Goal: Task Accomplishment & Management: Manage account settings

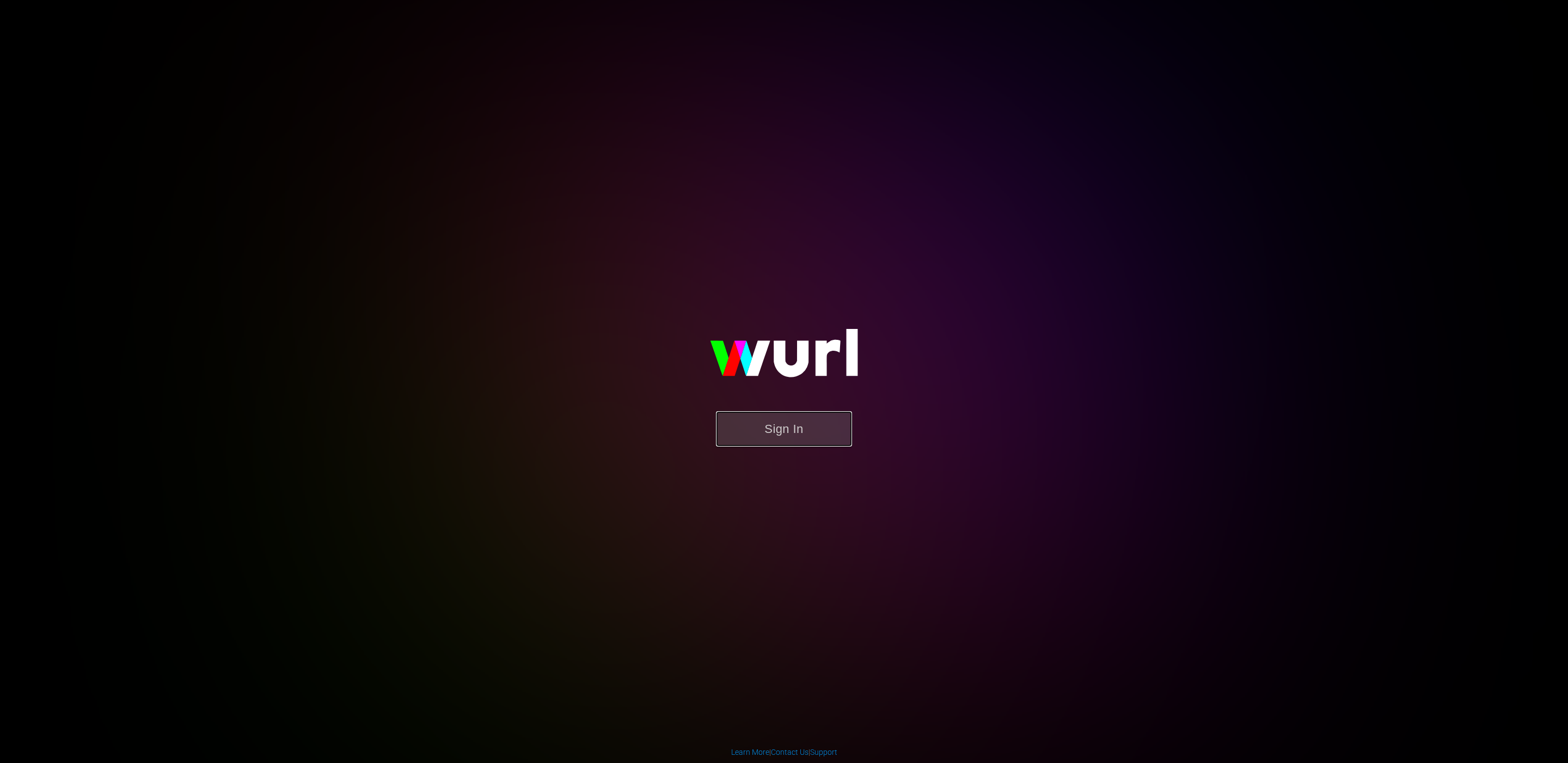
click at [784, 426] on button "Sign In" at bounding box center [784, 429] width 136 height 35
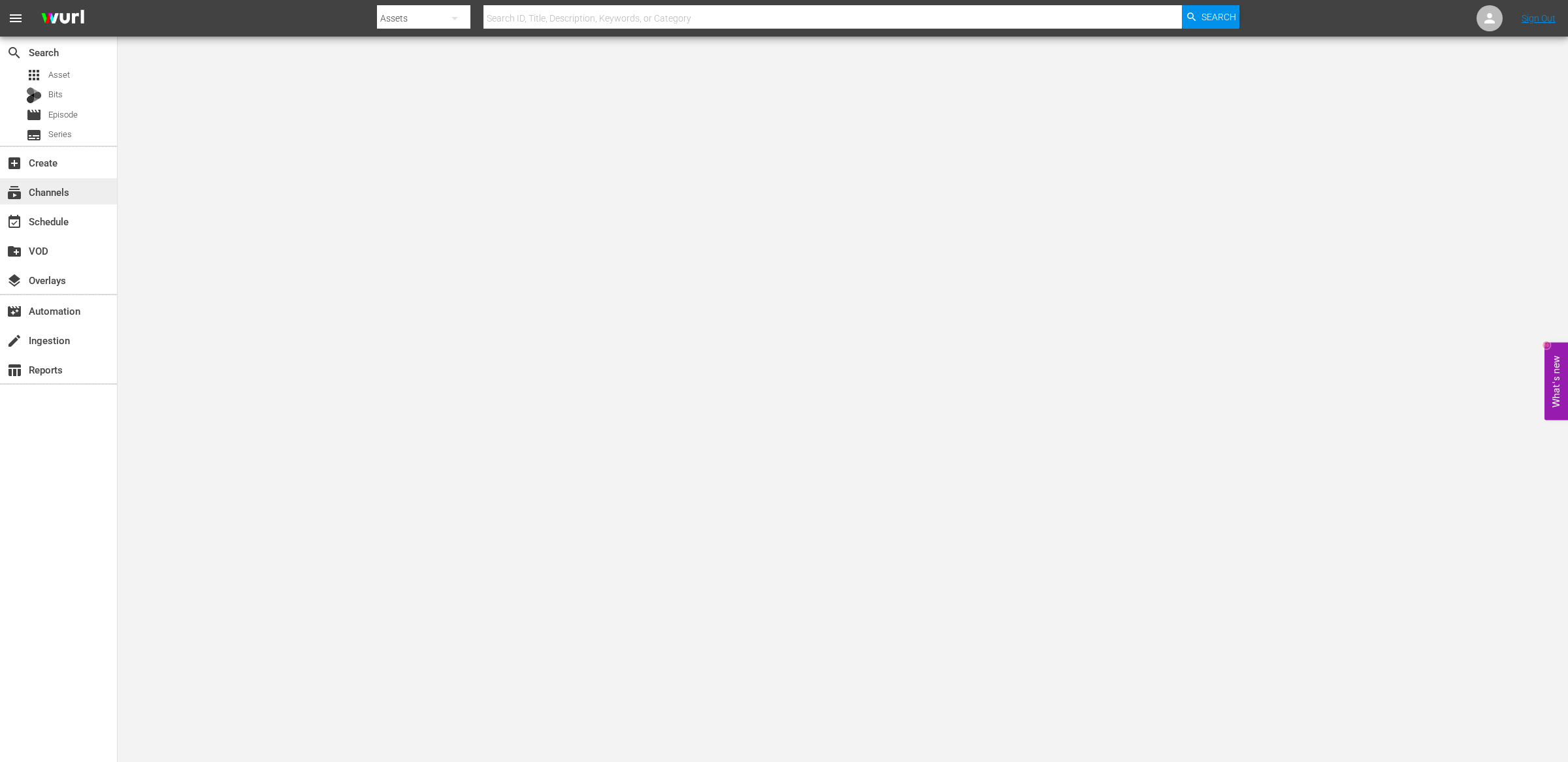
click at [87, 183] on div "subscriptions Channels" at bounding box center [58, 192] width 117 height 26
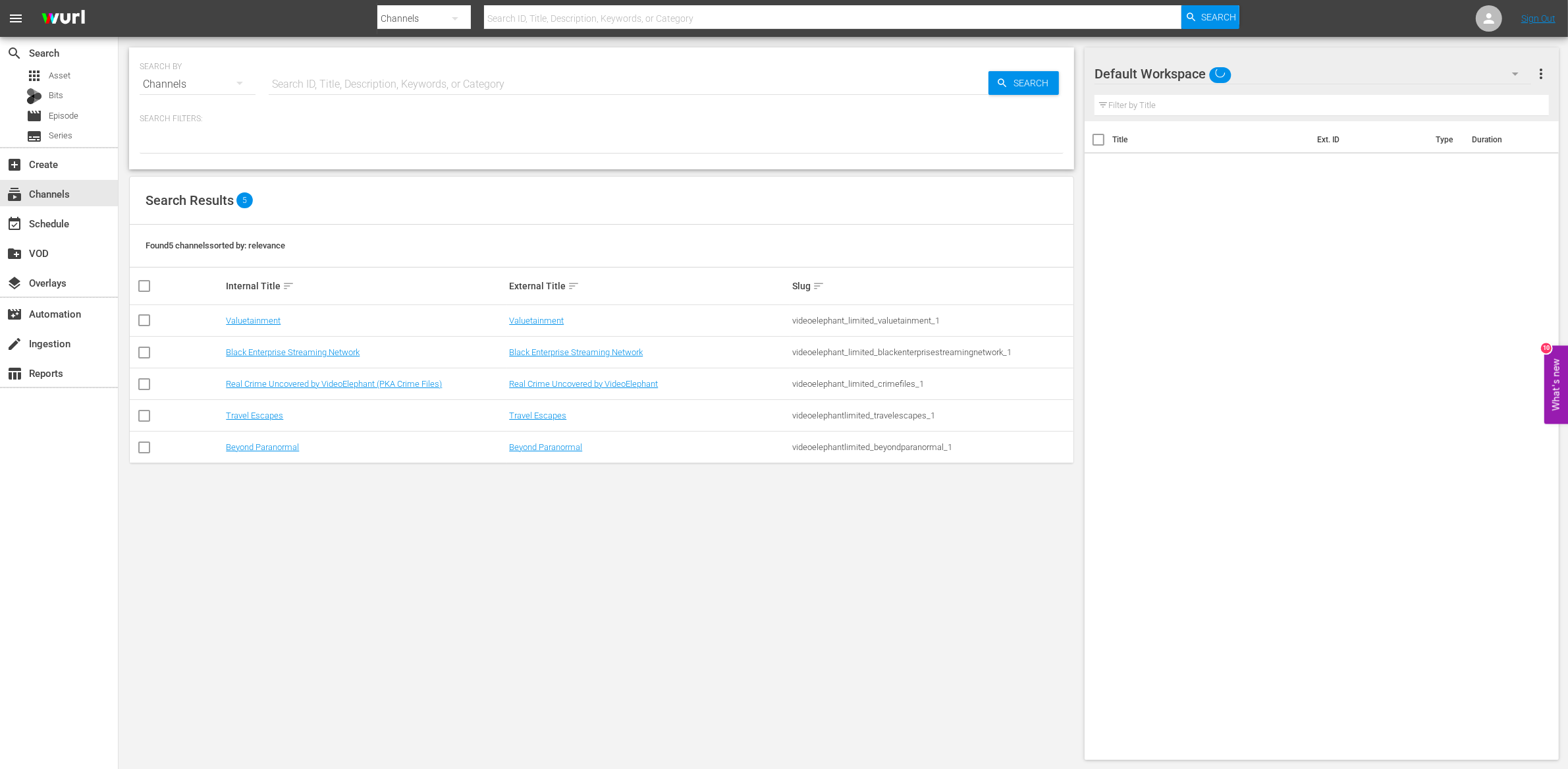
click at [146, 447] on input "checkbox" at bounding box center [144, 450] width 16 height 16
checkbox input "true"
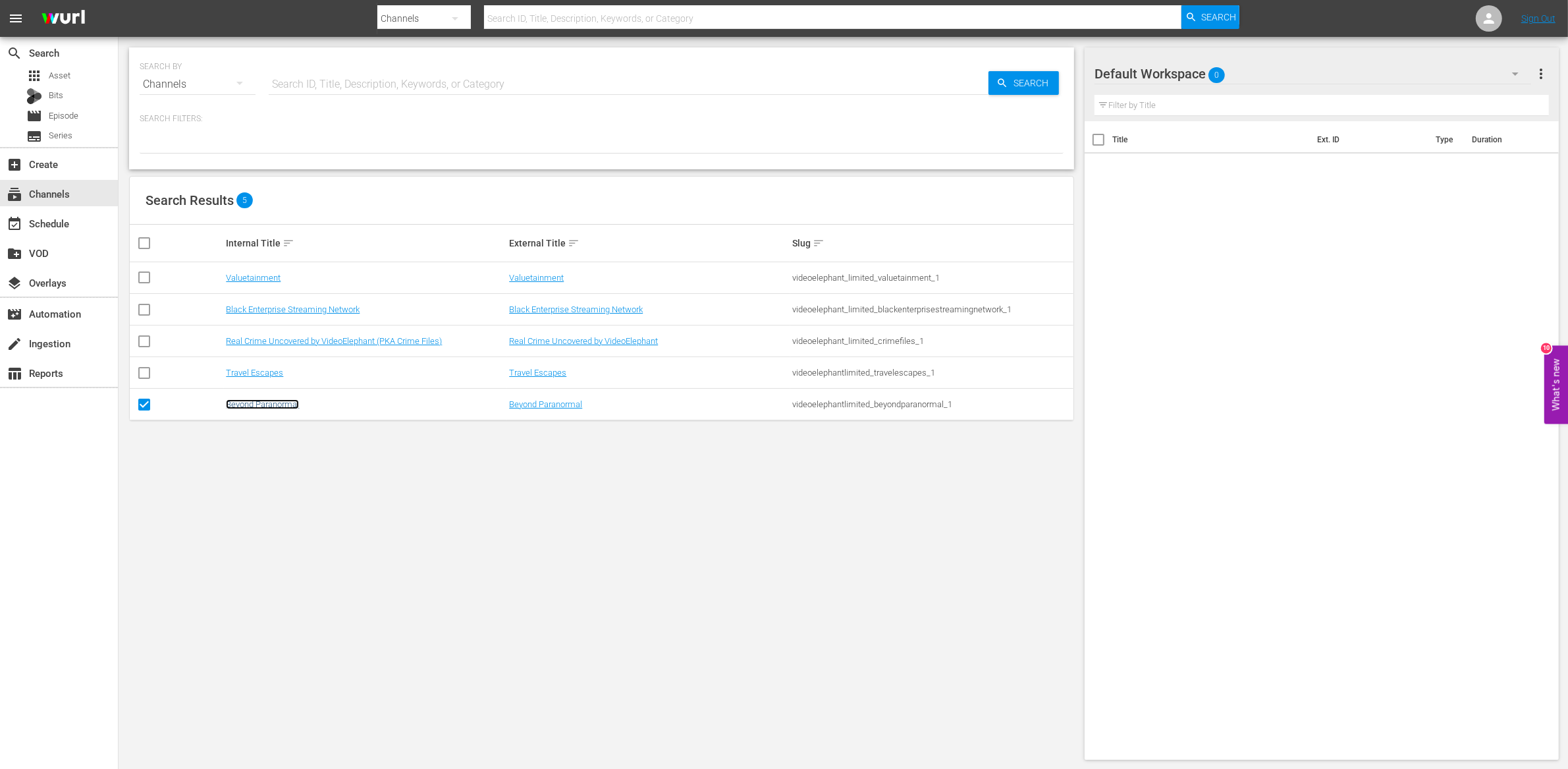
click at [282, 405] on link "Beyond Paranormal" at bounding box center [262, 404] width 73 height 10
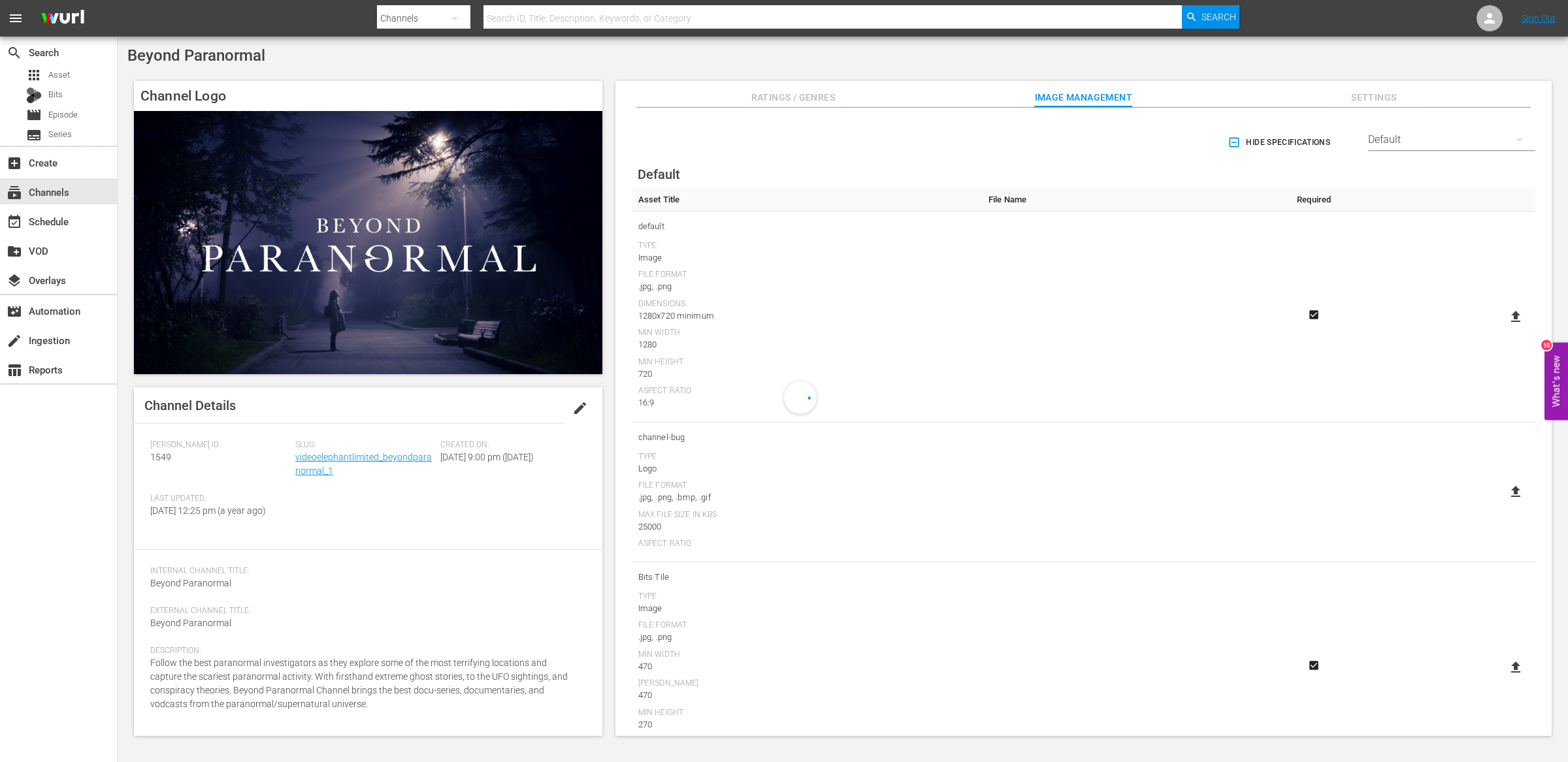
click at [280, 402] on div "Channel Details edit" at bounding box center [368, 405] width 468 height 37
click at [57, 225] on div "event_available Schedule" at bounding box center [37, 219] width 73 height 11
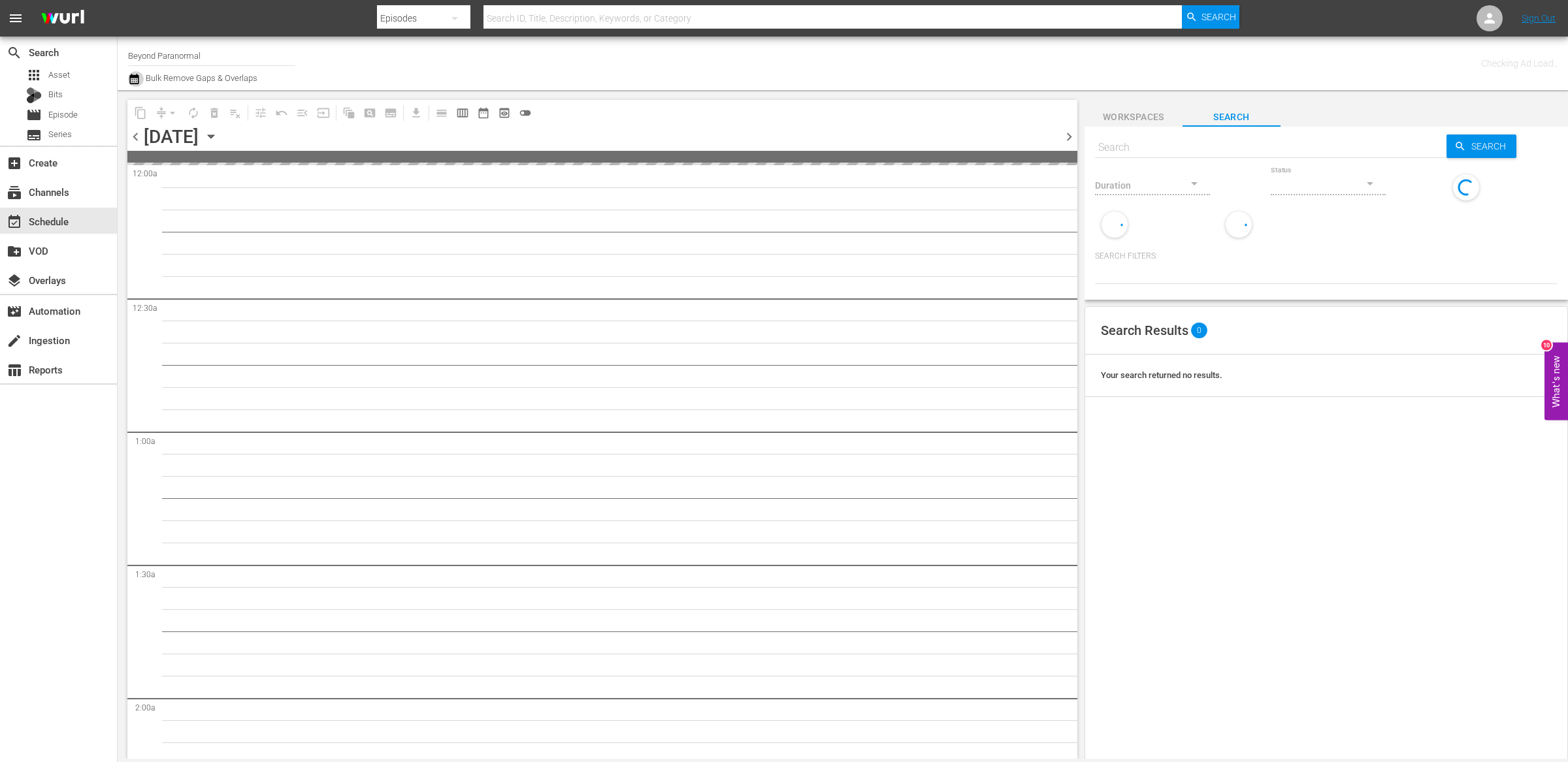
click at [136, 77] on icon "button" at bounding box center [134, 79] width 9 height 11
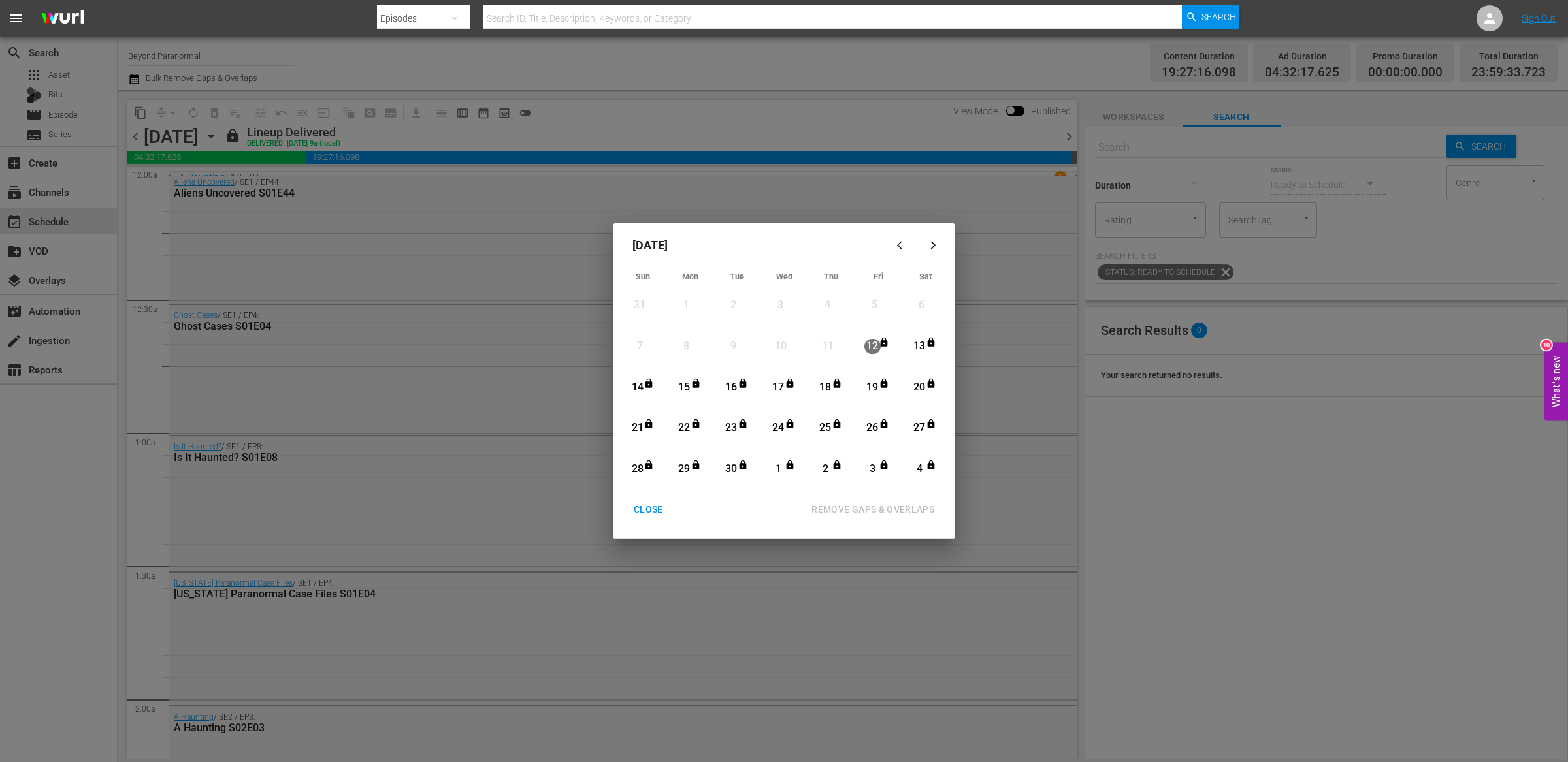
click at [938, 247] on icon "button" at bounding box center [933, 245] width 10 height 10
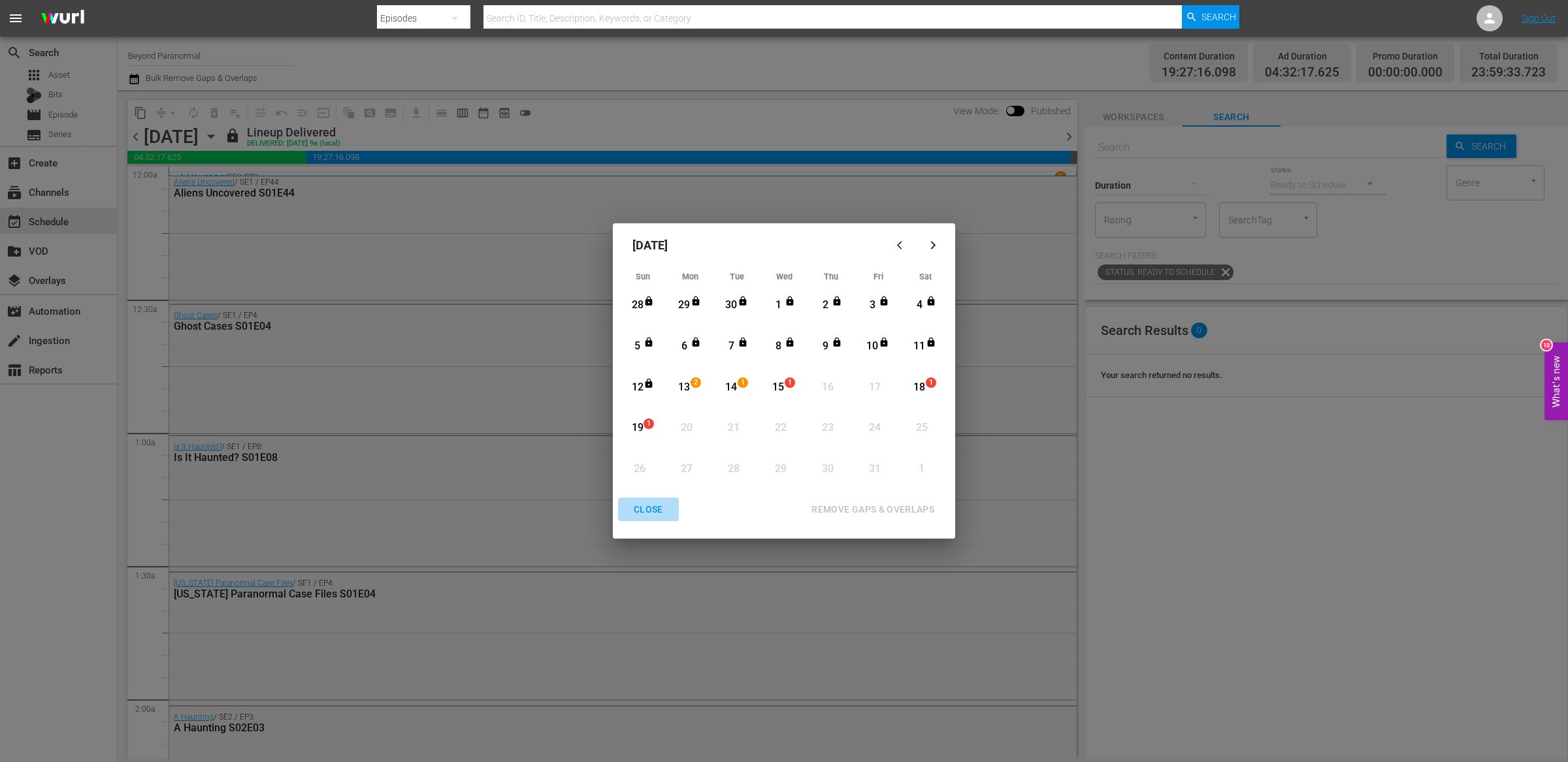
click at [657, 510] on div "CLOSE" at bounding box center [648, 509] width 51 height 16
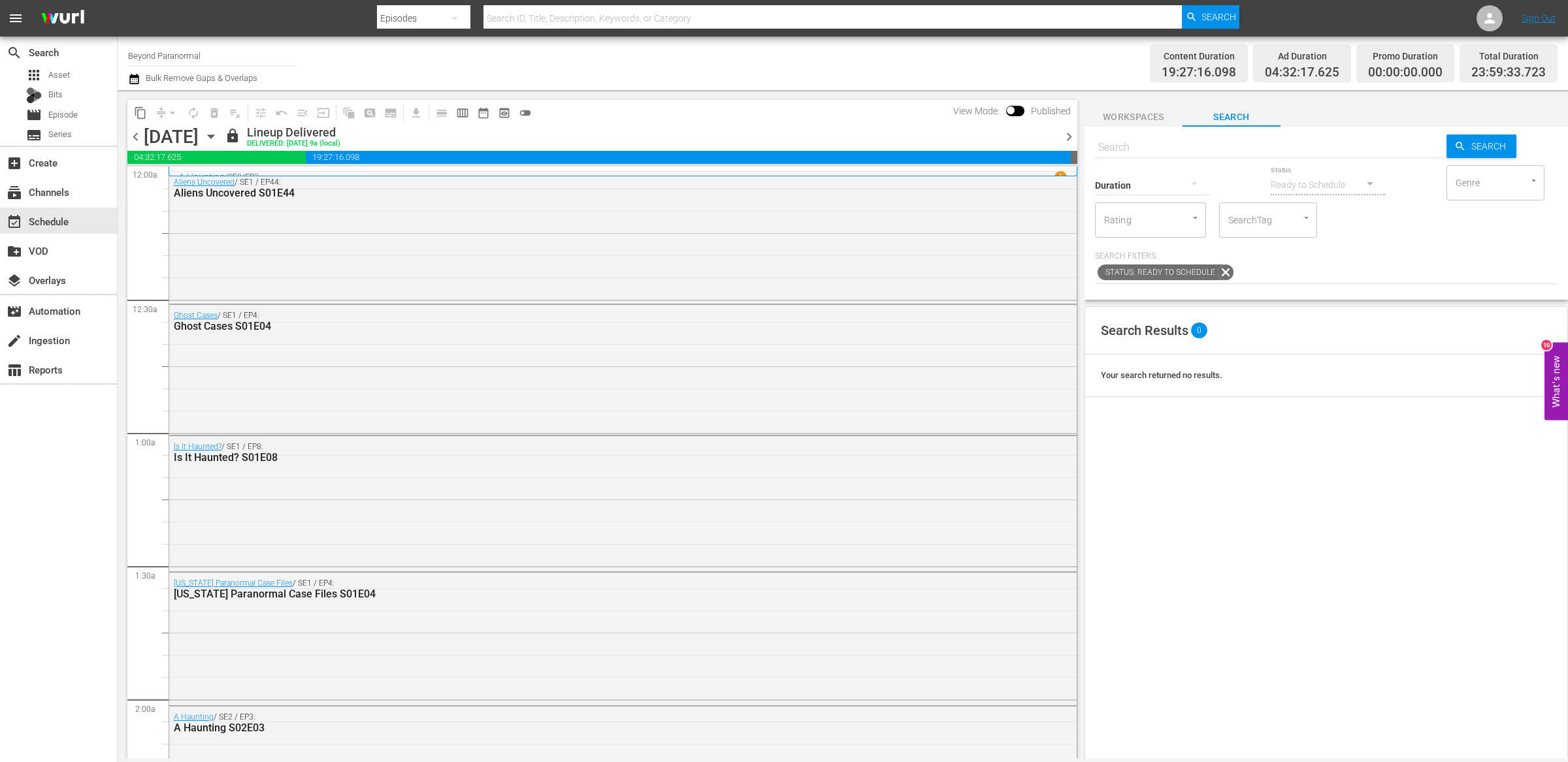
click at [219, 133] on icon "button" at bounding box center [211, 137] width 15 height 15
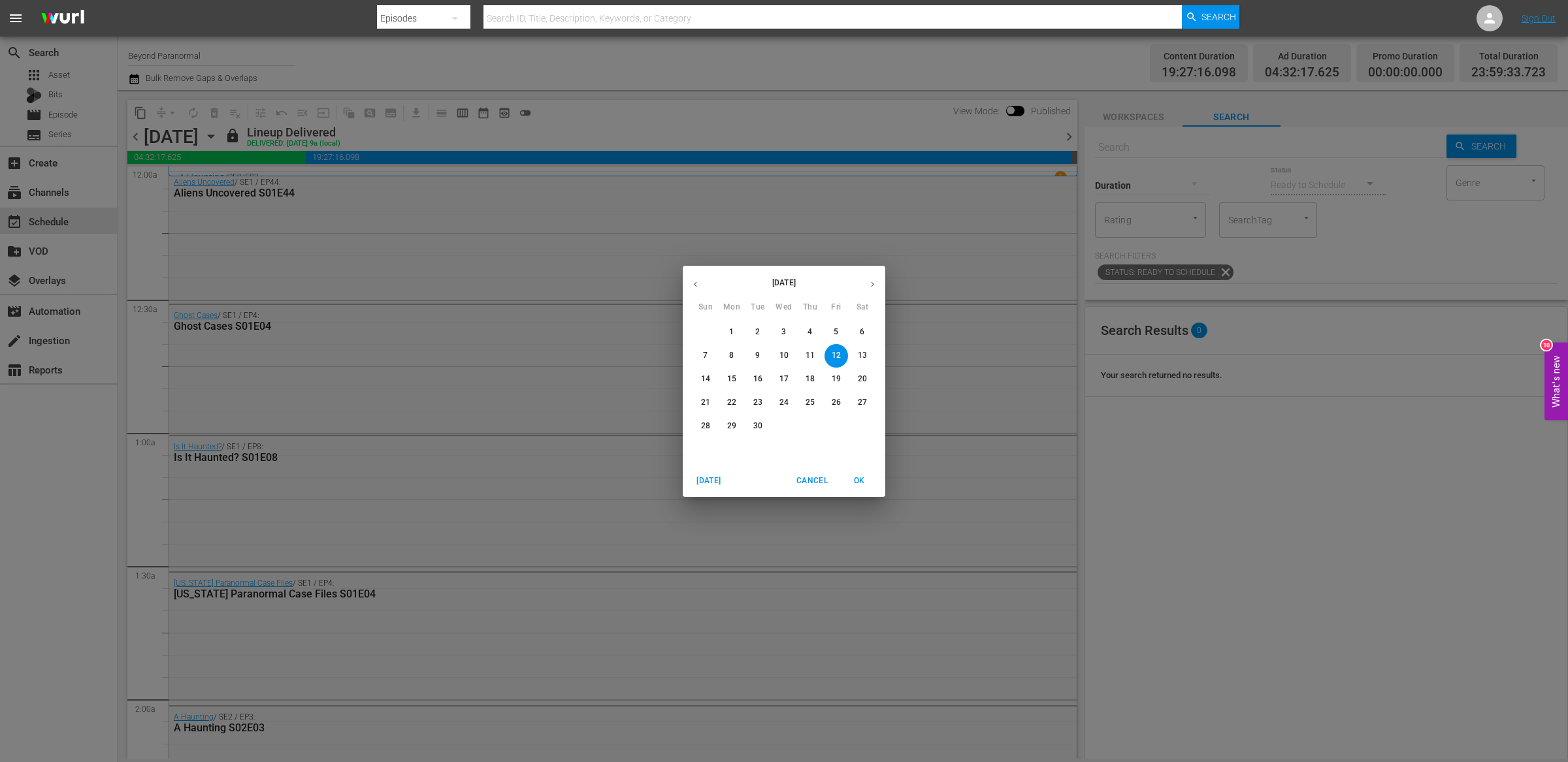
click at [868, 289] on icon "button" at bounding box center [872, 284] width 10 height 10
click at [734, 377] on p "13" at bounding box center [731, 379] width 9 height 11
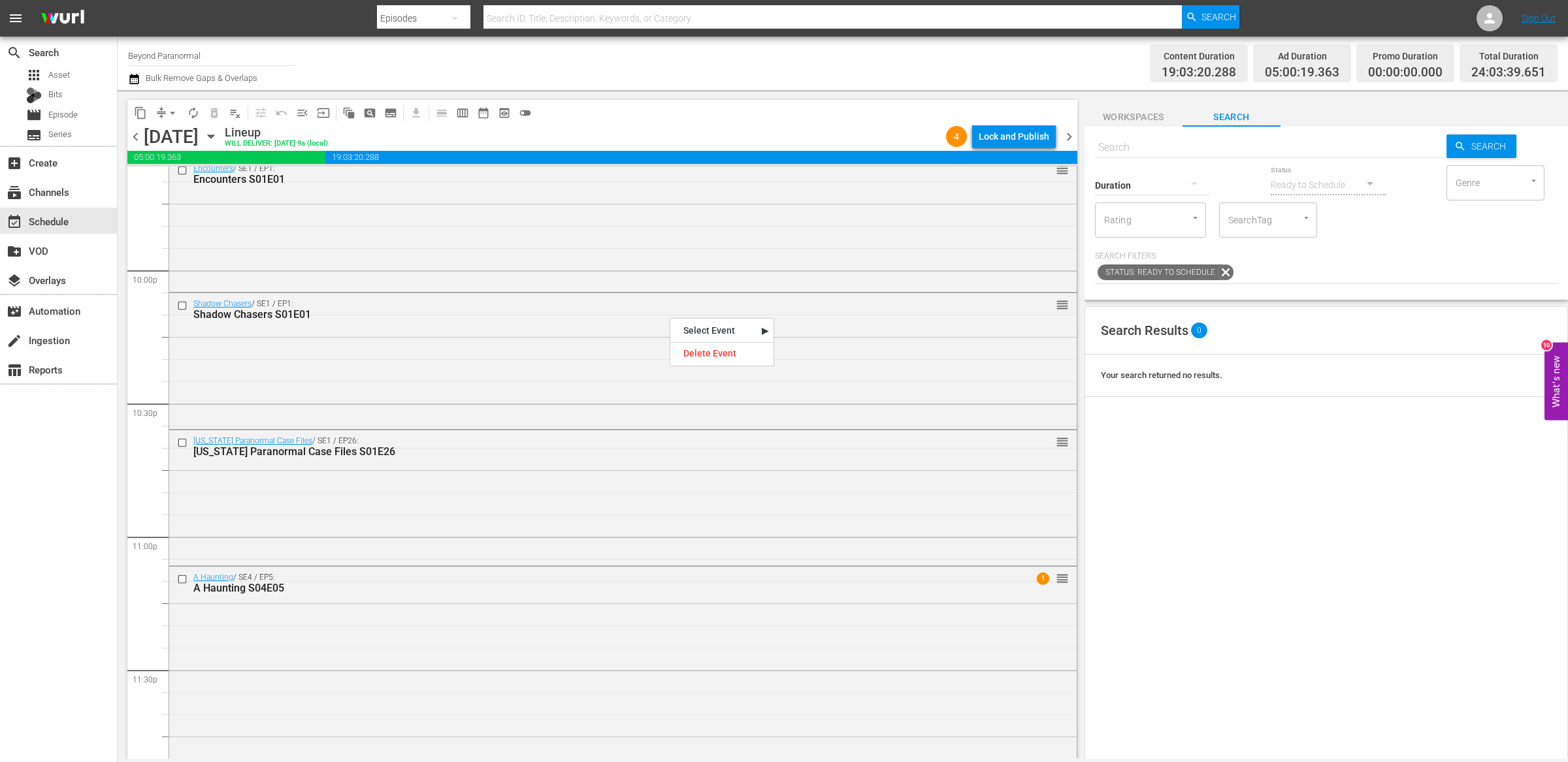
scroll to position [5830, 0]
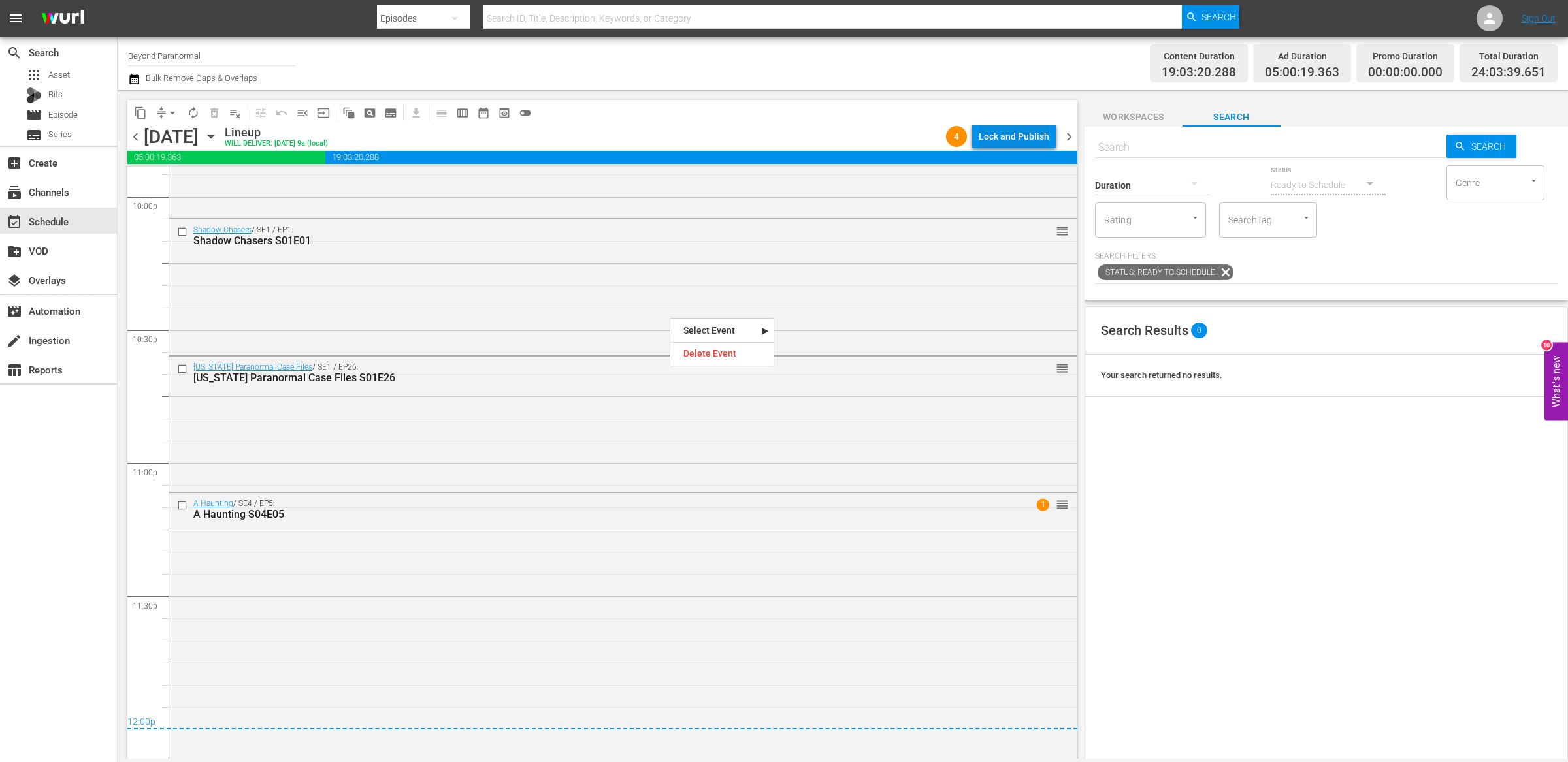
click at [992, 136] on div "Lock and Publish" at bounding box center [1014, 136] width 71 height 24
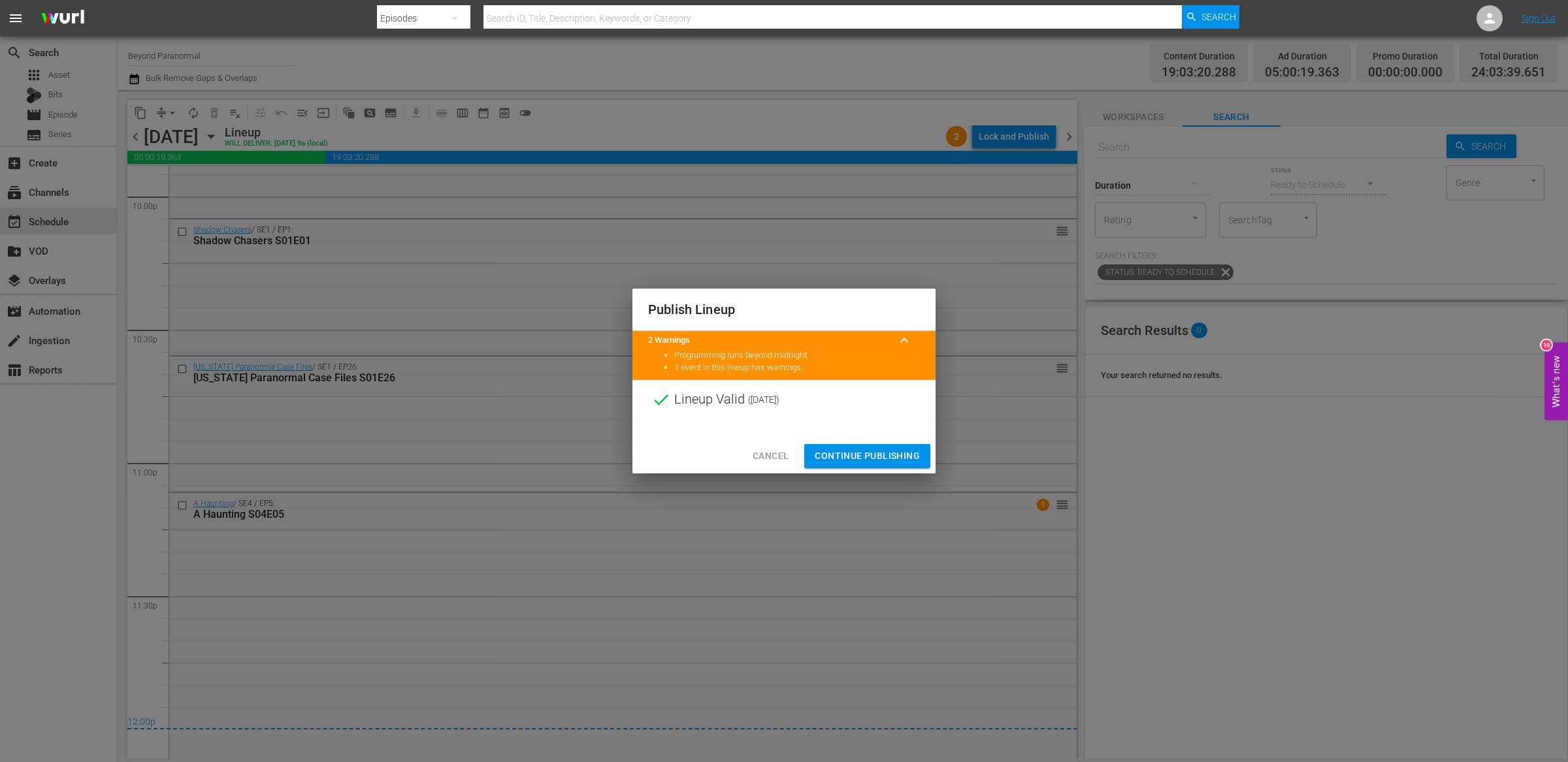
click at [864, 451] on span "Continue Publishing" at bounding box center [867, 456] width 105 height 16
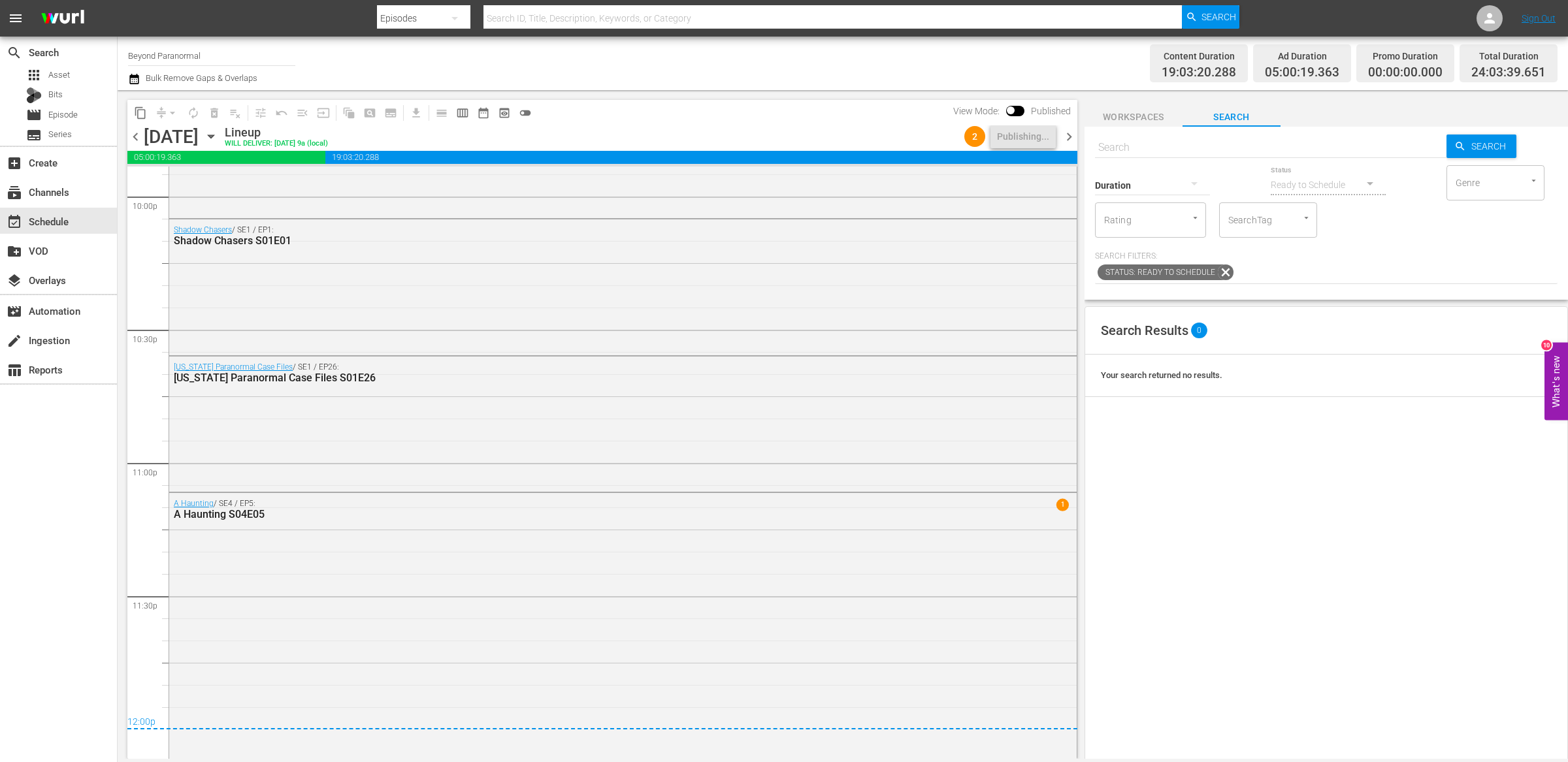
click at [1072, 137] on span "chevron_right" at bounding box center [1069, 137] width 16 height 16
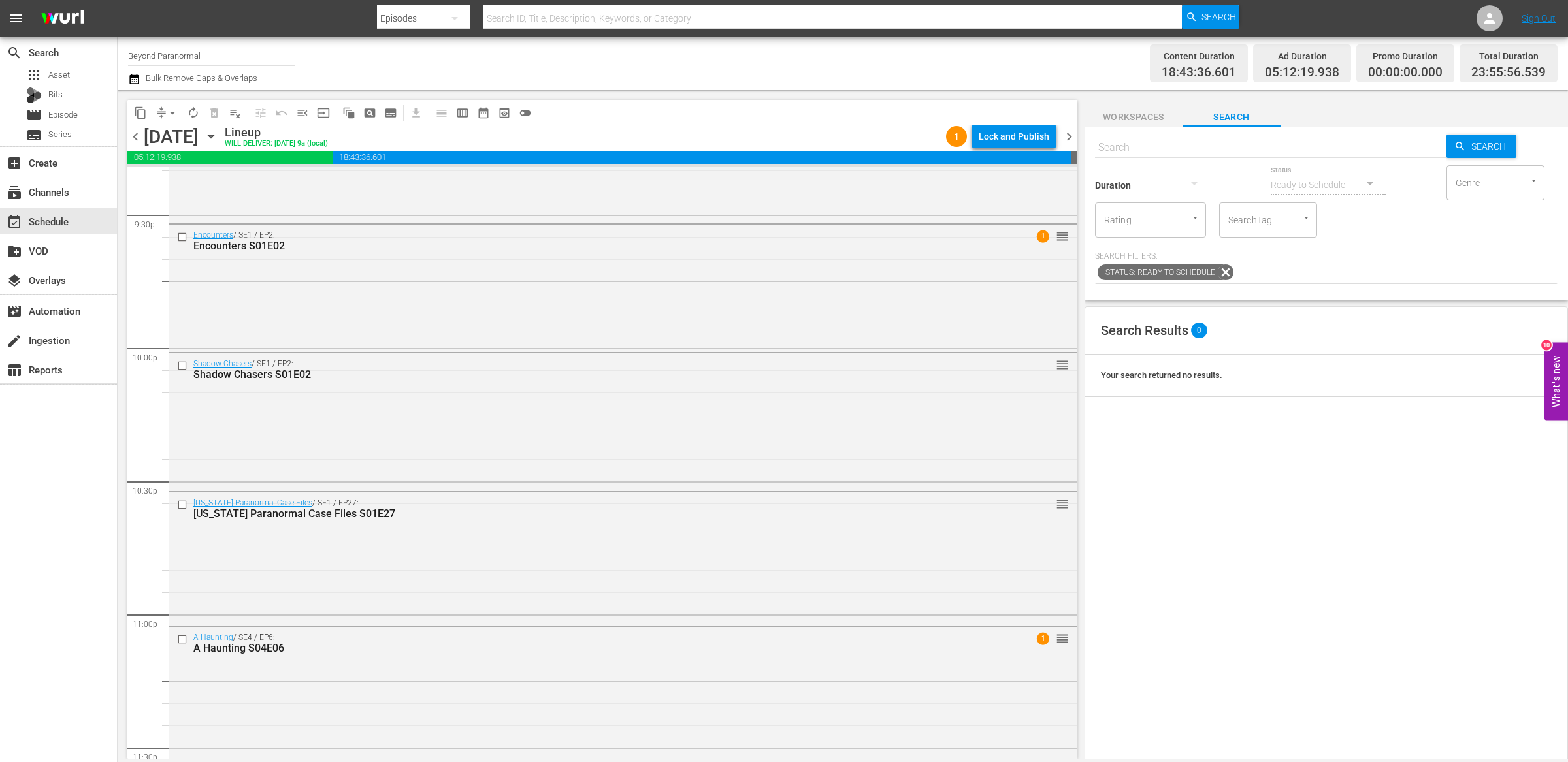
scroll to position [5811, 0]
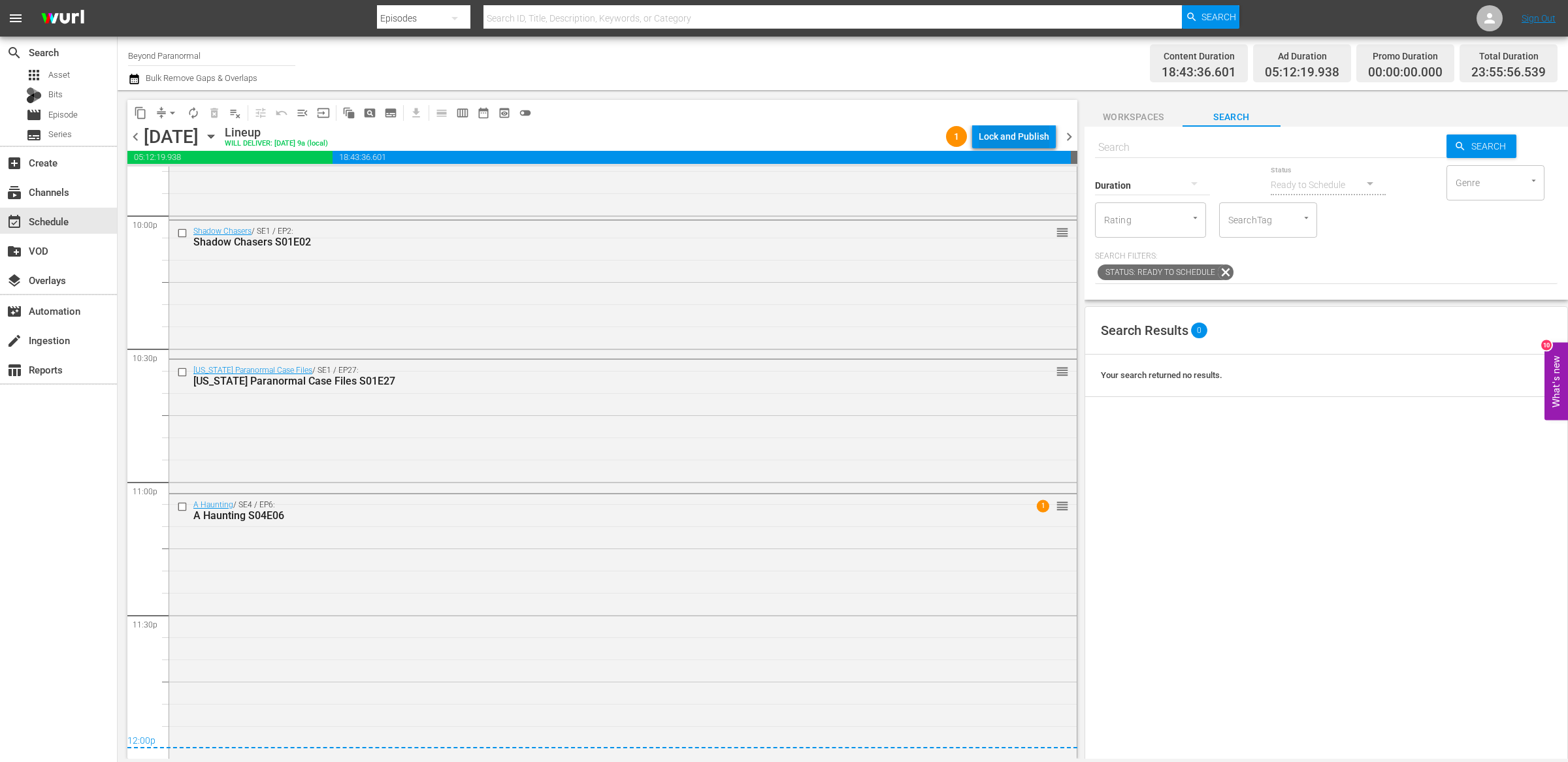
click at [1023, 133] on div "Lock and Publish" at bounding box center [1014, 136] width 71 height 24
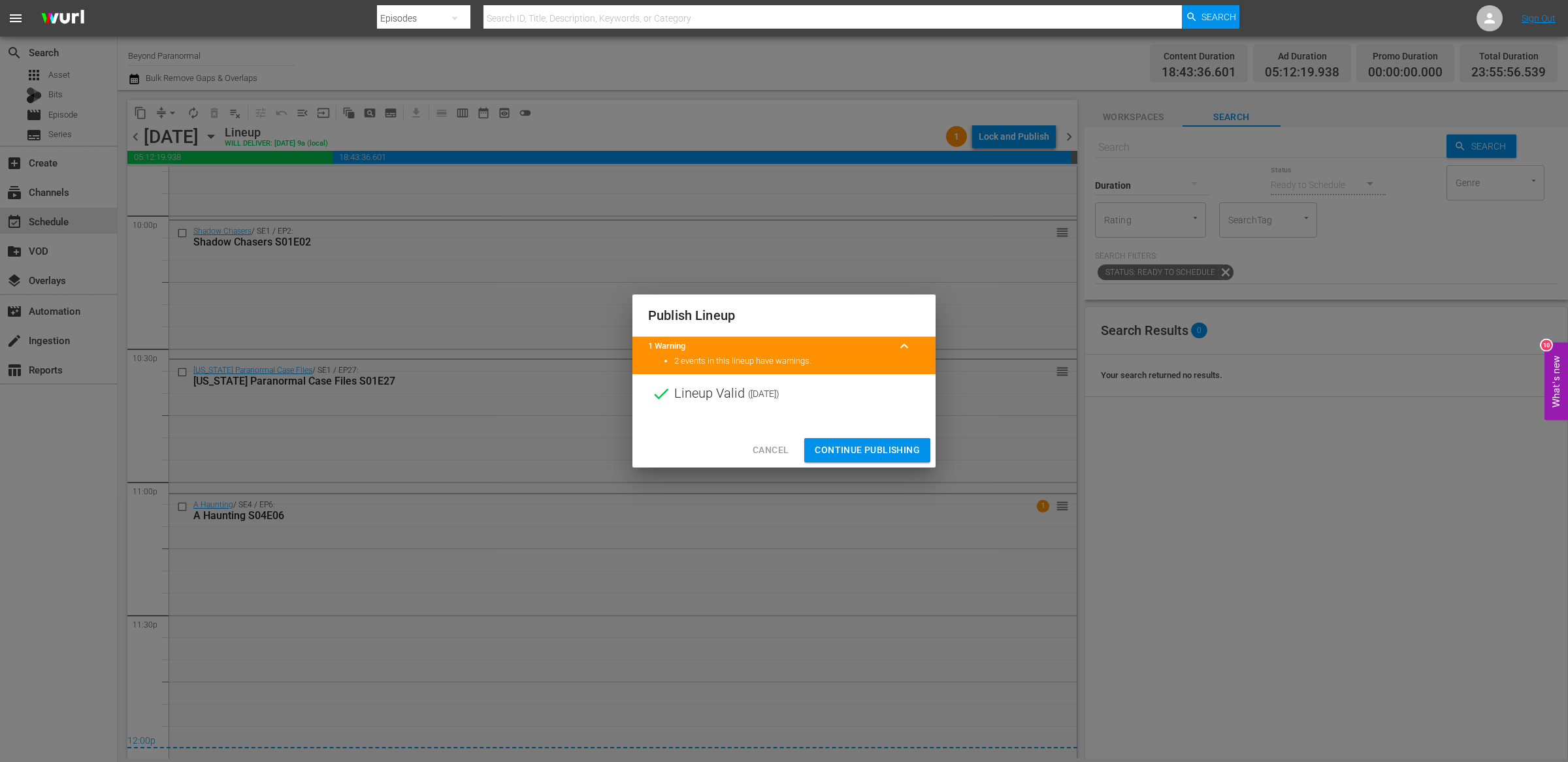
click at [880, 447] on span "Continue Publishing" at bounding box center [867, 450] width 105 height 16
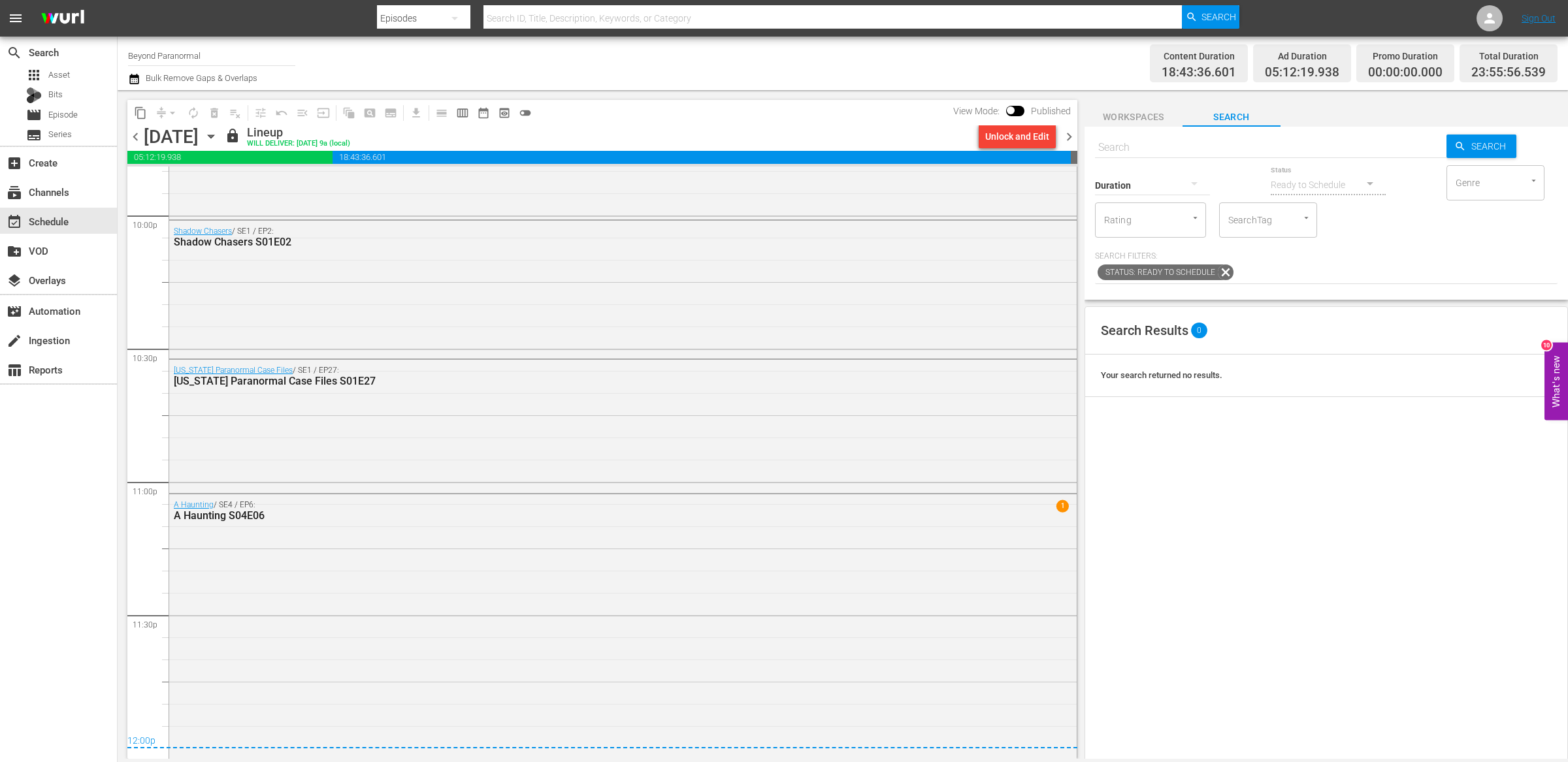
click at [1072, 138] on span "chevron_right" at bounding box center [1069, 137] width 16 height 16
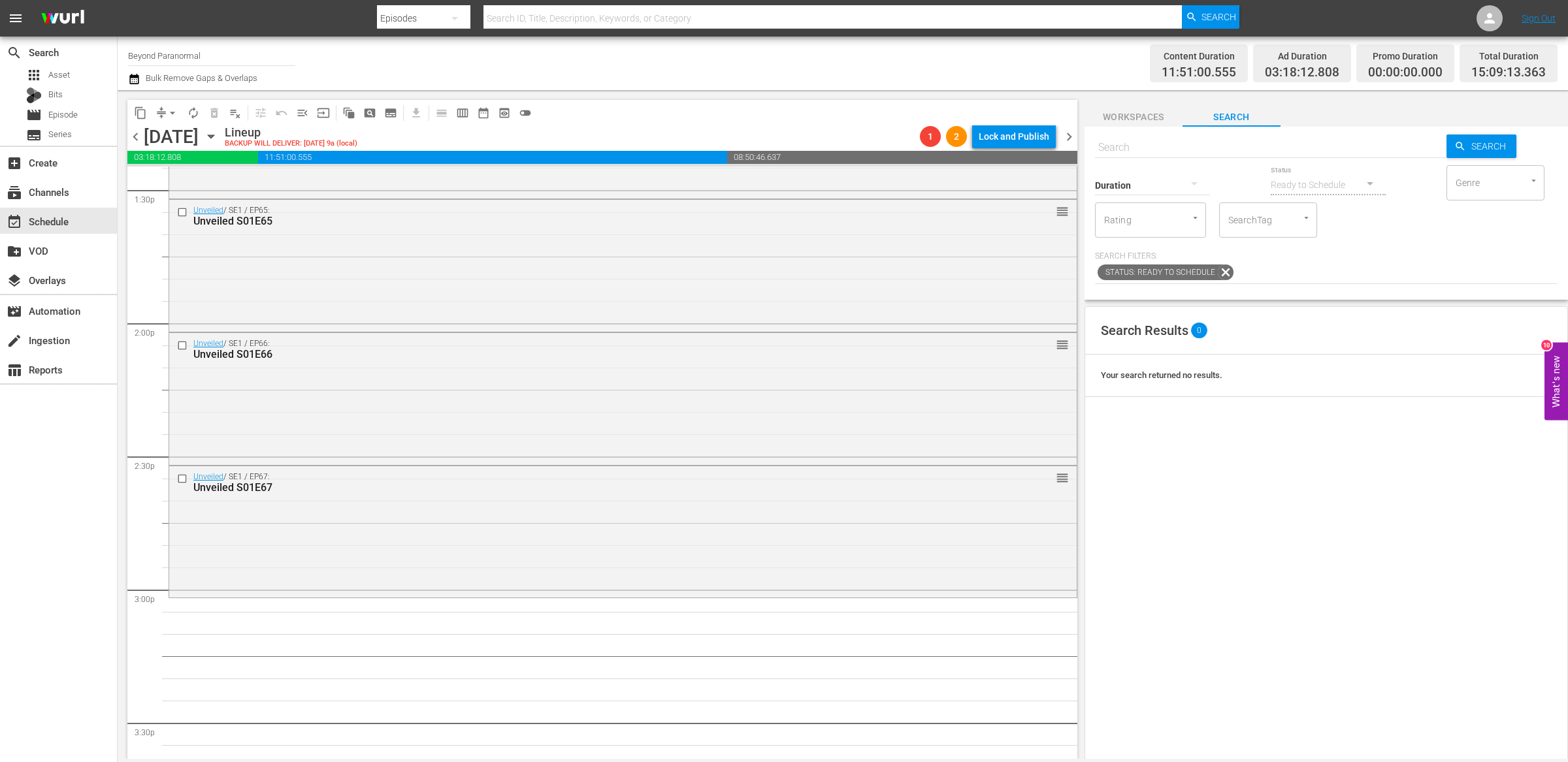
scroll to position [3680, 0]
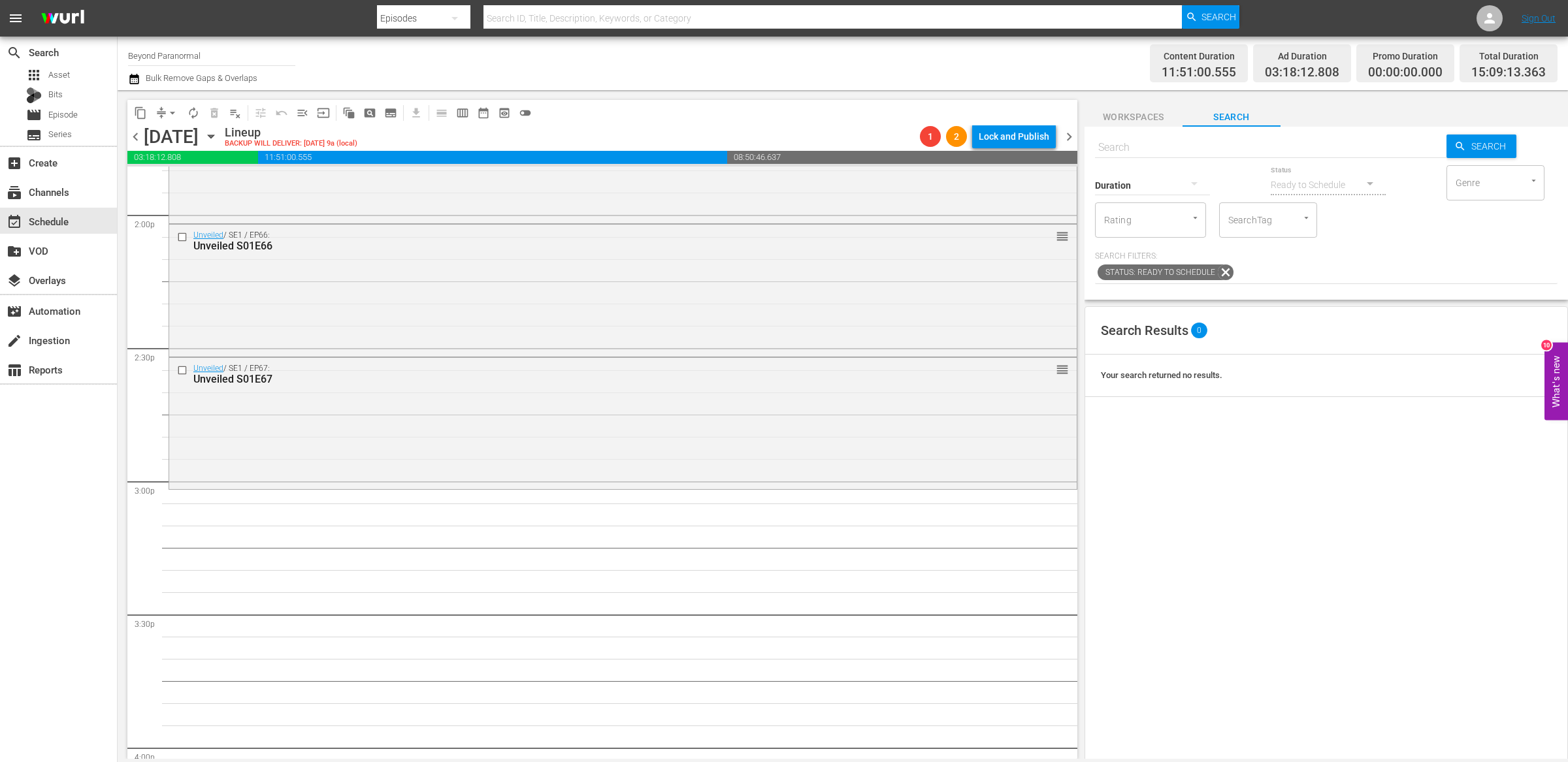
click at [1142, 146] on input "text" at bounding box center [1270, 148] width 351 height 31
type input "unveiled s01e68"
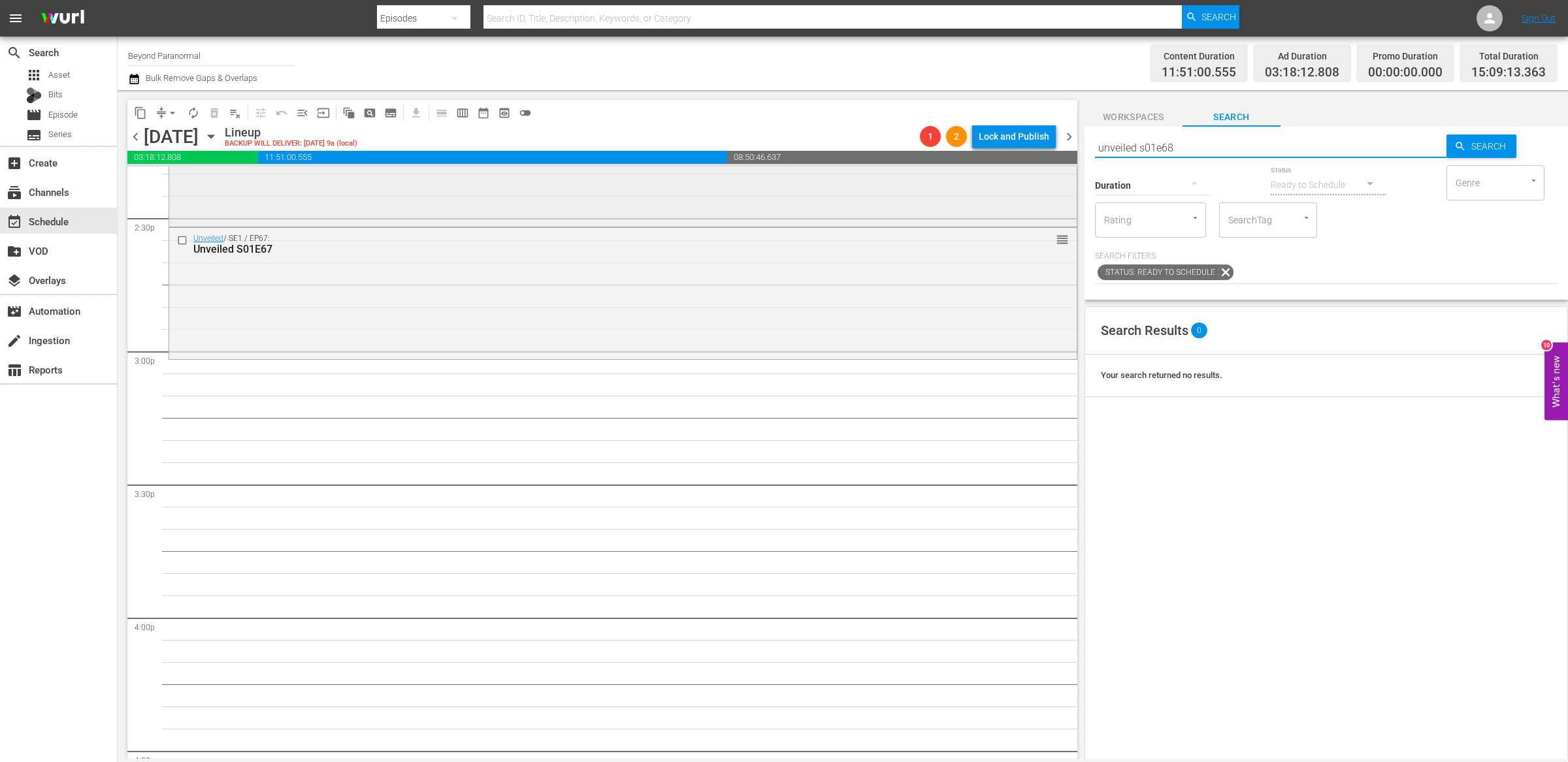
type input "unveiled s01e68"
click at [1177, 150] on input "unveiled s01e68" at bounding box center [1270, 148] width 351 height 31
type input "unveiled s01e69"
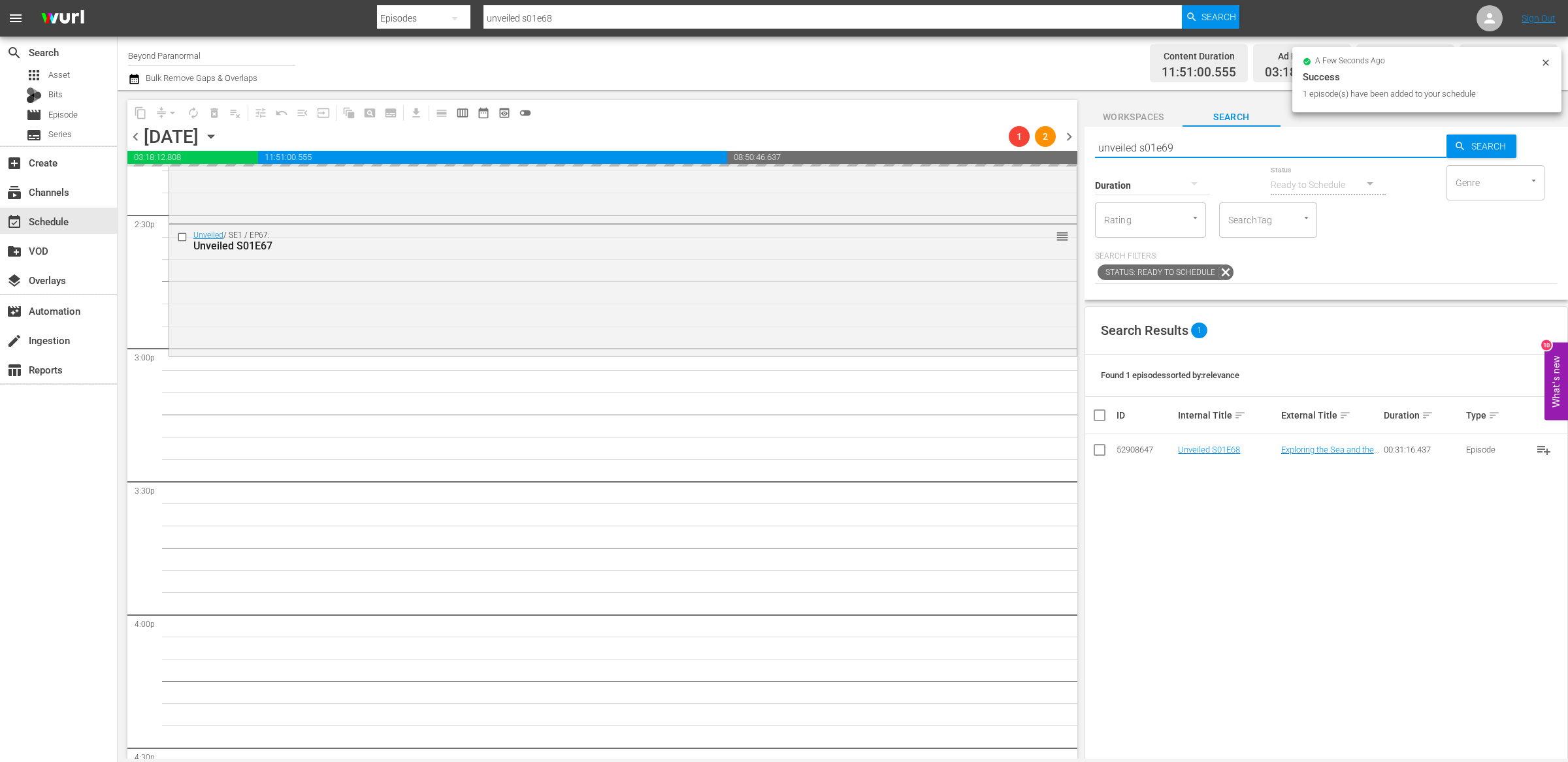
type input "unveiled s01e69"
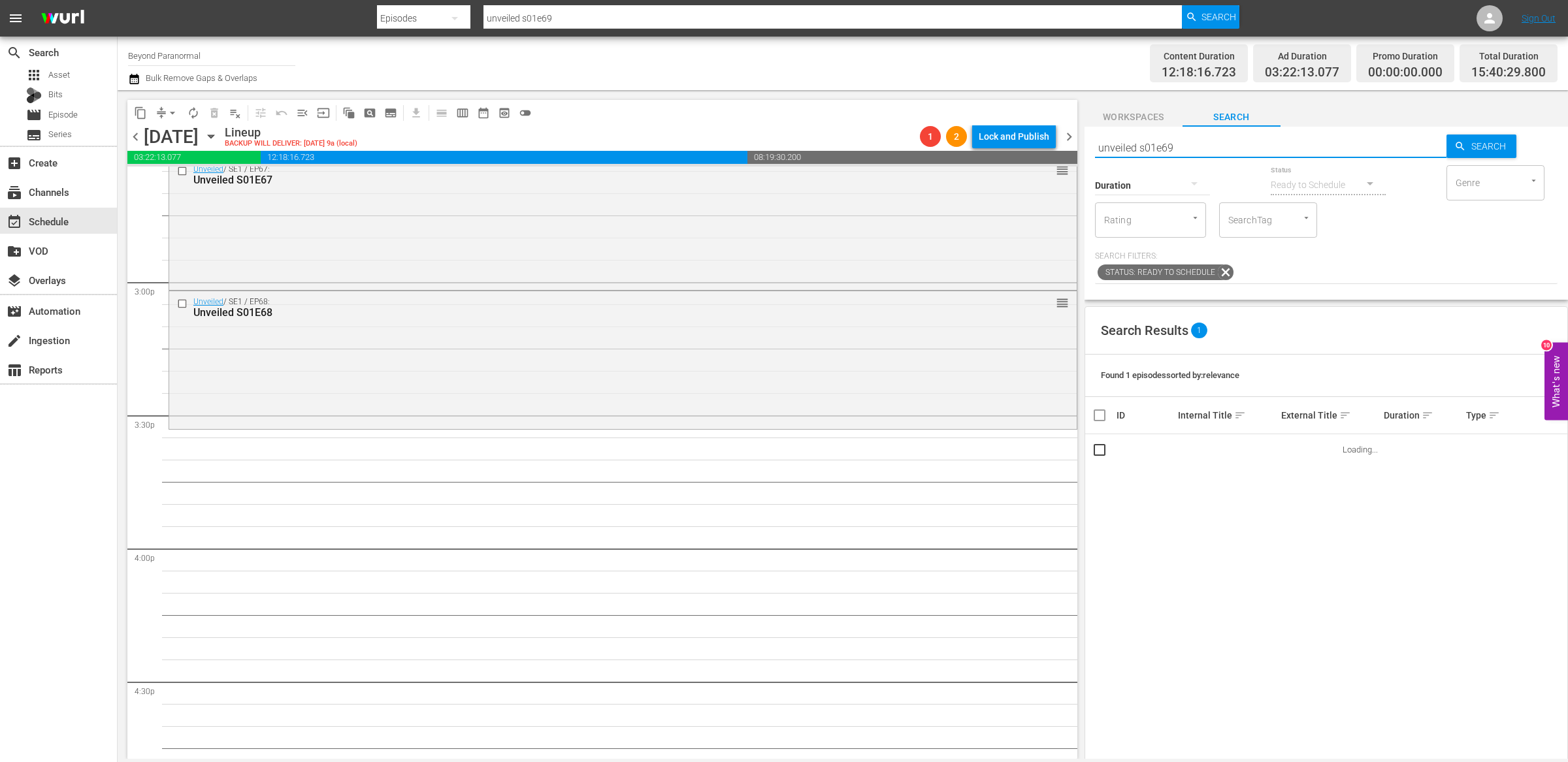
scroll to position [3888, 0]
click at [1203, 140] on input "unveiled s01e69" at bounding box center [1270, 148] width 351 height 31
click at [1182, 144] on input "unveiled s01e69" at bounding box center [1270, 148] width 351 height 31
type input "unveiled s01e70"
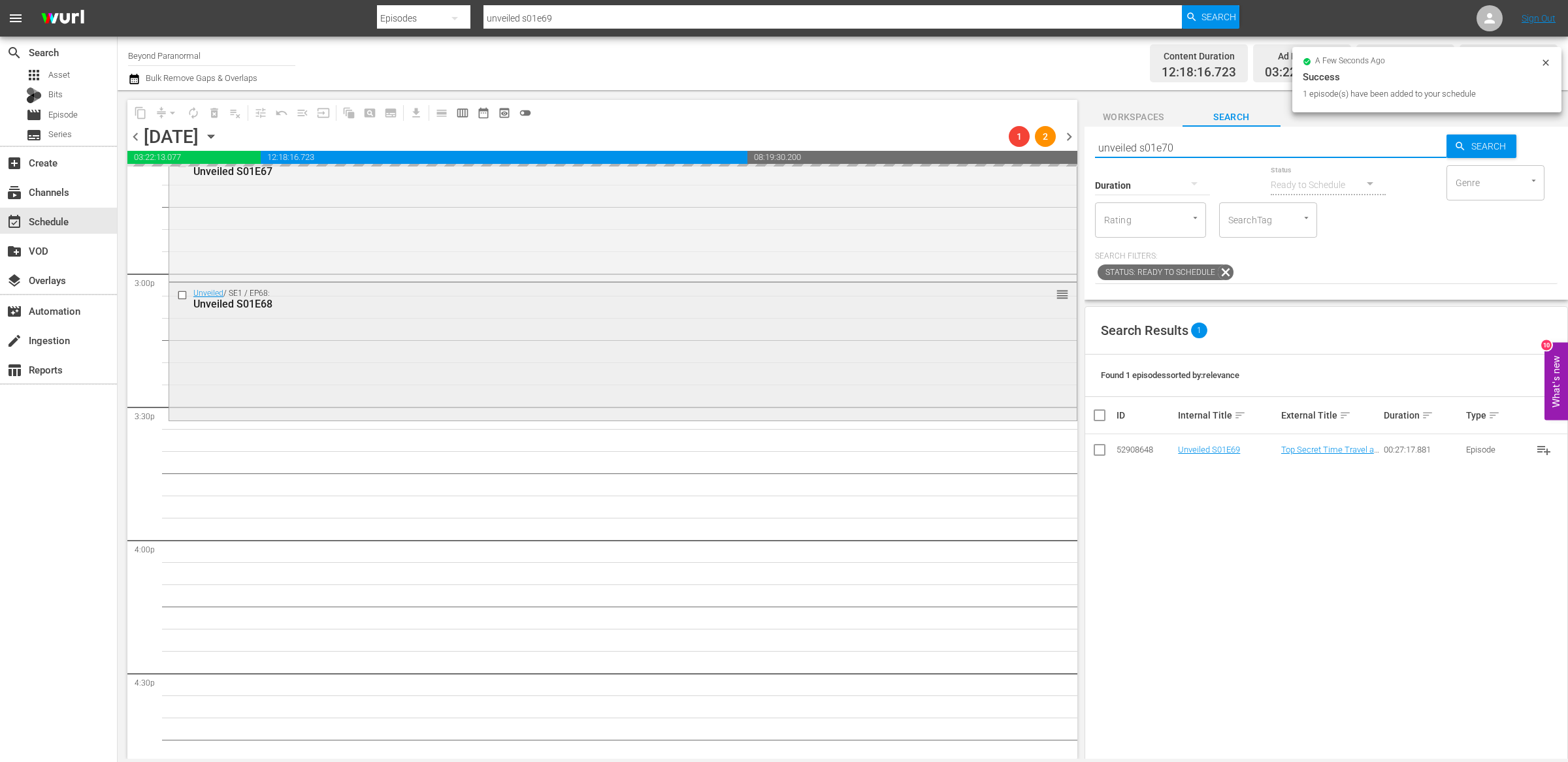
type input "unveiled s01e70"
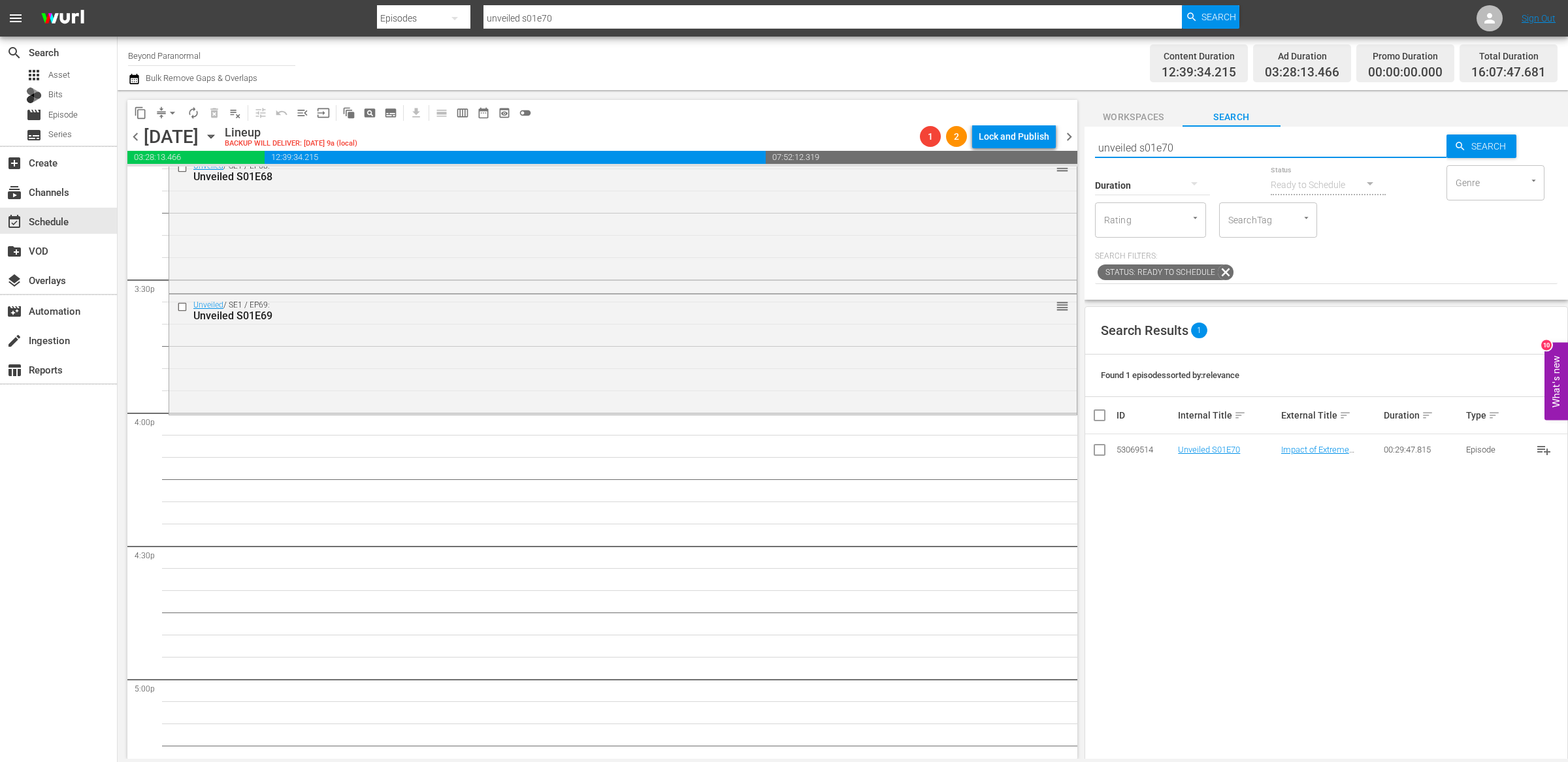
scroll to position [4020, 0]
click at [1198, 138] on input "unveiled s01e70" at bounding box center [1270, 148] width 351 height 31
click at [1190, 146] on input "unveiled s01e70" at bounding box center [1270, 148] width 351 height 31
type input "unveiled s01e71"
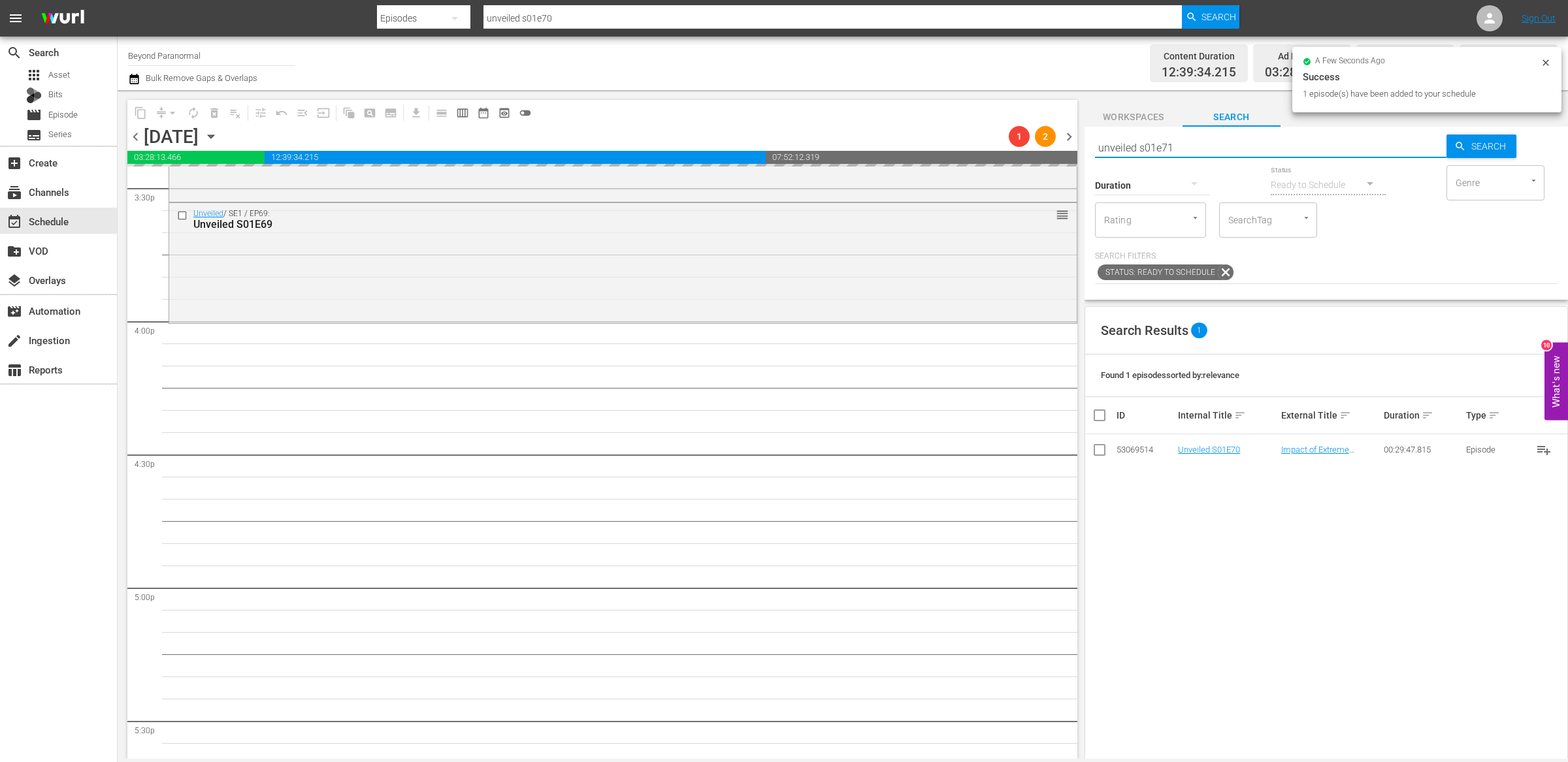
type input "unveiled s01e71"
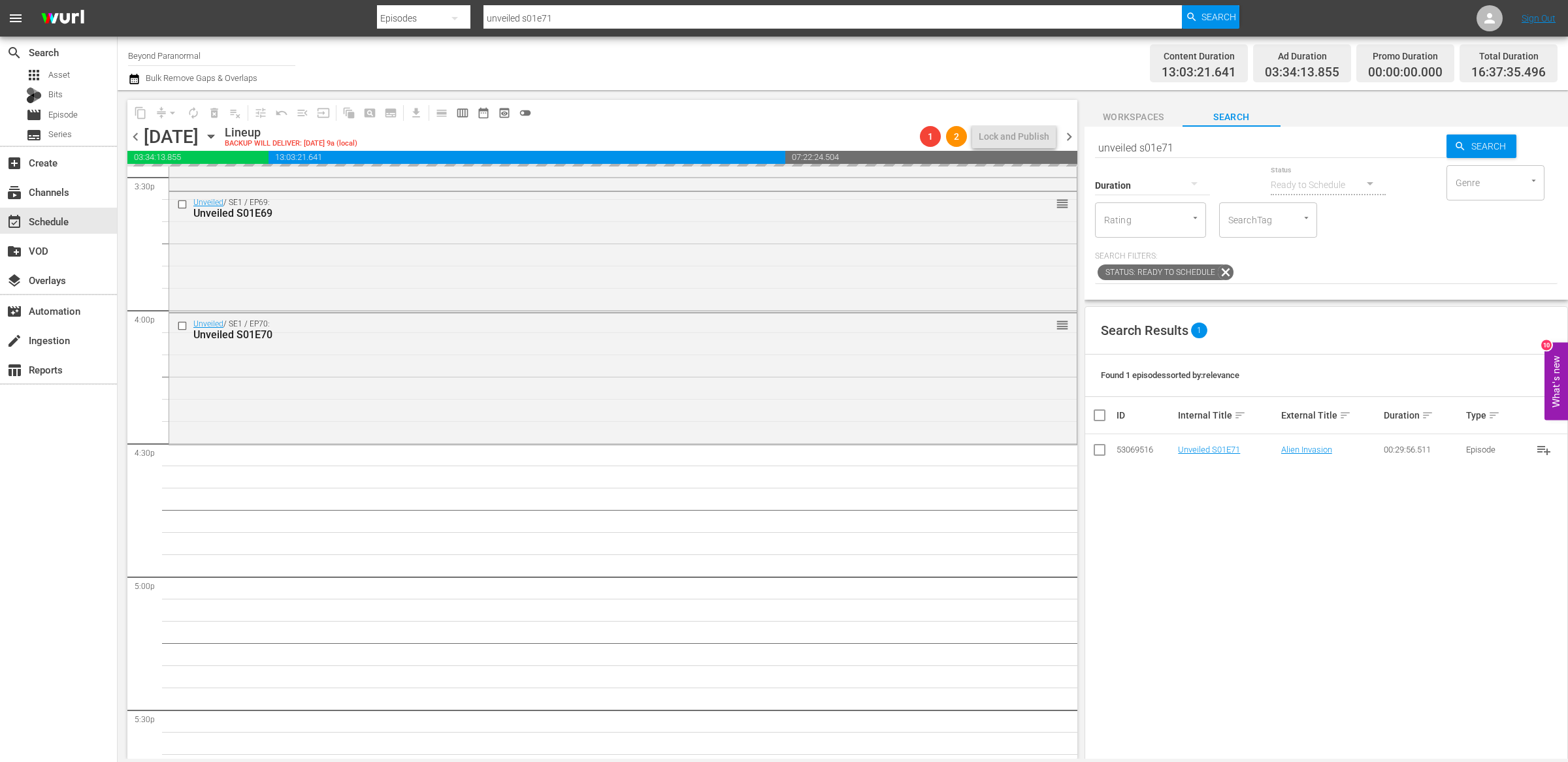
click at [1244, 149] on input "unveiled s01e71" at bounding box center [1270, 148] width 351 height 31
type input "unveiled s01e72"
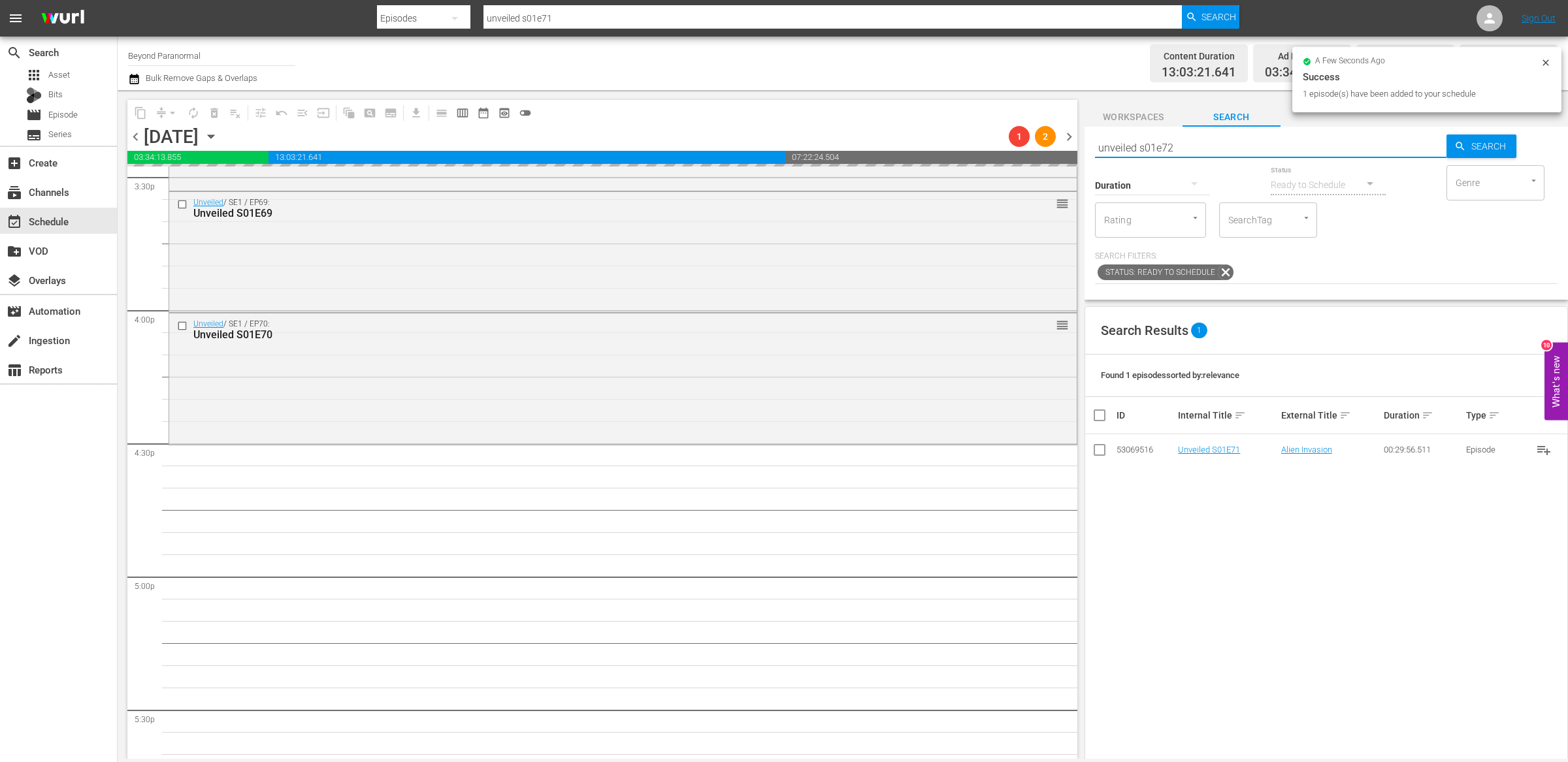
type input "unveiled s01e72"
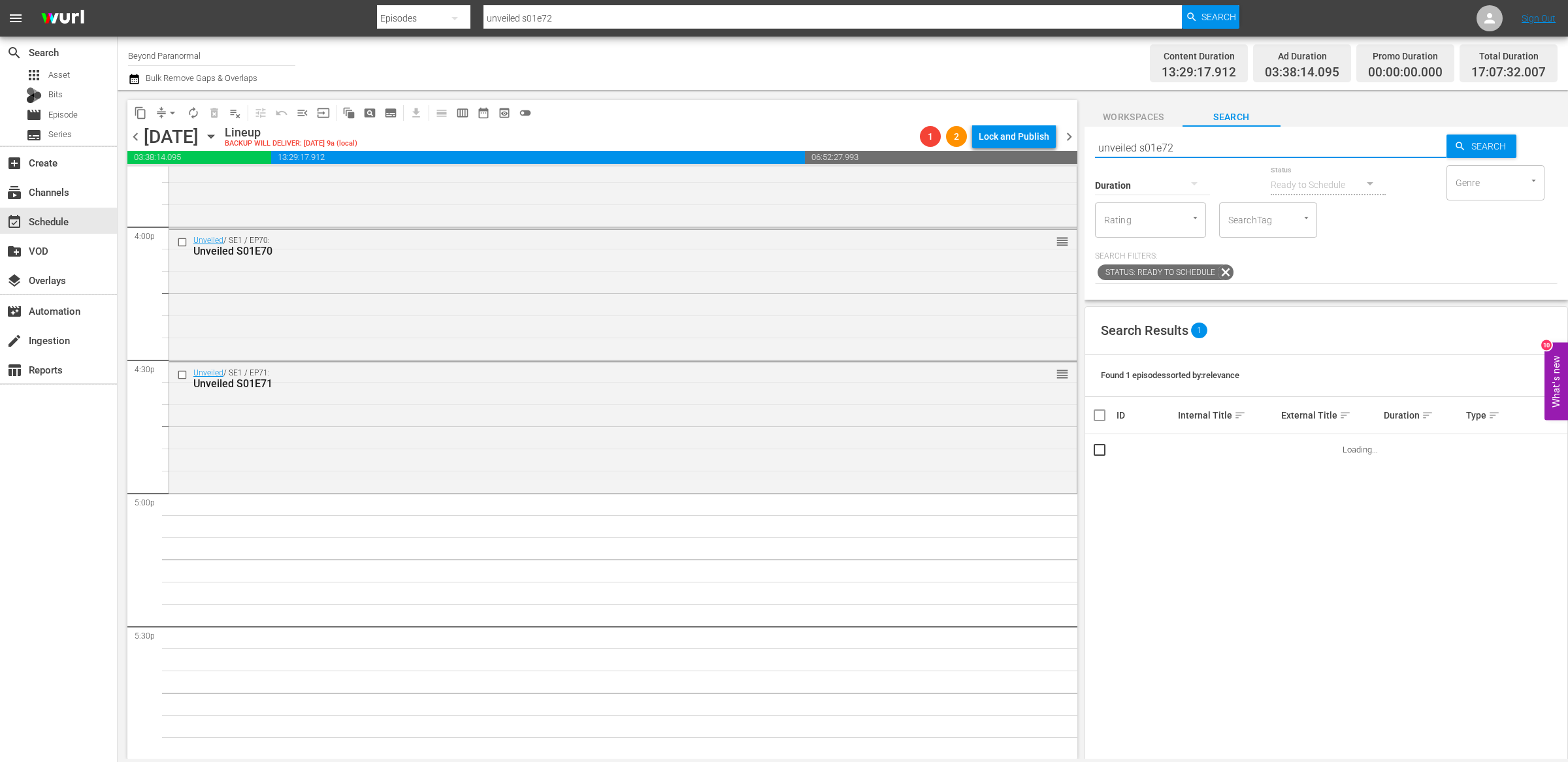
scroll to position [4204, 0]
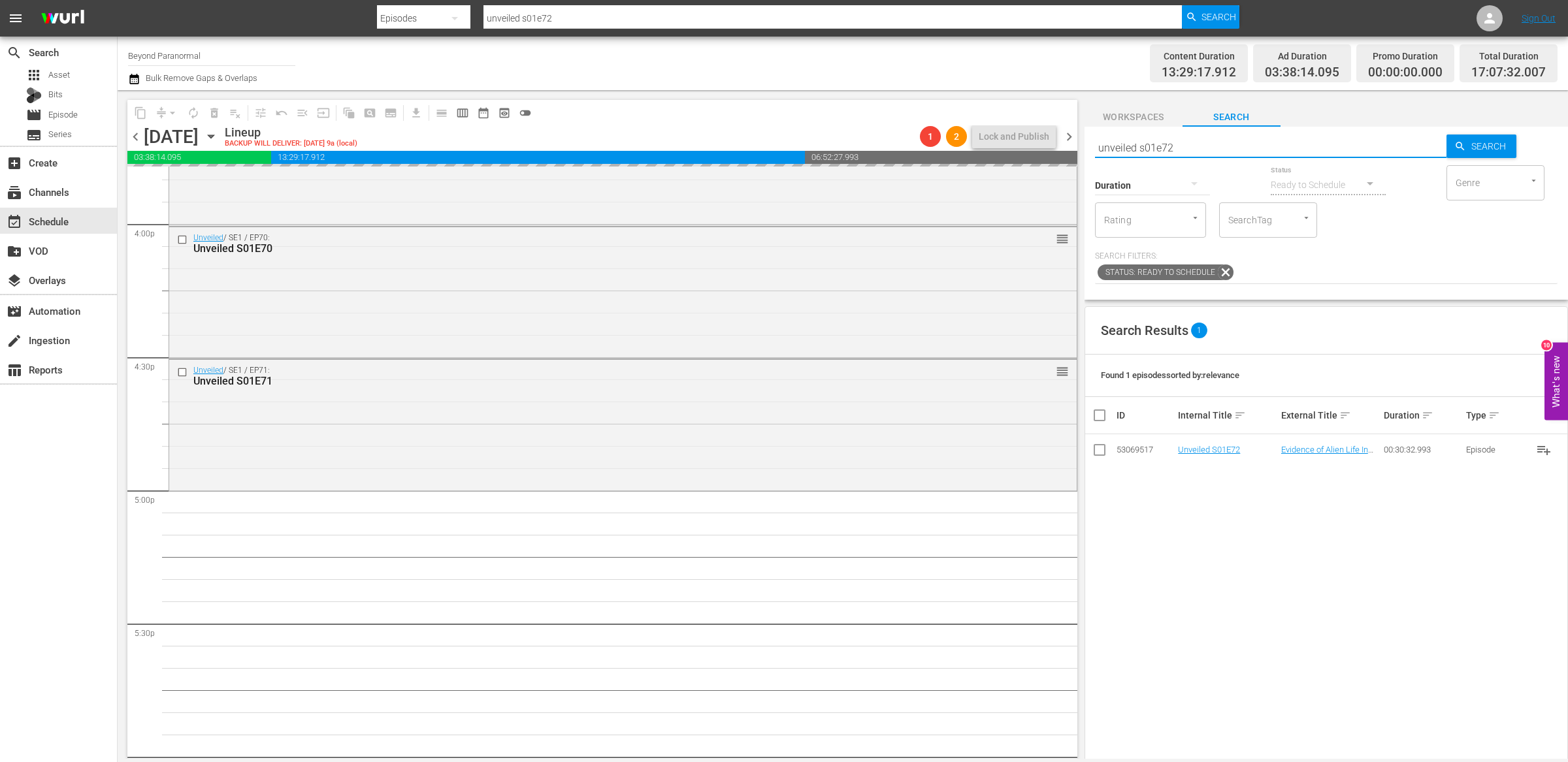
click at [1206, 146] on input "unveiled s01e72" at bounding box center [1270, 148] width 351 height 31
type input "unveiled s01e73"
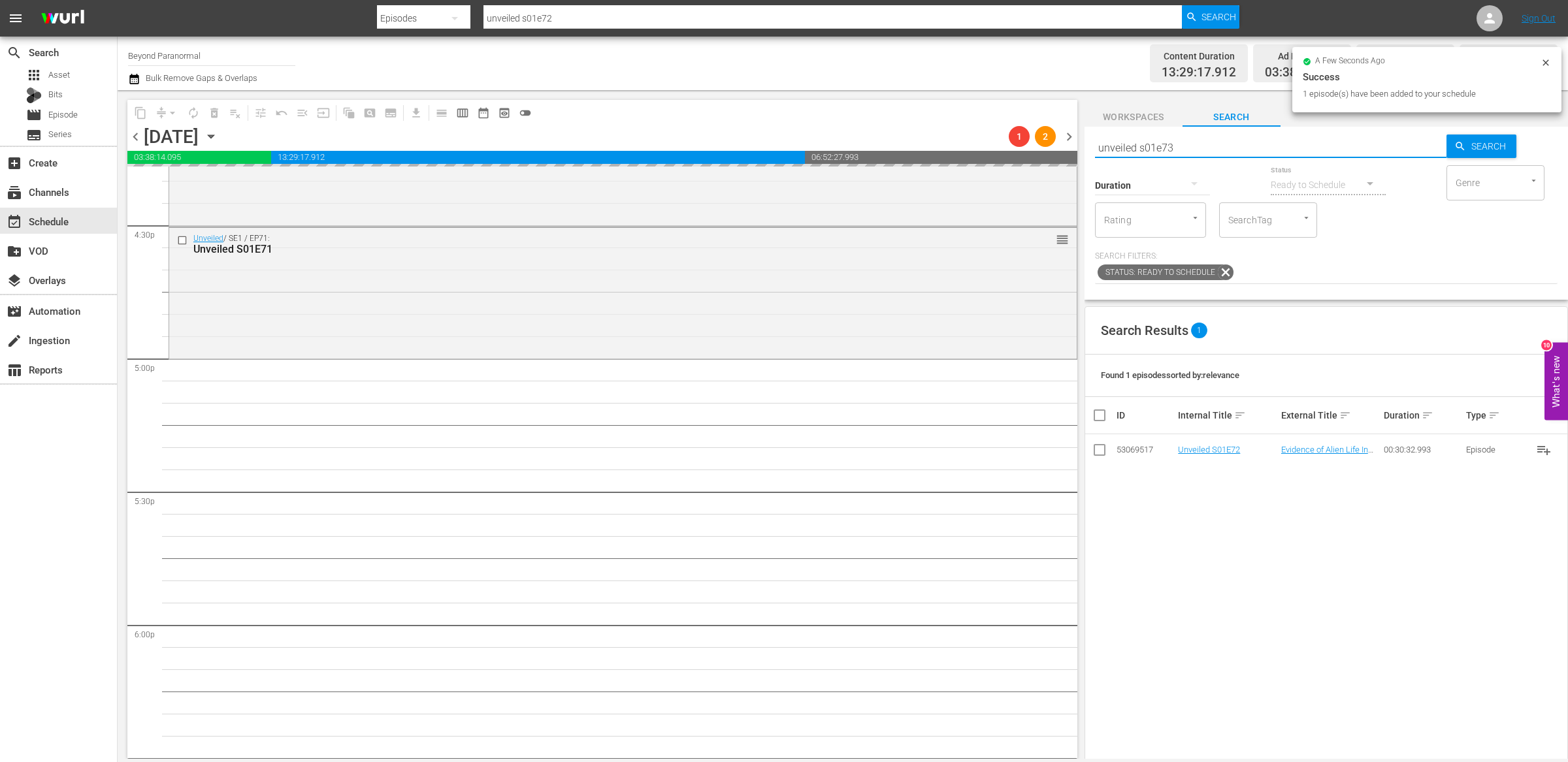
type input "unveiled s01e73"
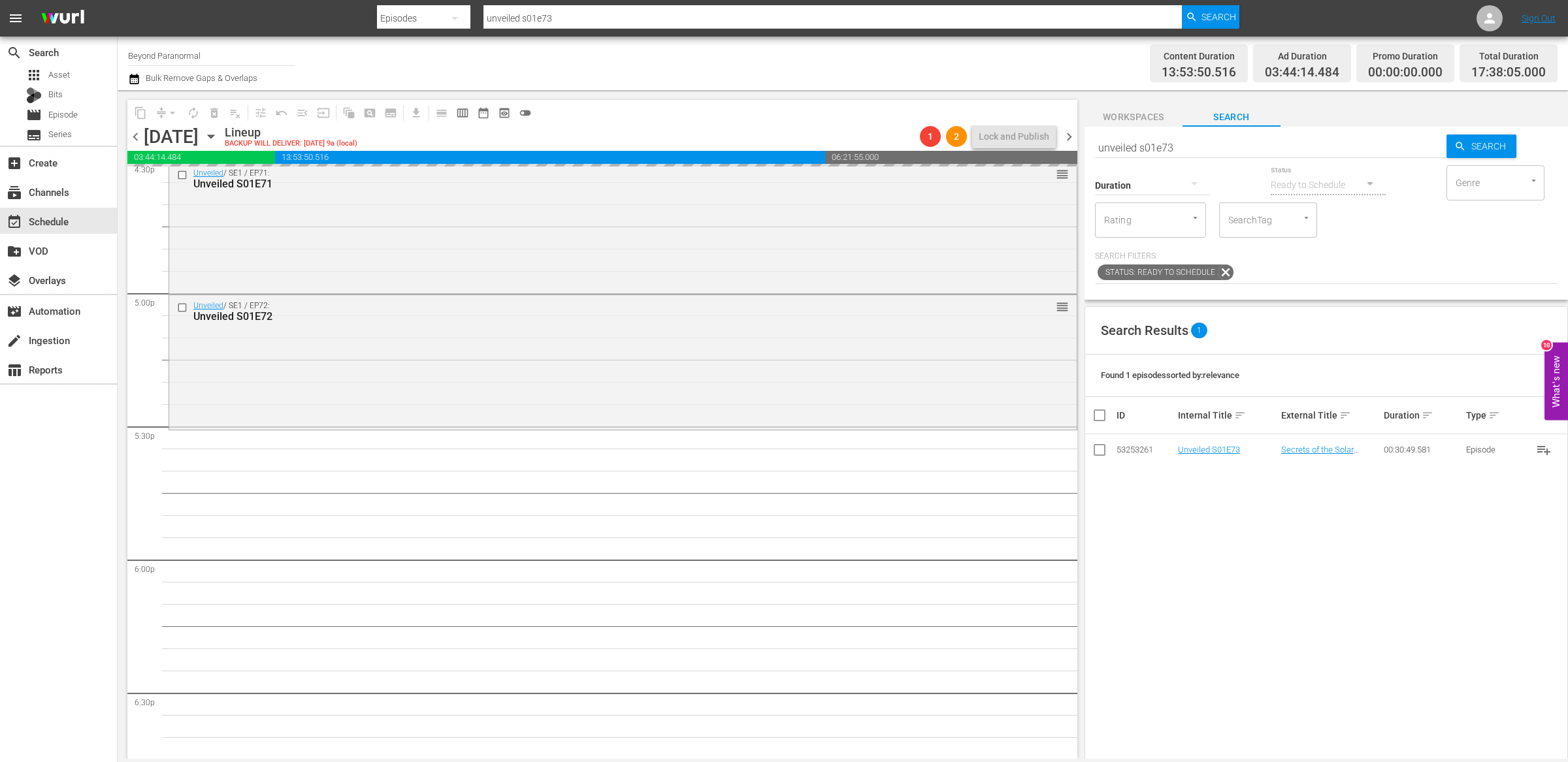
click at [1177, 145] on input "unveiled s01e73" at bounding box center [1270, 148] width 351 height 31
type input "unveiled s01e74"
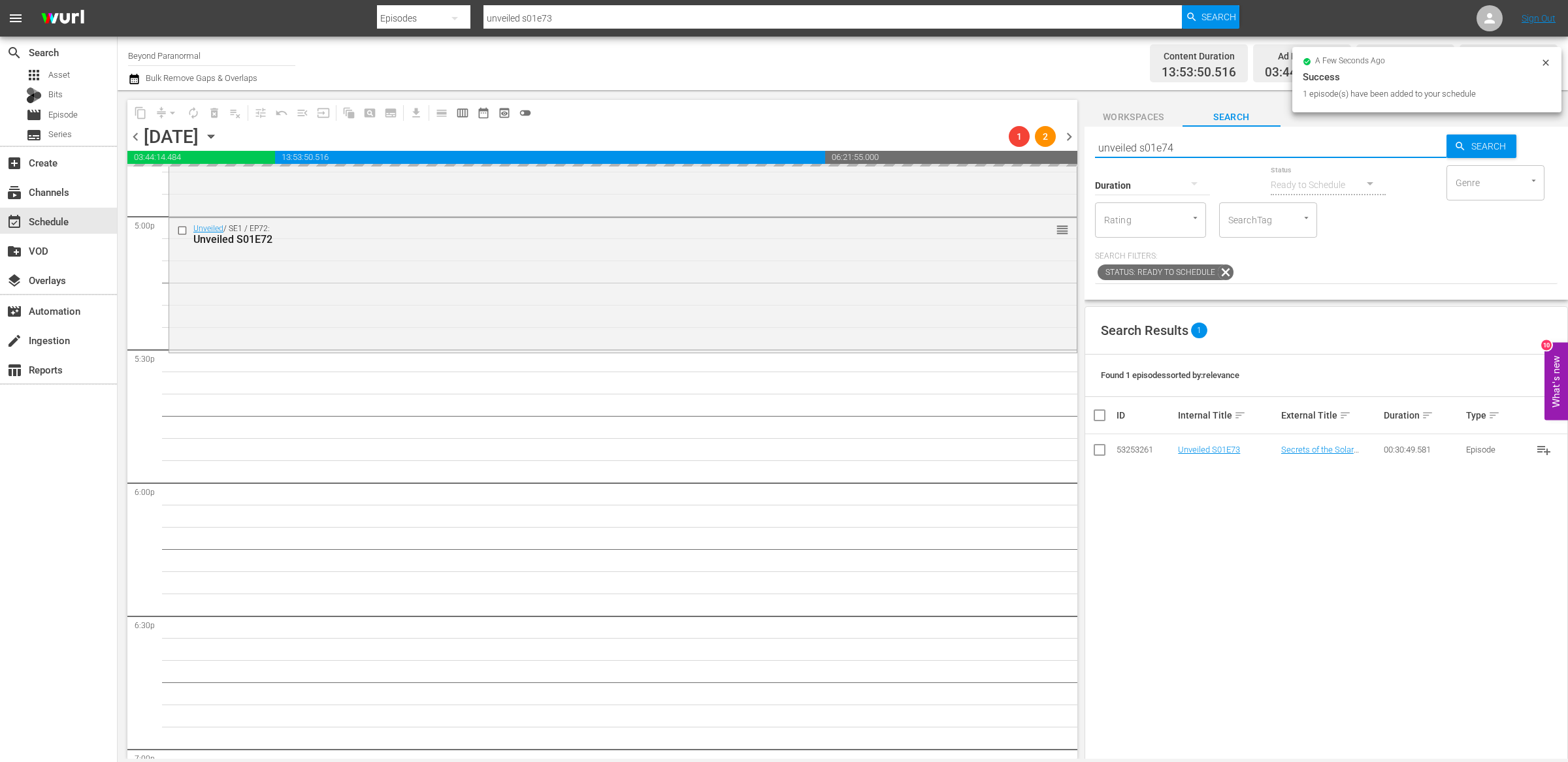
scroll to position [4520, 0]
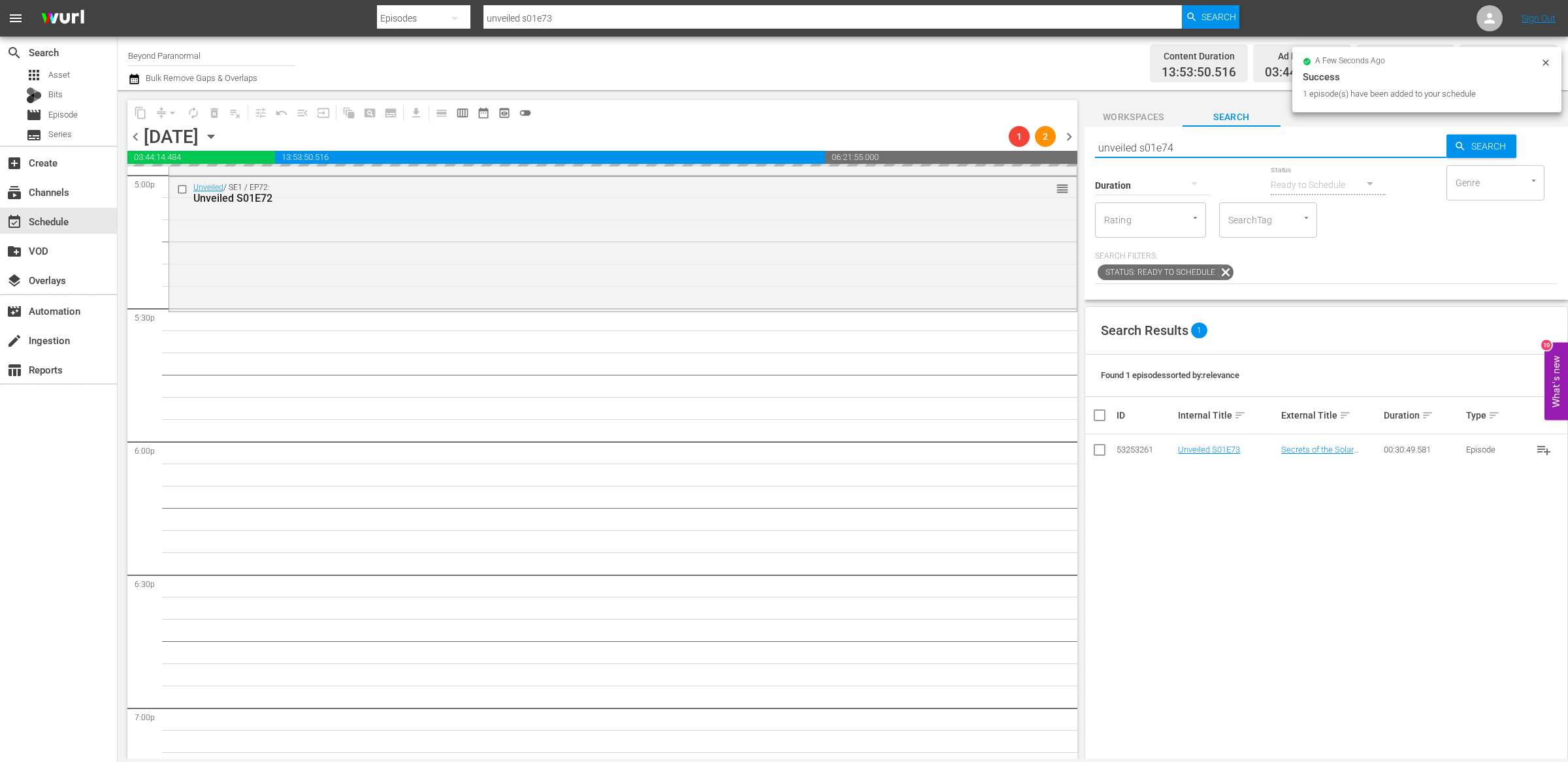
type input "unveiled s01e74"
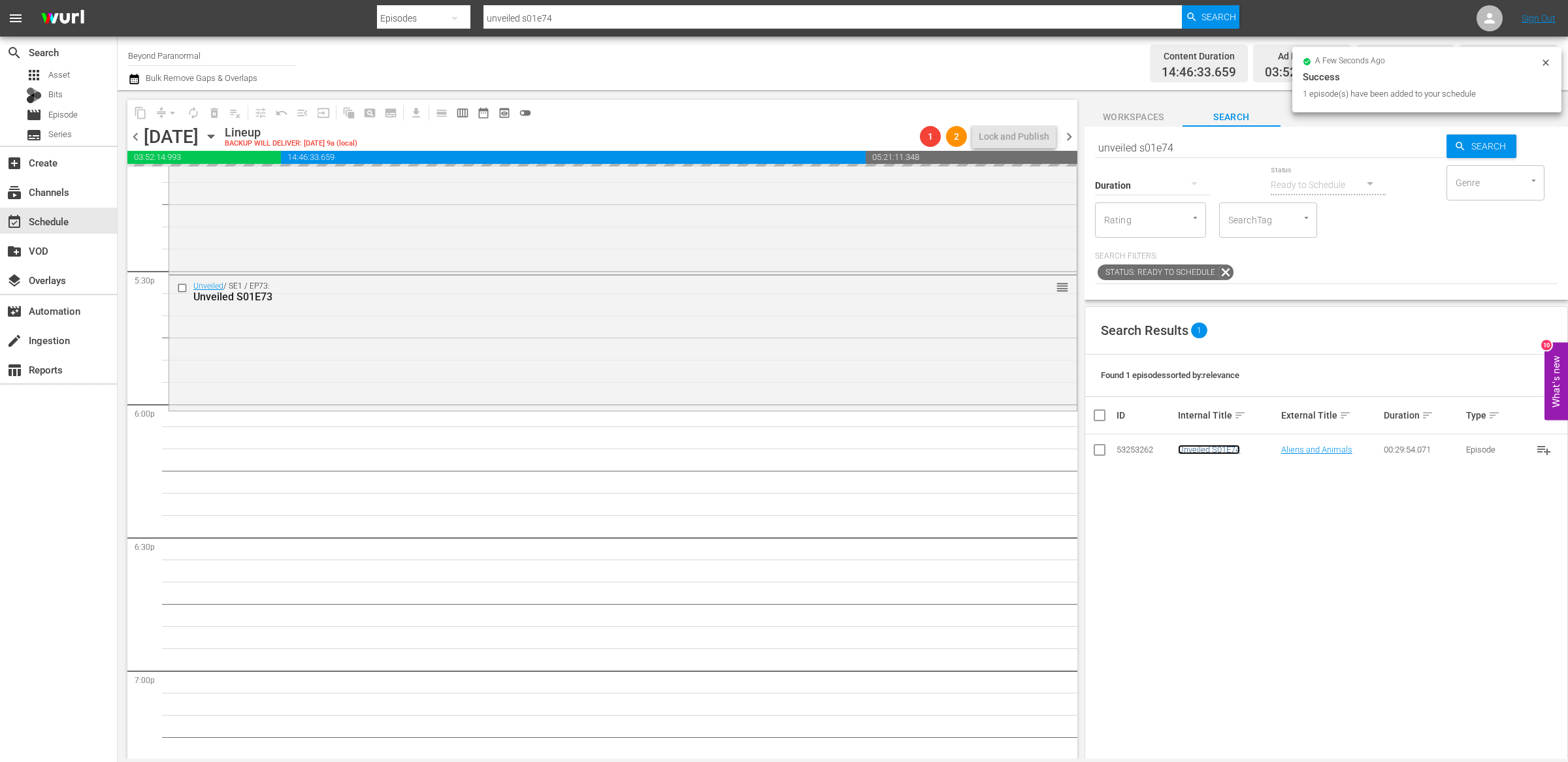
scroll to position [4623, 0]
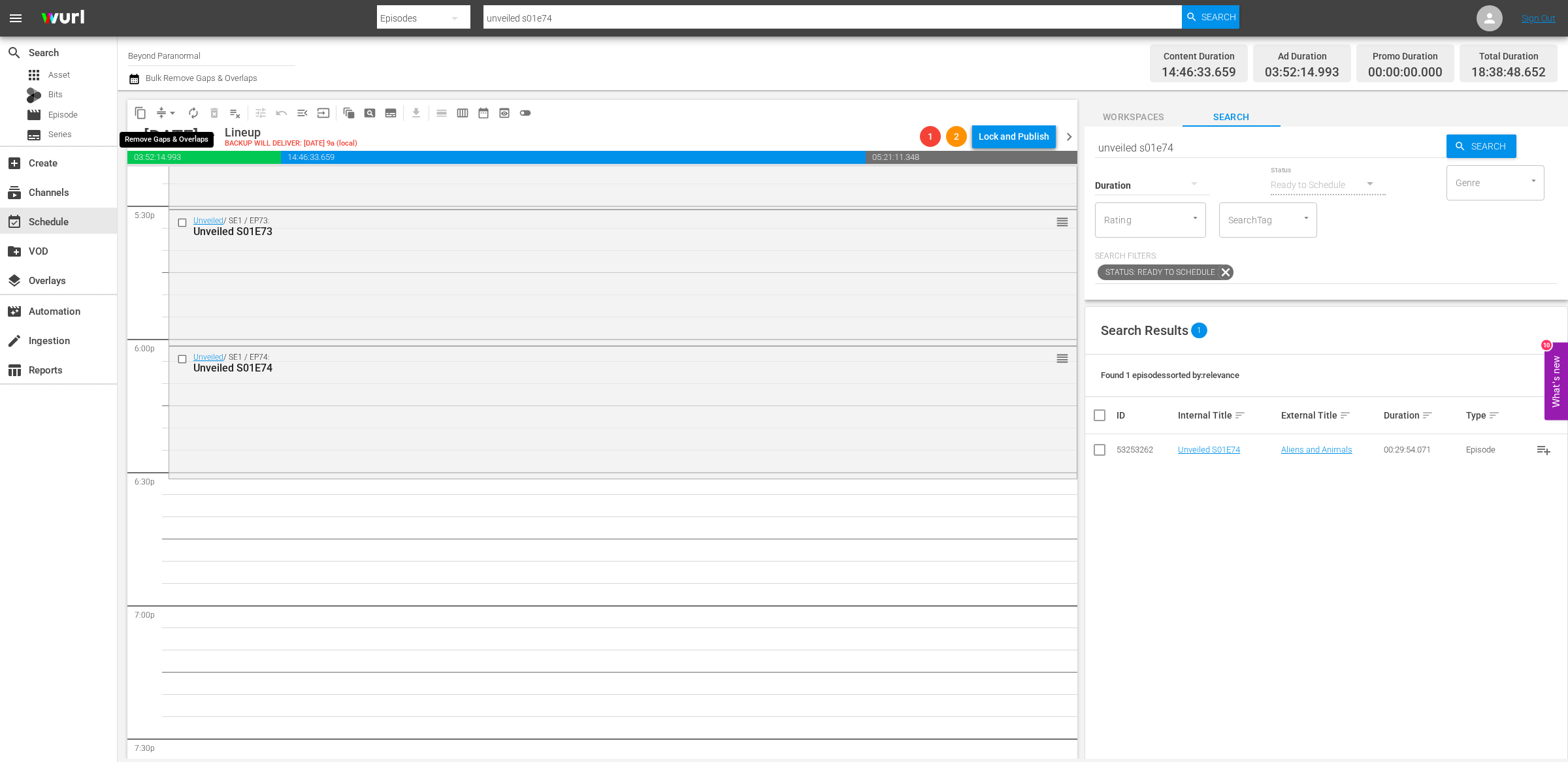
click at [168, 117] on span "arrow_drop_down" at bounding box center [172, 113] width 13 height 13
click at [1114, 153] on div "Duration" at bounding box center [1152, 177] width 115 height 47
click at [1117, 149] on input "unveiled s01e74" at bounding box center [1270, 148] width 351 height 31
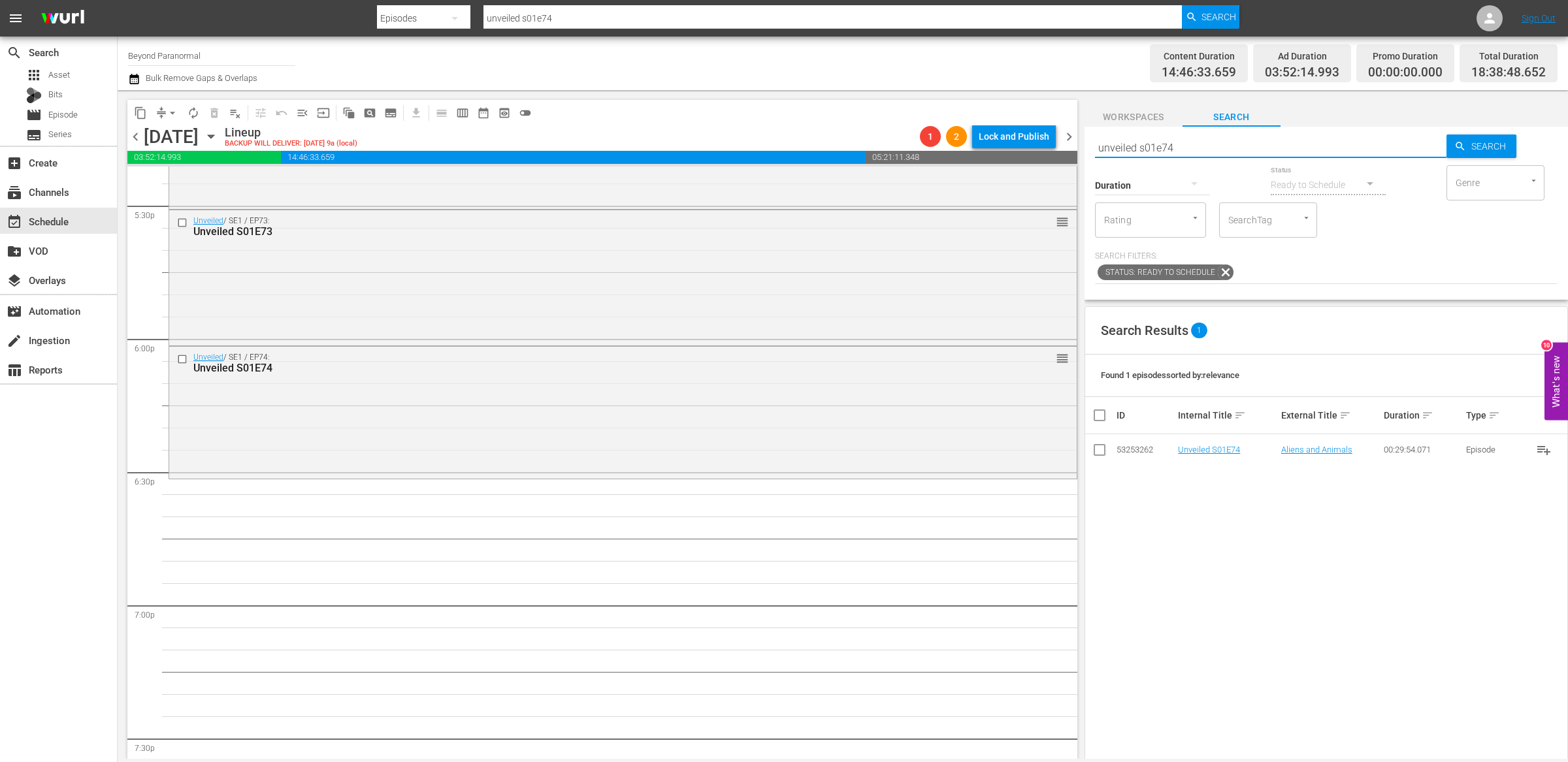
click at [1117, 149] on input "unveiled s01e74" at bounding box center [1270, 148] width 351 height 31
paste input "[US_STATE] Paranormal Case Files S01E28"
type input "[US_STATE] Paranormal Case Files S01E28"
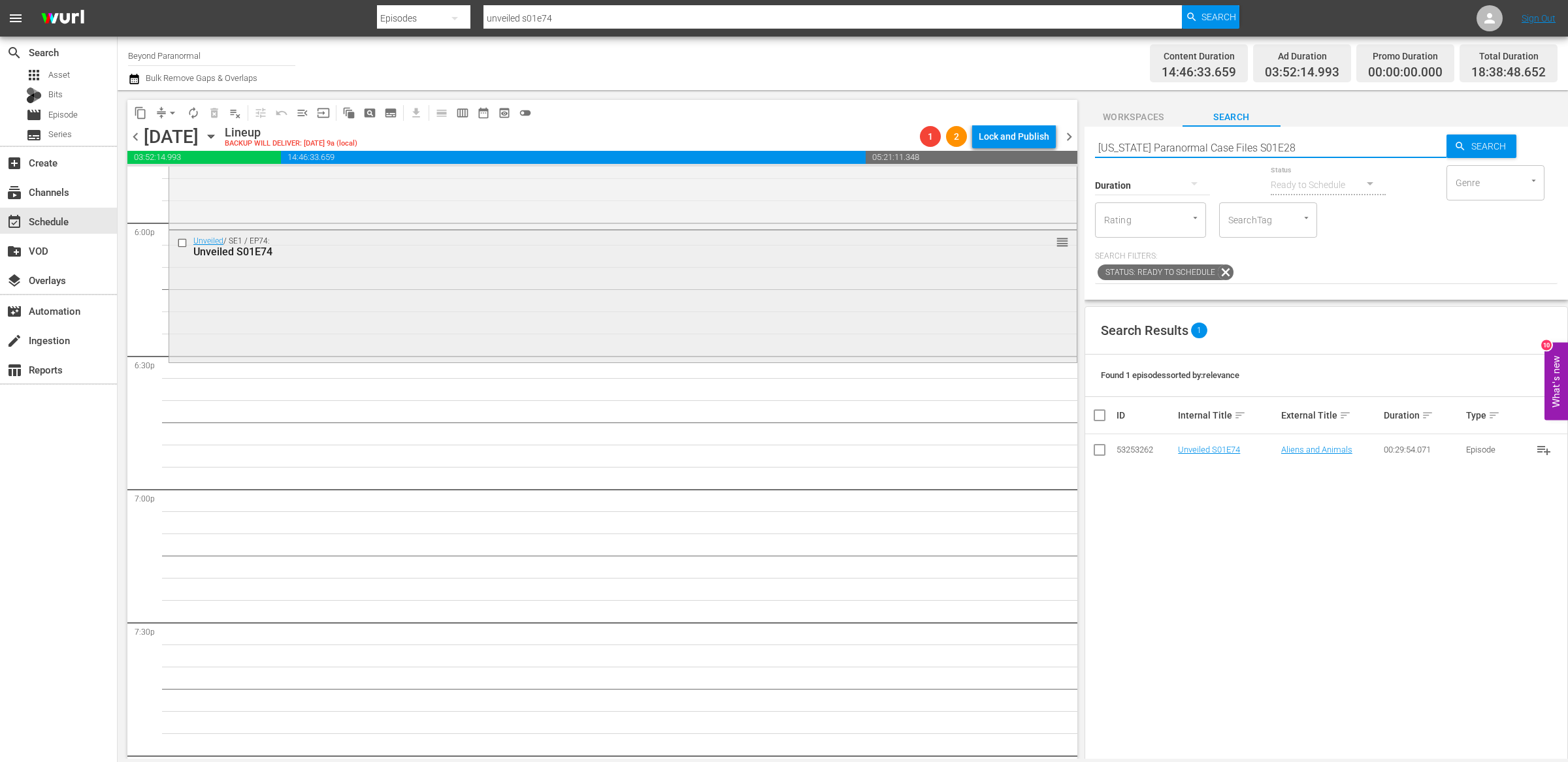
scroll to position [4754, 0]
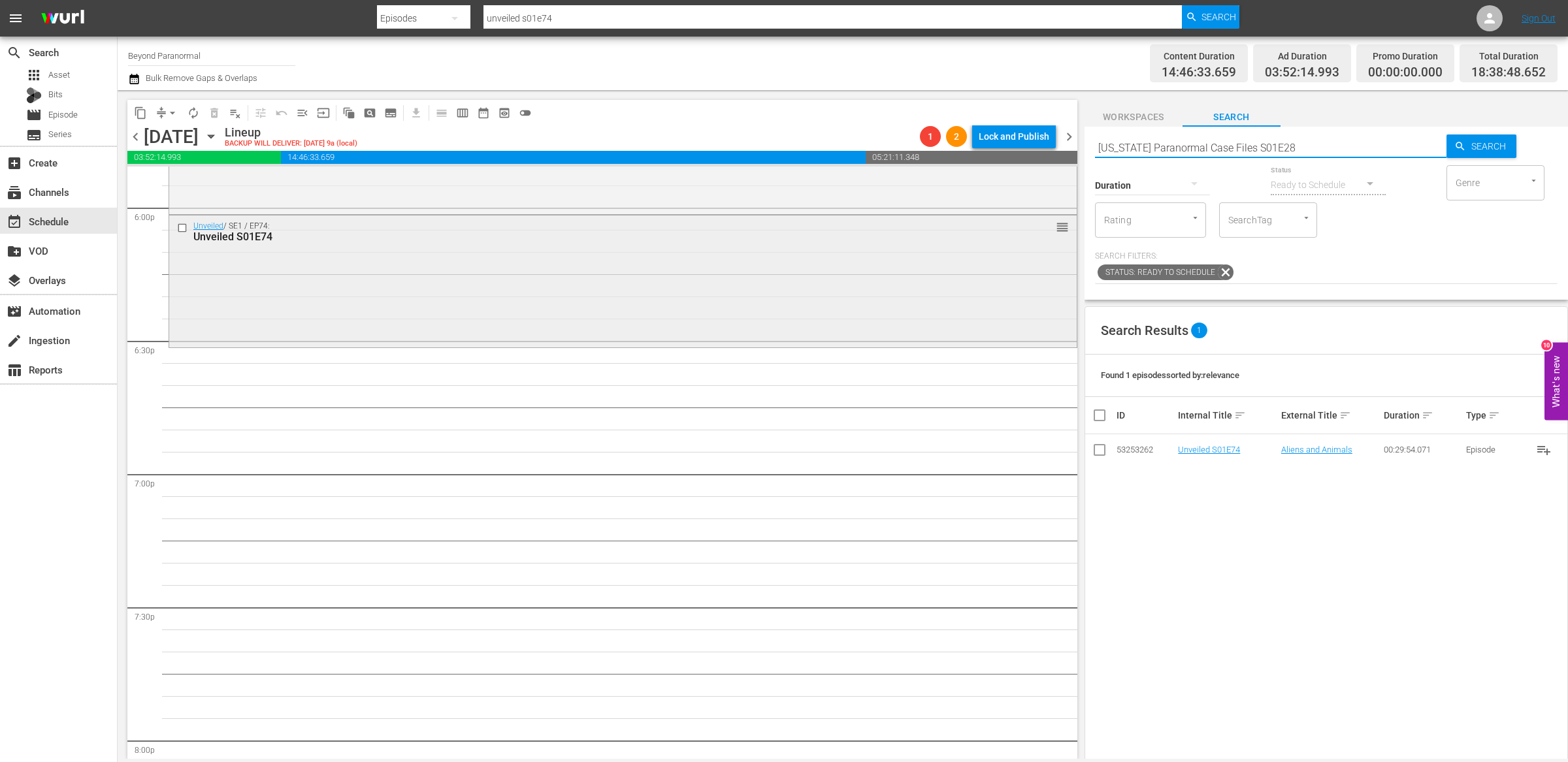
type input "[US_STATE] Paranormal Case Files S01E28"
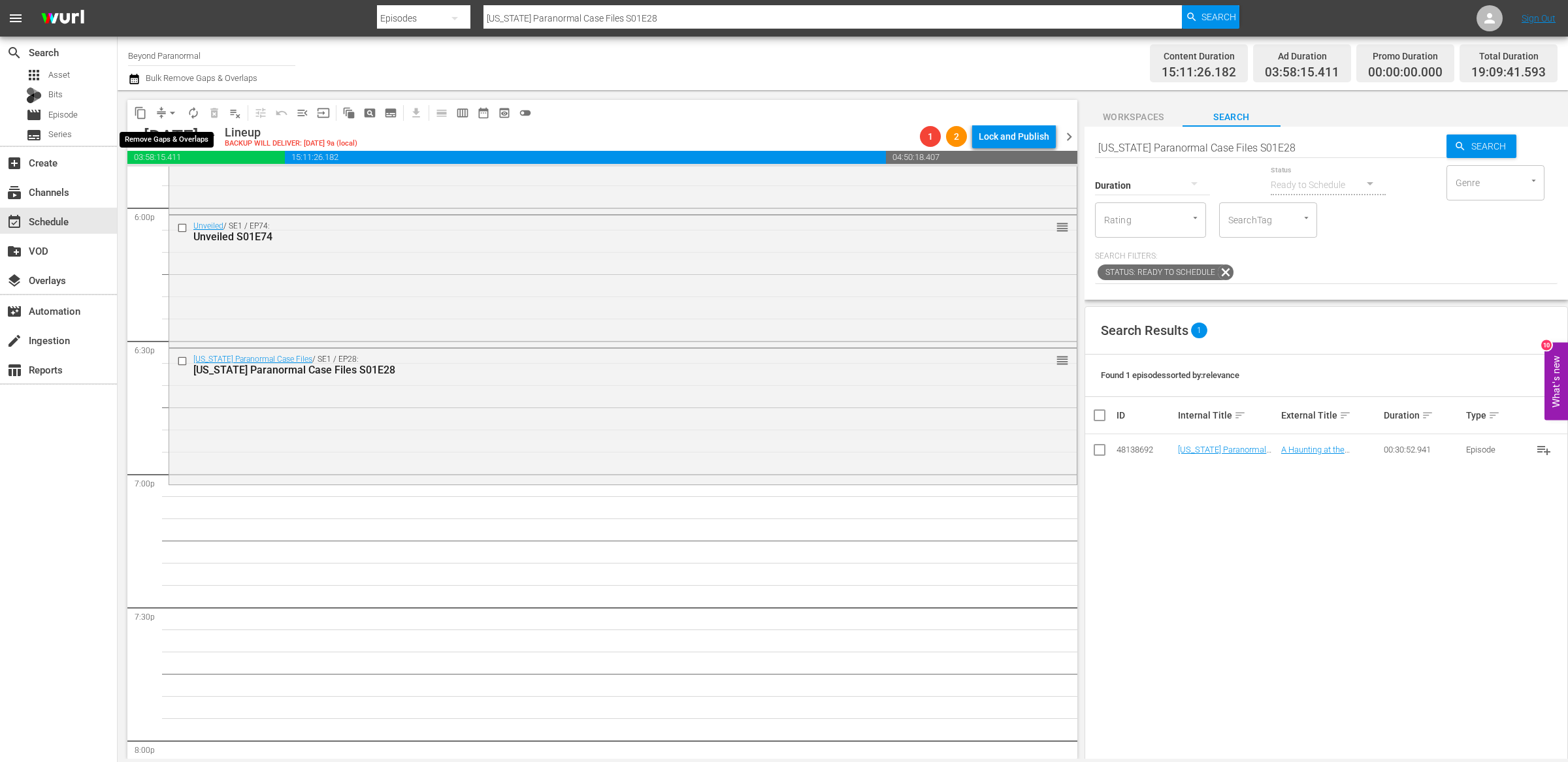
click at [166, 112] on span "arrow_drop_down" at bounding box center [172, 113] width 13 height 13
click at [171, 183] on li "Align to End of Previous Day" at bounding box center [173, 182] width 137 height 21
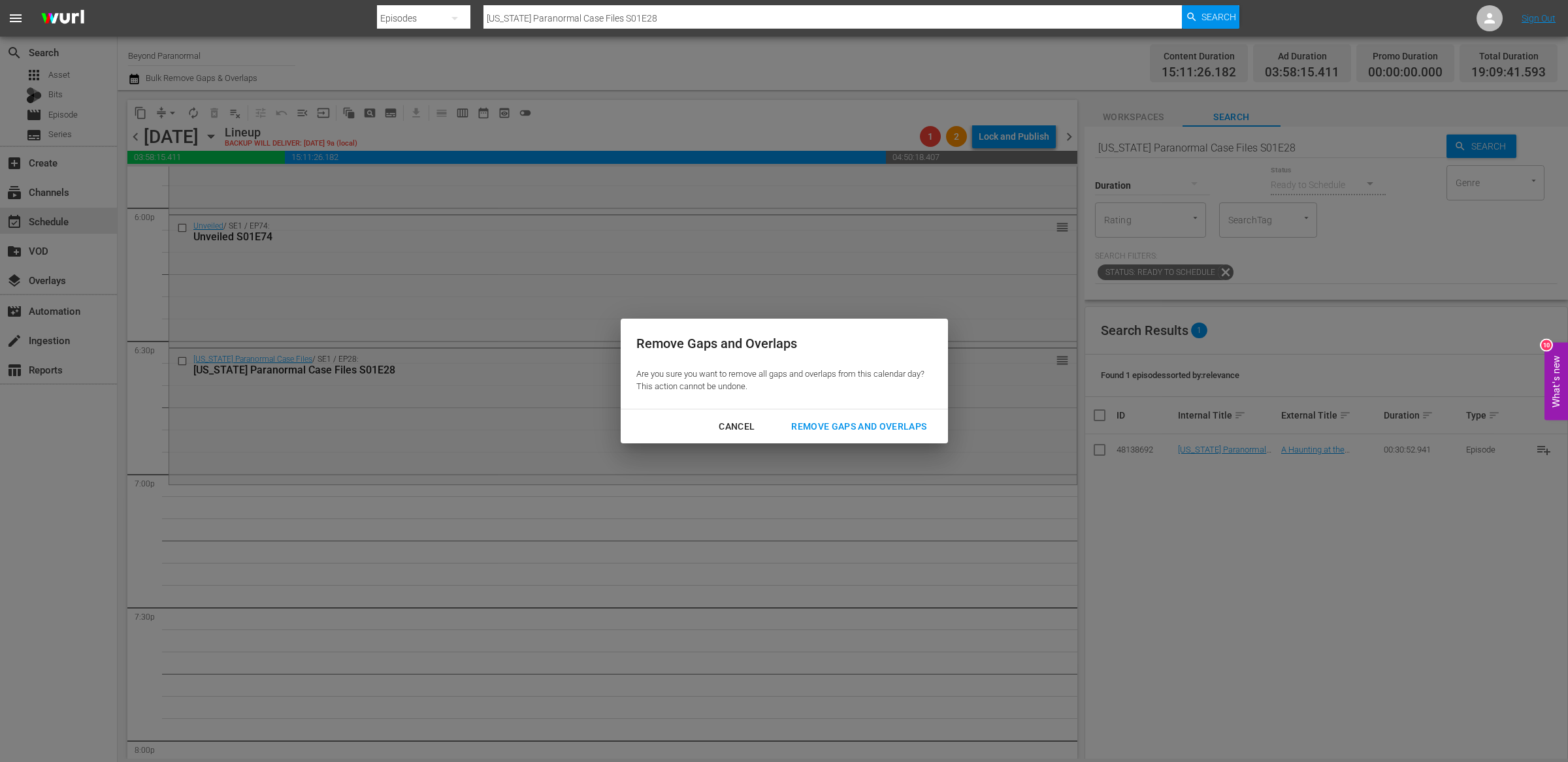
click at [830, 428] on div "Remove Gaps and Overlaps" at bounding box center [858, 426] width 156 height 16
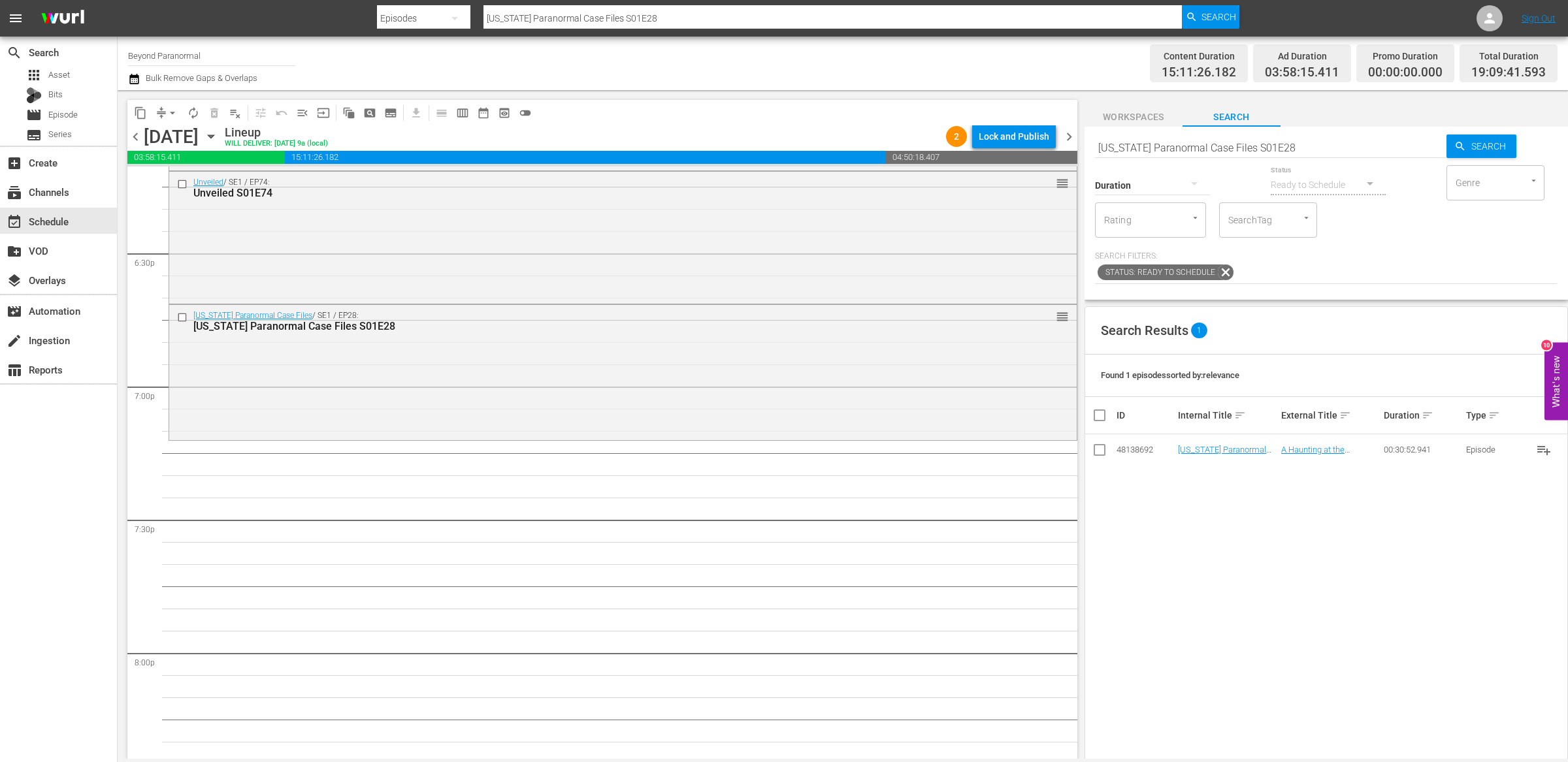
scroll to position [4836, 0]
click at [545, 368] on div "Virginia Paranormal Case Files / SE1 / EP28: Virginia Paranormal Case Files S01…" at bounding box center [622, 377] width 908 height 133
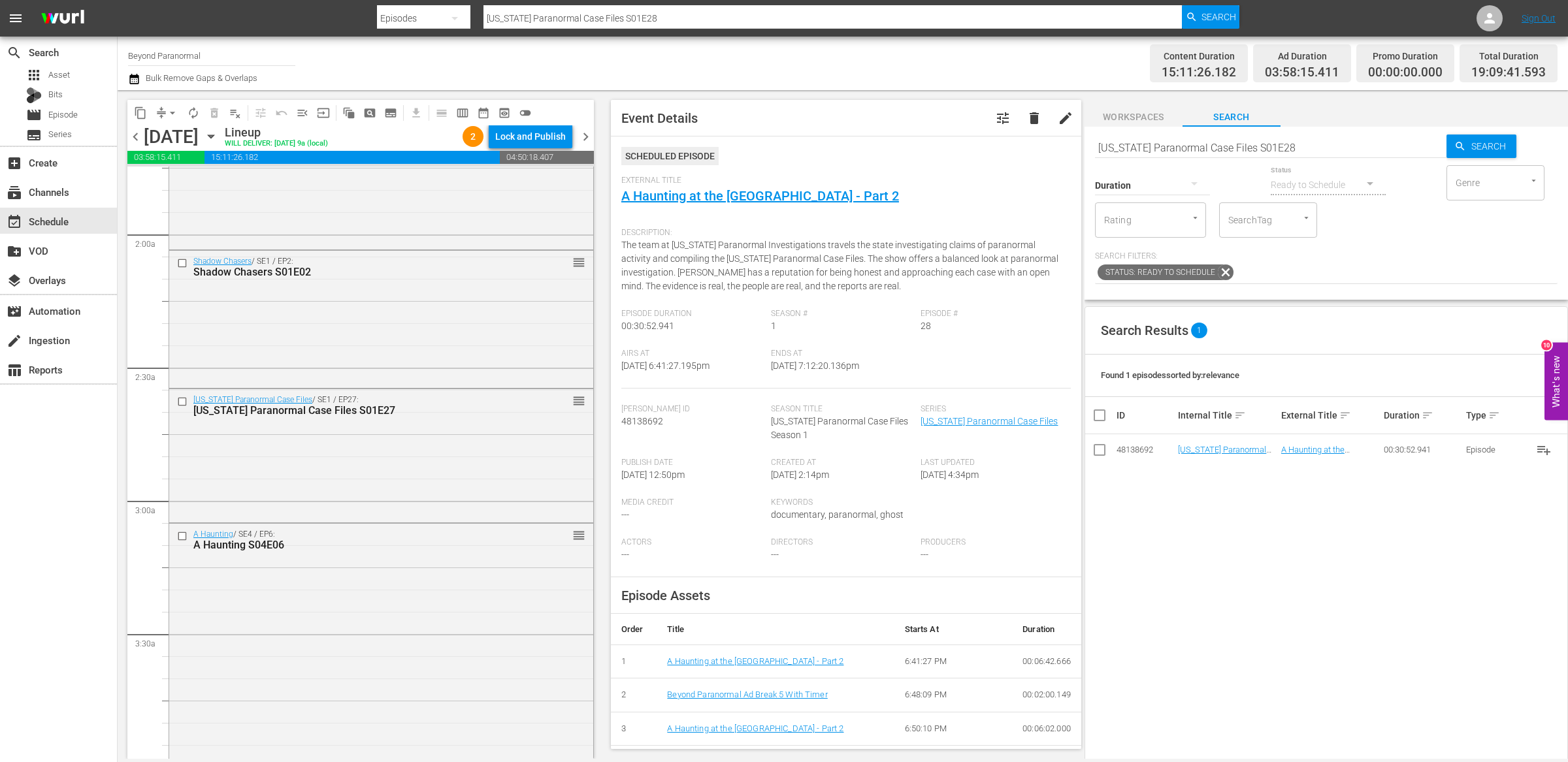
scroll to position [471, 0]
click at [183, 394] on input "checkbox" at bounding box center [183, 395] width 14 height 11
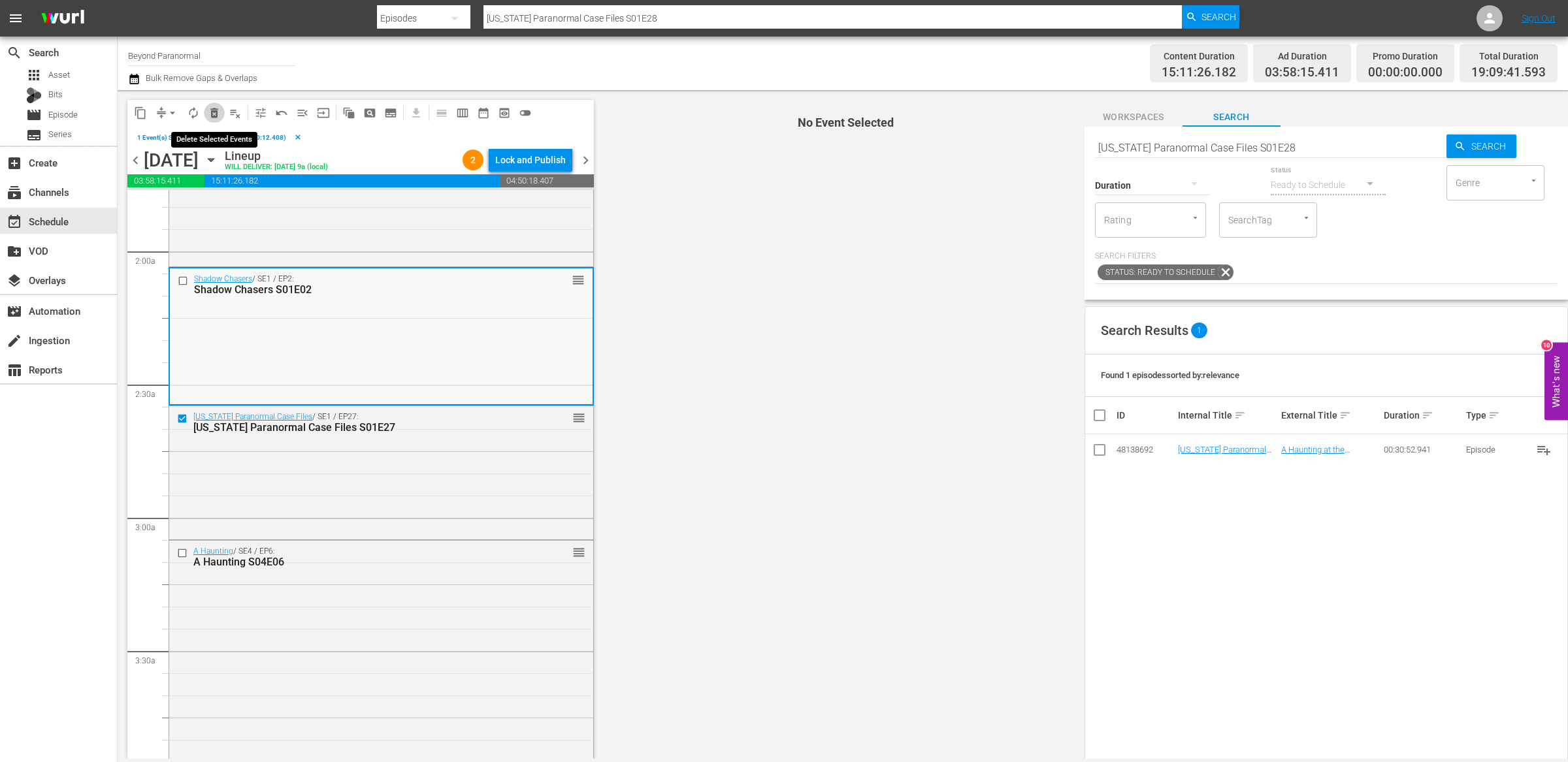
click at [212, 117] on span "delete_forever_outlined" at bounding box center [214, 113] width 13 height 13
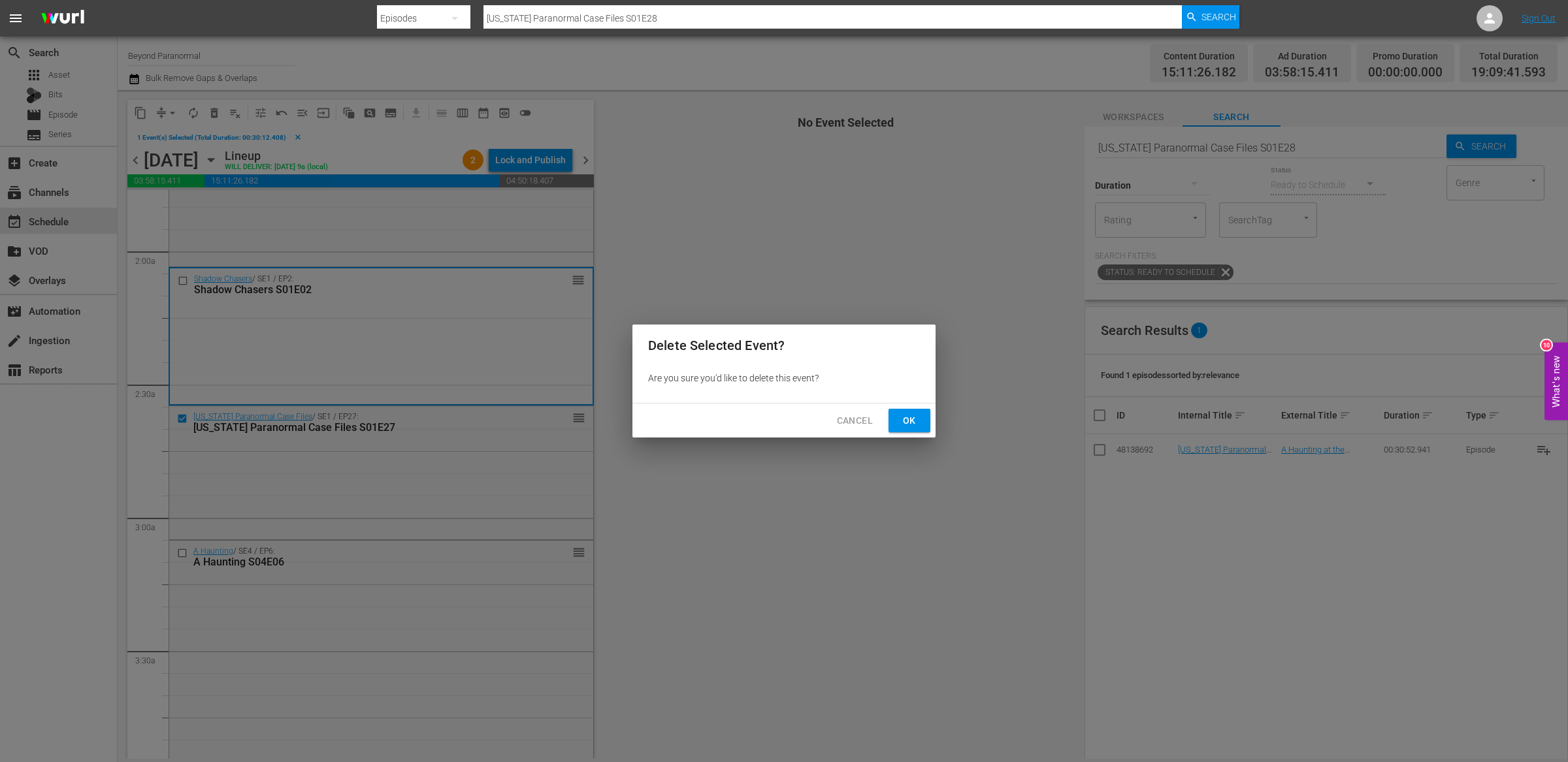
click at [899, 418] on span "Ok" at bounding box center [909, 421] width 21 height 16
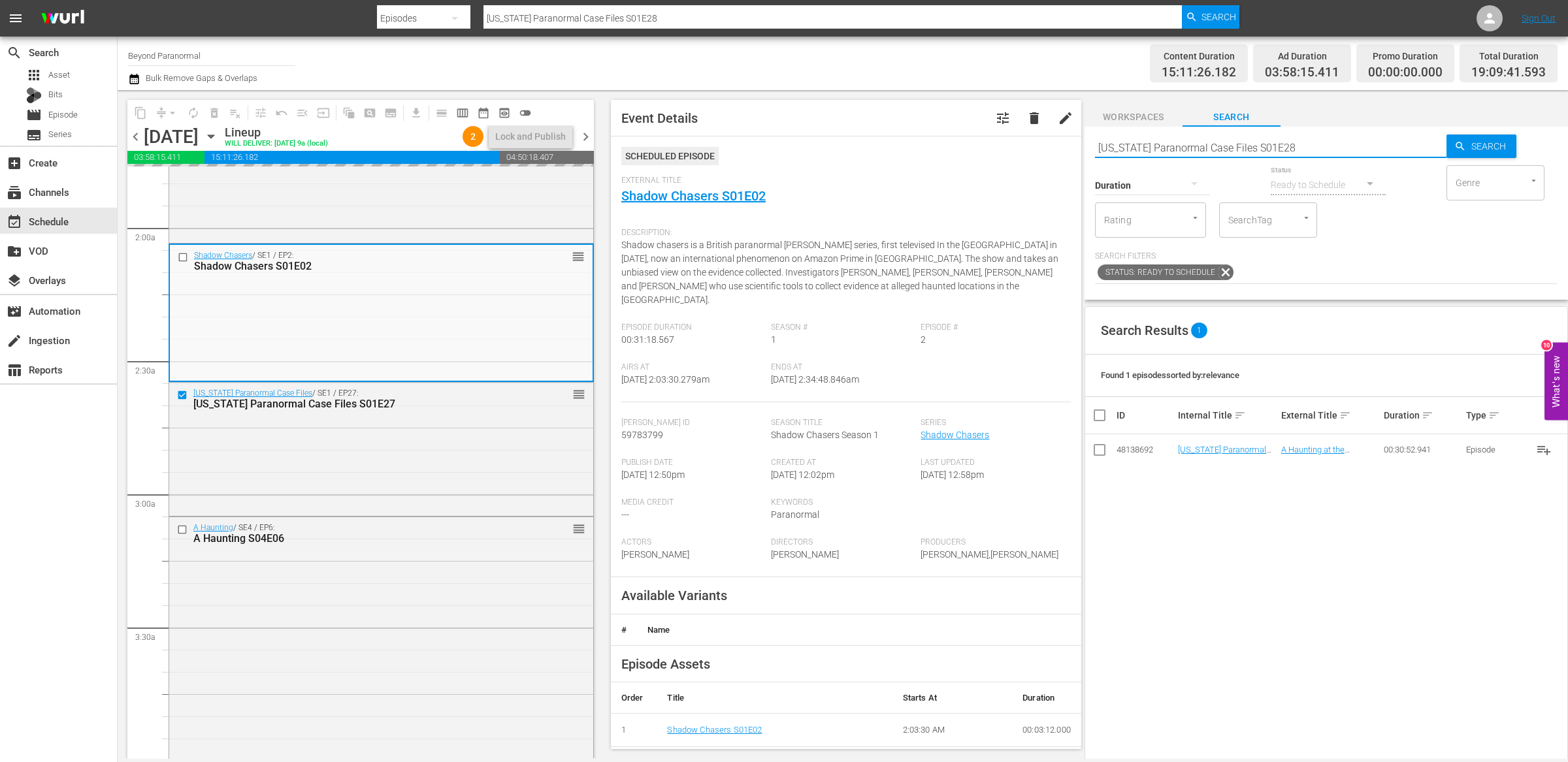
click at [1165, 151] on input "[US_STATE] Paranormal Case Files S01E28" at bounding box center [1270, 148] width 351 height 31
click at [1165, 150] on input "[US_STATE] Paranormal Case Files S01E28" at bounding box center [1270, 148] width 351 height 31
type input "unveiled"
click at [1199, 187] on icon "button" at bounding box center [1194, 183] width 15 height 15
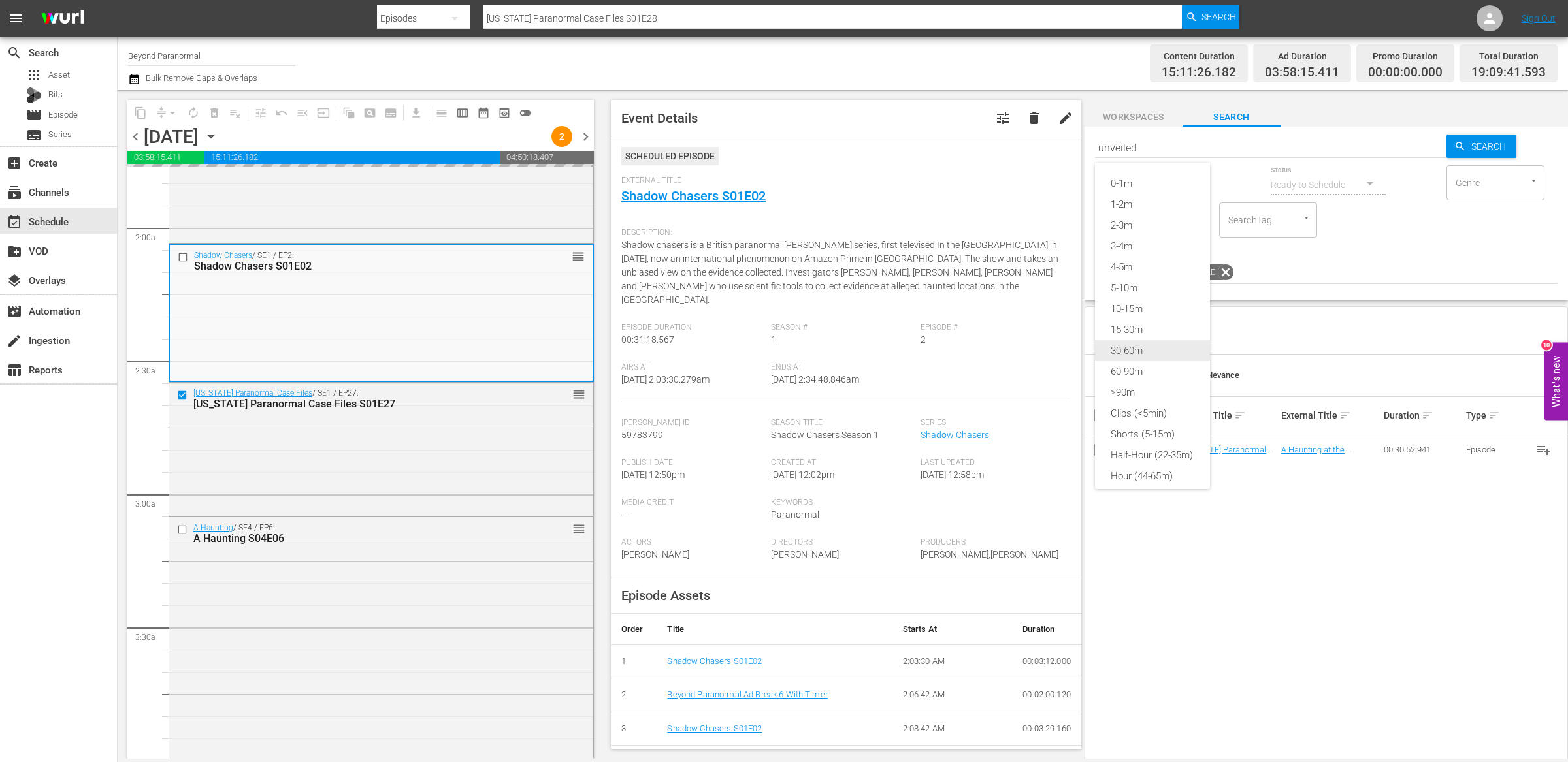
type input "unveiled"
click at [1155, 435] on div "Shorts (5-15m)" at bounding box center [1152, 434] width 115 height 21
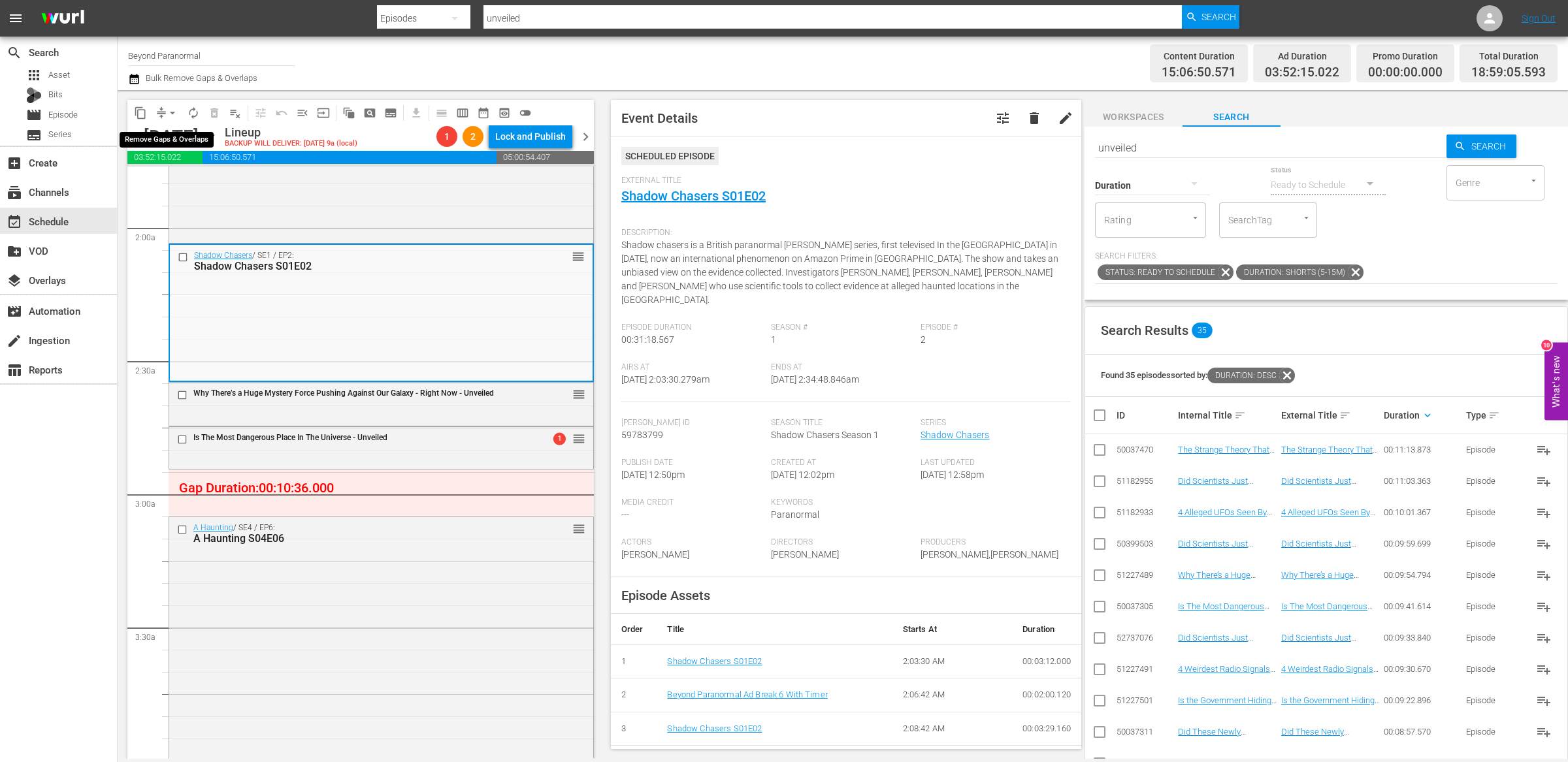
click at [162, 104] on button "compress" at bounding box center [161, 113] width 21 height 21
click at [164, 112] on button "arrow_drop_down" at bounding box center [173, 113] width 21 height 21
click at [178, 178] on li "Align to End of Previous Day" at bounding box center [173, 182] width 137 height 21
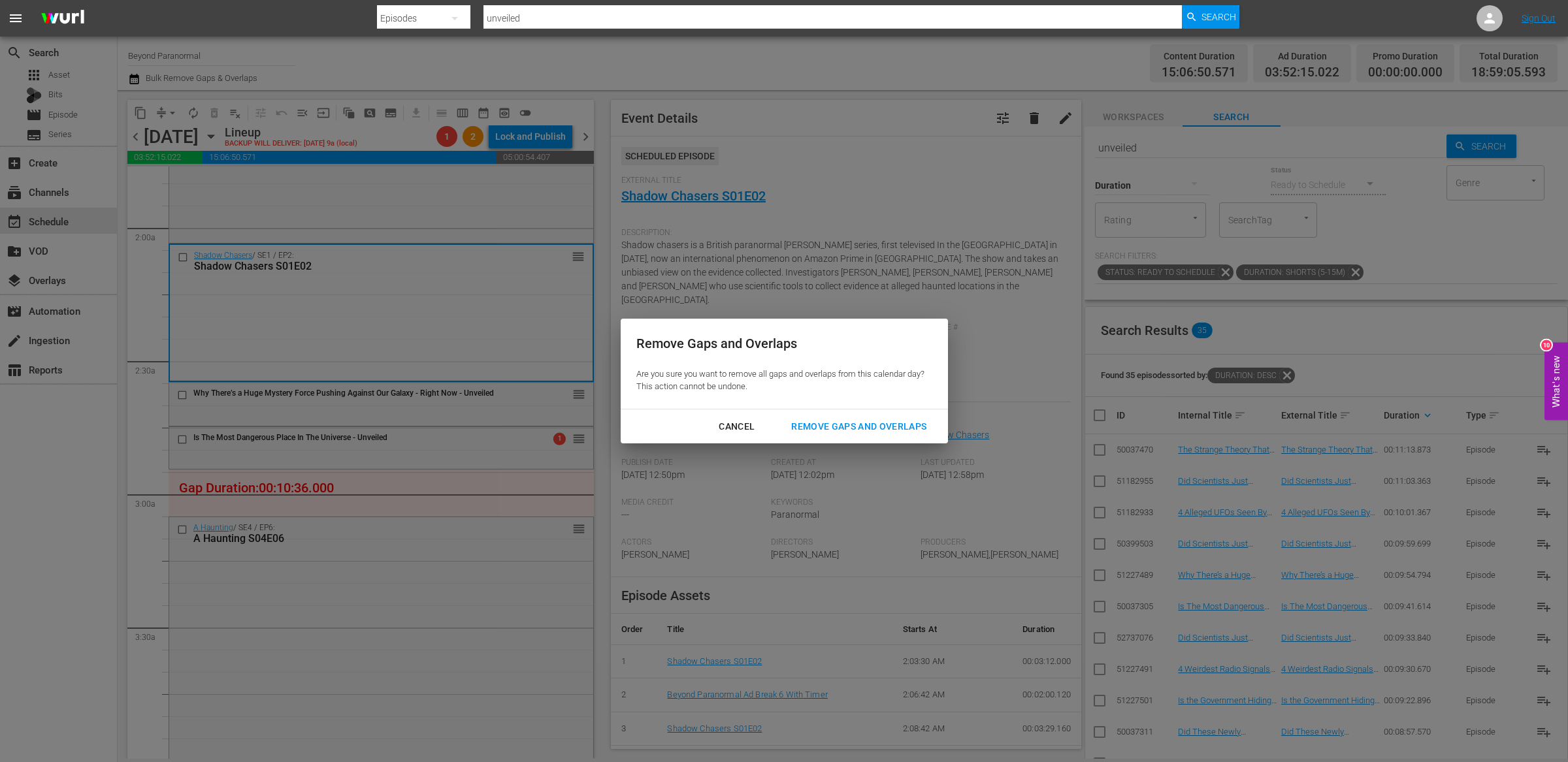
click at [859, 429] on div "Remove Gaps and Overlaps" at bounding box center [858, 426] width 156 height 16
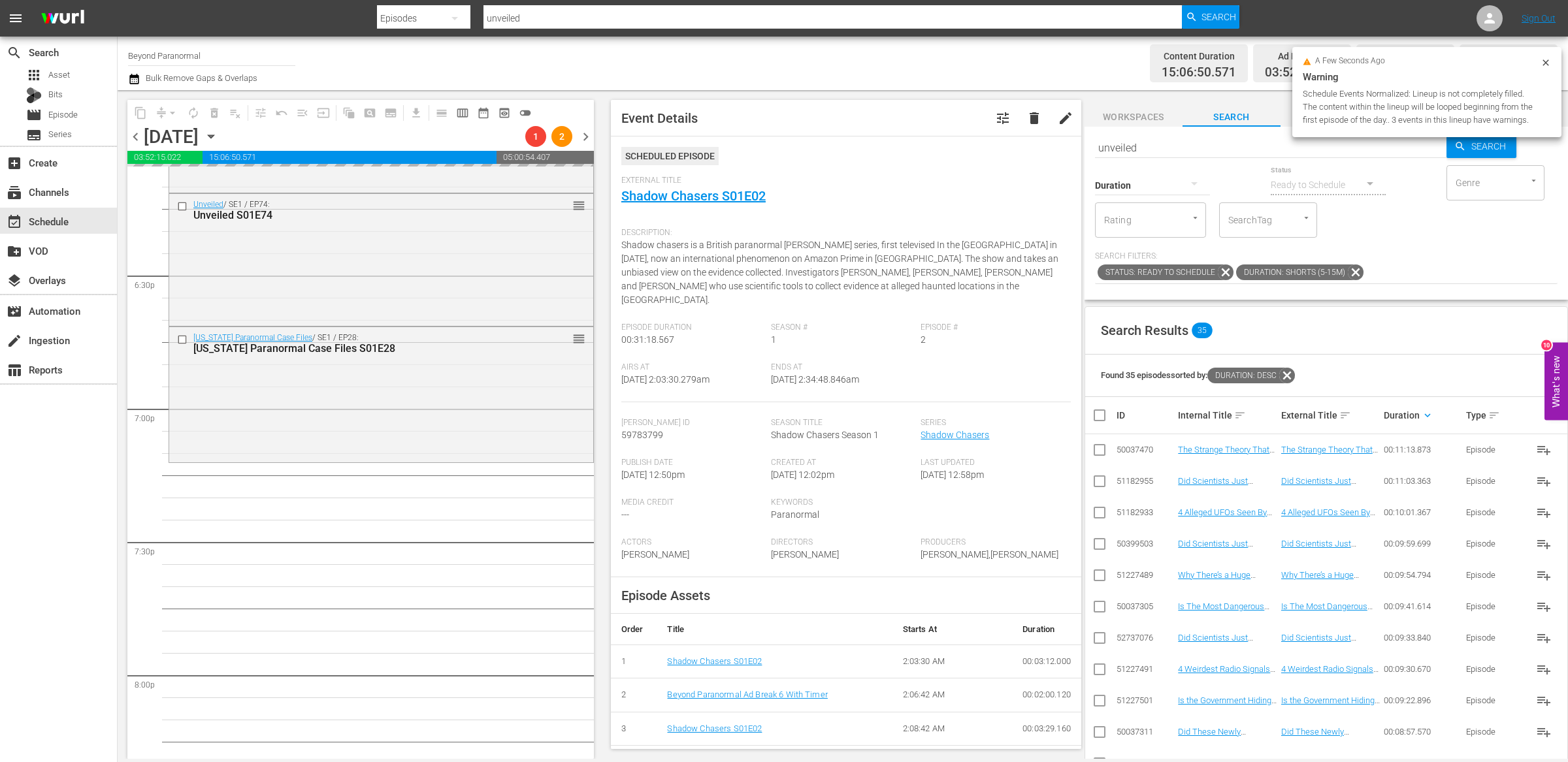
scroll to position [4819, 0]
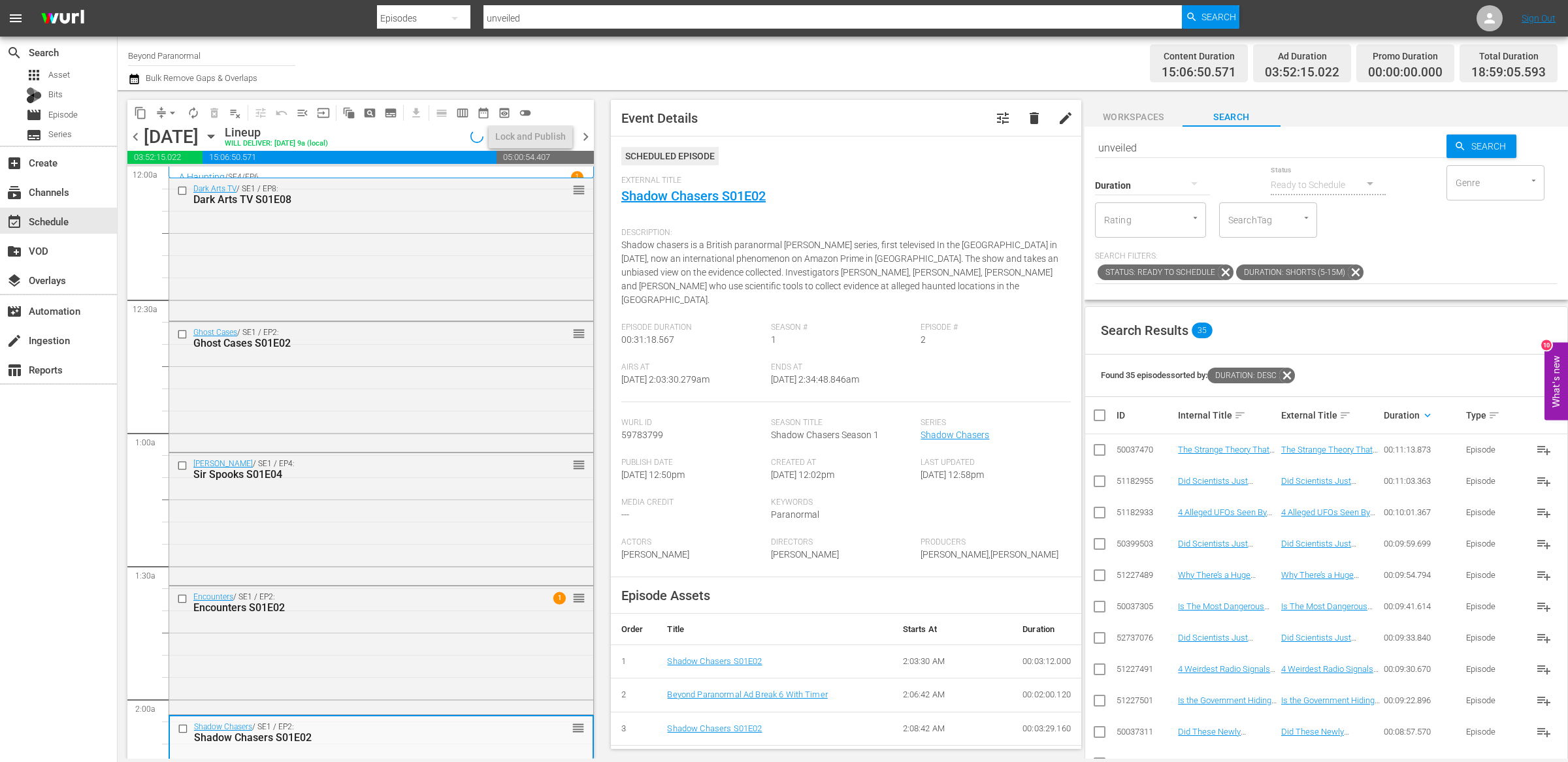
scroll to position [4753, 0]
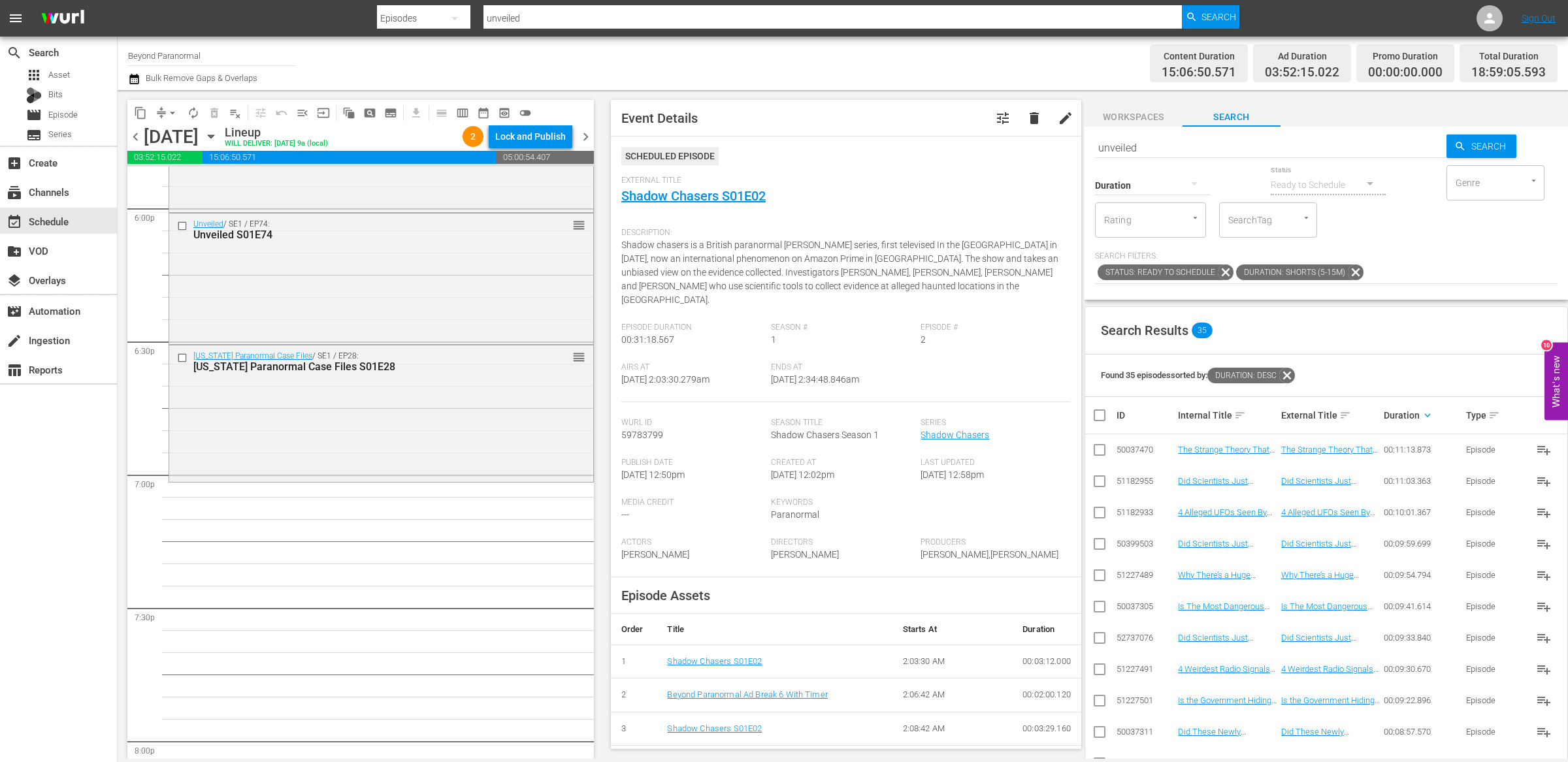
click at [1175, 139] on input "unveiled" at bounding box center [1270, 148] width 351 height 31
paste input "A Haunting S04E07"
type input "A Haunting S04E07"
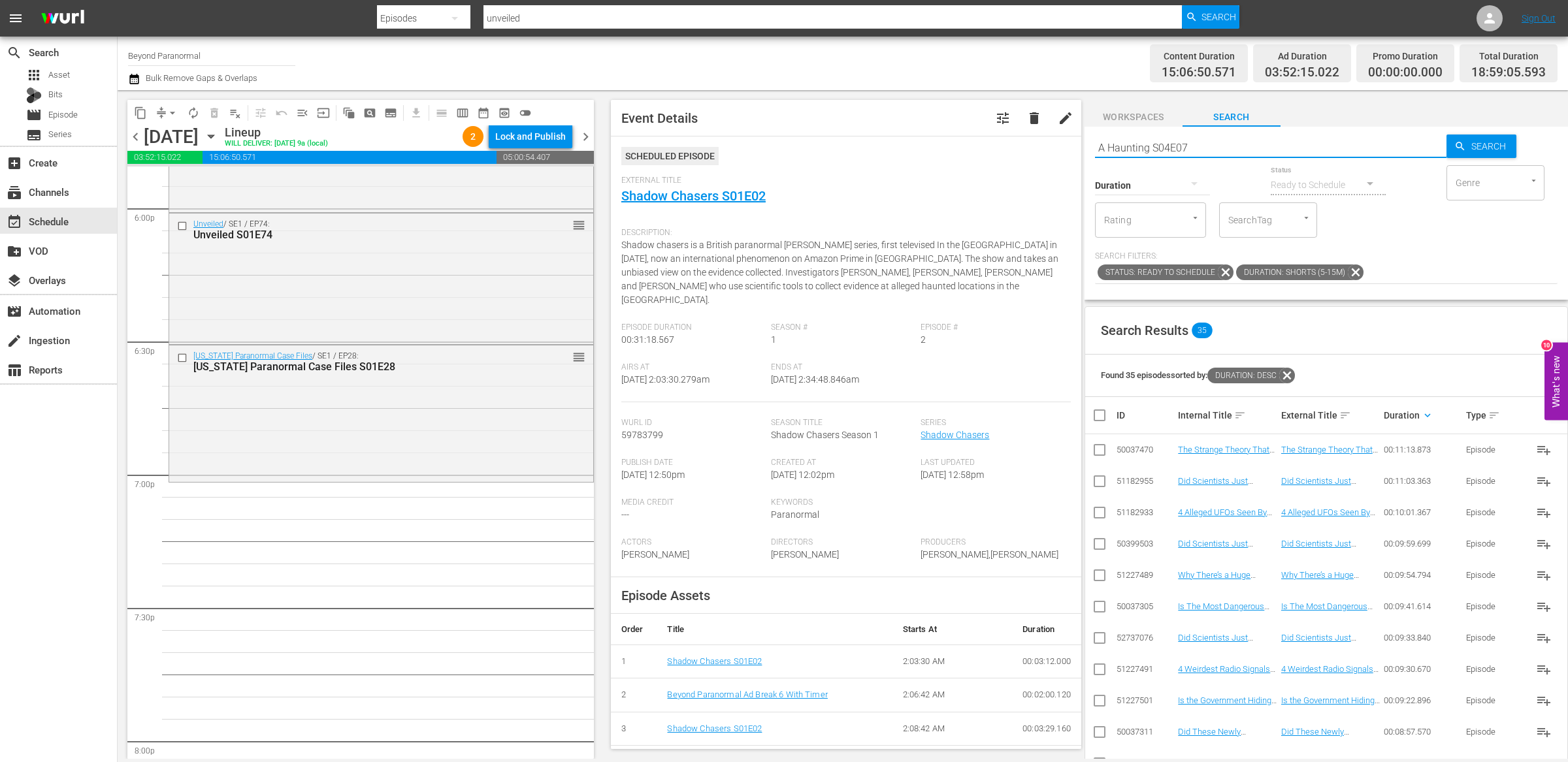
type input "A Haunting S04E07"
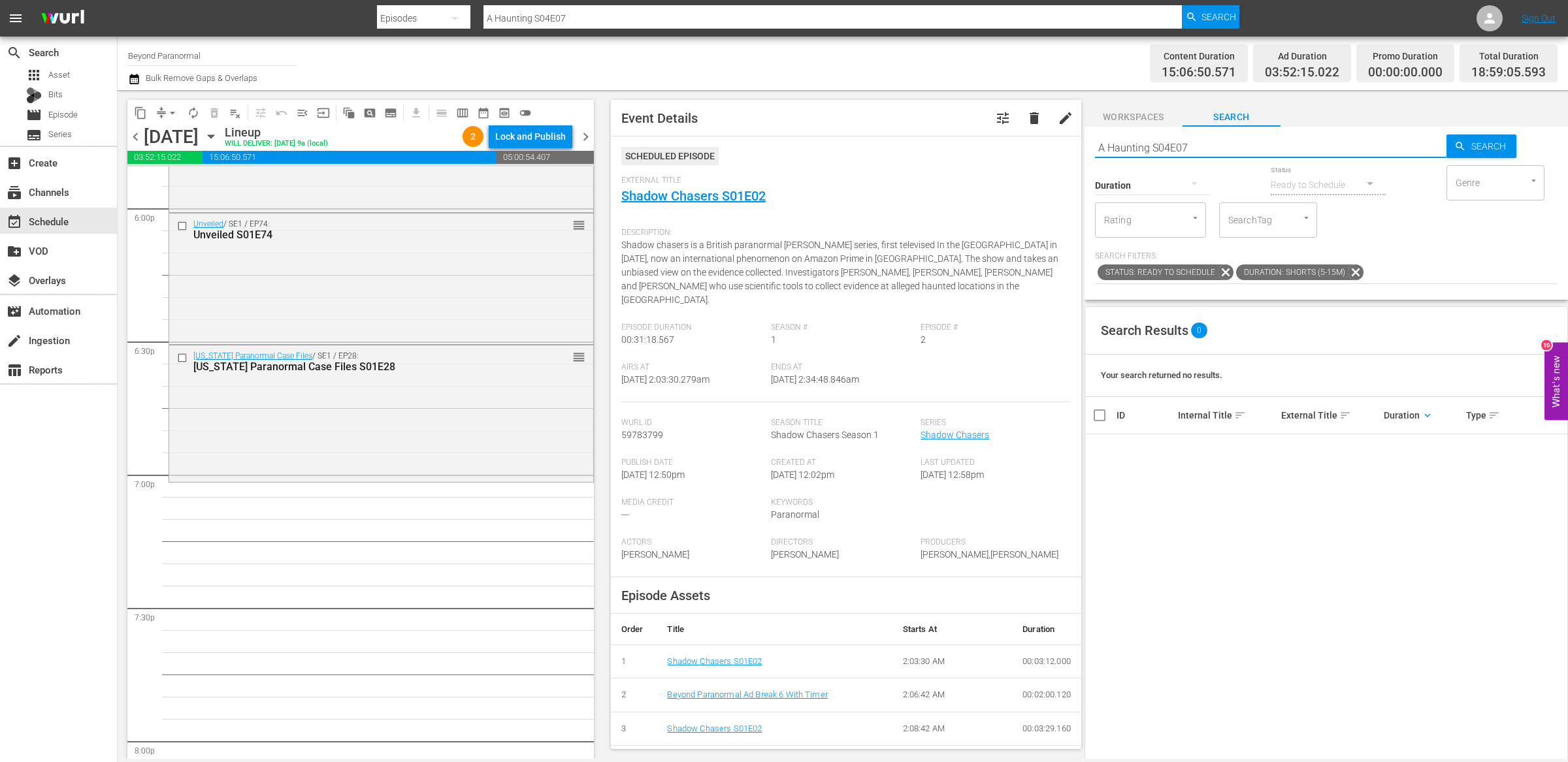
click at [1353, 271] on icon at bounding box center [1355, 271] width 15 height 15
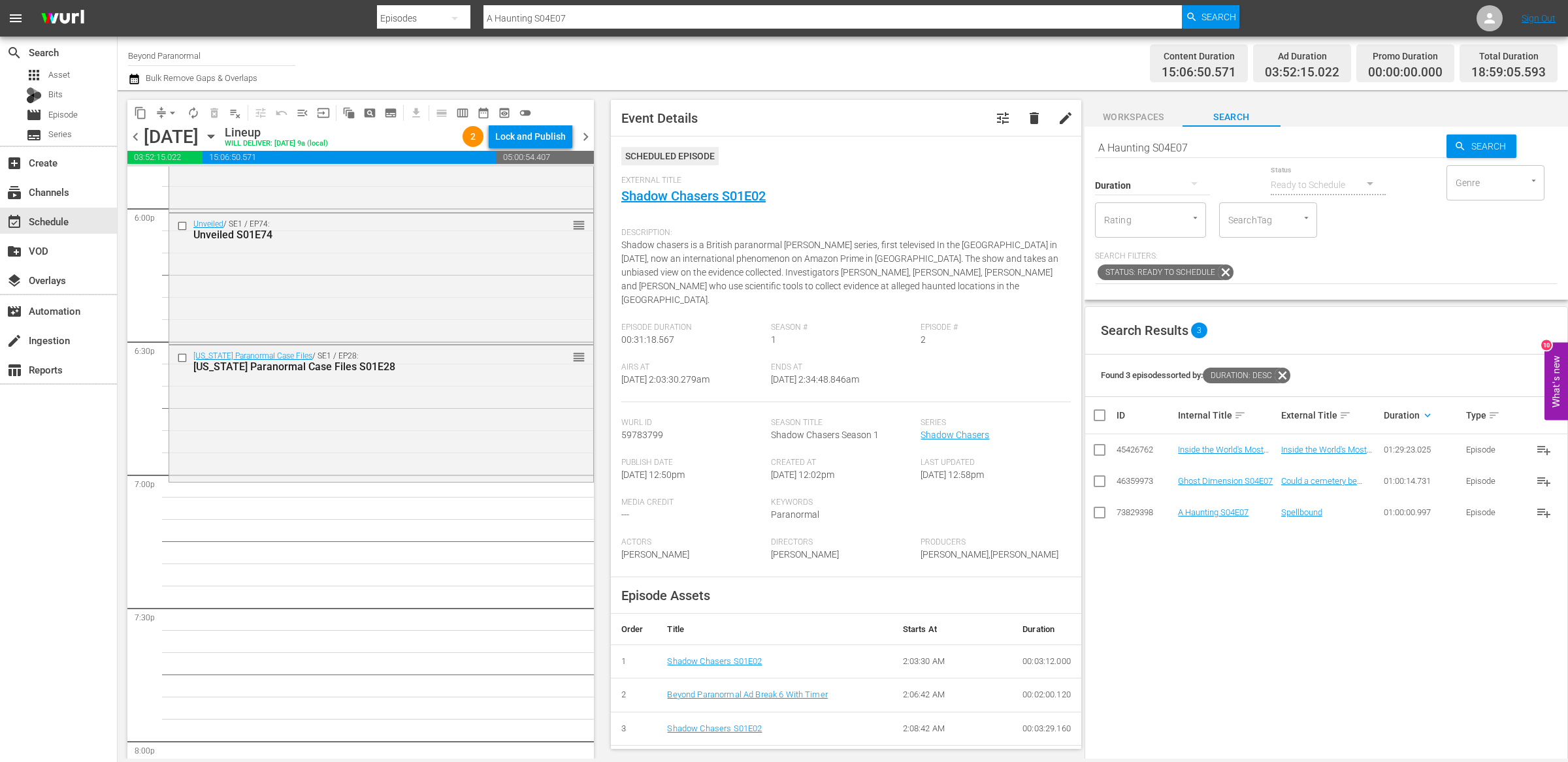
click at [1290, 377] on icon at bounding box center [1282, 375] width 15 height 15
drag, startPoint x: 1229, startPoint y: 446, endPoint x: 826, endPoint y: 2, distance: 599.6
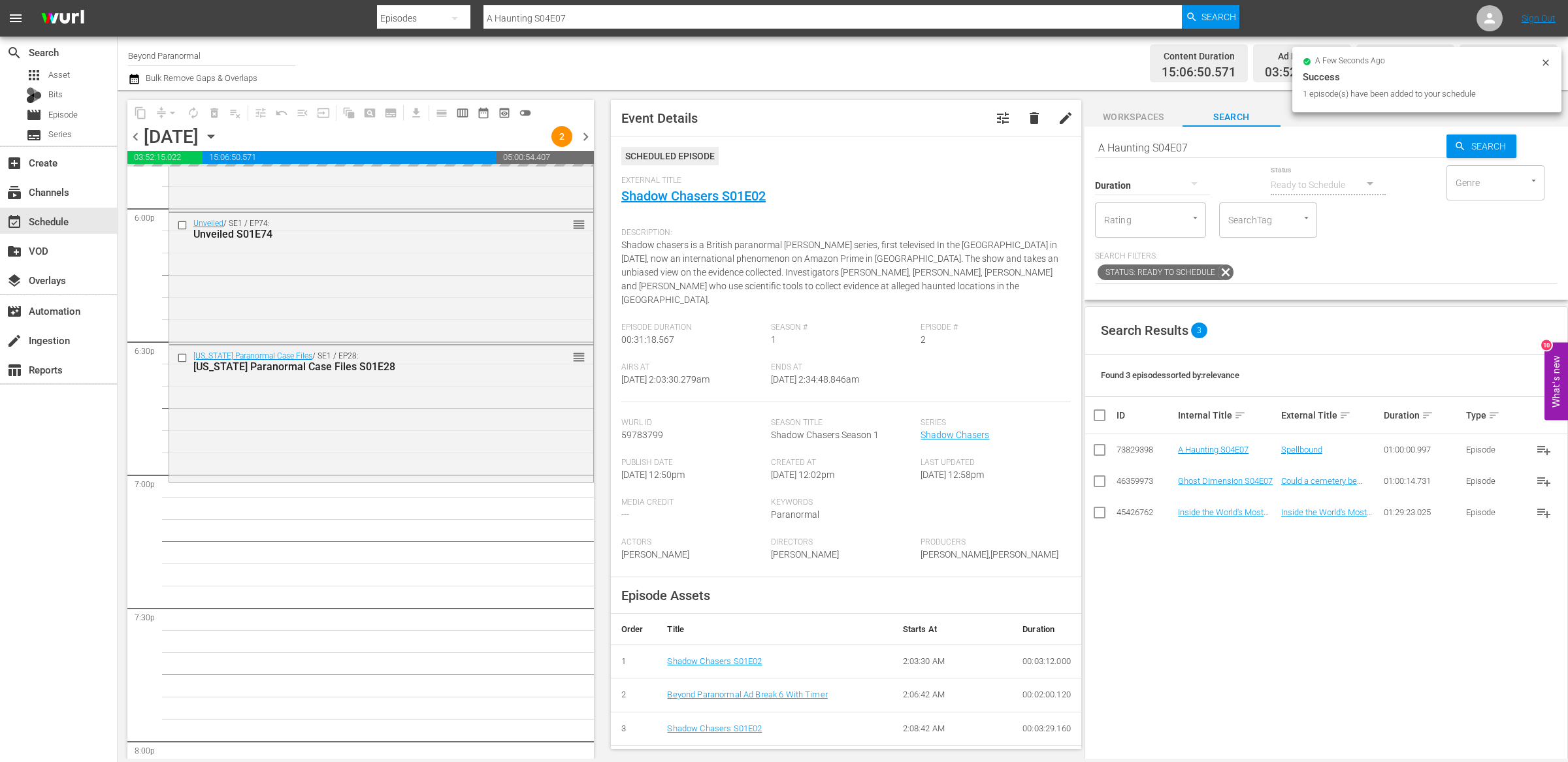
click at [1156, 151] on input "A Haunting S04E07" at bounding box center [1270, 148] width 351 height 31
paste input "Dark Arts TV S01E01"
type input "Dark Arts TV S01E01"
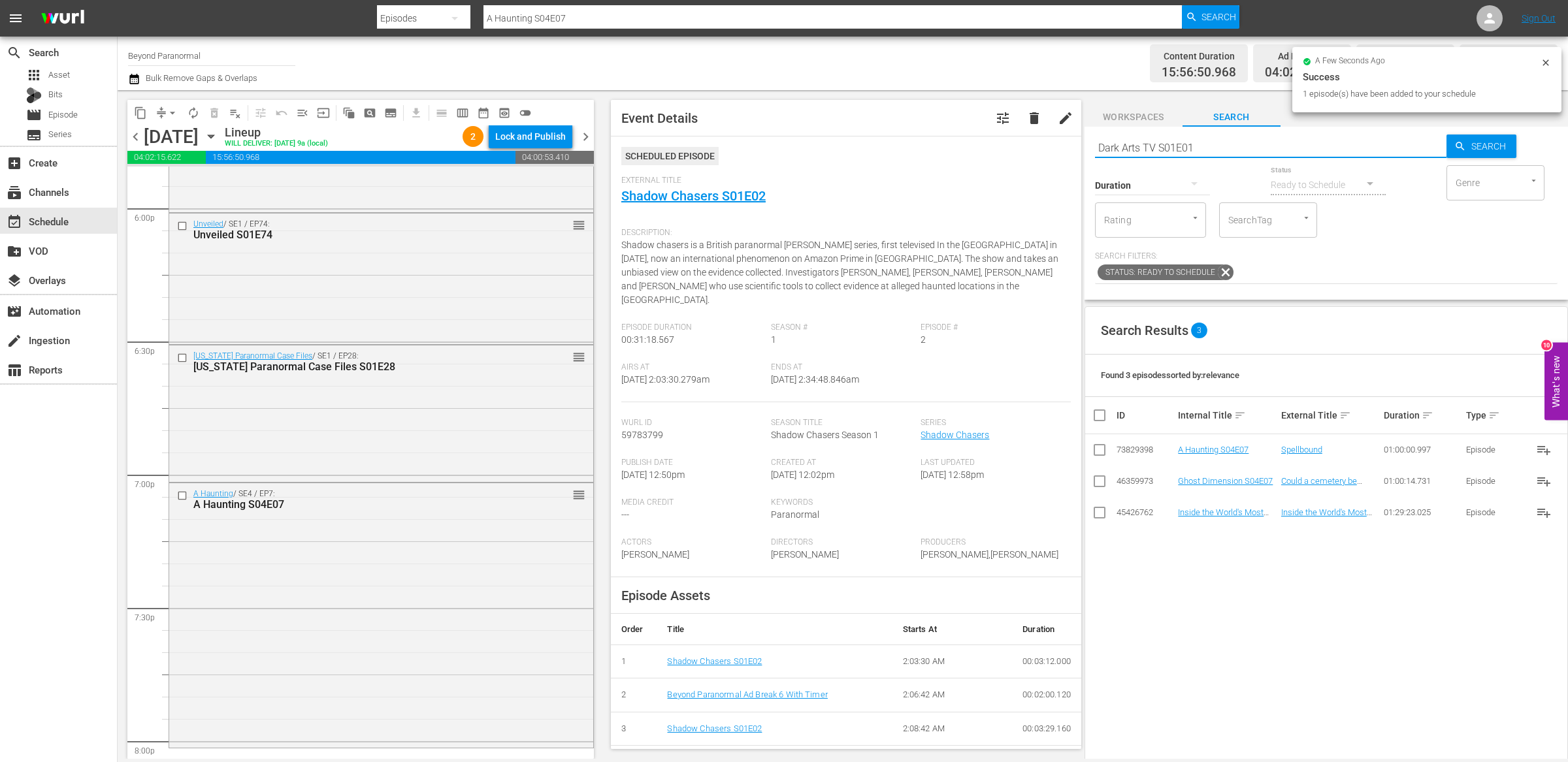
type input "Dark Arts TV S01E01"
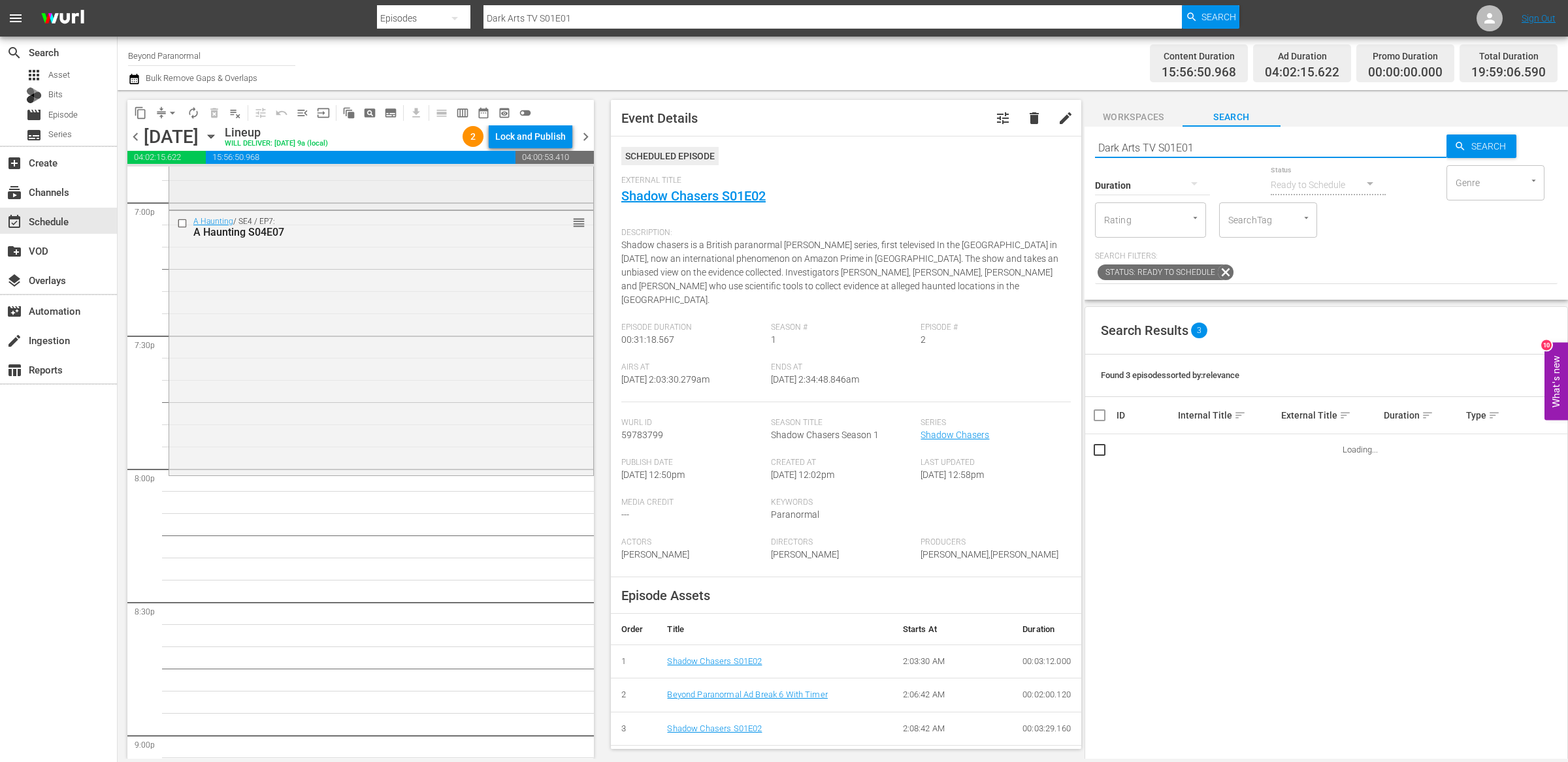
scroll to position [5037, 0]
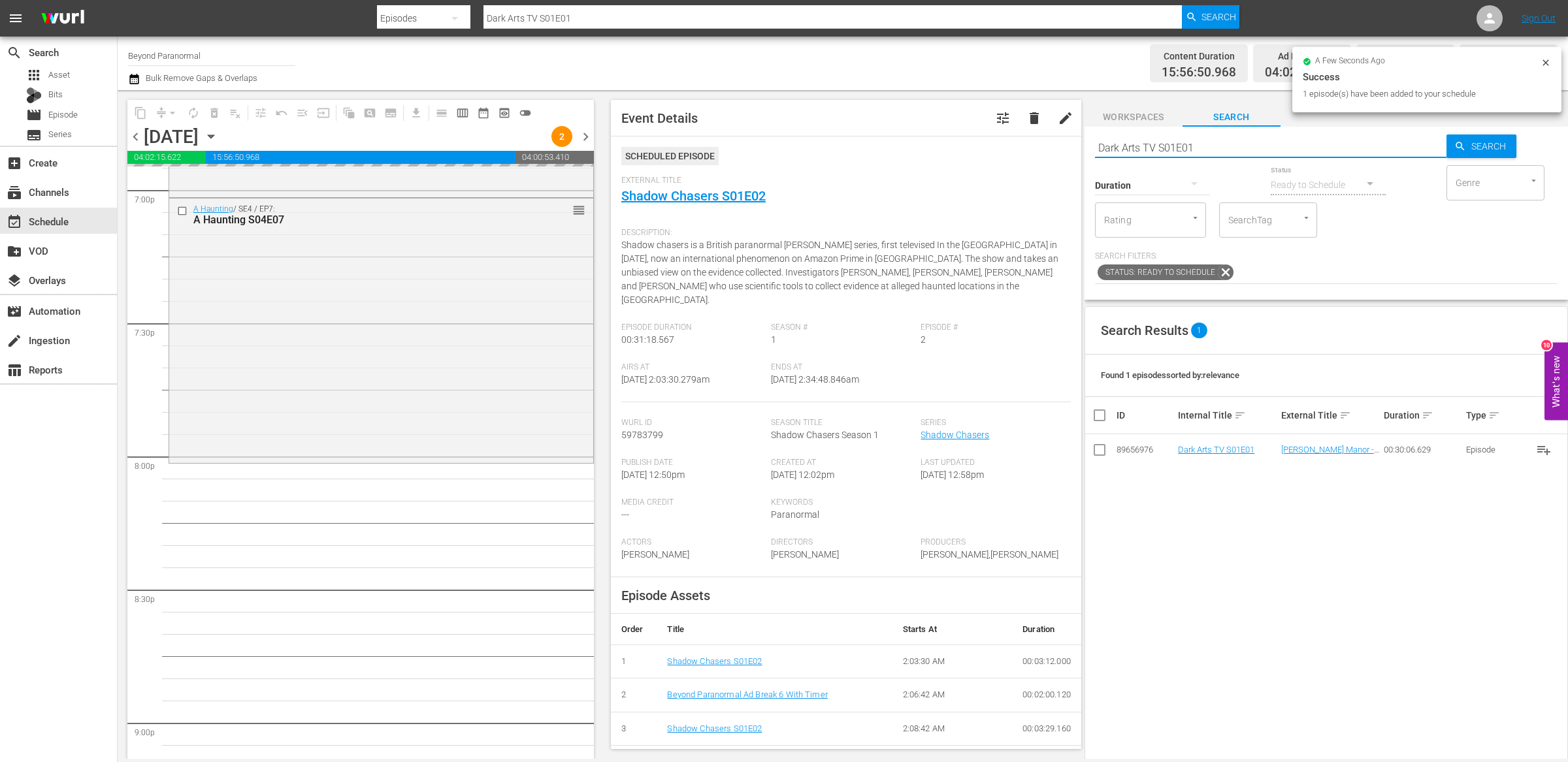
click at [1180, 149] on input "Dark Arts TV S01E01" at bounding box center [1270, 148] width 351 height 31
paste input "Ghost Cases 103"
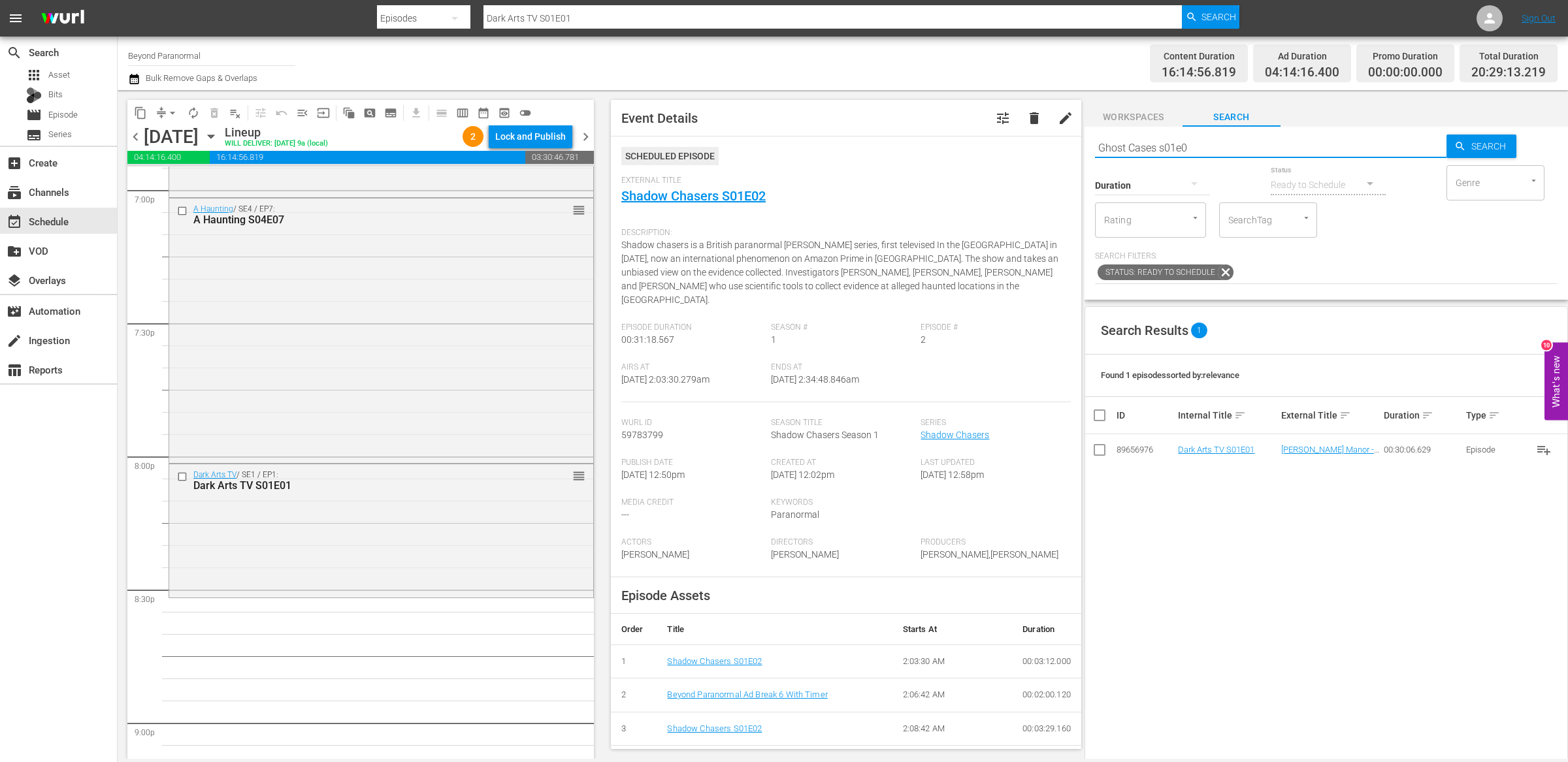
type input "Ghost Cases s01e03"
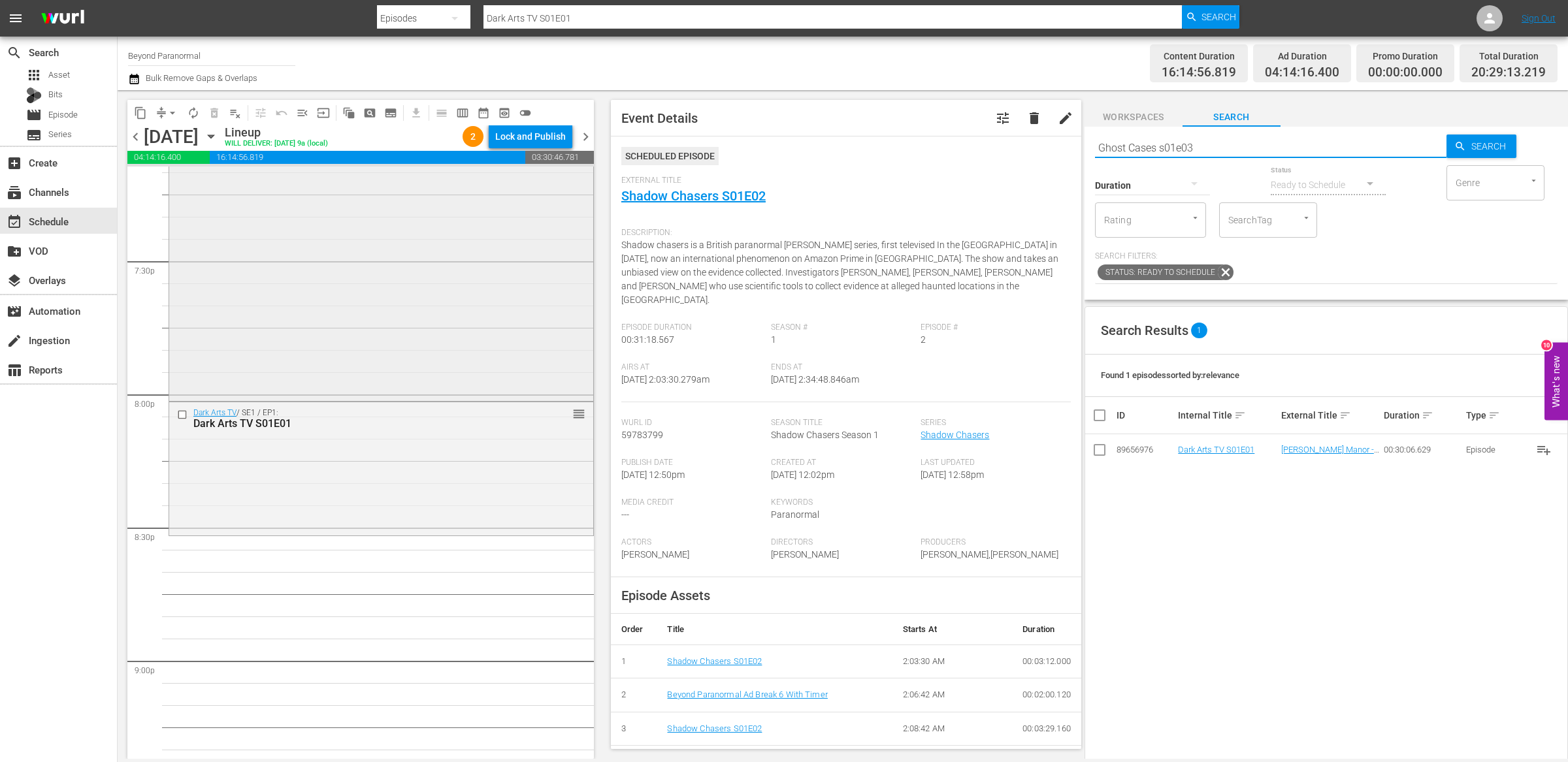
type input "Ghost Cases s01e03"
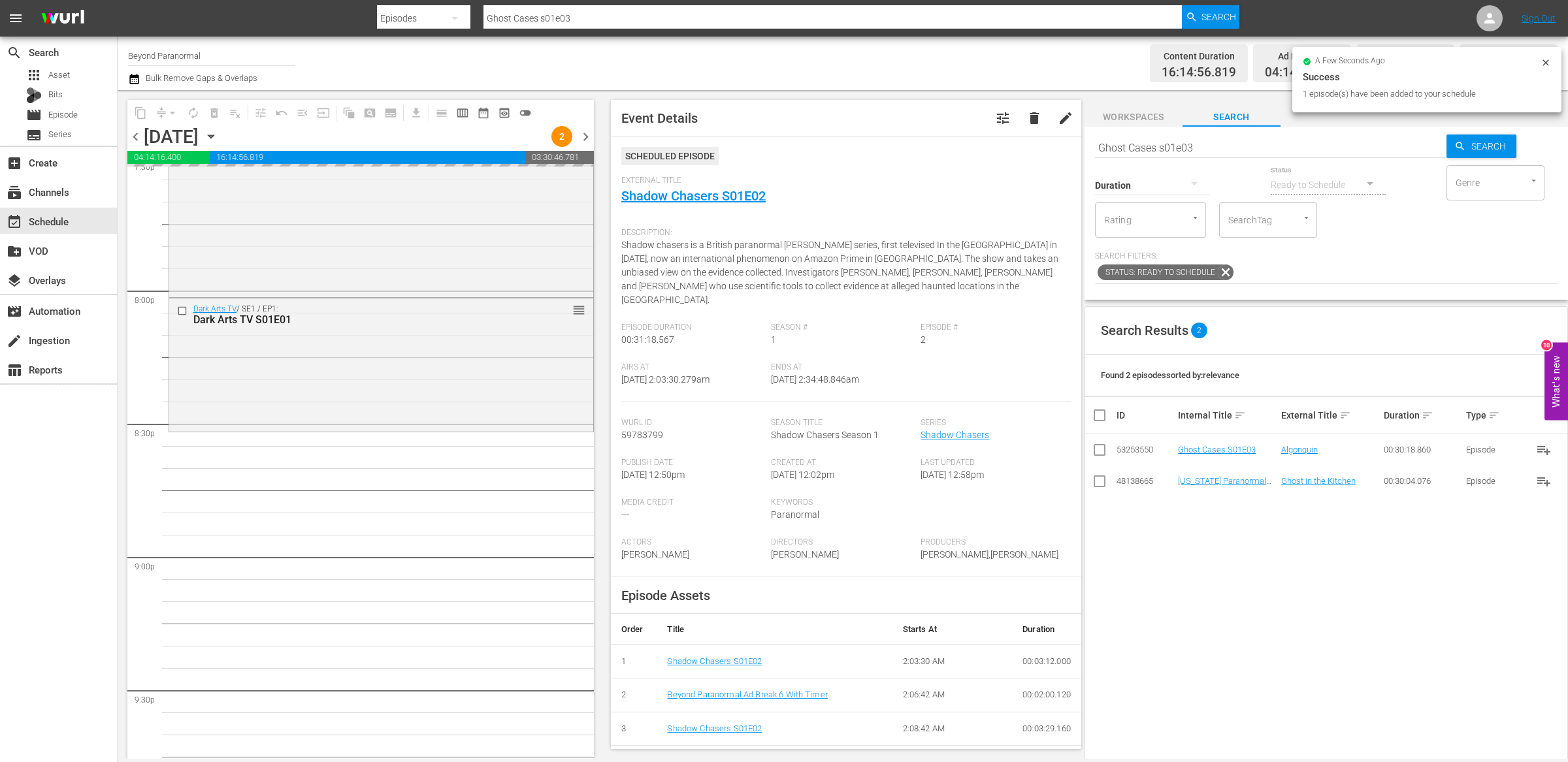
click at [1151, 148] on input "Ghost Cases s01e03" at bounding box center [1270, 148] width 351 height 31
click at [1151, 149] on input "Ghost Cases s01e03" at bounding box center [1270, 148] width 351 height 31
paste input "Sir Spooks S01E06"
type input "Sir Spooks S01E06"
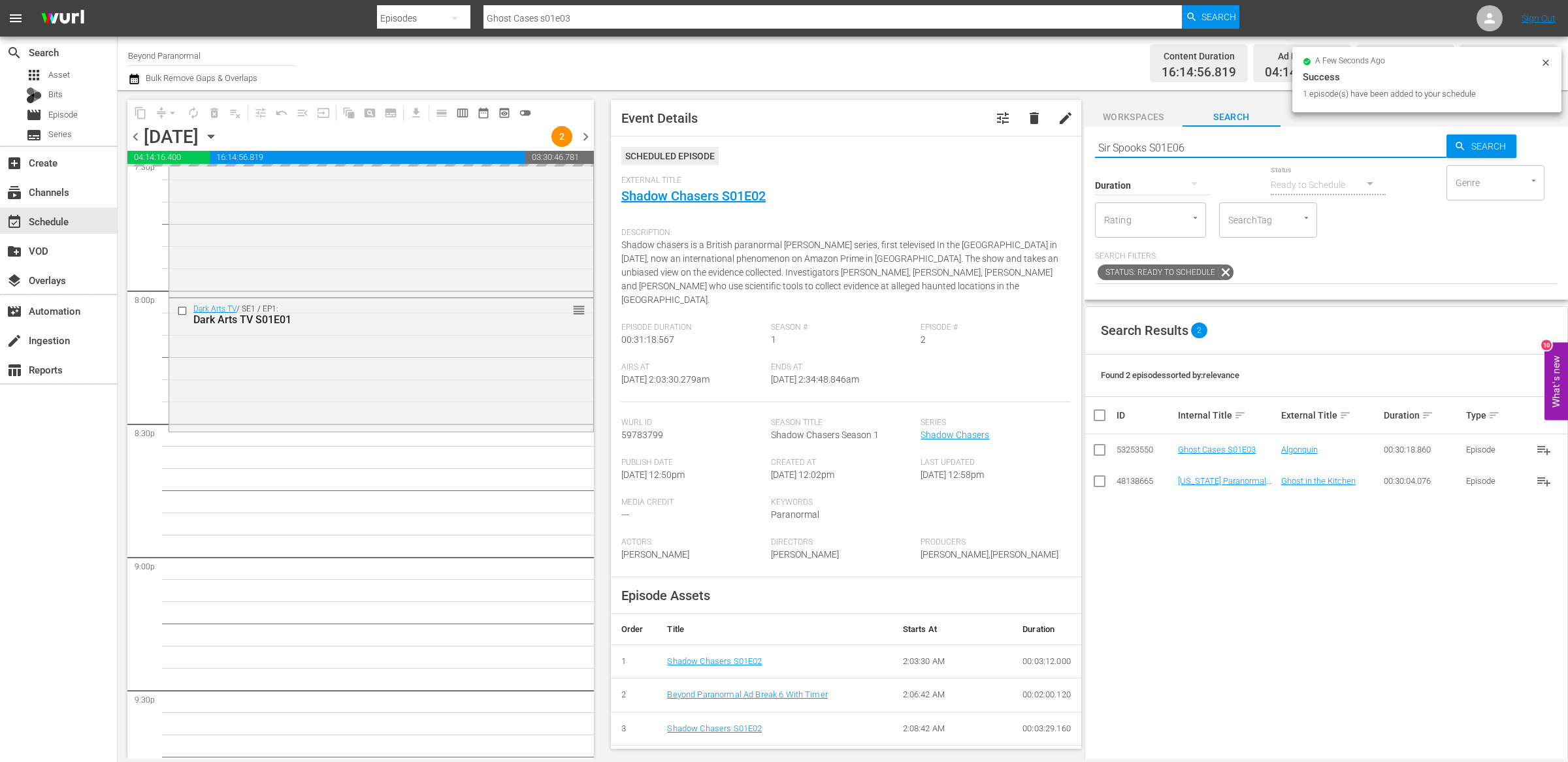
type input "Sir Spooks S01E06"
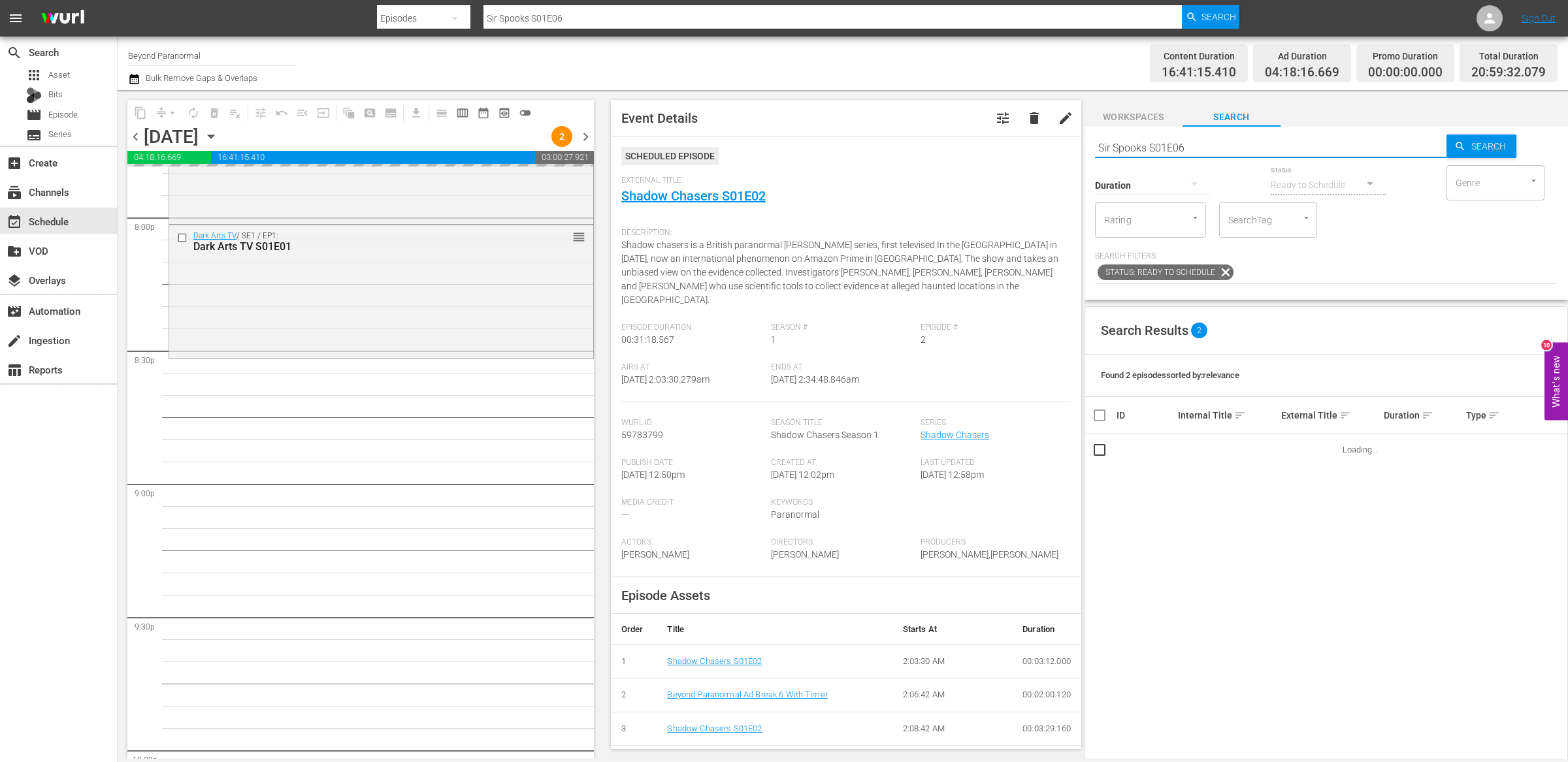
scroll to position [5282, 0]
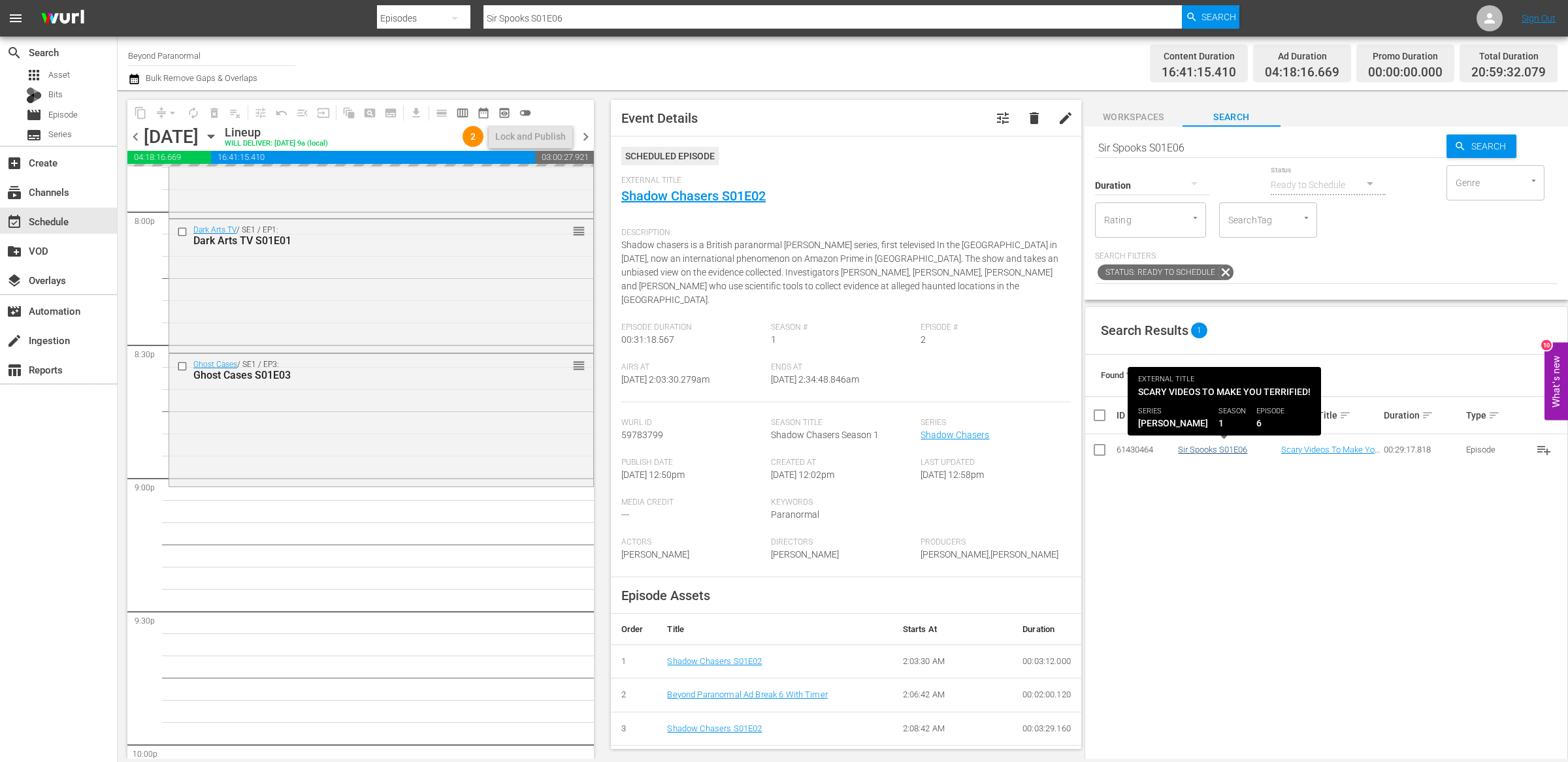
drag, startPoint x: 1206, startPoint y: 447, endPoint x: 1199, endPoint y: 448, distance: 7.1
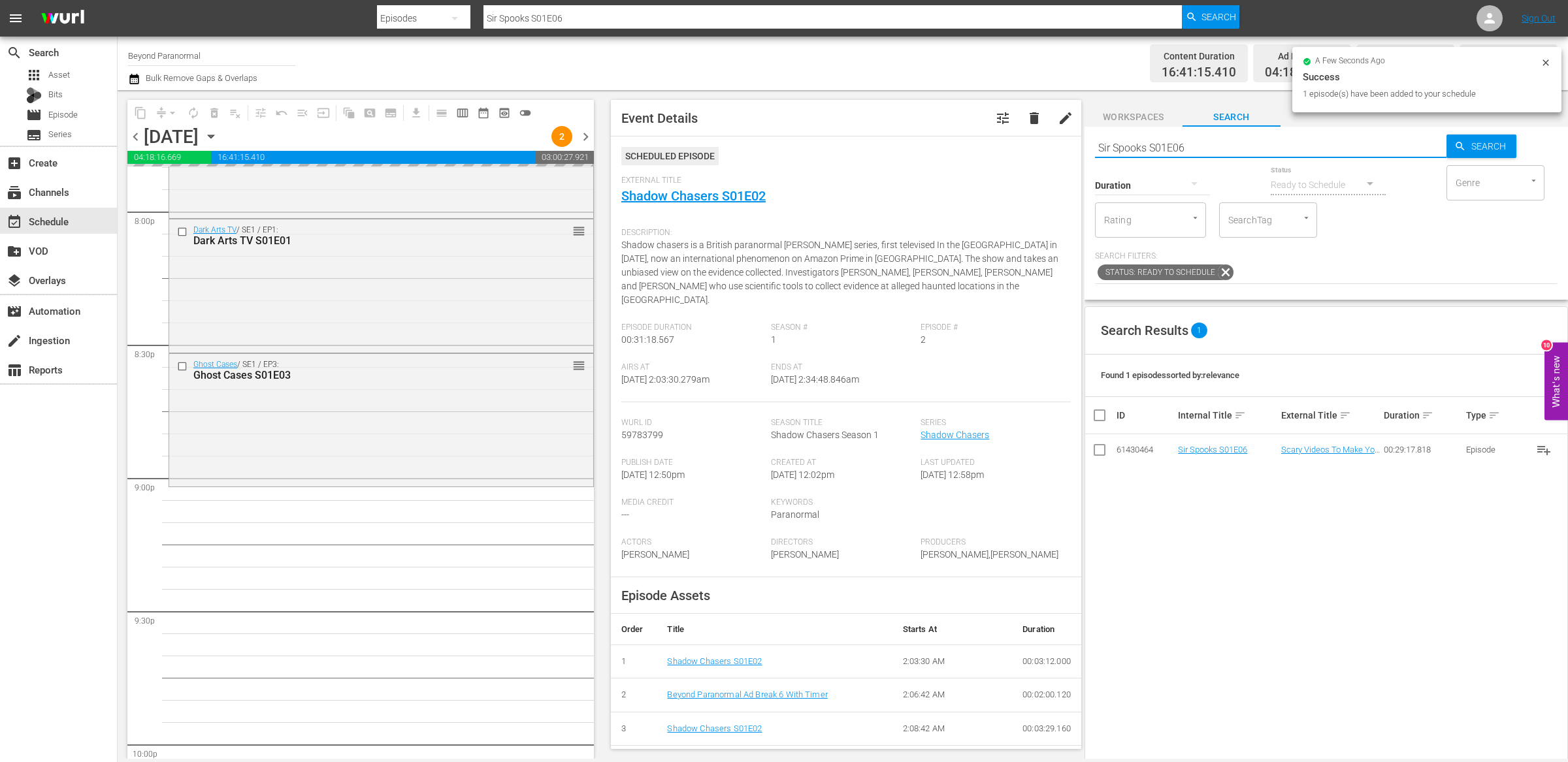
click at [1140, 146] on input "Sir Spooks S01E06" at bounding box center [1270, 148] width 351 height 31
paste input "Encounters S01E03"
type input "Encounters S01E03"
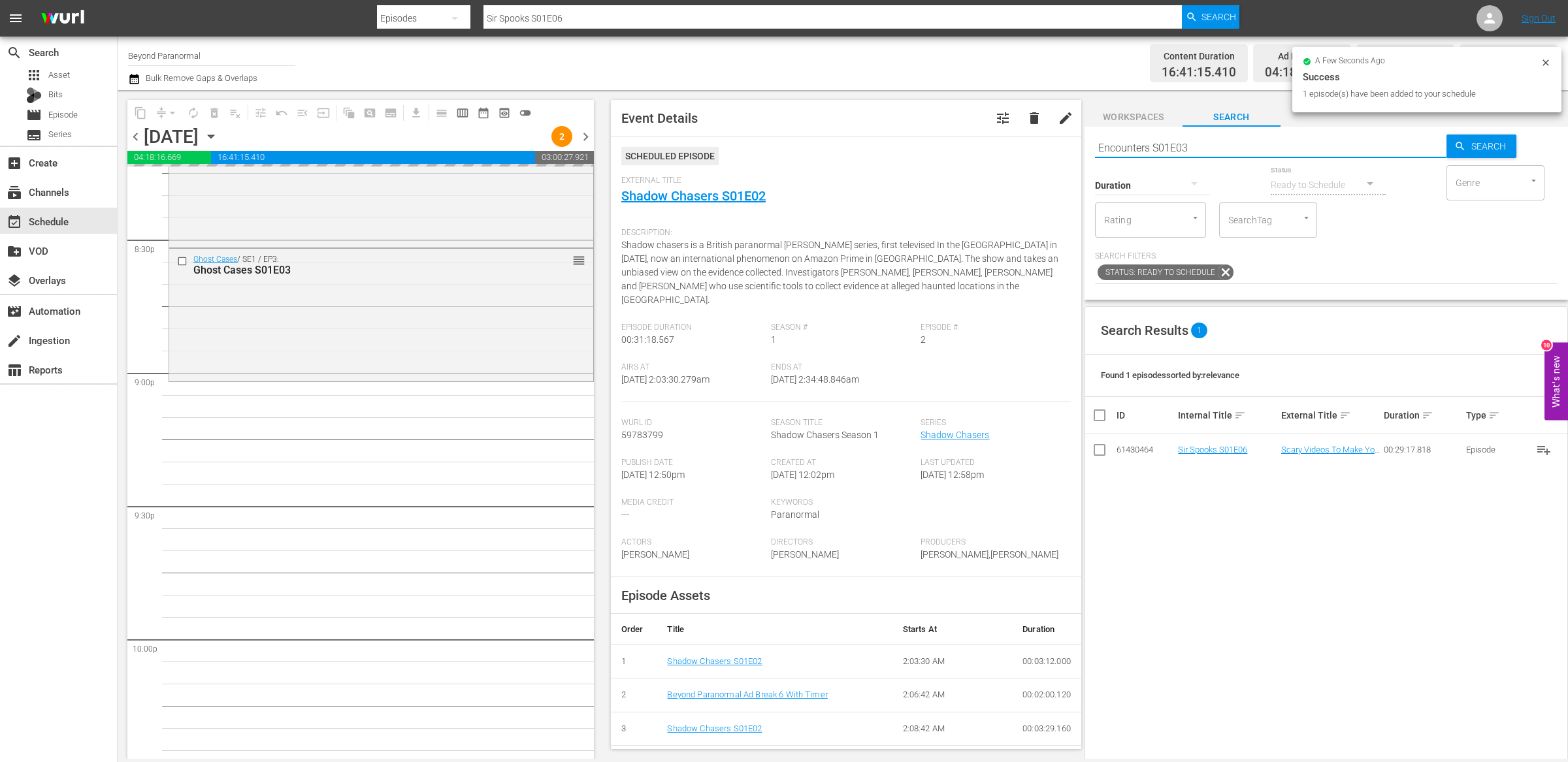
scroll to position [5397, 0]
type input "Encounters S01E03"
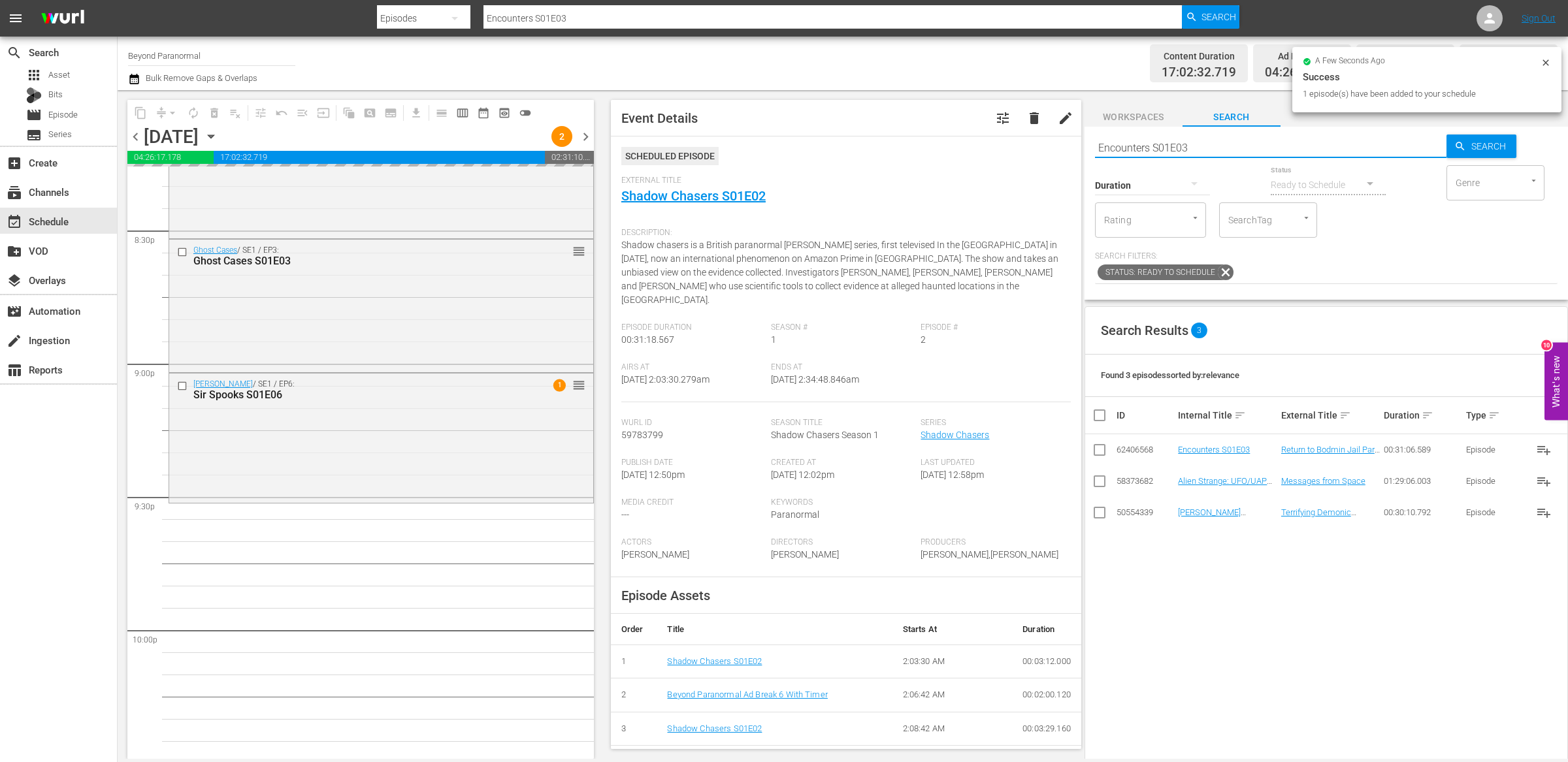
click at [1164, 152] on input "Encounters S01E03" at bounding box center [1270, 148] width 351 height 31
paste input "Shadow [PERSON_NAME]"
type input "Shadow Chasers S01E03"
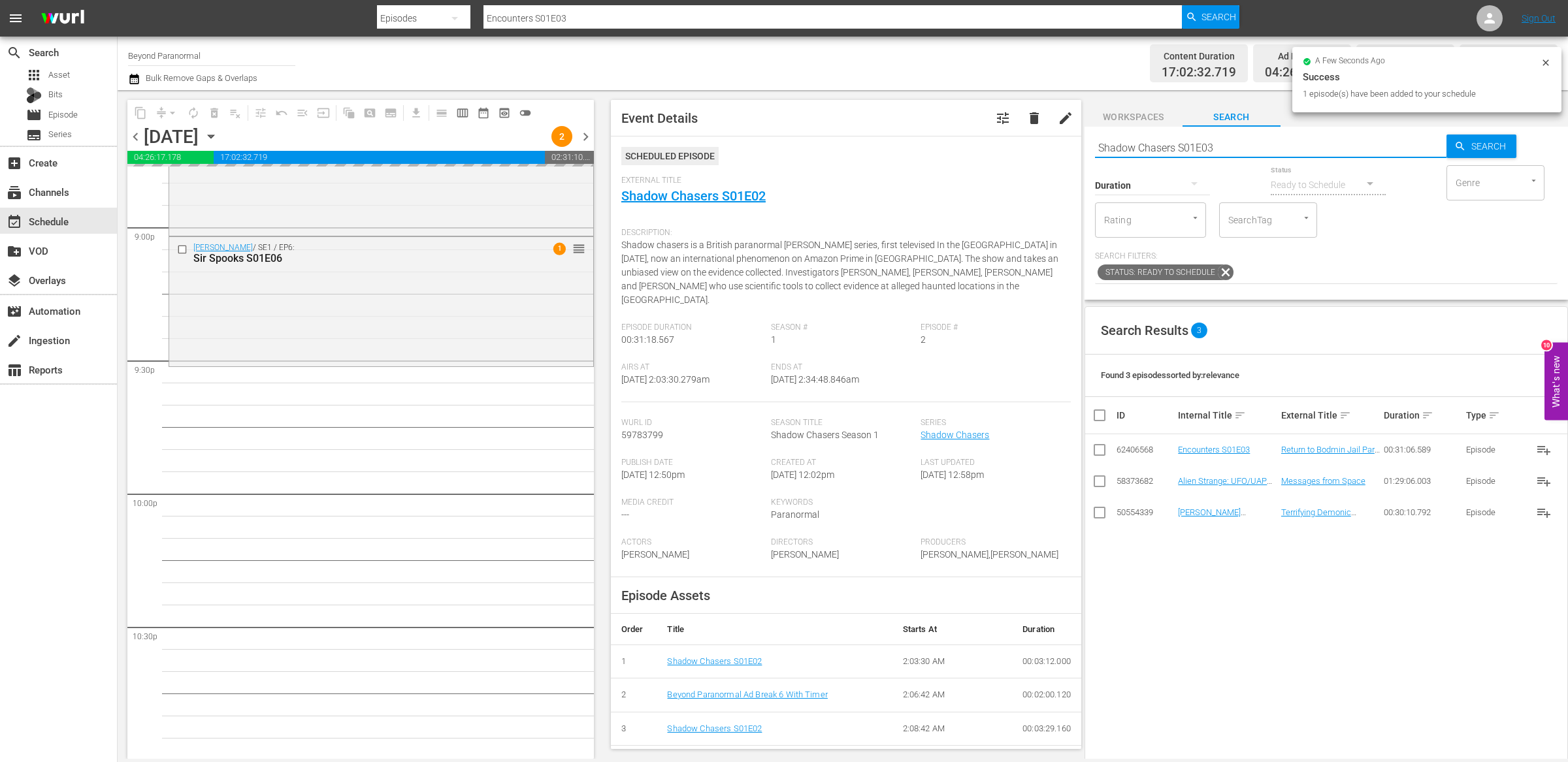
scroll to position [5556, 0]
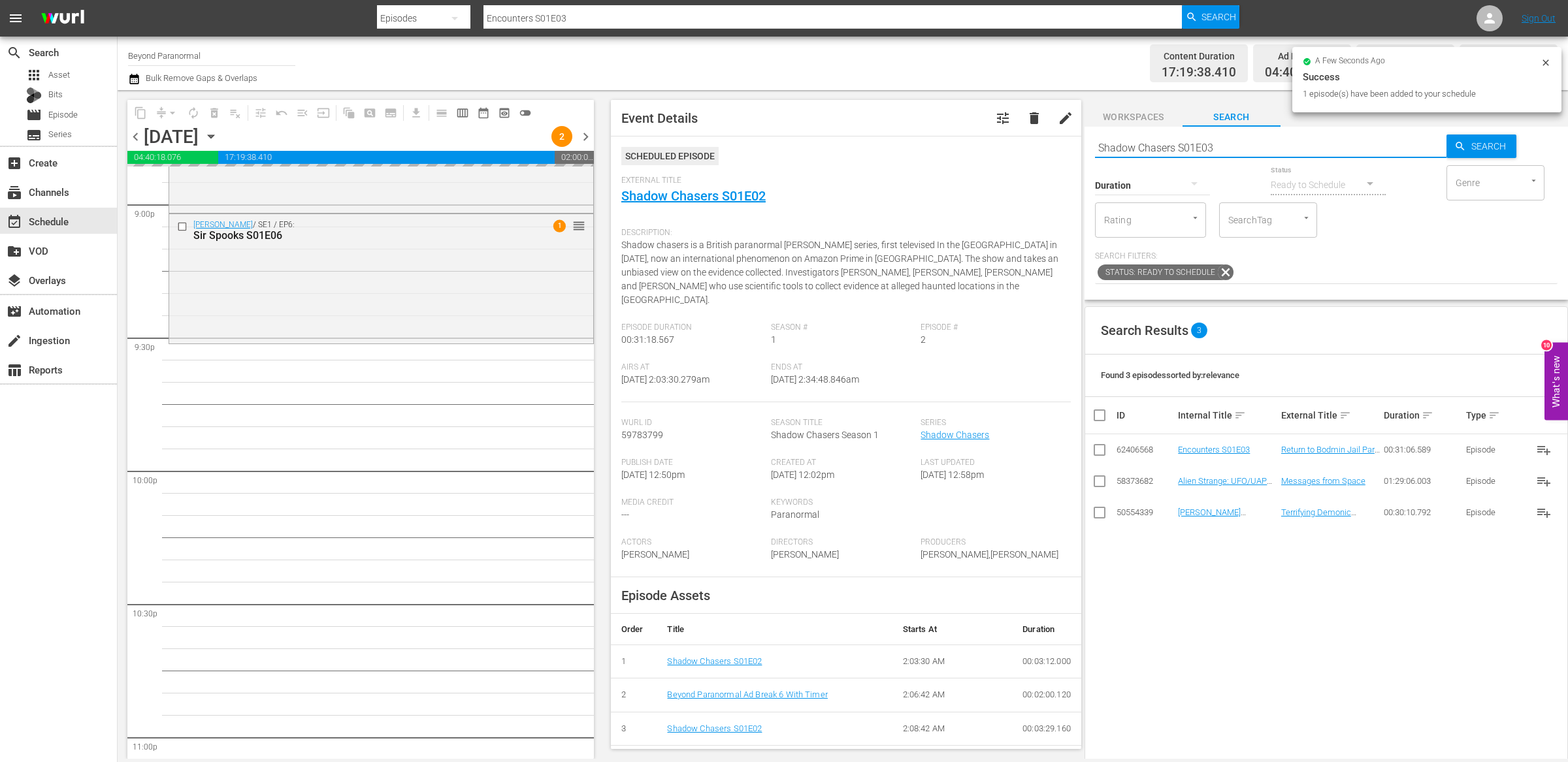
type input "Shadow Chasers S01E03"
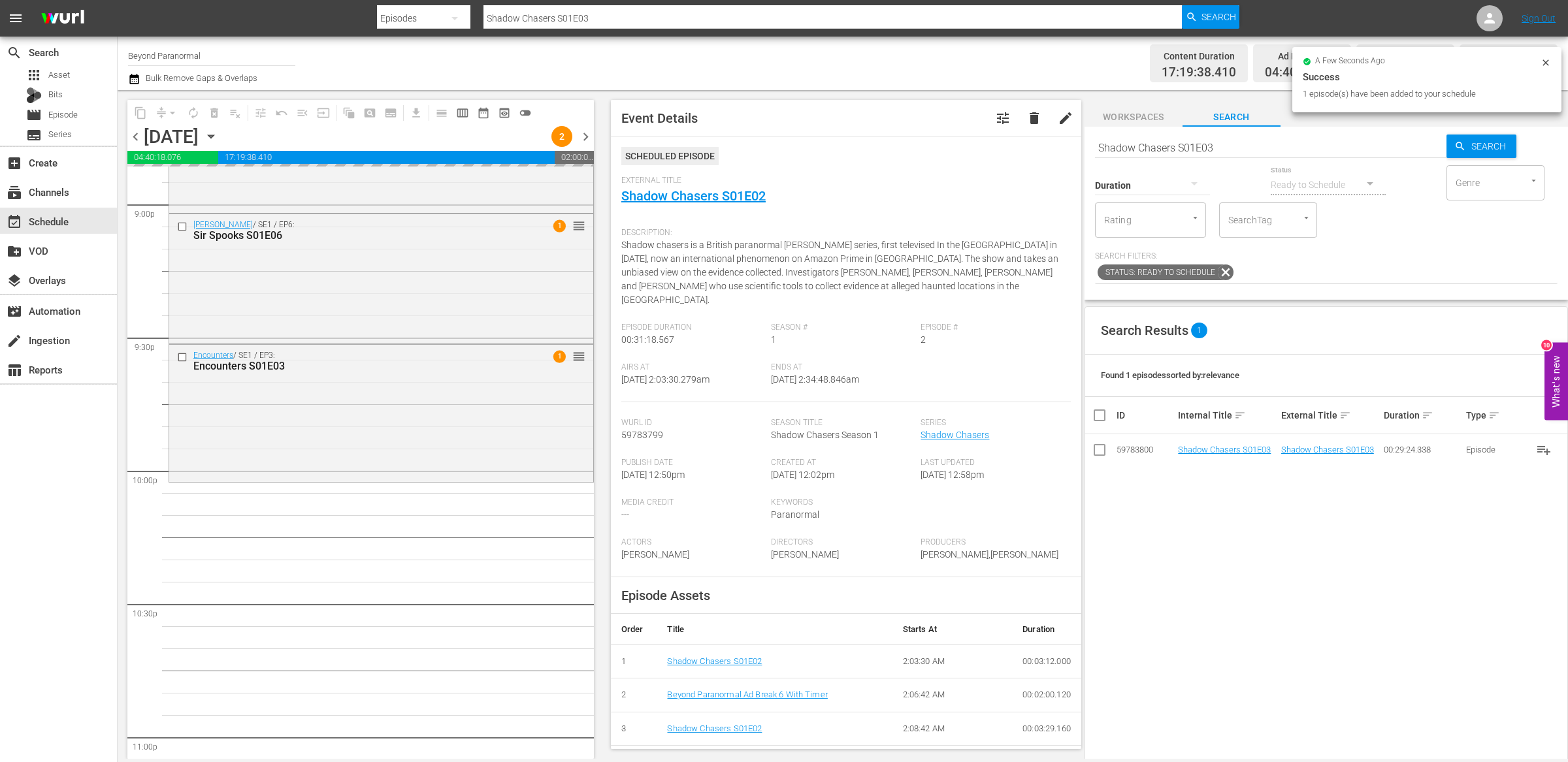
click at [1155, 146] on input "Shadow Chasers S01E03" at bounding box center [1270, 148] width 351 height 31
paste input "[US_STATE] Paranormal Case Files S01E28"
type input "[US_STATE] Paranormal Case Files S01E28"
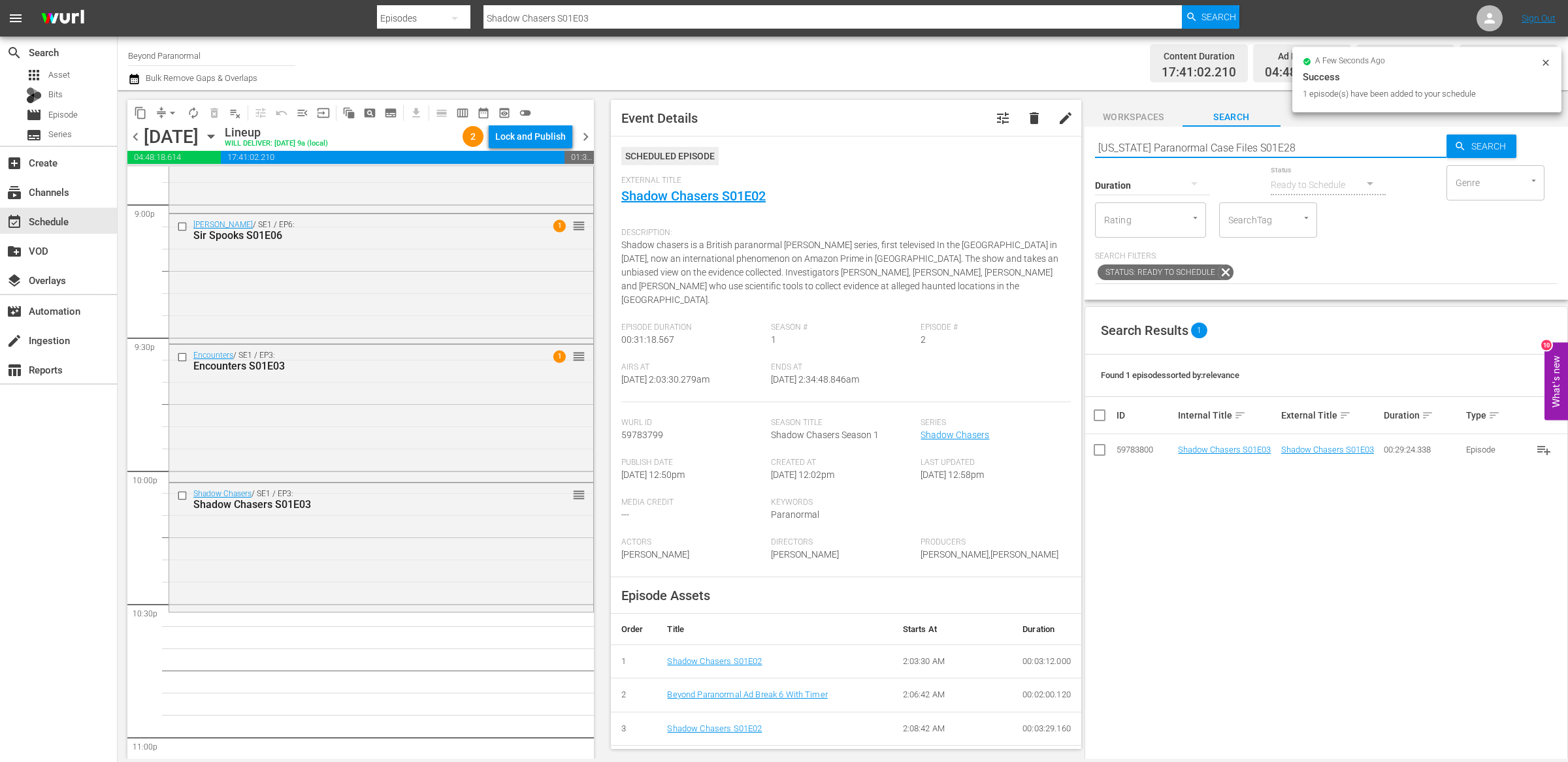
type input "[US_STATE] Paranormal Case Files S01E28"
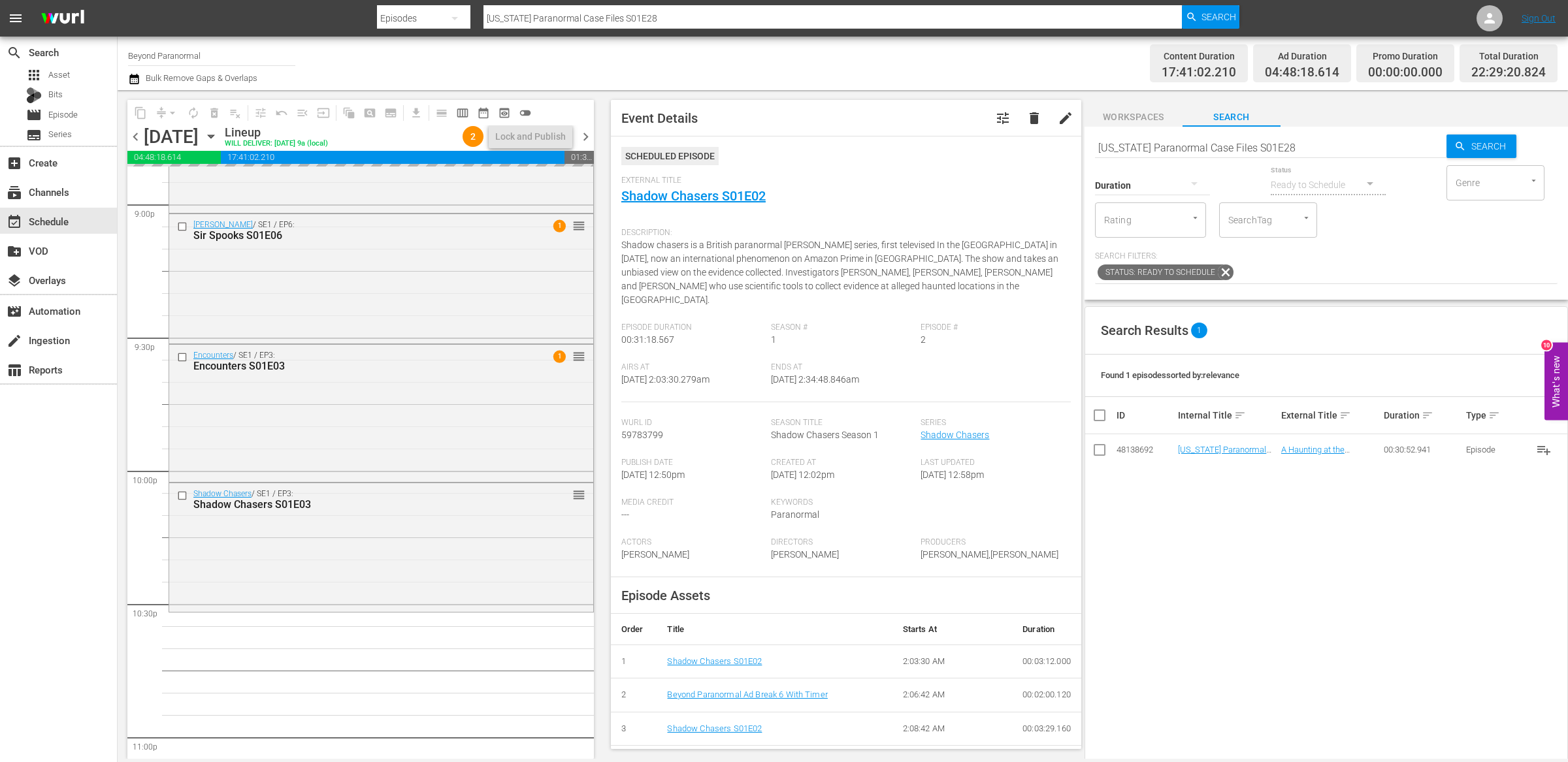
click at [1233, 148] on input "[US_STATE] Paranormal Case Files S01E28" at bounding box center [1270, 148] width 351 height 31
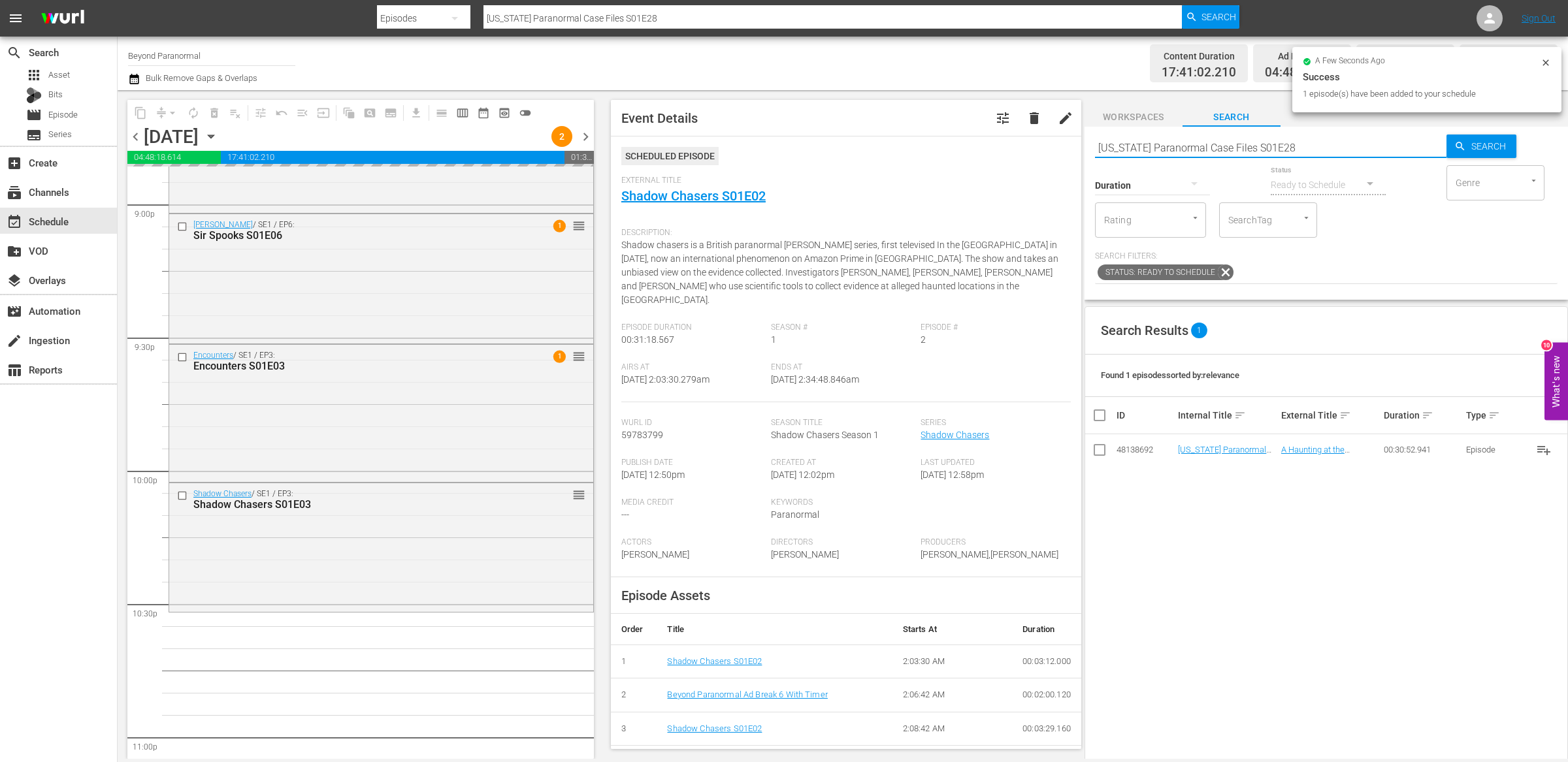
click at [1233, 148] on input "[US_STATE] Paranormal Case Files S01E28" at bounding box center [1270, 148] width 351 height 31
paste input "A Haunting S04E07"
type input "A Haunting S04E07"
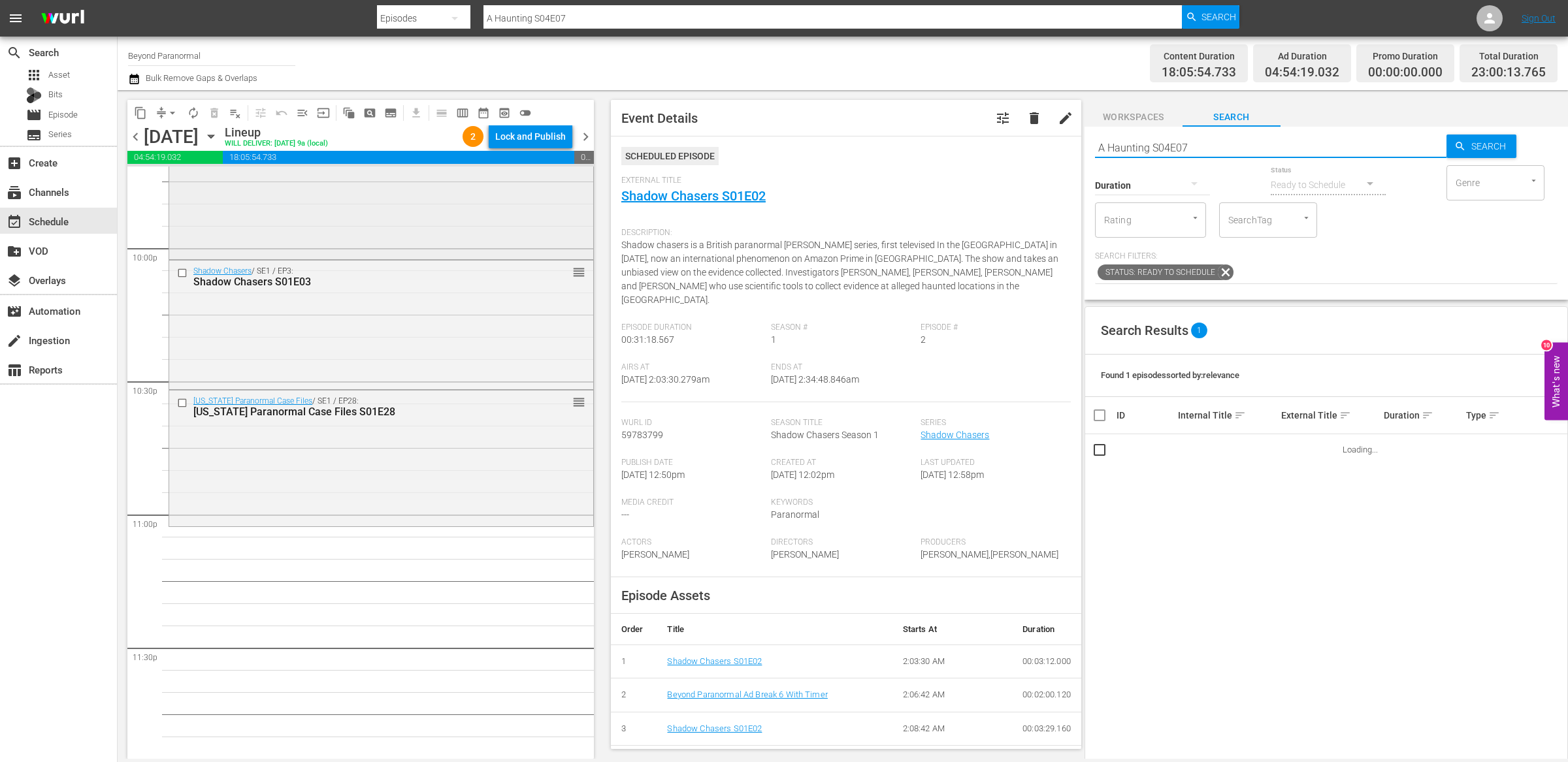
scroll to position [5799, 0]
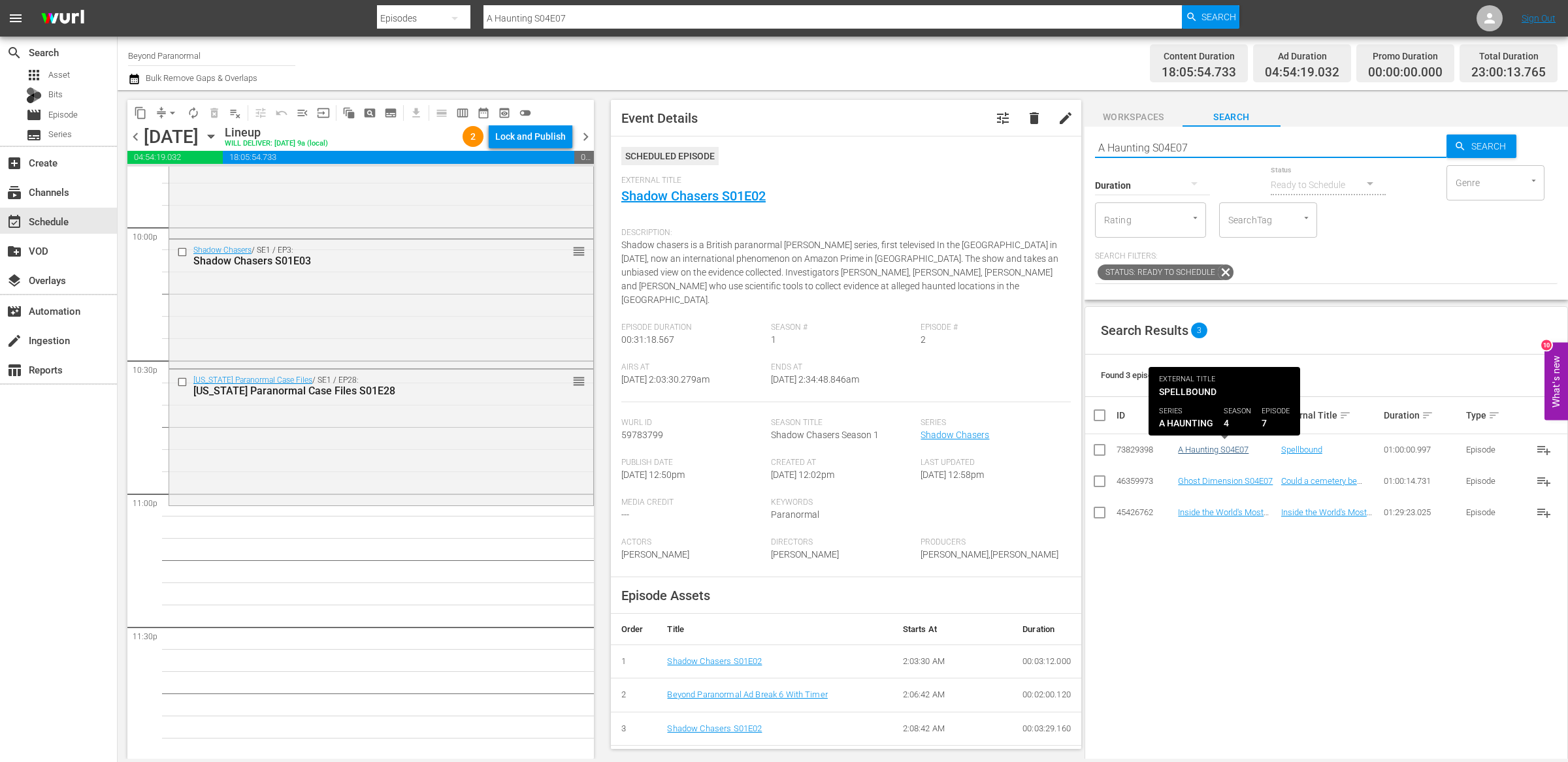
type input "A Haunting S04E07"
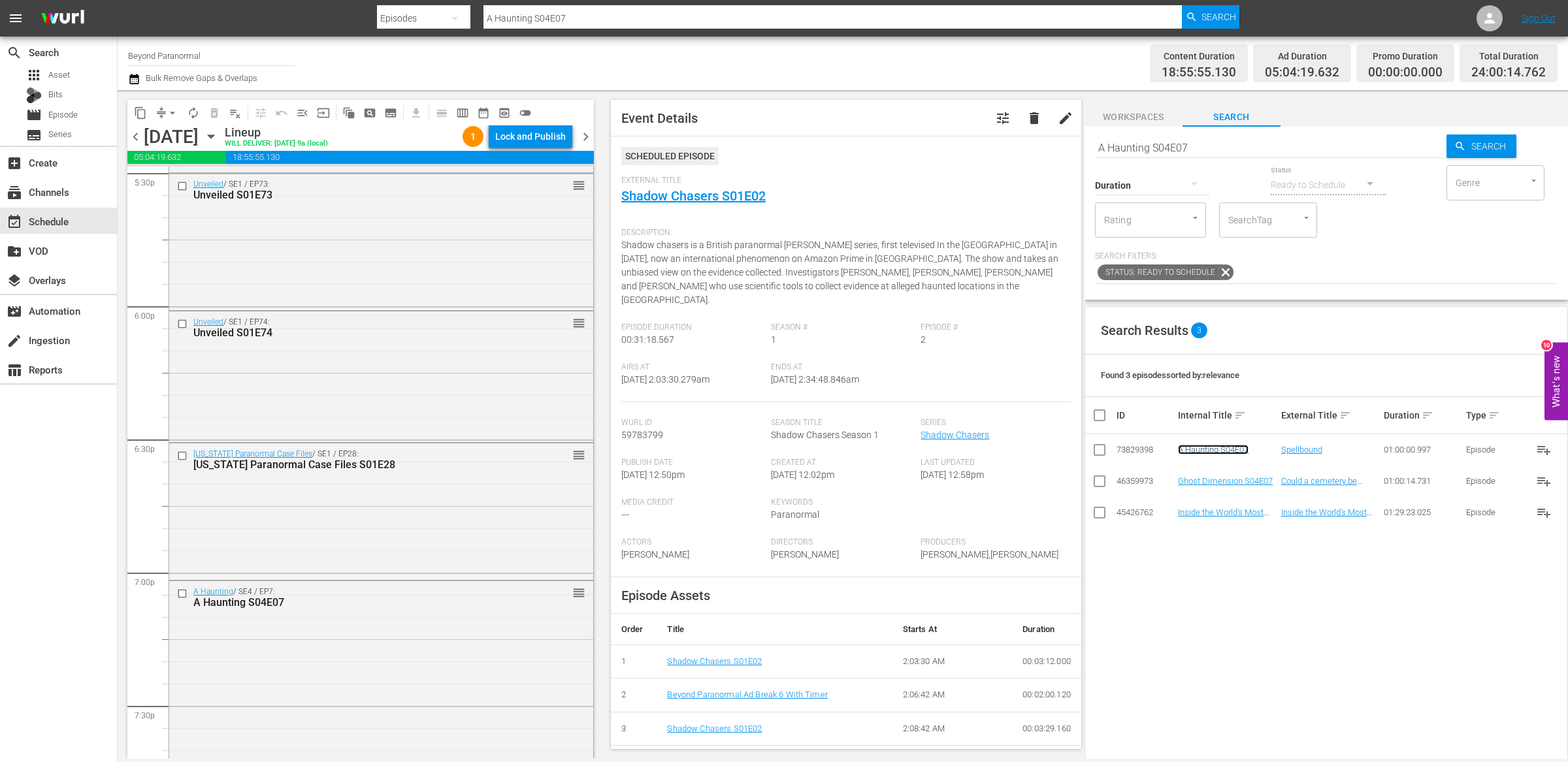
scroll to position [4652, 0]
click at [547, 123] on div "content_copy compress arrow_drop_down autorenew_outlined delete_forever_outline…" at bounding box center [360, 112] width 466 height 25
click at [530, 139] on div "Lock and Publish" at bounding box center [530, 136] width 71 height 24
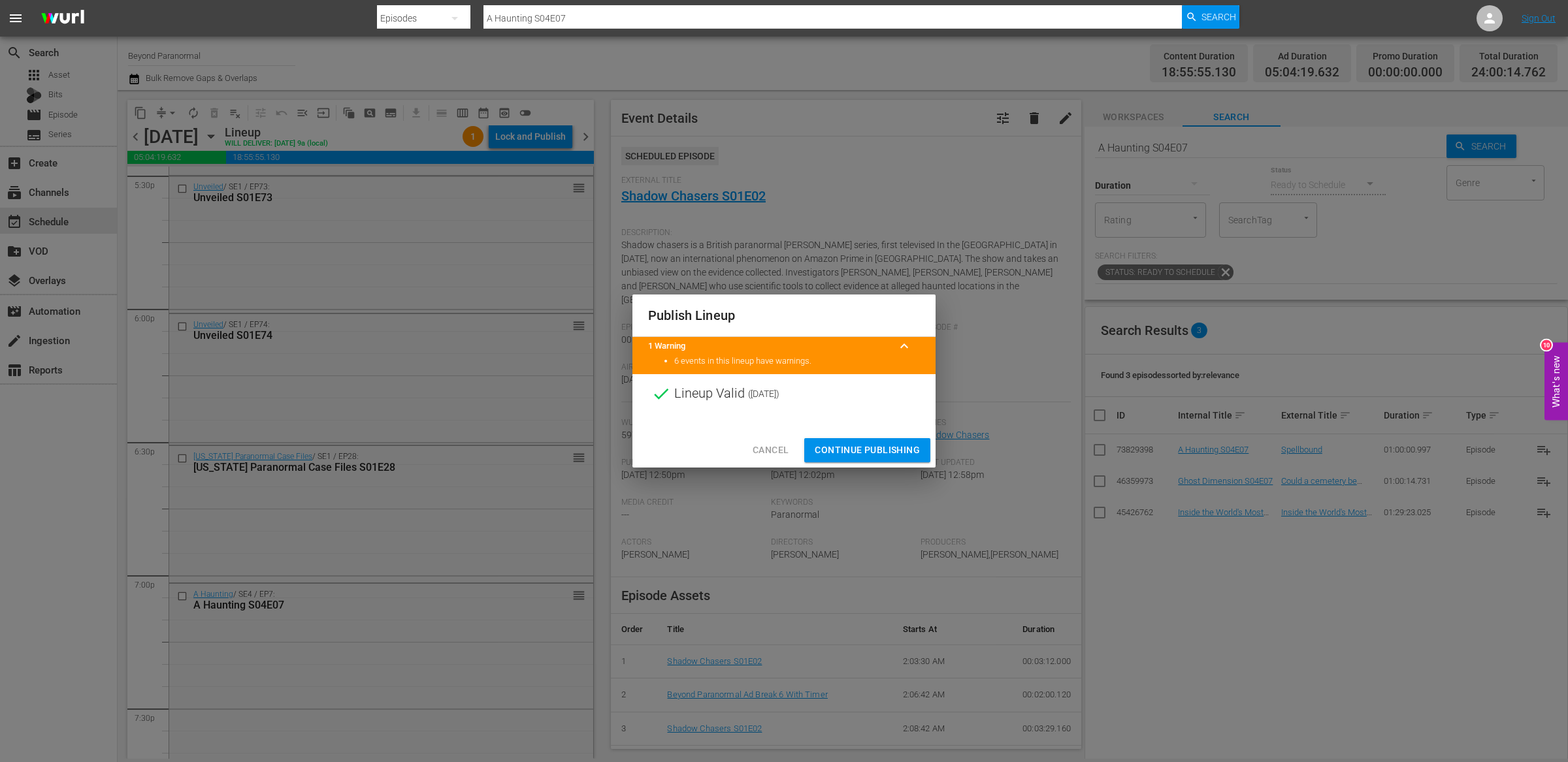
click at [864, 445] on span "Continue Publishing" at bounding box center [867, 450] width 105 height 16
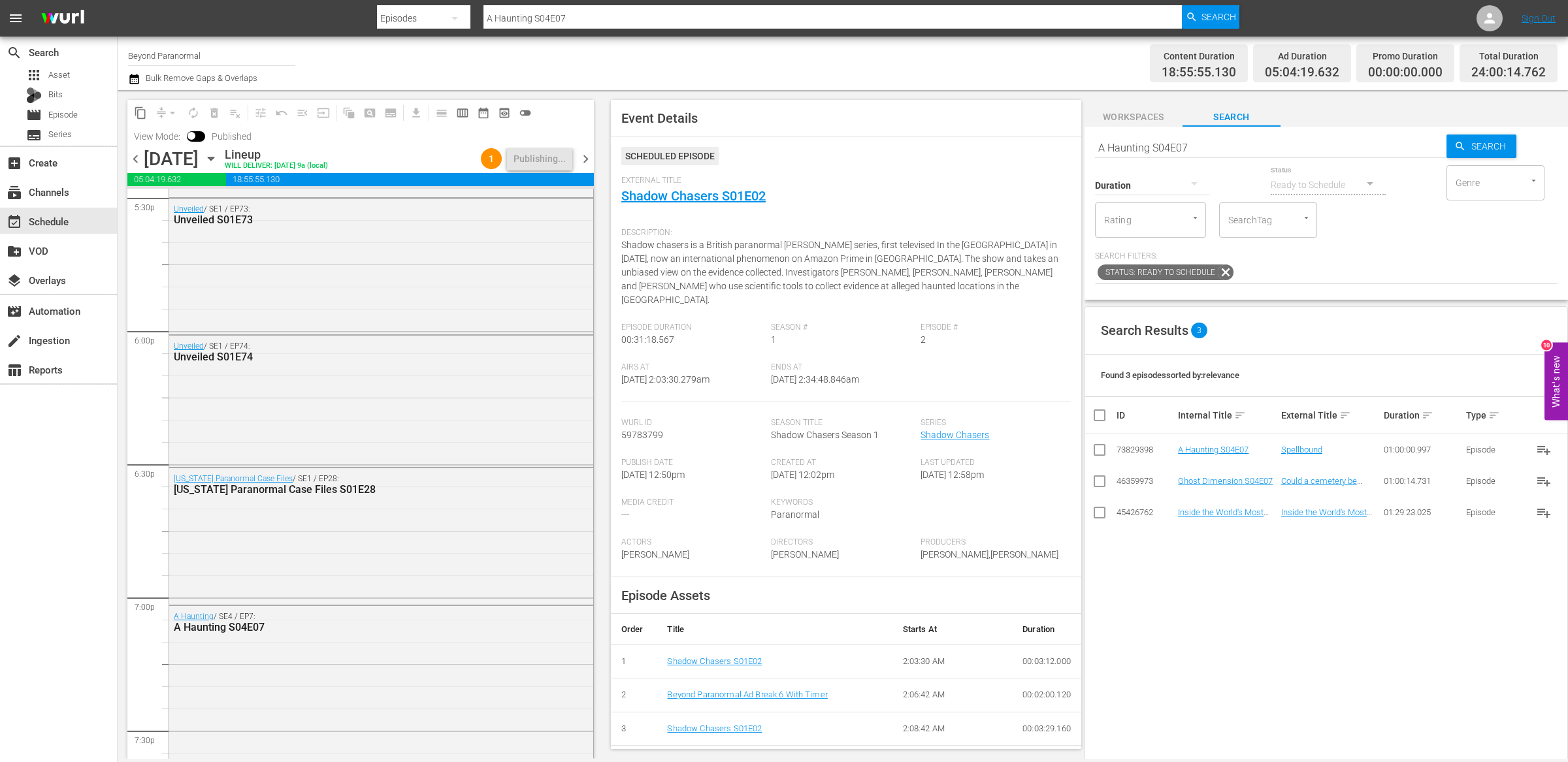
click at [586, 161] on span "chevron_right" at bounding box center [585, 159] width 16 height 16
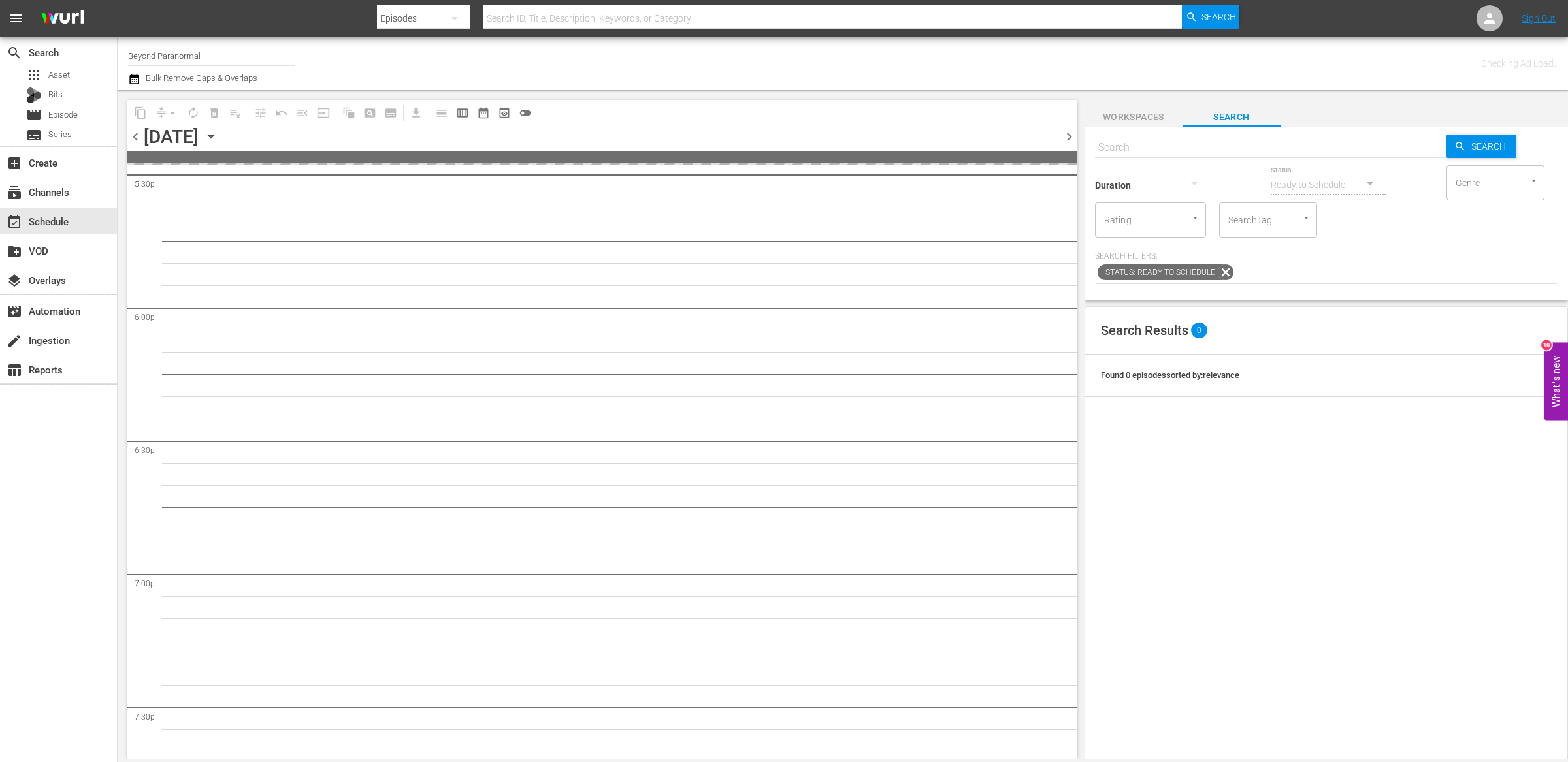
click at [132, 136] on span "chevron_left" at bounding box center [135, 137] width 16 height 16
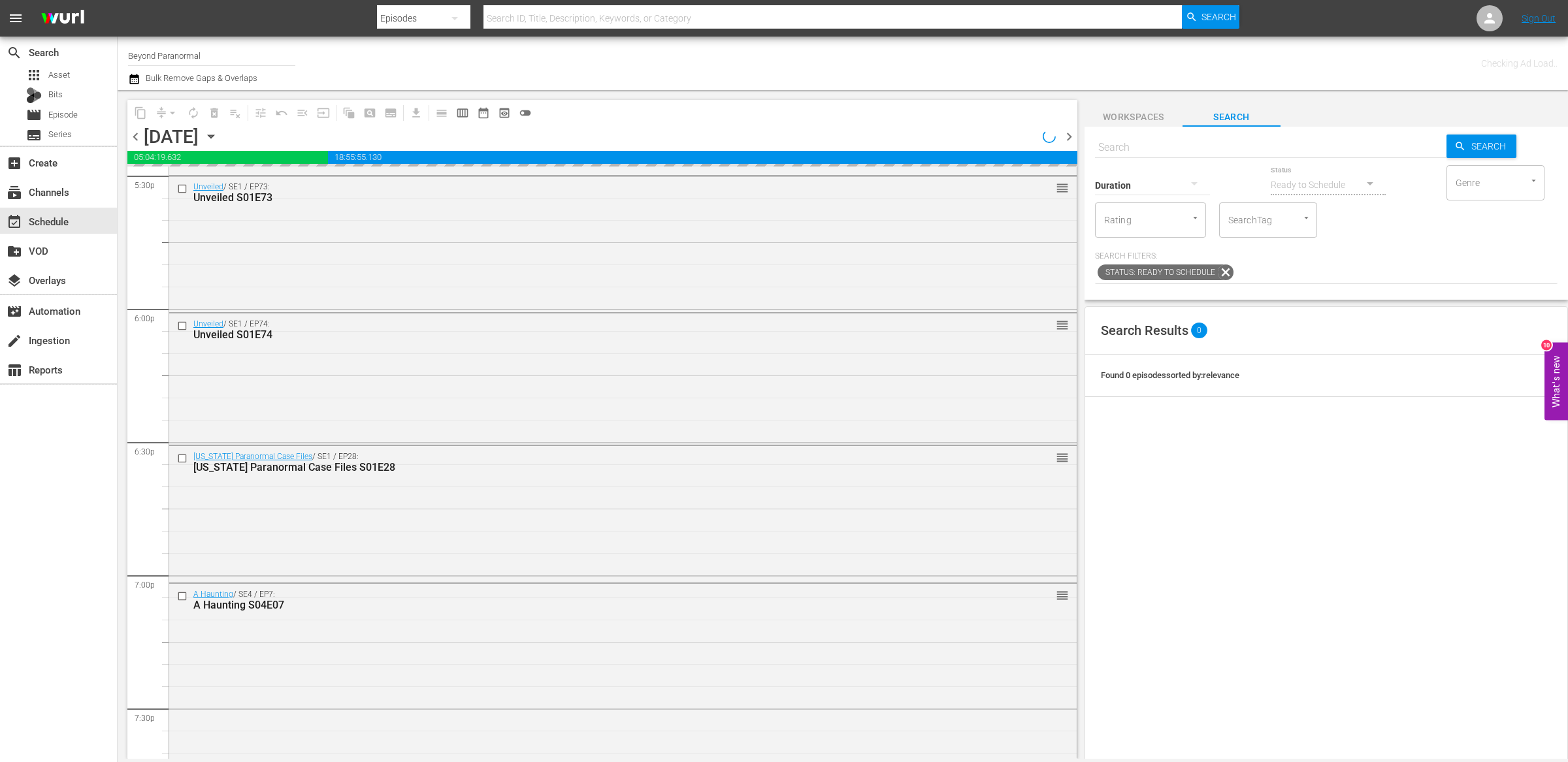
scroll to position [4231, 0]
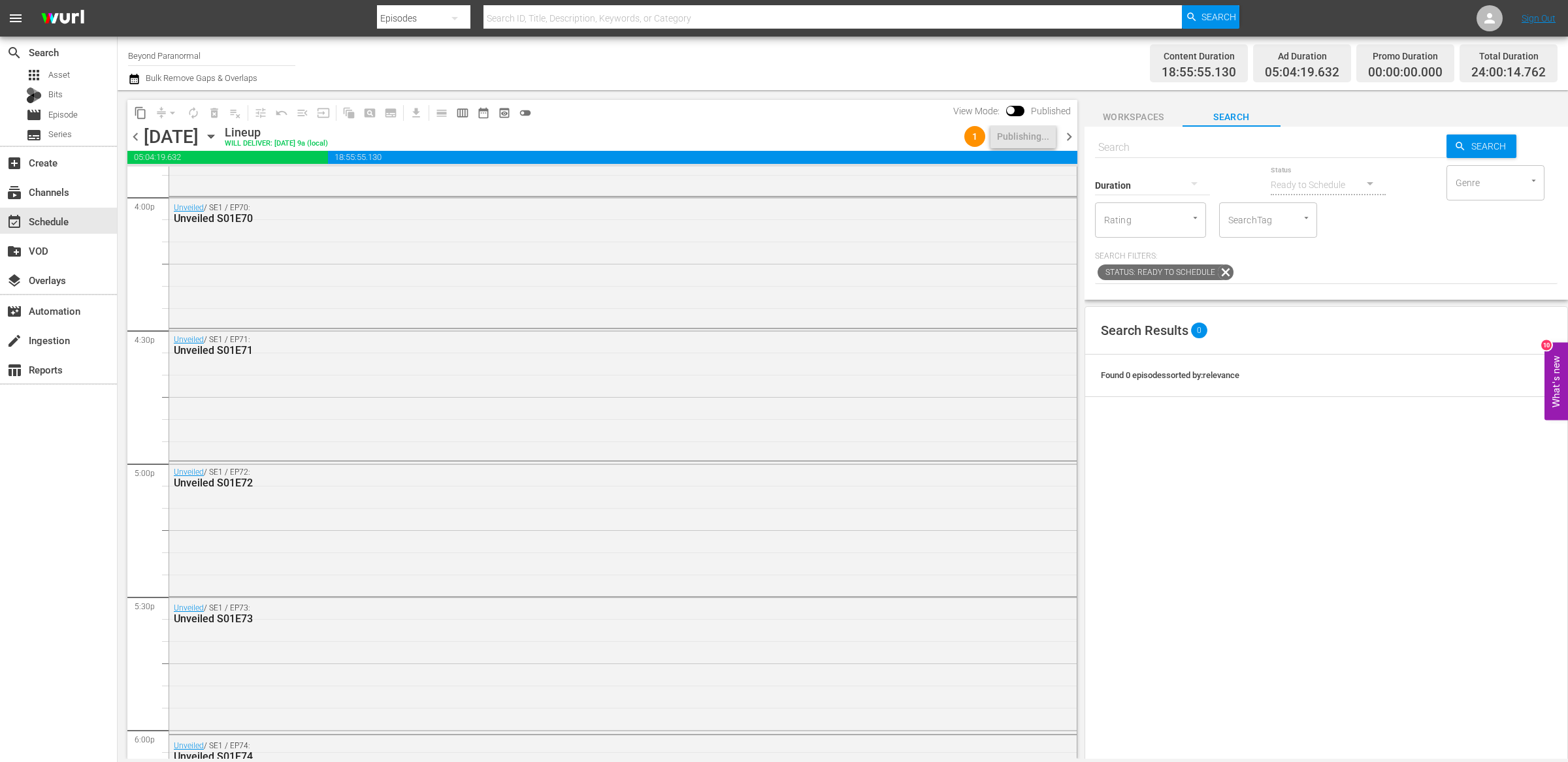
click at [1068, 143] on span "chevron_right" at bounding box center [1069, 137] width 16 height 16
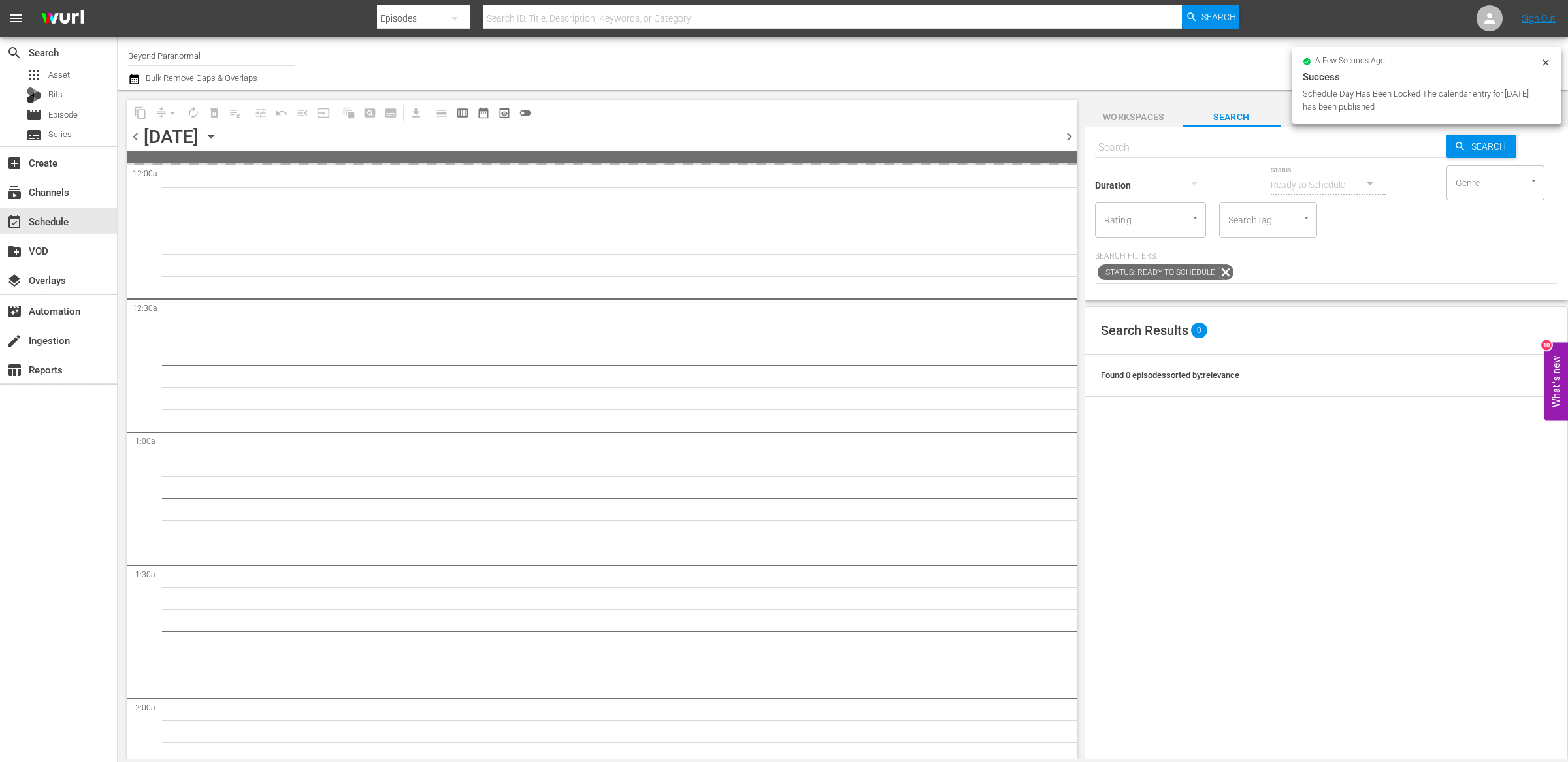
click at [1125, 133] on input "text" at bounding box center [1270, 148] width 351 height 31
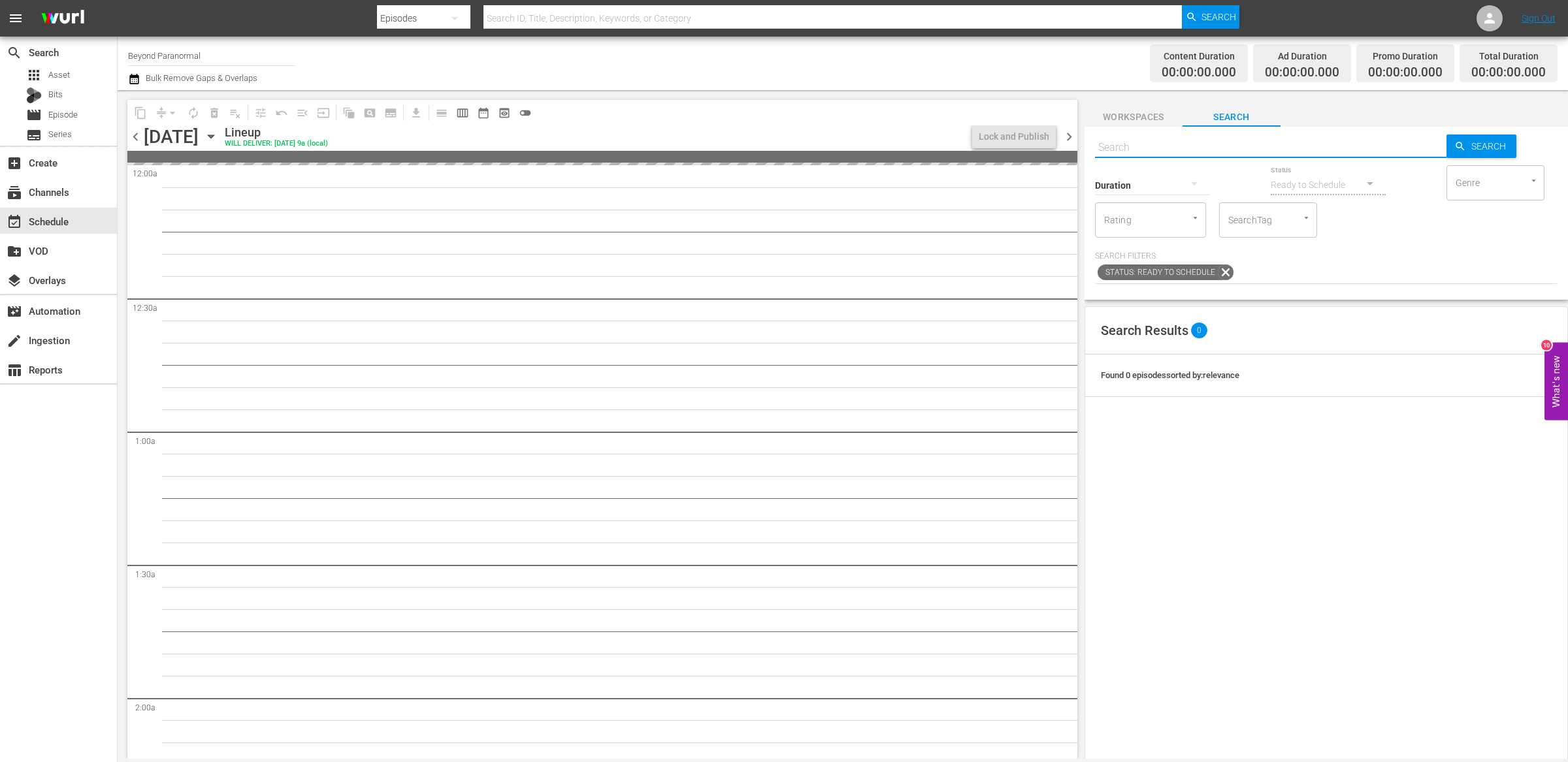
paste input "Dark Arts TV S01E01"
type input "Dark Arts TV S01E01"
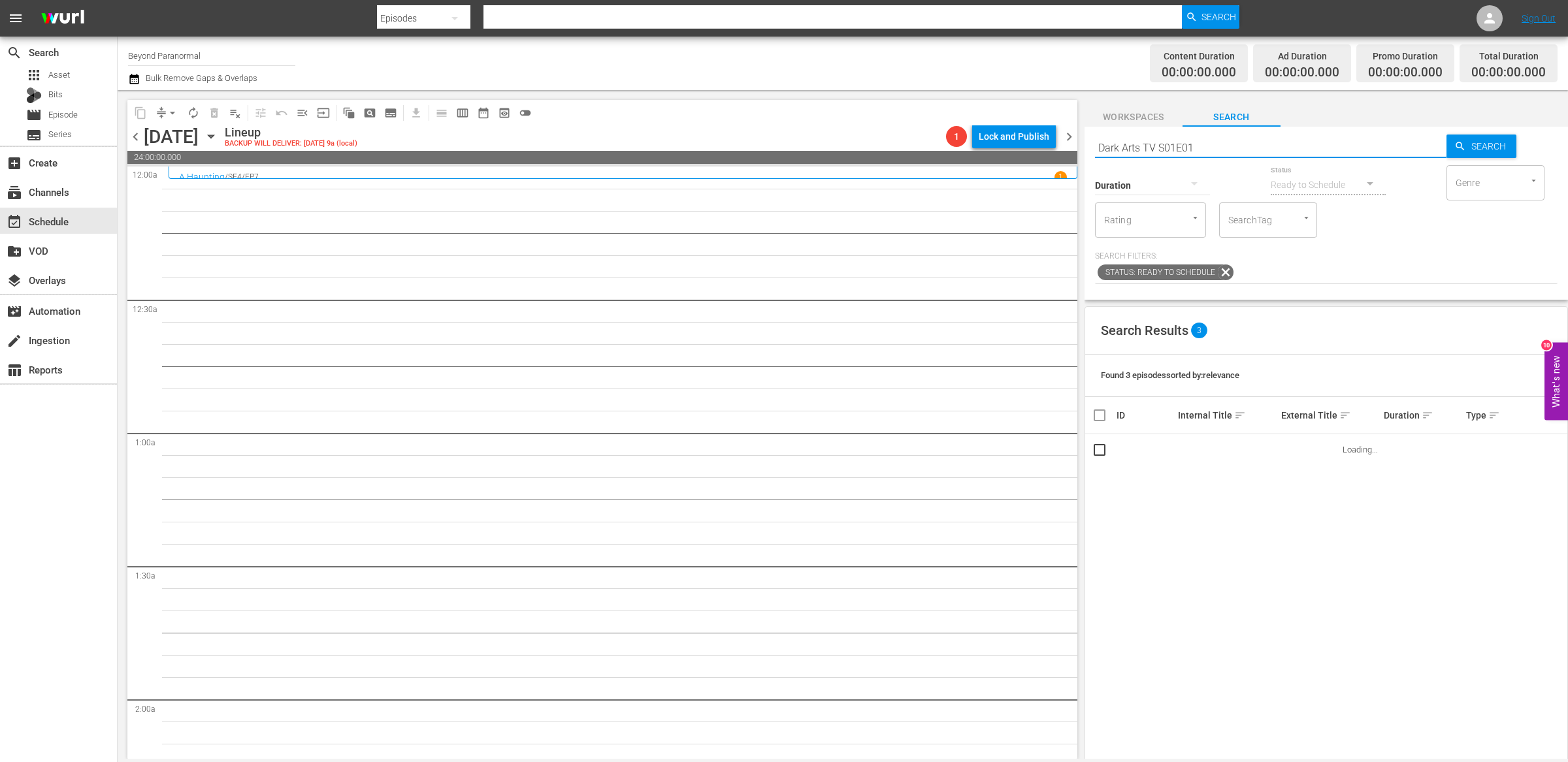
type input "Dark Arts TV S01E01"
drag, startPoint x: 1201, startPoint y: 448, endPoint x: 985, endPoint y: 16, distance: 483.0
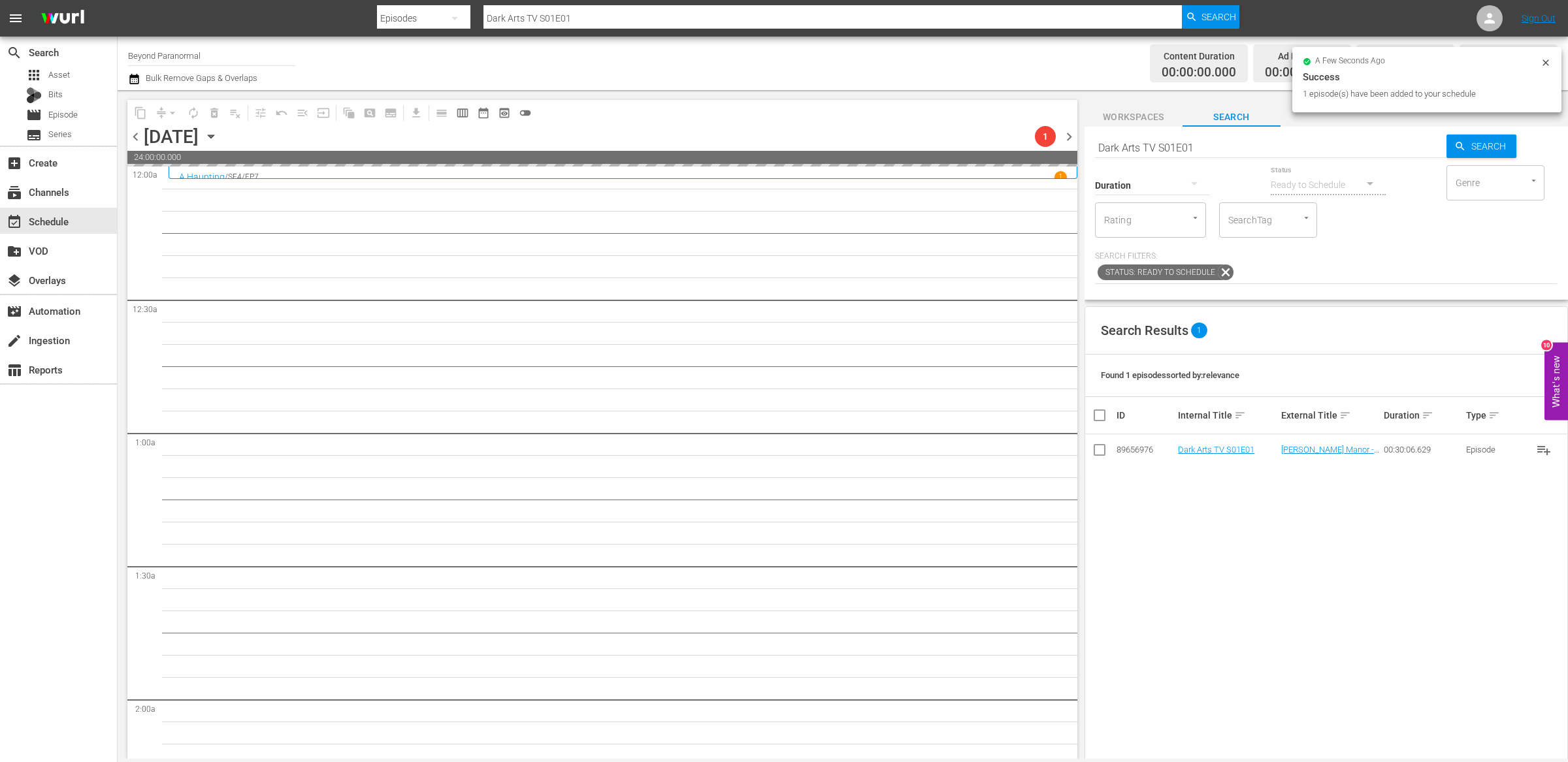
click at [1143, 149] on input "Dark Arts TV S01E01" at bounding box center [1270, 148] width 351 height 31
paste input "Ghost Cases 103"
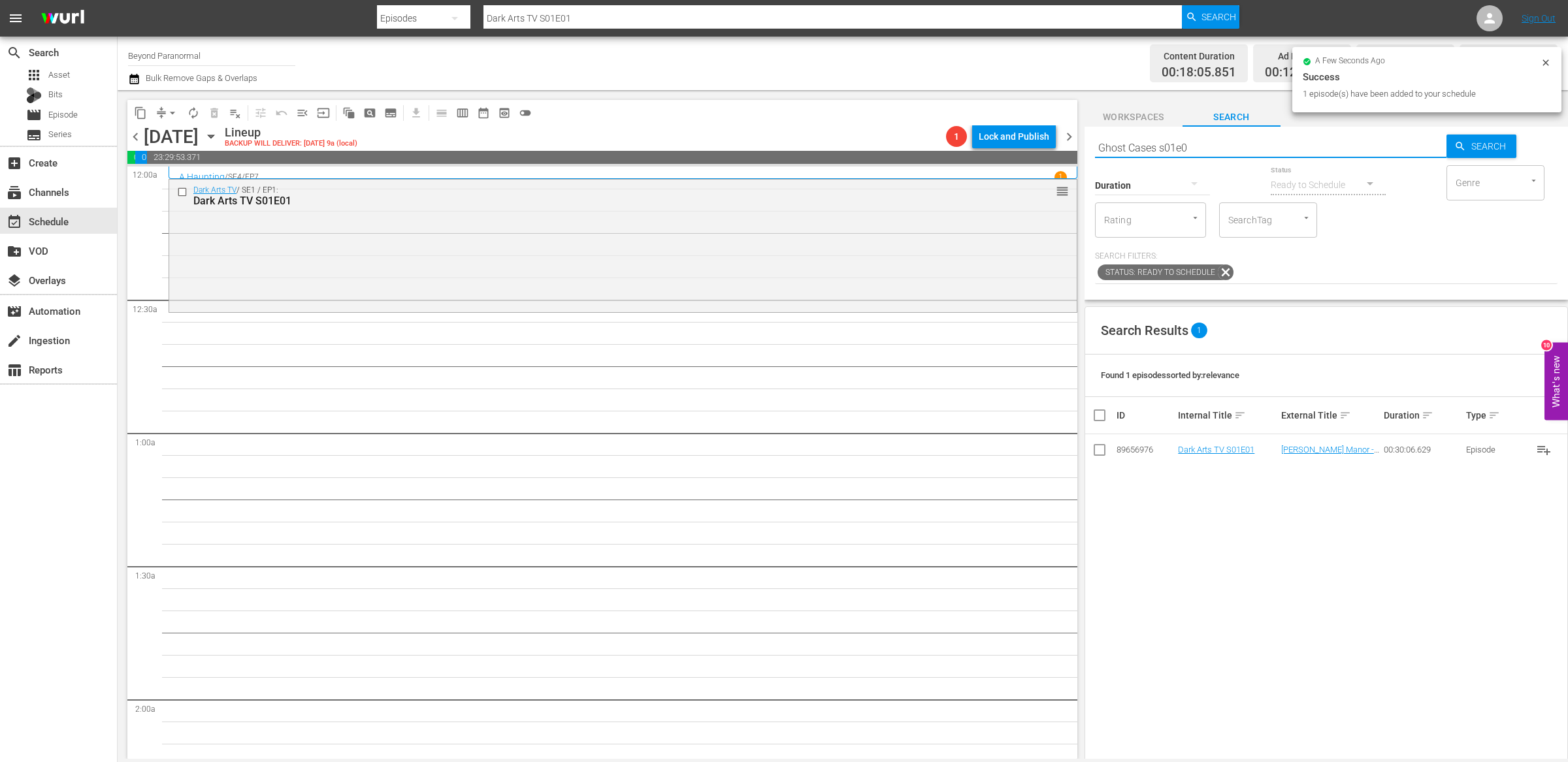
type input "Ghost Cases s01e03"
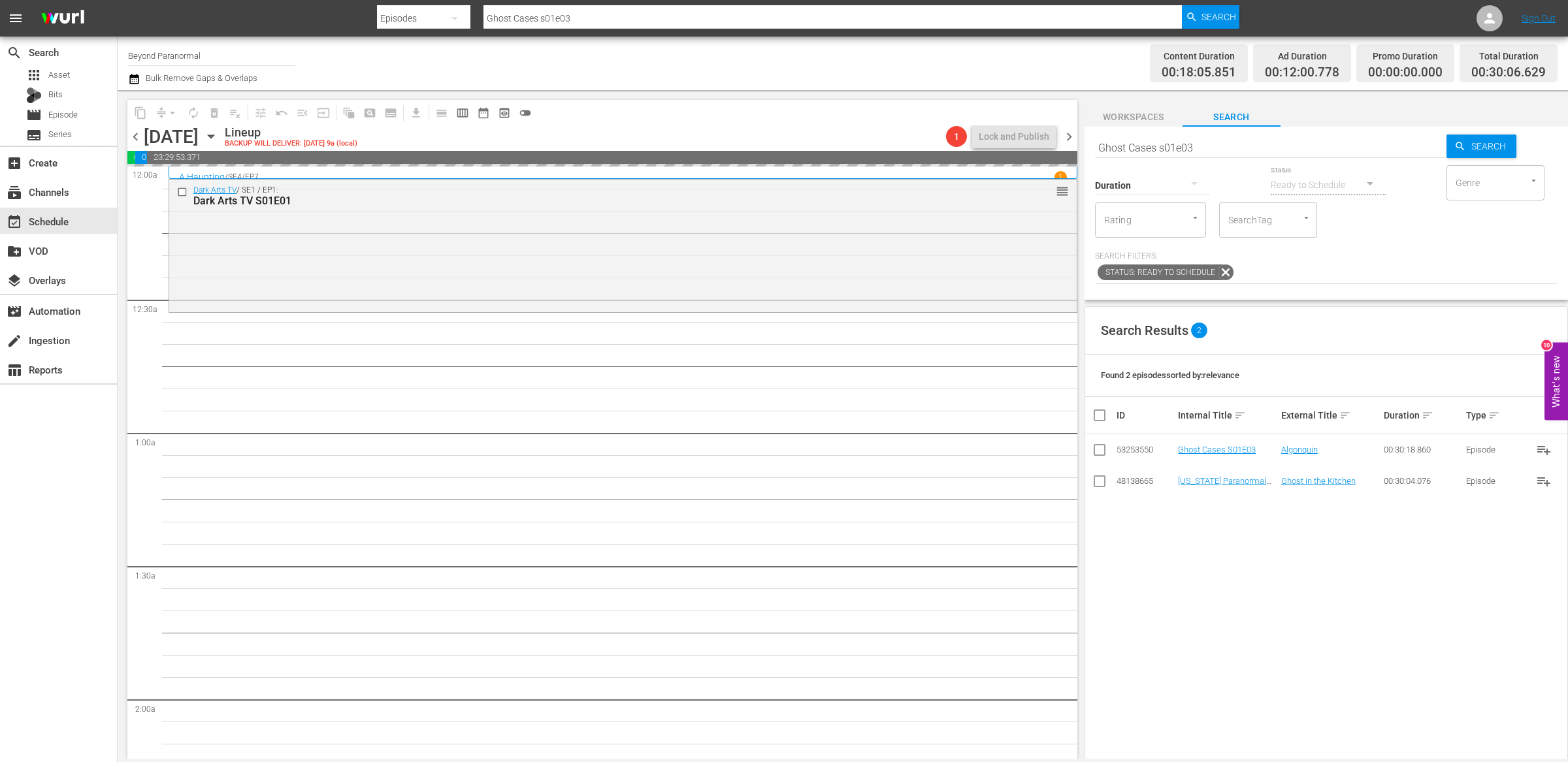
drag, startPoint x: 1212, startPoint y: 451, endPoint x: 1070, endPoint y: 15, distance: 458.5
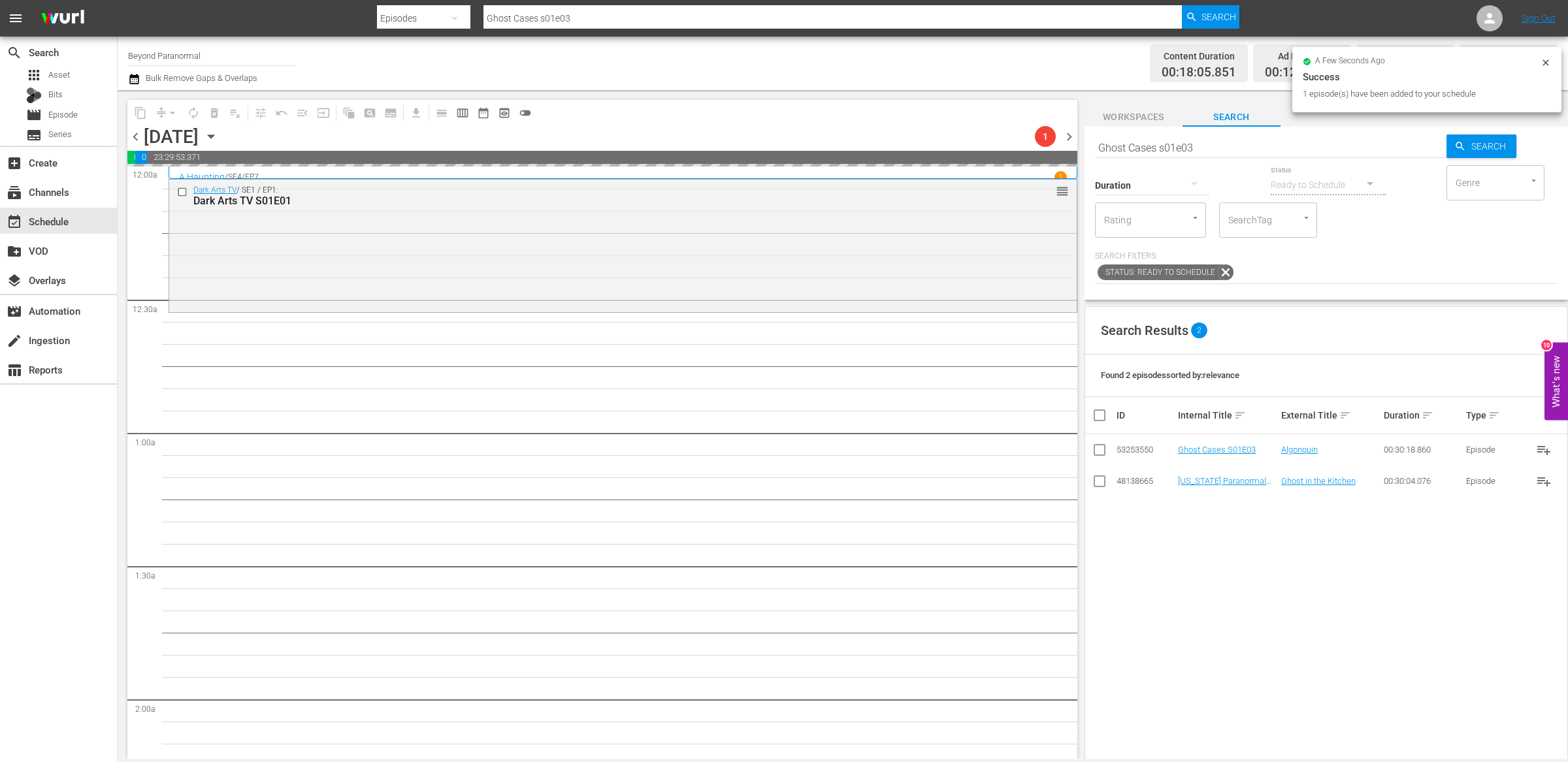
click at [1171, 149] on input "Ghost Cases s01e03" at bounding box center [1270, 148] width 351 height 31
paste input "Sir Spooks S01E06"
type input "Sir Spooks S01E06"
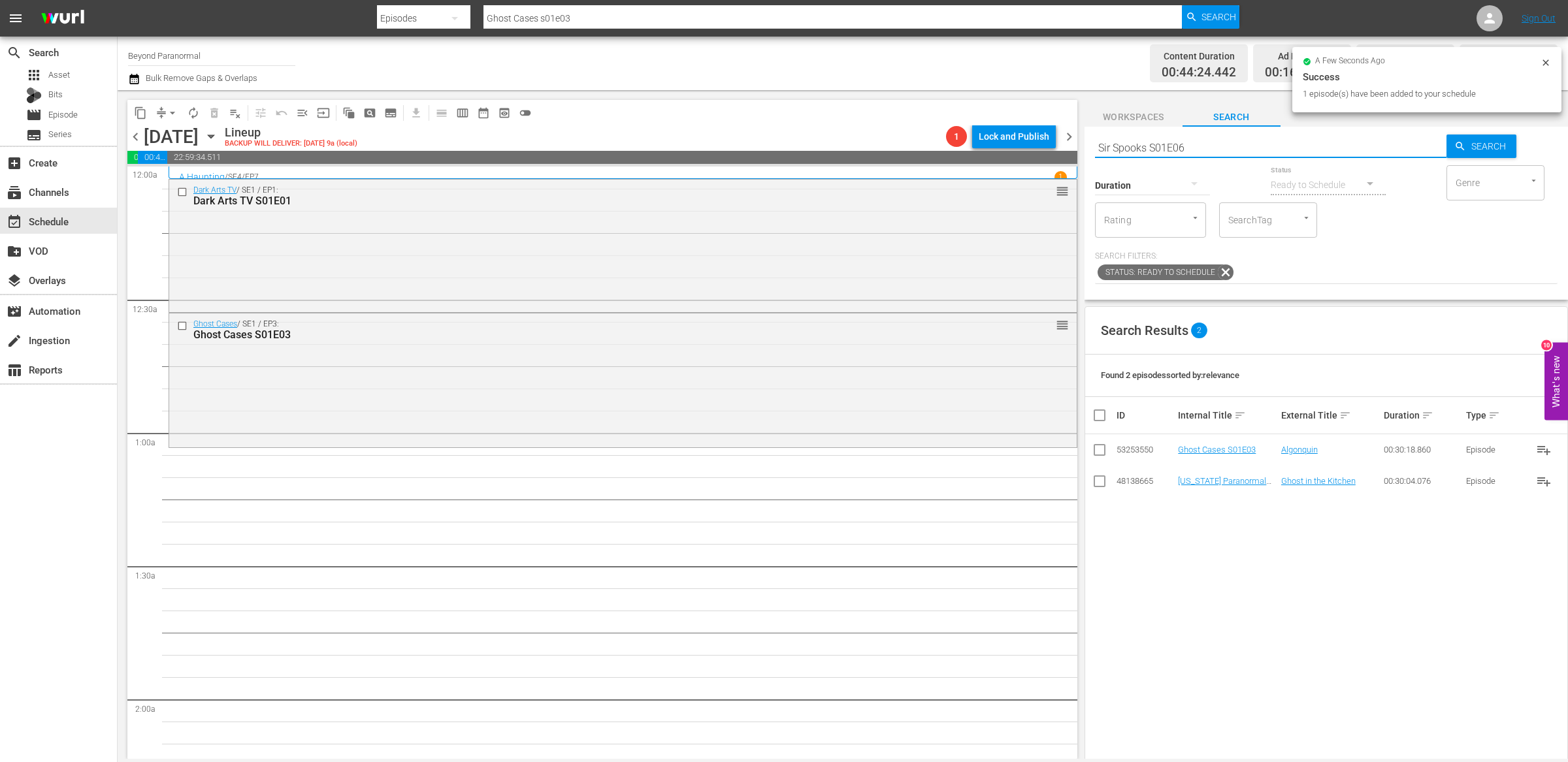
type input "Sir Spooks S01E06"
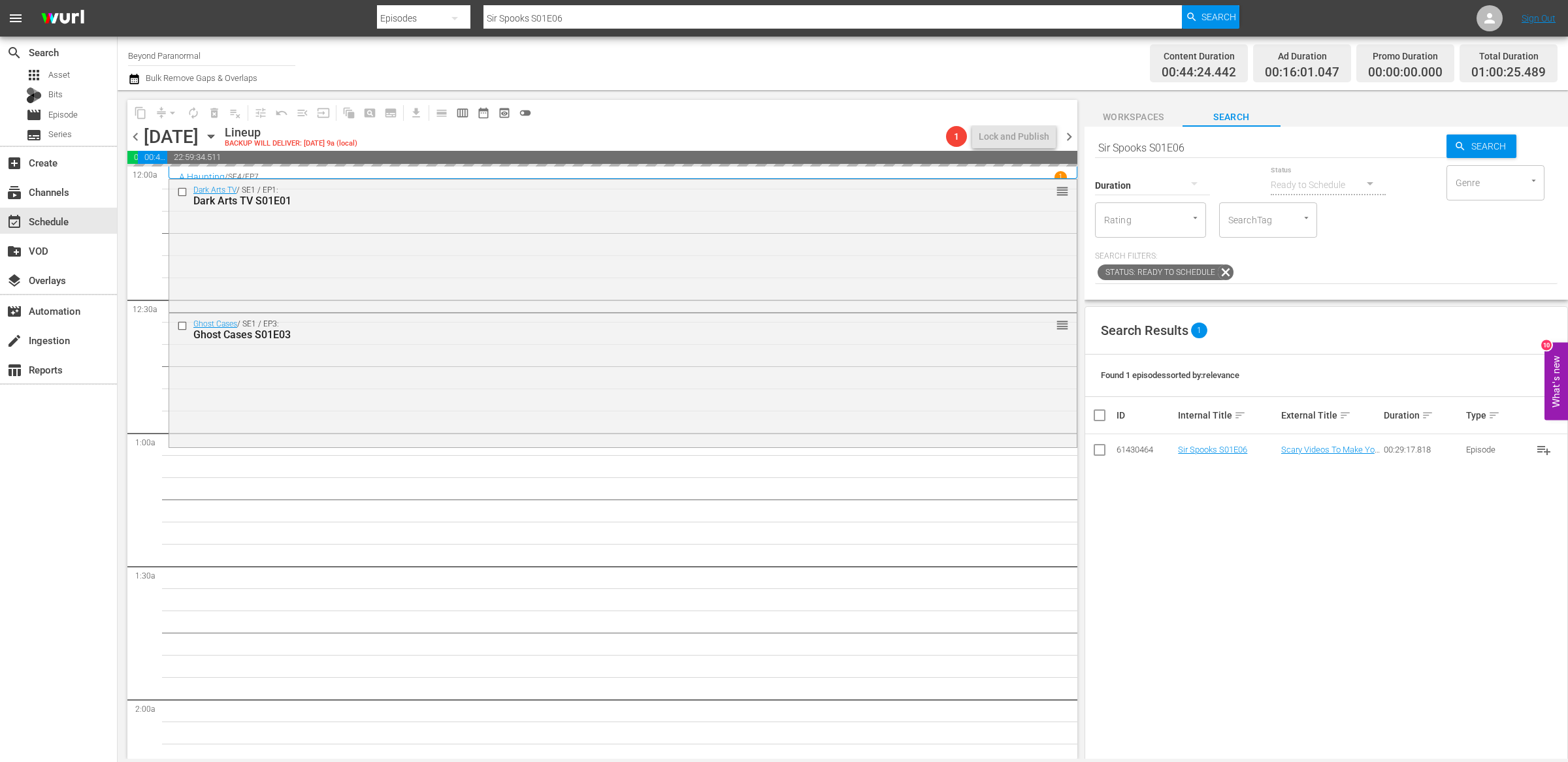
drag, startPoint x: 1182, startPoint y: 448, endPoint x: 1024, endPoint y: 15, distance: 460.9
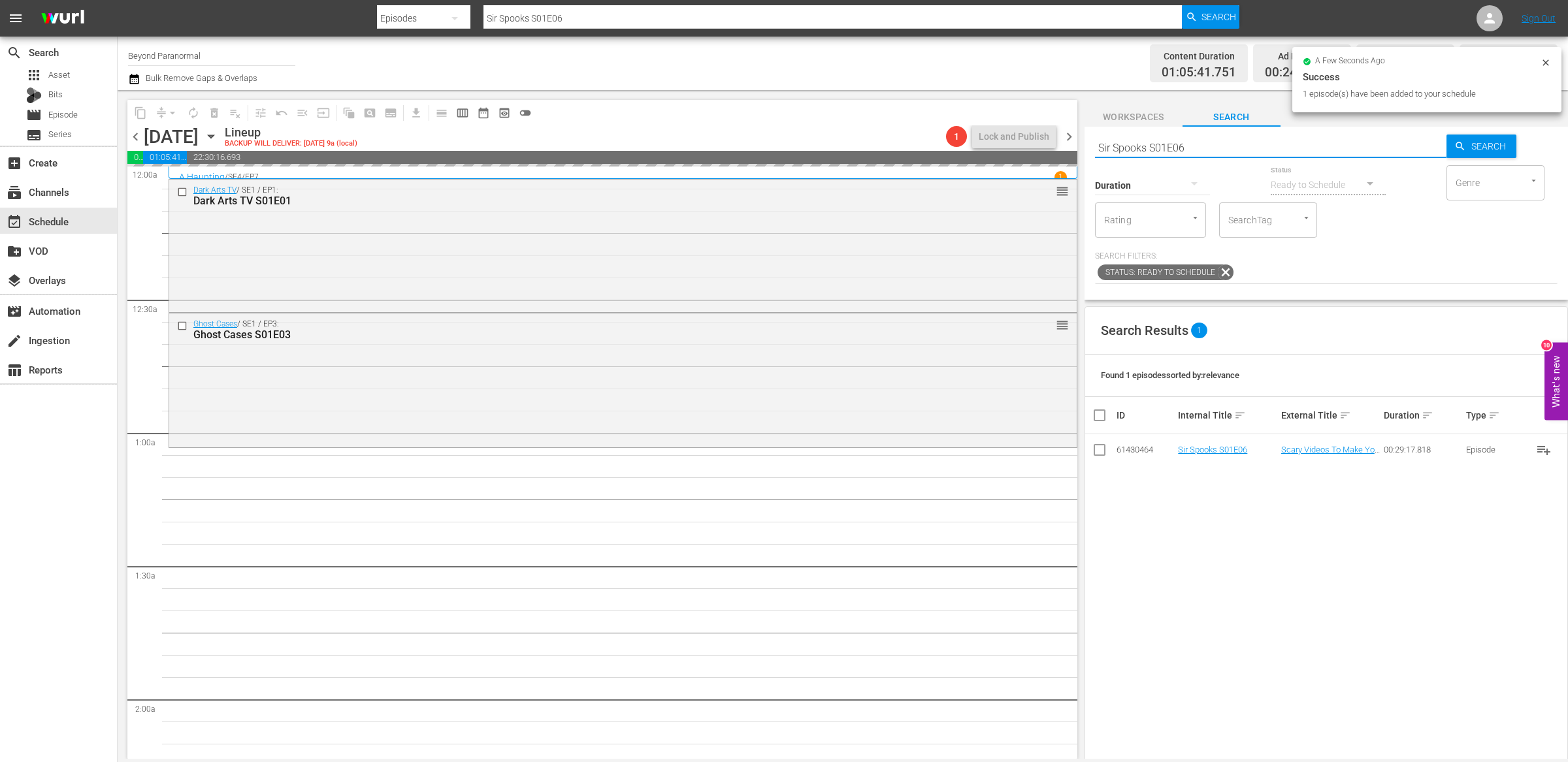
click at [1151, 144] on input "Sir Spooks S01E06" at bounding box center [1270, 148] width 351 height 31
click at [1151, 145] on input "Sir Spooks S01E06" at bounding box center [1270, 148] width 351 height 31
paste input "Encounters S01E03"
type input "Encounters S01E03"
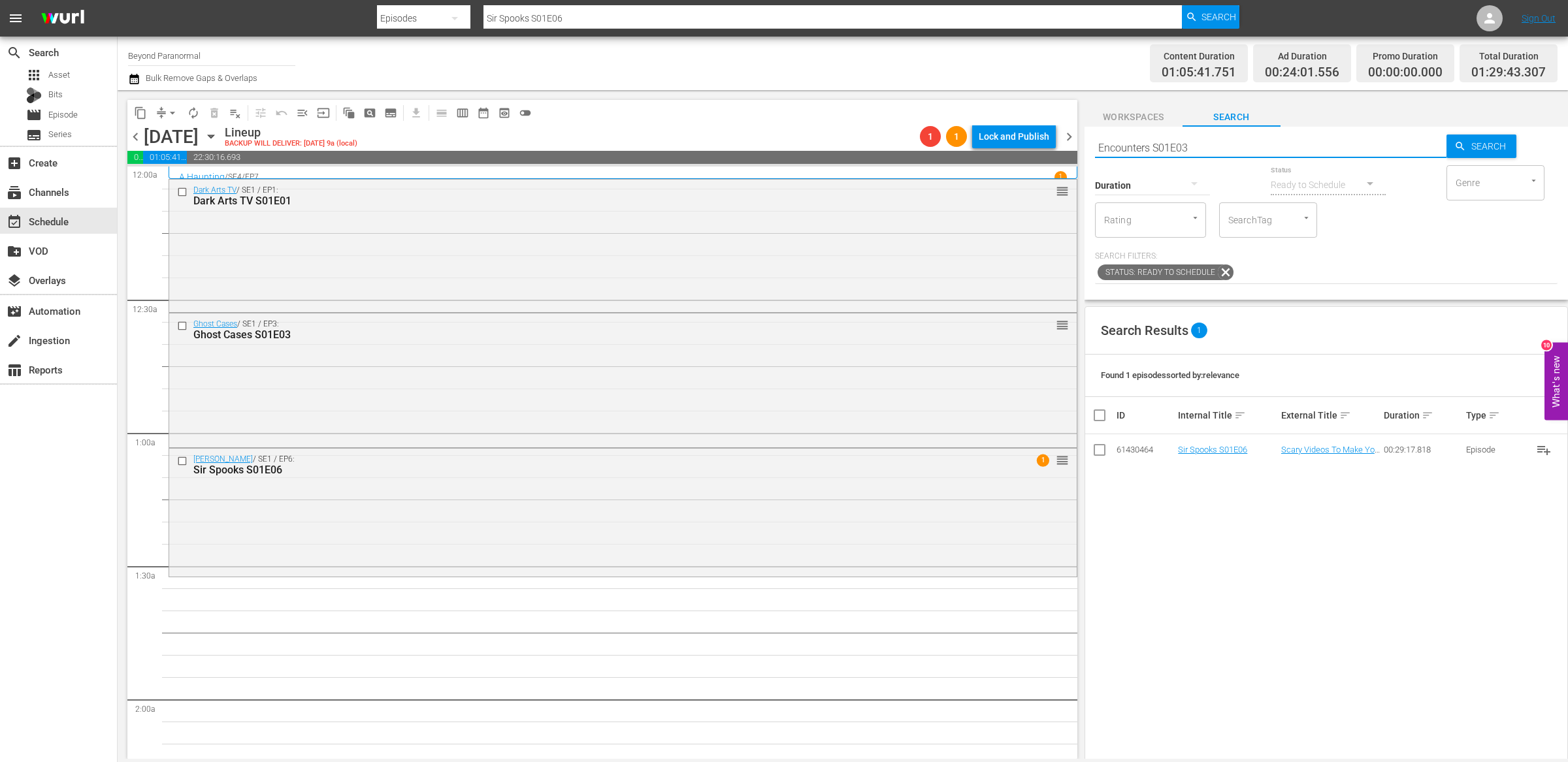
type input "Encounters S01E03"
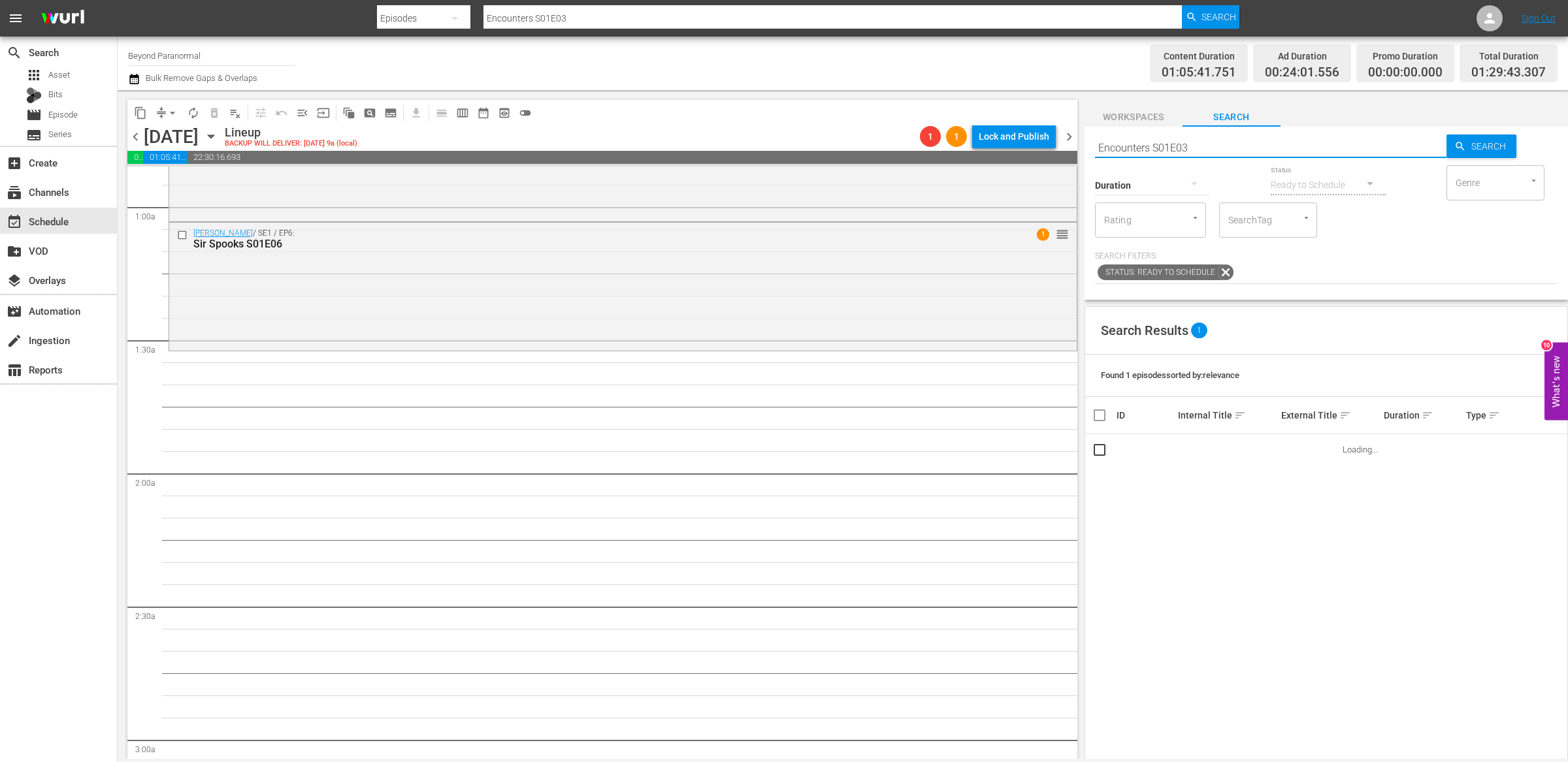
scroll to position [231, 0]
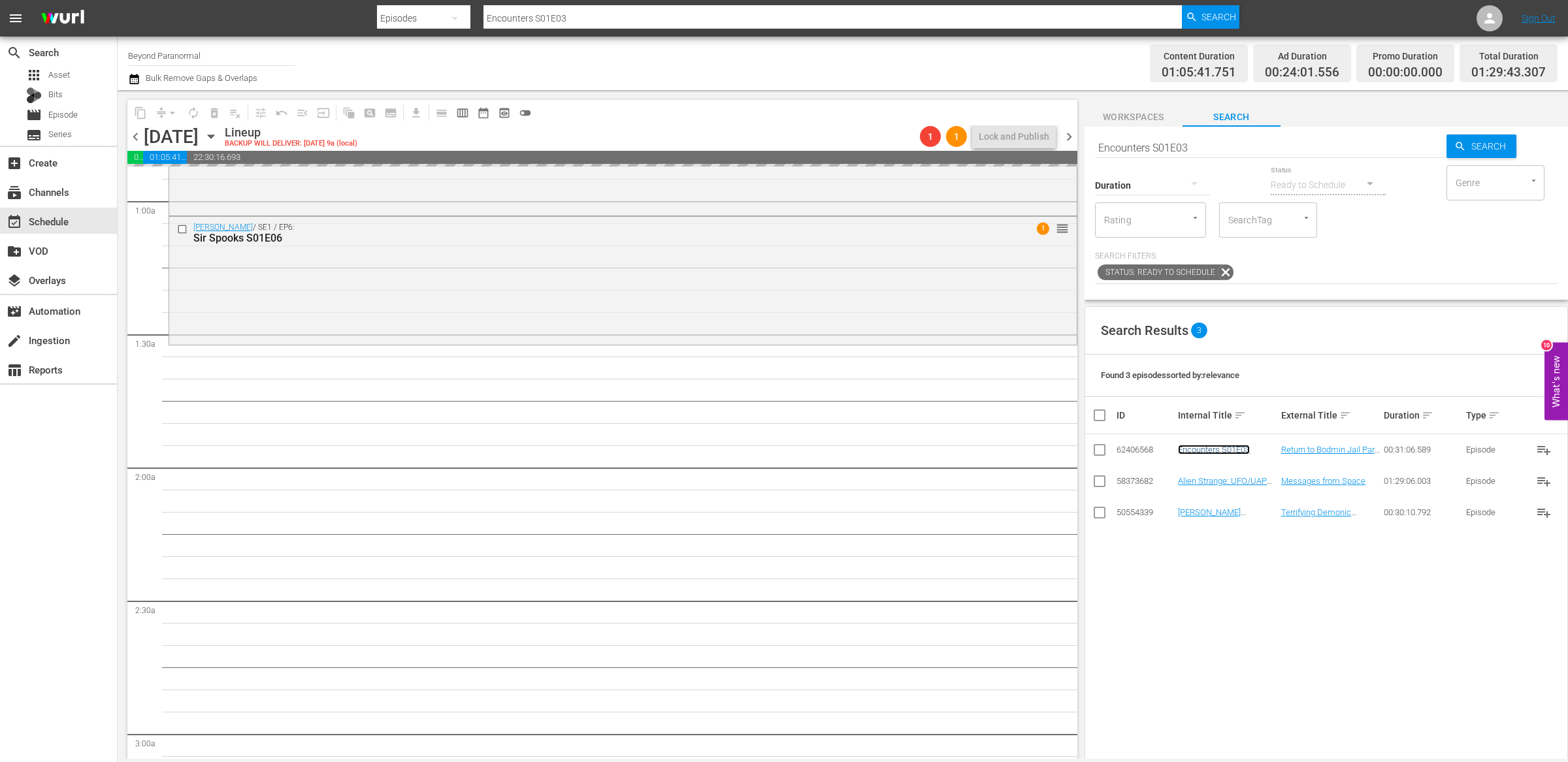
drag, startPoint x: 1213, startPoint y: 448, endPoint x: 1091, endPoint y: 5, distance: 459.5
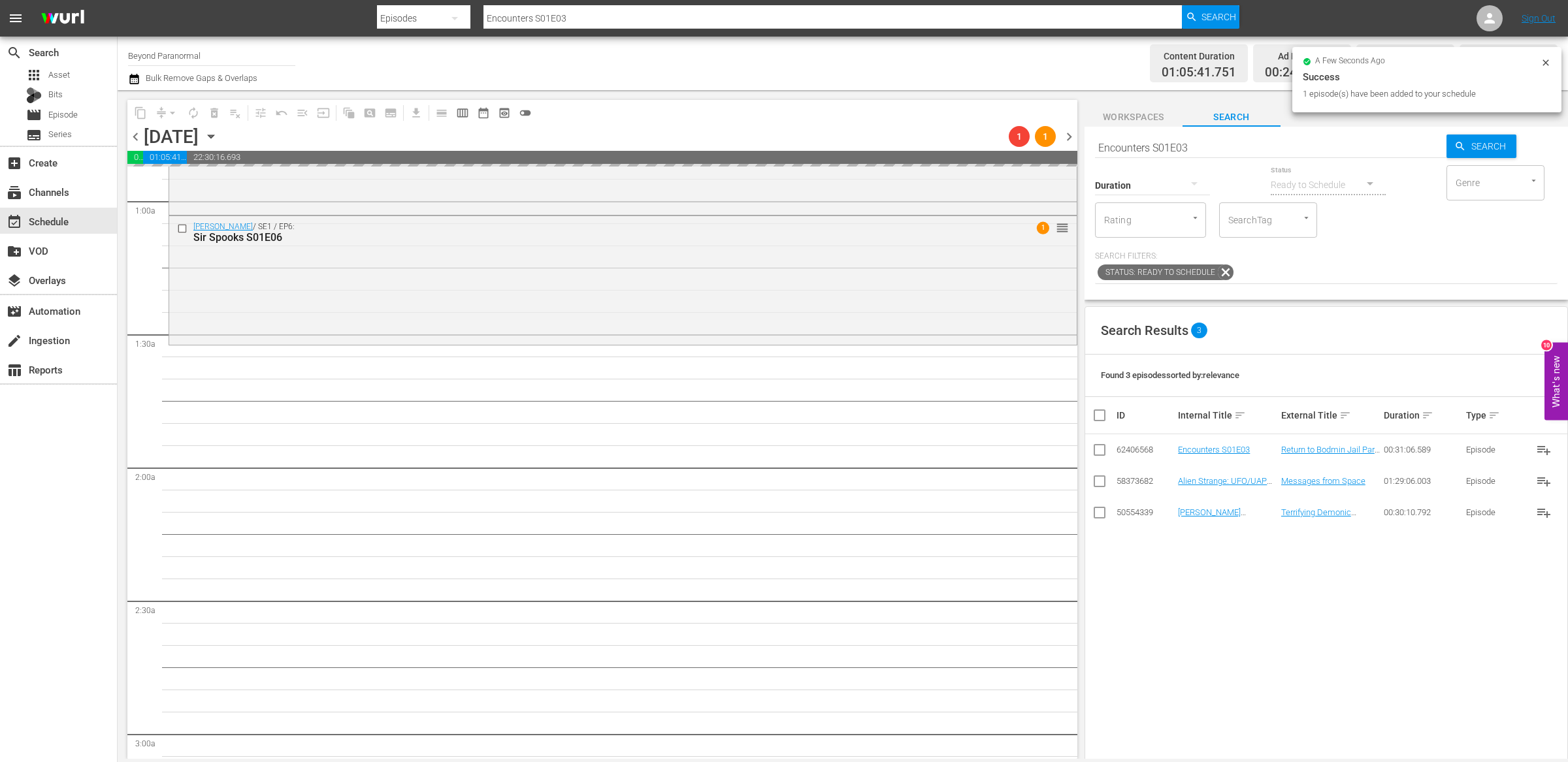
click at [1135, 153] on div "Duration" at bounding box center [1152, 177] width 115 height 47
click at [1128, 146] on input "Encounters S01E03" at bounding box center [1270, 148] width 351 height 31
click at [1127, 146] on input "Encounters S01E03" at bounding box center [1270, 148] width 351 height 31
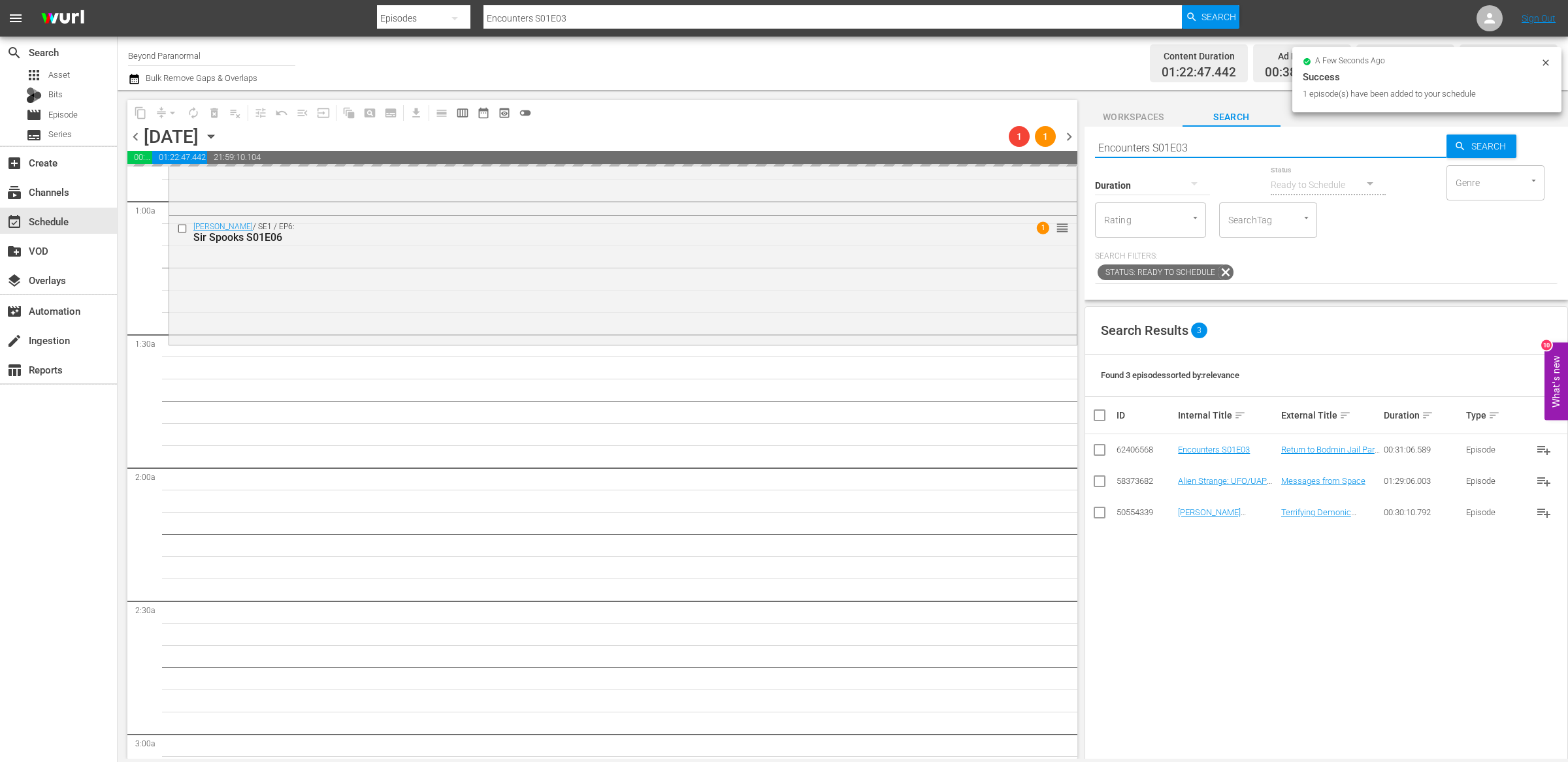
click at [1127, 146] on input "Encounters S01E03" at bounding box center [1270, 148] width 351 height 31
paste input "Shadow Chas"
type input "Shadow Chasers S01E03"
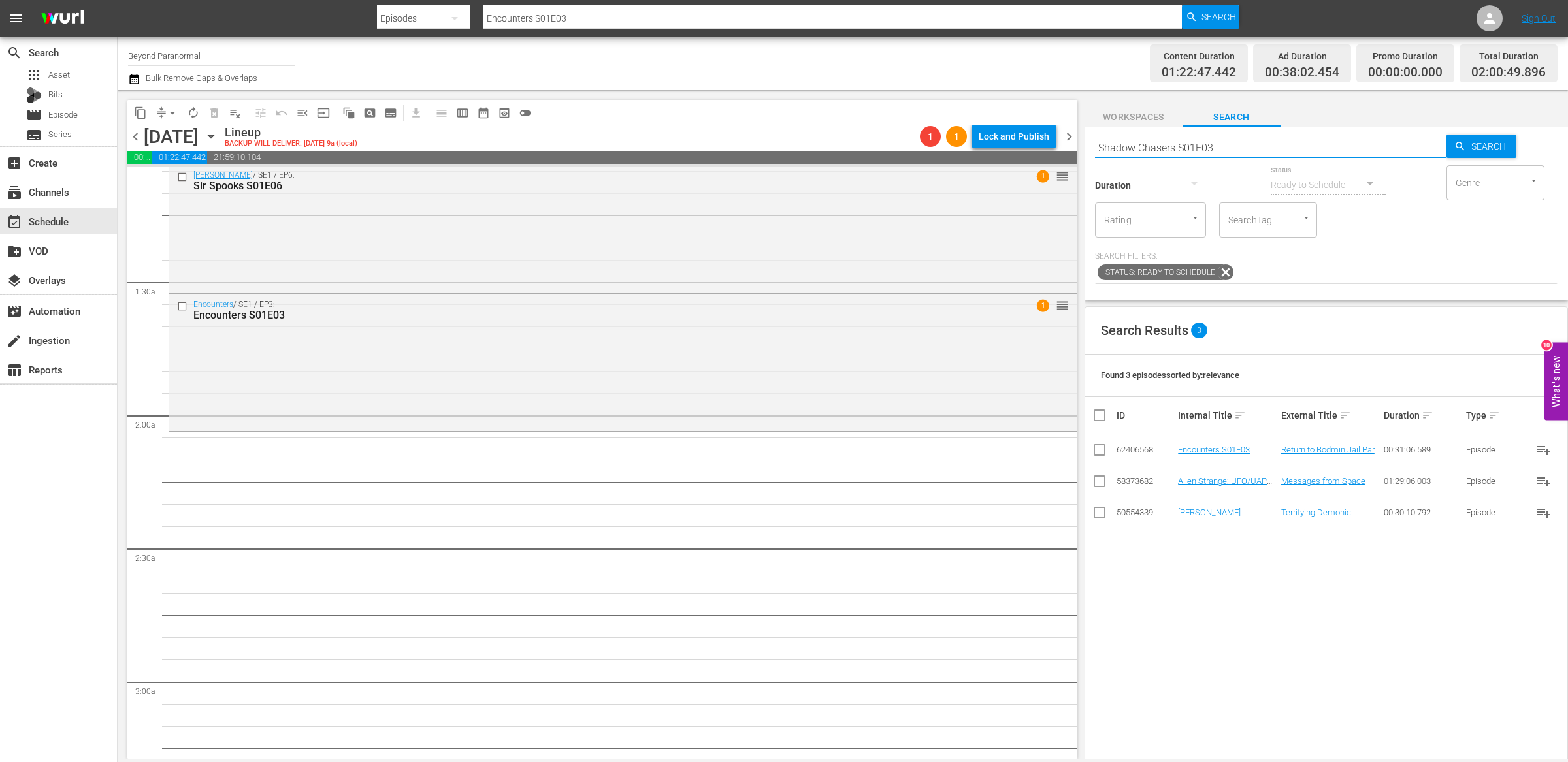
scroll to position [356, 0]
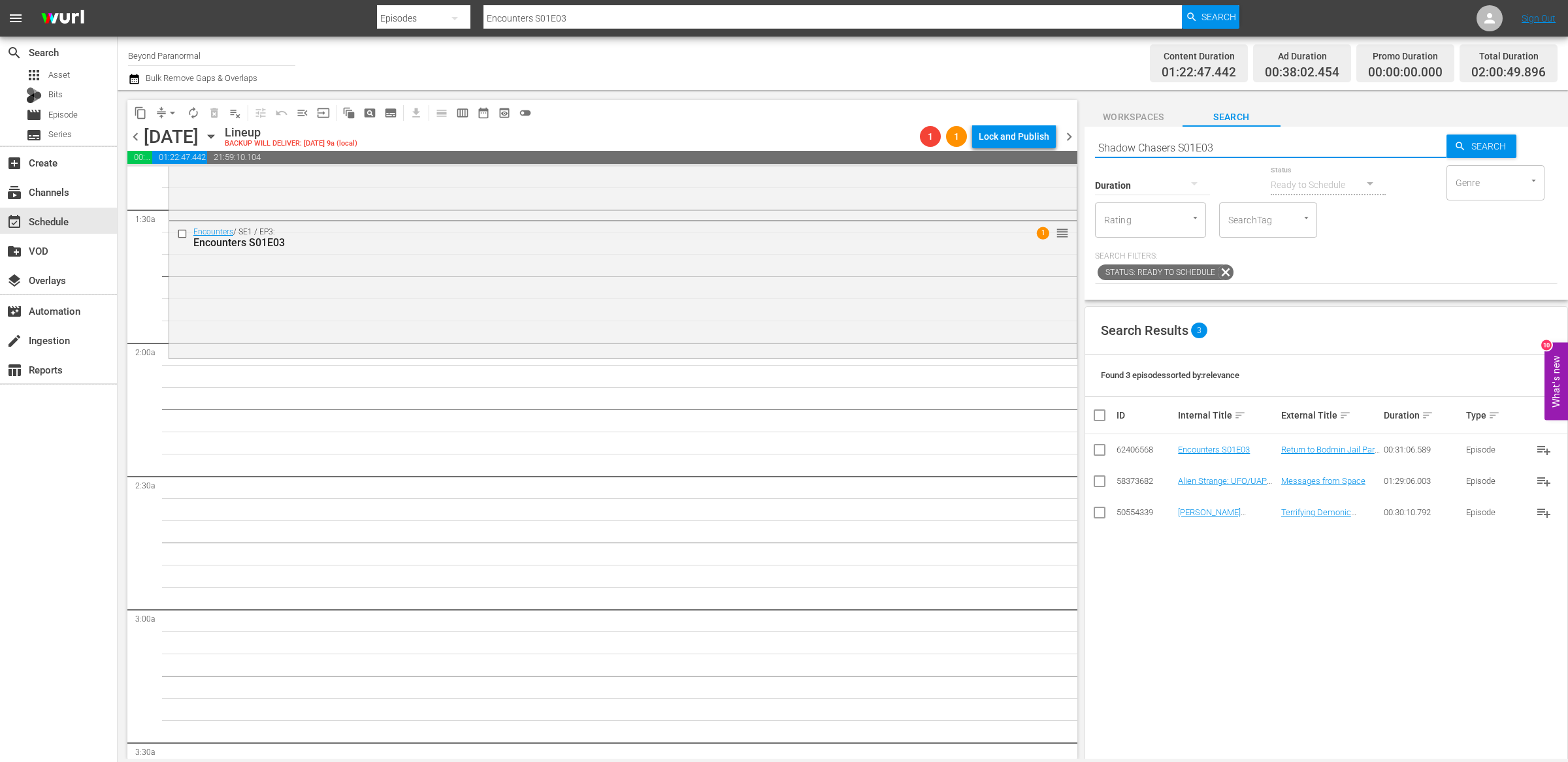
type input "Shadow Chasers S01E03"
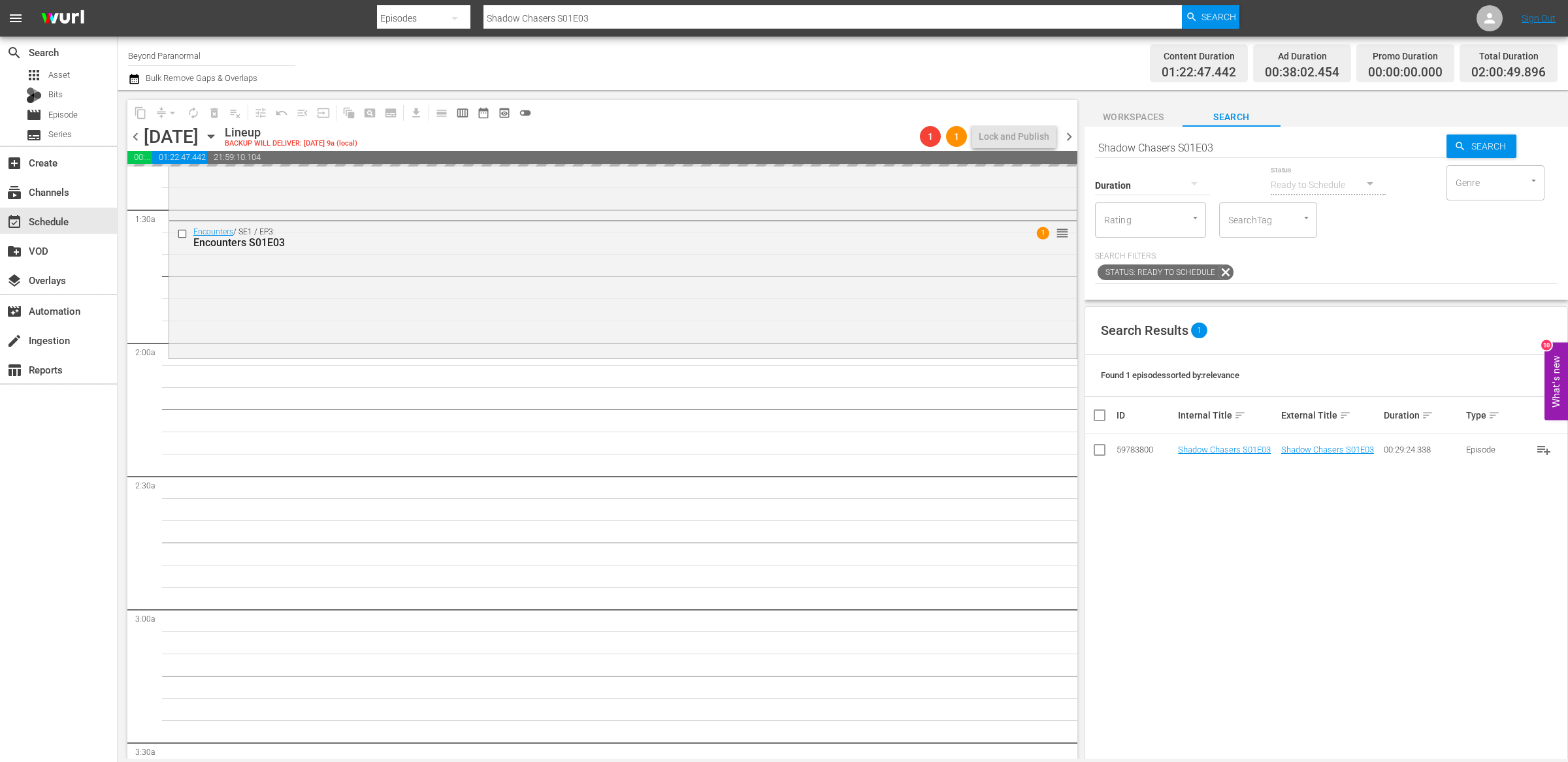
drag, startPoint x: 1219, startPoint y: 451, endPoint x: 1074, endPoint y: 24, distance: 450.9
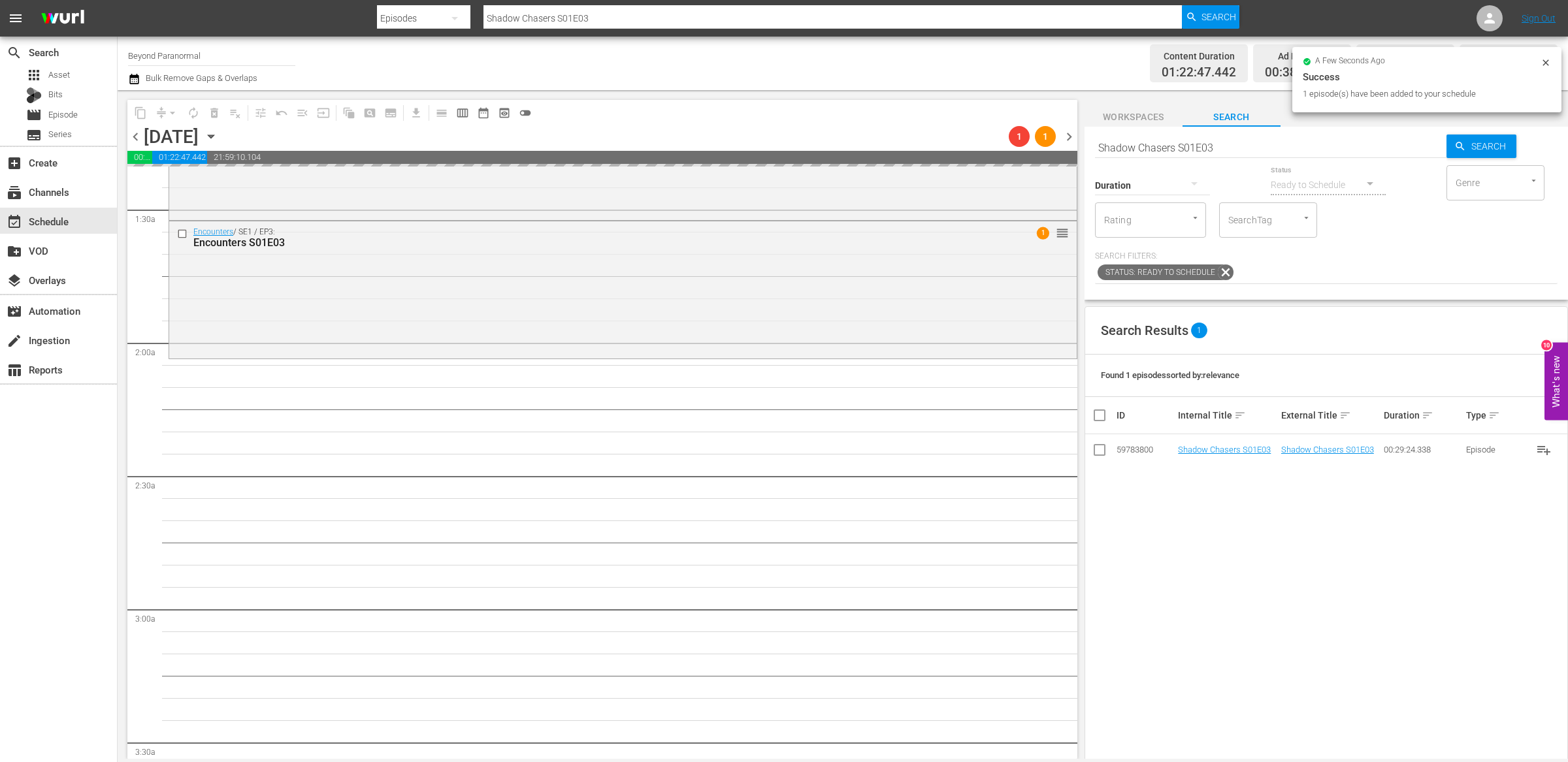
click at [1124, 143] on input "Shadow Chasers S01E03" at bounding box center [1270, 148] width 351 height 31
paste input "Virginia Paranormal Case Files S01E28"
type input "Virginia Paranormal Case Files S01E28"
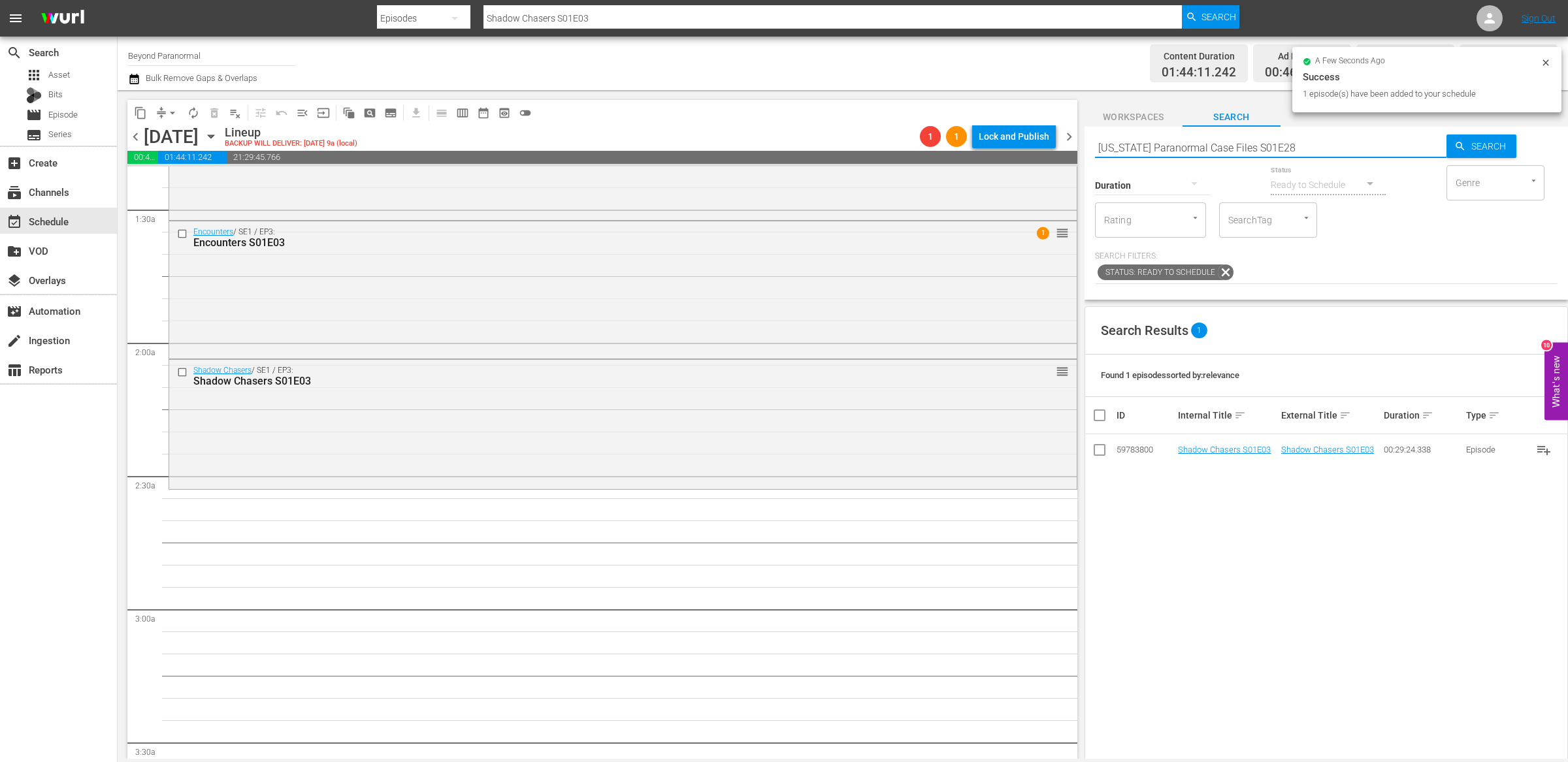
type input "Virginia Paranormal Case Files S01E28"
click at [1171, 154] on div "Duration" at bounding box center [1152, 177] width 115 height 47
click at [1170, 152] on input "Virginia Paranormal Case Files S01E28" at bounding box center [1270, 148] width 351 height 31
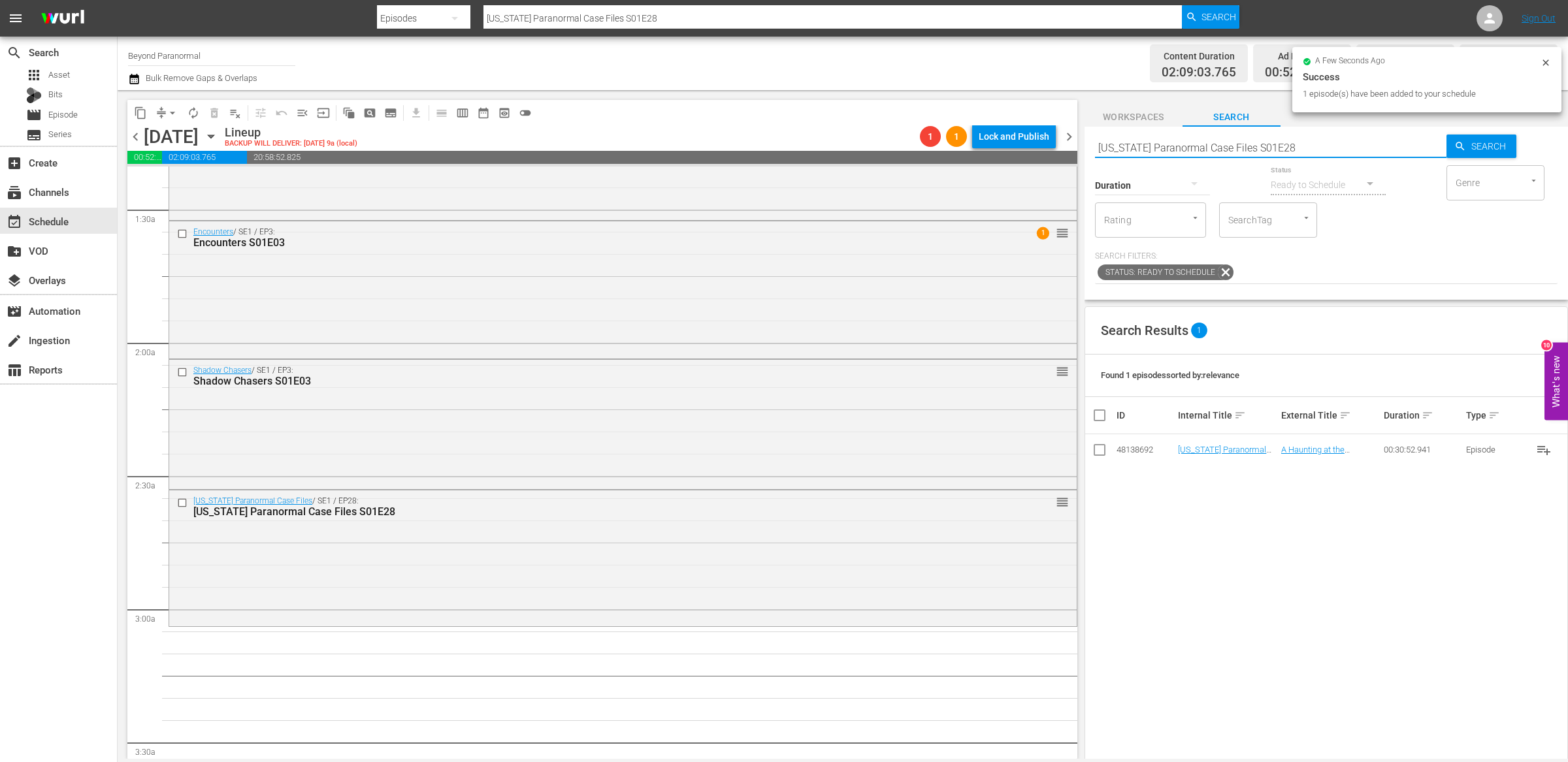
click at [1170, 152] on input "Virginia Paranormal Case Files S01E28" at bounding box center [1270, 148] width 351 height 31
paste input "A Haunting S04E07"
type input "A Haunting S04E07"
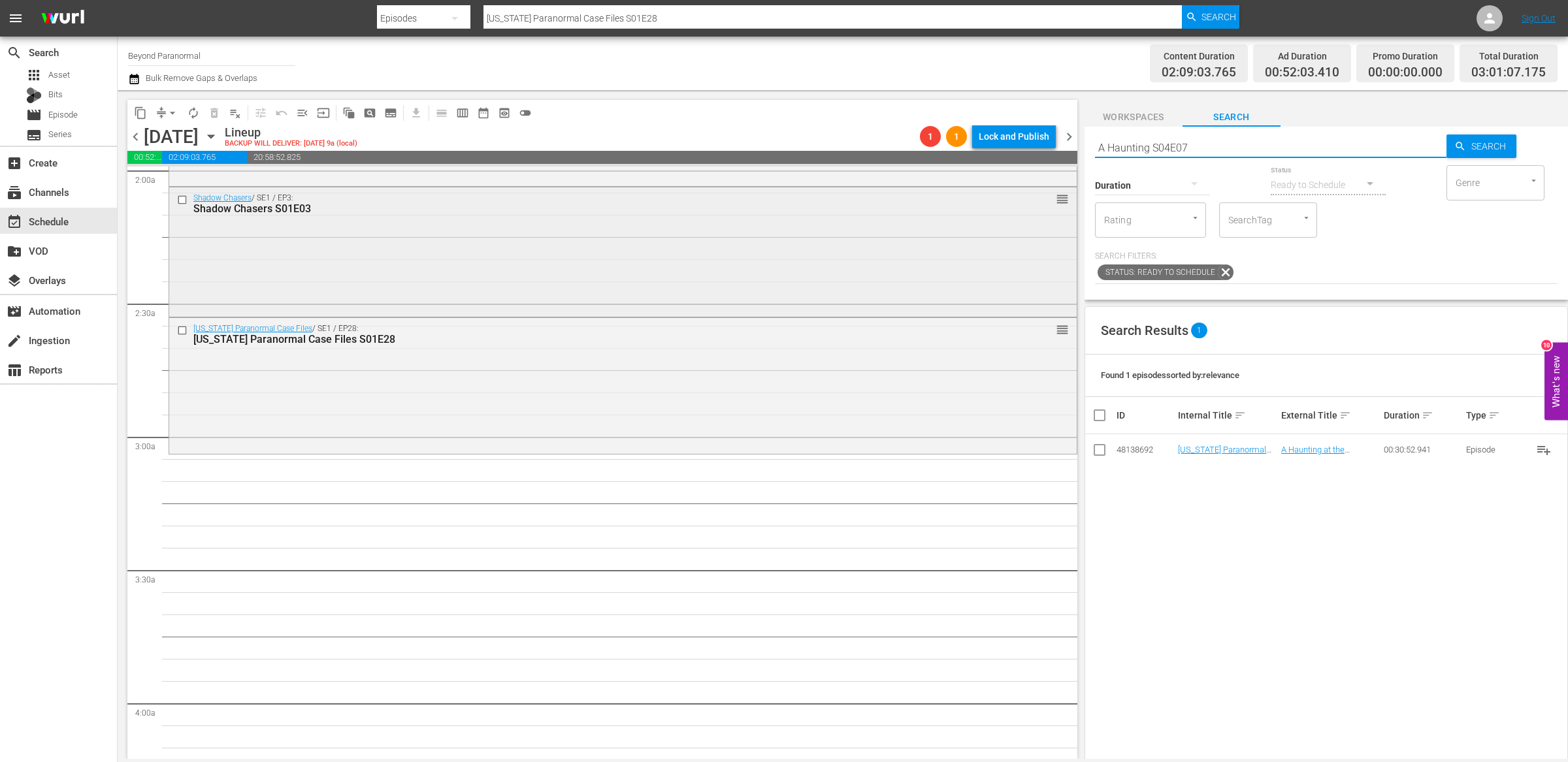
type input "A Haunting S04E07"
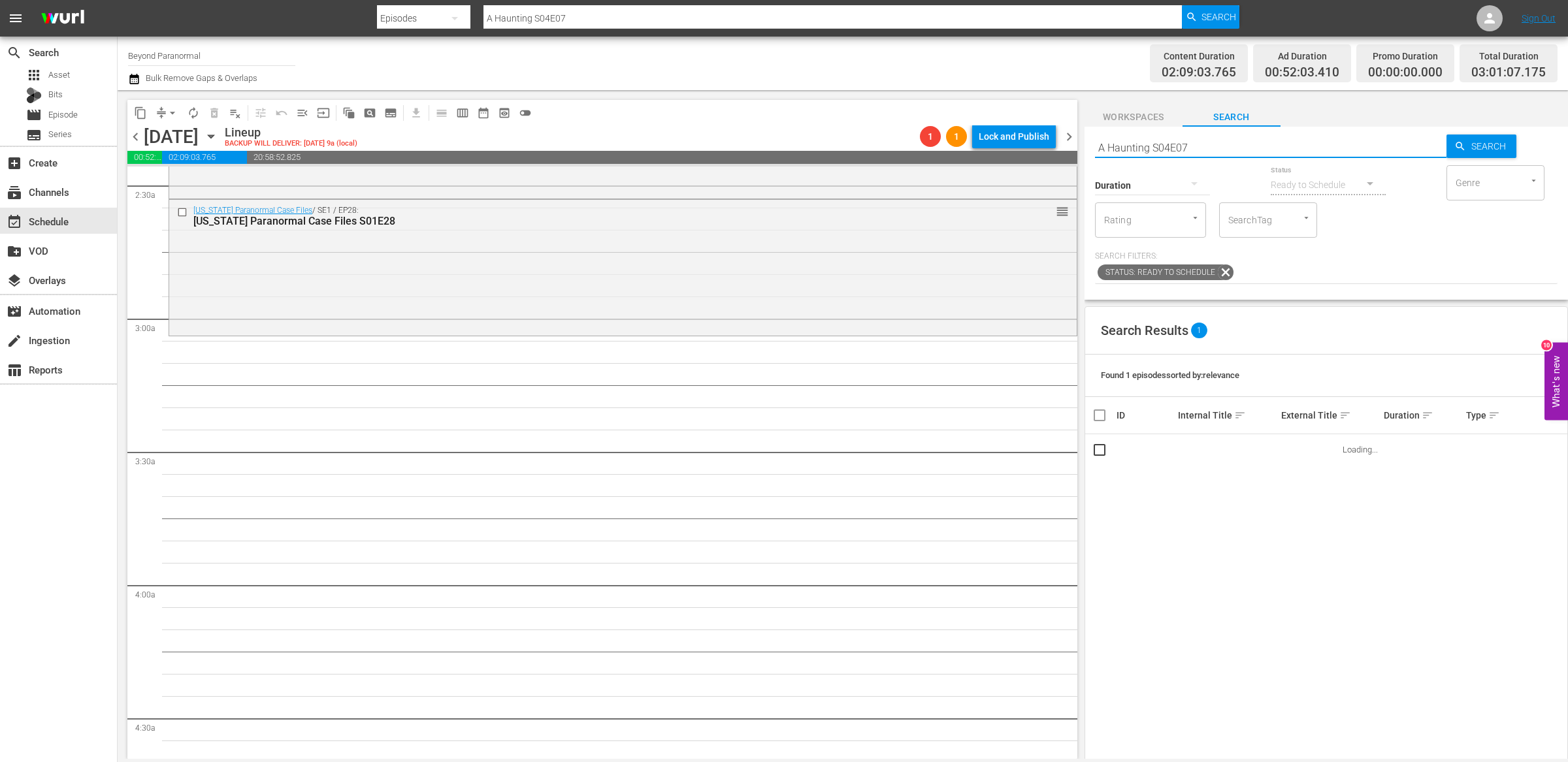
scroll to position [654, 0]
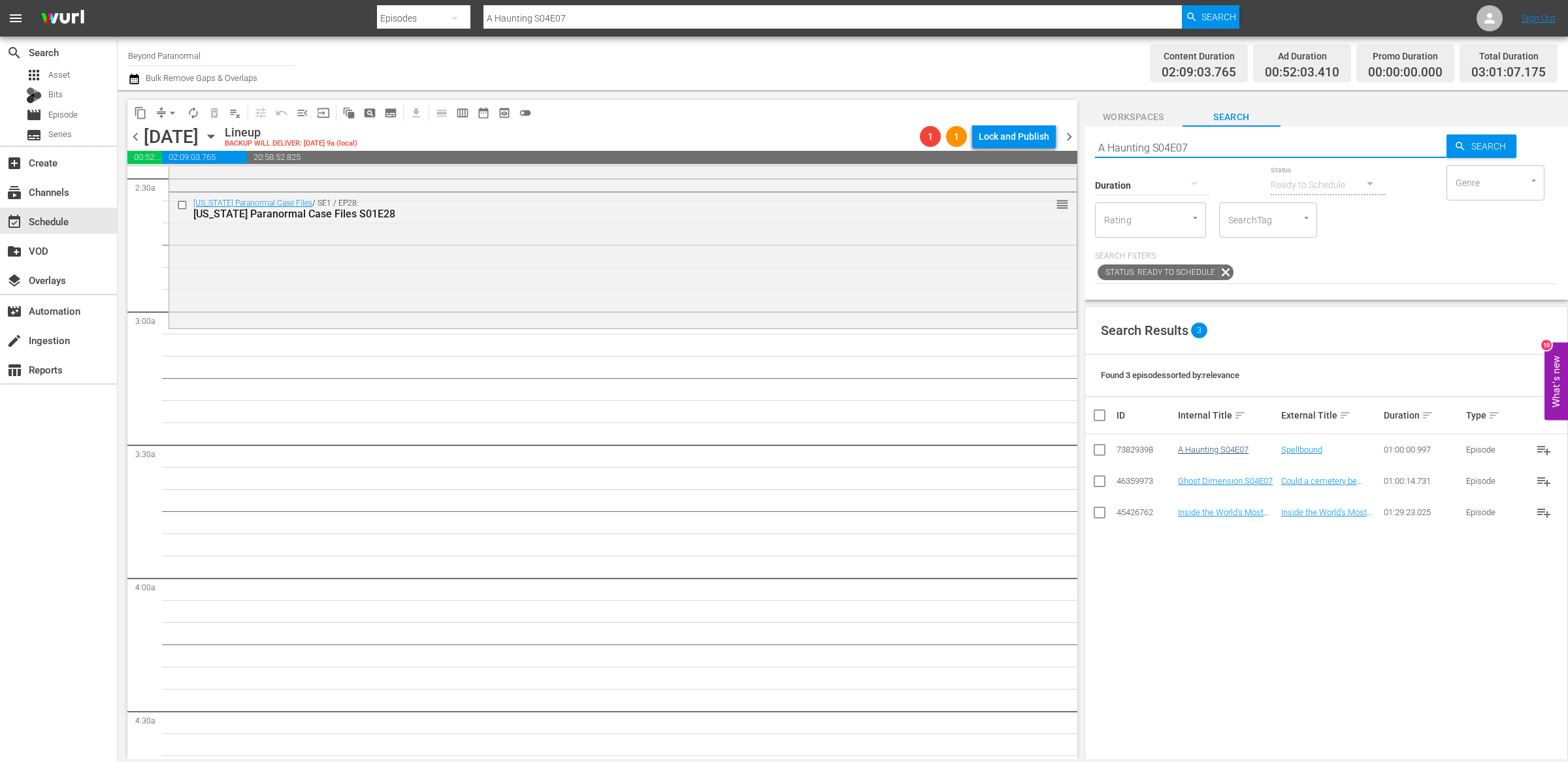
type input "A Haunting S04E07"
drag, startPoint x: 1203, startPoint y: 451, endPoint x: 814, endPoint y: 2, distance: 594.1
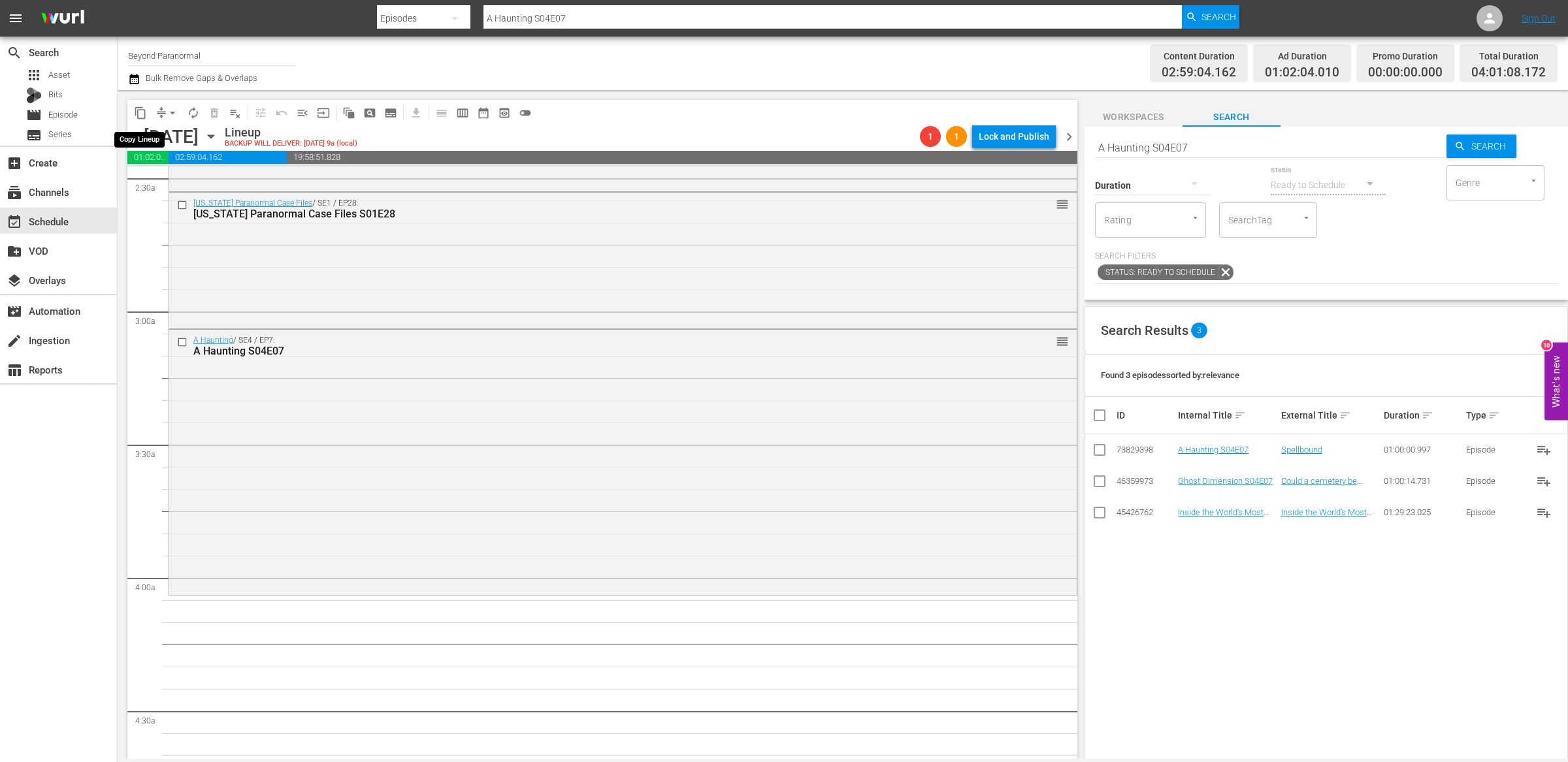
click at [139, 111] on span "content_copy" at bounding box center [140, 113] width 13 height 13
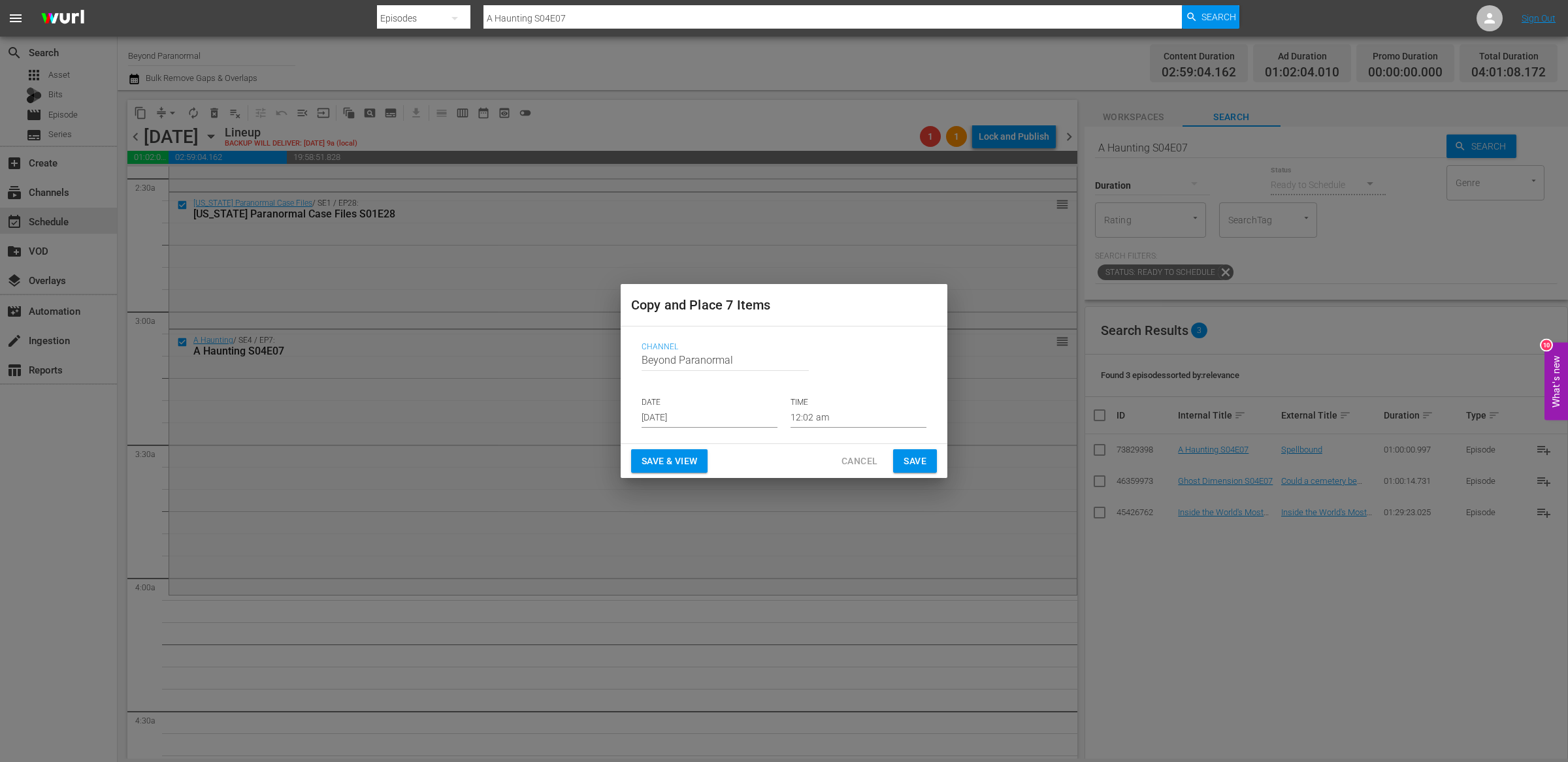
click at [674, 418] on input "[DATE]" at bounding box center [709, 418] width 136 height 20
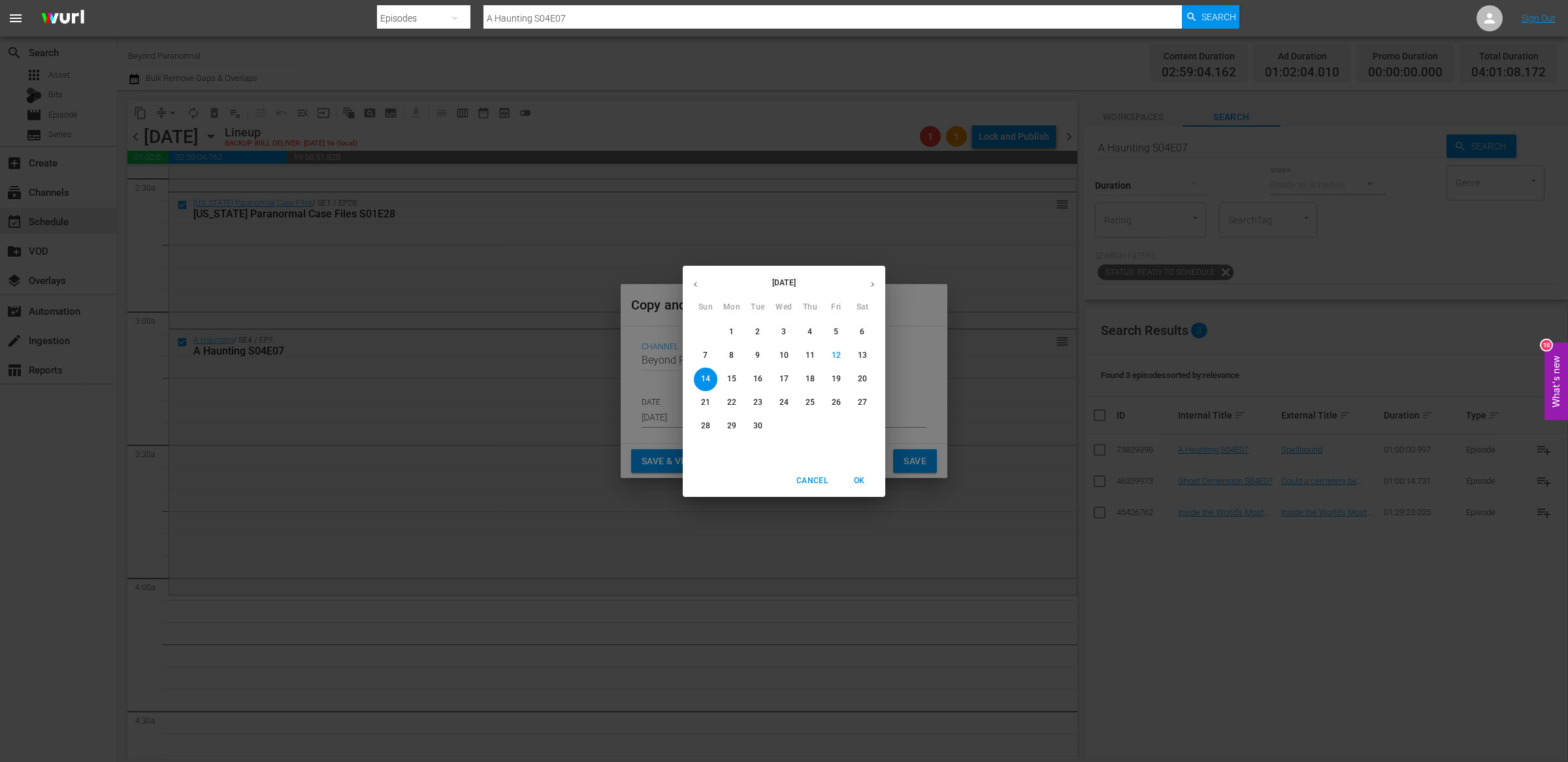
click at [872, 282] on icon "button" at bounding box center [872, 284] width 10 height 10
click at [813, 381] on p "16" at bounding box center [810, 379] width 9 height 11
type input "Oct 16th 2025"
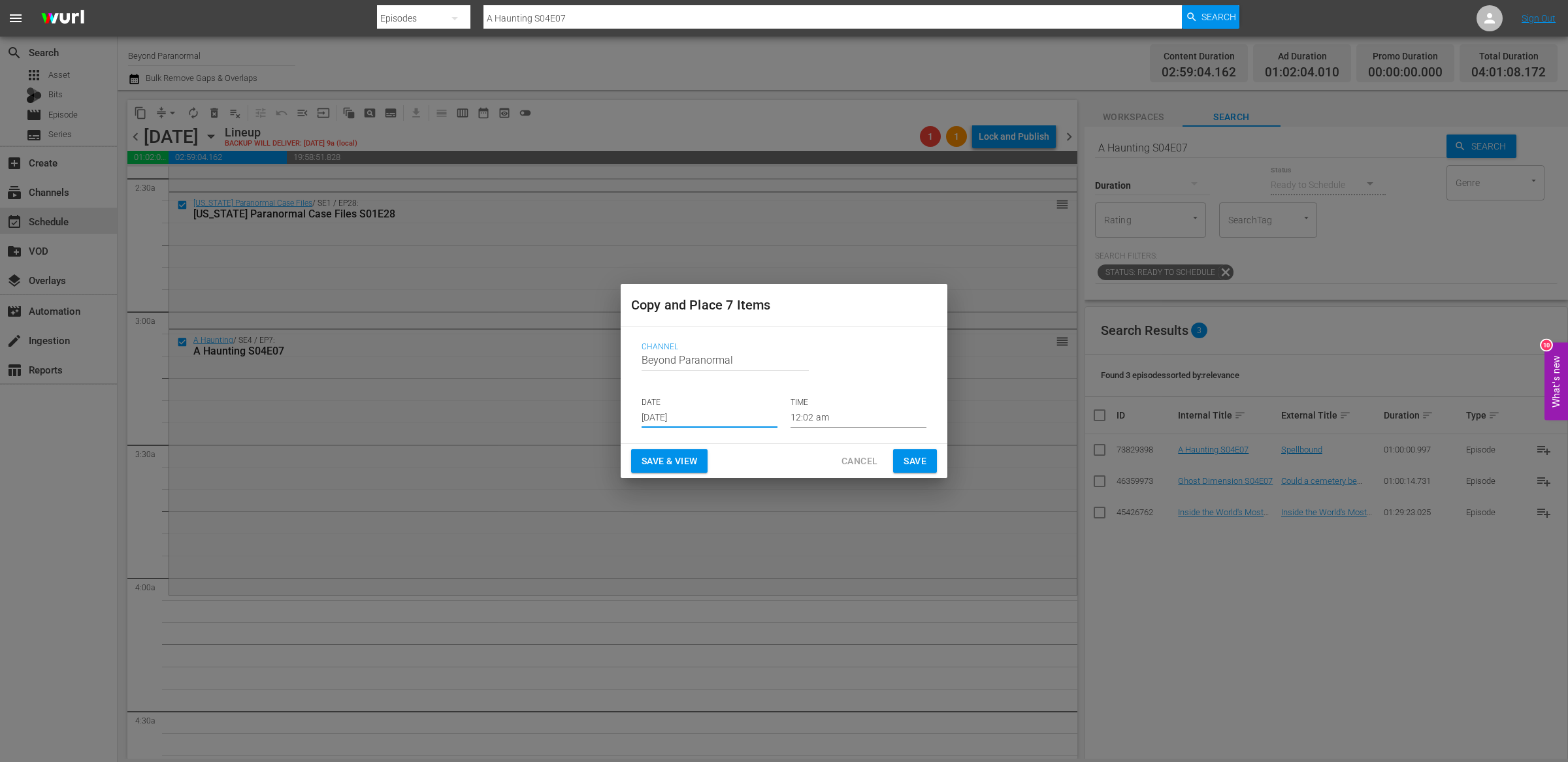
click at [812, 416] on input "12:02 am" at bounding box center [858, 418] width 136 height 20
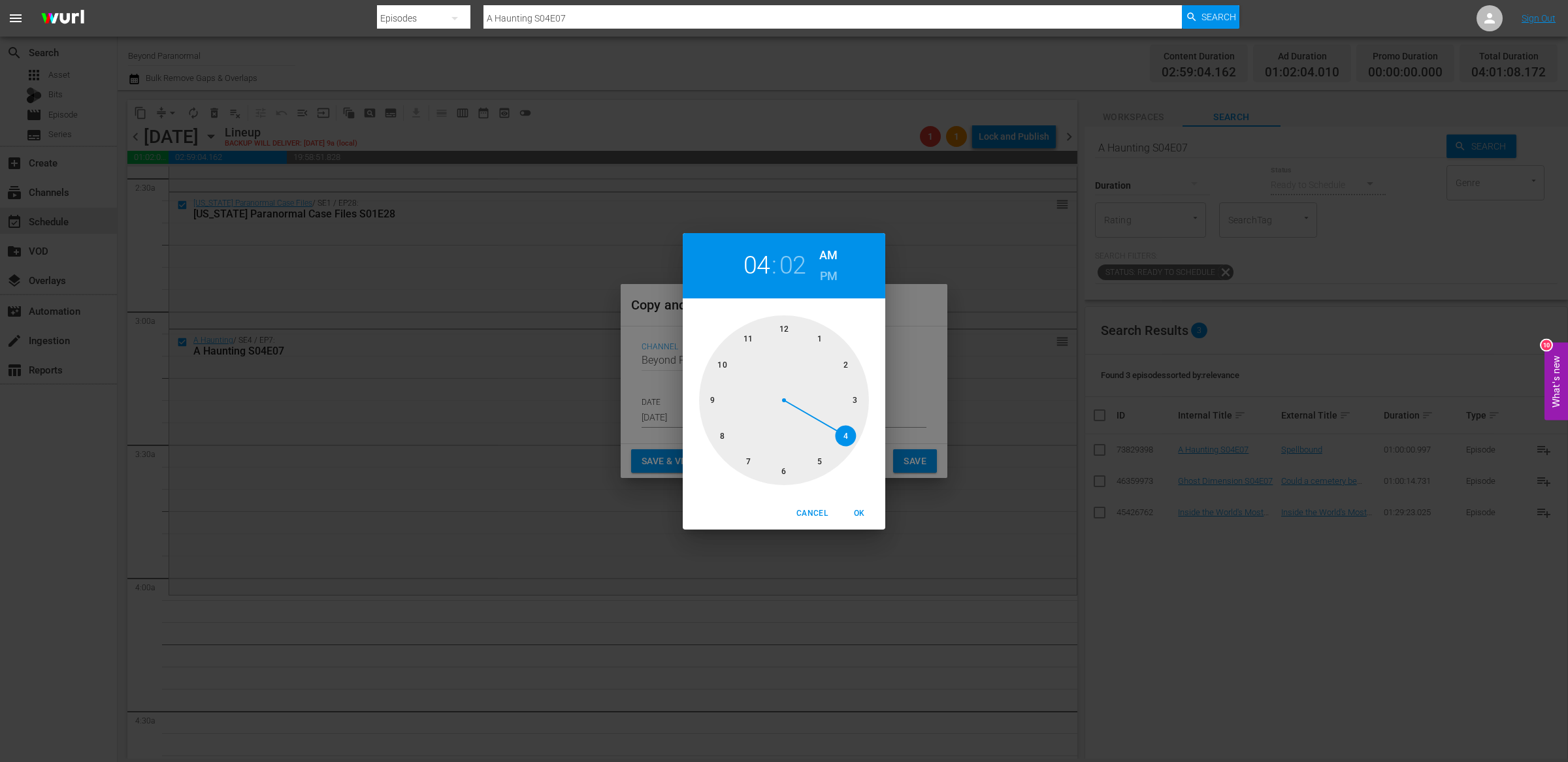
click at [848, 438] on div at bounding box center [784, 400] width 170 height 170
click at [861, 510] on span "OK" at bounding box center [859, 513] width 31 height 14
type input "04:02 am"
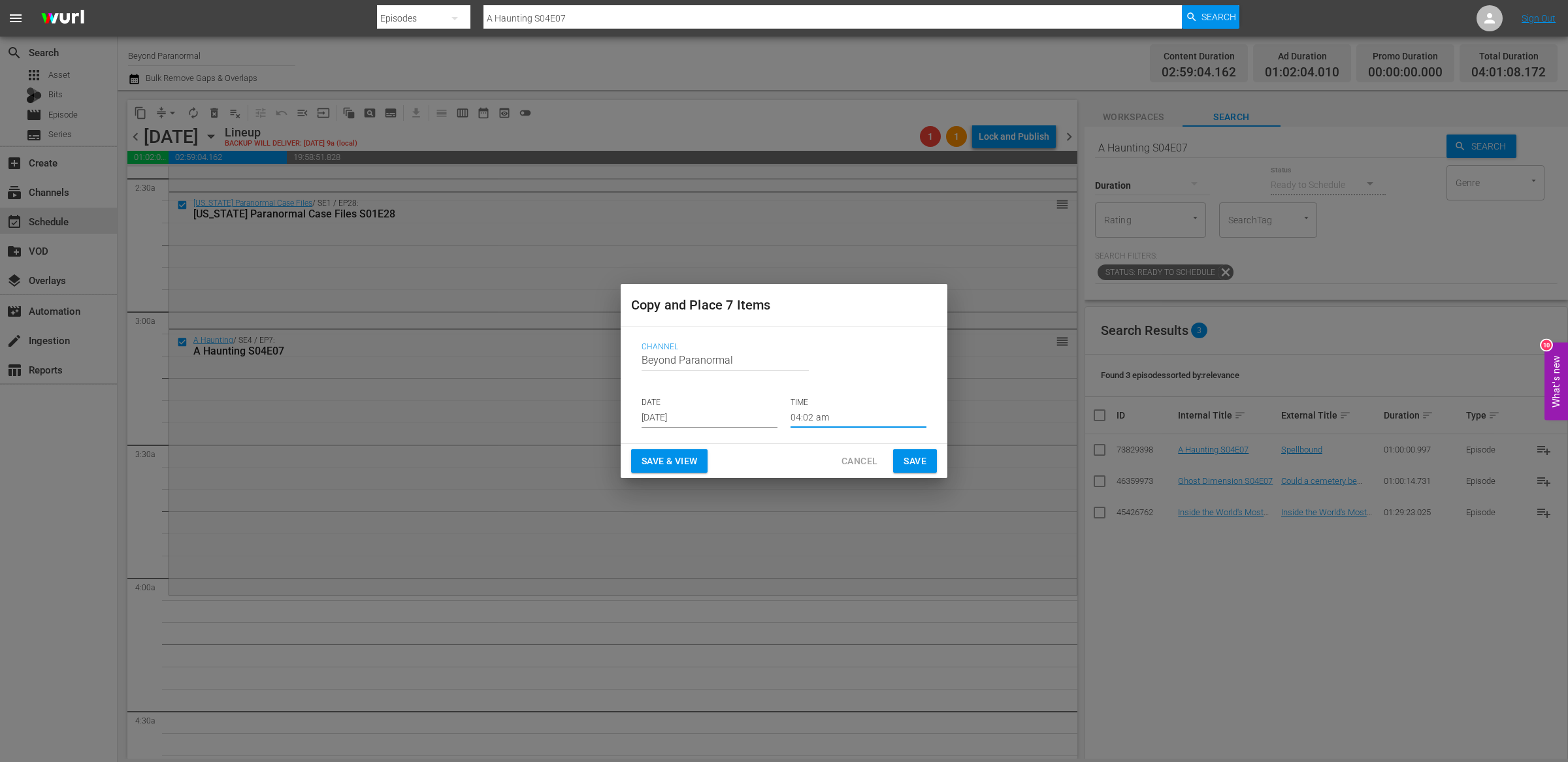
click at [908, 461] on span "Save" at bounding box center [915, 461] width 23 height 16
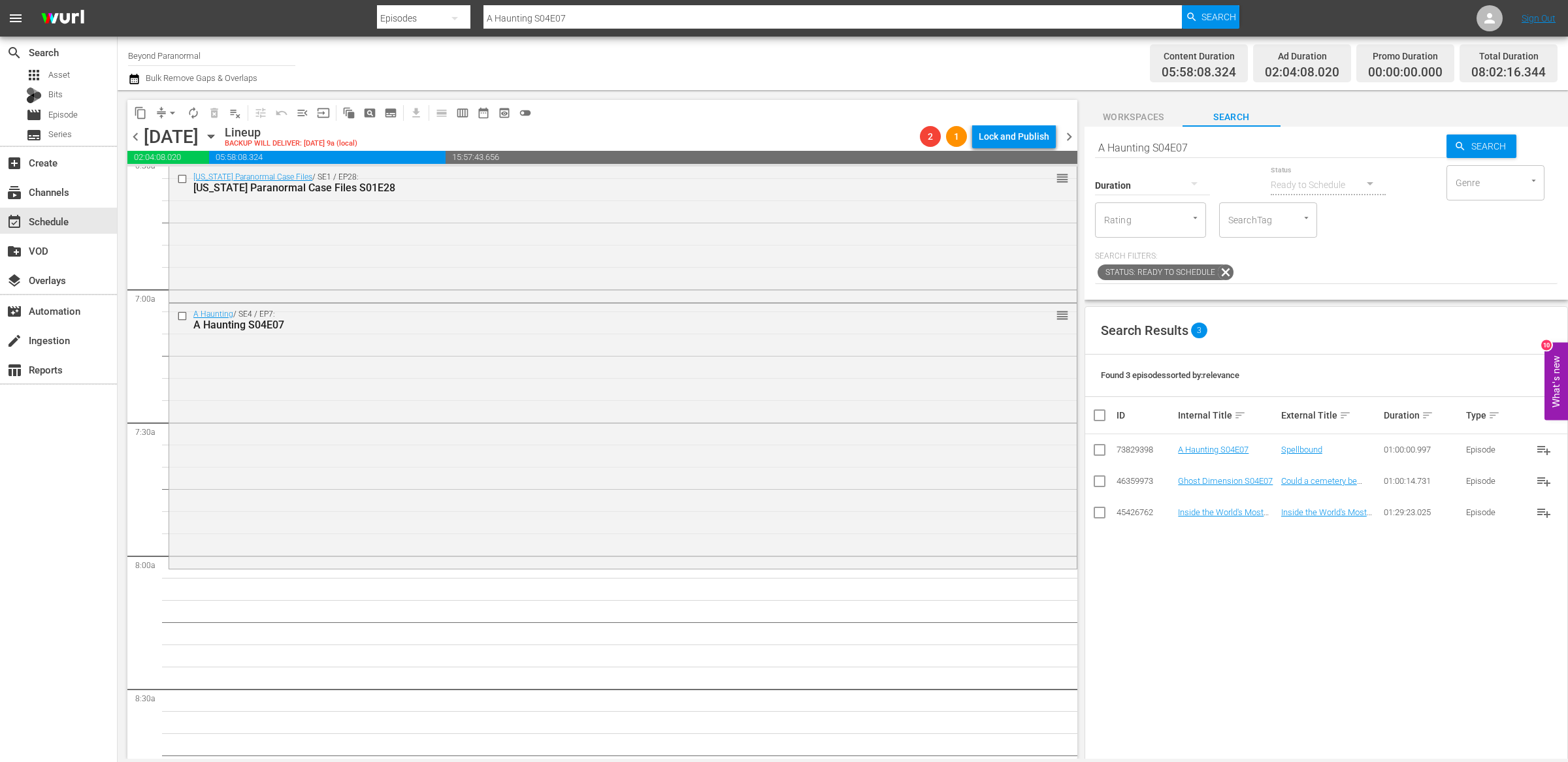
scroll to position [1753, 0]
click at [141, 108] on span "content_copy" at bounding box center [140, 113] width 13 height 13
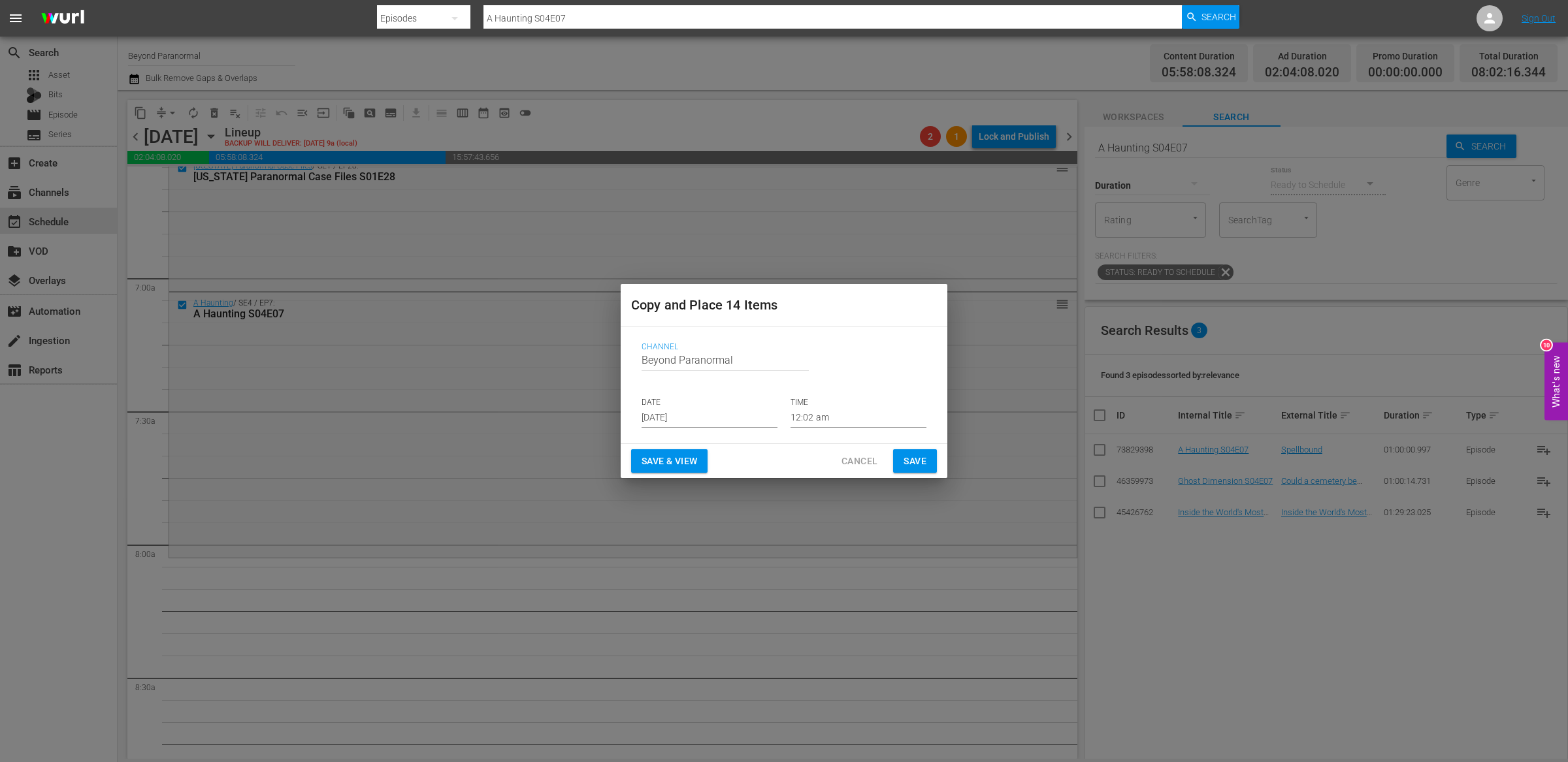
click at [721, 415] on input "[DATE]" at bounding box center [709, 418] width 136 height 20
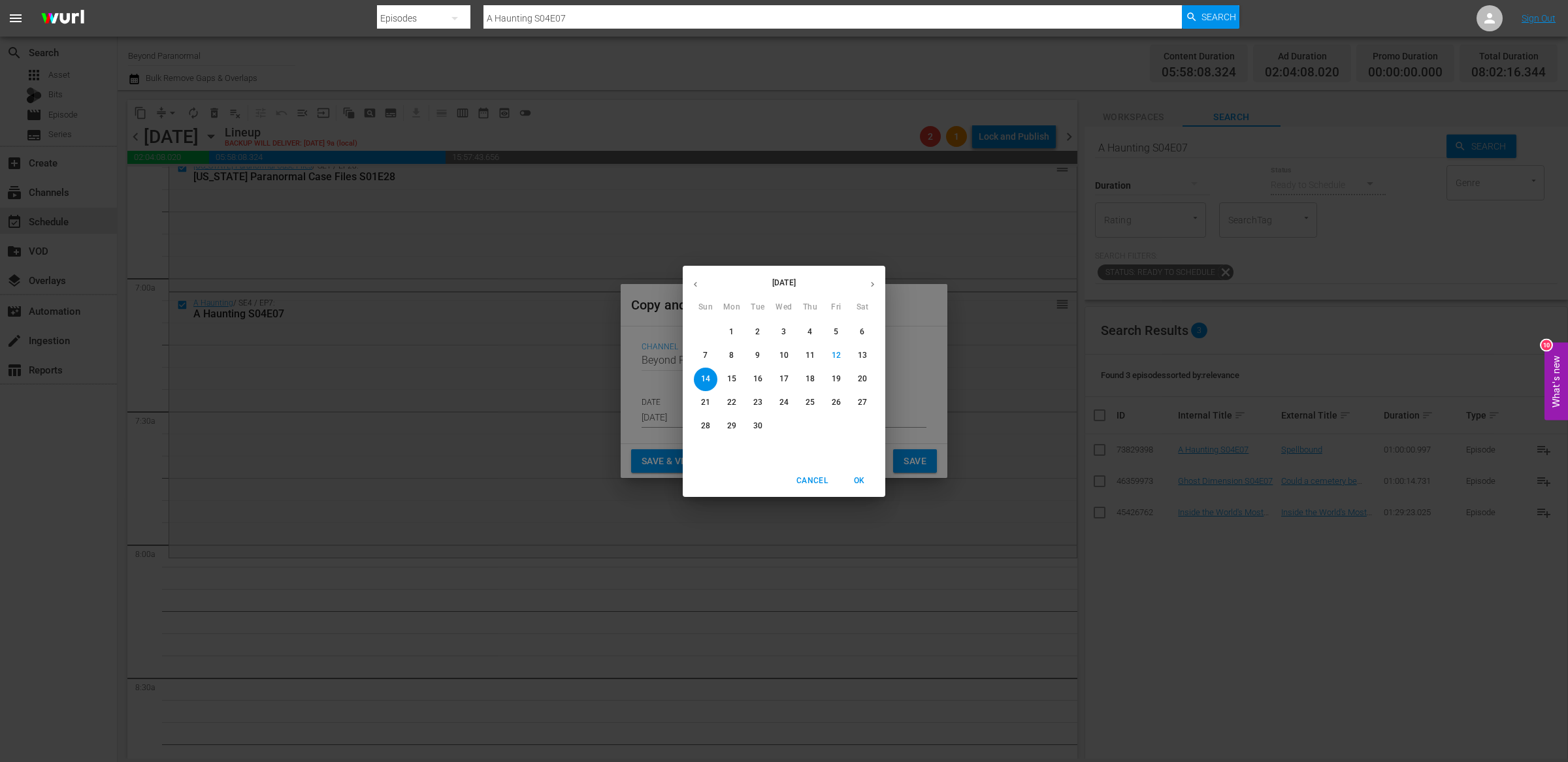
click at [869, 278] on button "button" at bounding box center [872, 284] width 25 height 25
click at [810, 384] on p "16" at bounding box center [810, 379] width 9 height 11
type input "Oct 16th 2025"
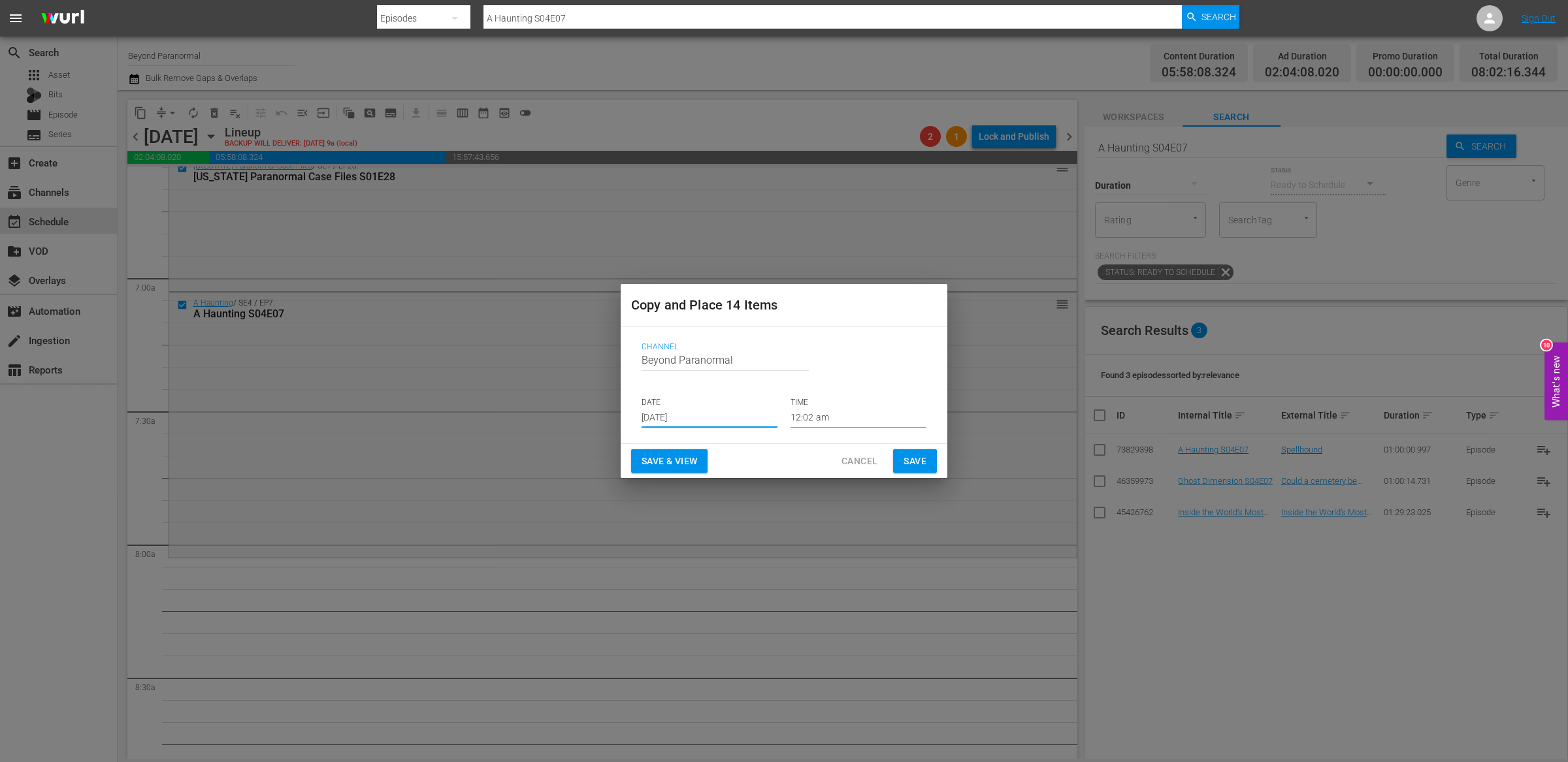
click at [822, 415] on input "12:02 am" at bounding box center [858, 418] width 136 height 20
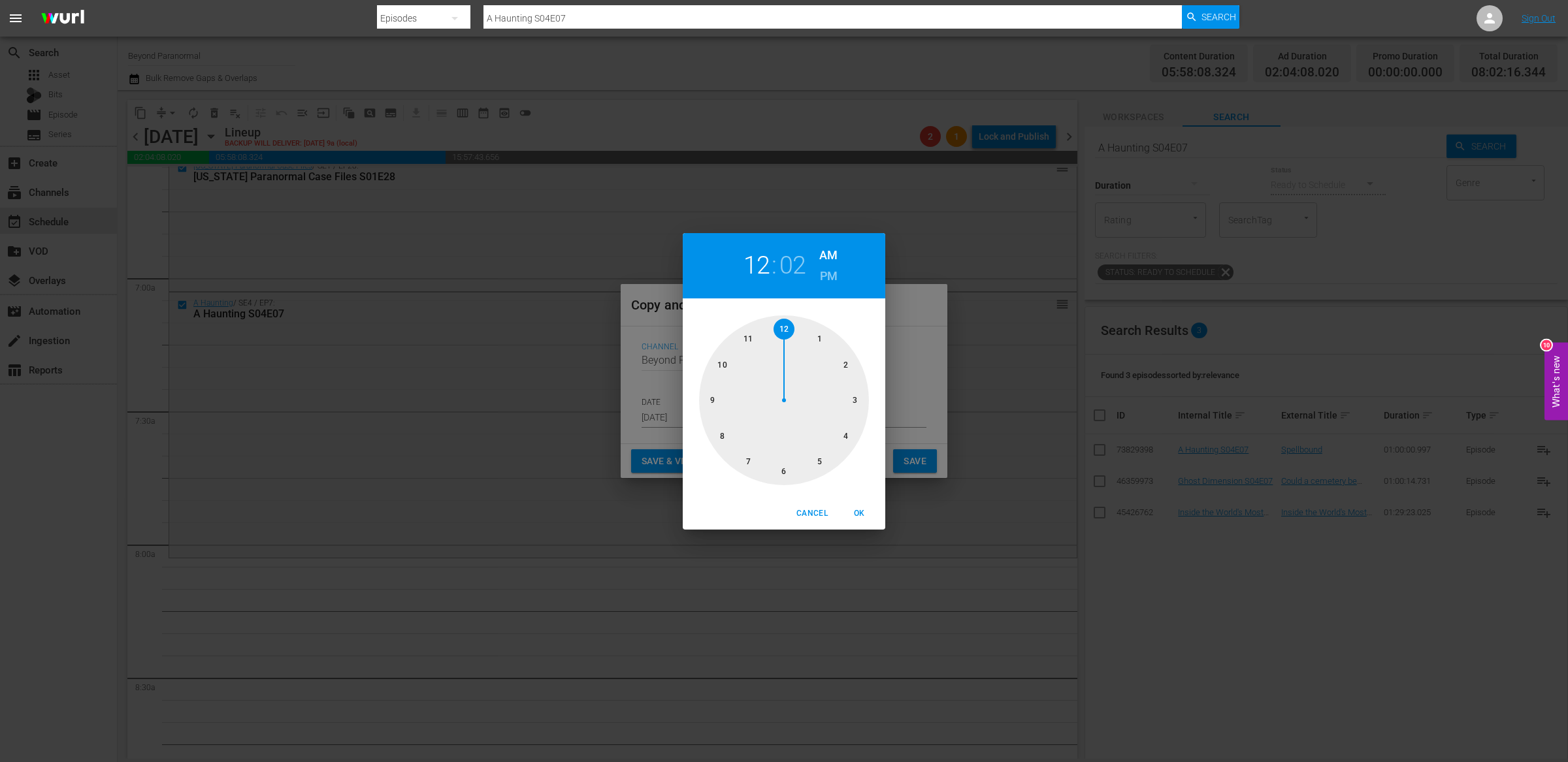
click at [725, 437] on div at bounding box center [784, 400] width 170 height 170
click at [867, 516] on span "OK" at bounding box center [859, 513] width 31 height 14
type input "08:02 am"
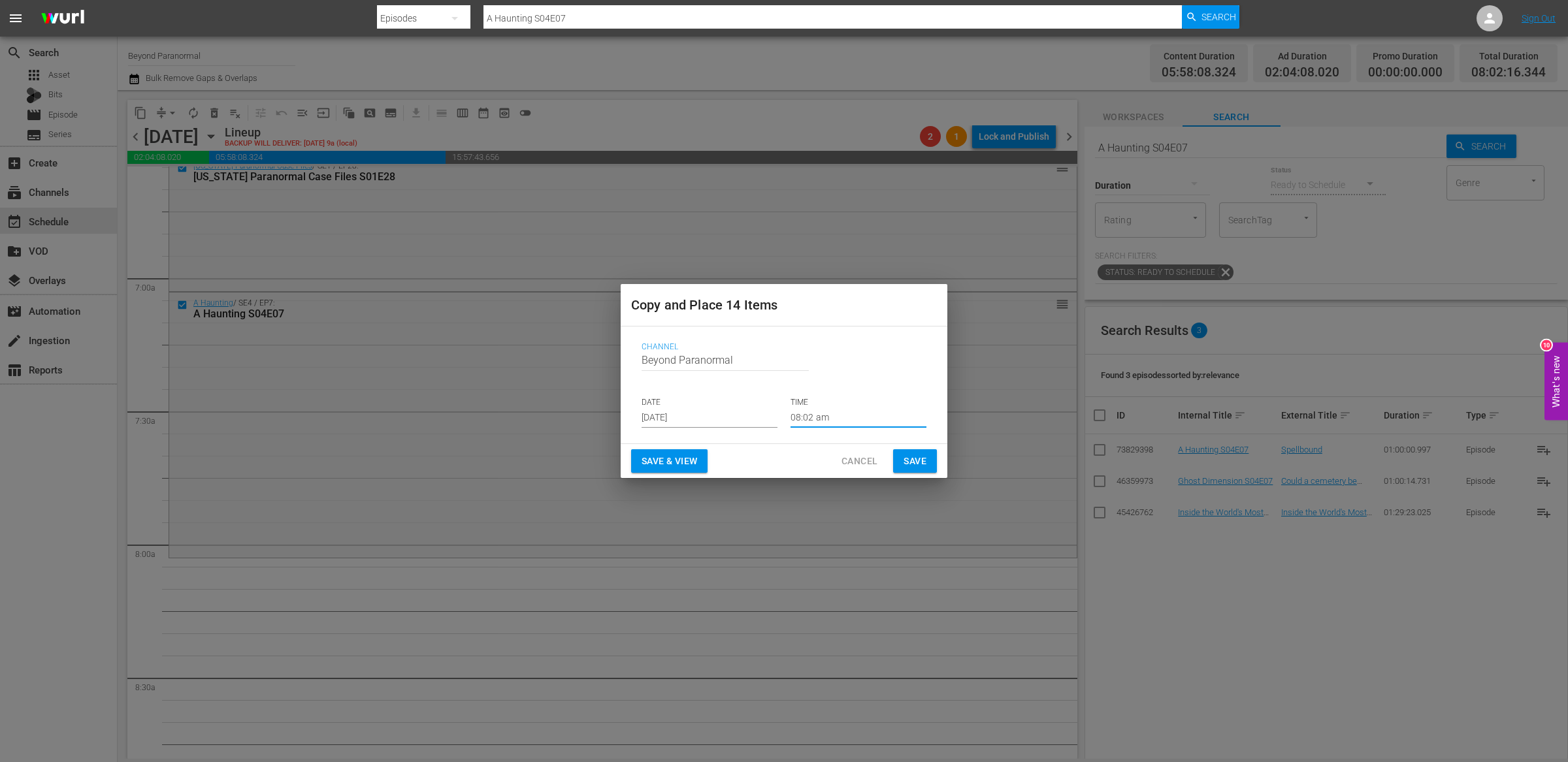
click at [914, 458] on span "Save" at bounding box center [915, 461] width 23 height 16
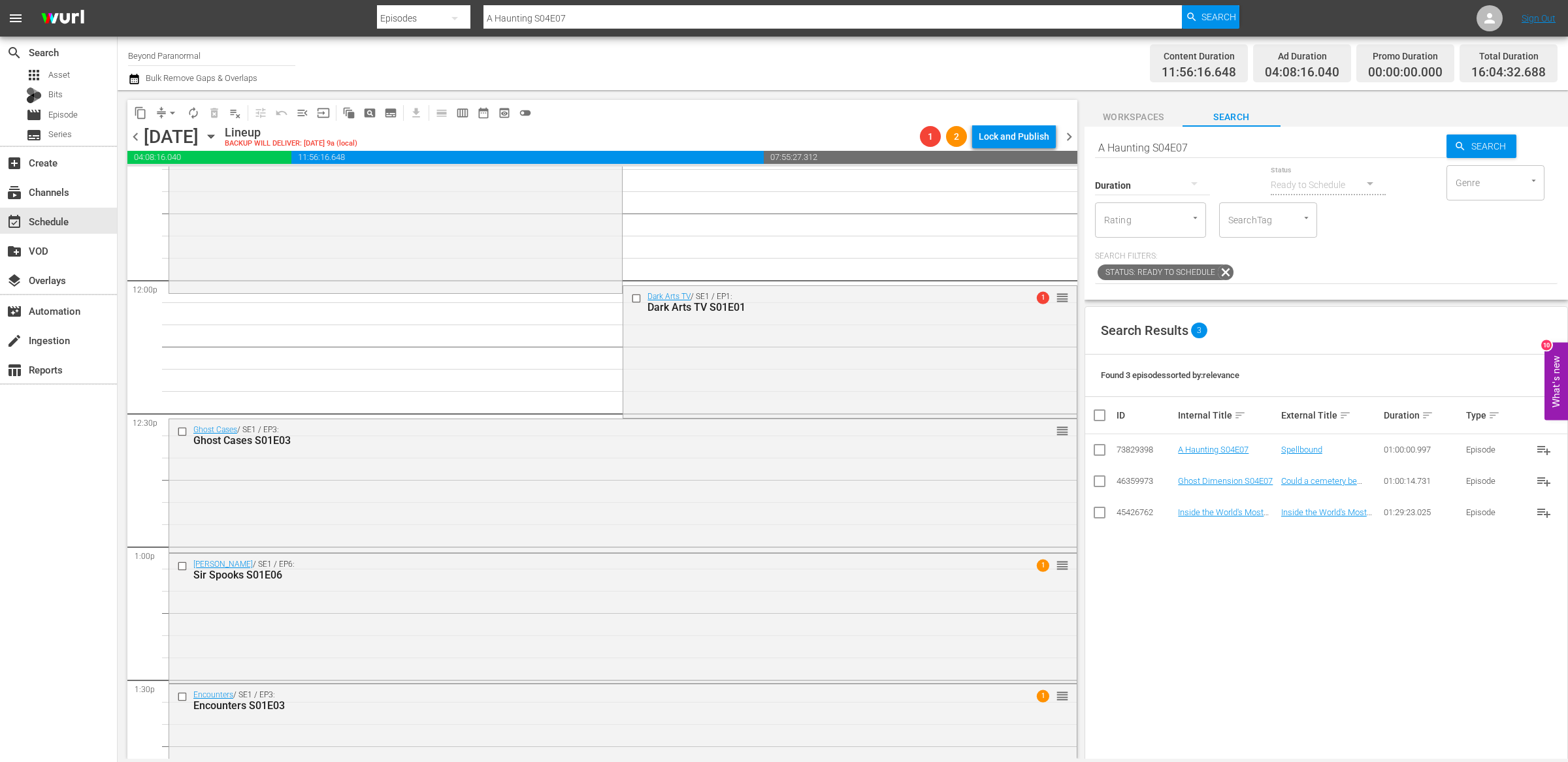
scroll to position [3112, 0]
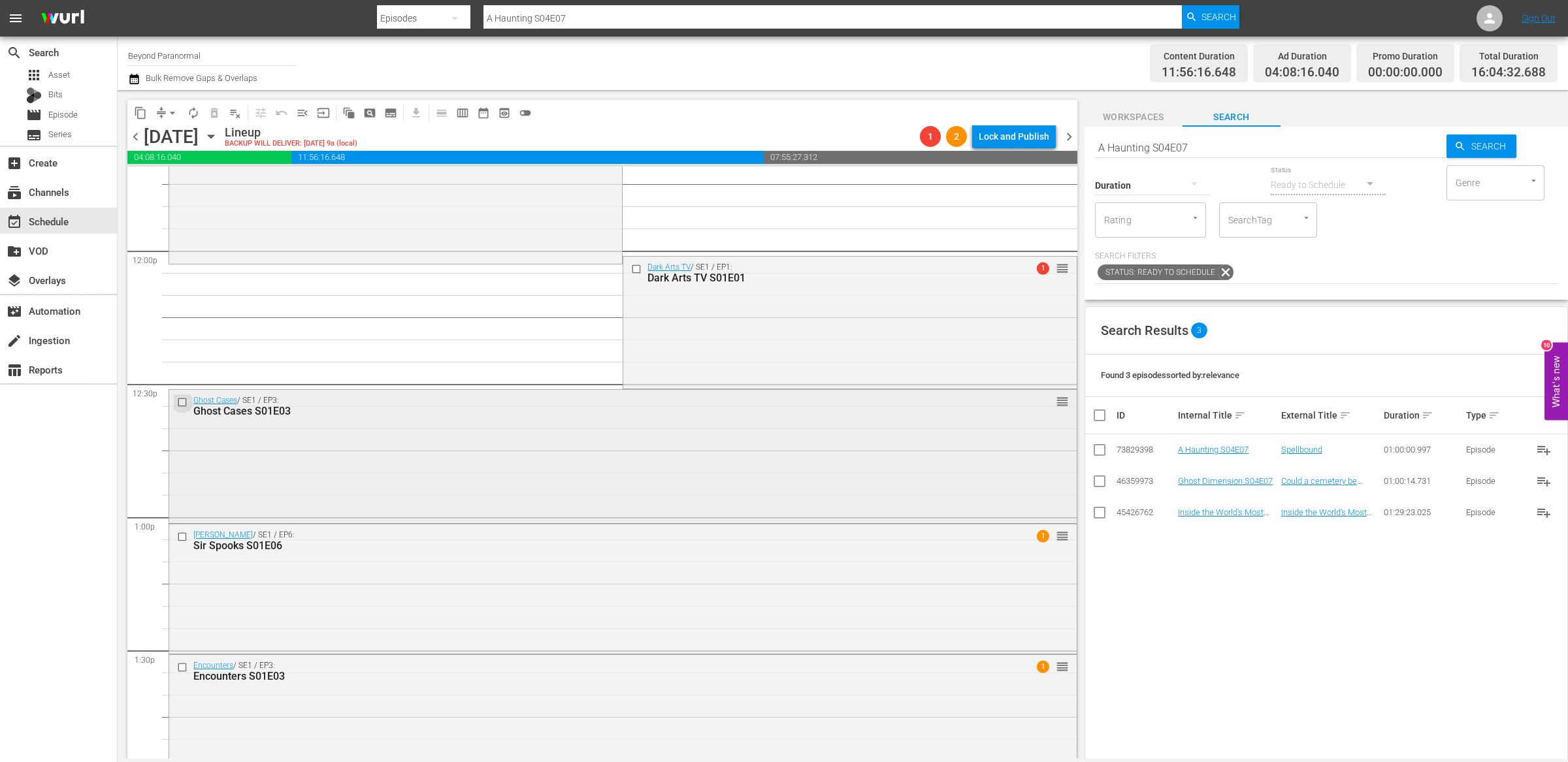
click at [182, 401] on input "checkbox" at bounding box center [183, 403] width 14 height 11
click at [182, 536] on input "checkbox" at bounding box center [183, 536] width 14 height 11
click at [183, 667] on input "checkbox" at bounding box center [183, 667] width 14 height 11
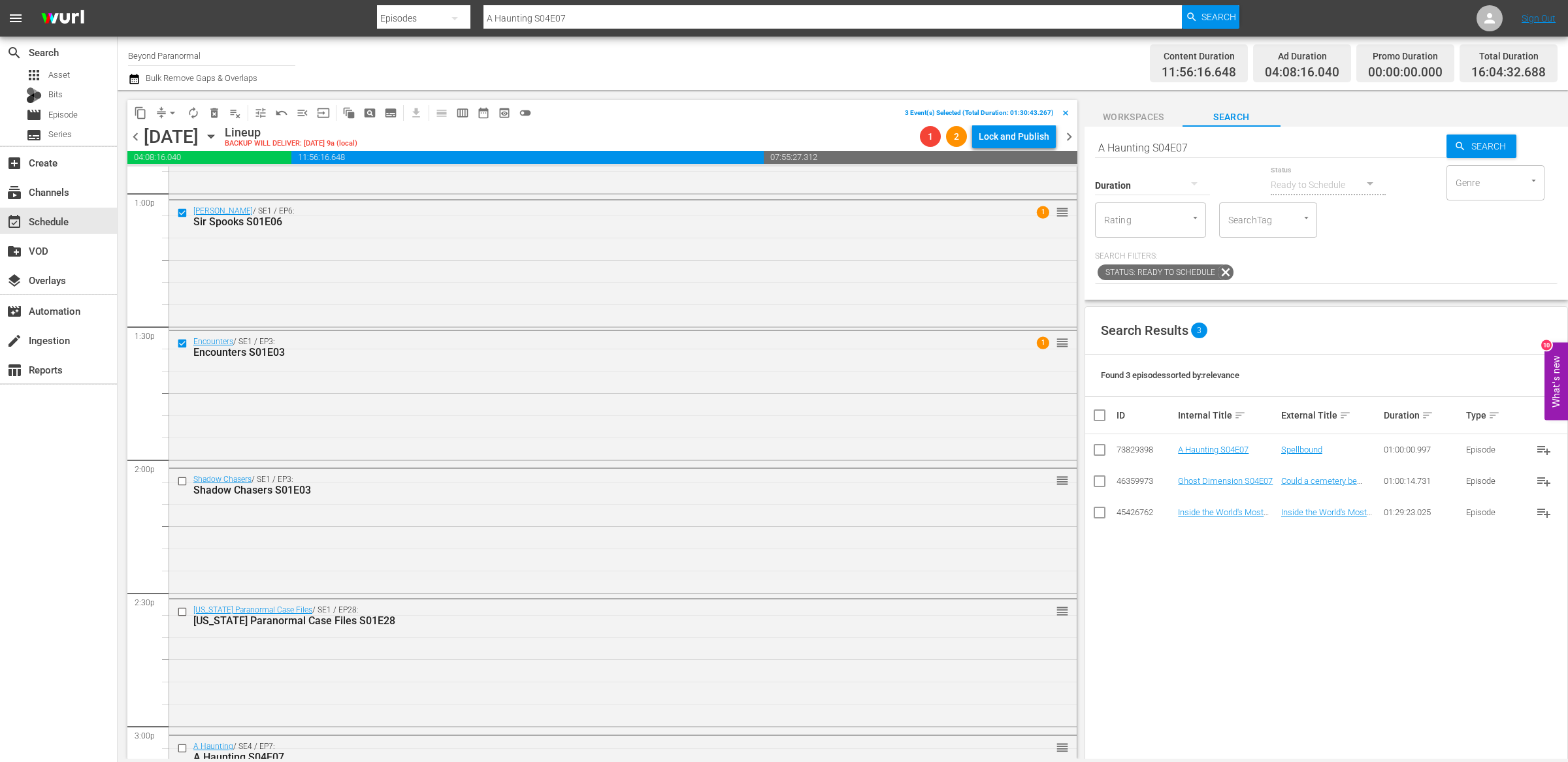
scroll to position [3460, 0]
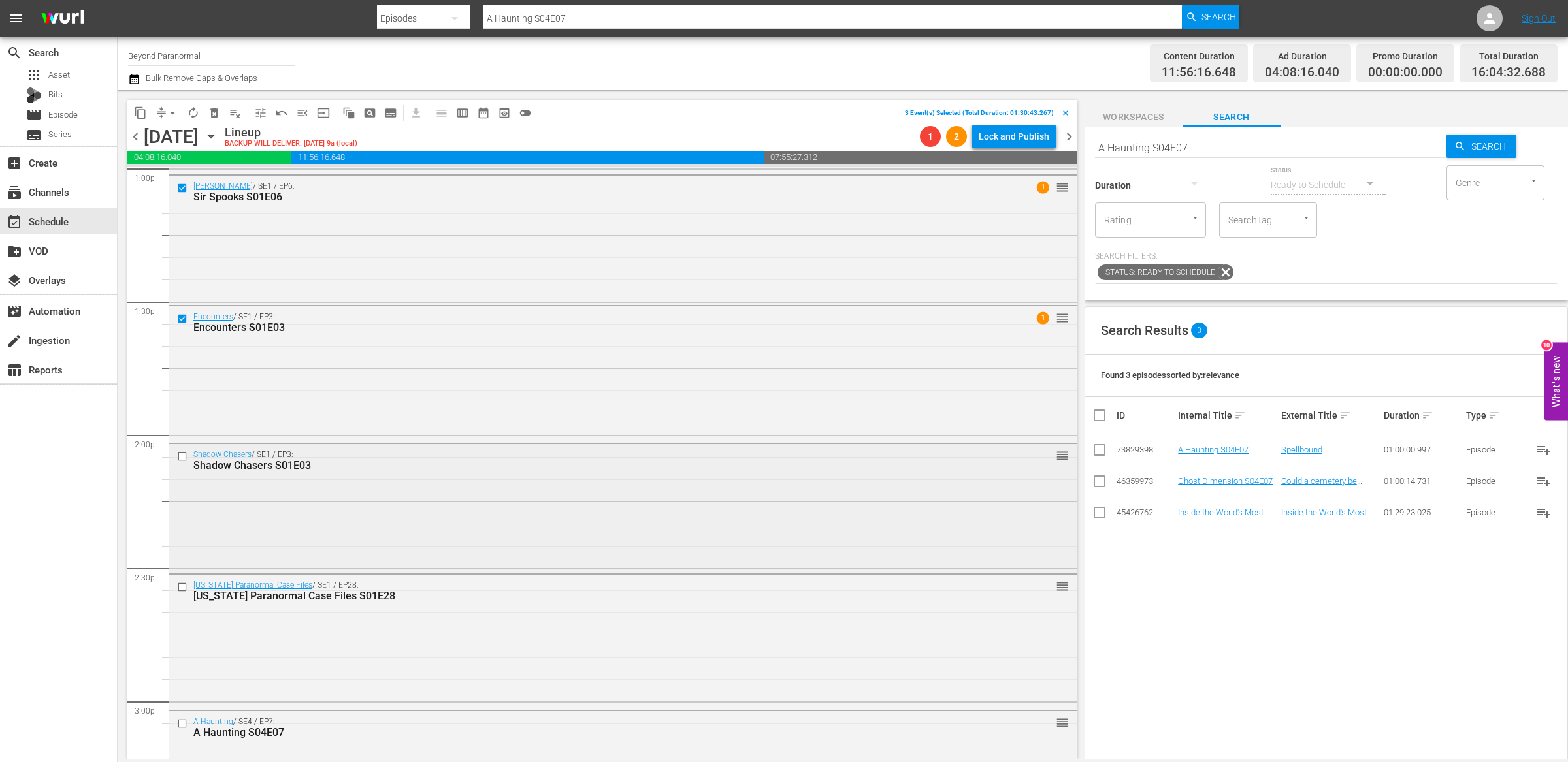
click at [183, 458] on input "checkbox" at bounding box center [183, 457] width 14 height 11
click at [183, 585] on input "checkbox" at bounding box center [183, 587] width 14 height 11
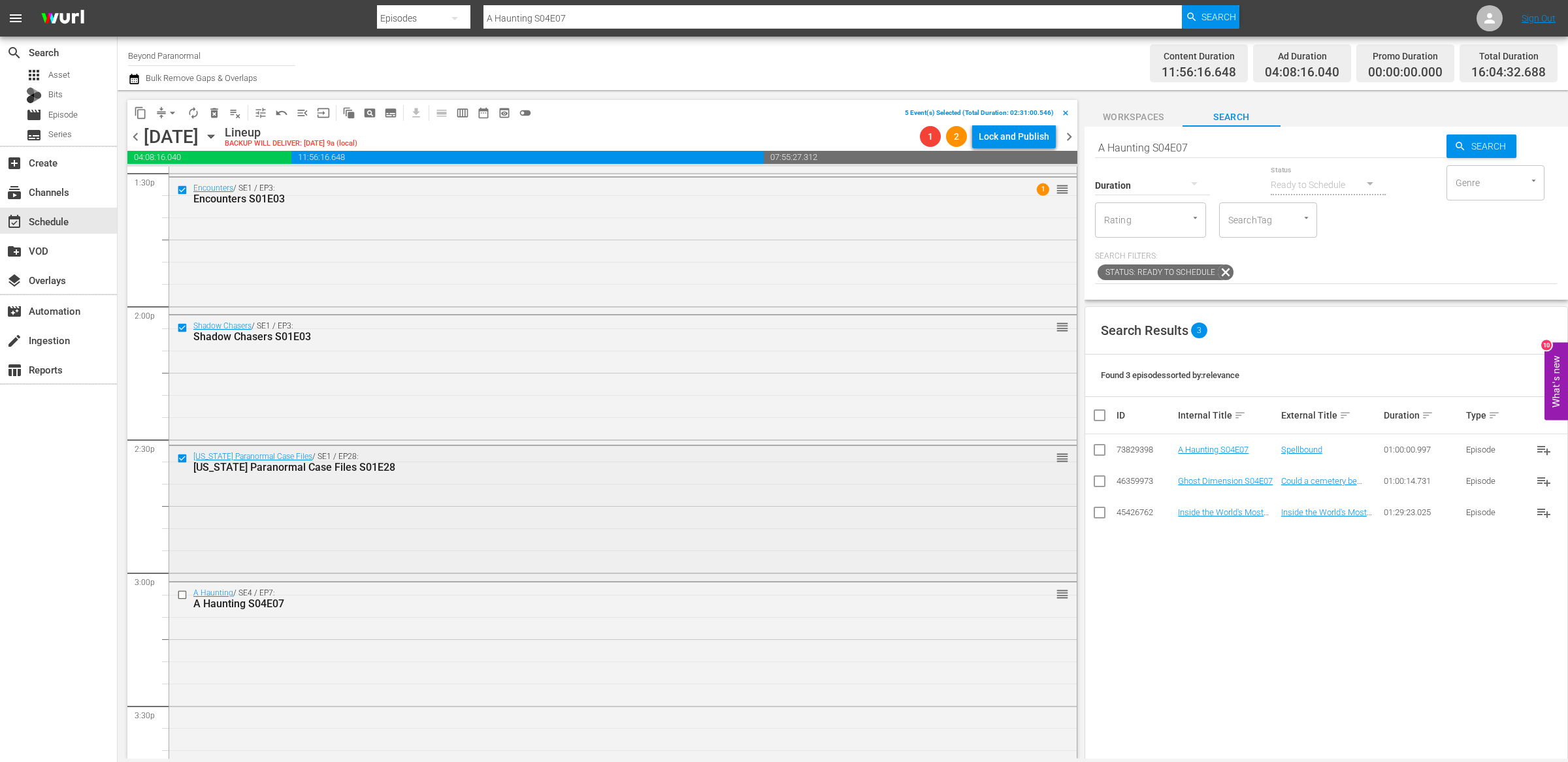
scroll to position [3658, 0]
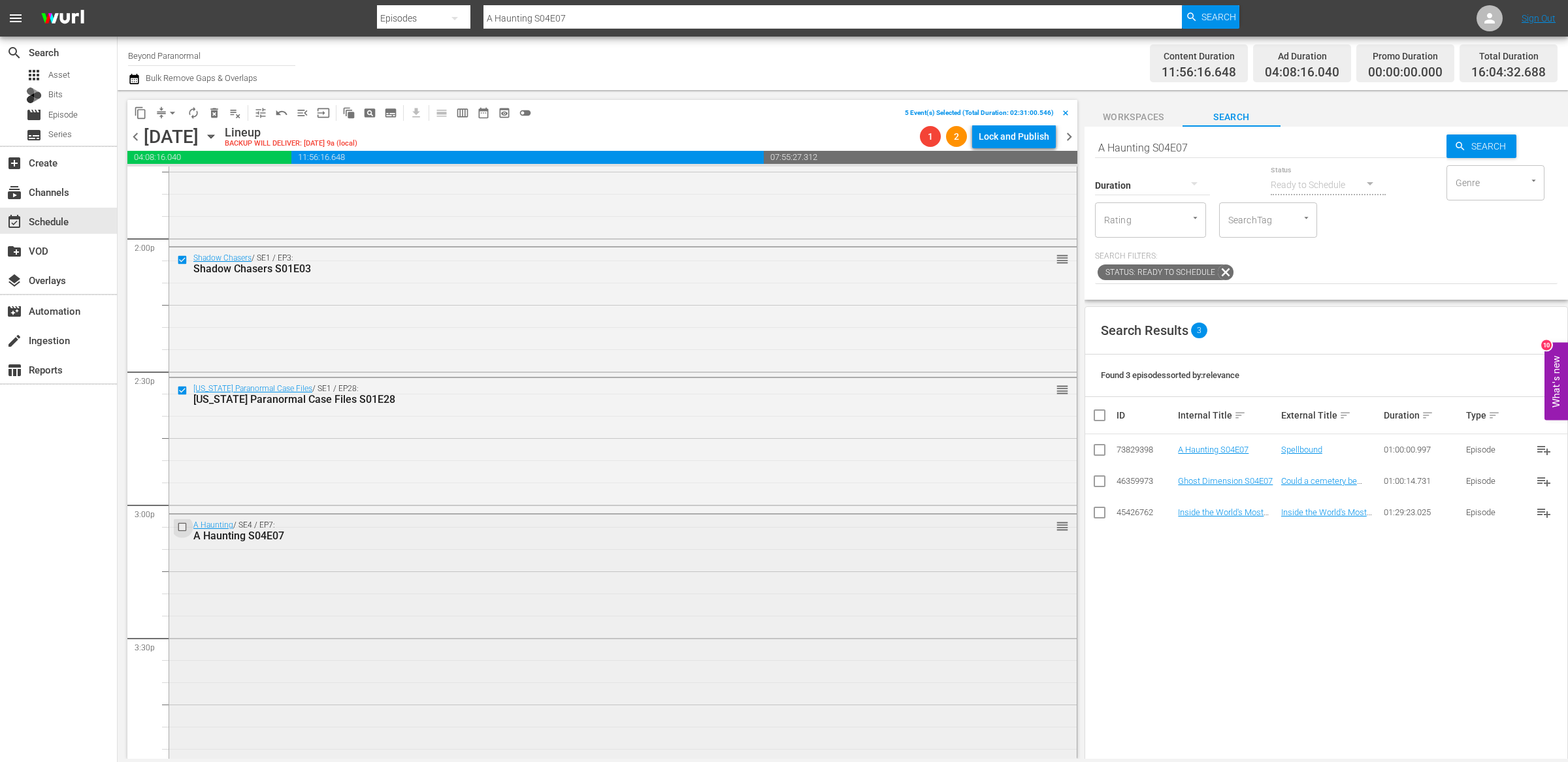
click at [184, 528] on input "checkbox" at bounding box center [183, 527] width 14 height 11
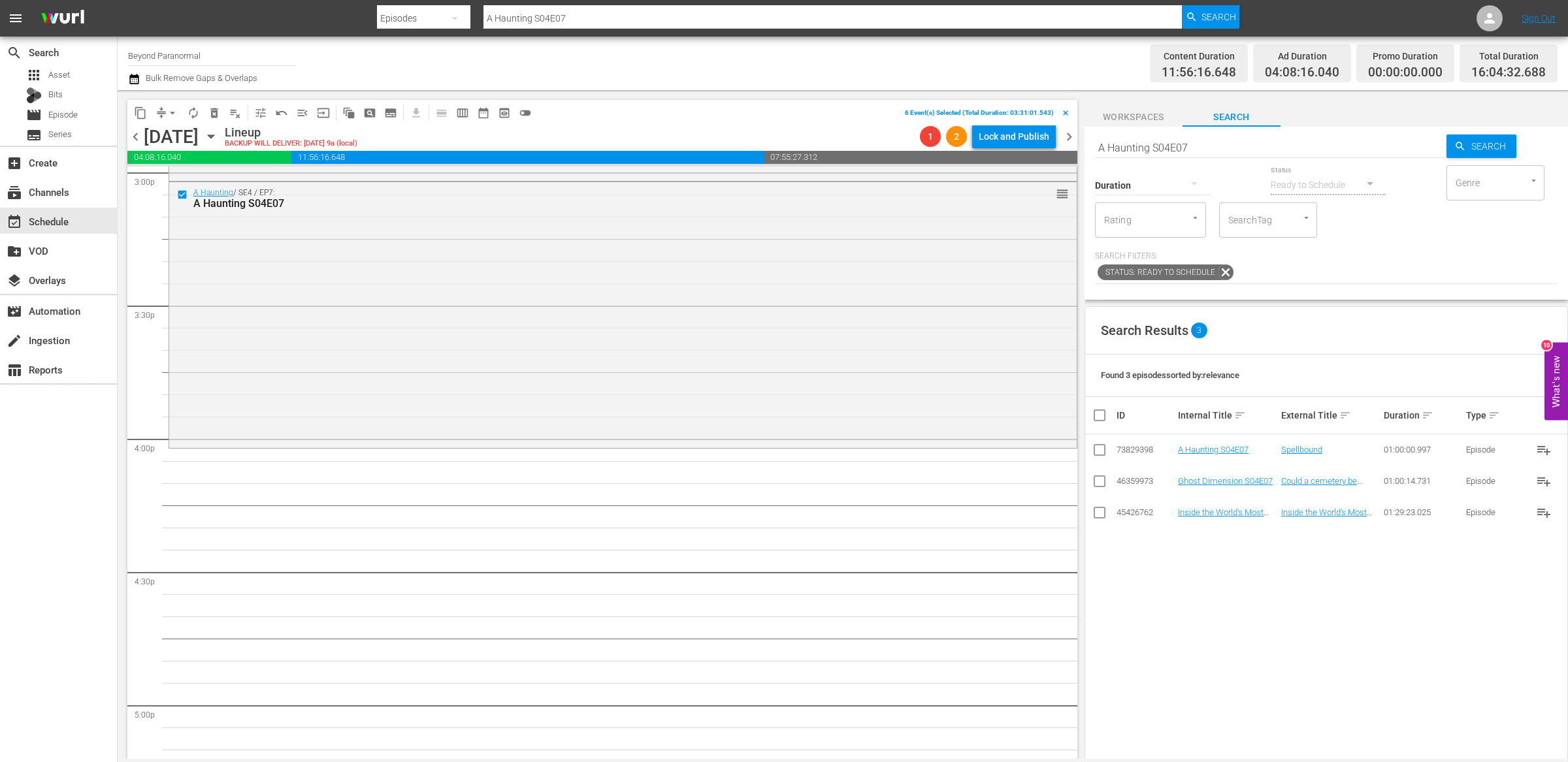
scroll to position [3996, 0]
click at [212, 115] on span "delete_forever_outlined" at bounding box center [214, 113] width 13 height 13
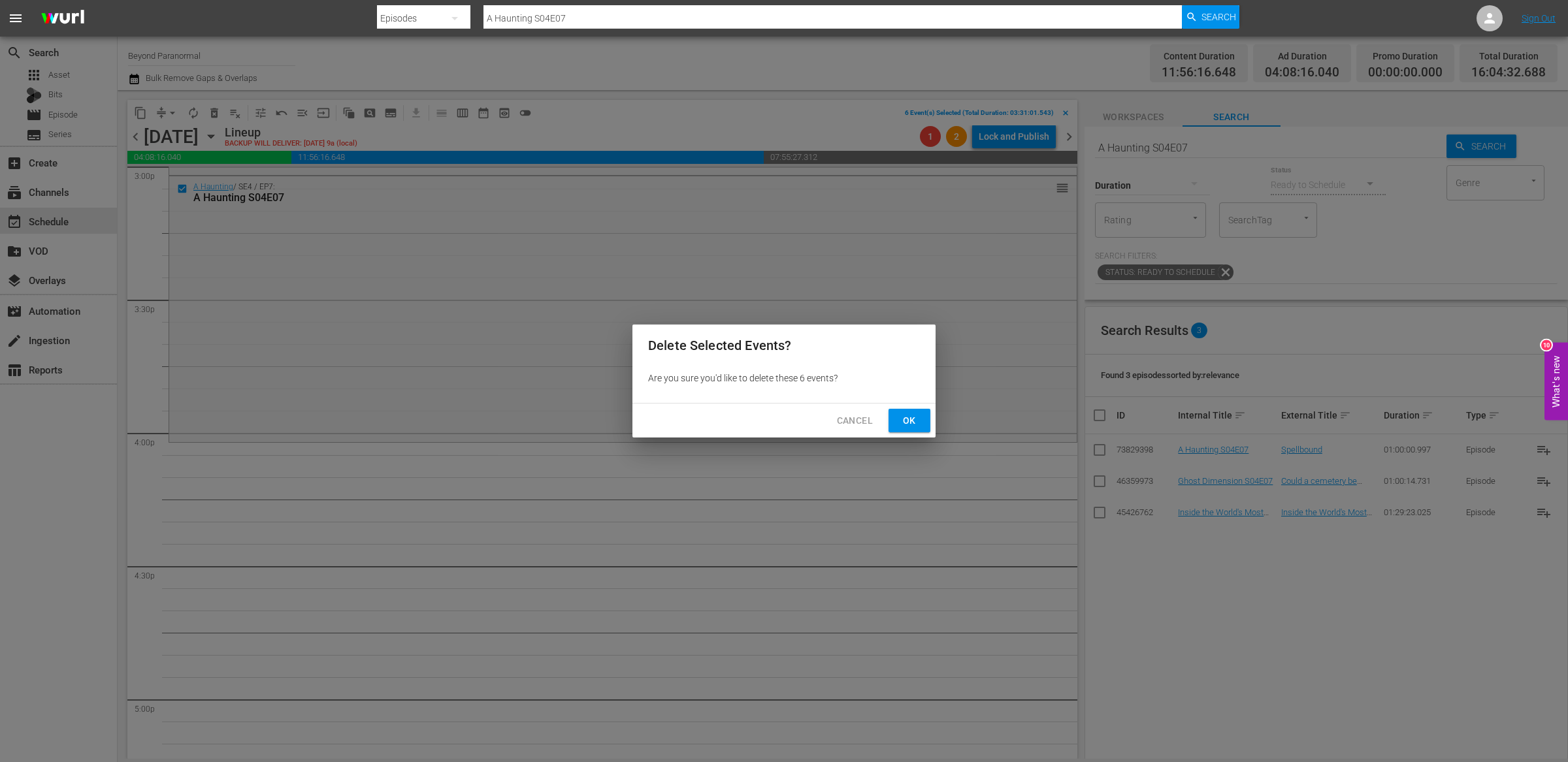
click at [908, 425] on span "Ok" at bounding box center [909, 421] width 21 height 16
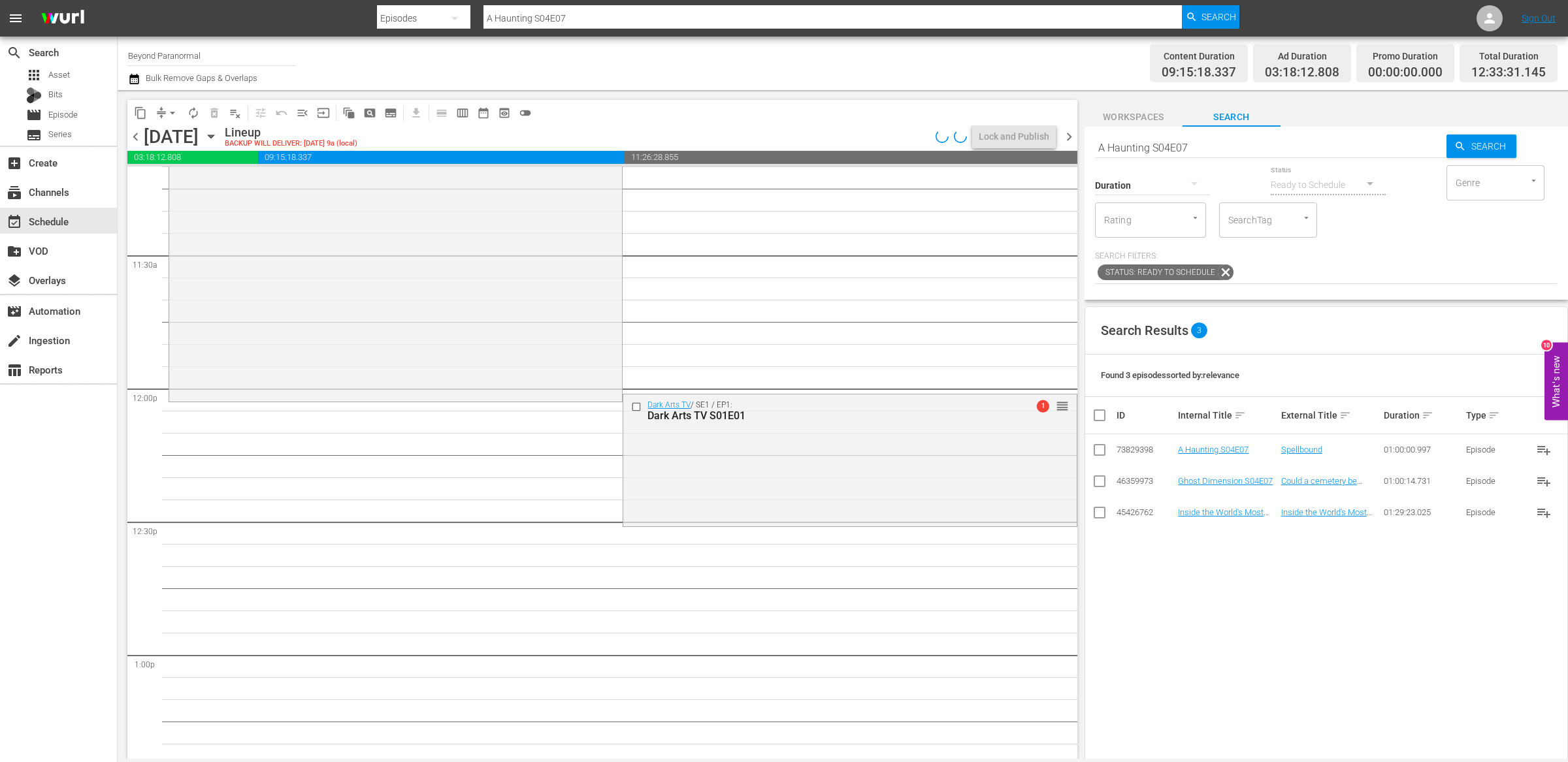
scroll to position [2972, 0]
click at [1165, 143] on input "A Haunting S04E07" at bounding box center [1270, 148] width 351 height 31
click at [1164, 143] on input "A Haunting S04E07" at bounding box center [1270, 148] width 351 height 31
paste input "The Conspiracy Show S01E01"
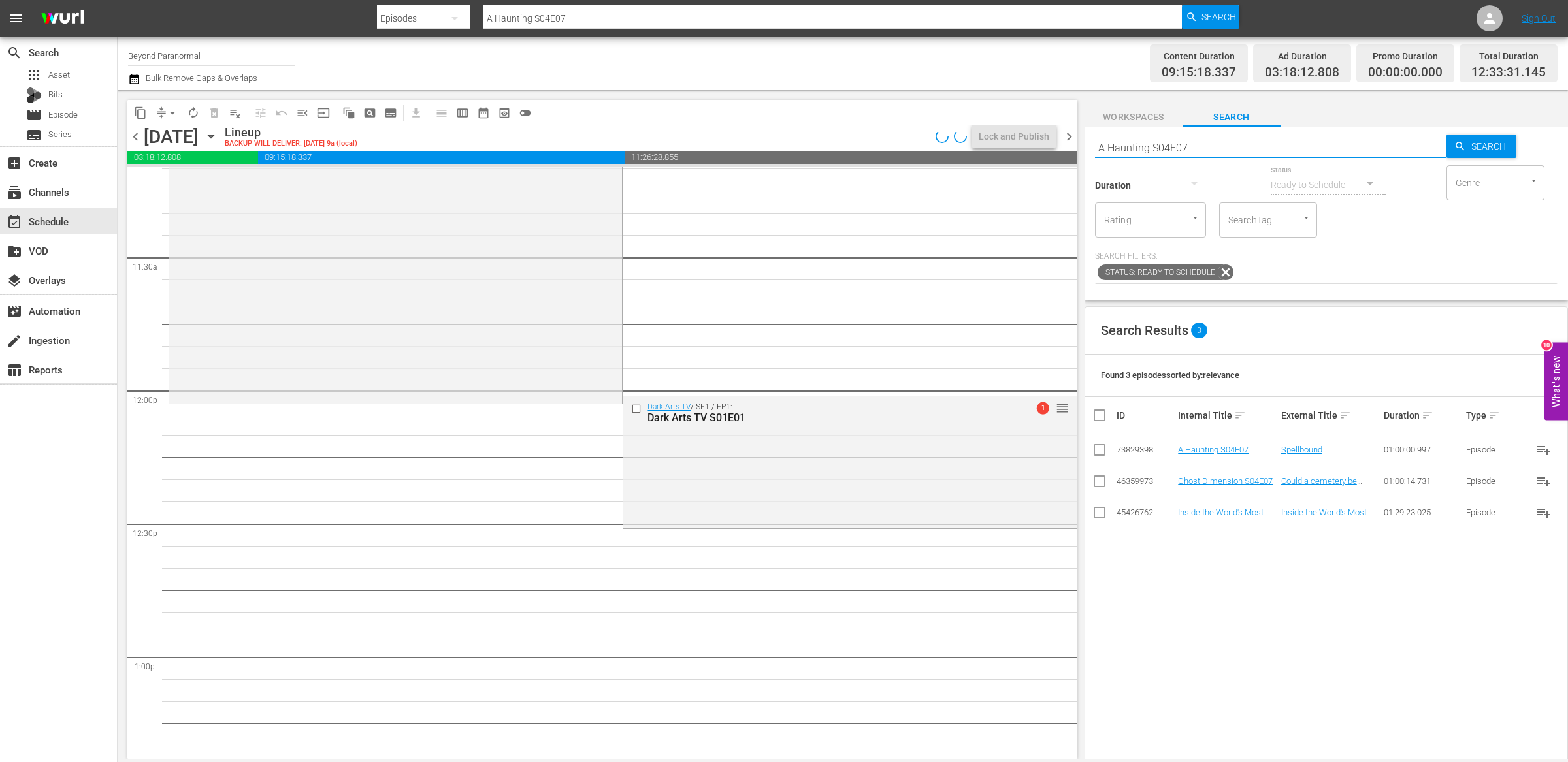
type input "The Conspiracy Show S01E01"
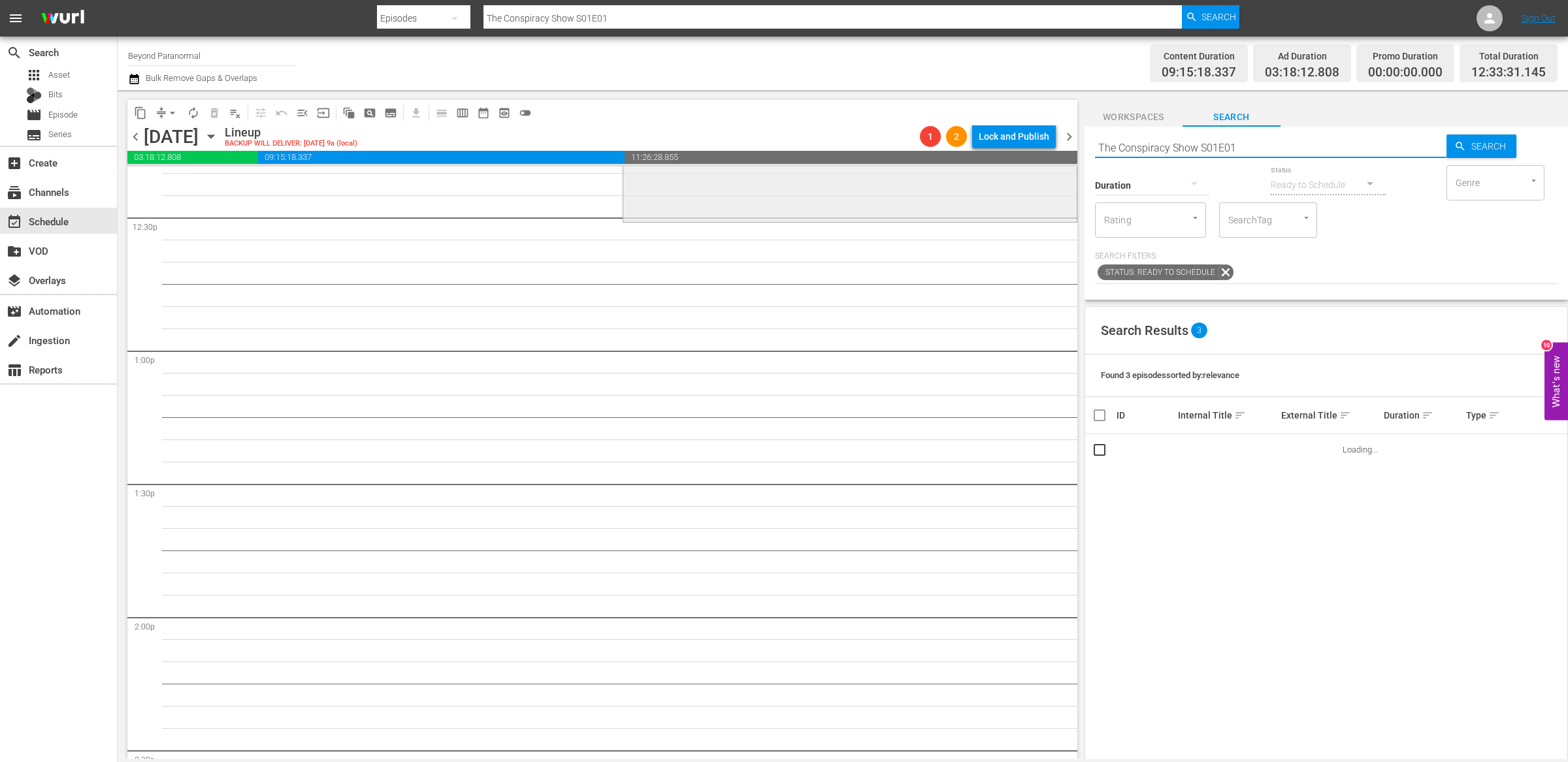
scroll to position [3284, 0]
click at [1262, 148] on input "The Conspiracy Show S01E01" at bounding box center [1270, 148] width 351 height 31
type input "The Conspiracy Show S01E02"
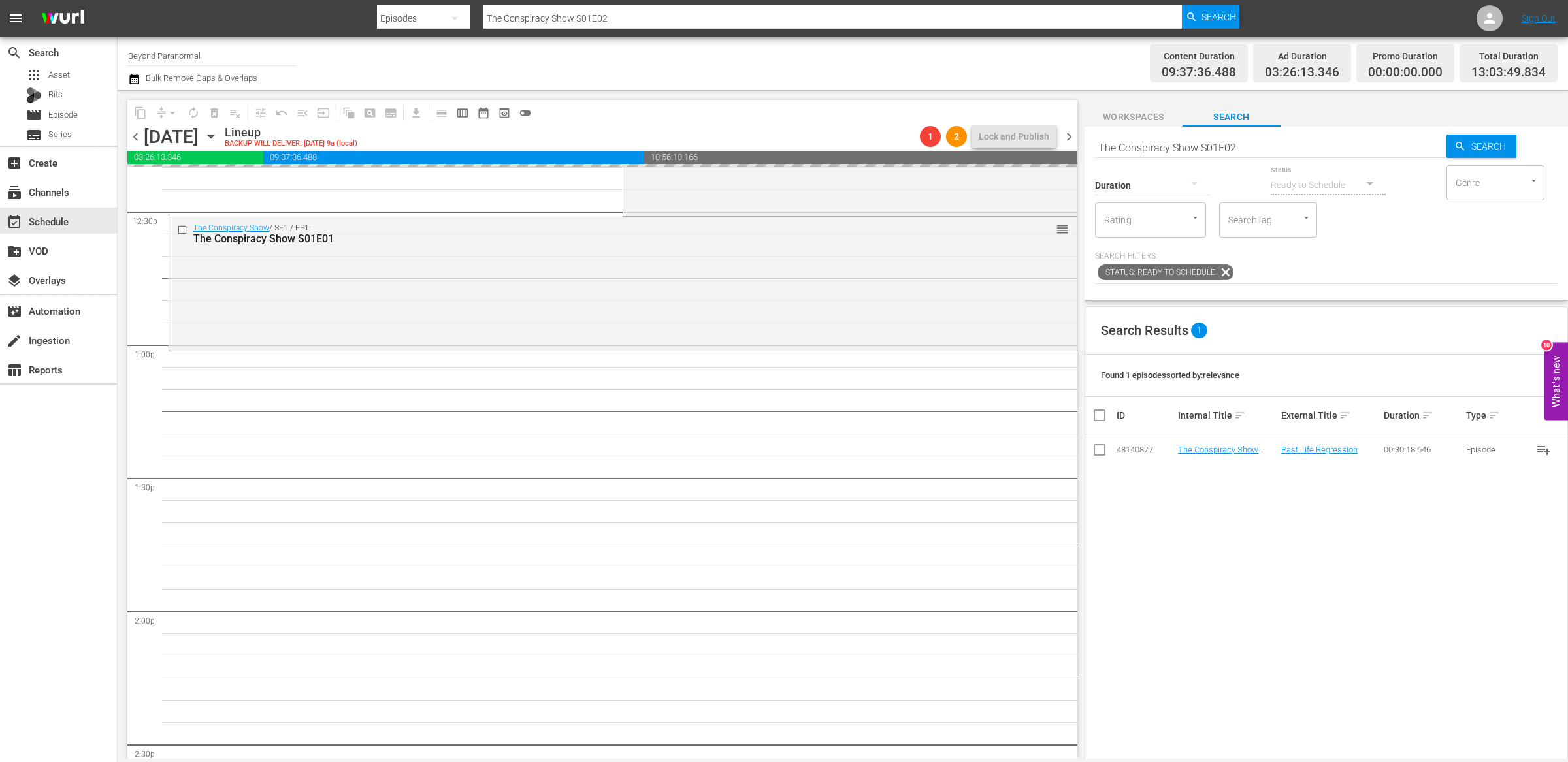
click at [1256, 151] on input "The Conspiracy Show S01E02" at bounding box center [1270, 148] width 351 height 31
type input "The Conspiracy Show S01E03"
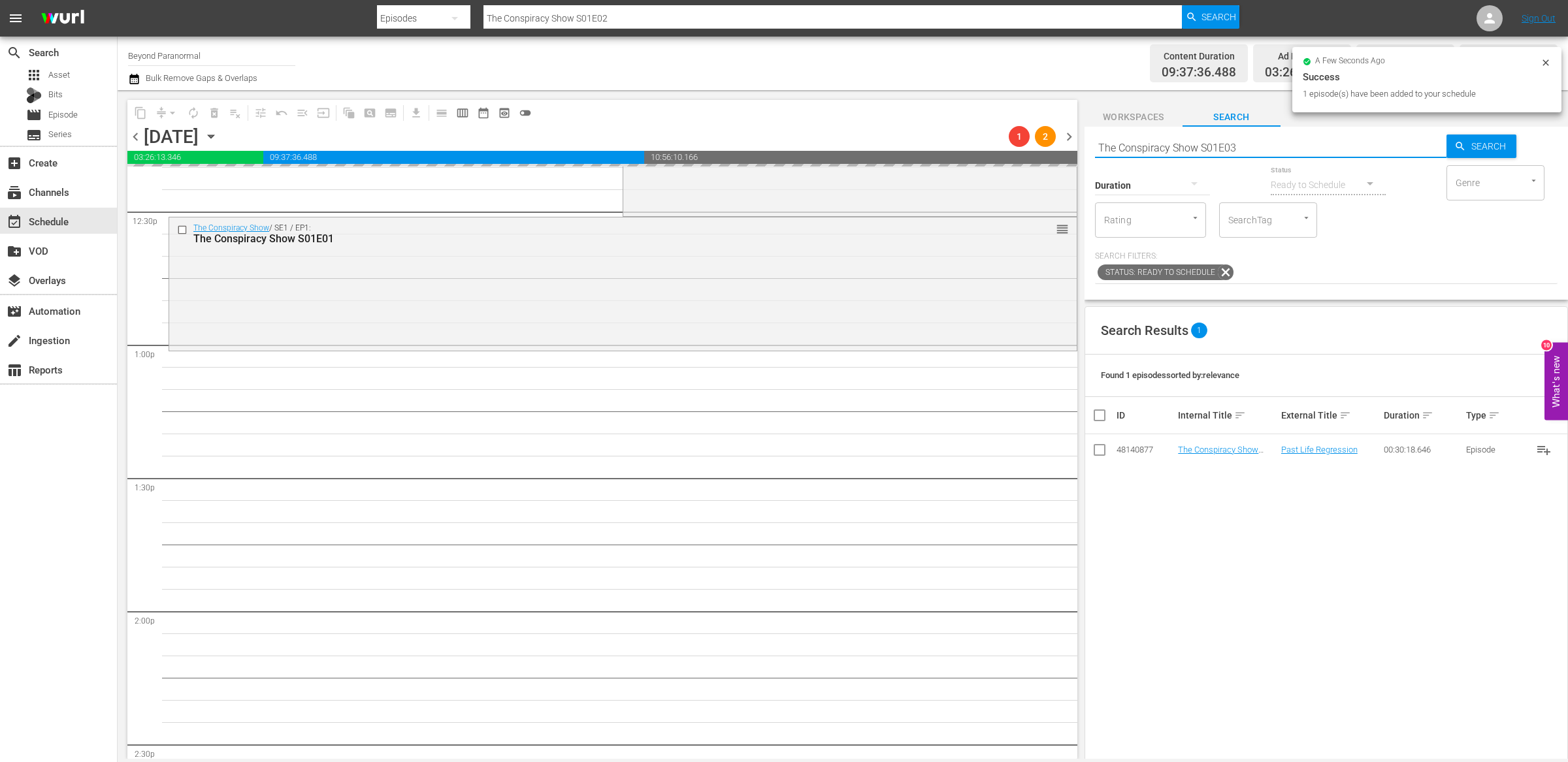
type input "The Conspiracy Show S01E03"
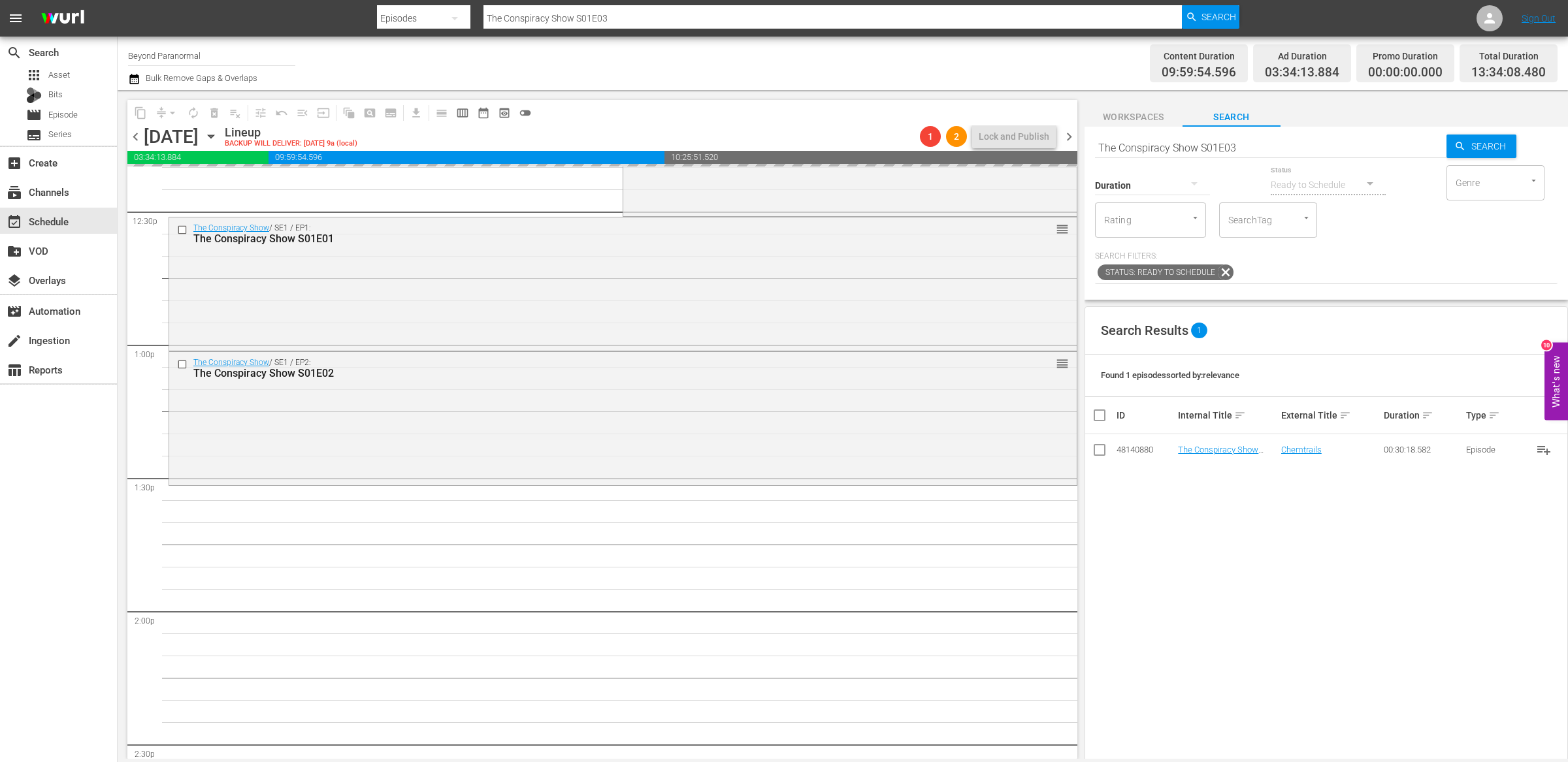
click at [1241, 152] on input "The Conspiracy Show S01E03" at bounding box center [1270, 148] width 351 height 31
type input "The Conspiracy Show S01E04"
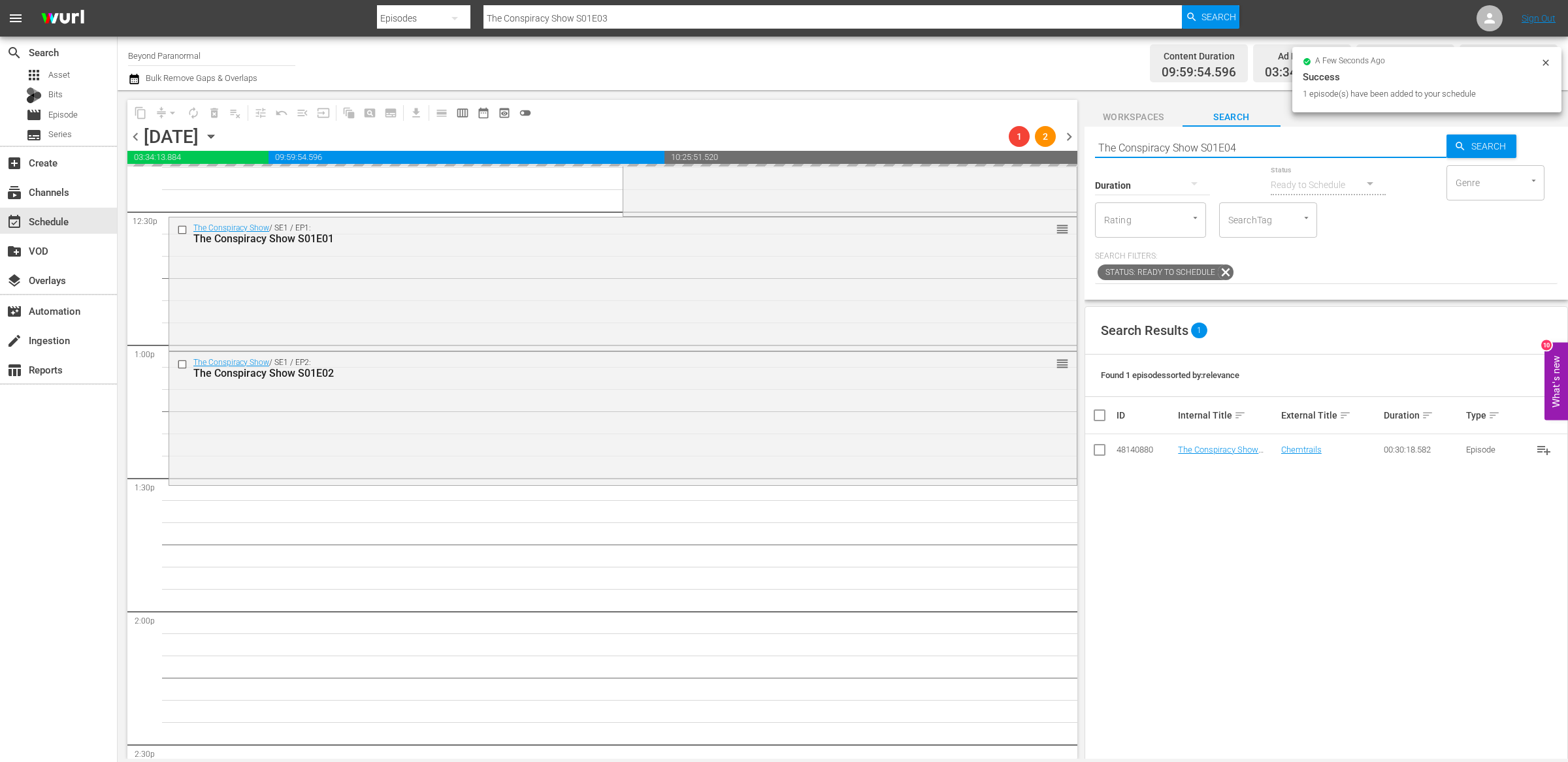
type input "The Conspiracy Show S01E04"
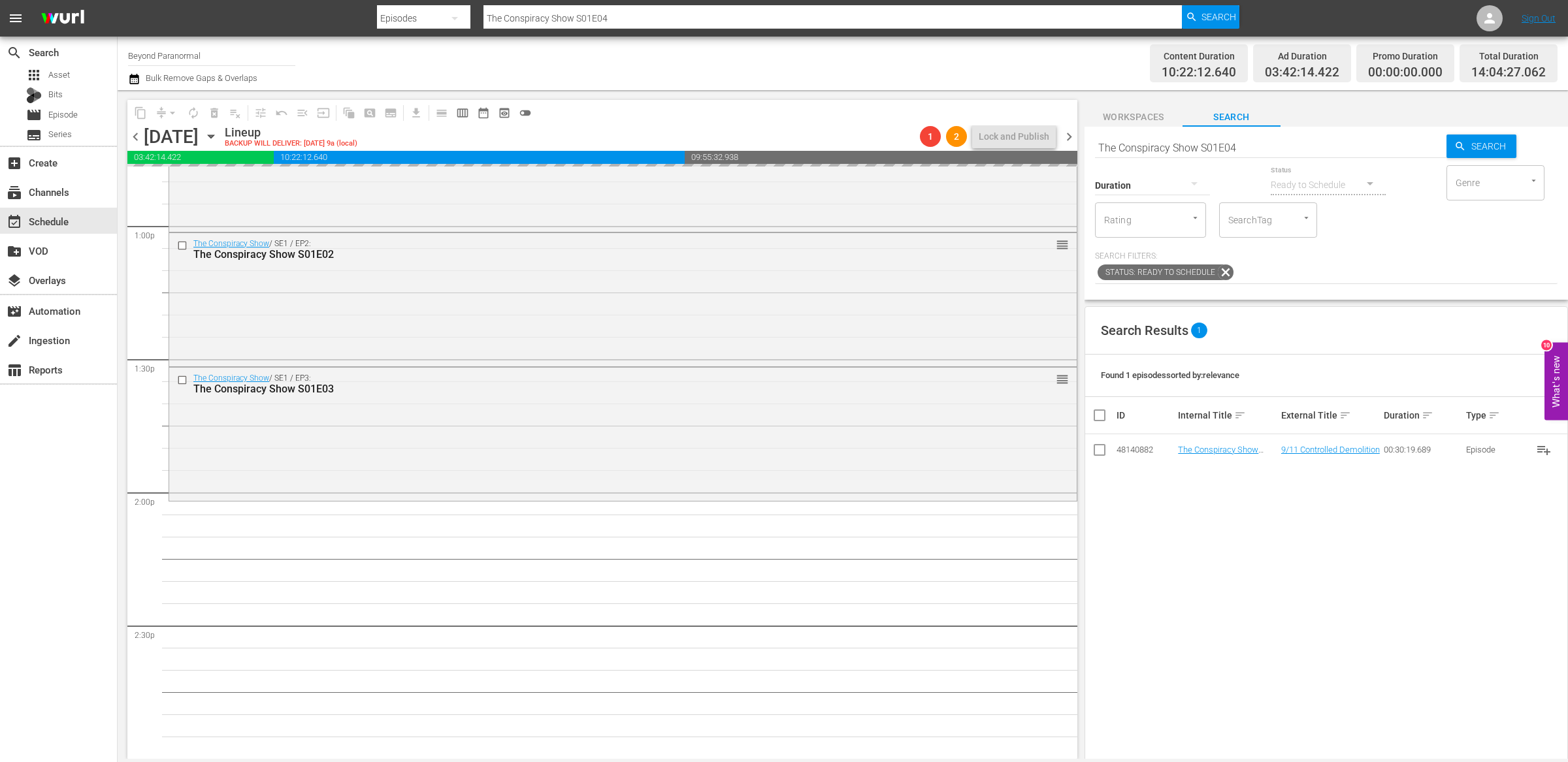
click at [1246, 149] on input "The Conspiracy Show S01E04" at bounding box center [1270, 148] width 351 height 31
type input "The Conspiracy Show S01E05"
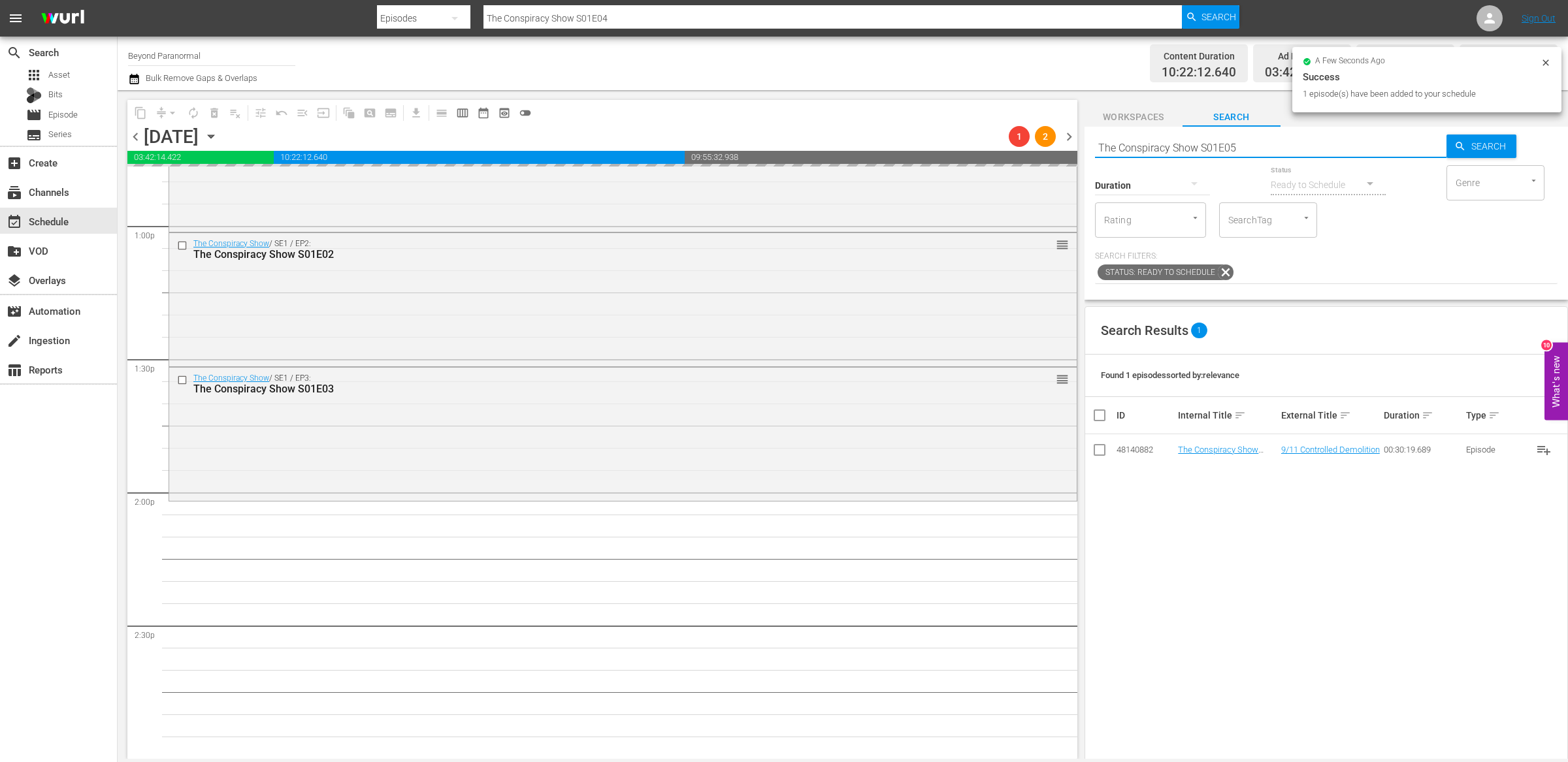
type input "The Conspiracy Show S01E05"
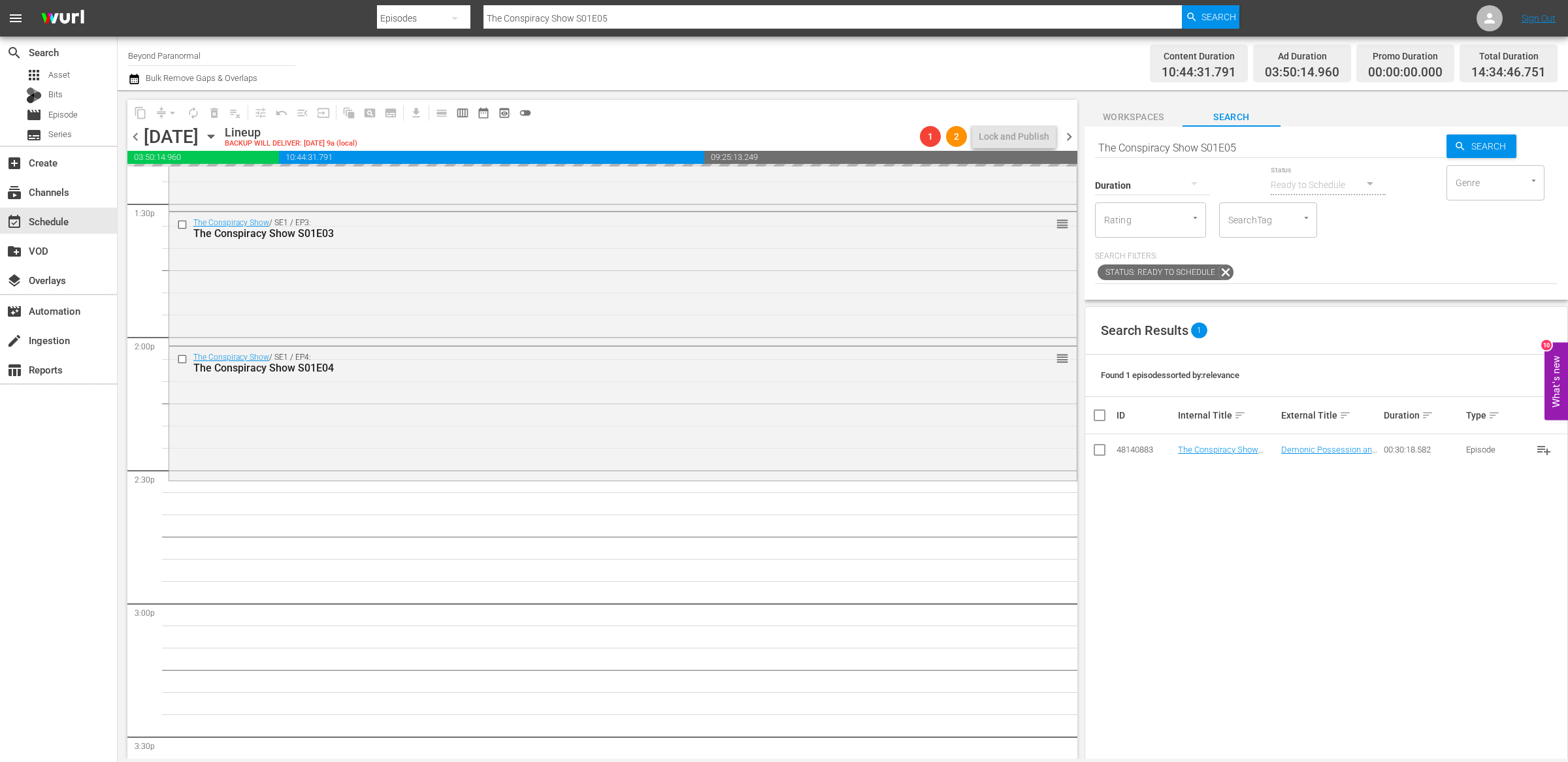
click at [1262, 147] on input "The Conspiracy Show S01E05" at bounding box center [1270, 148] width 351 height 31
type input "The Conspiracy Show S01E06"
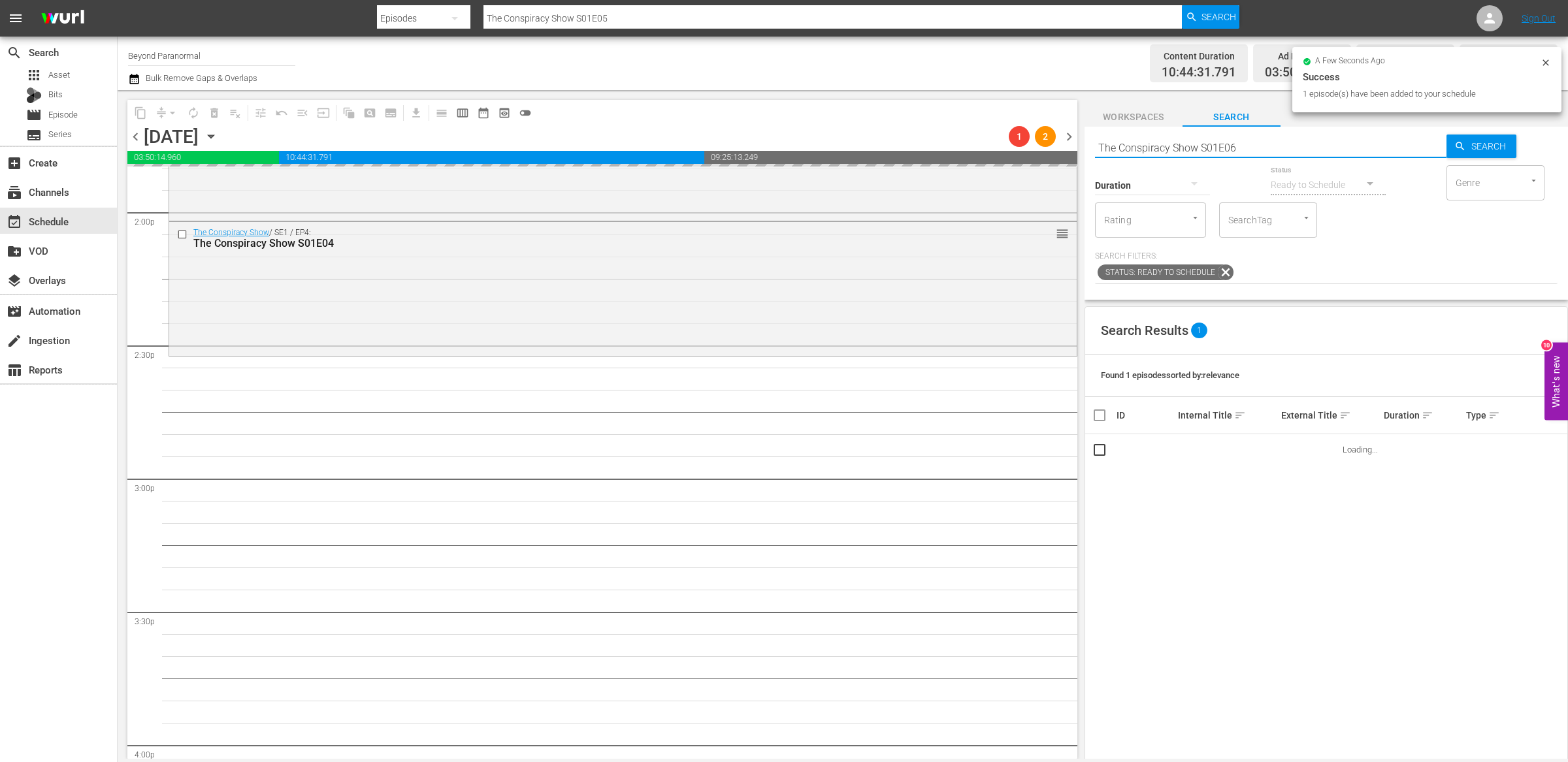
type input "The Conspiracy Show S01E06"
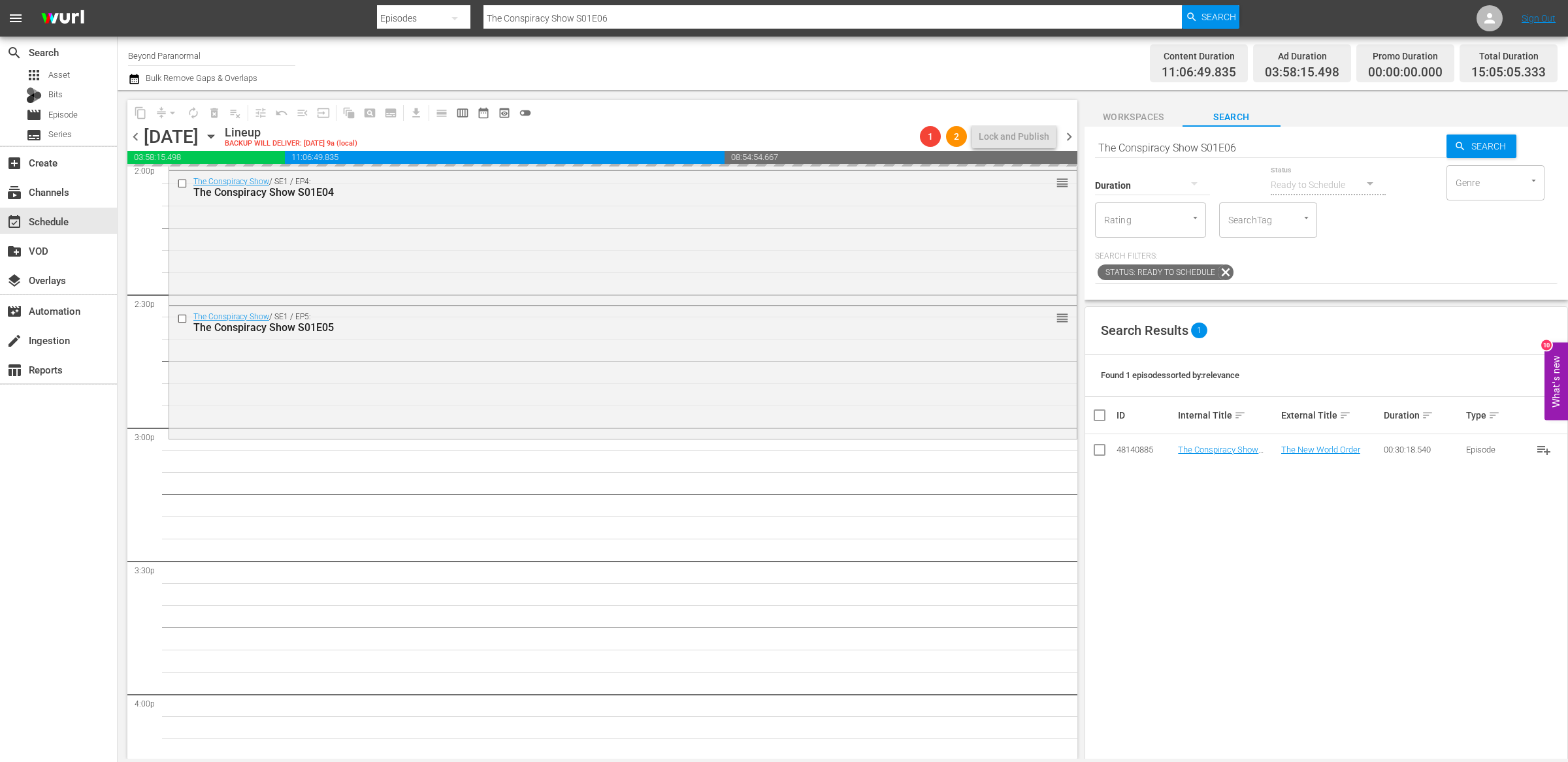
click at [1251, 146] on input "The Conspiracy Show S01E06" at bounding box center [1270, 148] width 351 height 31
type input "The Conspiracy Show S01E07"
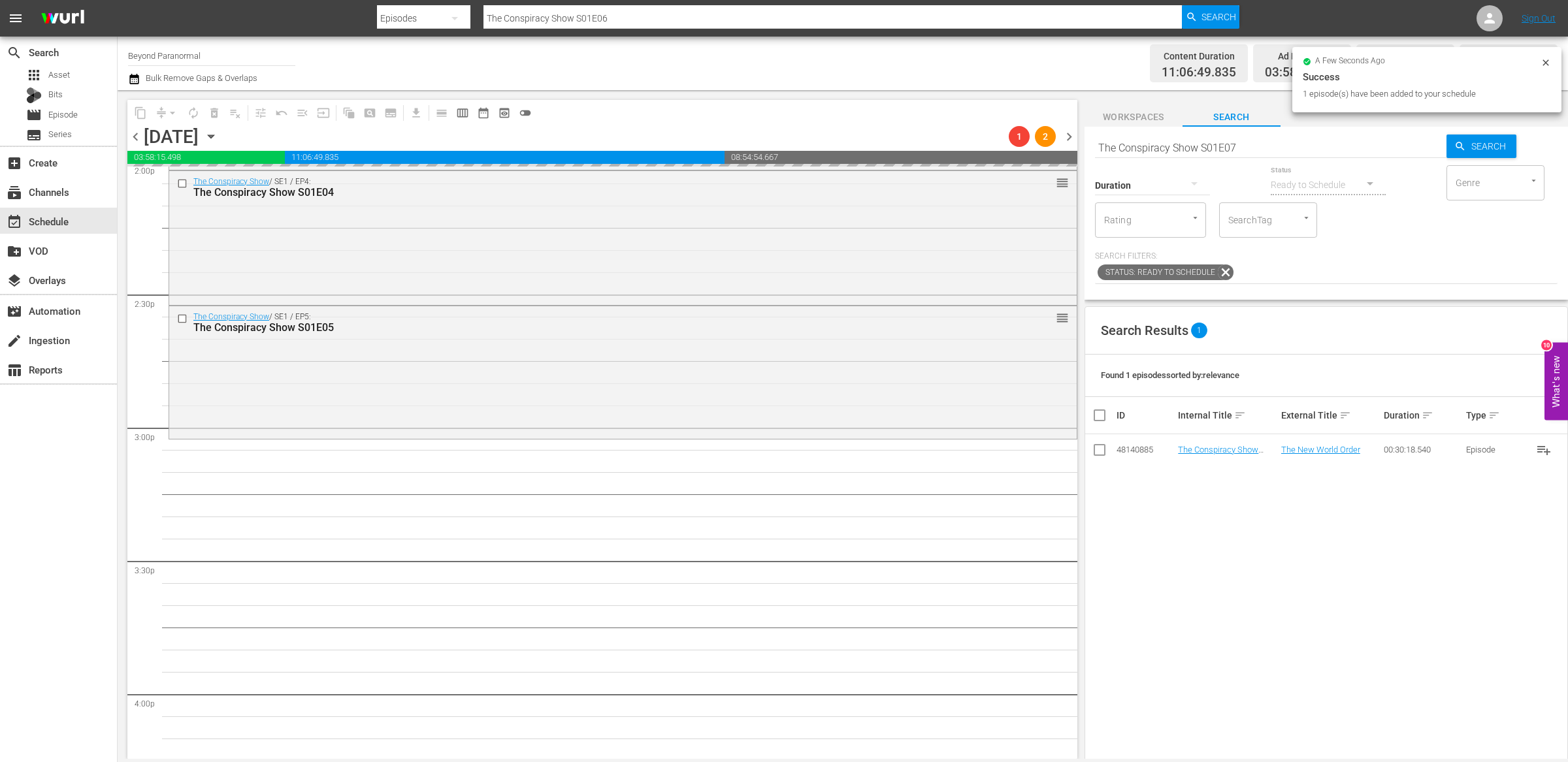
type input "The Conspiracy Show S01E07"
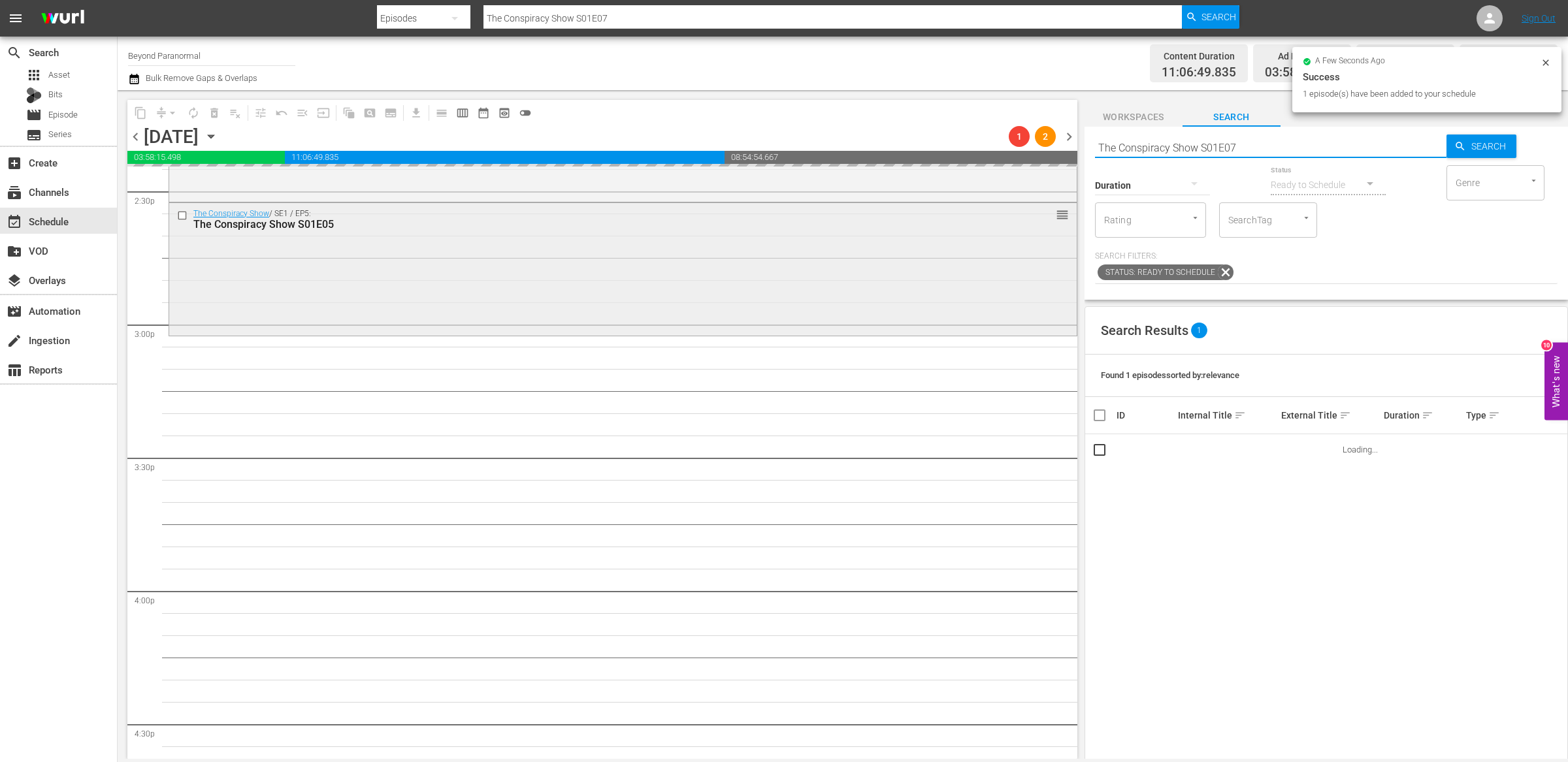
scroll to position [3843, 0]
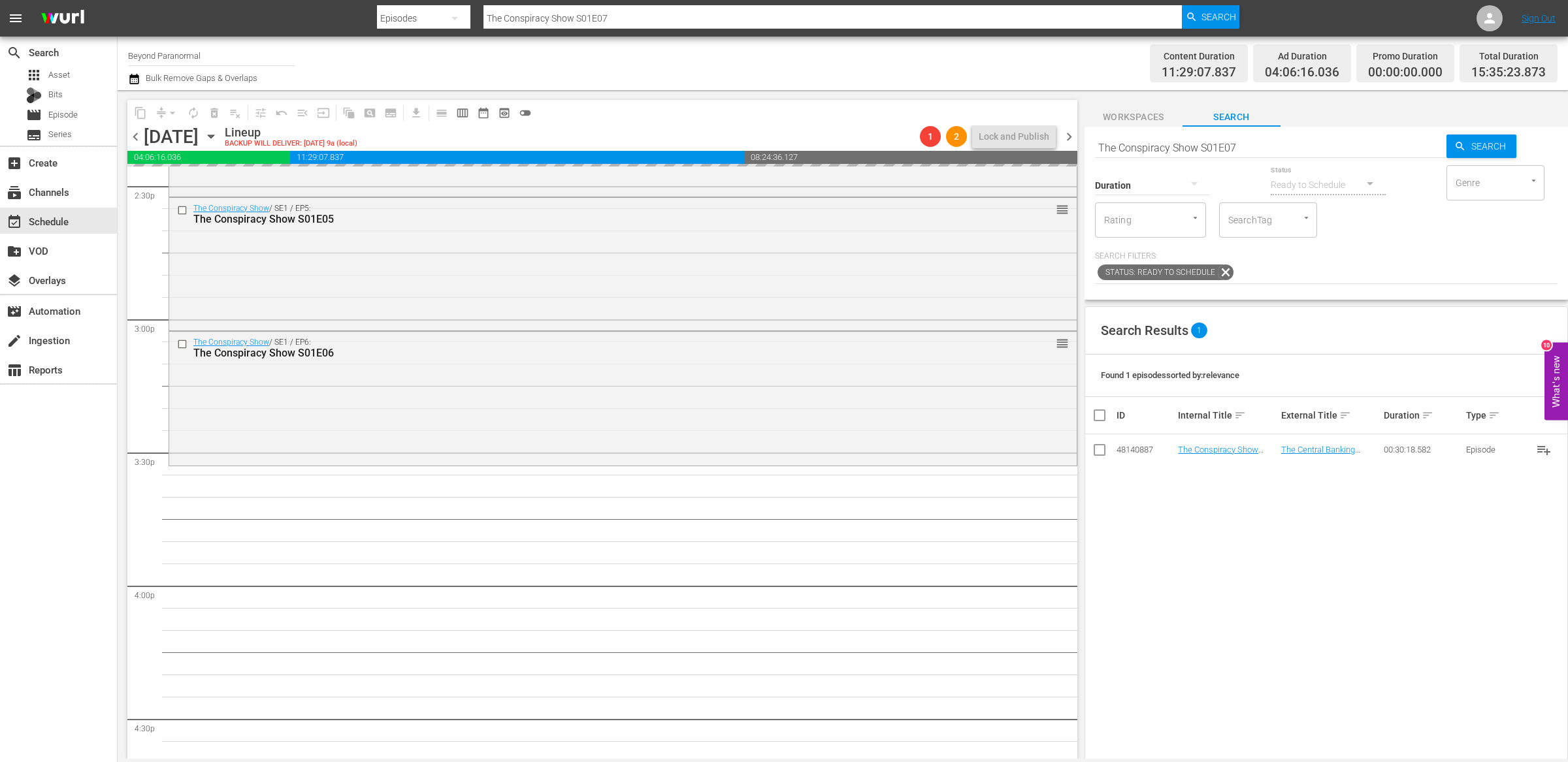
click at [1274, 141] on input "The Conspiracy Show S01E07" at bounding box center [1270, 148] width 351 height 31
click at [1253, 148] on input "The Conspiracy Show S01E07" at bounding box center [1270, 148] width 351 height 31
type input "The Conspiracy Show S01E08"
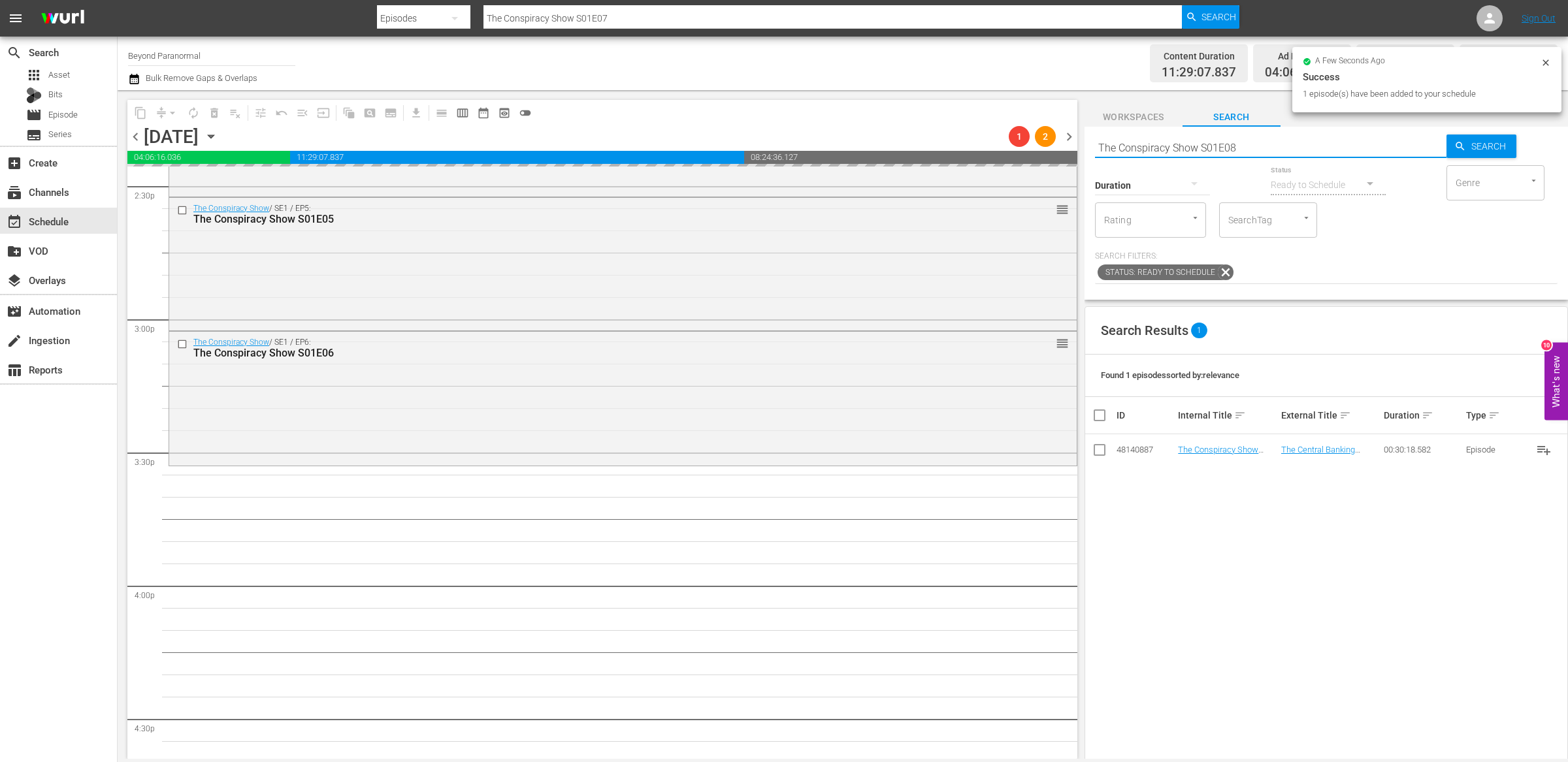
type input "The Conspiracy Show S01E08"
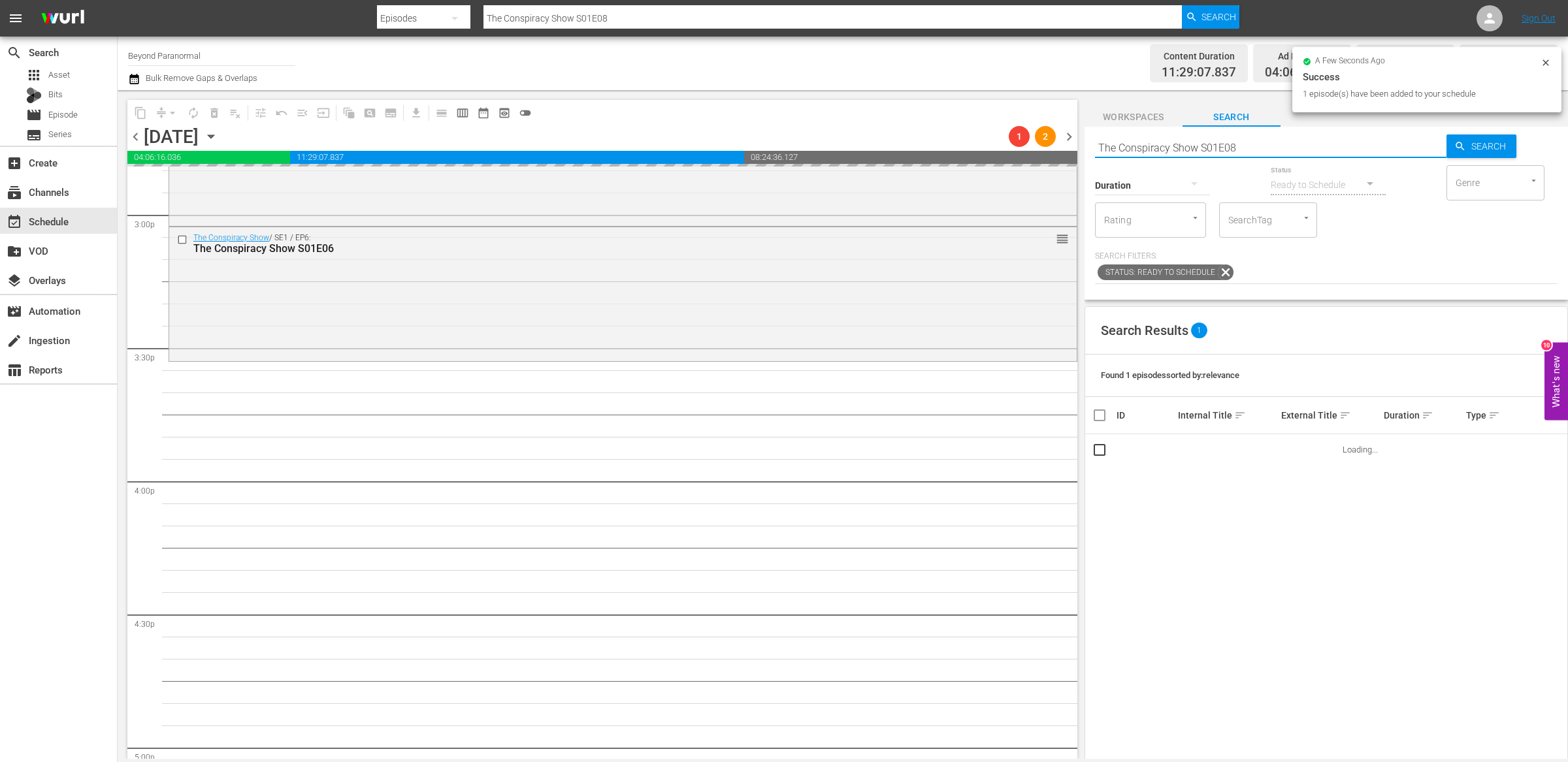
scroll to position [3971, 0]
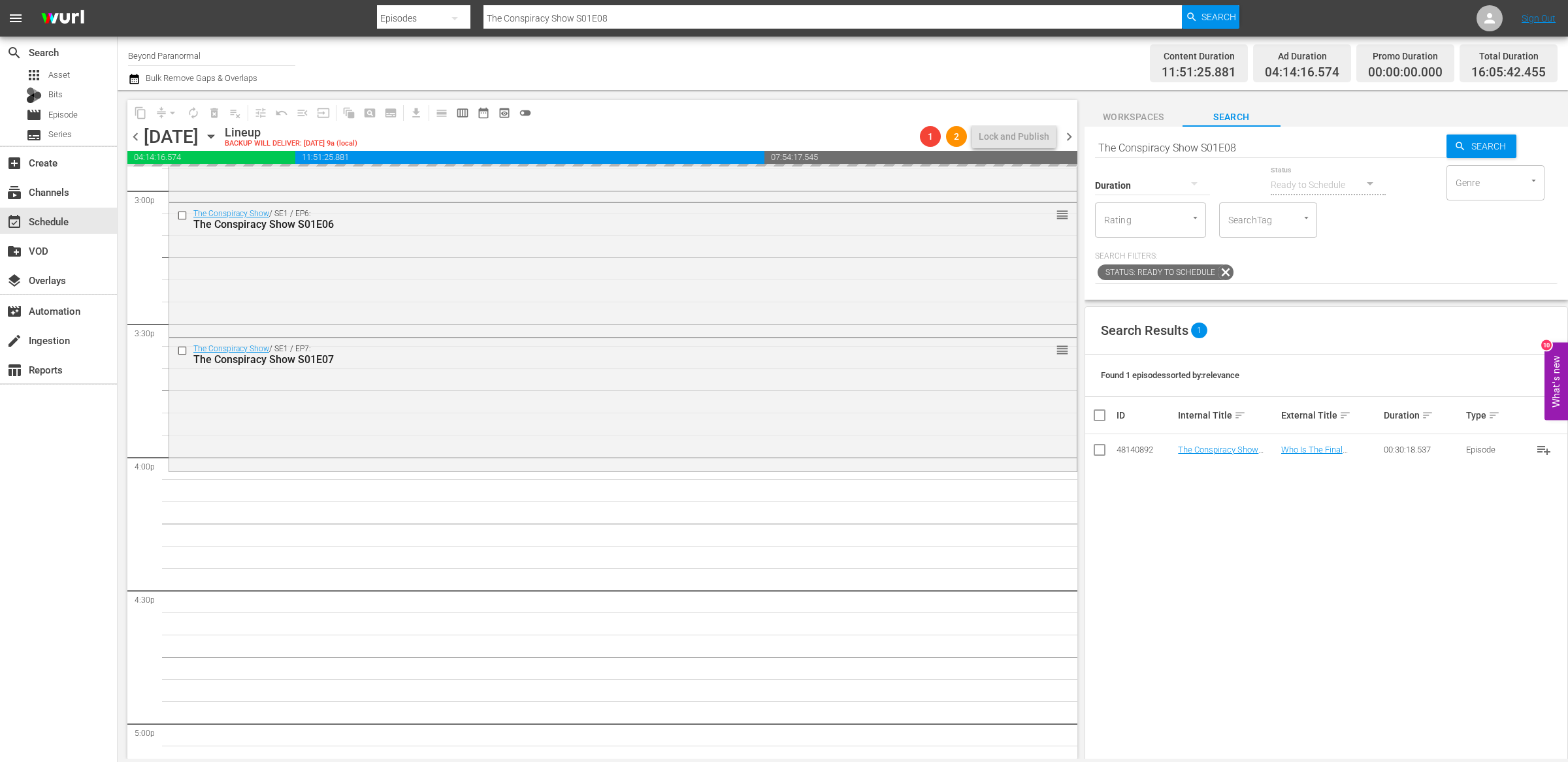
click at [1240, 157] on hr at bounding box center [1270, 157] width 351 height 1
click at [1243, 152] on input "The Conspiracy Show S01E08" at bounding box center [1270, 148] width 351 height 31
type input "The Conspiracy Show S01E09"
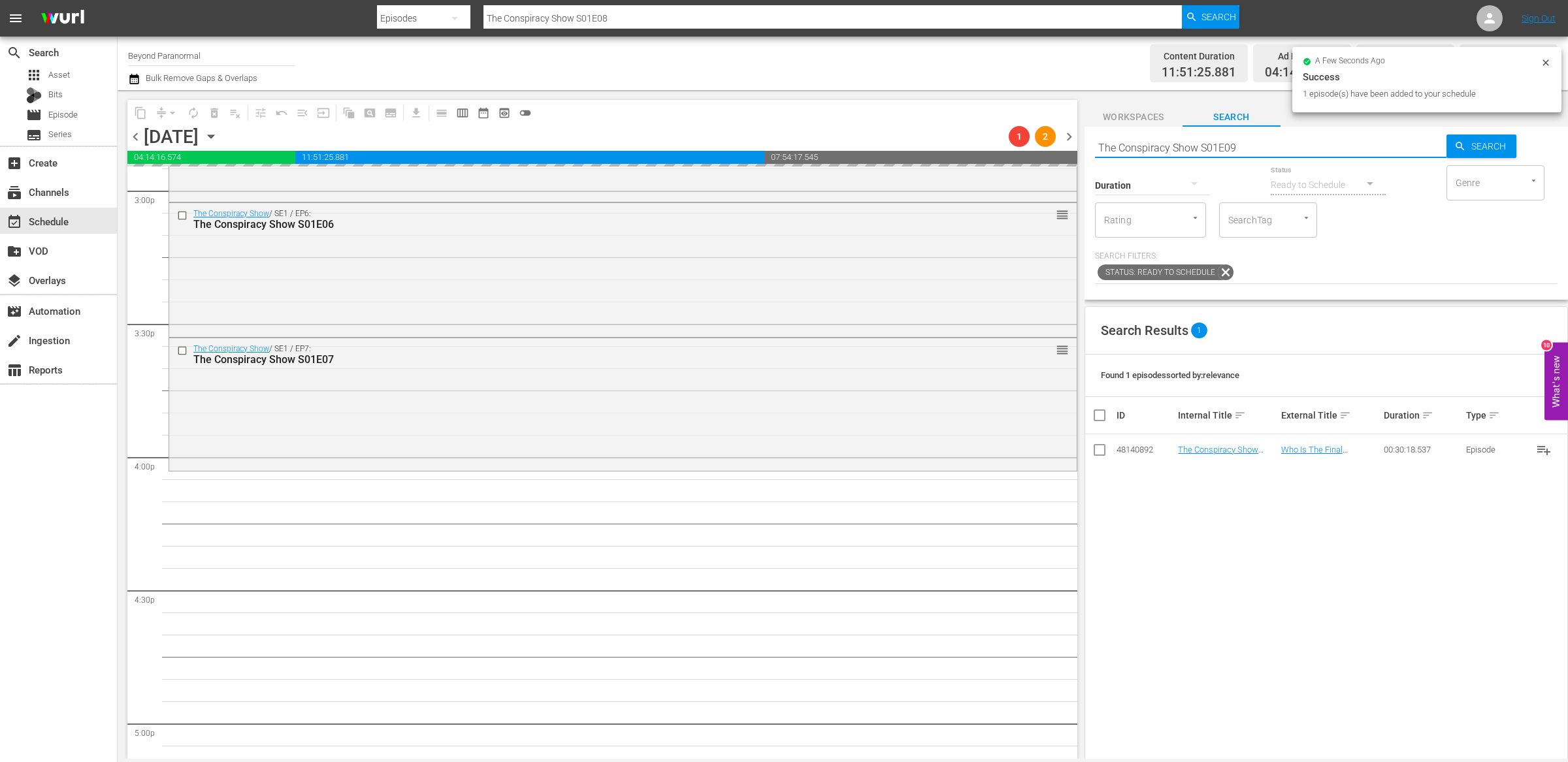
type input "The Conspiracy Show S01E09"
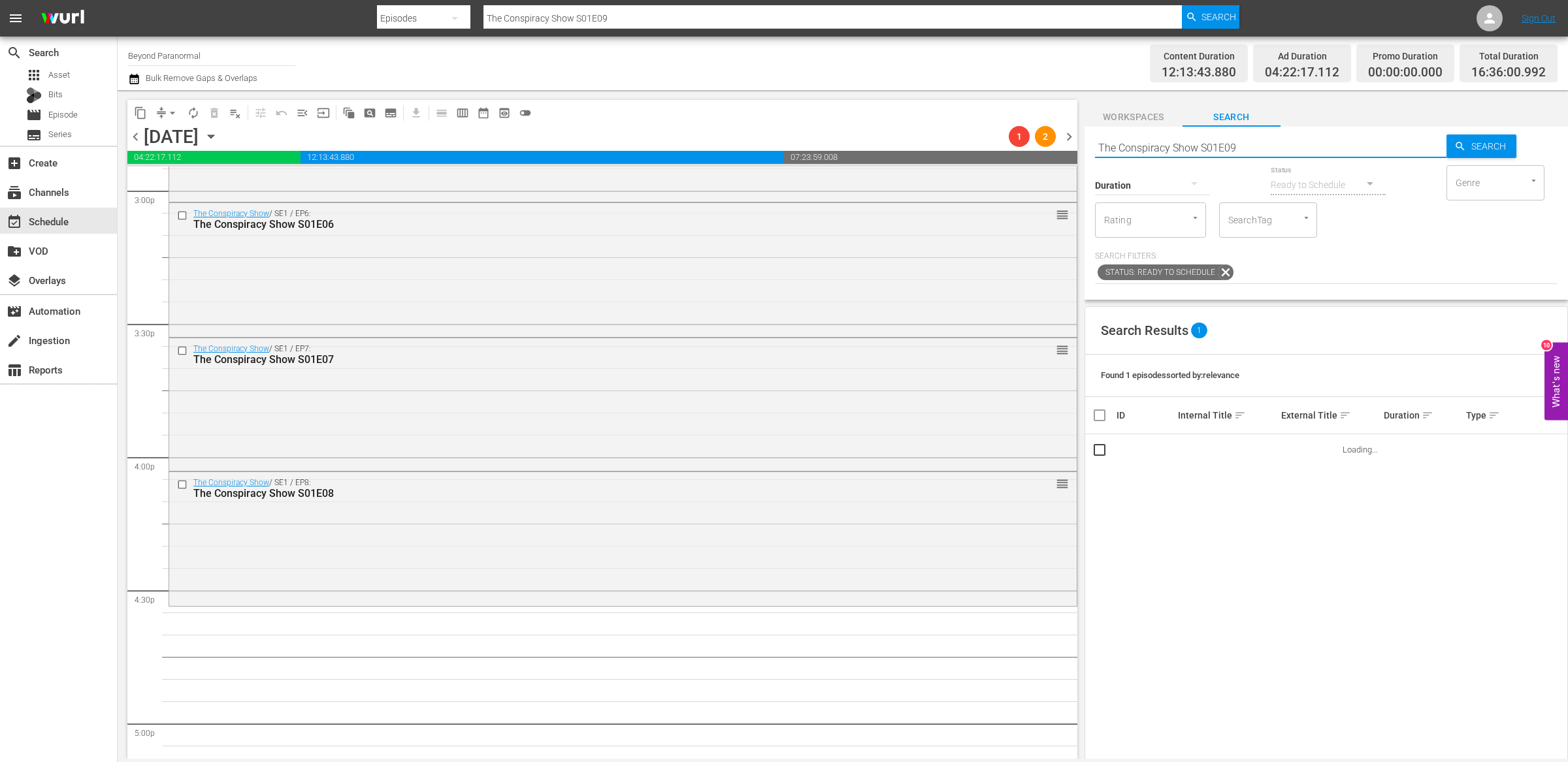
scroll to position [4091, 0]
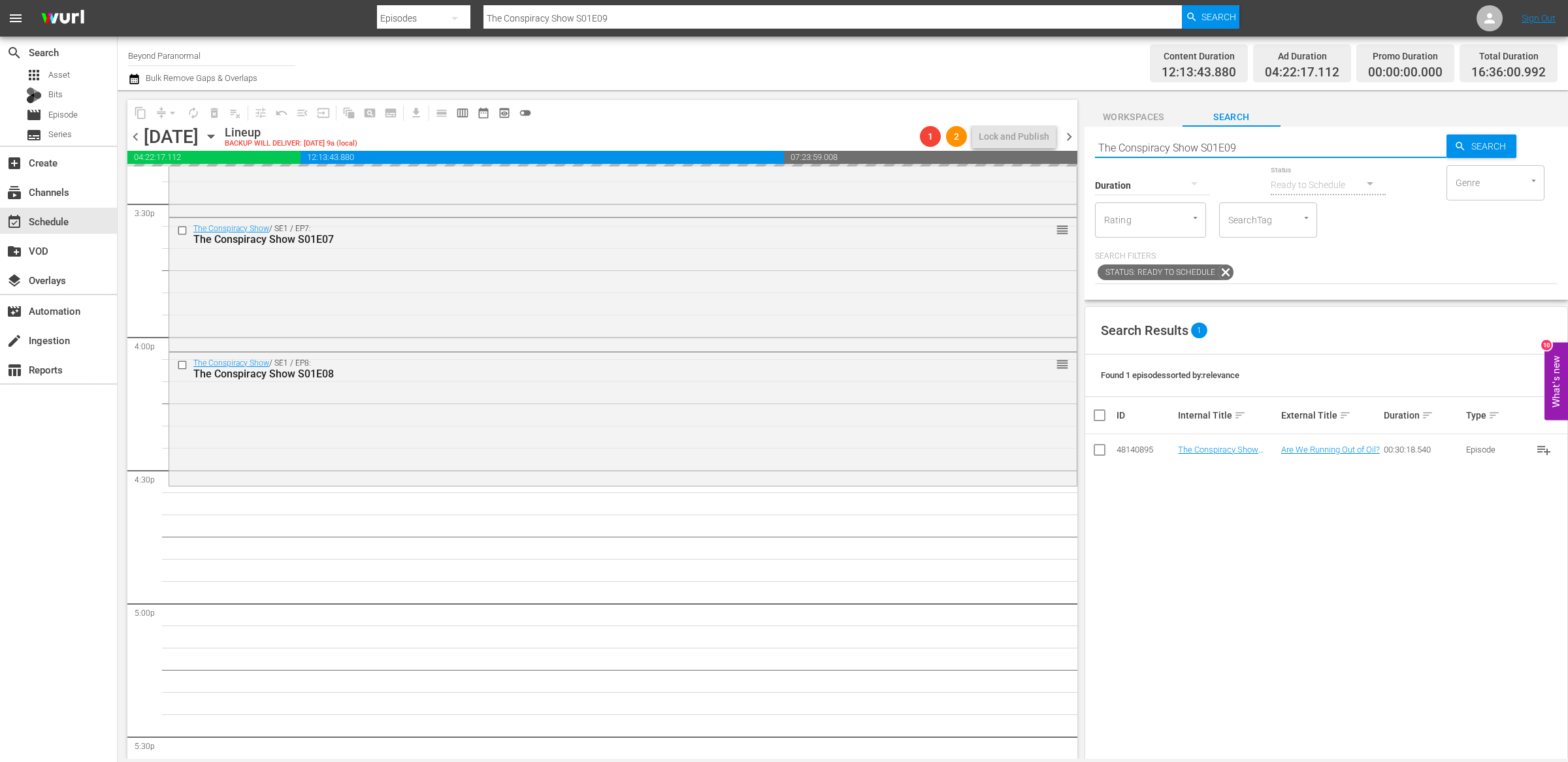
click at [1285, 143] on input "The Conspiracy Show S01E09" at bounding box center [1270, 148] width 351 height 31
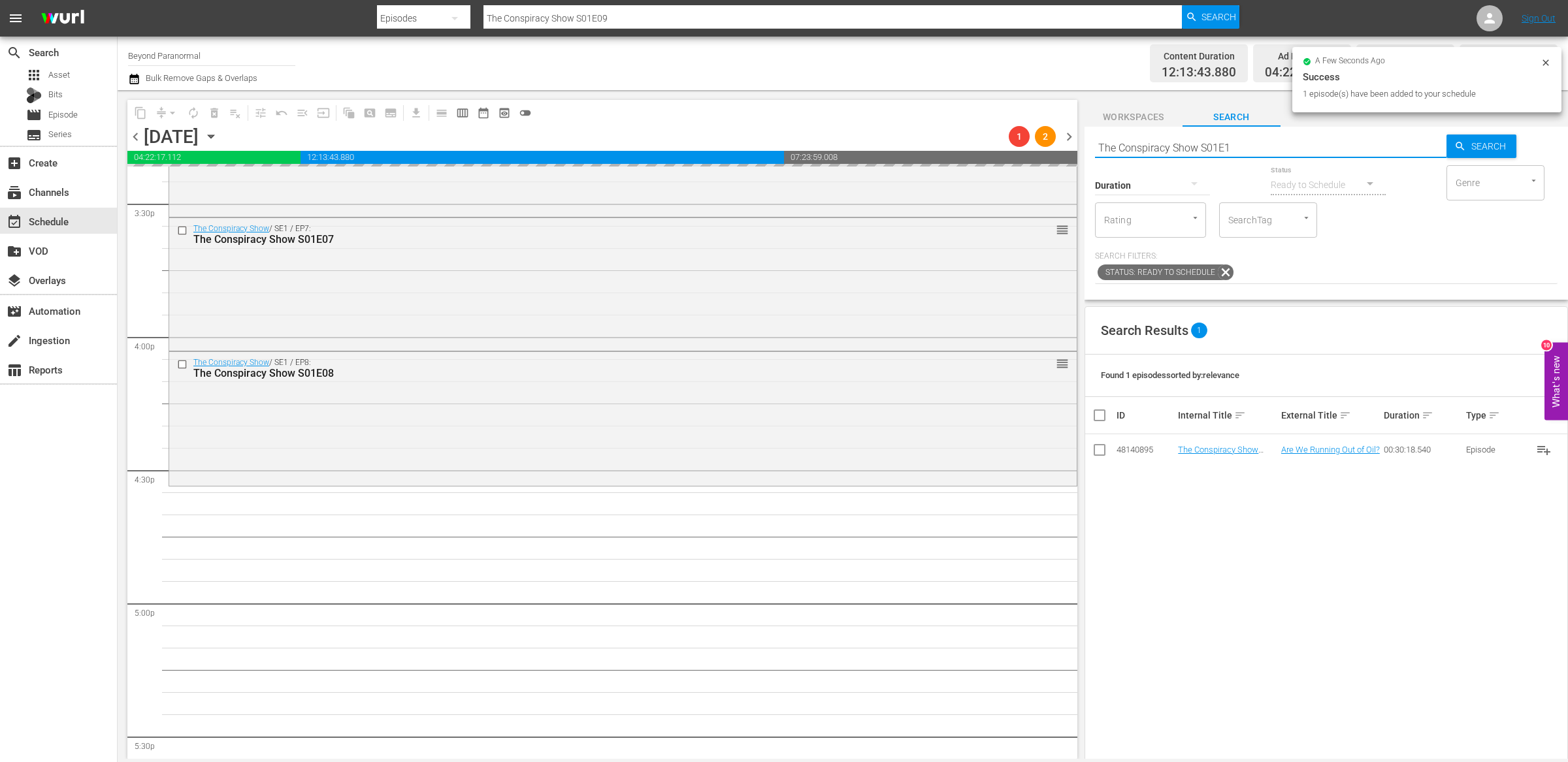
type input "The Conspiracy Show S01E10"
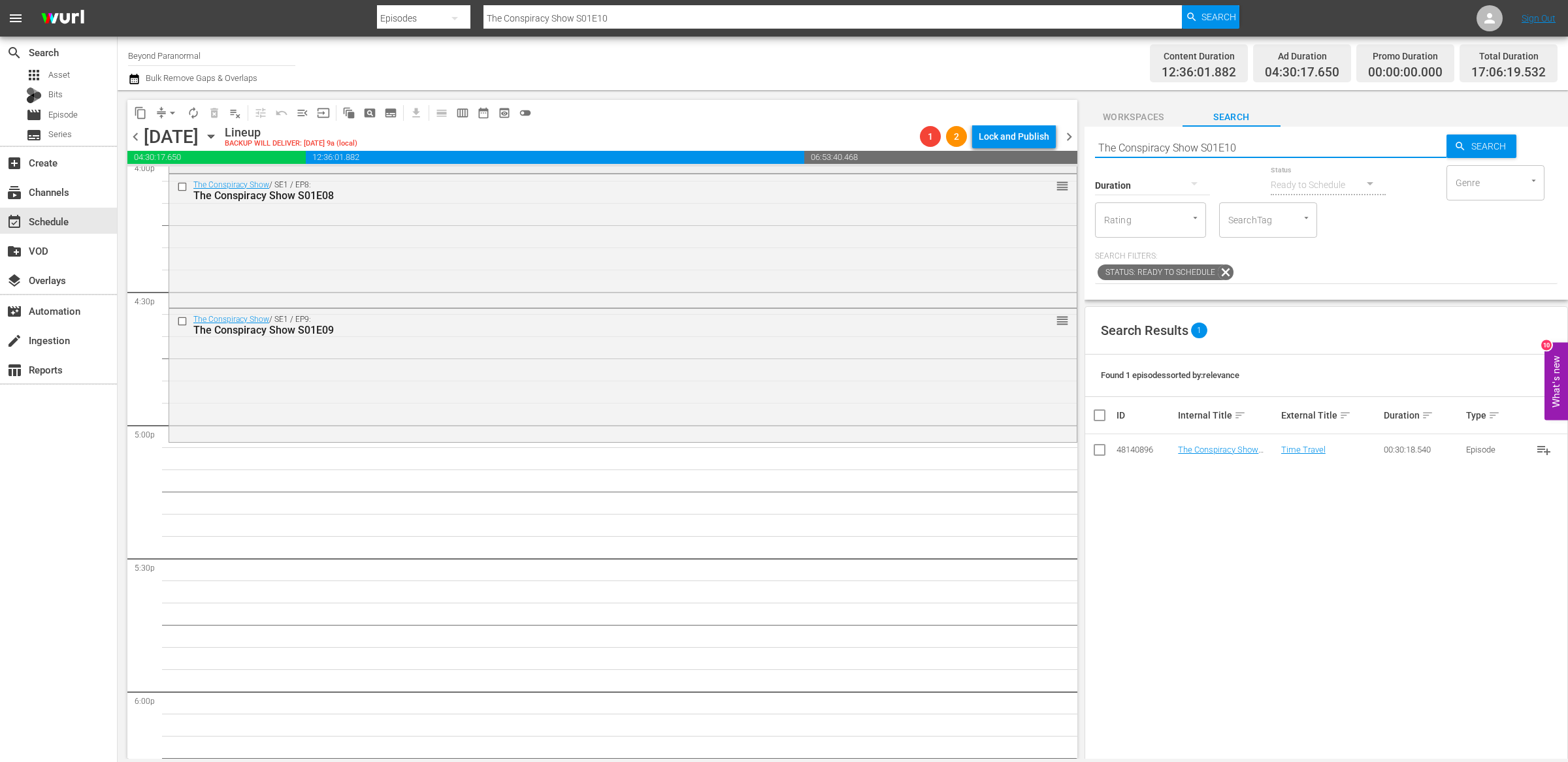
scroll to position [4289, 0]
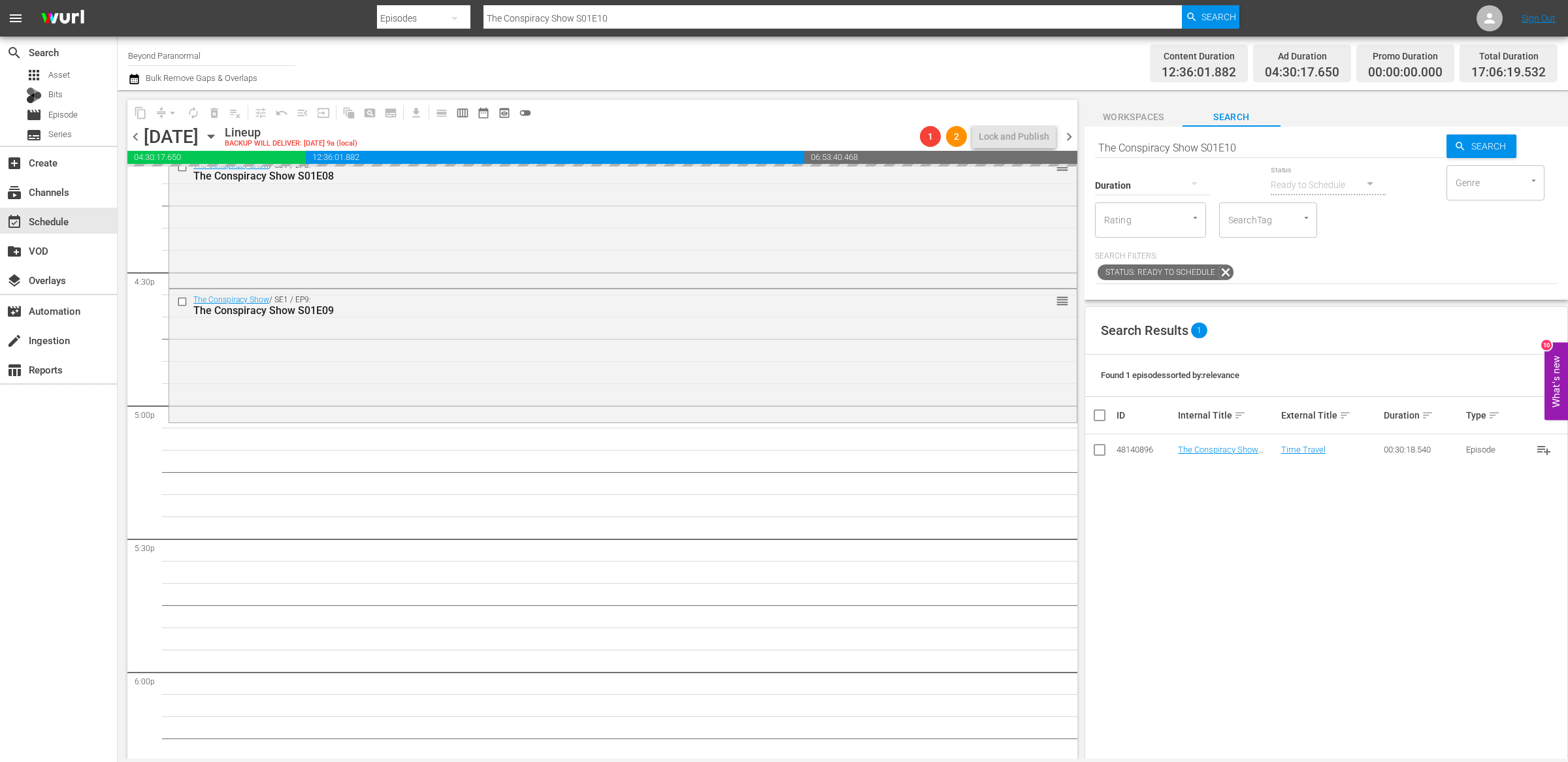
click at [1246, 143] on input "The Conspiracy Show S01E10" at bounding box center [1270, 148] width 351 height 31
type input "The Conspiracy Show S01E11"
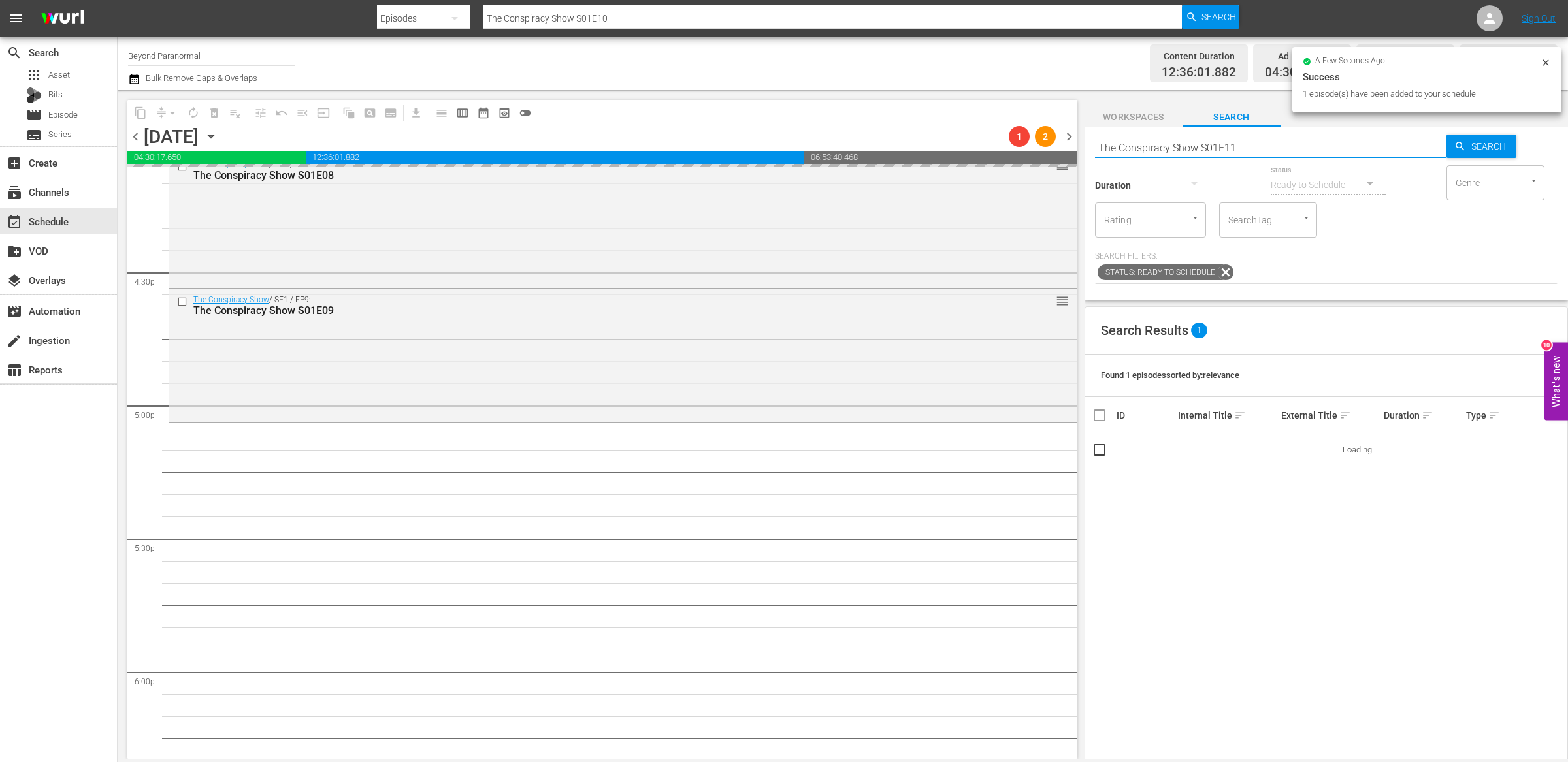
type input "The Conspiracy Show S01E11"
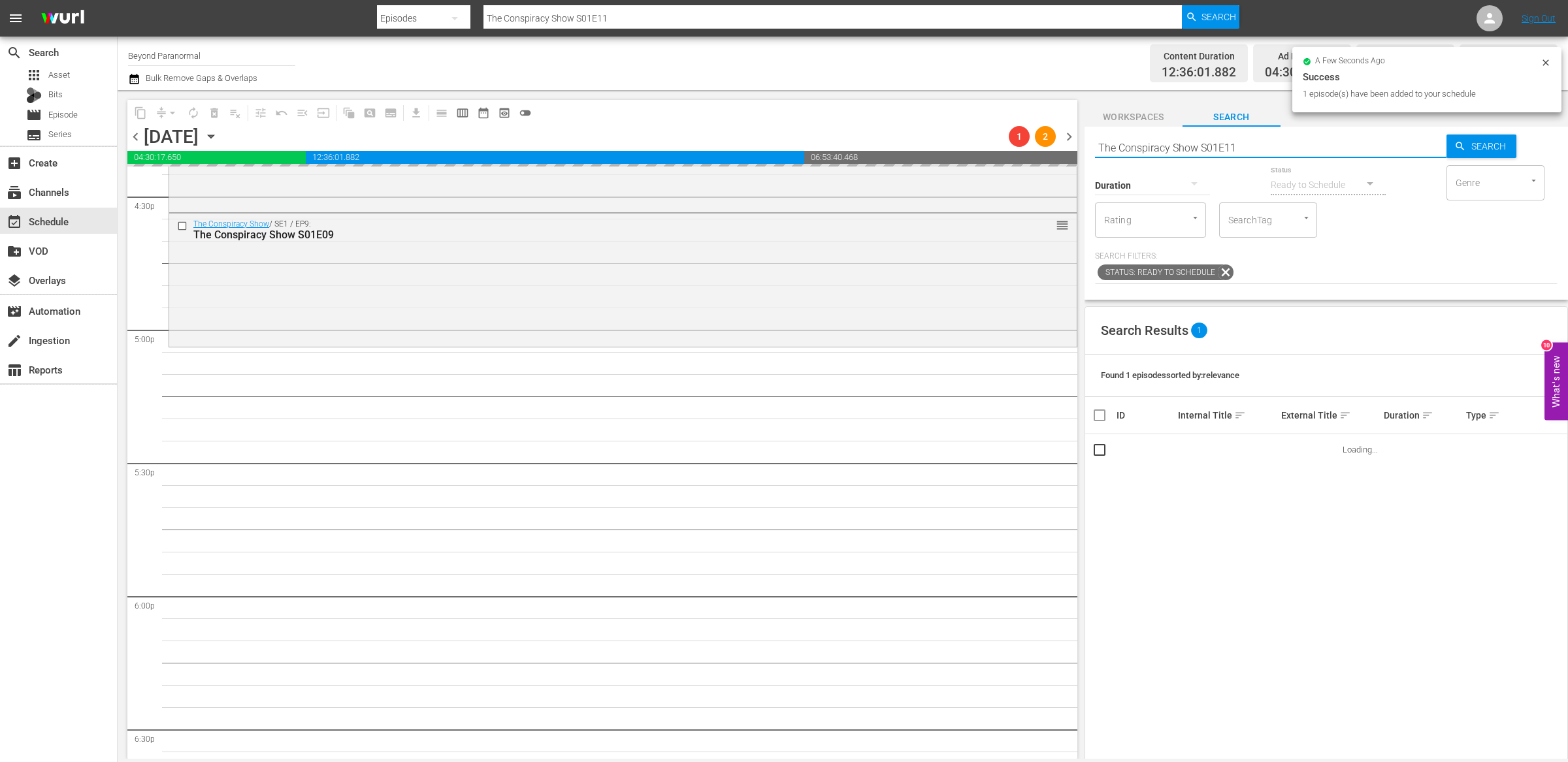
scroll to position [4369, 0]
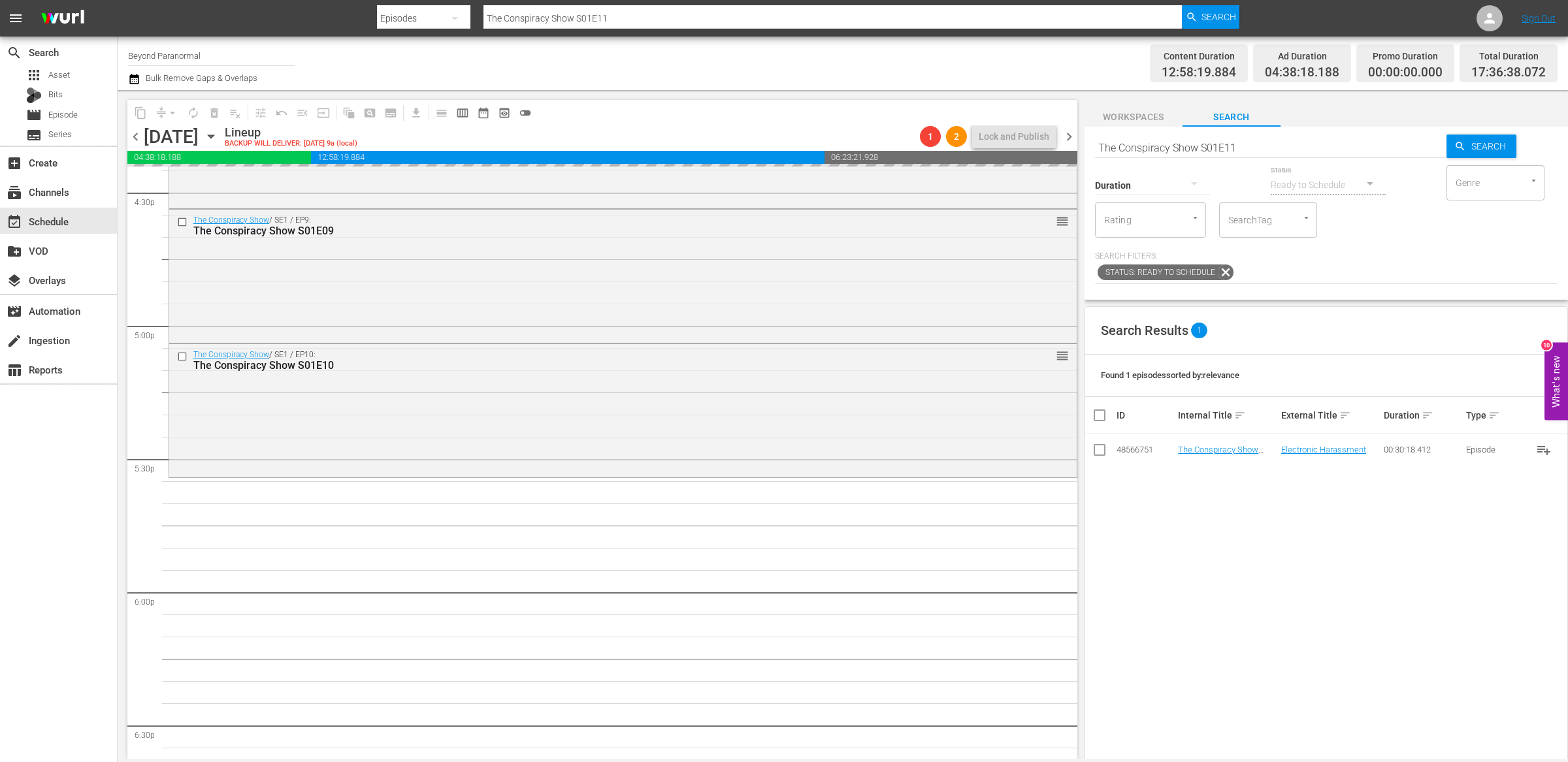
click at [1249, 143] on input "The Conspiracy Show S01E11" at bounding box center [1270, 148] width 351 height 31
type input "The Conspiracy Show S01E12"
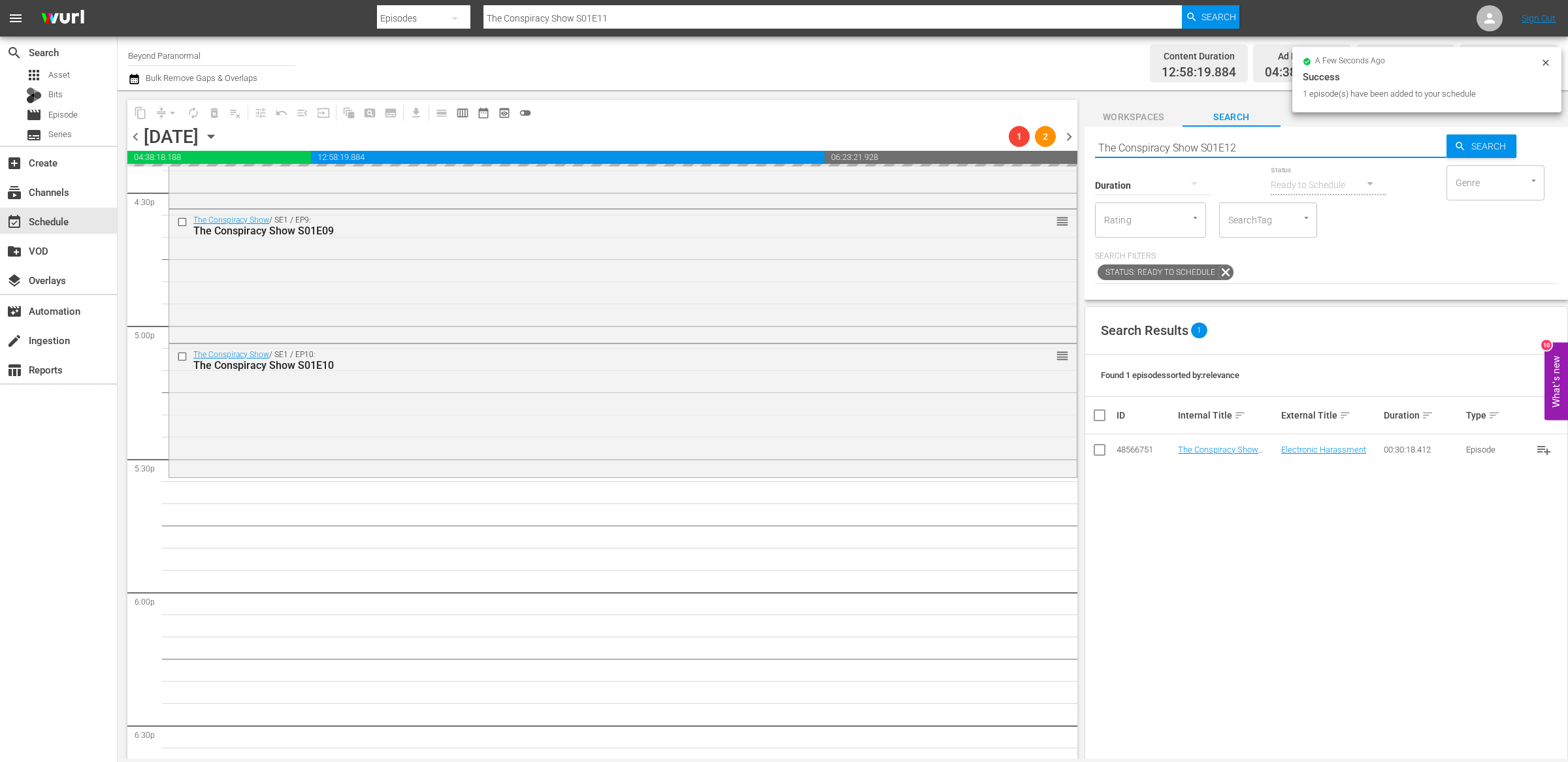
type input "The Conspiracy Show S01E12"
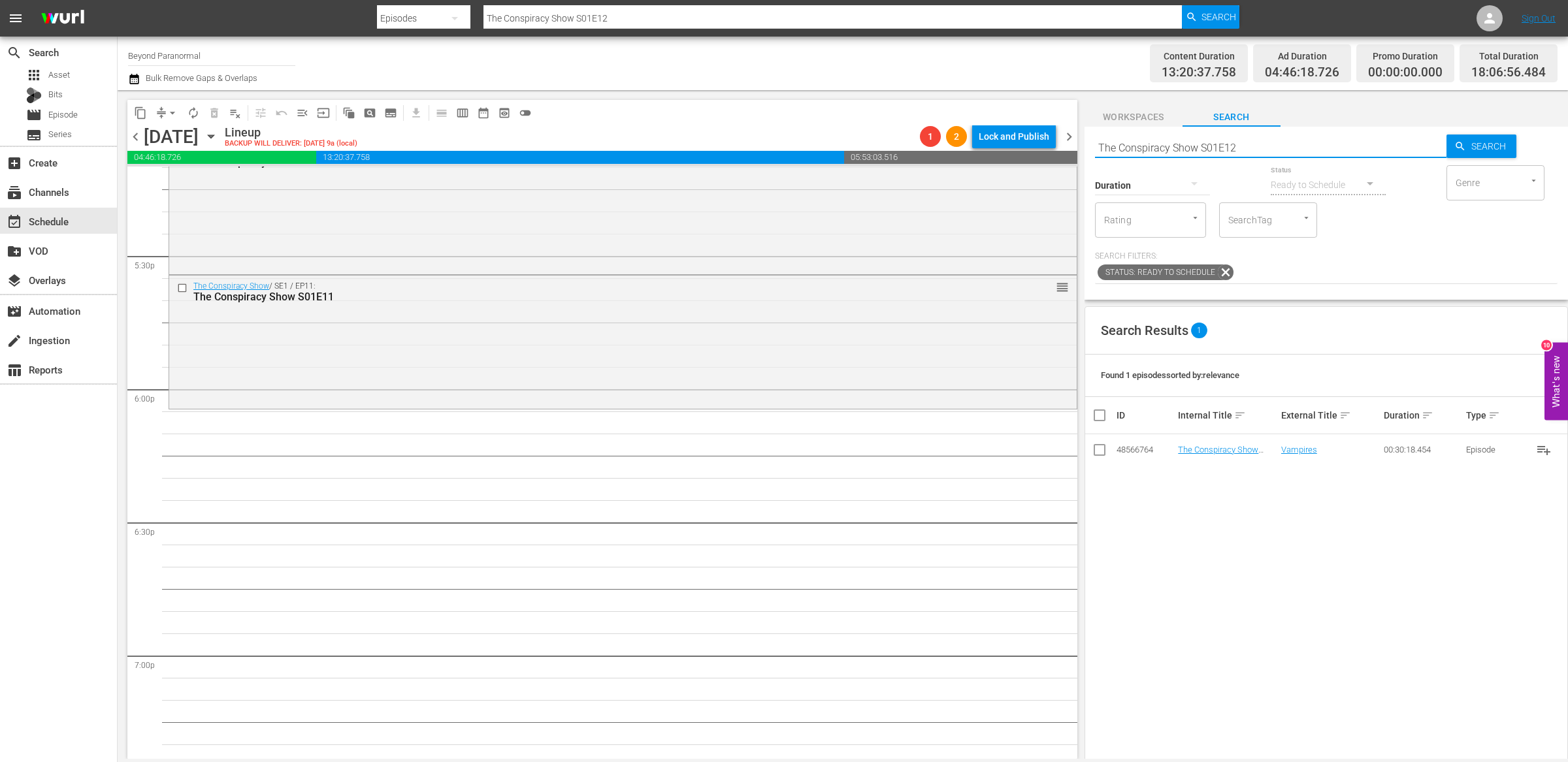
scroll to position [4573, 0]
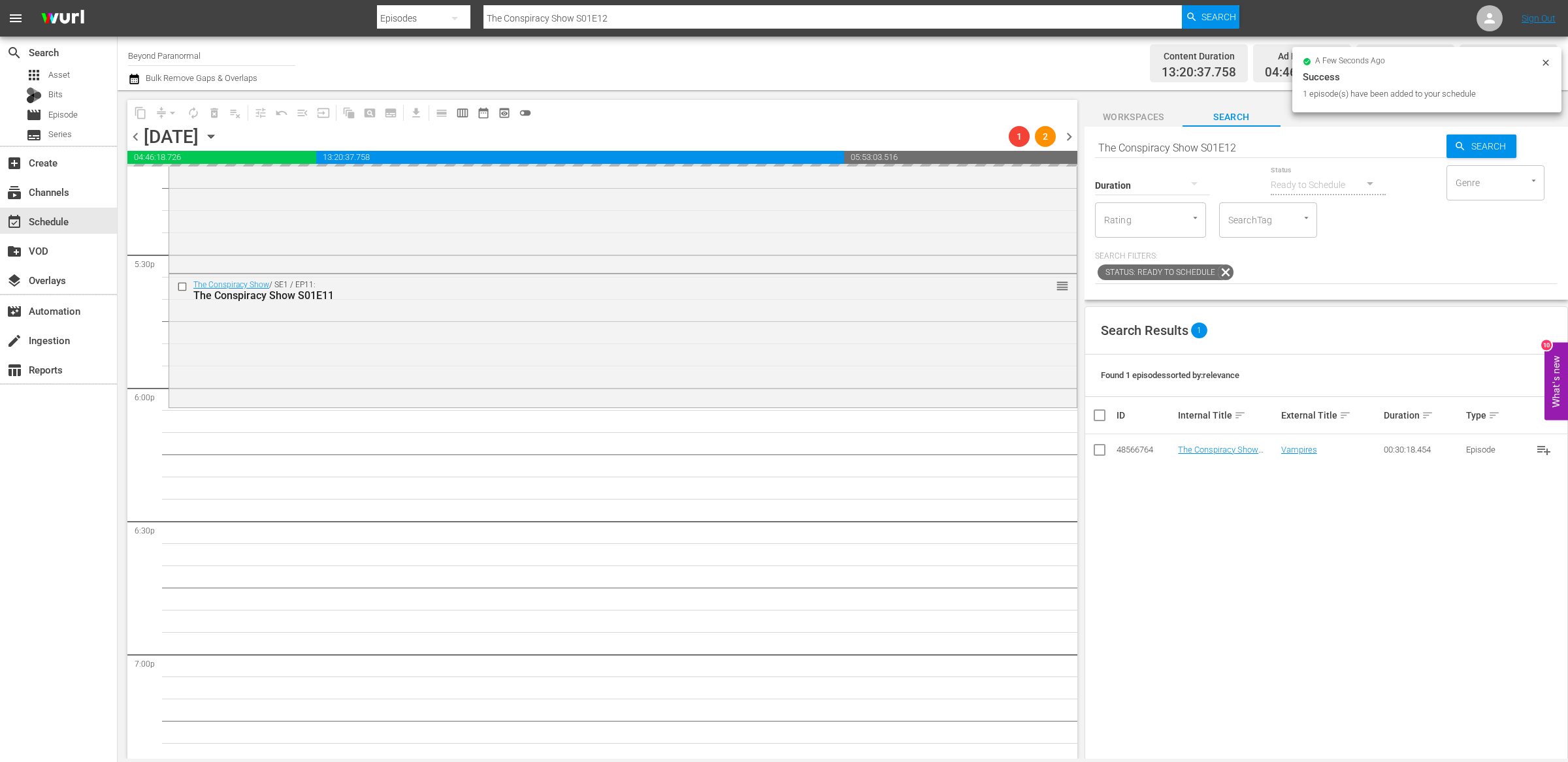
click at [1143, 149] on input "The Conspiracy Show S01E12" at bounding box center [1270, 148] width 351 height 31
click at [1143, 150] on input "The Conspiracy Show S01E12" at bounding box center [1270, 148] width 351 height 31
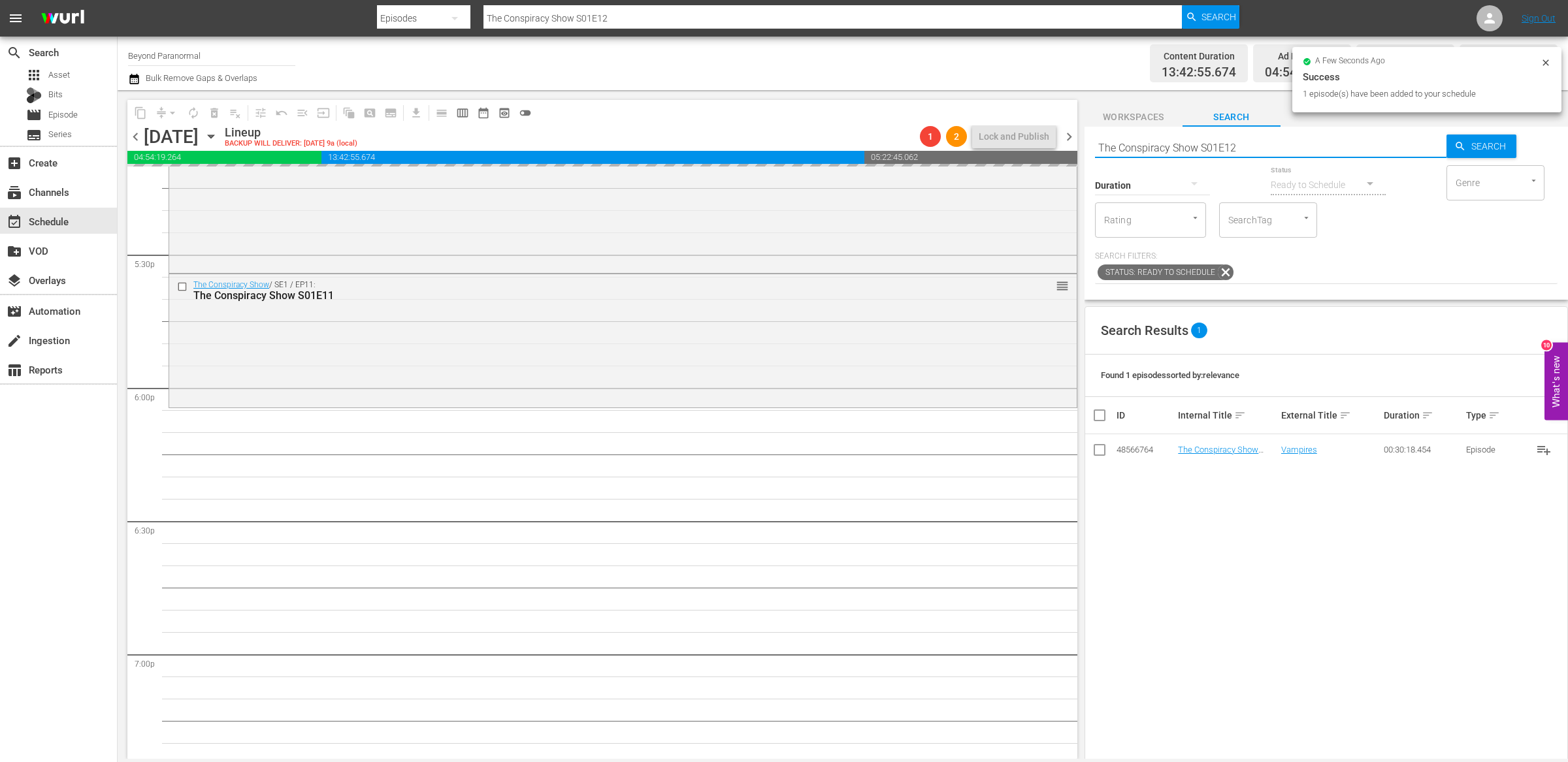
paste input "Virginia Paranormal Case Files S01E29"
type input "Virginia Paranormal Case Files S01E29"
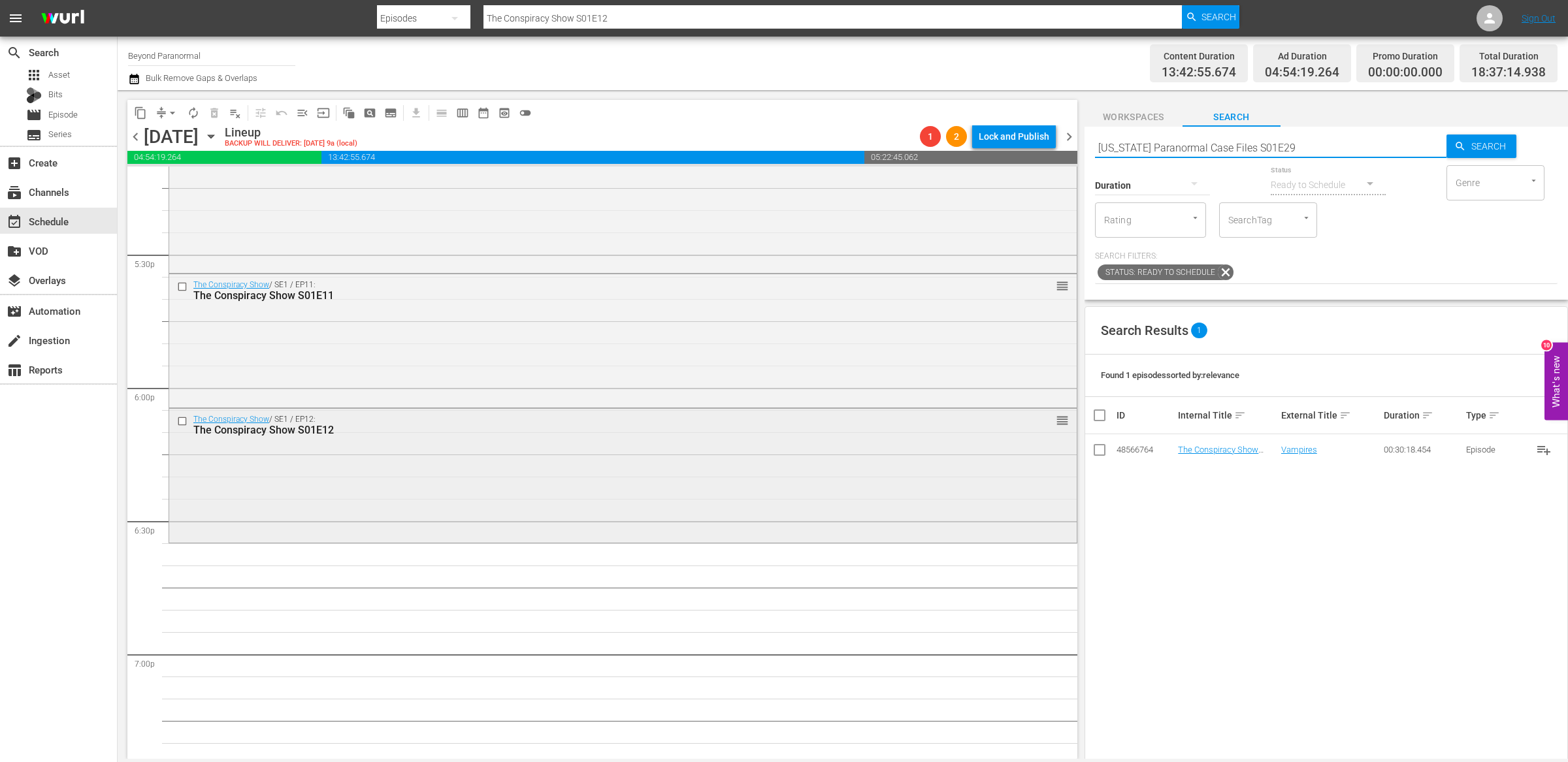
type input "Virginia Paranormal Case Files S01E29"
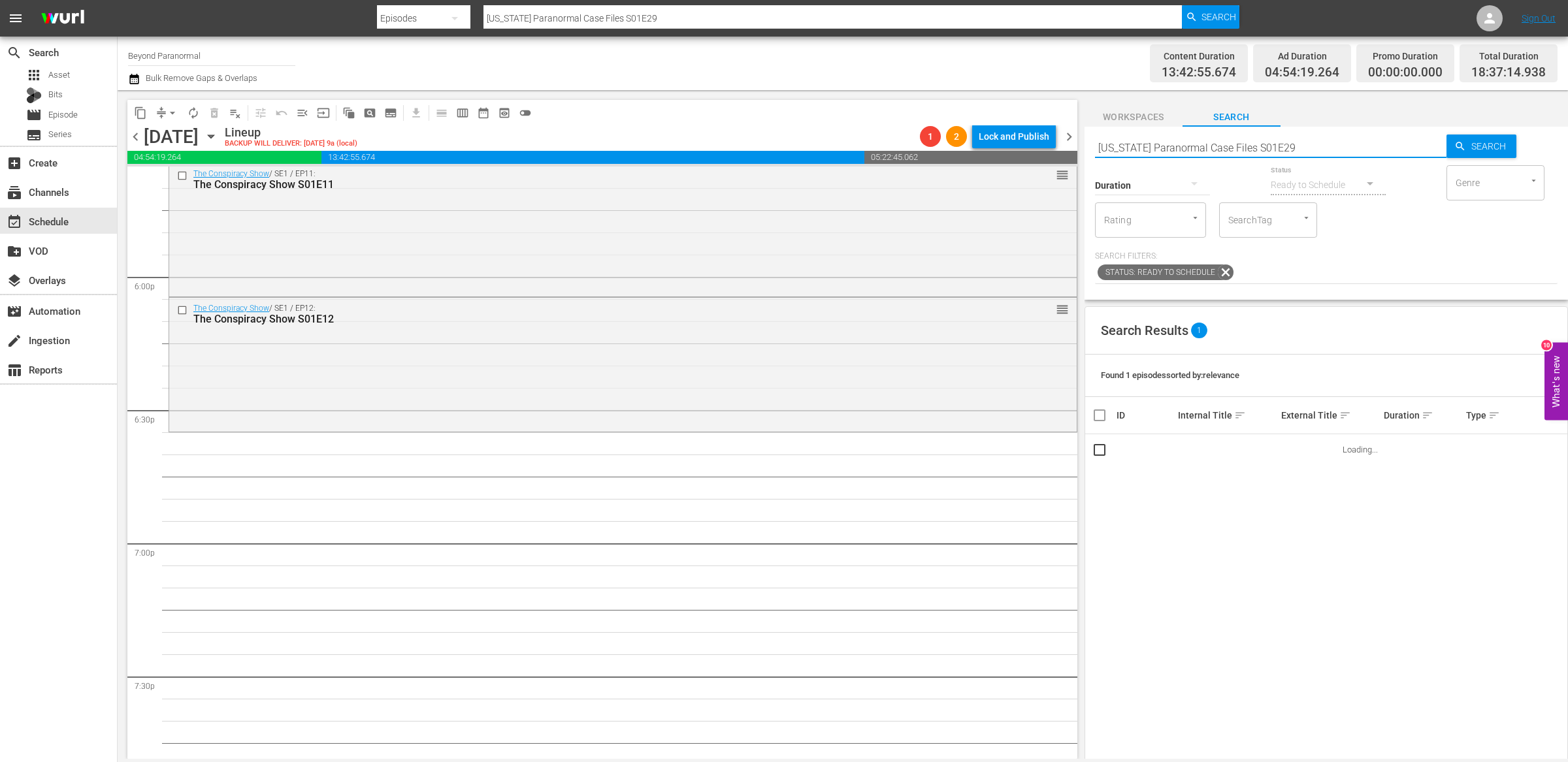
scroll to position [4702, 0]
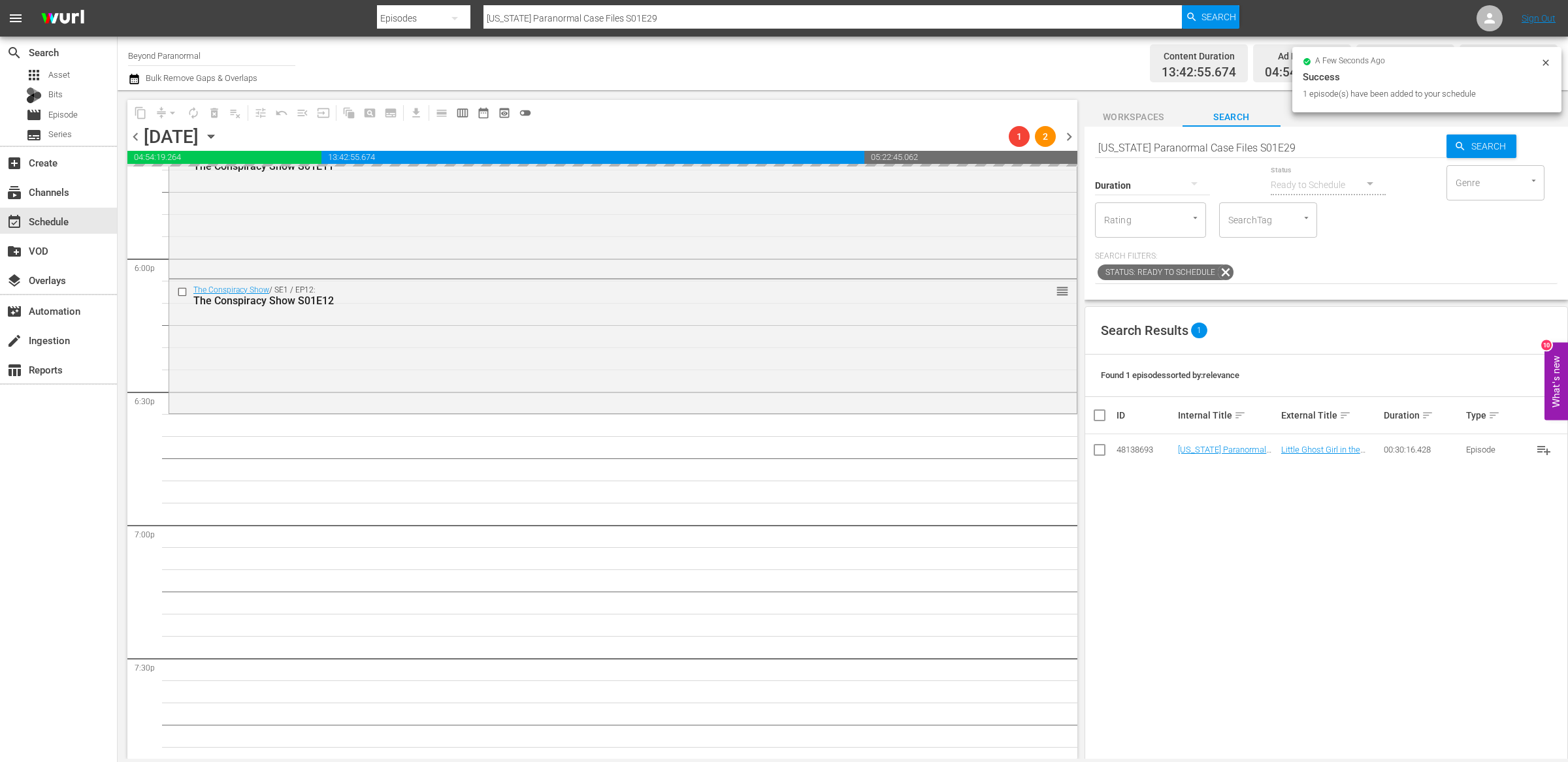
click at [1165, 143] on input "Virginia Paranormal Case Files S01E29" at bounding box center [1270, 148] width 351 height 31
paste input "A Haunting S04E08"
type input "A Haunting S04E08"
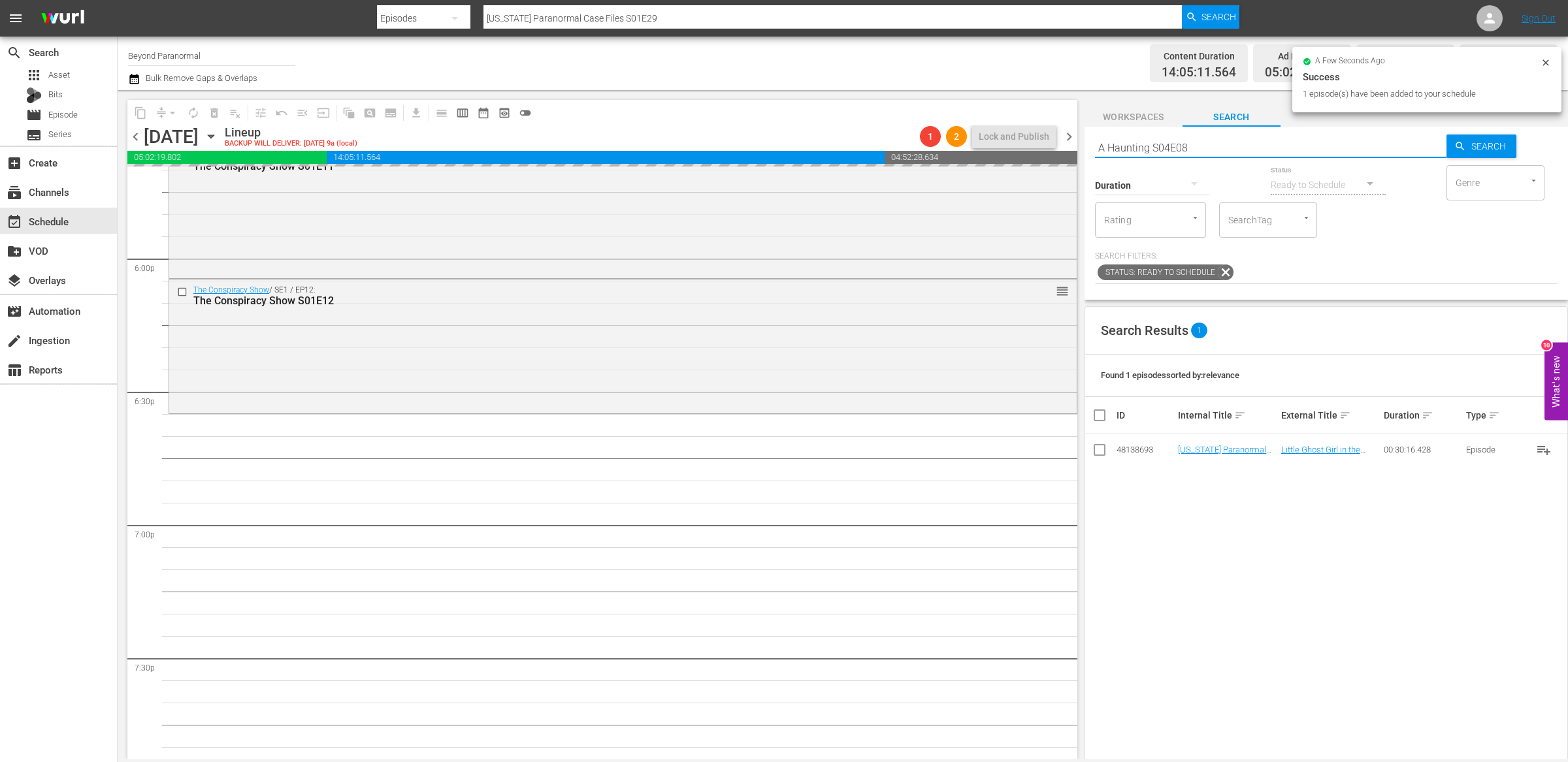
type input "A Haunting S04E08"
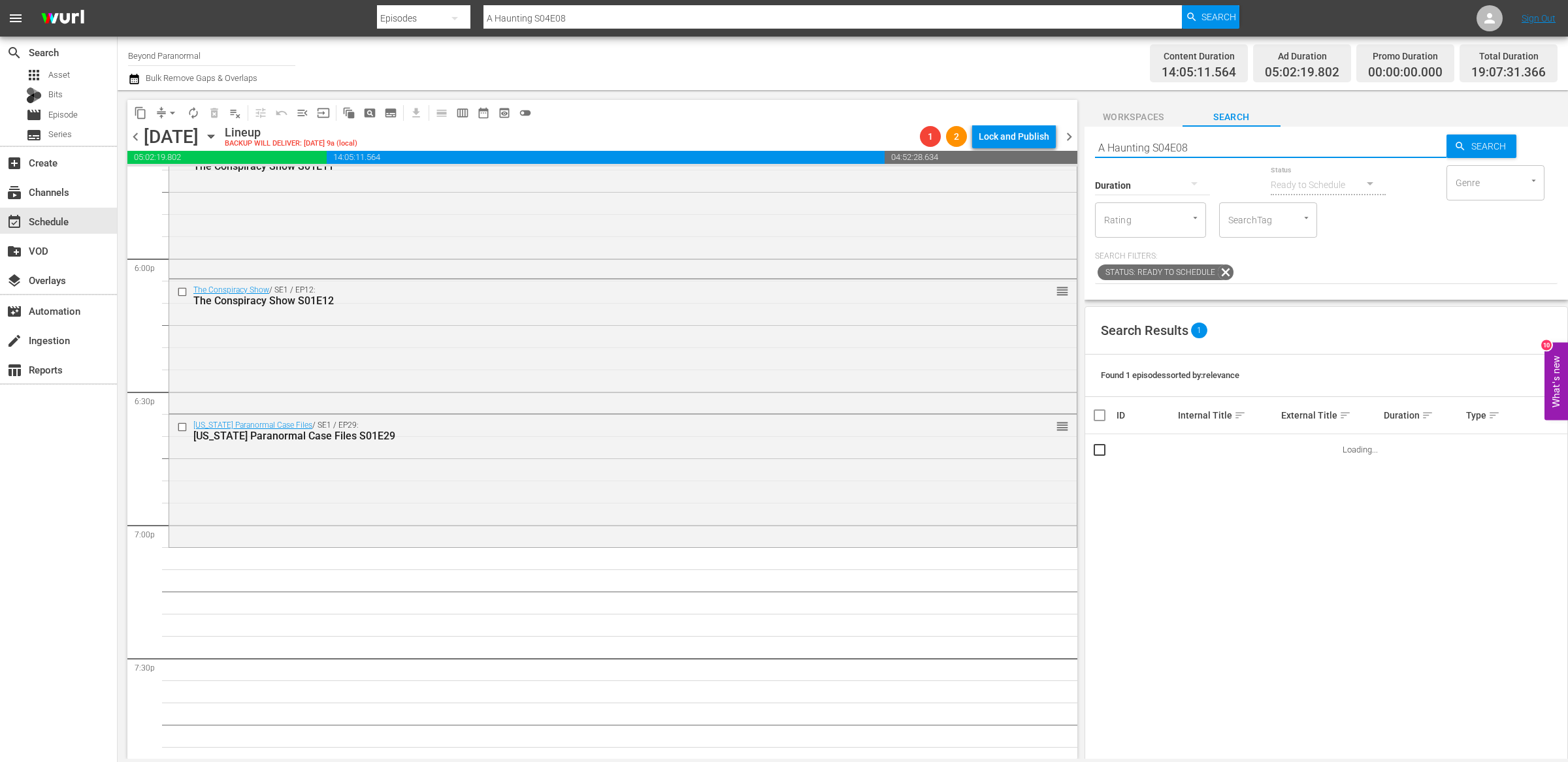
scroll to position [4796, 0]
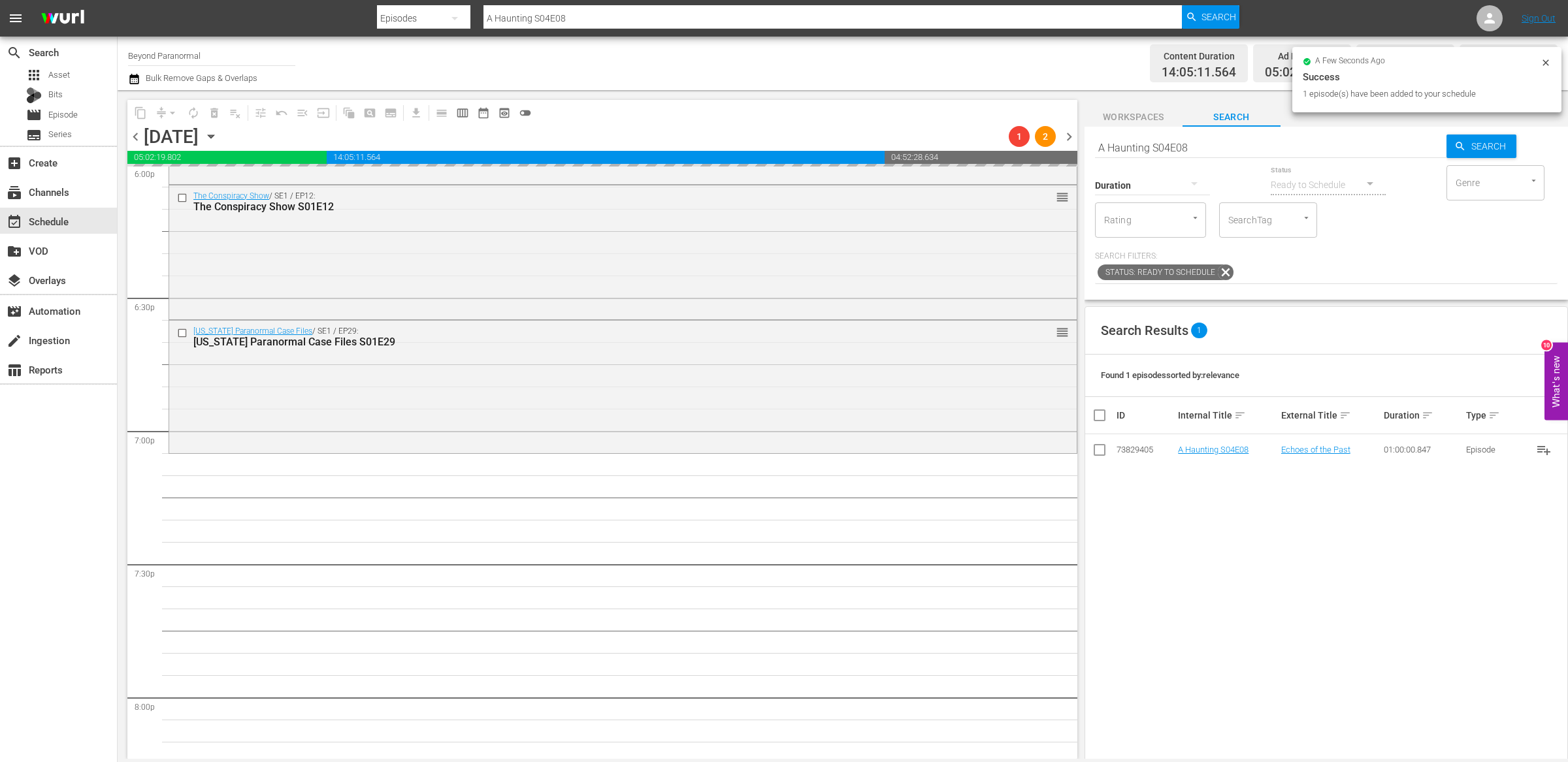
click at [1184, 144] on input "A Haunting S04E08" at bounding box center [1270, 148] width 351 height 31
click at [1183, 144] on input "A Haunting S04E08" at bounding box center [1270, 148] width 351 height 31
paste input "Dark Arts TV S01E03"
type input "Dark Arts TV S01E03"
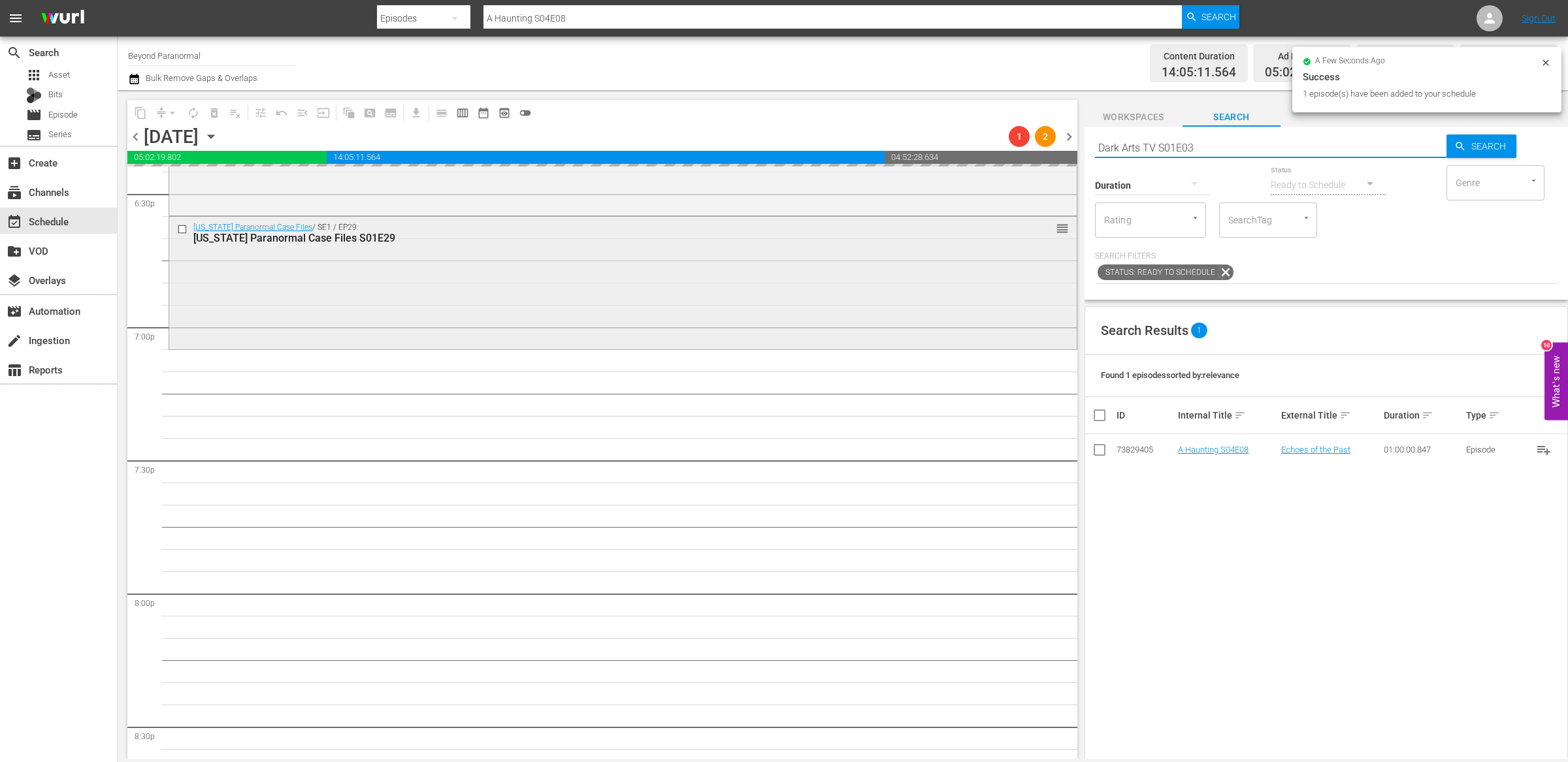
scroll to position [4908, 0]
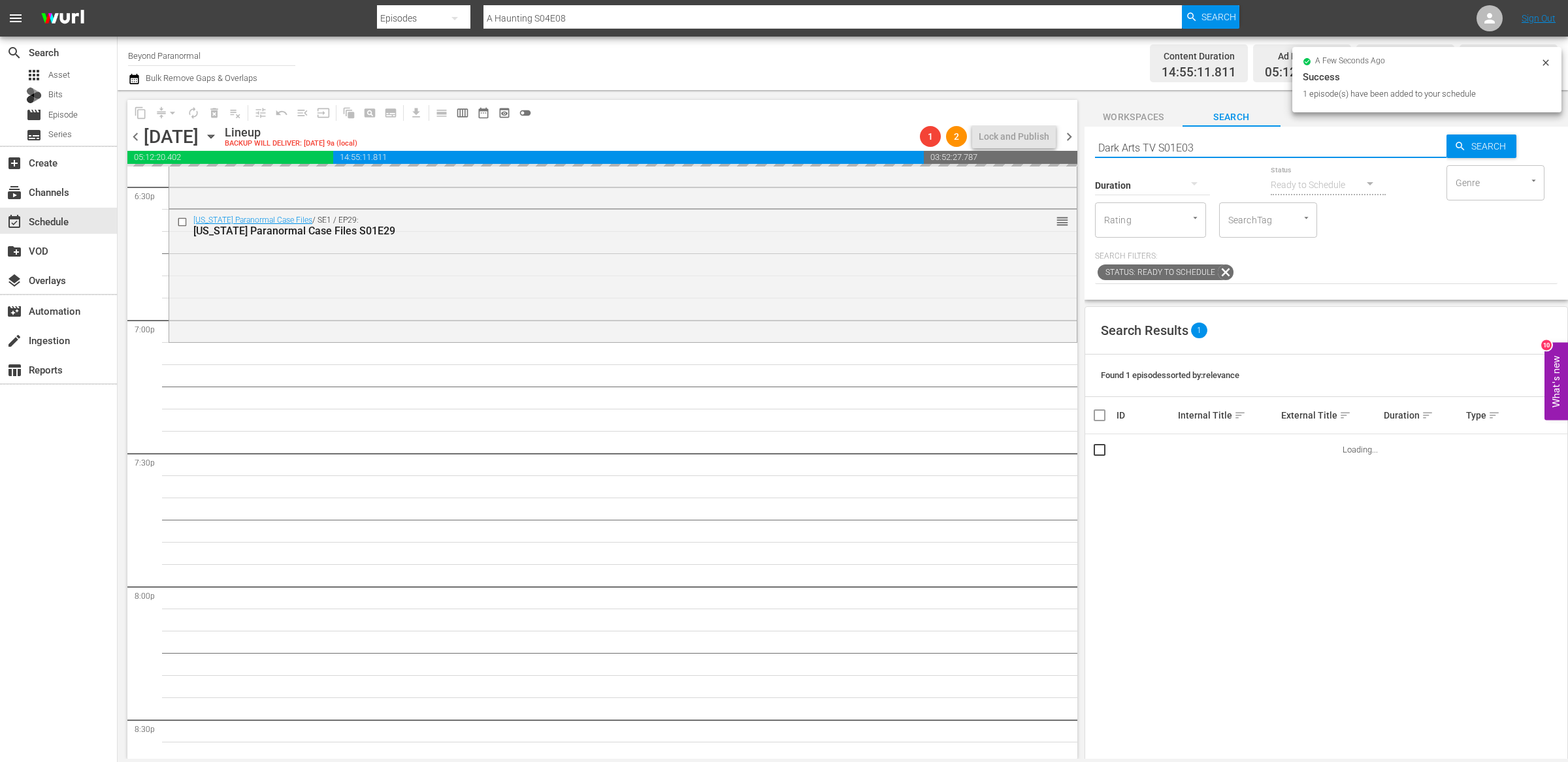
type input "Dark Arts TV S01E03"
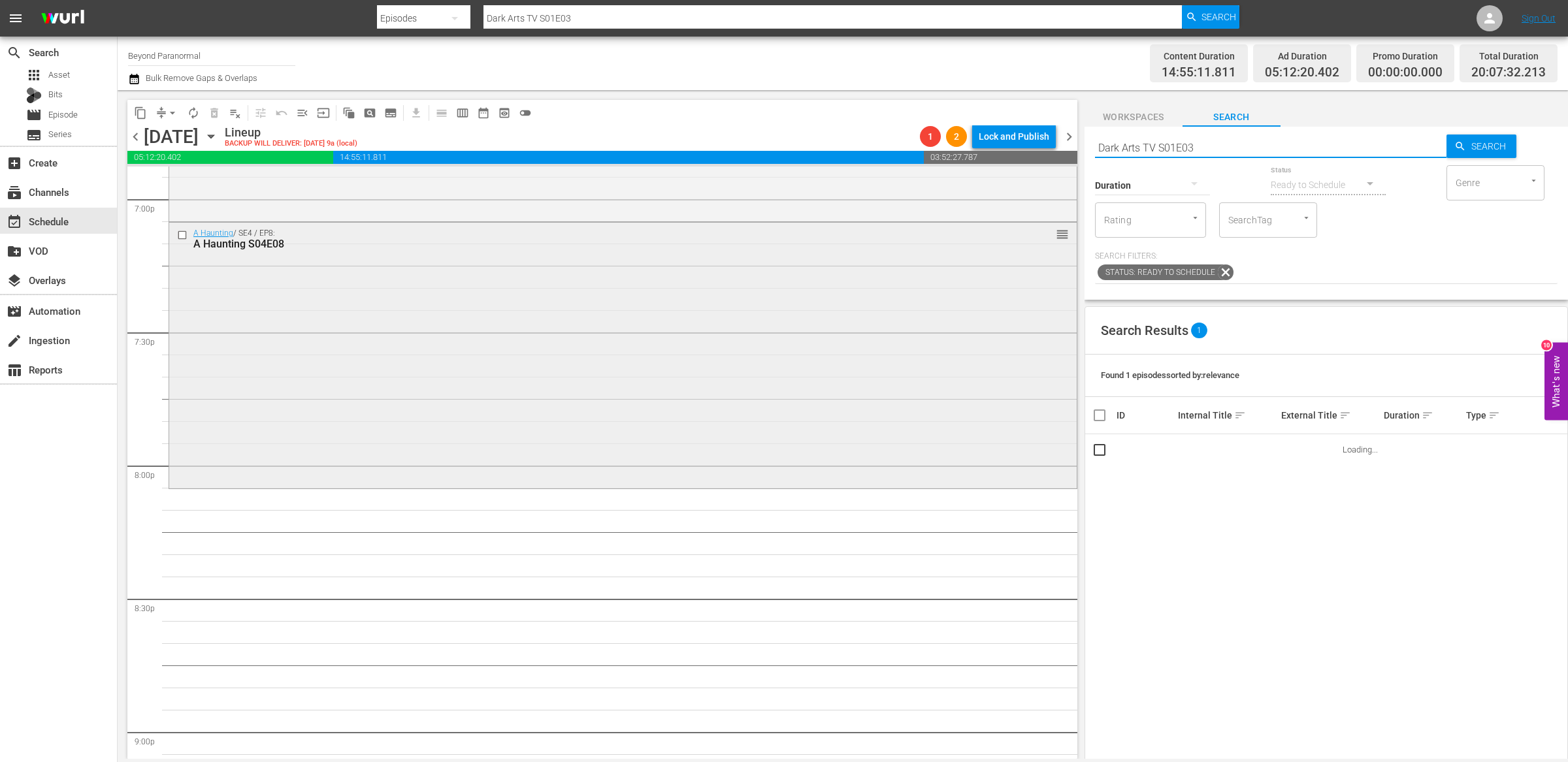
scroll to position [5037, 0]
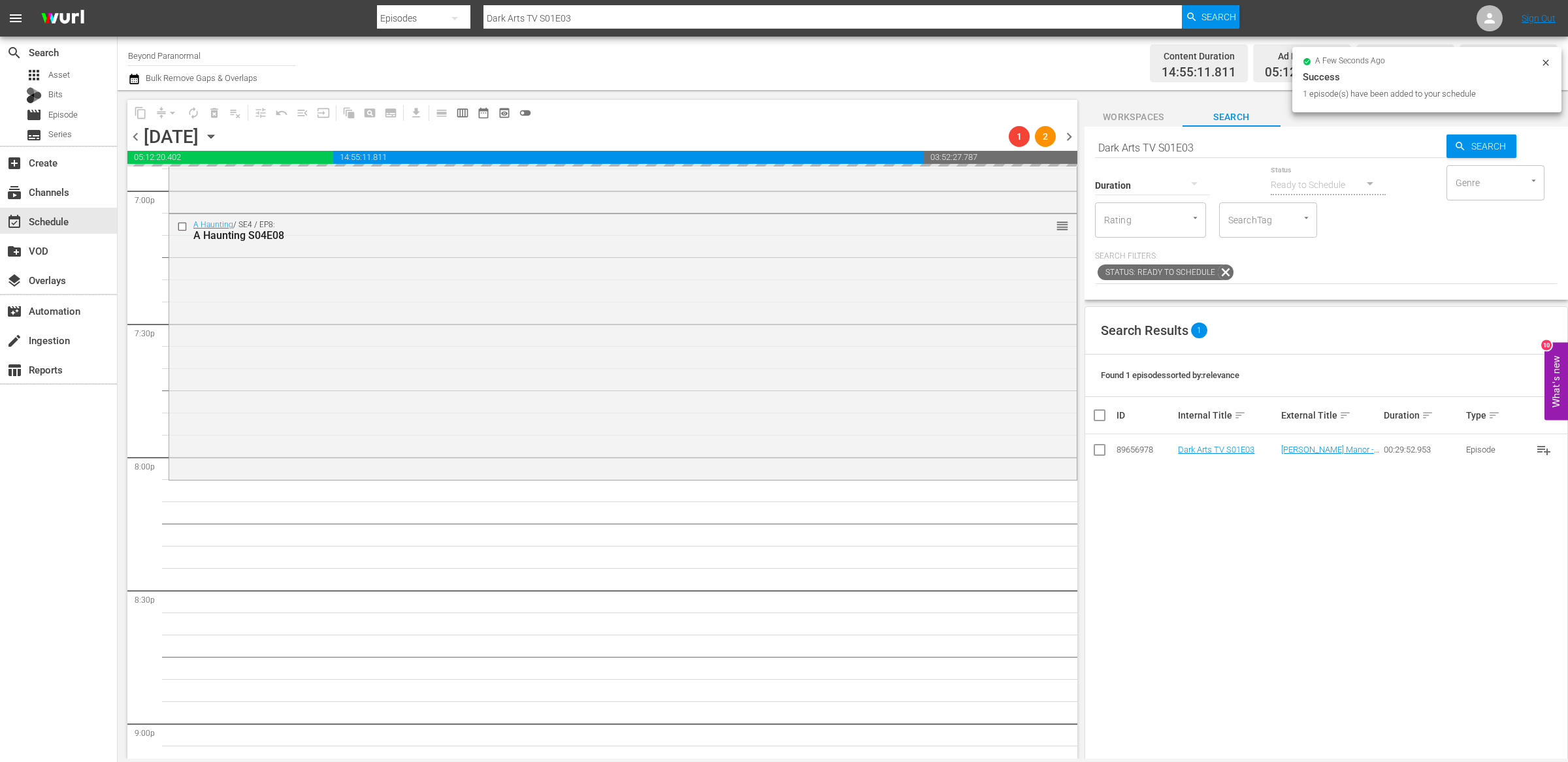
click at [1200, 145] on input "Dark Arts TV S01E03" at bounding box center [1270, 148] width 351 height 31
paste input "Ghost Cases 104"
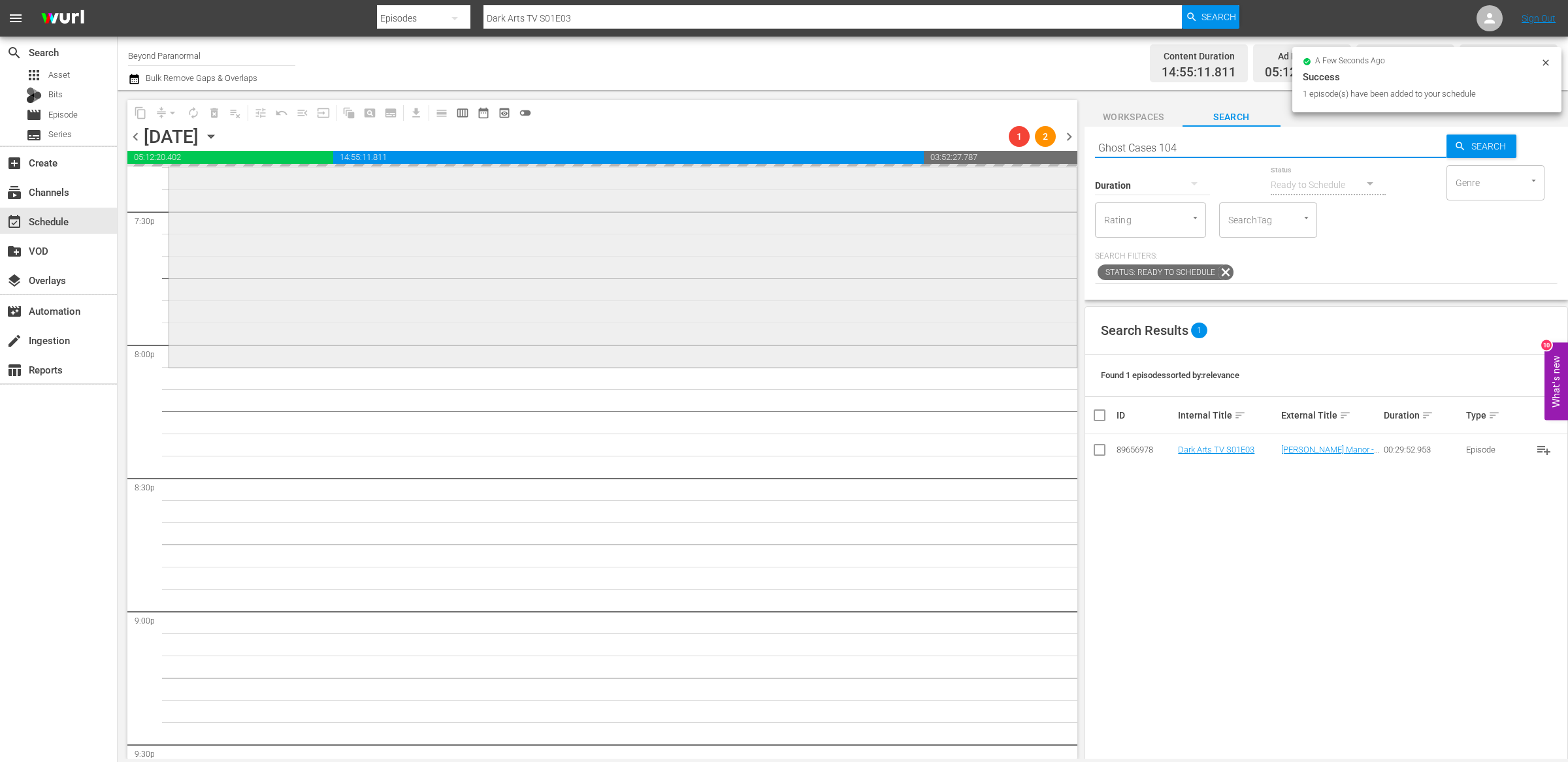
scroll to position [5153, 0]
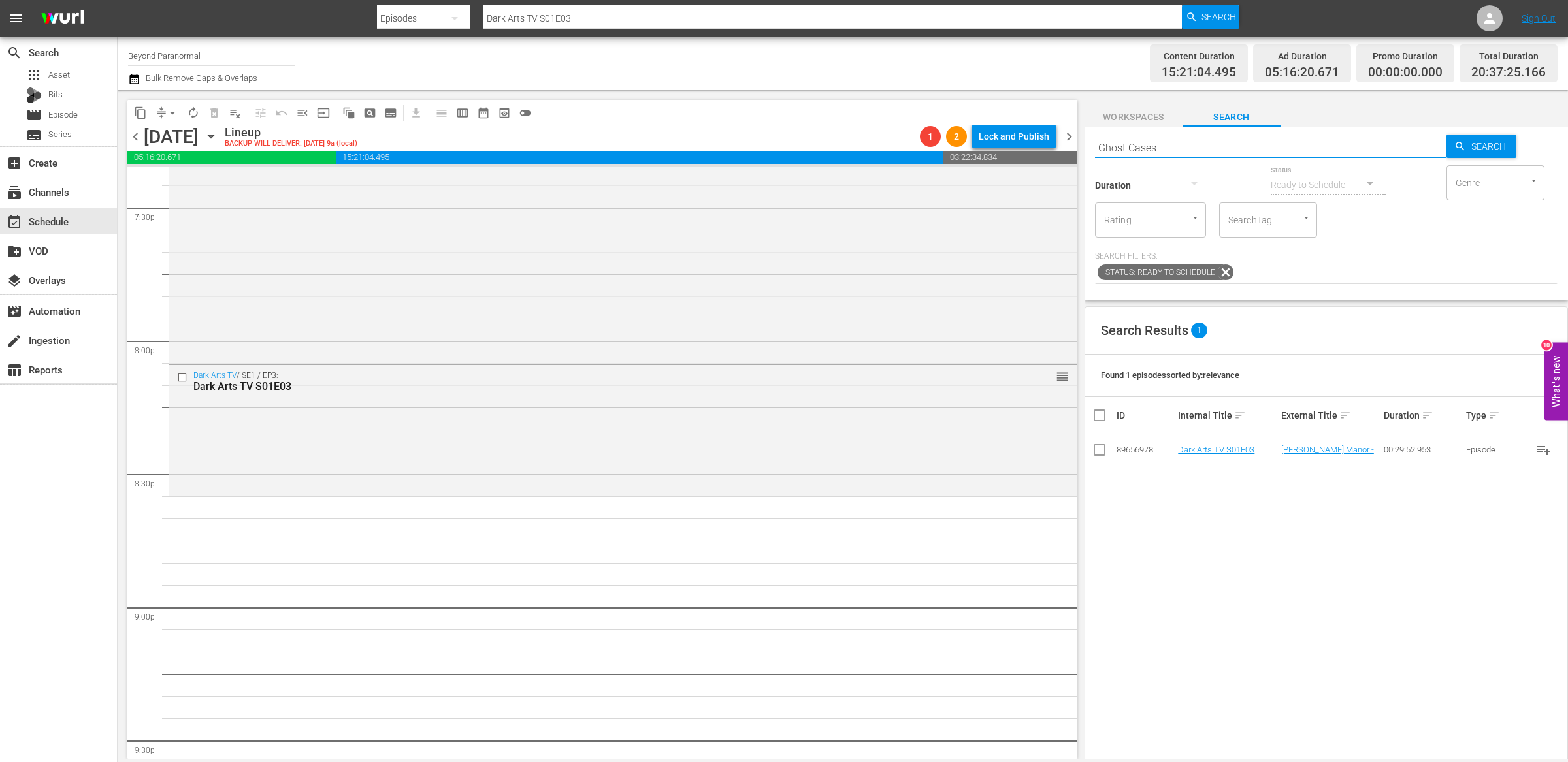
type input "Ghost Cases s"
type input "Ghost Cases"
type input "Ghost Cases s01e04"
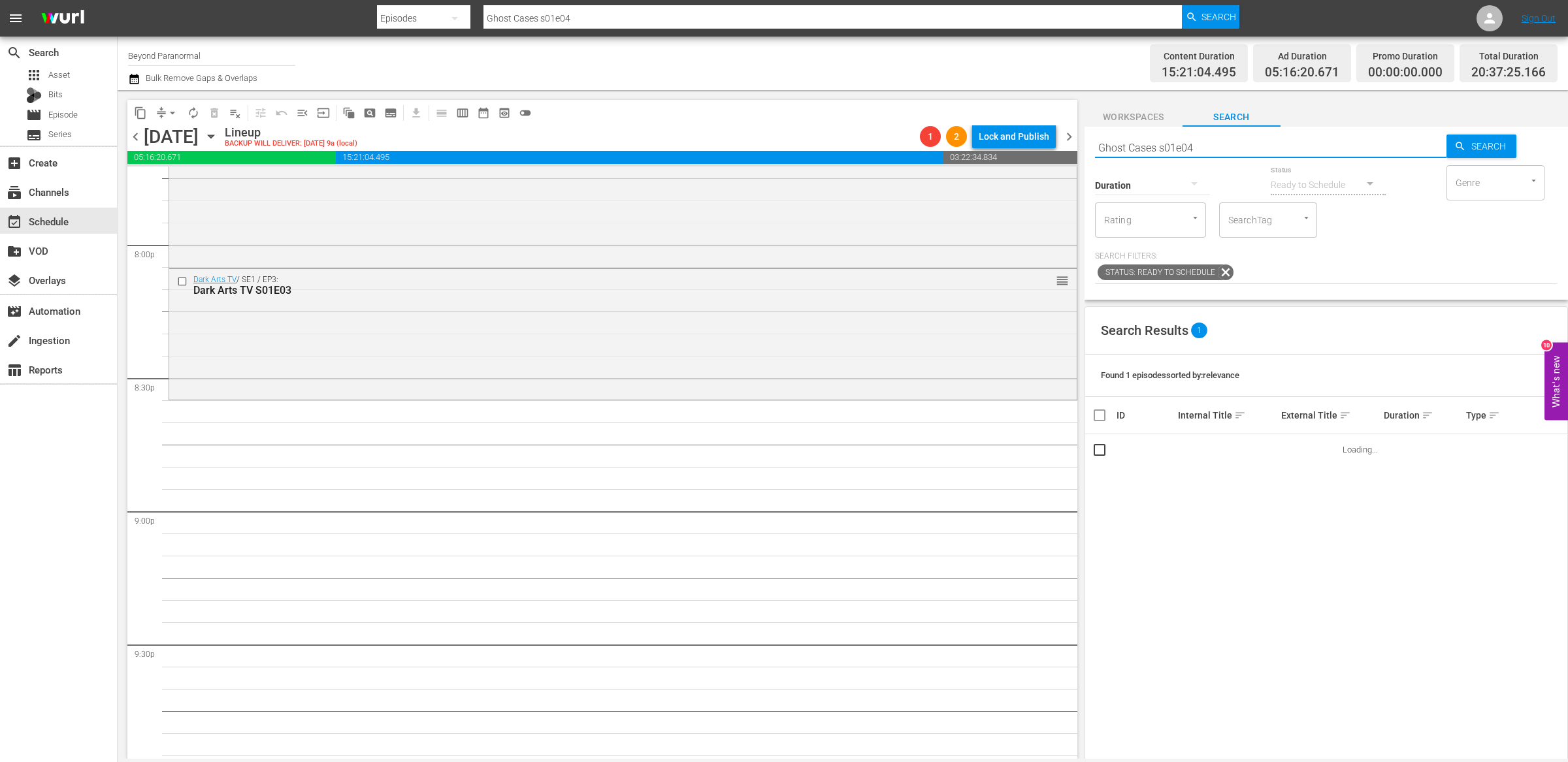
scroll to position [5261, 0]
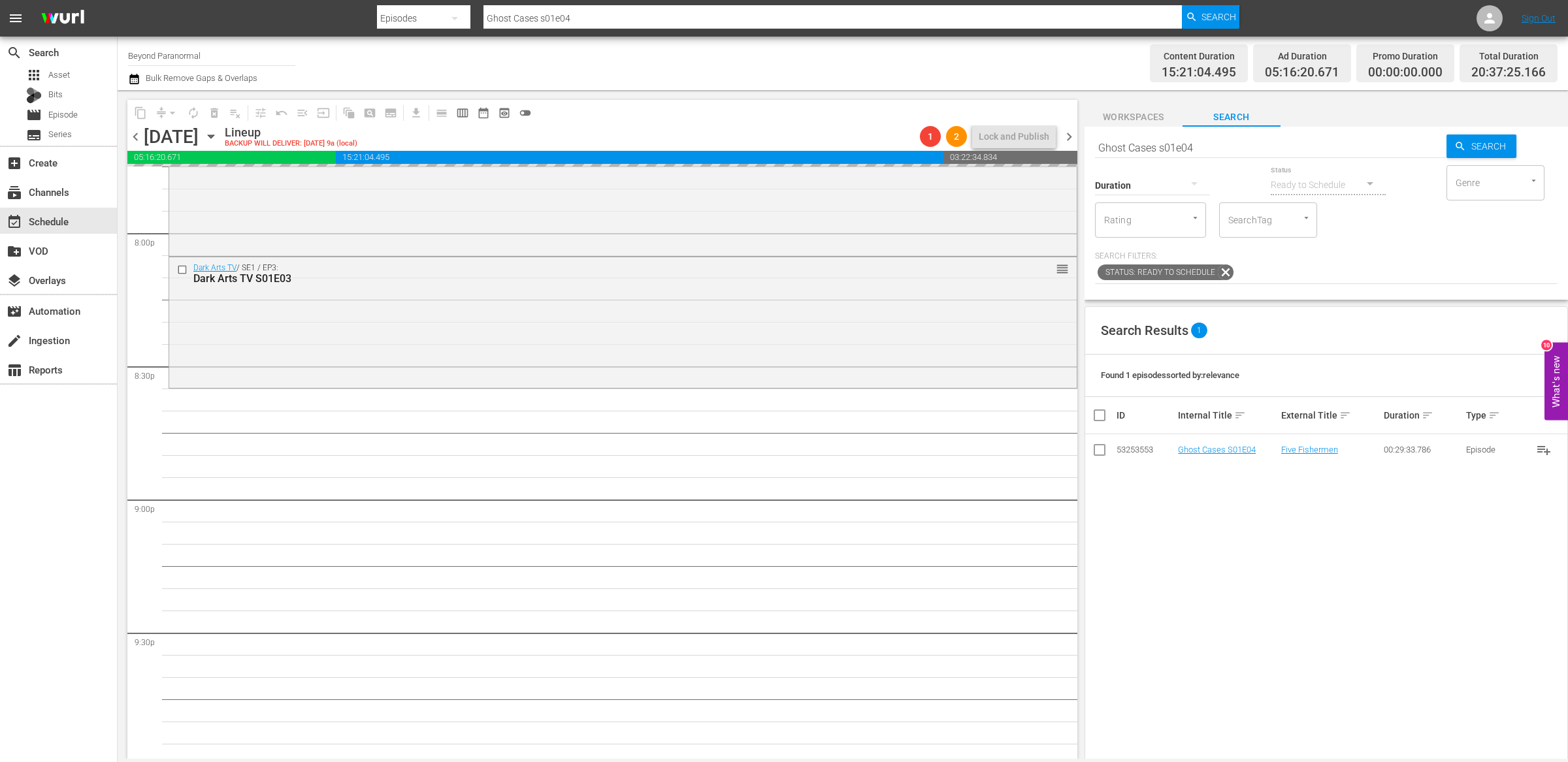
drag, startPoint x: 1207, startPoint y: 452, endPoint x: 1178, endPoint y: 9, distance: 443.9
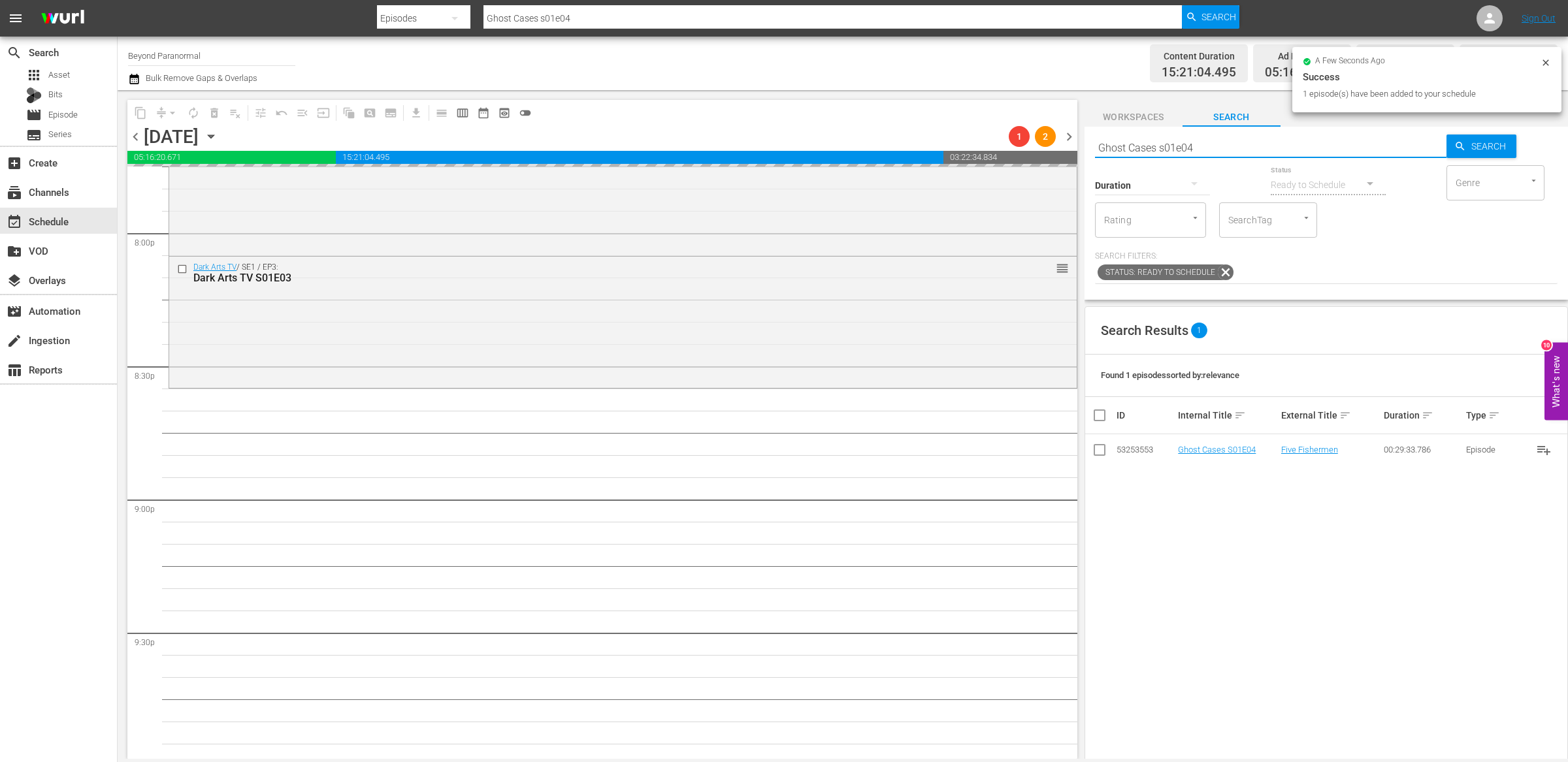
click at [1150, 141] on input "Ghost Cases s01e04" at bounding box center [1270, 148] width 351 height 31
click at [1150, 142] on input "Ghost Cases s01e04" at bounding box center [1270, 148] width 351 height 31
paste input "Sir Spooks S01E08"
type input "Sir Spooks S01E08"
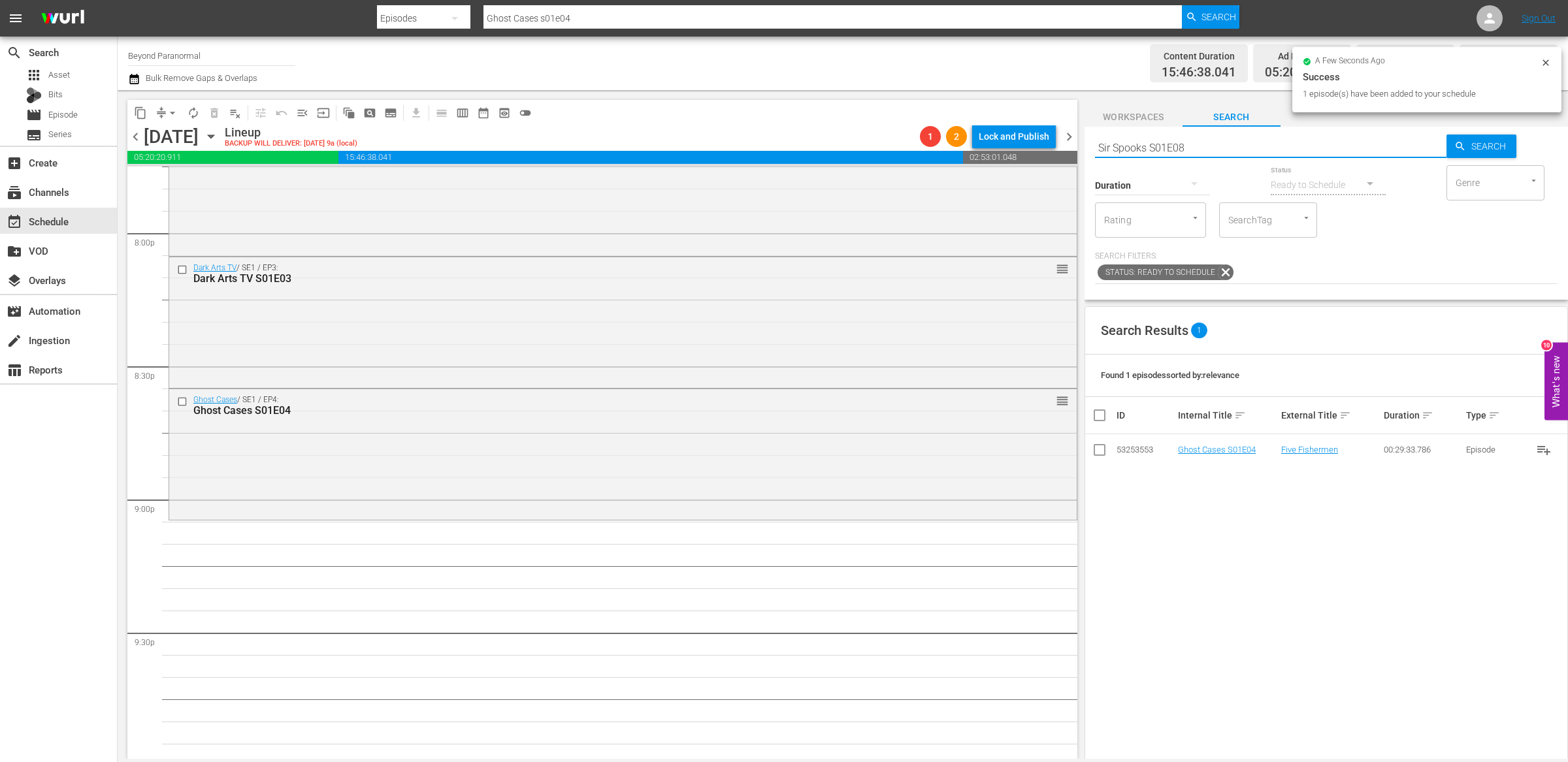
scroll to position [5381, 0]
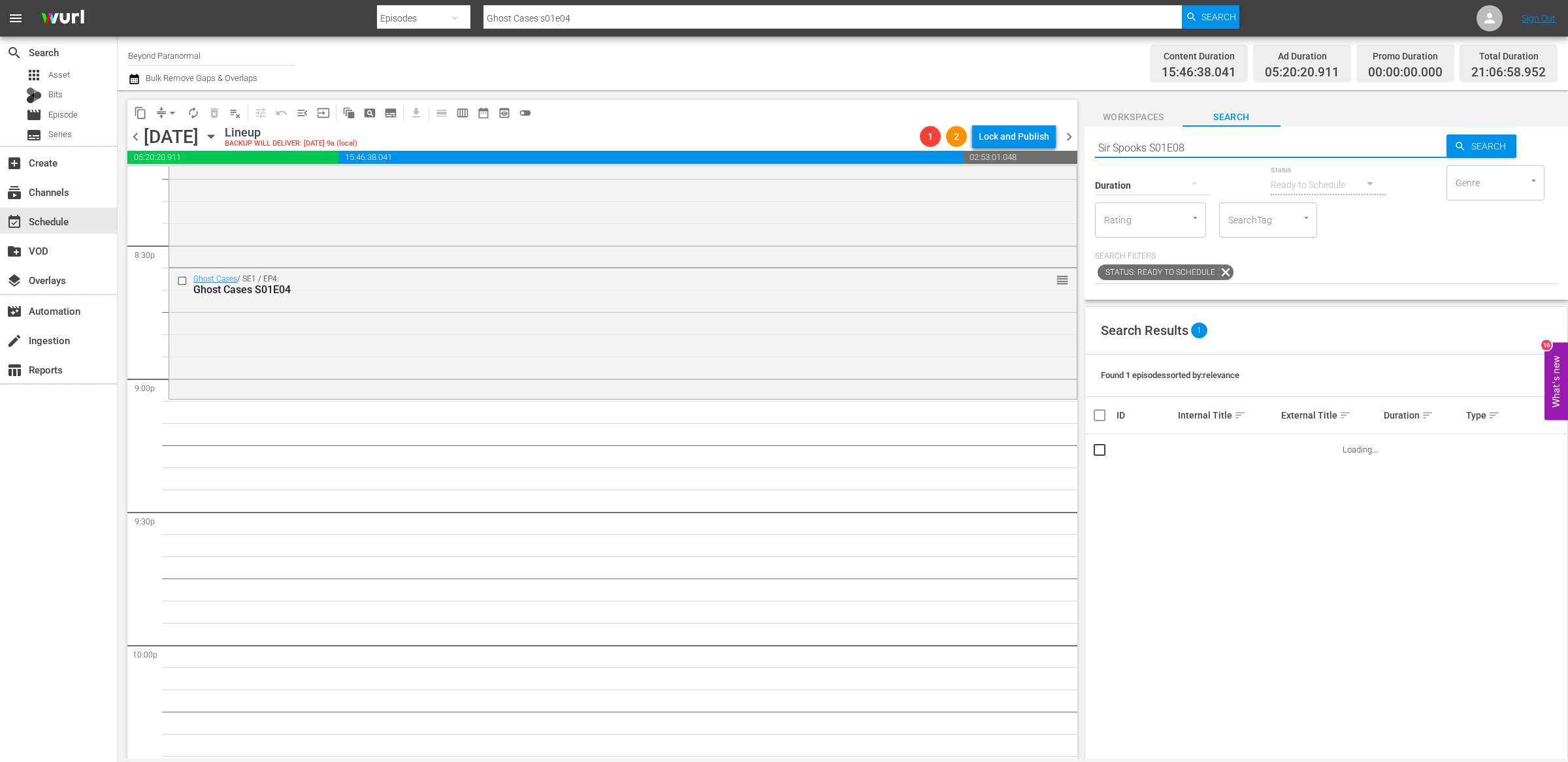
type input "Sir Spooks S01E08"
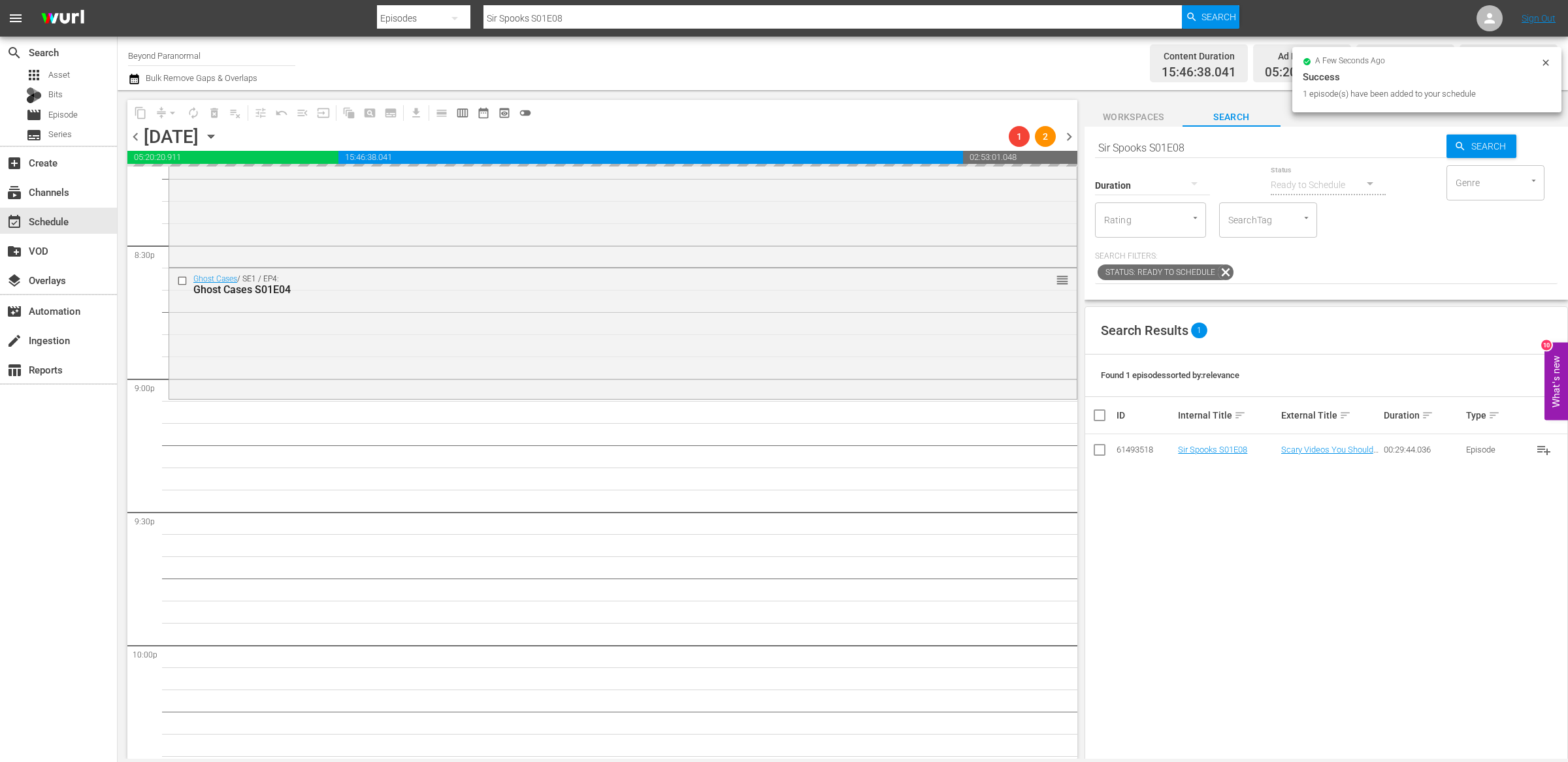
click at [1136, 143] on input "Sir Spooks S01E08" at bounding box center [1270, 148] width 351 height 31
click at [1136, 143] on input "Sir Spooks S01E08" at bounding box center [1270, 148] width 351 height 31
paste input "Encounters S01E04"
type input "Encounters S01E04"
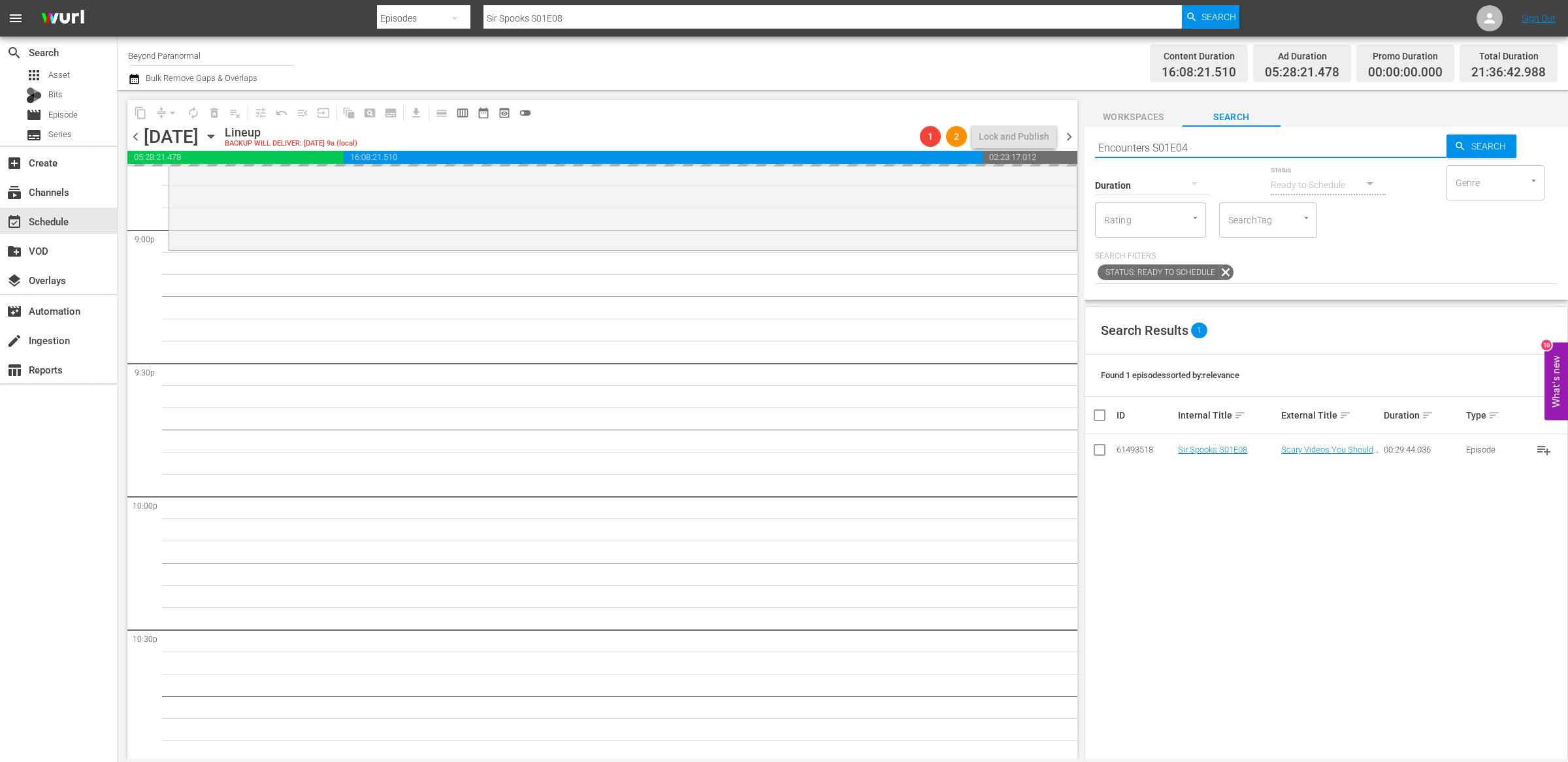
scroll to position [5531, 0]
type input "Encounters S01E04"
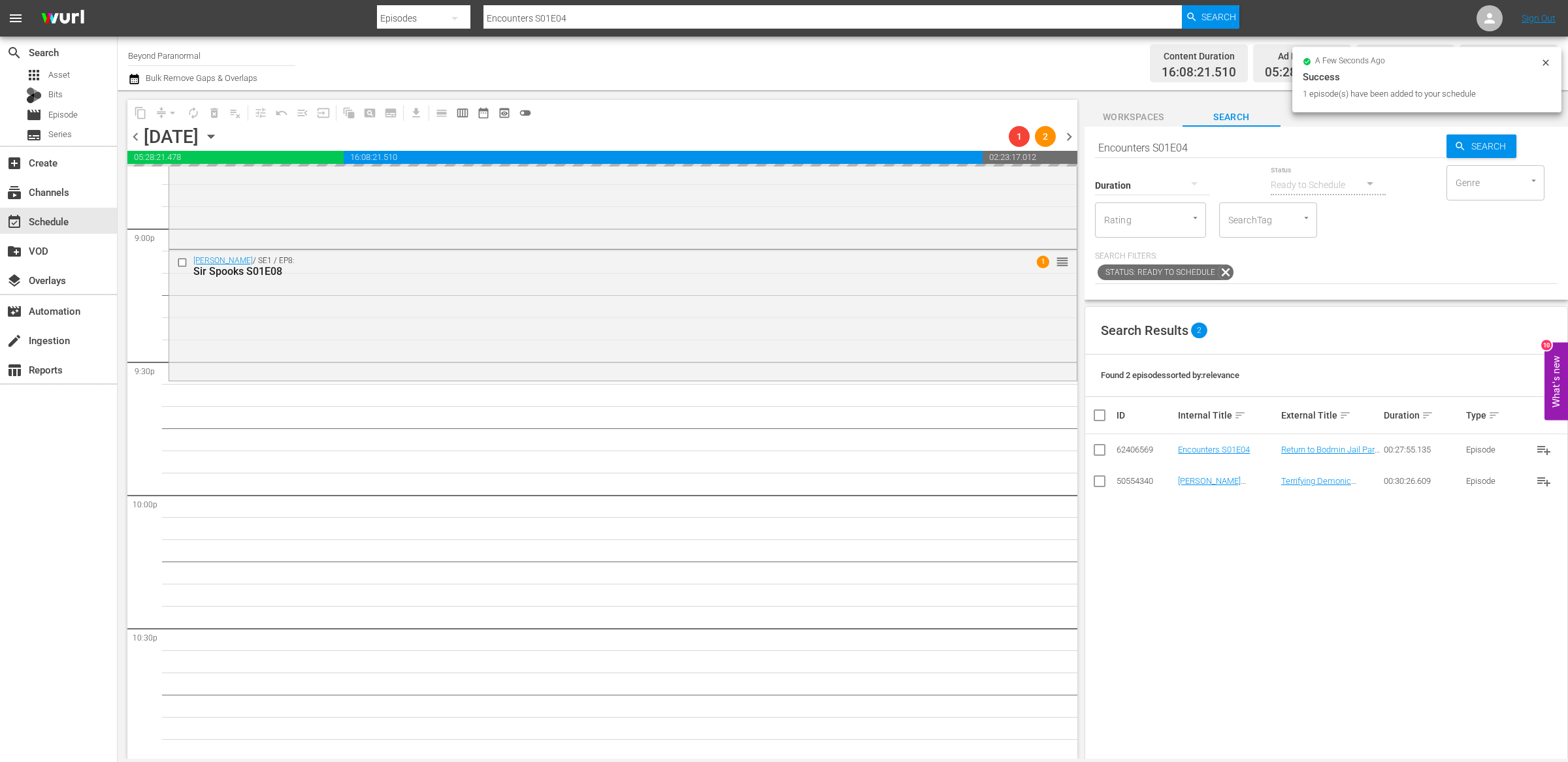
click at [1131, 148] on input "Encounters S01E04" at bounding box center [1270, 148] width 351 height 31
click at [1131, 149] on input "Encounters S01E04" at bounding box center [1270, 148] width 351 height 31
paste input "Shadow Chas"
type input "Shadow Chasers S01E04"
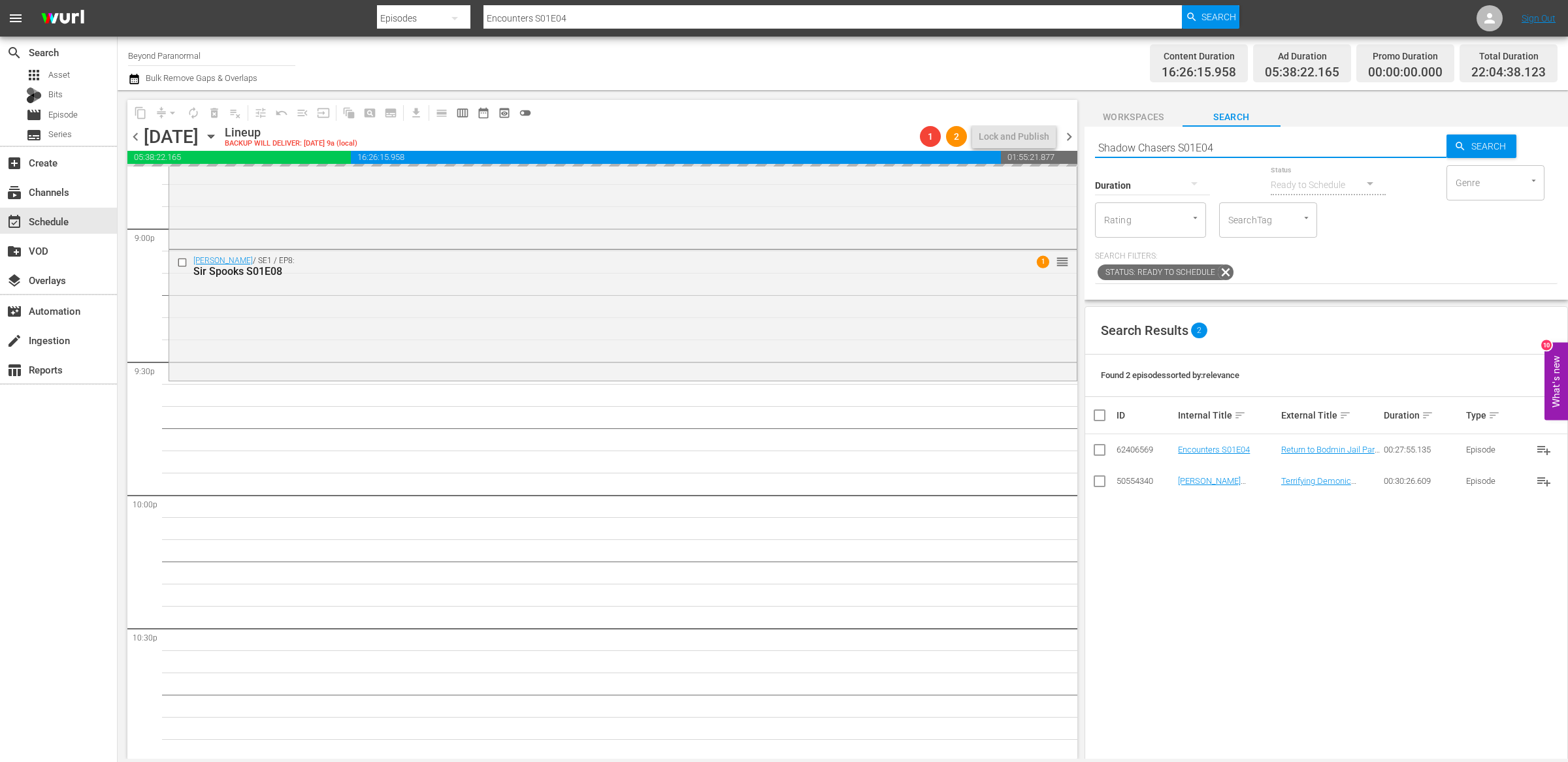
scroll to position [5631, 0]
type input "Shadow Chasers S01E04"
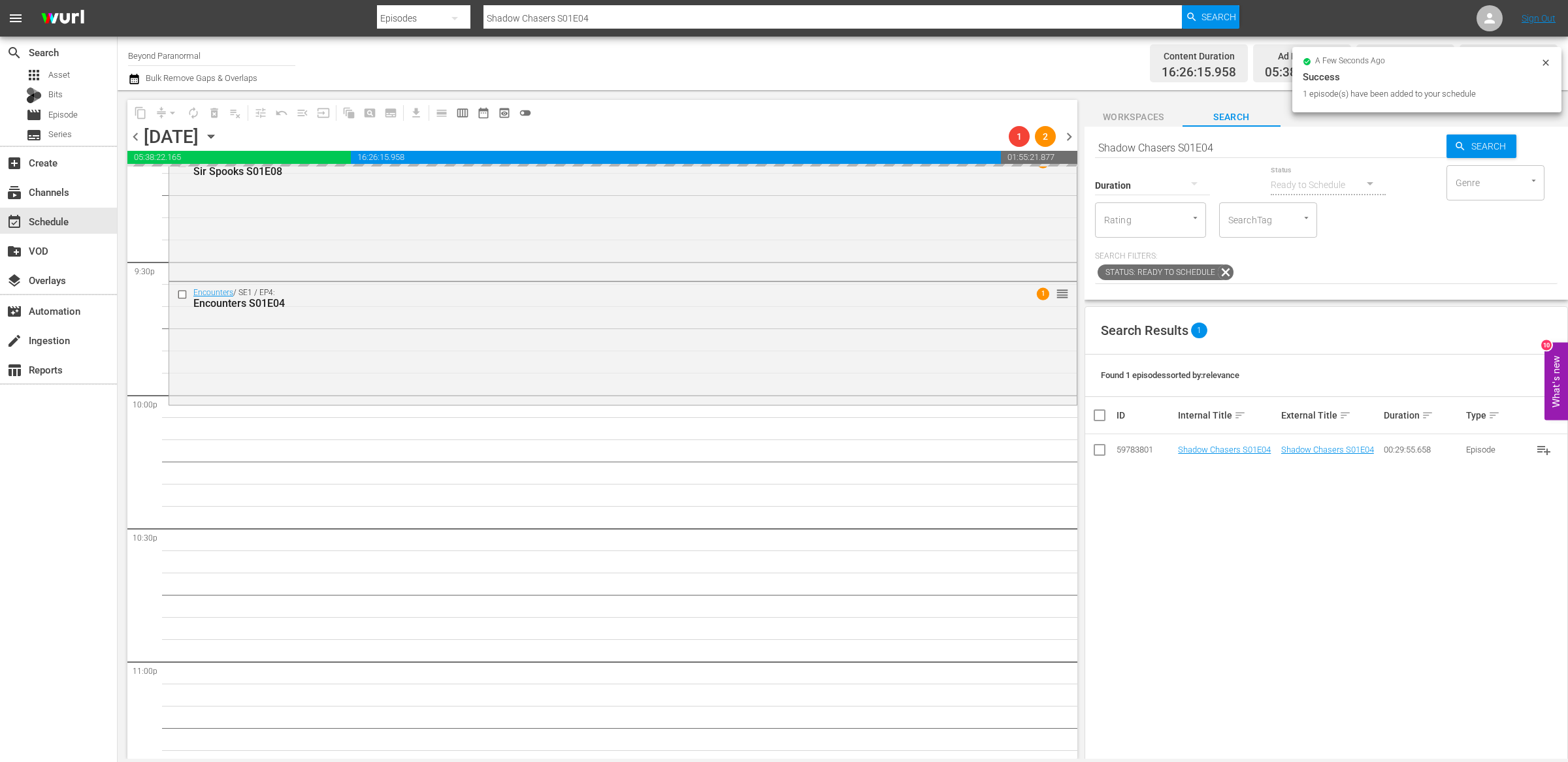
click at [1147, 152] on input "Shadow Chasers S01E04" at bounding box center [1270, 148] width 351 height 31
paste input "Virginia Paranormal Case Files S01E29"
type input "Virginia Paranormal Case Files S01E29"
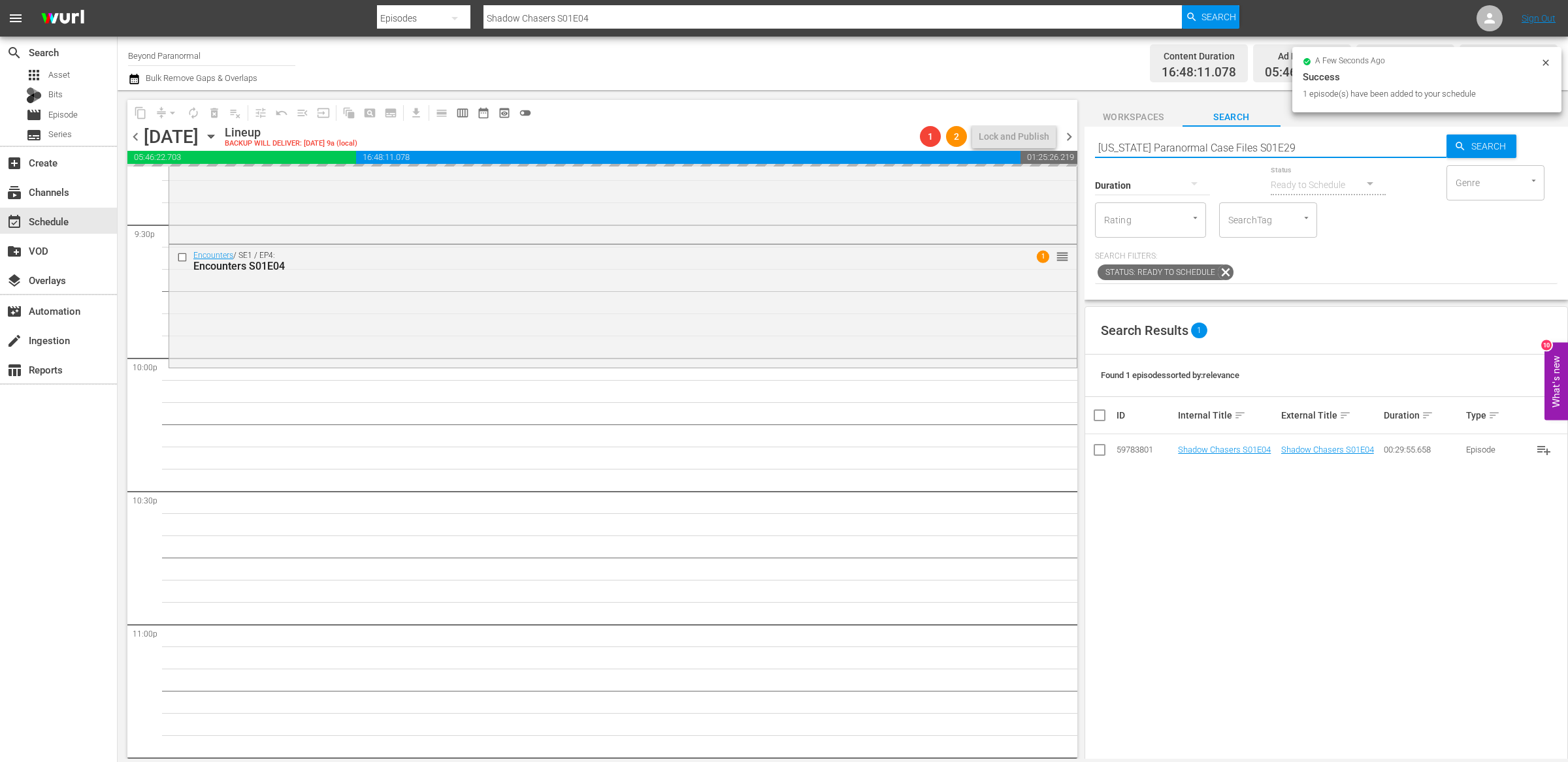
scroll to position [5729, 0]
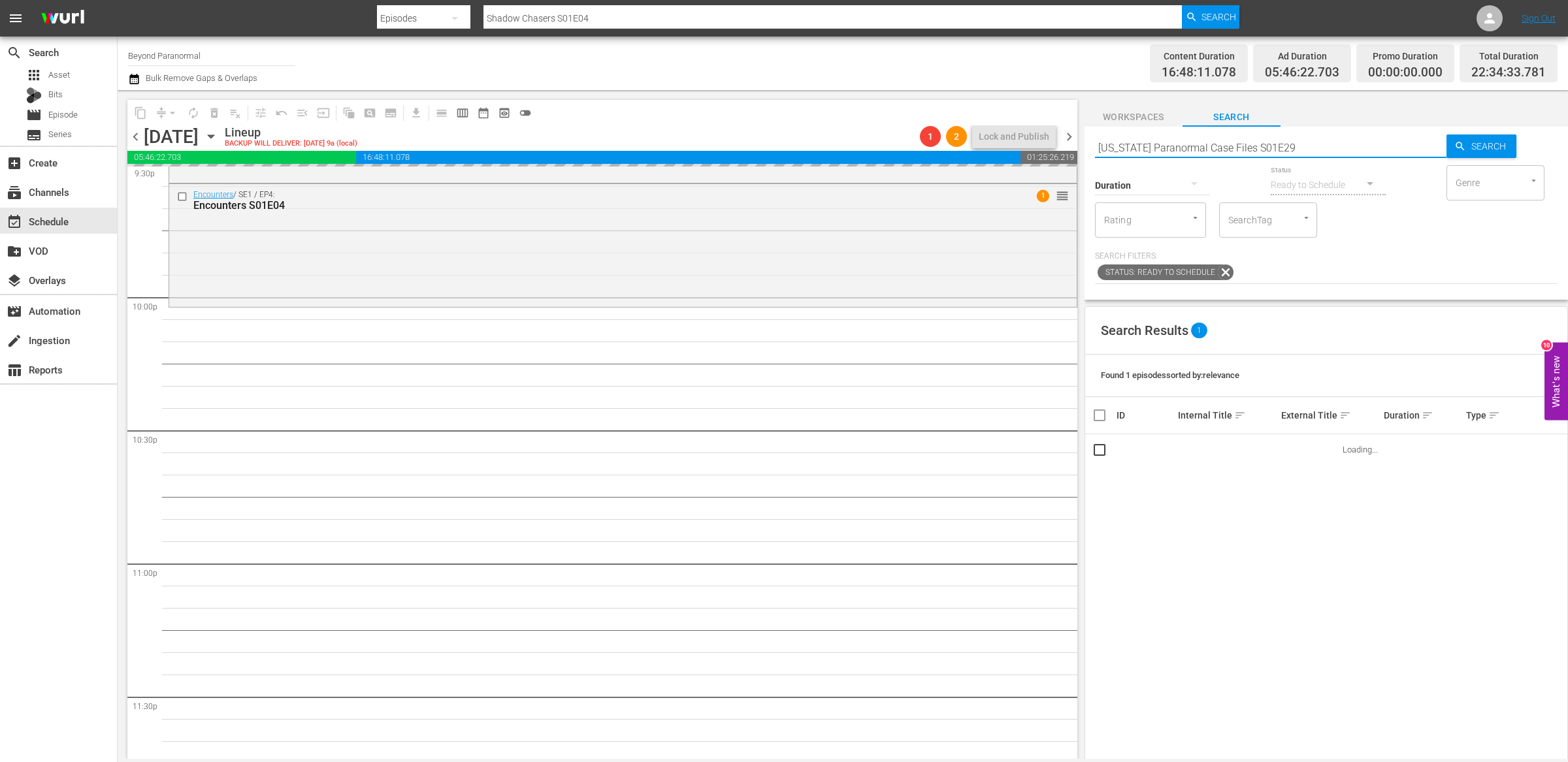
type input "Virginia Paranormal Case Files S01E29"
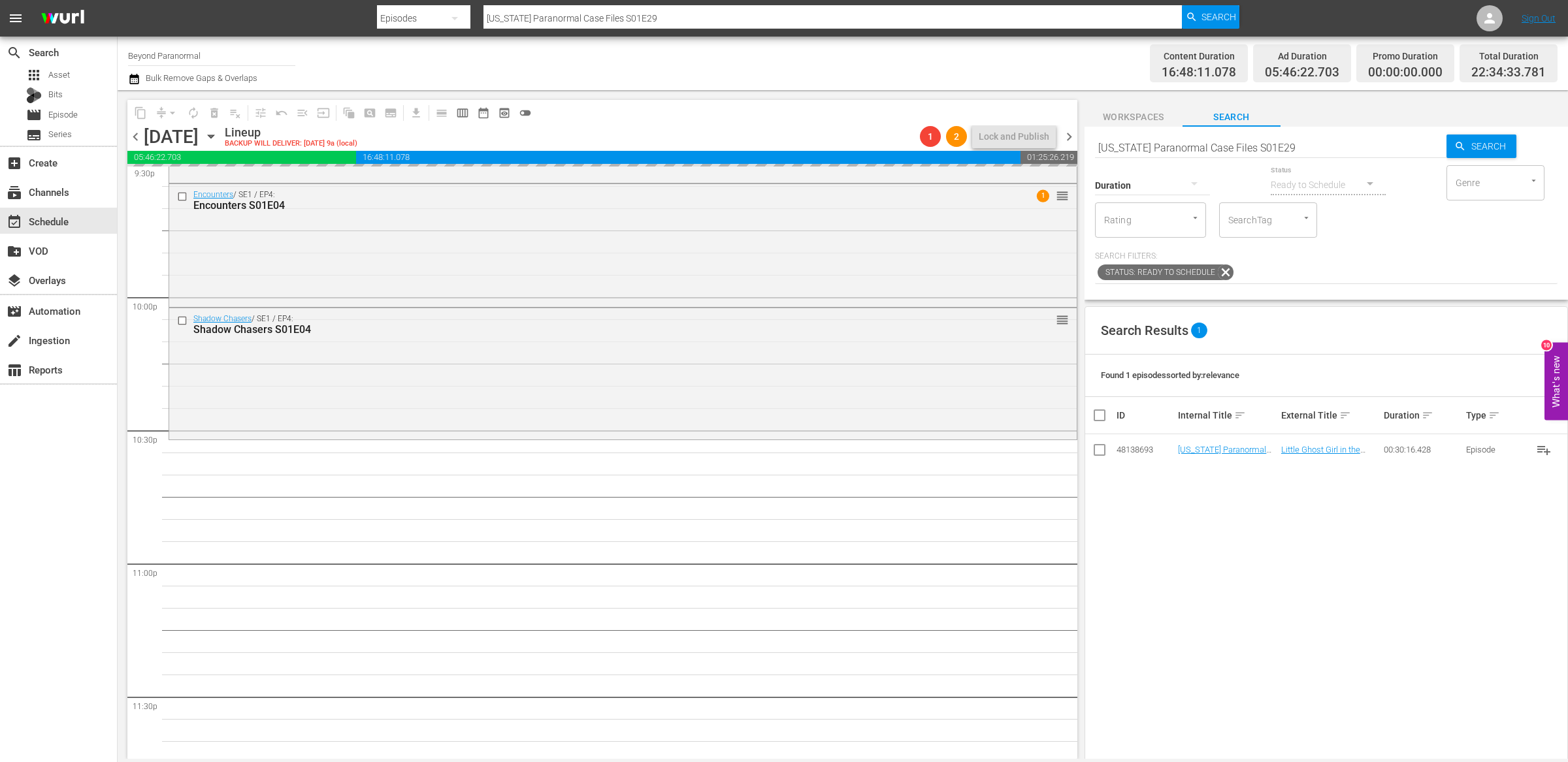
click at [1121, 130] on div "Search Virginia Paranormal Case Files S01E29 Search Duration Status Ready to Sc…" at bounding box center [1326, 213] width 484 height 173
click at [1121, 134] on input "Virginia Paranormal Case Files S01E29" at bounding box center [1270, 148] width 351 height 31
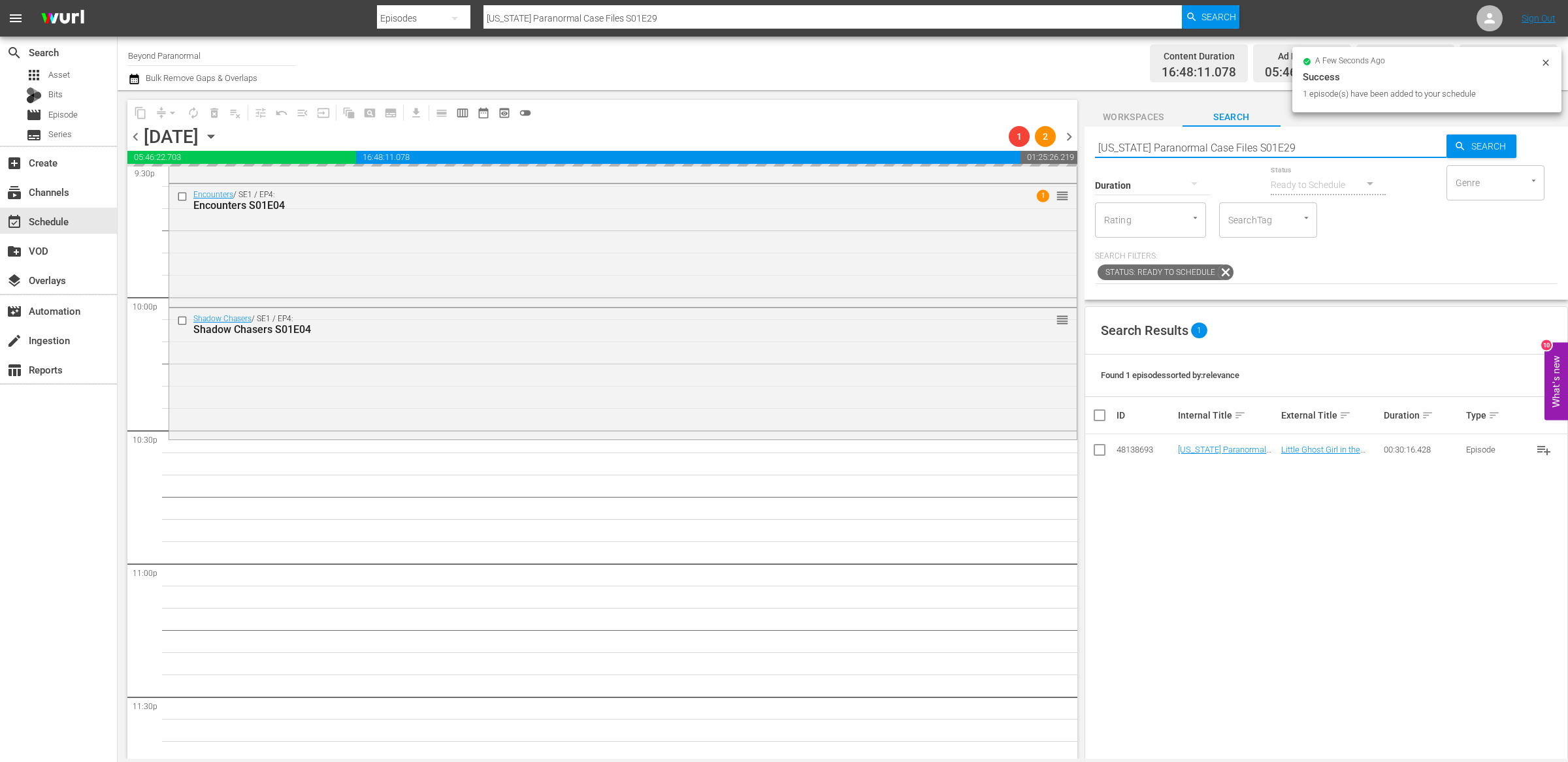
click at [1115, 147] on input "Virginia Paranormal Case Files S01E29" at bounding box center [1270, 148] width 351 height 31
click at [1115, 148] on input "Virginia Paranormal Case Files S01E29" at bounding box center [1270, 148] width 351 height 31
paste input "A Haunting S04E08"
type input "A Haunting S04E08"
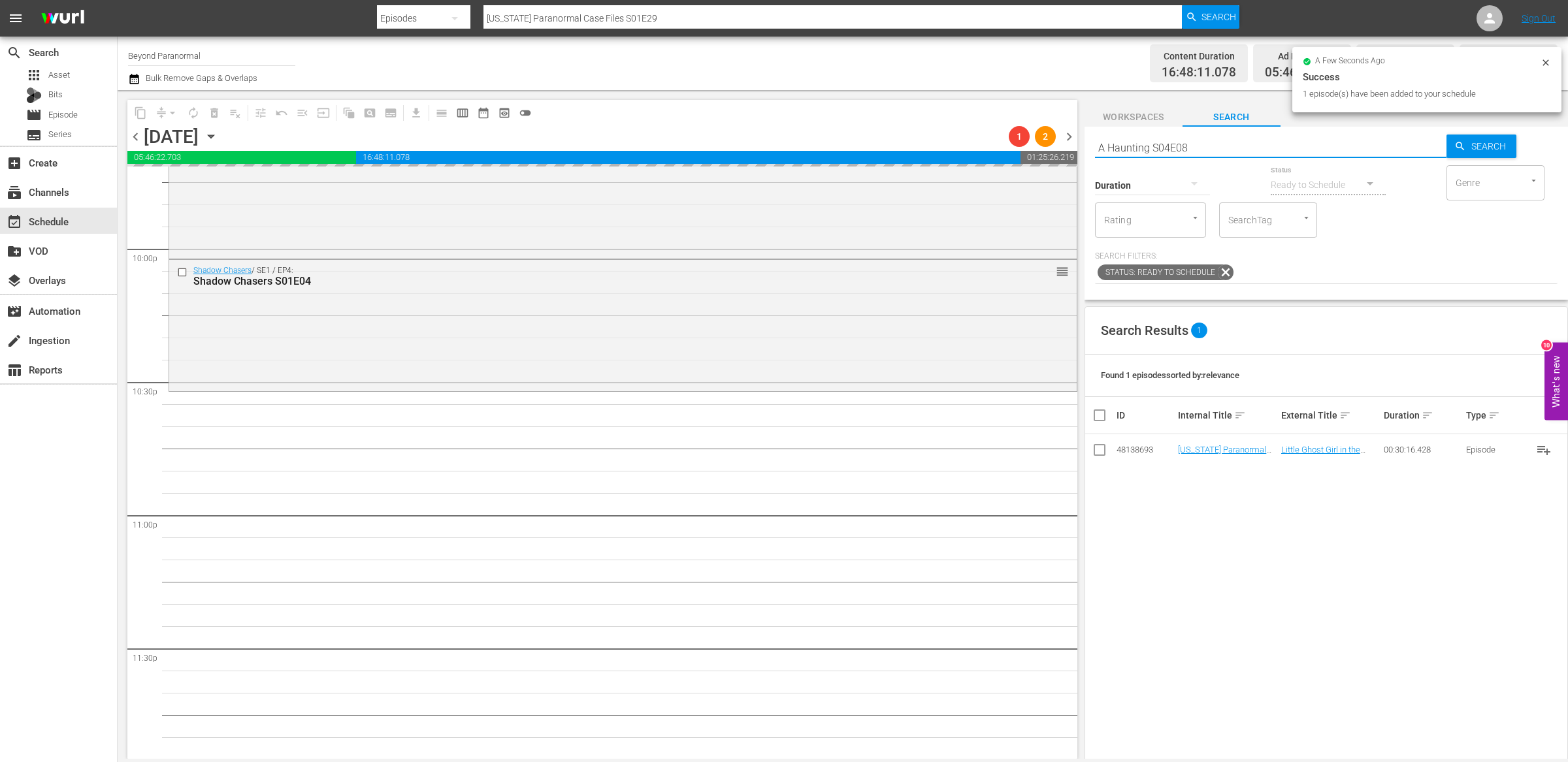
scroll to position [5799, 0]
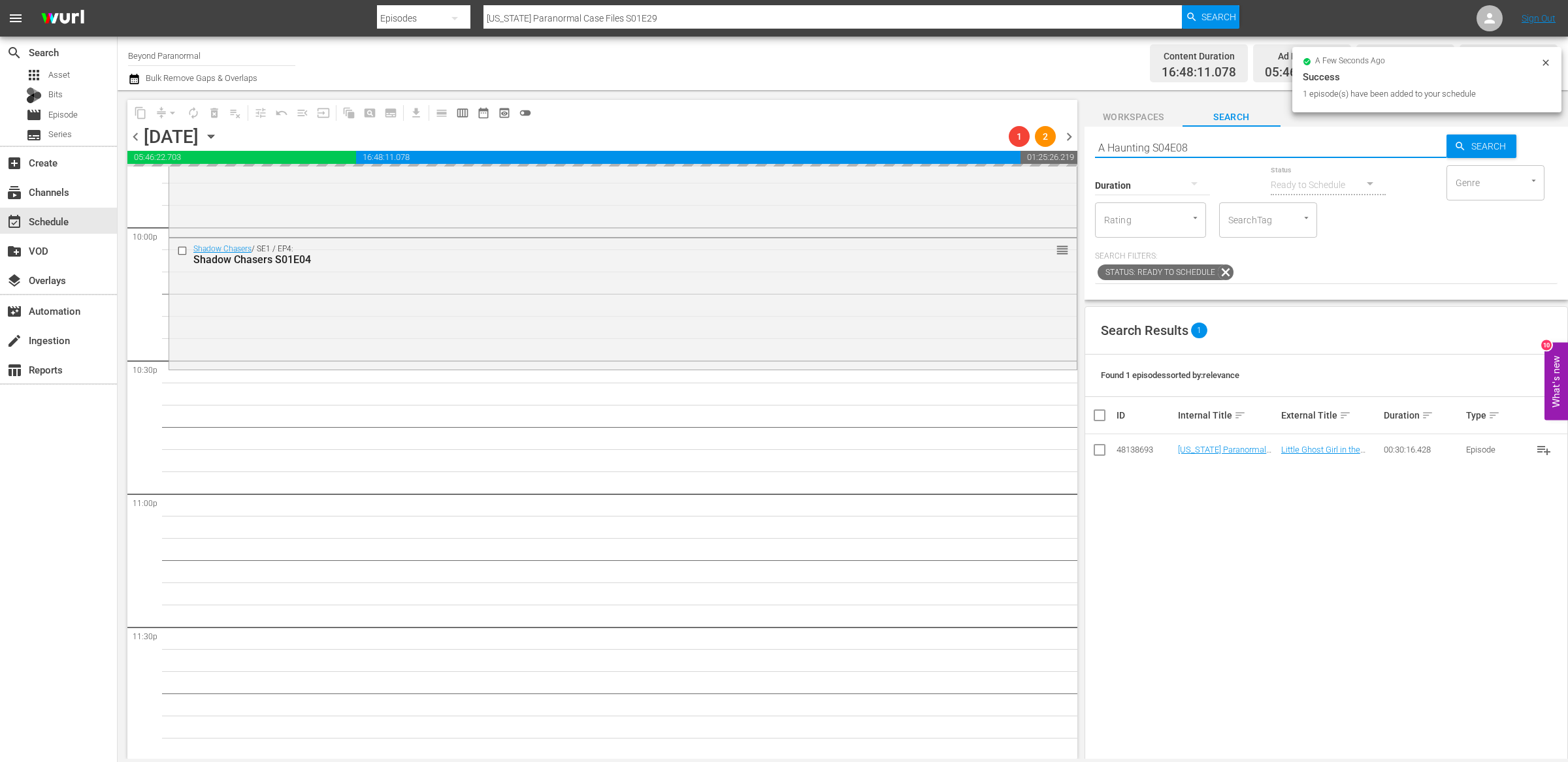
type input "A Haunting S04E08"
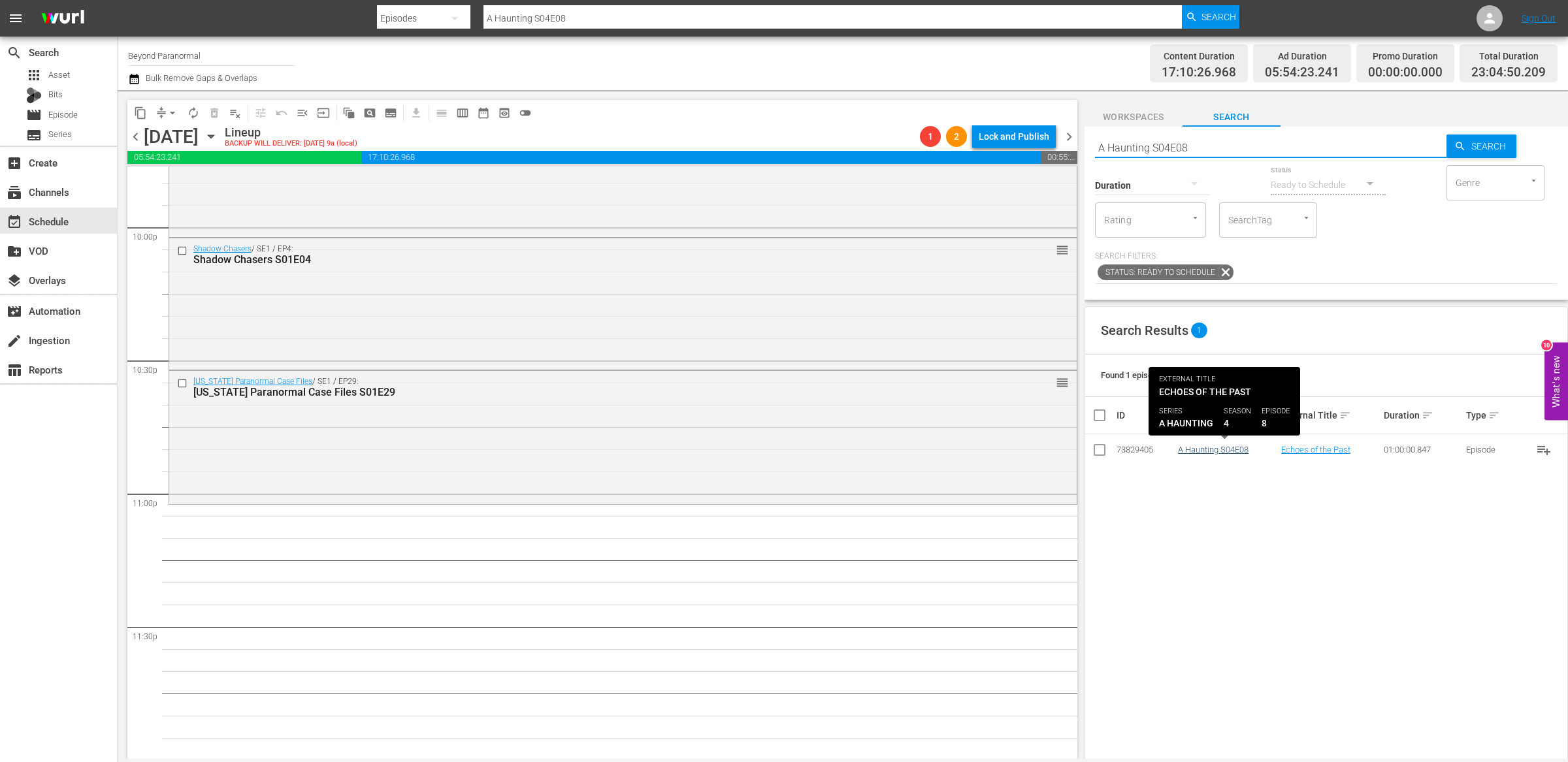
type input "A Haunting S04E08"
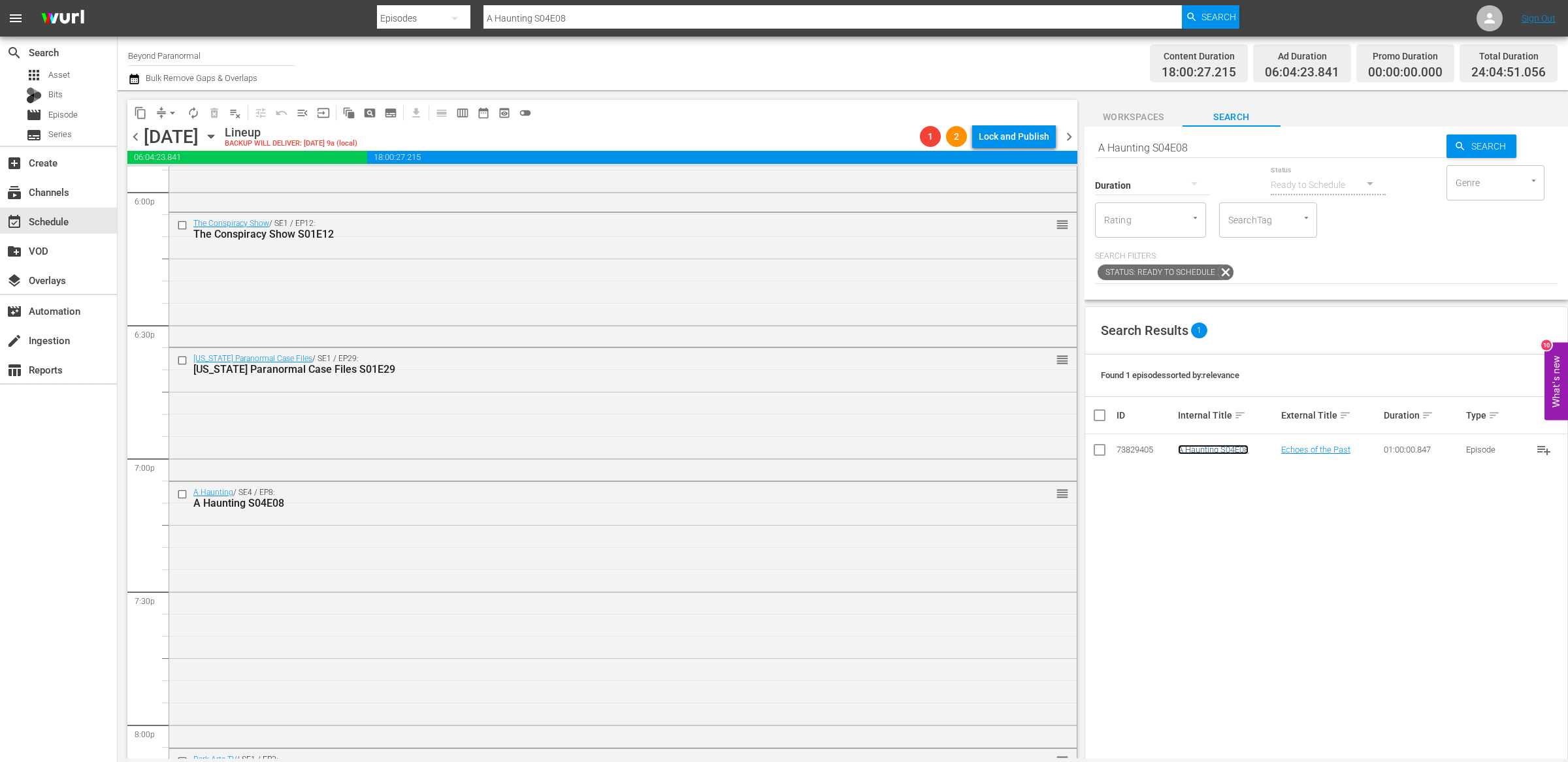
scroll to position [4742, 0]
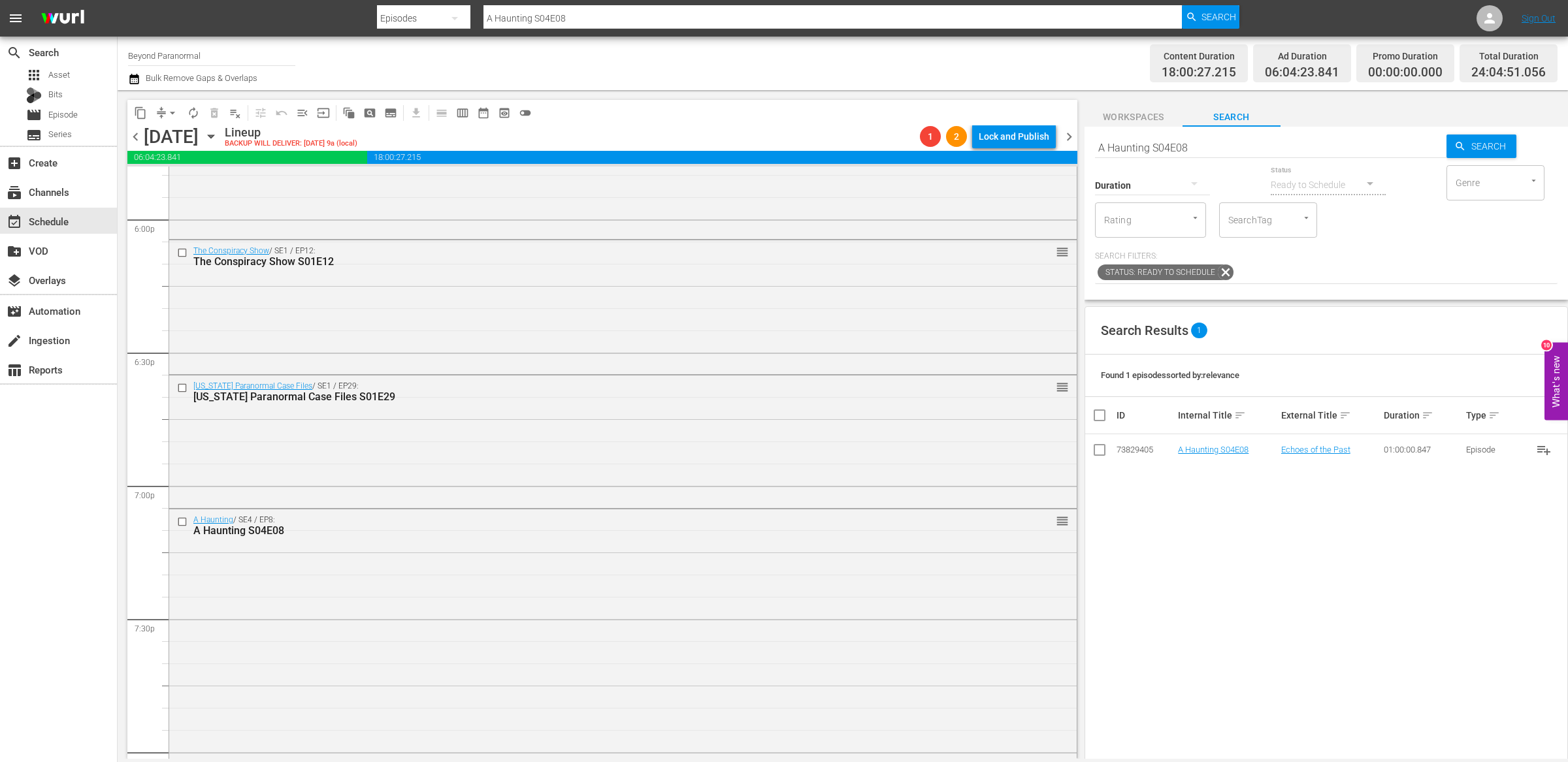
click at [162, 116] on button "arrow_drop_down" at bounding box center [173, 113] width 21 height 21
click at [179, 176] on li "Align to End of Previous Day" at bounding box center [173, 182] width 137 height 21
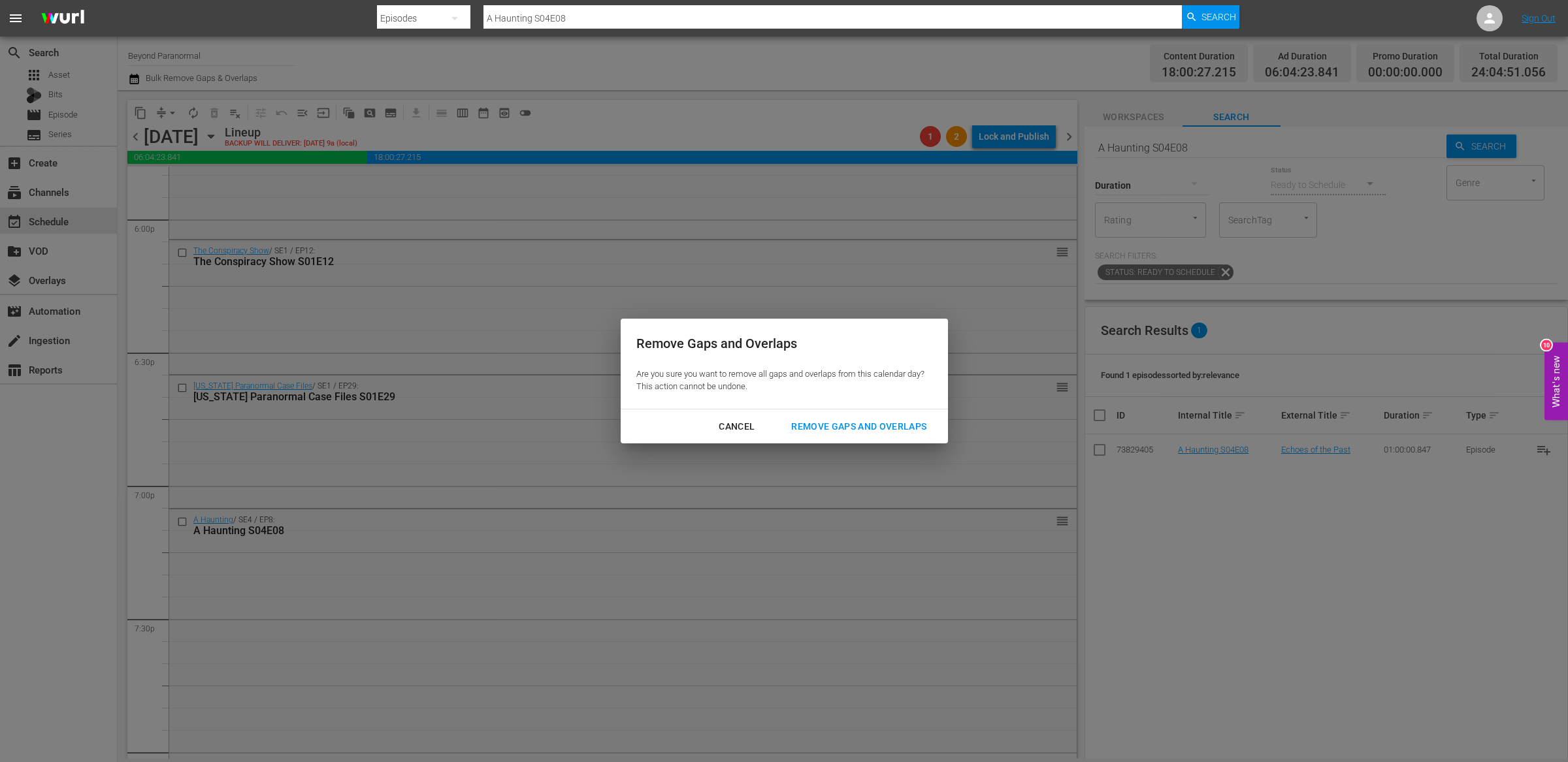
click at [819, 426] on div "Remove Gaps and Overlaps" at bounding box center [858, 426] width 156 height 16
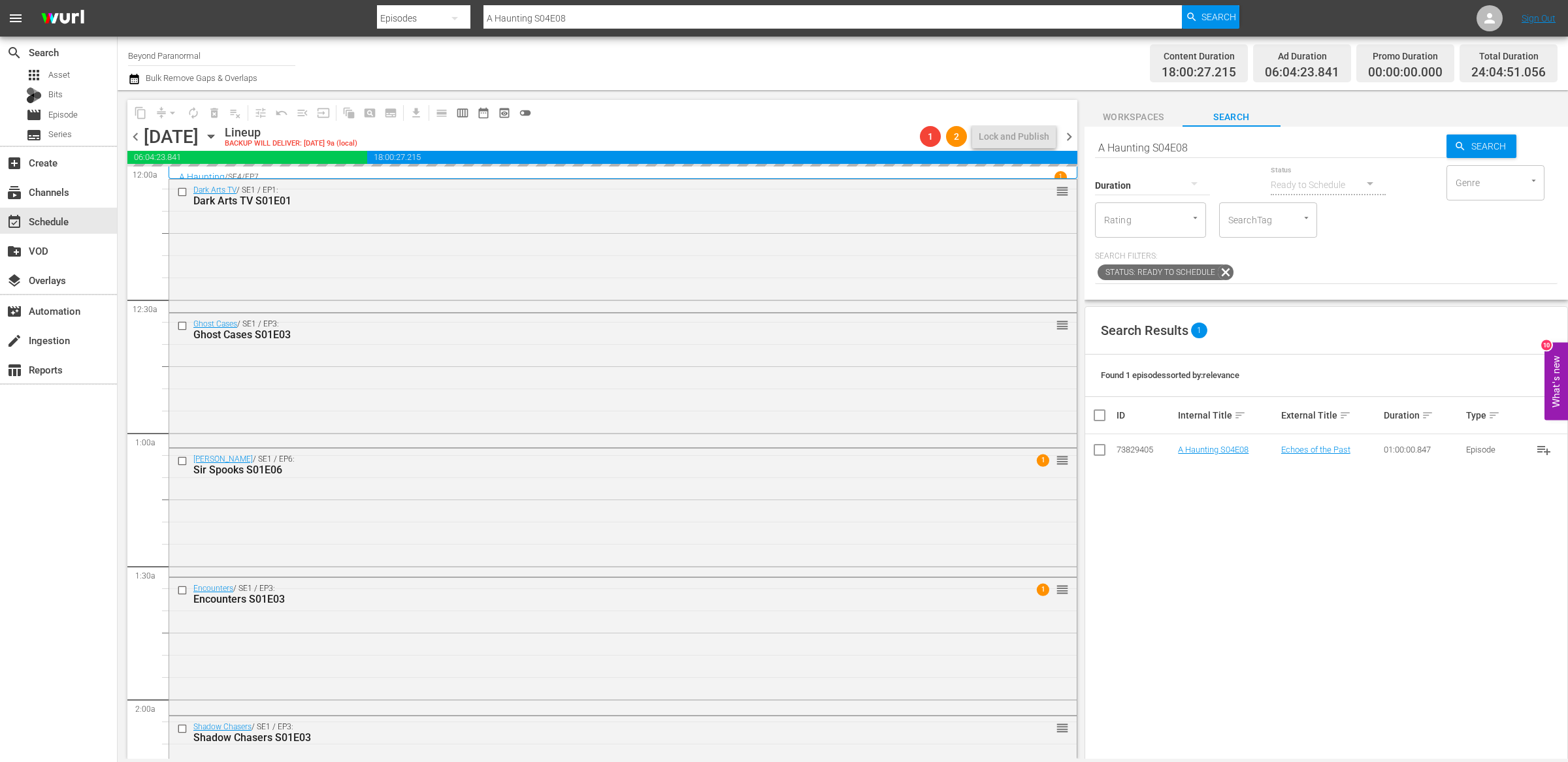
scroll to position [4742, 0]
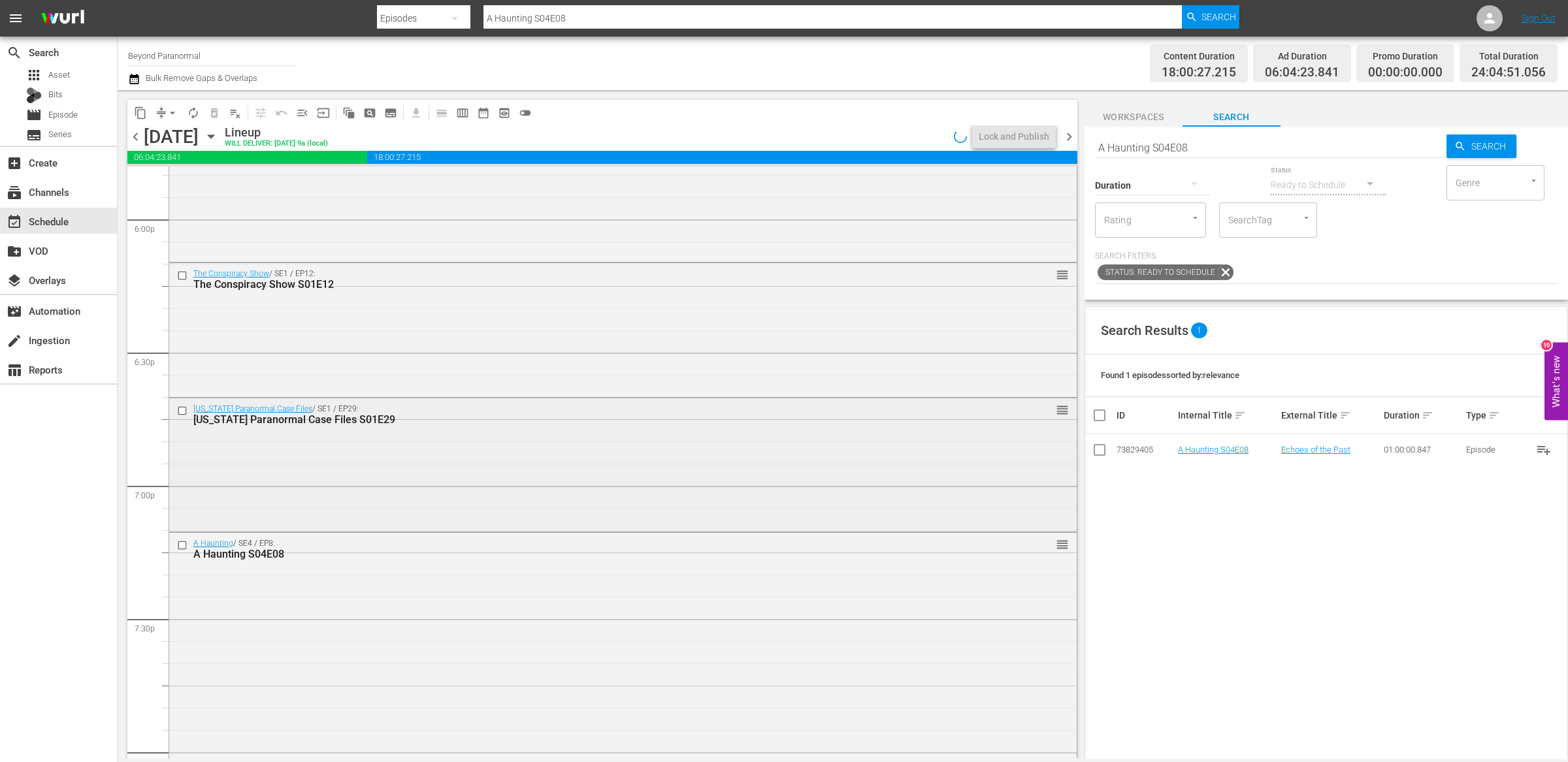
click at [698, 448] on div "[US_STATE] Paranormal Case Files / SE1 / EP29: [US_STATE] Paranormal Case Files…" at bounding box center [622, 464] width 908 height 130
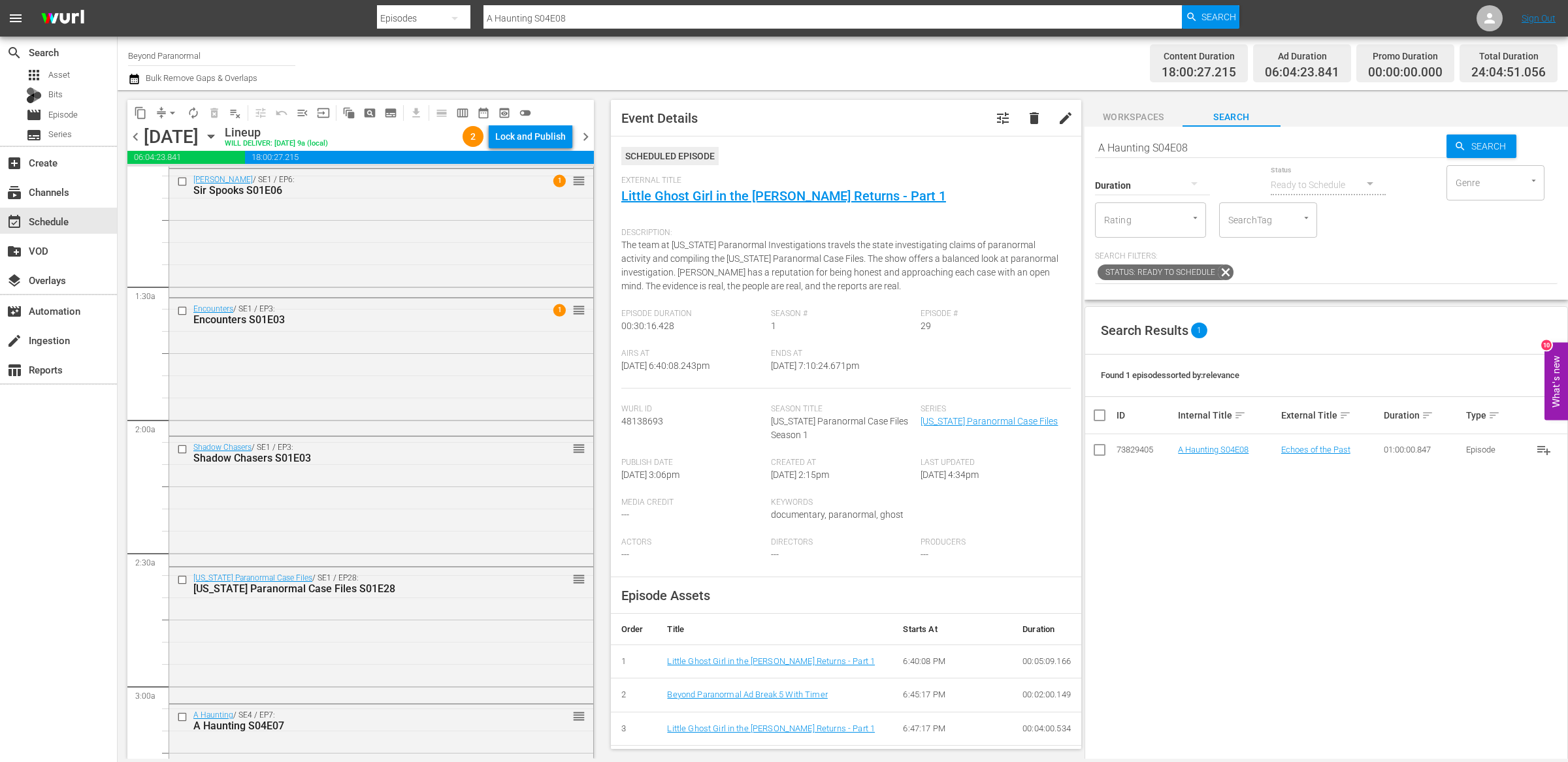
scroll to position [330, 0]
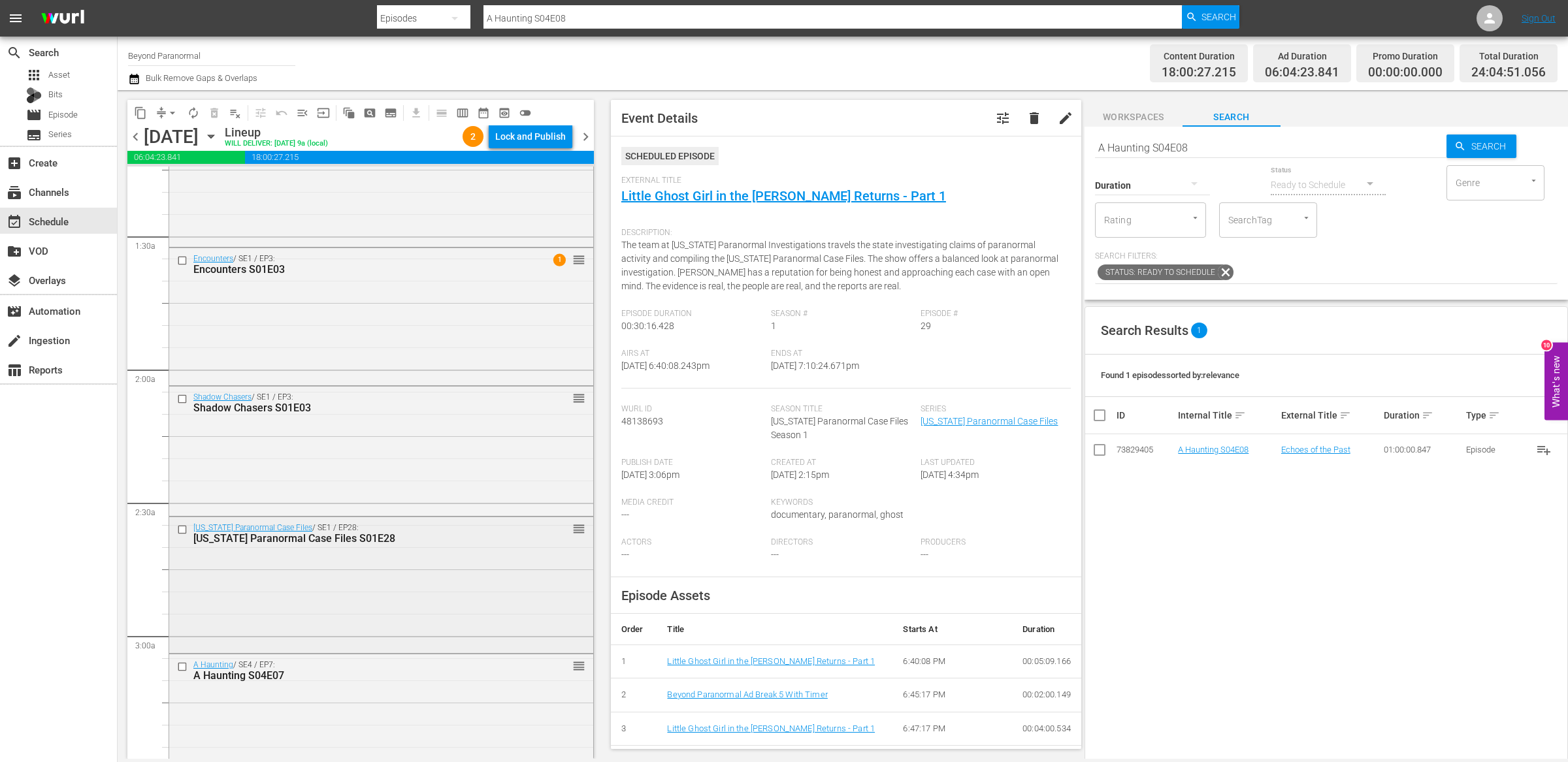
click at [183, 530] on input "checkbox" at bounding box center [183, 529] width 14 height 11
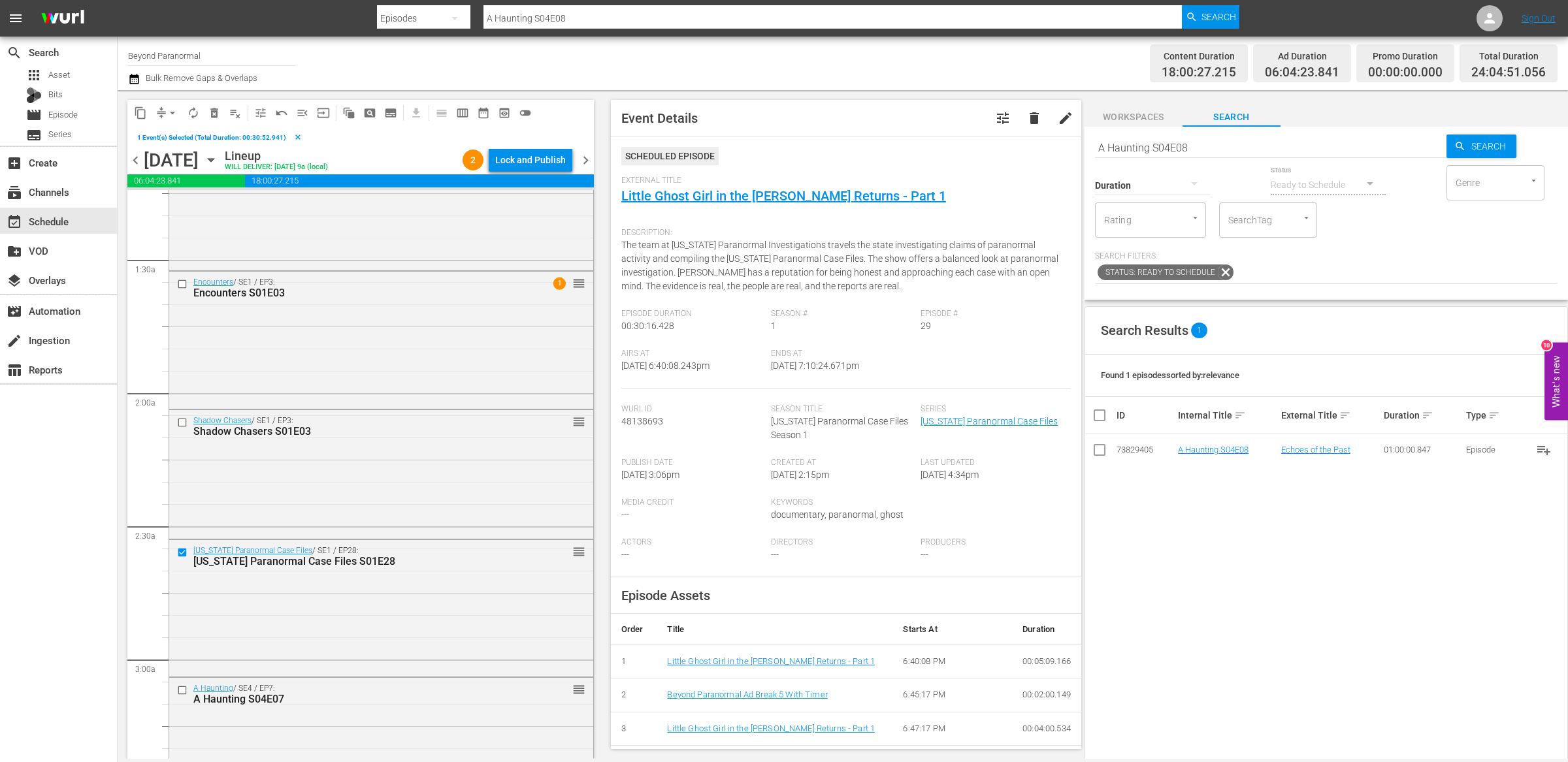
click at [212, 108] on span "delete_forever_outlined" at bounding box center [214, 113] width 13 height 13
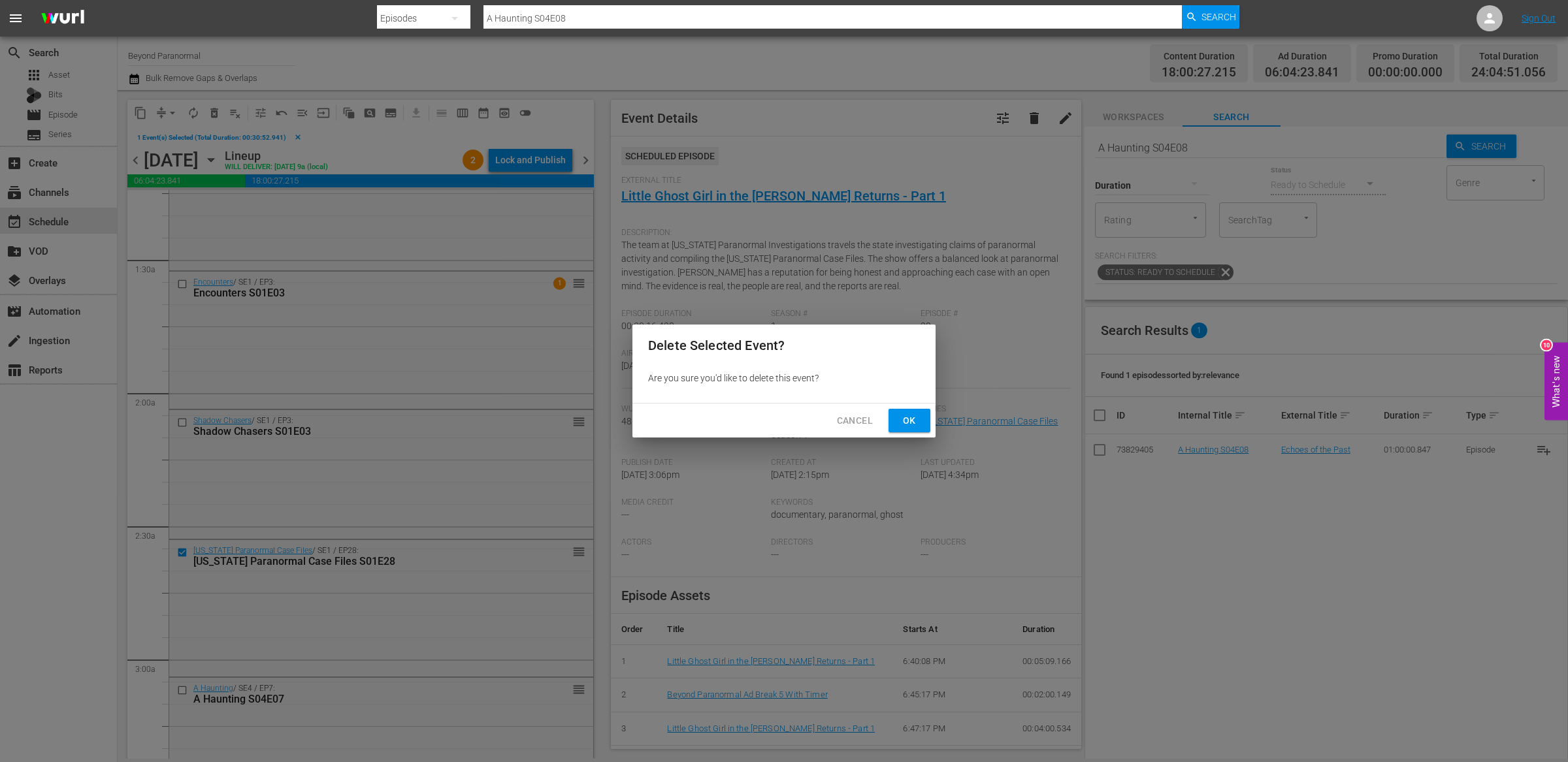
click at [898, 415] on button "Ok" at bounding box center [908, 421] width 42 height 24
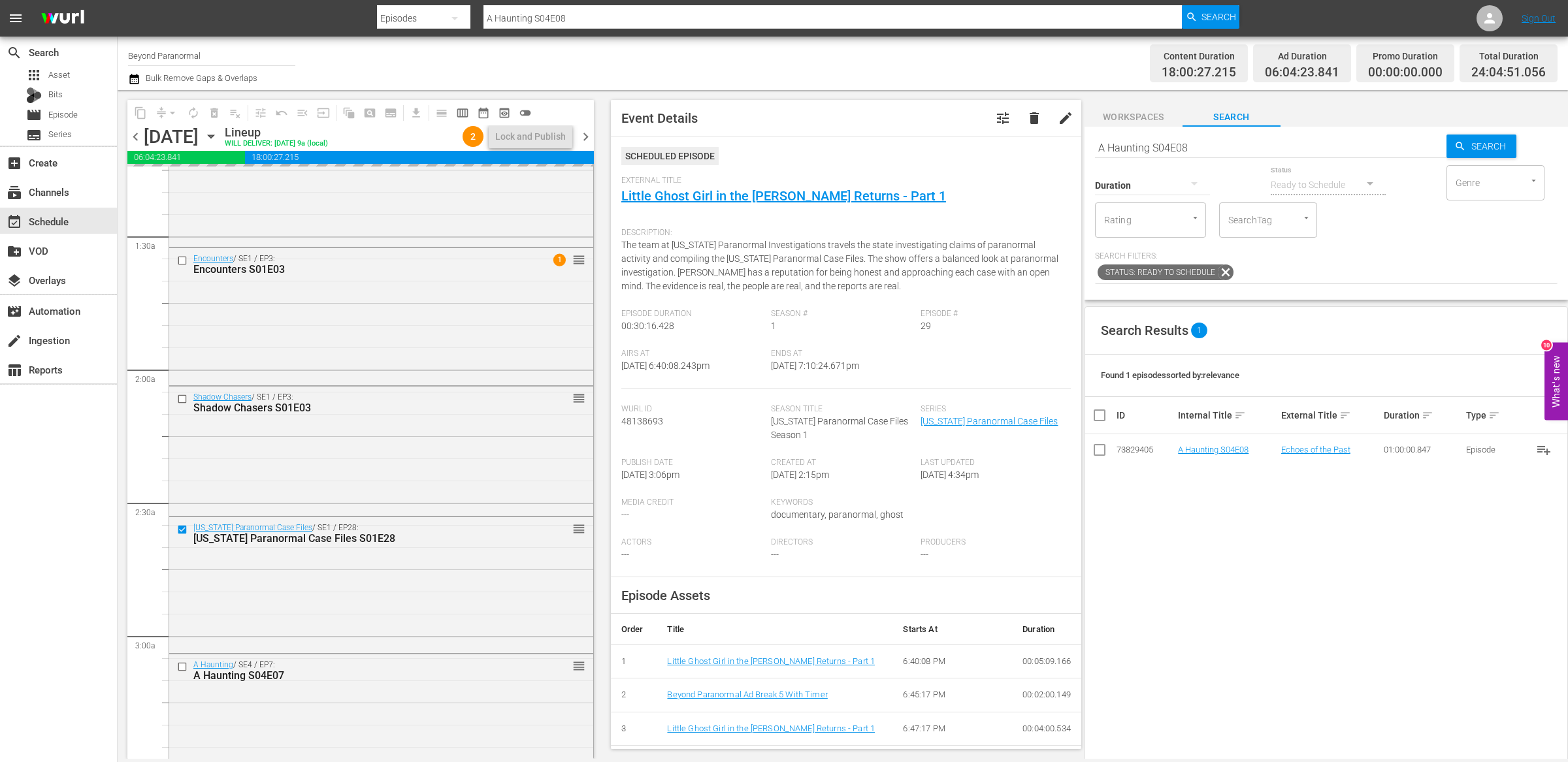
click at [1157, 150] on input "A Haunting S04E08" at bounding box center [1270, 148] width 351 height 31
type input "unveiled"
click at [1196, 183] on icon "button" at bounding box center [1194, 183] width 15 height 15
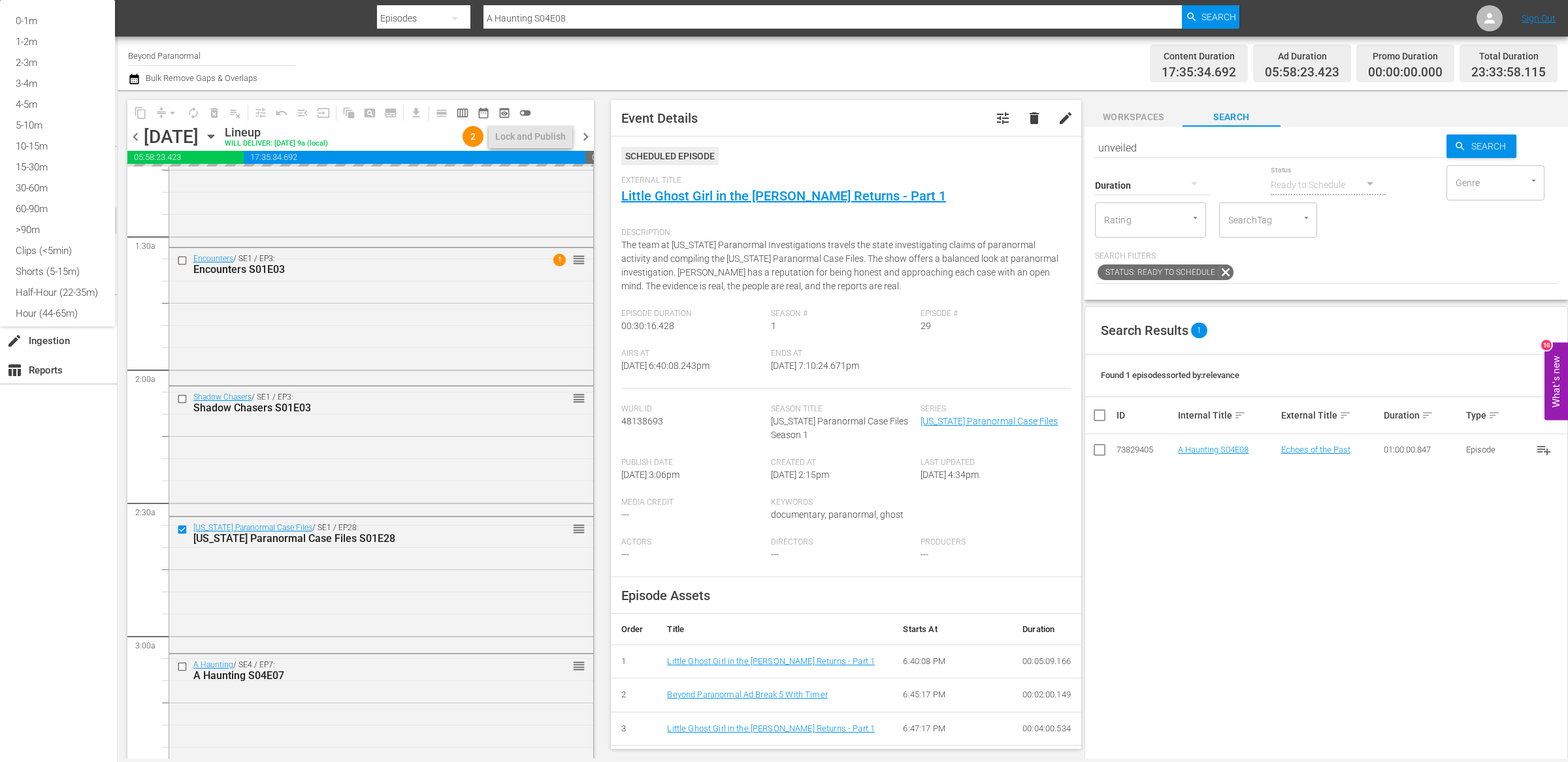
click at [115, 282] on div "Shorts (5-15m)" at bounding box center [57, 271] width 115 height 21
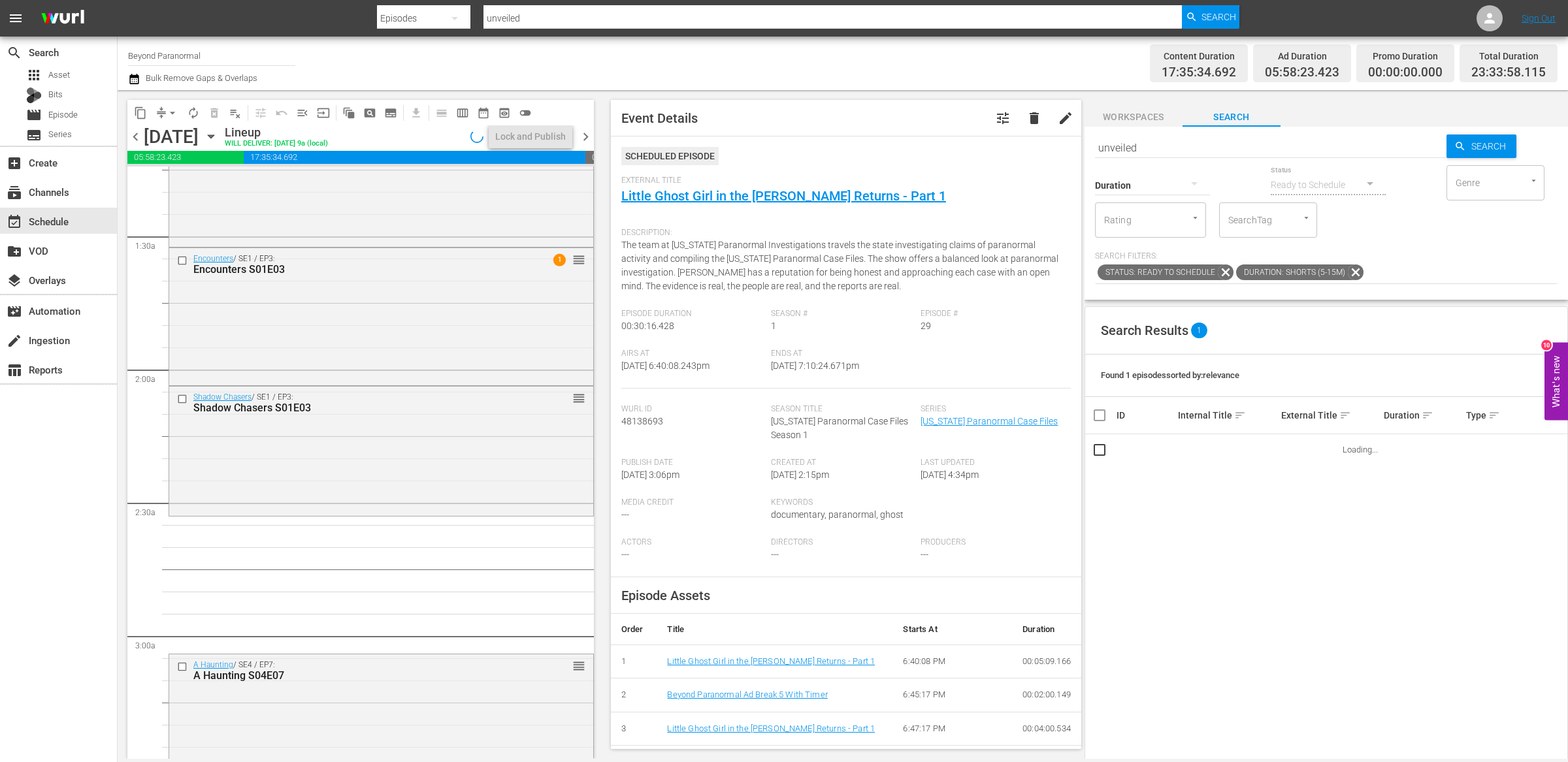
type input "unveiled"
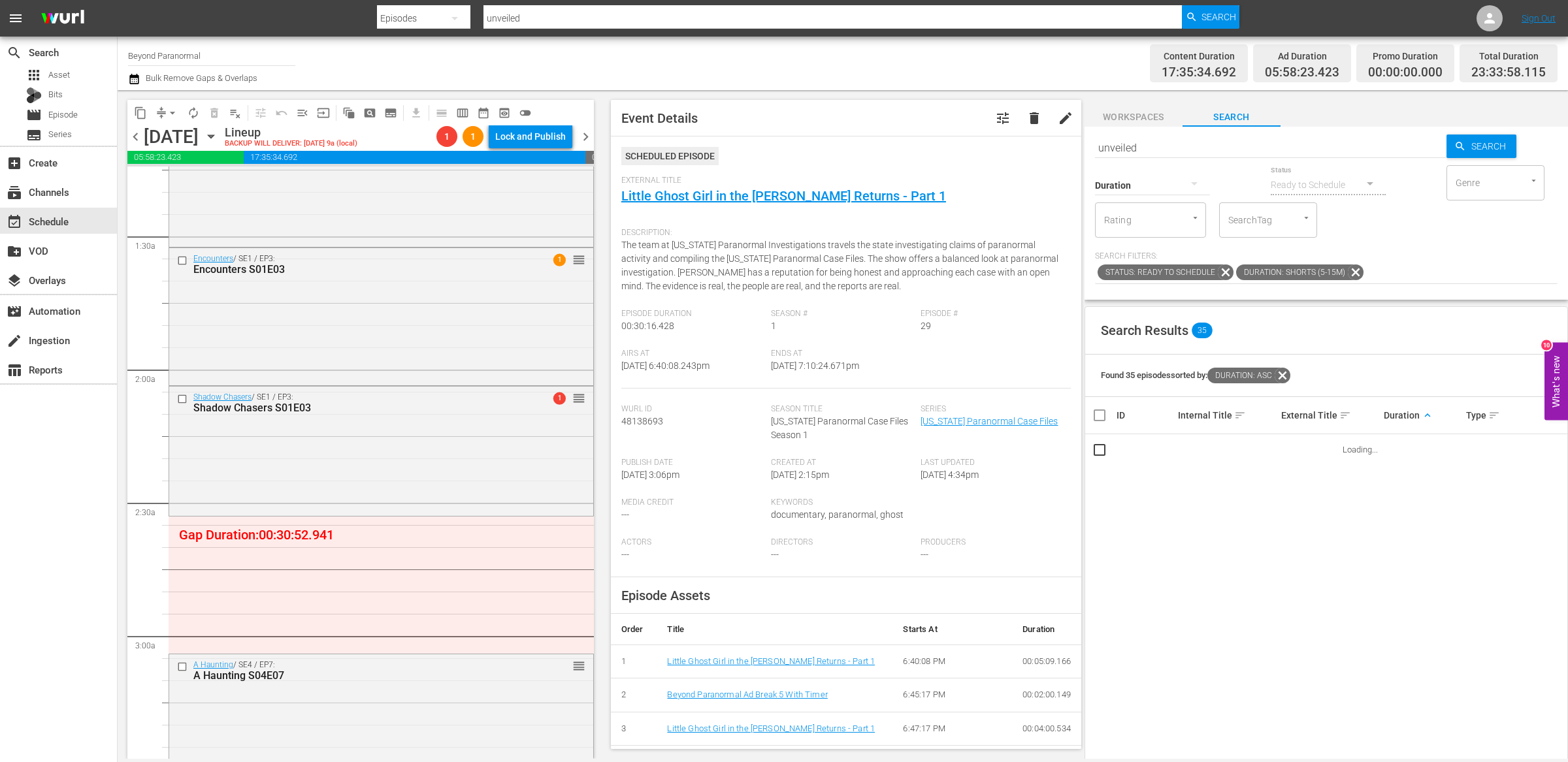
click at [1423, 417] on span "keyboard_arrow_up" at bounding box center [1427, 415] width 11 height 11
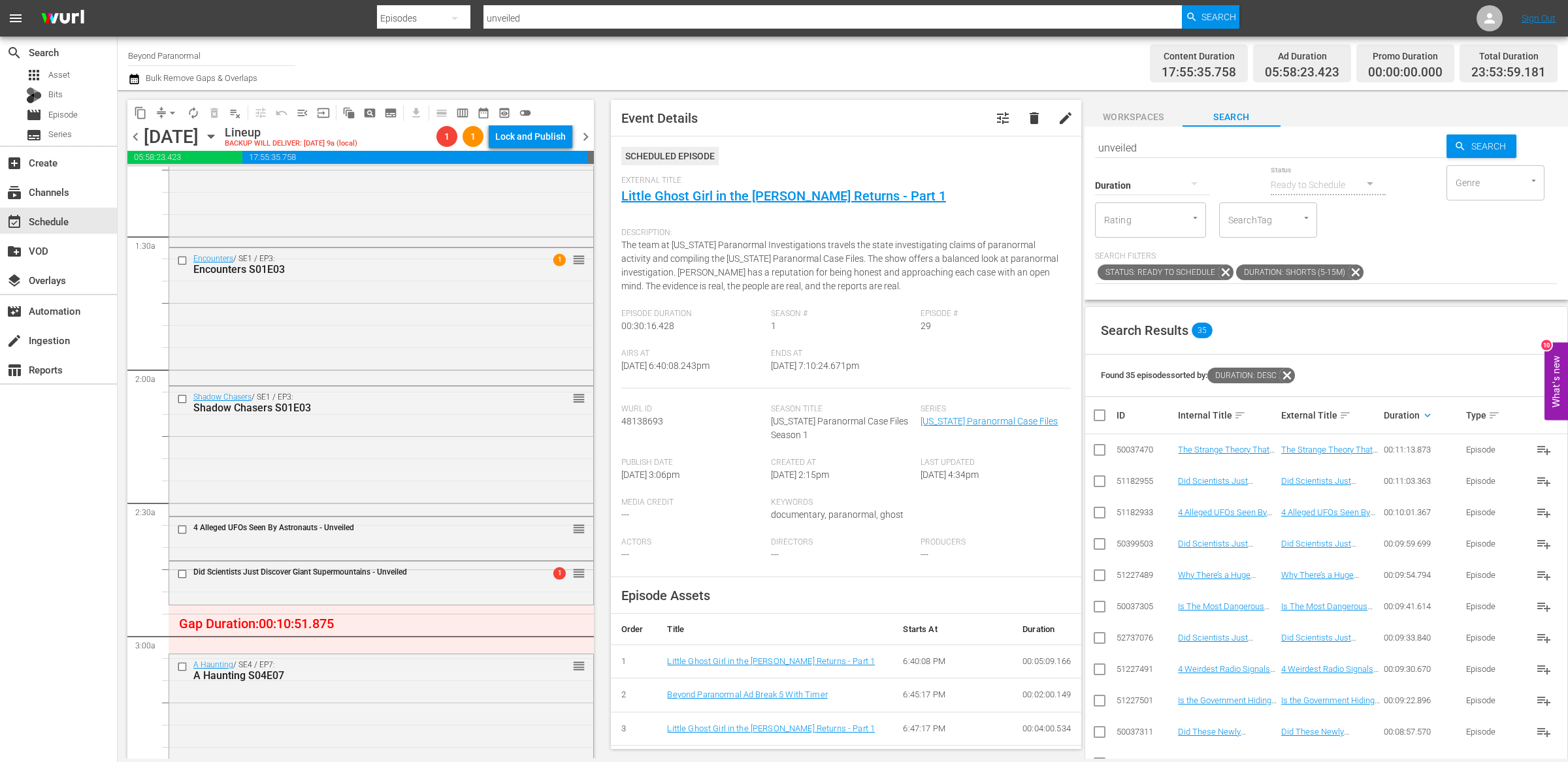
click at [164, 116] on button "arrow_drop_down" at bounding box center [173, 113] width 21 height 21
click at [186, 183] on li "Align to End of Previous Day" at bounding box center [173, 182] width 137 height 21
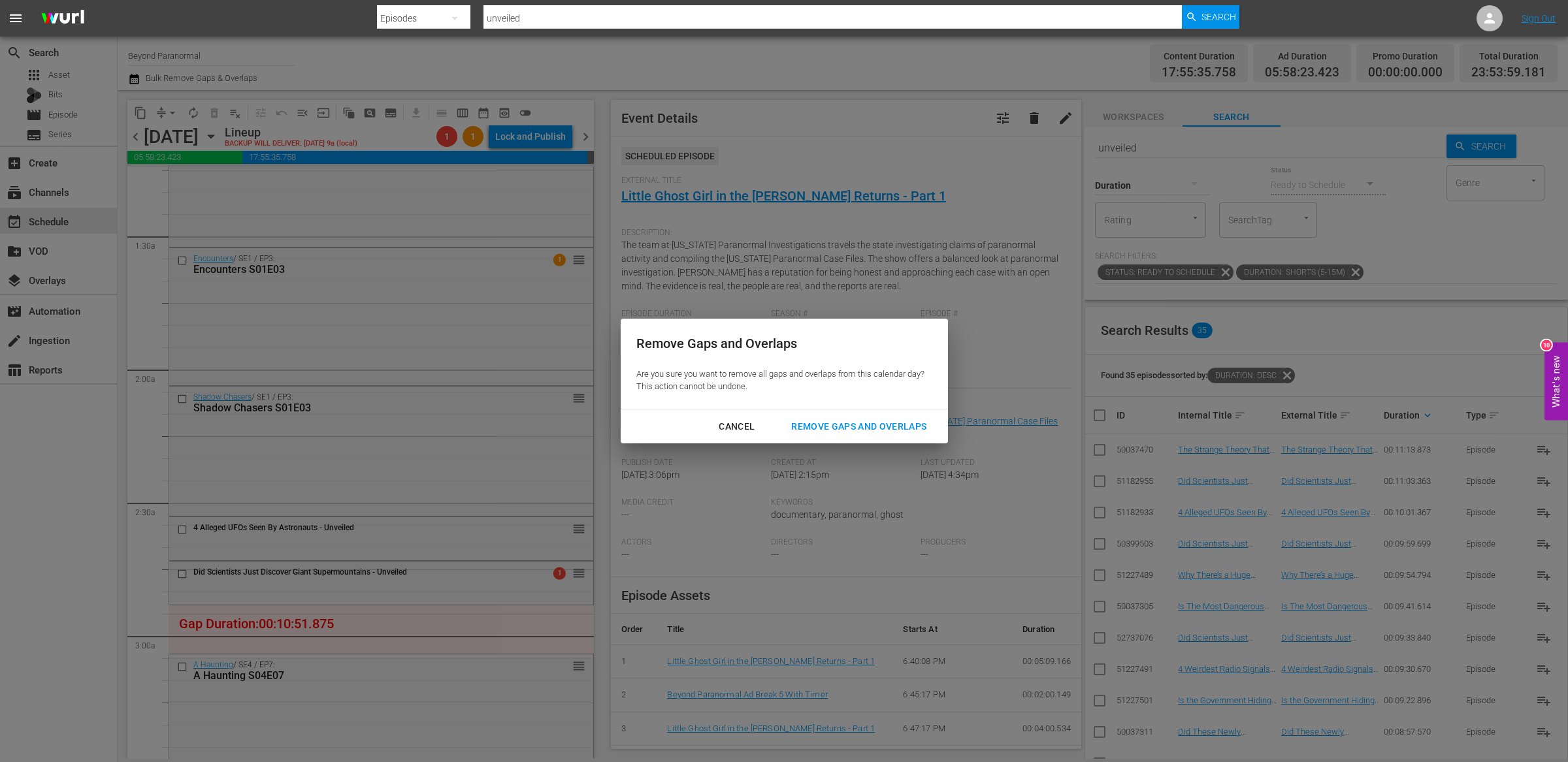
click at [858, 429] on div "Remove Gaps and Overlaps" at bounding box center [858, 426] width 156 height 16
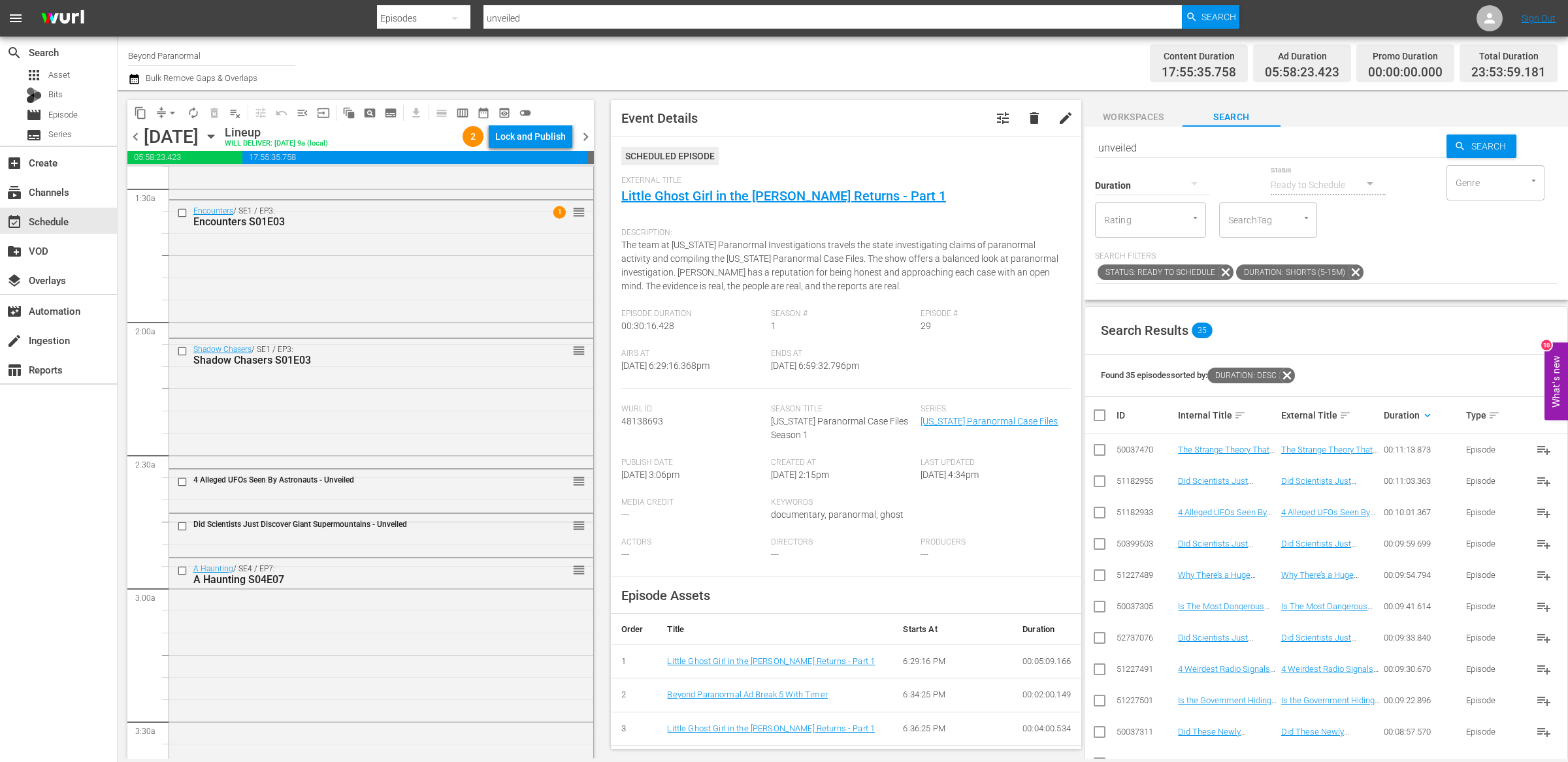
scroll to position [390, 0]
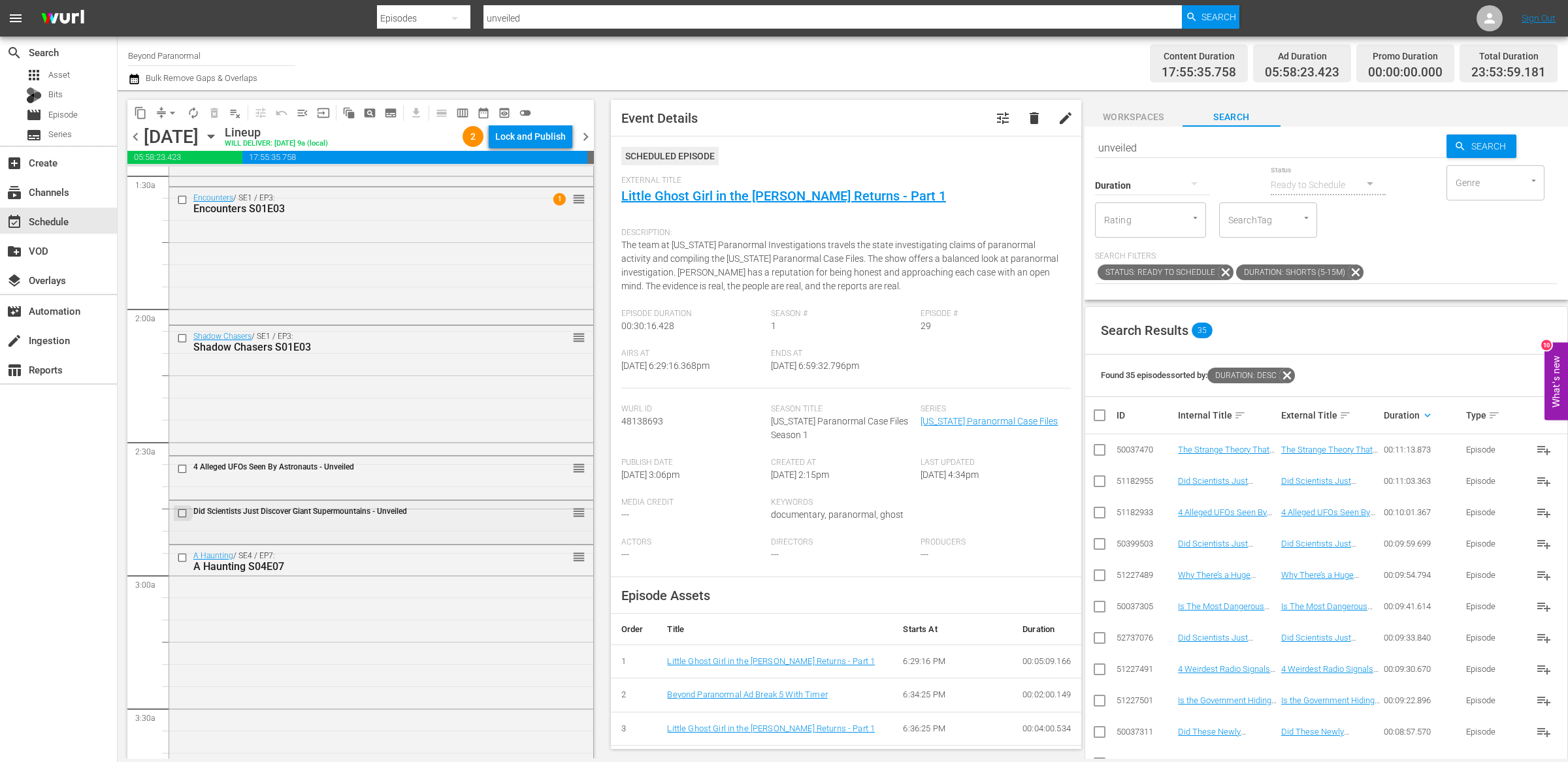
click at [186, 513] on input "checkbox" at bounding box center [183, 513] width 14 height 11
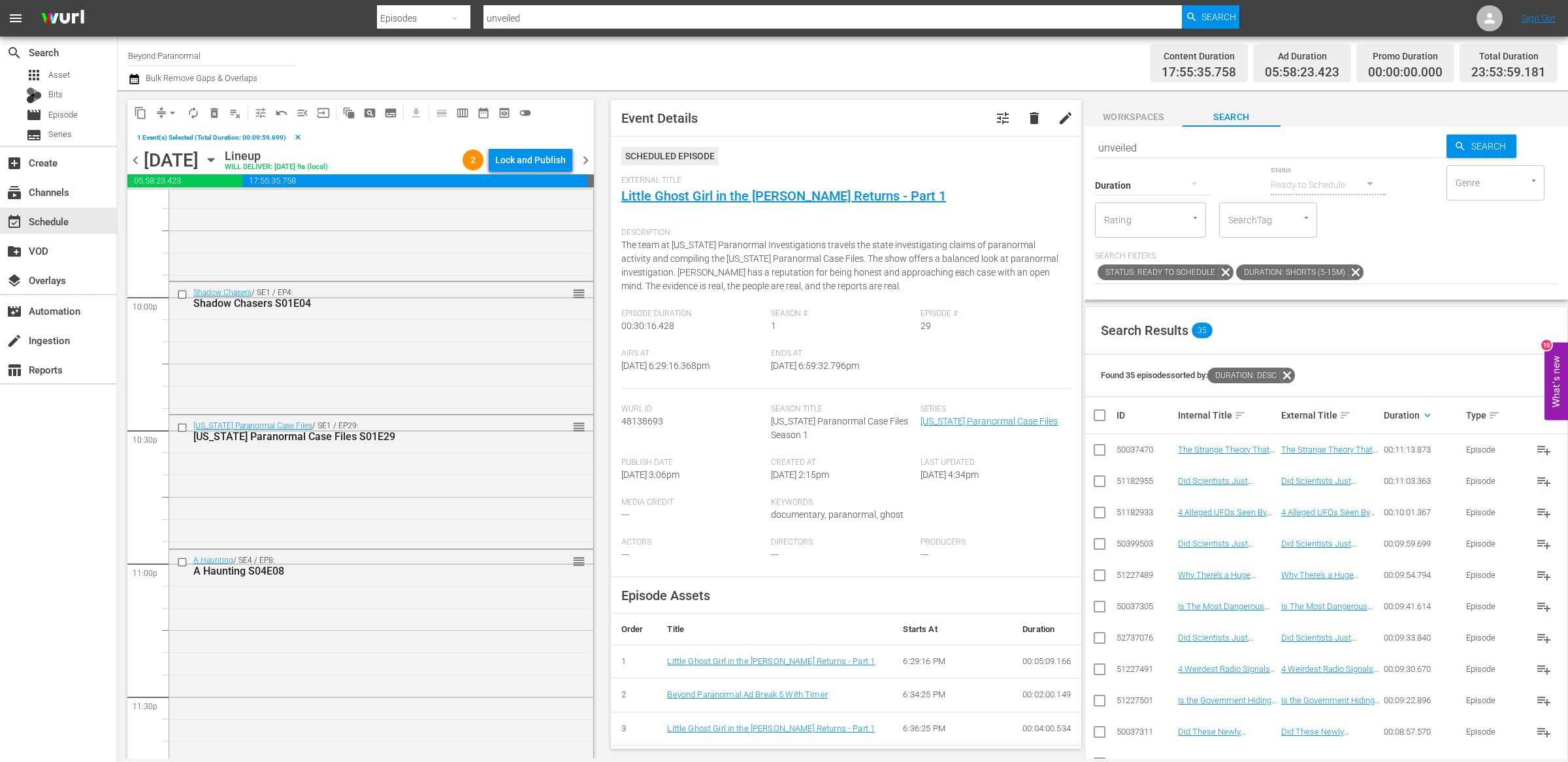
scroll to position [5824, 0]
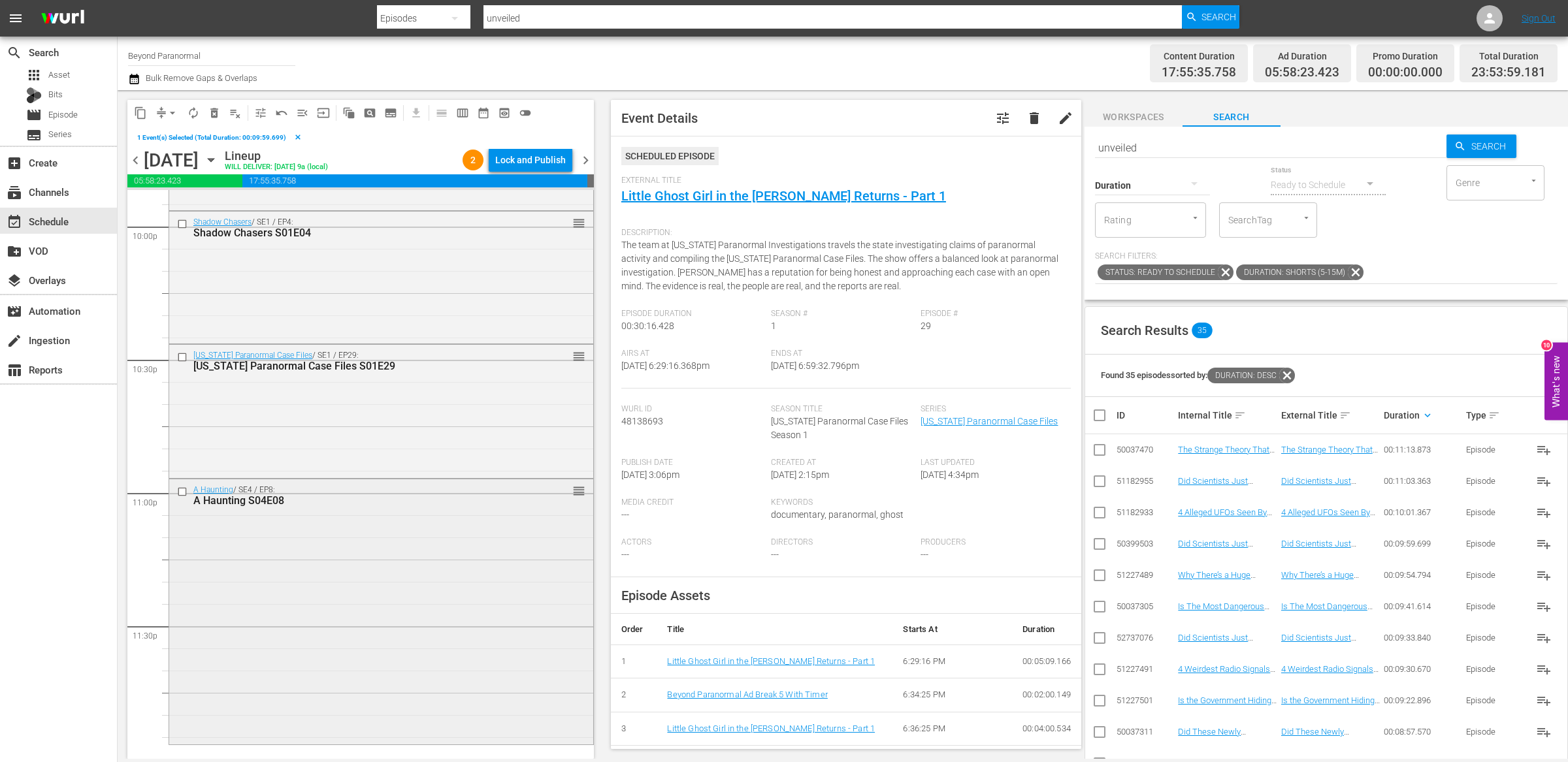
click at [201, 527] on div "A Haunting / SE4 / EP8: A Haunting S04E08 reorder" at bounding box center [381, 610] width 424 height 262
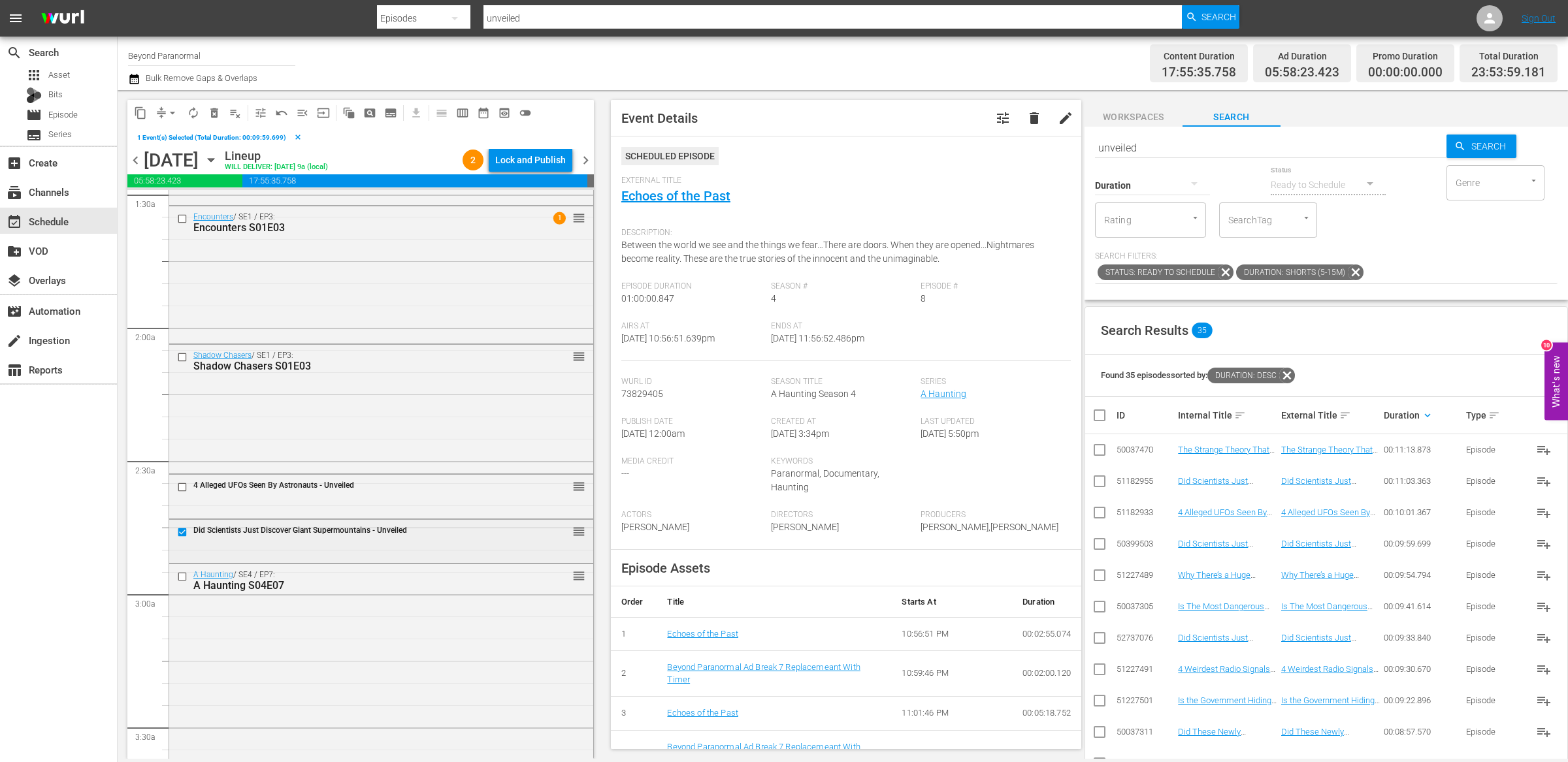
scroll to position [402, 0]
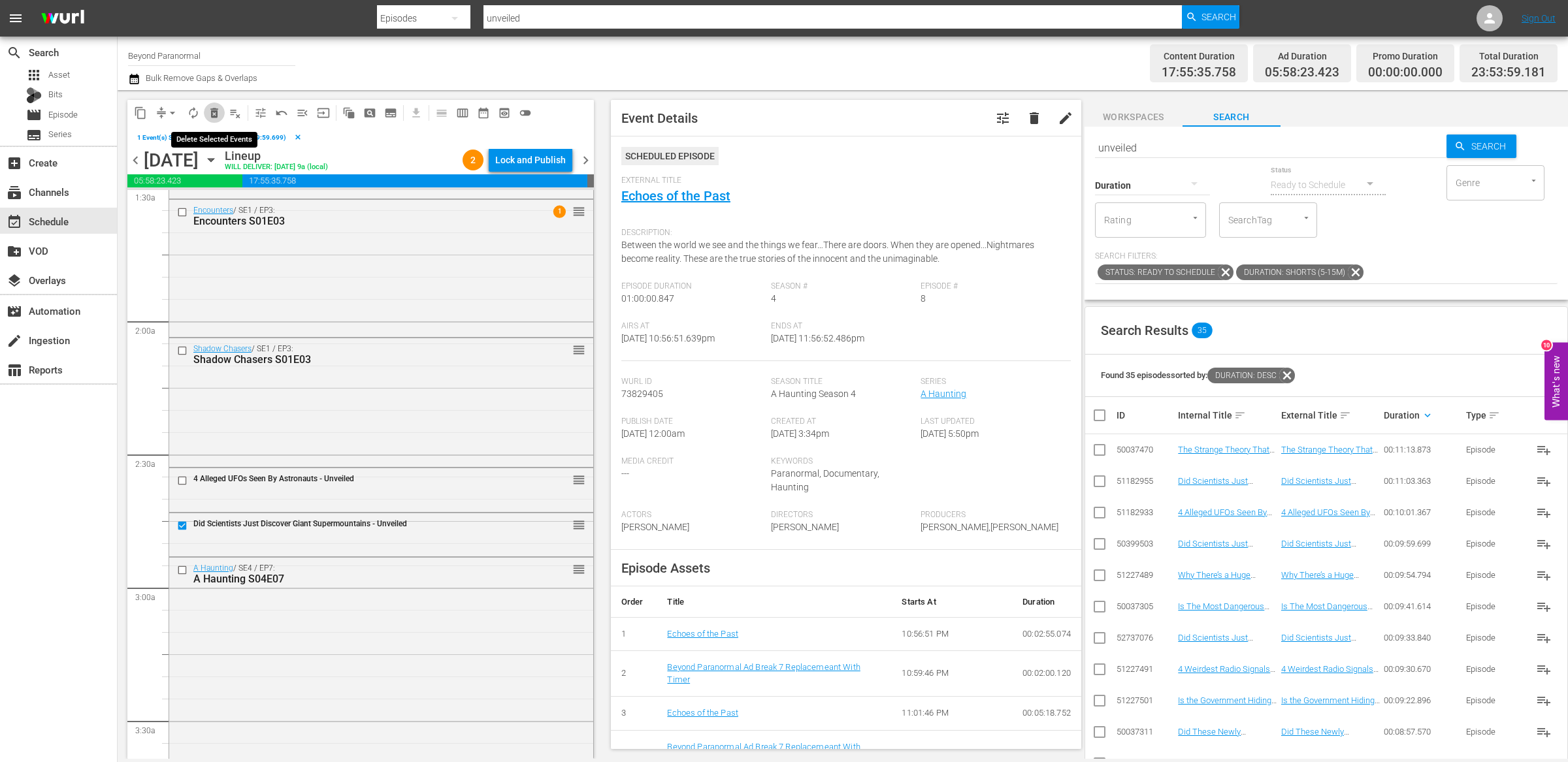
click at [217, 113] on span "delete_forever_outlined" at bounding box center [214, 113] width 13 height 13
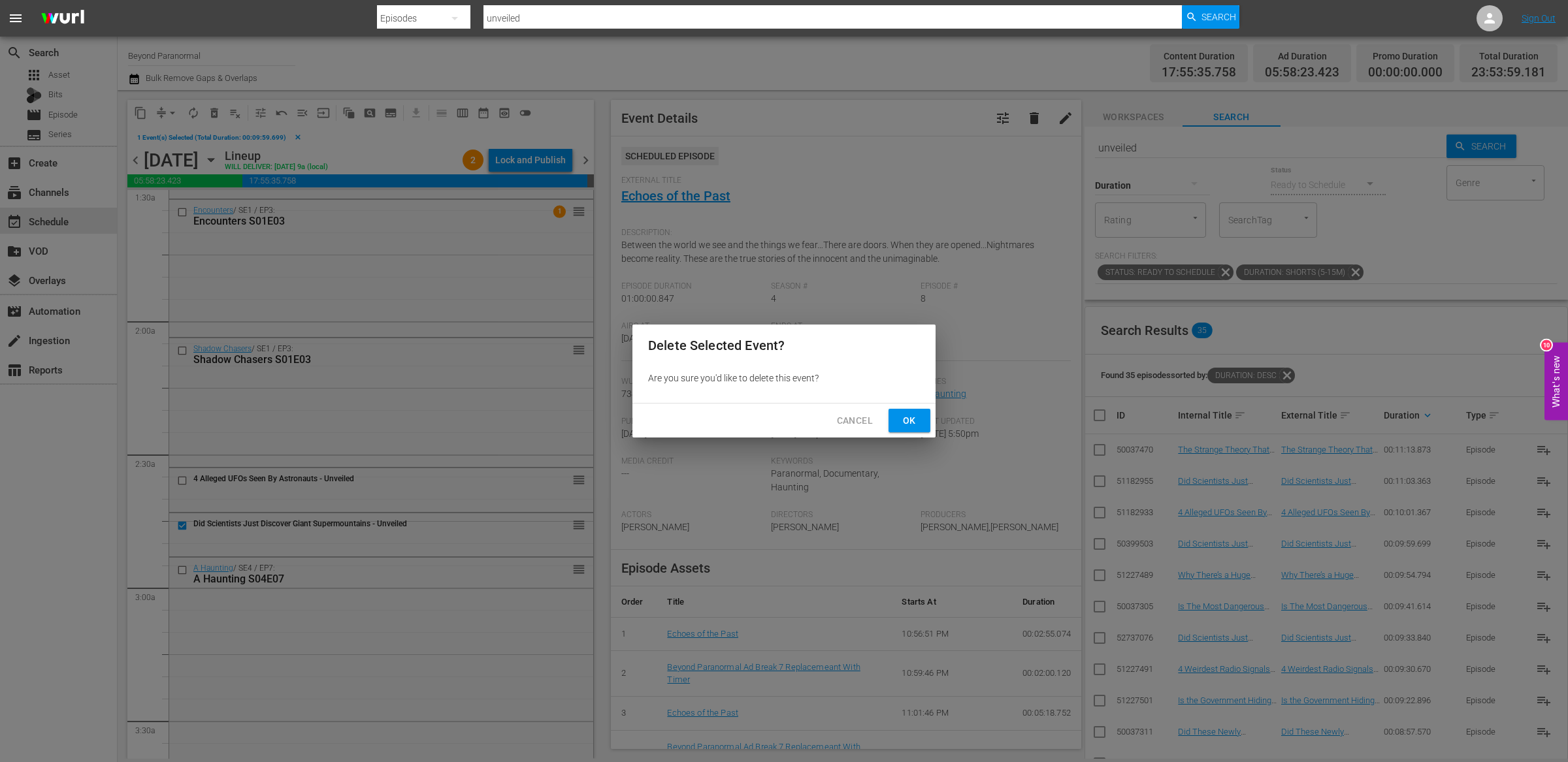
click at [924, 418] on button "Ok" at bounding box center [908, 421] width 42 height 24
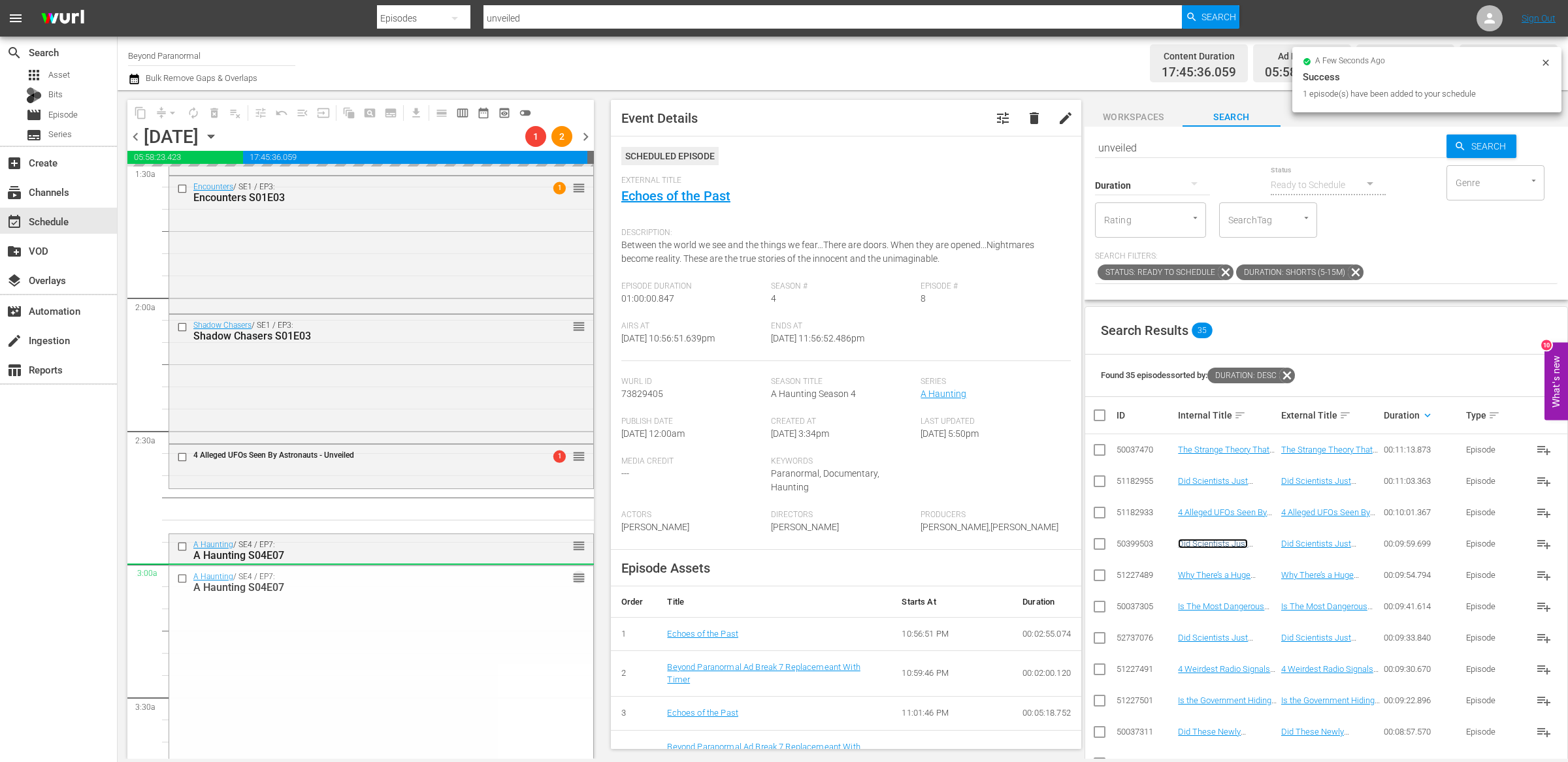
drag, startPoint x: 563, startPoint y: 546, endPoint x: 562, endPoint y: 570, distance: 24.0
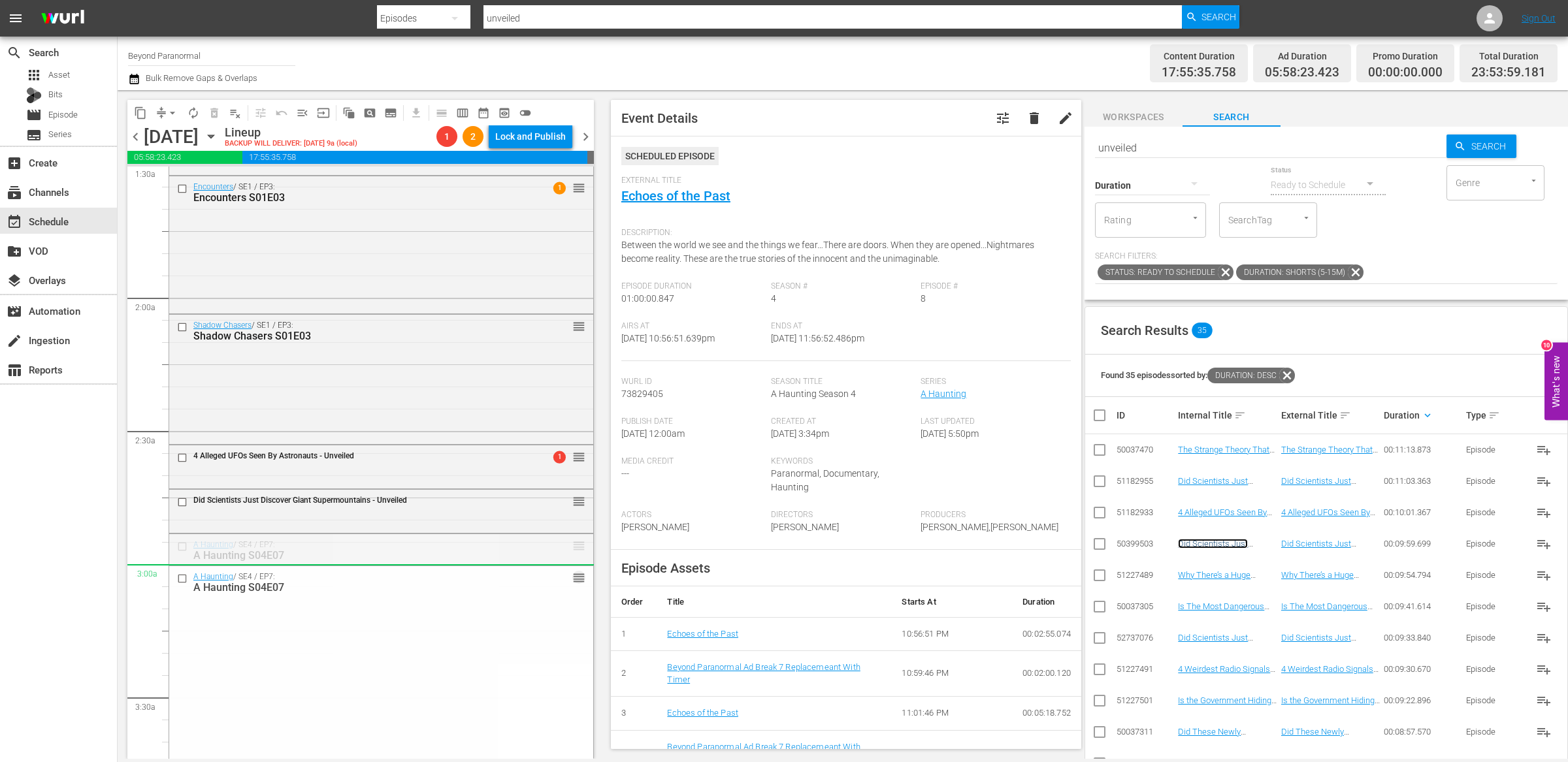
drag, startPoint x: 567, startPoint y: 545, endPoint x: 872, endPoint y: 515, distance: 306.5
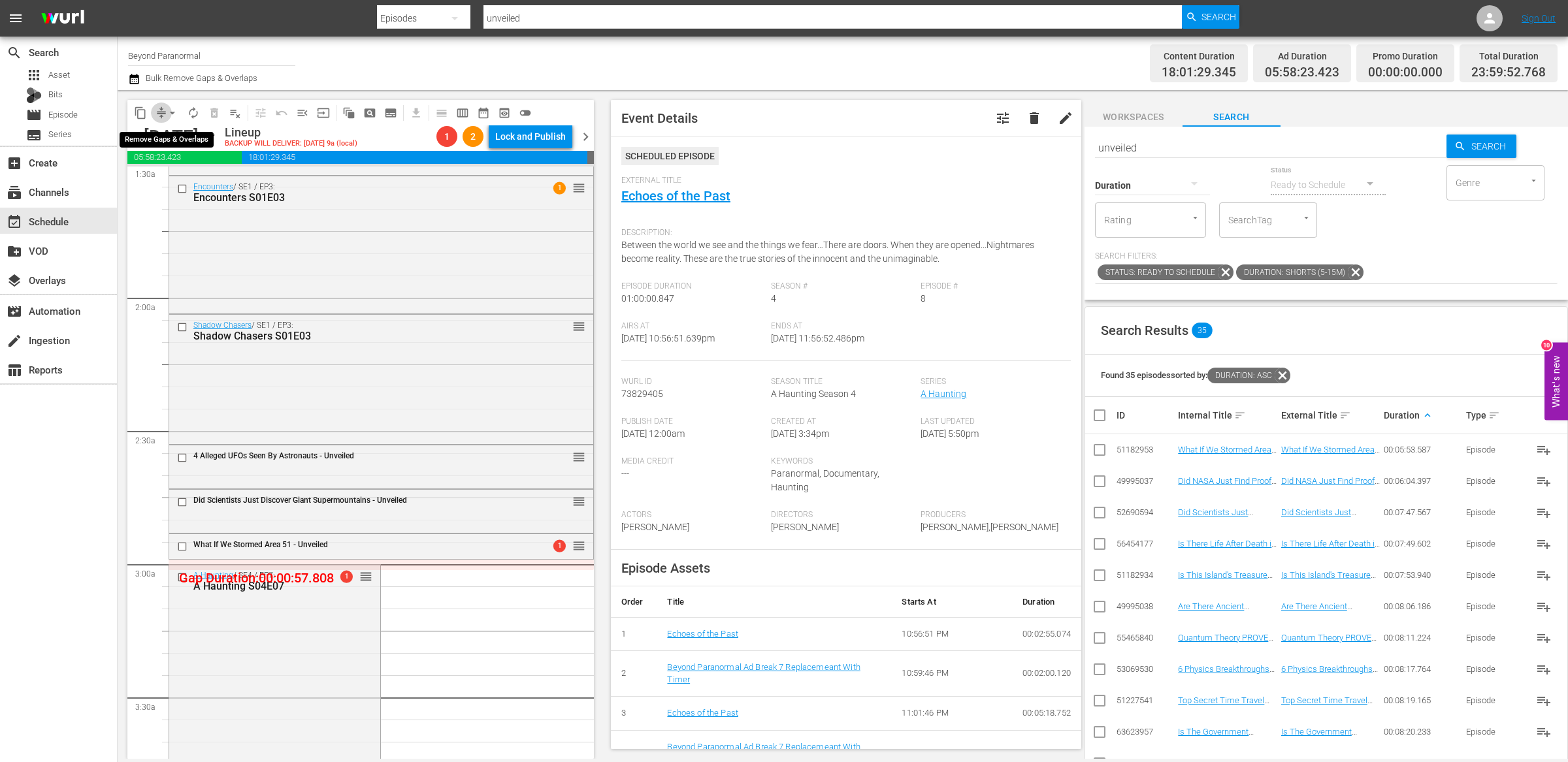
click at [161, 114] on span "compress" at bounding box center [161, 113] width 13 height 13
click at [161, 109] on span "compress arrow_drop_down" at bounding box center [166, 113] width 32 height 21
click at [163, 116] on button "arrow_drop_down" at bounding box center [173, 113] width 21 height 21
click at [165, 177] on li "Align to End of Previous Day" at bounding box center [173, 182] width 137 height 21
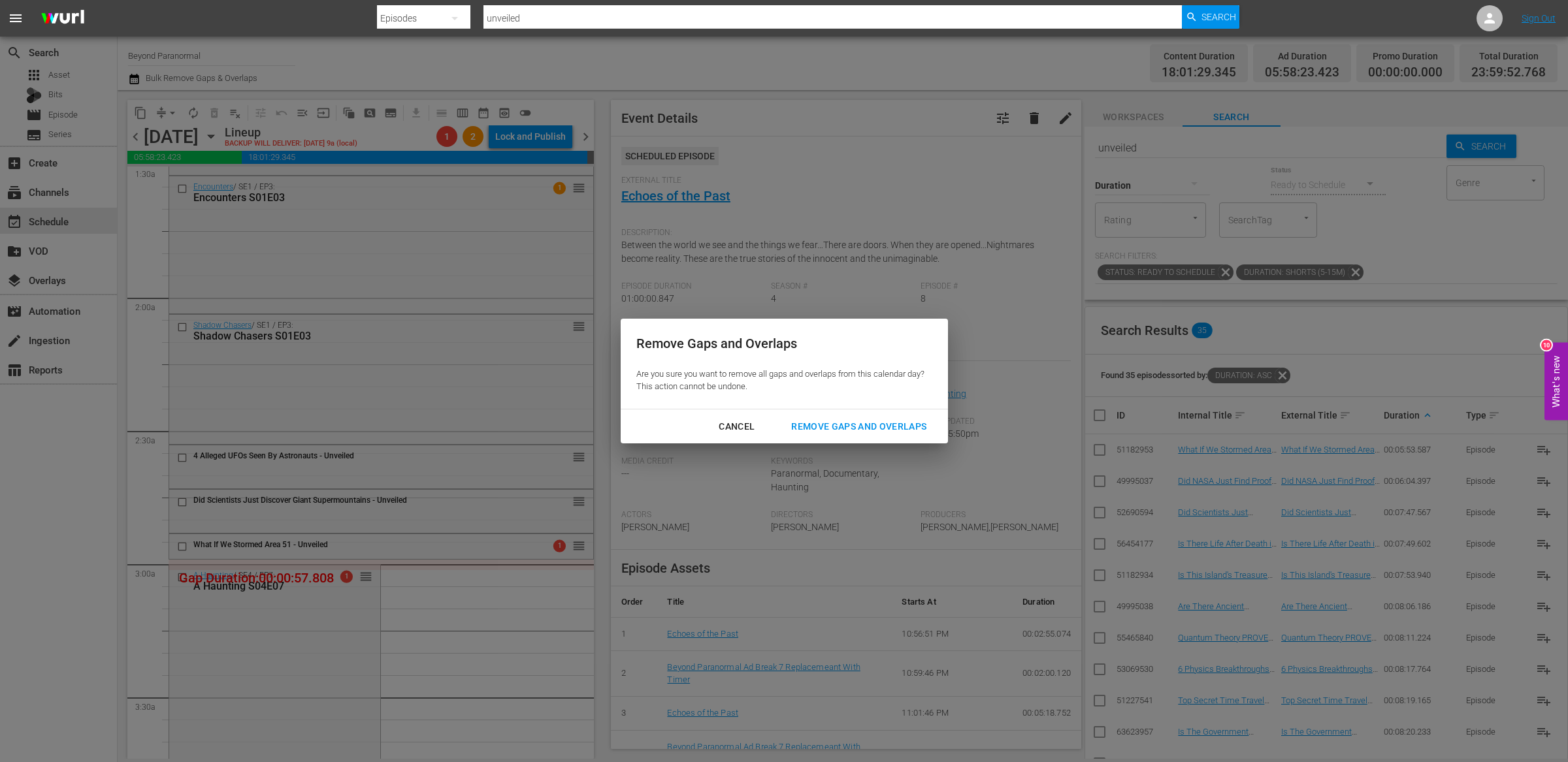
click at [813, 420] on div "Remove Gaps and Overlaps" at bounding box center [858, 426] width 156 height 16
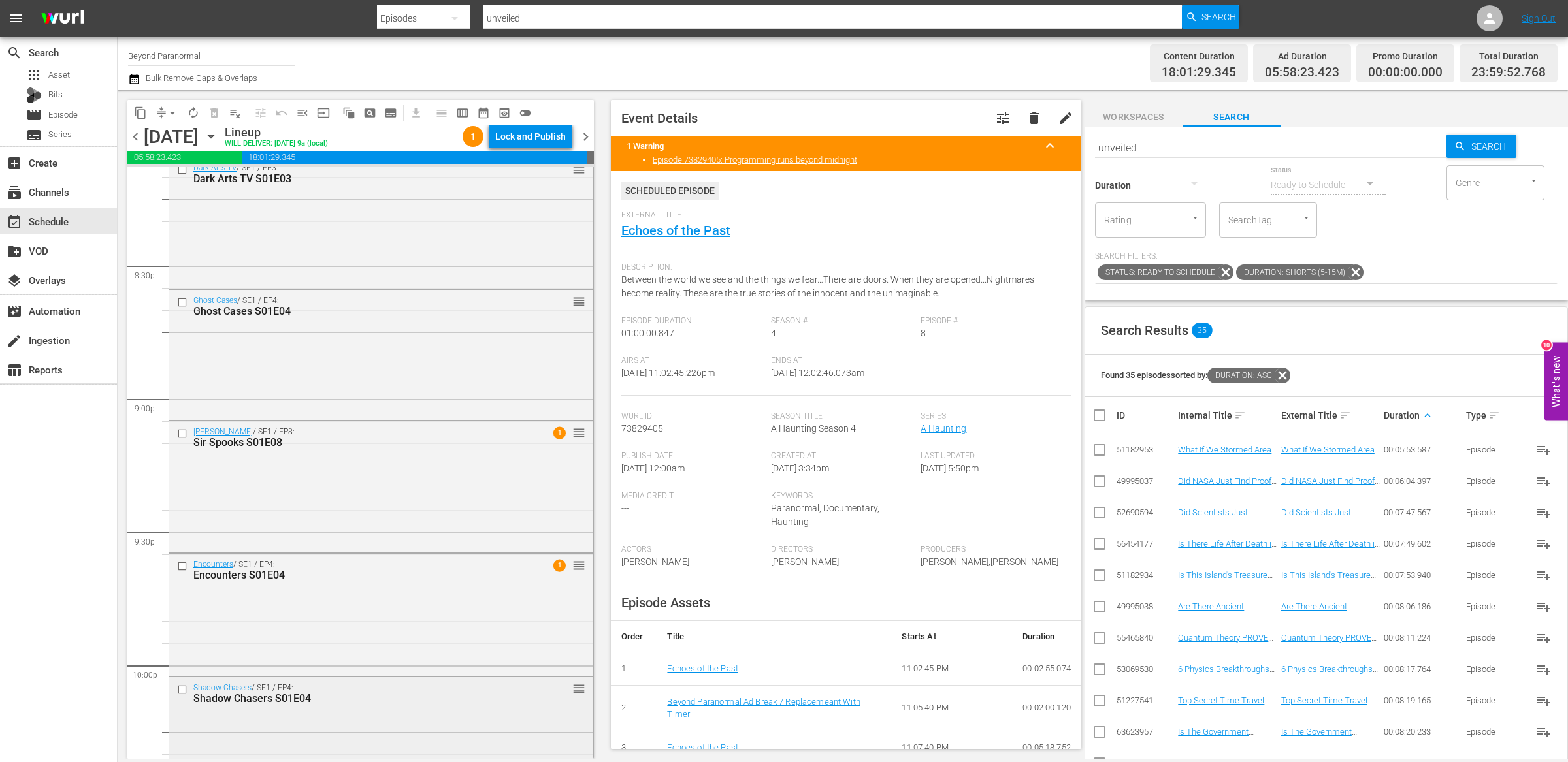
scroll to position [5355, 0]
click at [183, 174] on input "checkbox" at bounding box center [183, 175] width 14 height 11
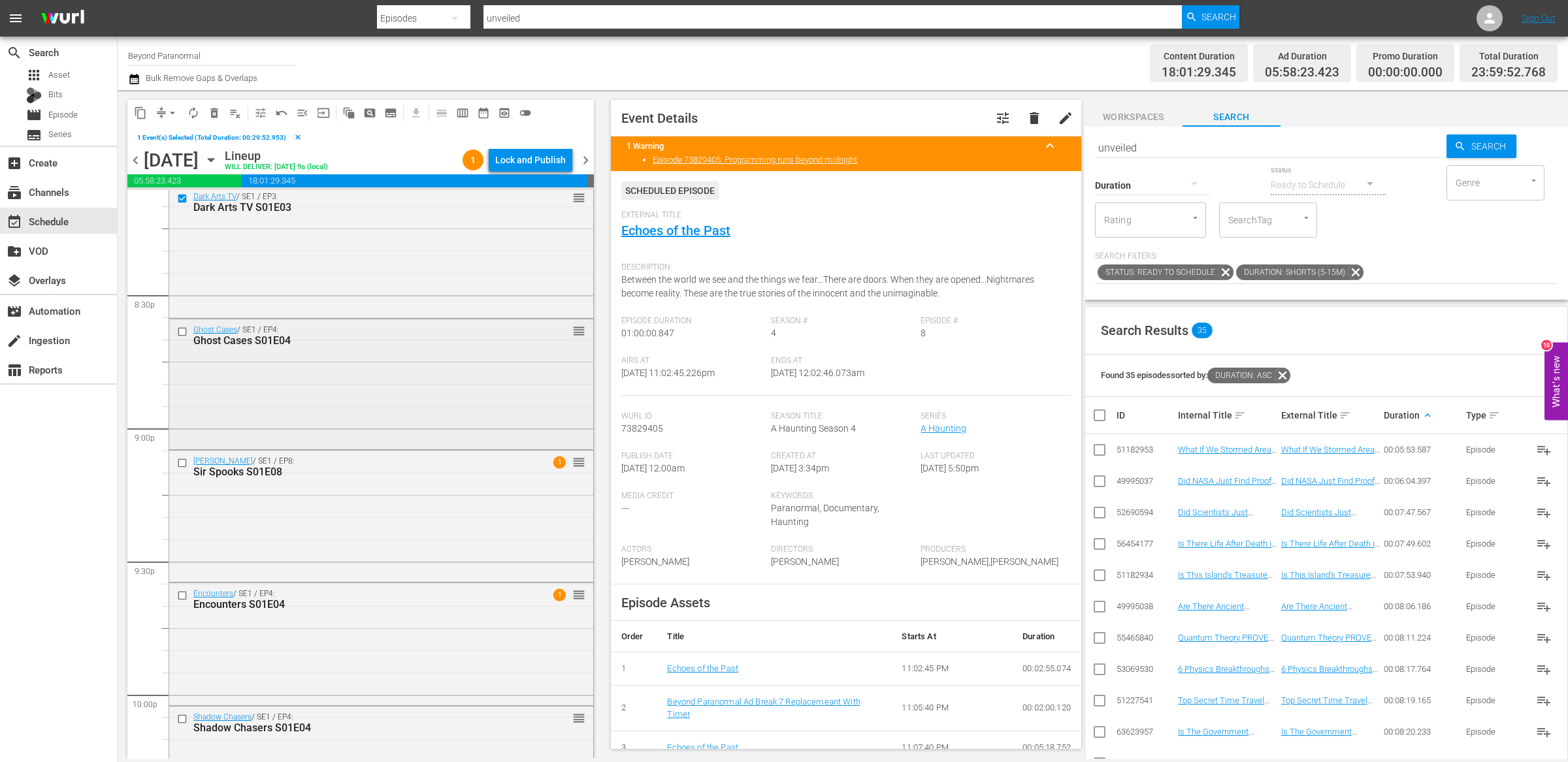
click at [182, 330] on input "checkbox" at bounding box center [183, 333] width 14 height 11
click at [186, 463] on input "checkbox" at bounding box center [183, 463] width 14 height 11
click at [184, 594] on input "checkbox" at bounding box center [183, 595] width 14 height 11
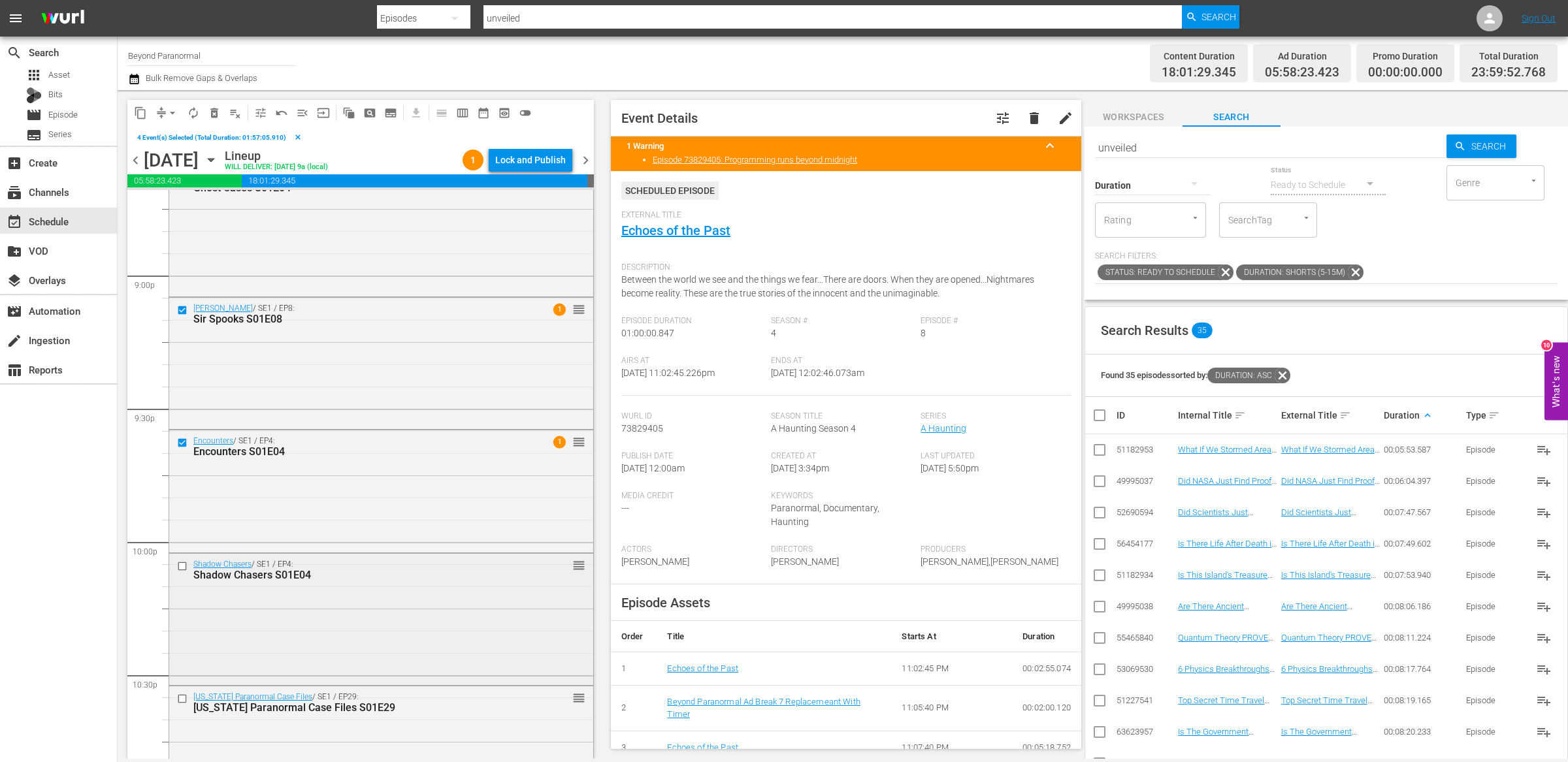
click at [183, 565] on input "checkbox" at bounding box center [183, 566] width 14 height 11
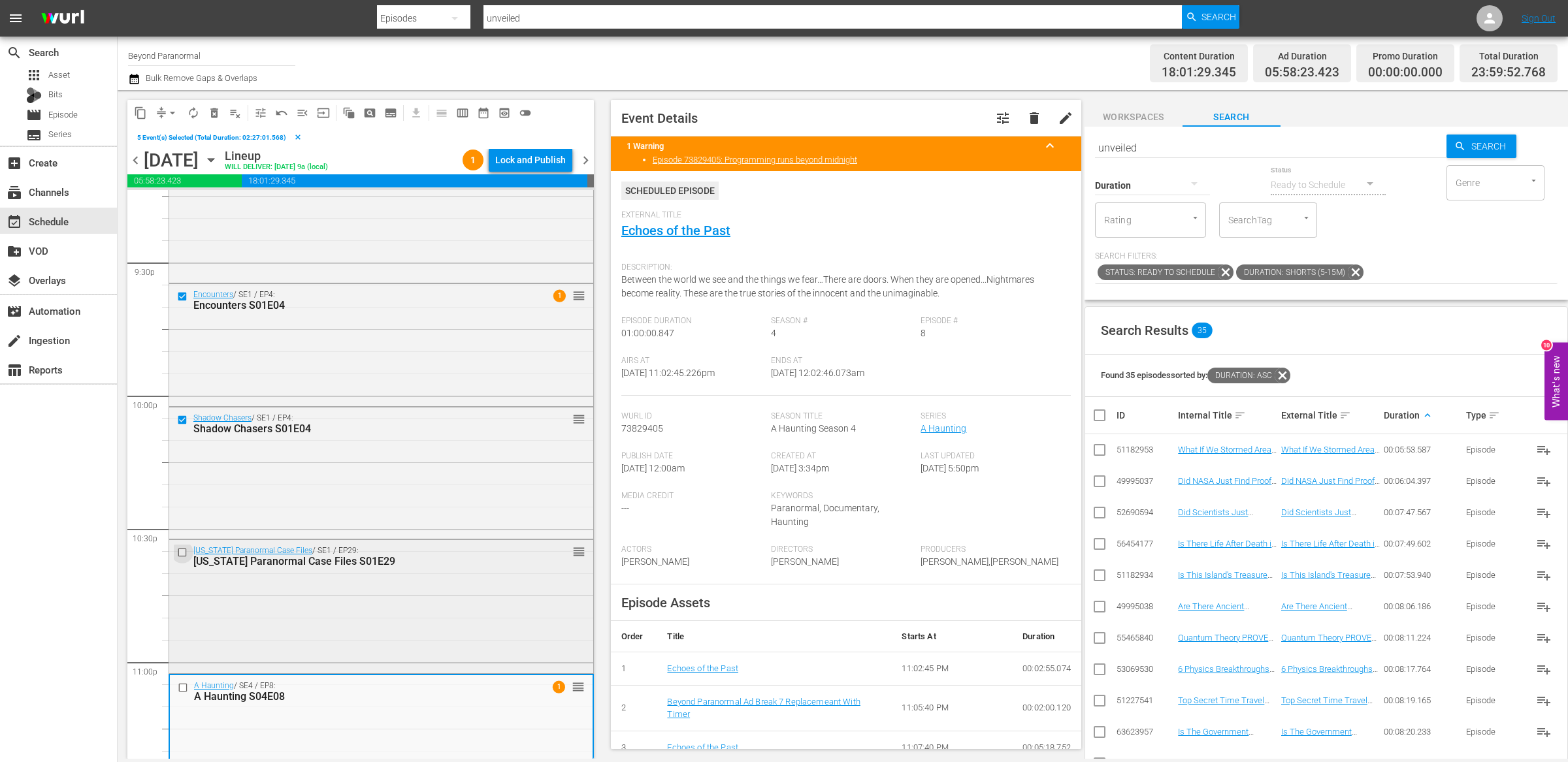
click at [183, 554] on input "checkbox" at bounding box center [183, 553] width 14 height 11
click at [182, 686] on input "checkbox" at bounding box center [184, 687] width 14 height 11
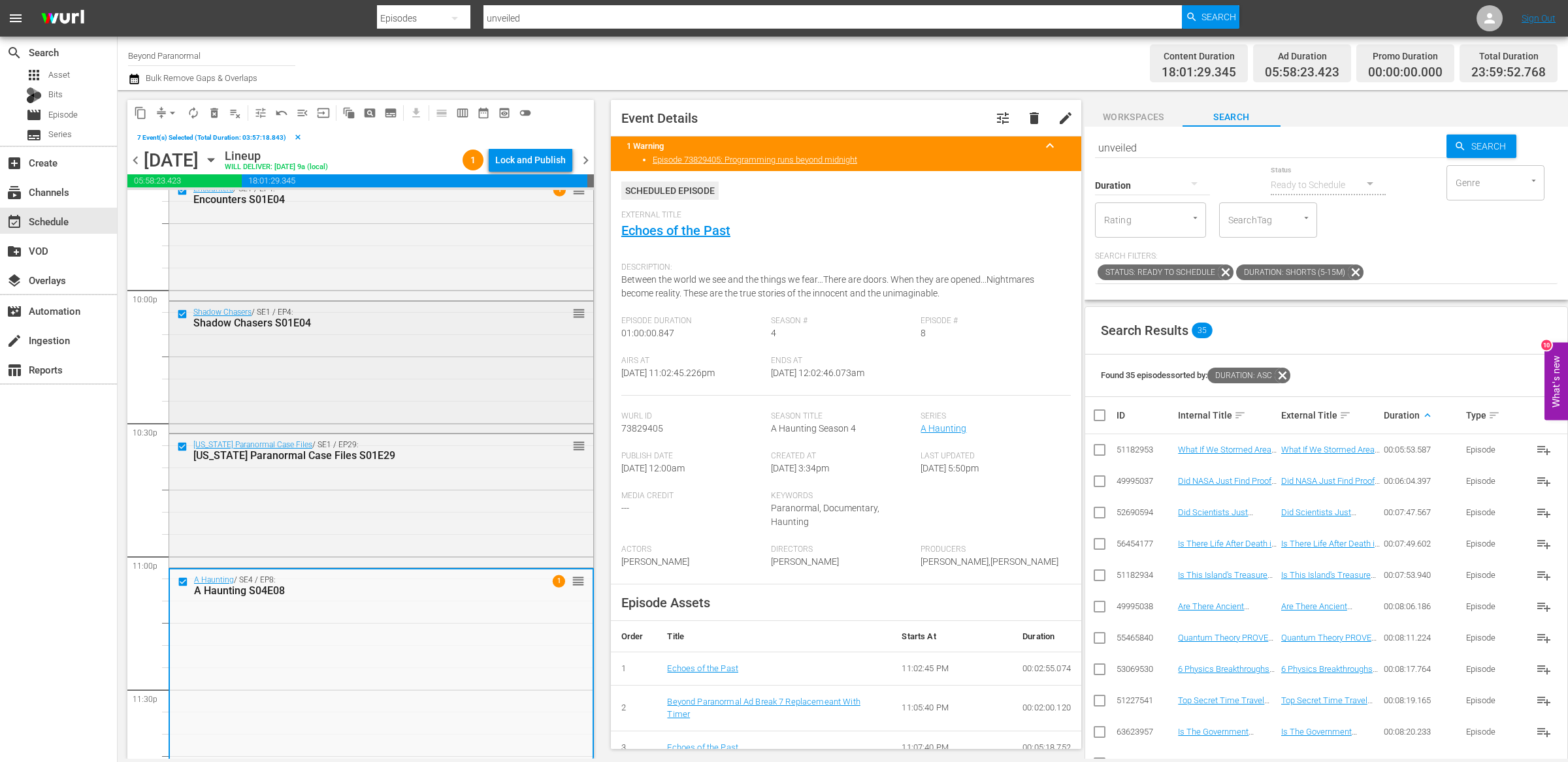
scroll to position [5834, 0]
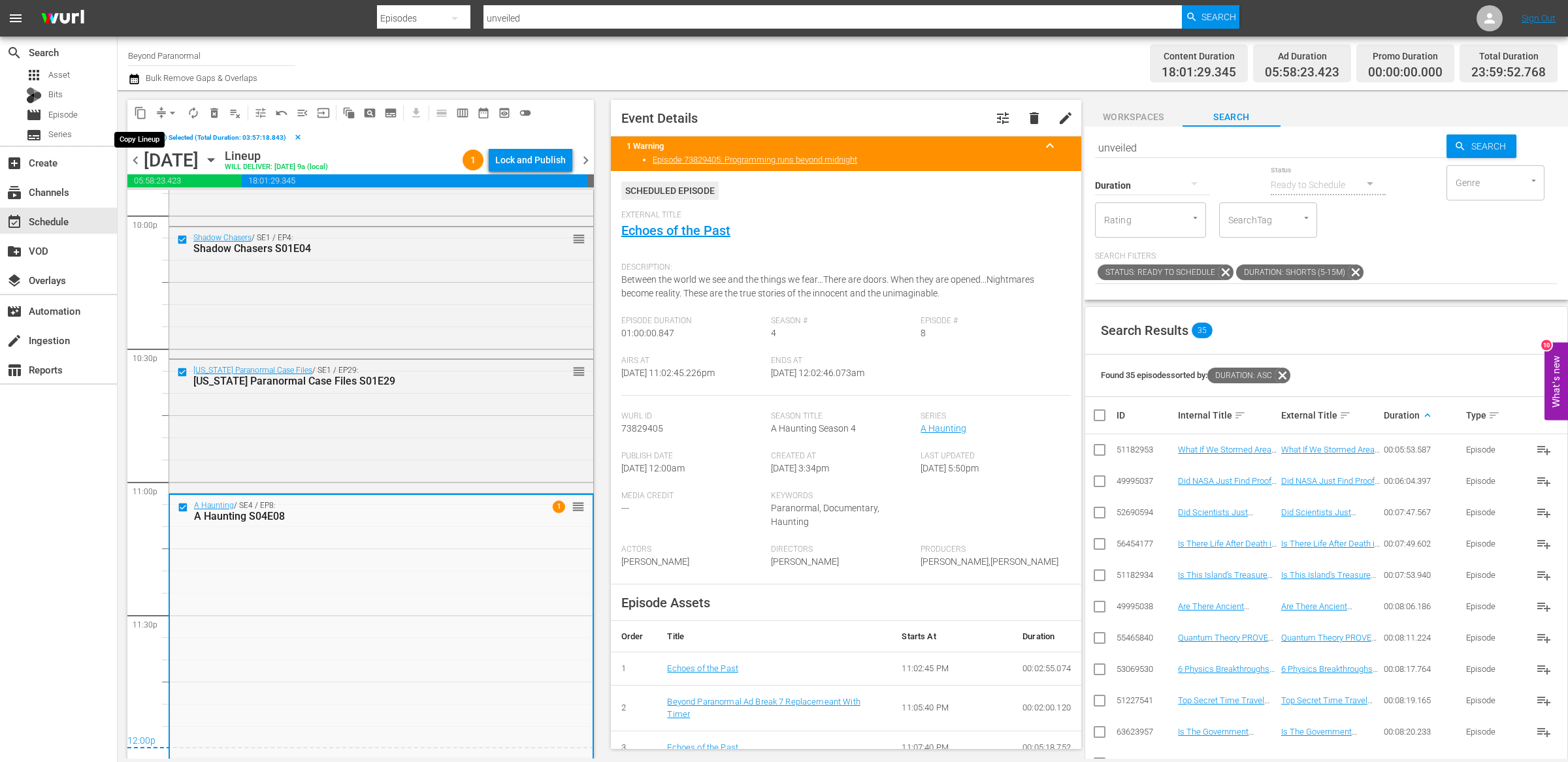
click at [139, 115] on span "content_copy" at bounding box center [140, 113] width 13 height 13
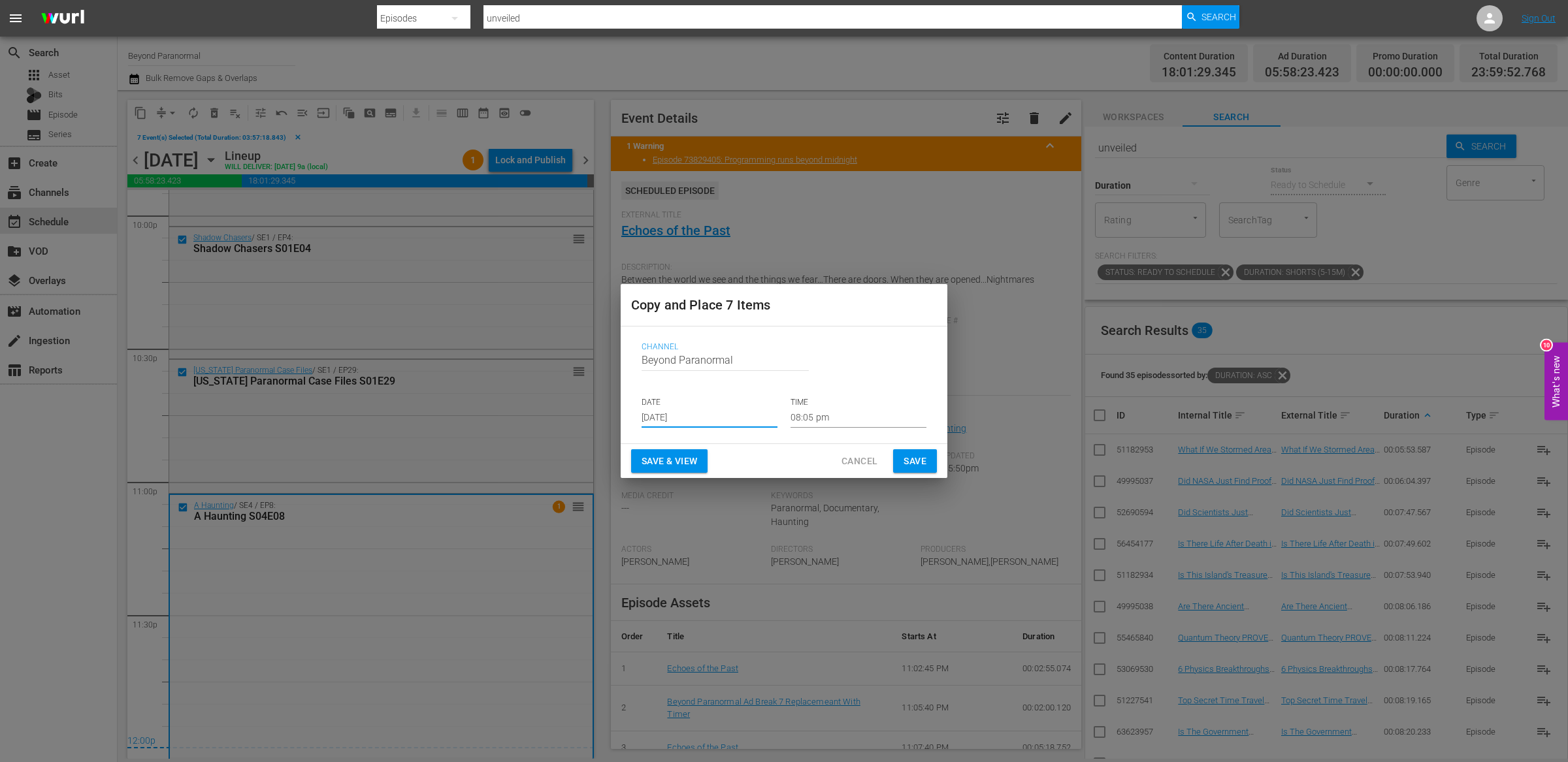
click at [687, 426] on input "[DATE]" at bounding box center [709, 418] width 136 height 20
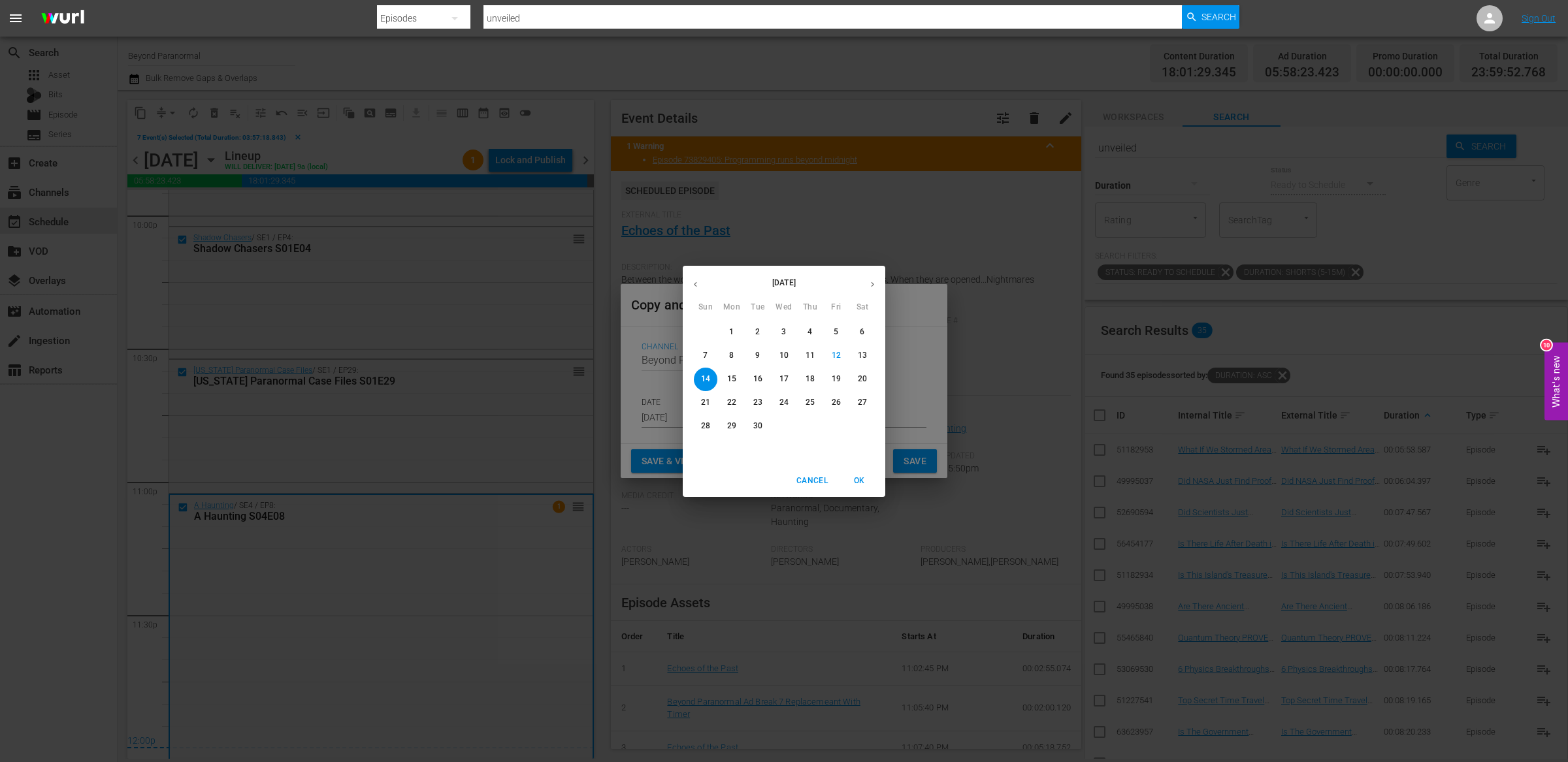
click at [868, 282] on icon "button" at bounding box center [872, 284] width 10 height 10
click at [839, 373] on p "17" at bounding box center [836, 379] width 9 height 11
type input "Oct 17th 2025"
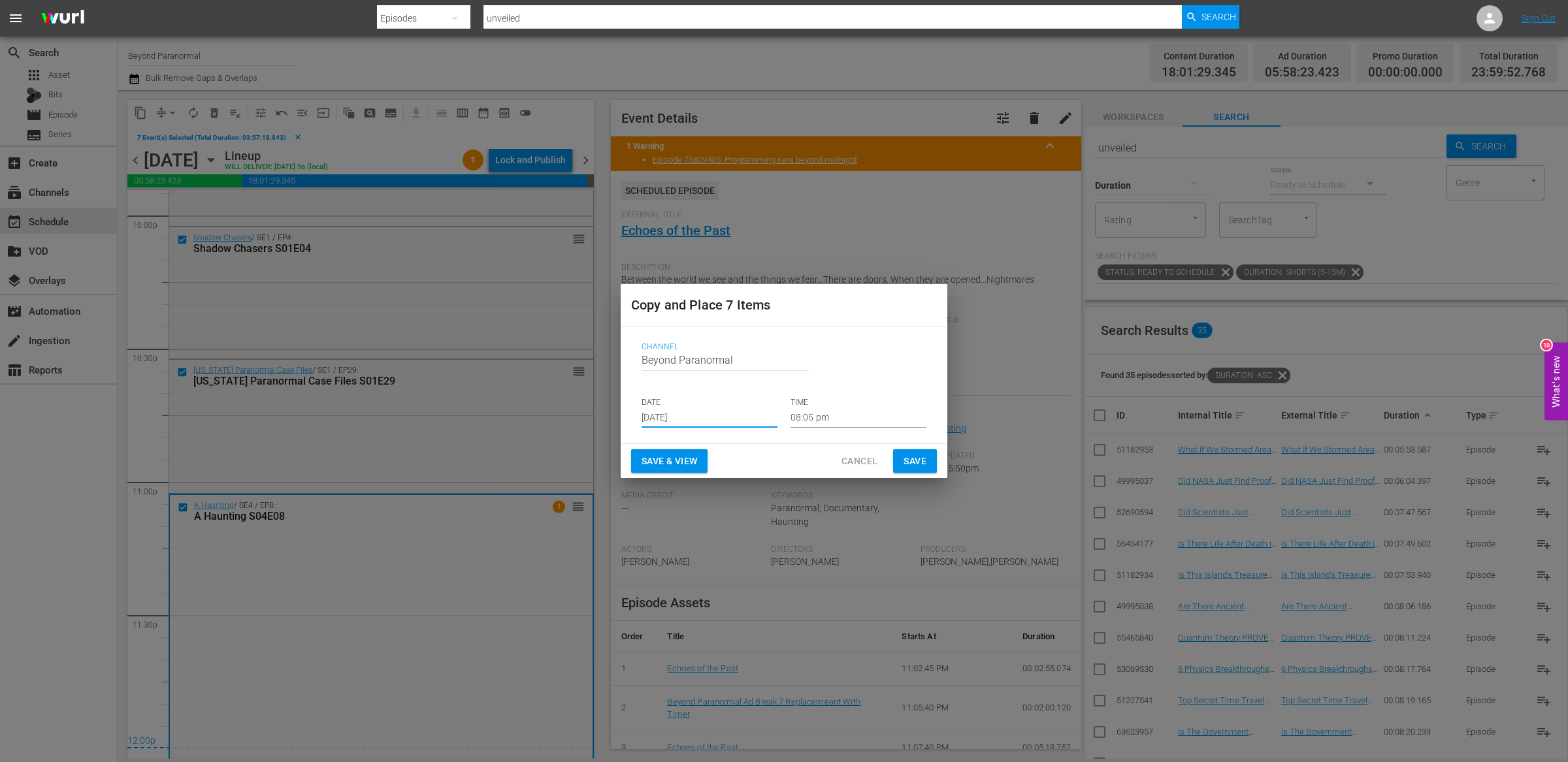
click at [813, 418] on input "08:05 pm" at bounding box center [858, 418] width 136 height 20
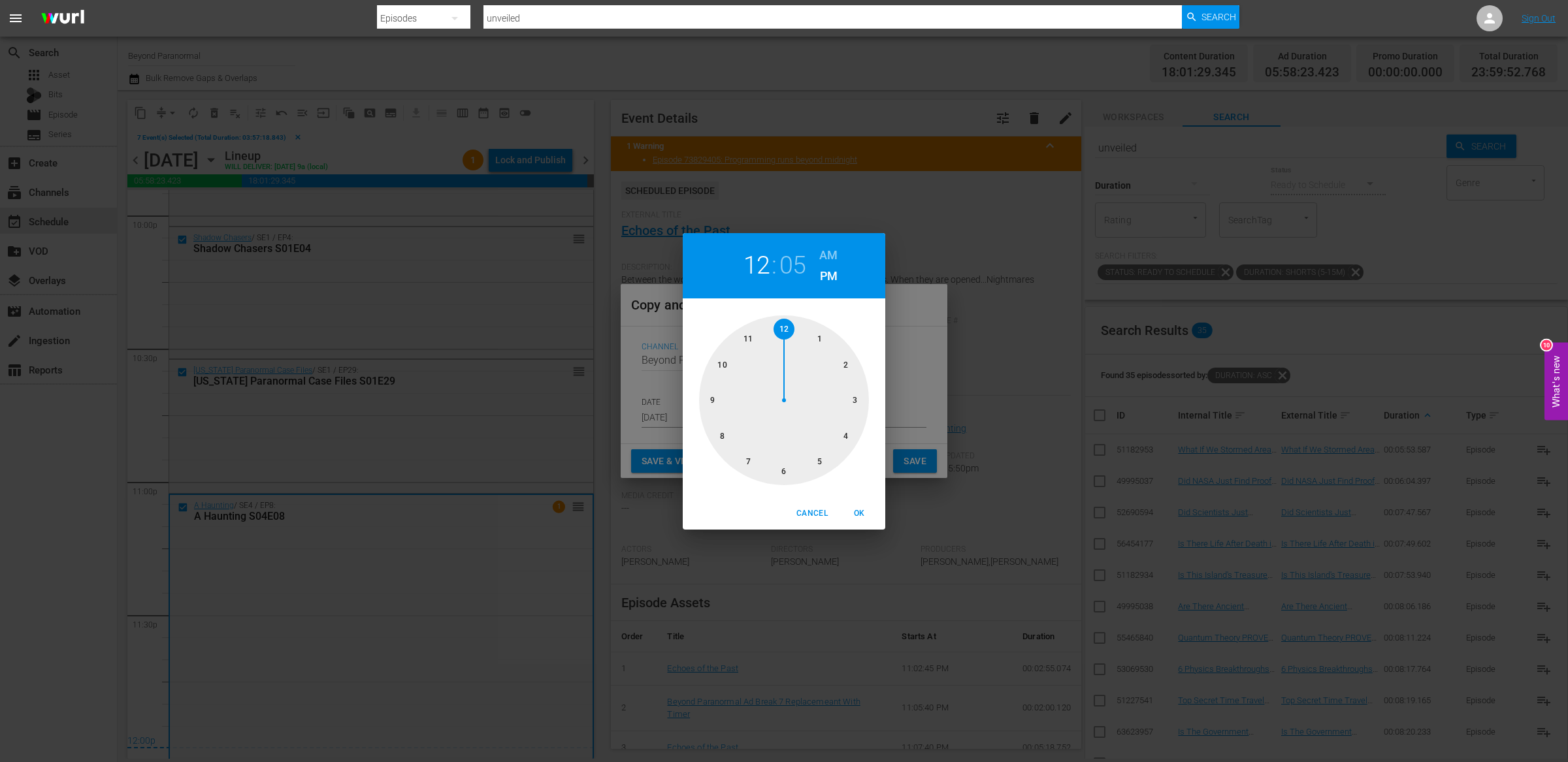
click at [786, 333] on div at bounding box center [784, 400] width 170 height 170
click at [836, 253] on h6 "AM" at bounding box center [828, 255] width 18 height 21
click at [861, 518] on span "OK" at bounding box center [859, 513] width 31 height 14
type input "12:00 am"
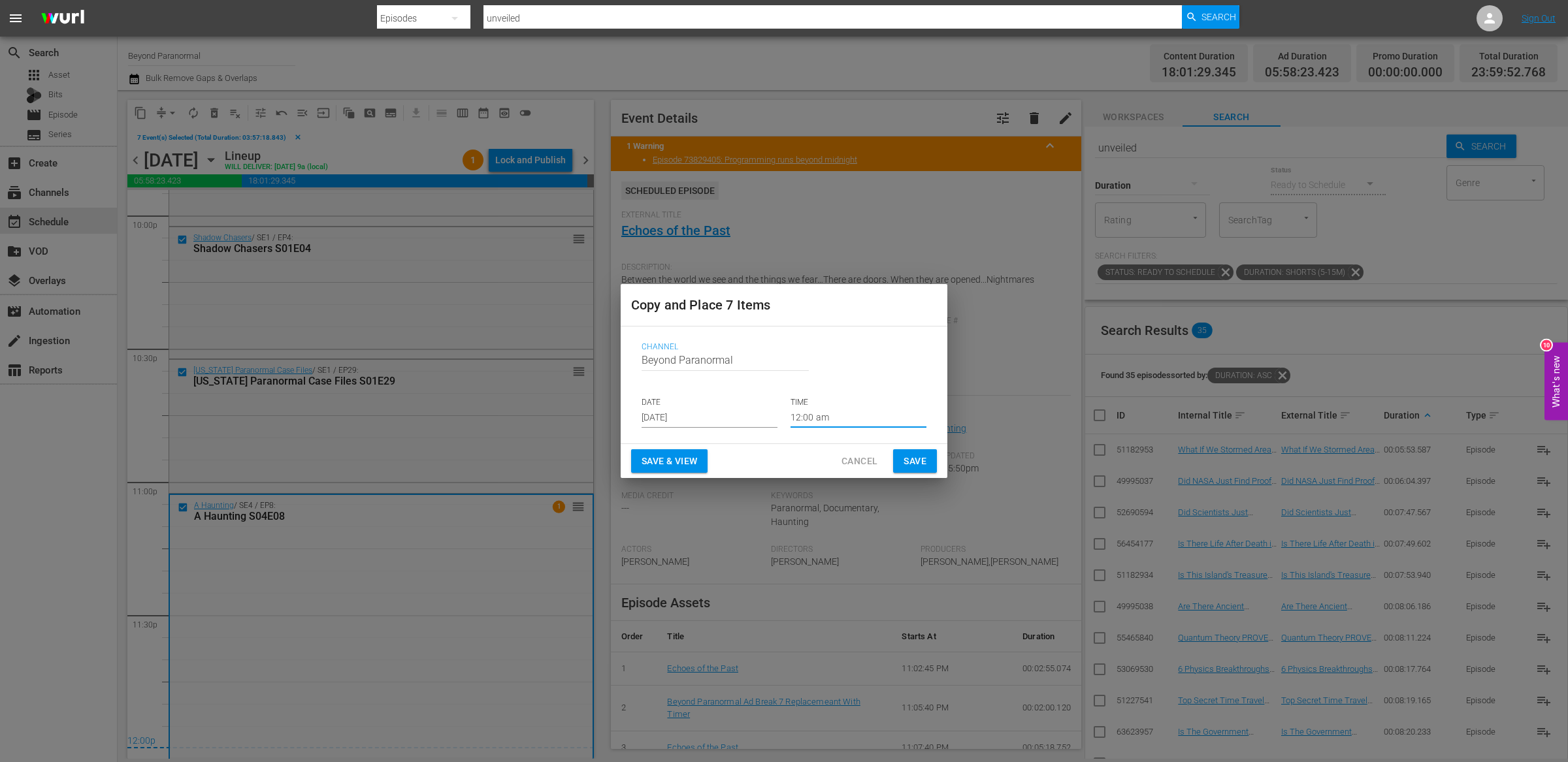
click at [914, 465] on span "Save" at bounding box center [915, 461] width 23 height 16
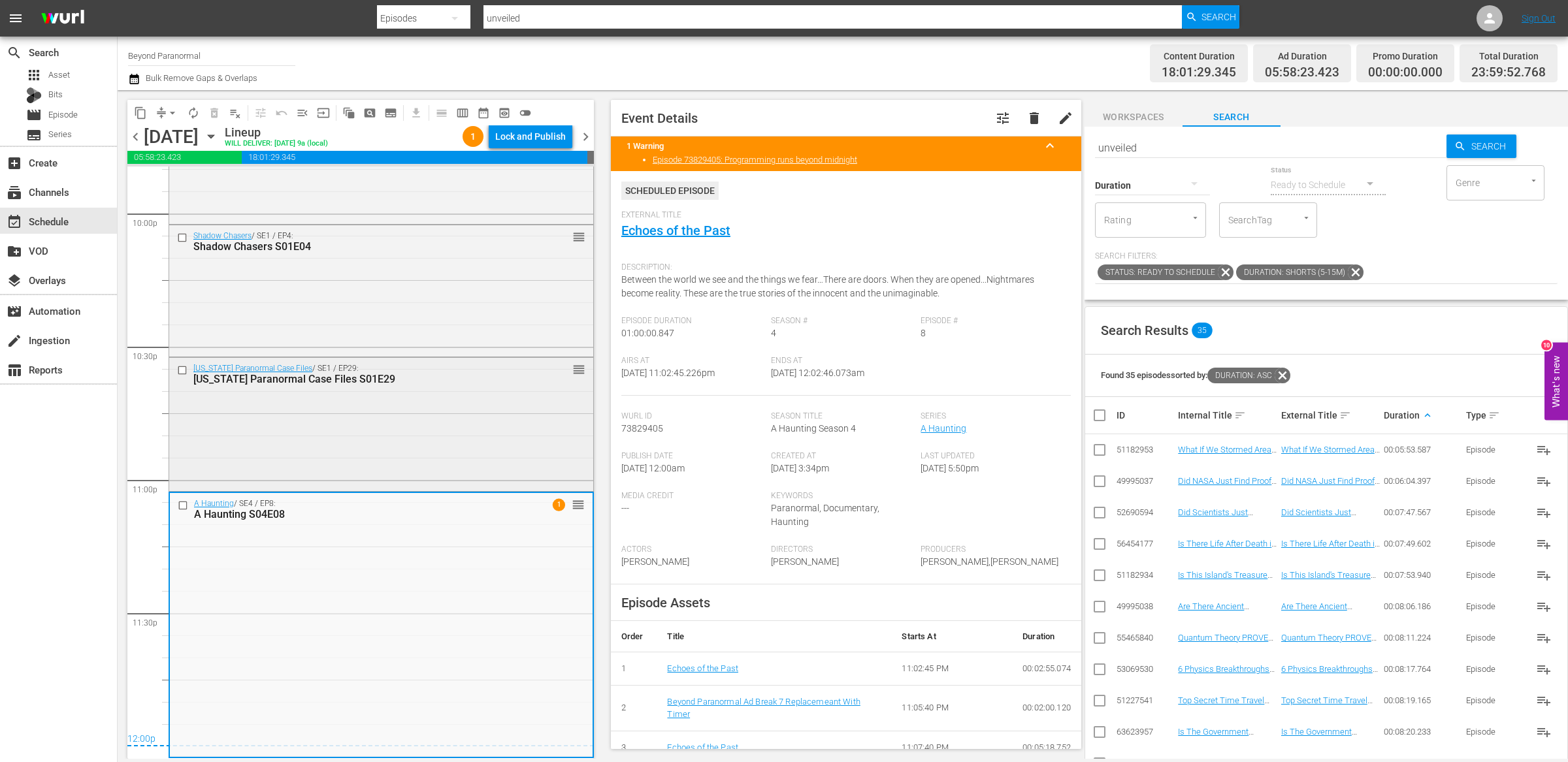
scroll to position [5812, 0]
click at [534, 140] on div "Lock and Publish" at bounding box center [530, 136] width 71 height 24
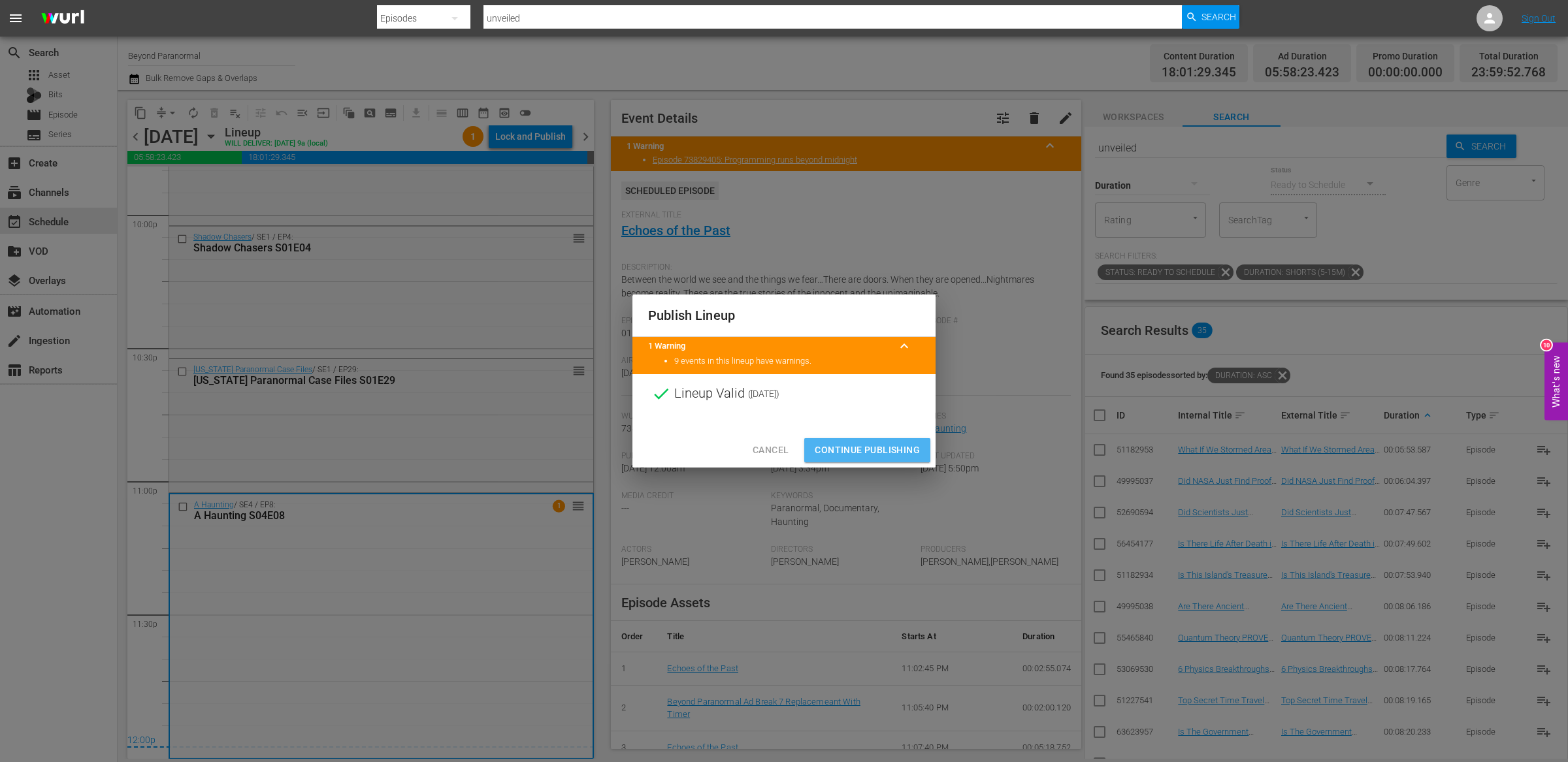
click at [852, 449] on span "Continue Publishing" at bounding box center [867, 450] width 105 height 16
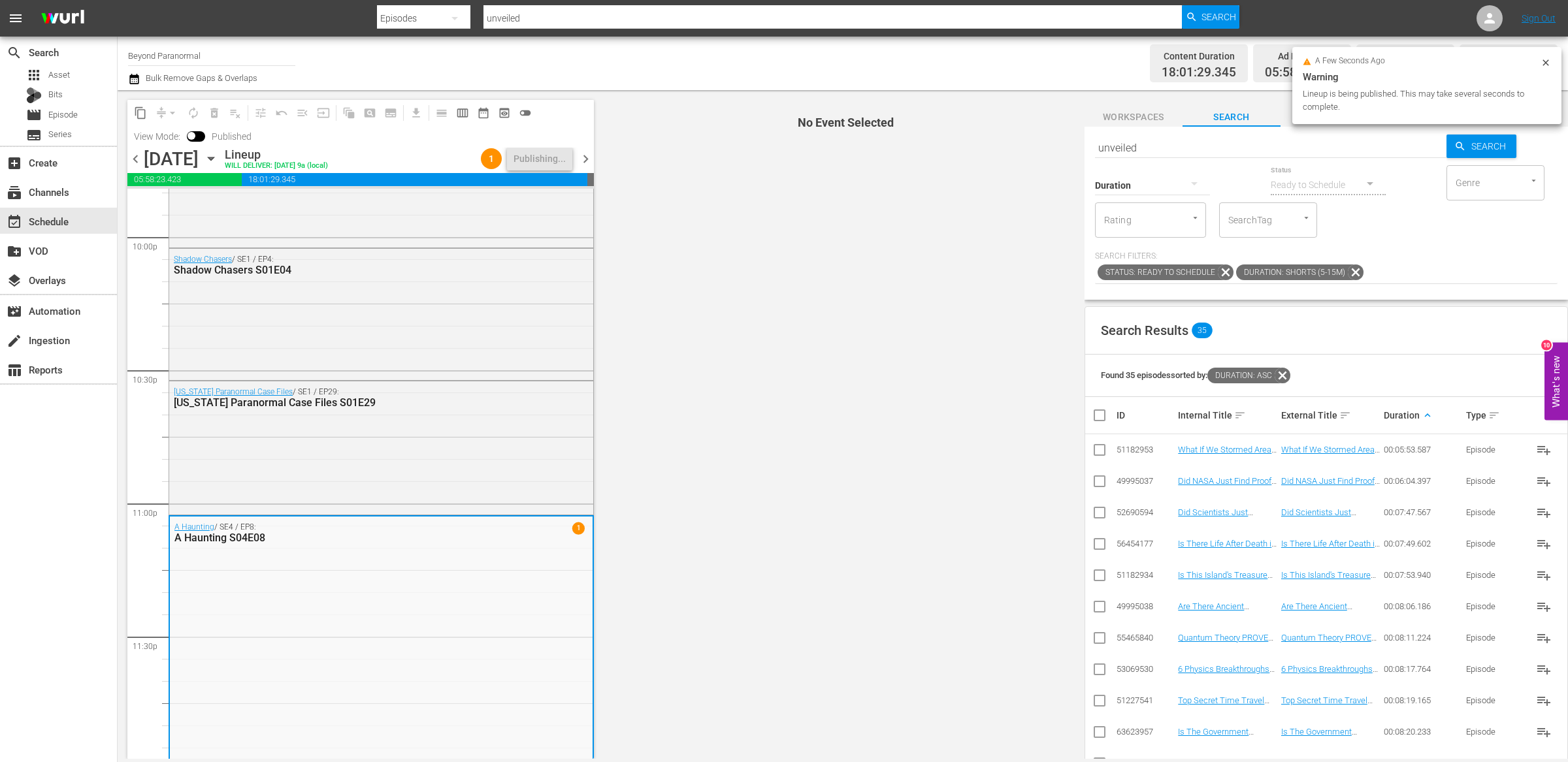
scroll to position [5834, 0]
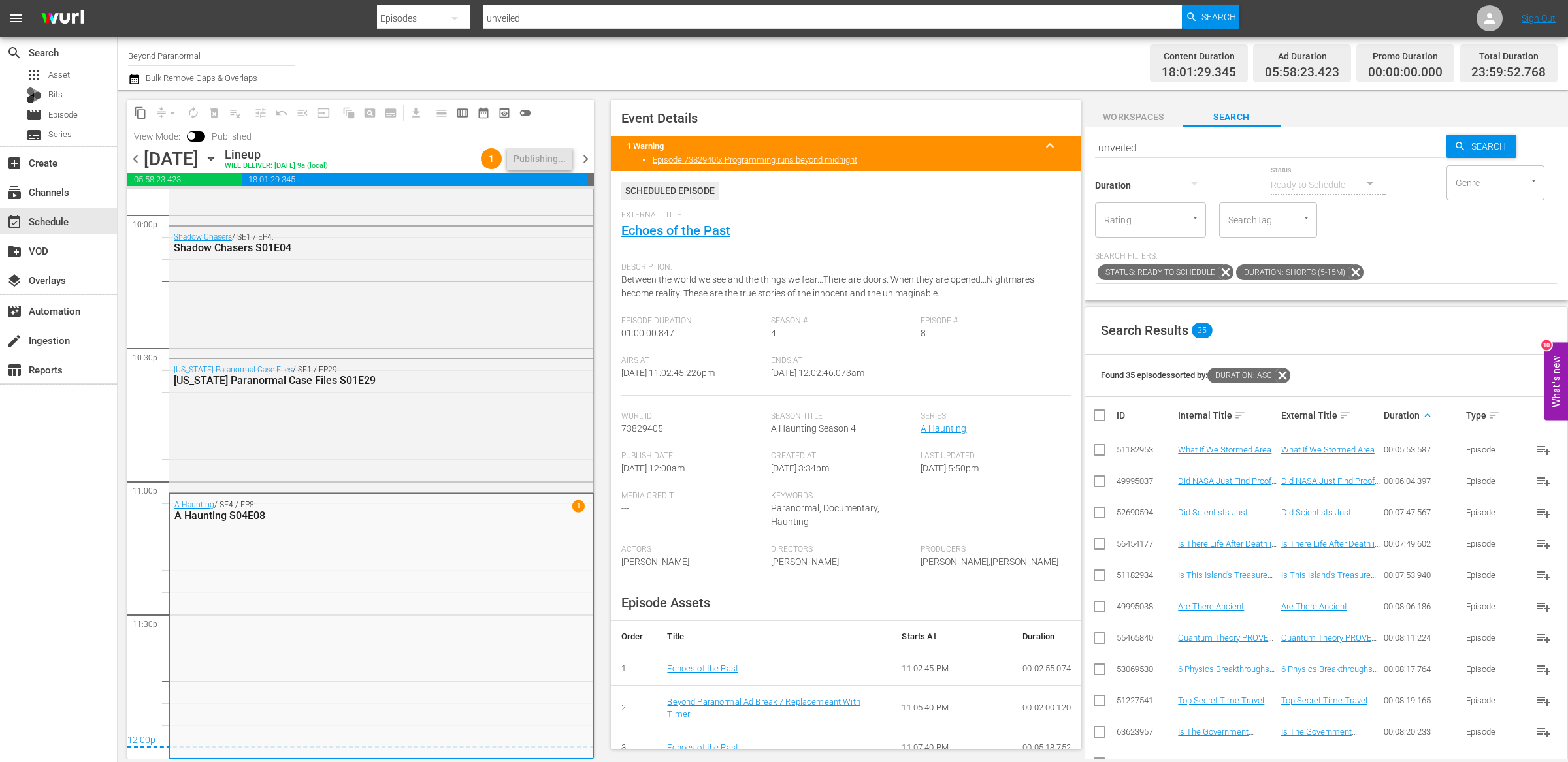
click at [588, 156] on span "chevron_right" at bounding box center [585, 159] width 16 height 16
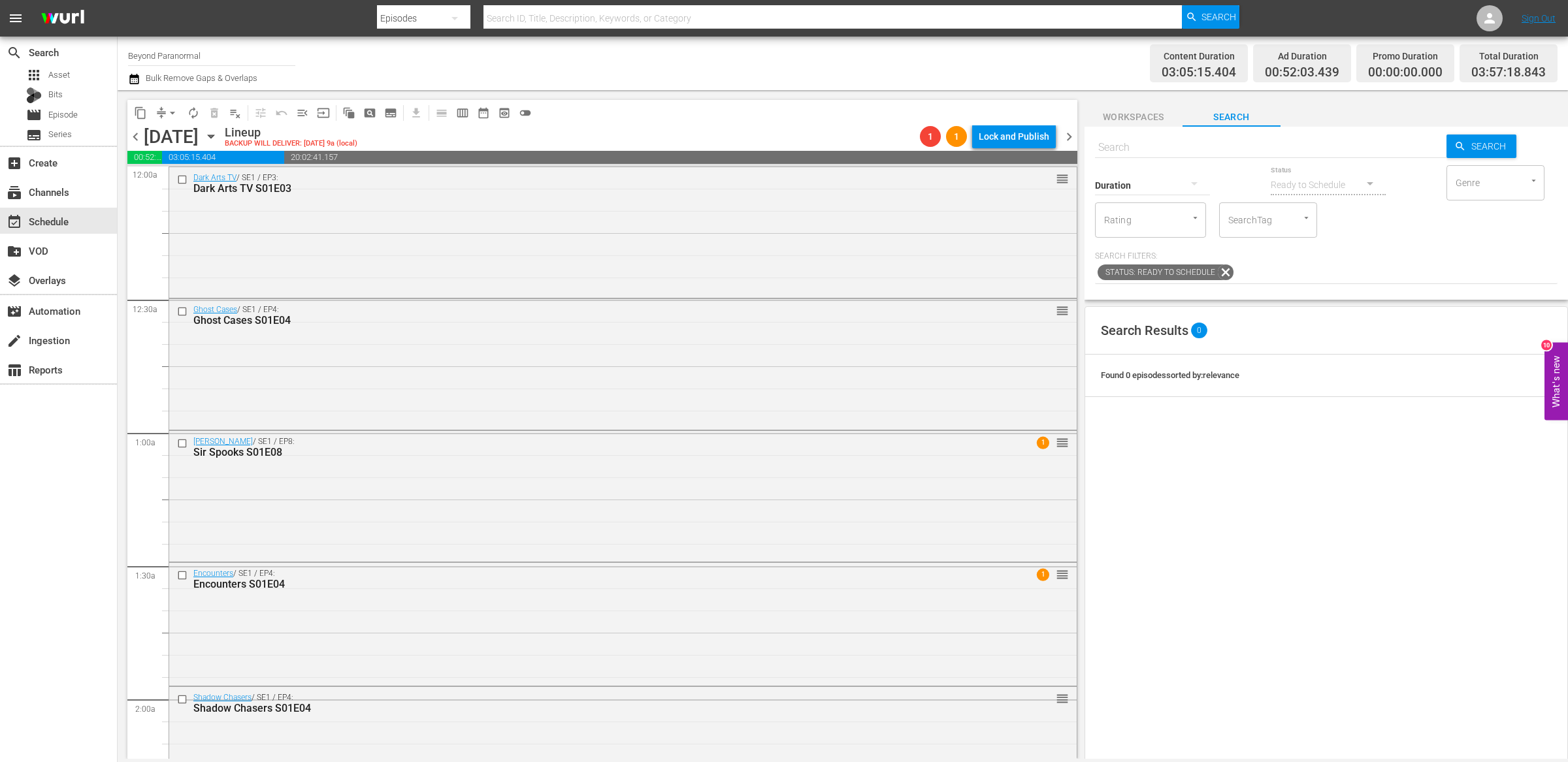
click at [135, 137] on span "chevron_left" at bounding box center [135, 137] width 16 height 16
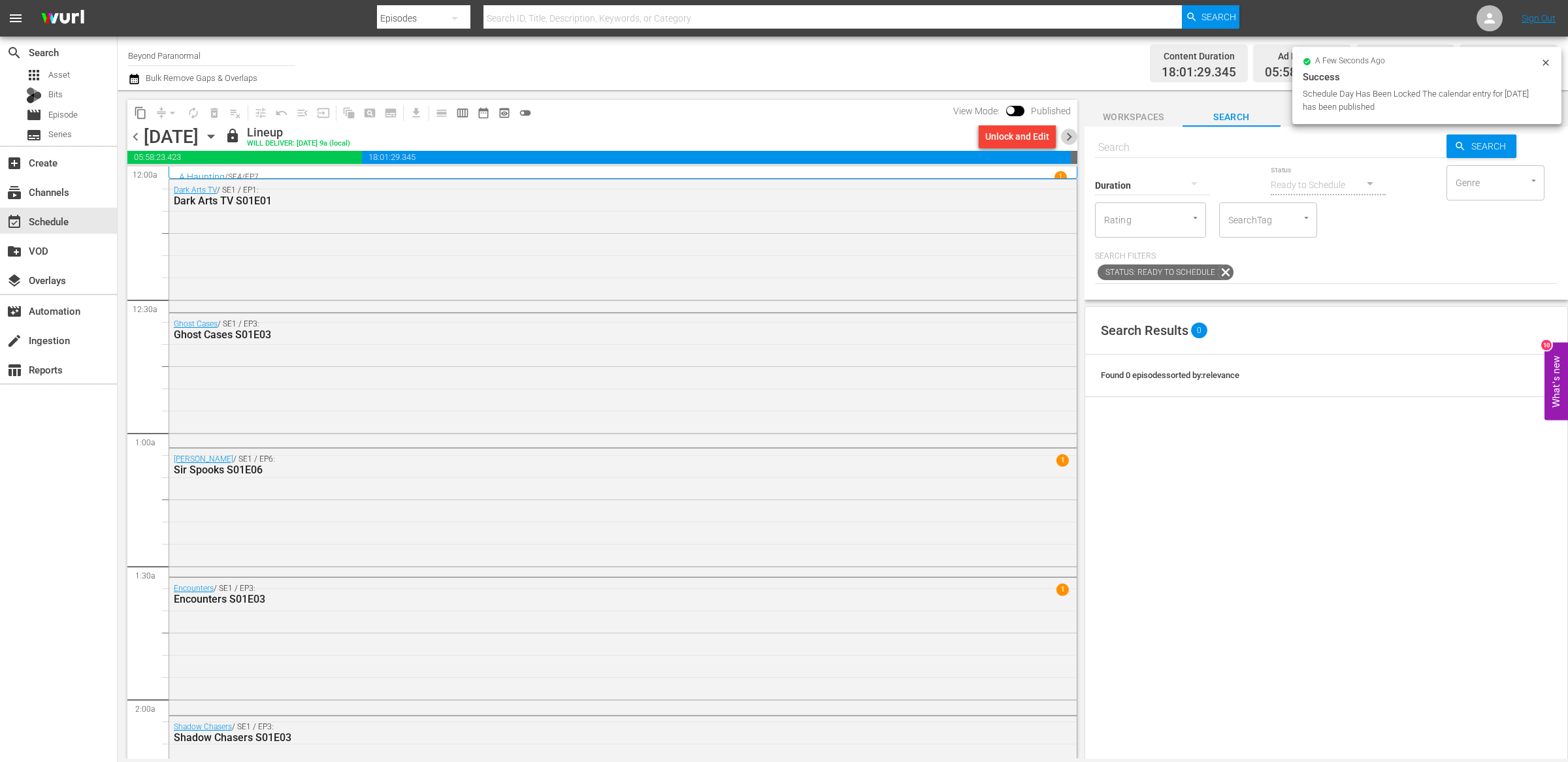
click at [1070, 136] on span "chevron_right" at bounding box center [1069, 137] width 16 height 16
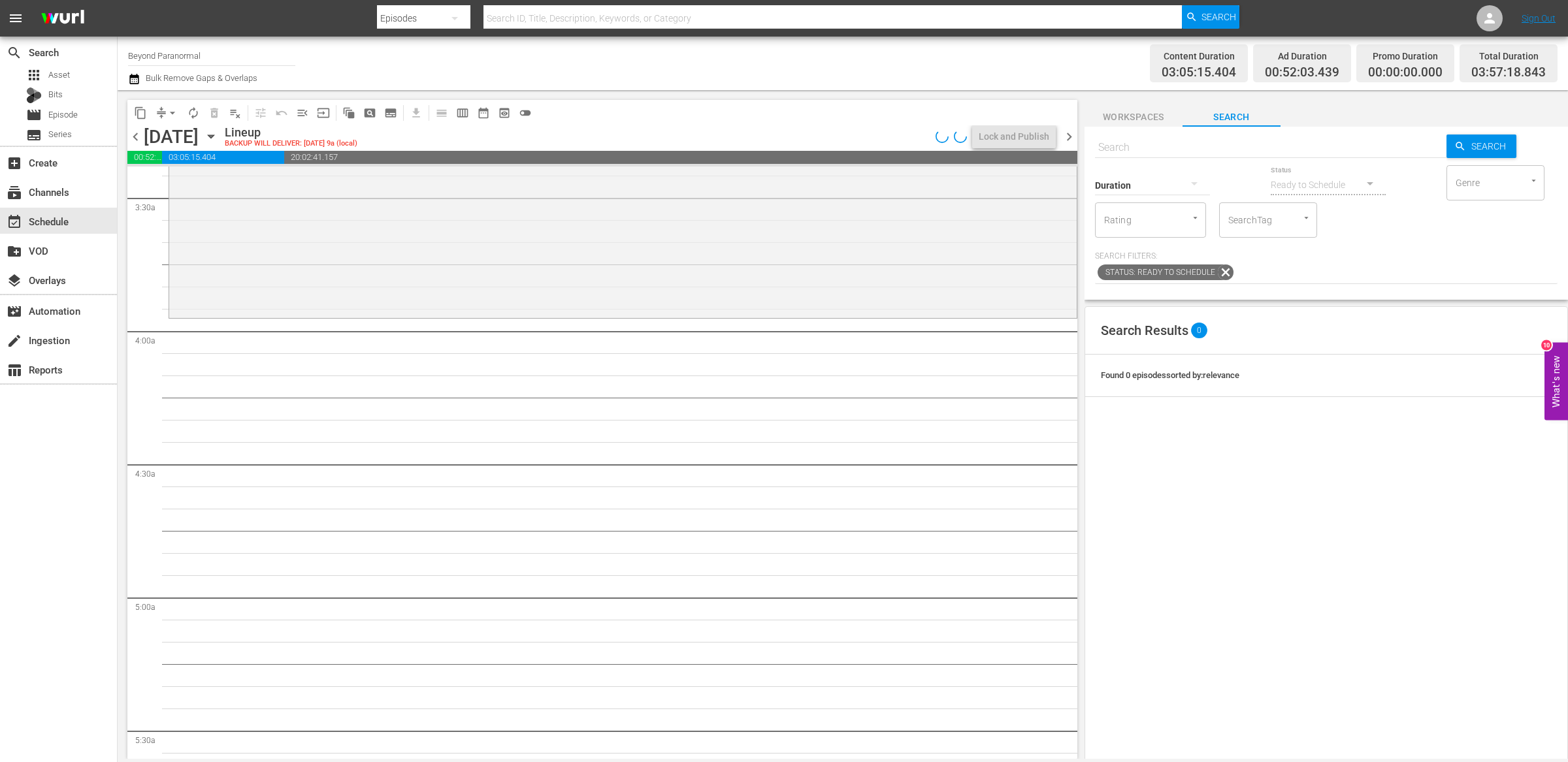
scroll to position [905, 0]
click at [136, 107] on span "content_copy" at bounding box center [140, 113] width 13 height 13
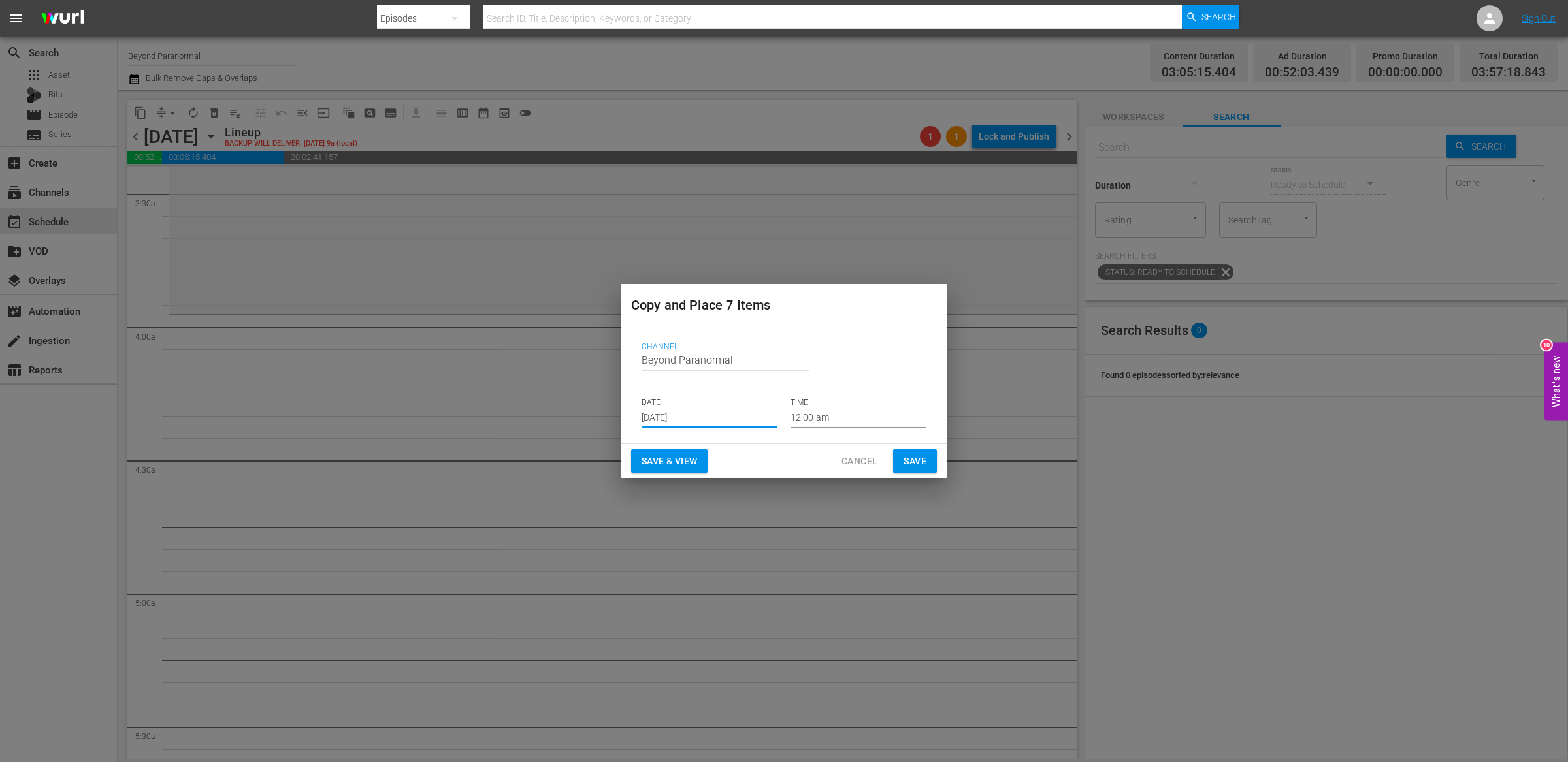
click at [691, 412] on input "[DATE]" at bounding box center [709, 418] width 136 height 20
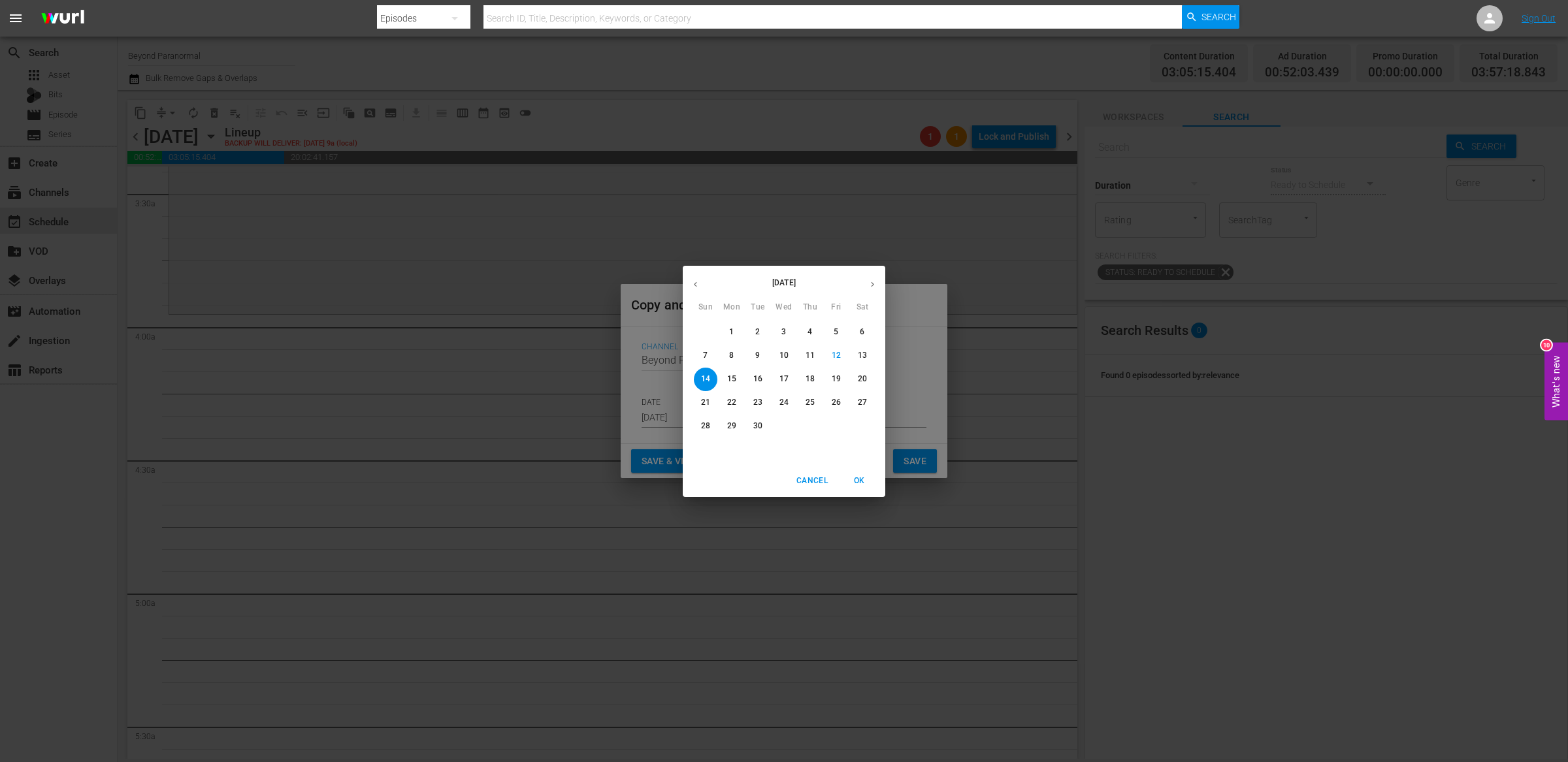
click at [872, 288] on icon "button" at bounding box center [872, 284] width 10 height 10
click at [841, 384] on span "17" at bounding box center [836, 379] width 24 height 11
type input "Oct 17th 2025"
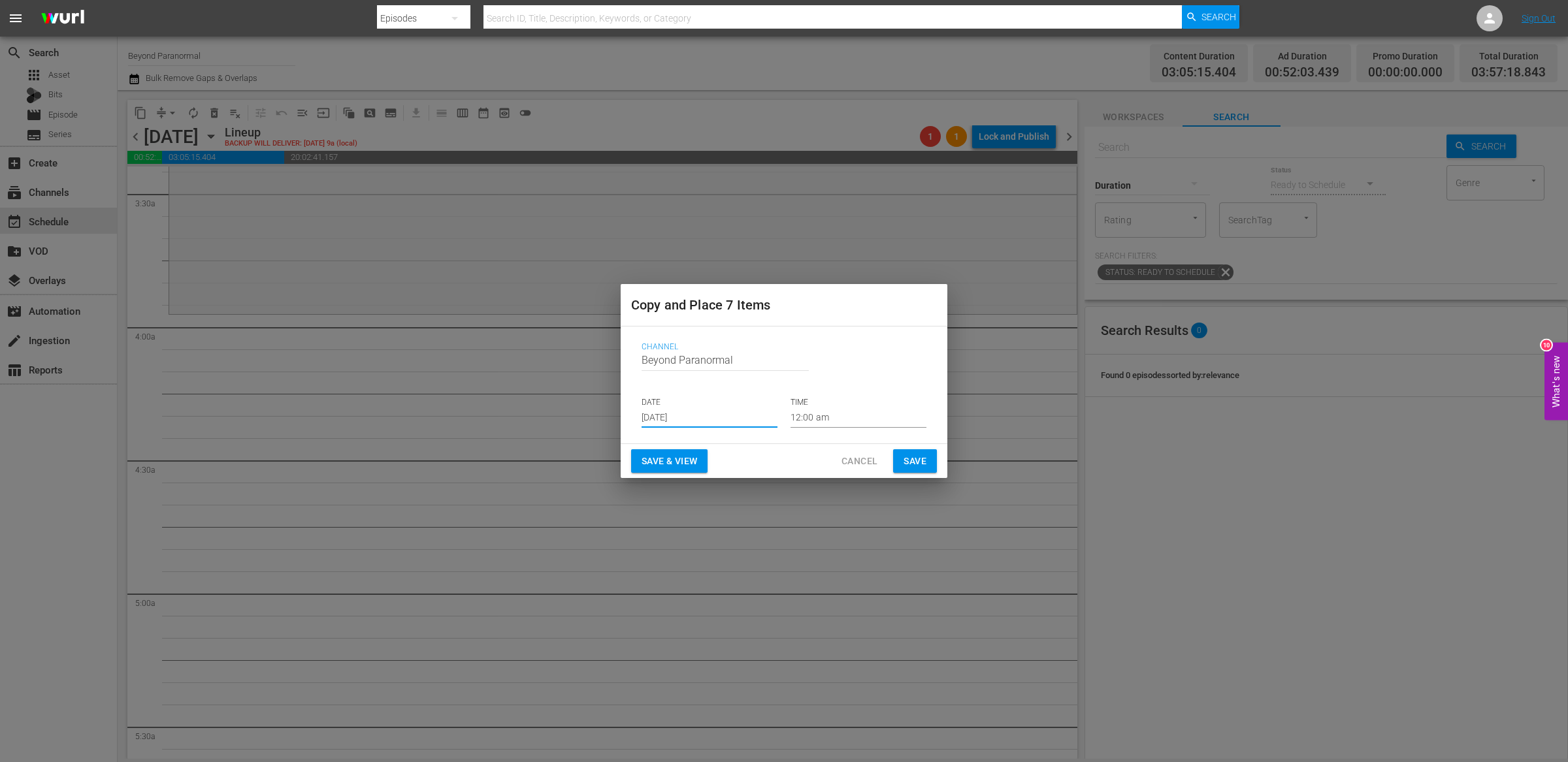
click at [810, 419] on input "12:00 am" at bounding box center [858, 418] width 136 height 20
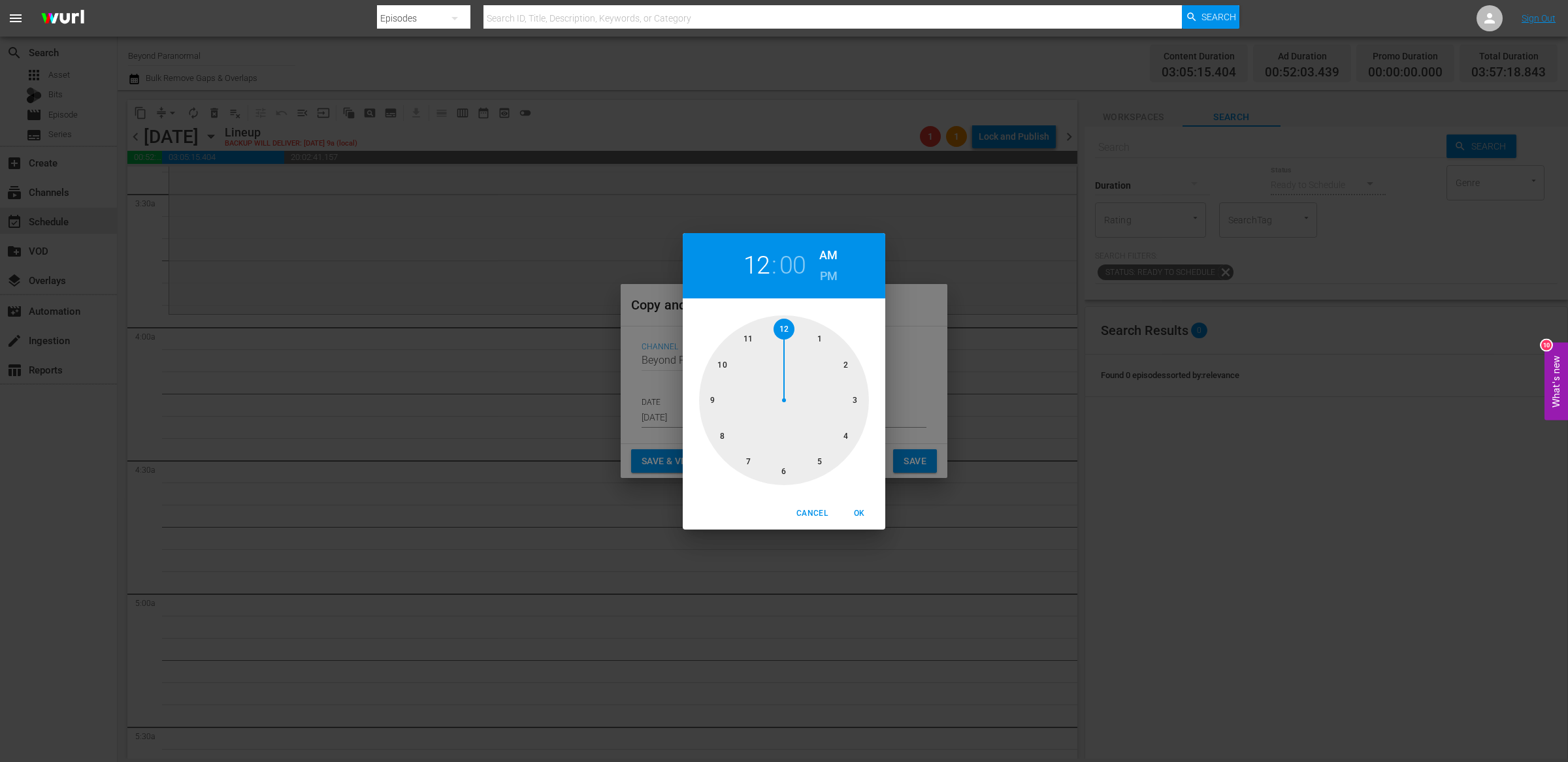
click at [843, 438] on div at bounding box center [784, 400] width 170 height 170
click at [866, 511] on span "OK" at bounding box center [859, 513] width 31 height 14
type input "04:00 am"
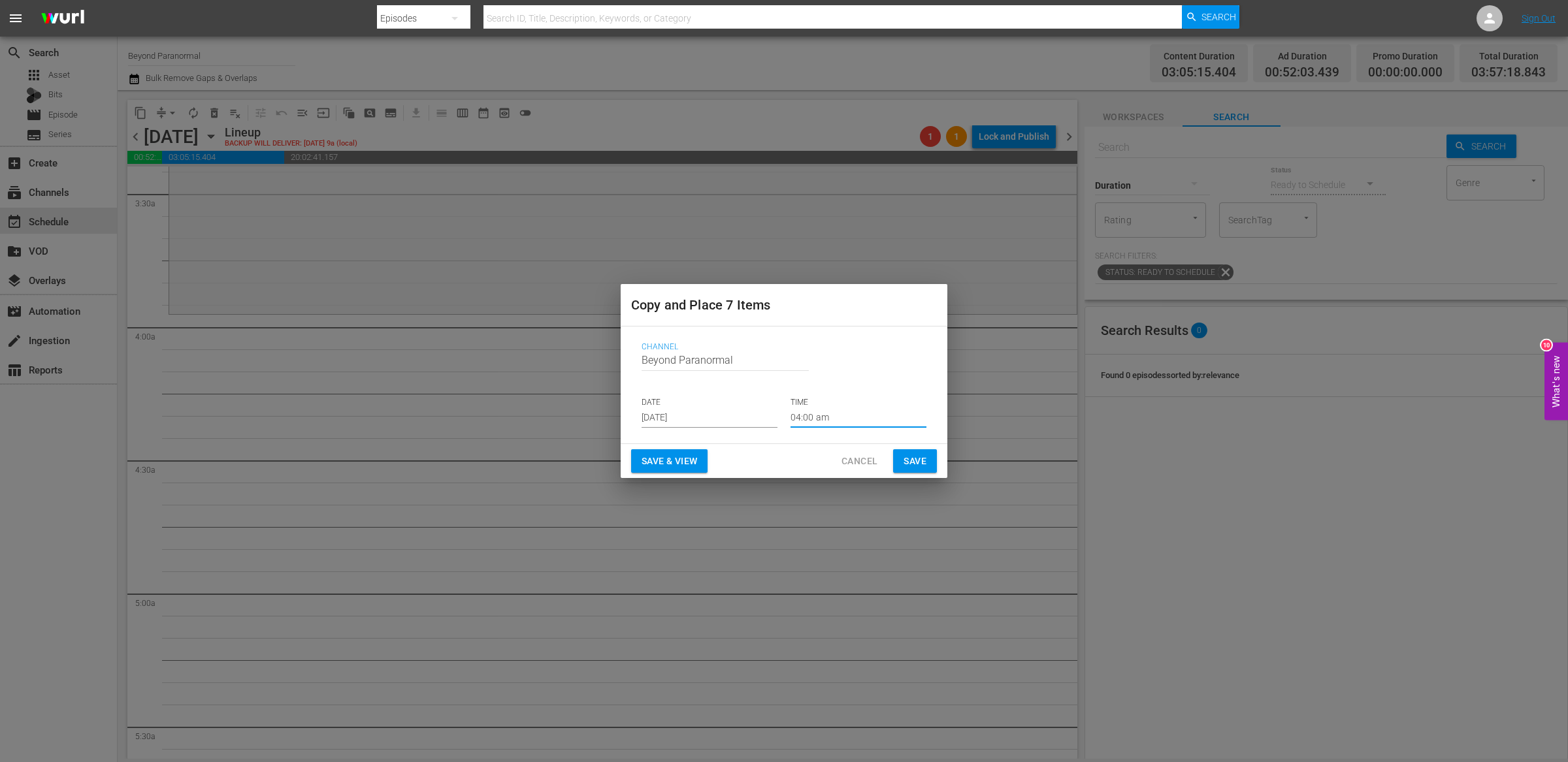
click at [917, 469] on button "Save" at bounding box center [915, 461] width 44 height 24
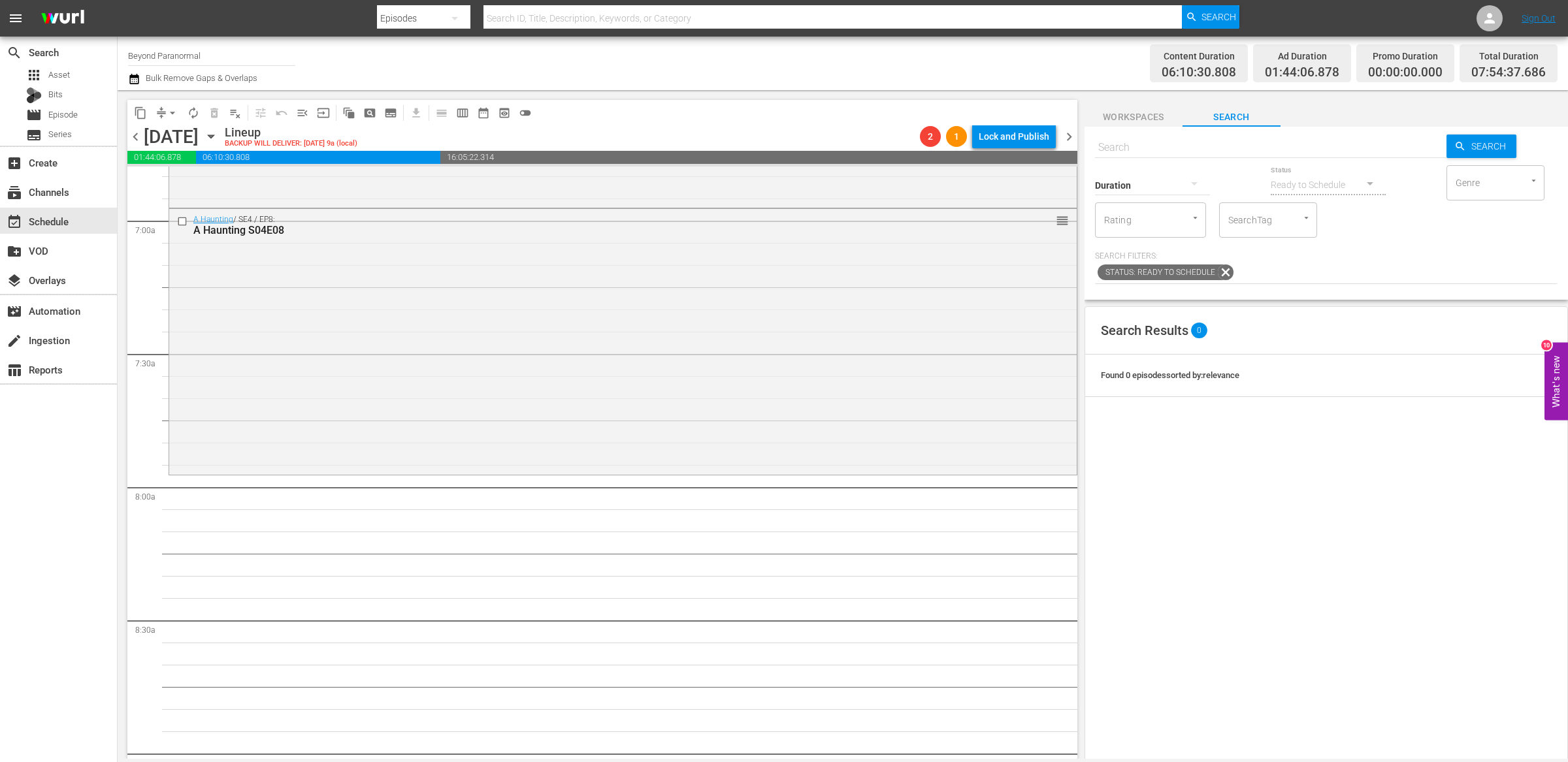
scroll to position [1836, 0]
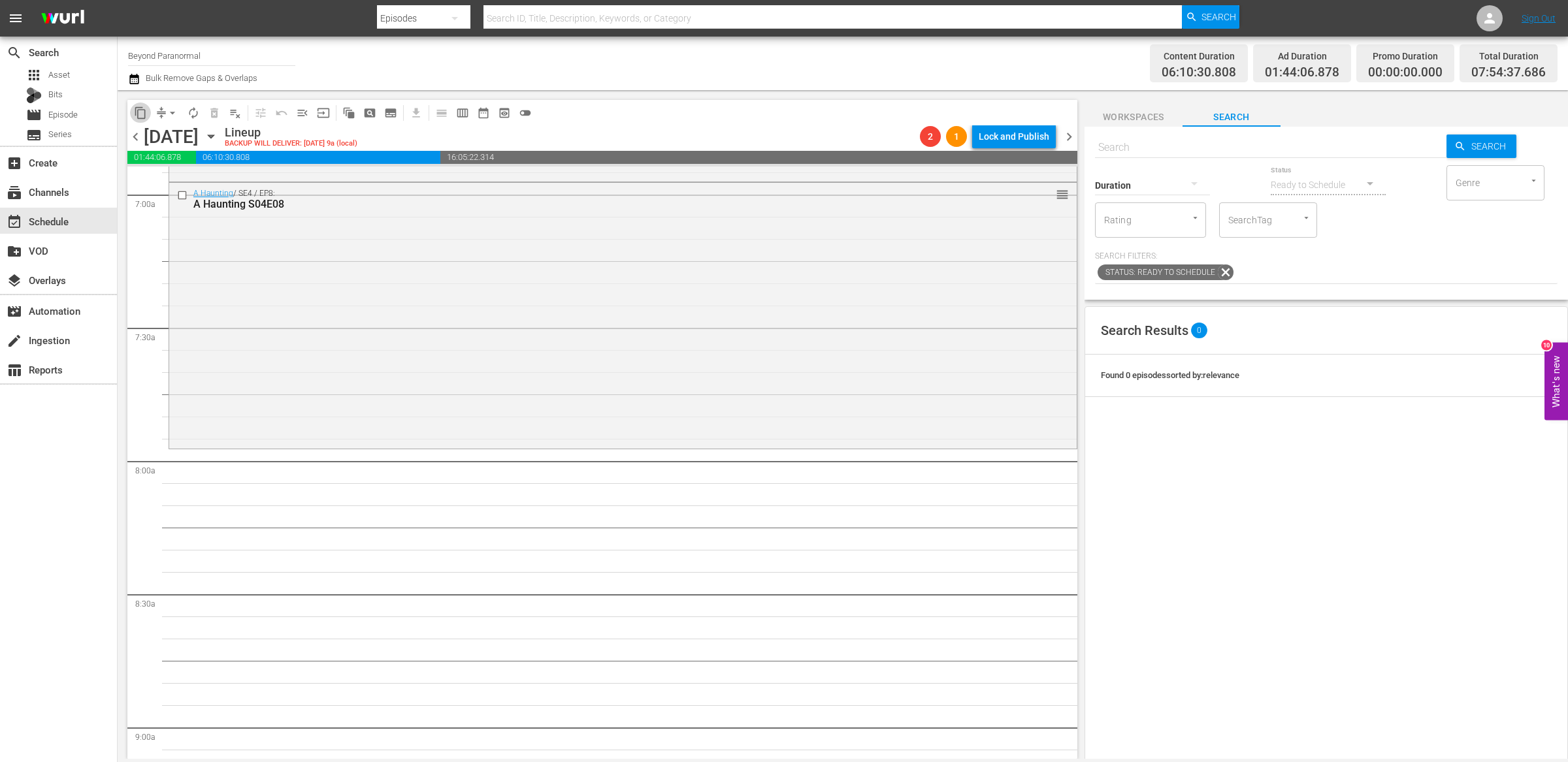
click at [142, 116] on span "content_copy" at bounding box center [140, 113] width 13 height 13
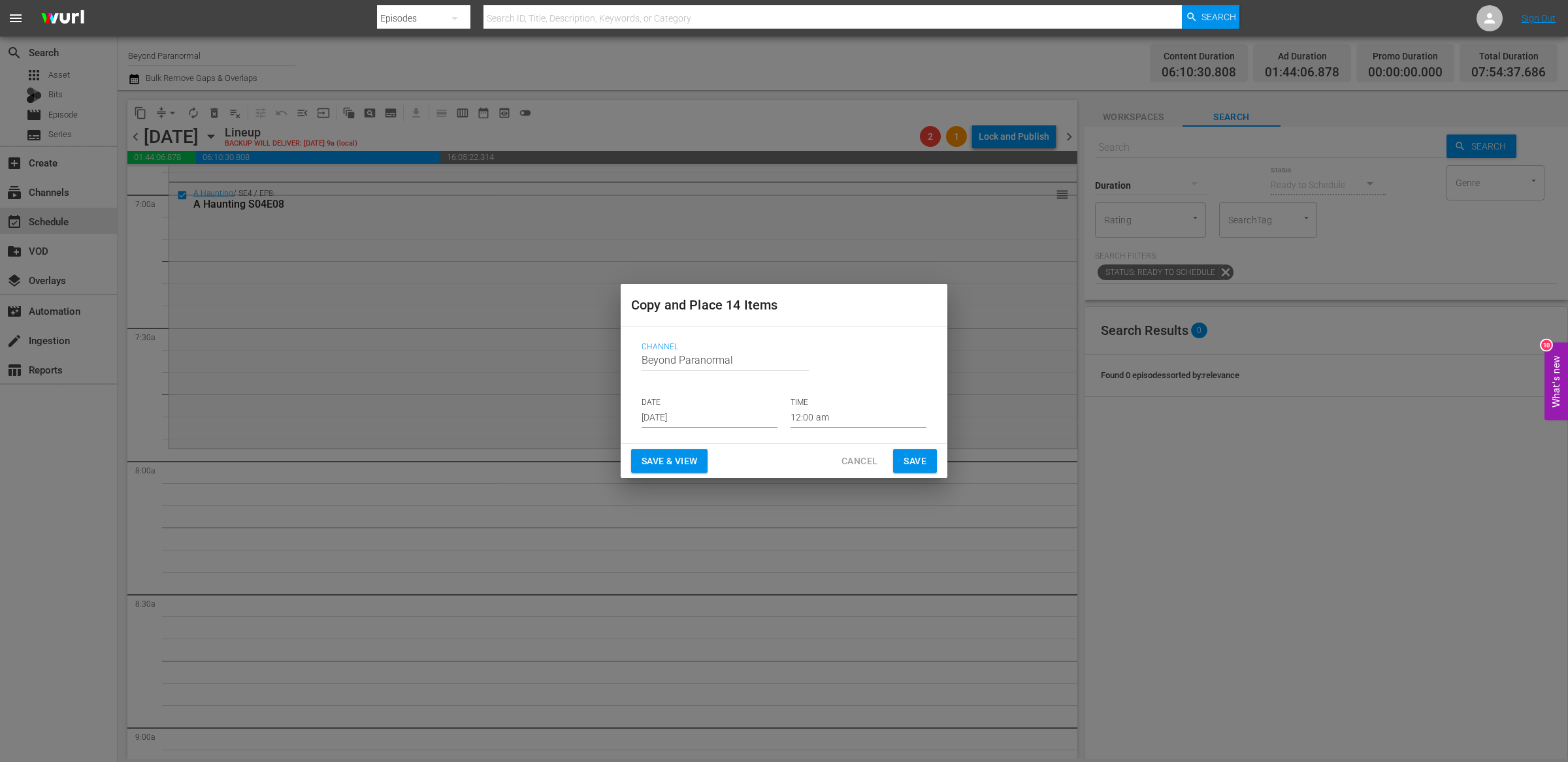
click at [687, 417] on input "[DATE]" at bounding box center [709, 418] width 136 height 20
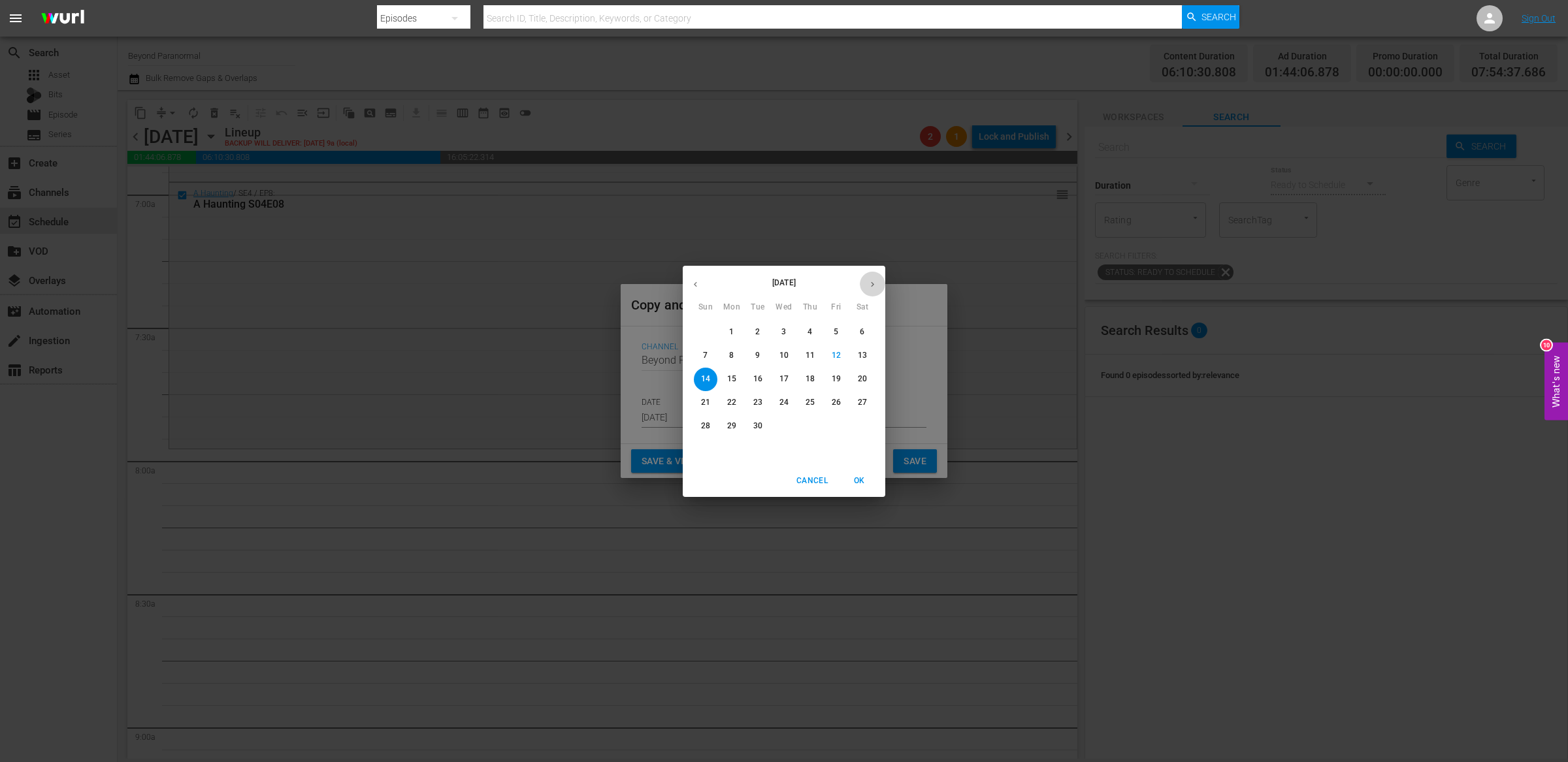
click at [874, 281] on icon "button" at bounding box center [872, 284] width 10 height 10
click at [832, 381] on p "17" at bounding box center [836, 379] width 9 height 11
type input "Oct 17th 2025"
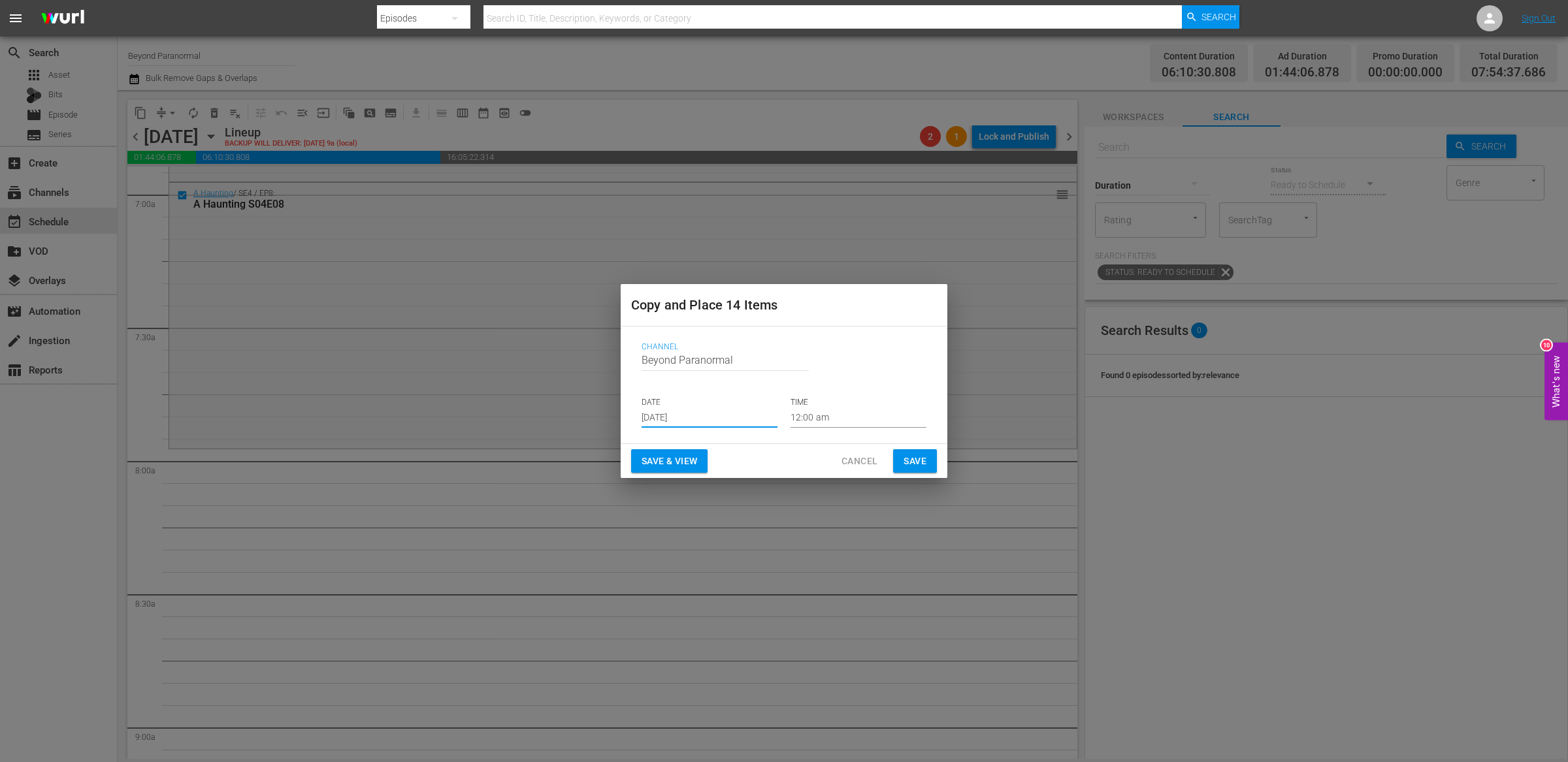
click at [819, 421] on input "12:00 am" at bounding box center [858, 418] width 136 height 20
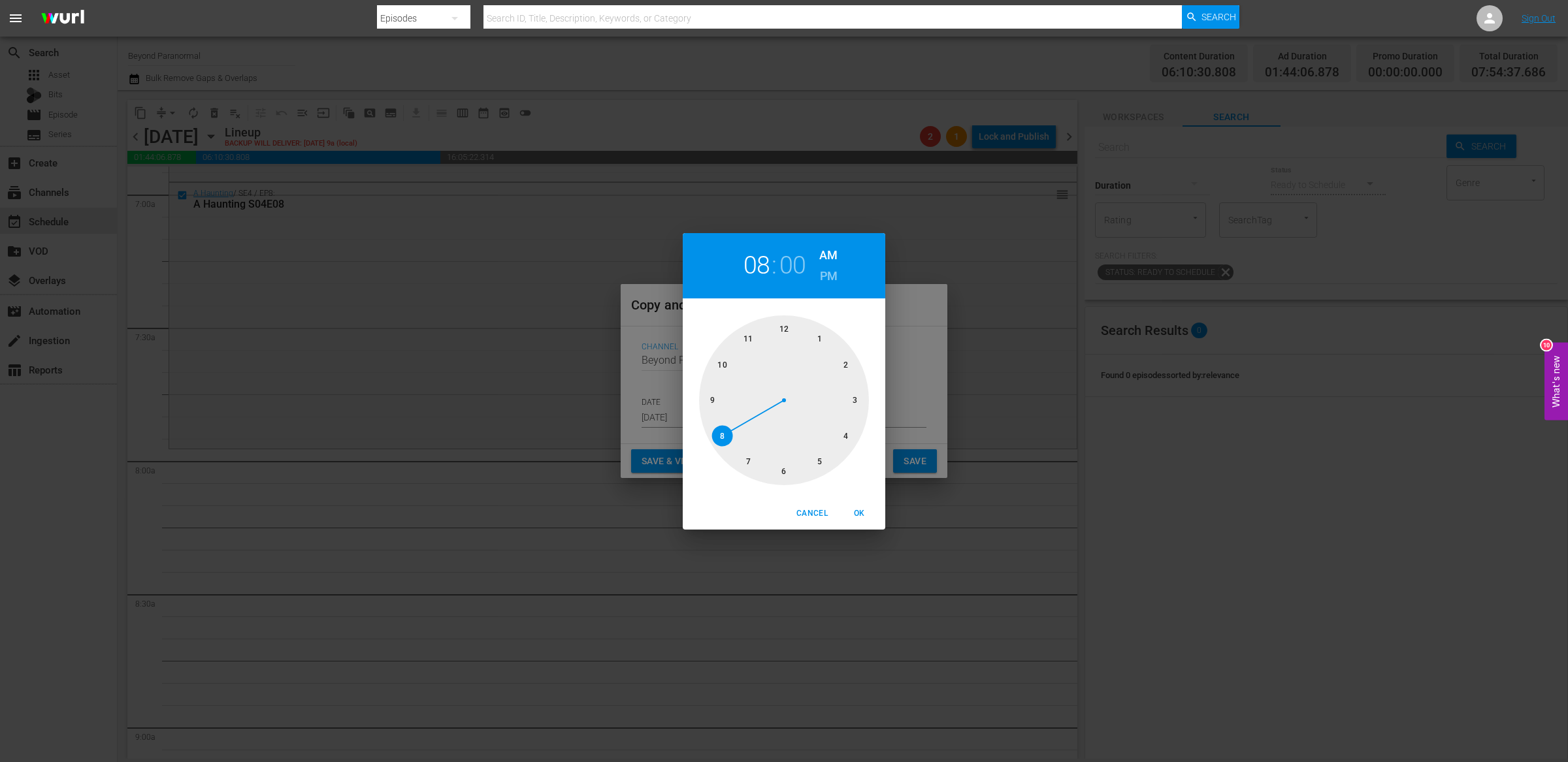
click at [722, 440] on div at bounding box center [784, 400] width 170 height 170
click at [859, 511] on span "OK" at bounding box center [859, 513] width 31 height 14
type input "08:00 am"
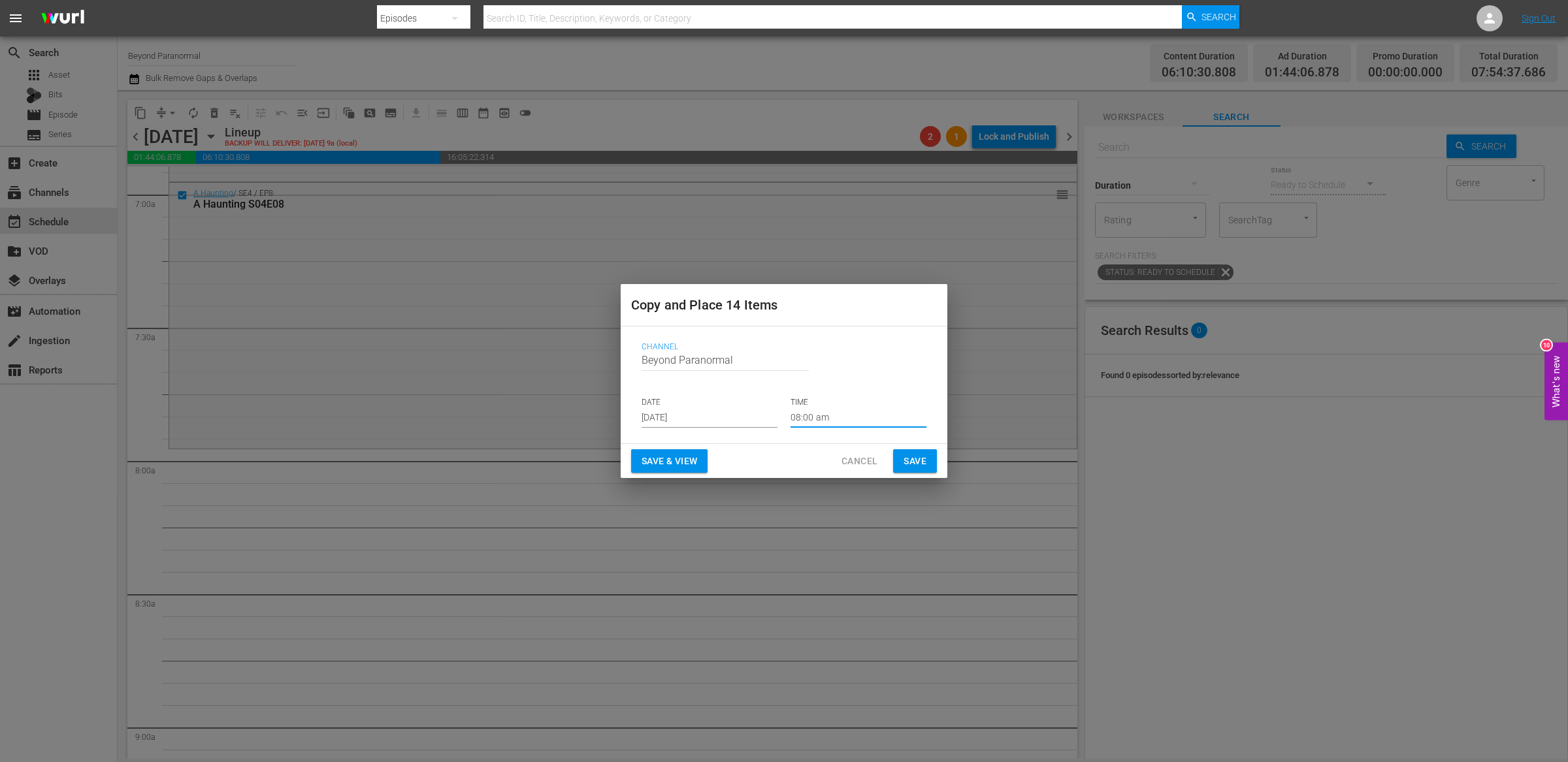
click at [909, 463] on span "Save" at bounding box center [915, 461] width 23 height 16
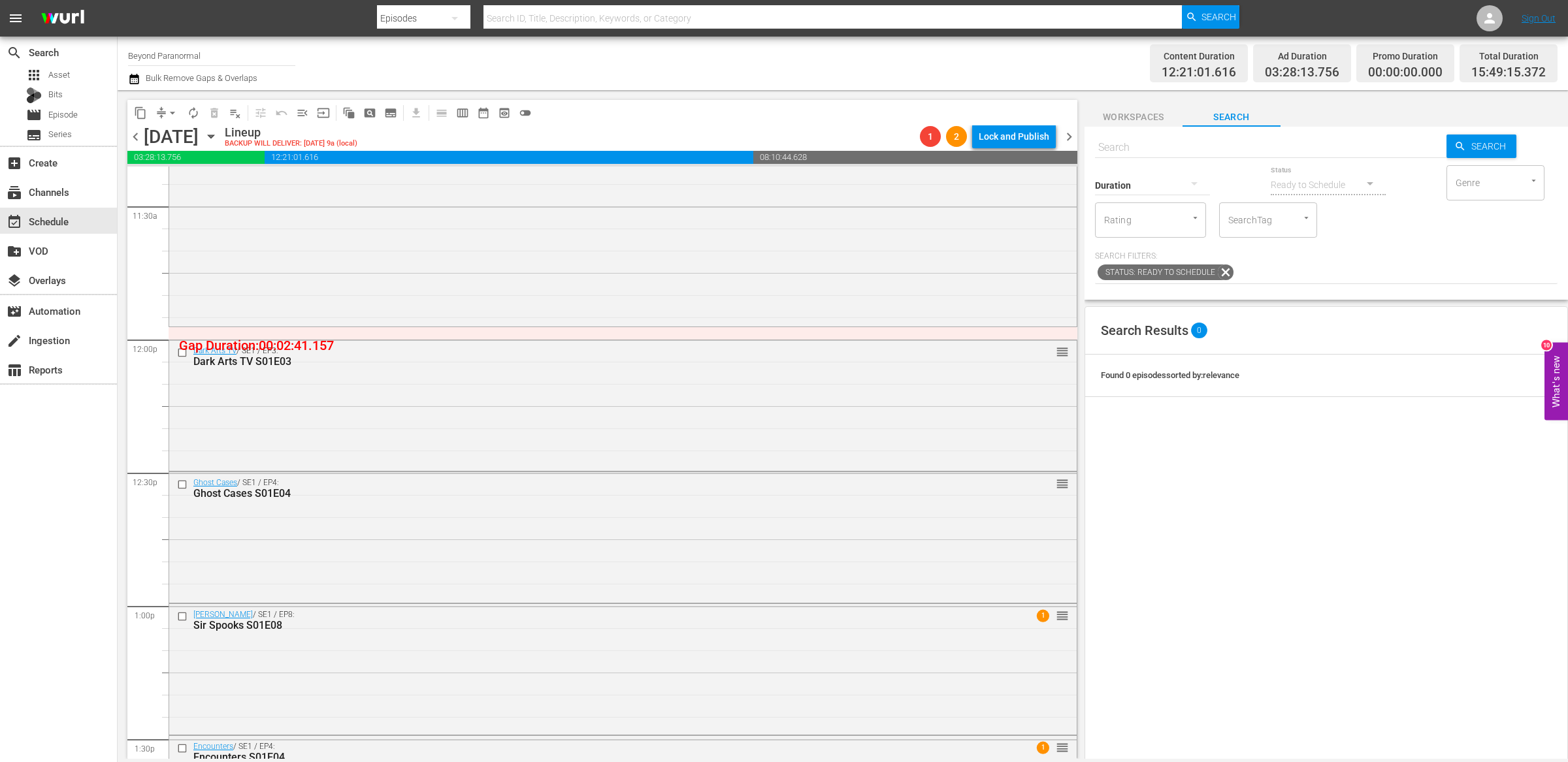
scroll to position [3024, 0]
click at [183, 485] on input "checkbox" at bounding box center [183, 484] width 14 height 11
click at [185, 614] on input "checkbox" at bounding box center [183, 616] width 14 height 11
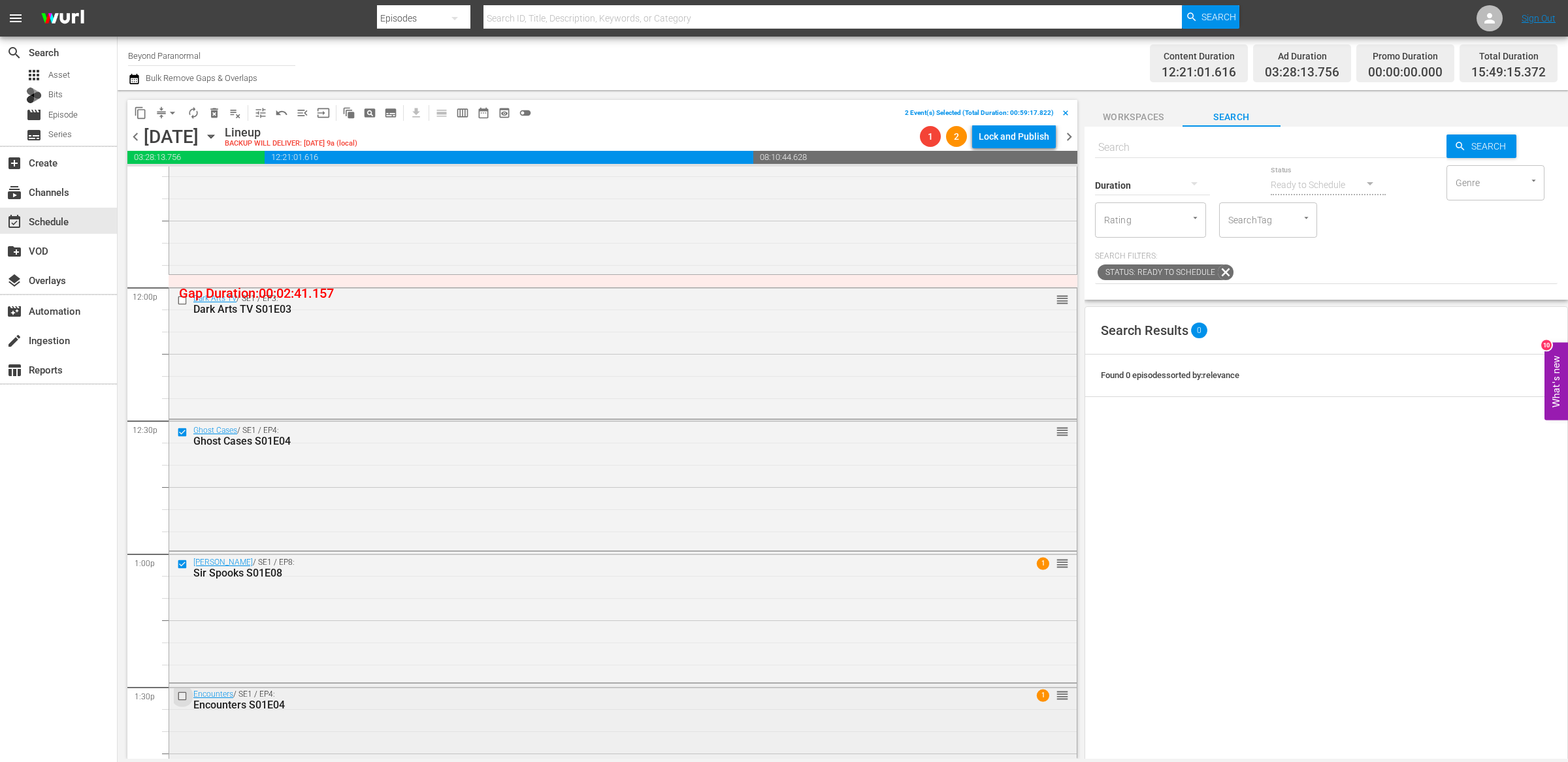
click at [182, 694] on input "checkbox" at bounding box center [183, 696] width 14 height 11
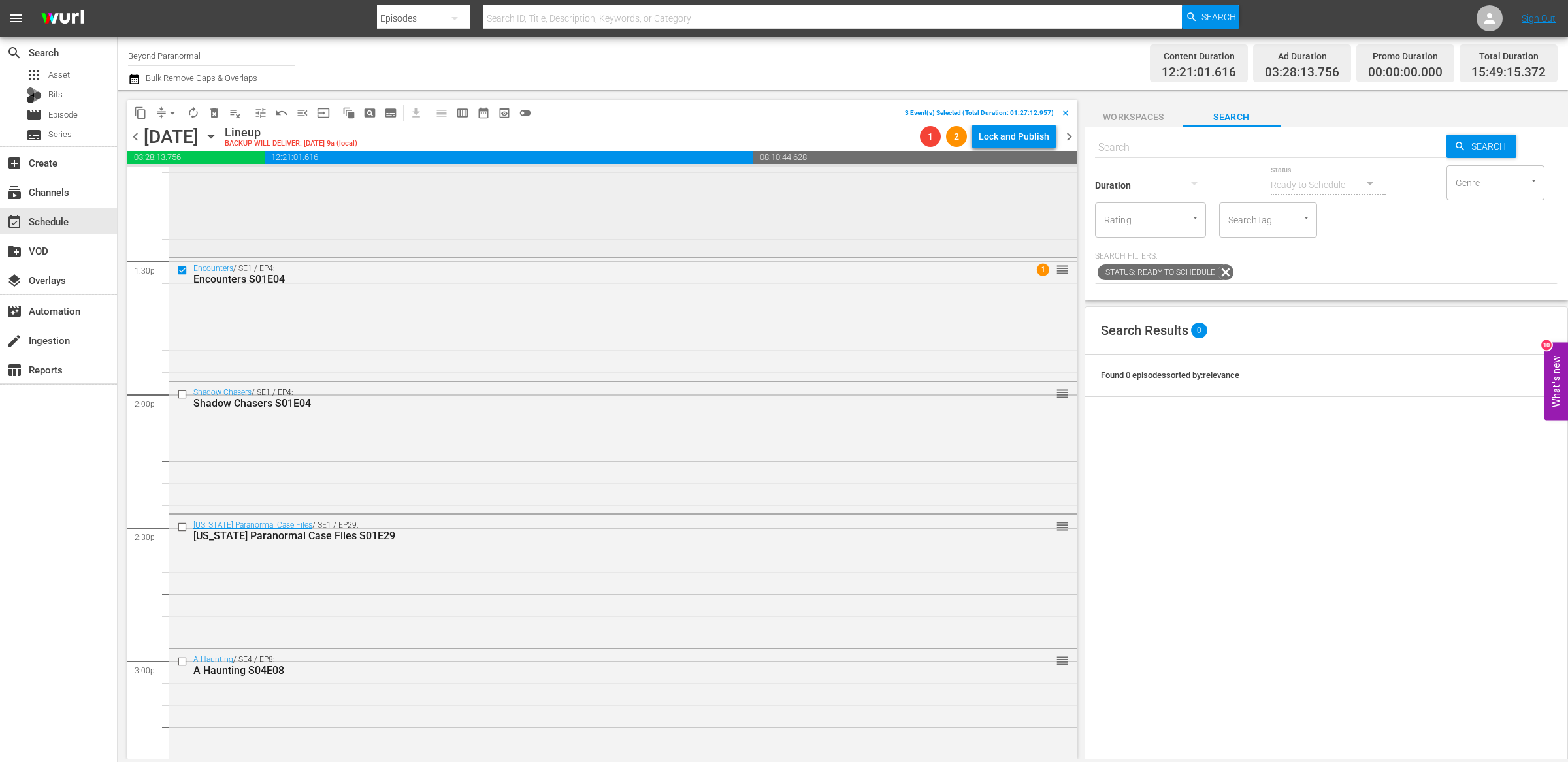
scroll to position [3520, 0]
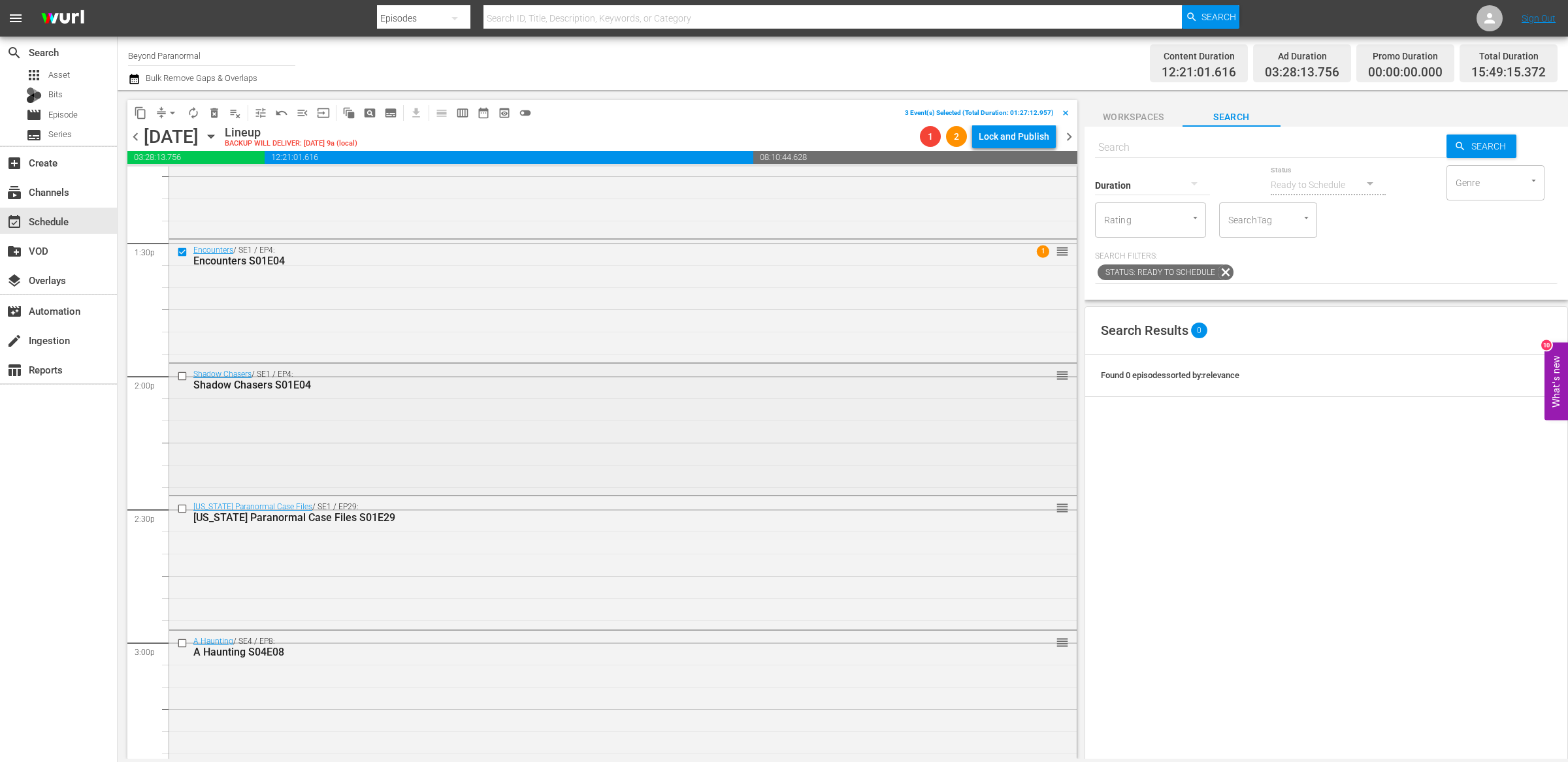
click at [183, 376] on input "checkbox" at bounding box center [183, 376] width 14 height 11
click at [184, 509] on input "checkbox" at bounding box center [183, 509] width 14 height 11
click at [183, 642] on input "checkbox" at bounding box center [183, 644] width 14 height 11
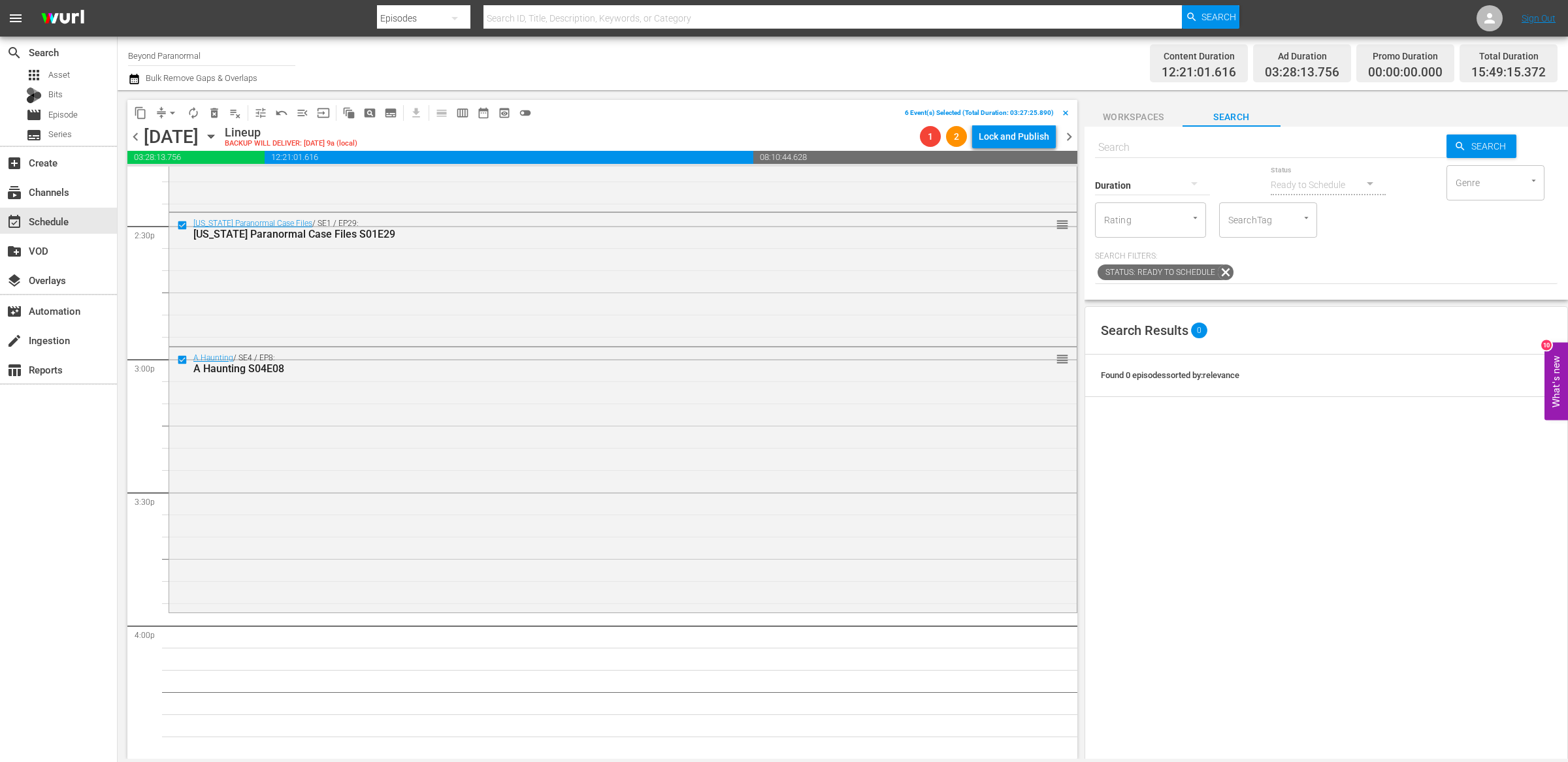
scroll to position [3808, 0]
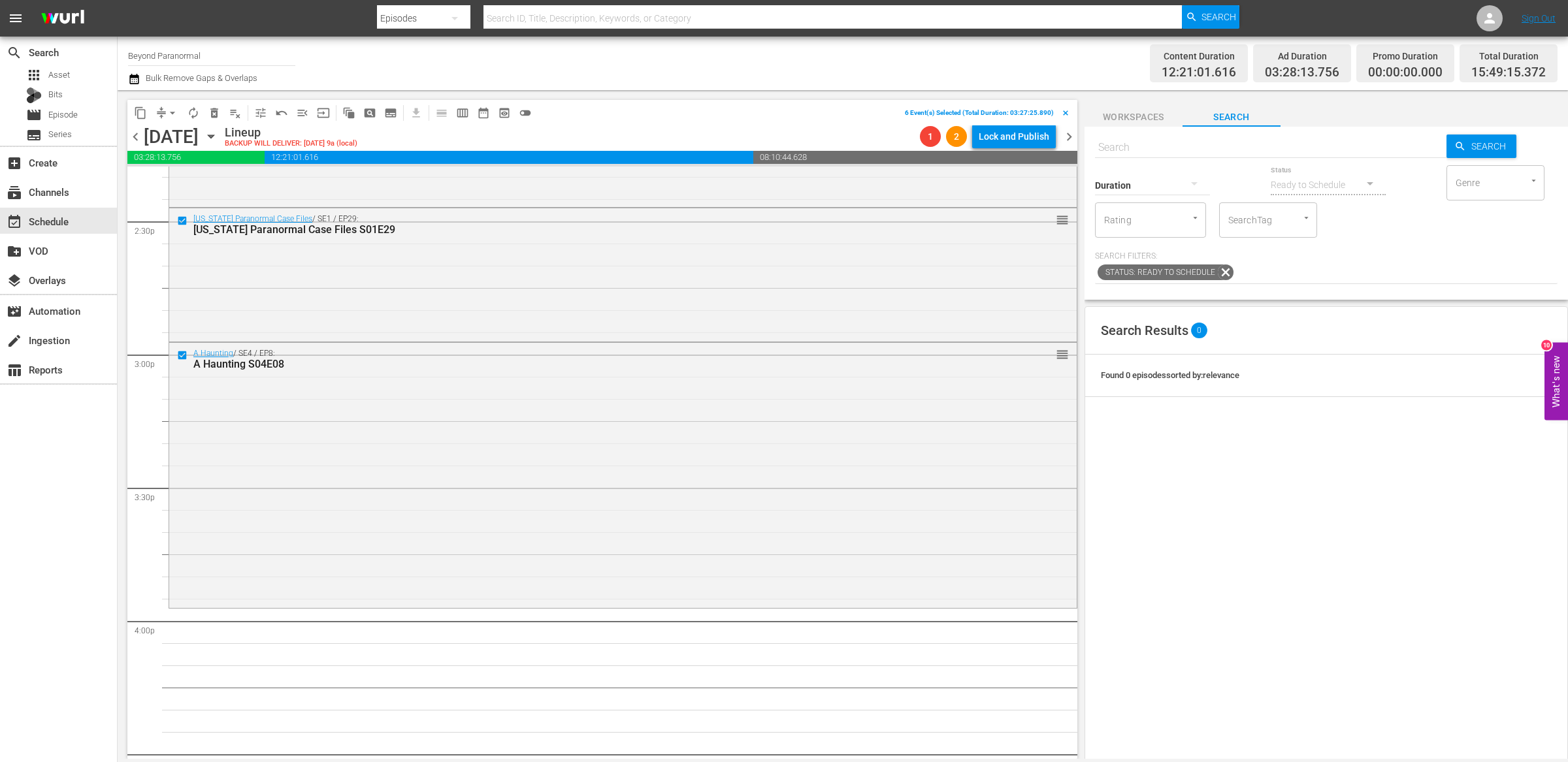
click at [212, 115] on span "delete_forever_outlined" at bounding box center [214, 113] width 13 height 13
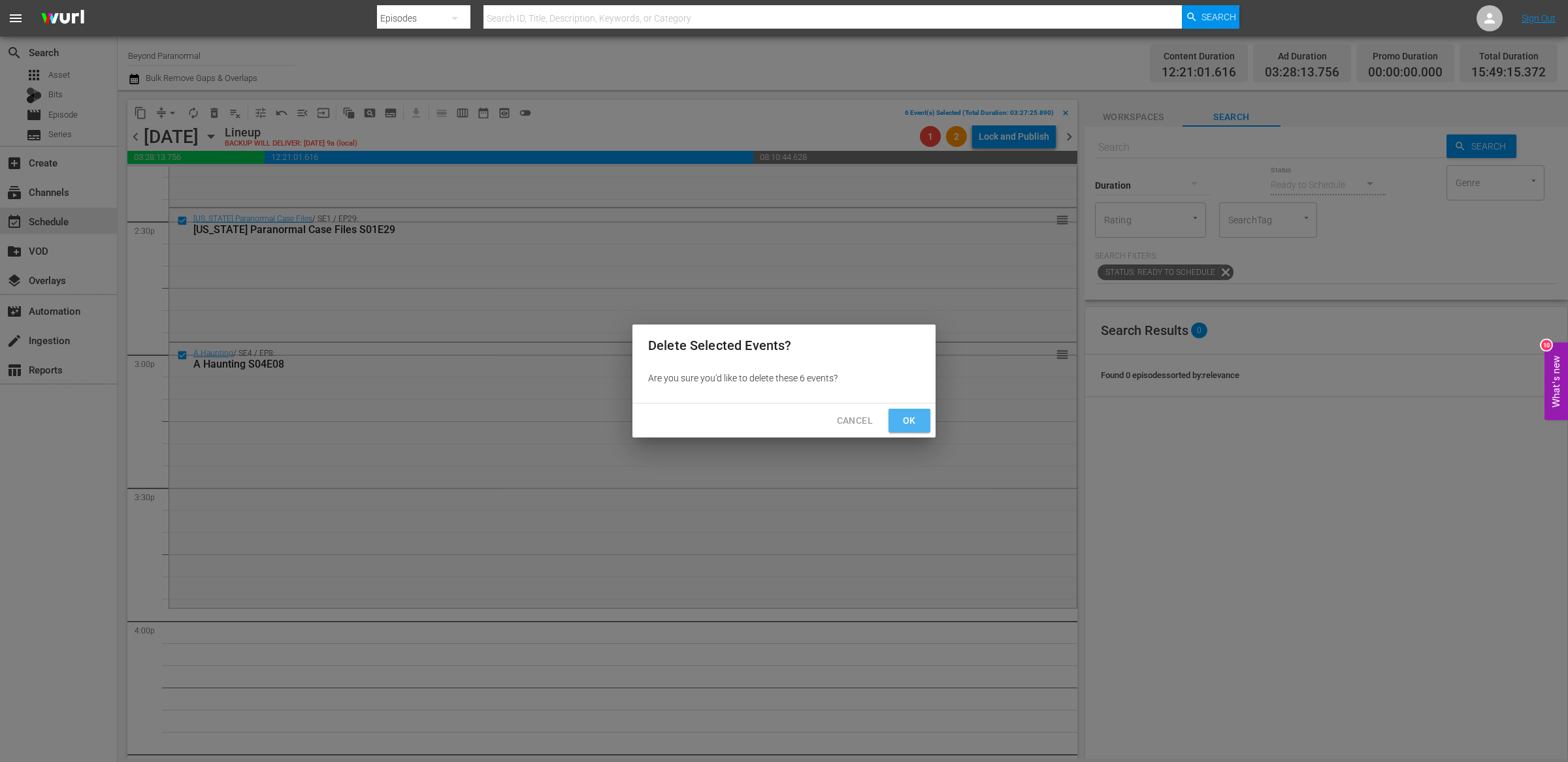
click at [896, 429] on button "Ok" at bounding box center [908, 421] width 42 height 24
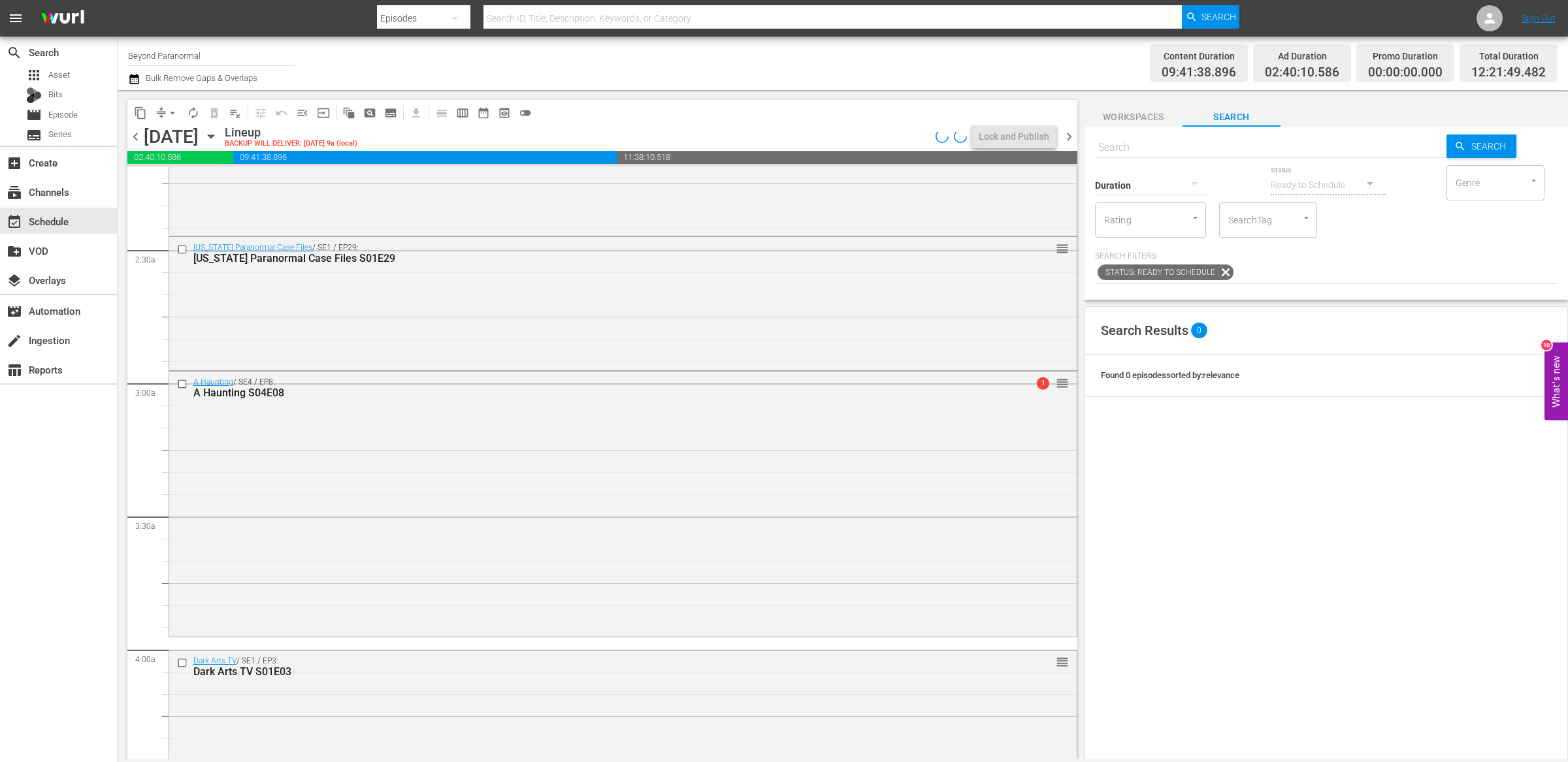
scroll to position [0, 0]
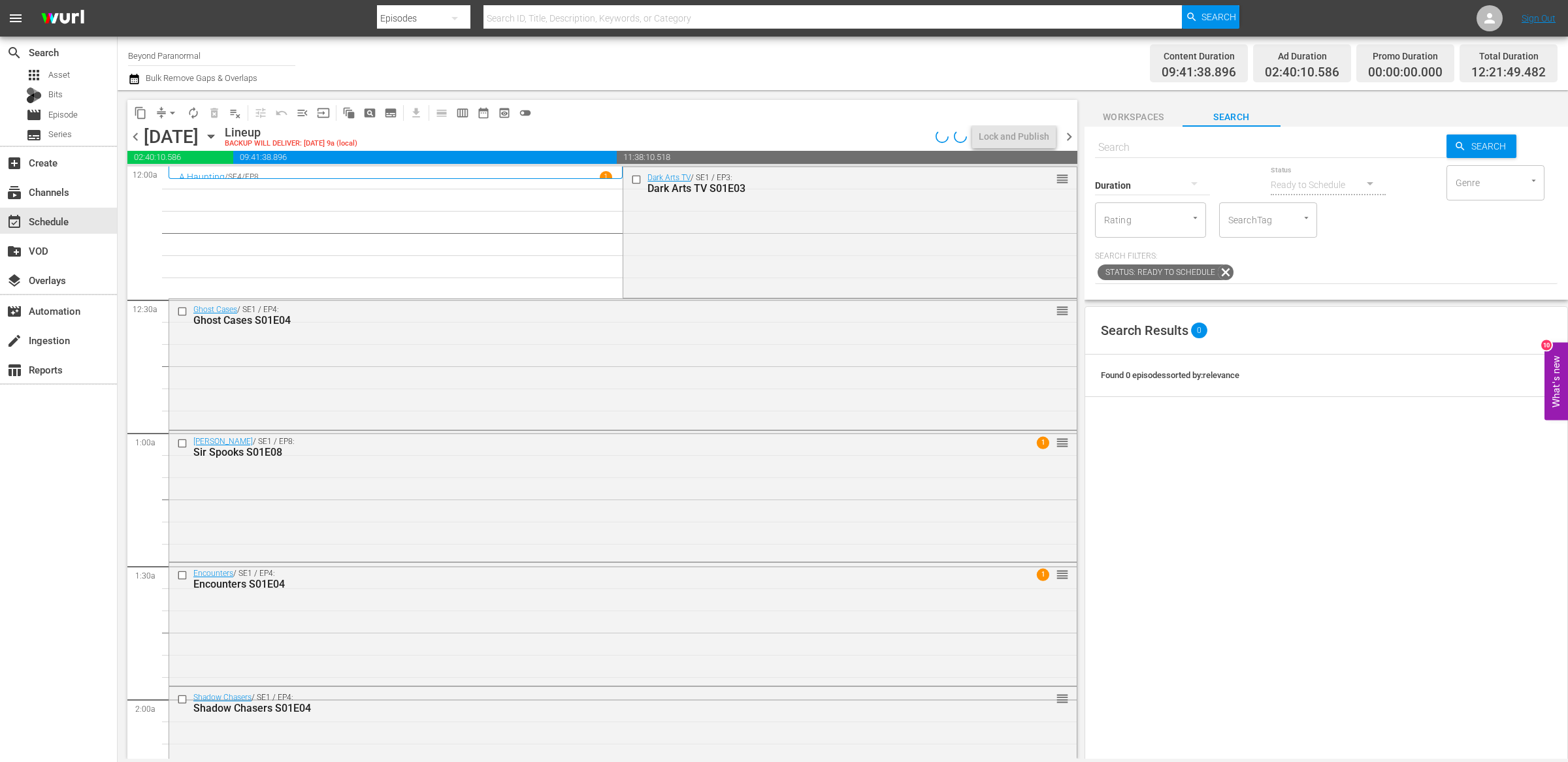
click at [162, 111] on button "arrow_drop_down" at bounding box center [173, 113] width 21 height 21
click at [174, 177] on li "Align to End of Previous Day" at bounding box center [173, 182] width 137 height 21
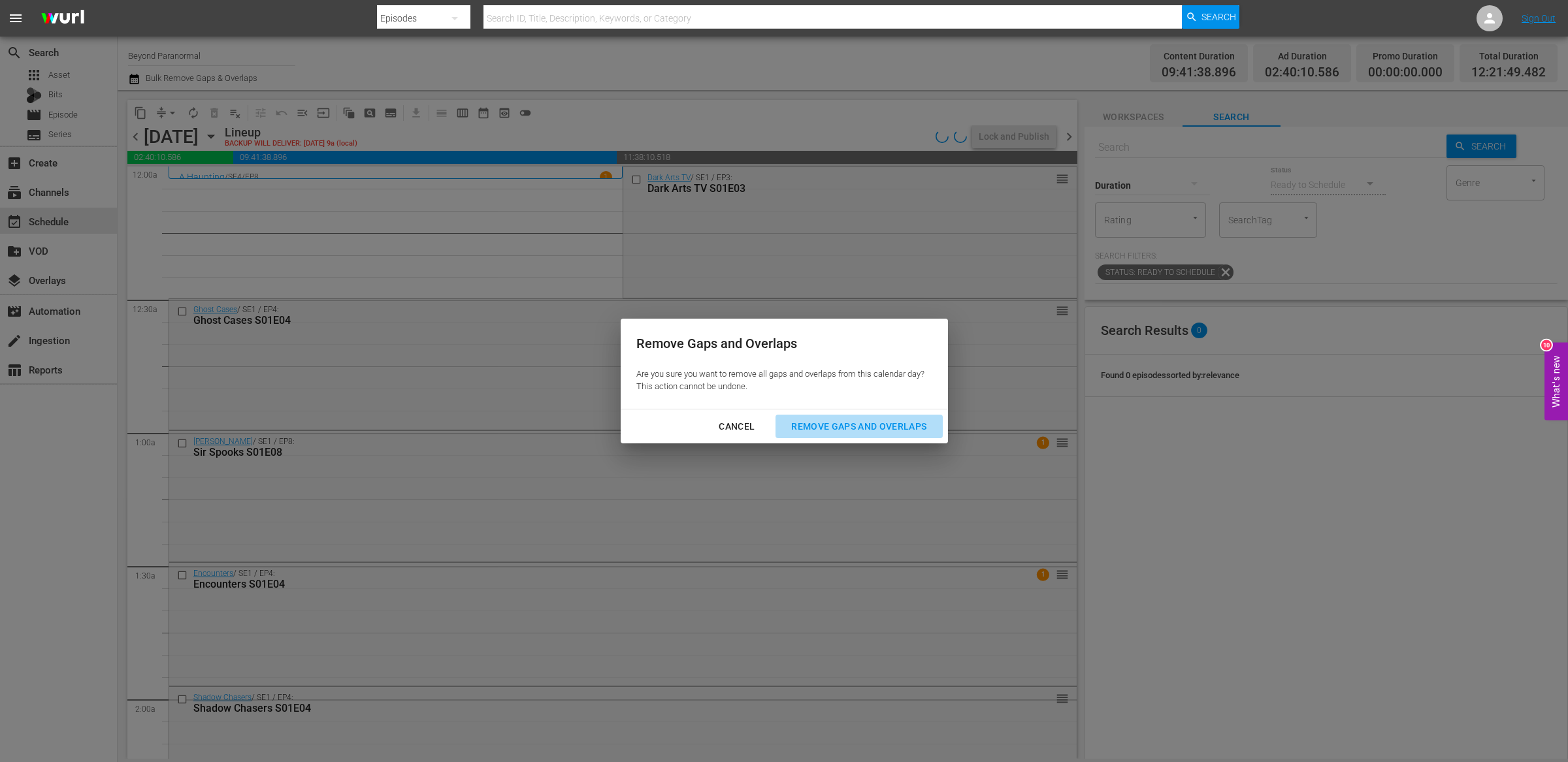
click at [841, 429] on div "Remove Gaps and Overlaps" at bounding box center [858, 426] width 156 height 16
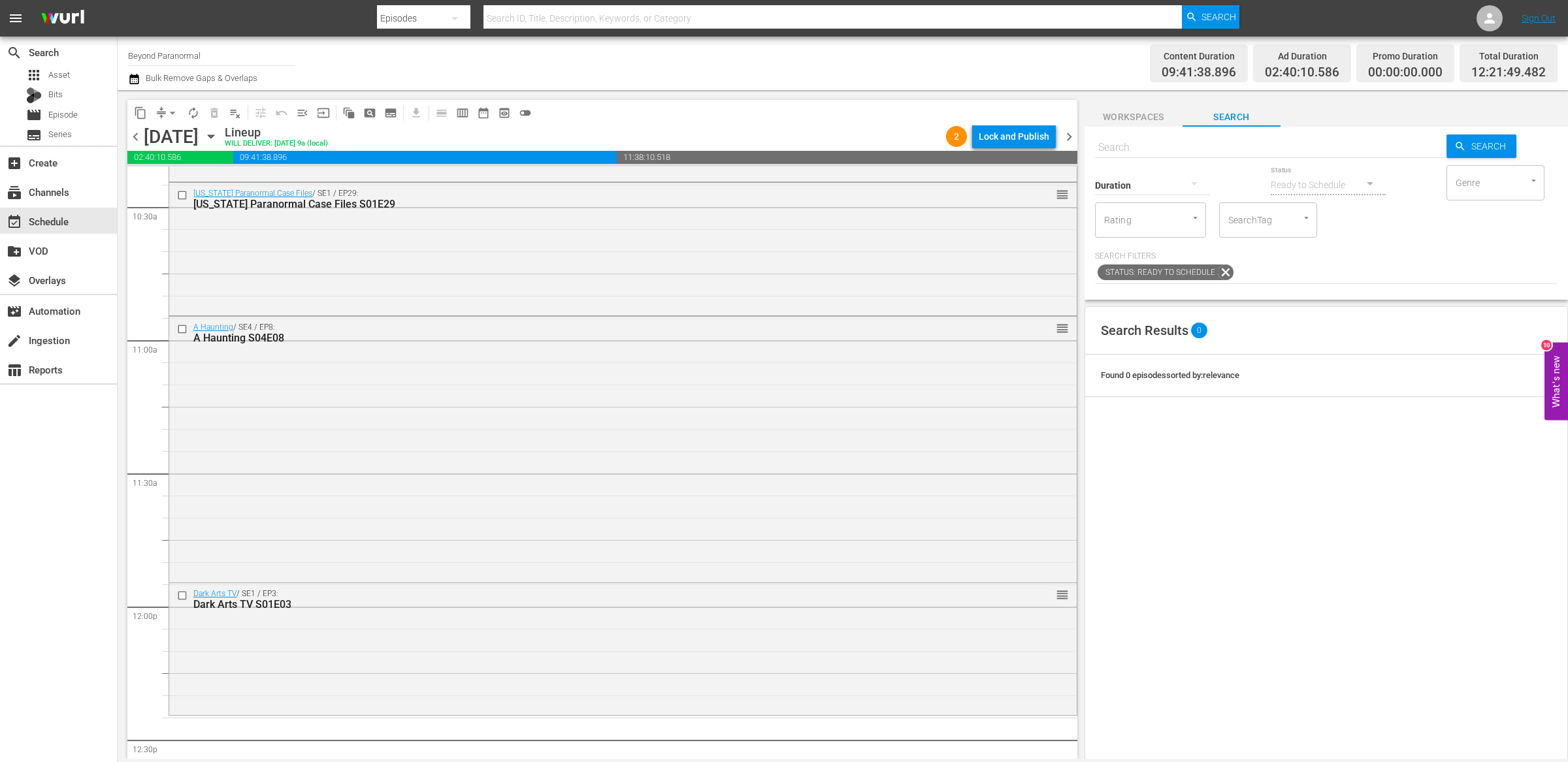
scroll to position [3015, 0]
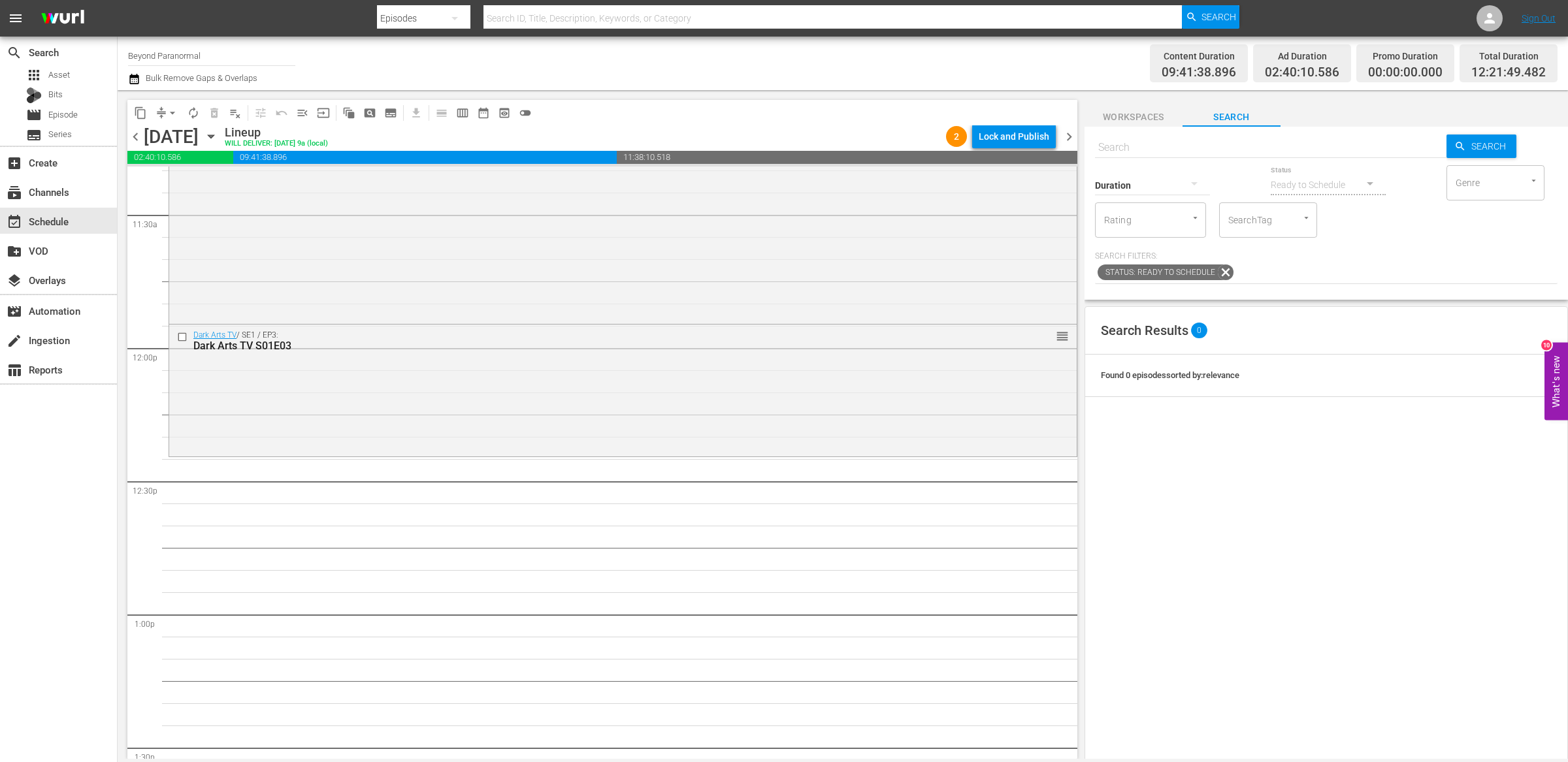
click at [1150, 147] on input "text" at bounding box center [1270, 148] width 351 height 31
paste input "Myths & Monsters S01E01"
type input "Myths & Monsters S01E01"
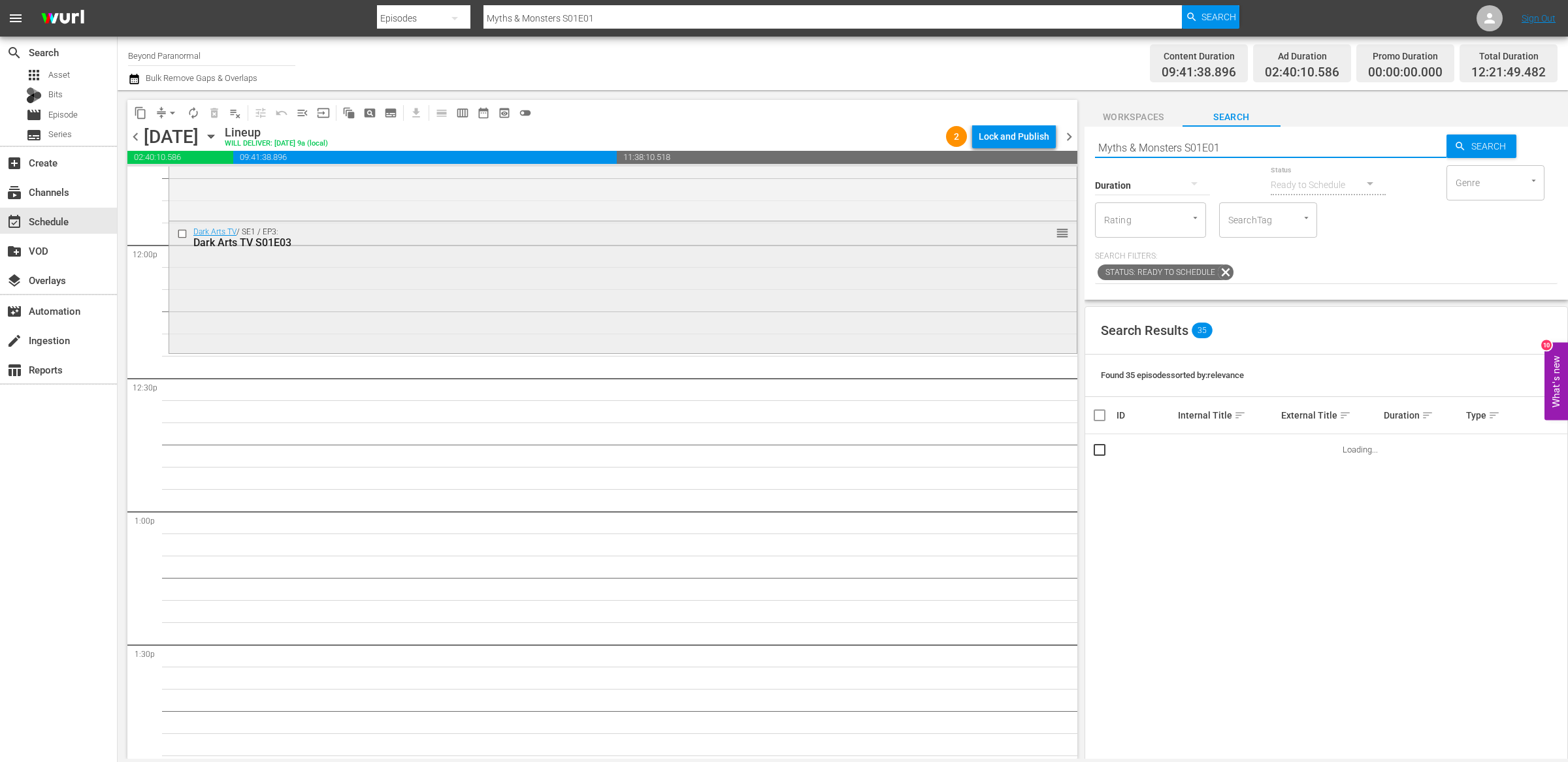
scroll to position [3143, 0]
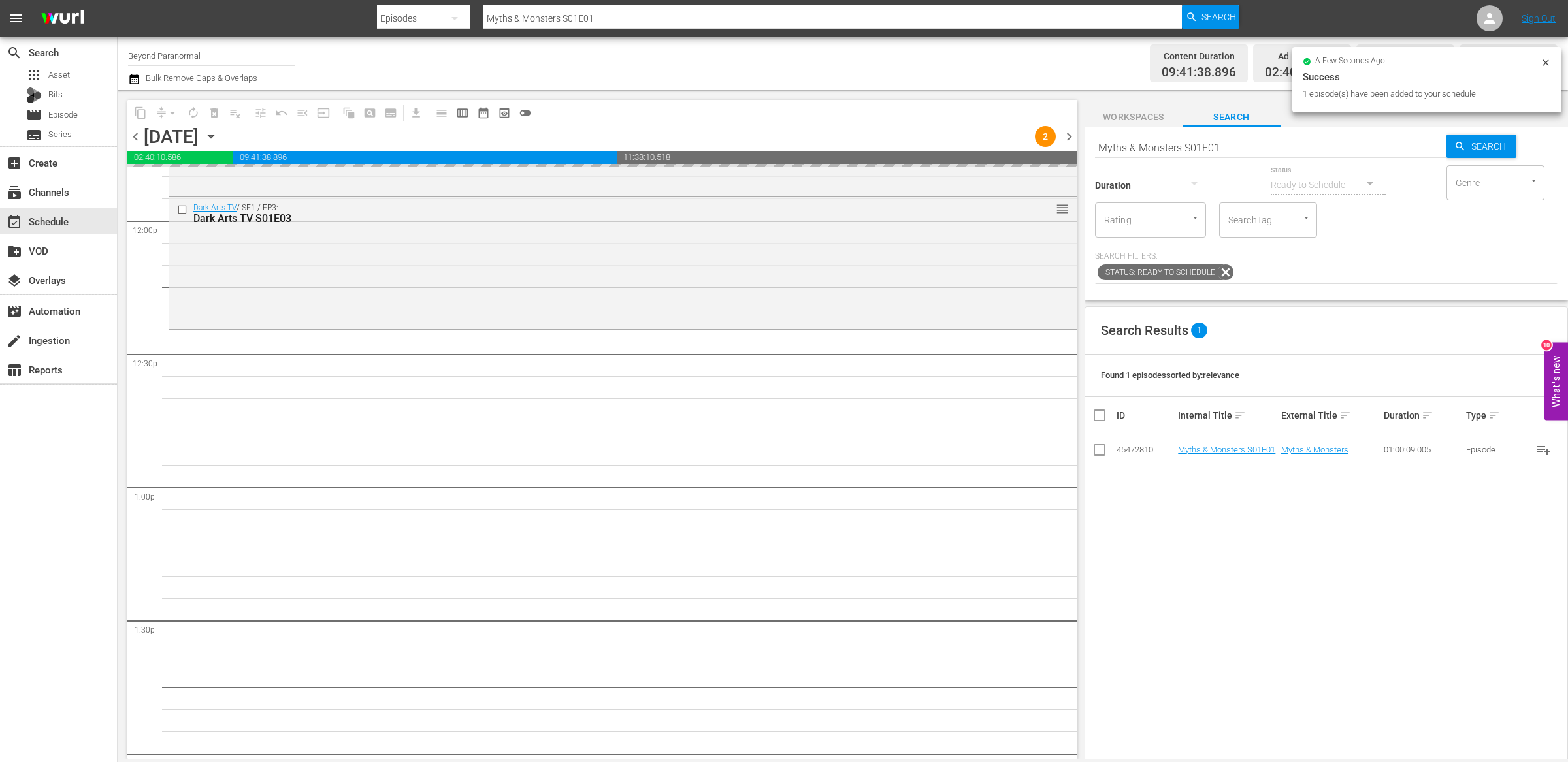
click at [1245, 146] on input "Myths & Monsters S01E01" at bounding box center [1270, 148] width 351 height 31
type input "Myths & Monsters S01E02"
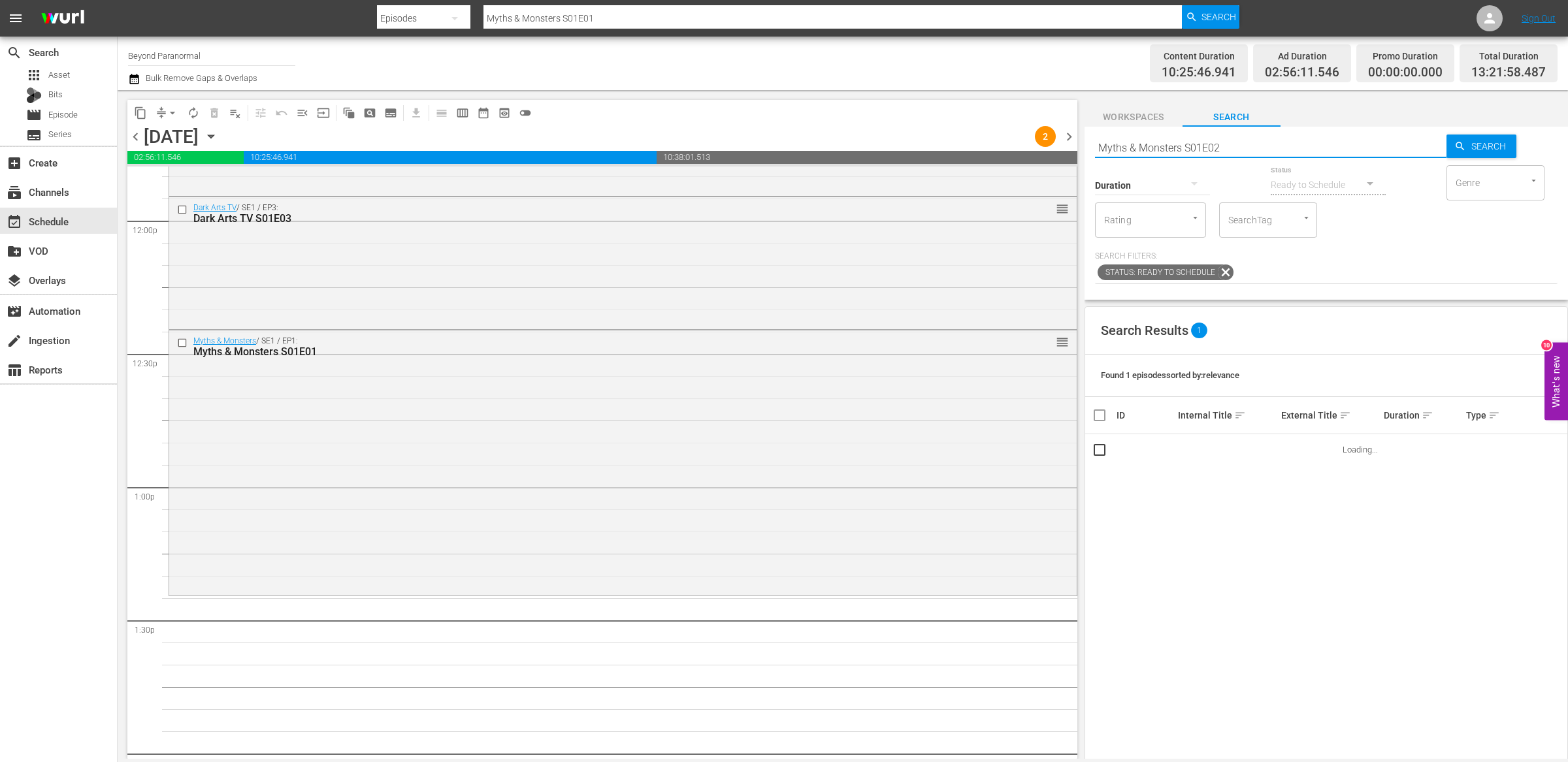
type input "Myths & Monsters S01E02"
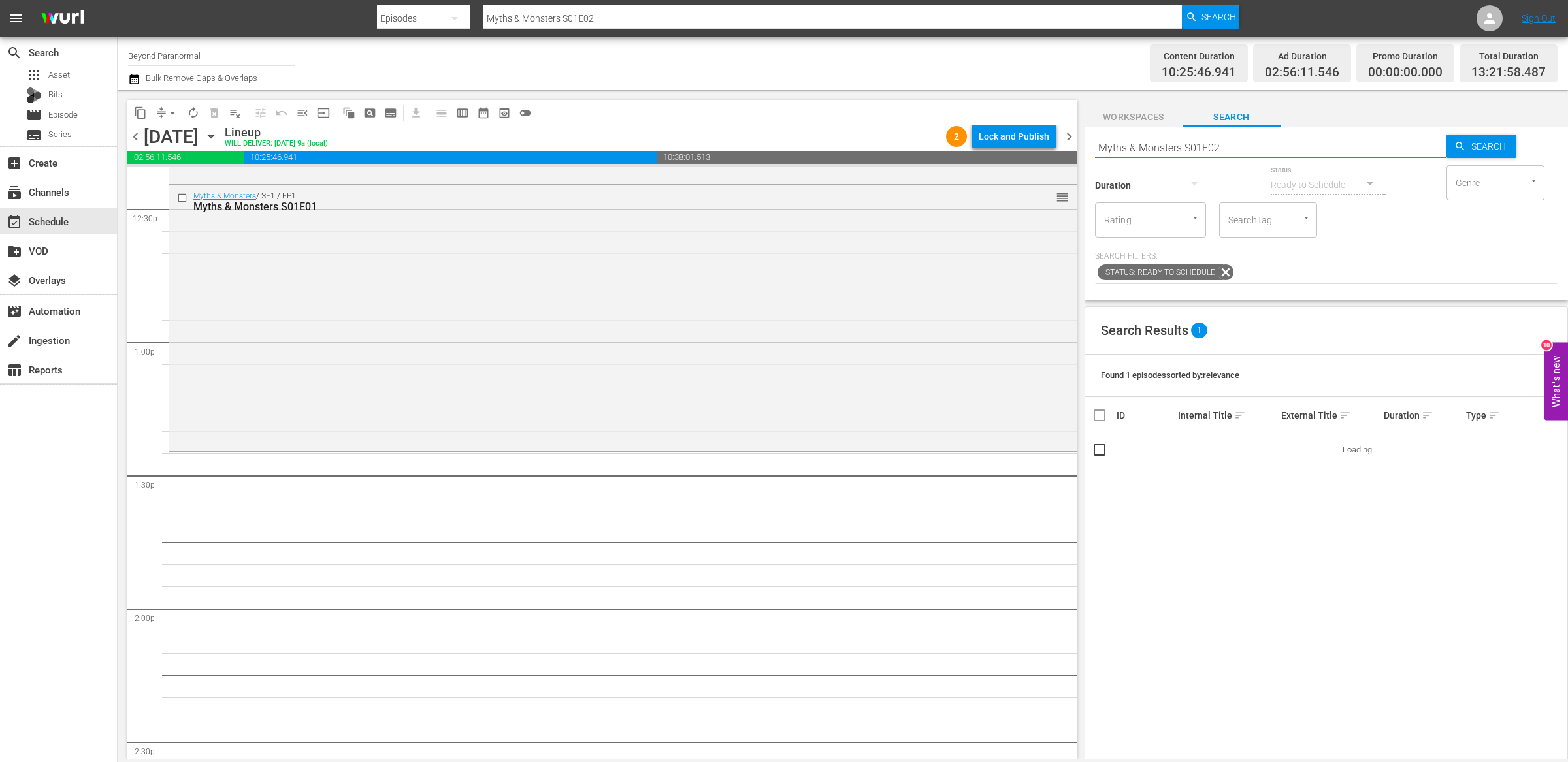
scroll to position [3289, 0]
click at [1236, 143] on input "Myths & Monsters S01E02" at bounding box center [1270, 148] width 351 height 31
type input "Myths & Monsters S01E03"
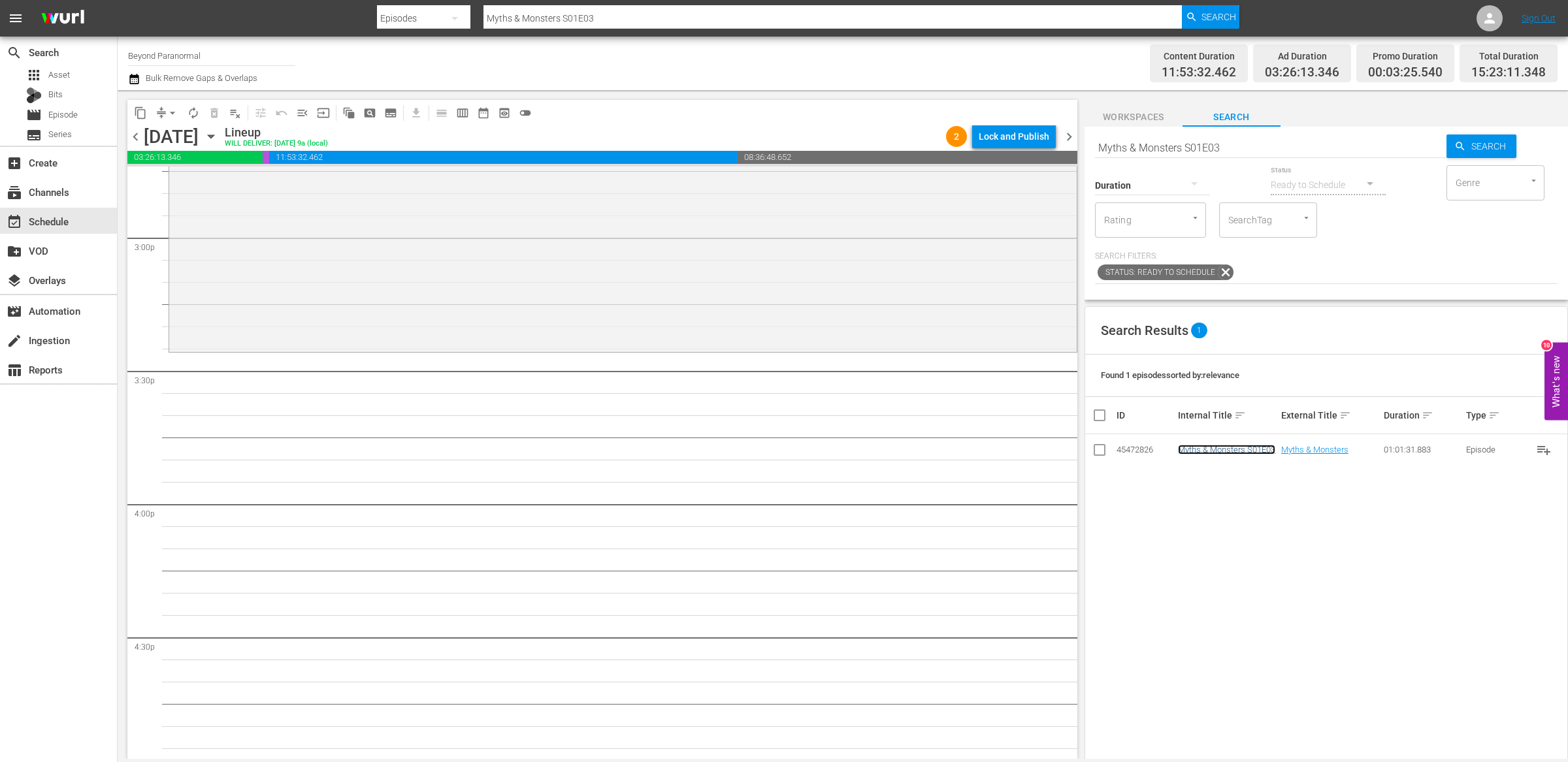
scroll to position [3927, 0]
click at [1239, 156] on input "Myths & Monsters S01E03" at bounding box center [1270, 148] width 351 height 31
type input "Myths & Monsters S01E04"
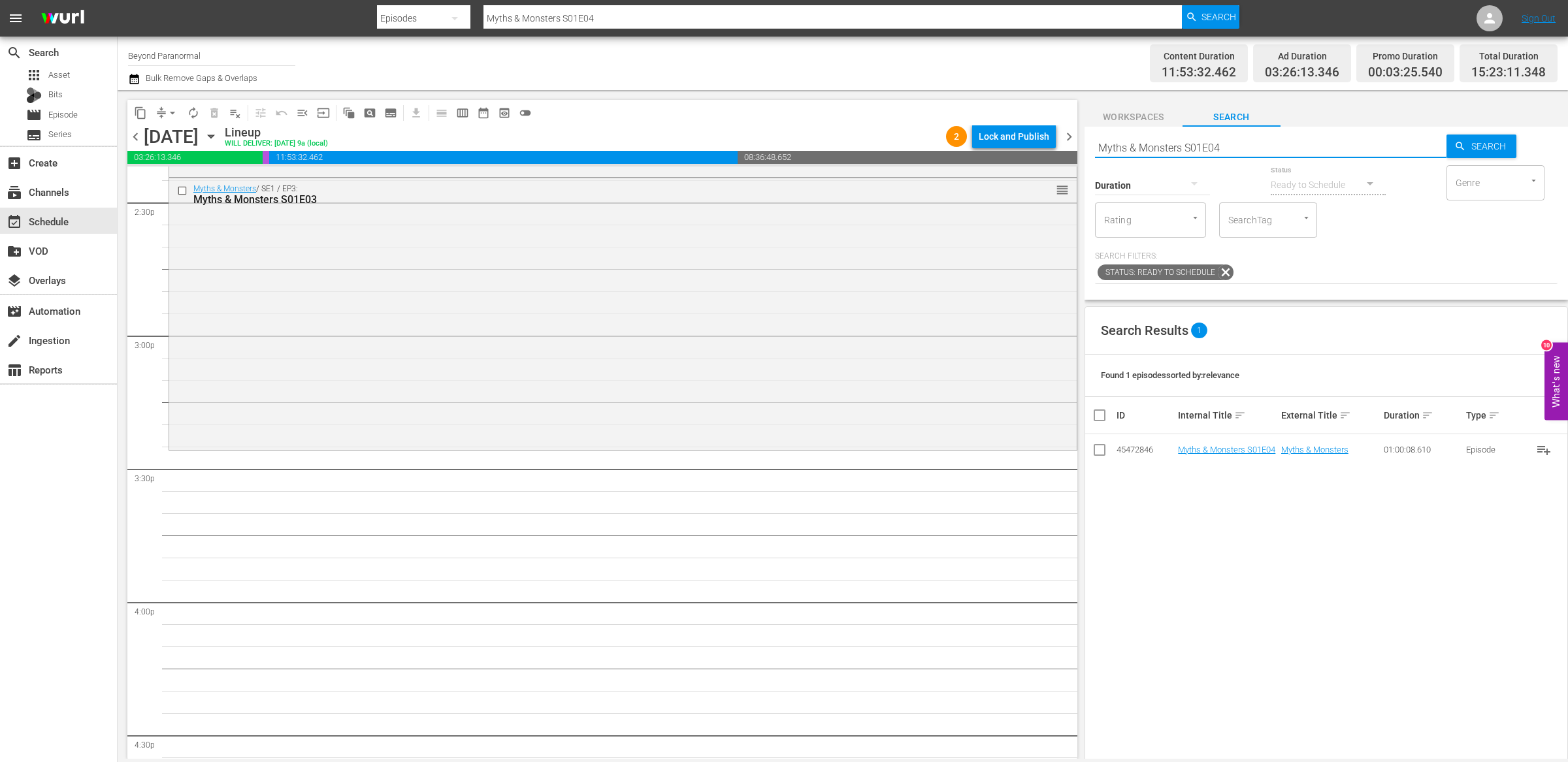
scroll to position [3836, 0]
click at [1233, 142] on input "Myths & Monsters S01E04" at bounding box center [1270, 148] width 351 height 31
type input "Myths & Monsters S01E05"
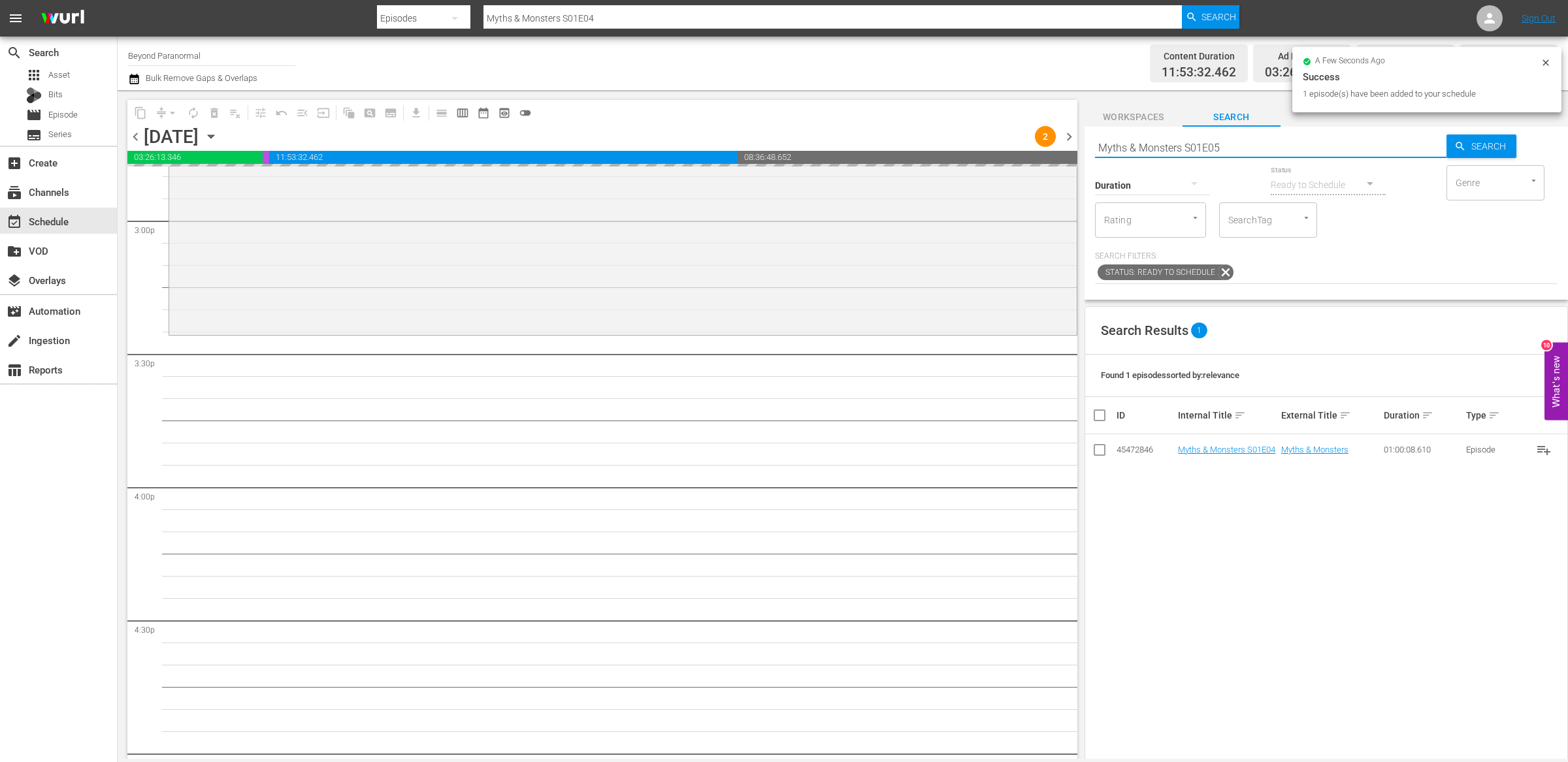
type input "Myths & Monsters S01E05"
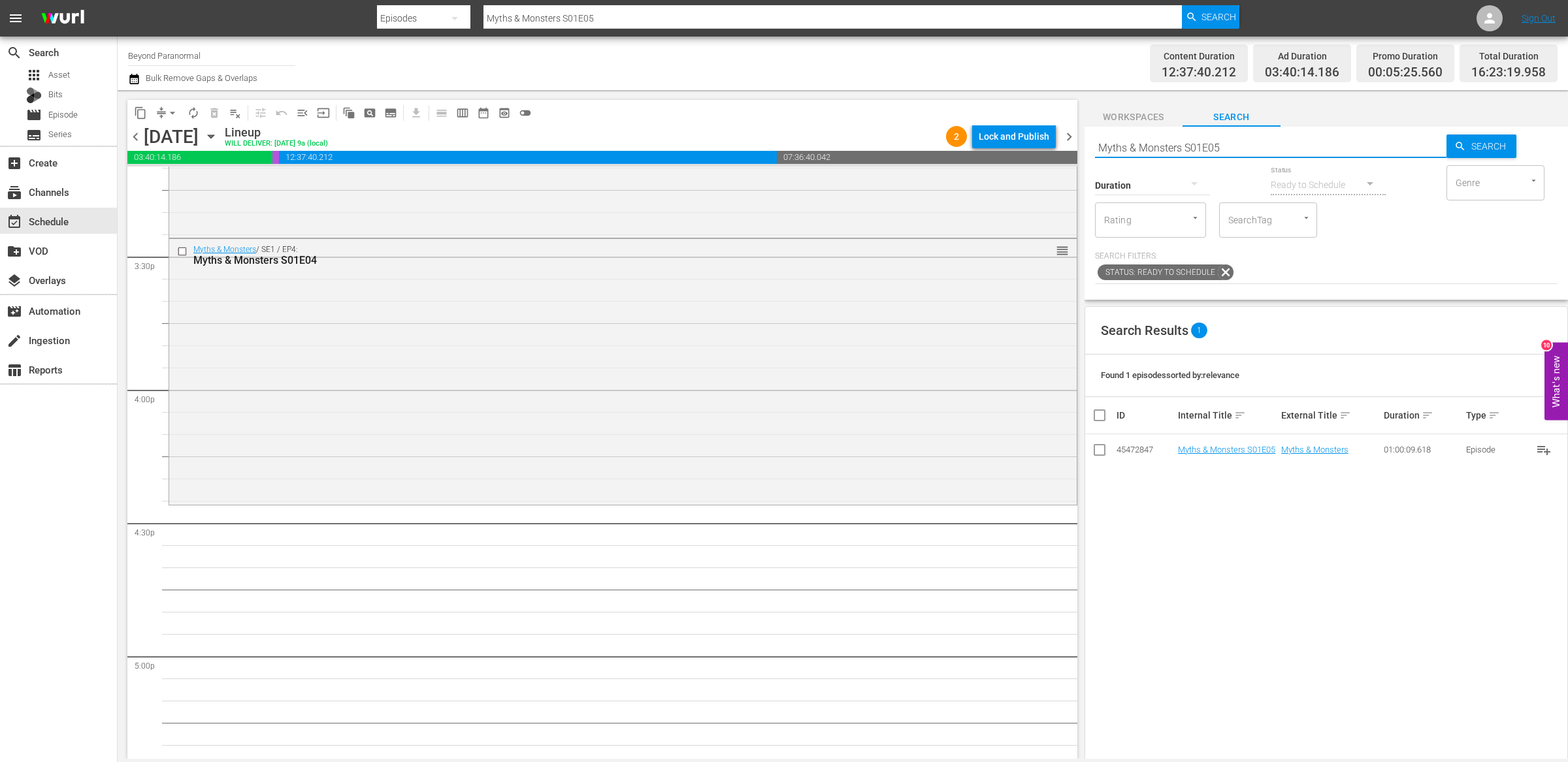
scroll to position [4040, 0]
click at [1231, 148] on input "Myths & Monsters S01E05" at bounding box center [1270, 148] width 351 height 31
type input "Myths & Monsters S01E06"
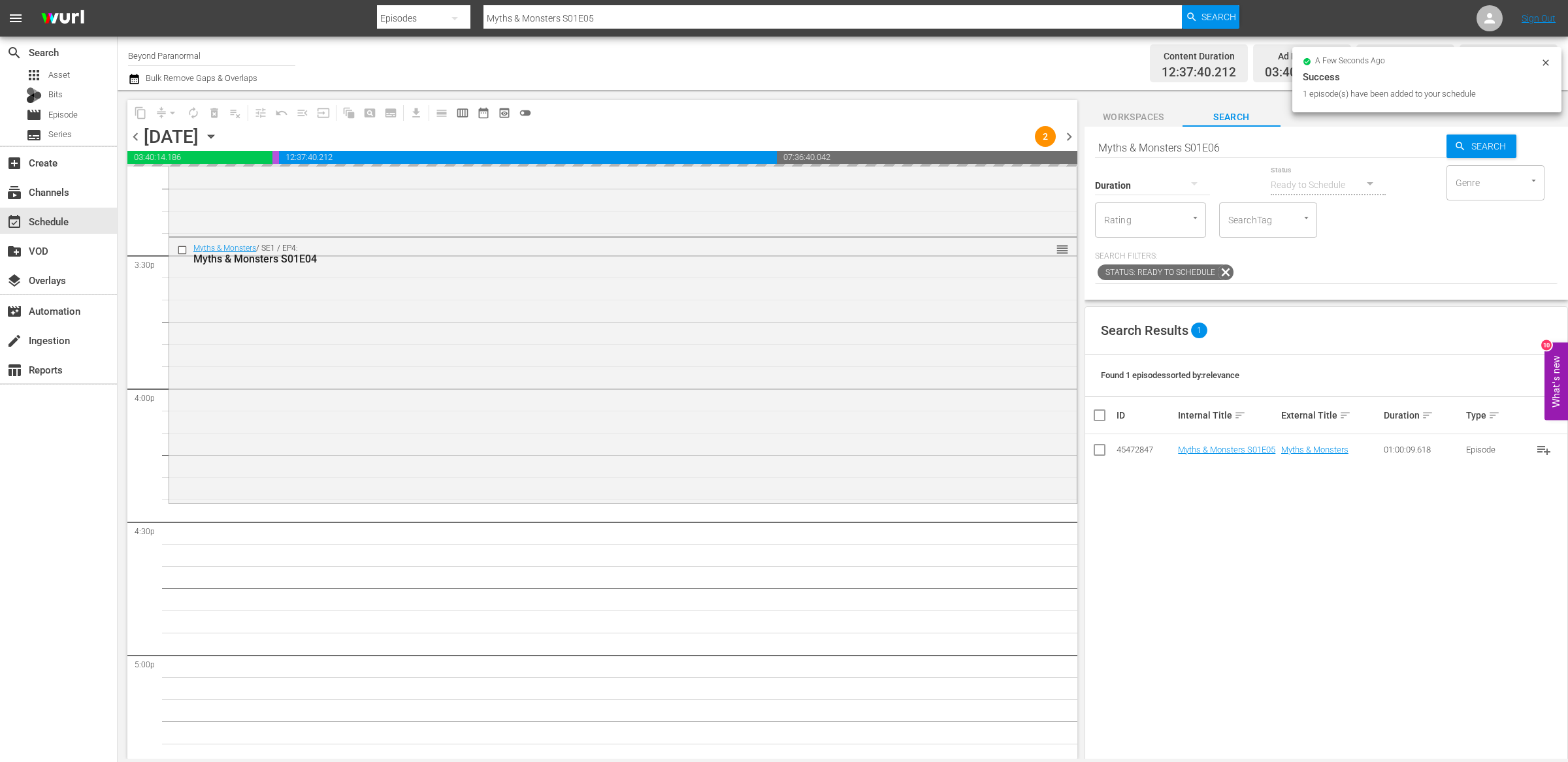
type input "Myths & Monsters S01E06"
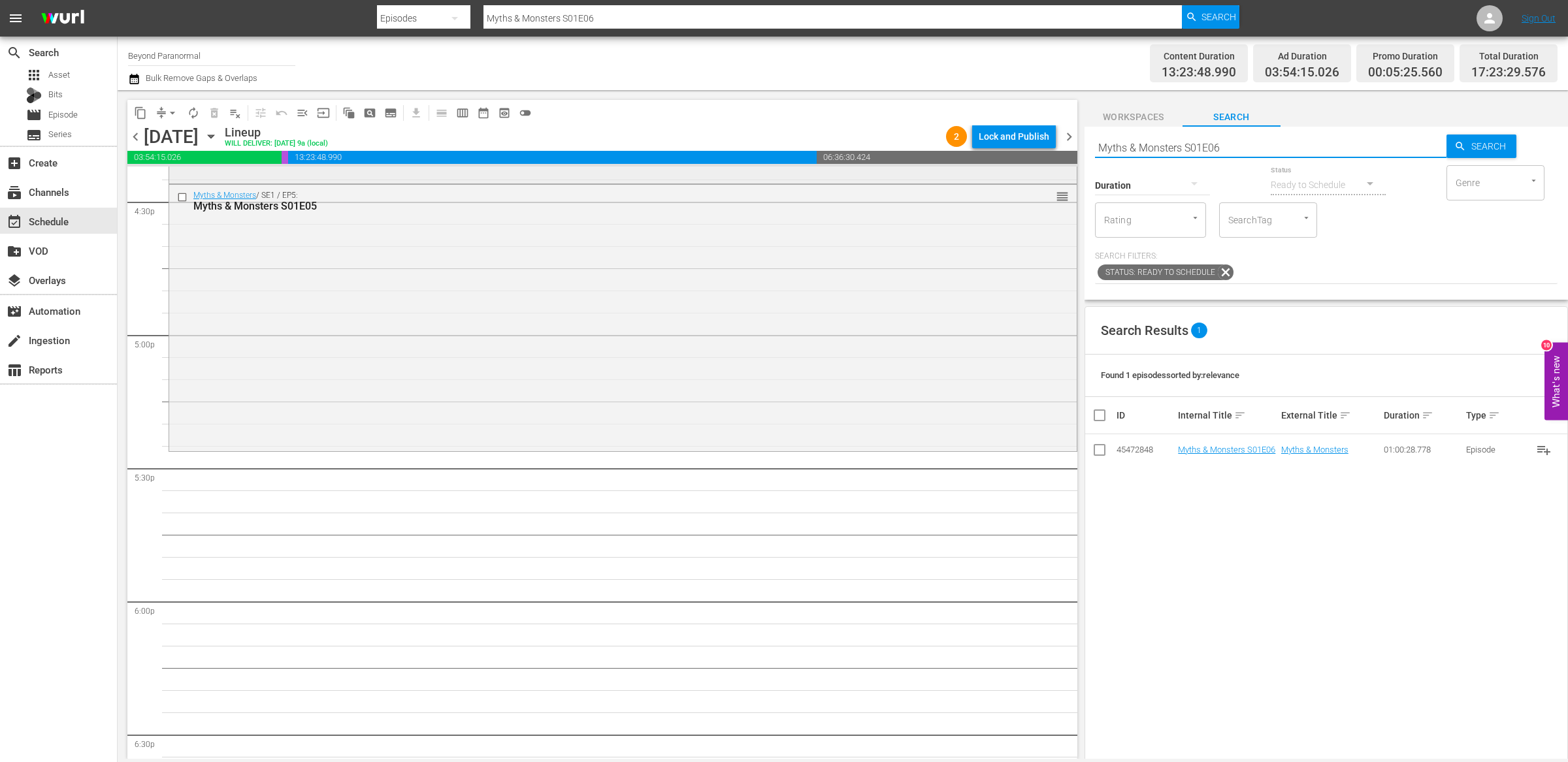
scroll to position [4367, 0]
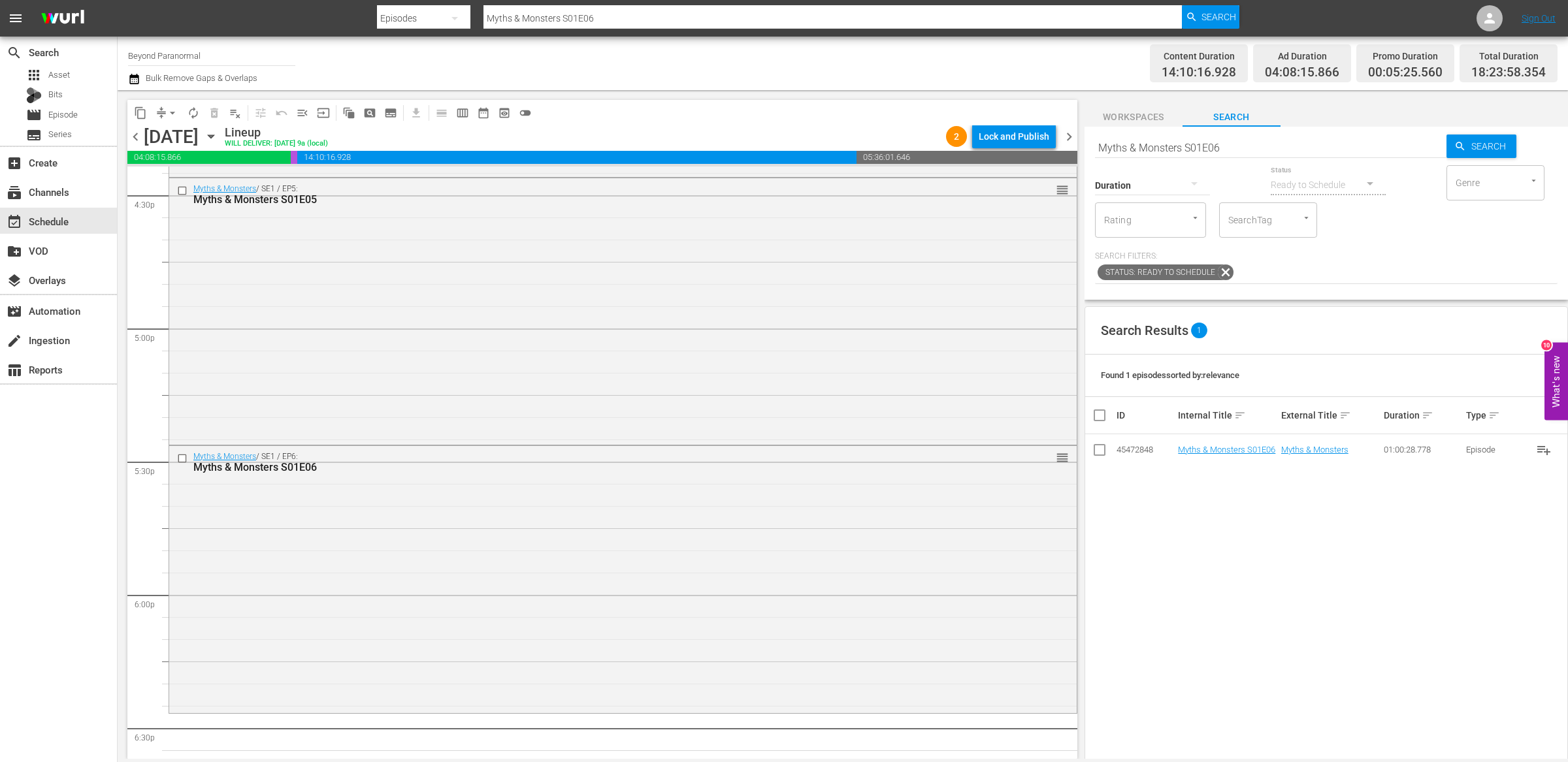
drag, startPoint x: 1205, startPoint y: 450, endPoint x: 913, endPoint y: 43, distance: 500.9
click at [1128, 146] on input "Myths & Monsters S01E06" at bounding box center [1270, 148] width 351 height 31
click at [1128, 147] on input "Myths & Monsters S01E06" at bounding box center [1270, 148] width 351 height 31
paste input "[US_STATE] Paranormal Case Files S01E30"
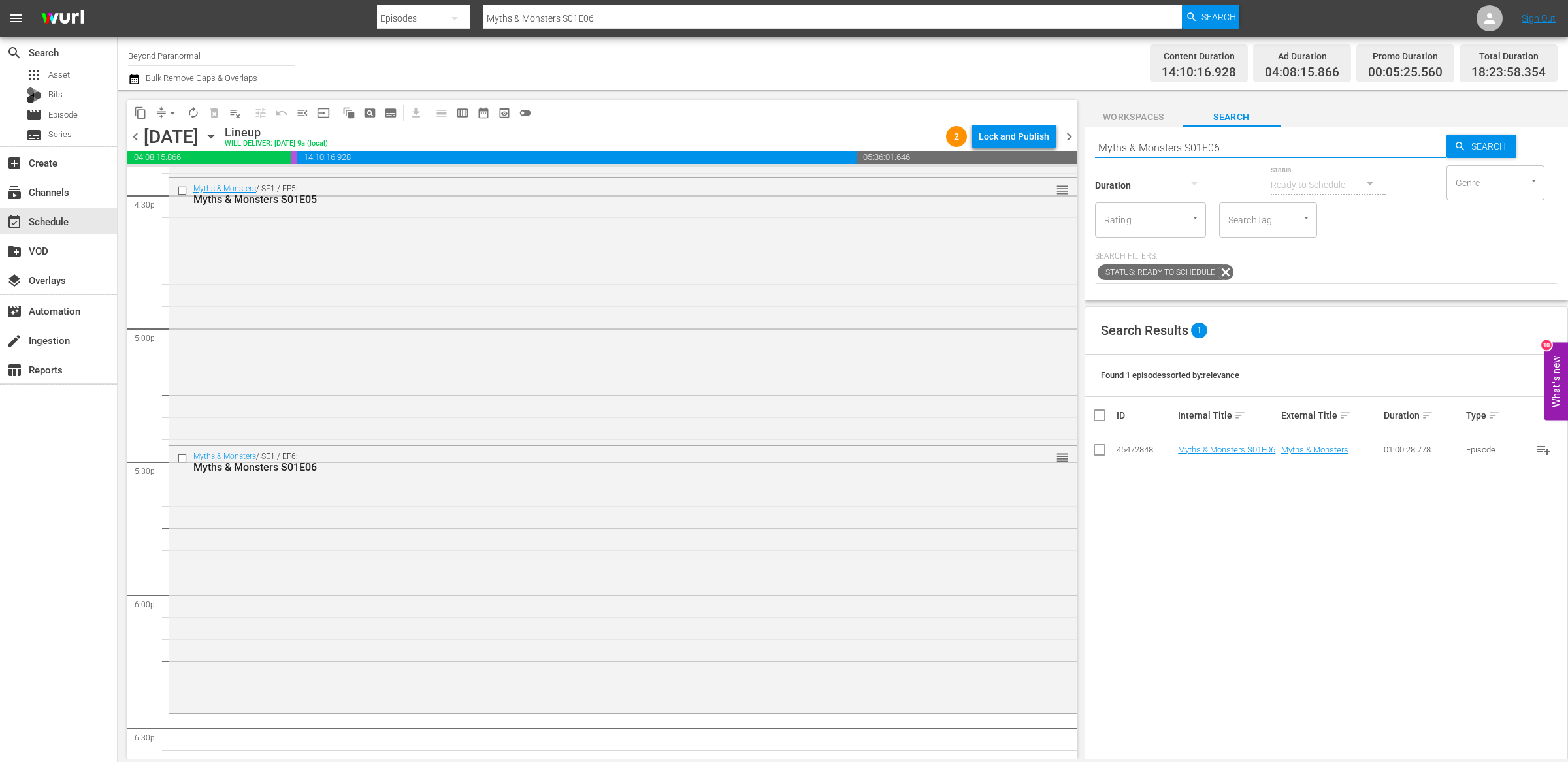
type input "[US_STATE] Paranormal Case Files S01E30"
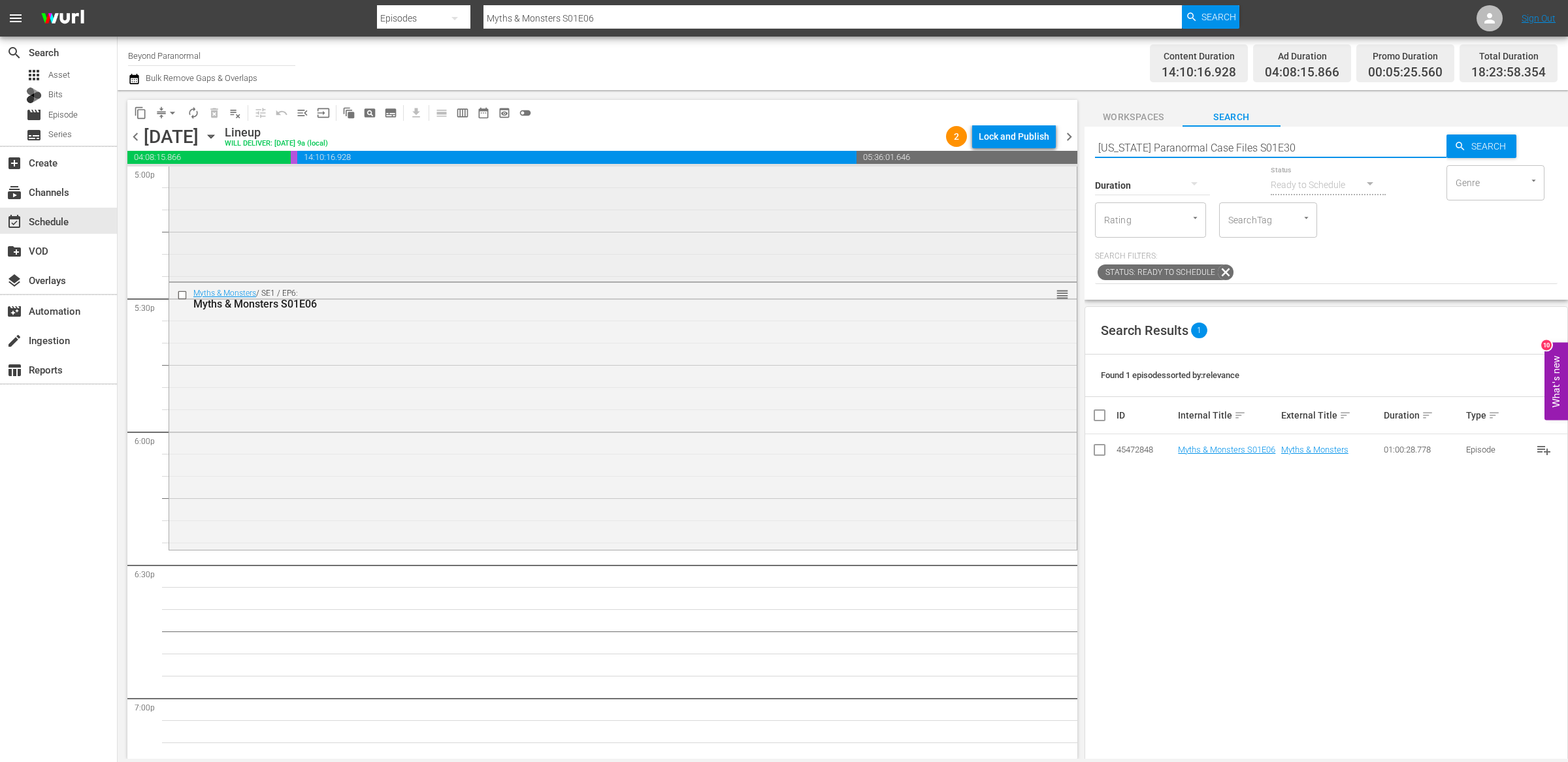
type input "[US_STATE] Paranormal Case Files S01E30"
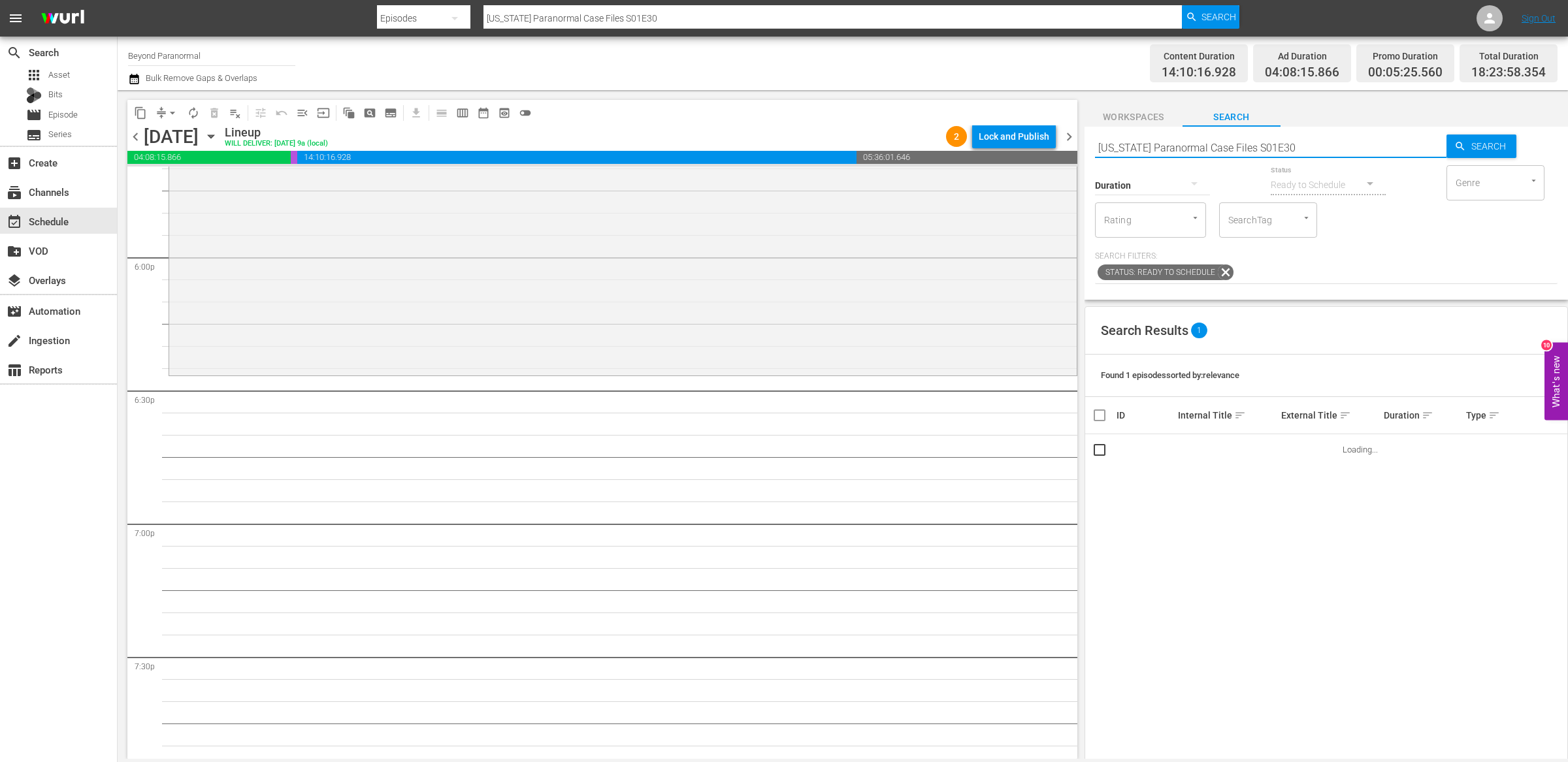
scroll to position [4706, 0]
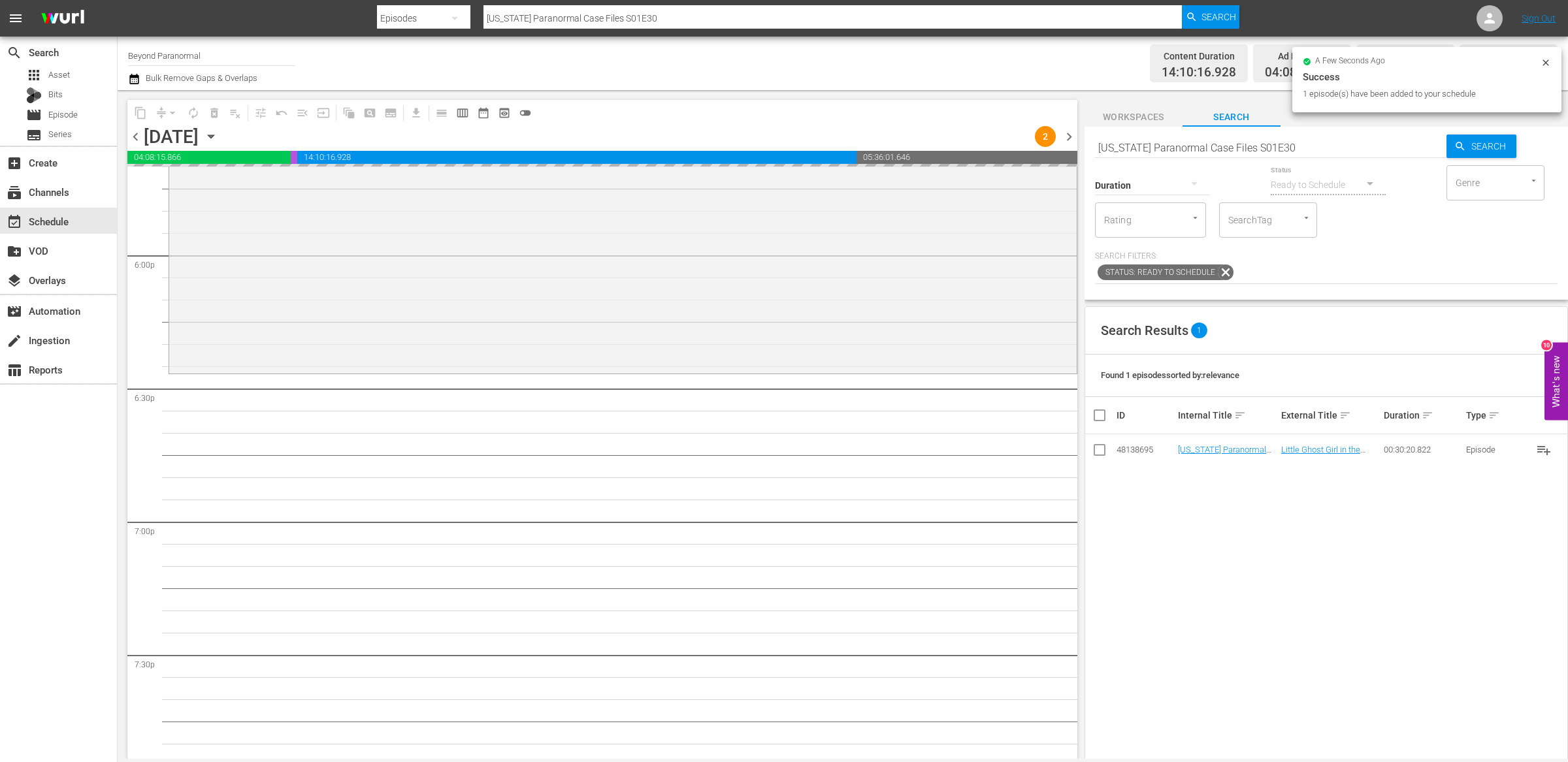
click at [1156, 143] on input "[US_STATE] Paranormal Case Files S01E30" at bounding box center [1270, 148] width 351 height 31
paste input "A Haunting S04E09"
type input "A Haunting S04E09"
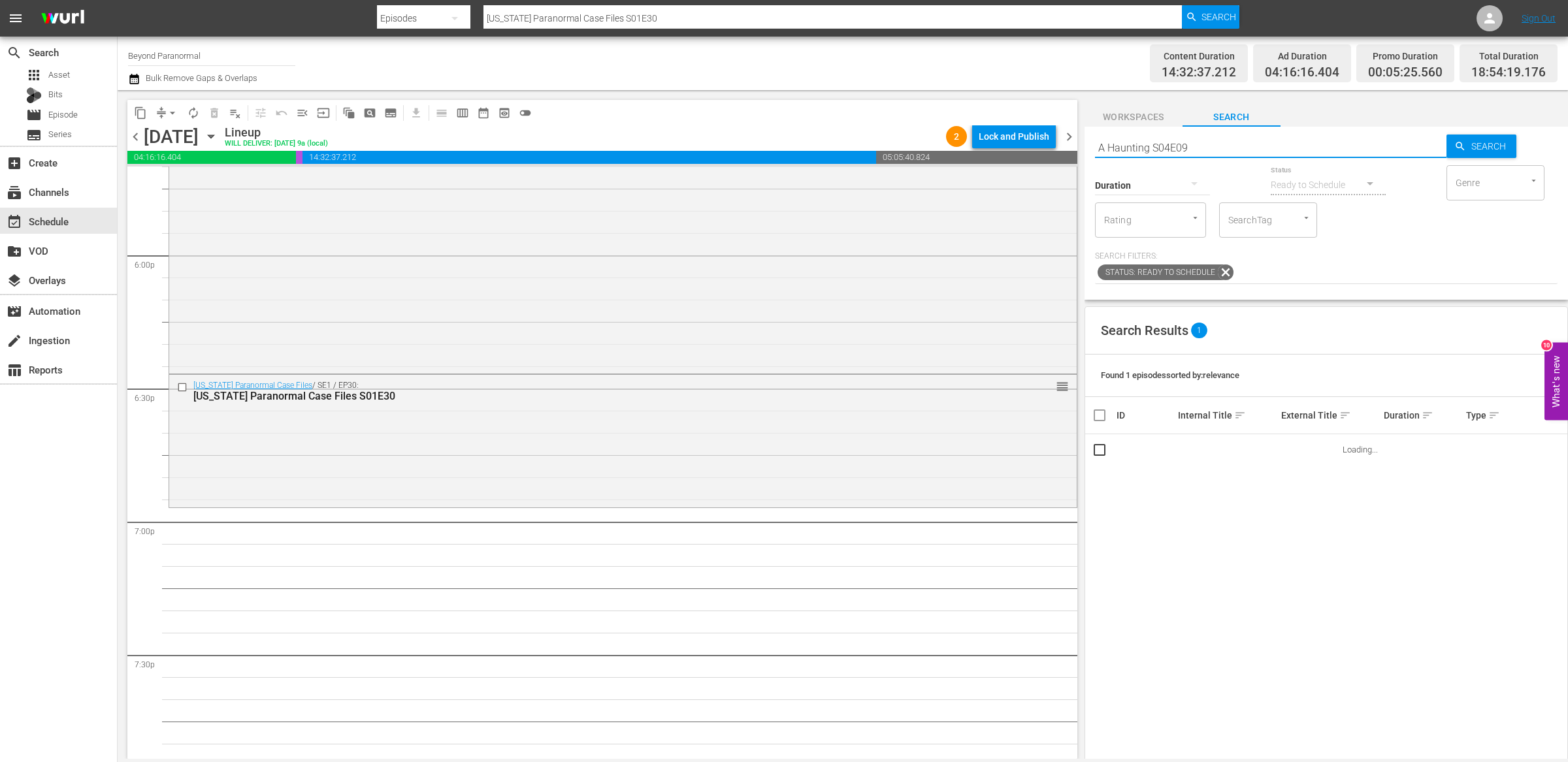
type input "A Haunting S04E09"
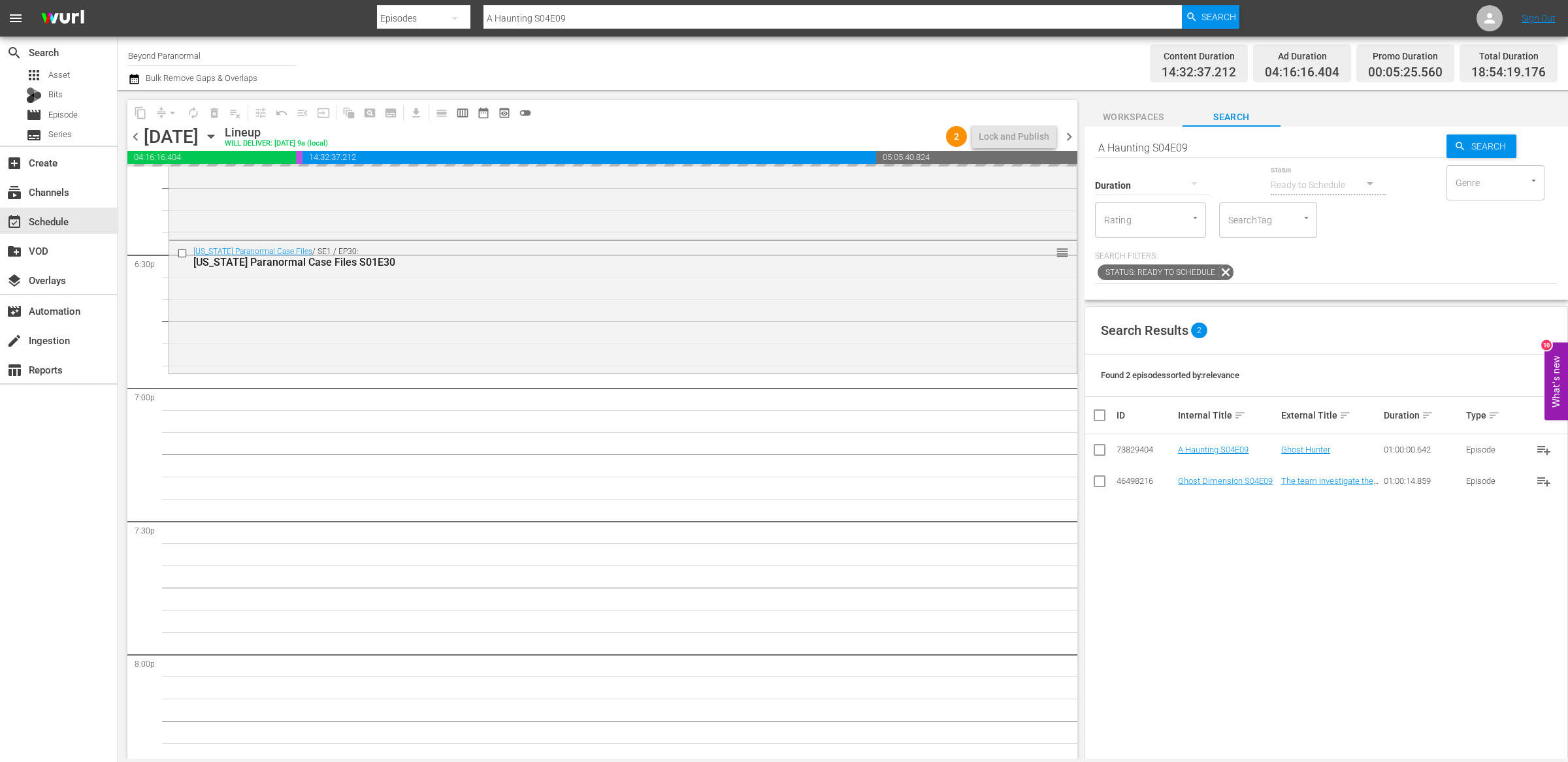
click at [1121, 148] on input "A Haunting S04E09" at bounding box center [1270, 148] width 351 height 31
click at [1121, 149] on input "A Haunting S04E09" at bounding box center [1270, 148] width 351 height 31
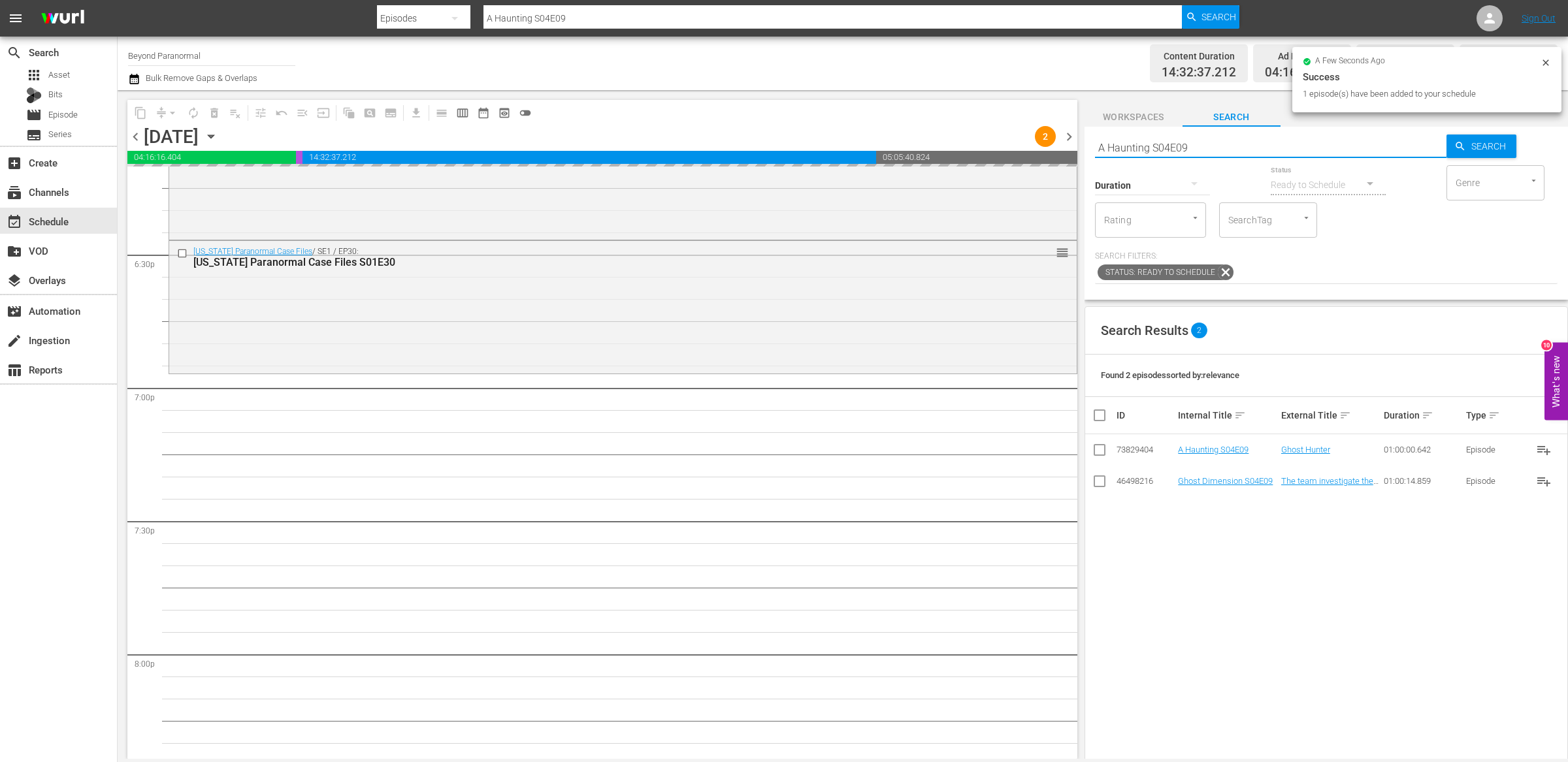
paste input "Dark Arts TV S01E05"
type input "Dark Arts TV S01E05"
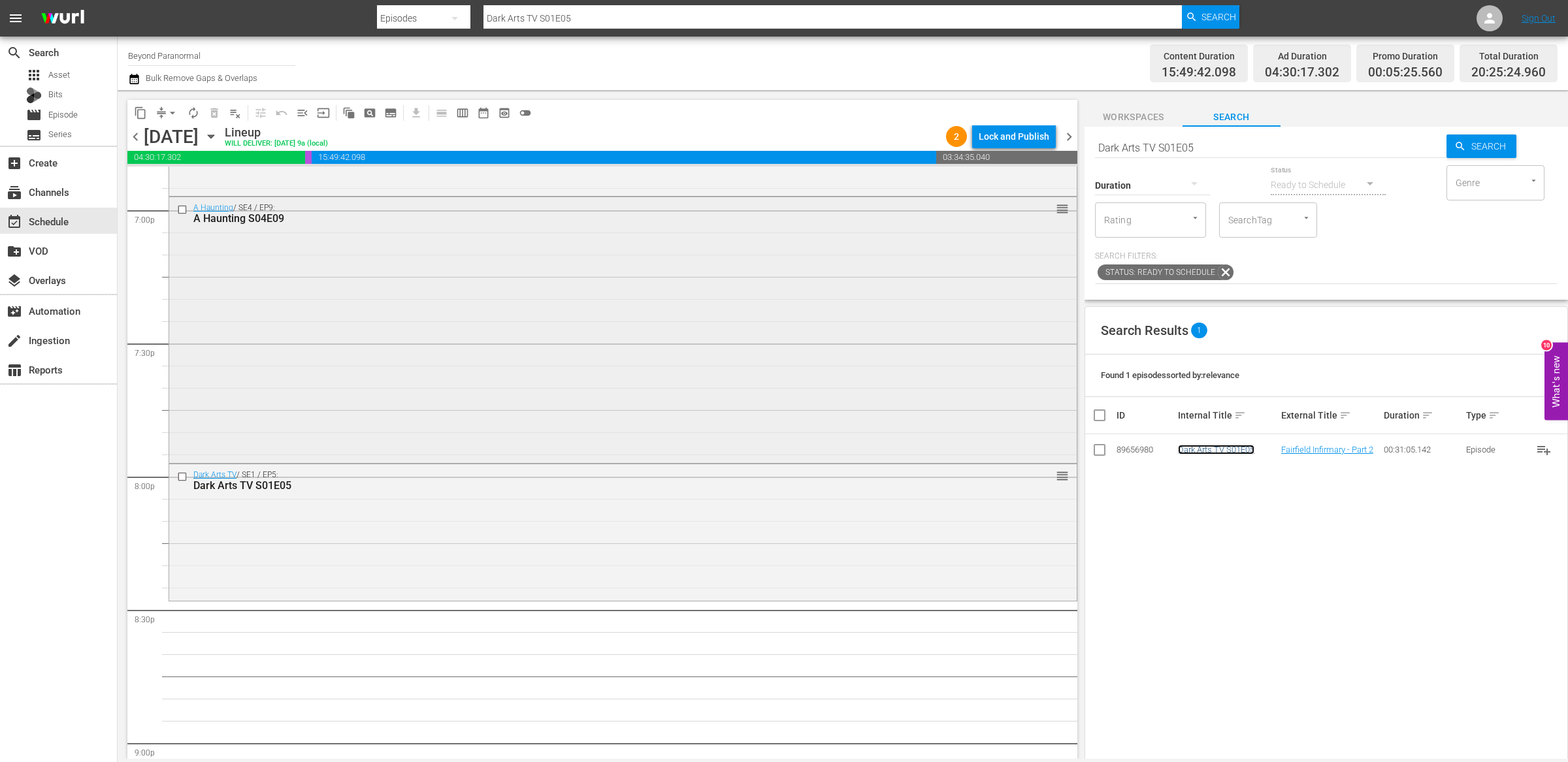
scroll to position [5043, 0]
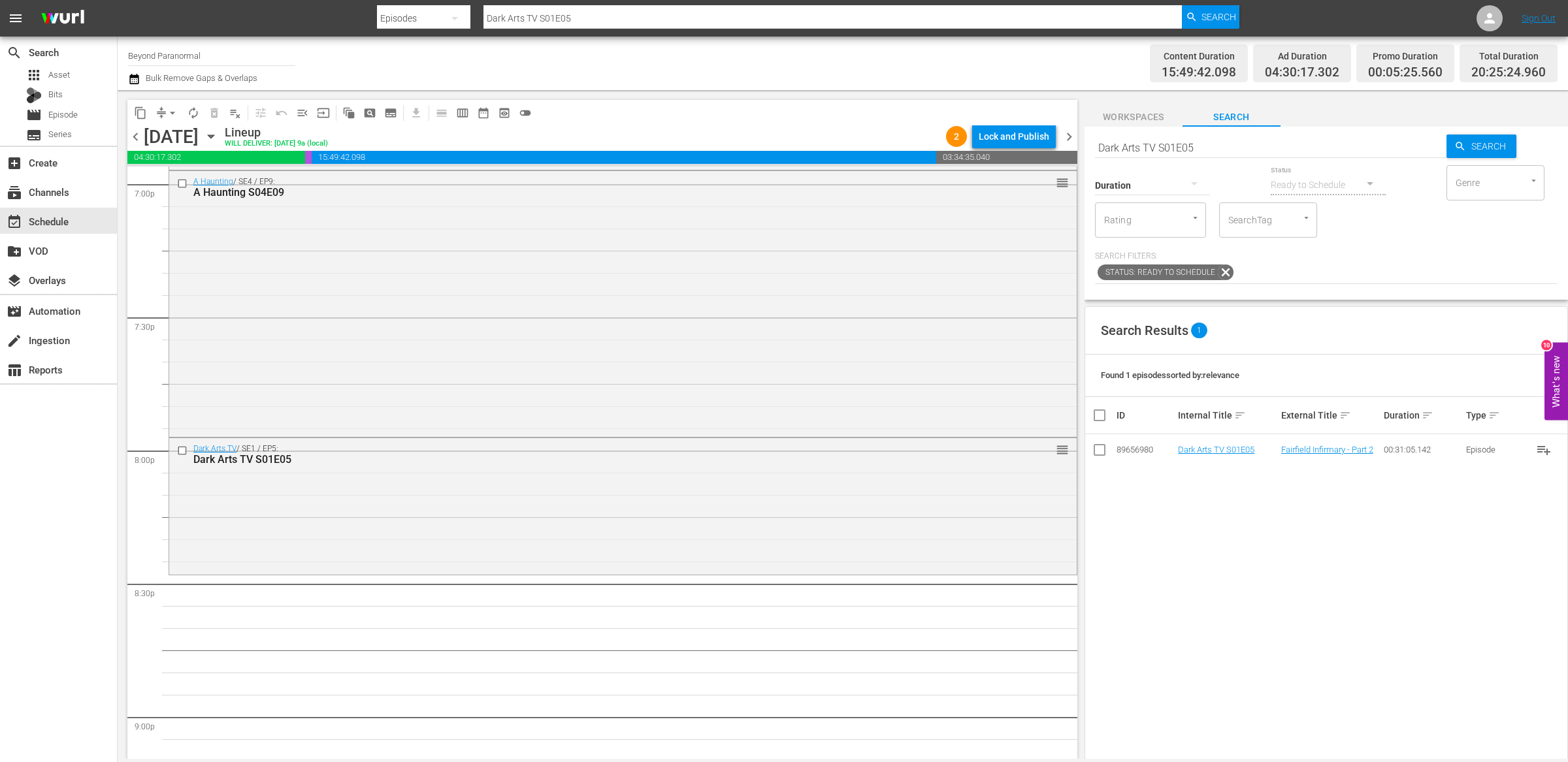
click at [1166, 151] on input "Dark Arts TV S01E05" at bounding box center [1270, 148] width 351 height 31
click at [1166, 152] on input "Dark Arts TV S01E05" at bounding box center [1270, 148] width 351 height 31
paste input "Ghost Cases 1"
type input "Ghost Cases s01e05"
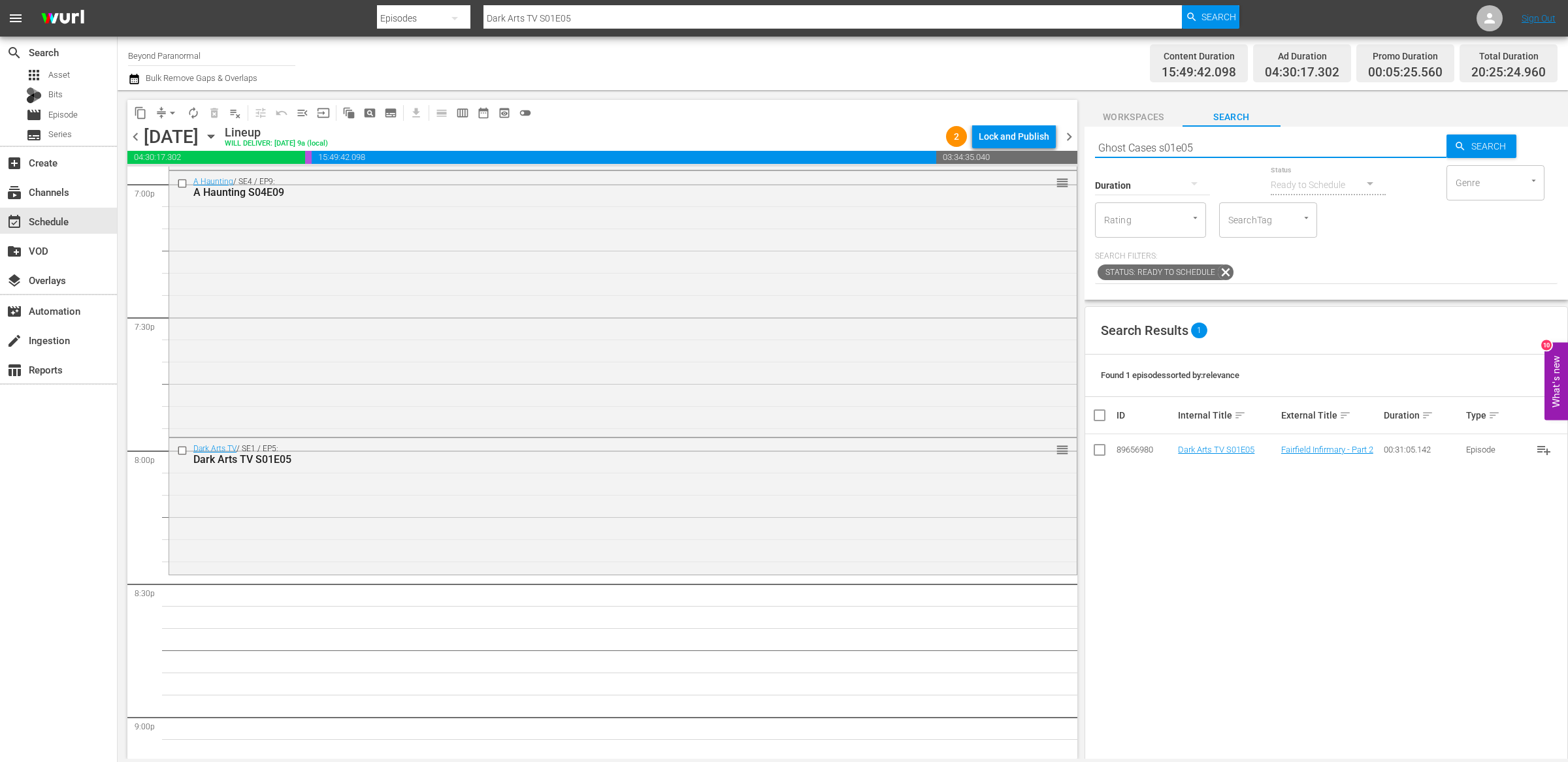
type input "Ghost Cases s01e05"
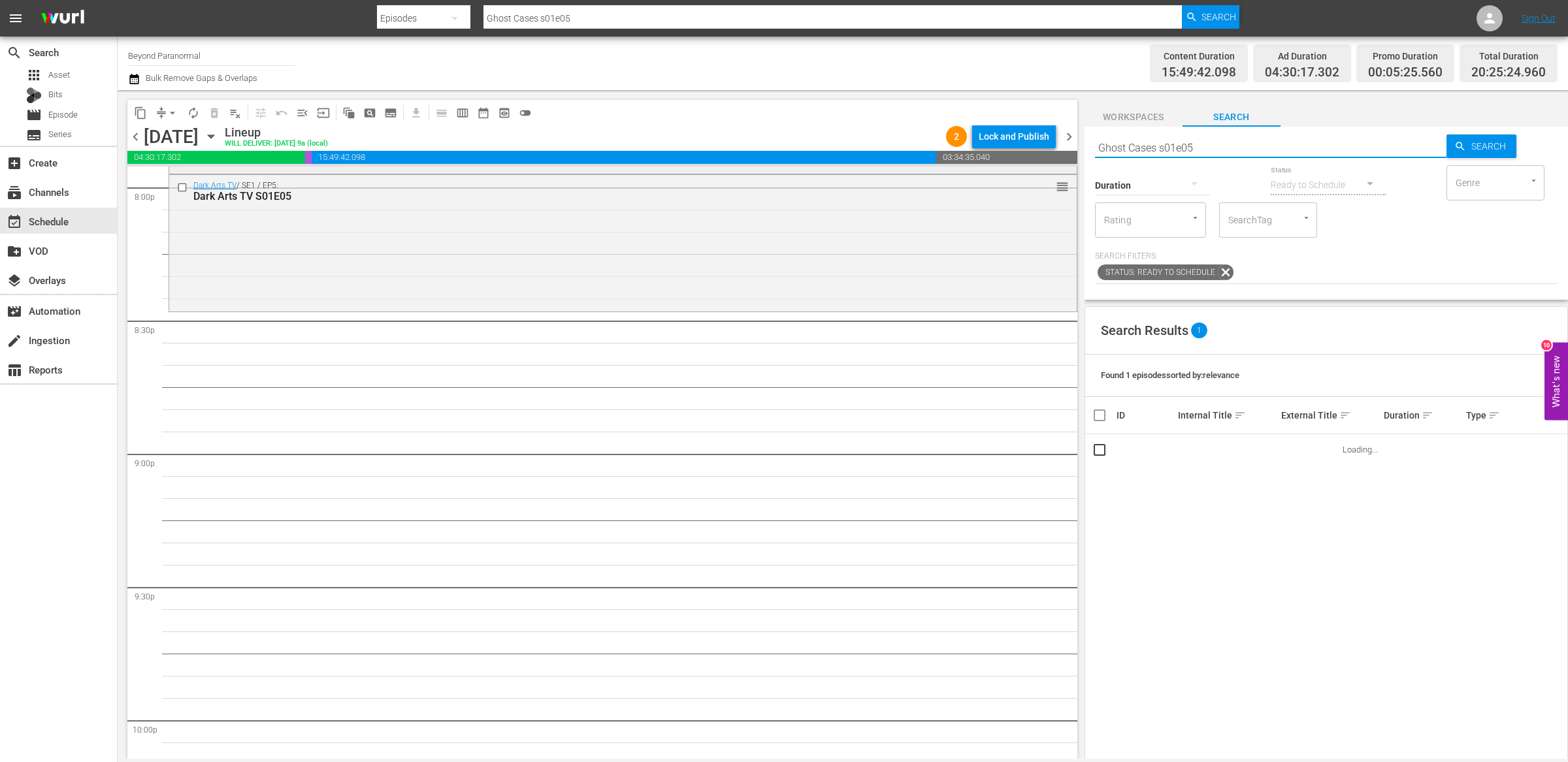
scroll to position [5315, 0]
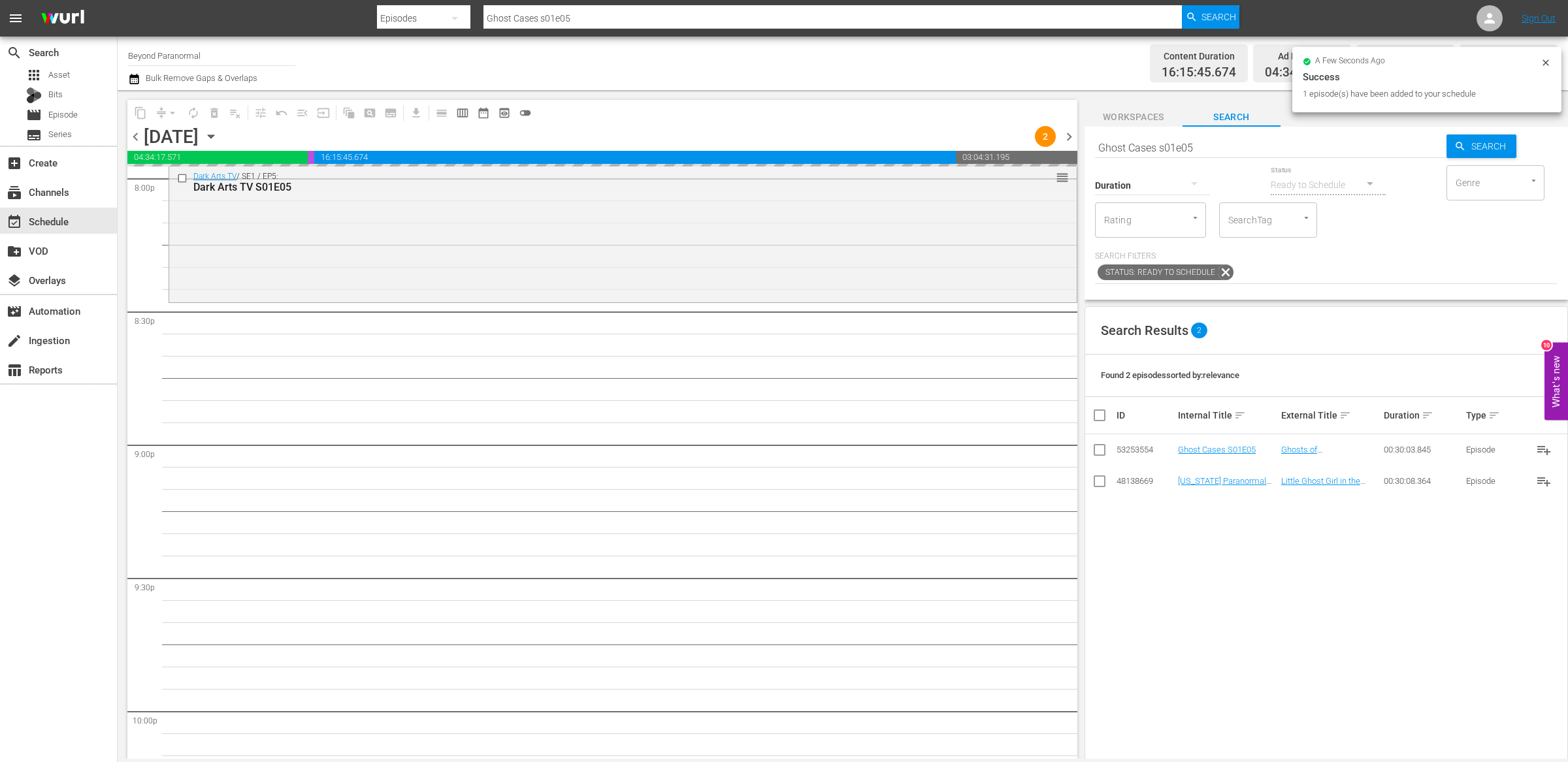
click at [1186, 152] on input "Ghost Cases s01e05" at bounding box center [1270, 148] width 351 height 31
click at [1186, 152] on input "Ghost Cases s01e05" at bounding box center [1270, 148] width 351 height 31
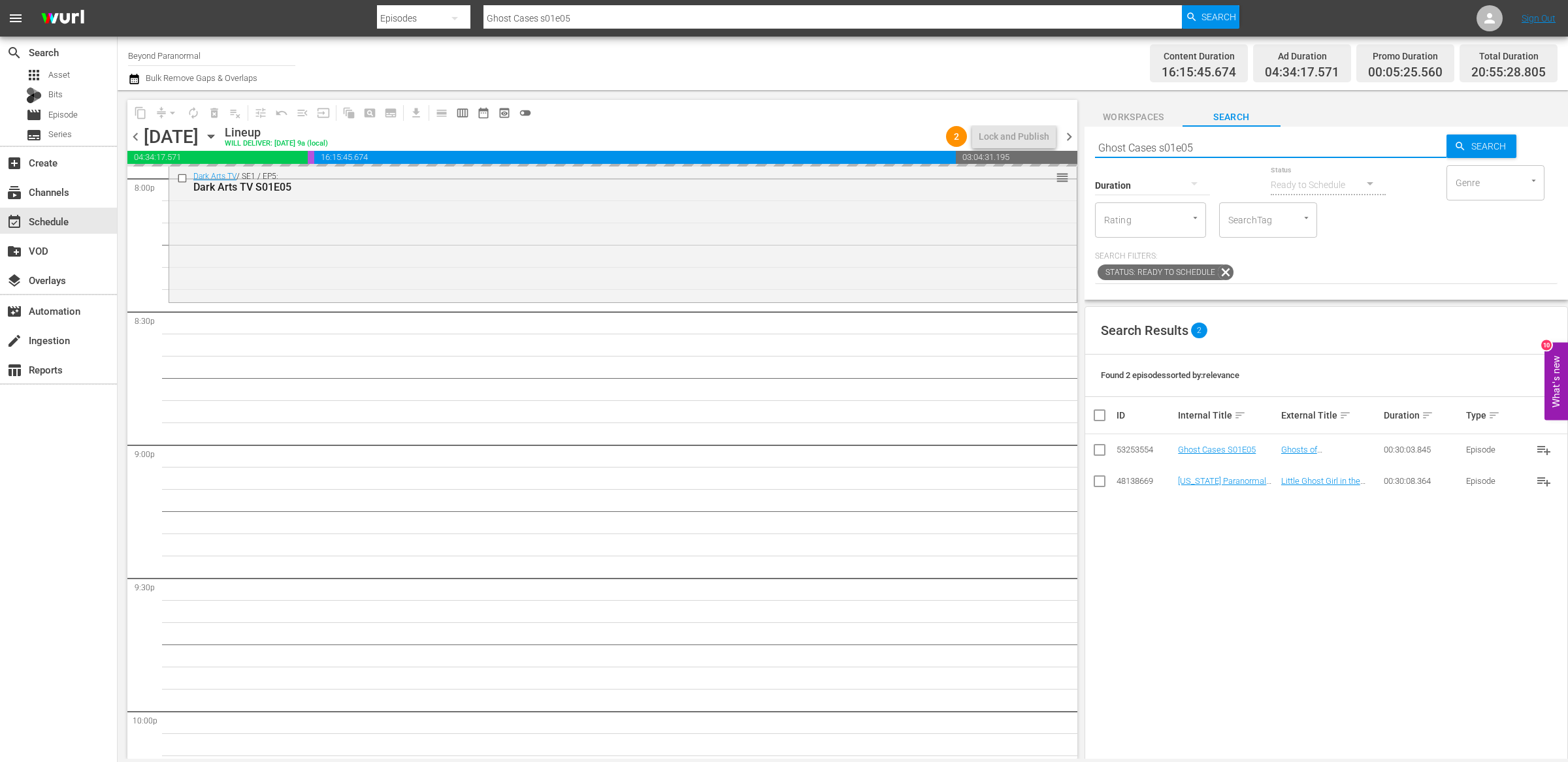
paste input "Sir Spooks S01E01"
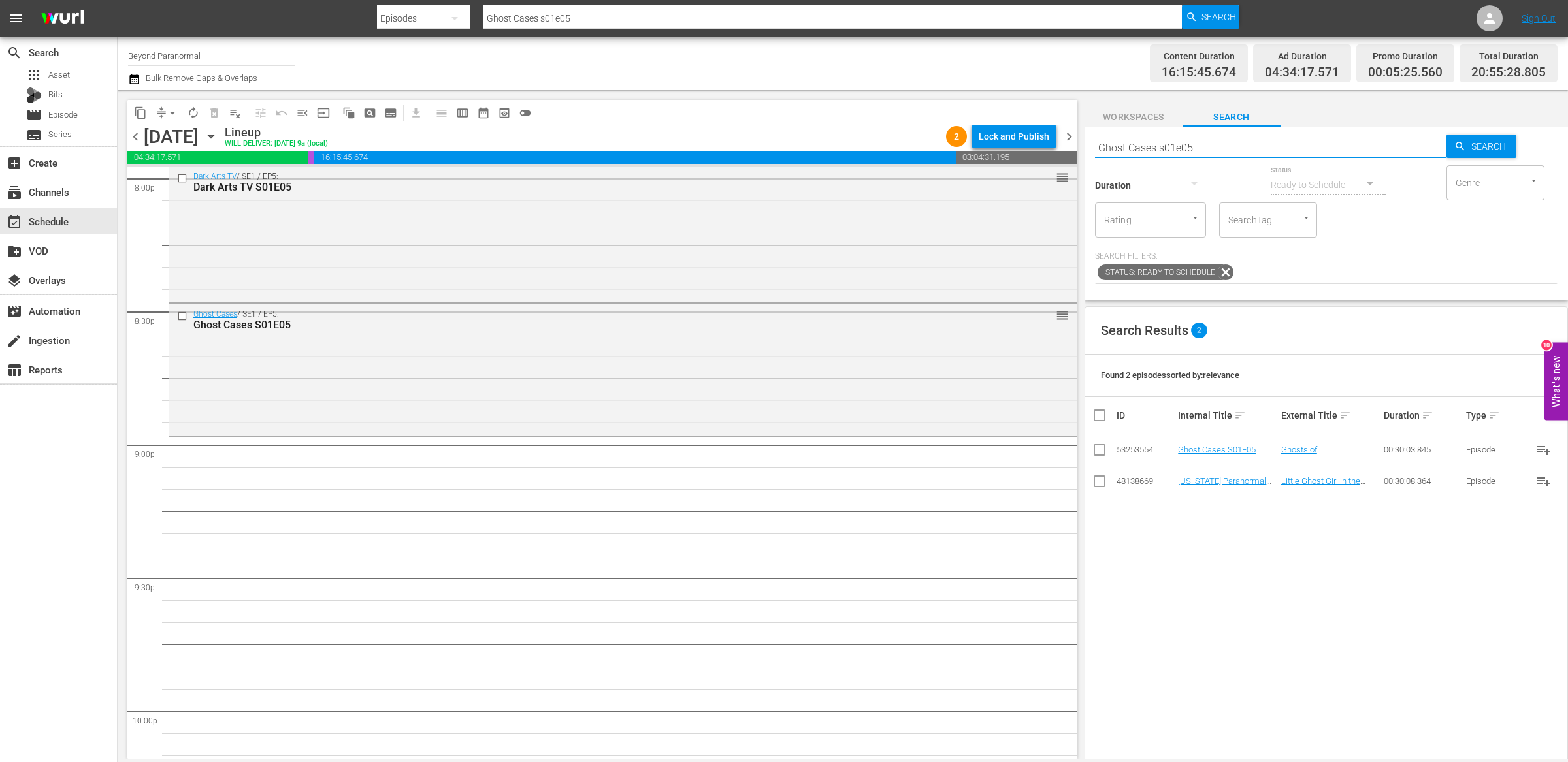
type input "Sir Spooks S01E01"
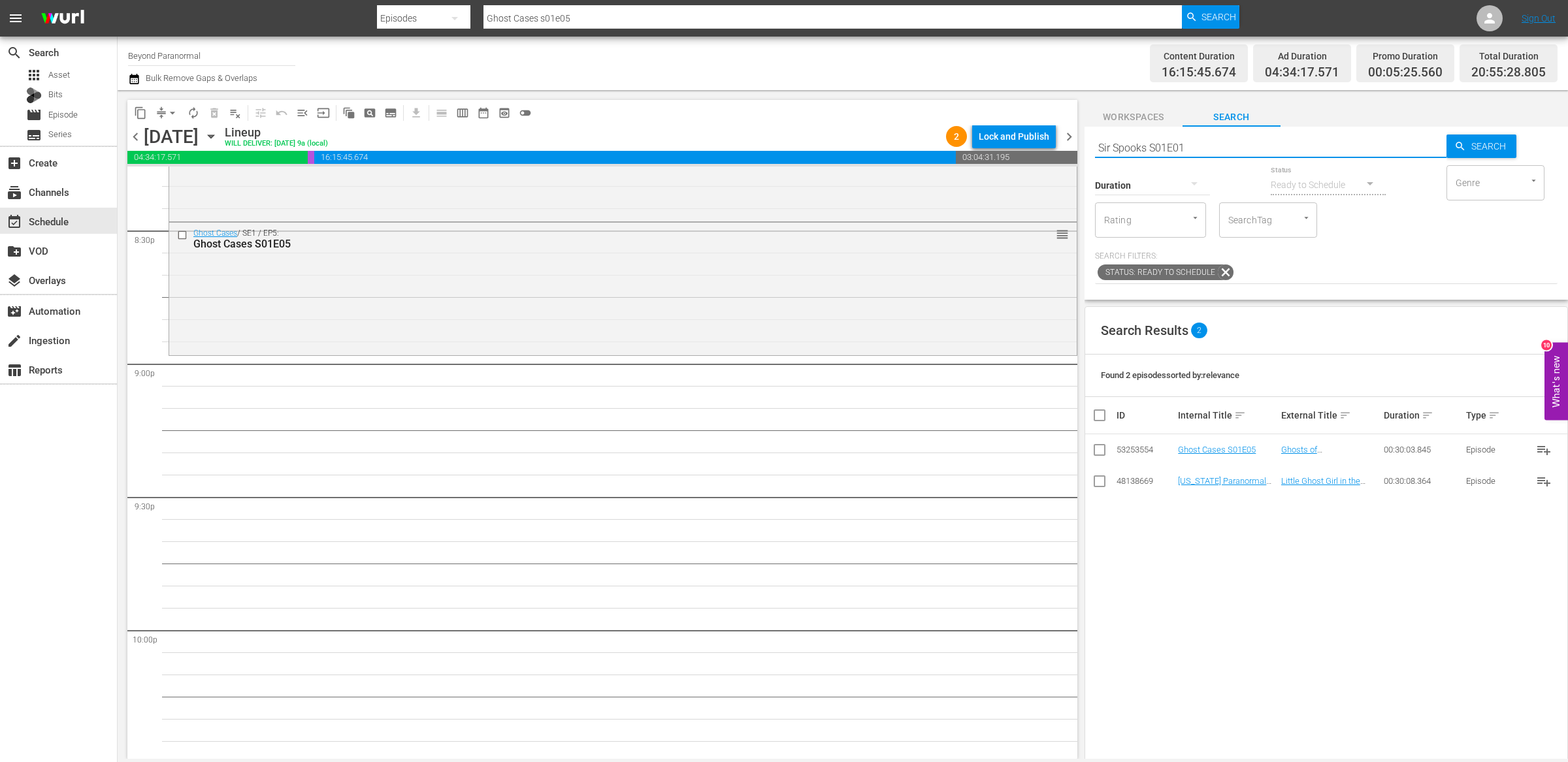
scroll to position [5397, 0]
type input "Sir Spooks S01E01"
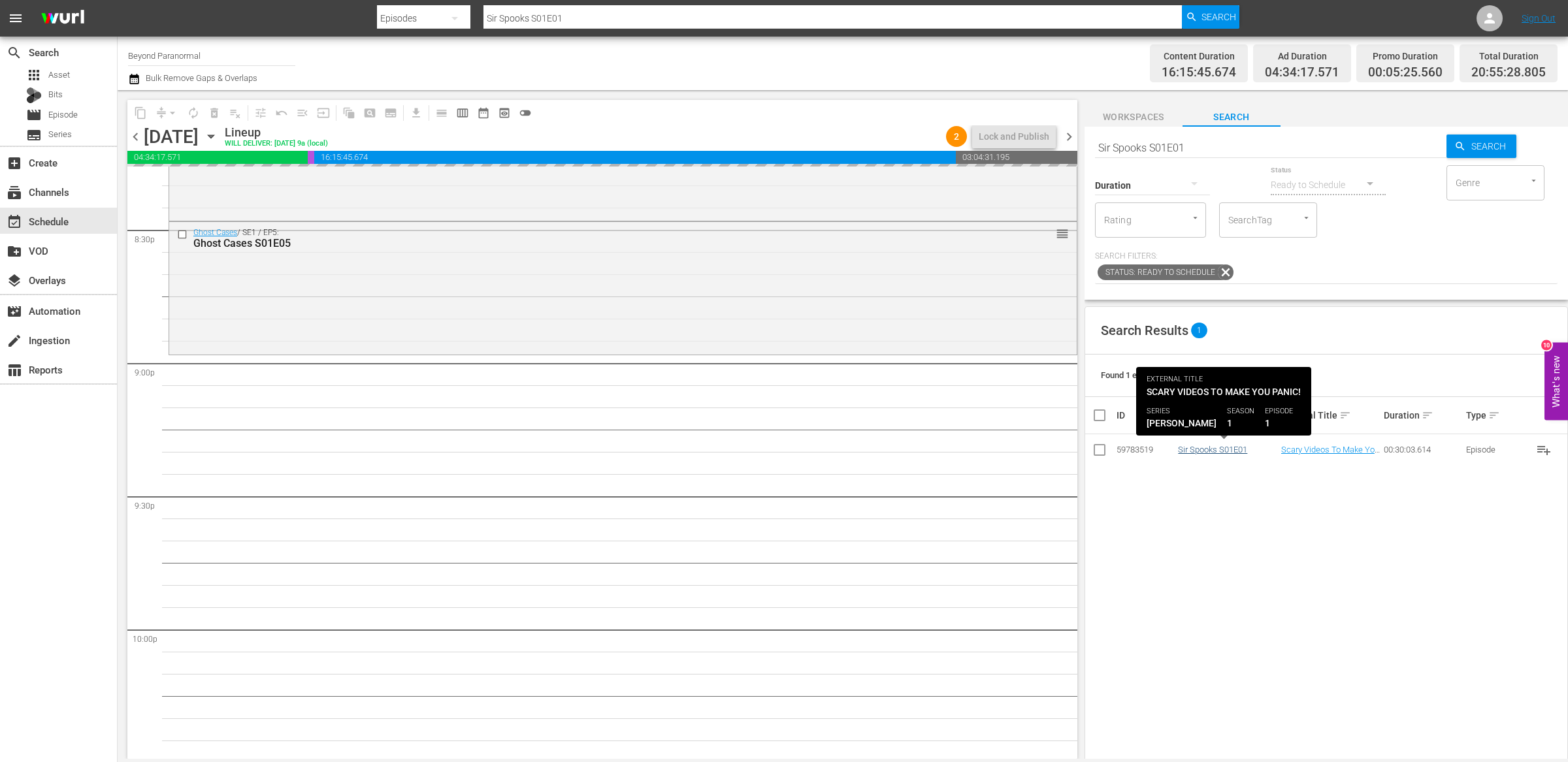
drag, startPoint x: 1206, startPoint y: 445, endPoint x: 1200, endPoint y: 448, distance: 6.7
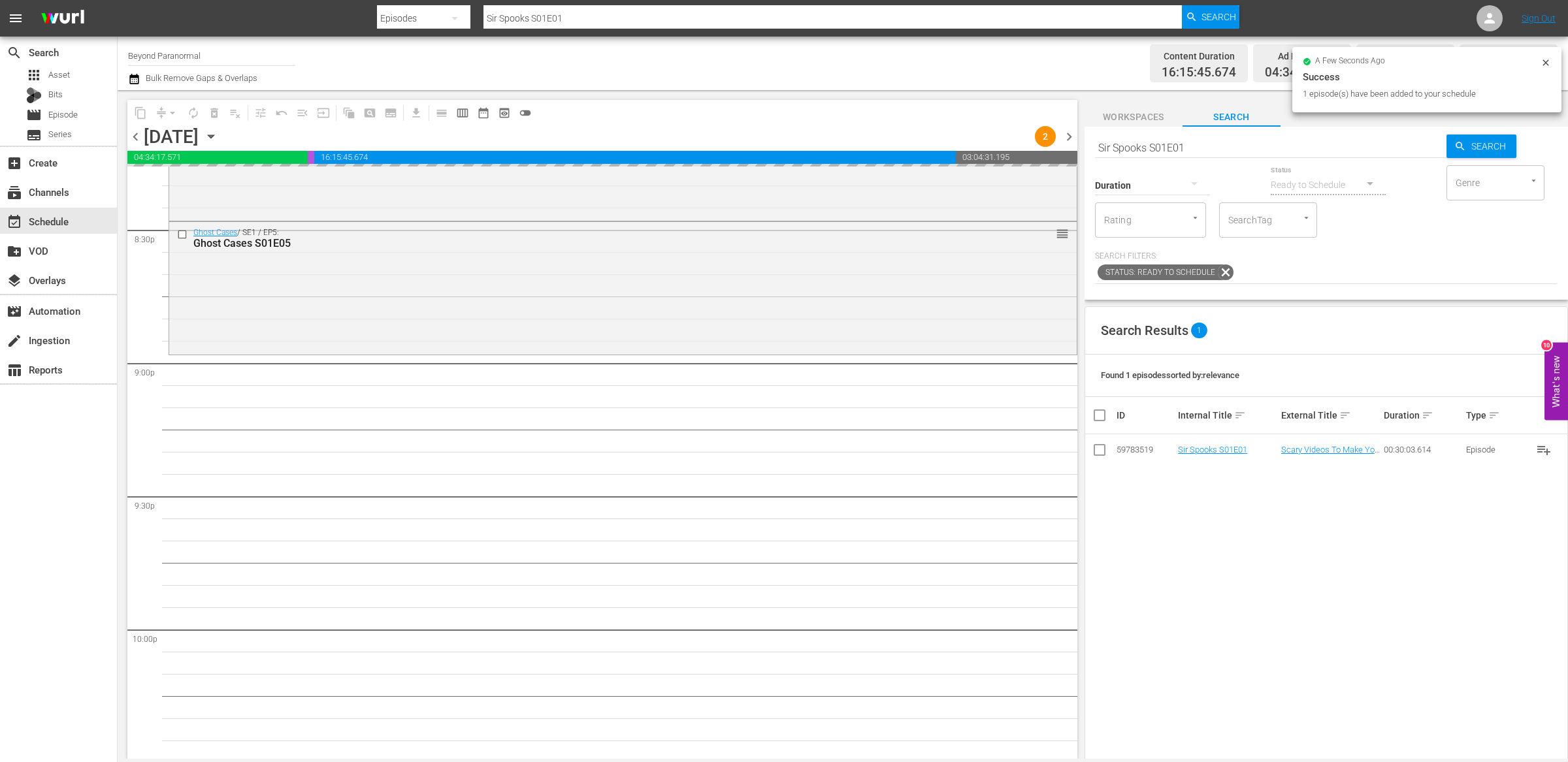
click at [1141, 152] on input "Sir Spooks S01E01" at bounding box center [1270, 148] width 351 height 31
paste input "Encounters S01E05"
type input "Encounters S01E05"
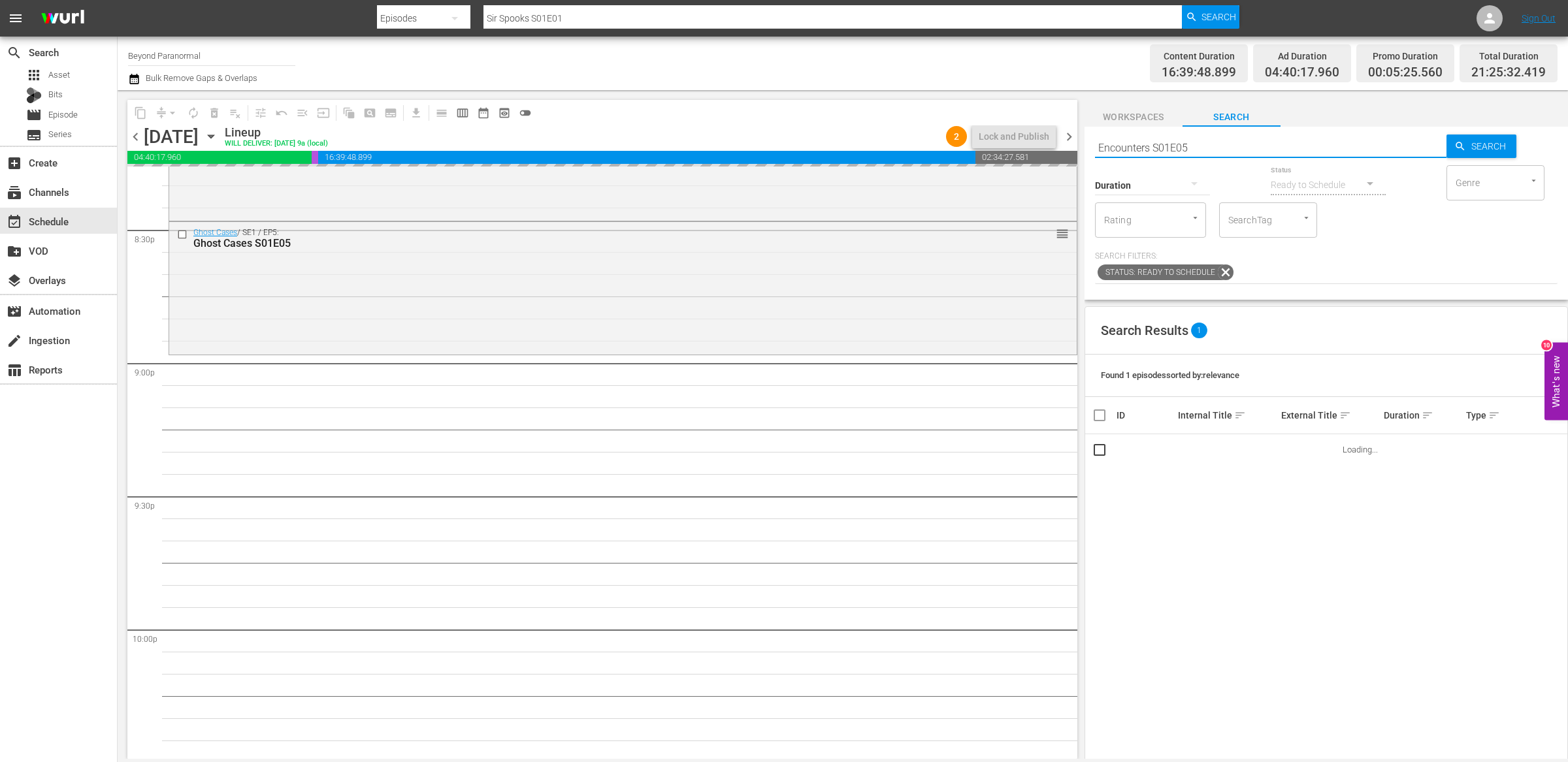
type input "Encounters S01E05"
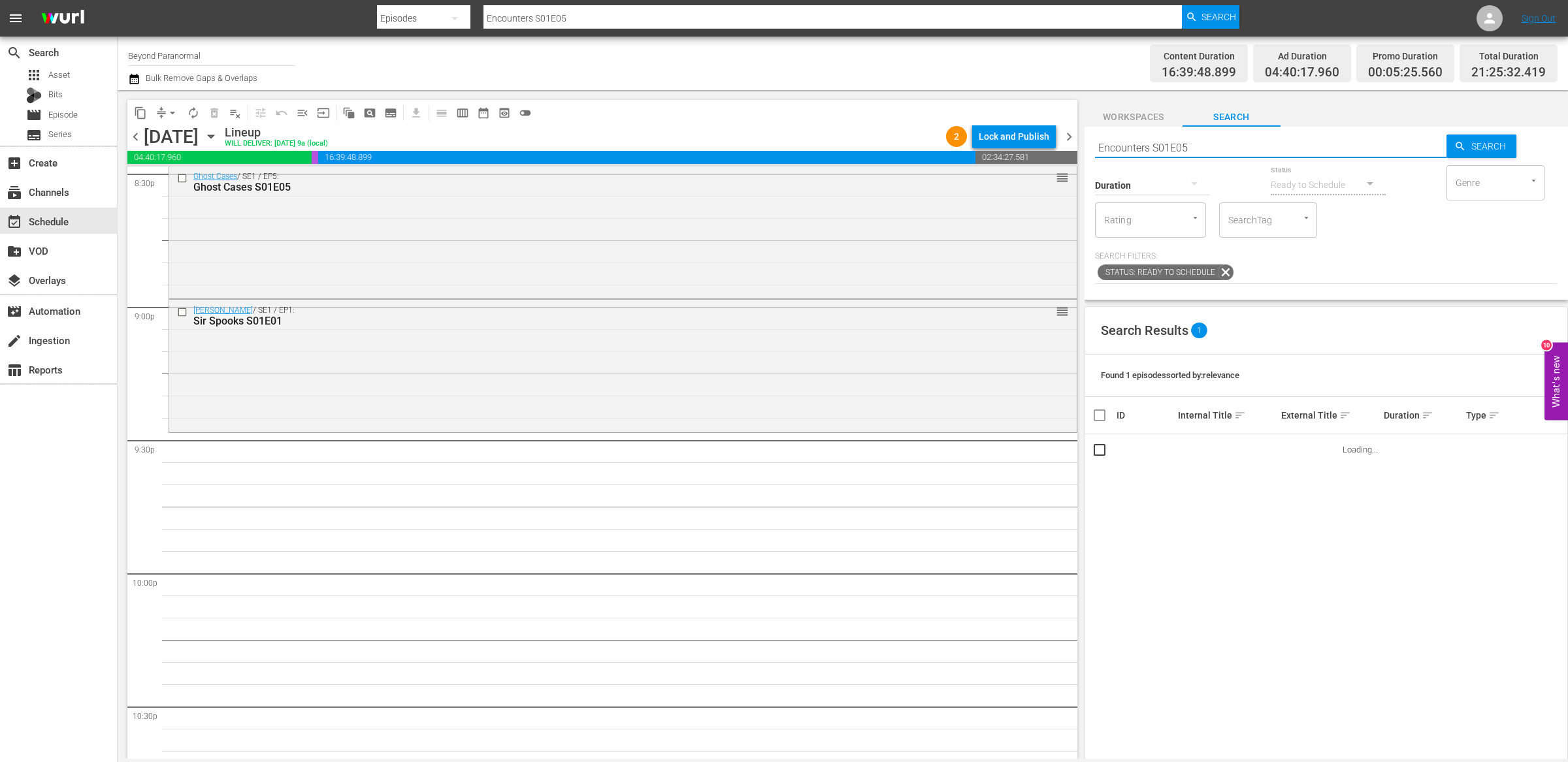
scroll to position [5479, 0]
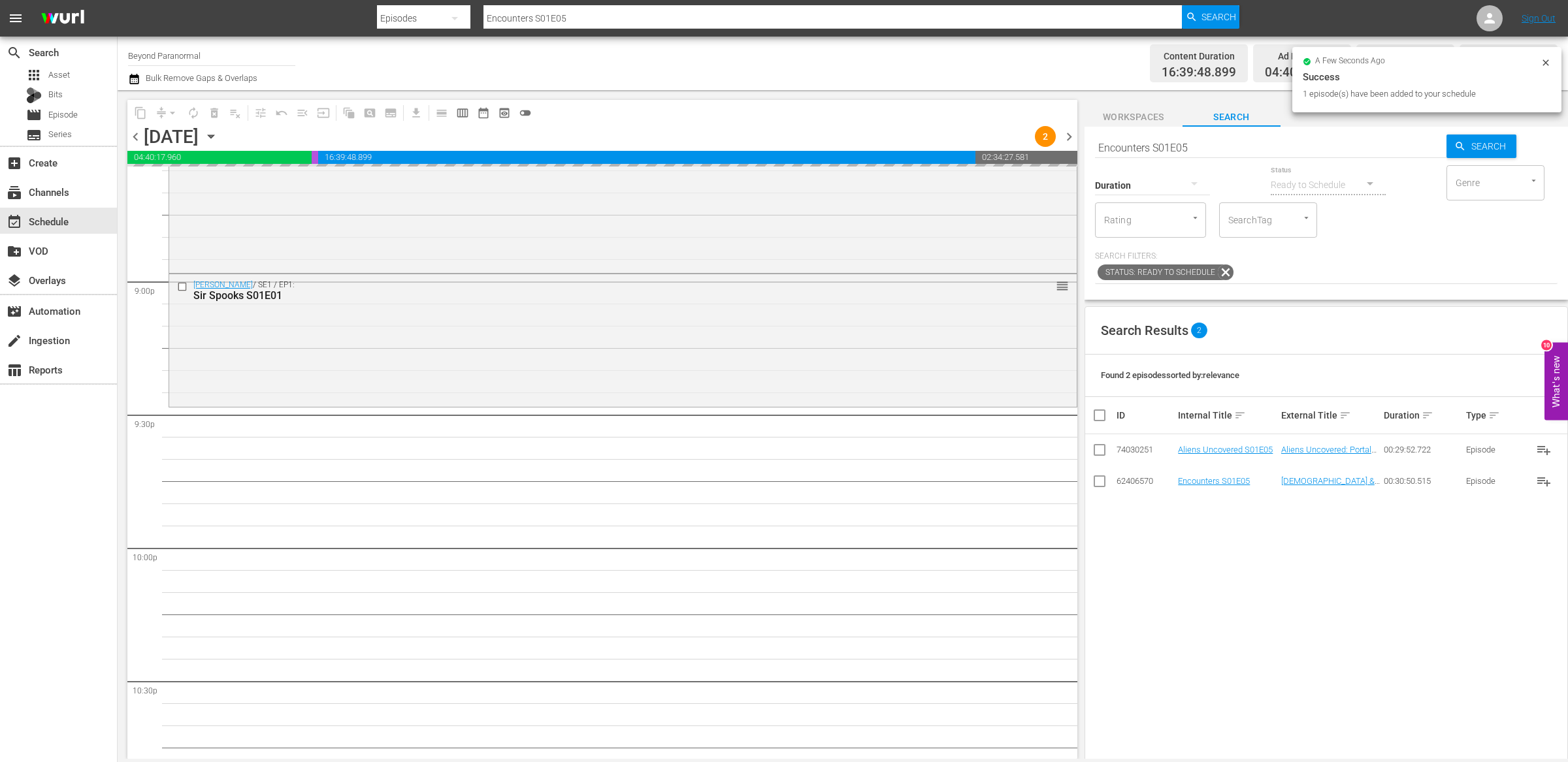
click at [1138, 144] on input "Encounters S01E05" at bounding box center [1270, 148] width 351 height 31
click at [1138, 145] on input "Encounters S01E05" at bounding box center [1270, 148] width 351 height 31
paste input "Shadow [PERSON_NAME]"
type input "Shadow Chasers S01E05"
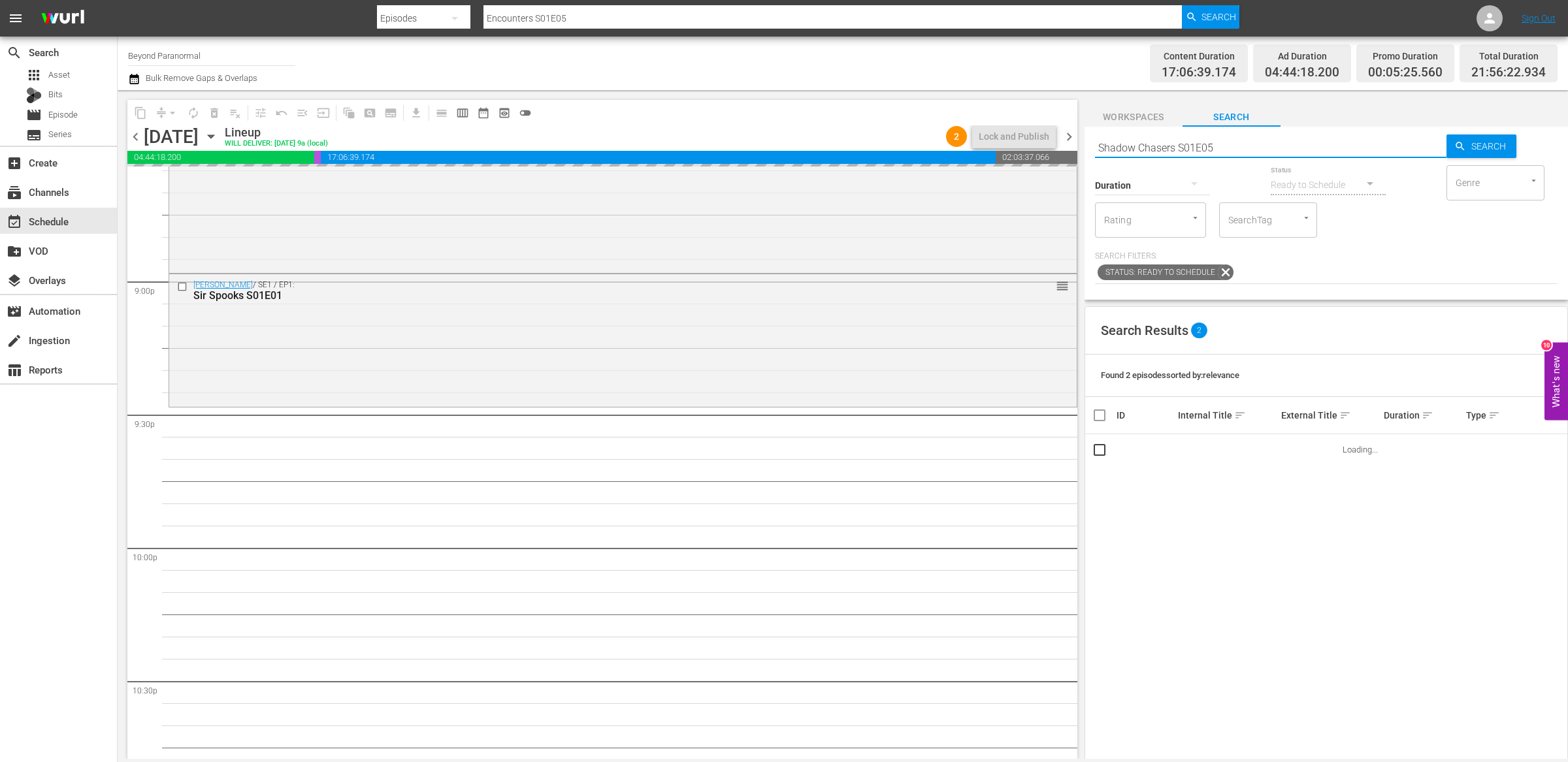
type input "Shadow Chasers S01E05"
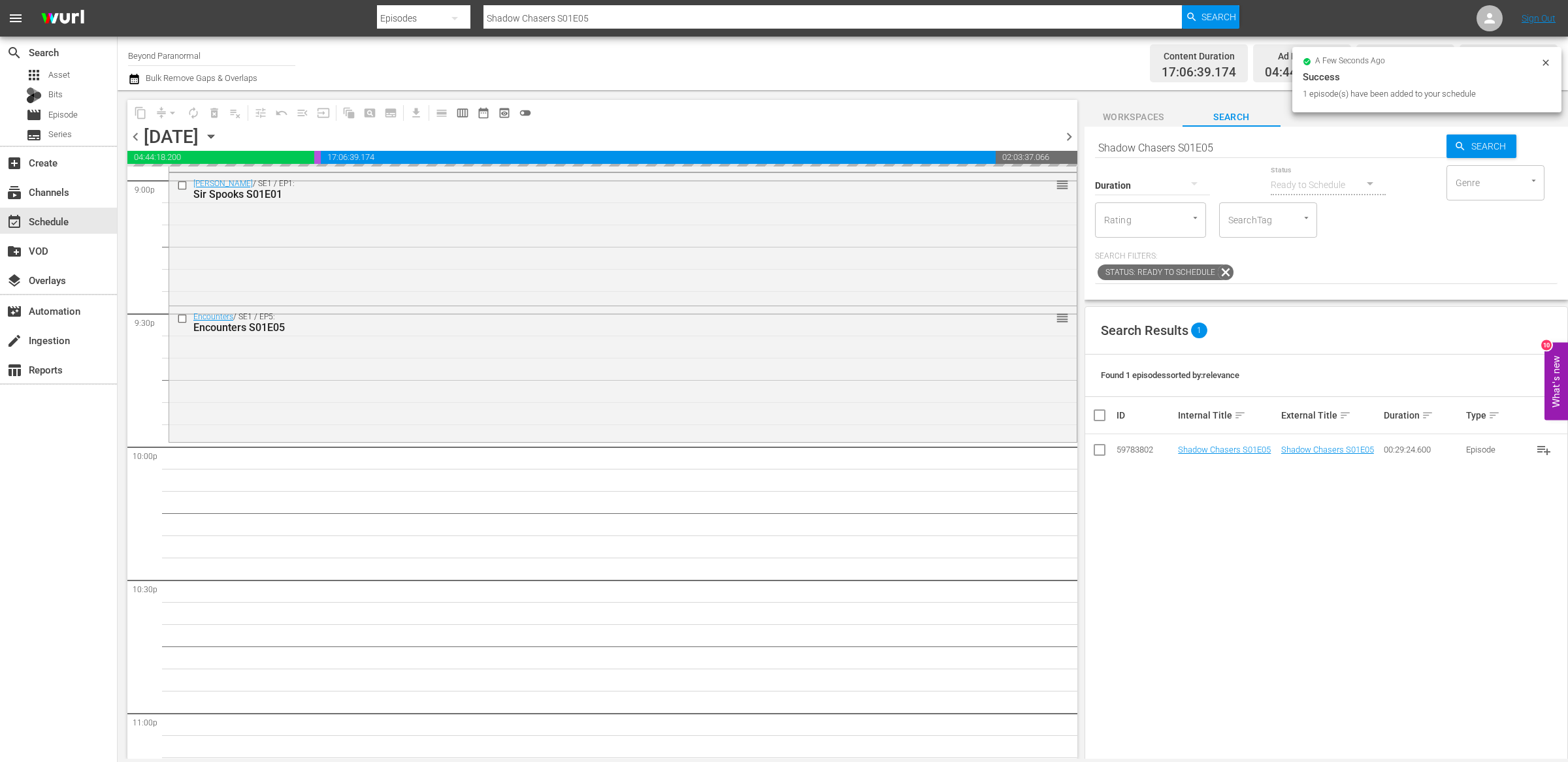
click at [1137, 147] on input "Shadow Chasers S01E05" at bounding box center [1270, 148] width 351 height 31
click at [1136, 148] on input "Shadow Chasers S01E05" at bounding box center [1270, 148] width 351 height 31
paste input "[US_STATE] Paranormal Case Files S01E30"
type input "[US_STATE] Paranormal Case Files S01E30"
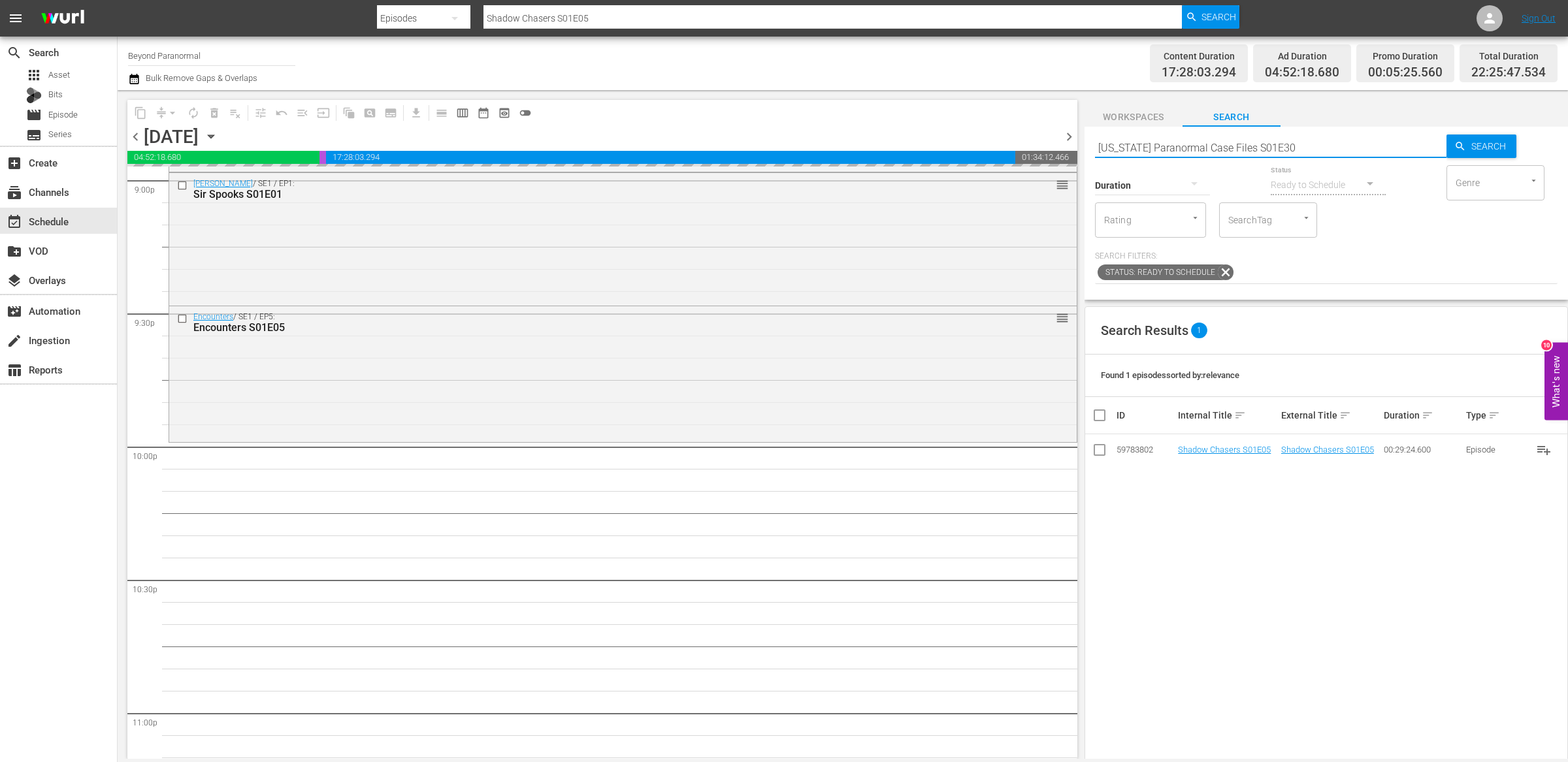
type input "[US_STATE] Paranormal Case Files S01E30"
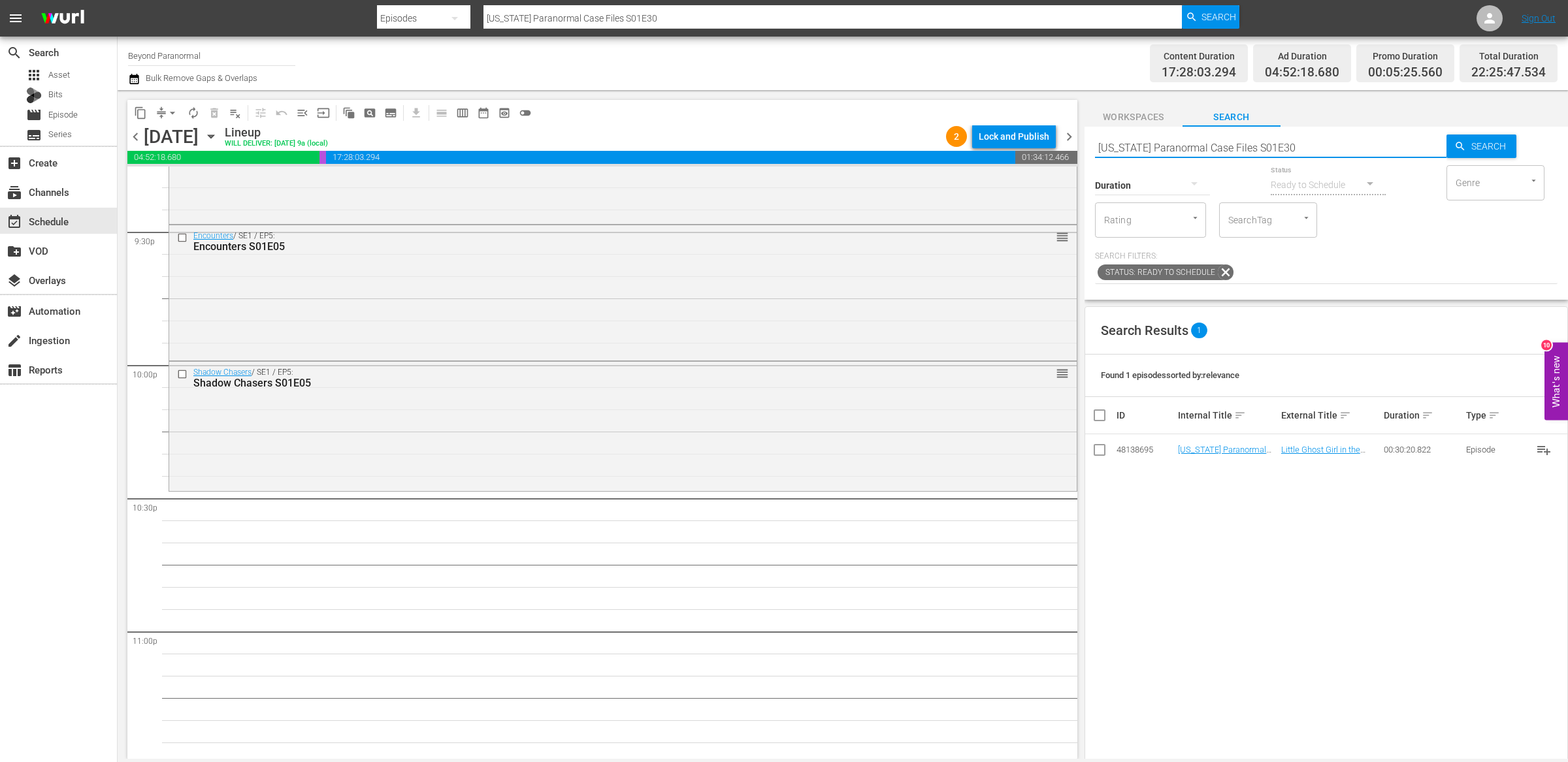
scroll to position [5675, 0]
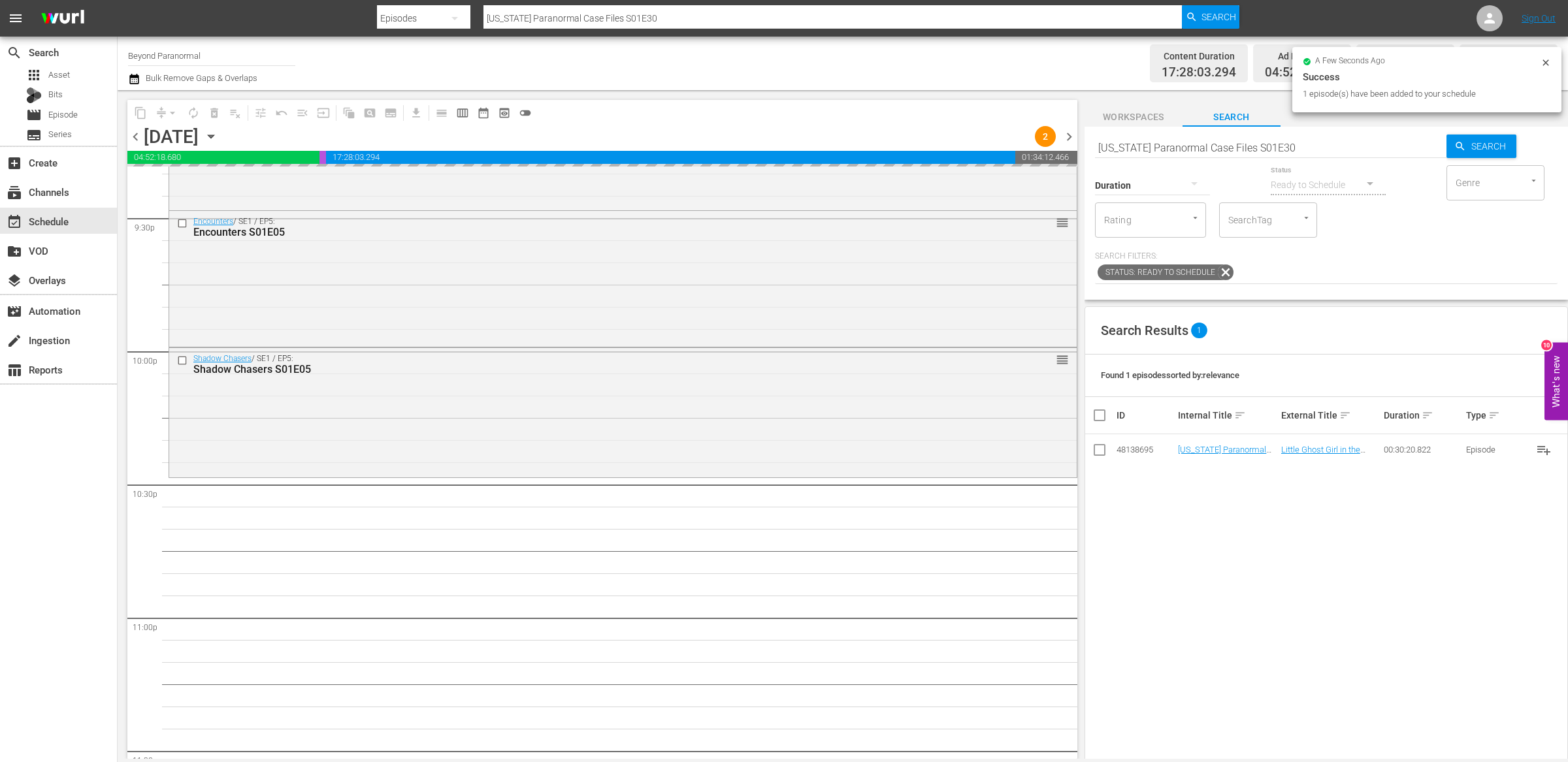
click at [1190, 148] on input "[US_STATE] Paranormal Case Files S01E30" at bounding box center [1270, 148] width 351 height 31
paste input "A Haunting S04E09"
type input "A Haunting S04E09"
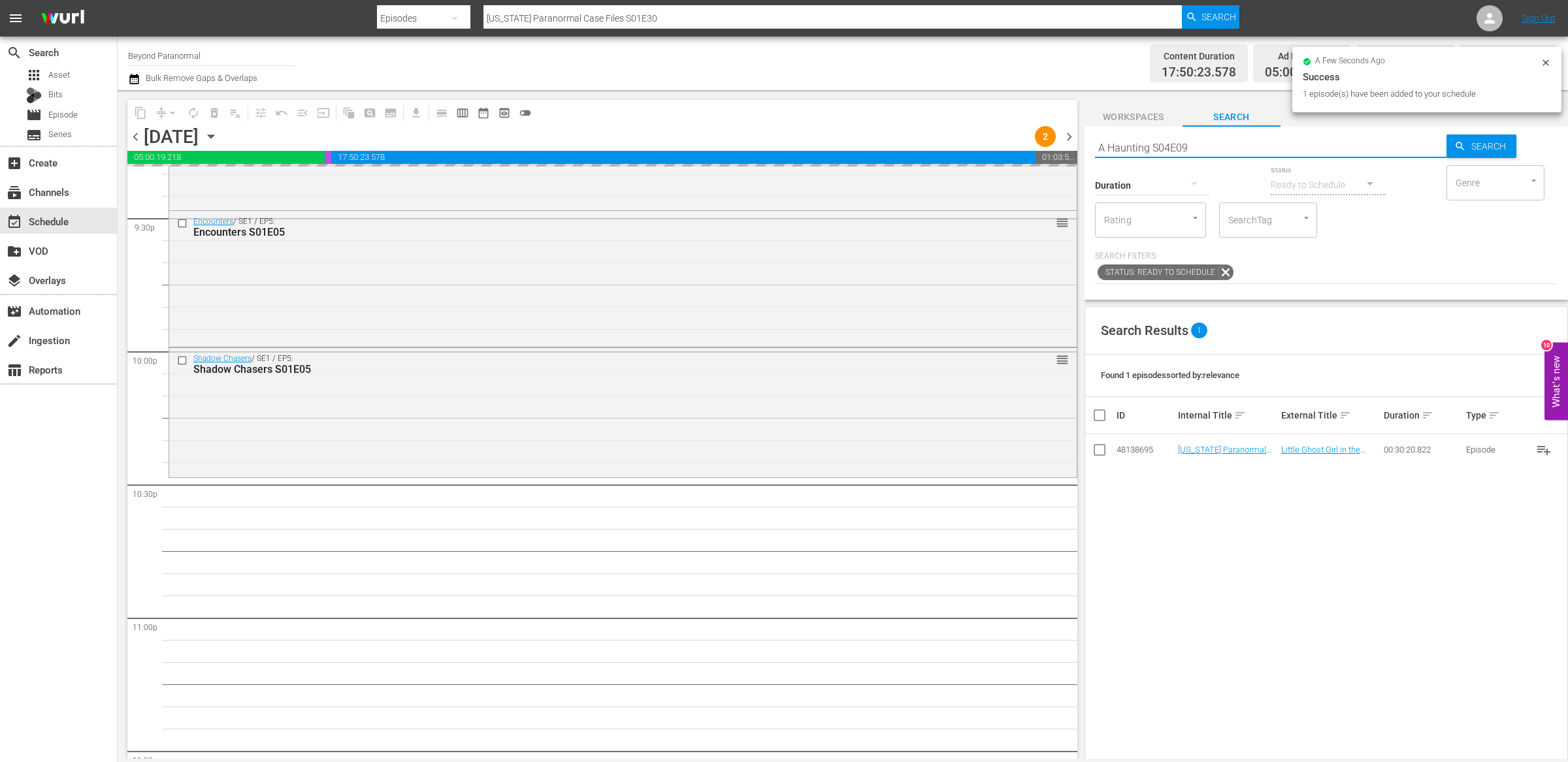
scroll to position [5771, 0]
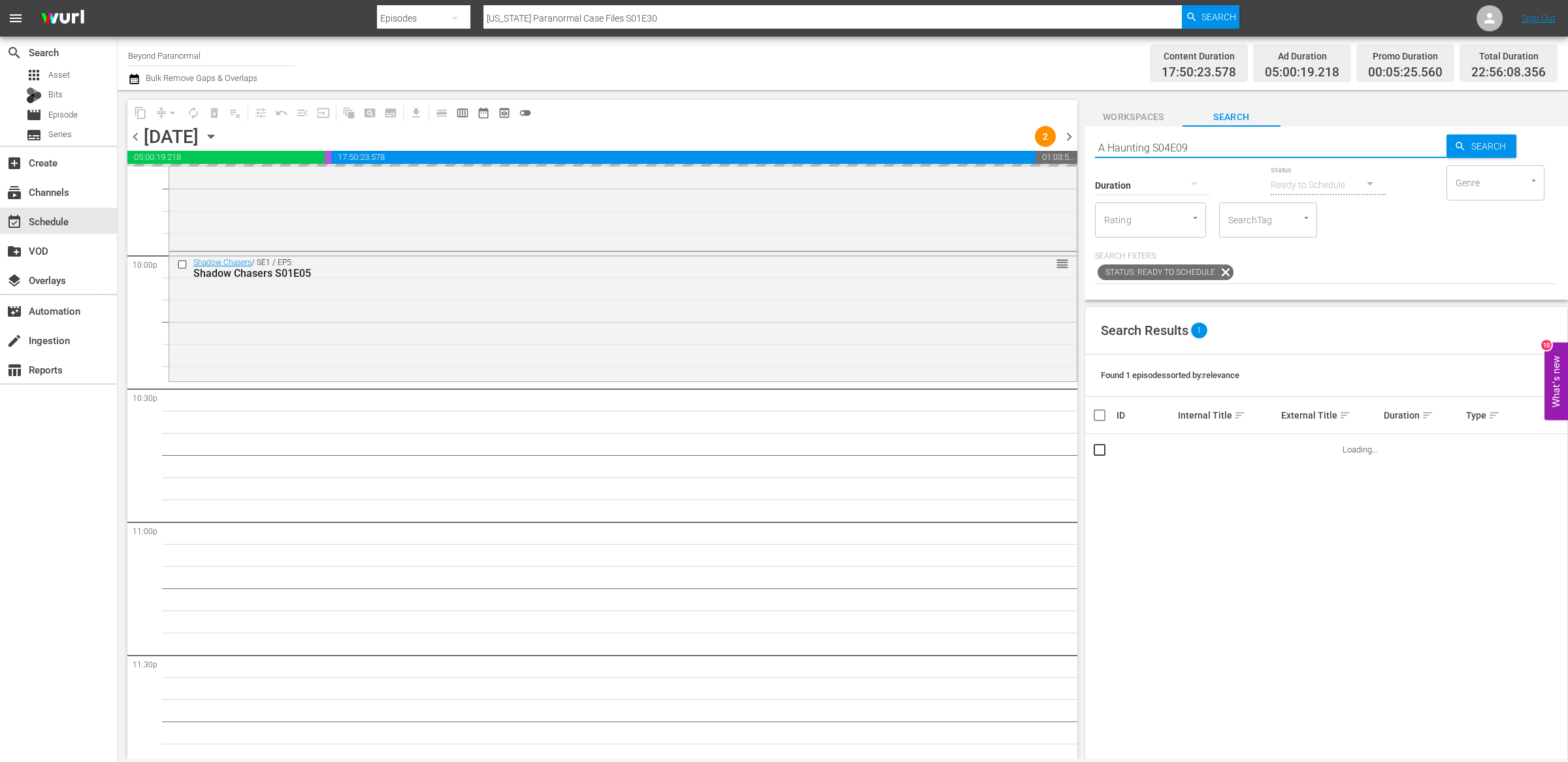
type input "A Haunting S04E09"
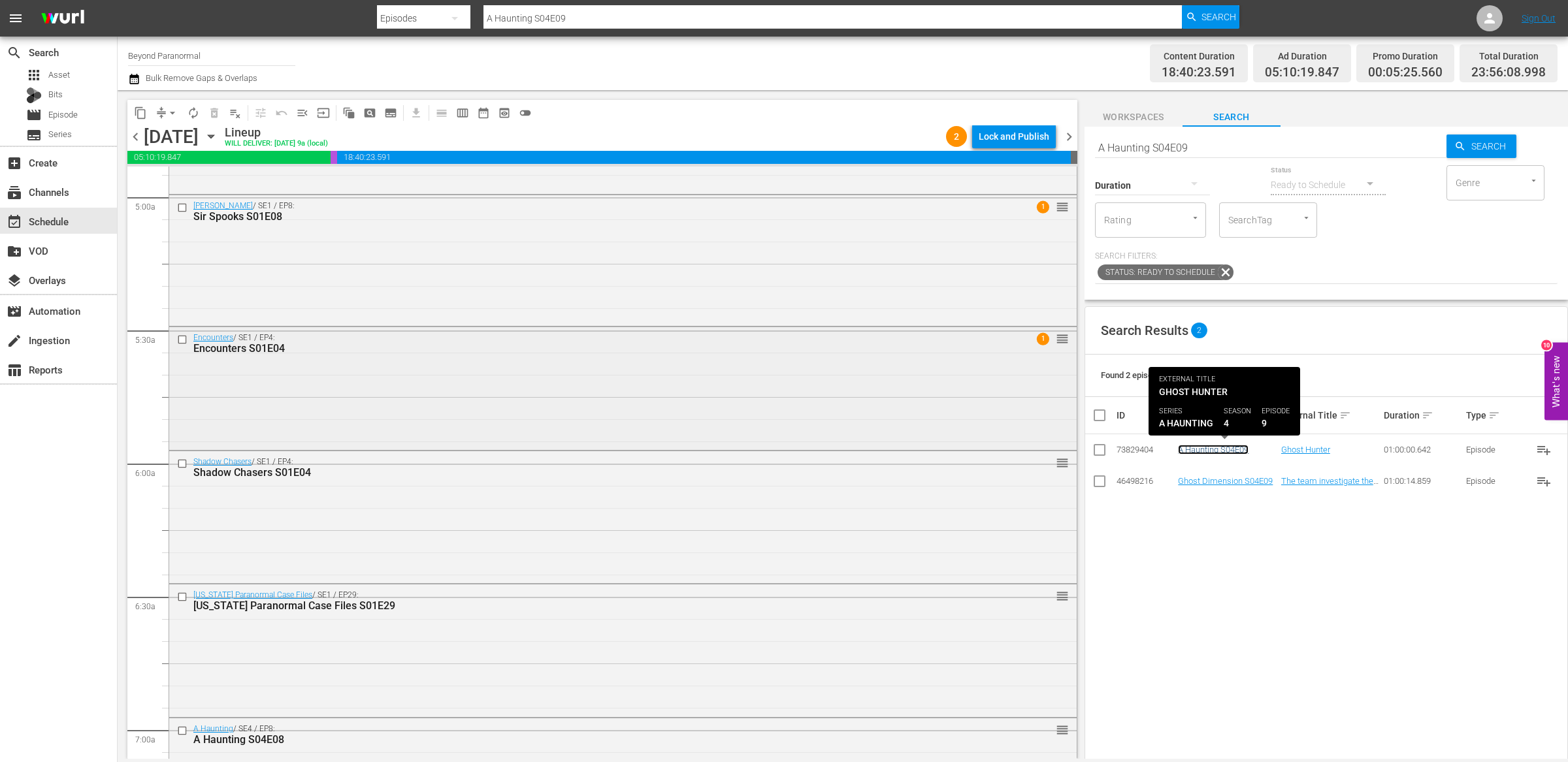
scroll to position [1242, 0]
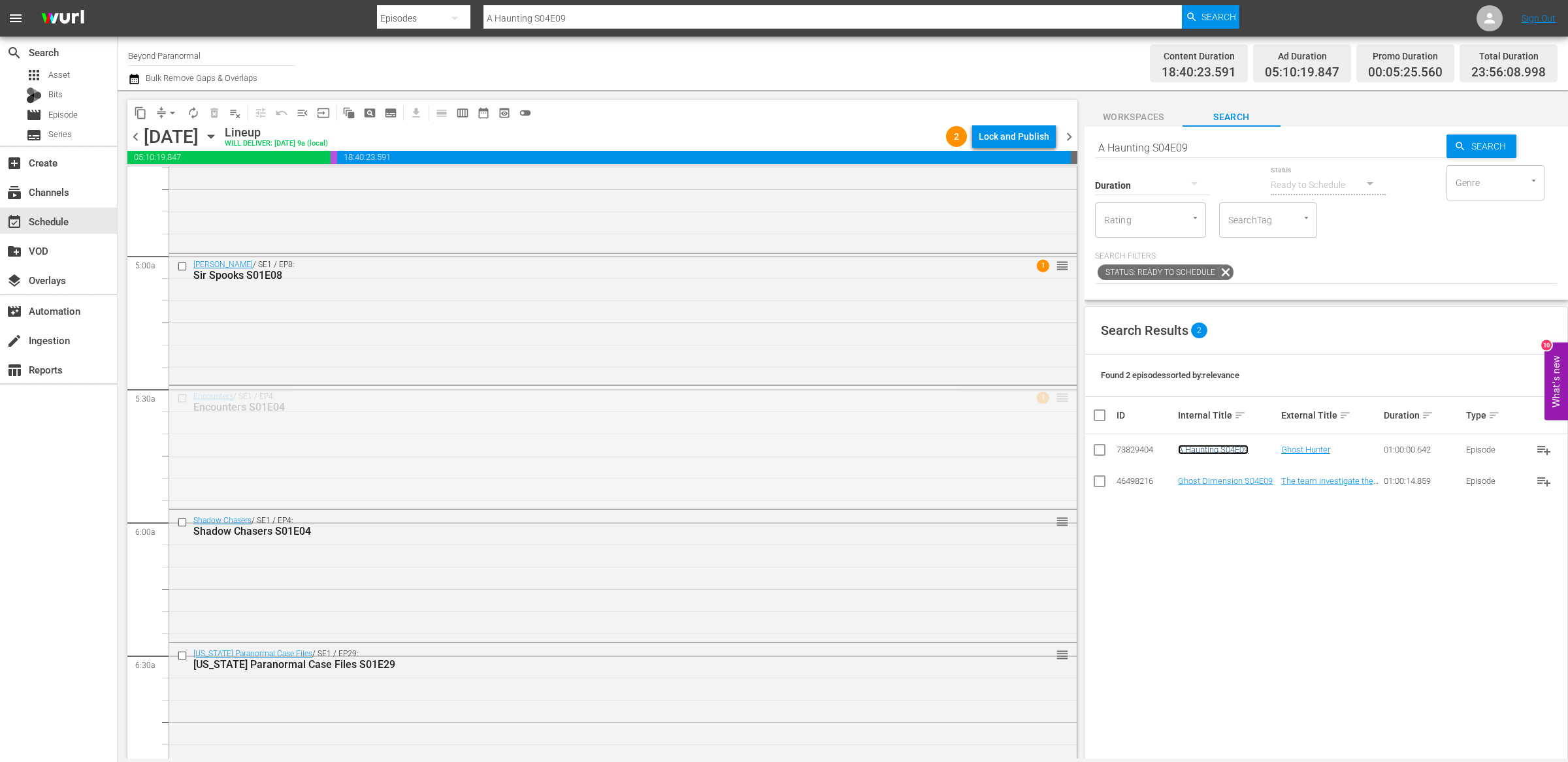
drag, startPoint x: 1047, startPoint y: 392, endPoint x: 1047, endPoint y: 425, distance: 33.0
click at [1202, 146] on input "A Haunting S04E09" at bounding box center [1270, 148] width 351 height 31
type input "unveiled"
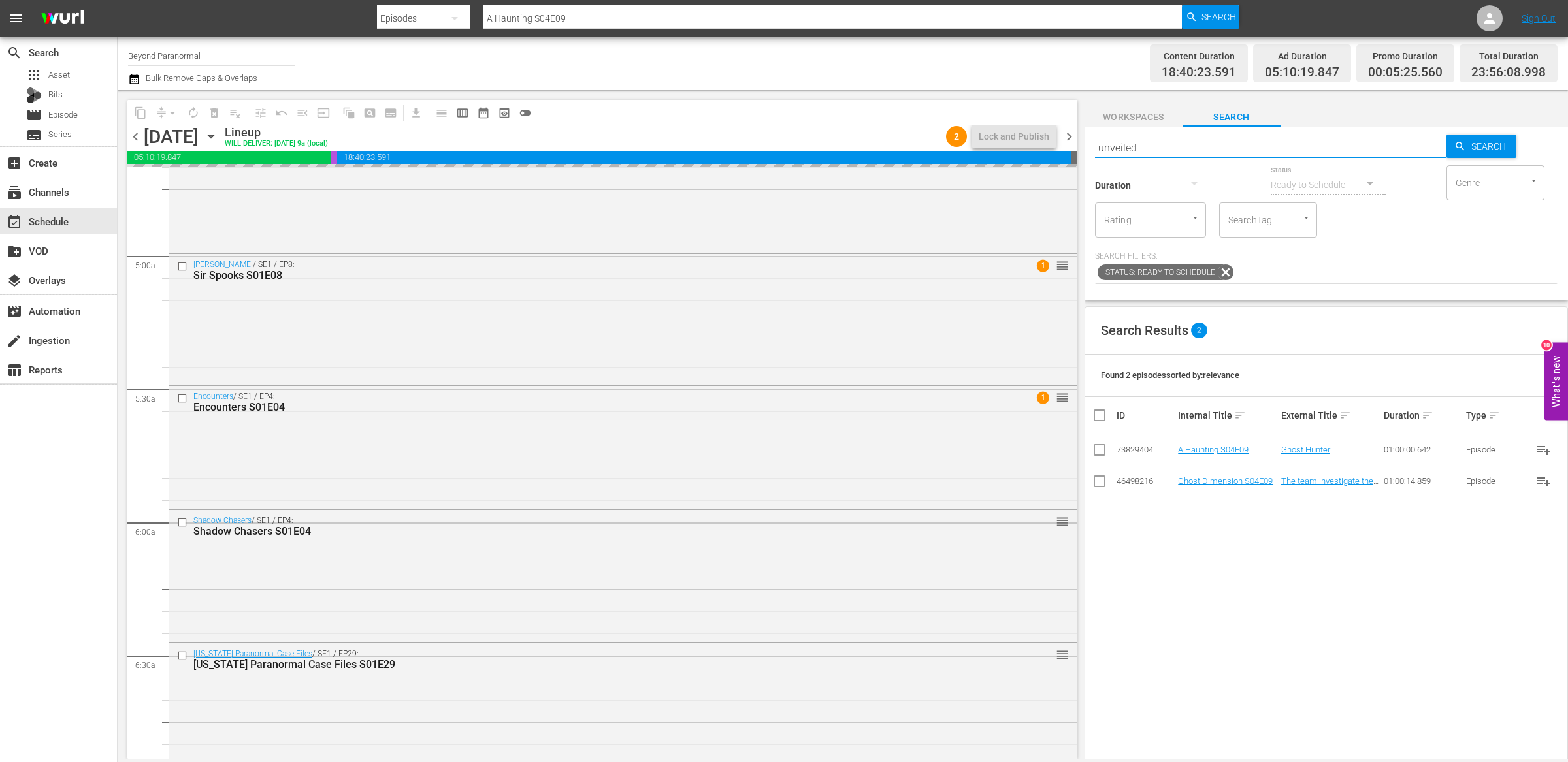
click at [1181, 178] on button "button" at bounding box center [1194, 183] width 31 height 31
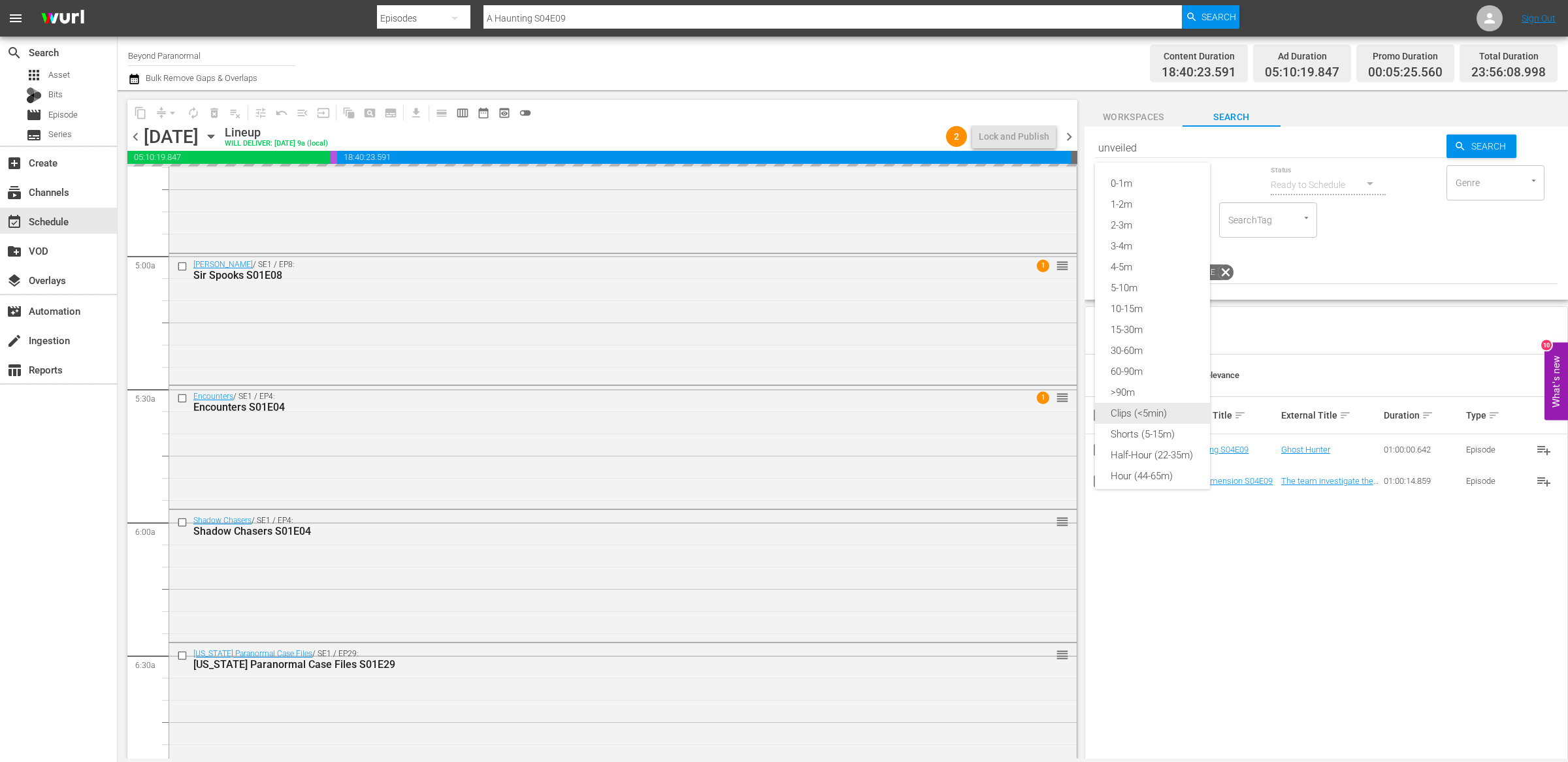
type input "unveiled"
click at [1143, 430] on div "Shorts (5-15m)" at bounding box center [1152, 434] width 115 height 21
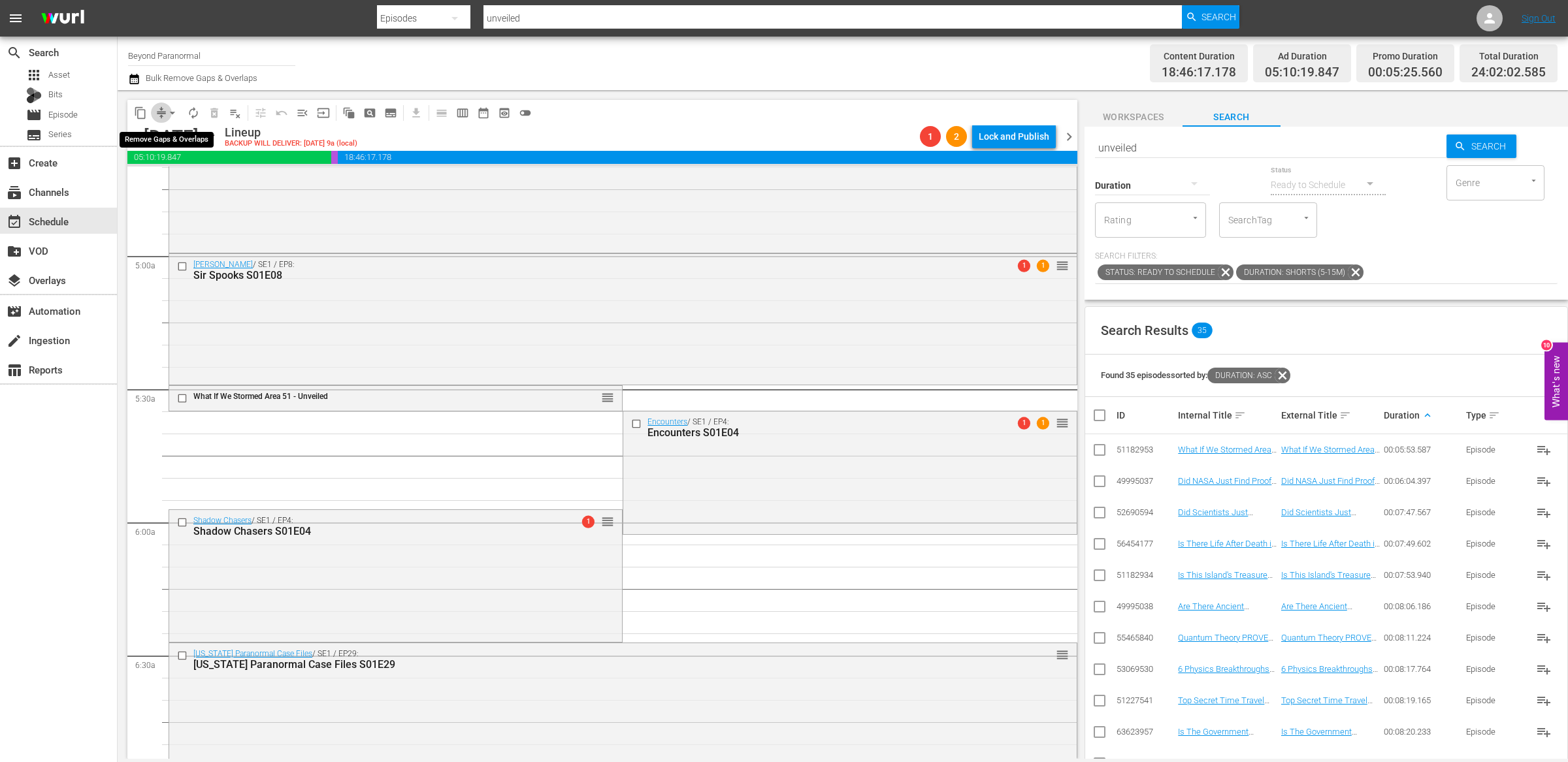
click at [160, 108] on span "compress" at bounding box center [161, 113] width 13 height 13
click at [164, 114] on button "arrow_drop_down" at bounding box center [173, 113] width 21 height 21
click at [172, 182] on li "Align to End of Previous Day" at bounding box center [173, 182] width 137 height 21
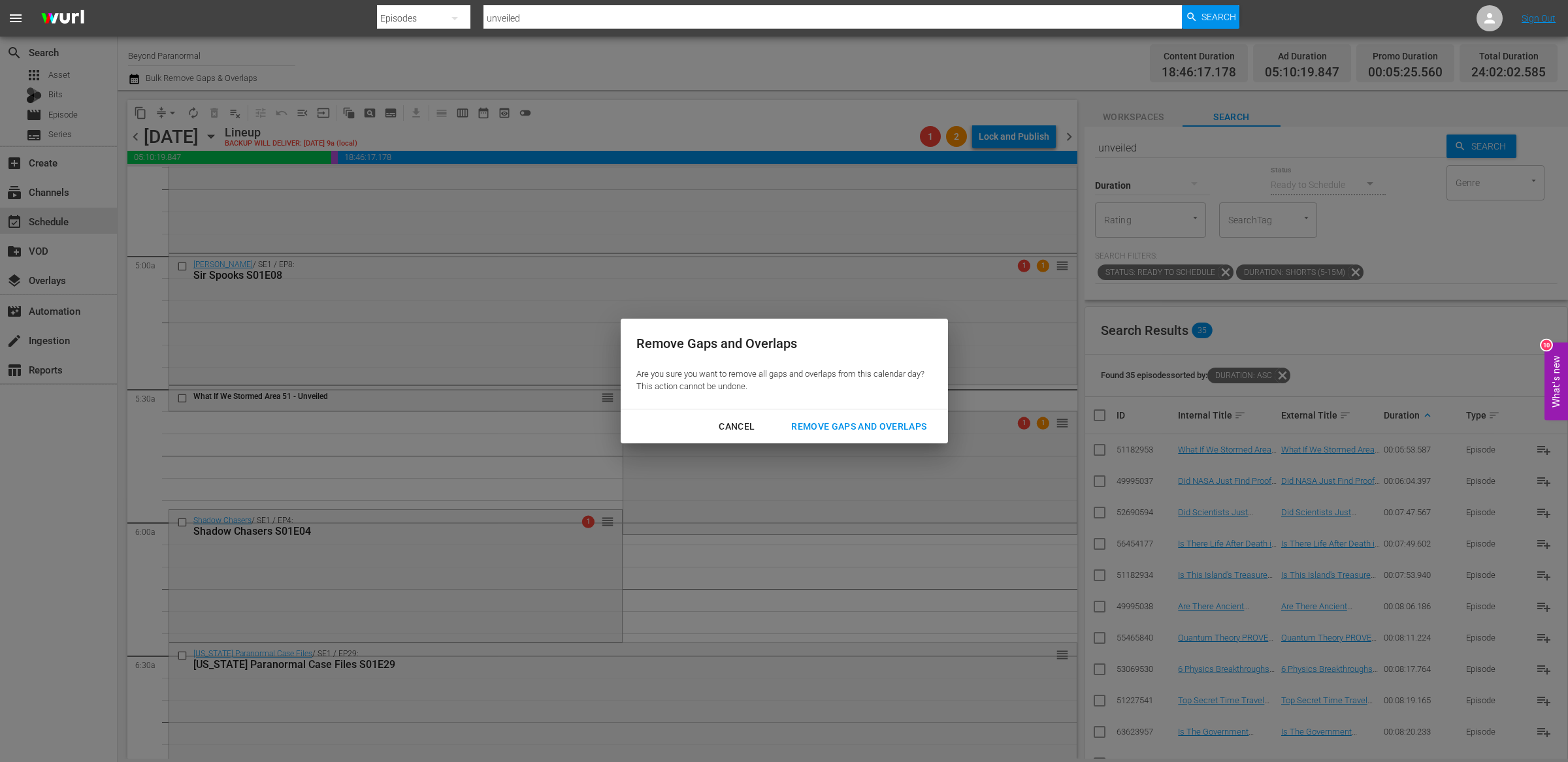
click at [826, 422] on div "Remove Gaps and Overlaps" at bounding box center [858, 426] width 156 height 16
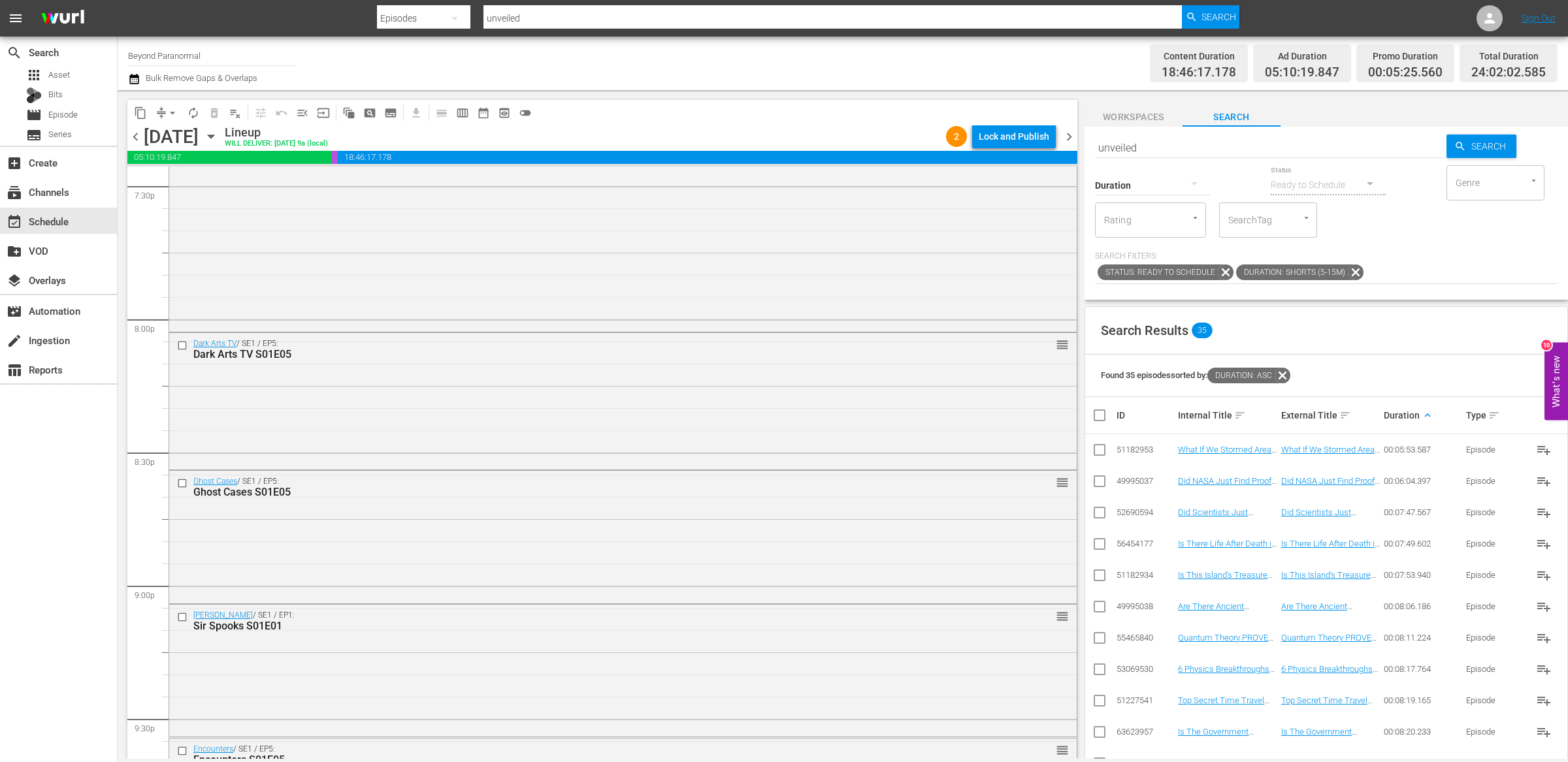
scroll to position [5153, 0]
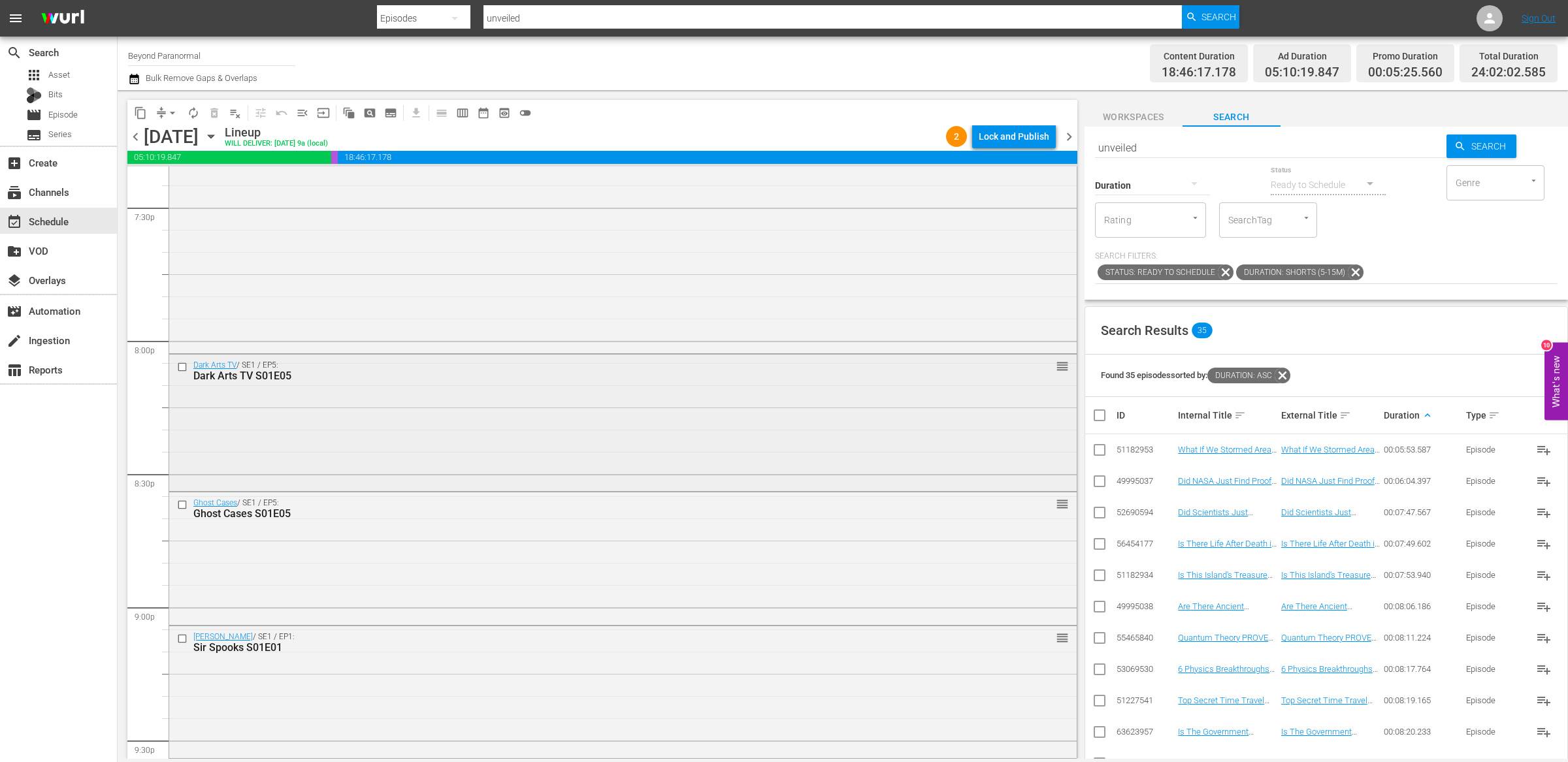
click at [183, 365] on input "checkbox" at bounding box center [183, 368] width 14 height 11
click at [184, 507] on input "checkbox" at bounding box center [183, 505] width 14 height 11
click at [182, 638] on input "checkbox" at bounding box center [183, 639] width 14 height 11
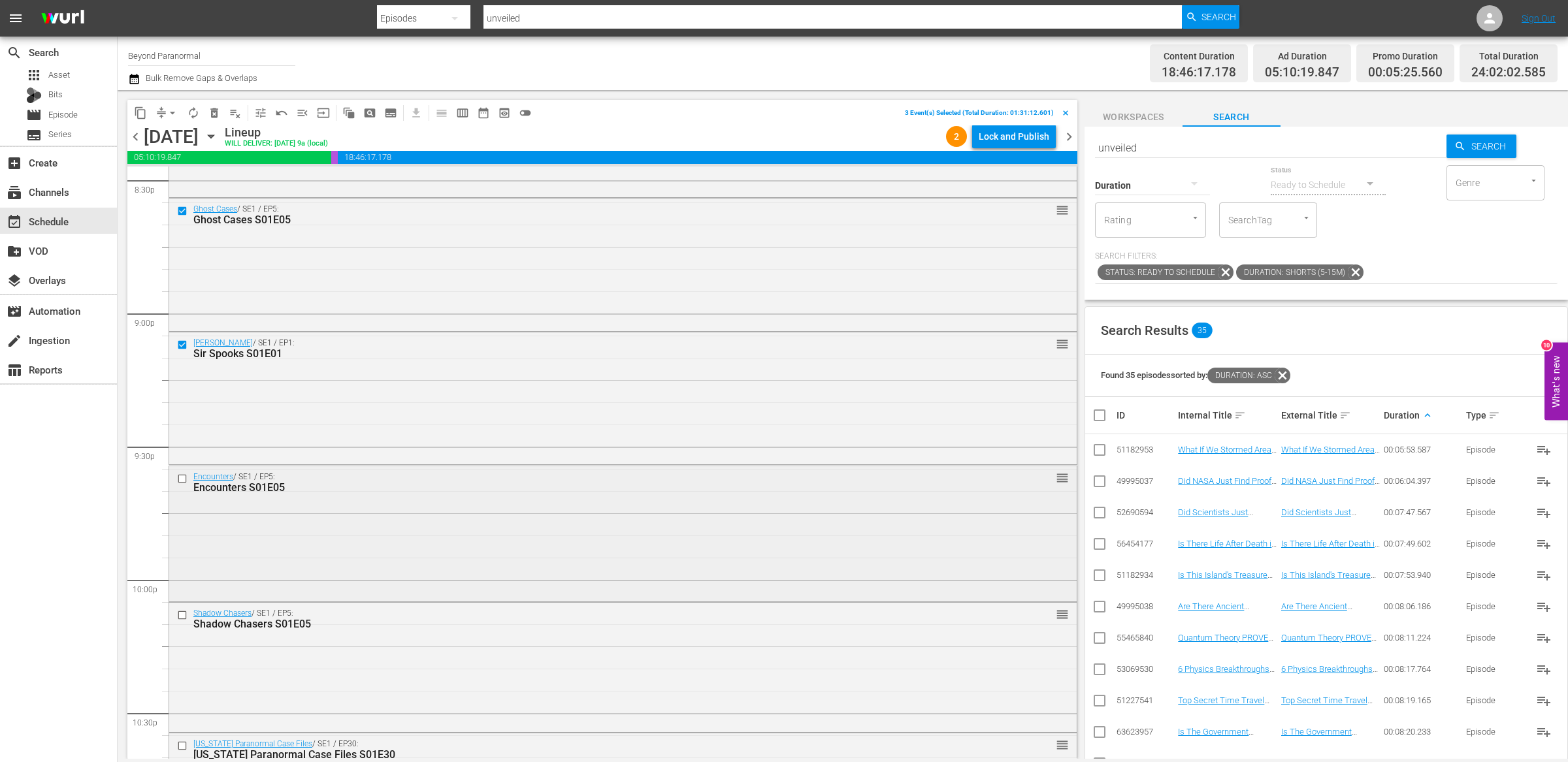
scroll to position [5479, 0]
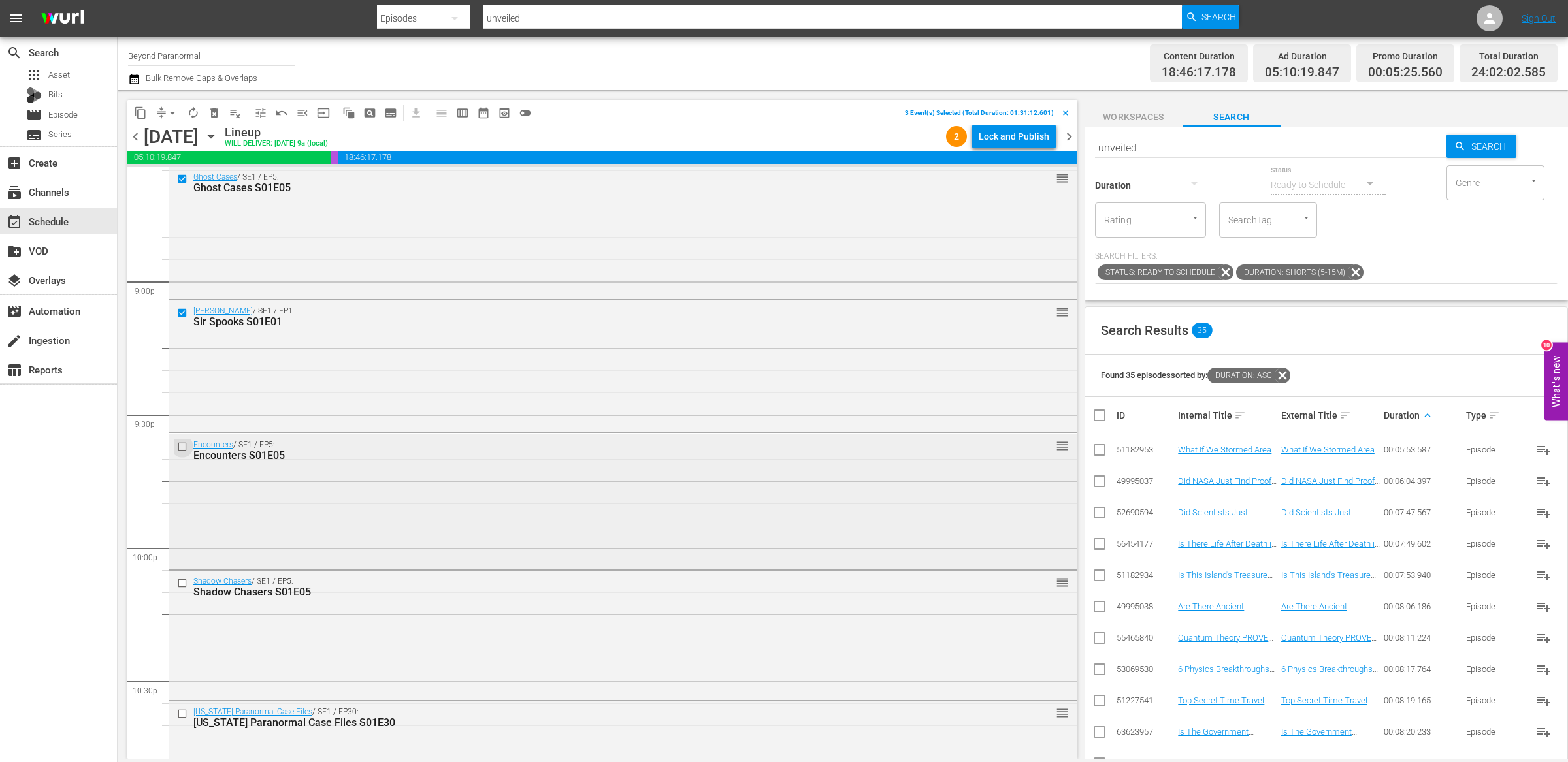
click at [183, 444] on input "checkbox" at bounding box center [183, 447] width 14 height 11
click at [182, 586] on input "checkbox" at bounding box center [183, 584] width 14 height 11
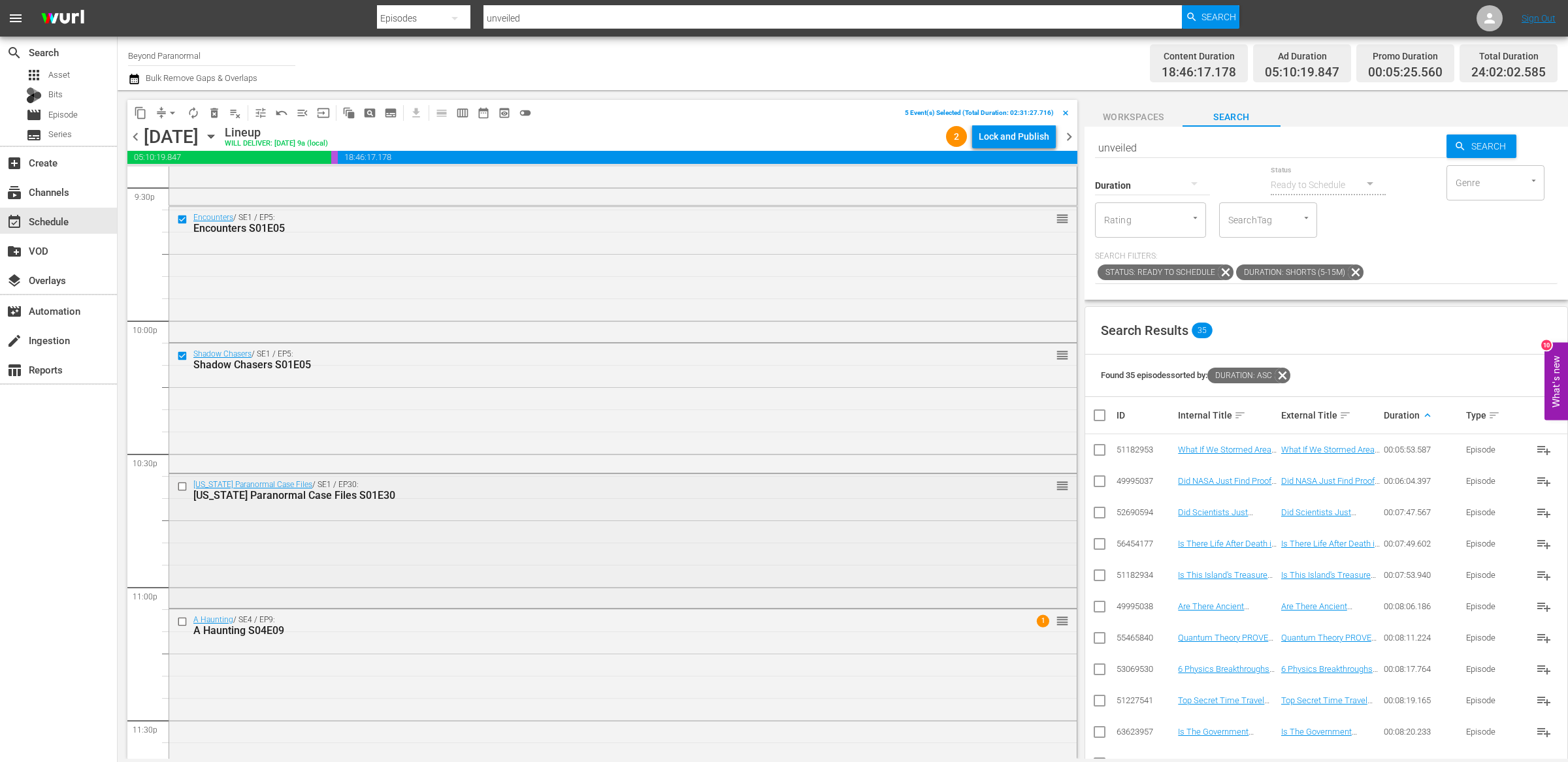
scroll to position [5726, 0]
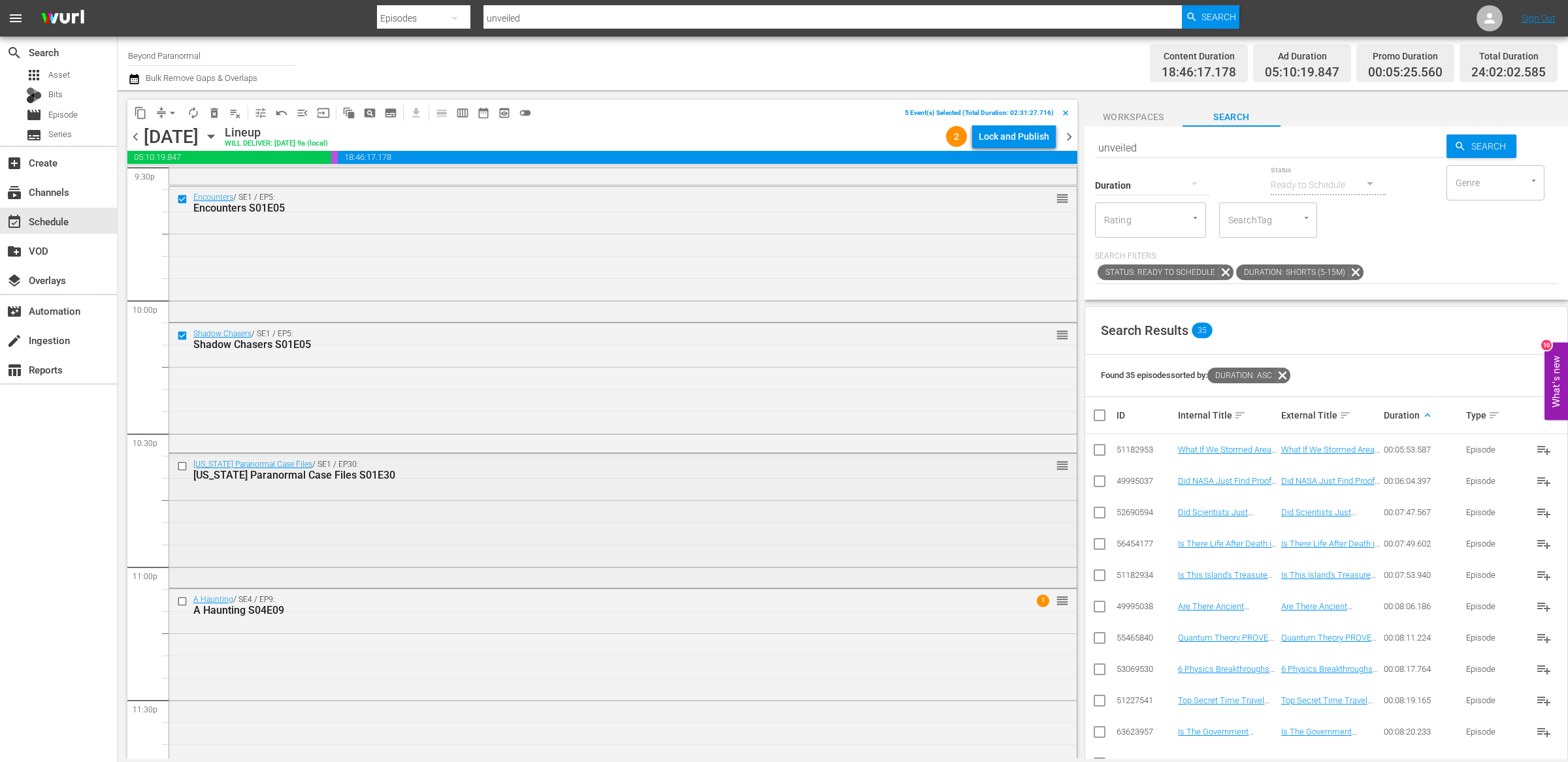
click at [183, 465] on input "checkbox" at bounding box center [183, 467] width 14 height 11
click at [181, 606] on input "checkbox" at bounding box center [183, 601] width 14 height 11
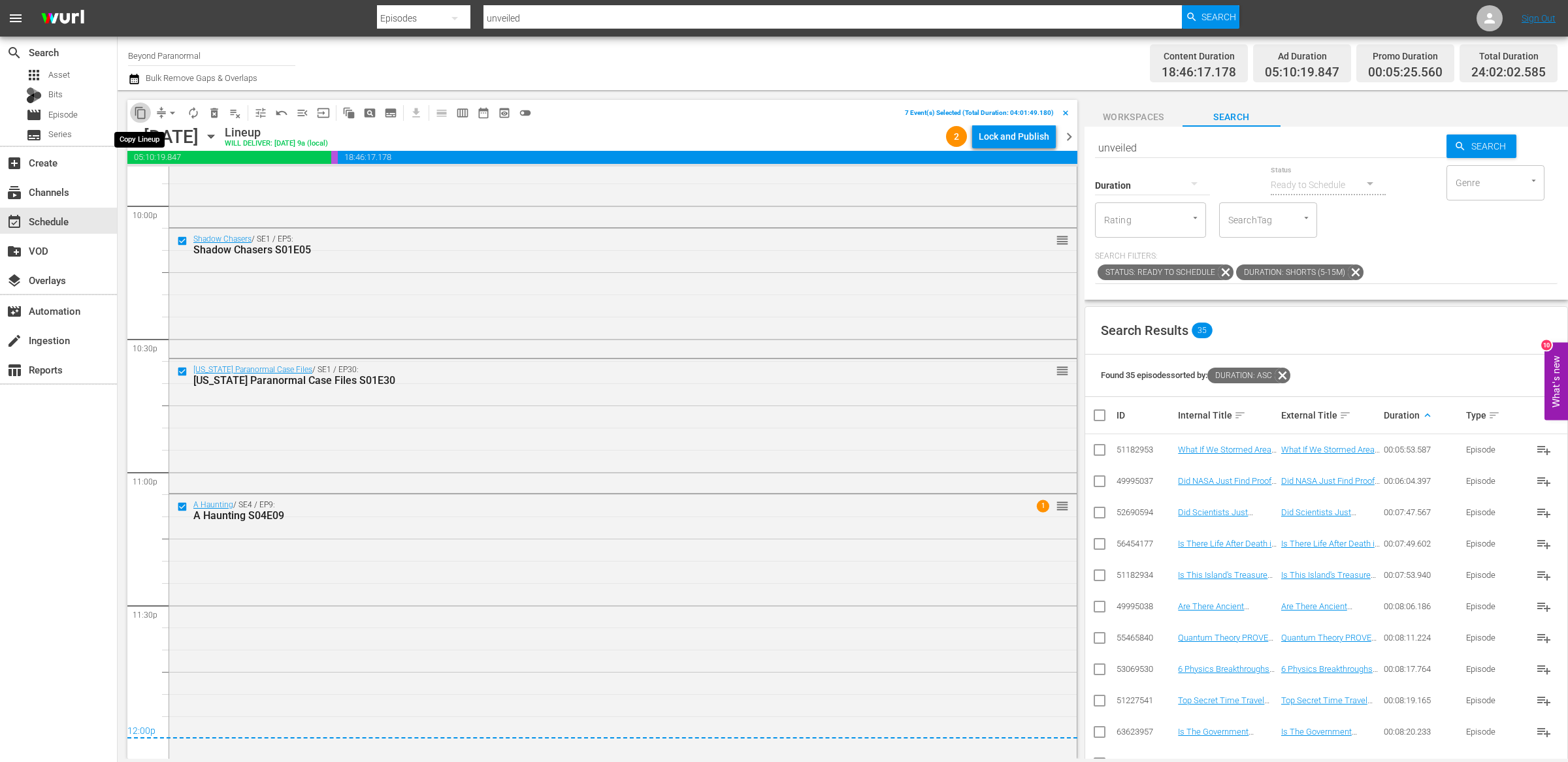
click at [142, 112] on span "content_copy" at bounding box center [140, 113] width 13 height 13
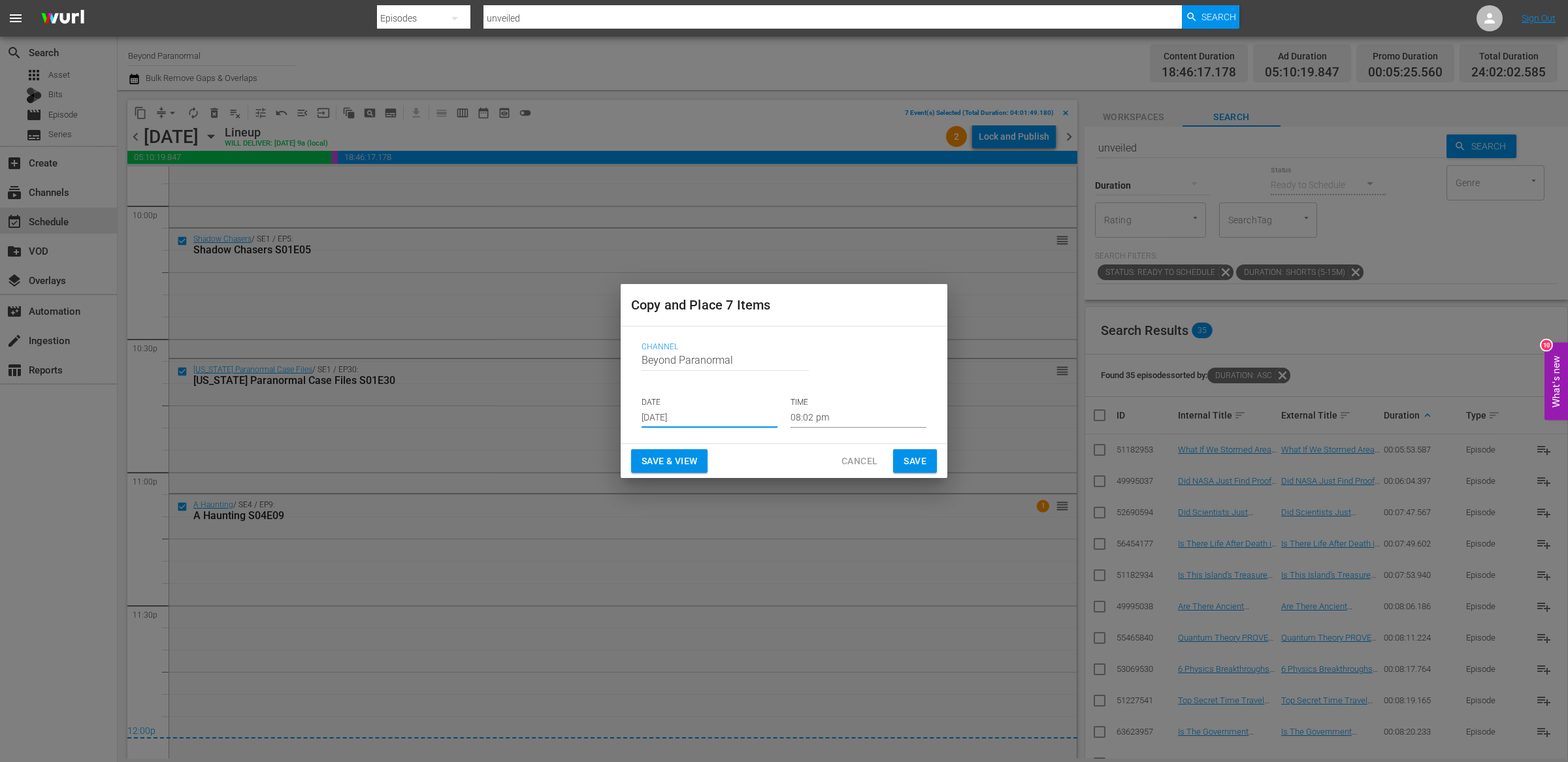
click at [700, 425] on input "[DATE]" at bounding box center [709, 418] width 136 height 20
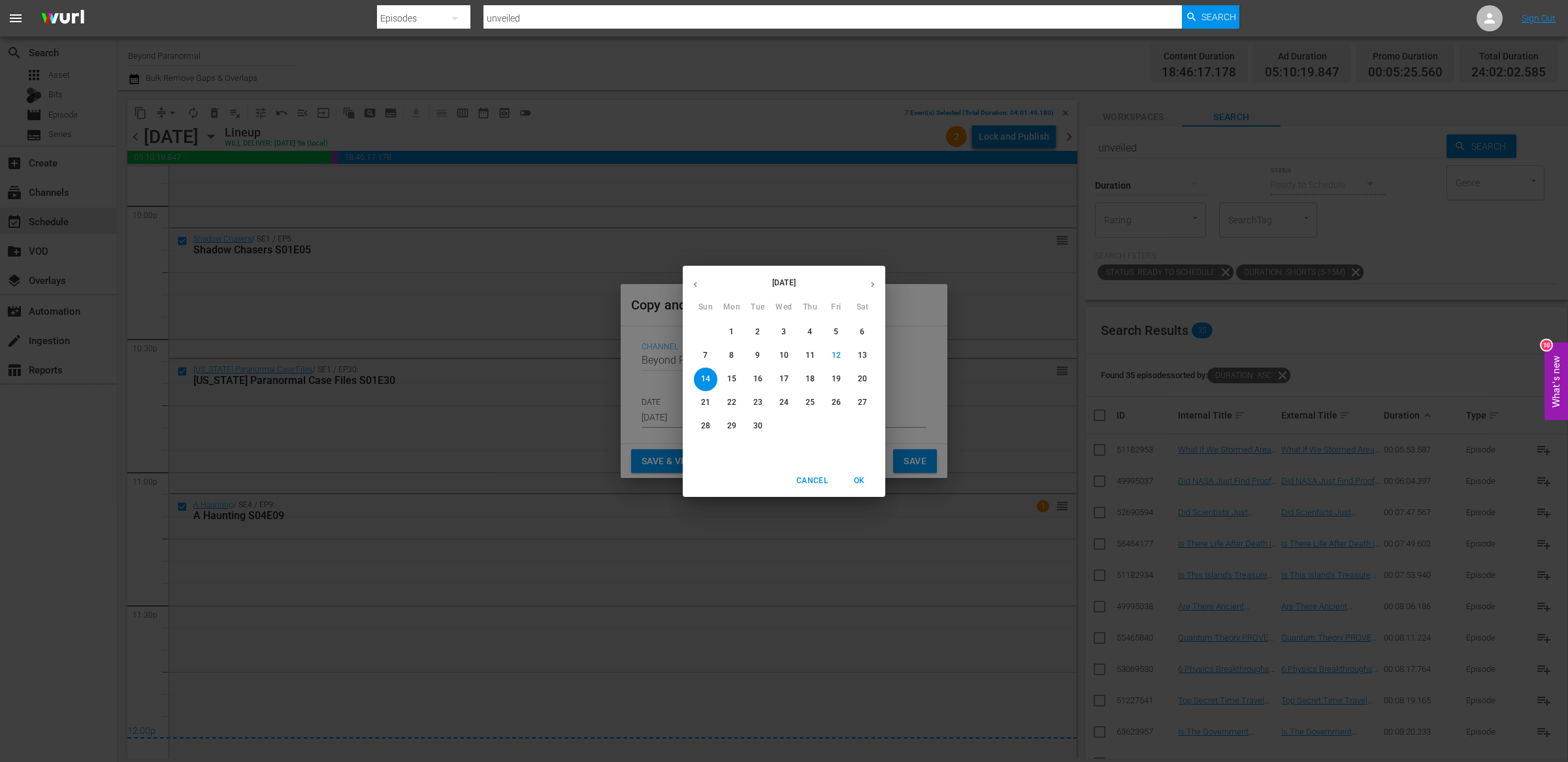
click at [870, 286] on icon "button" at bounding box center [872, 284] width 10 height 10
click at [731, 402] on p "20" at bounding box center [731, 403] width 9 height 11
type input "Oct 20th 2025"
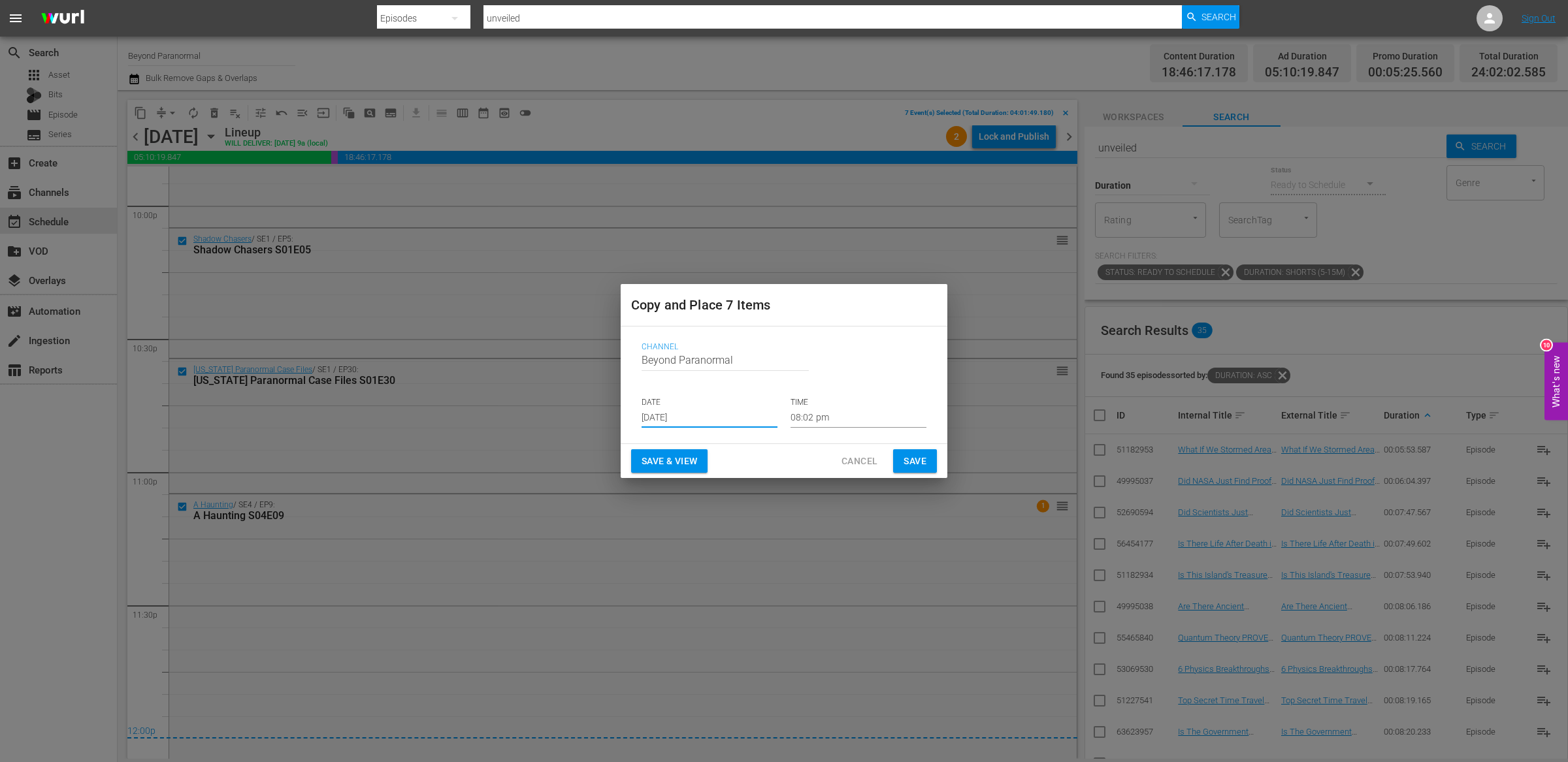
click at [820, 418] on input "08:02 pm" at bounding box center [858, 418] width 136 height 20
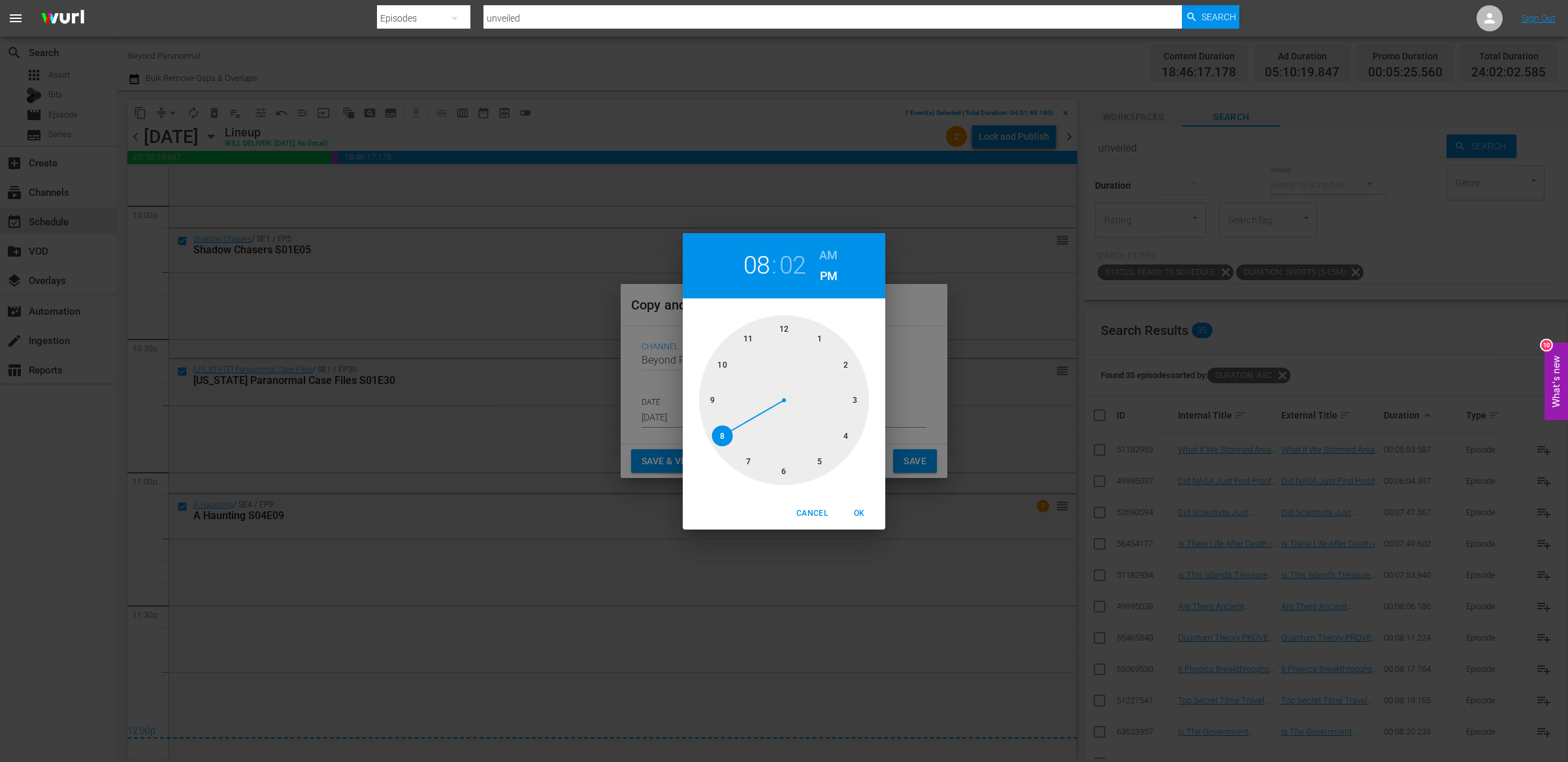
click at [780, 330] on div at bounding box center [784, 400] width 170 height 170
click at [832, 251] on h6 "AM" at bounding box center [828, 255] width 18 height 21
click at [865, 514] on span "OK" at bounding box center [859, 513] width 31 height 14
type input "12:02 am"
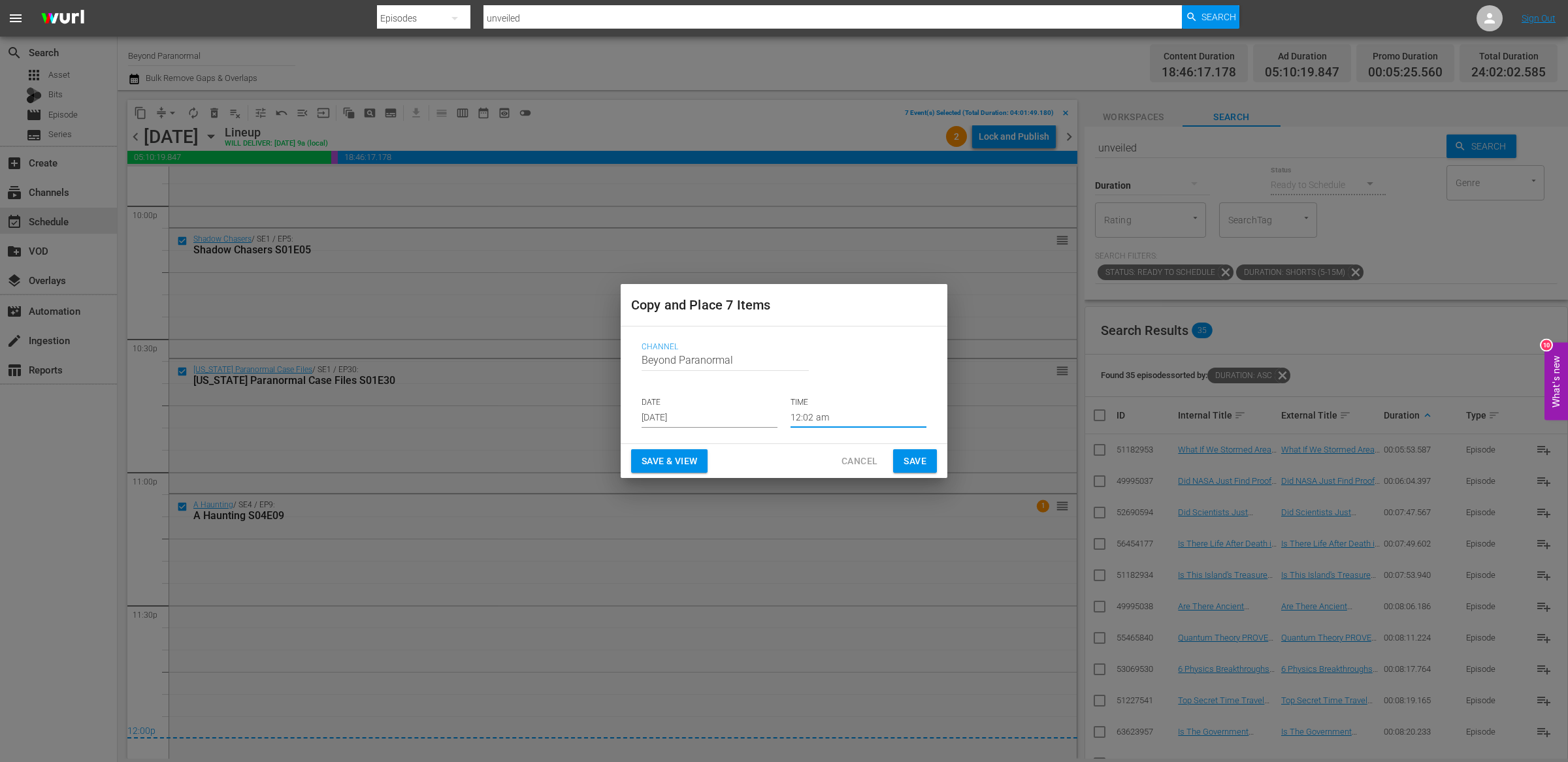
click at [917, 455] on span "Save" at bounding box center [915, 461] width 23 height 16
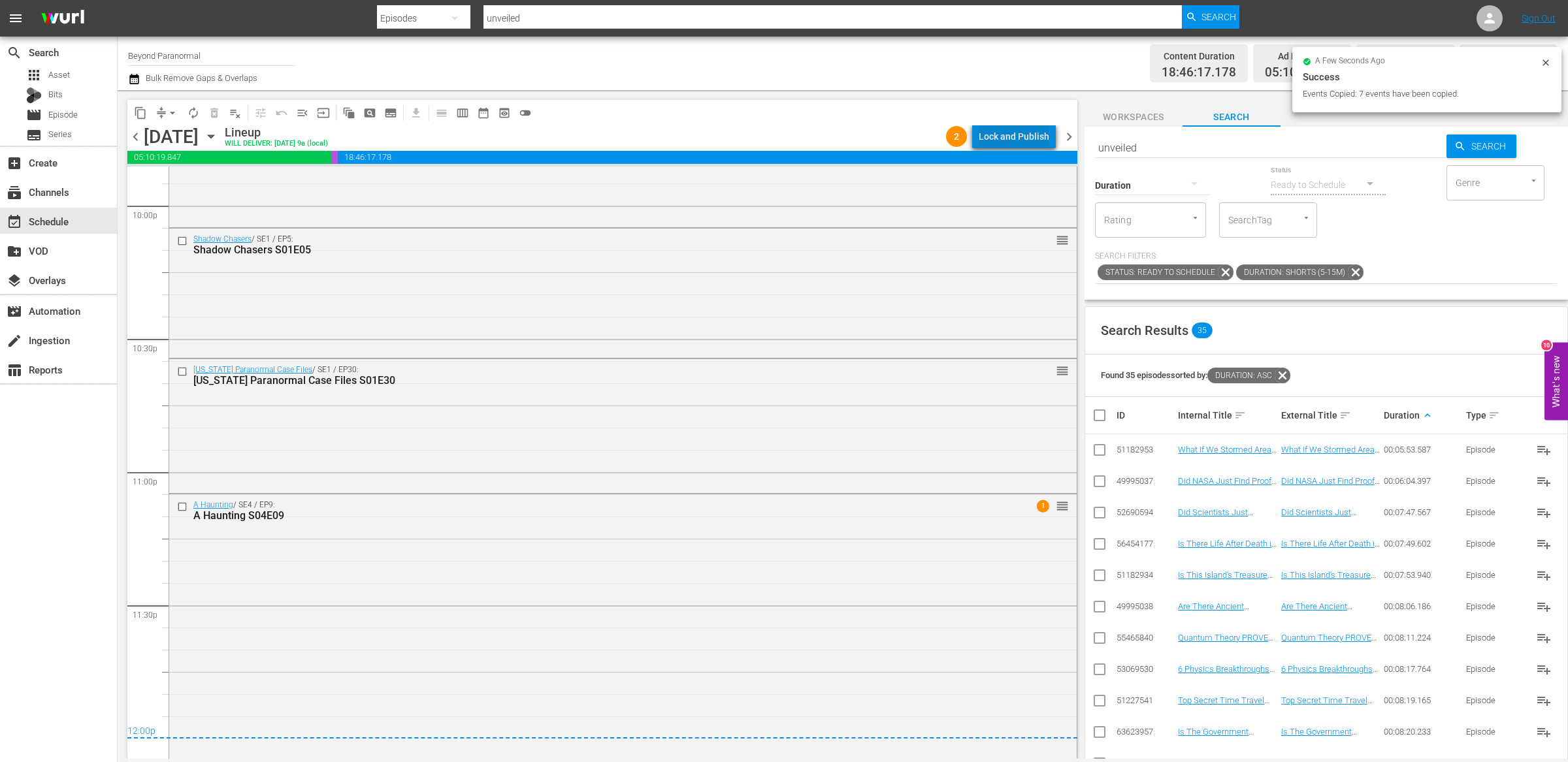
click at [1032, 139] on div "Lock and Publish" at bounding box center [1014, 136] width 71 height 24
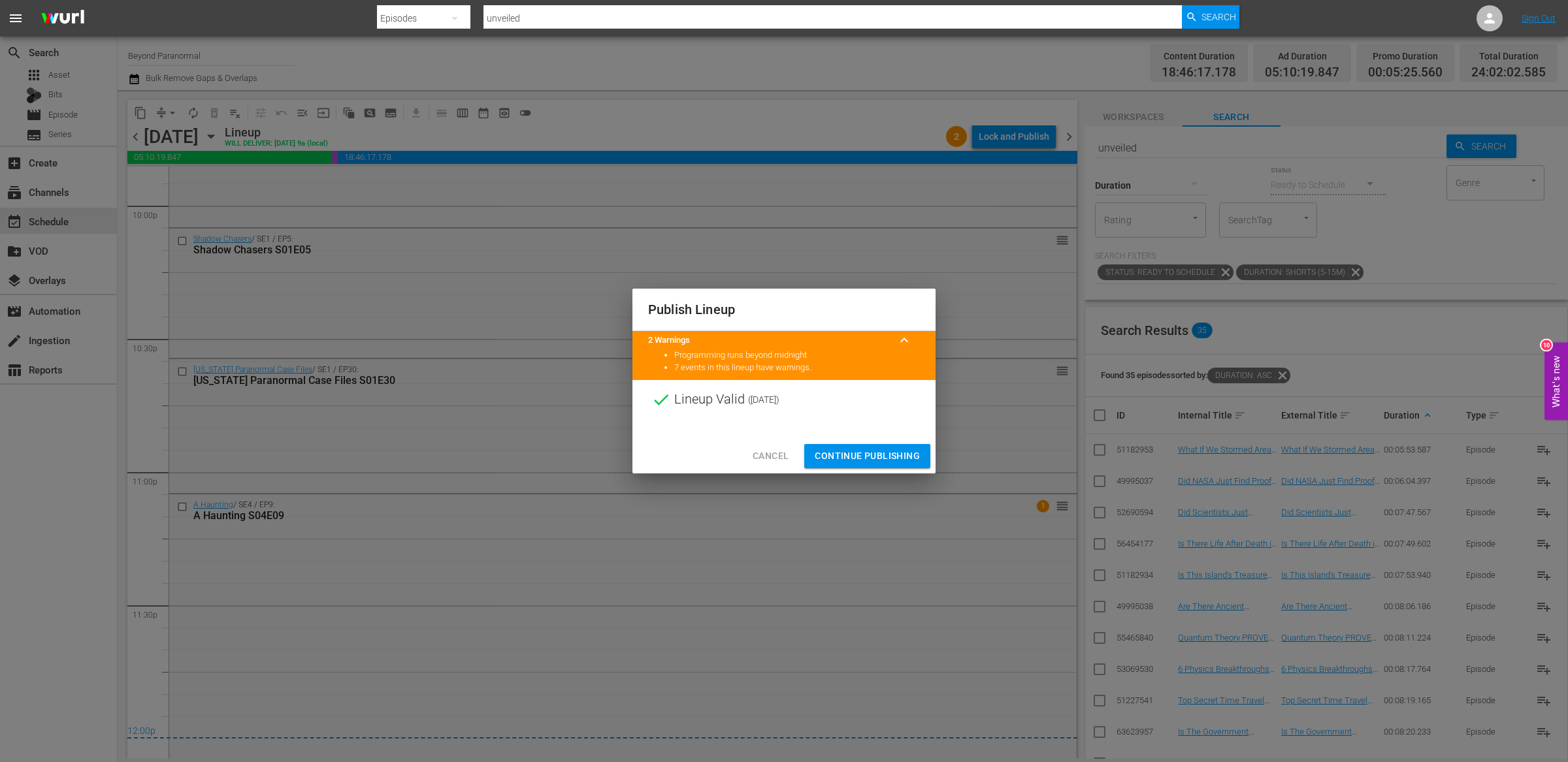
click at [872, 458] on span "Continue Publishing" at bounding box center [867, 456] width 105 height 16
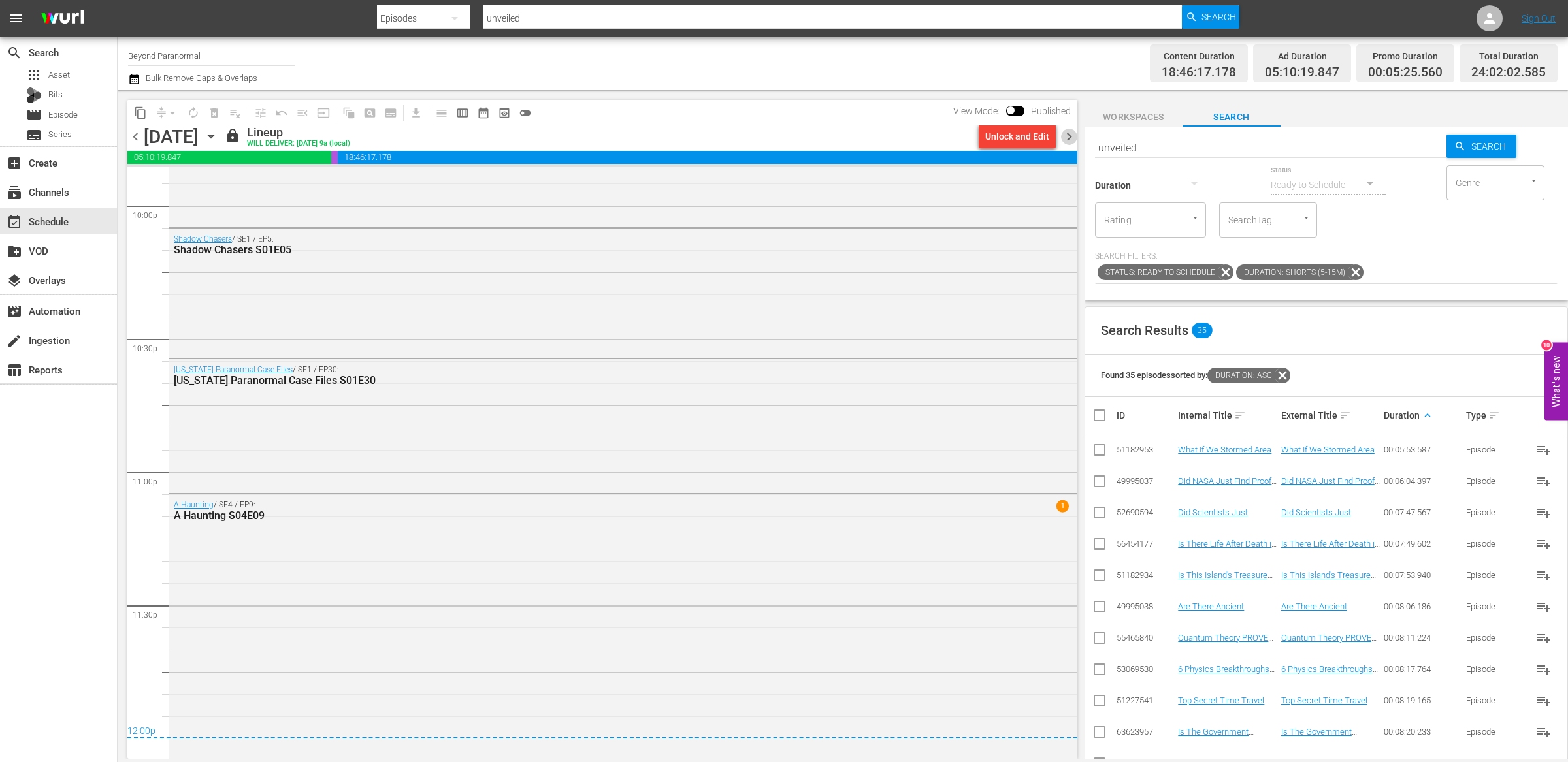
click at [1073, 139] on span "chevron_right" at bounding box center [1069, 137] width 16 height 16
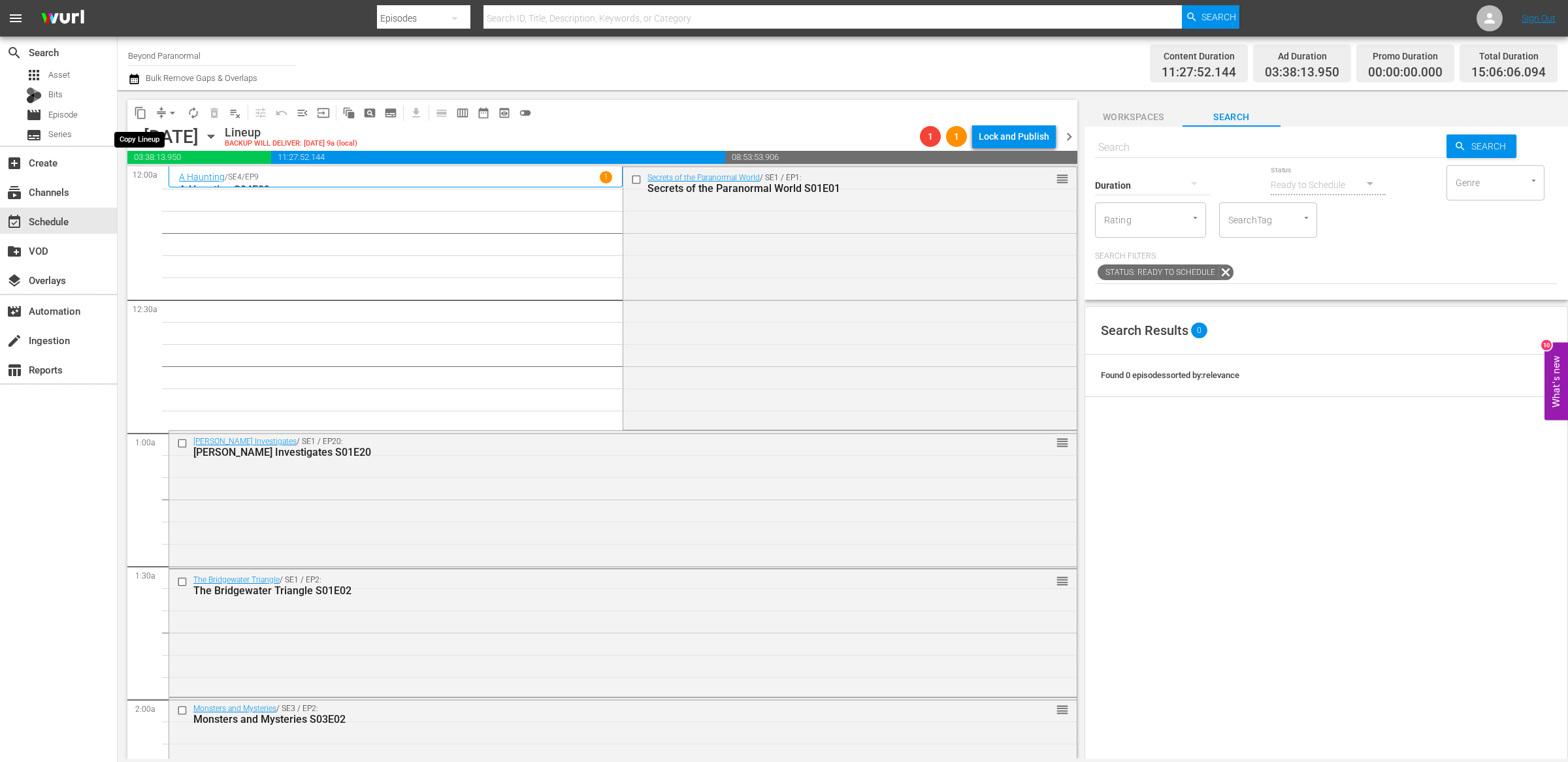
click at [148, 109] on button "content_copy" at bounding box center [140, 113] width 21 height 21
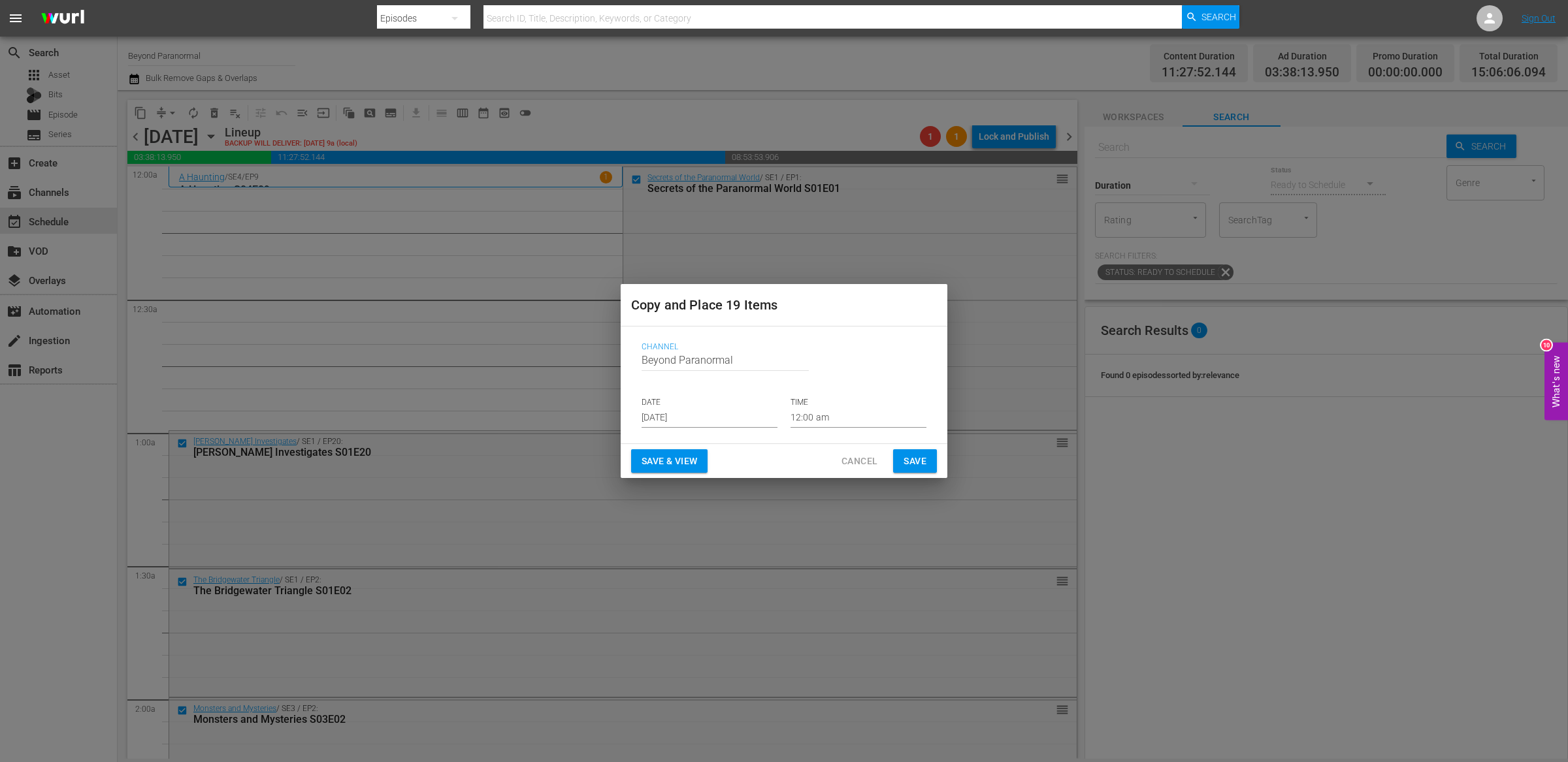
click at [867, 458] on span "Cancel" at bounding box center [859, 461] width 36 height 16
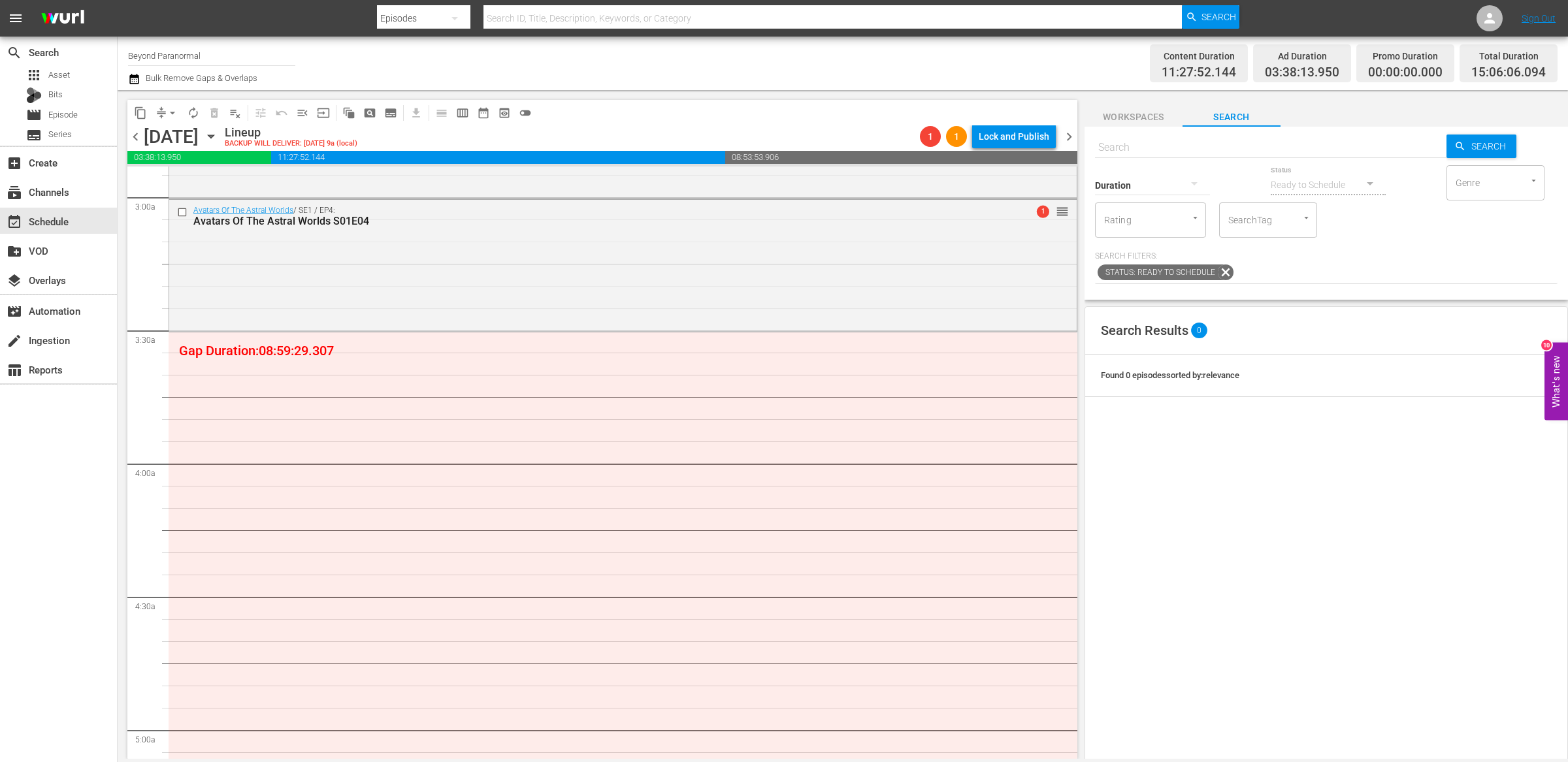
scroll to position [762, 0]
click at [144, 112] on span "content_copy" at bounding box center [140, 113] width 13 height 13
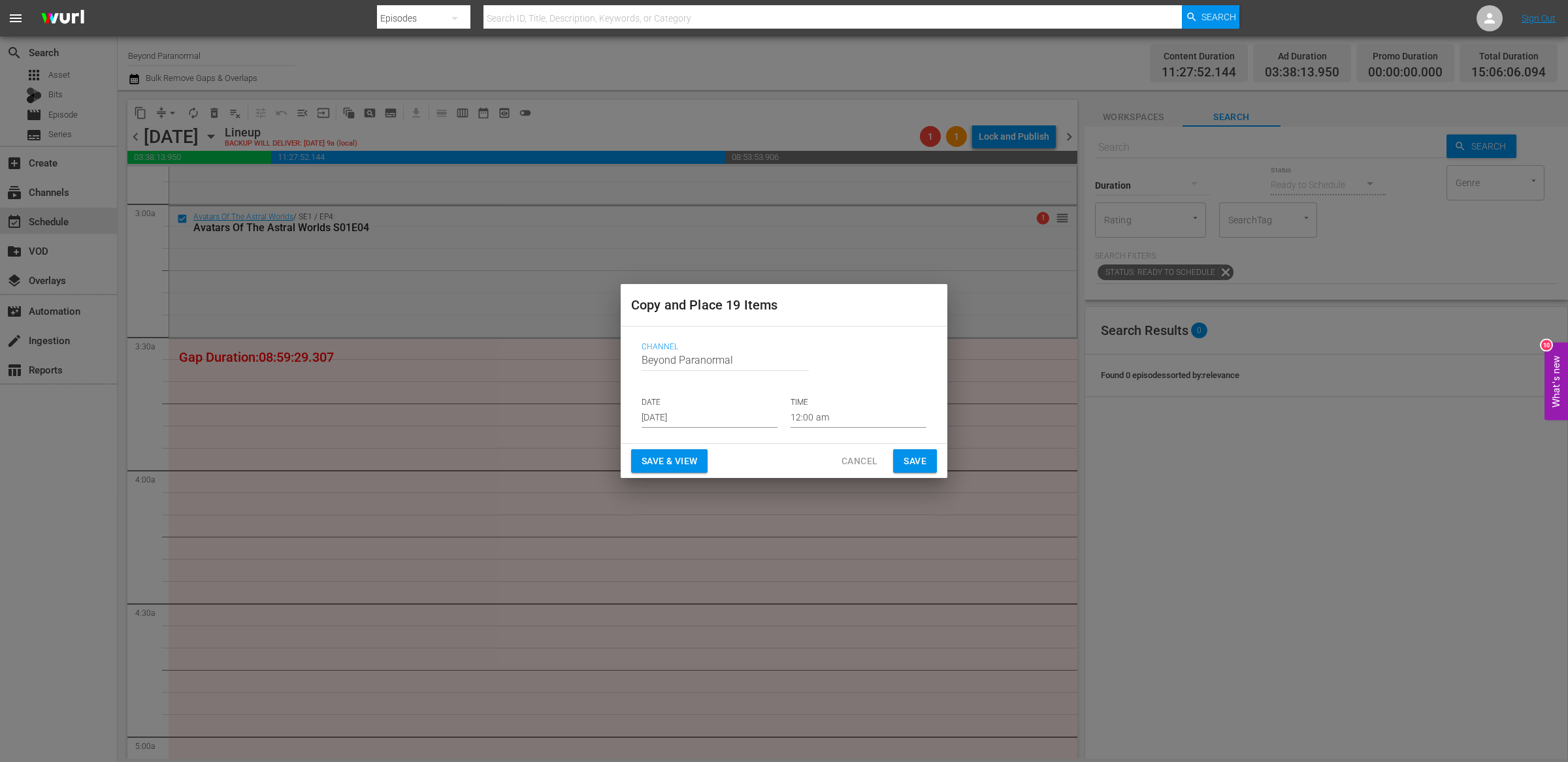
click at [676, 408] on input "[DATE]" at bounding box center [709, 418] width 136 height 20
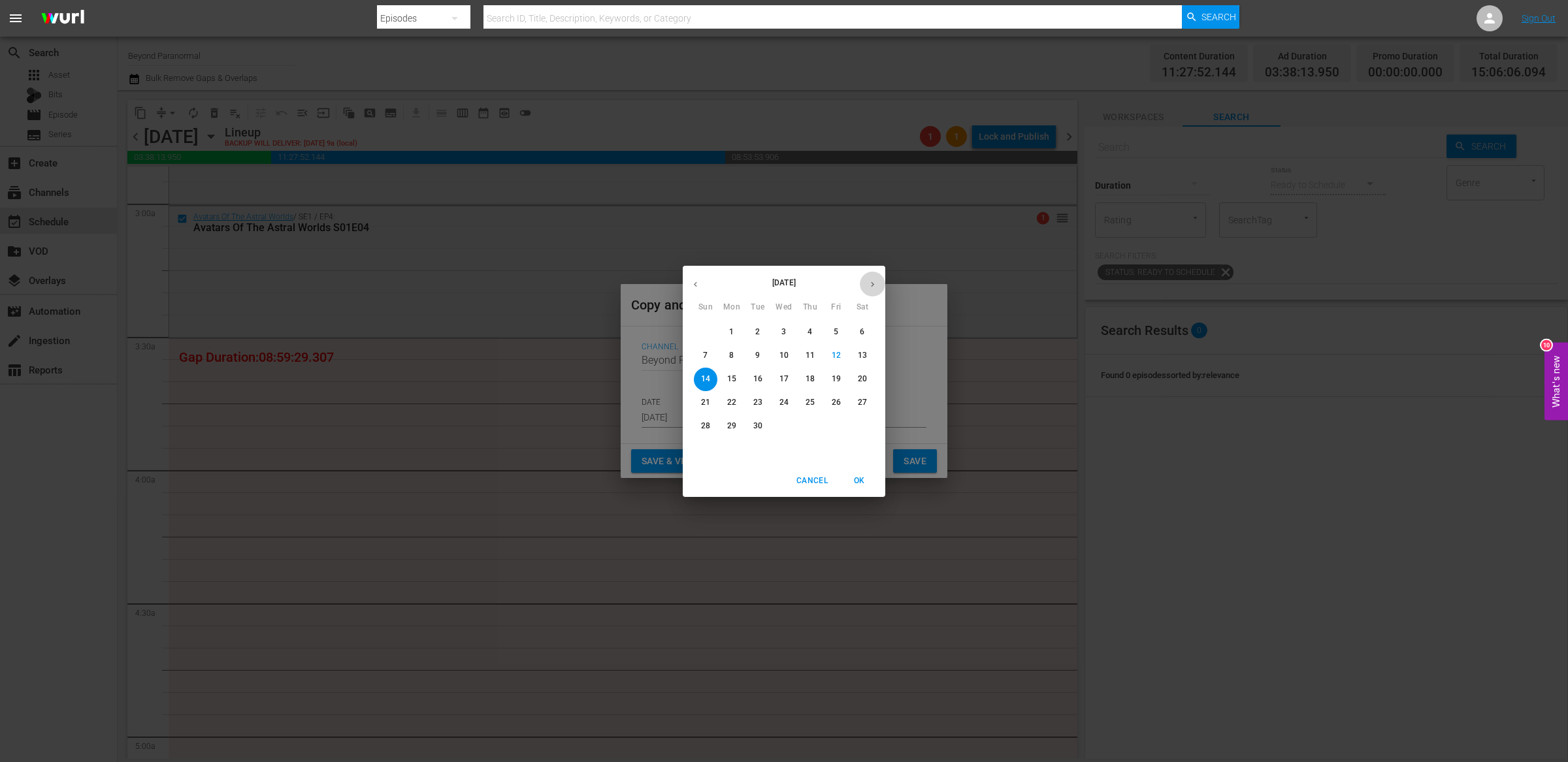
click at [874, 280] on icon "button" at bounding box center [872, 284] width 10 height 10
click at [864, 380] on p "18" at bounding box center [862, 379] width 9 height 11
type input "Oct 18th 2025"
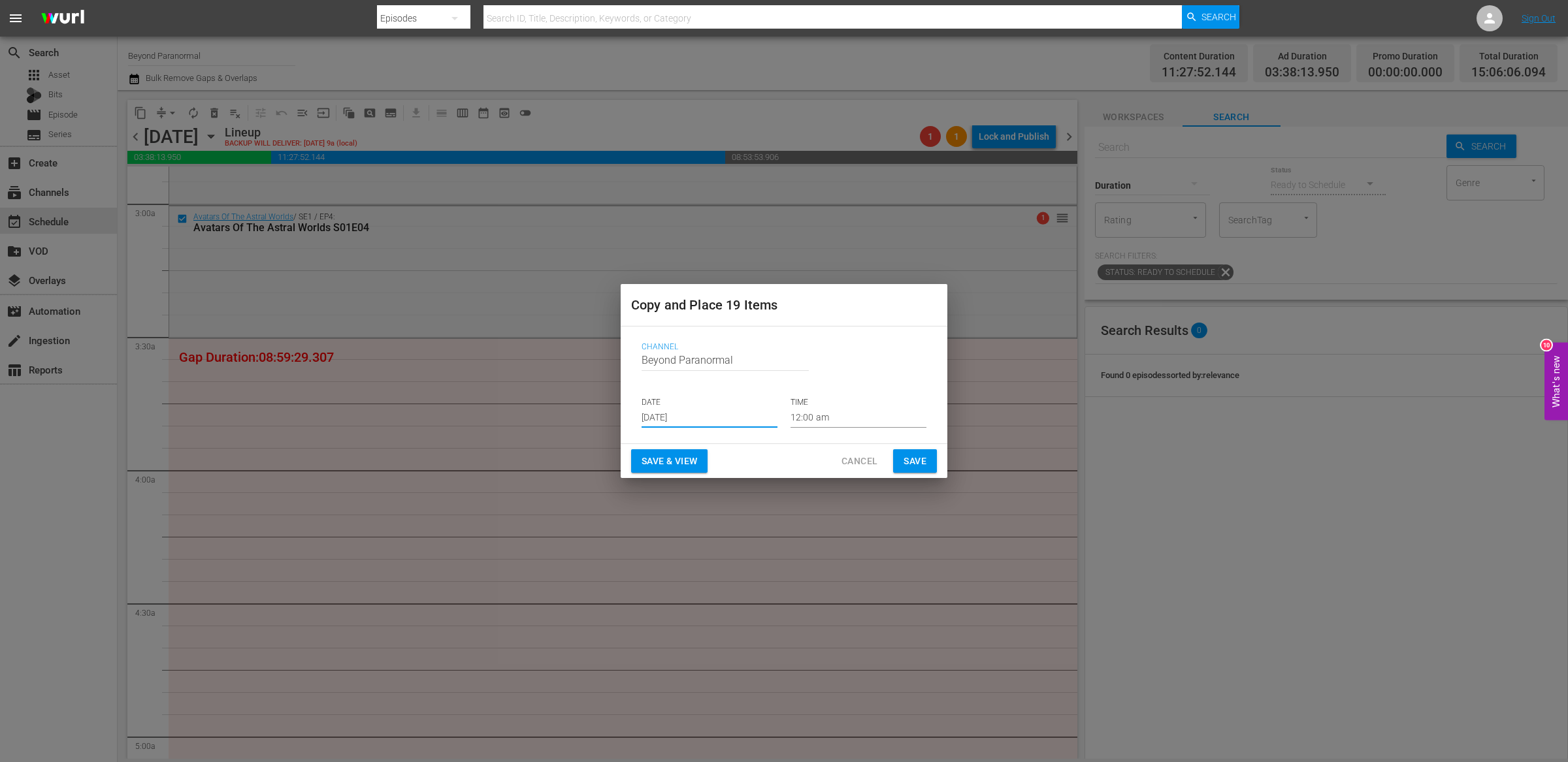
click at [816, 418] on input "12:00 am" at bounding box center [858, 418] width 136 height 20
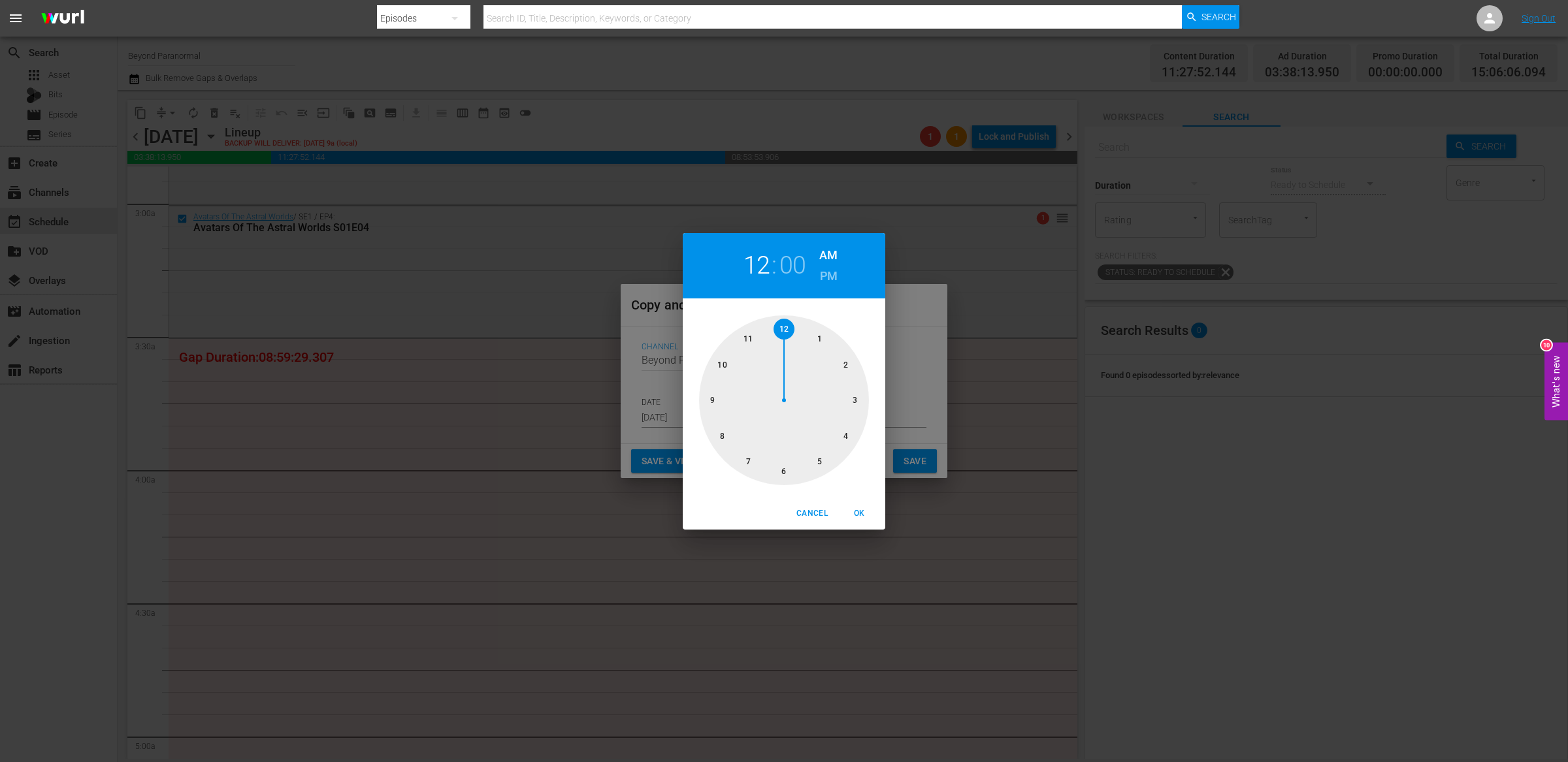
click at [855, 399] on div at bounding box center [784, 400] width 170 height 170
click at [793, 469] on div at bounding box center [784, 400] width 170 height 170
click at [862, 508] on span "OK" at bounding box center [859, 513] width 31 height 14
type input "03:30 am"
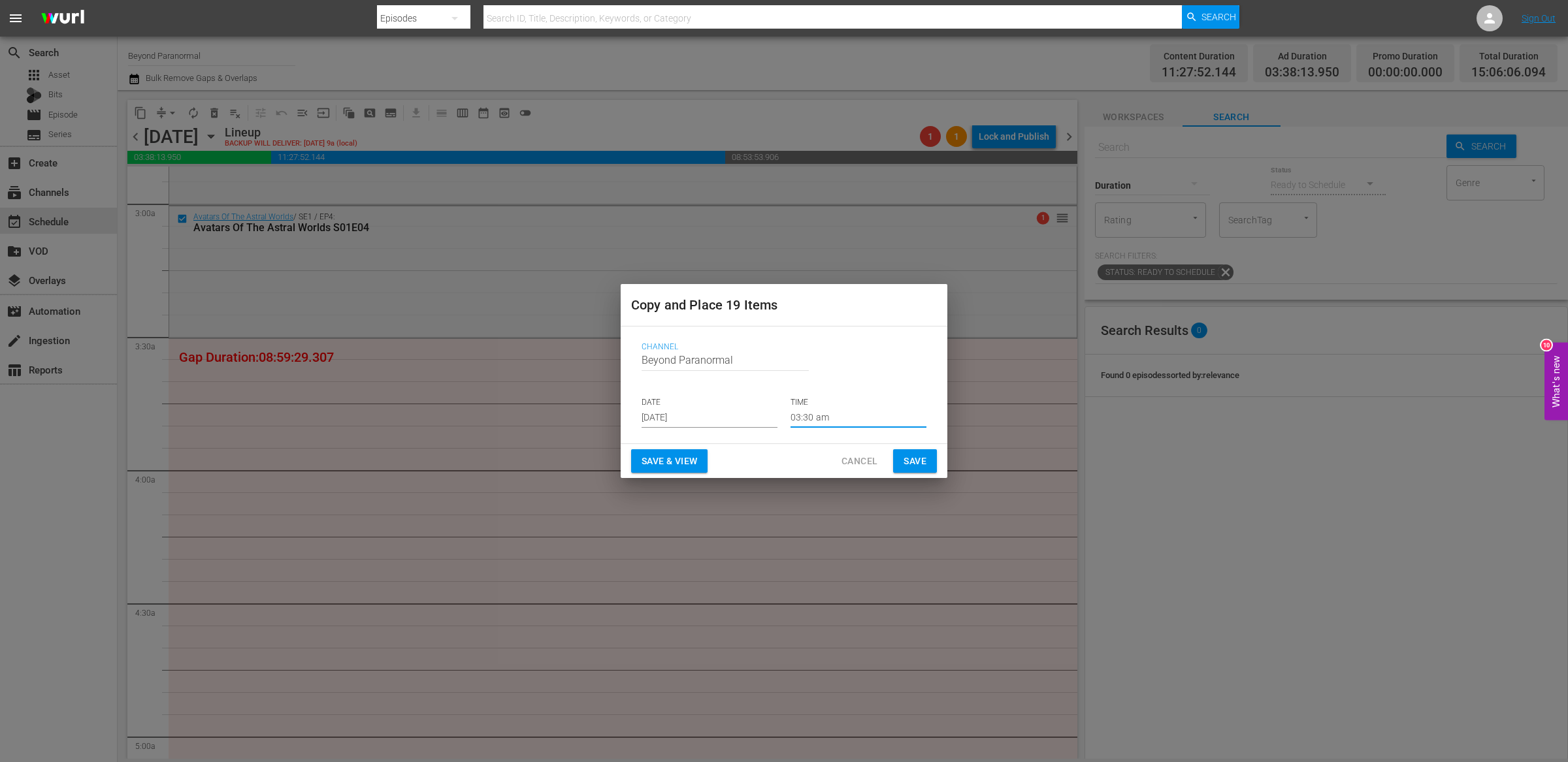
click at [907, 460] on span "Save" at bounding box center [915, 461] width 23 height 16
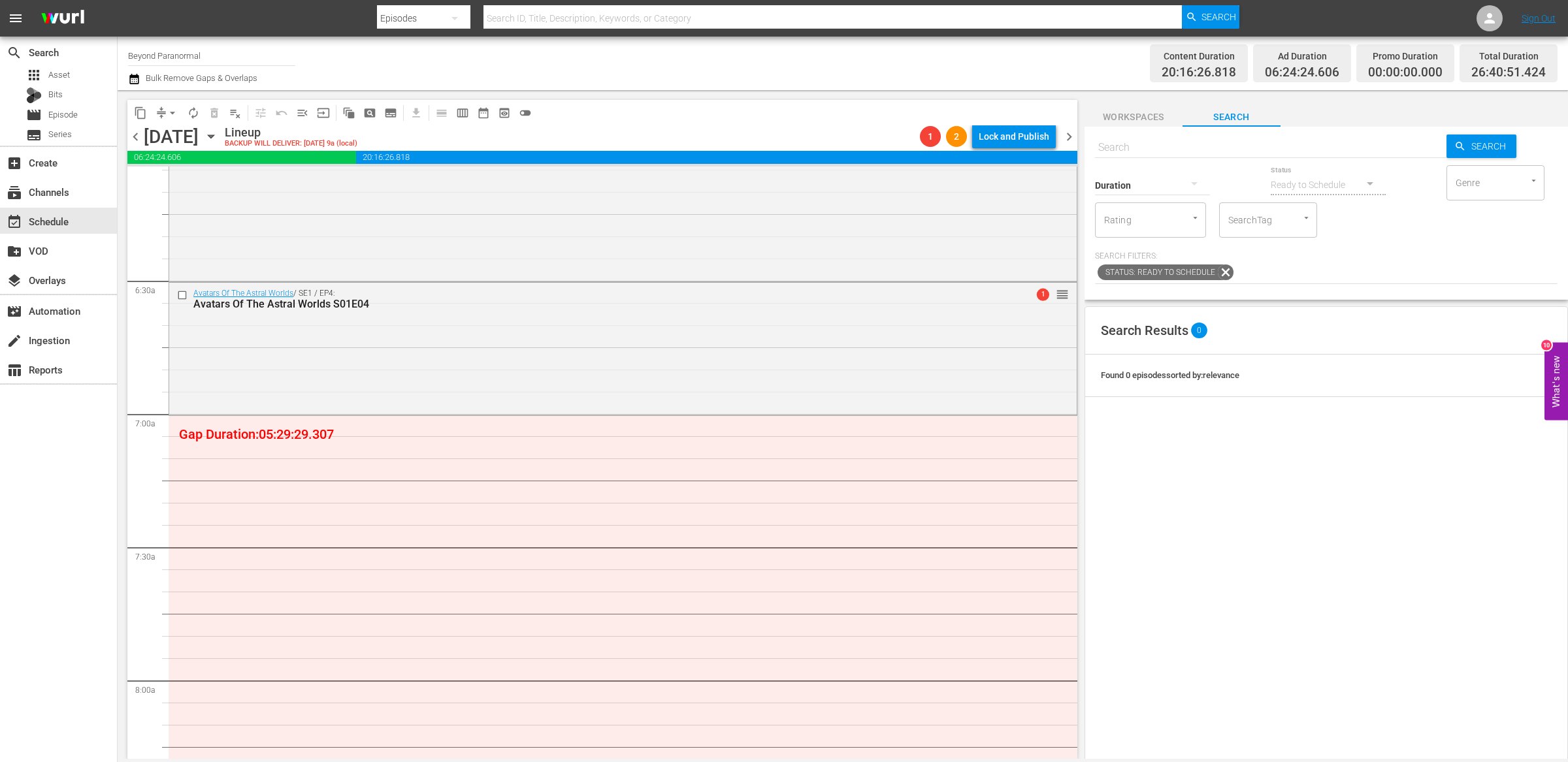
scroll to position [1663, 0]
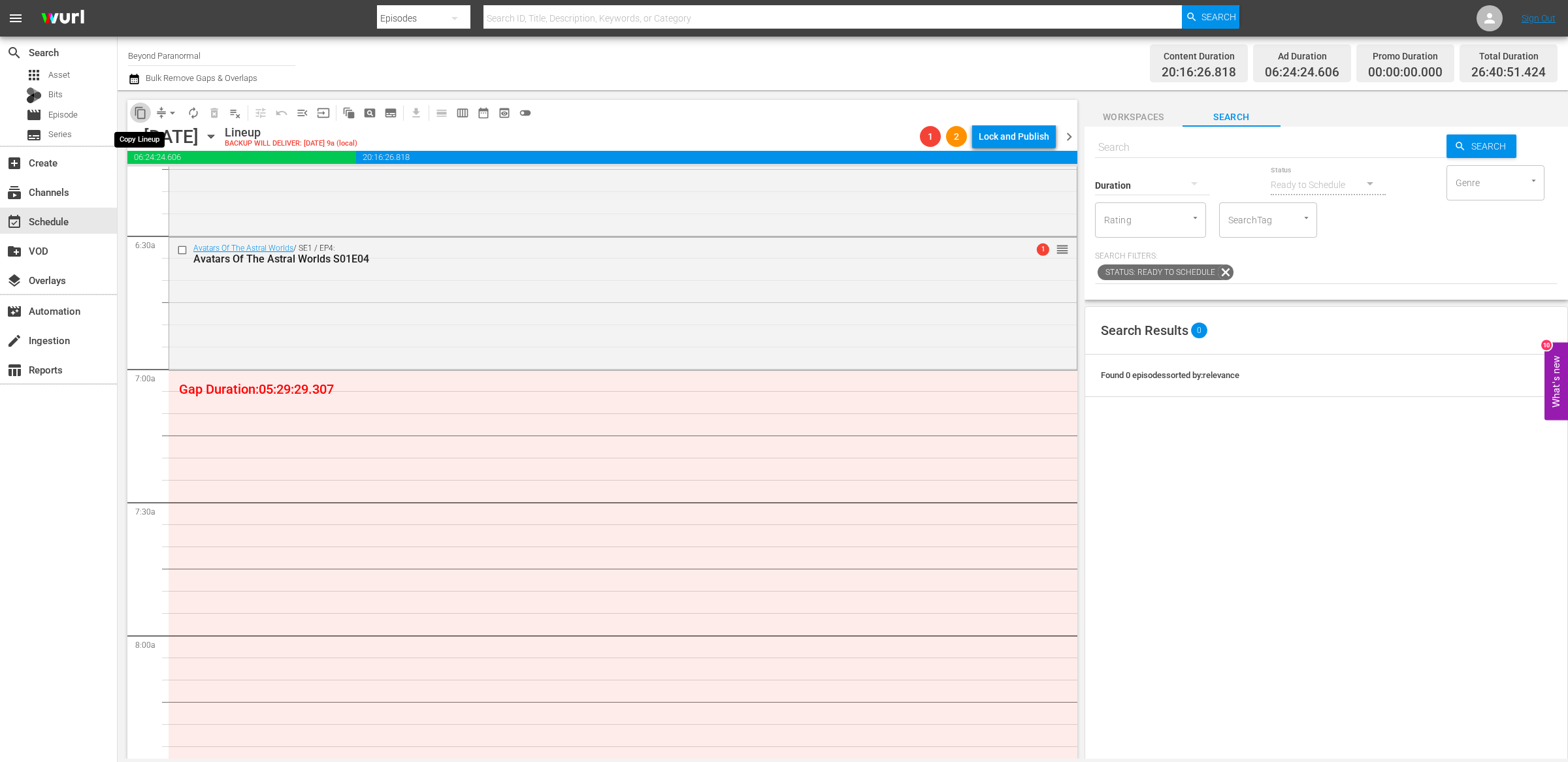
click at [137, 116] on span "content_copy" at bounding box center [140, 113] width 13 height 13
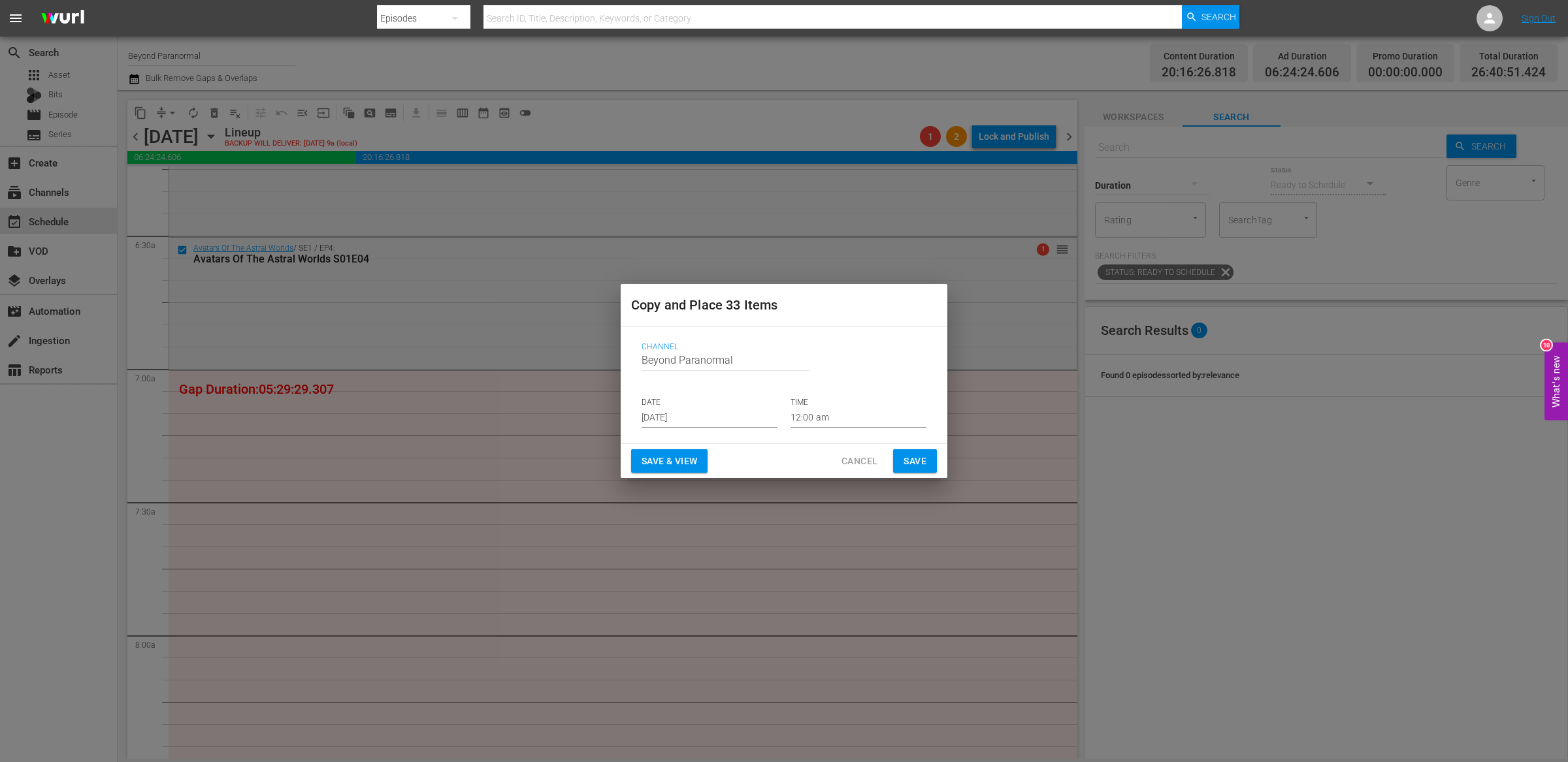
click at [722, 420] on input "[DATE]" at bounding box center [709, 418] width 136 height 20
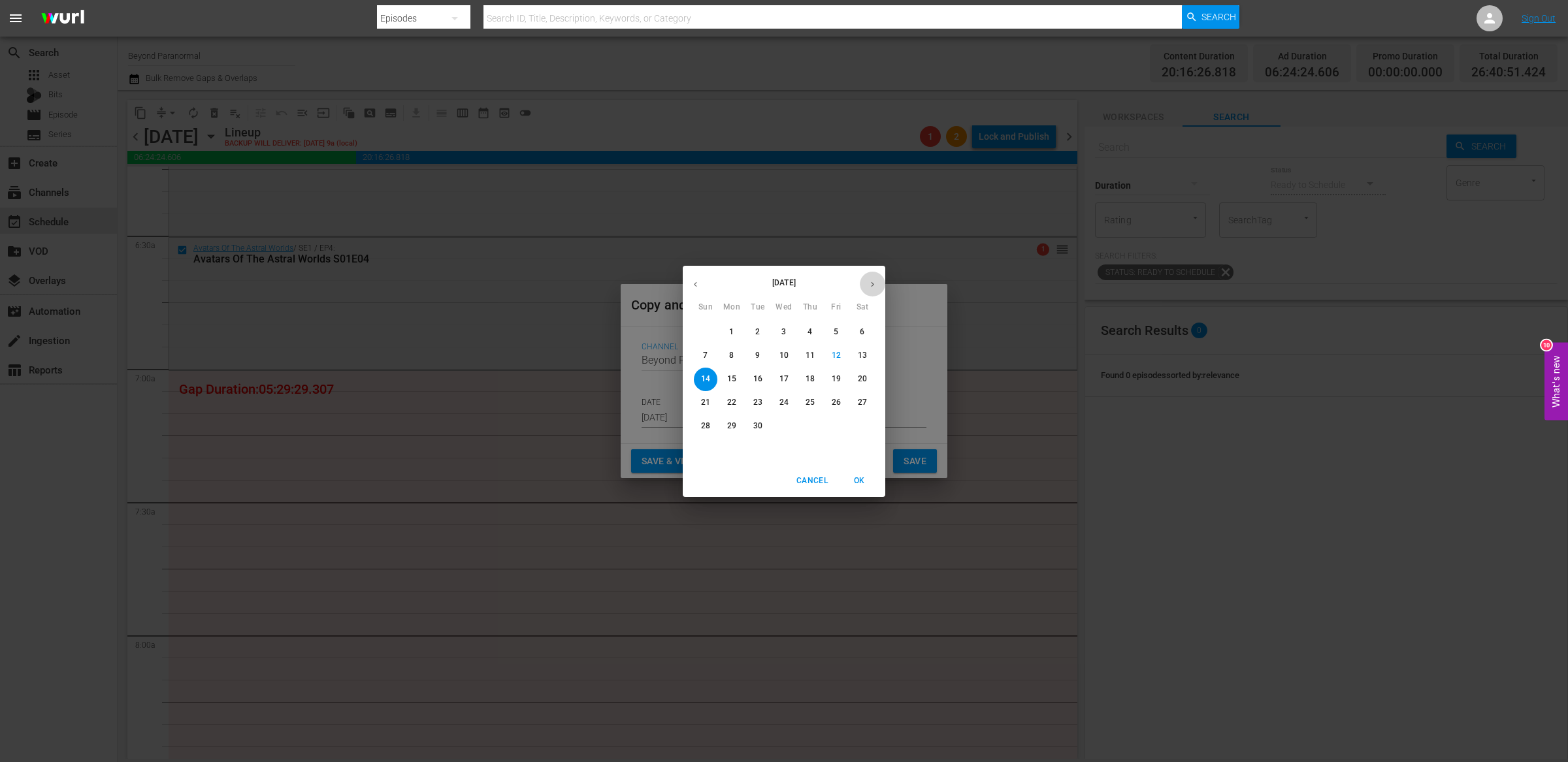
click at [871, 287] on icon "button" at bounding box center [872, 284] width 10 height 10
click at [864, 372] on button "18" at bounding box center [862, 379] width 24 height 24
type input "Oct 18th 2025"
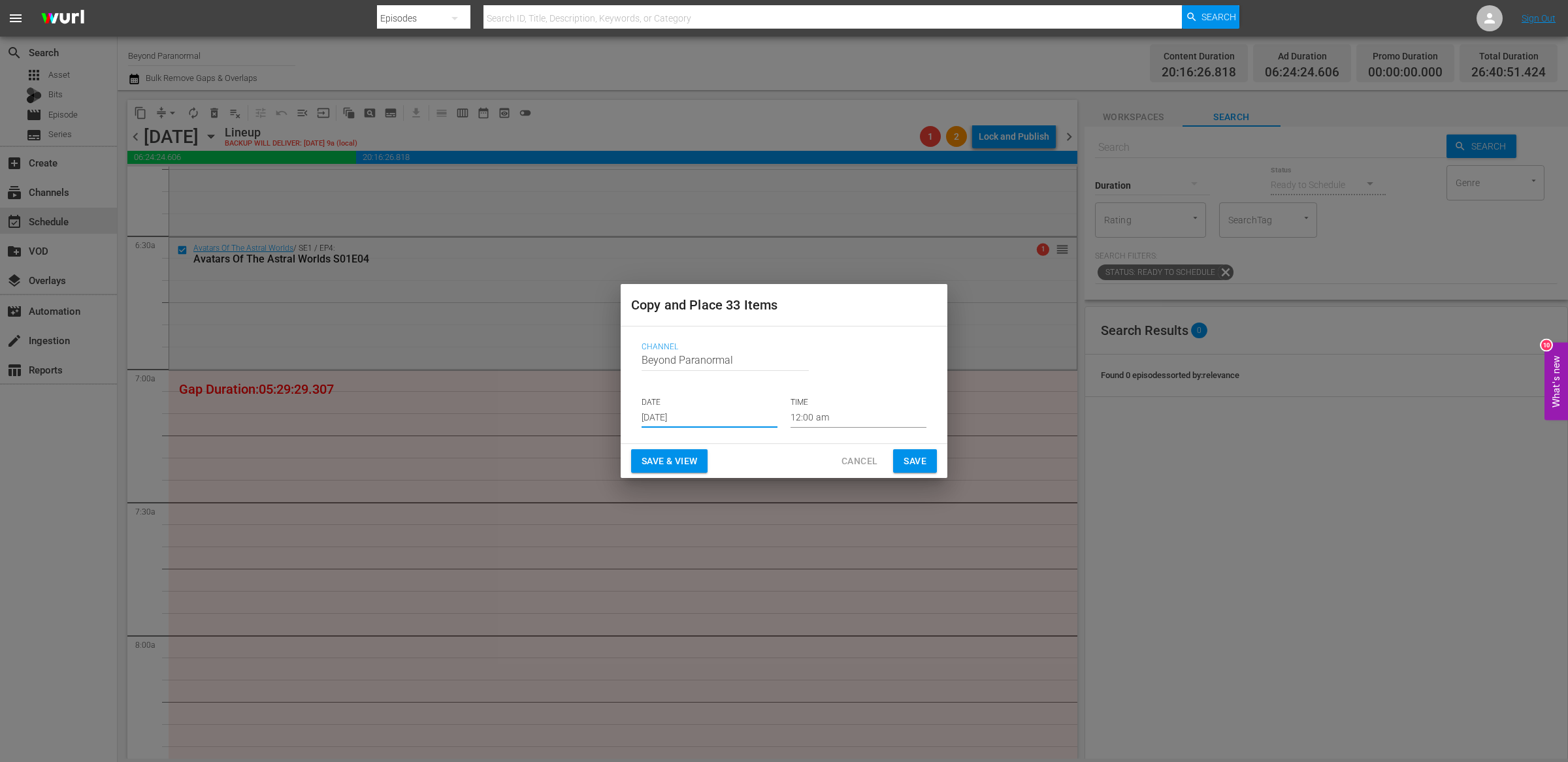
click at [816, 416] on input "12:00 am" at bounding box center [858, 418] width 136 height 20
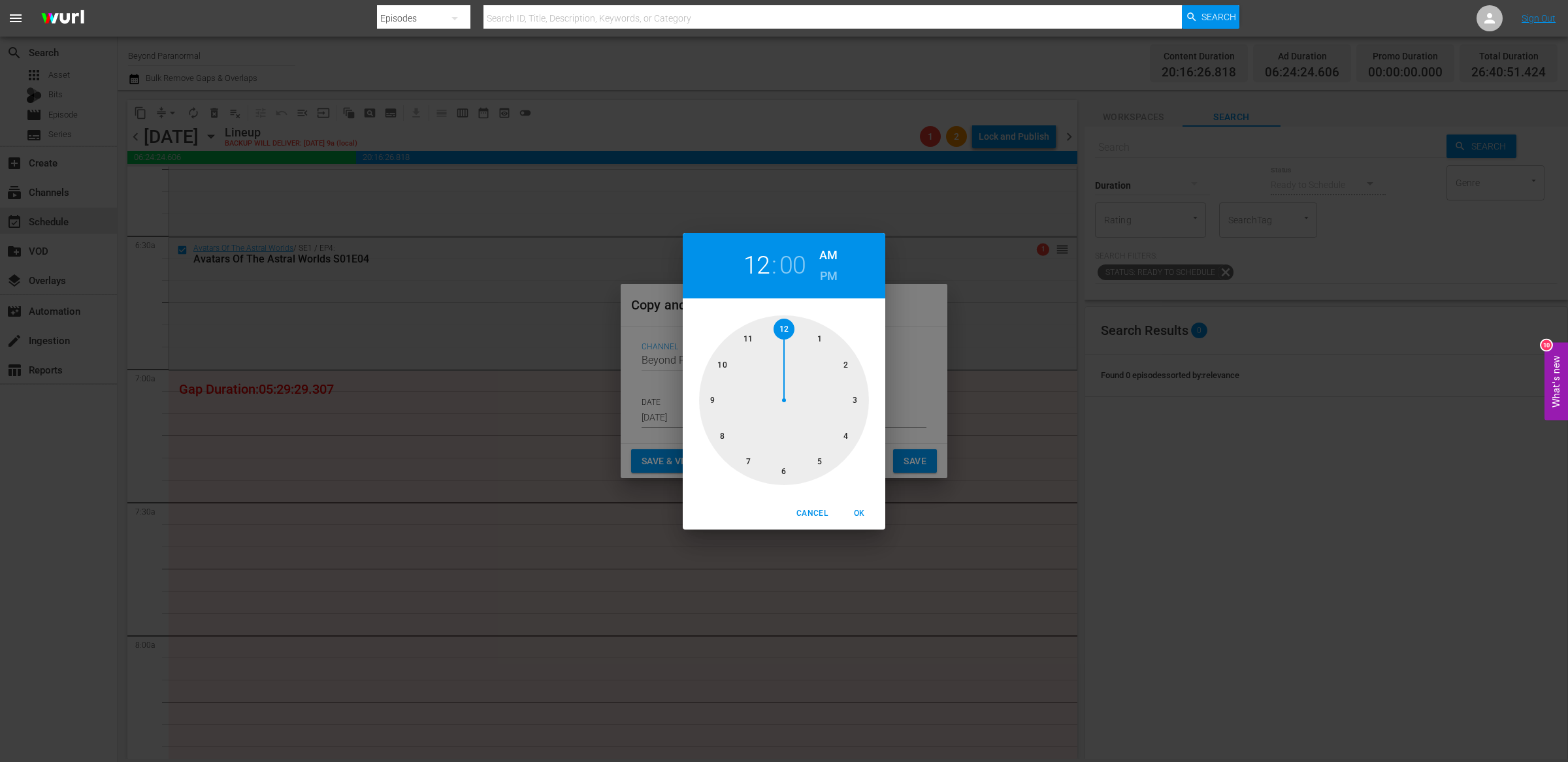
click at [749, 465] on div at bounding box center [784, 400] width 170 height 170
click at [861, 509] on span "OK" at bounding box center [859, 513] width 31 height 14
type input "07:00 am"
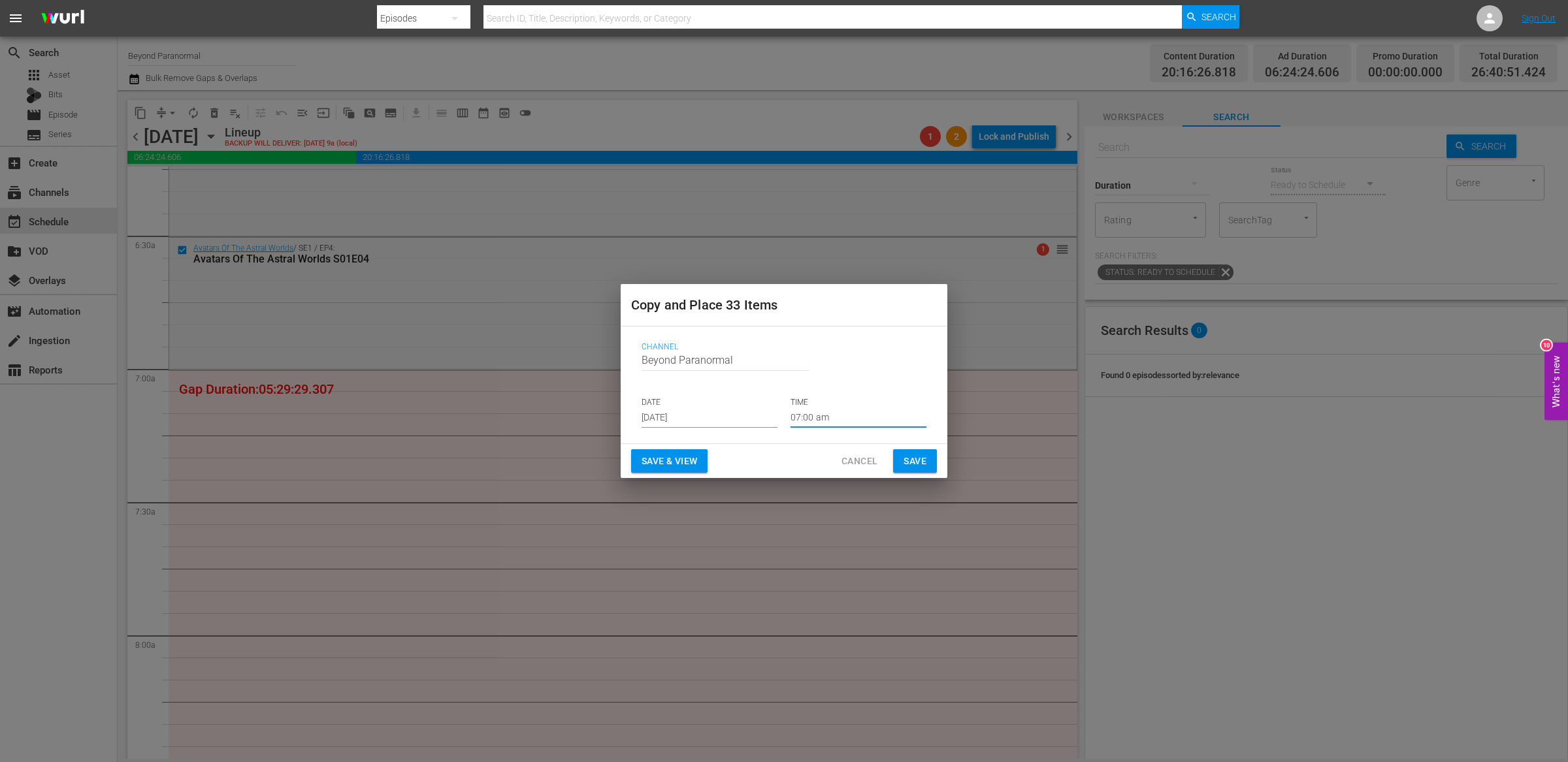
click at [916, 454] on span "Save" at bounding box center [915, 461] width 23 height 16
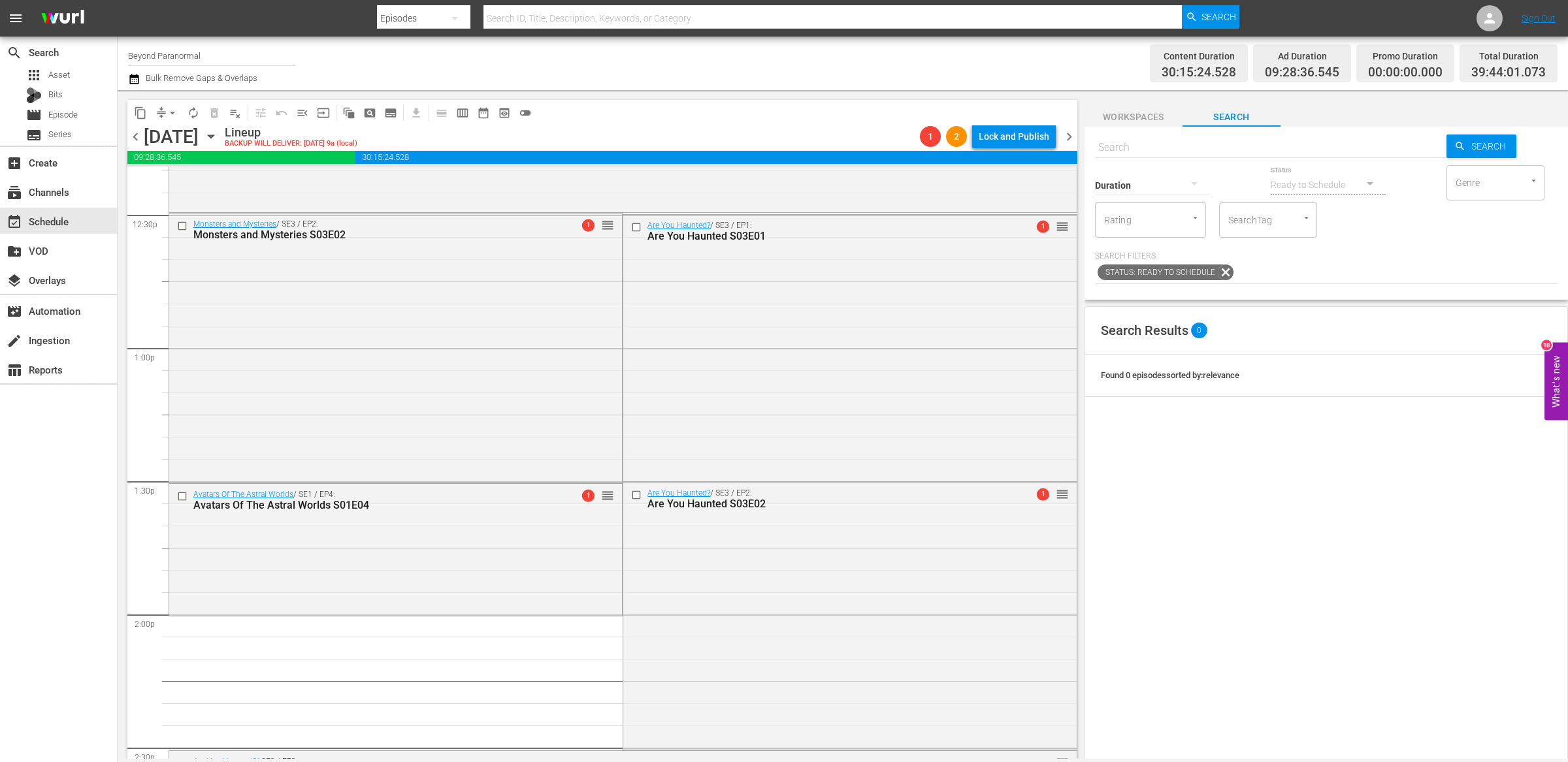
scroll to position [3265, 0]
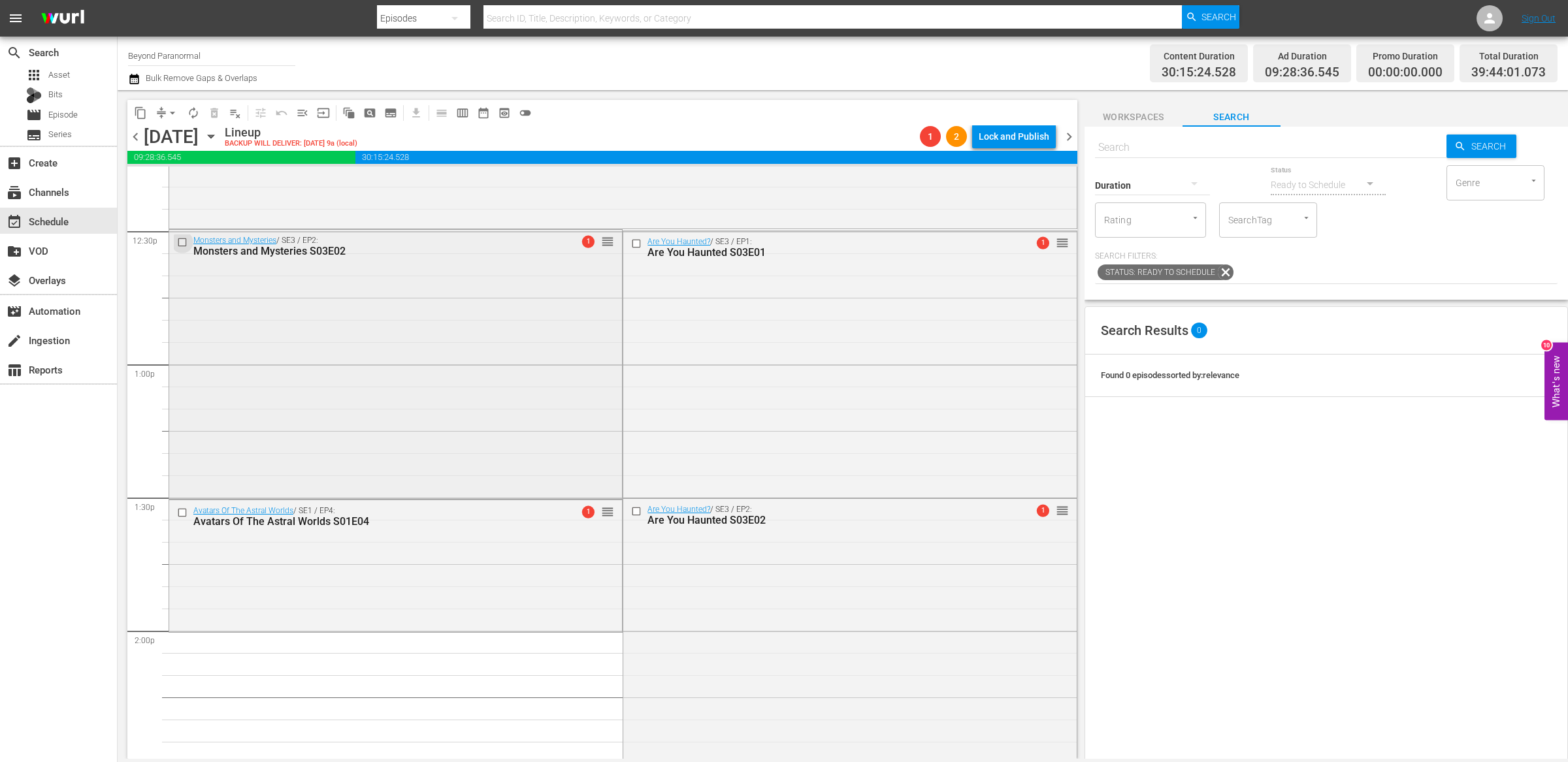
click at [182, 240] on input "checkbox" at bounding box center [183, 243] width 14 height 11
click at [184, 512] on input "checkbox" at bounding box center [183, 513] width 14 height 11
click at [214, 114] on span "delete_forever_outlined" at bounding box center [214, 113] width 13 height 13
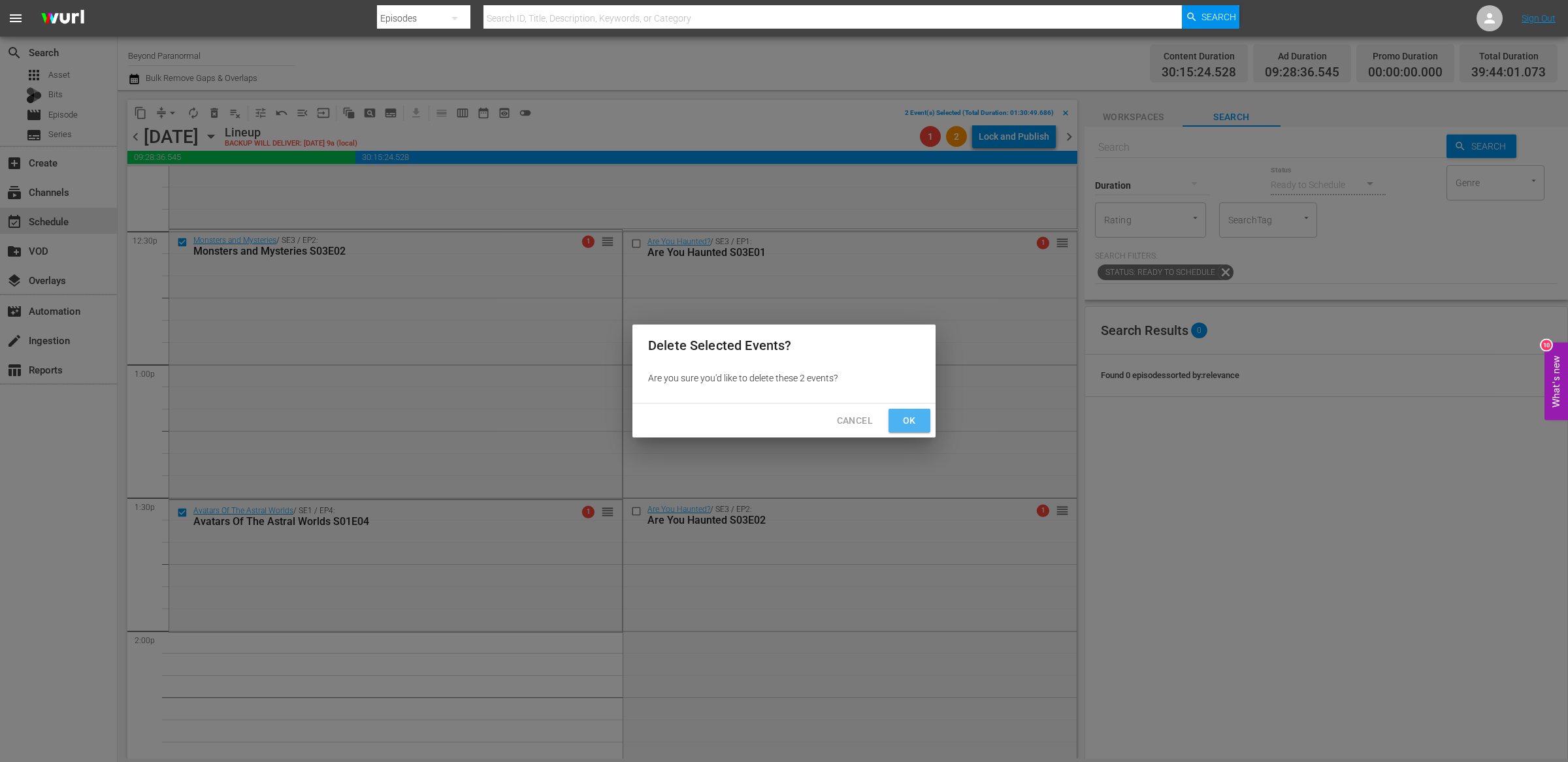
click at [914, 423] on span "Ok" at bounding box center [909, 421] width 21 height 16
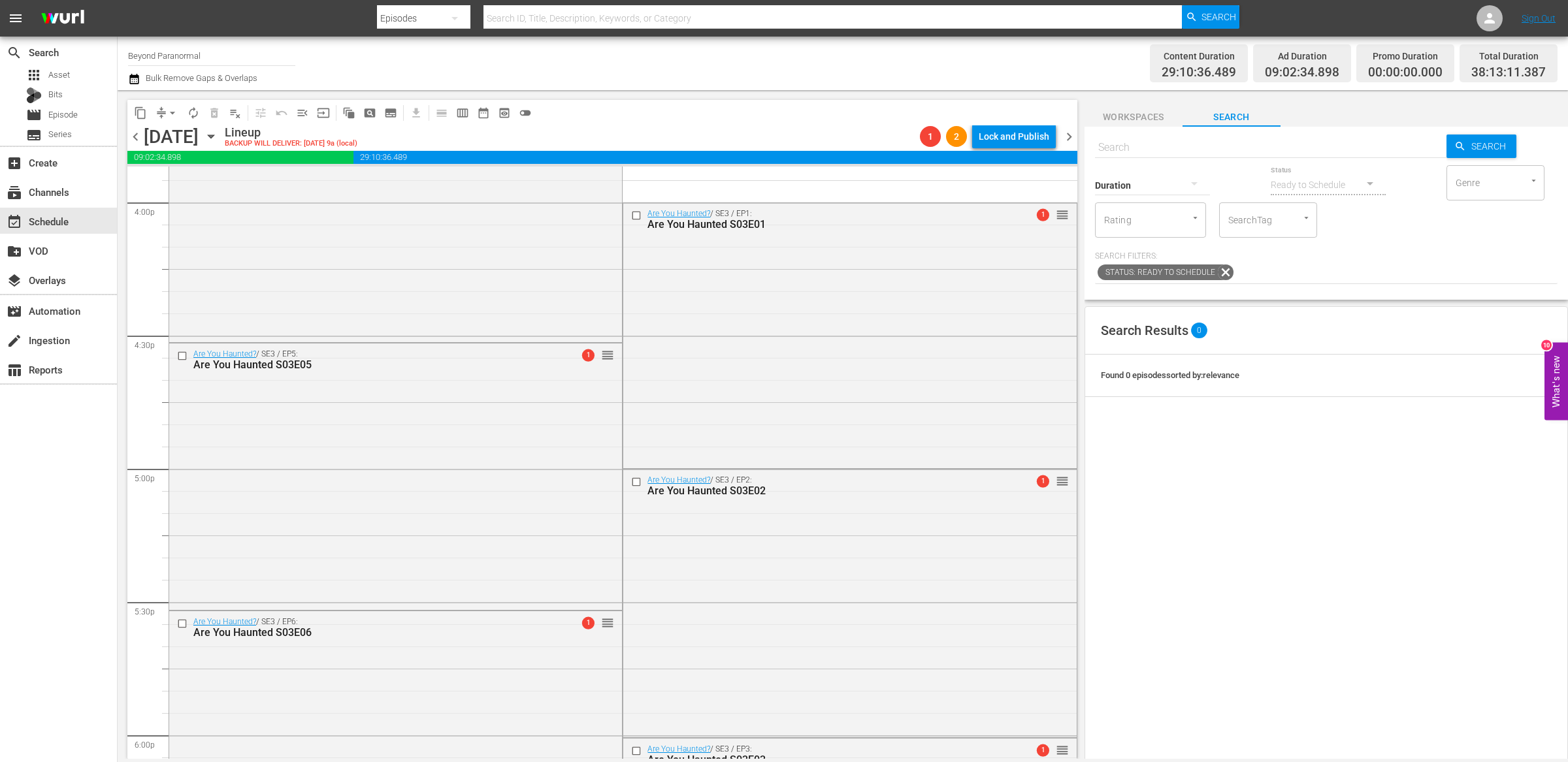
scroll to position [4219, 0]
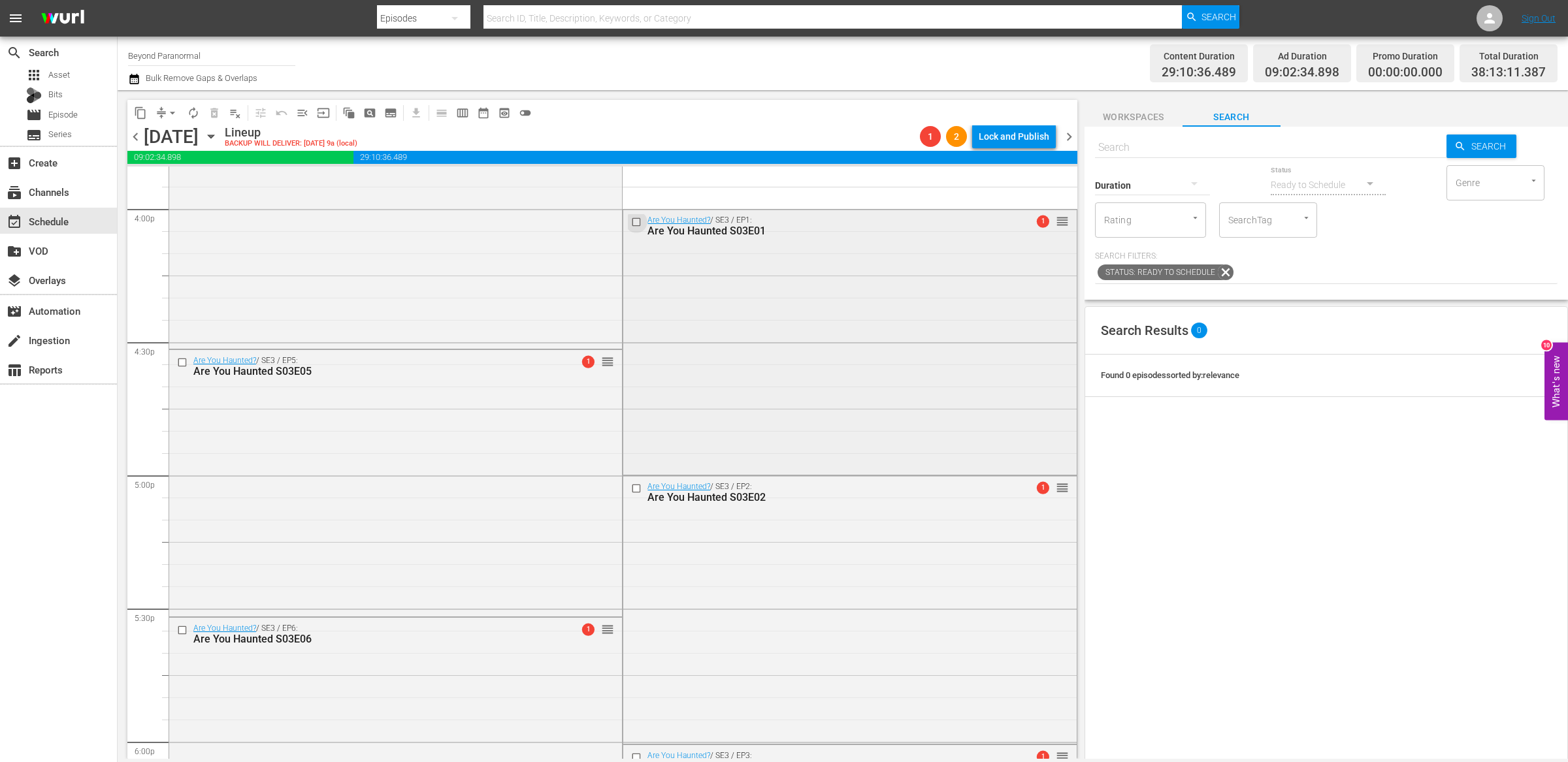
click at [632, 221] on input "checkbox" at bounding box center [638, 222] width 14 height 11
click at [631, 487] on input "checkbox" at bounding box center [638, 489] width 14 height 11
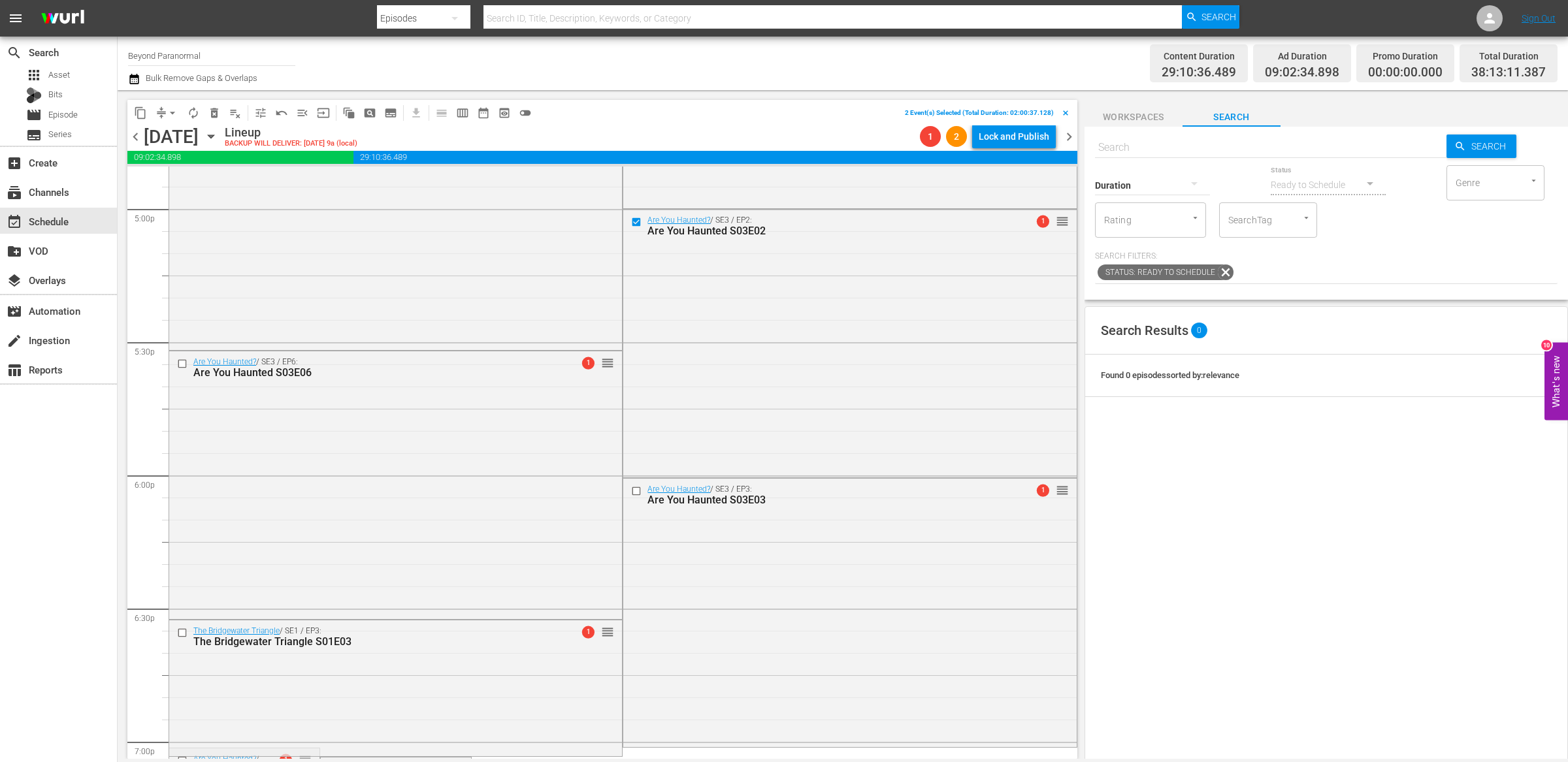
scroll to position [4534, 0]
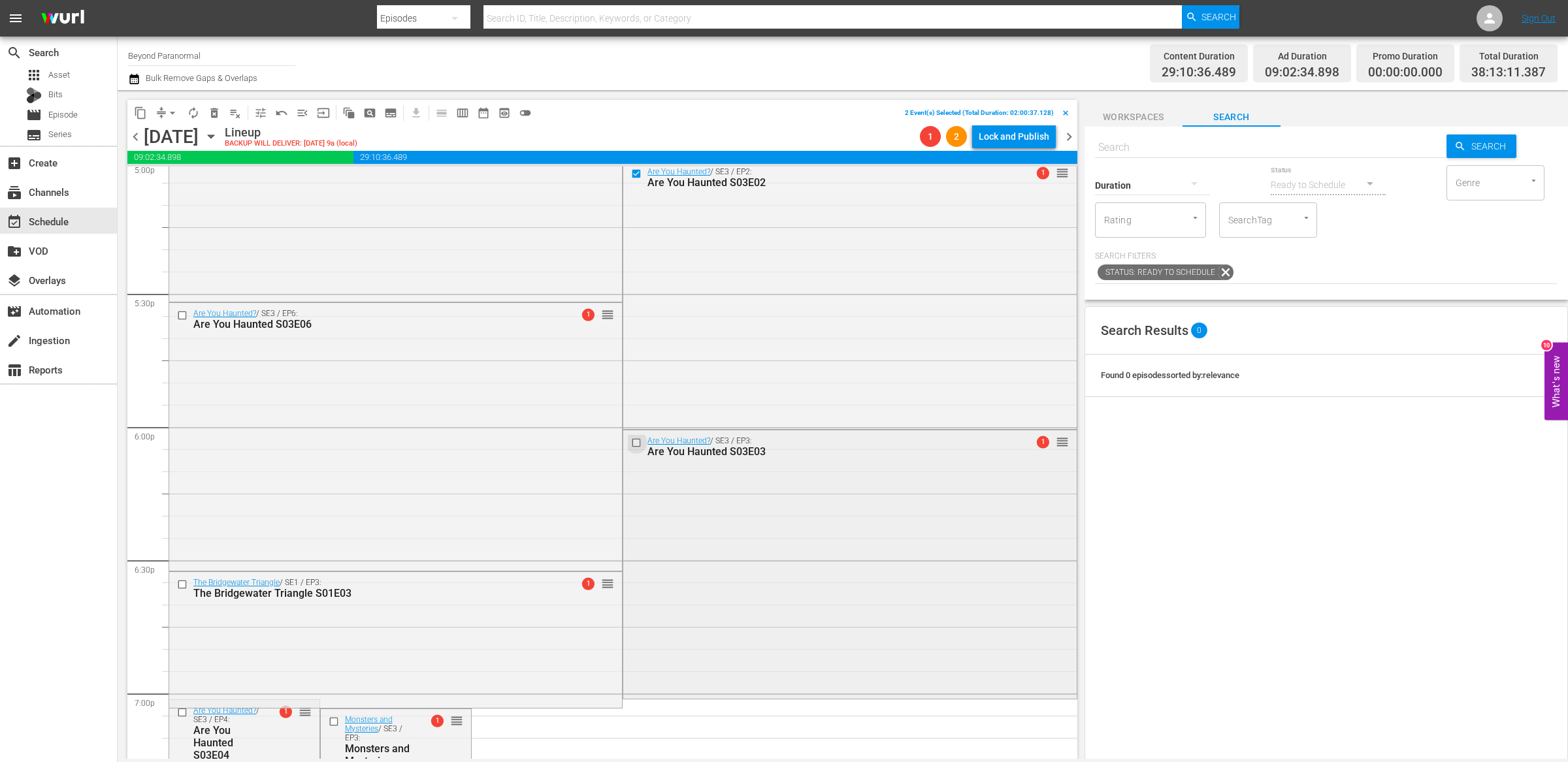
click at [632, 443] on input "checkbox" at bounding box center [638, 443] width 14 height 11
click at [215, 117] on span "delete_forever_outlined" at bounding box center [214, 113] width 13 height 13
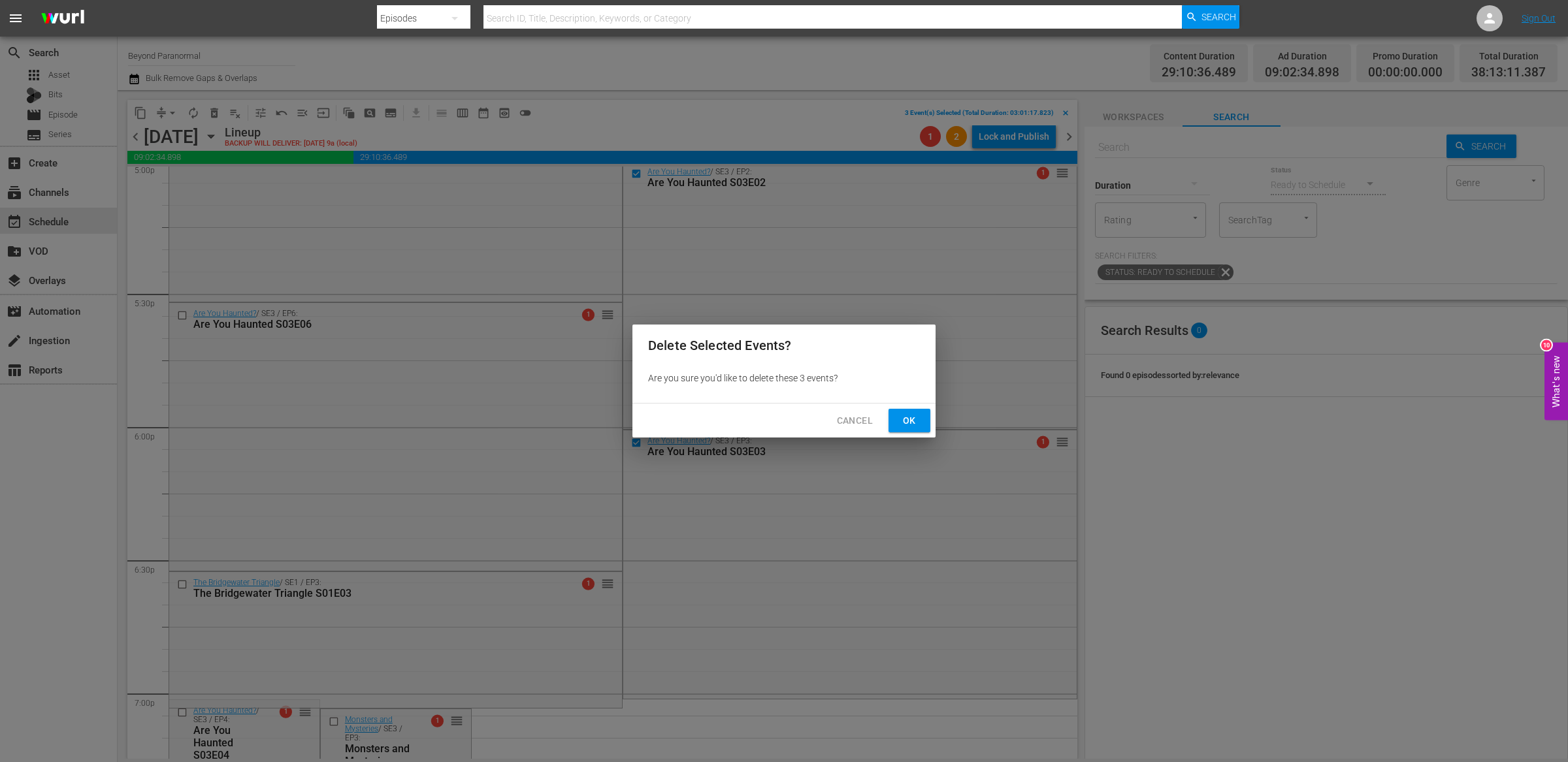
click at [908, 425] on span "Ok" at bounding box center [909, 421] width 21 height 16
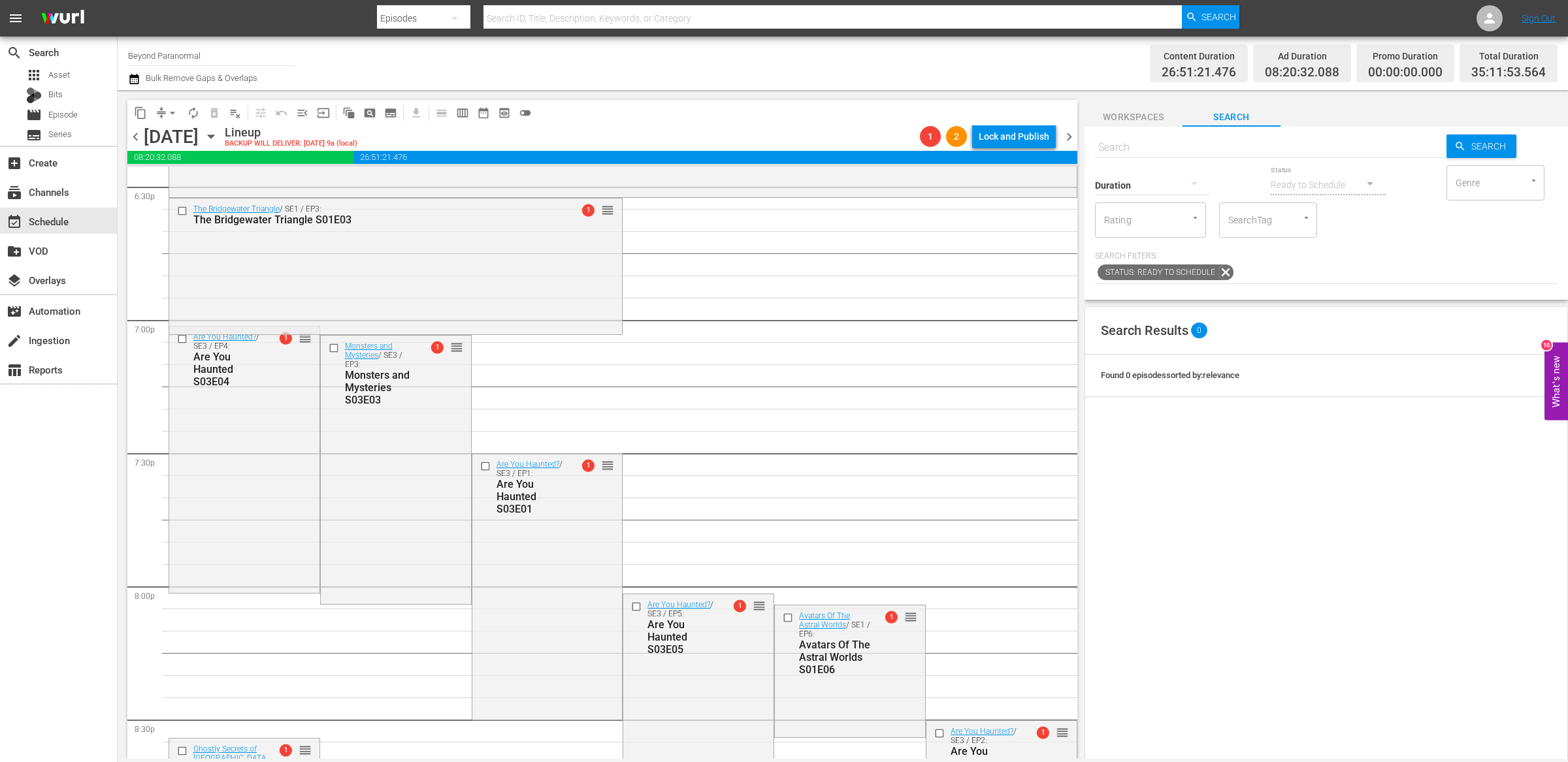
scroll to position [4910, 0]
click at [180, 338] on input "checkbox" at bounding box center [183, 336] width 14 height 11
click at [482, 465] on input "checkbox" at bounding box center [486, 464] width 14 height 11
click at [632, 604] on input "checkbox" at bounding box center [638, 605] width 14 height 11
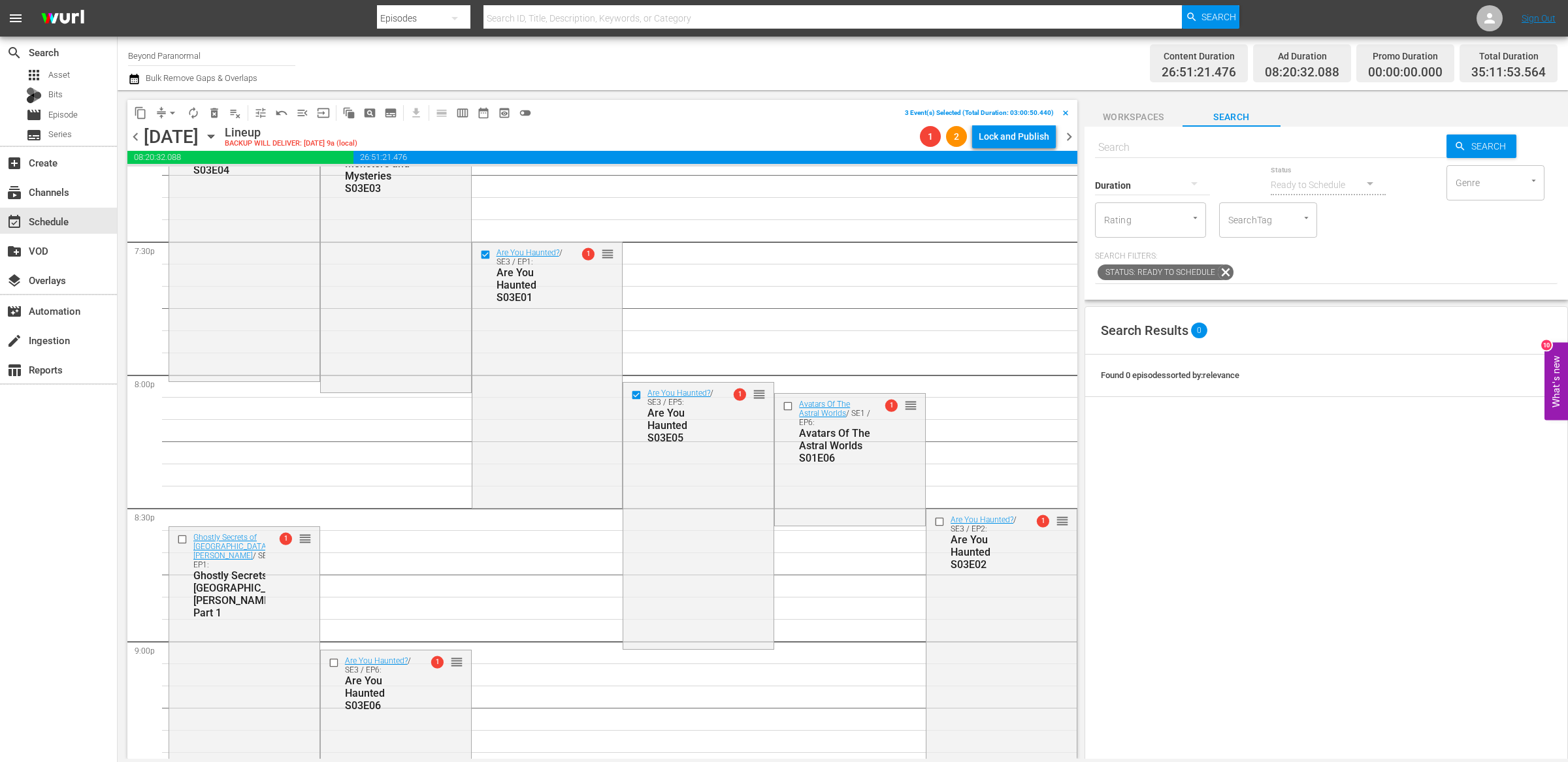
scroll to position [5199, 0]
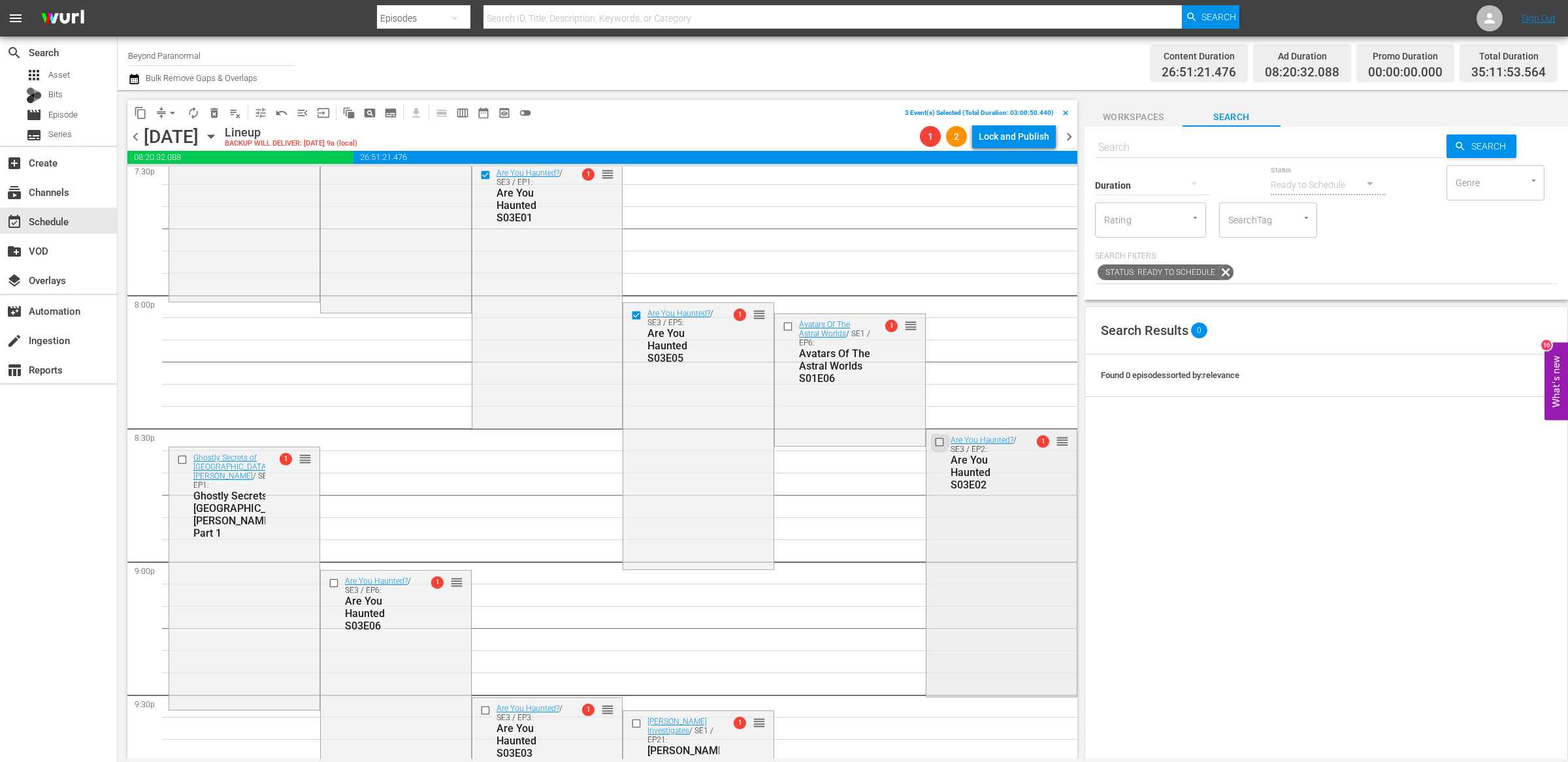
click at [934, 442] on input "checkbox" at bounding box center [941, 443] width 14 height 11
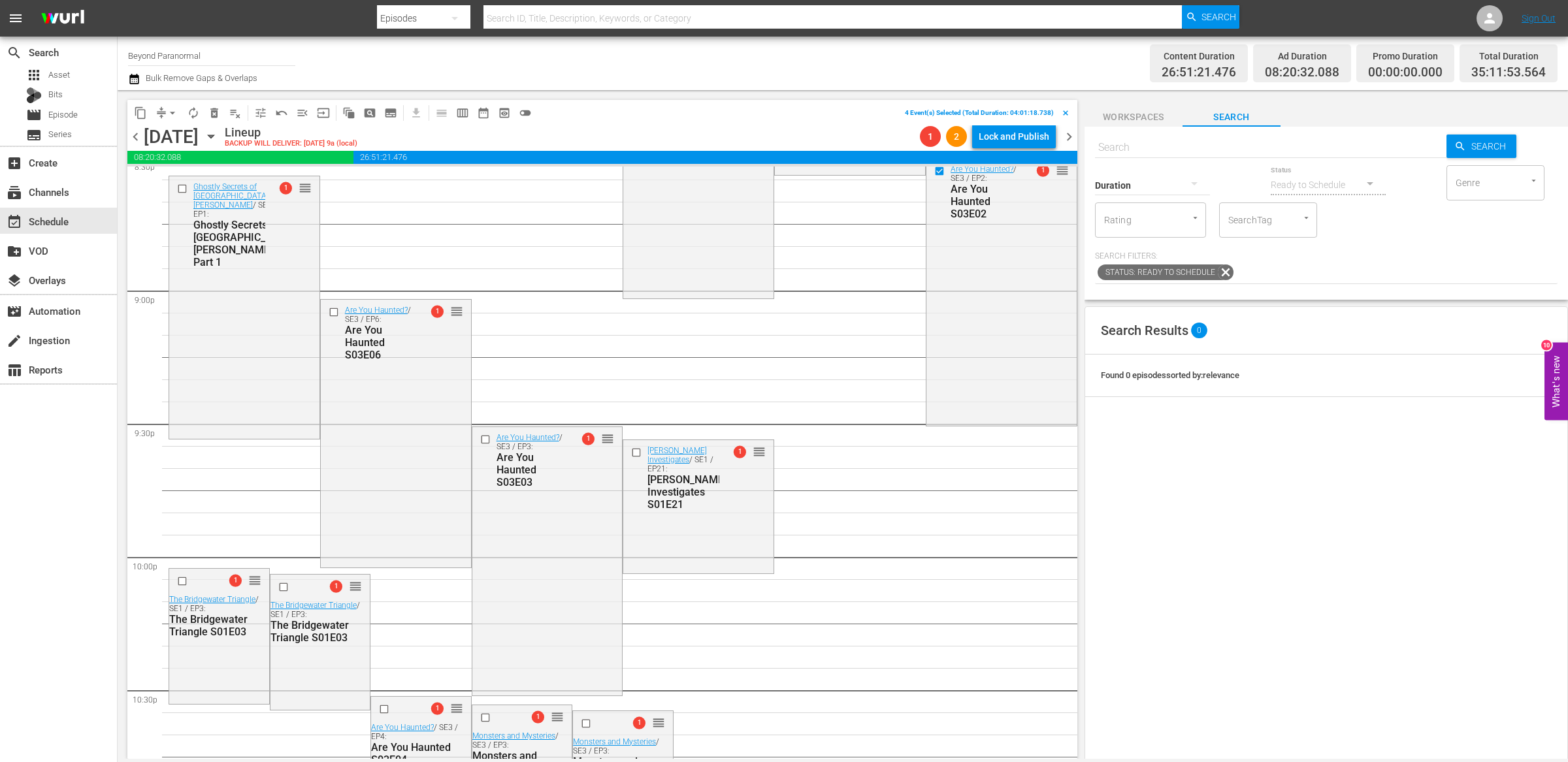
scroll to position [5585, 0]
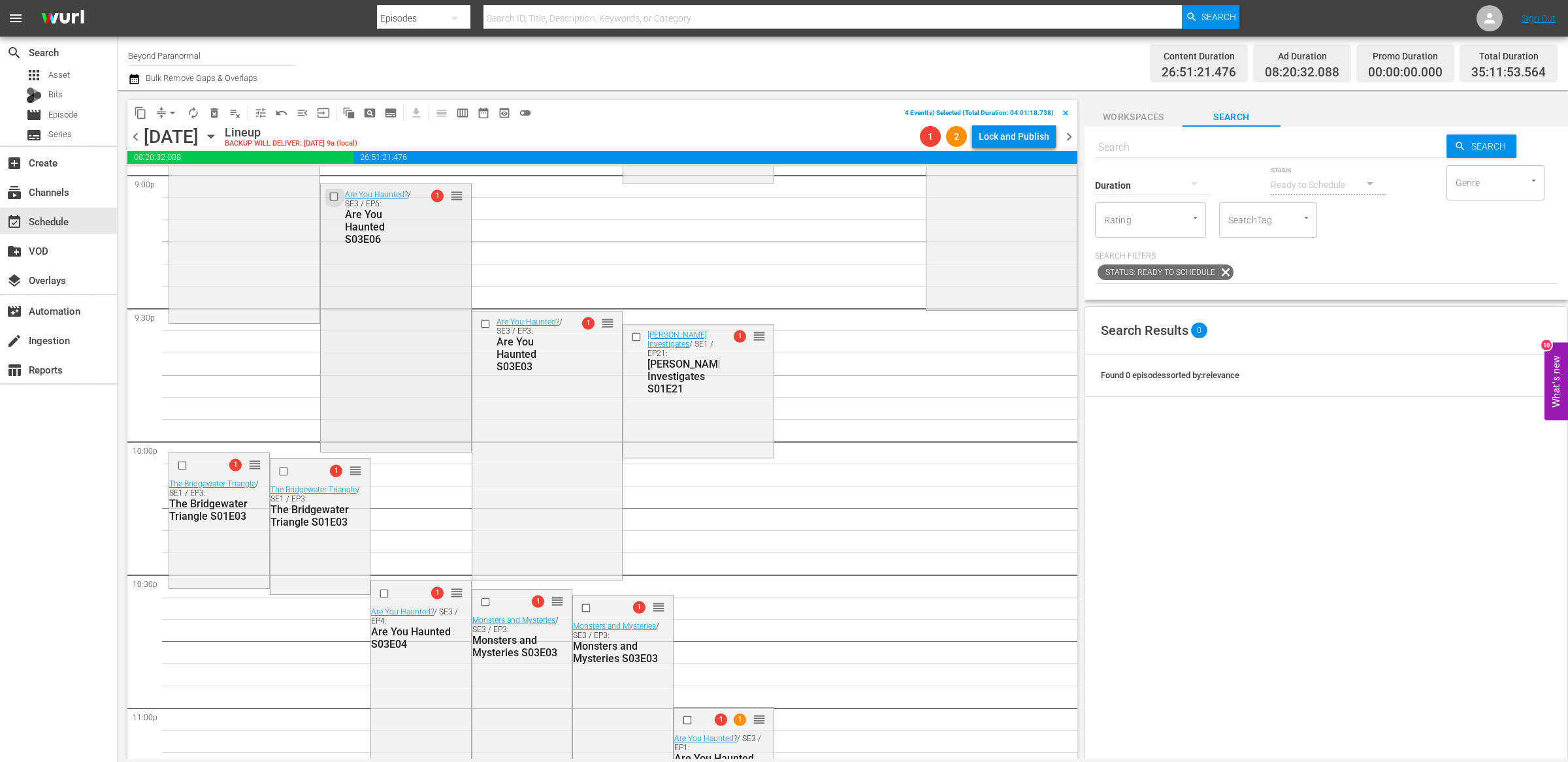
click at [332, 200] on input "checkbox" at bounding box center [334, 197] width 14 height 11
click at [482, 328] on input "checkbox" at bounding box center [486, 324] width 14 height 11
click at [384, 593] on input "checkbox" at bounding box center [386, 593] width 14 height 11
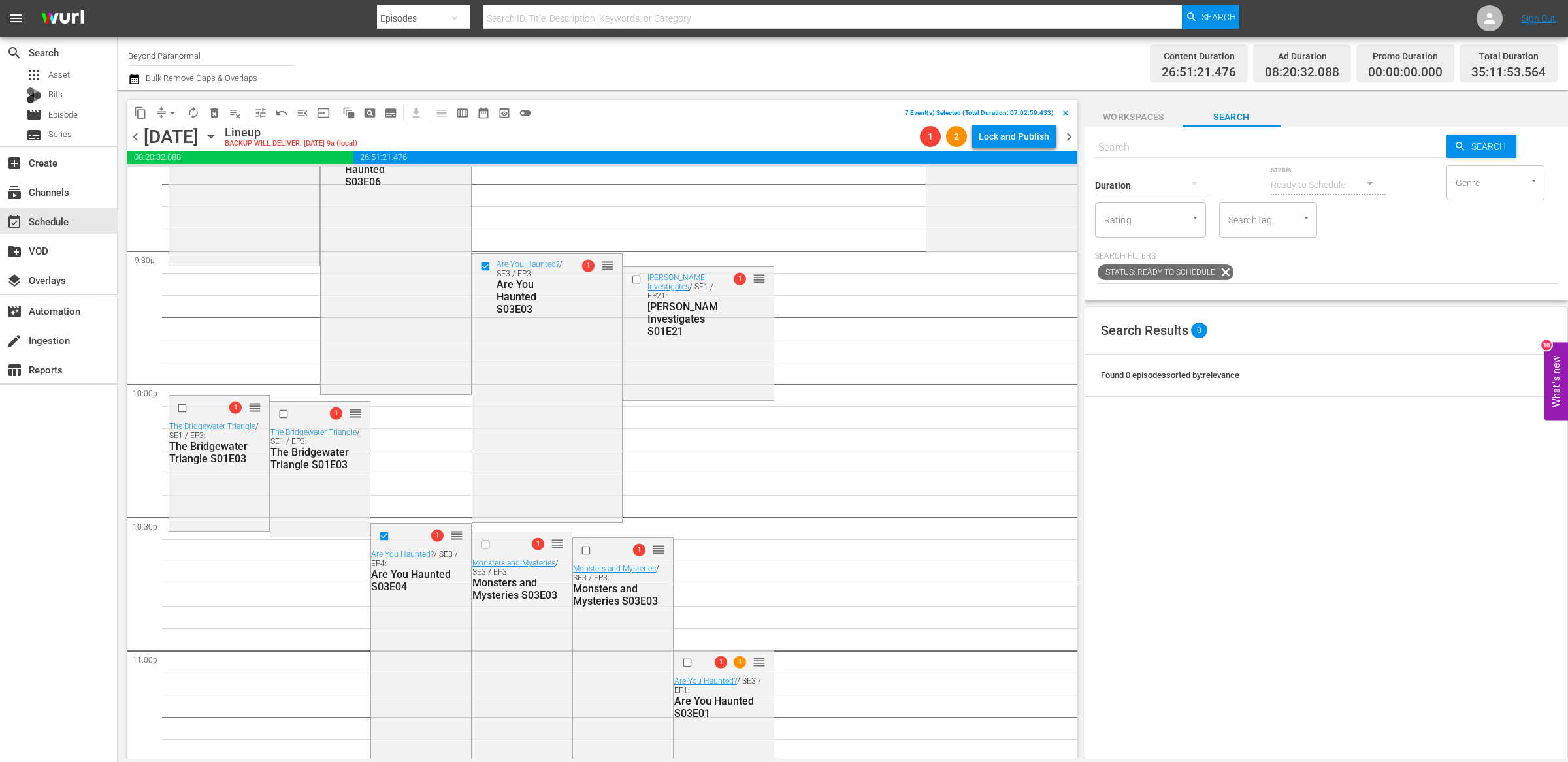
scroll to position [5675, 0]
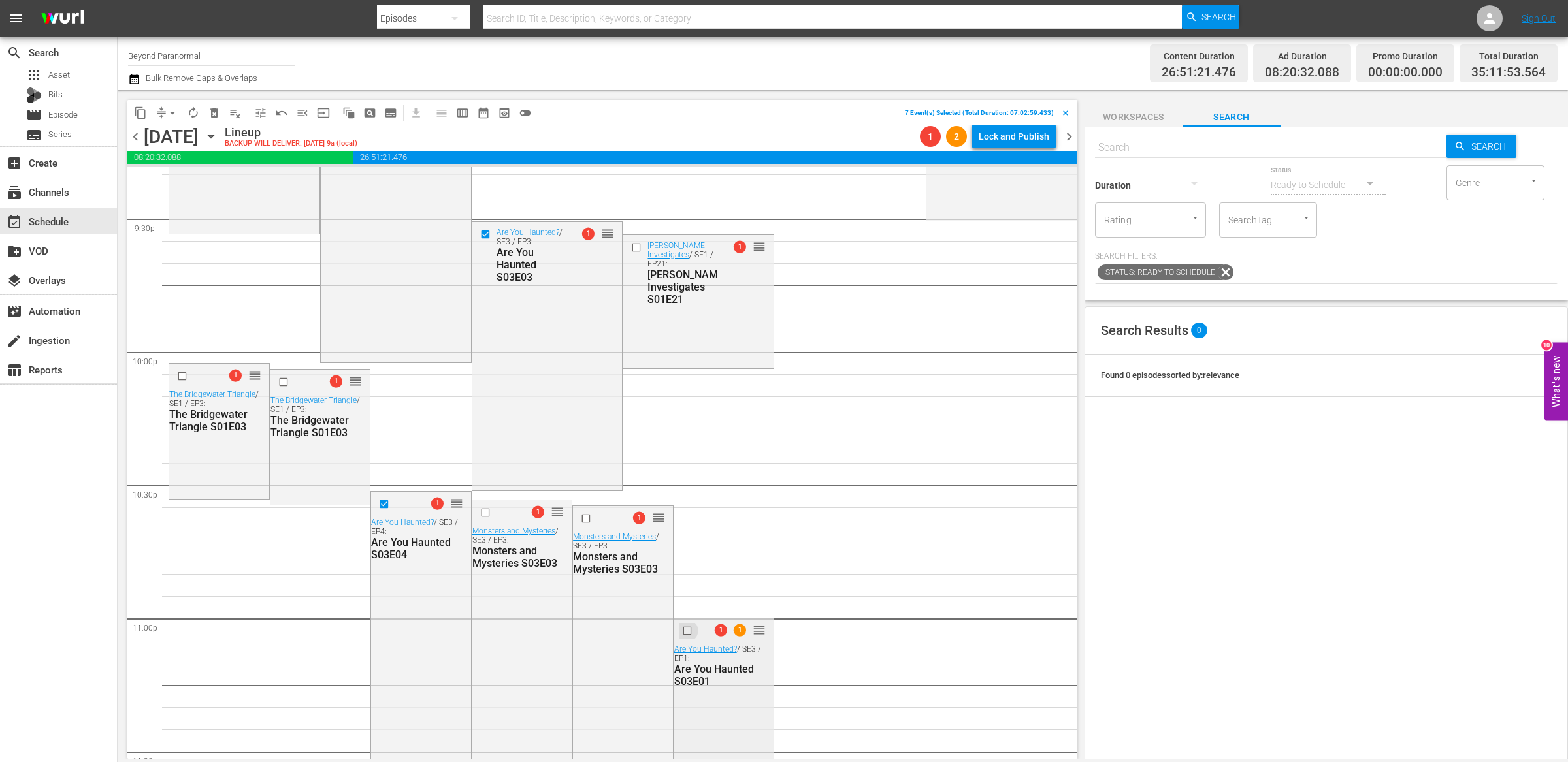
click at [683, 632] on input "checkbox" at bounding box center [688, 631] width 14 height 11
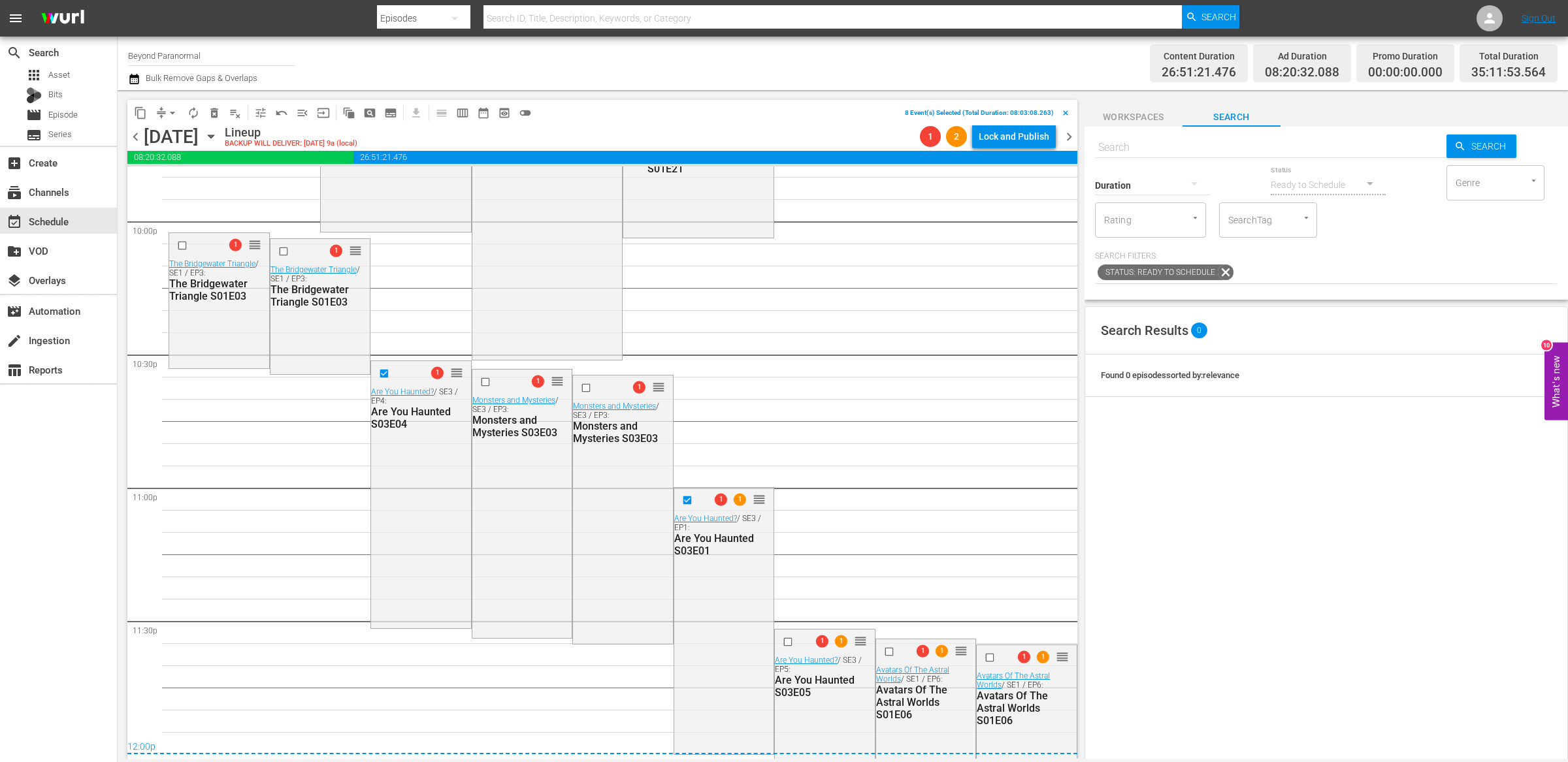
scroll to position [5942, 0]
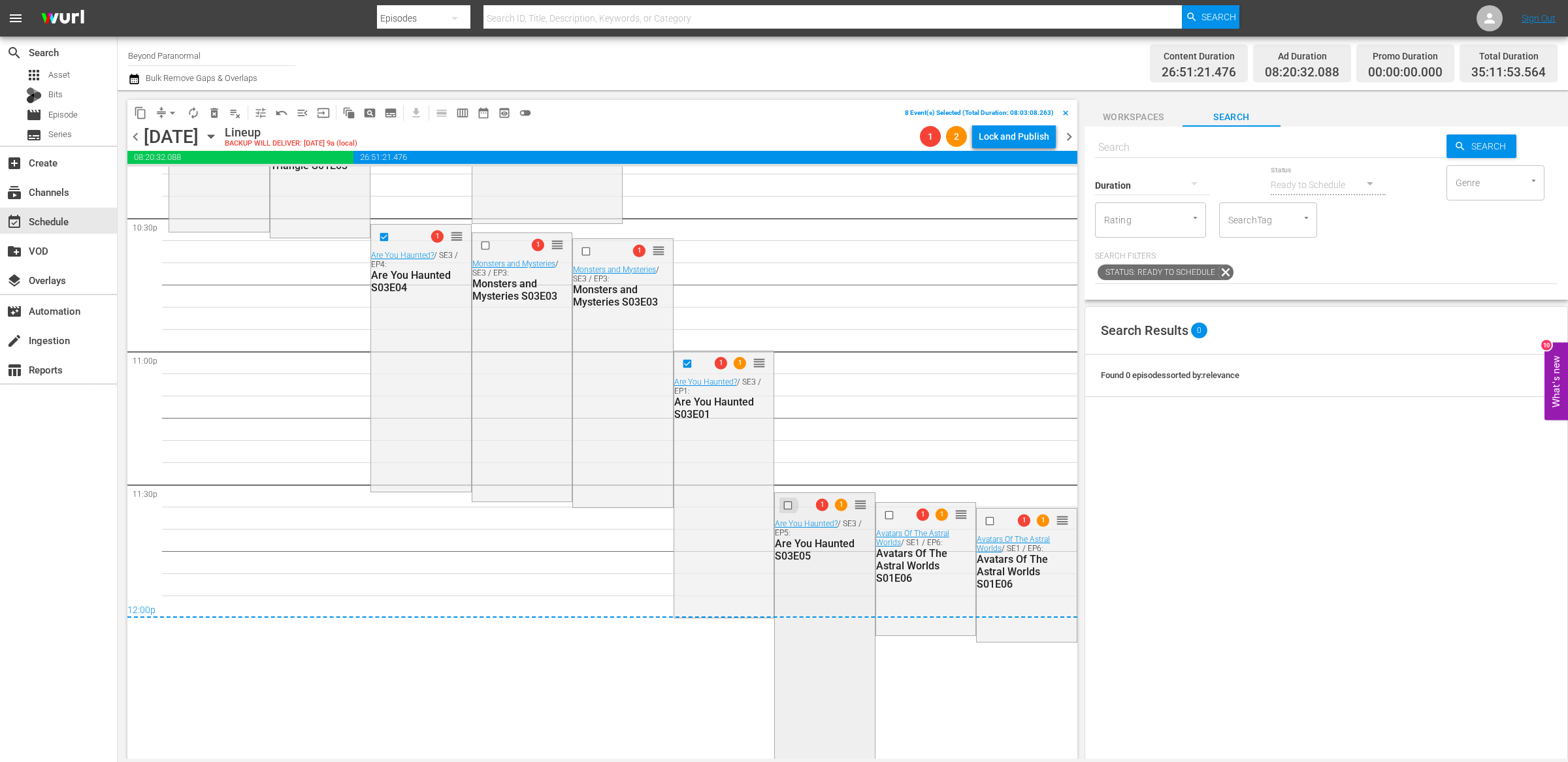
click at [783, 504] on input "checkbox" at bounding box center [789, 505] width 14 height 11
click at [883, 516] on input "checkbox" at bounding box center [890, 516] width 14 height 11
click at [483, 244] on input "checkbox" at bounding box center [486, 246] width 14 height 11
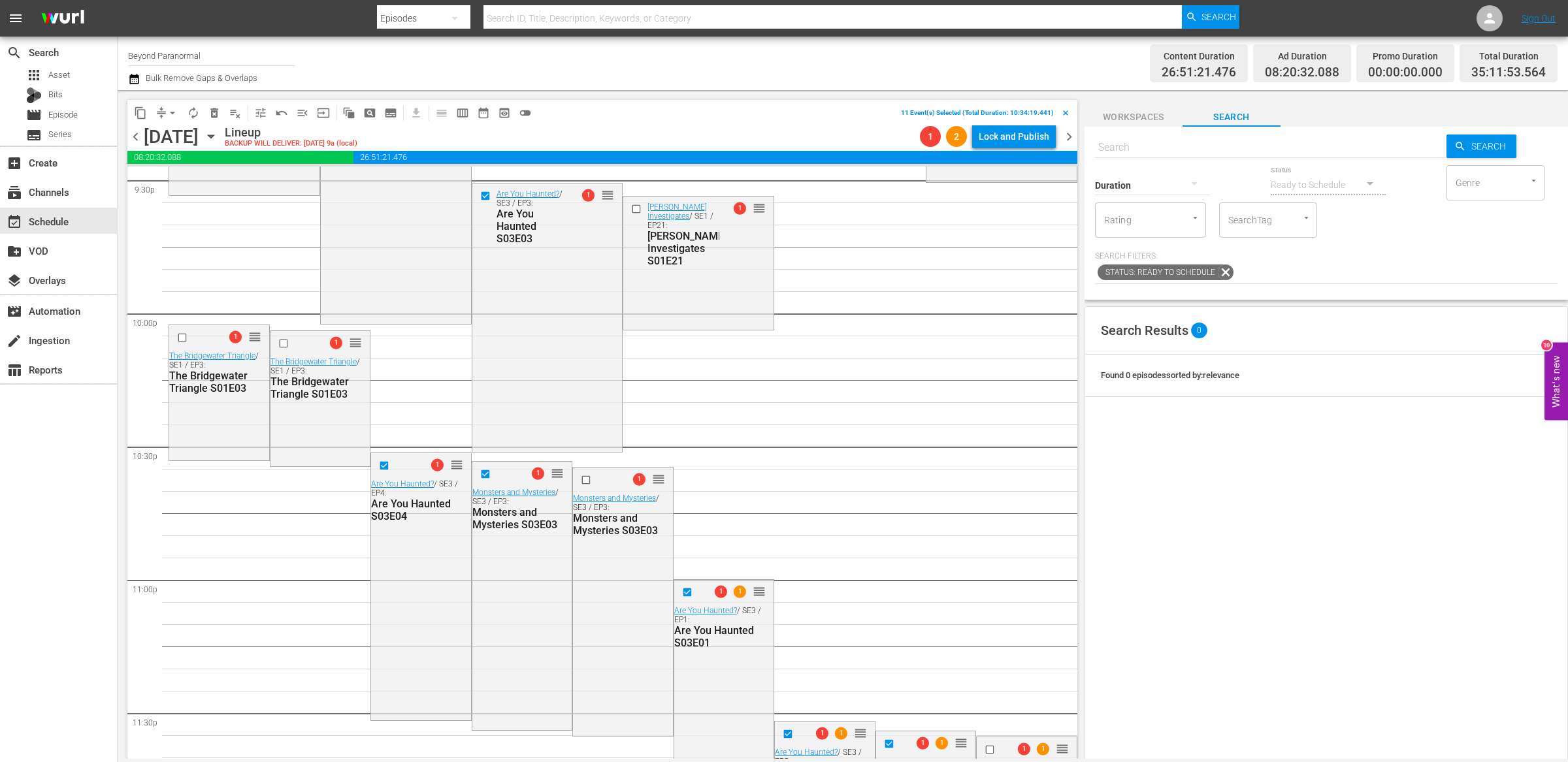
scroll to position [5693, 0]
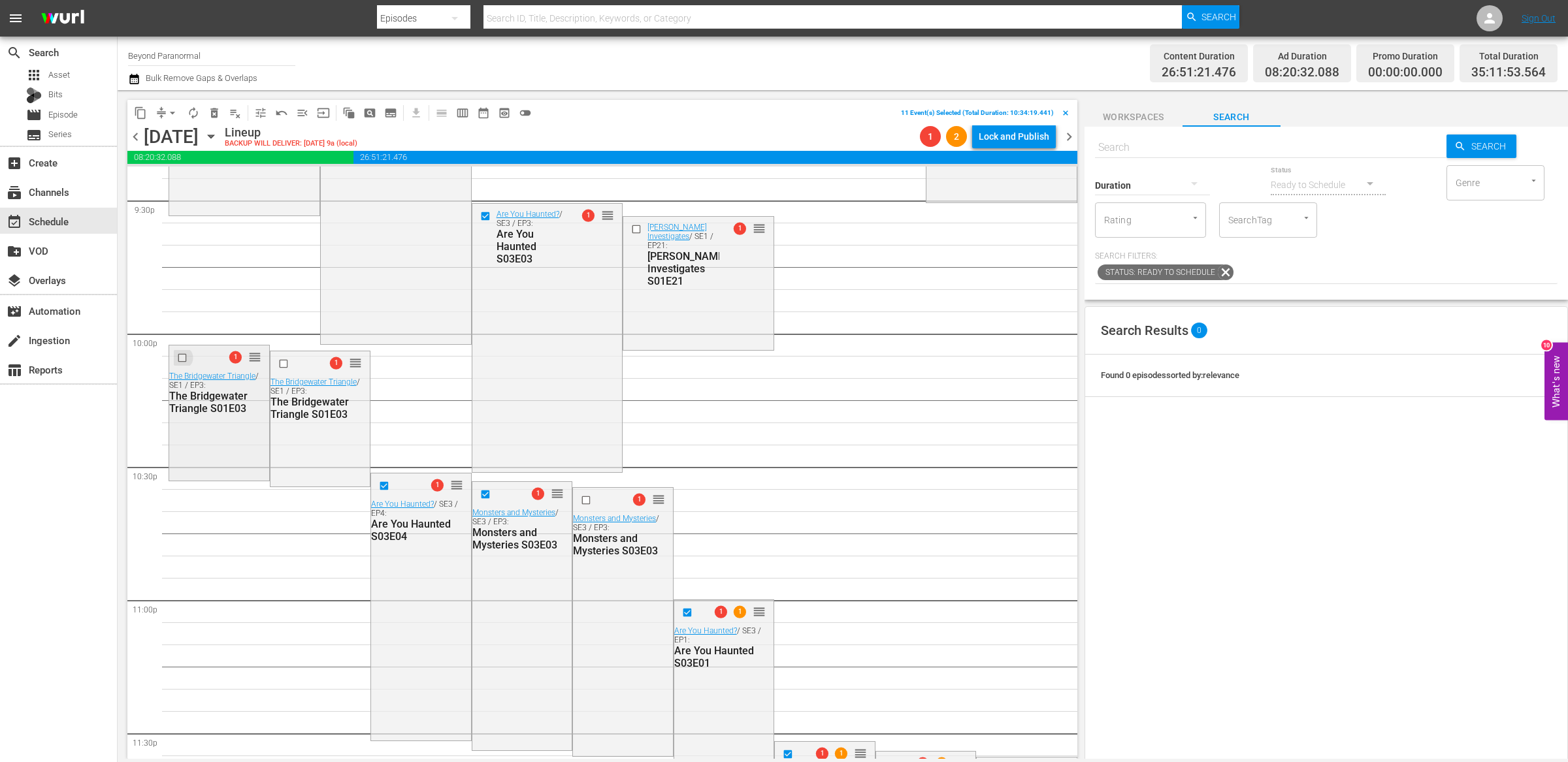
click at [180, 359] on input "checkbox" at bounding box center [183, 358] width 14 height 11
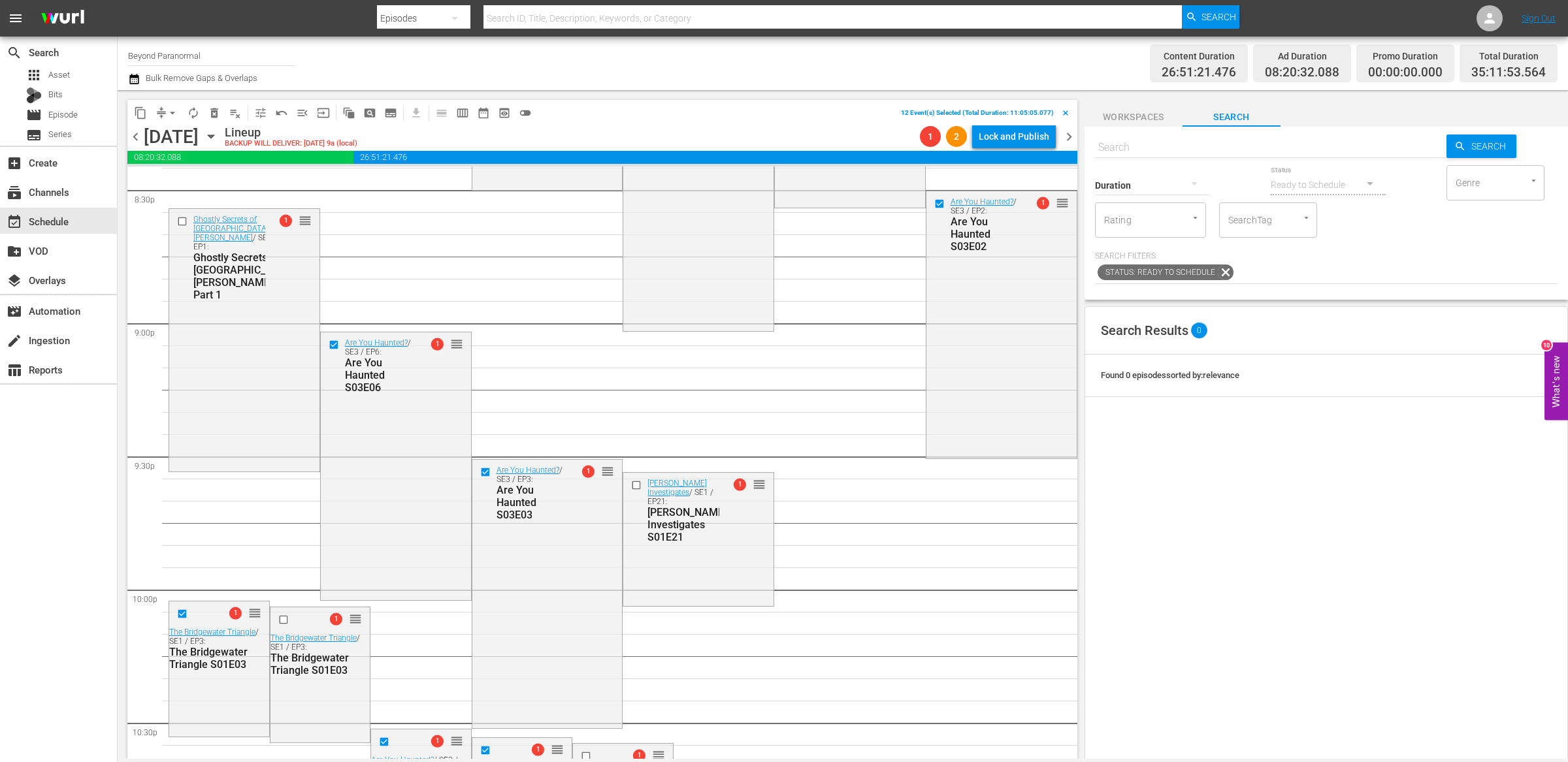
scroll to position [5422, 0]
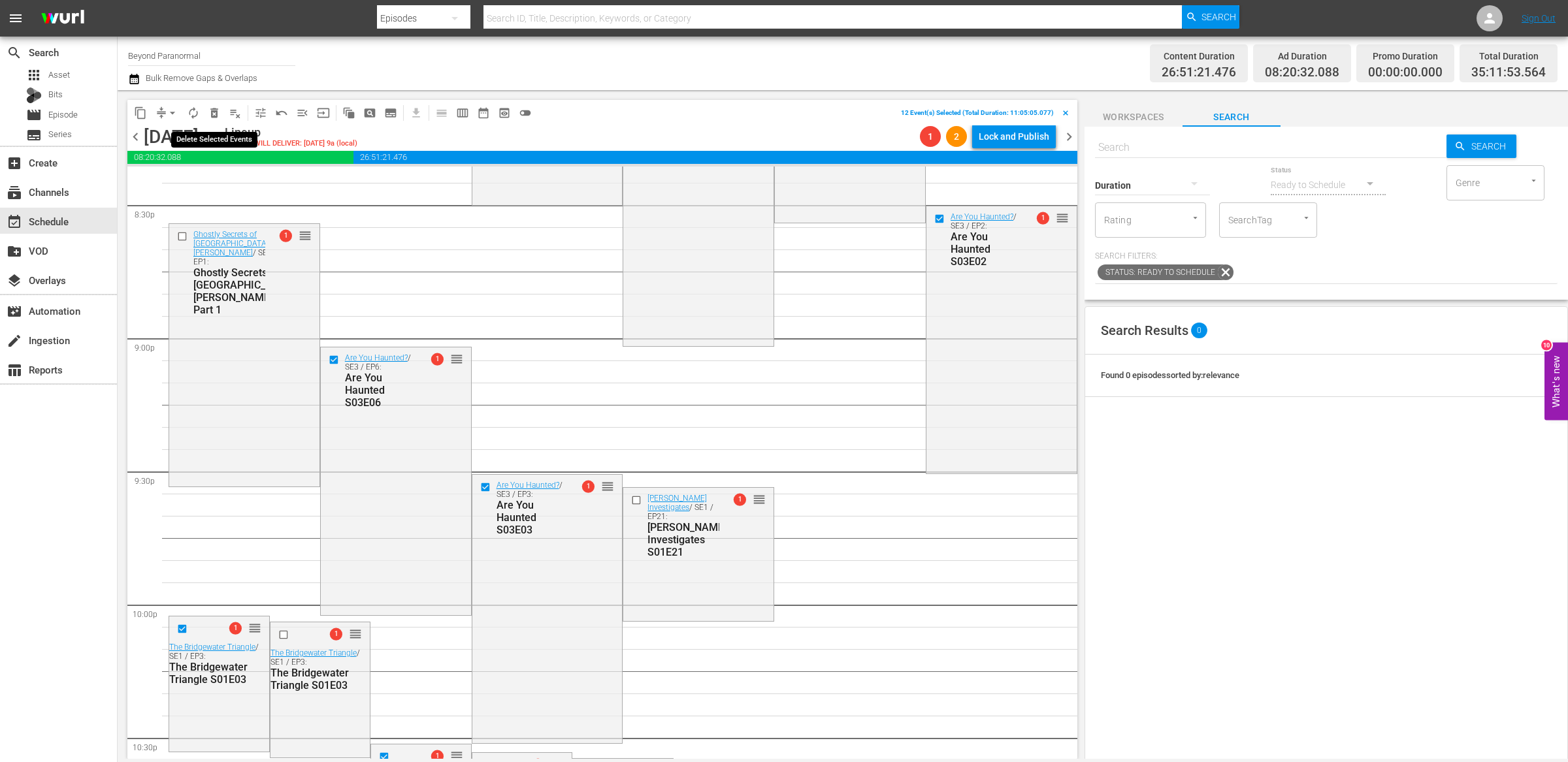
click at [208, 109] on span "delete_forever_outlined" at bounding box center [214, 113] width 13 height 13
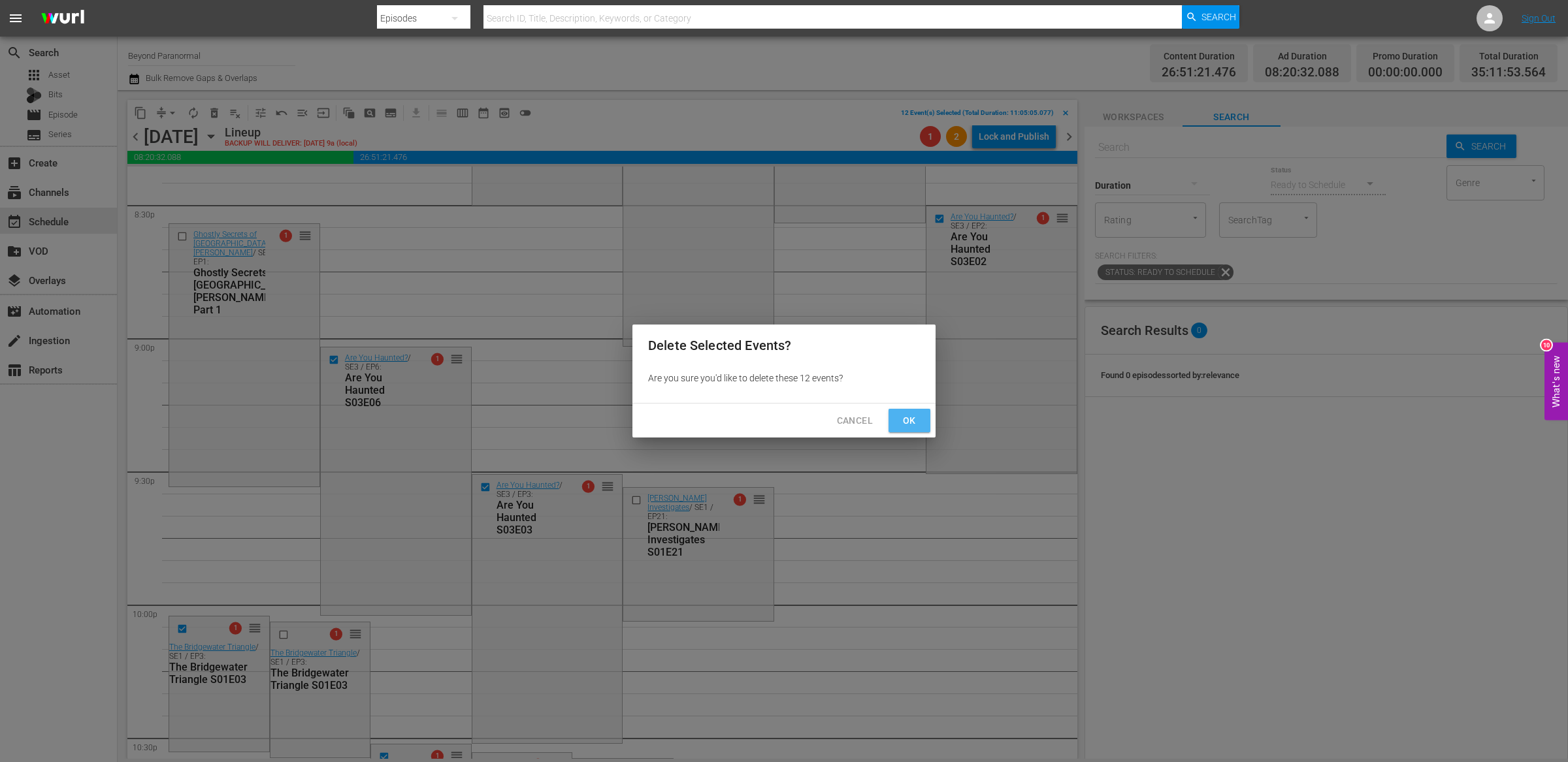
click at [894, 416] on button "Ok" at bounding box center [908, 421] width 42 height 24
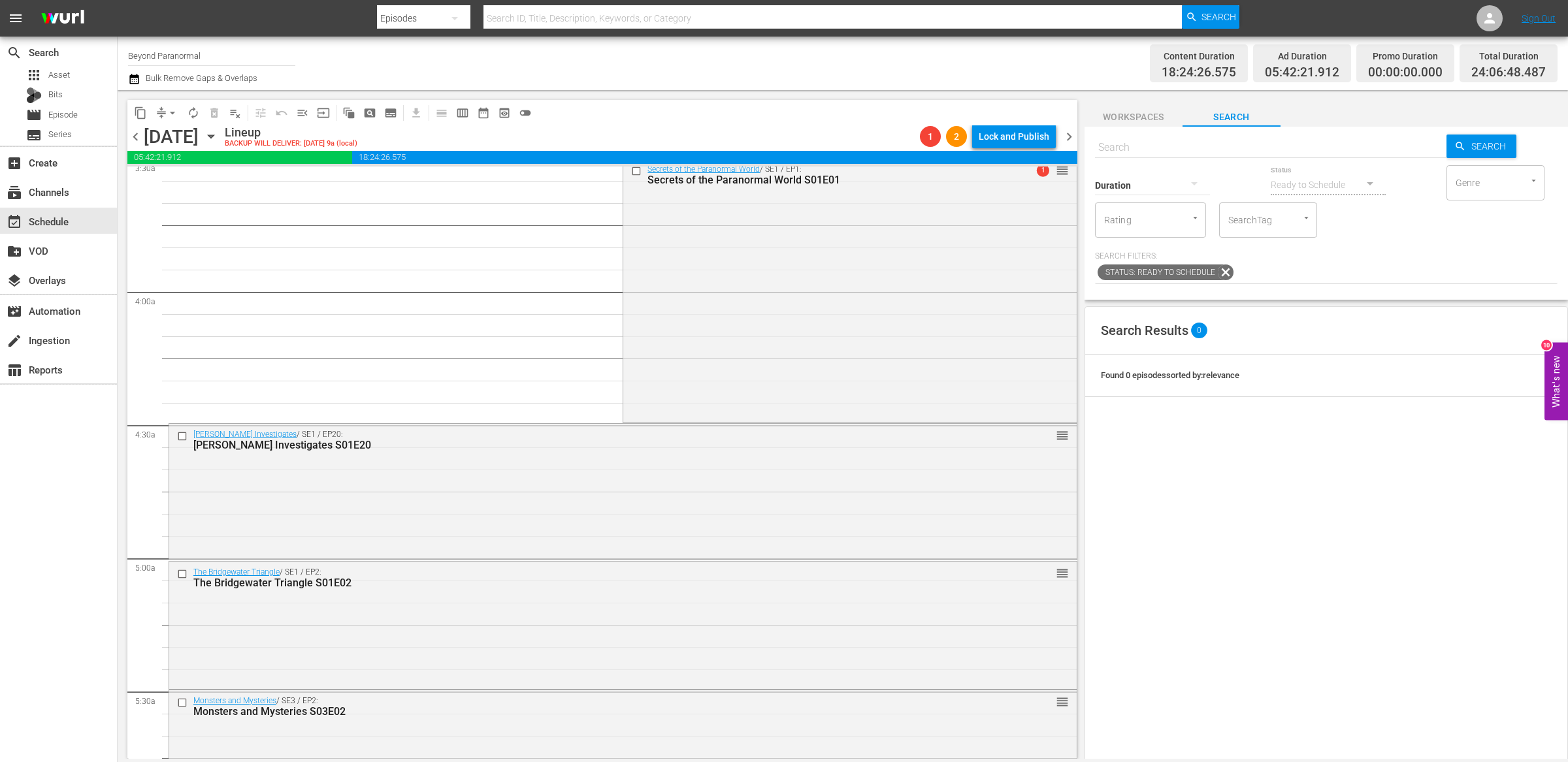
scroll to position [0, 0]
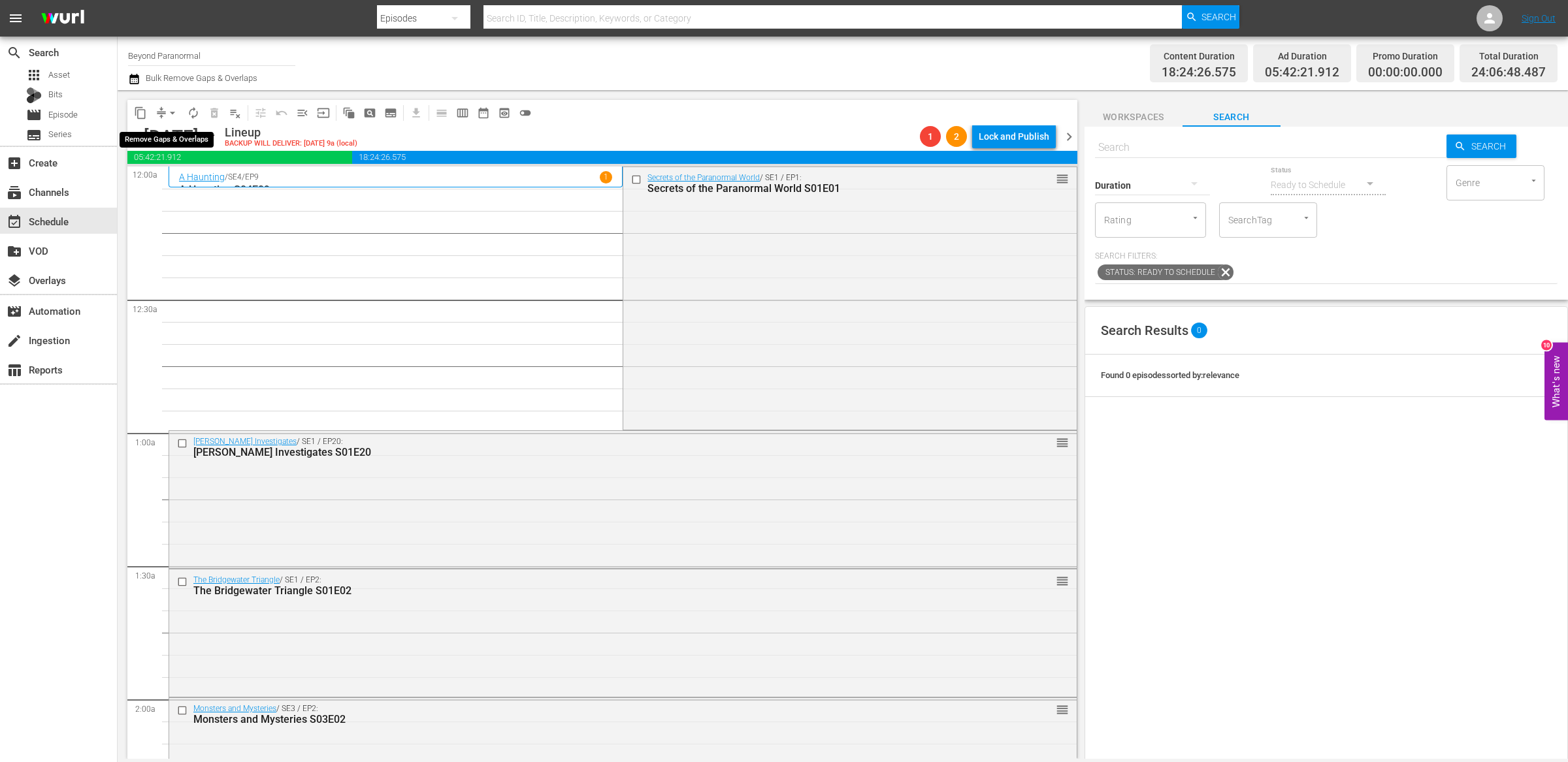
click at [166, 107] on span "arrow_drop_down" at bounding box center [172, 113] width 13 height 13
click at [168, 185] on li "Align to End of Previous Day" at bounding box center [173, 182] width 137 height 21
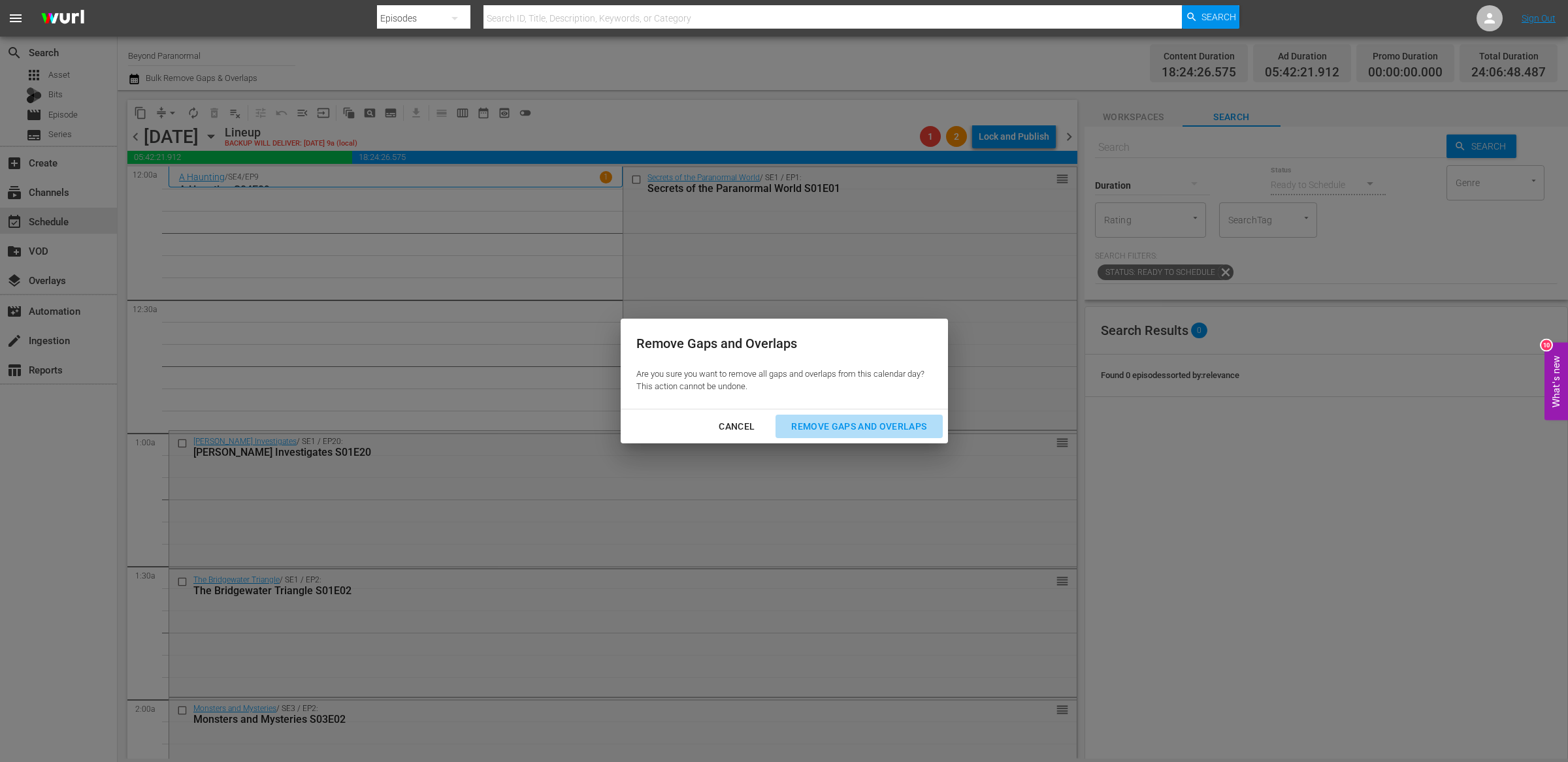
click at [845, 415] on button "Remove Gaps and Overlaps" at bounding box center [859, 427] width 166 height 24
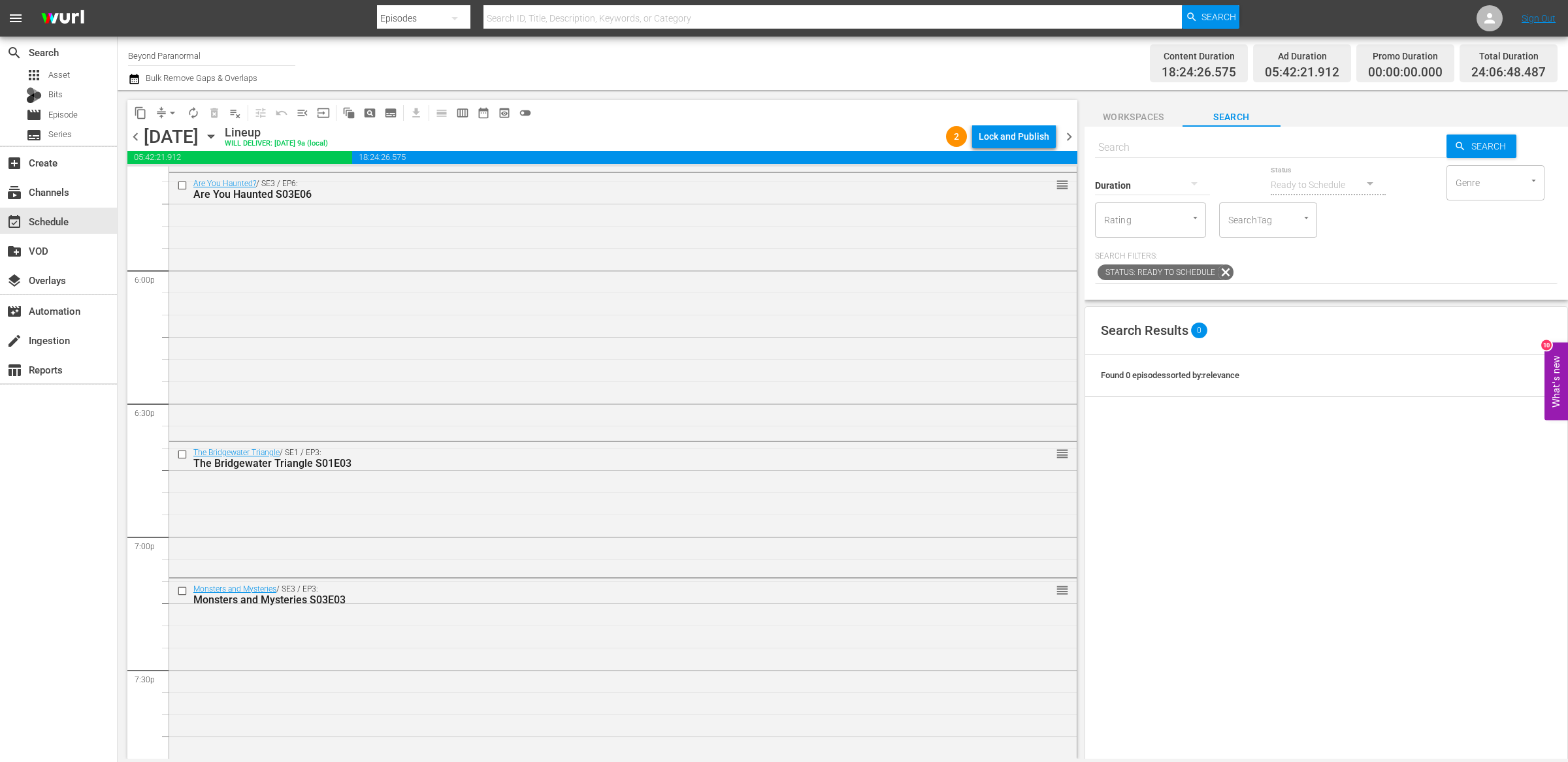
scroll to position [4695, 0]
click at [682, 553] on div "The Bridgewater Triangle / SE1 / EP3: The Bridgewater Triangle S01E03 reorder" at bounding box center [622, 504] width 908 height 133
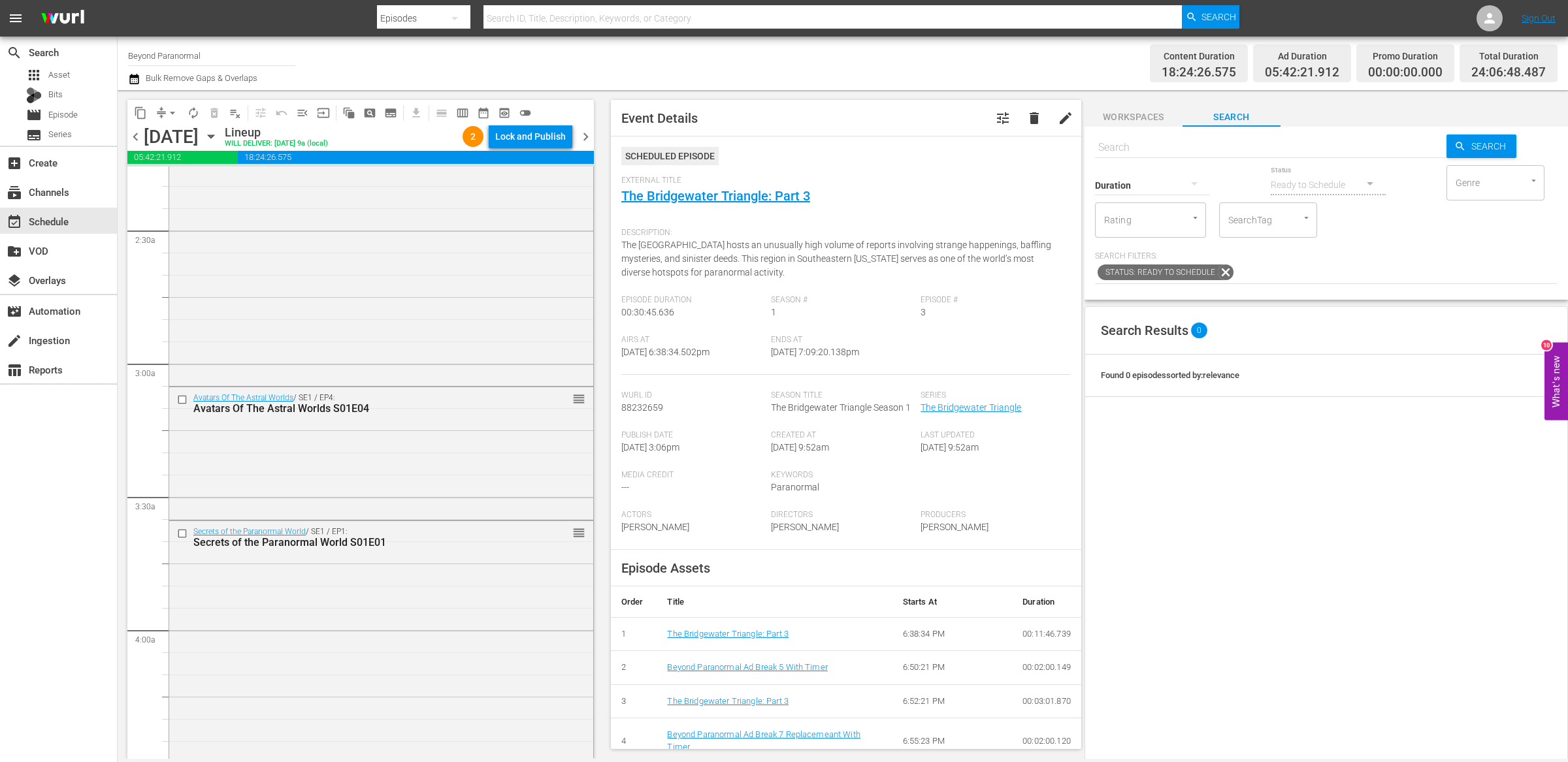
scroll to position [562, 0]
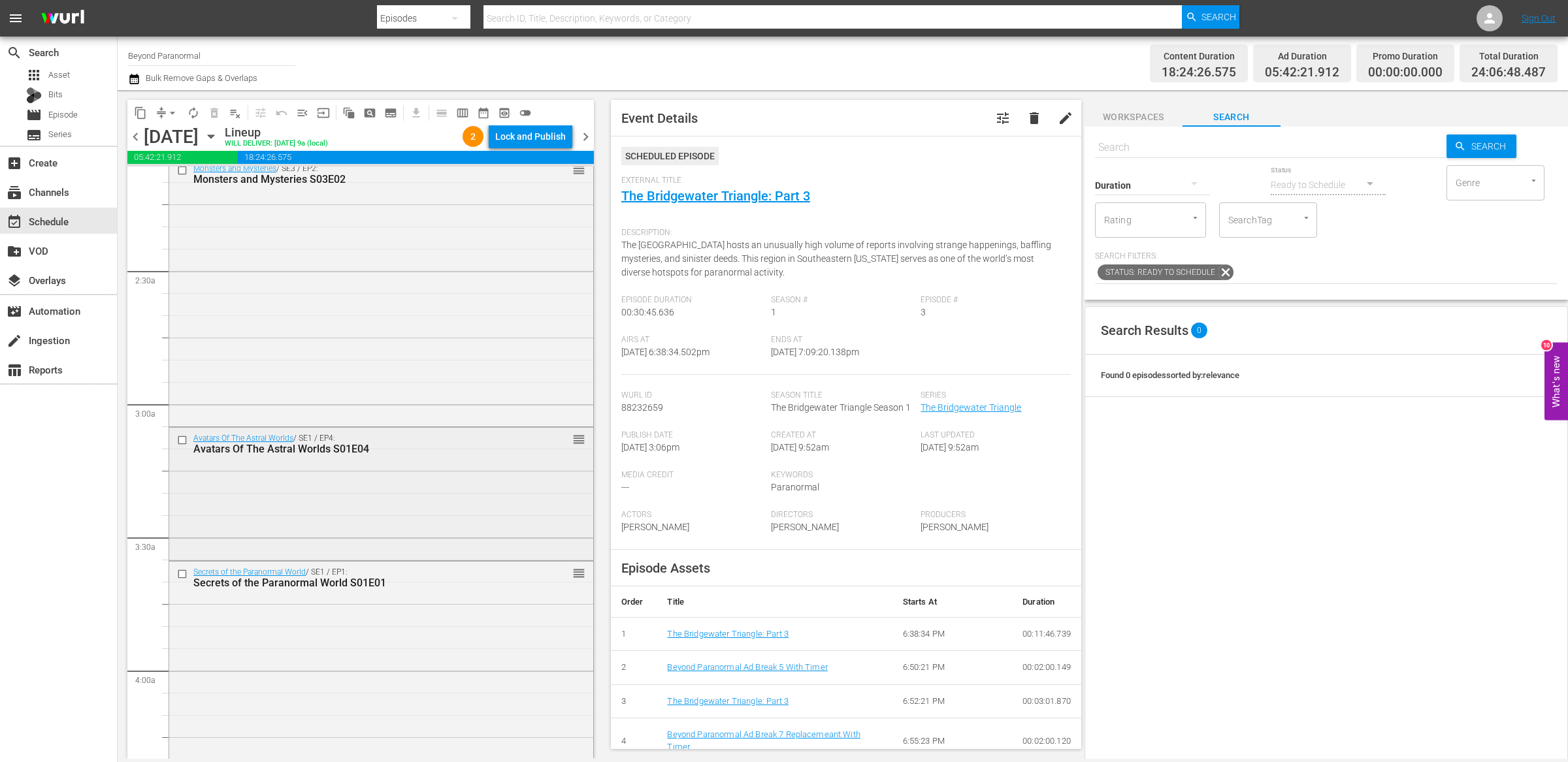
click at [183, 441] on input "checkbox" at bounding box center [183, 441] width 14 height 11
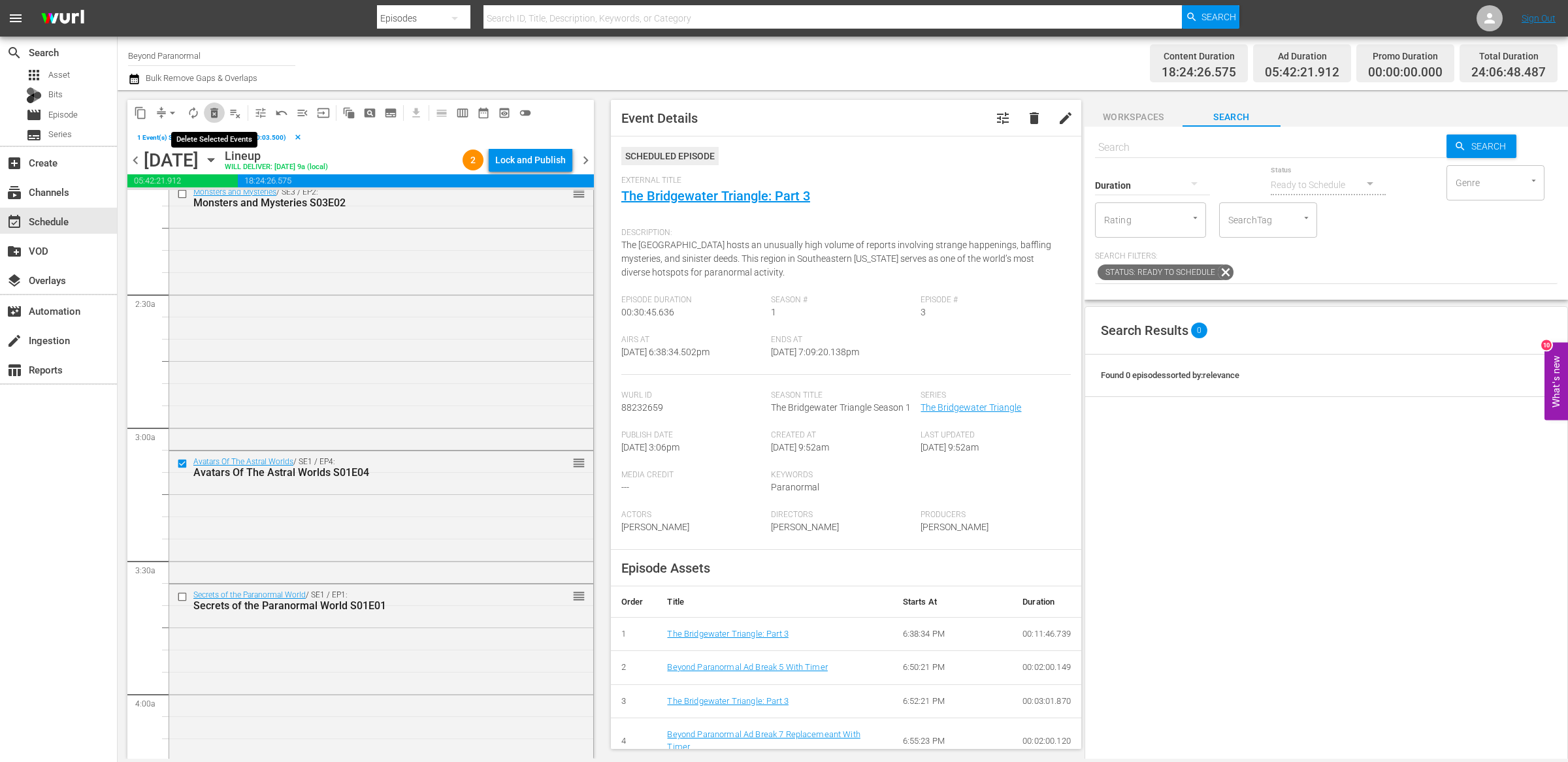
click at [215, 111] on span "delete_forever_outlined" at bounding box center [214, 113] width 13 height 13
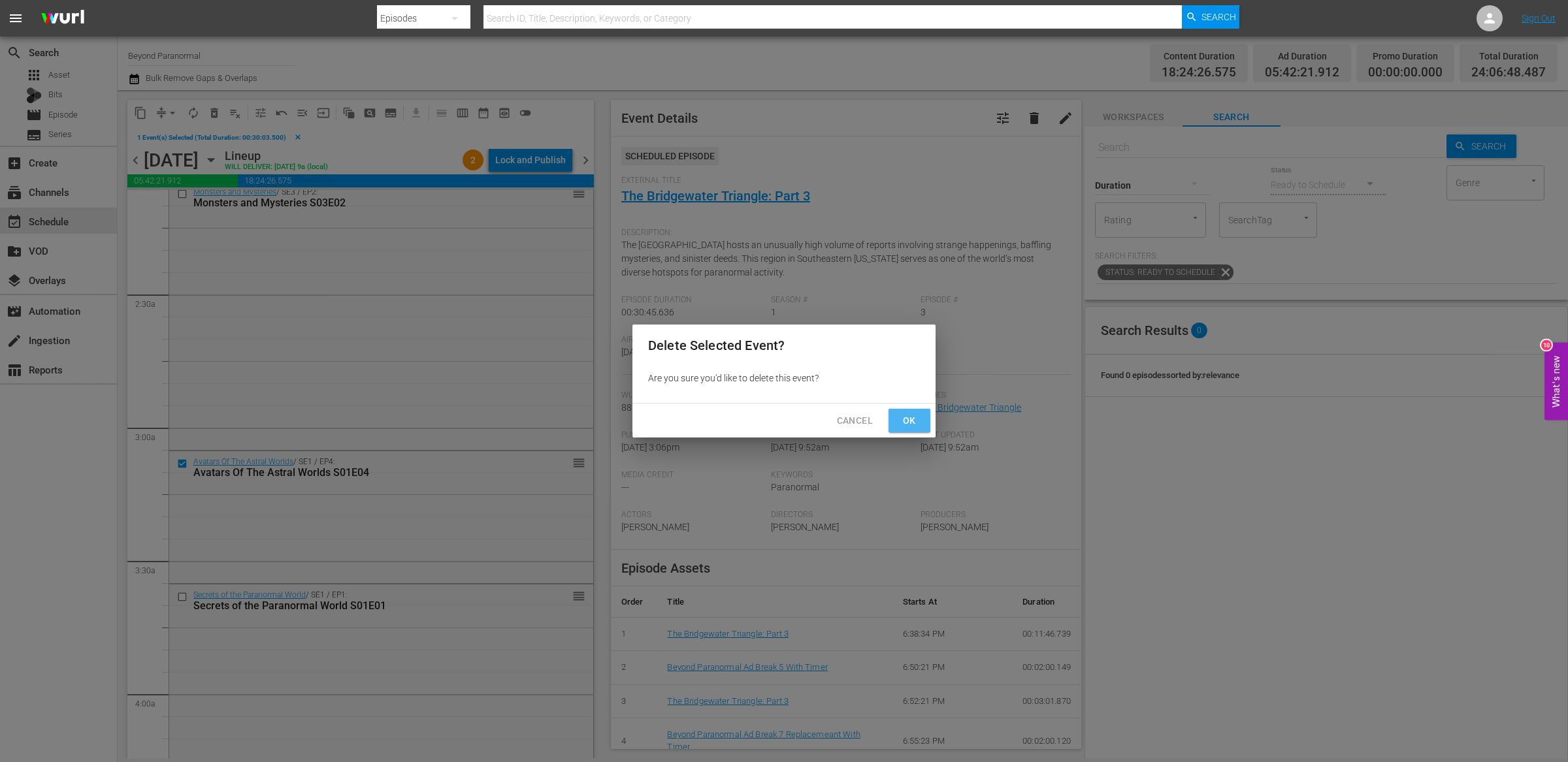
click at [912, 424] on span "Ok" at bounding box center [909, 421] width 21 height 16
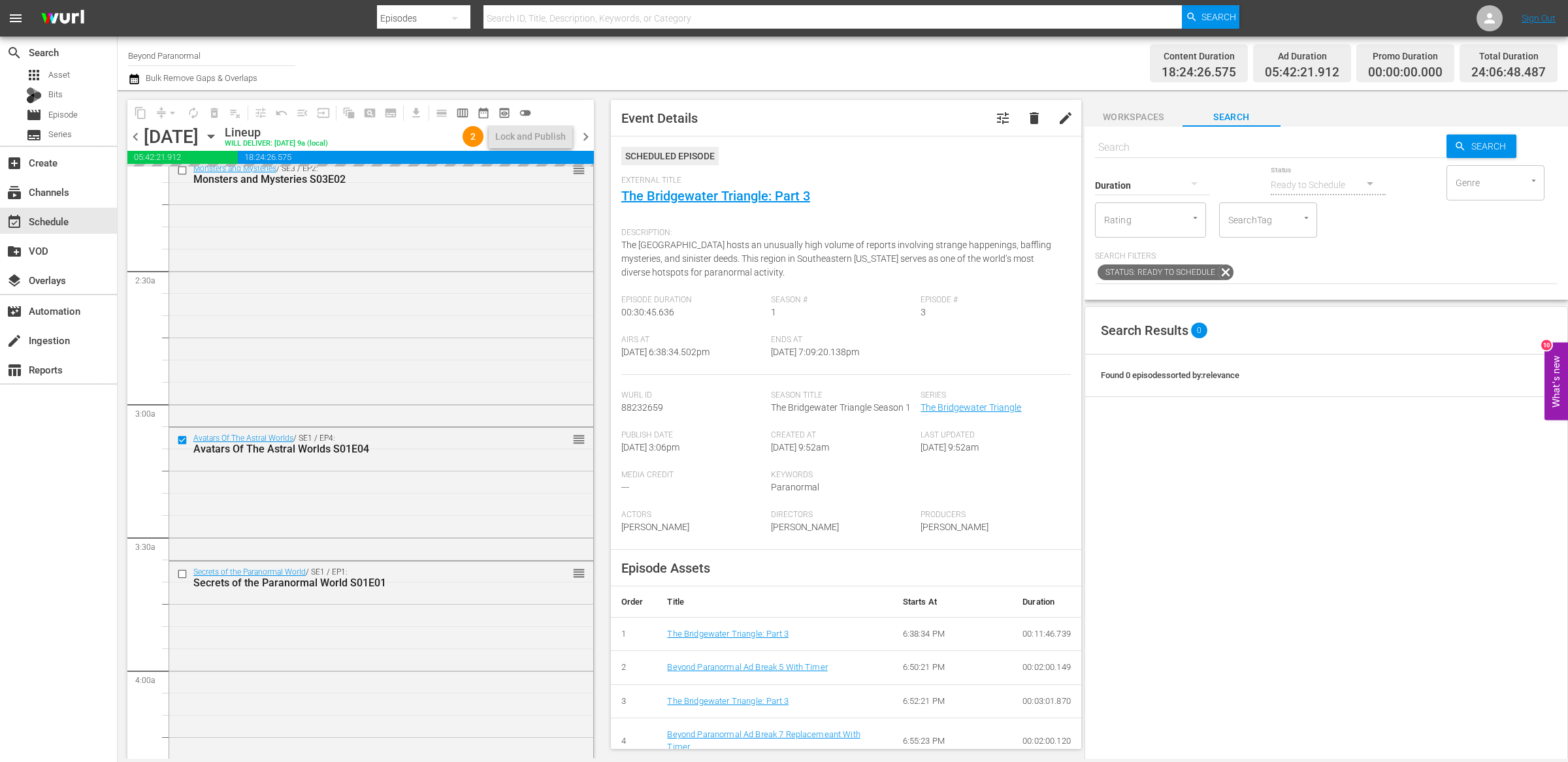
click at [1157, 143] on input "text" at bounding box center [1270, 148] width 351 height 31
type input "unveiled"
click at [1171, 176] on div at bounding box center [1152, 184] width 115 height 37
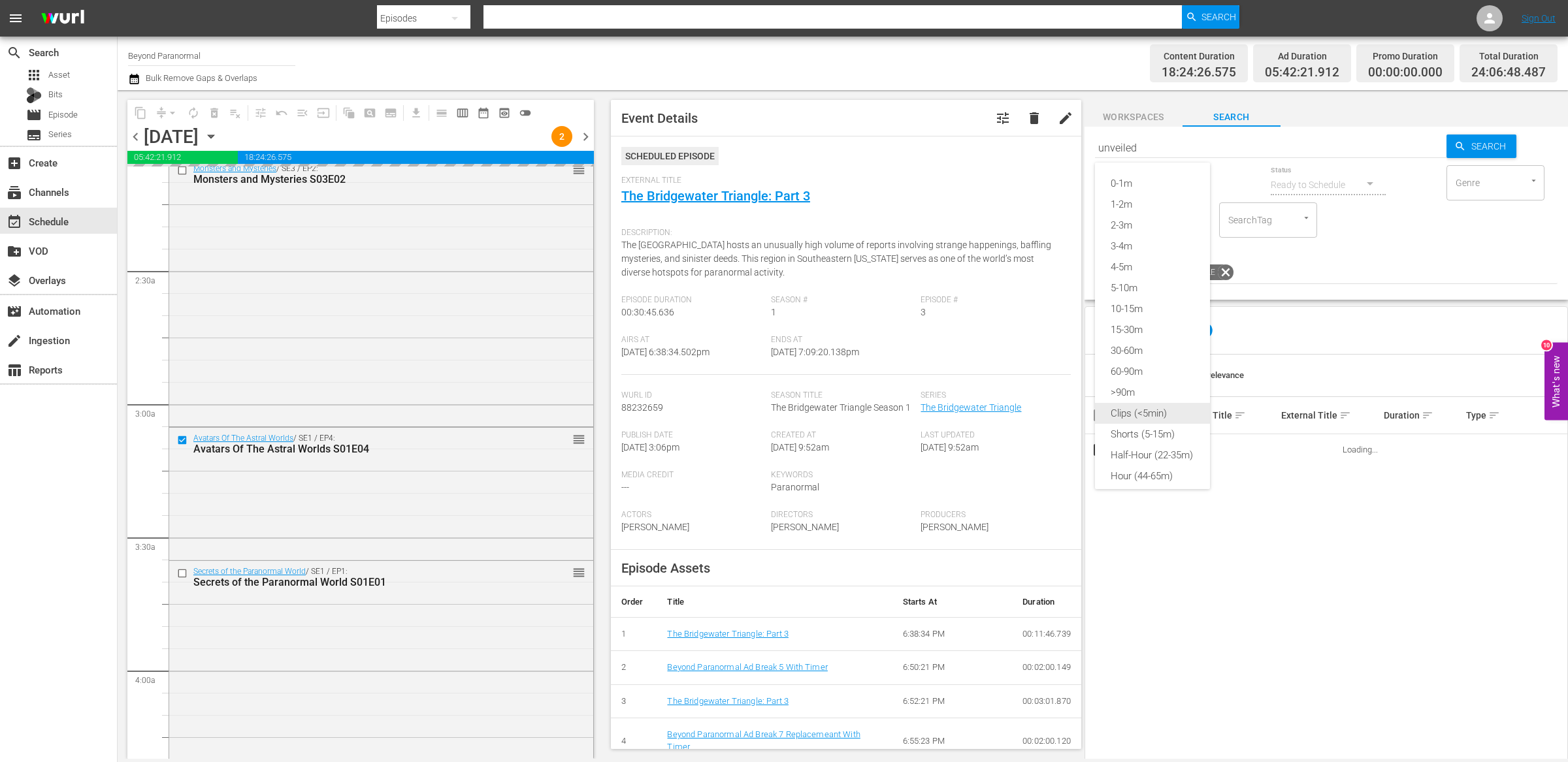
type input "unveiled"
click at [1141, 429] on div "Shorts (5-15m)" at bounding box center [1152, 434] width 115 height 21
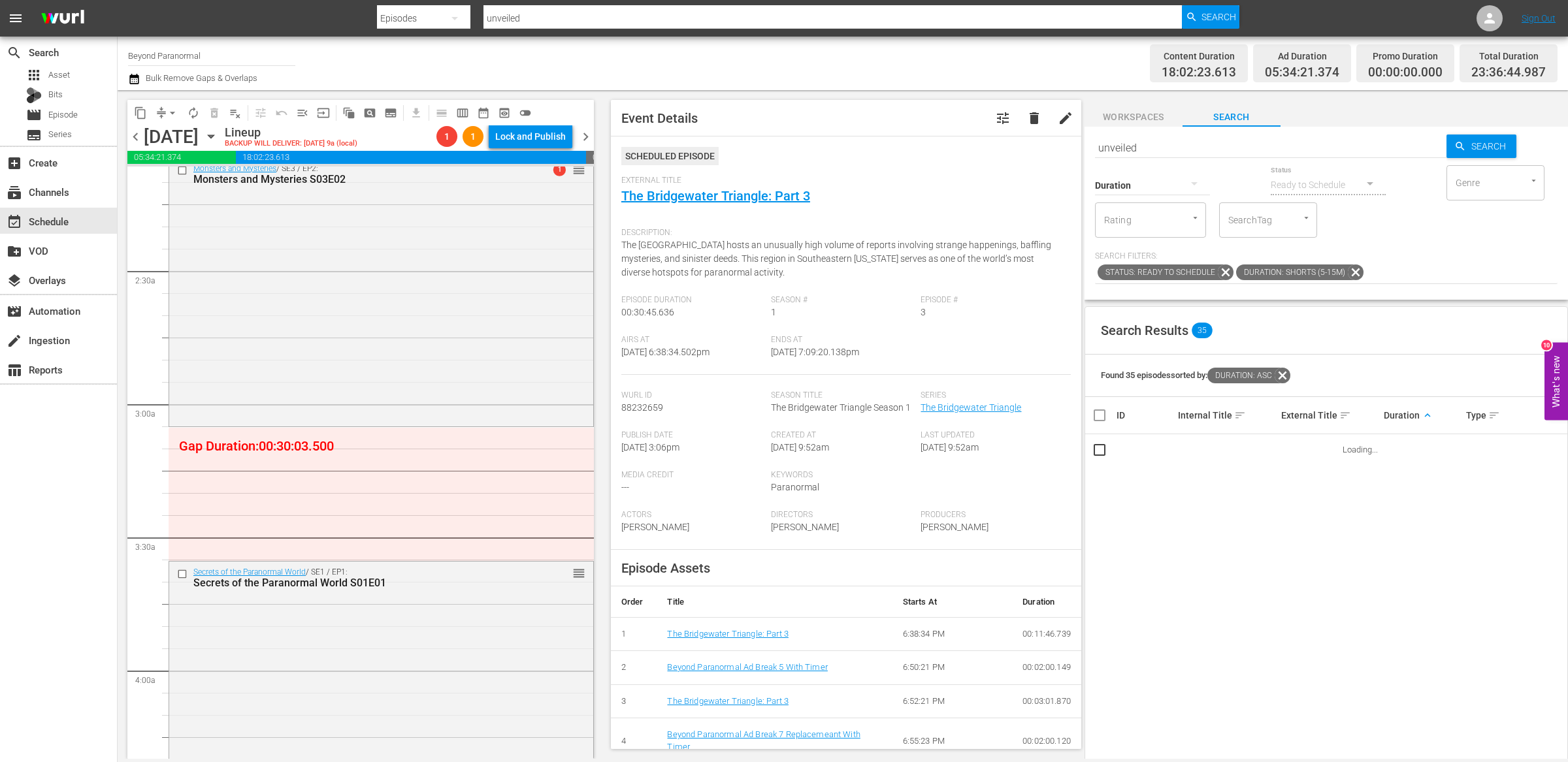
click at [1421, 416] on span "keyboard_arrow_up" at bounding box center [1427, 415] width 11 height 11
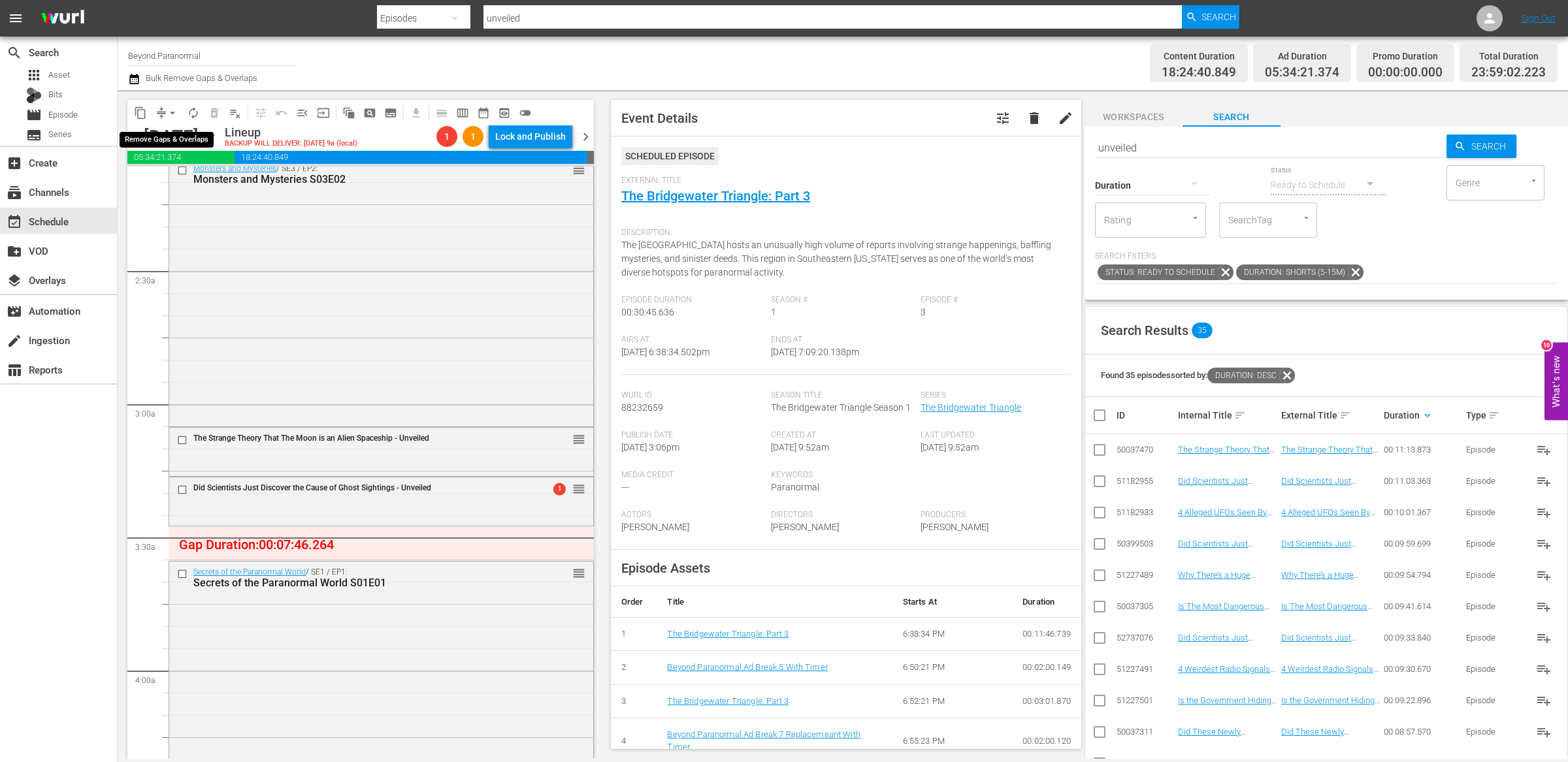
click at [167, 117] on span "arrow_drop_down" at bounding box center [172, 113] width 13 height 13
click at [187, 185] on li "Align to End of Previous Day" at bounding box center [173, 182] width 137 height 21
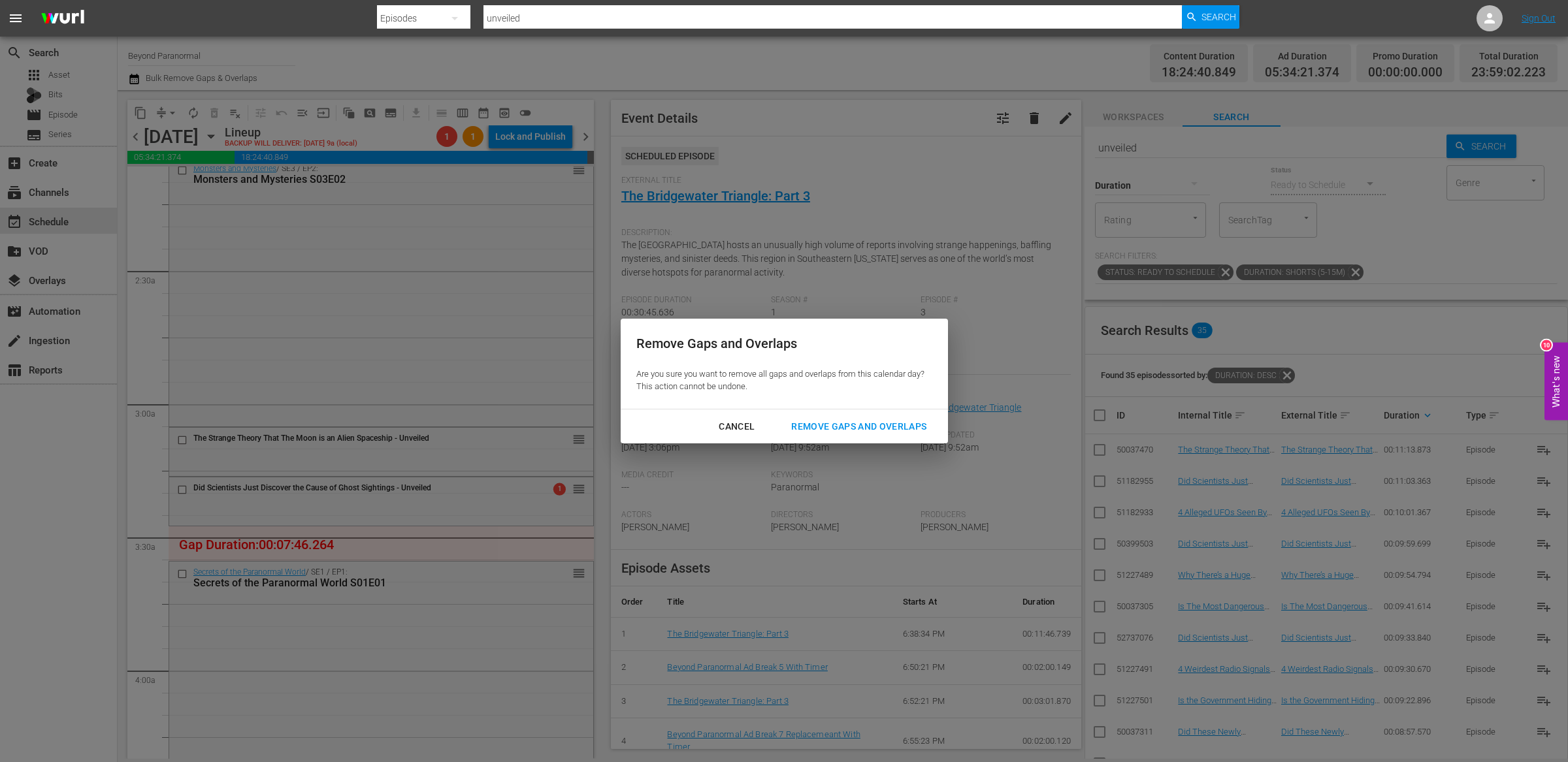
click at [878, 421] on div "Remove Gaps and Overlaps" at bounding box center [858, 426] width 156 height 16
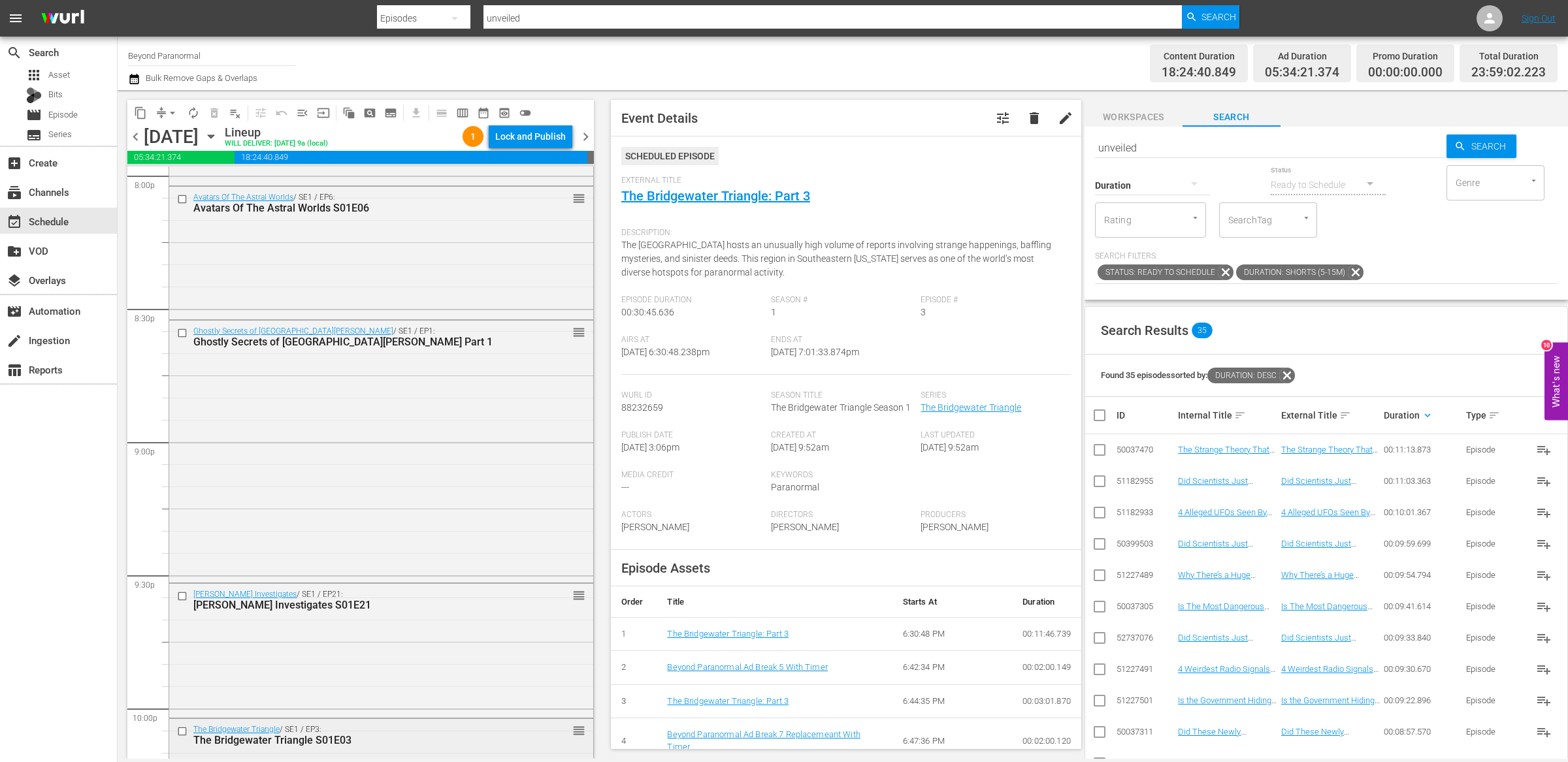
scroll to position [5309, 0]
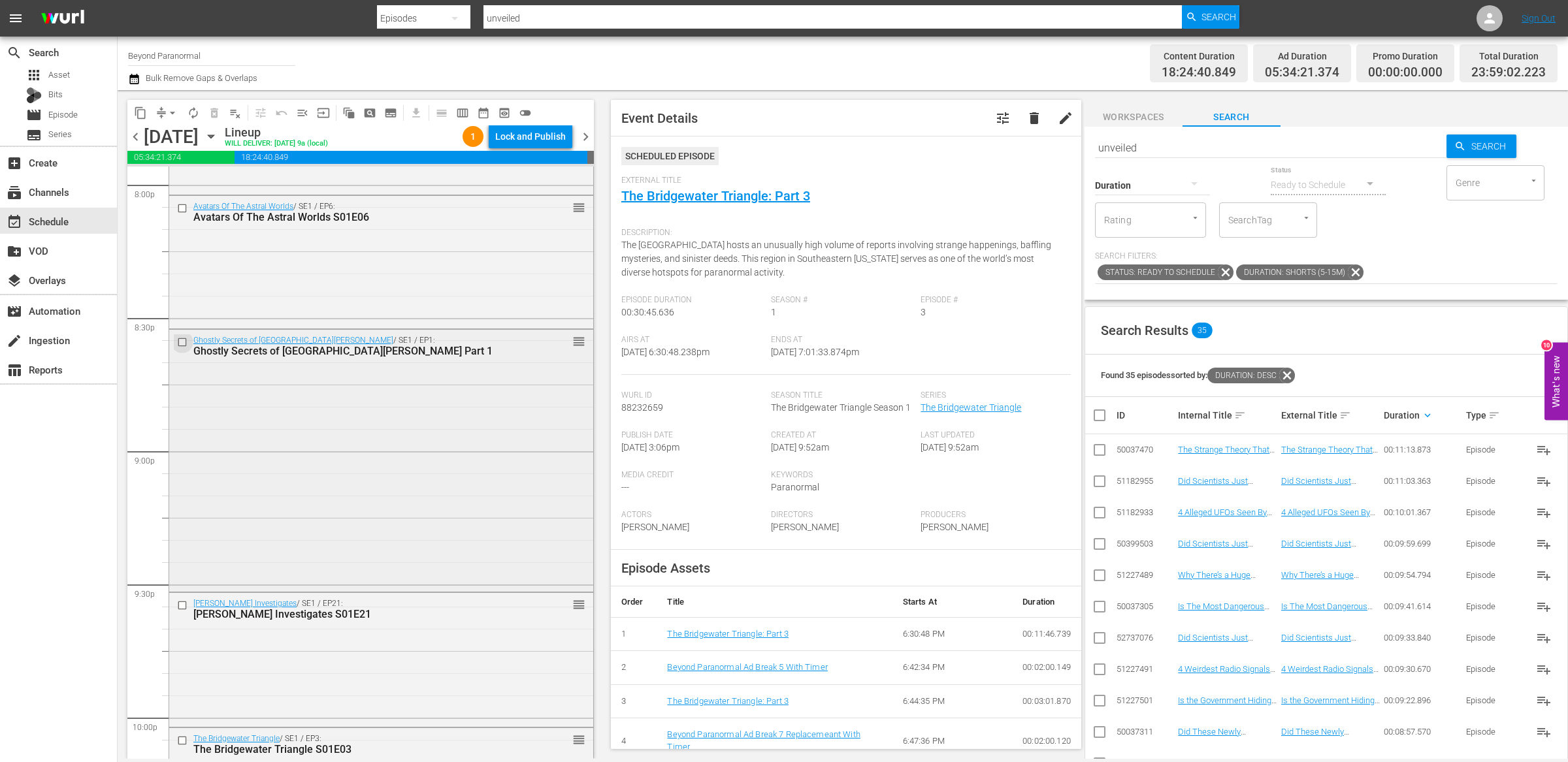
click at [182, 341] on input "checkbox" at bounding box center [183, 342] width 14 height 11
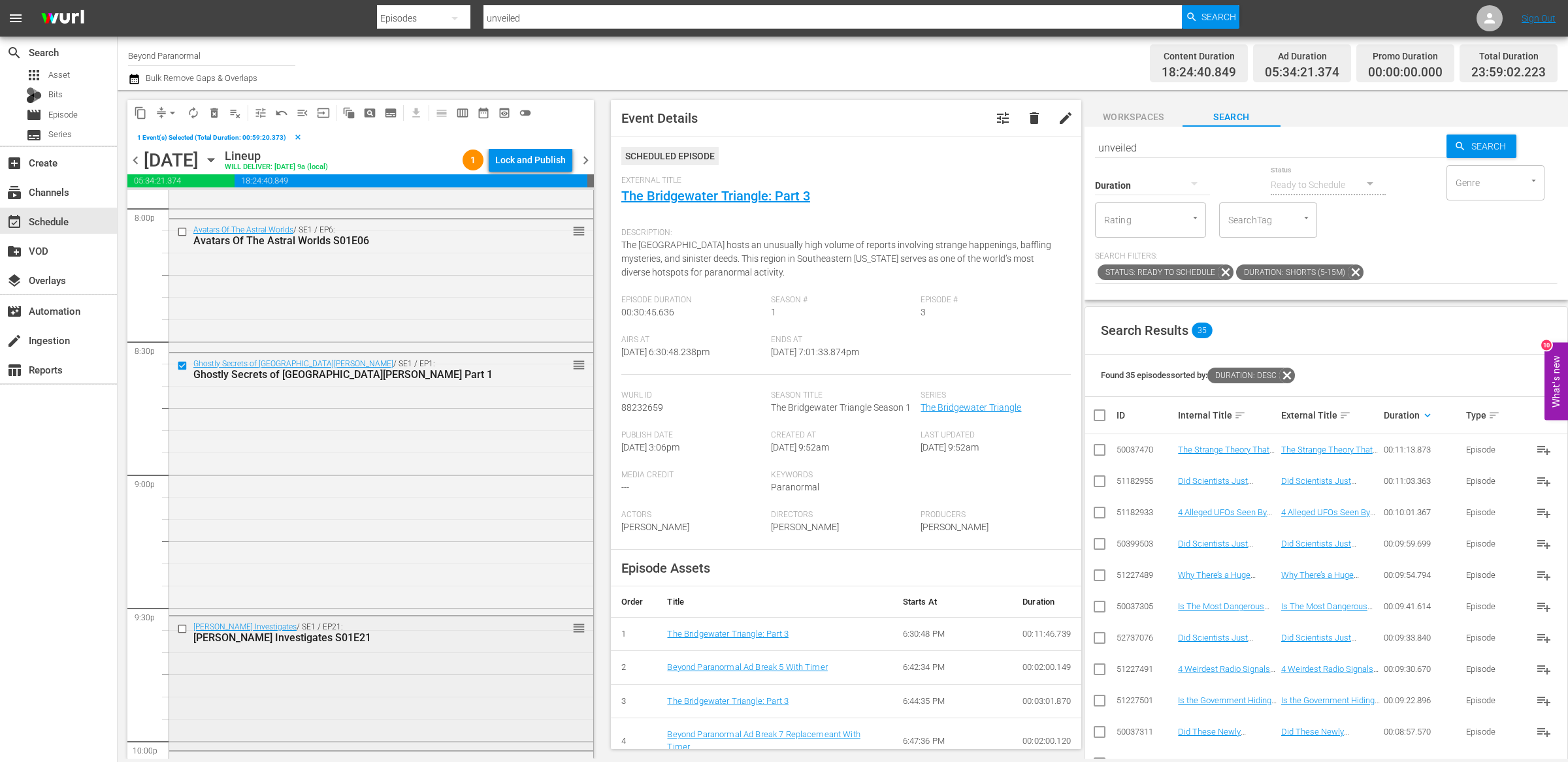
click at [183, 628] on input "checkbox" at bounding box center [183, 629] width 14 height 11
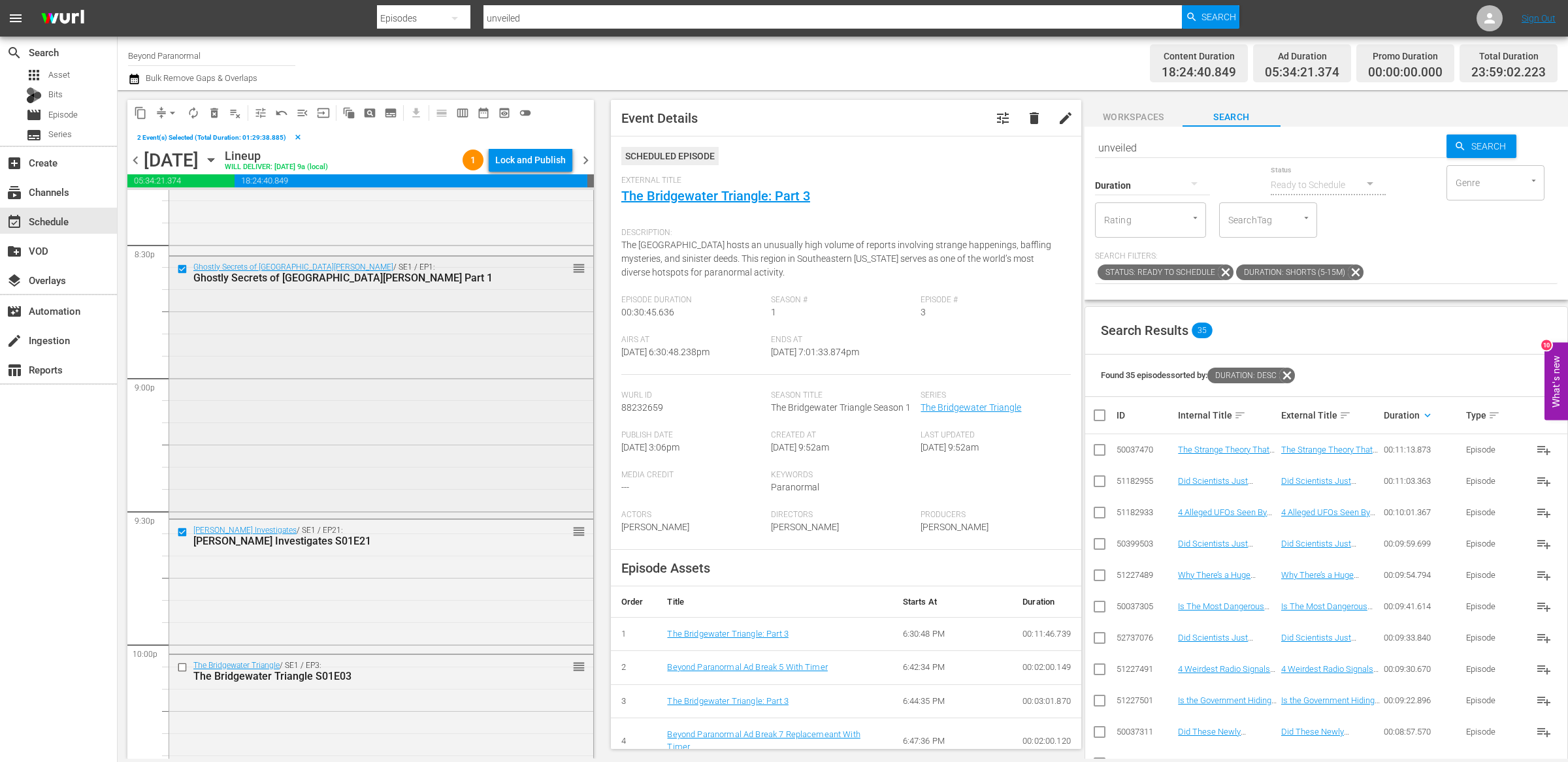
scroll to position [5396, 0]
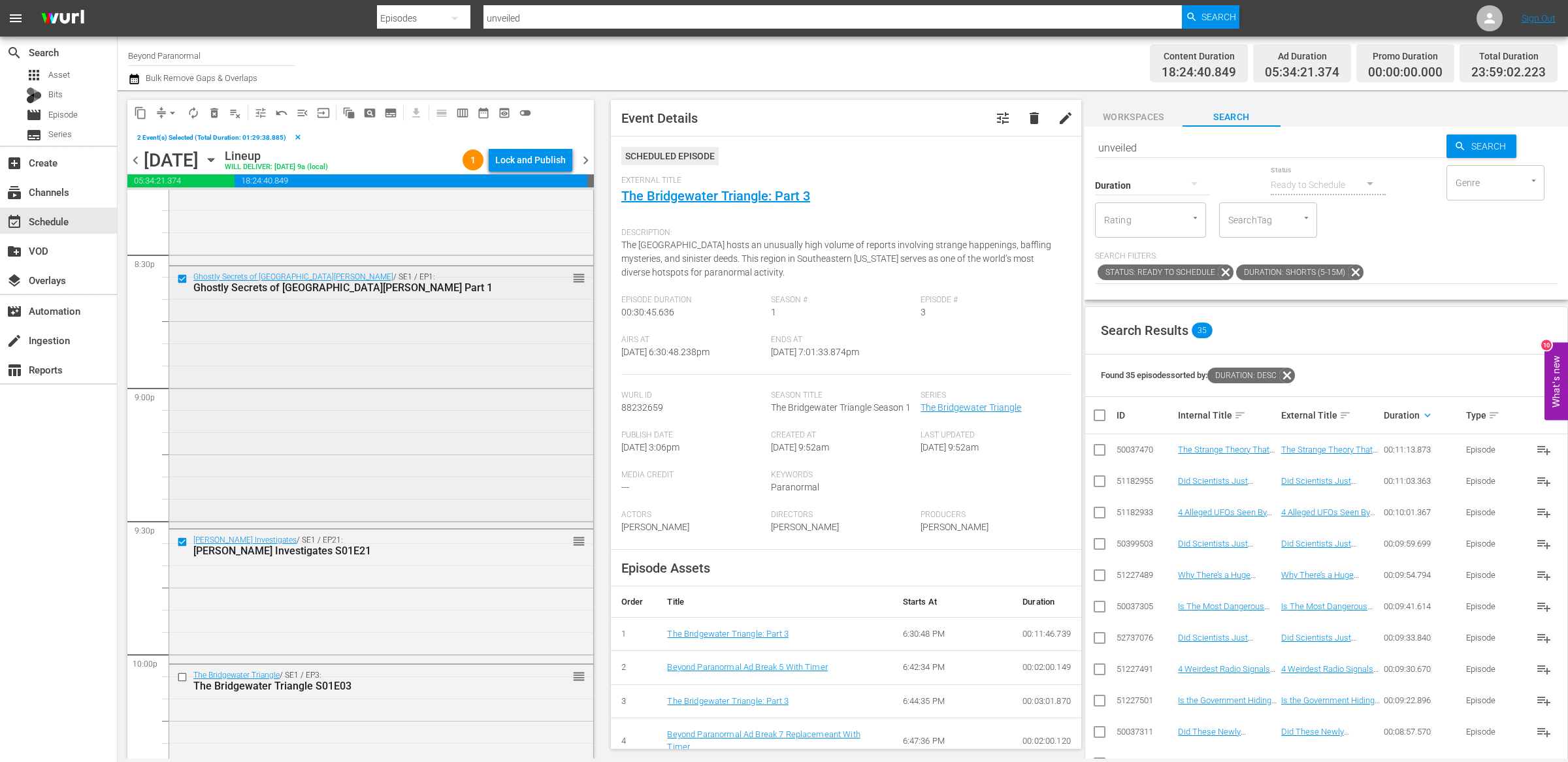
click at [183, 283] on input "checkbox" at bounding box center [183, 279] width 14 height 11
click at [182, 546] on input "checkbox" at bounding box center [183, 542] width 14 height 11
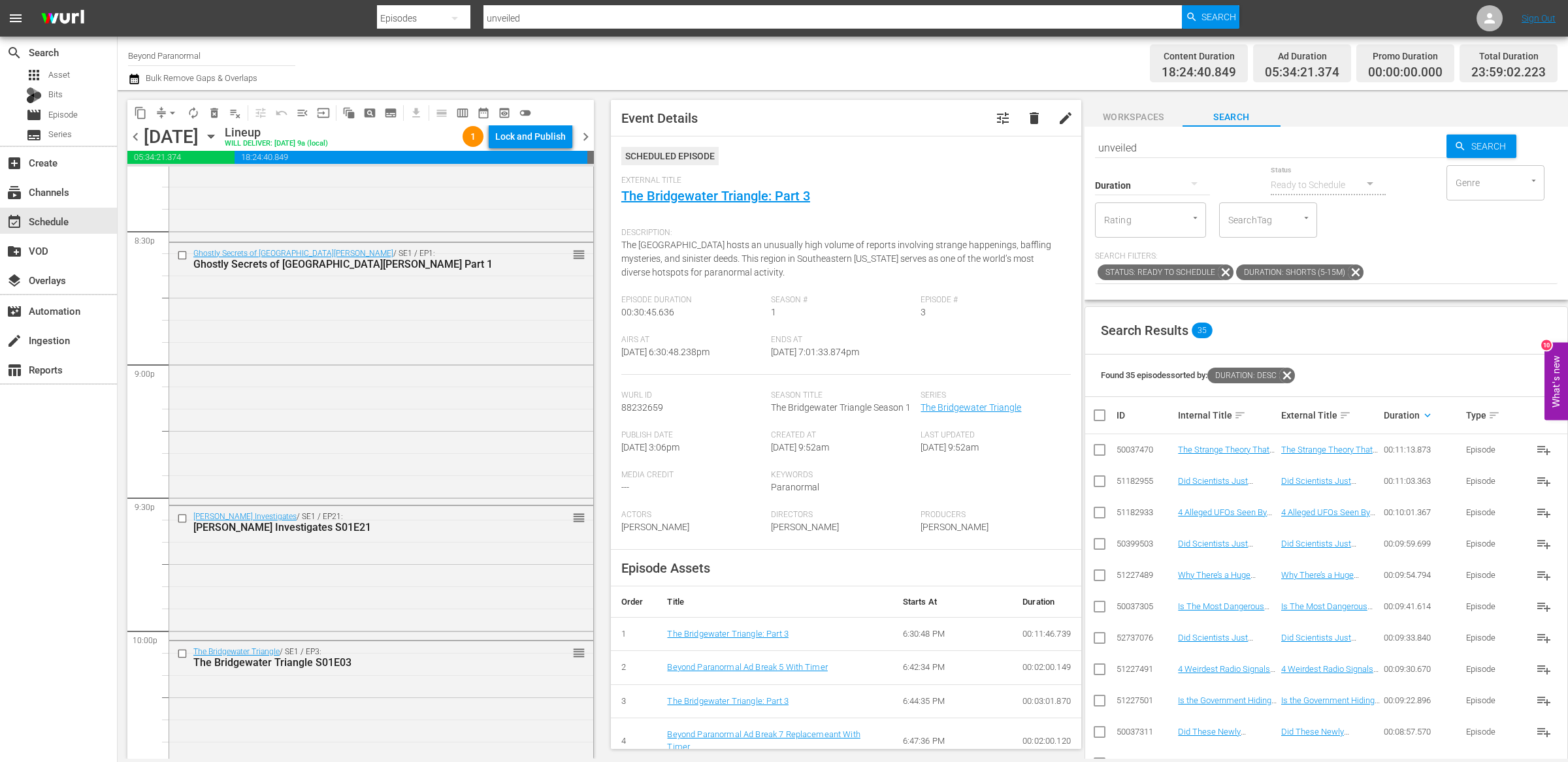
click at [587, 136] on span "chevron_right" at bounding box center [585, 137] width 16 height 16
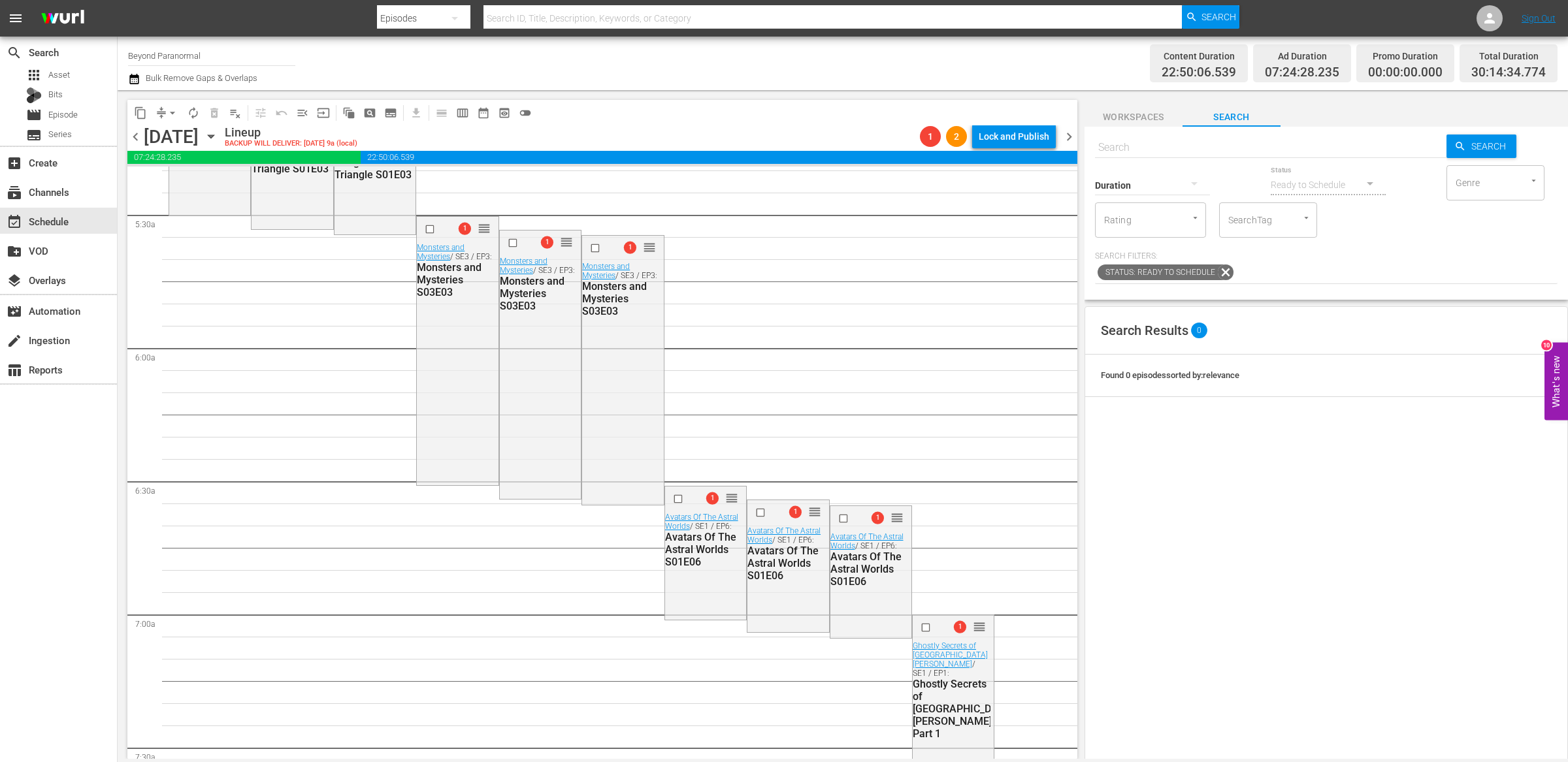
scroll to position [1407, 0]
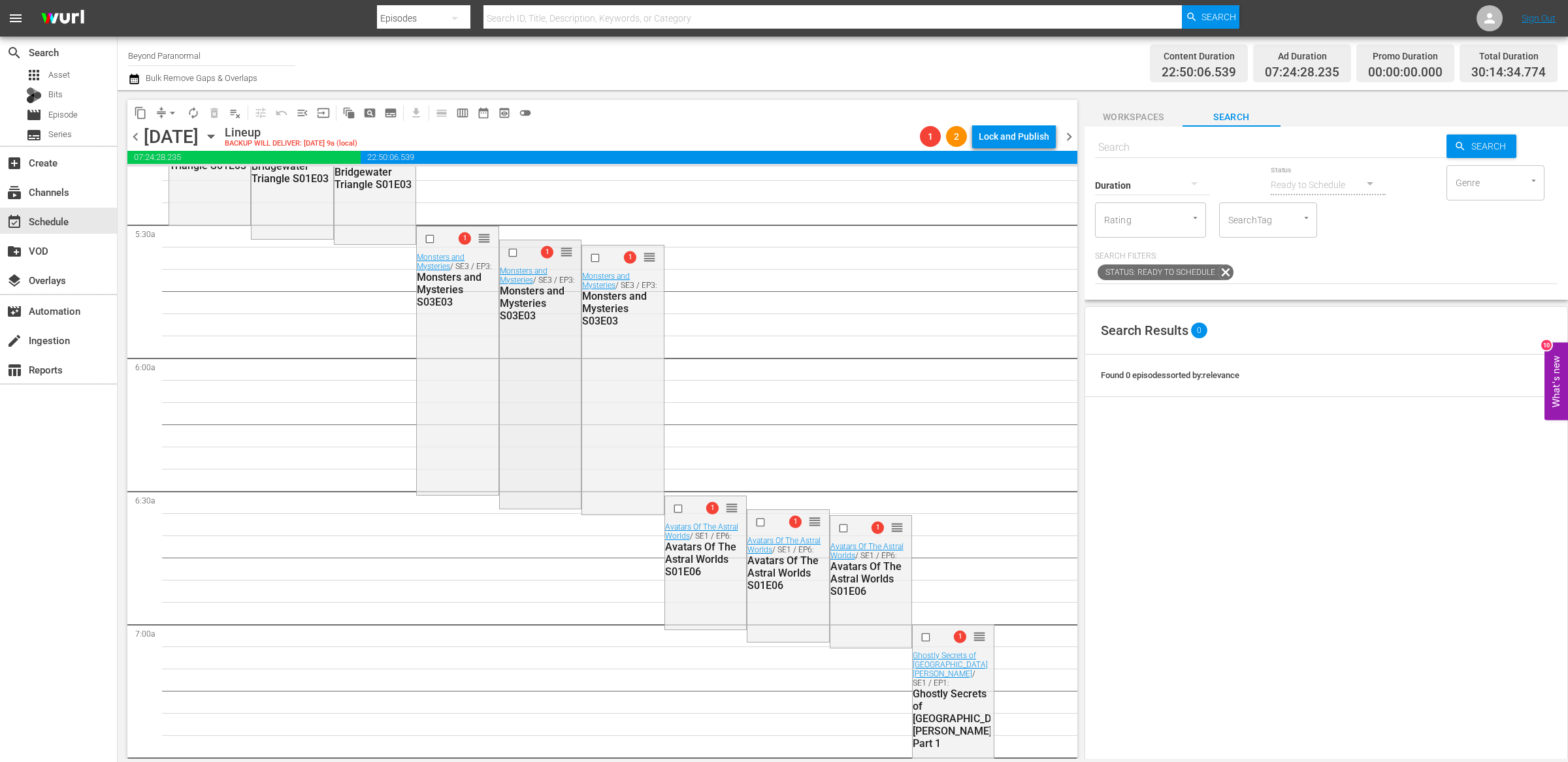
click at [510, 251] on input "checkbox" at bounding box center [514, 253] width 14 height 11
click at [591, 257] on input "checkbox" at bounding box center [596, 258] width 14 height 11
click at [755, 521] on input "checkbox" at bounding box center [762, 522] width 14 height 11
click at [837, 526] on input "checkbox" at bounding box center [844, 528] width 14 height 11
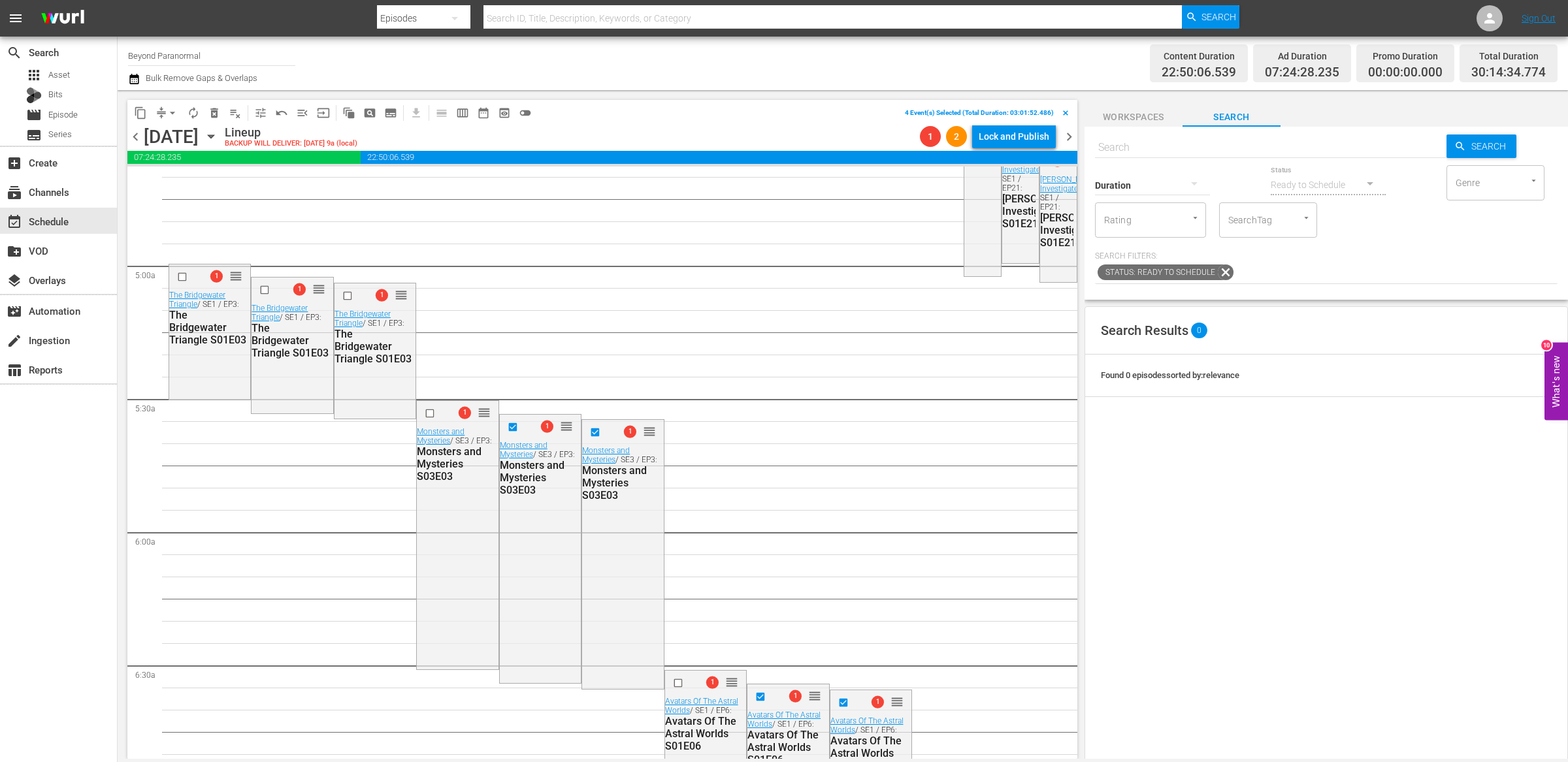
scroll to position [1118, 0]
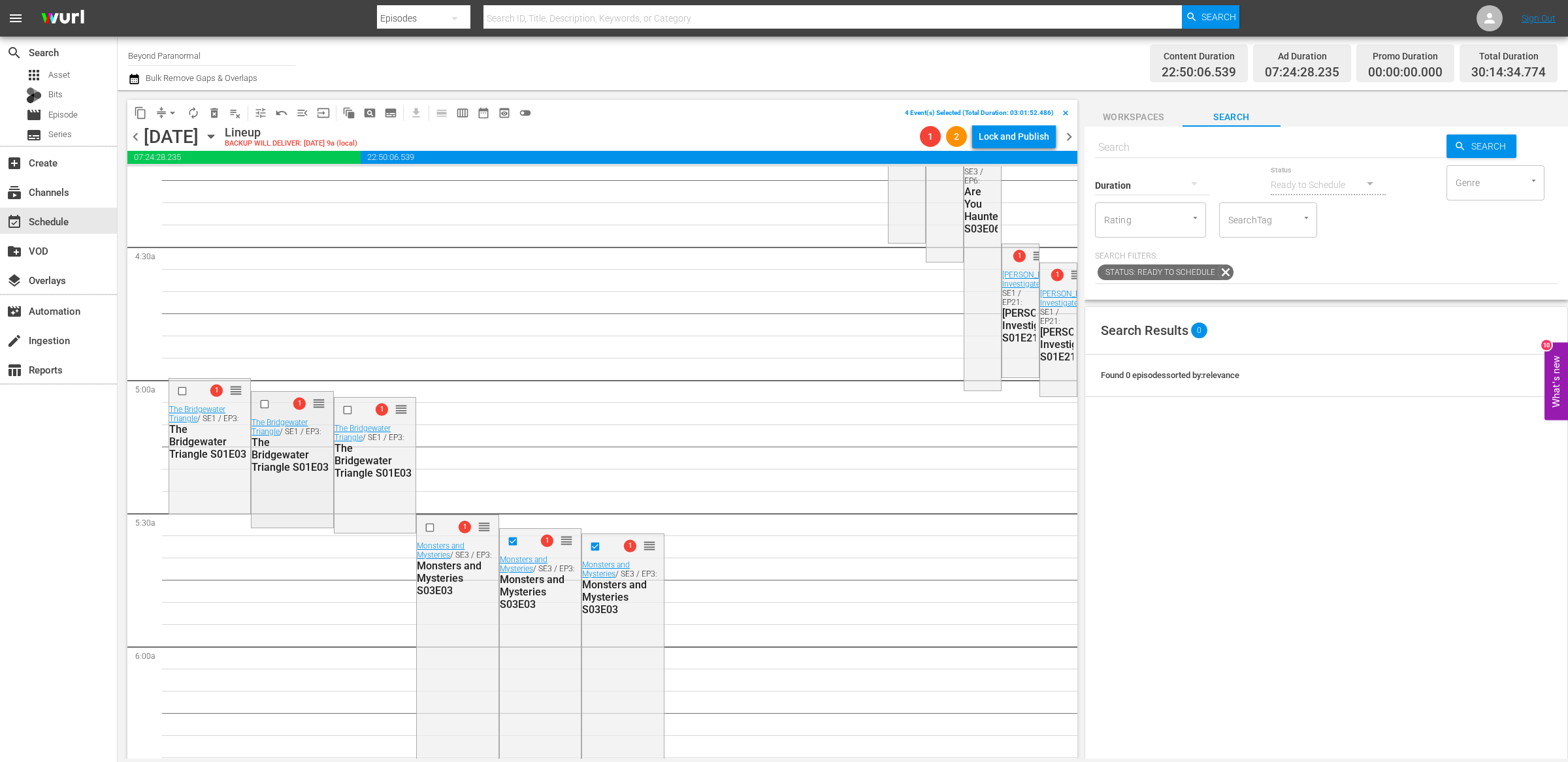
click at [261, 406] on input "checkbox" at bounding box center [266, 404] width 14 height 11
click at [347, 409] on input "checkbox" at bounding box center [348, 410] width 14 height 11
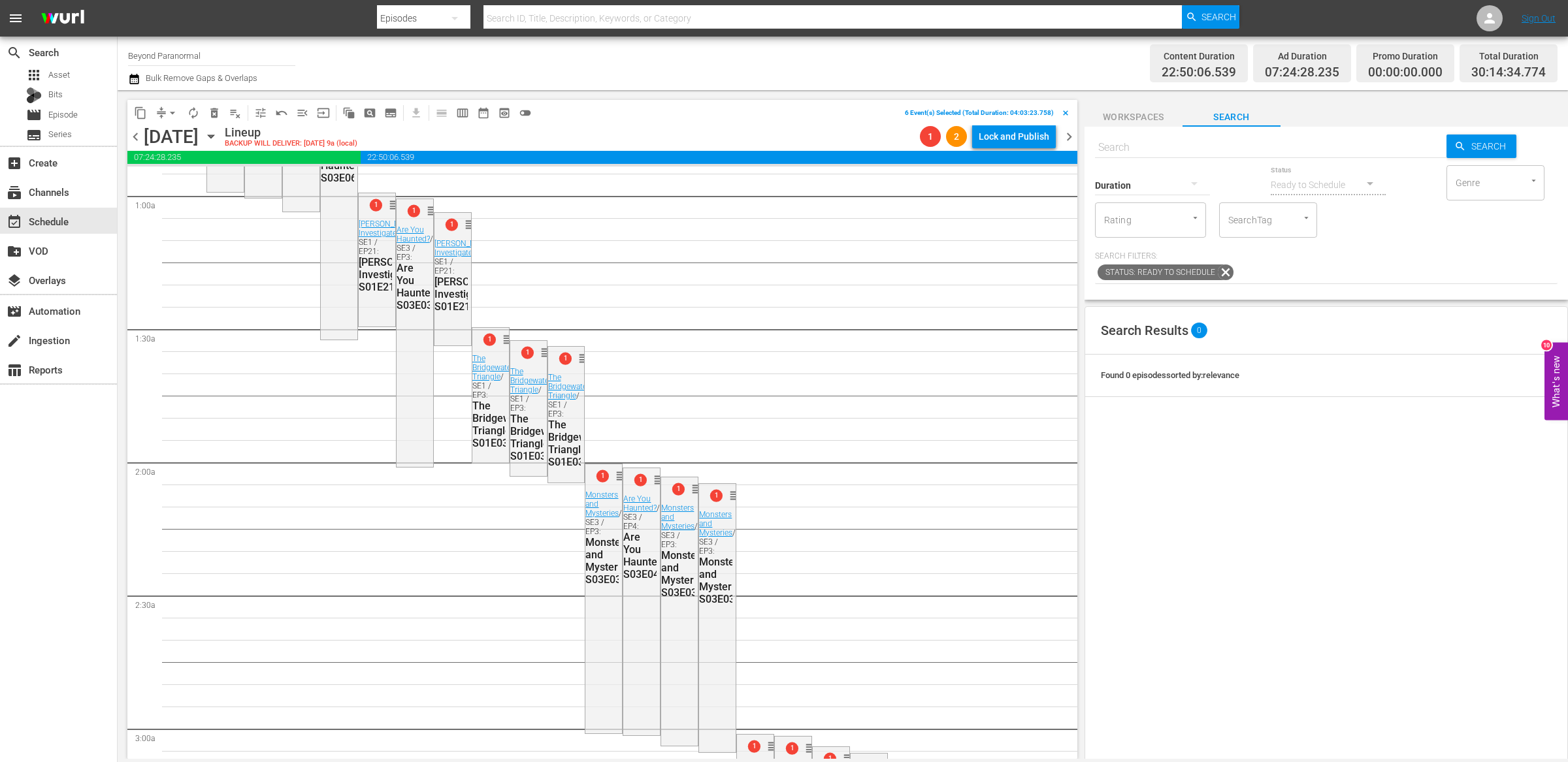
scroll to position [0, 0]
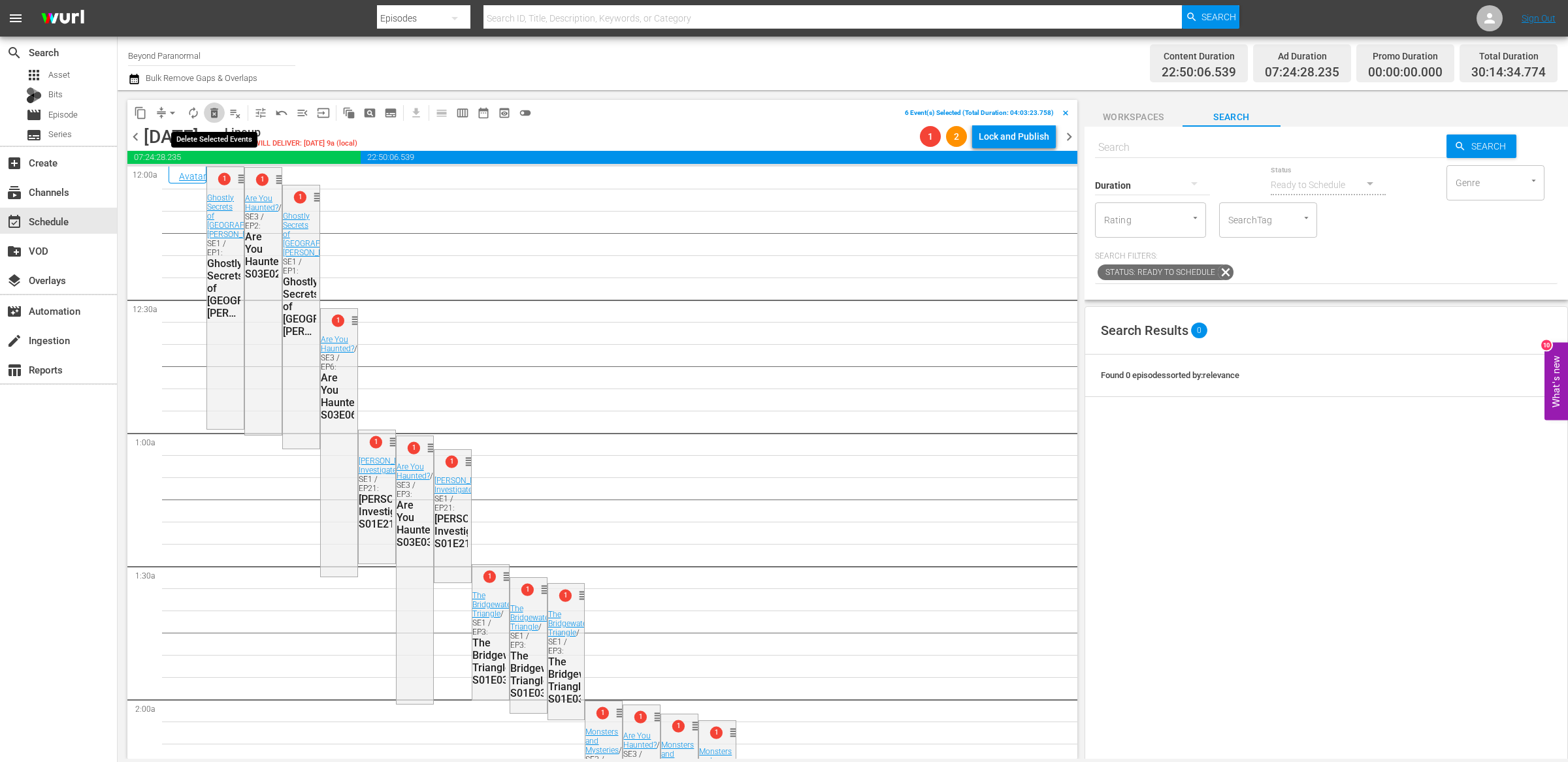
click at [217, 114] on span "delete_forever_outlined" at bounding box center [214, 113] width 13 height 13
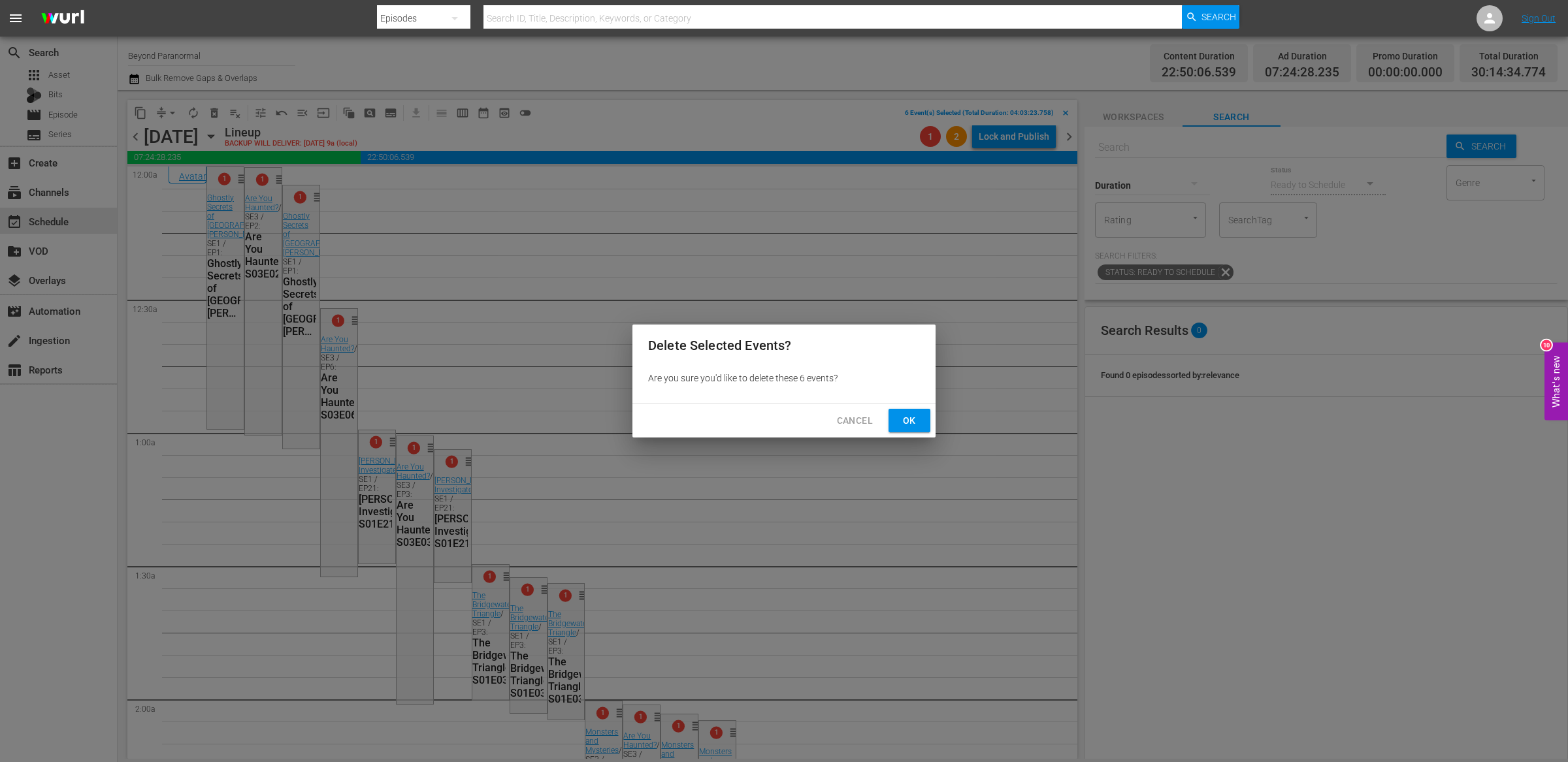
click at [905, 425] on span "Ok" at bounding box center [909, 421] width 21 height 16
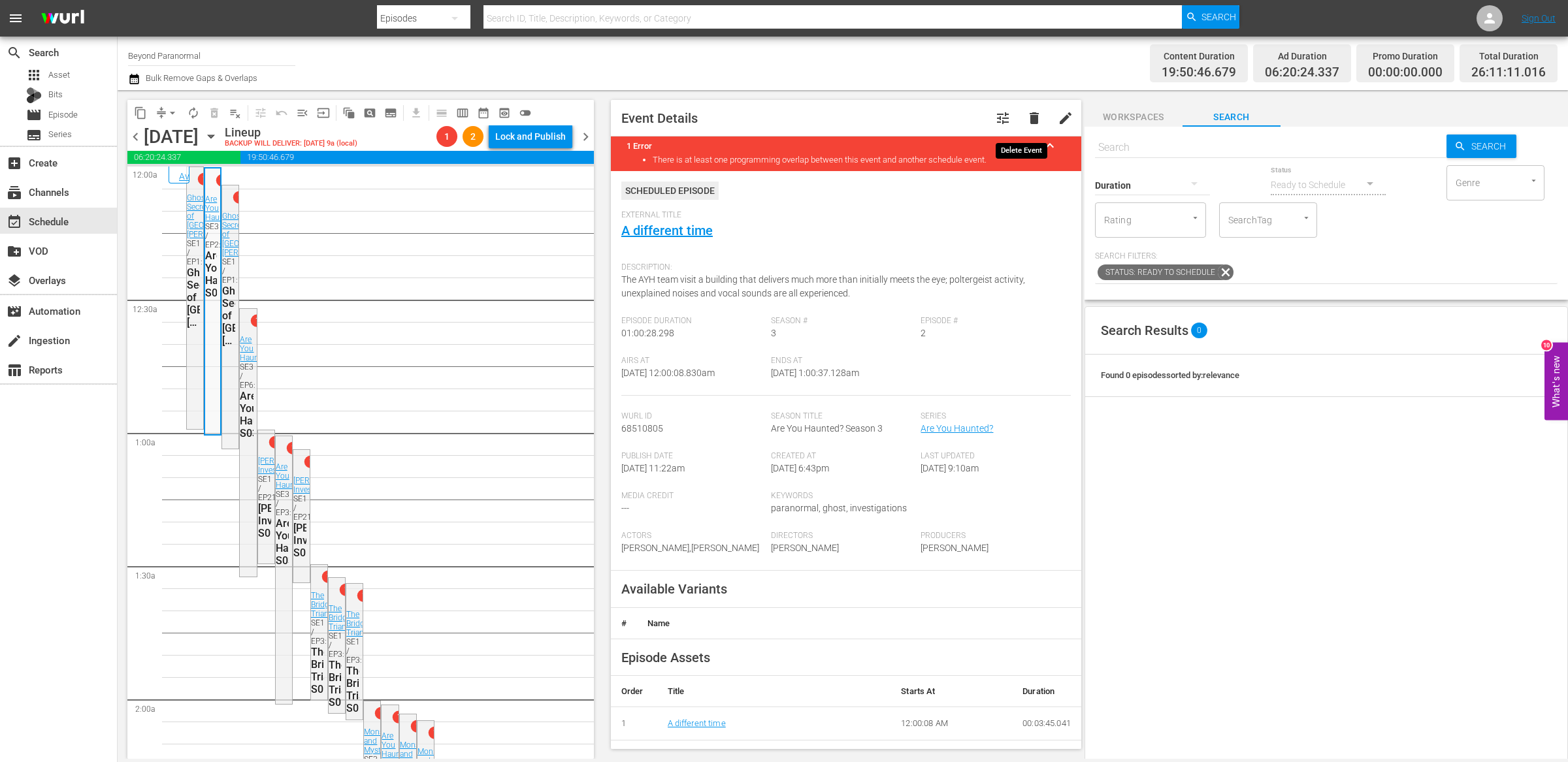
click at [1026, 117] on span "delete" at bounding box center [1033, 117] width 15 height 15
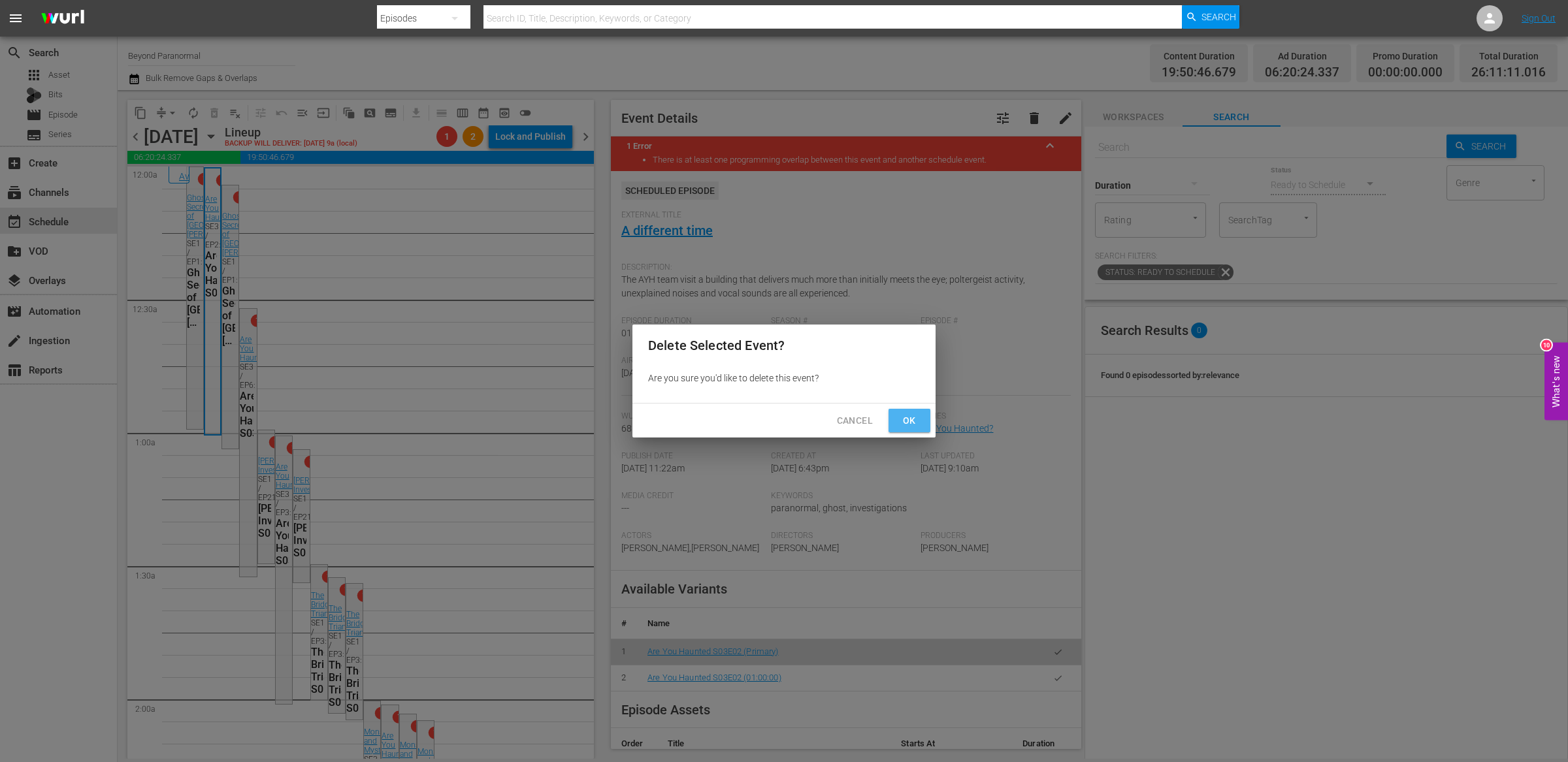
click at [908, 424] on span "Ok" at bounding box center [909, 421] width 21 height 16
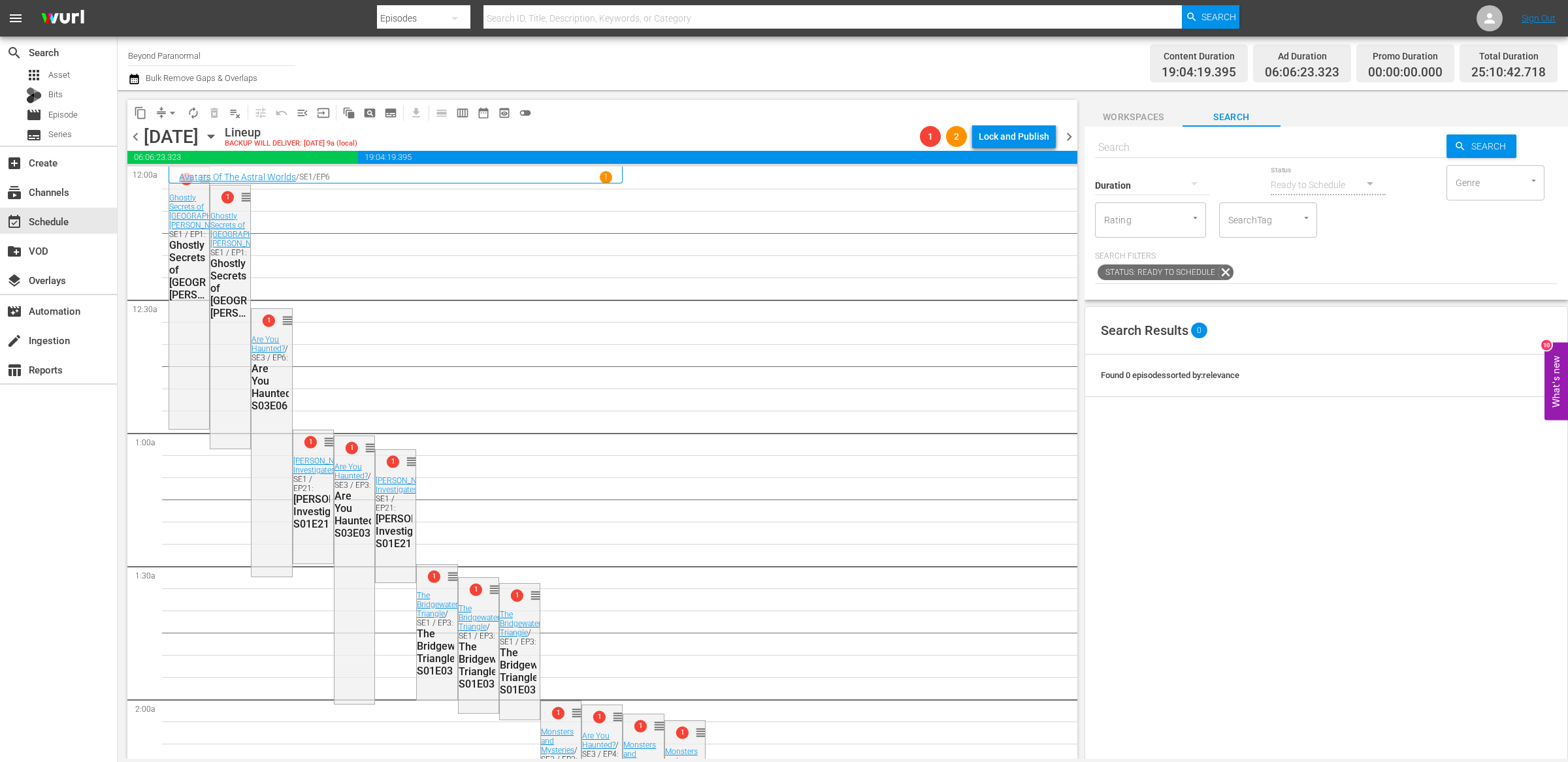
click at [227, 366] on div "1 reorder Ghostly Secrets of Hotel San Carlos / SE1 / EP1: Ghostly Secrets of H…" at bounding box center [230, 315] width 40 height 260
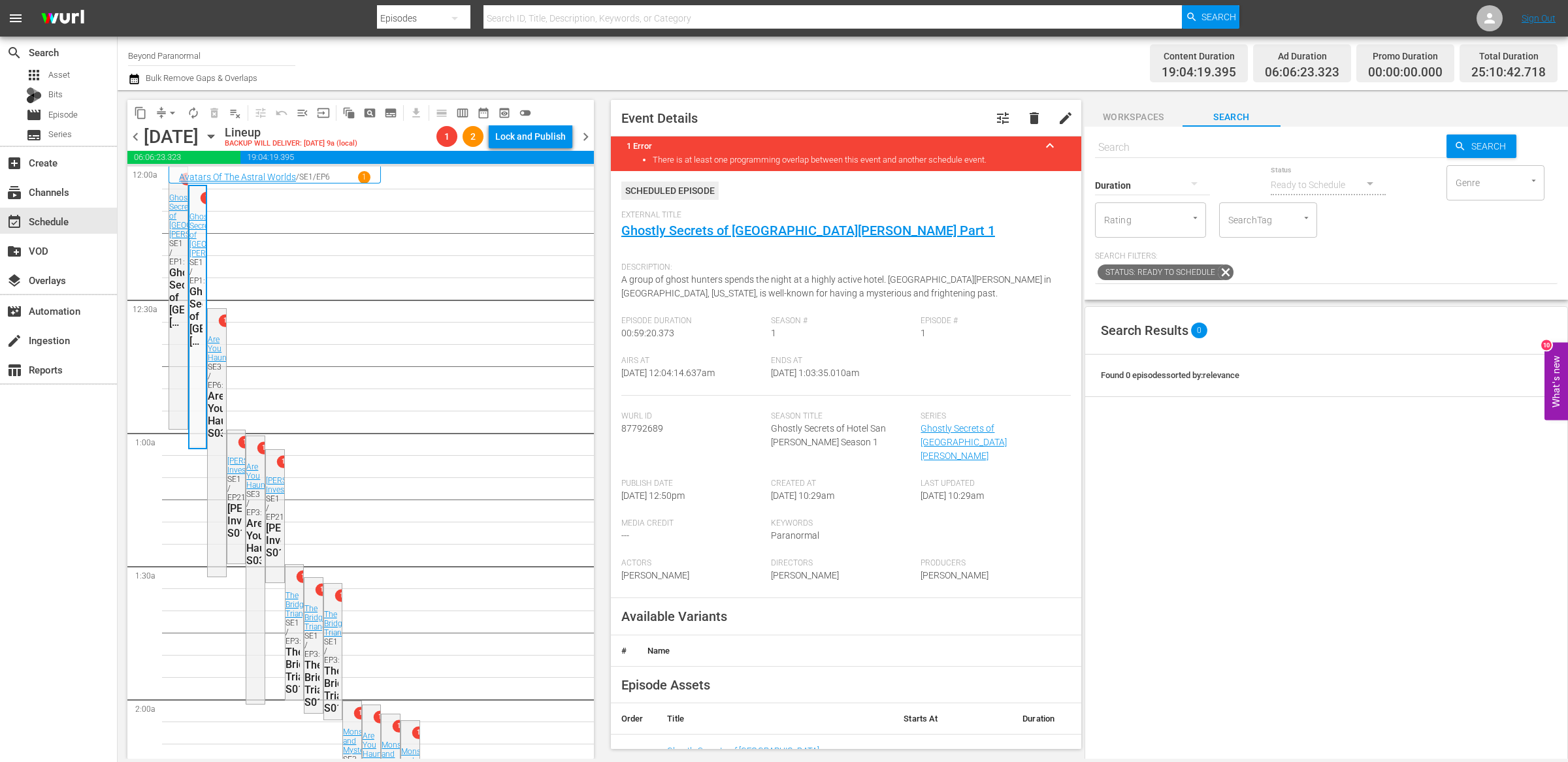
click at [1028, 114] on span "delete" at bounding box center [1033, 117] width 15 height 15
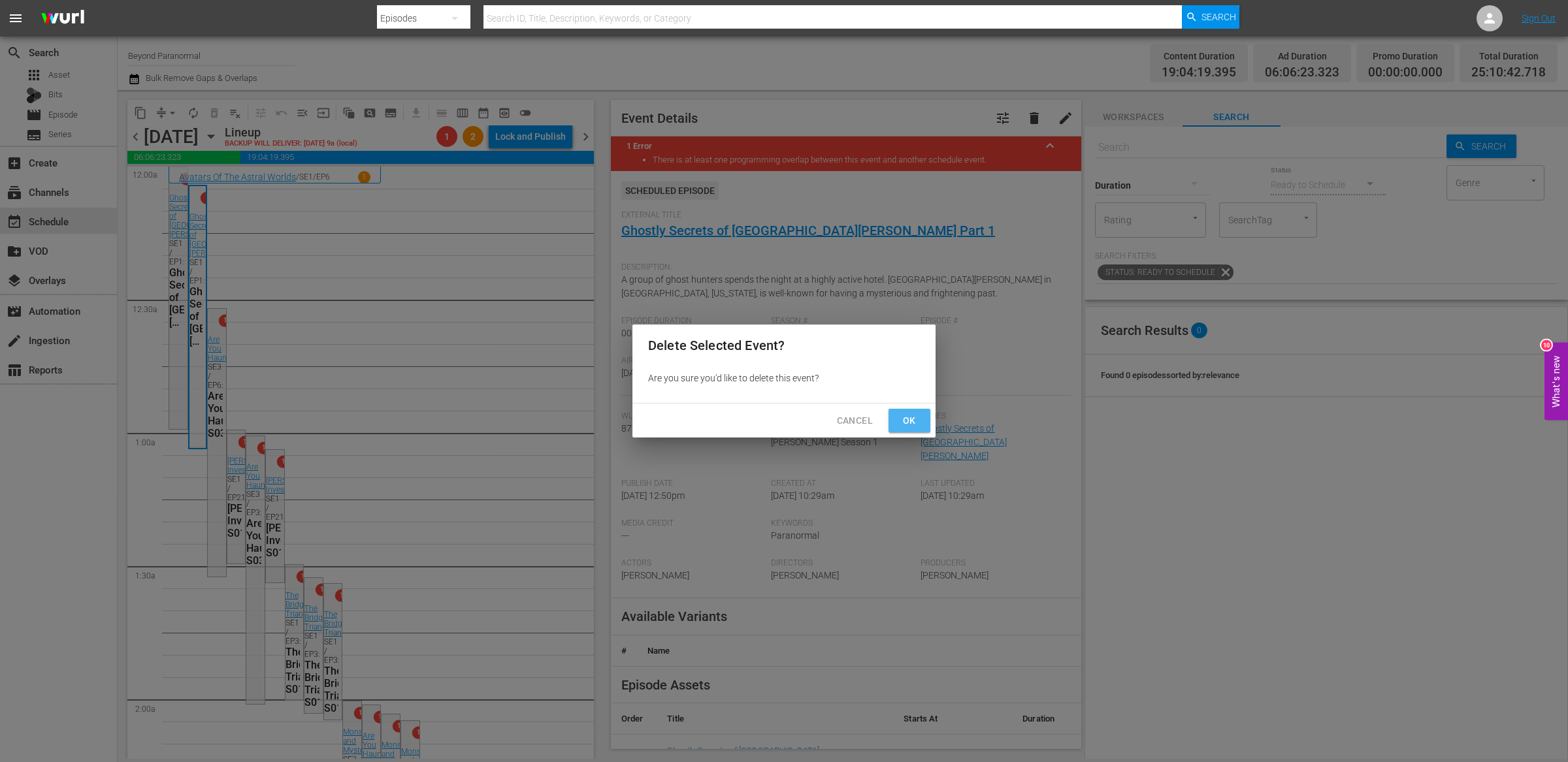
click at [911, 423] on span "Ok" at bounding box center [909, 421] width 21 height 16
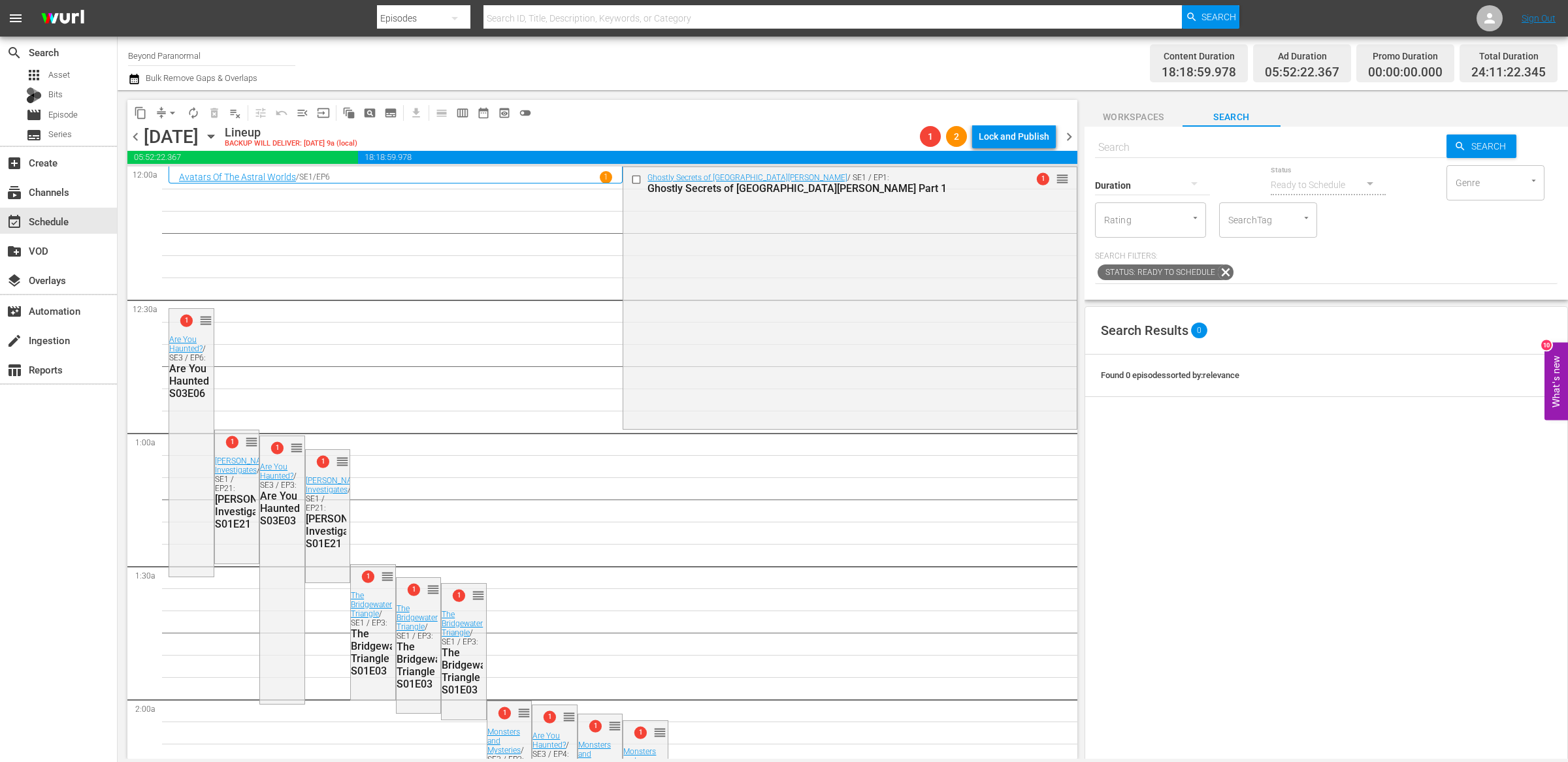
drag, startPoint x: 186, startPoint y: 432, endPoint x: 638, endPoint y: 340, distance: 461.3
click at [186, 432] on div "1 reorder Are You Haunted? / SE3 / EP6: Are You Haunted S03E06" at bounding box center [191, 441] width 44 height 265
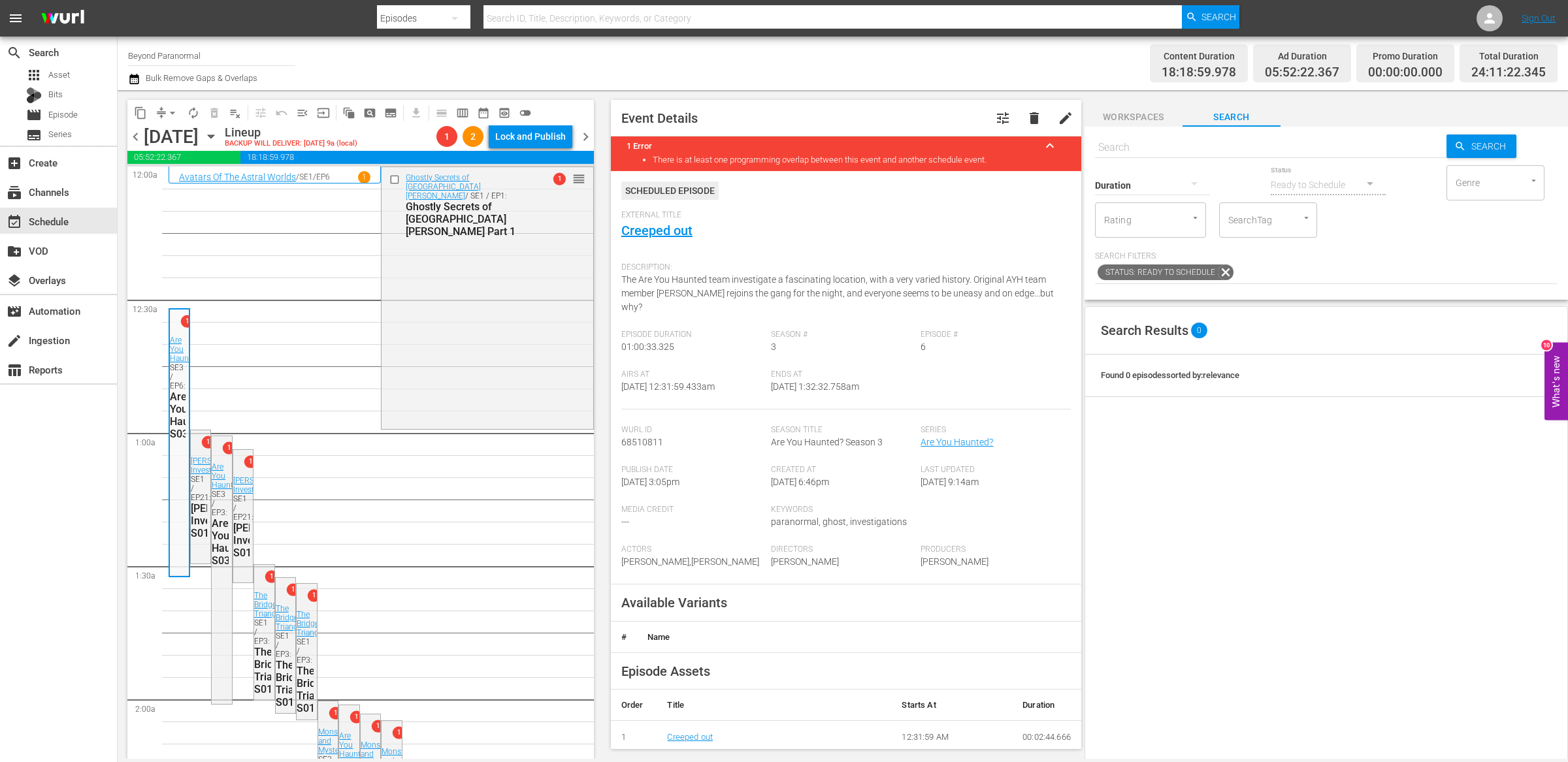
click at [1026, 118] on span "delete" at bounding box center [1033, 117] width 15 height 15
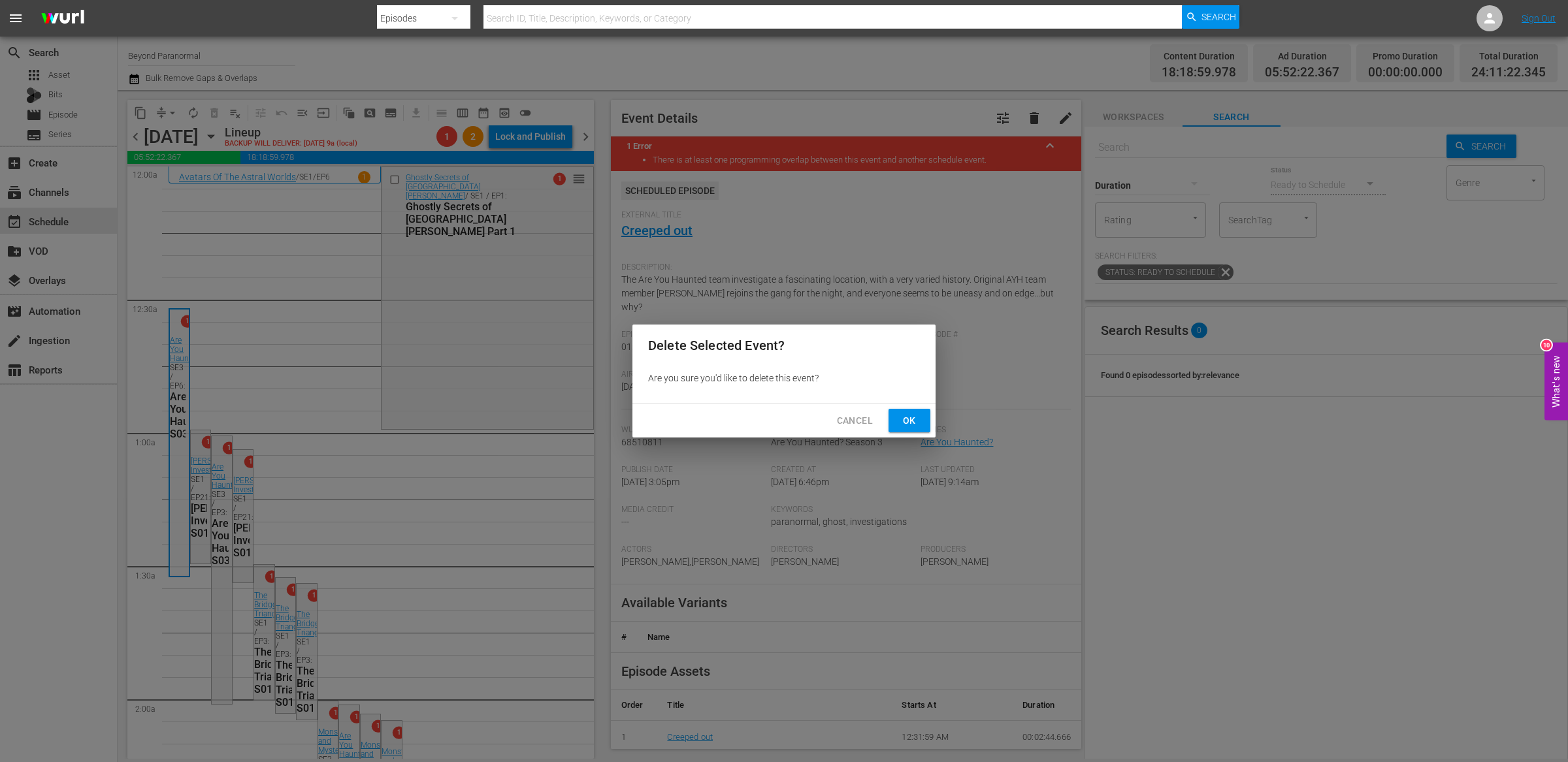
click at [901, 432] on button "Ok" at bounding box center [908, 421] width 42 height 24
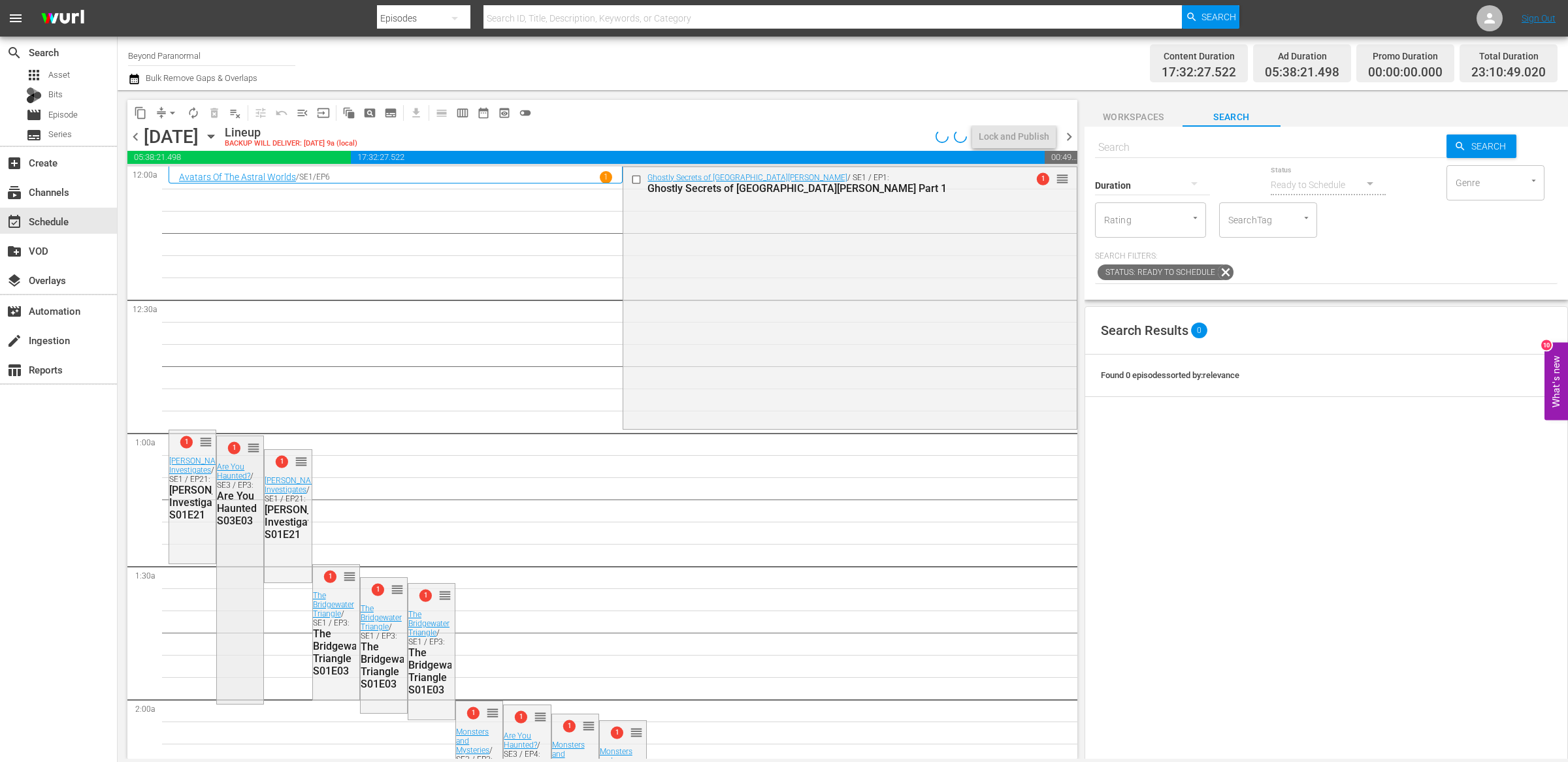
click at [245, 561] on div "1 reorder Are You Haunted? / SE3 / EP3: Are You Haunted S03E03" at bounding box center [240, 569] width 46 height 266
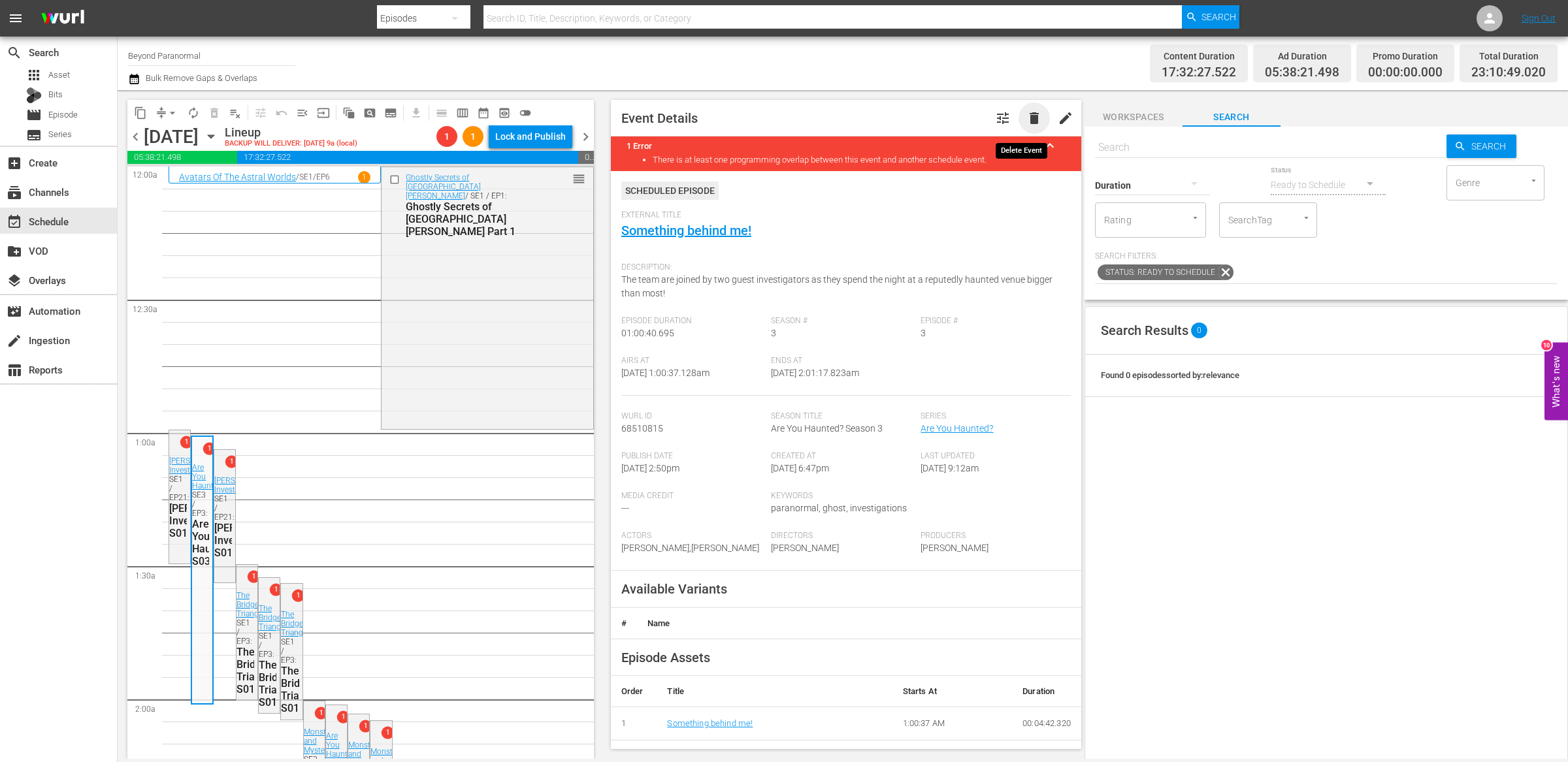
click at [1027, 121] on span "delete" at bounding box center [1033, 117] width 15 height 15
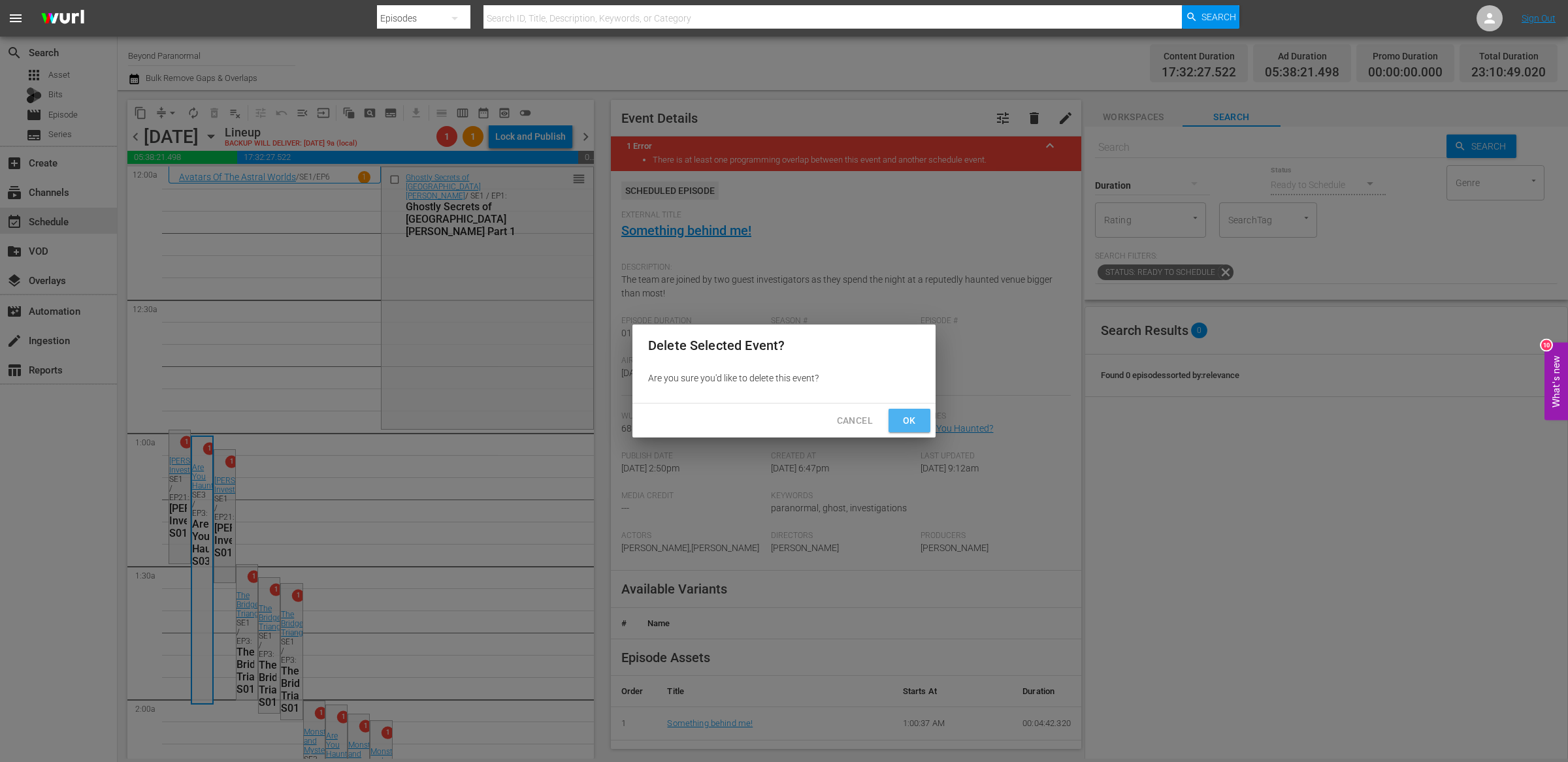
click at [915, 425] on span "Ok" at bounding box center [909, 421] width 21 height 16
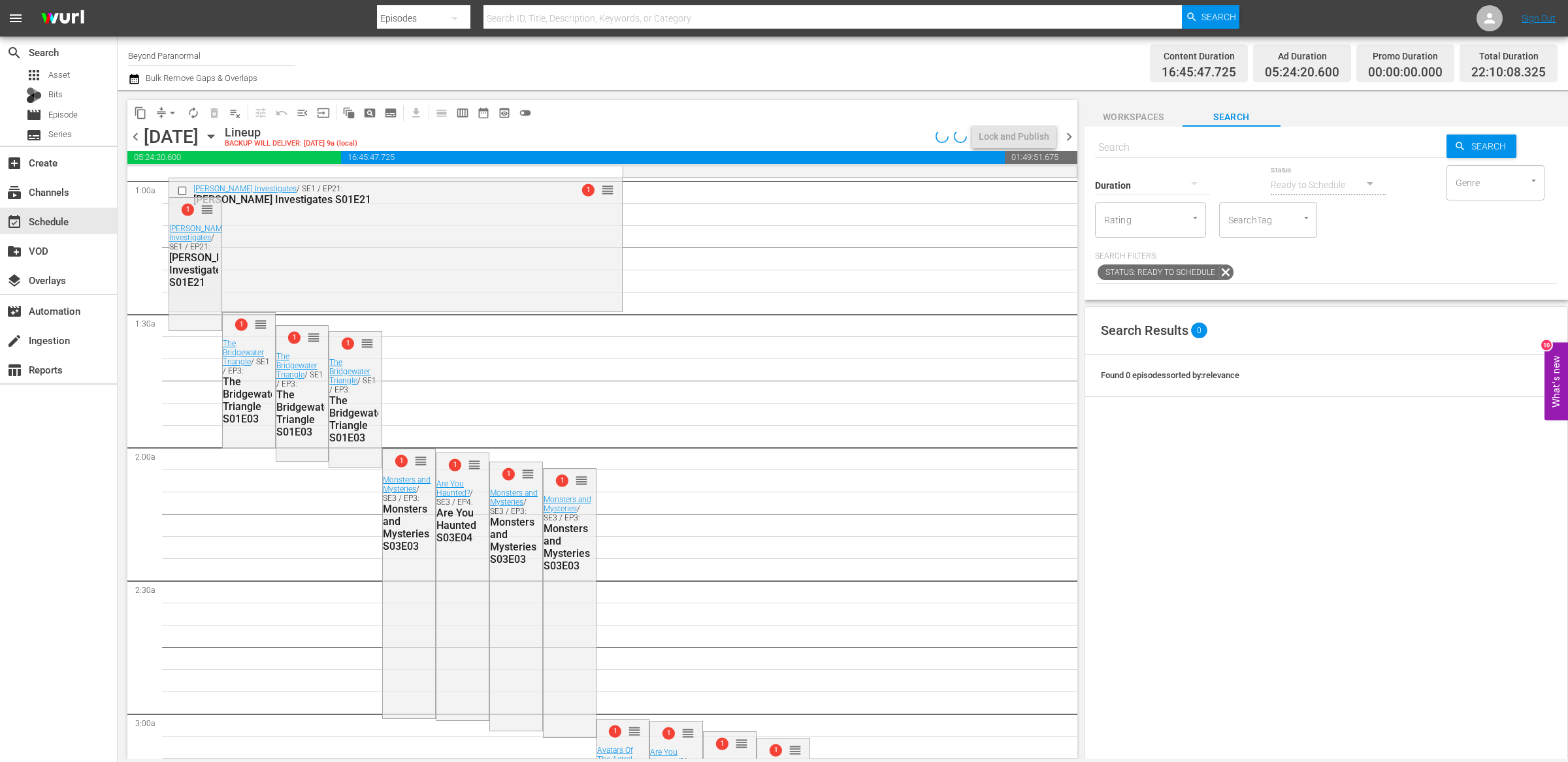
scroll to position [118, 0]
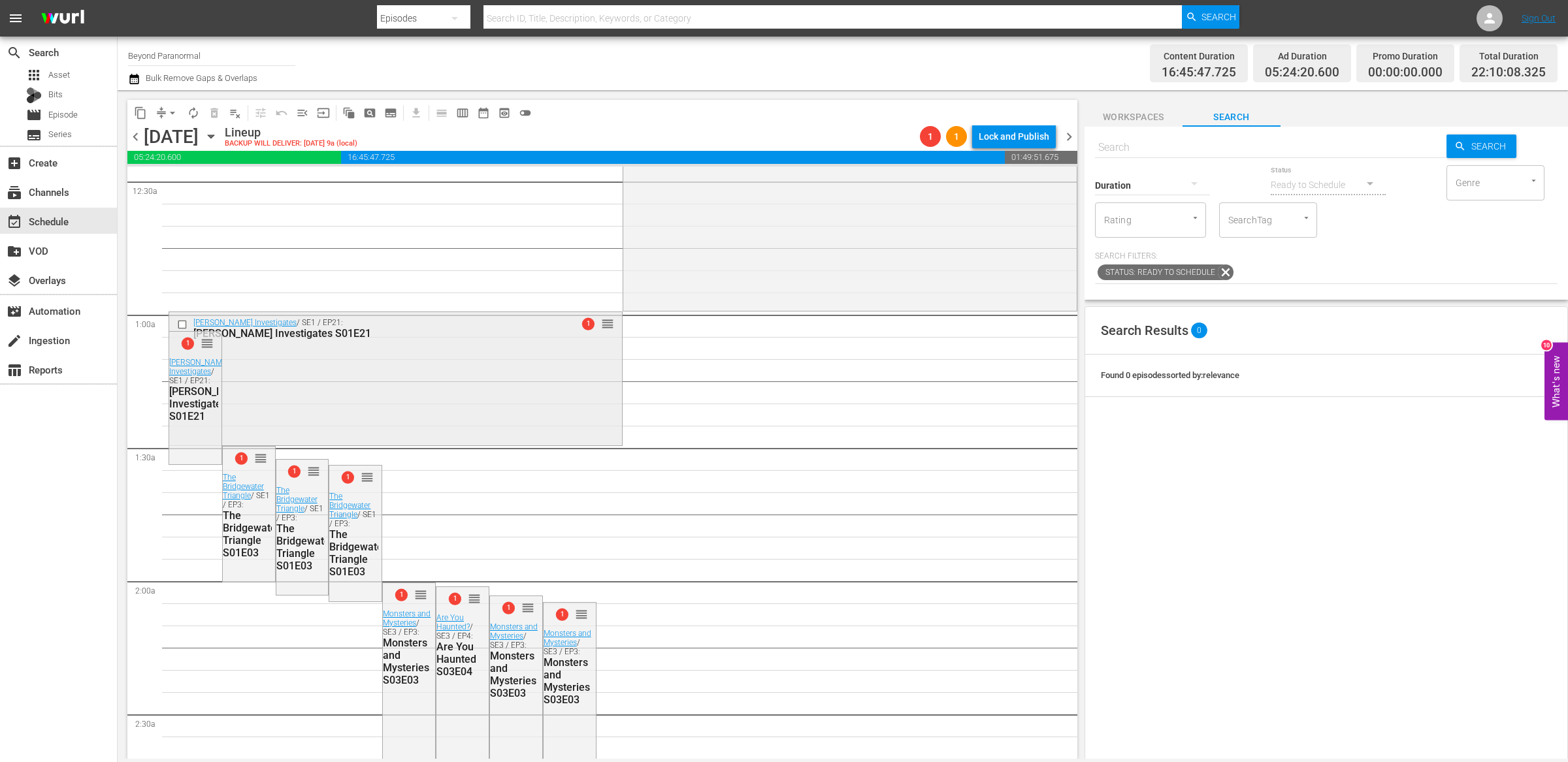
click at [182, 324] on input "checkbox" at bounding box center [183, 325] width 14 height 11
click at [214, 113] on span "delete_forever_outlined" at bounding box center [214, 113] width 13 height 13
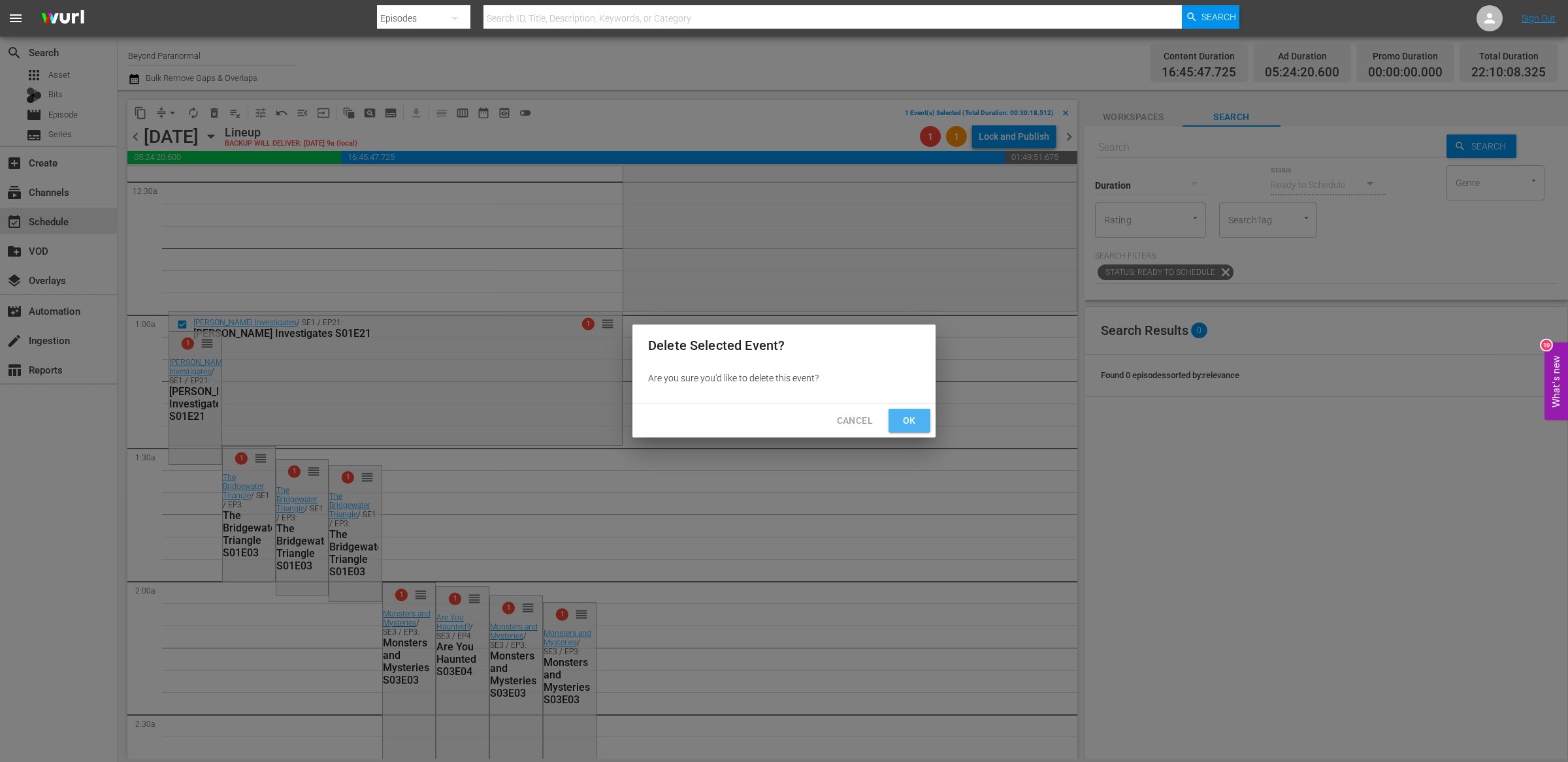
click at [920, 422] on button "Ok" at bounding box center [908, 421] width 42 height 24
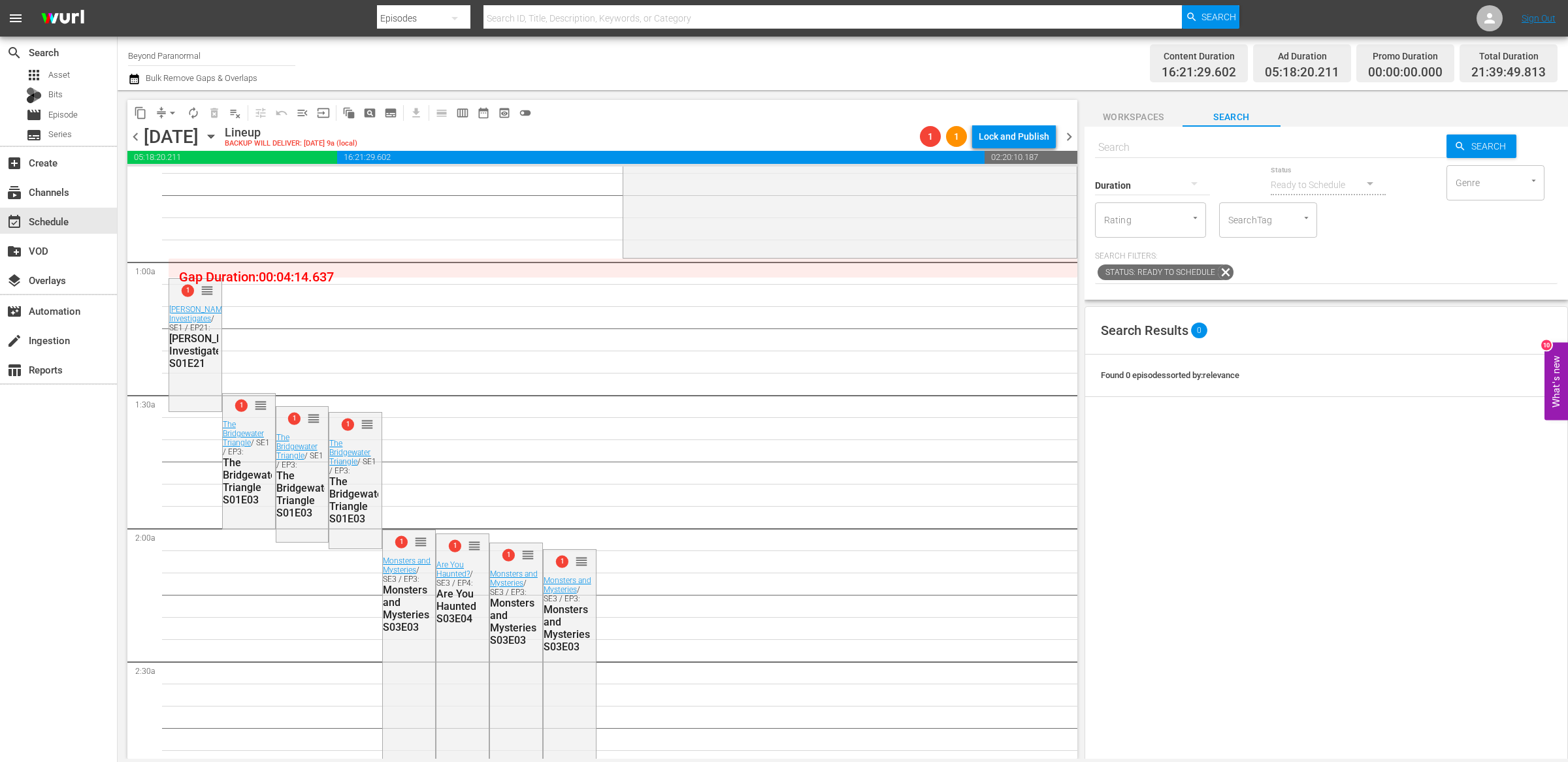
scroll to position [266, 0]
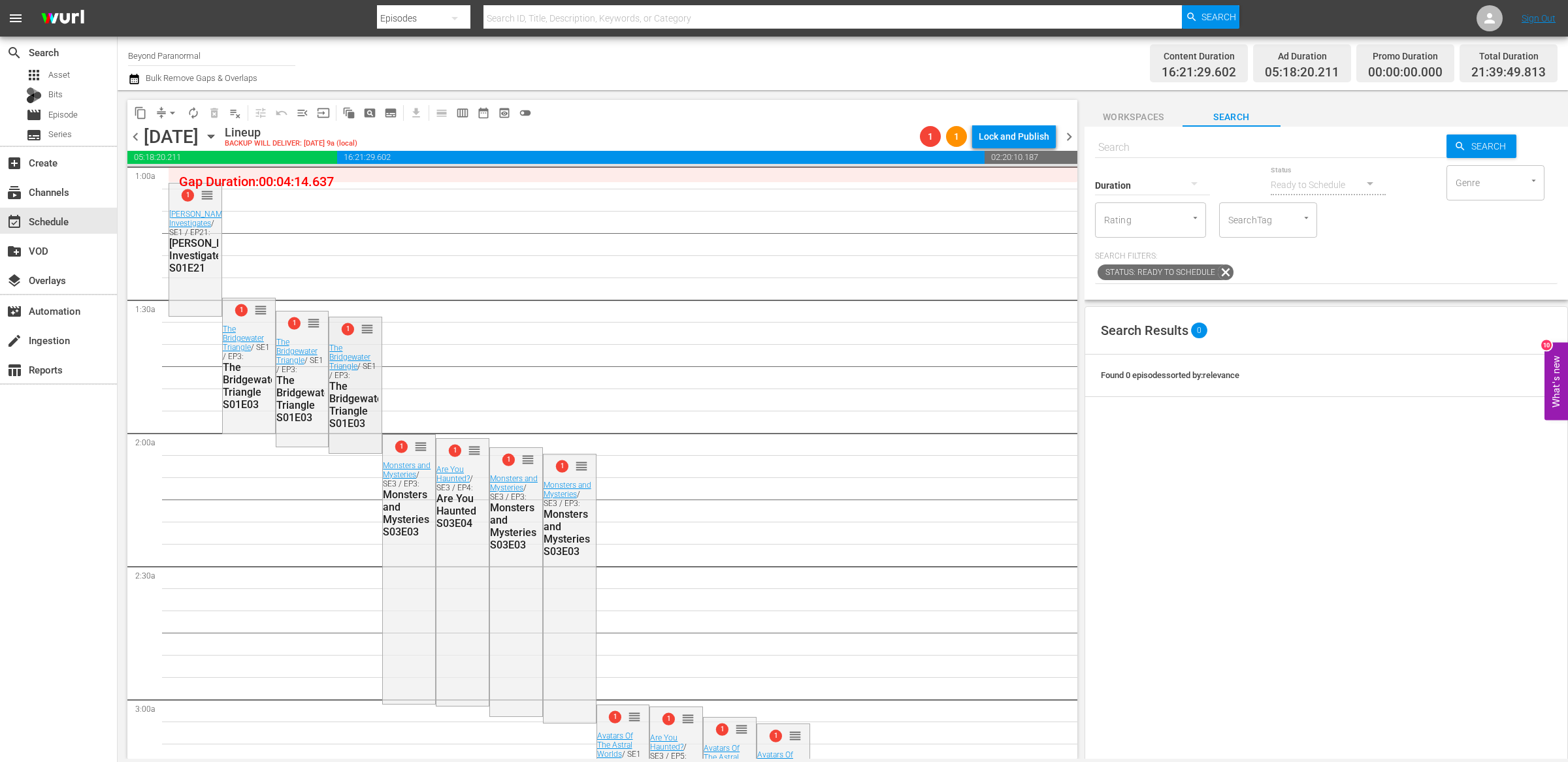
click at [348, 324] on span "1" at bounding box center [347, 329] width 12 height 12
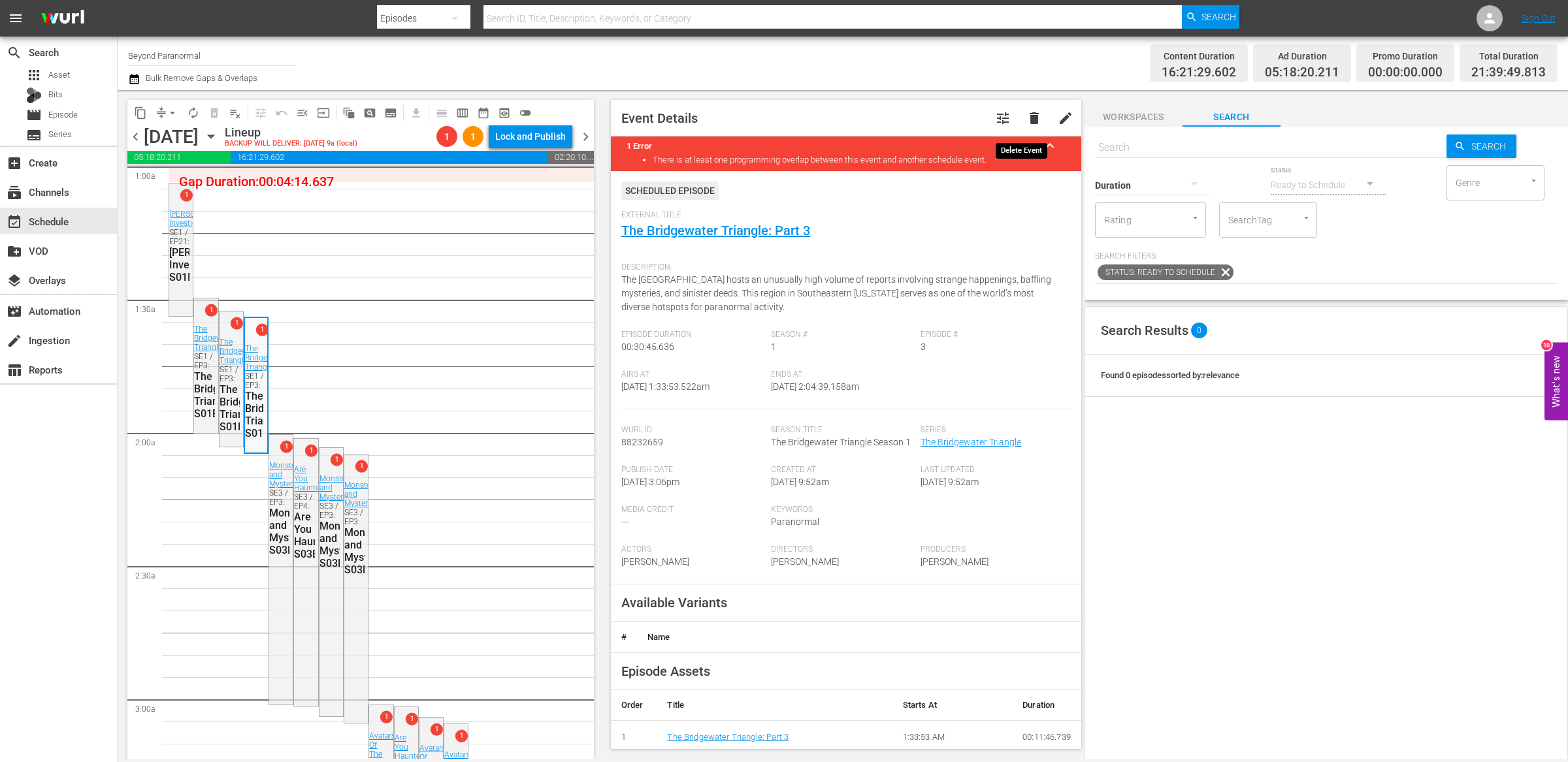
click at [1034, 126] on button "delete" at bounding box center [1034, 118] width 31 height 31
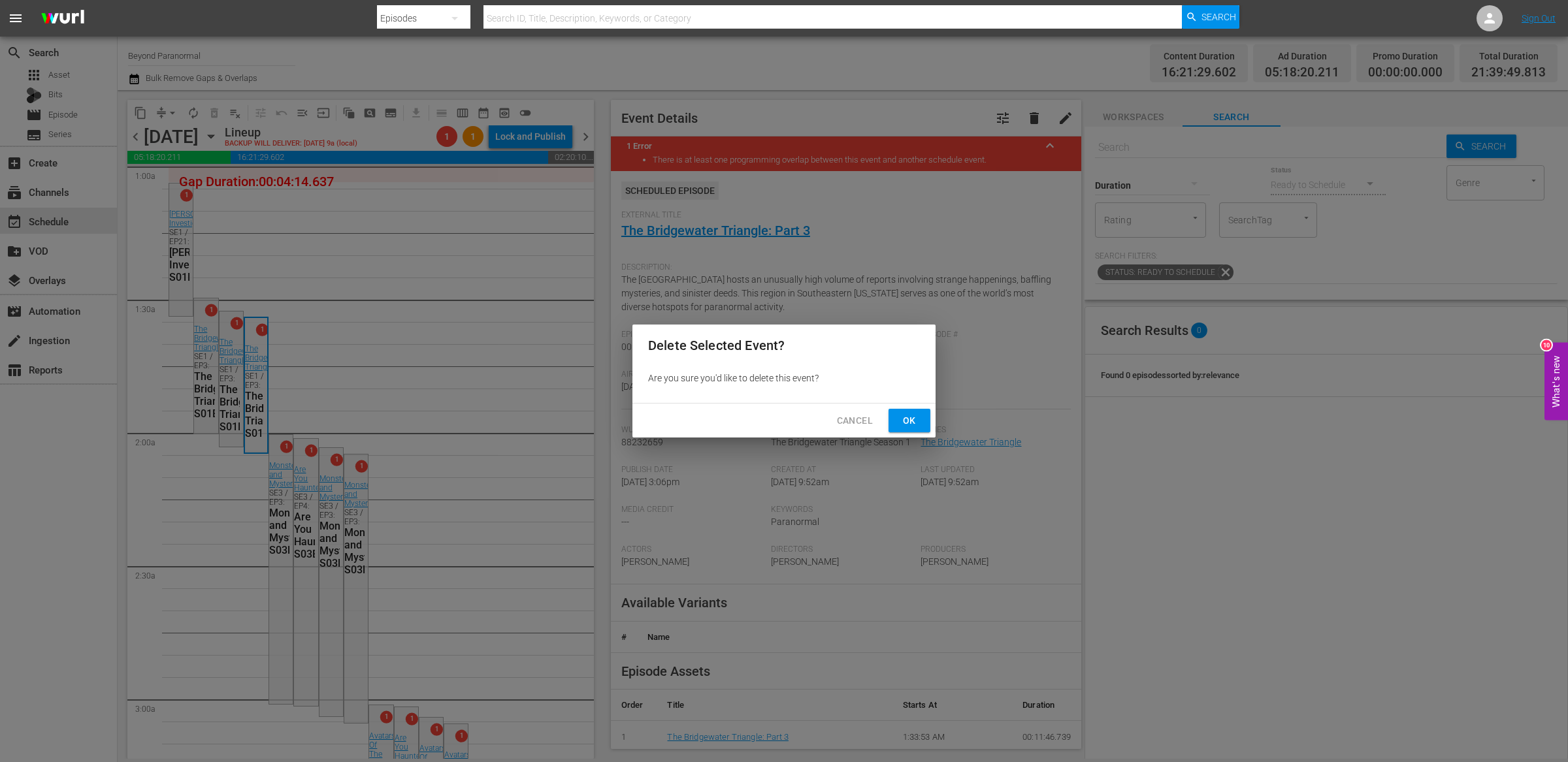
click at [899, 422] on span "Ok" at bounding box center [909, 421] width 21 height 16
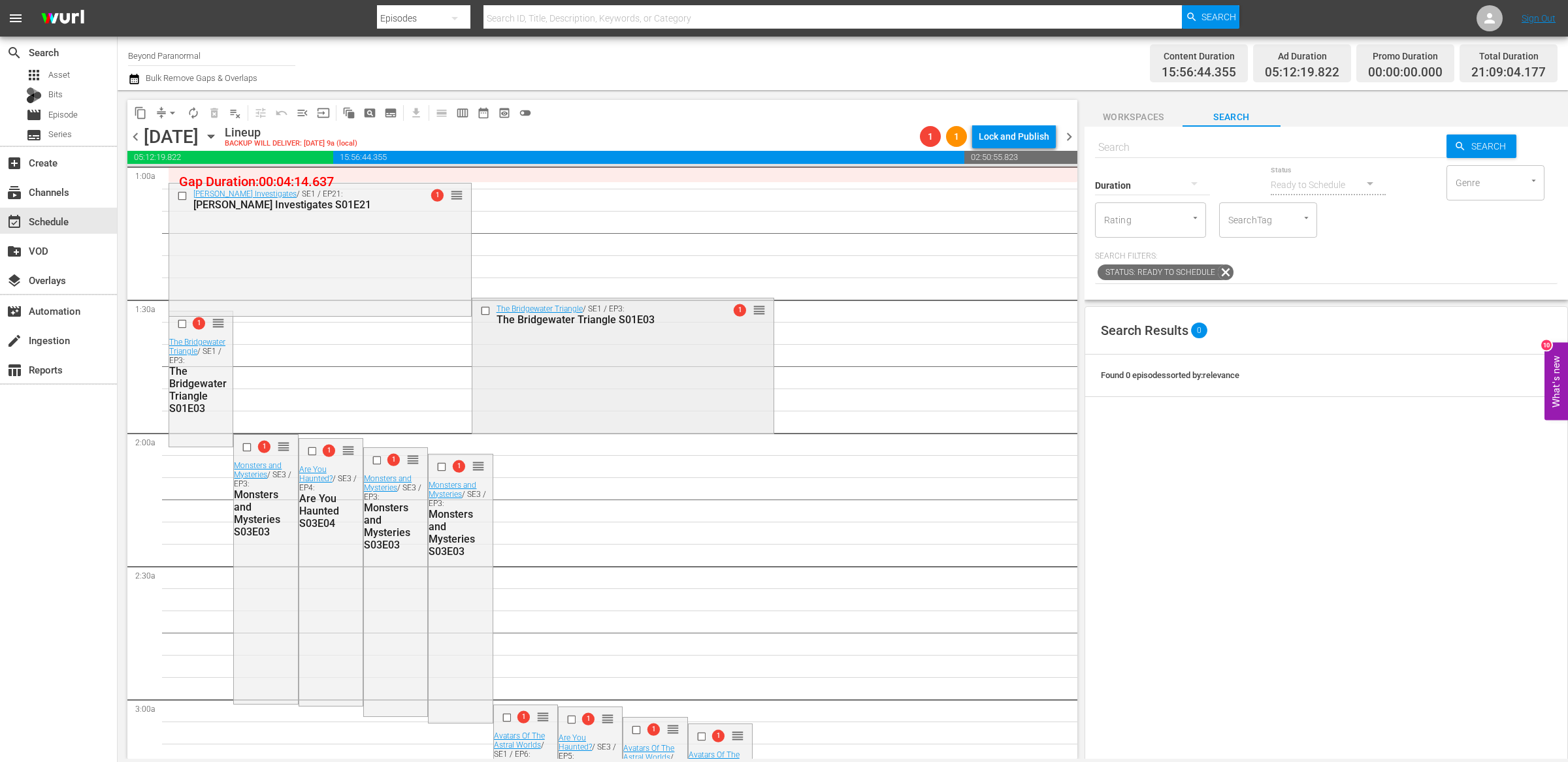
drag, startPoint x: 488, startPoint y: 309, endPoint x: 479, endPoint y: 311, distance: 9.2
click at [479, 311] on input "checkbox" at bounding box center [486, 311] width 14 height 11
click at [308, 451] on input "checkbox" at bounding box center [313, 451] width 14 height 11
click at [374, 462] on input "checkbox" at bounding box center [378, 460] width 14 height 11
click at [446, 468] on div "1 reorder" at bounding box center [465, 465] width 38 height 13
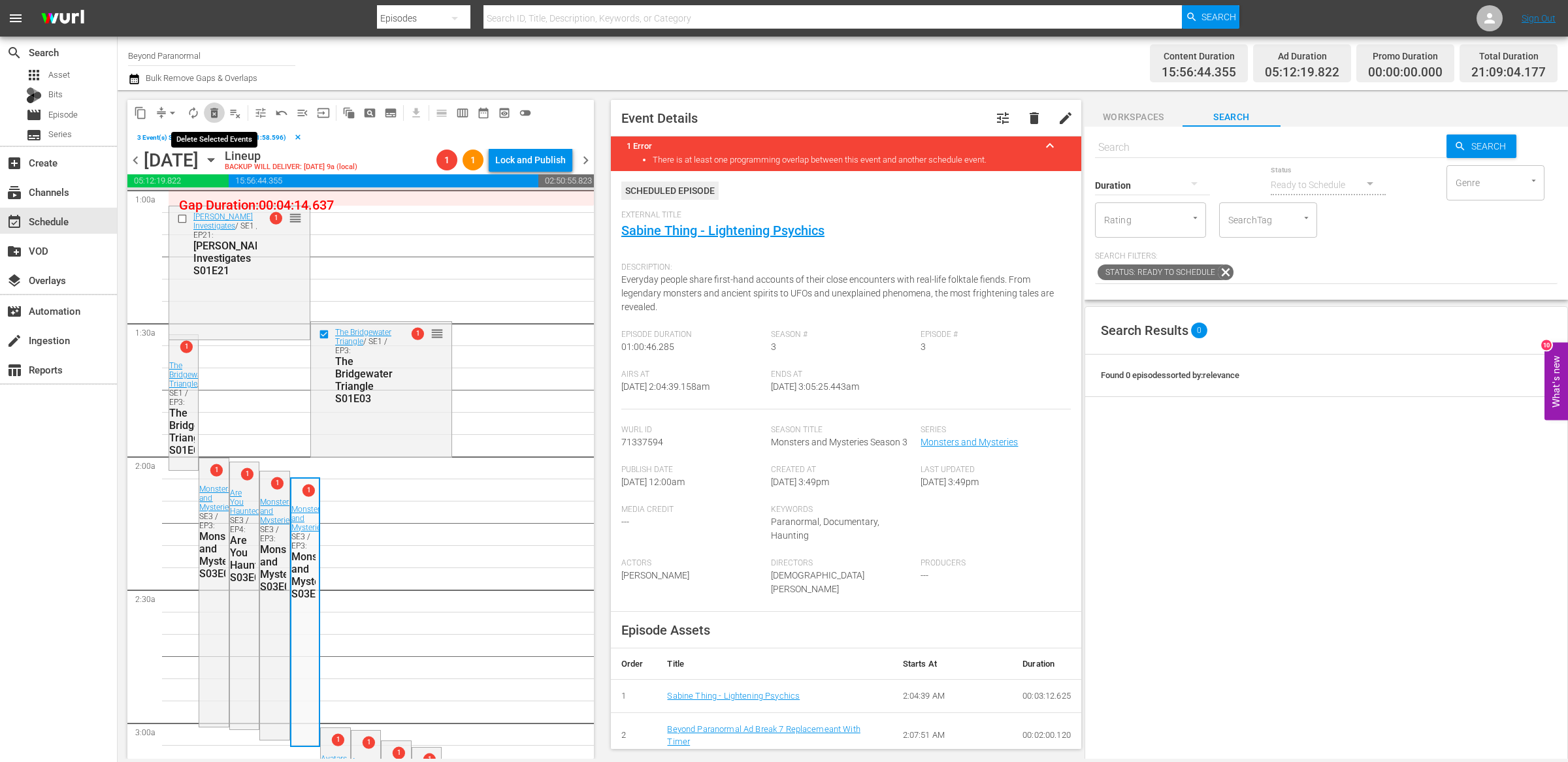
click at [212, 108] on span "delete_forever_outlined" at bounding box center [214, 113] width 13 height 13
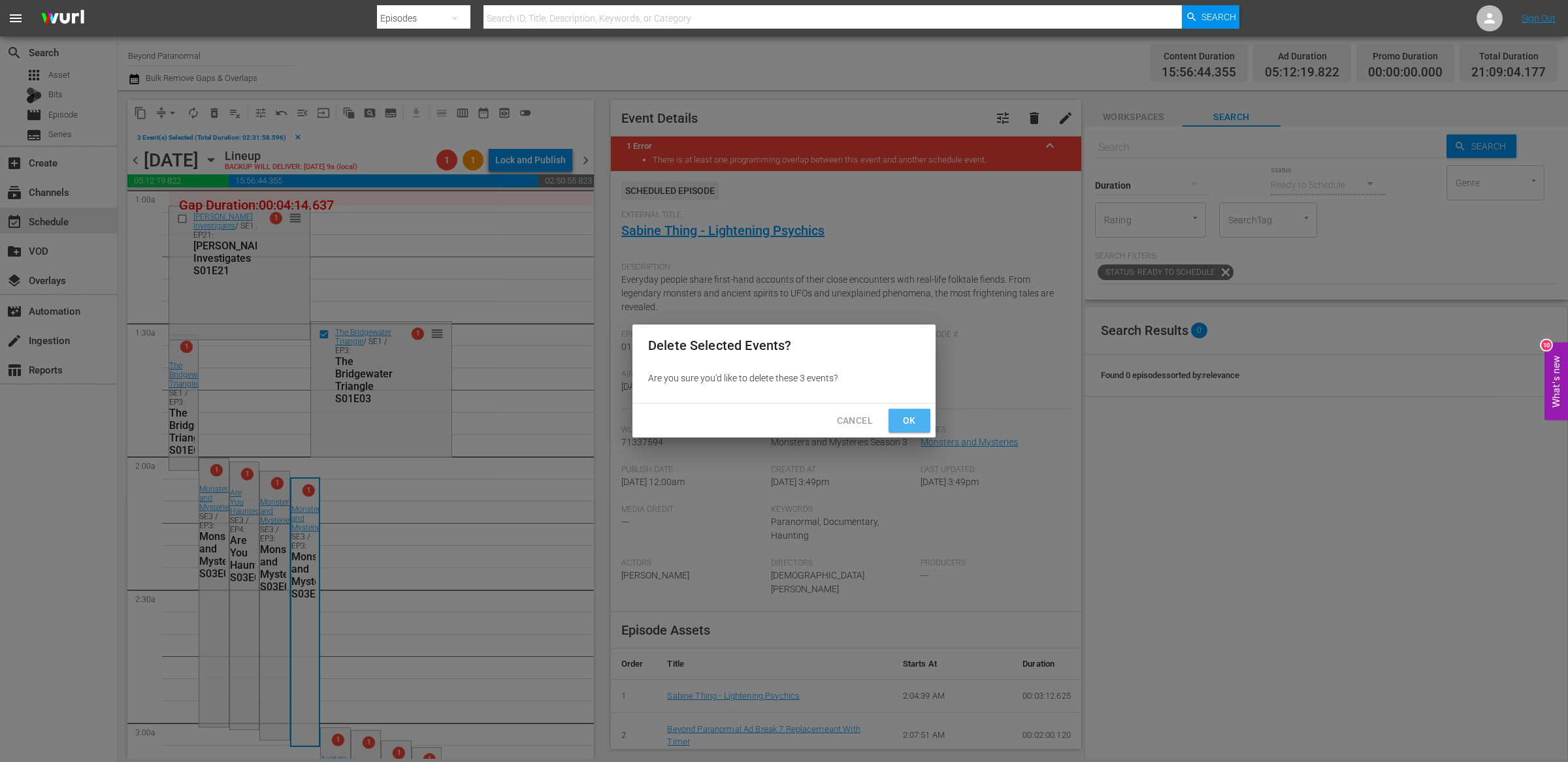
click at [904, 425] on span "Ok" at bounding box center [909, 421] width 21 height 16
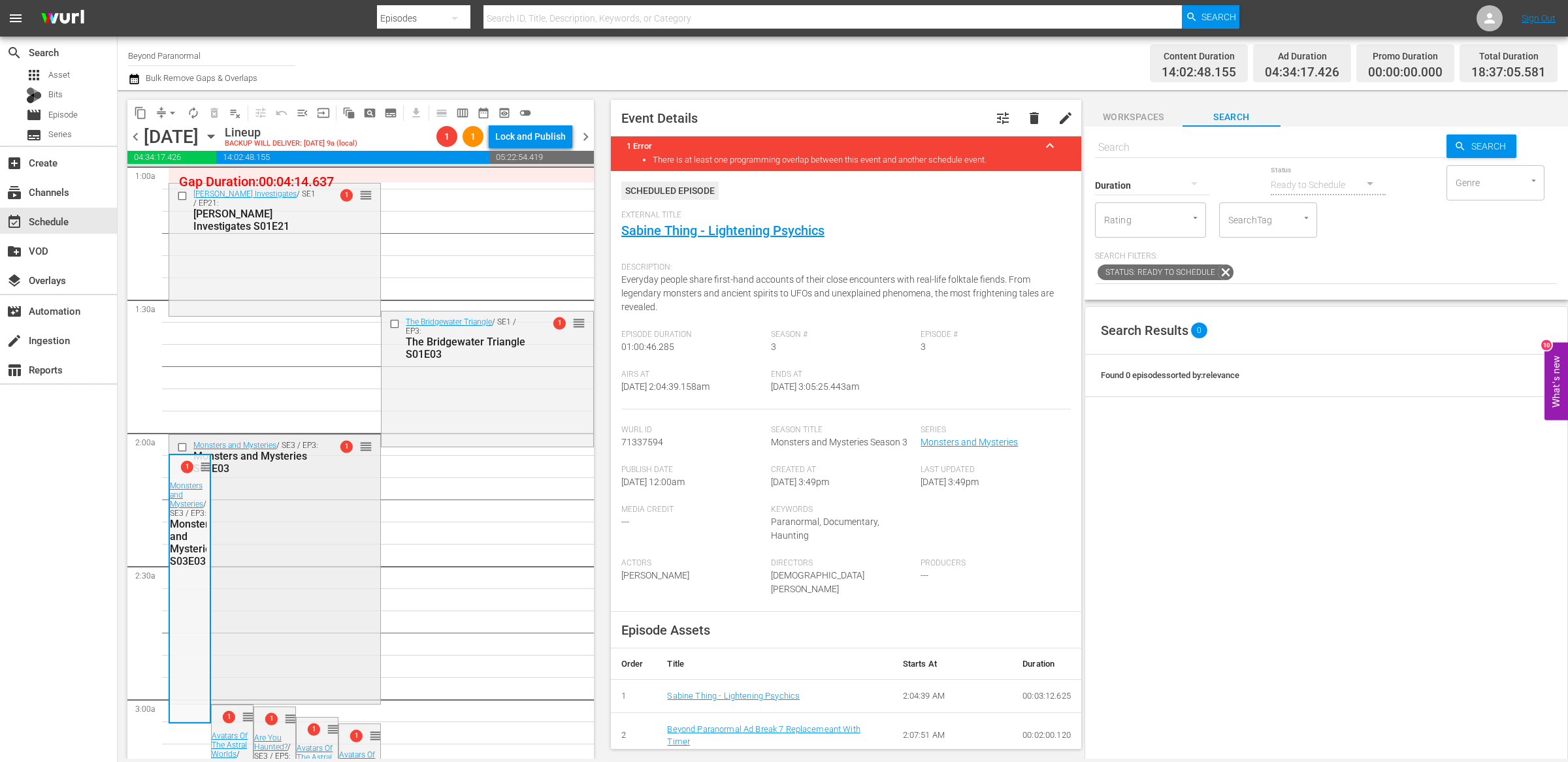
click at [182, 448] on input "checkbox" at bounding box center [183, 447] width 14 height 11
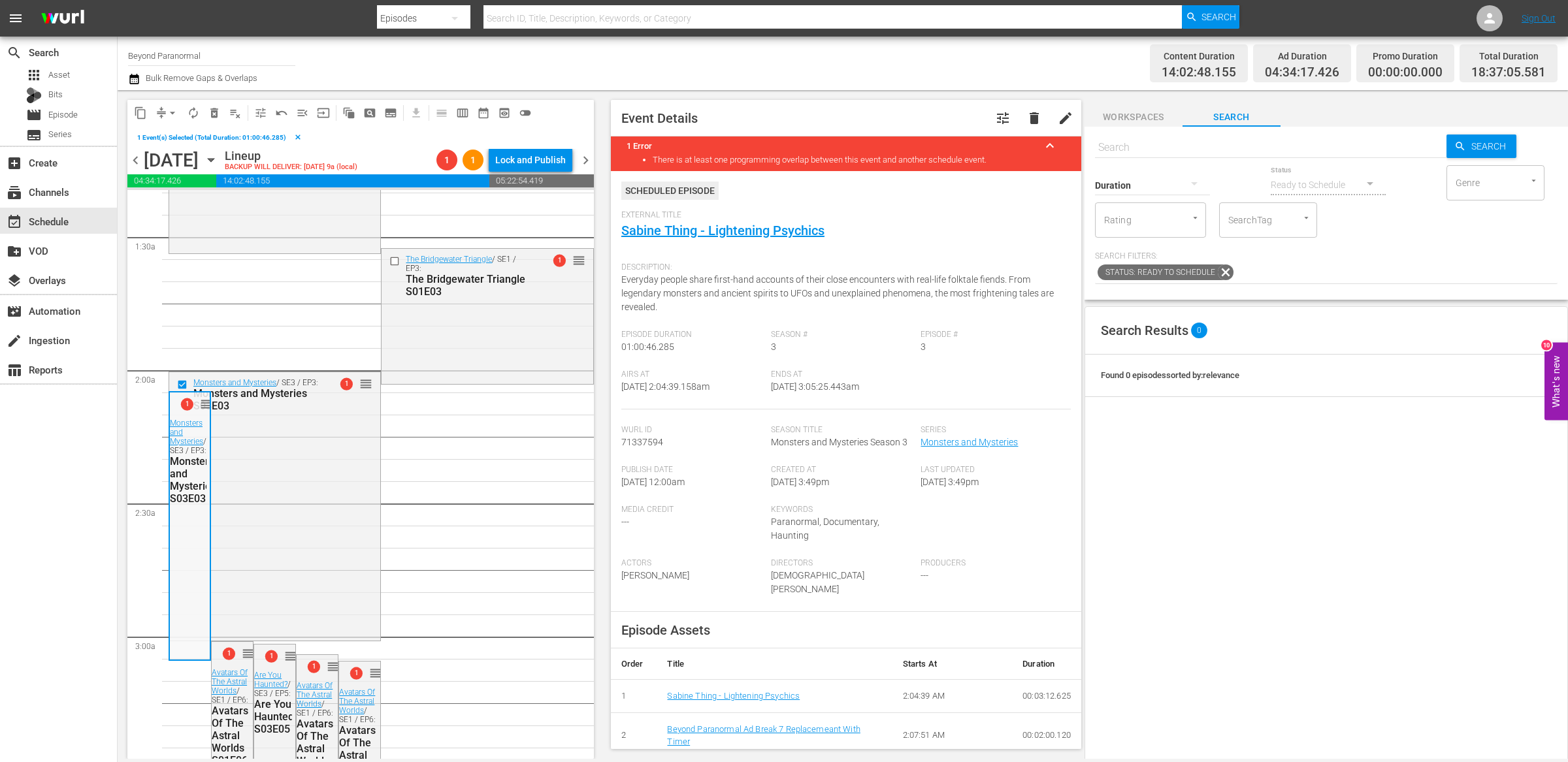
scroll to position [247, 0]
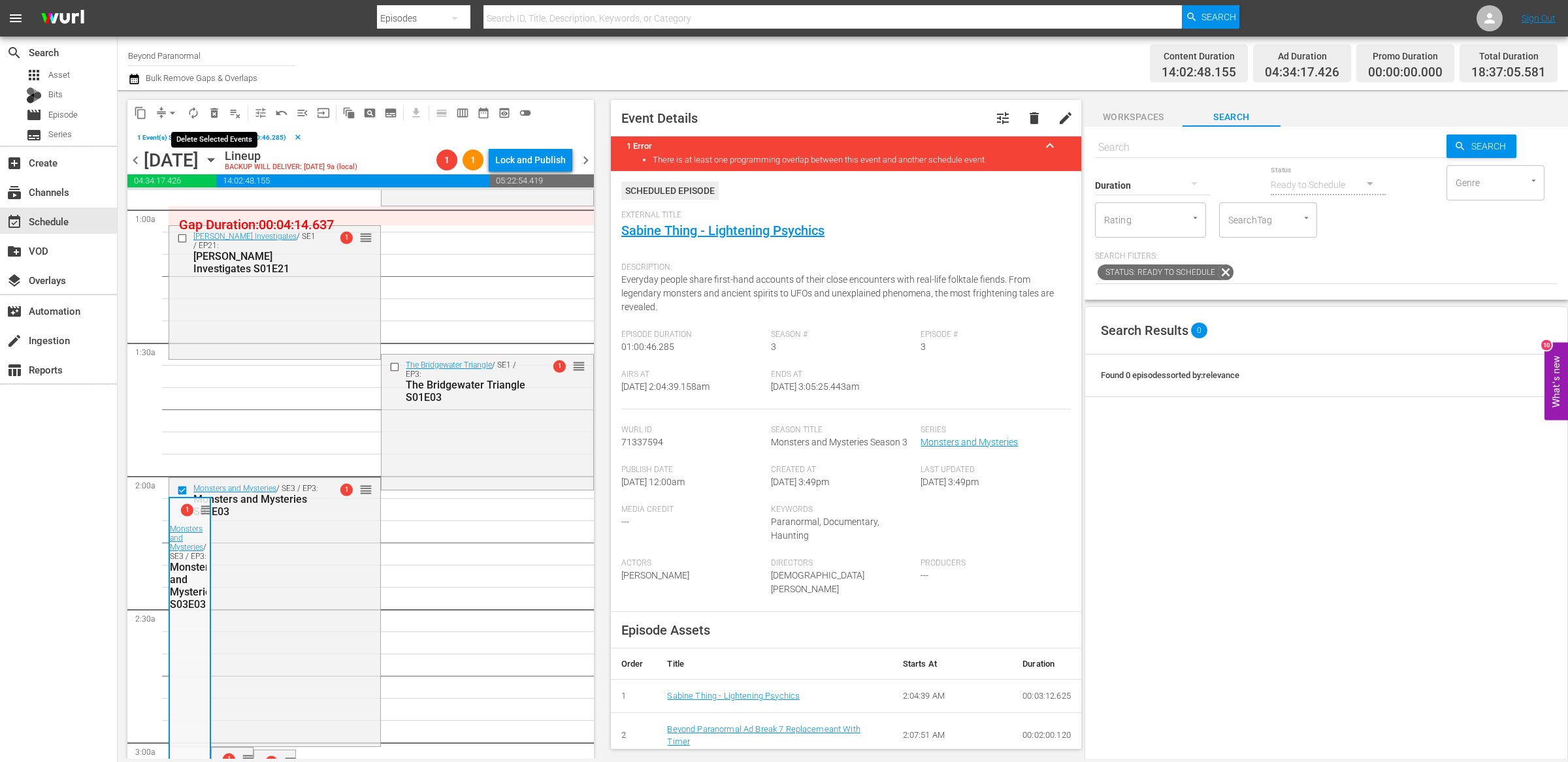
click at [214, 112] on span "delete_forever_outlined" at bounding box center [214, 113] width 13 height 13
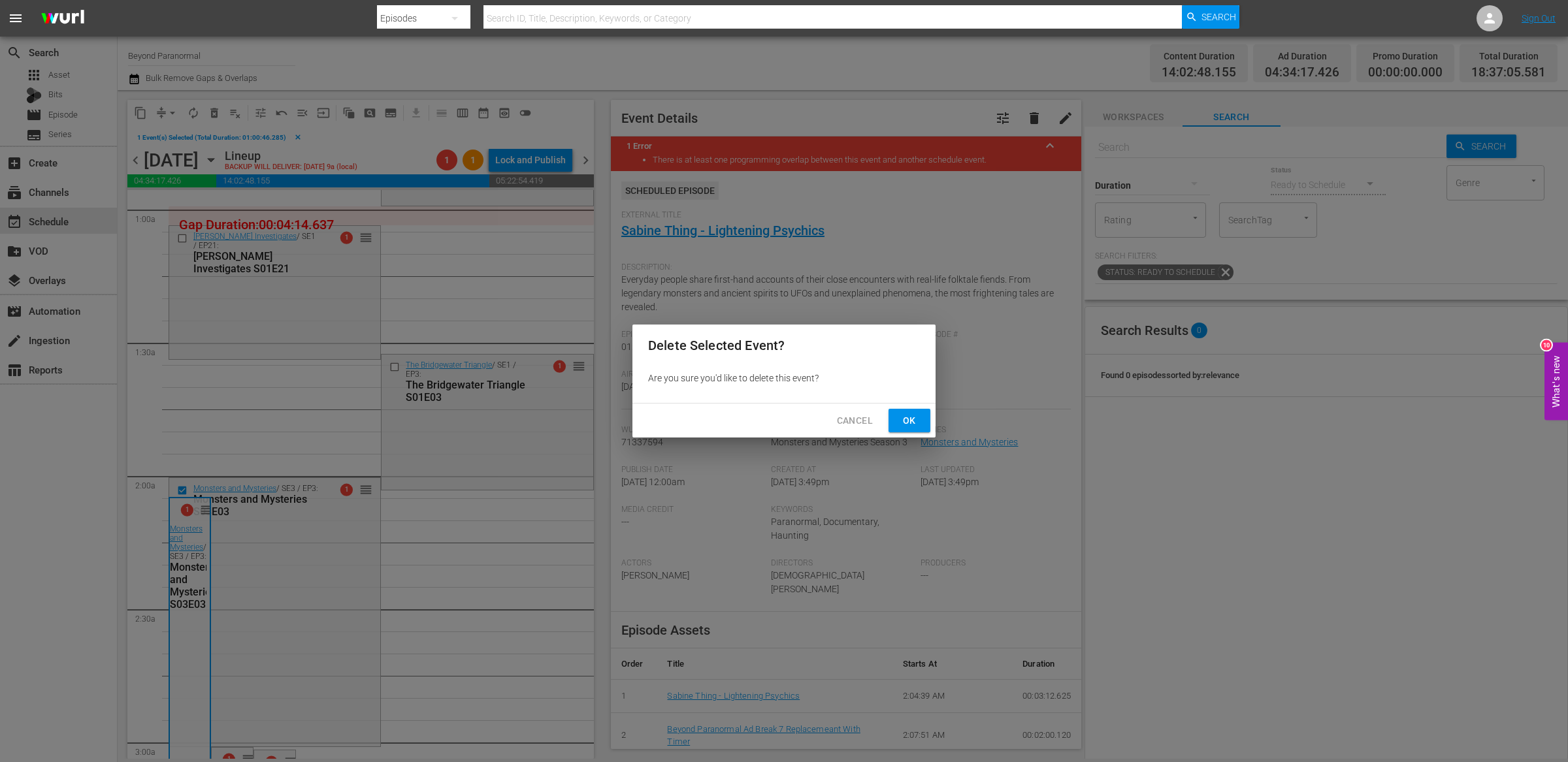
click at [922, 431] on button "Ok" at bounding box center [908, 421] width 42 height 24
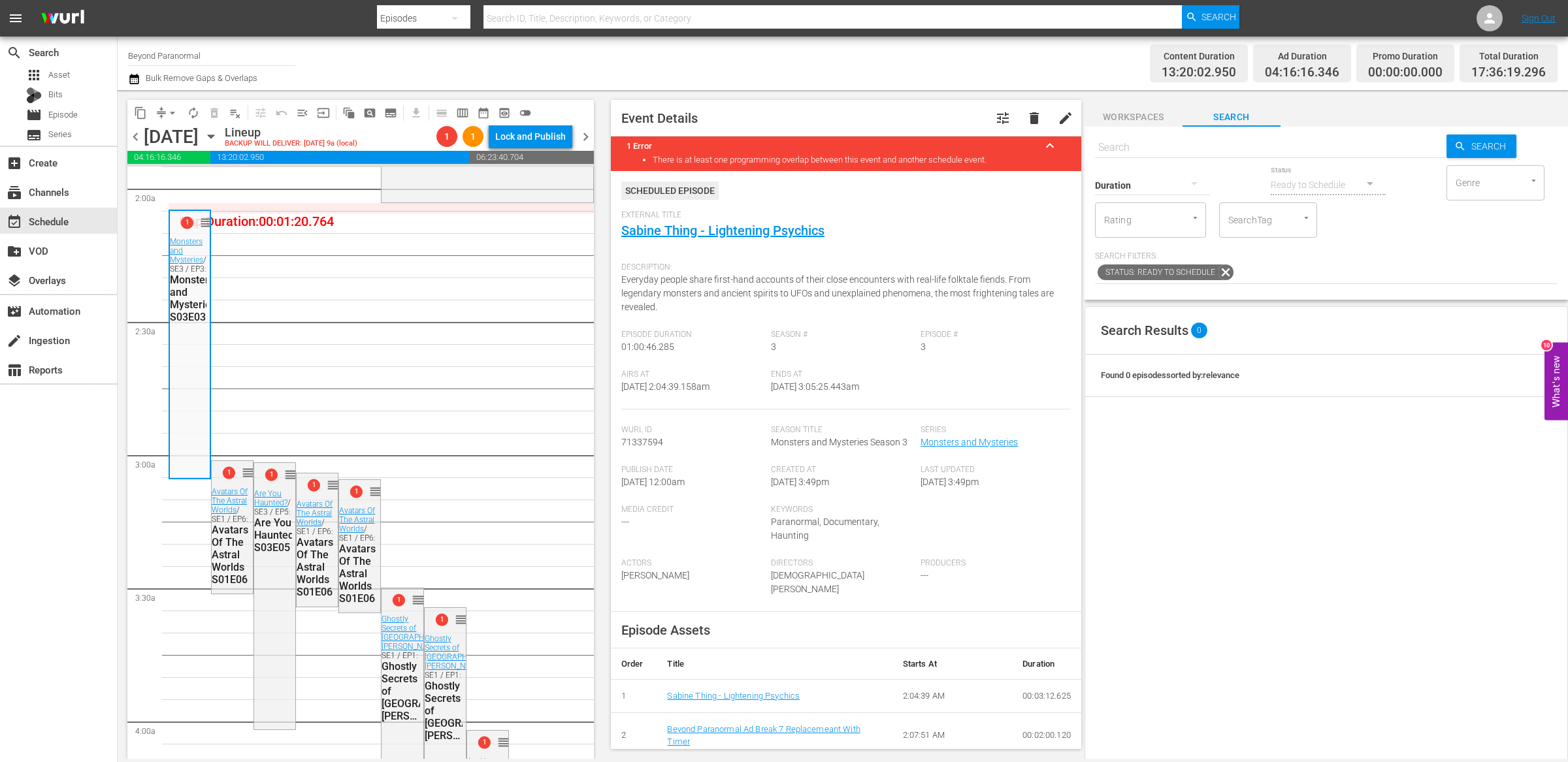
scroll to position [520, 0]
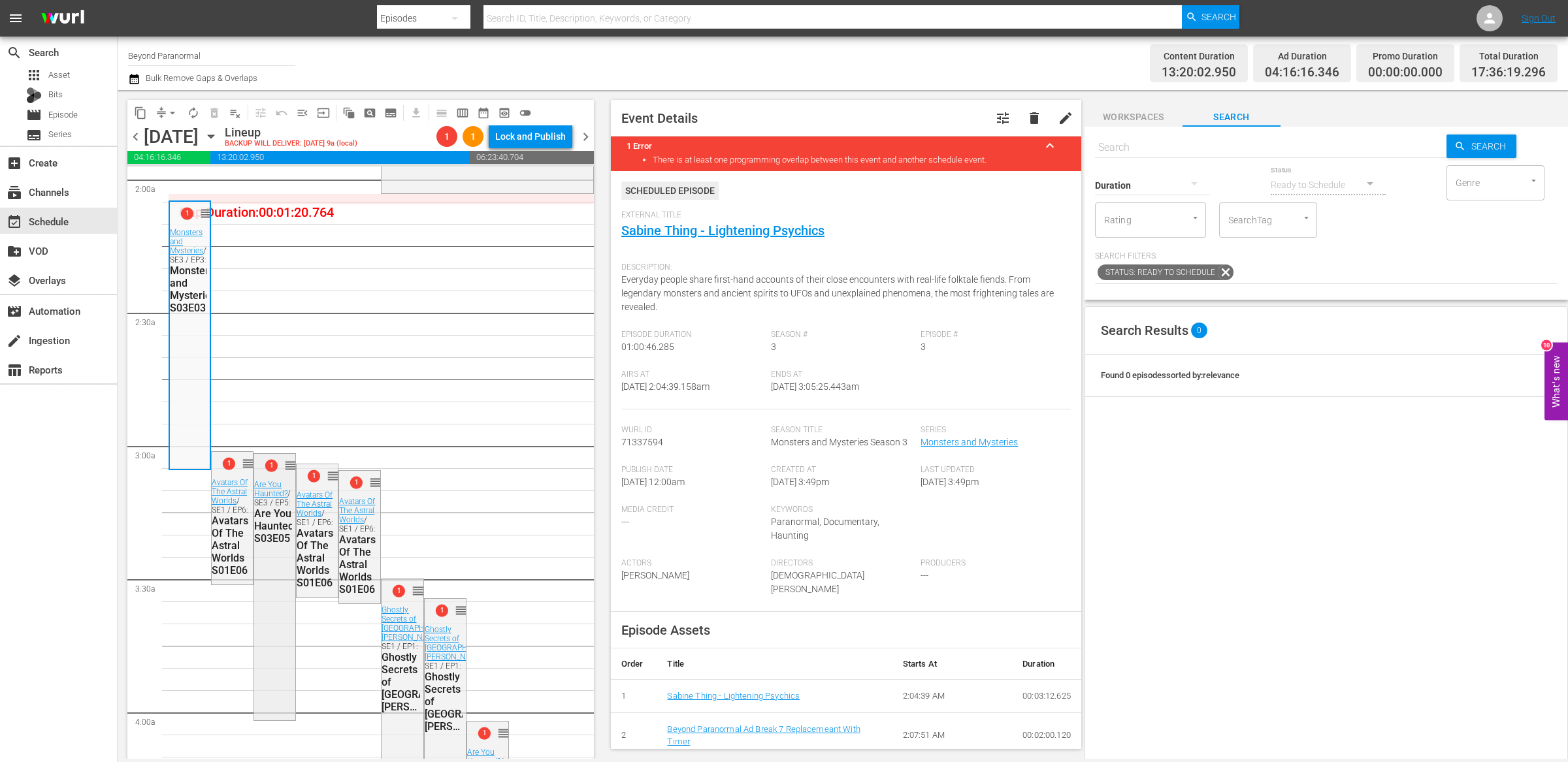
click at [265, 461] on span "1" at bounding box center [271, 465] width 12 height 12
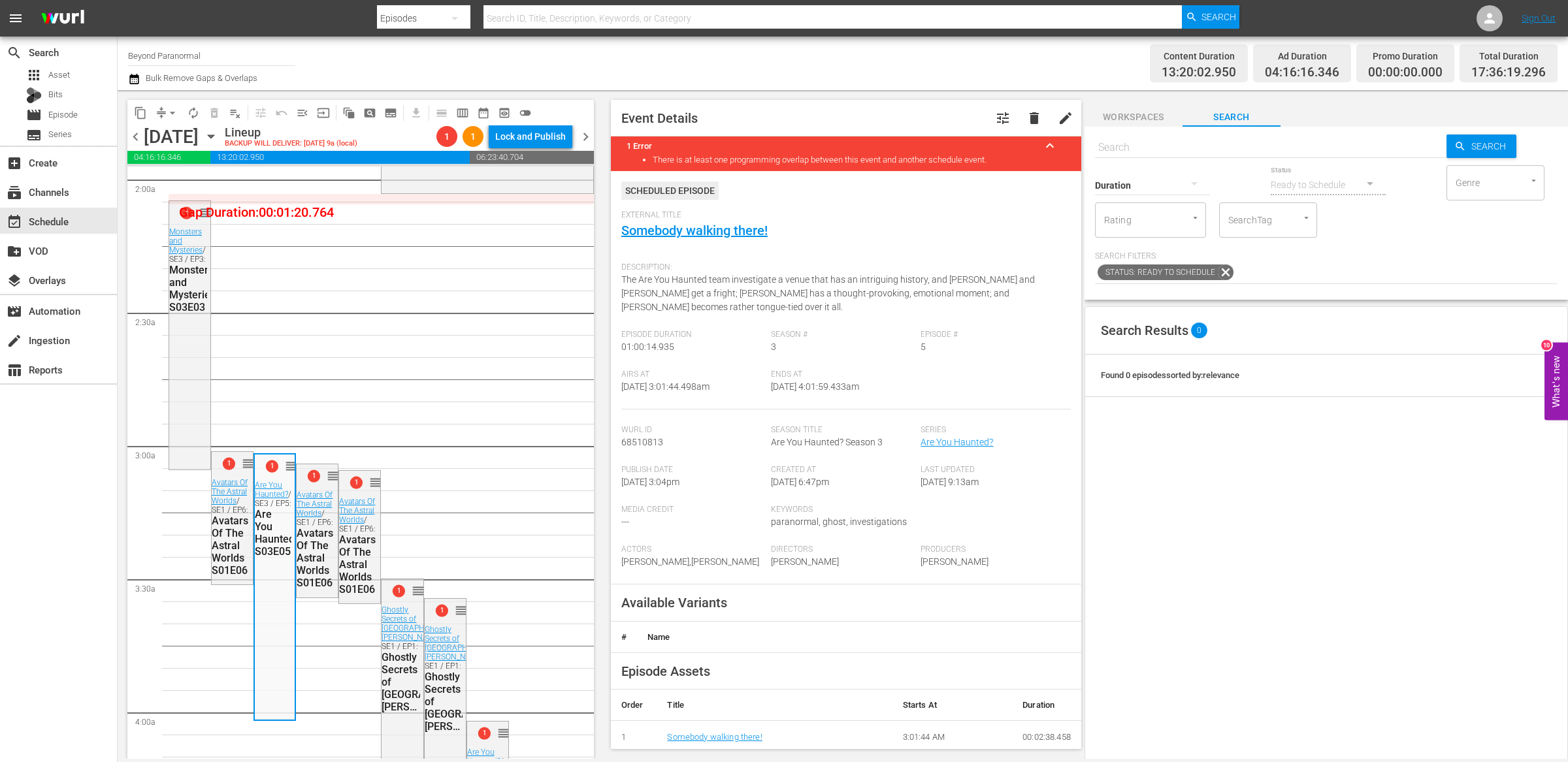
click at [1027, 125] on span "delete" at bounding box center [1033, 117] width 15 height 15
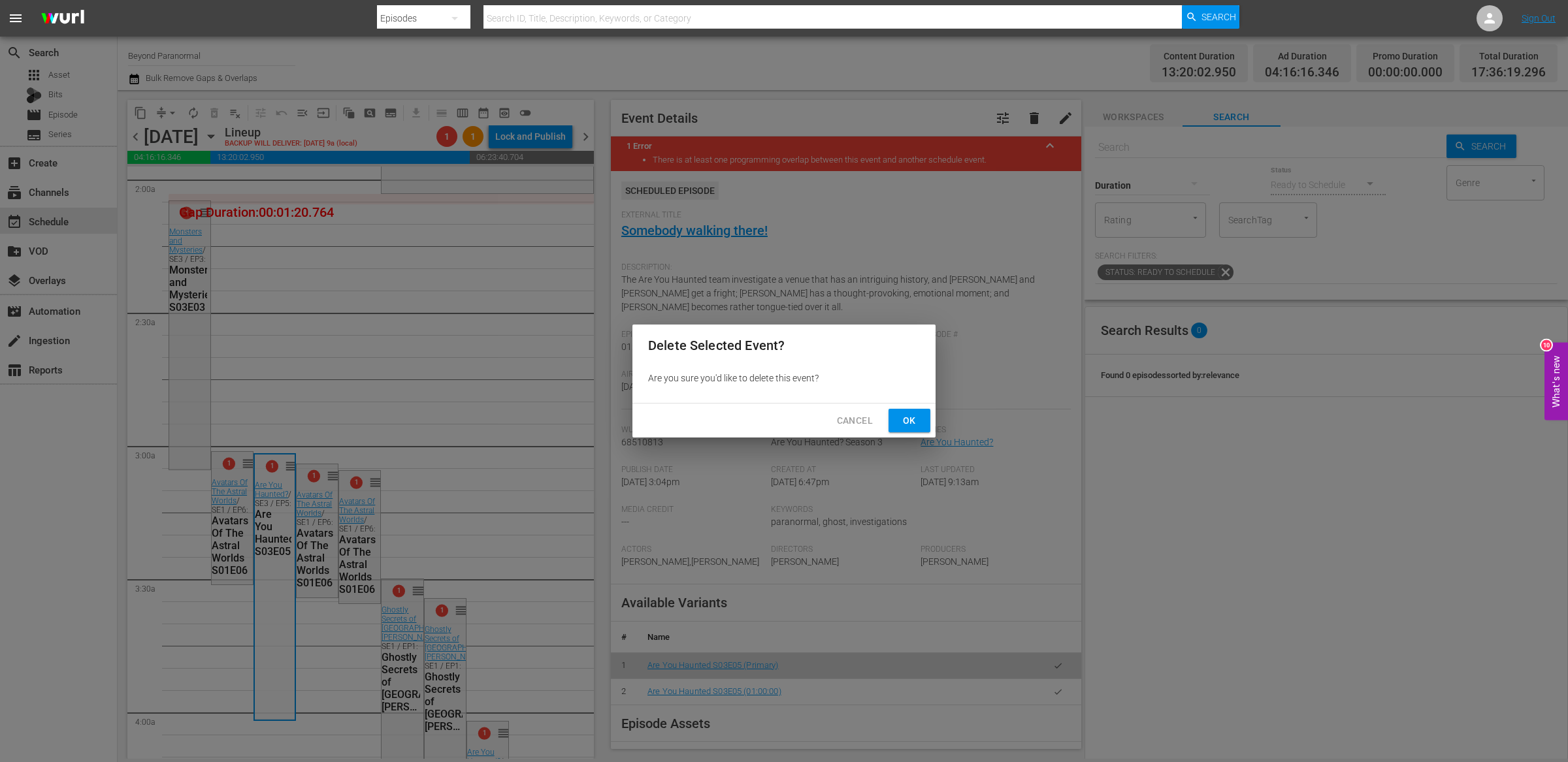
click at [912, 431] on button "Ok" at bounding box center [908, 421] width 42 height 24
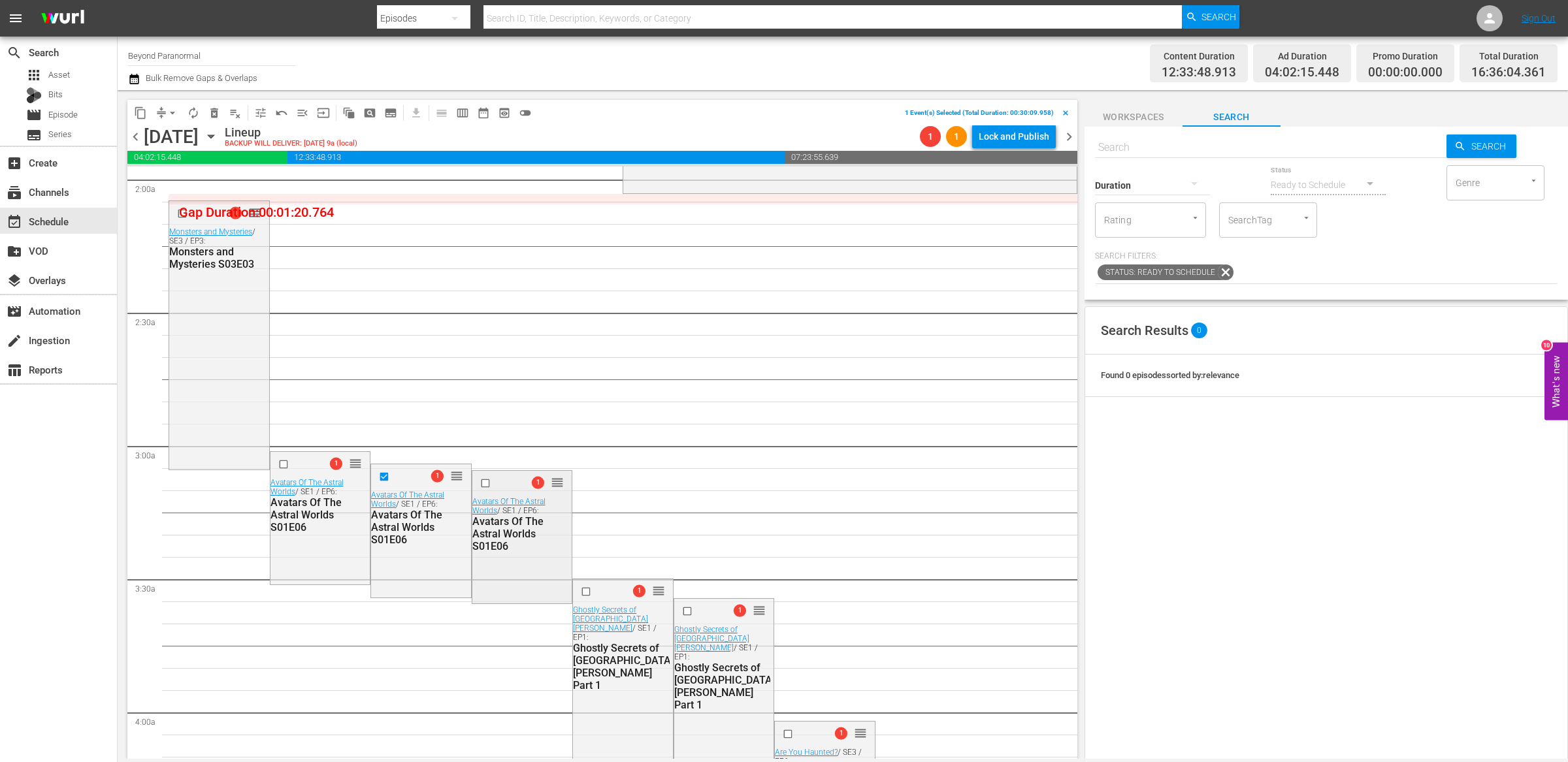
click at [483, 484] on input "checkbox" at bounding box center [486, 483] width 14 height 11
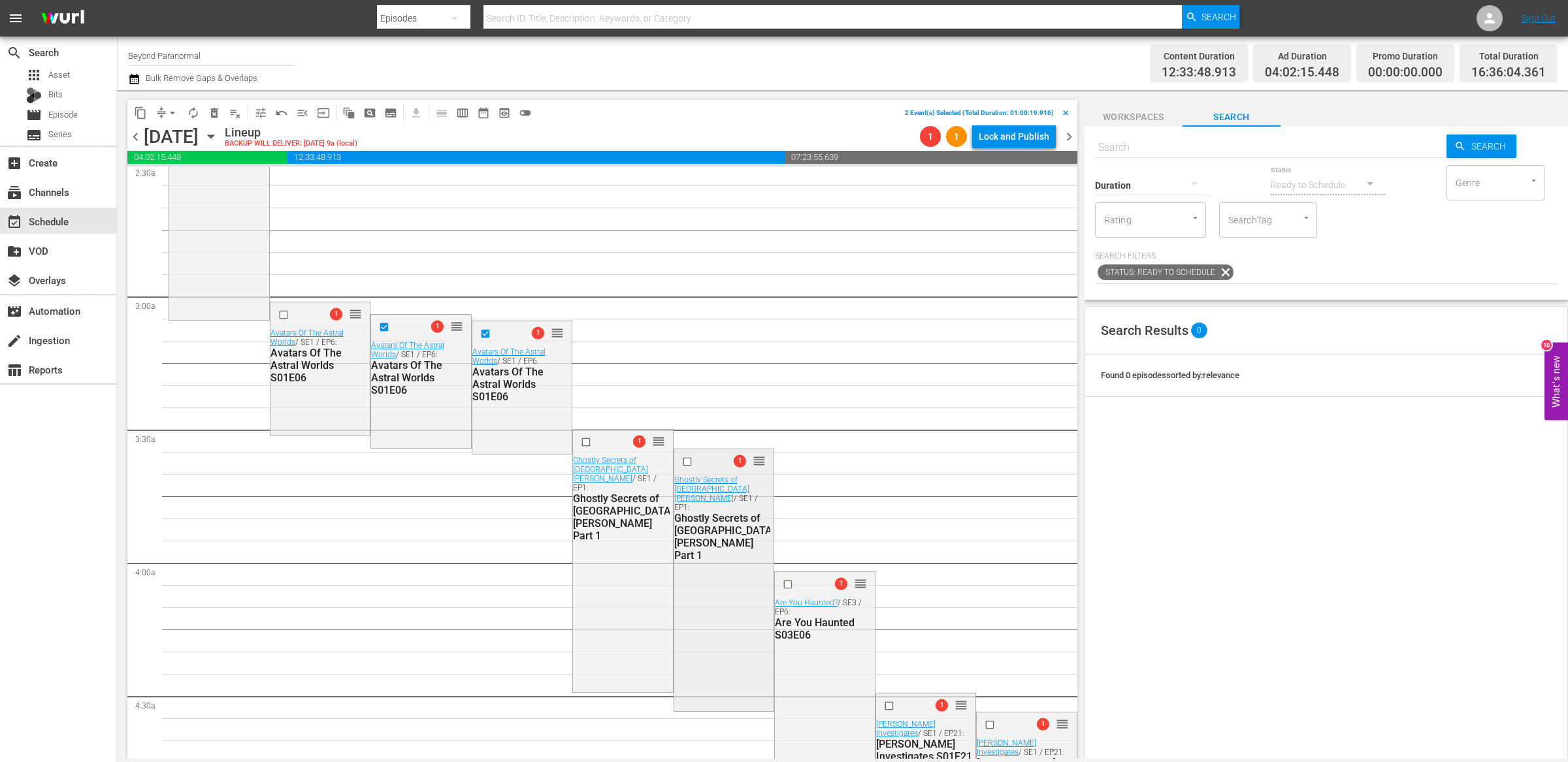
scroll to position [681, 0]
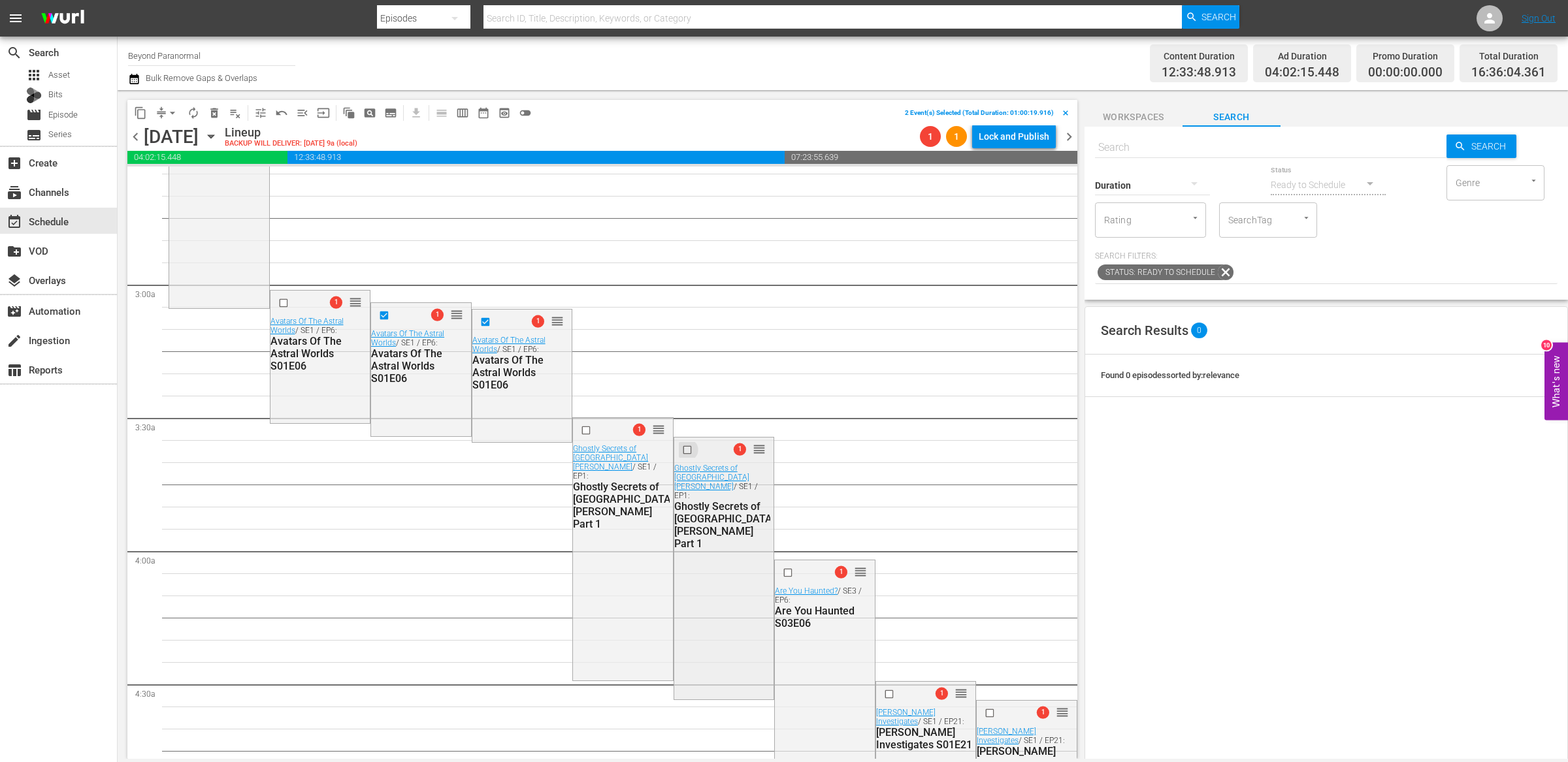
click at [683, 449] on input "checkbox" at bounding box center [688, 450] width 14 height 11
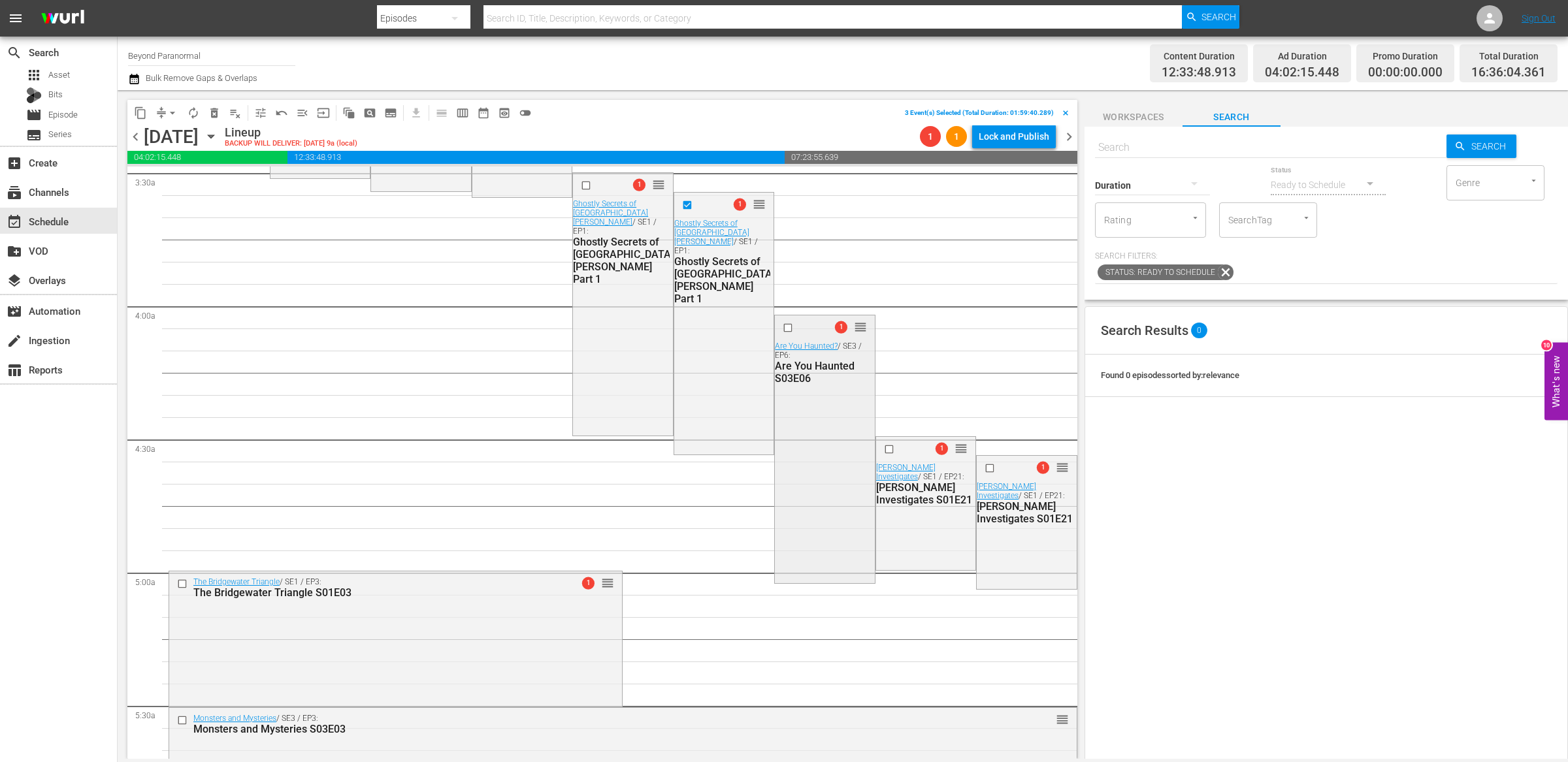
scroll to position [950, 0]
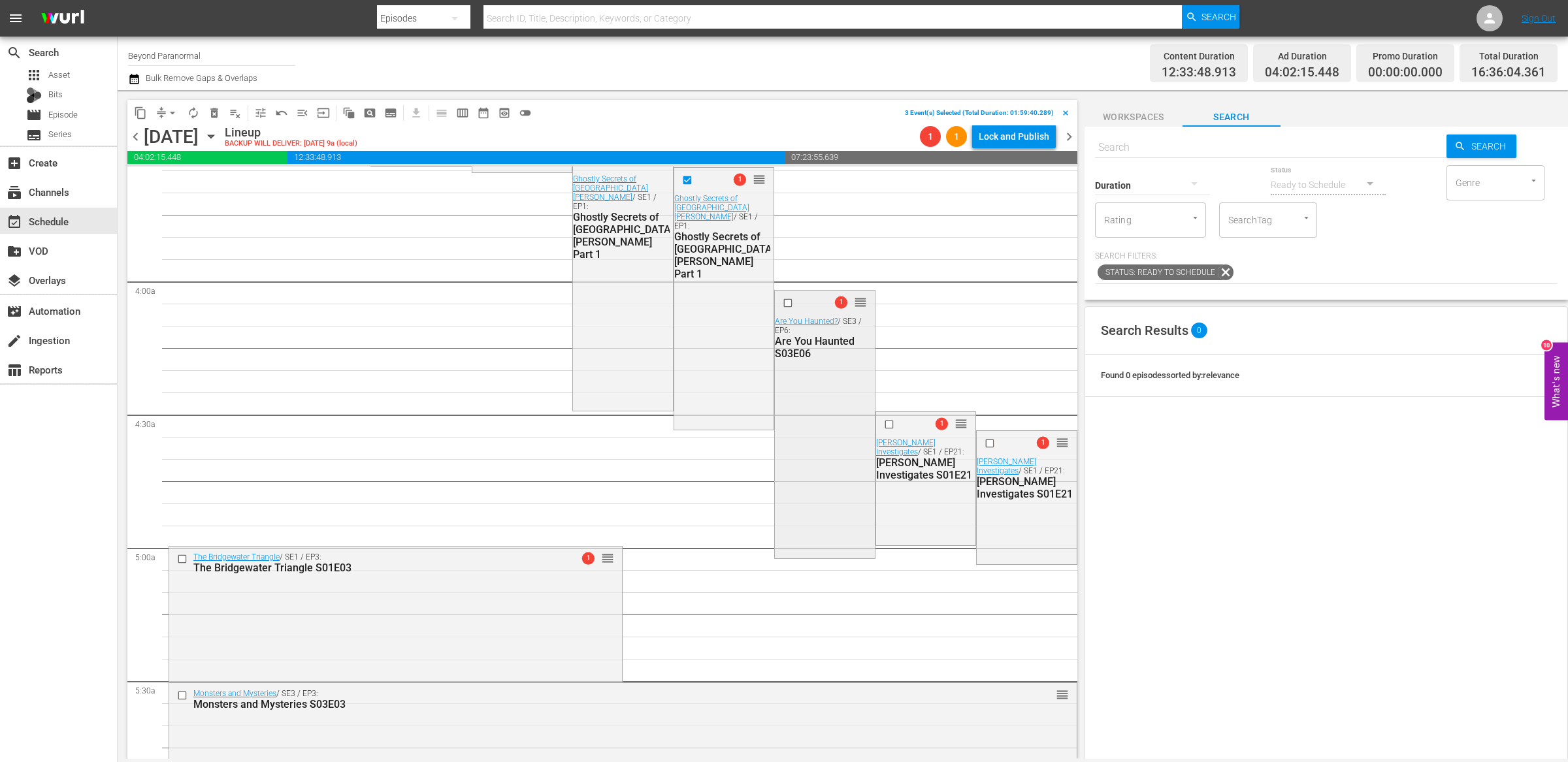
click at [783, 302] on input "checkbox" at bounding box center [789, 302] width 14 height 11
click at [984, 445] on input "checkbox" at bounding box center [991, 444] width 14 height 11
click at [212, 113] on span "delete_forever_outlined" at bounding box center [214, 113] width 13 height 13
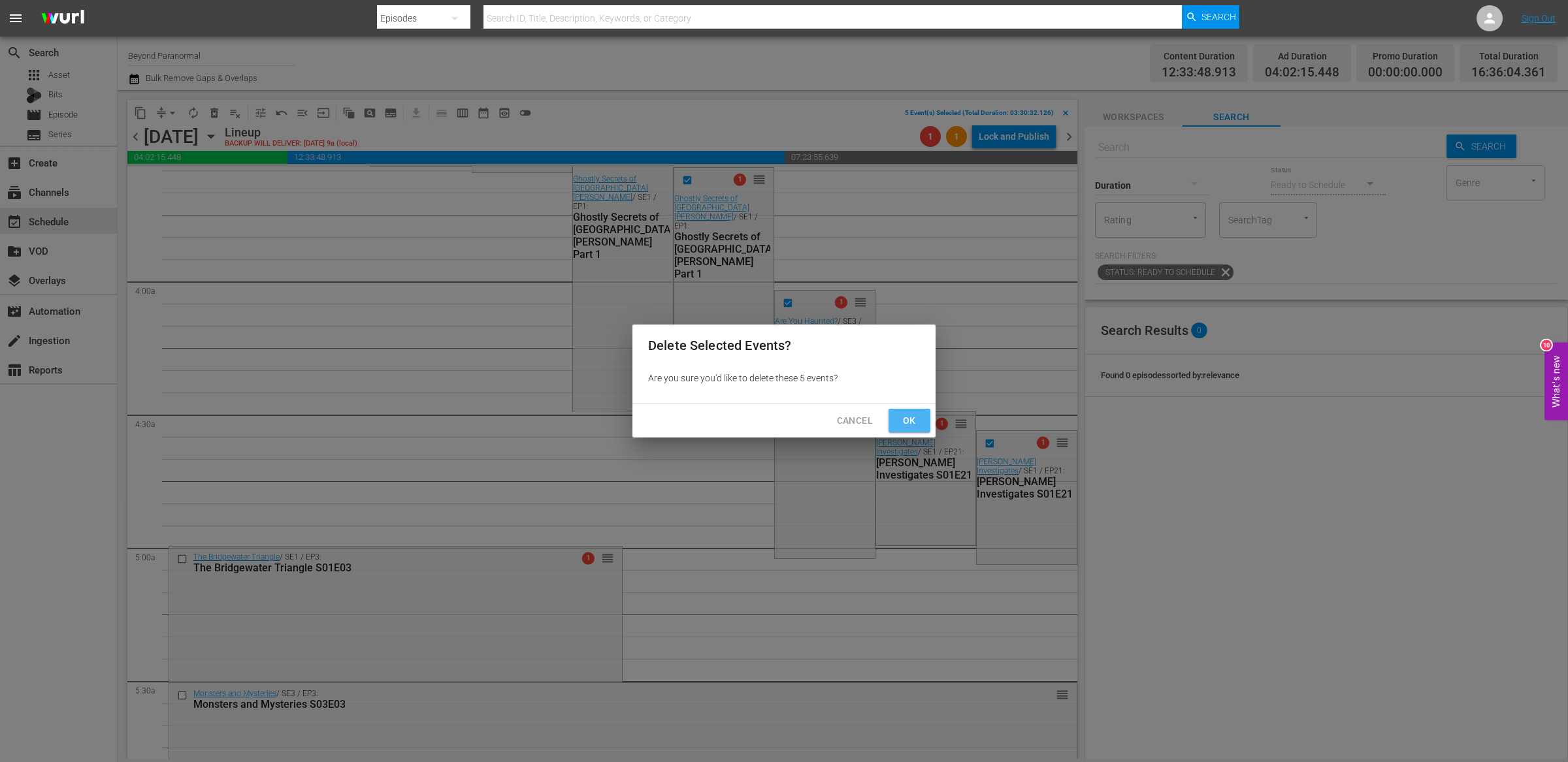
click at [904, 415] on span "Ok" at bounding box center [909, 421] width 21 height 16
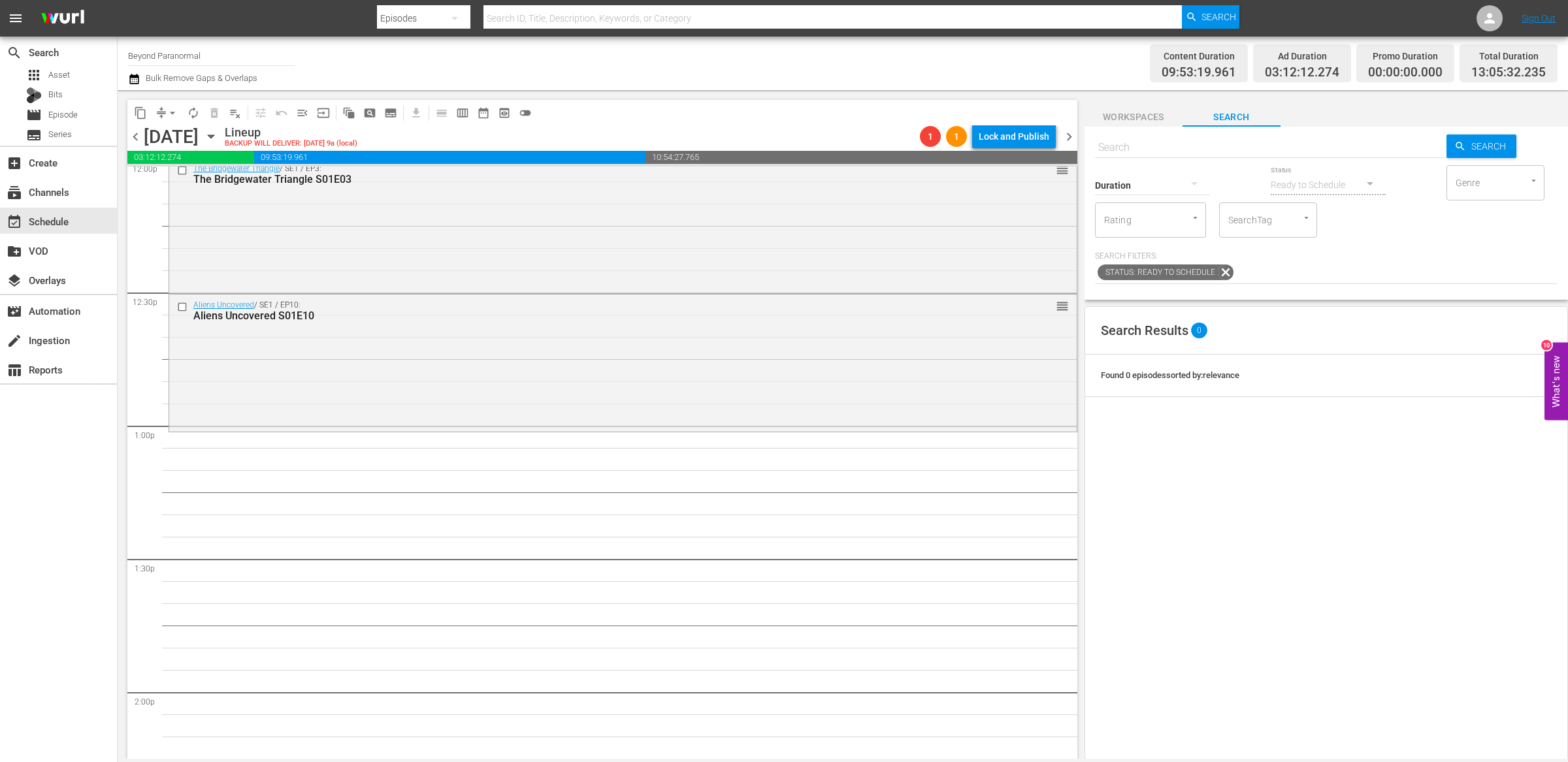
scroll to position [3185, 0]
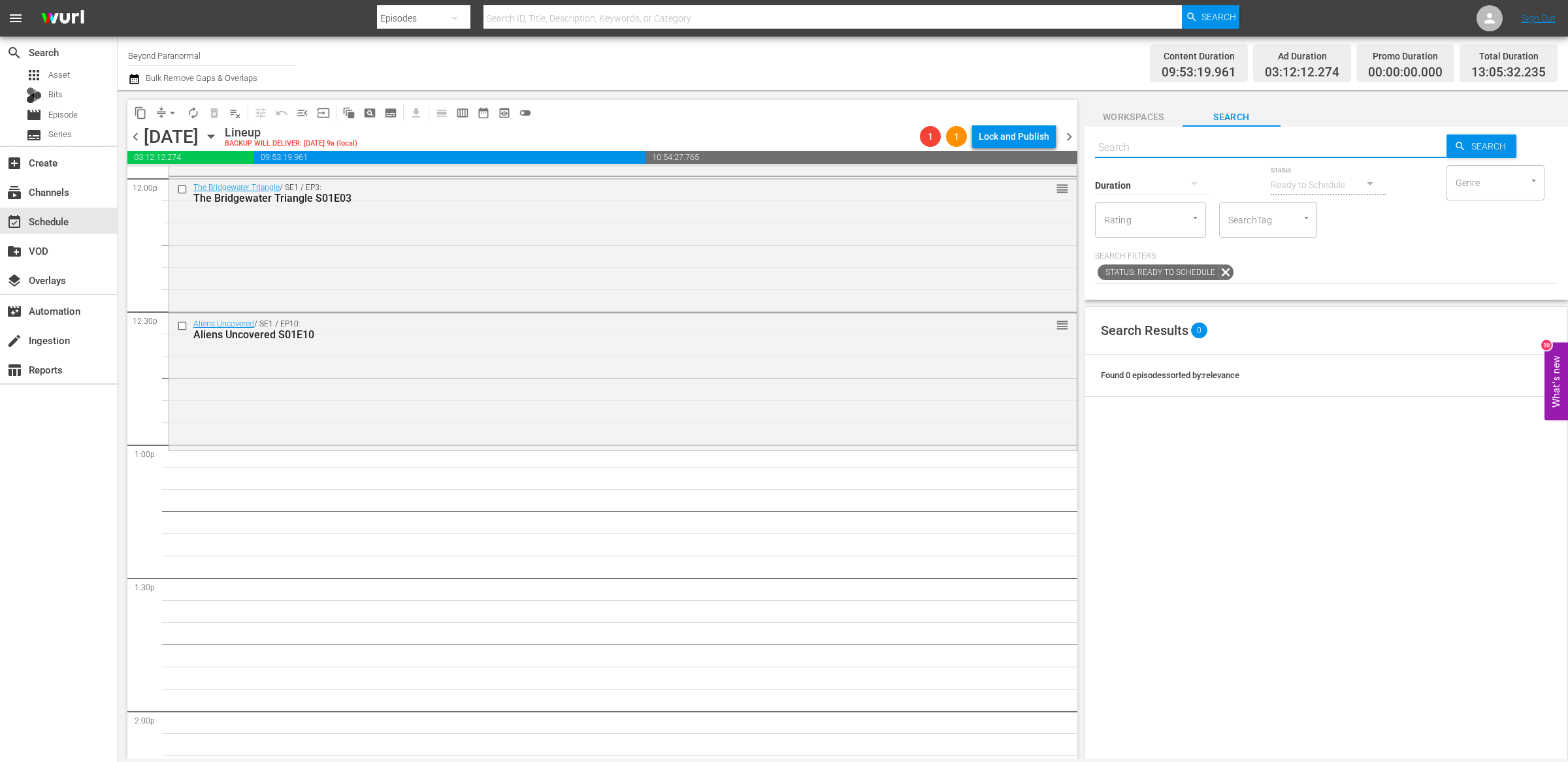
click at [1178, 147] on input "text" at bounding box center [1270, 148] width 351 height 31
paste input "Aliens Uncovered S01E11"
type input "Aliens Uncovered S01E11"
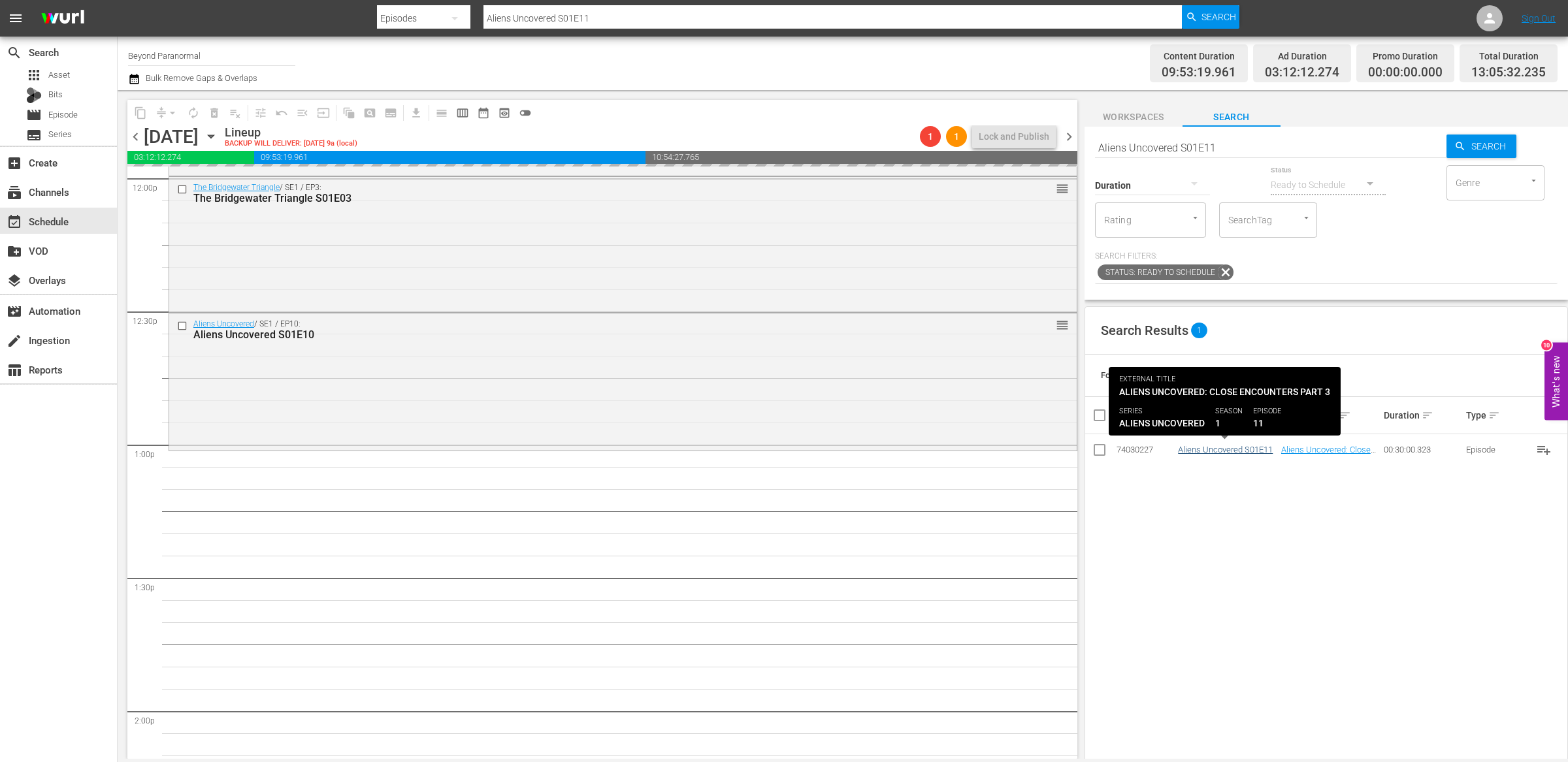
click at [1229, 141] on input "Aliens Uncovered S01E11" at bounding box center [1270, 148] width 351 height 31
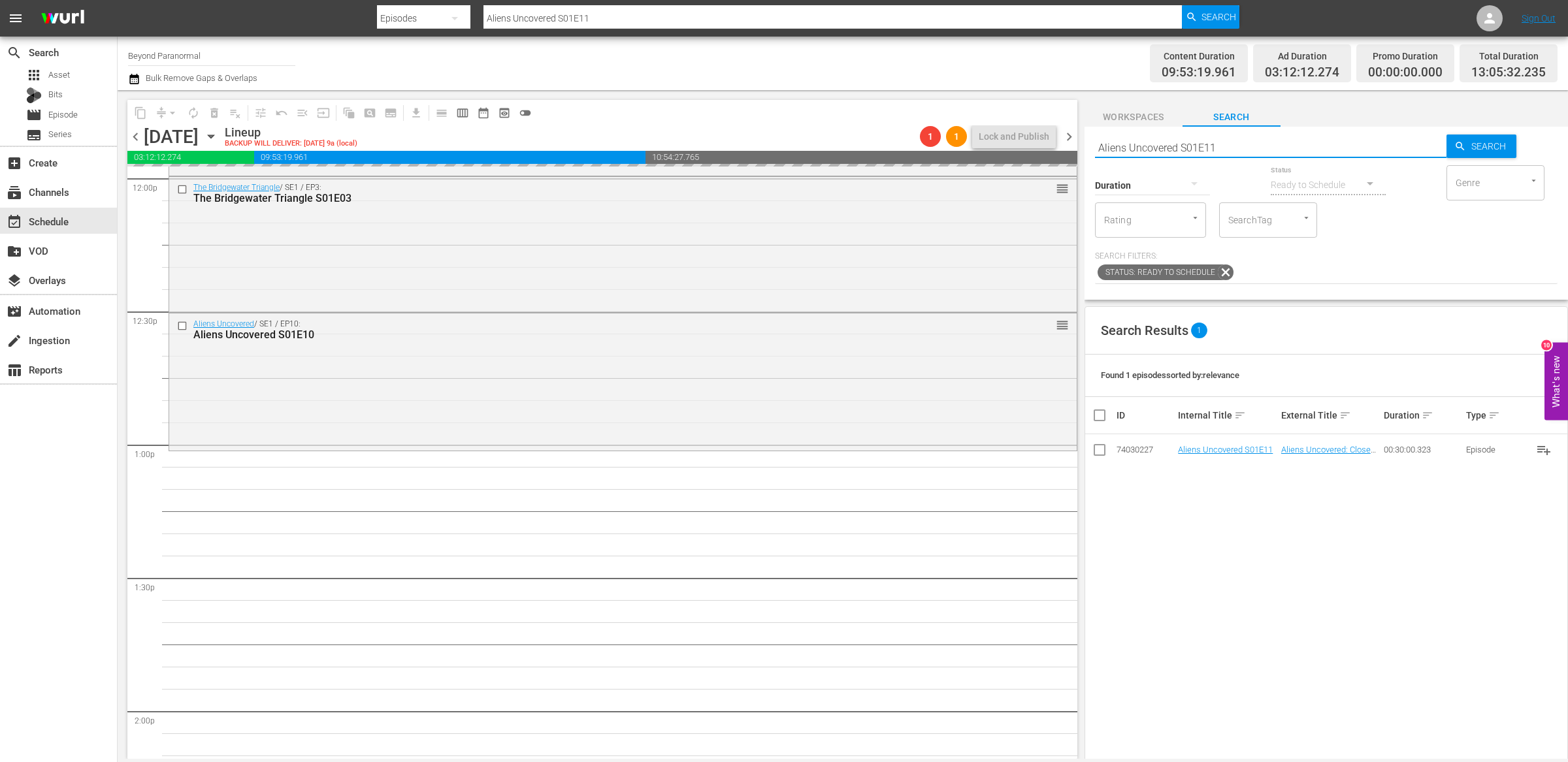
click at [1226, 144] on input "Aliens Uncovered S01E11" at bounding box center [1270, 148] width 351 height 31
type input "Aliens Uncovered S01E12"
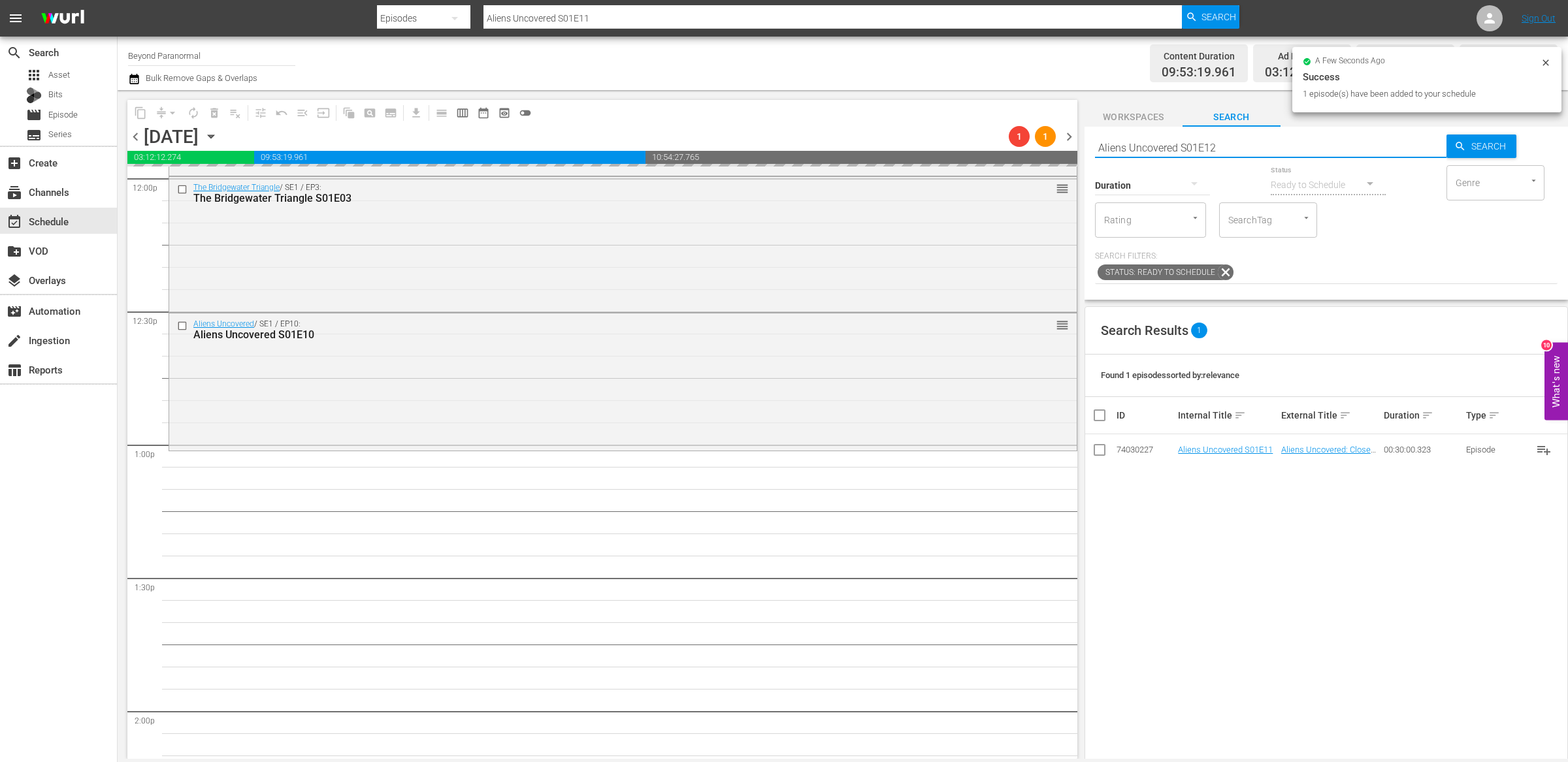
type input "Aliens Uncovered S01E12"
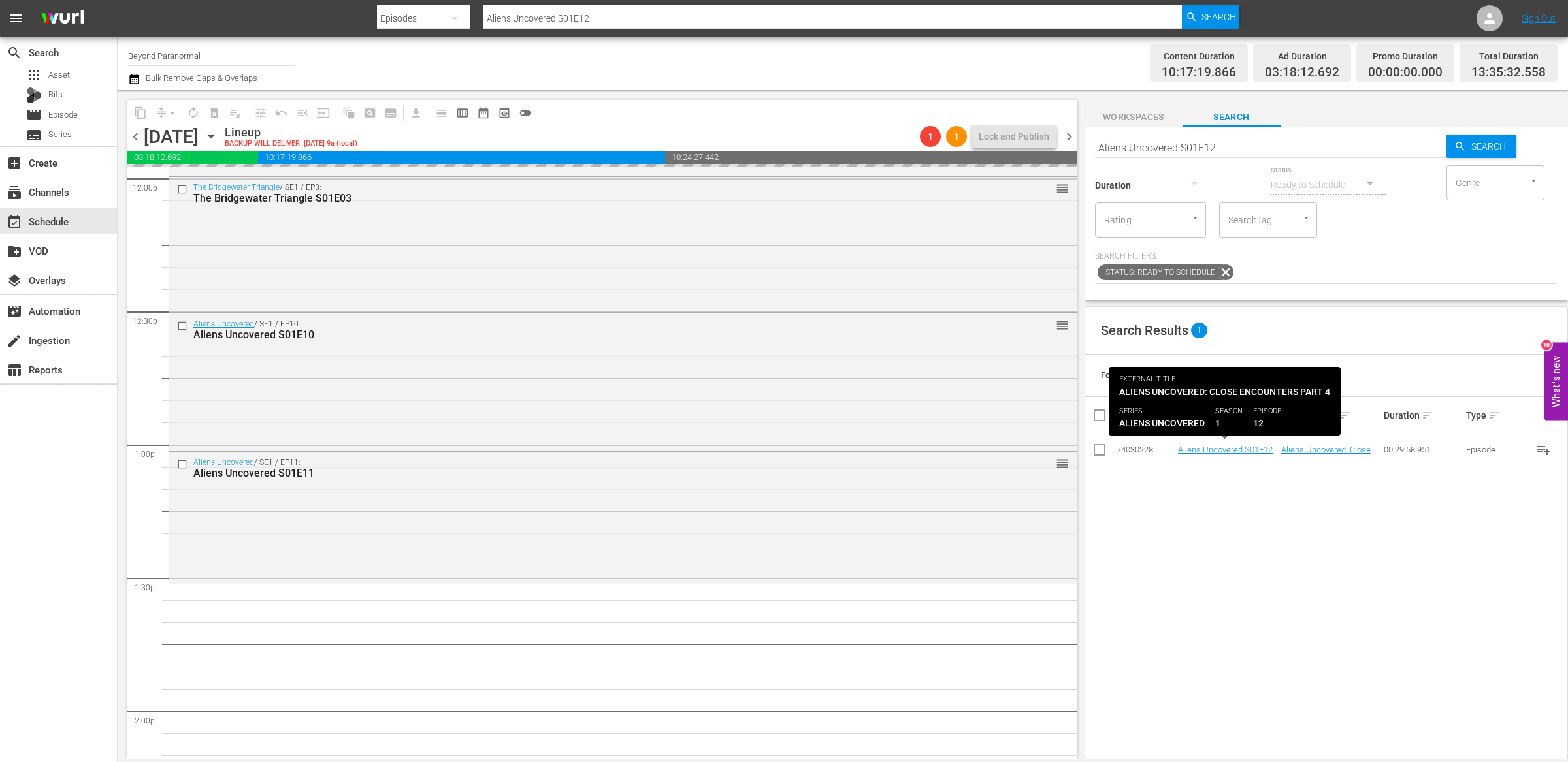
click at [1249, 143] on input "Aliens Uncovered S01E12" at bounding box center [1270, 148] width 351 height 31
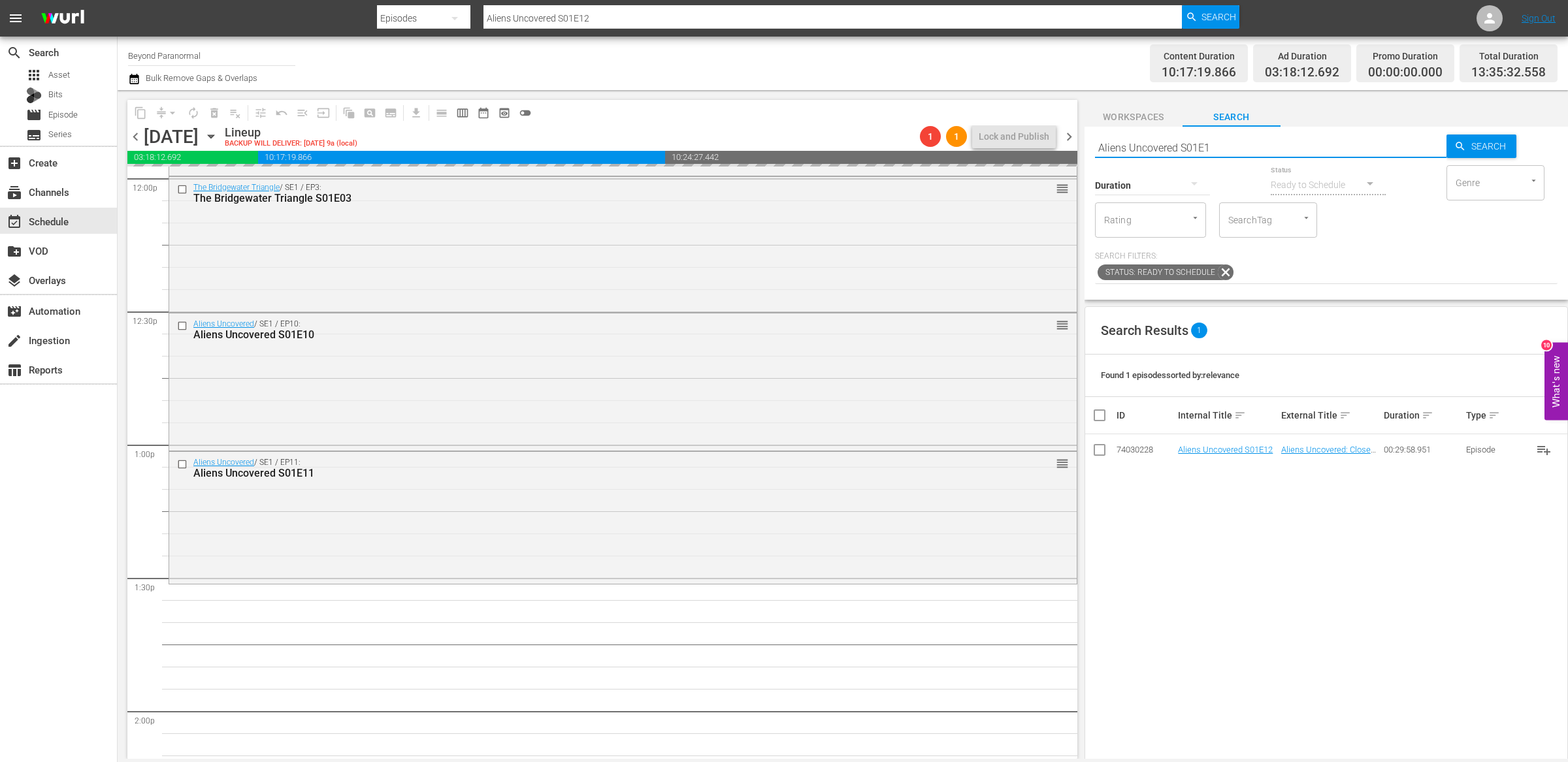
type input "Aliens Uncovered S01E13"
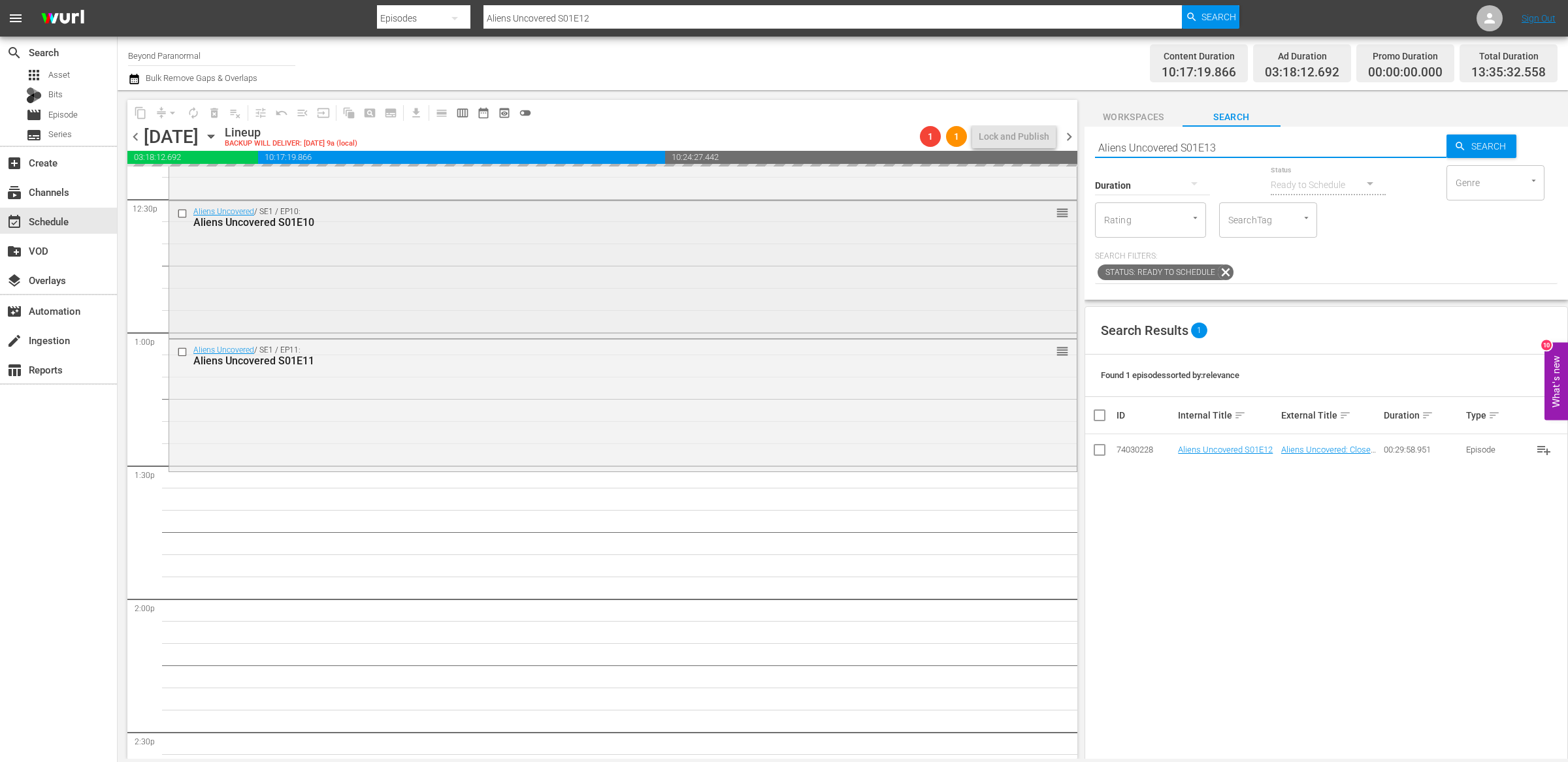
scroll to position [3325, 0]
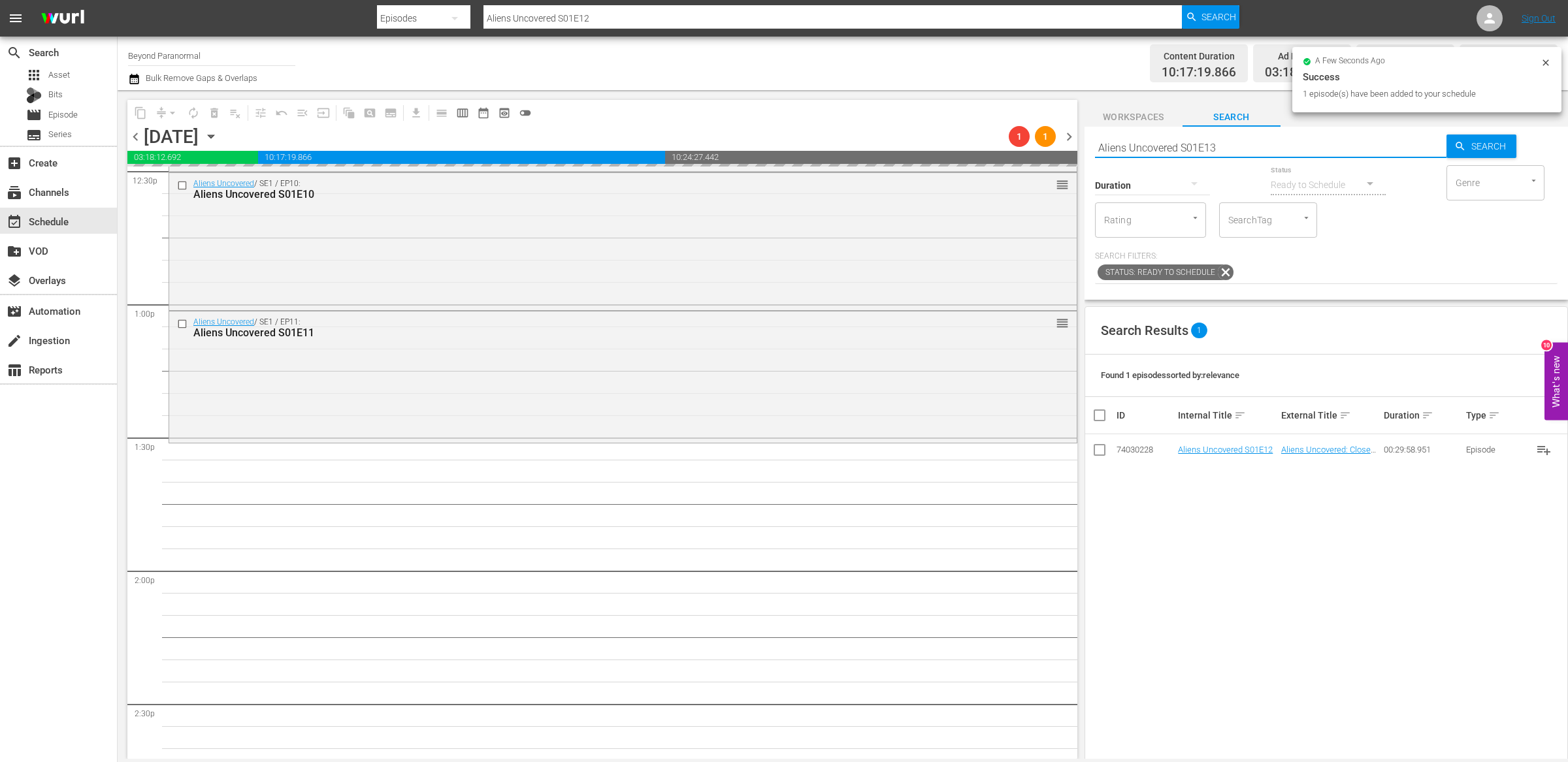
type input "Aliens Uncovered S01E13"
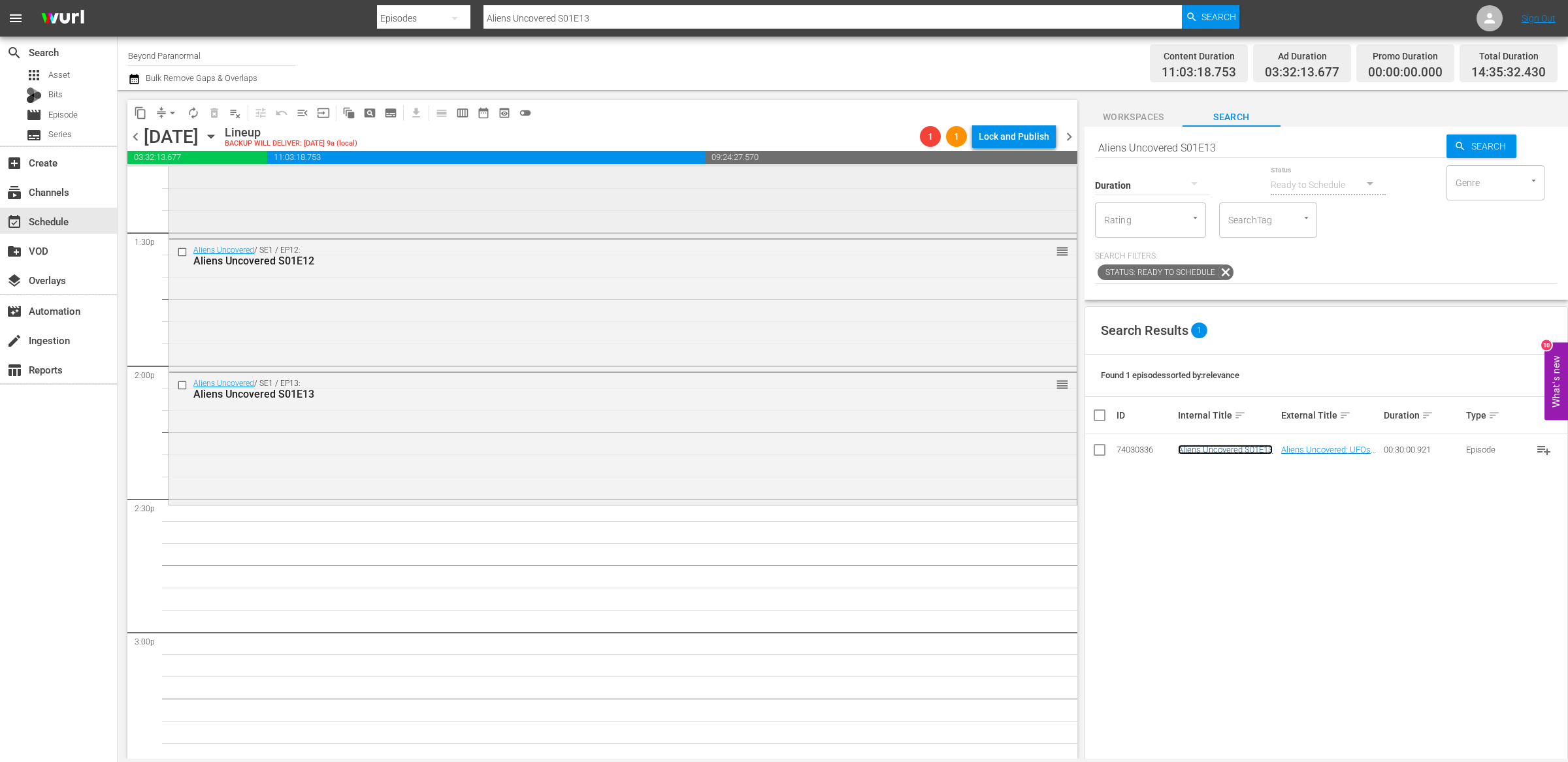
scroll to position [3572, 0]
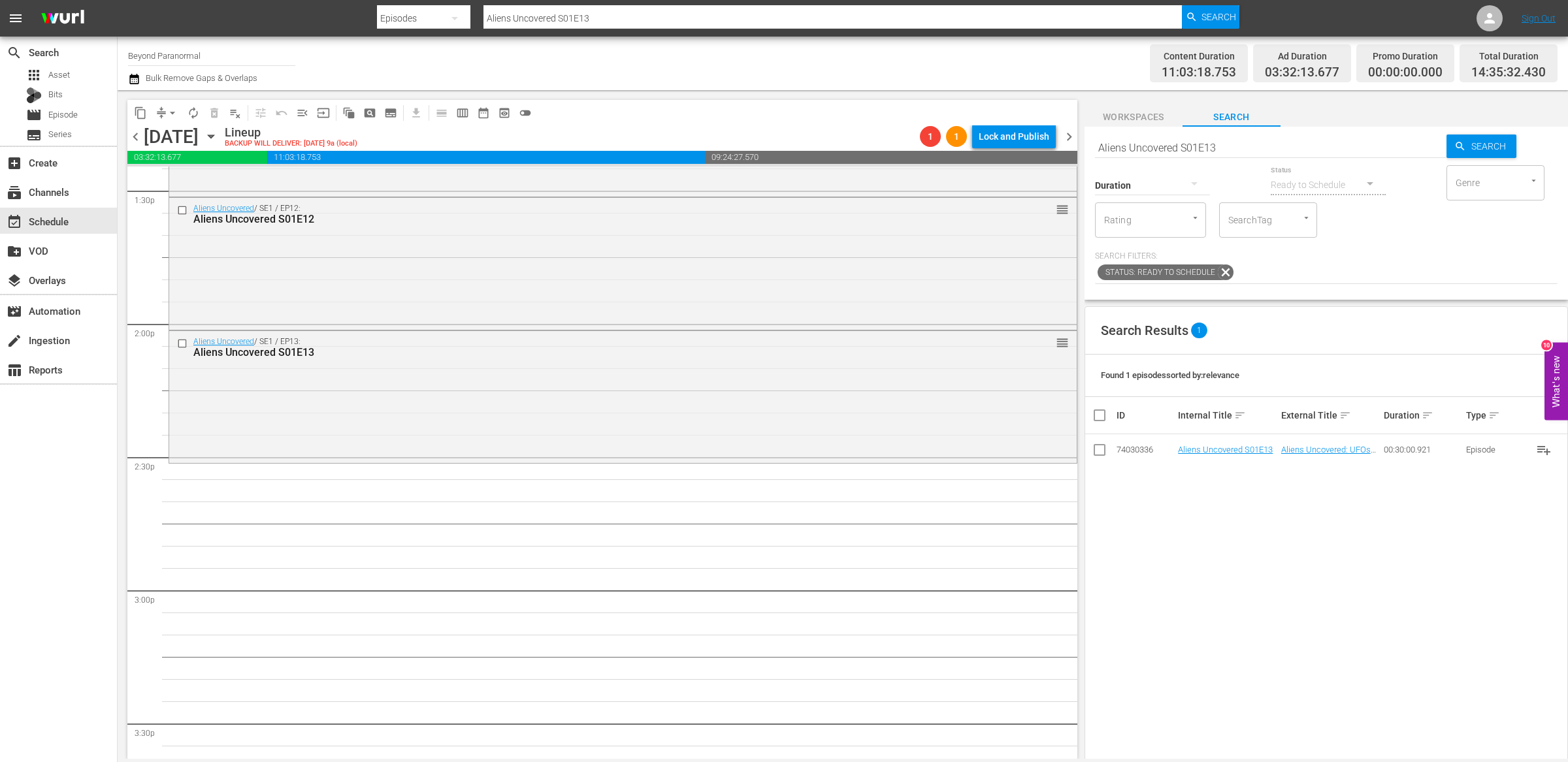
click at [1231, 148] on input "Aliens Uncovered S01E13" at bounding box center [1270, 148] width 351 height 31
type input "Aliens Uncovered S01E14"
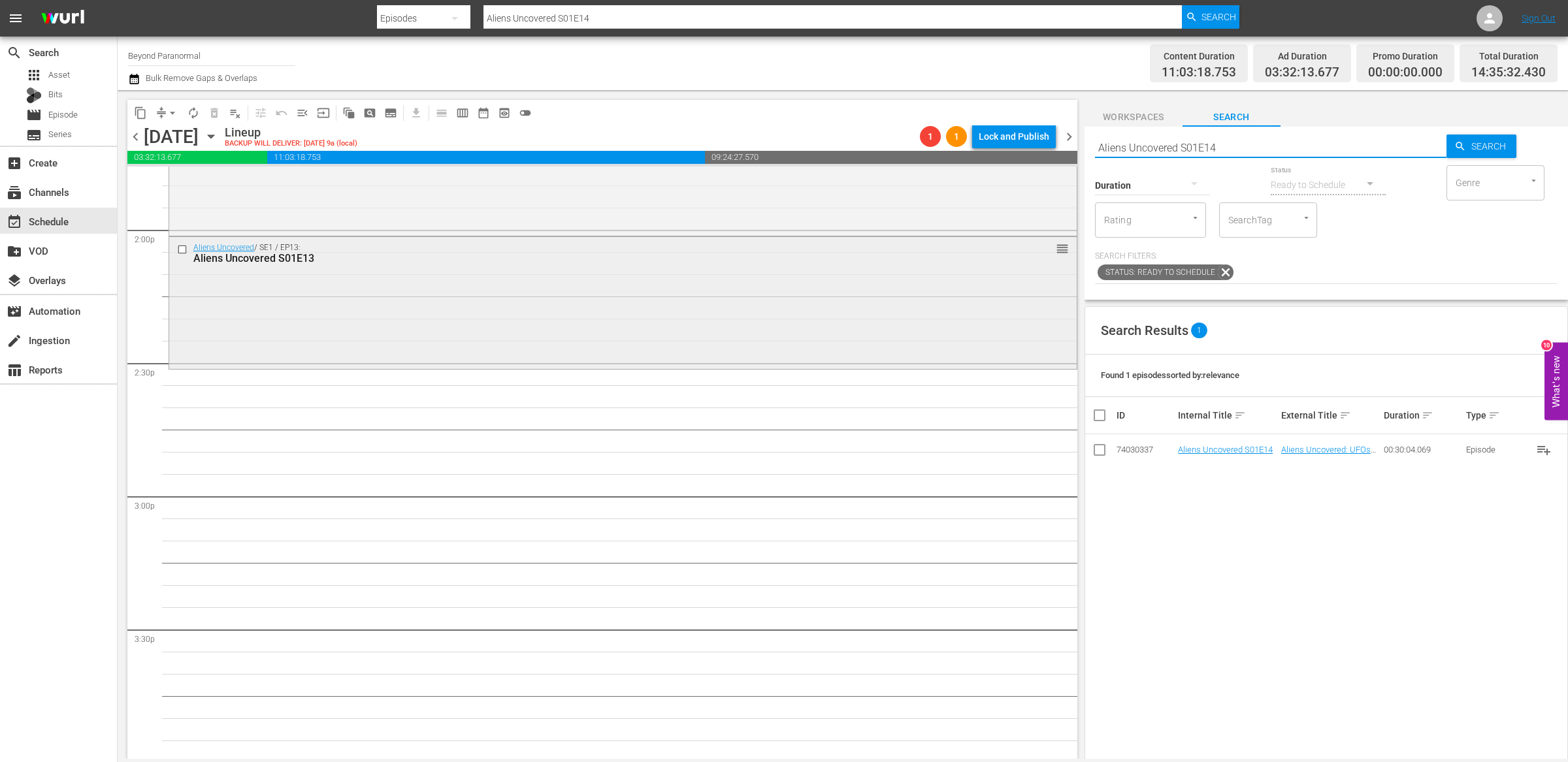
scroll to position [3667, 0]
click at [1233, 151] on input "Aliens Uncovered S01E14" at bounding box center [1270, 148] width 351 height 31
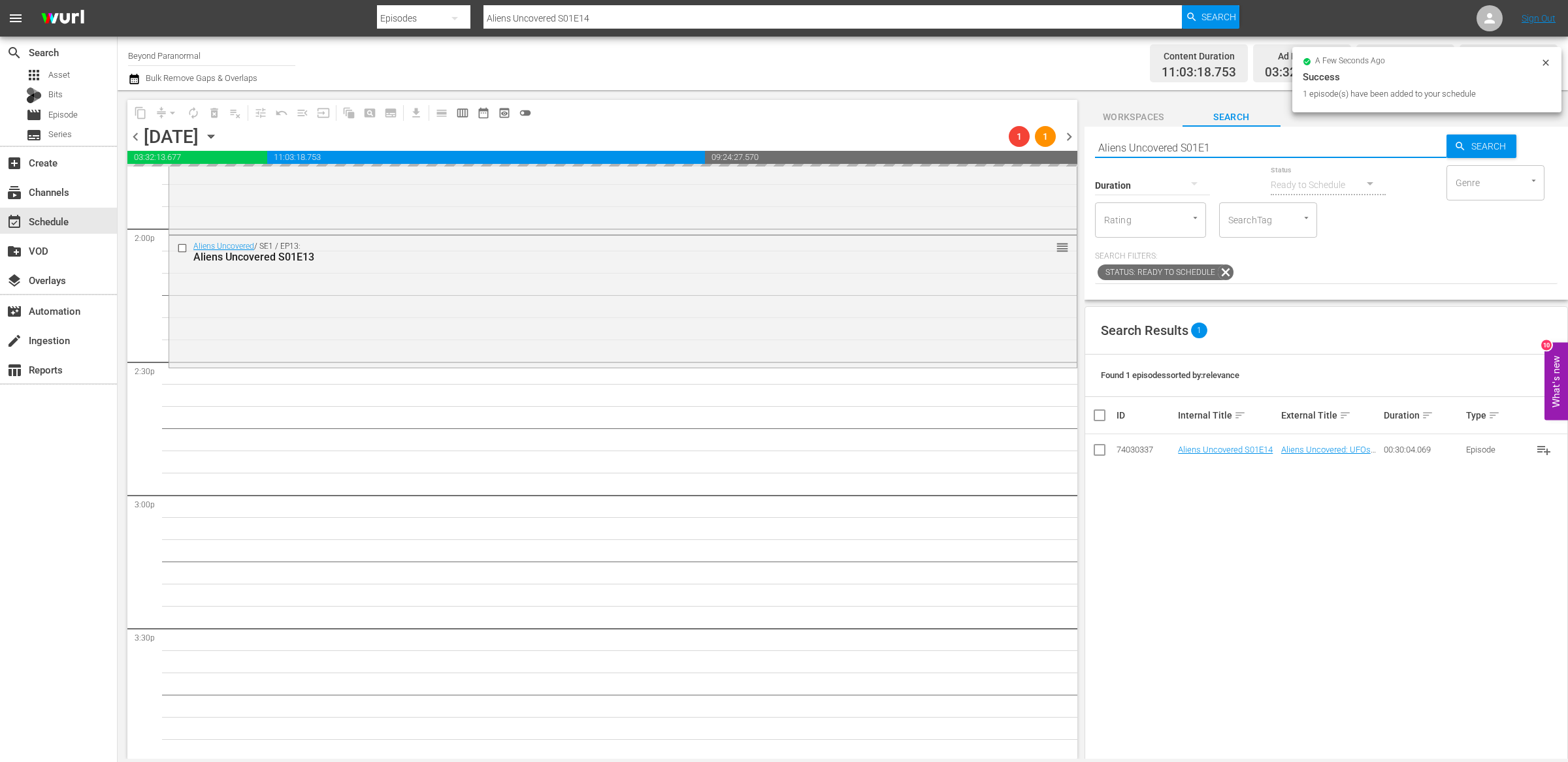
type input "Aliens Uncovered S01E15"
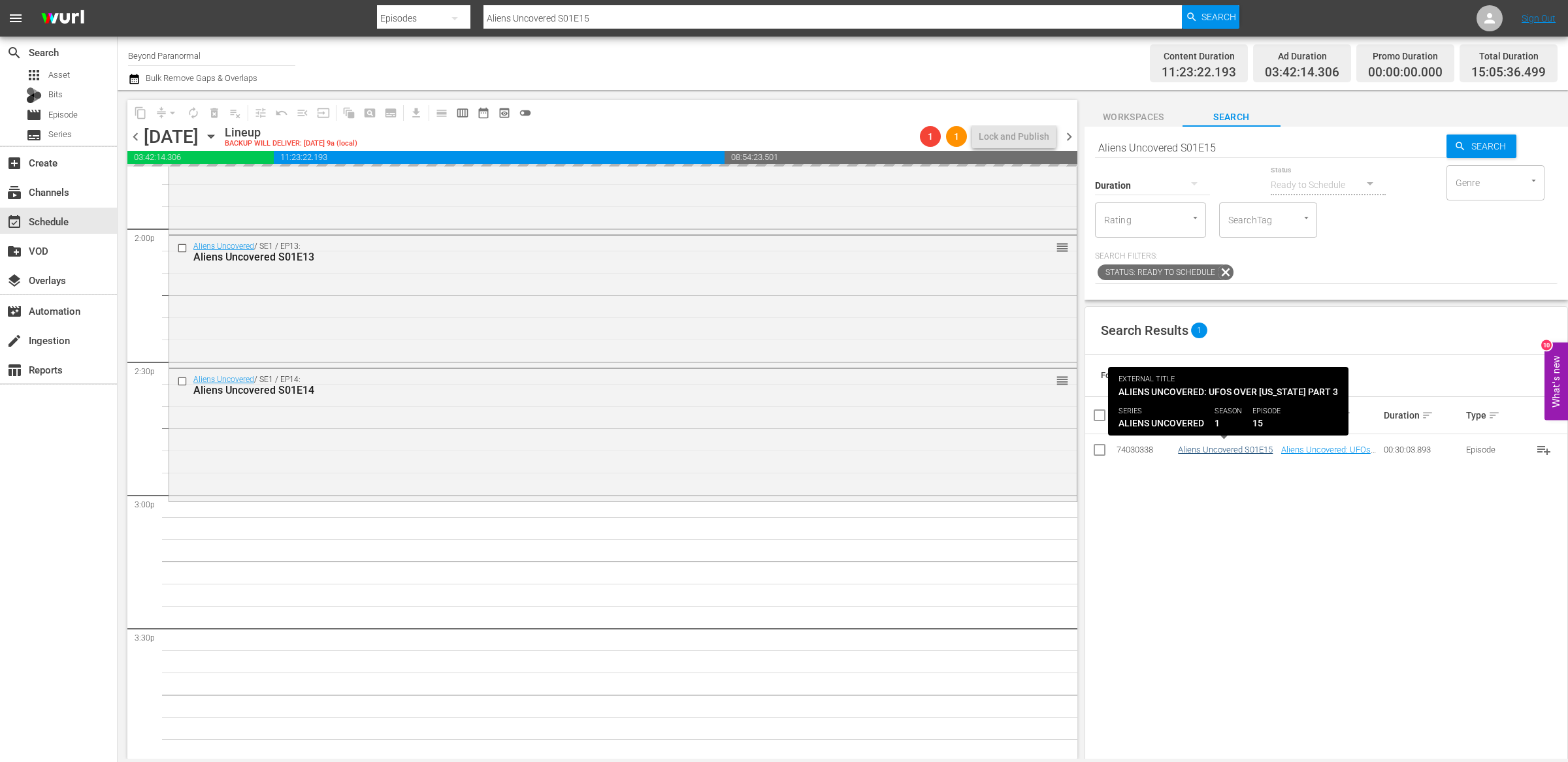
click at [1227, 146] on input "Aliens Uncovered S01E15" at bounding box center [1270, 148] width 351 height 31
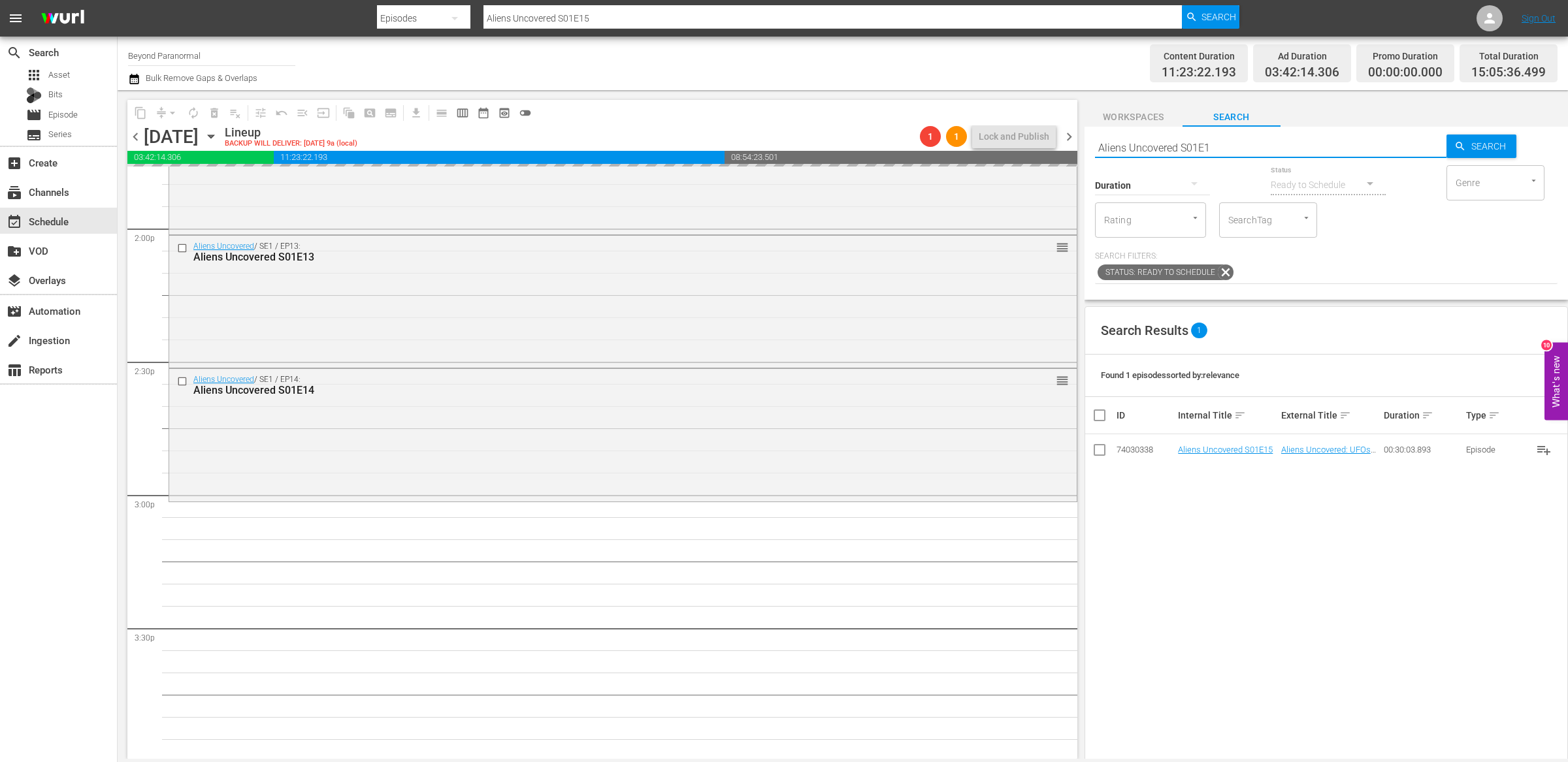
type input "Aliens Uncovered S01E16"
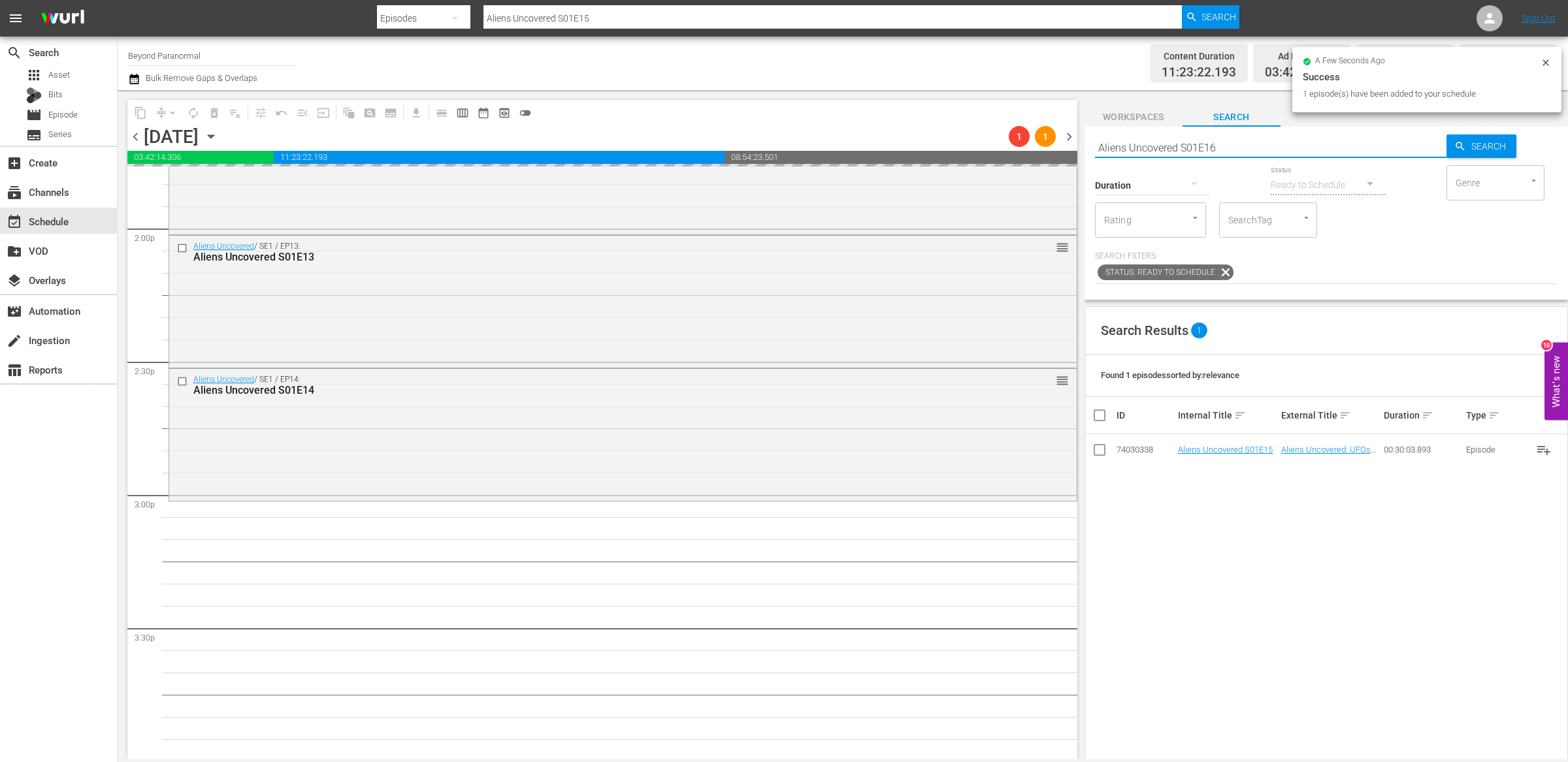
type input "Aliens Uncovered S01E16"
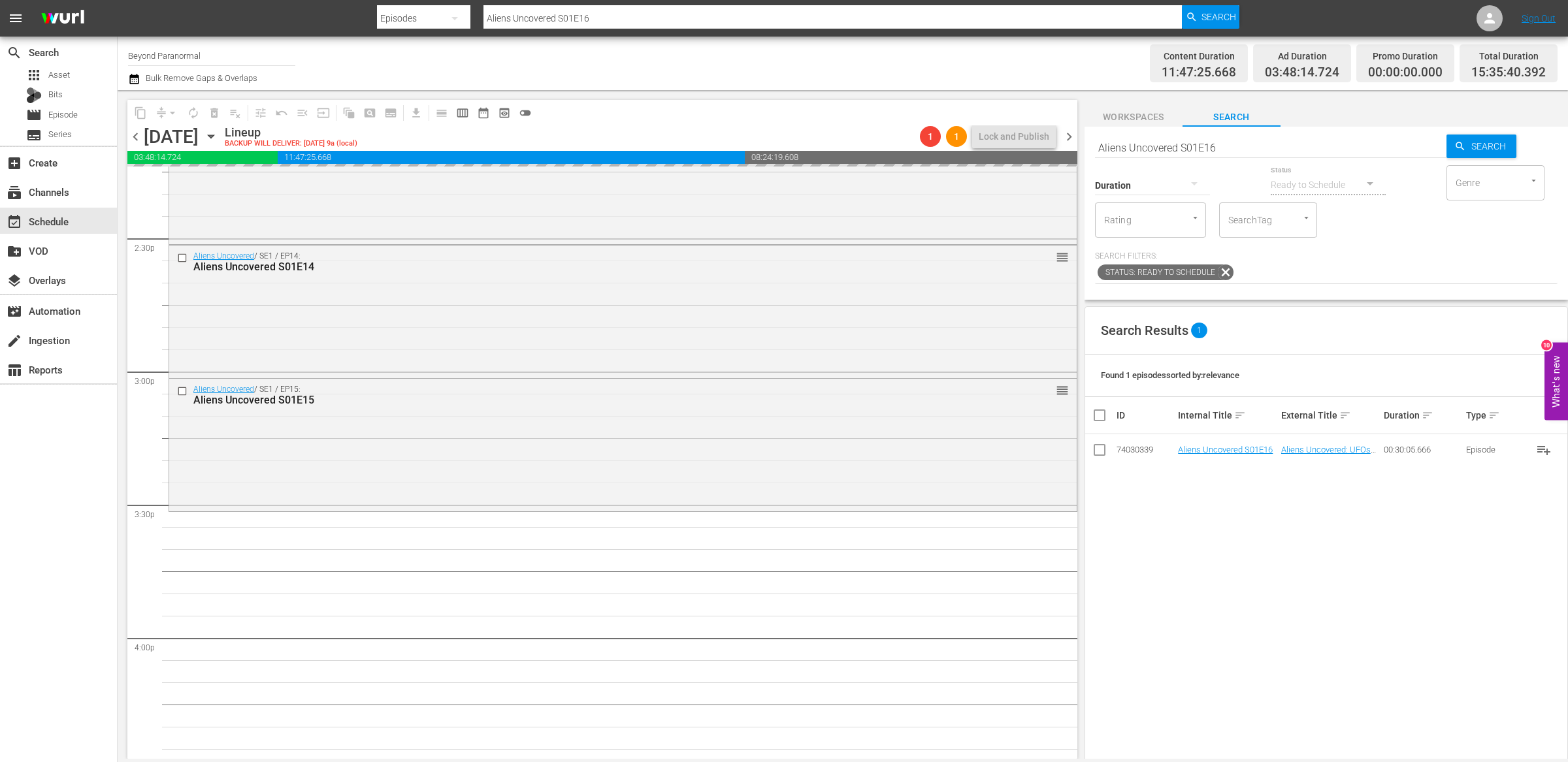
click at [1260, 148] on input "Aliens Uncovered S01E16" at bounding box center [1270, 148] width 351 height 31
type input "Aliens Uncovered S01E17"
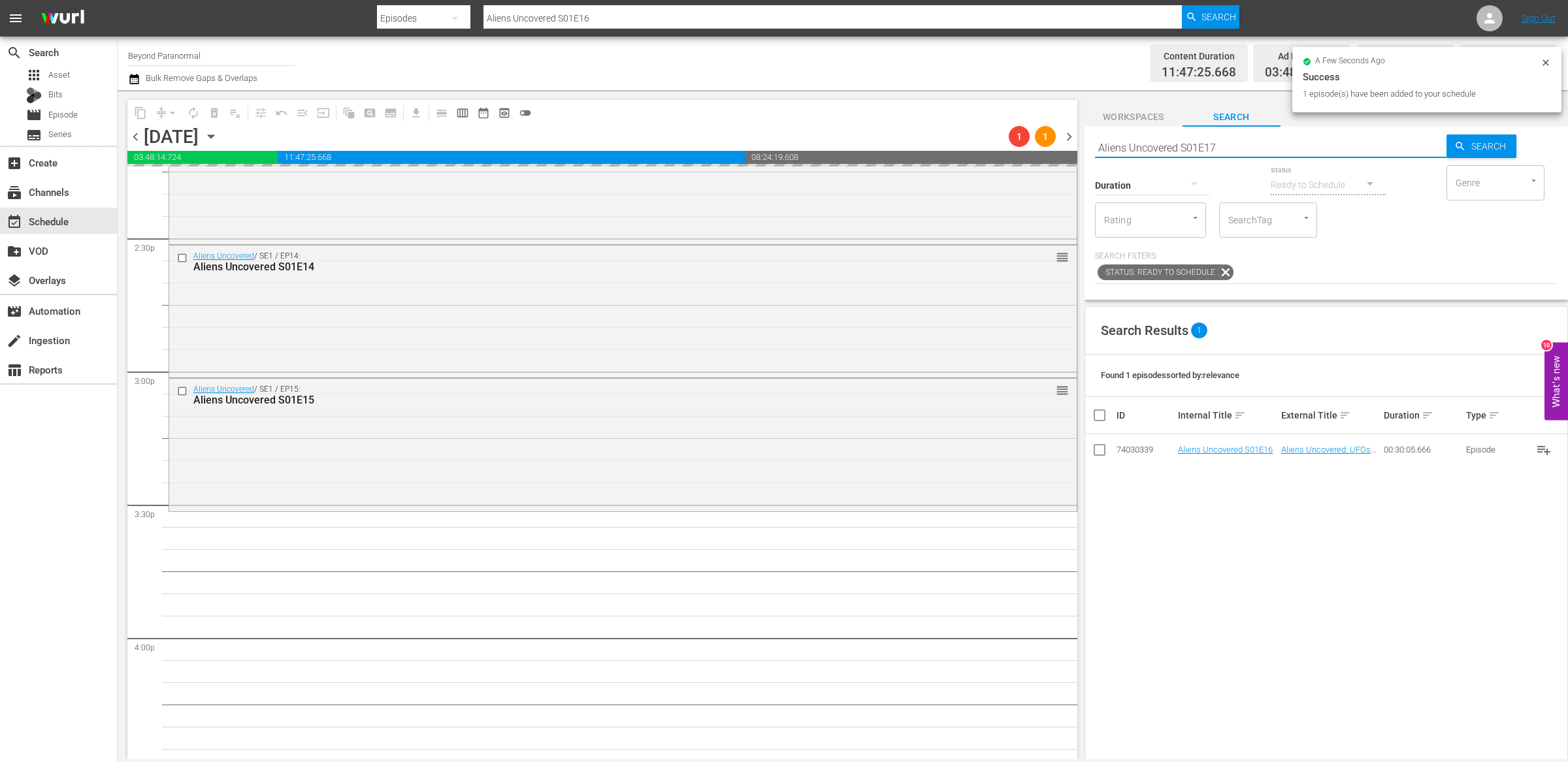
type input "Aliens Uncovered S01E17"
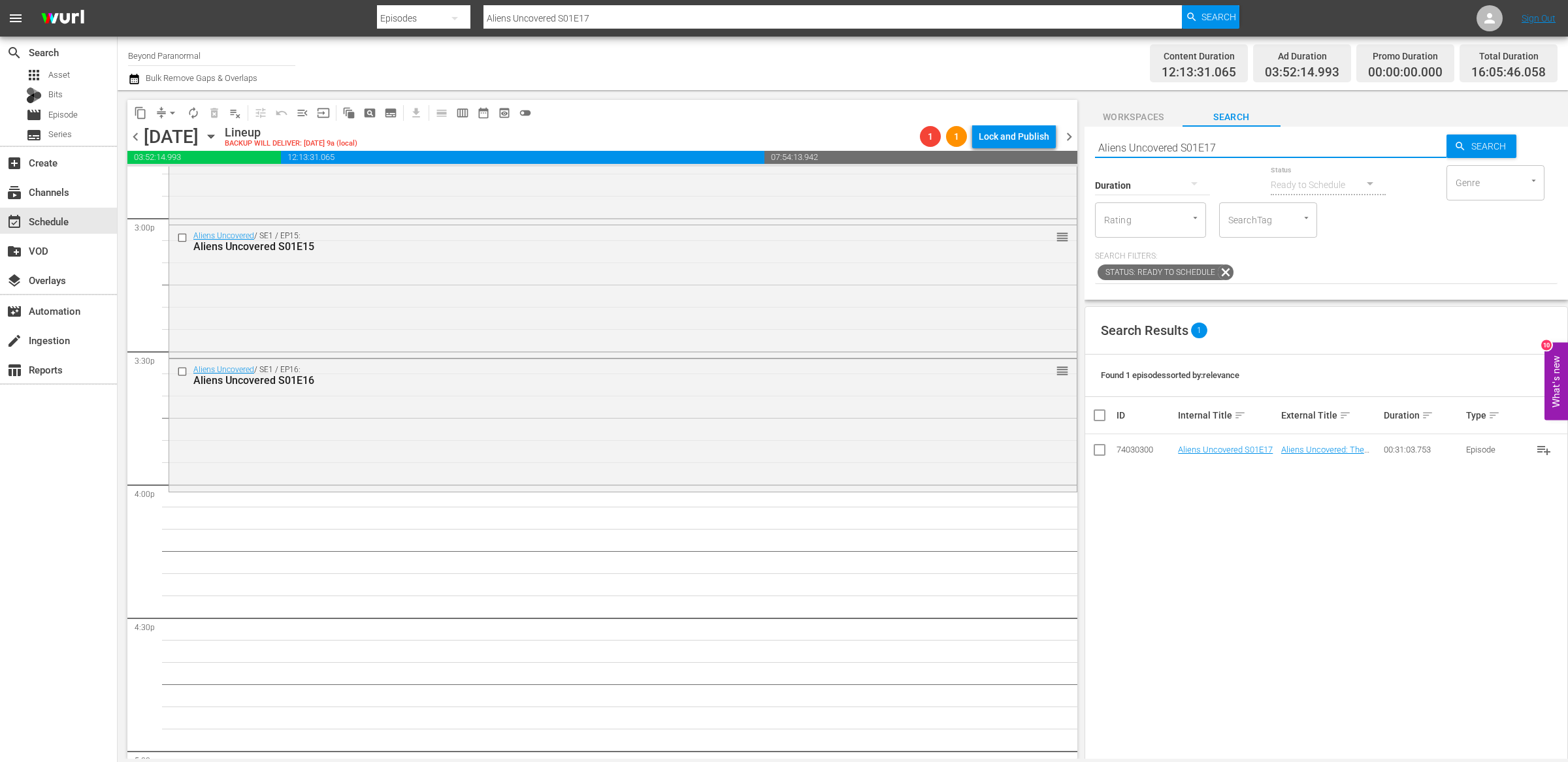
scroll to position [3952, 0]
click at [1235, 143] on input "Aliens Uncovered S01E17" at bounding box center [1270, 148] width 351 height 31
type input "Aliens Uncovered S01E18"
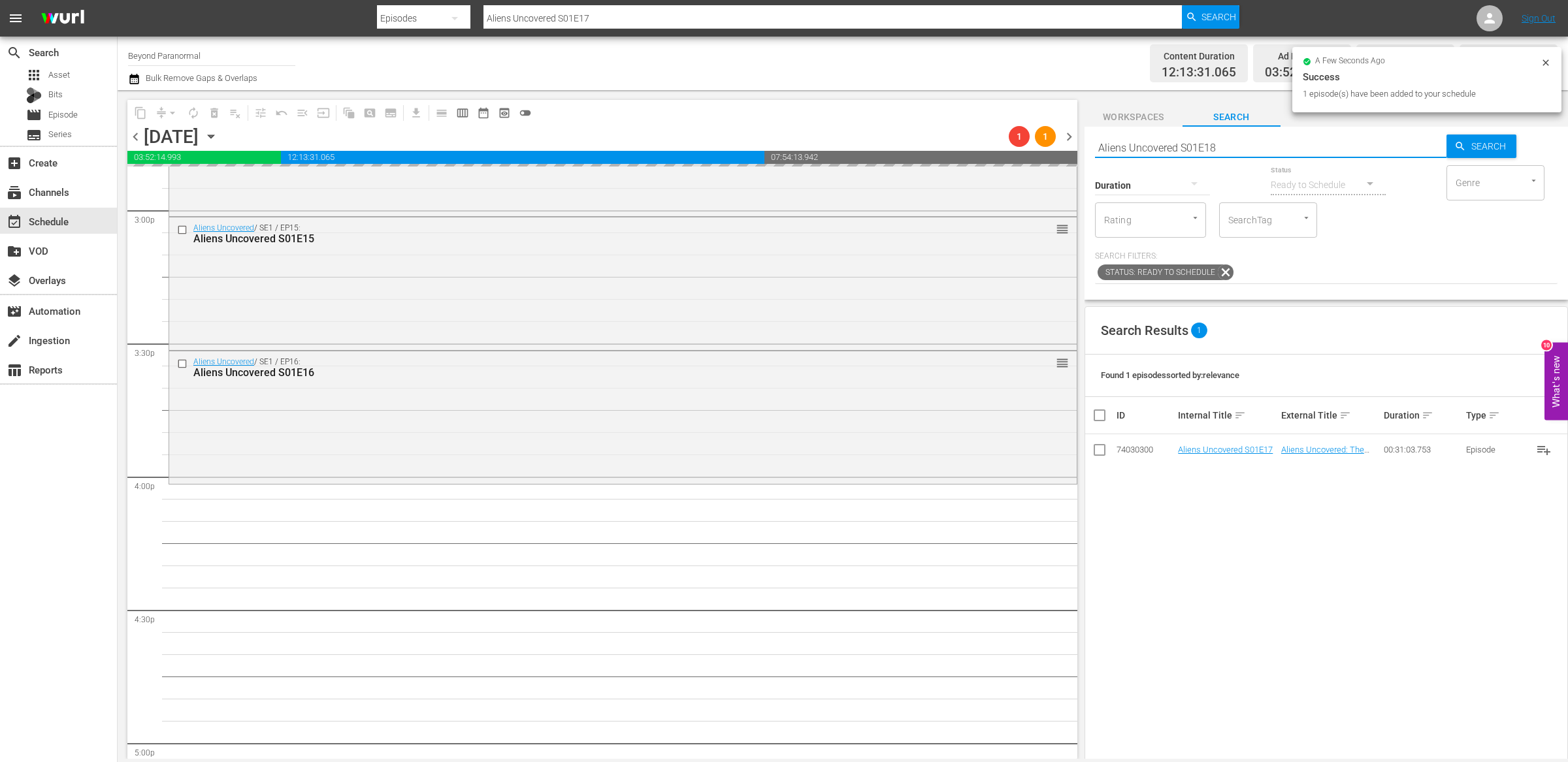
type input "Aliens Uncovered S01E18"
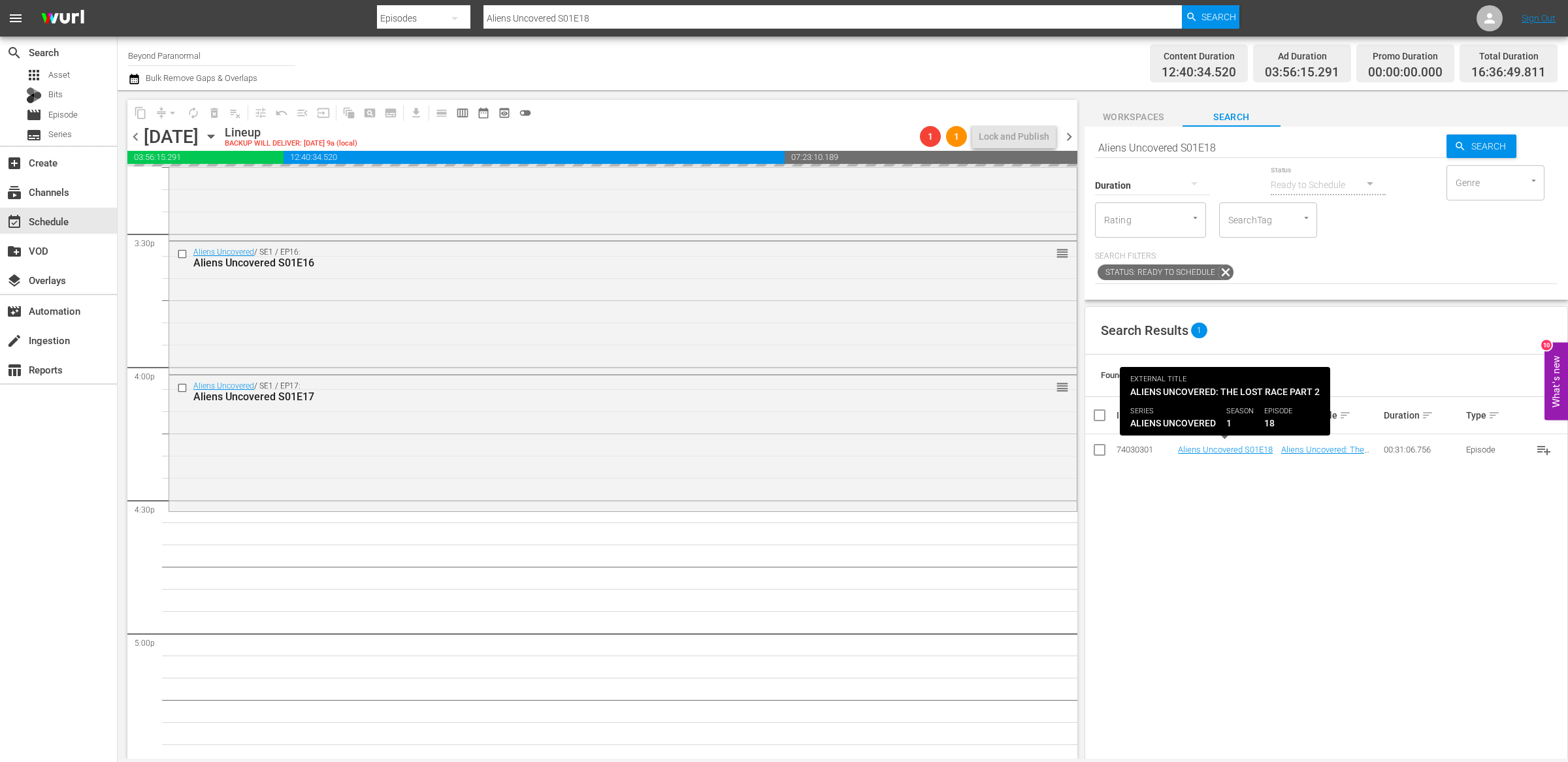
drag, startPoint x: 1194, startPoint y: 447, endPoint x: 1234, endPoint y: 140, distance: 309.6
click at [1234, 139] on input "Aliens Uncovered S01E18" at bounding box center [1270, 148] width 351 height 31
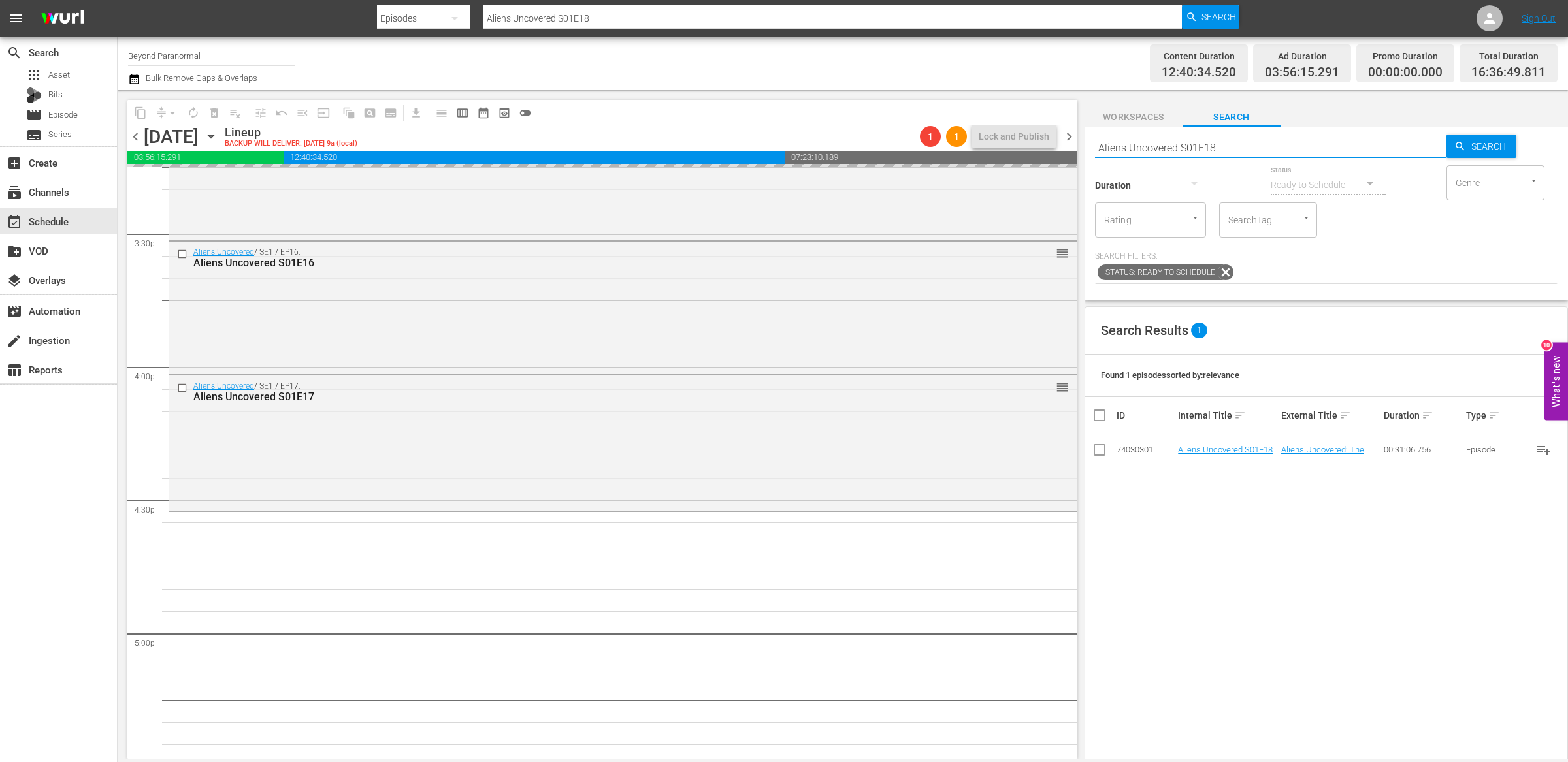
click at [1245, 140] on input "Aliens Uncovered S01E18" at bounding box center [1270, 148] width 351 height 31
click at [1224, 148] on input "Aliens Uncovered S01E18" at bounding box center [1270, 148] width 351 height 31
type input "Aliens Uncovered S01E19"
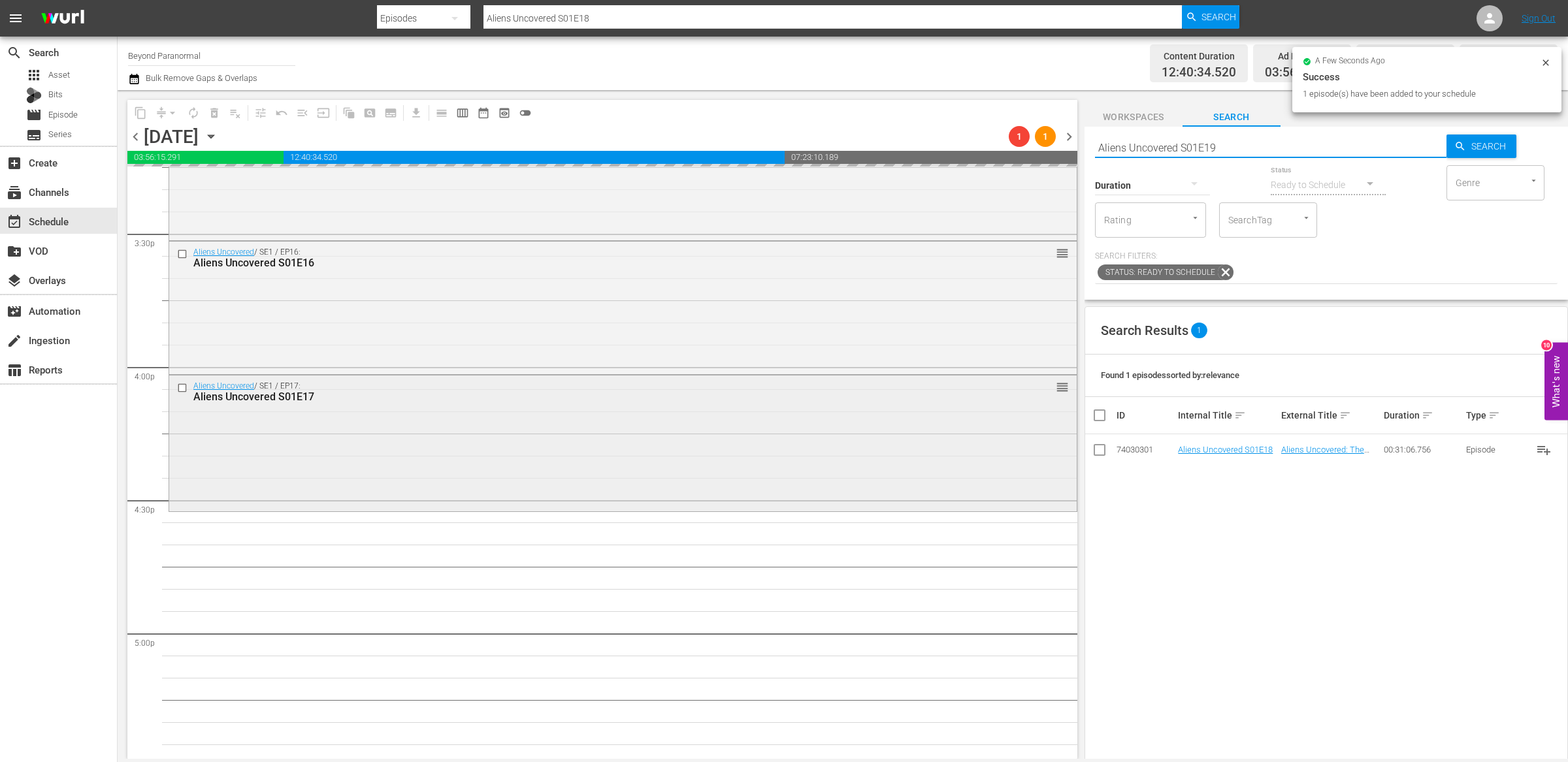
type input "Aliens Uncovered S01E19"
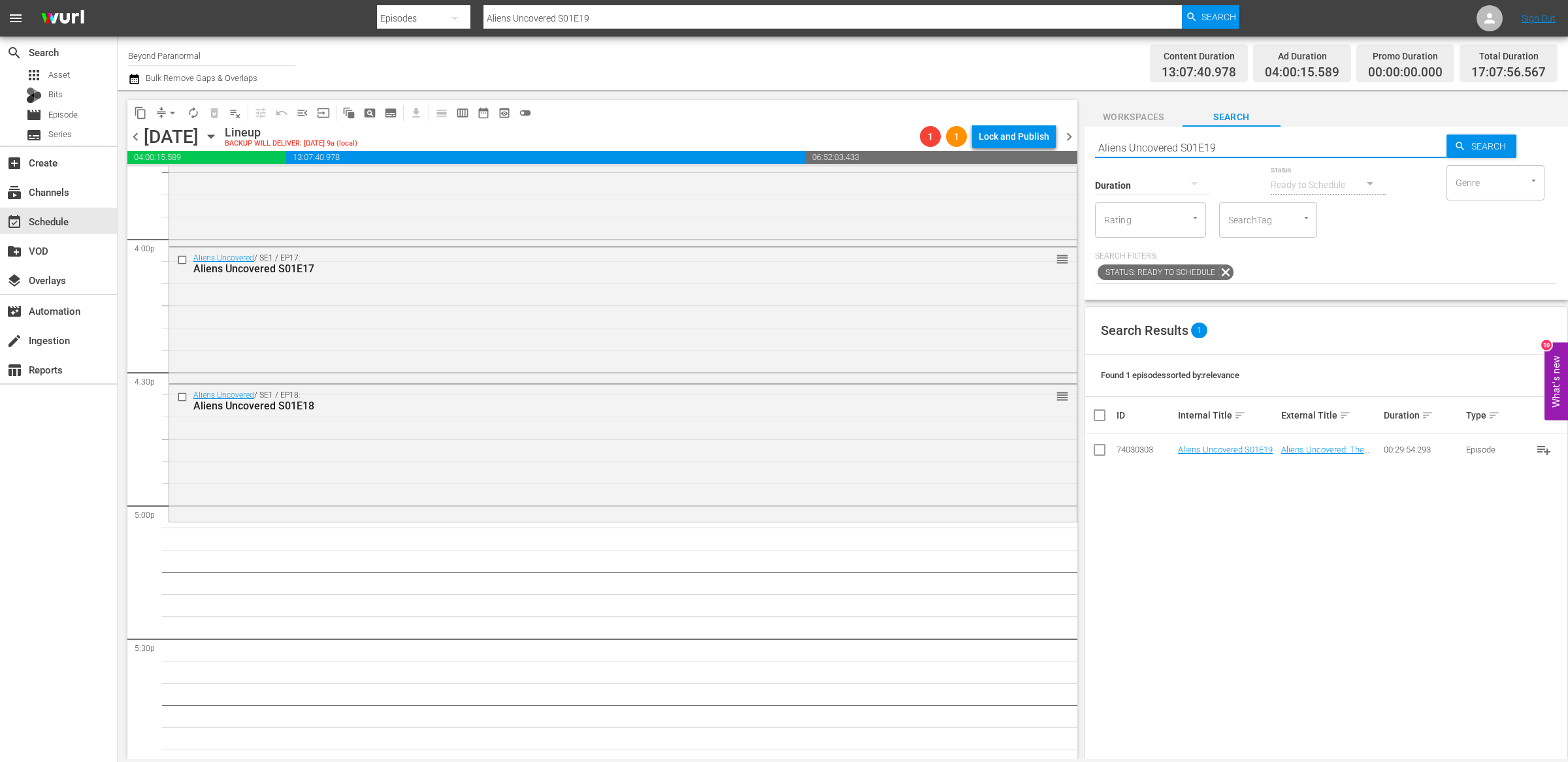
scroll to position [4191, 0]
click at [1232, 143] on input "Aliens Uncovered S01E19" at bounding box center [1270, 148] width 351 height 31
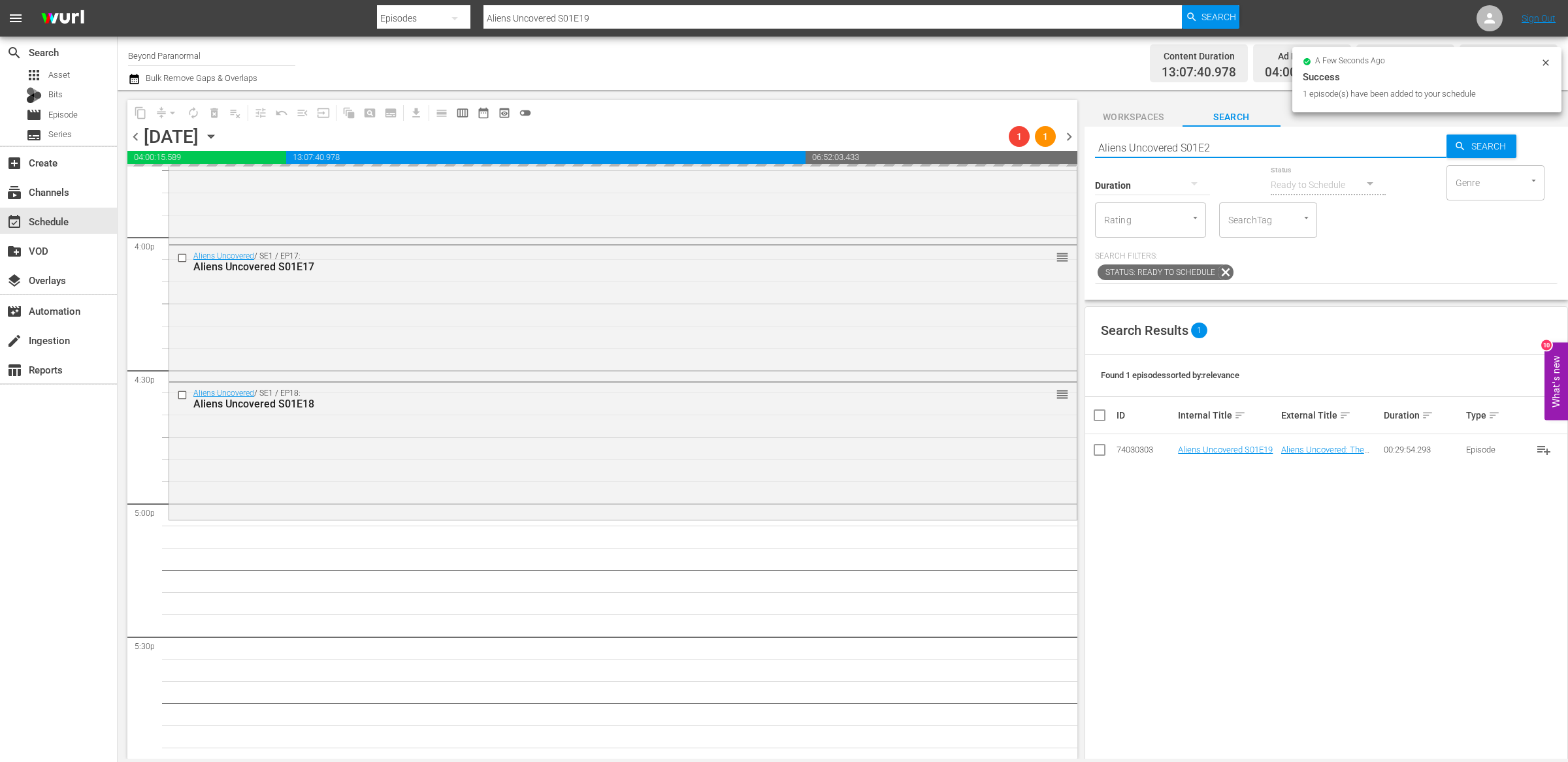
type input "Aliens Uncovered S01E20"
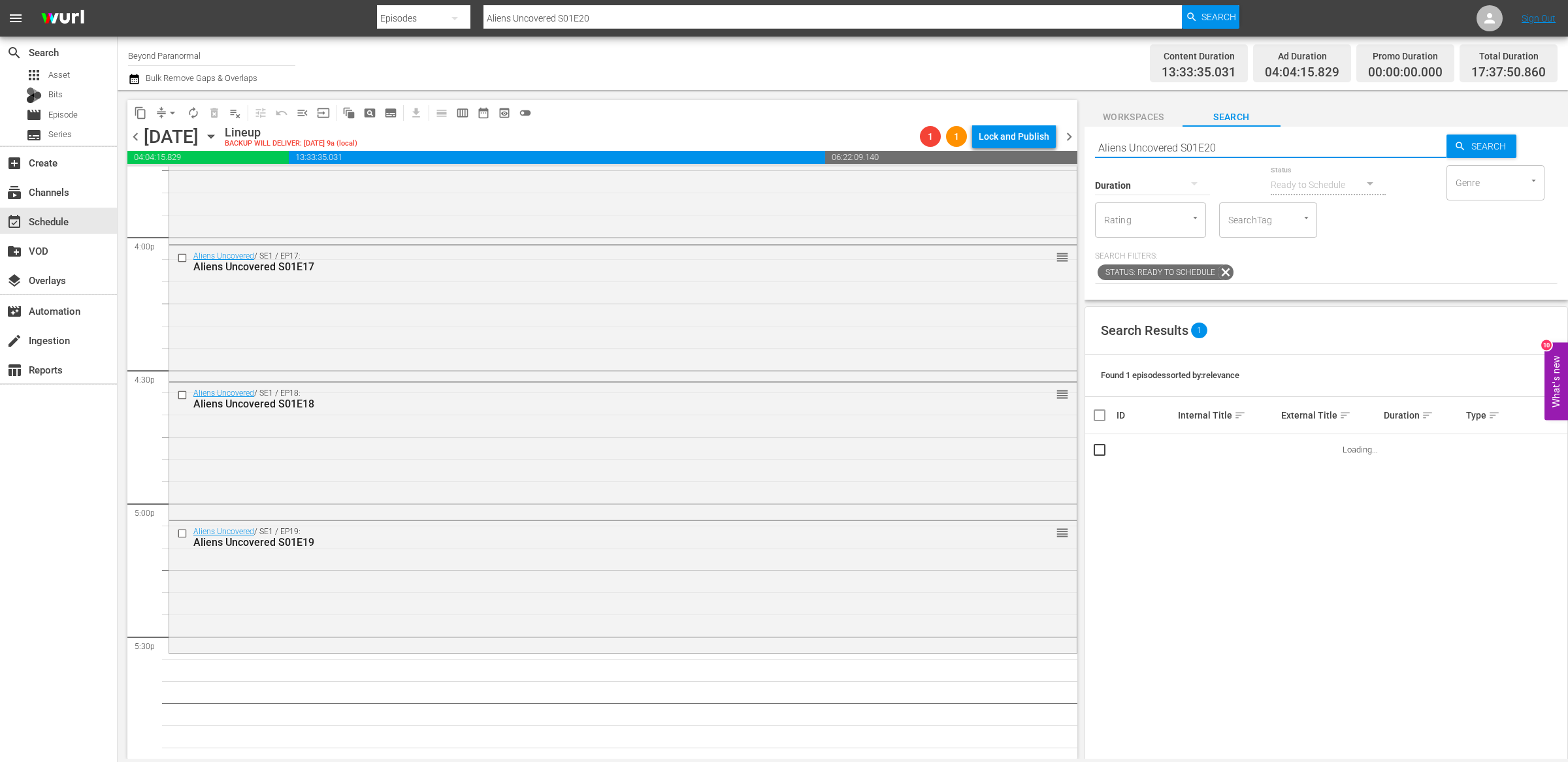
scroll to position [4336, 0]
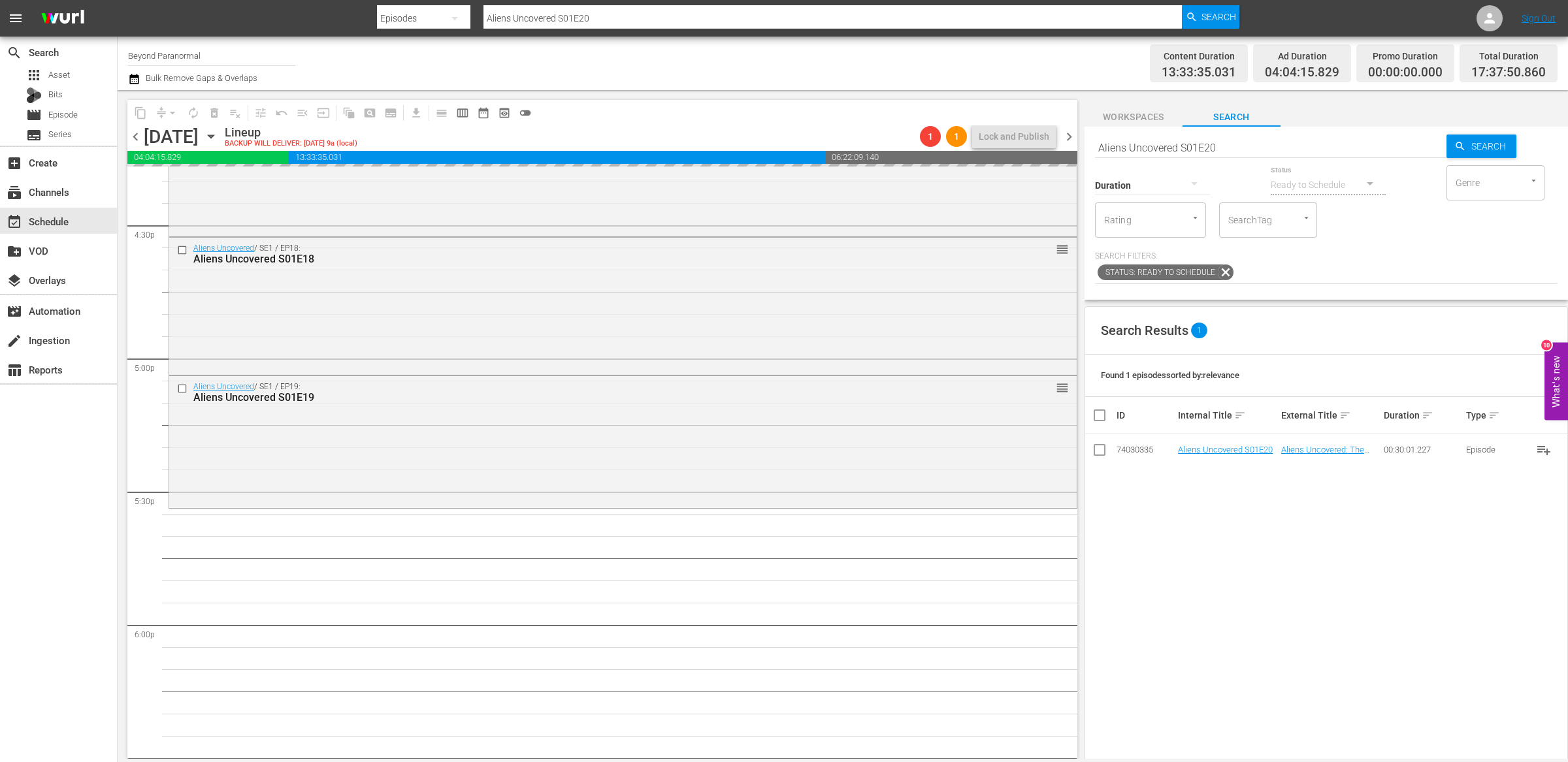
click at [1239, 144] on input "Aliens Uncovered S01E20" at bounding box center [1270, 148] width 351 height 31
type input "Aliens Uncovered S01E21"
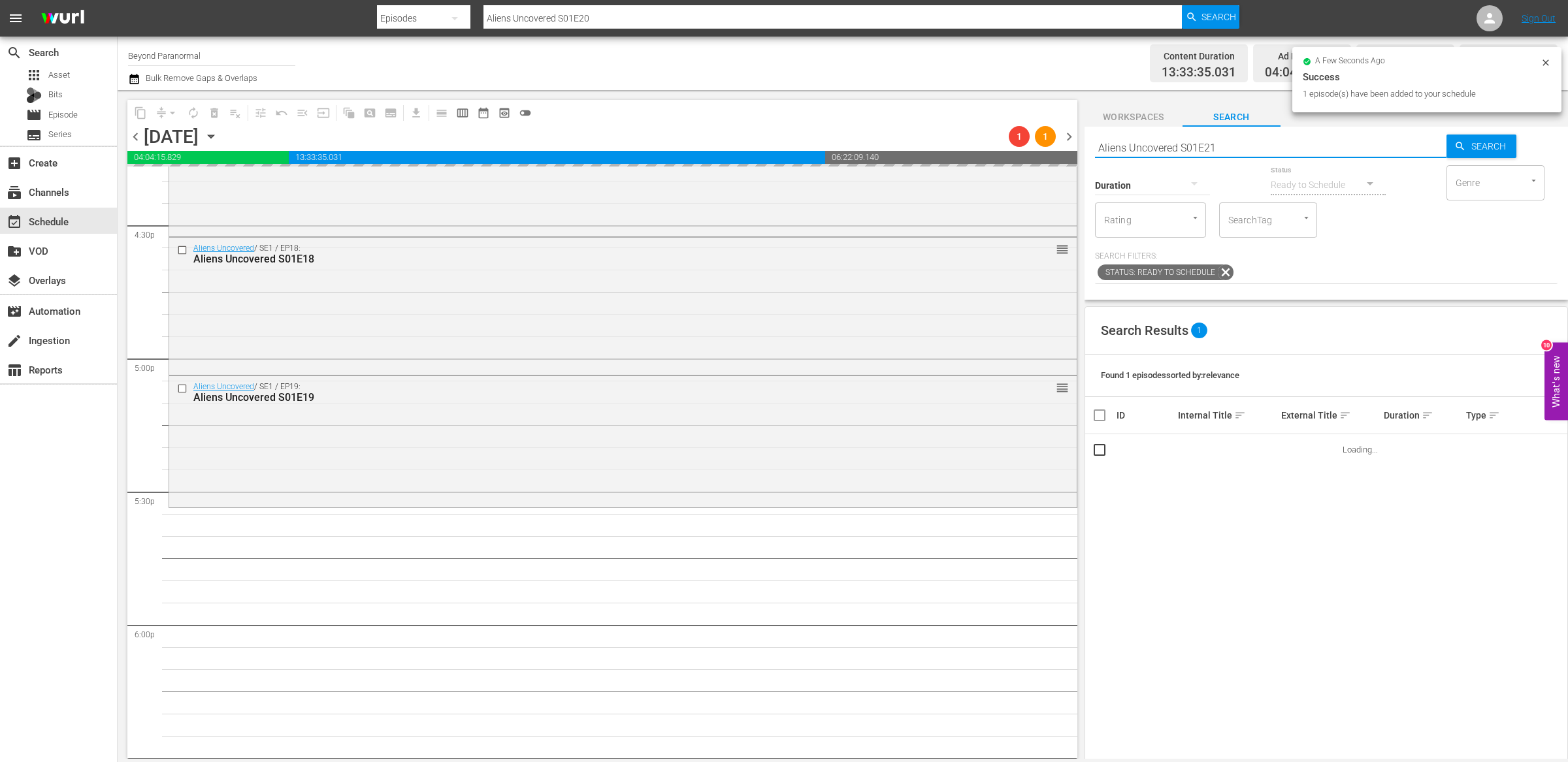
type input "Aliens Uncovered S01E21"
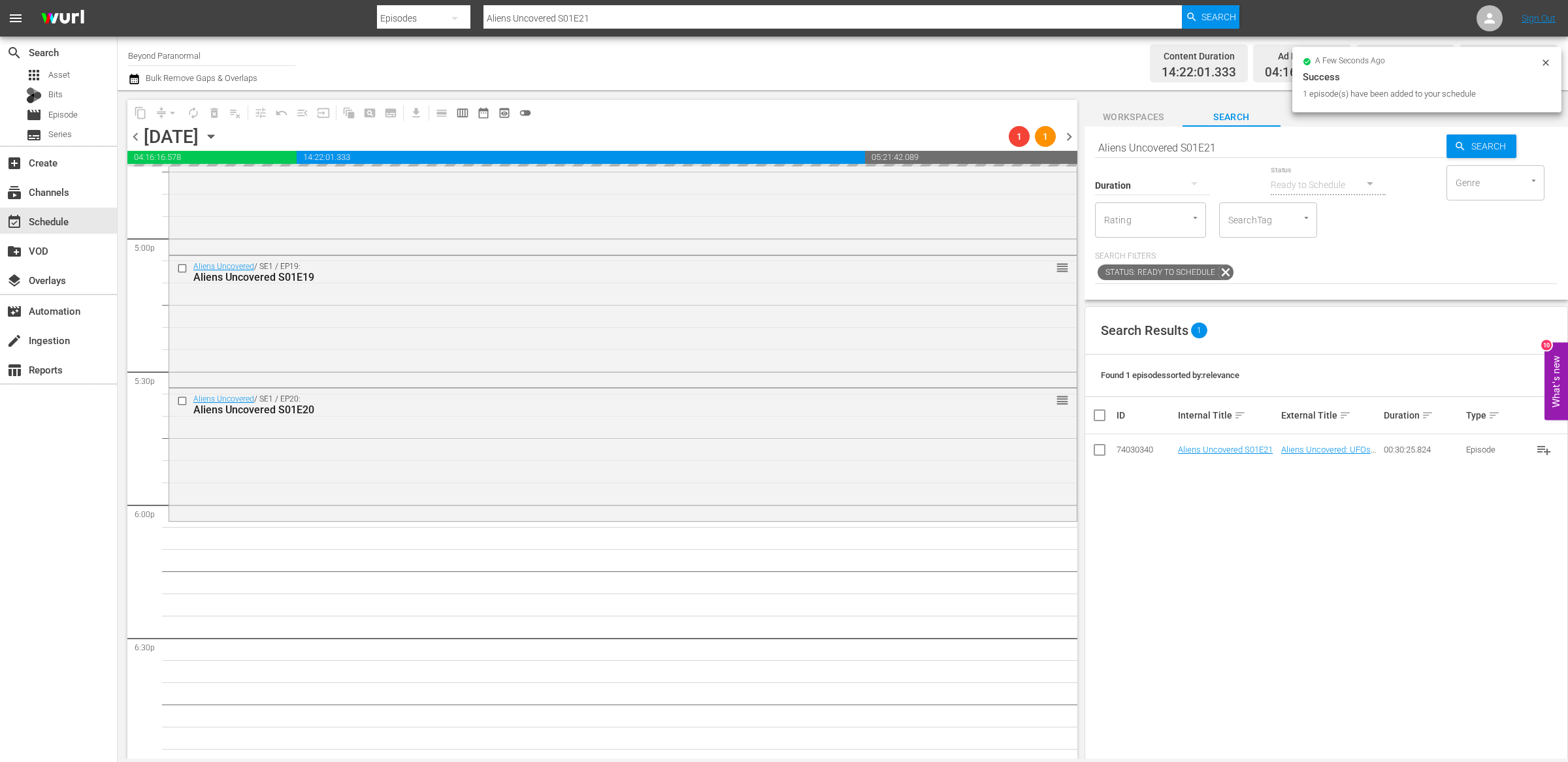
click at [1126, 141] on input "Aliens Uncovered S01E21" at bounding box center [1270, 148] width 351 height 31
click at [1126, 142] on input "Aliens Uncovered S01E21" at bounding box center [1270, 148] width 351 height 31
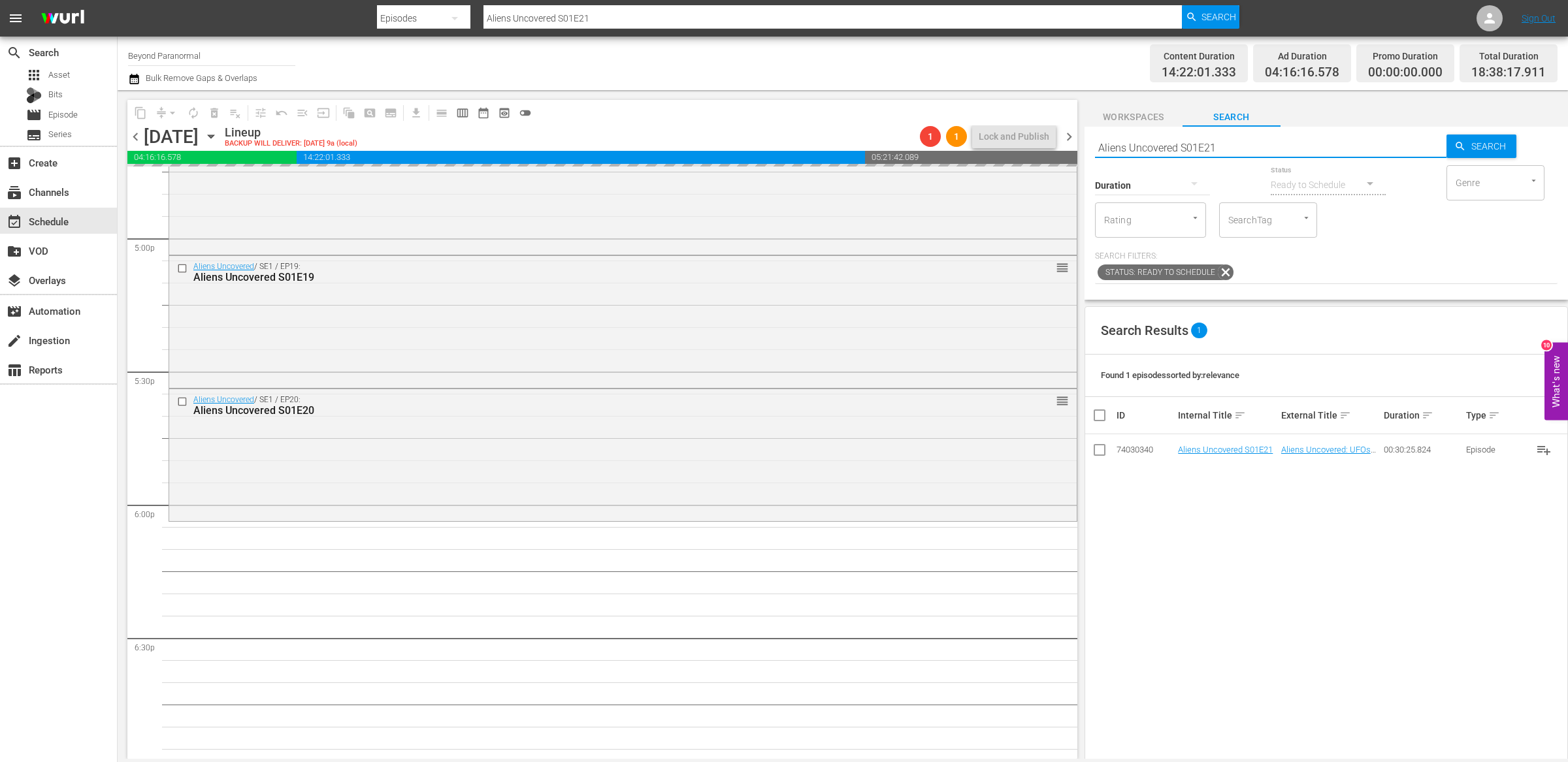
paste input "The Bridgewater Triangle S01E04"
type input "The Bridgewater Triangle S01E04"
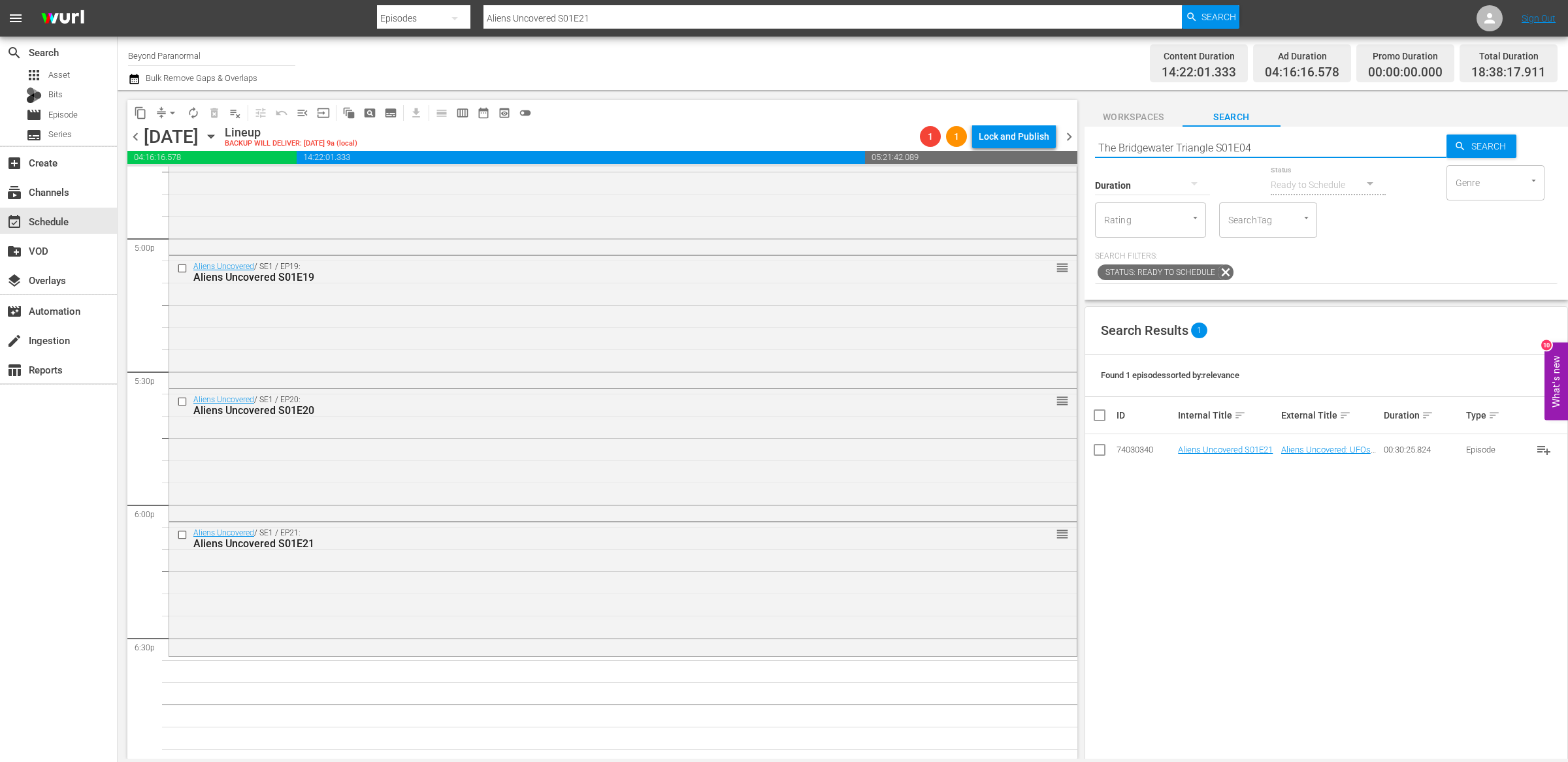
type input "The Bridgewater Triangle S01E04"
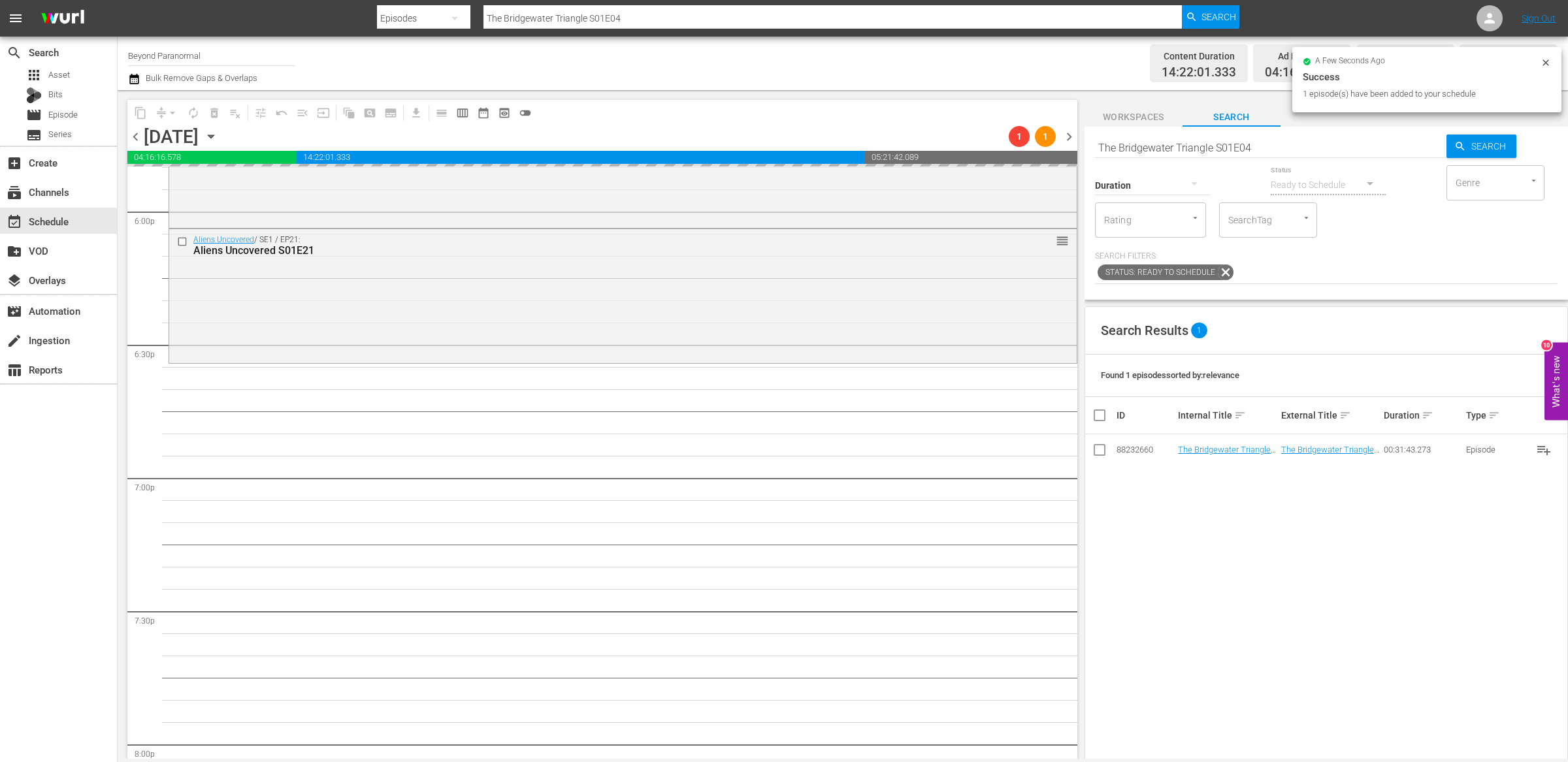
click at [1159, 148] on input "The Bridgewater Triangle S01E04" at bounding box center [1270, 148] width 351 height 31
click at [1159, 148] on input "The Bridgewater Triangle S01E04" at bounding box center [1270, 148] width 351 height 31
paste input "Monsters and Mysteries S03"
type input "Monsters and Mysteries S03E04"
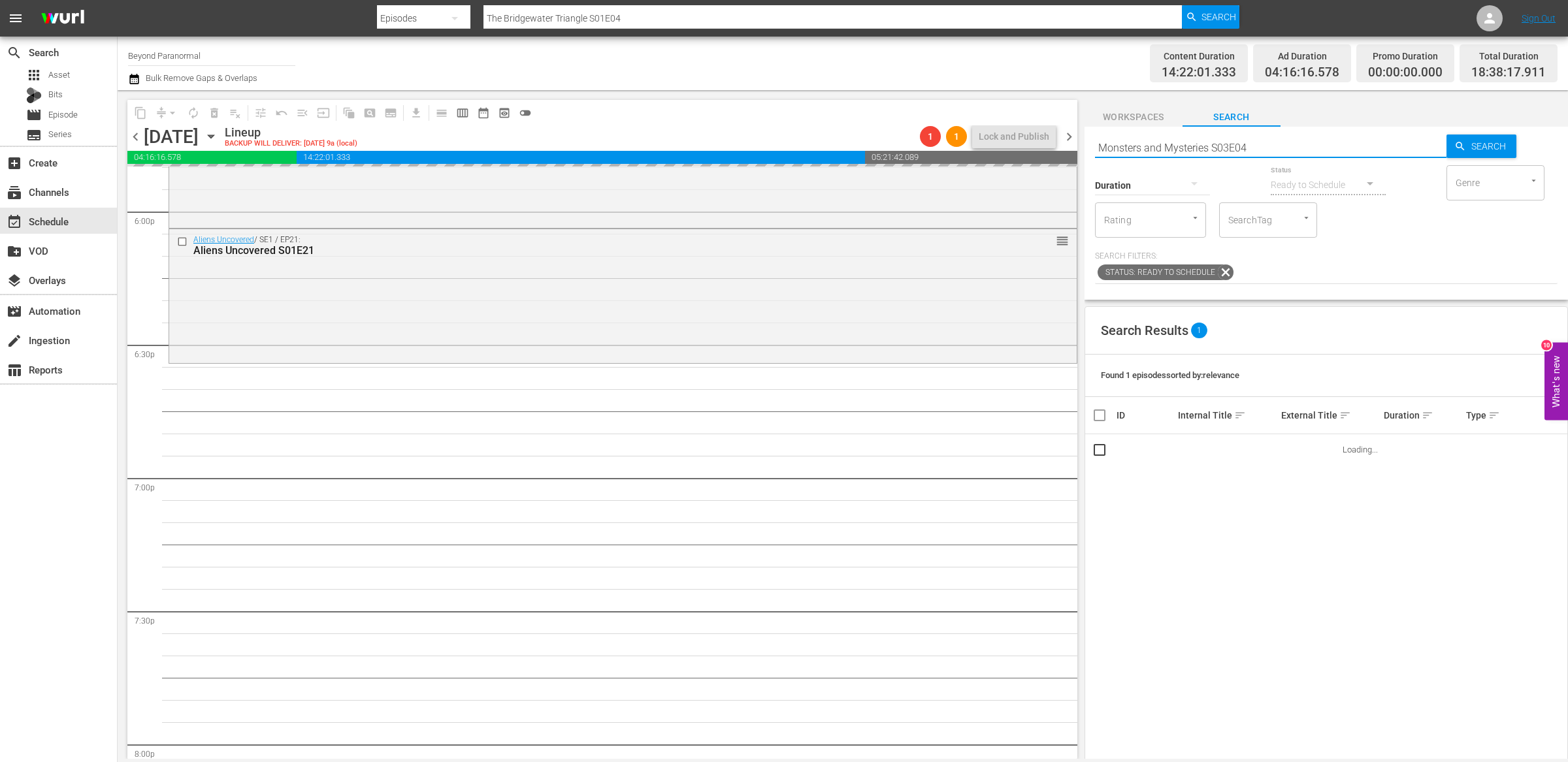
type input "Monsters and Mysteries S03E04"
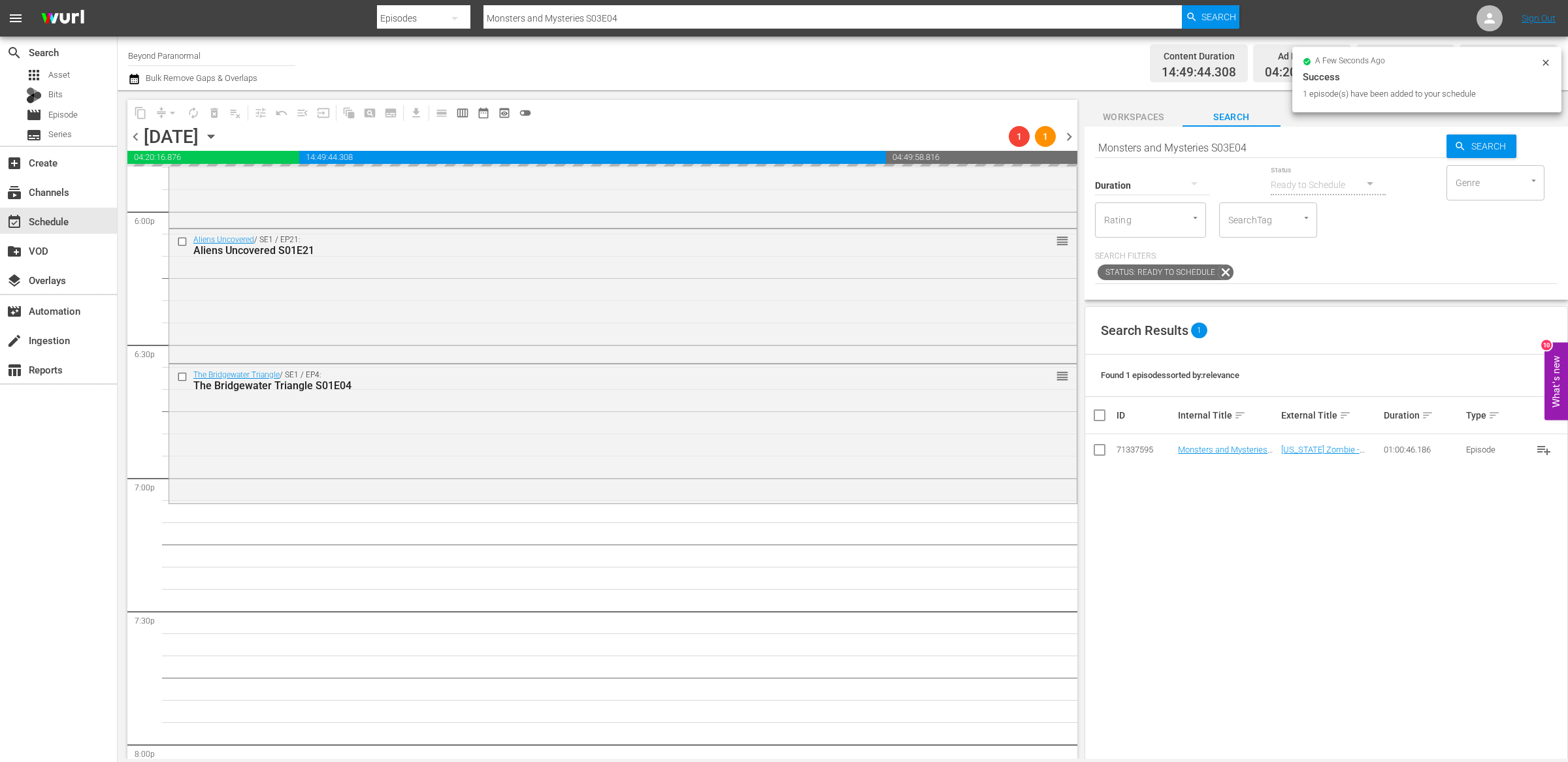
click at [1143, 143] on input "Monsters and Mysteries S03E04" at bounding box center [1270, 148] width 351 height 31
paste input "Avatars Of The Astral Worlds S01E08"
type input "Avatars Of The Astral Worlds S01E08"
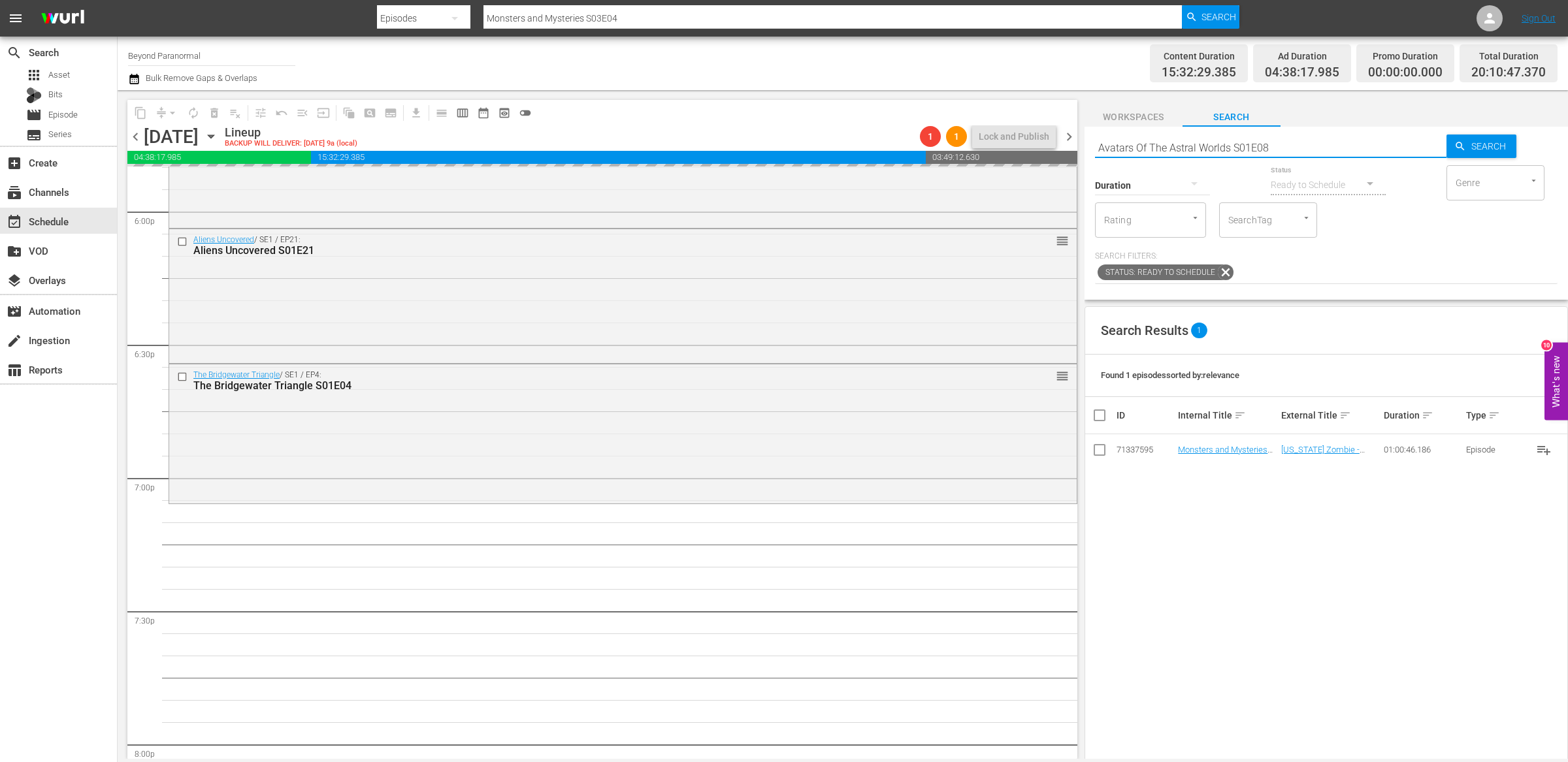
type input "Avatars Of The Astral Worlds S01E08"
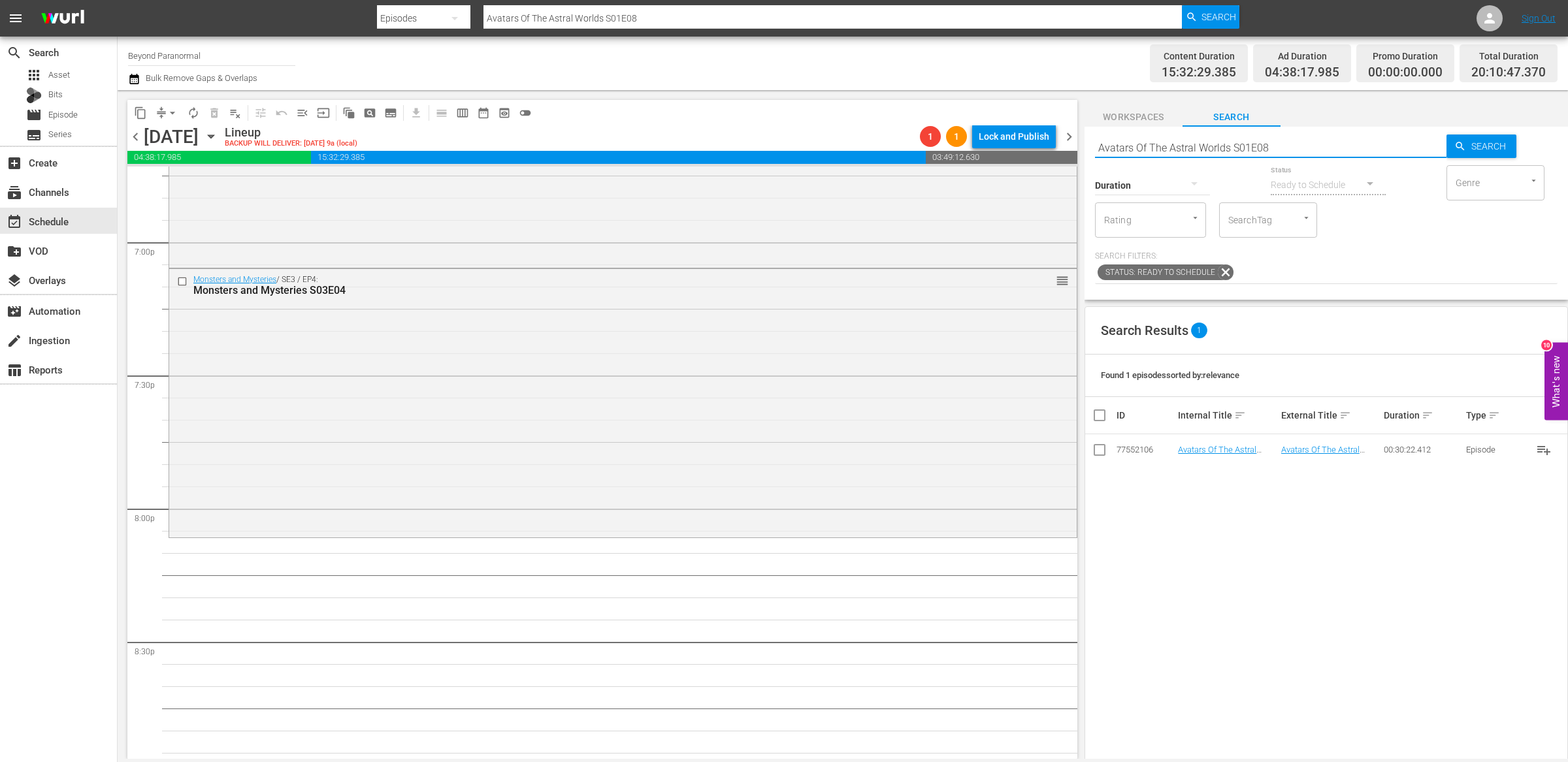
scroll to position [4988, 0]
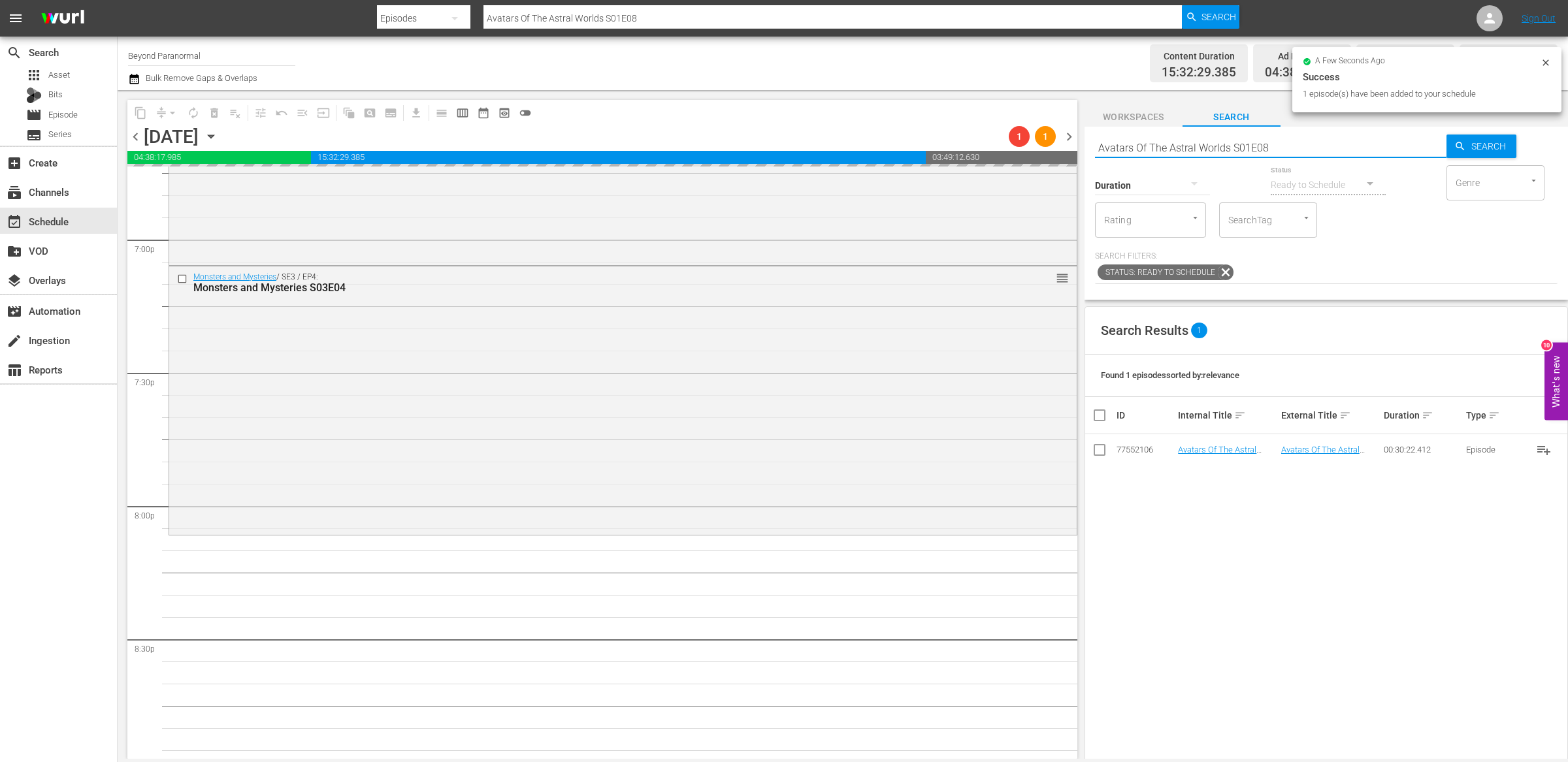
click at [1130, 146] on input "Avatars Of The Astral Worlds S01E08" at bounding box center [1270, 148] width 351 height 31
paste input "Ghostly Secrets of Hotel San Carlos S01E02"
type input "Ghostly Secrets of Hotel San Carlos S01E02"
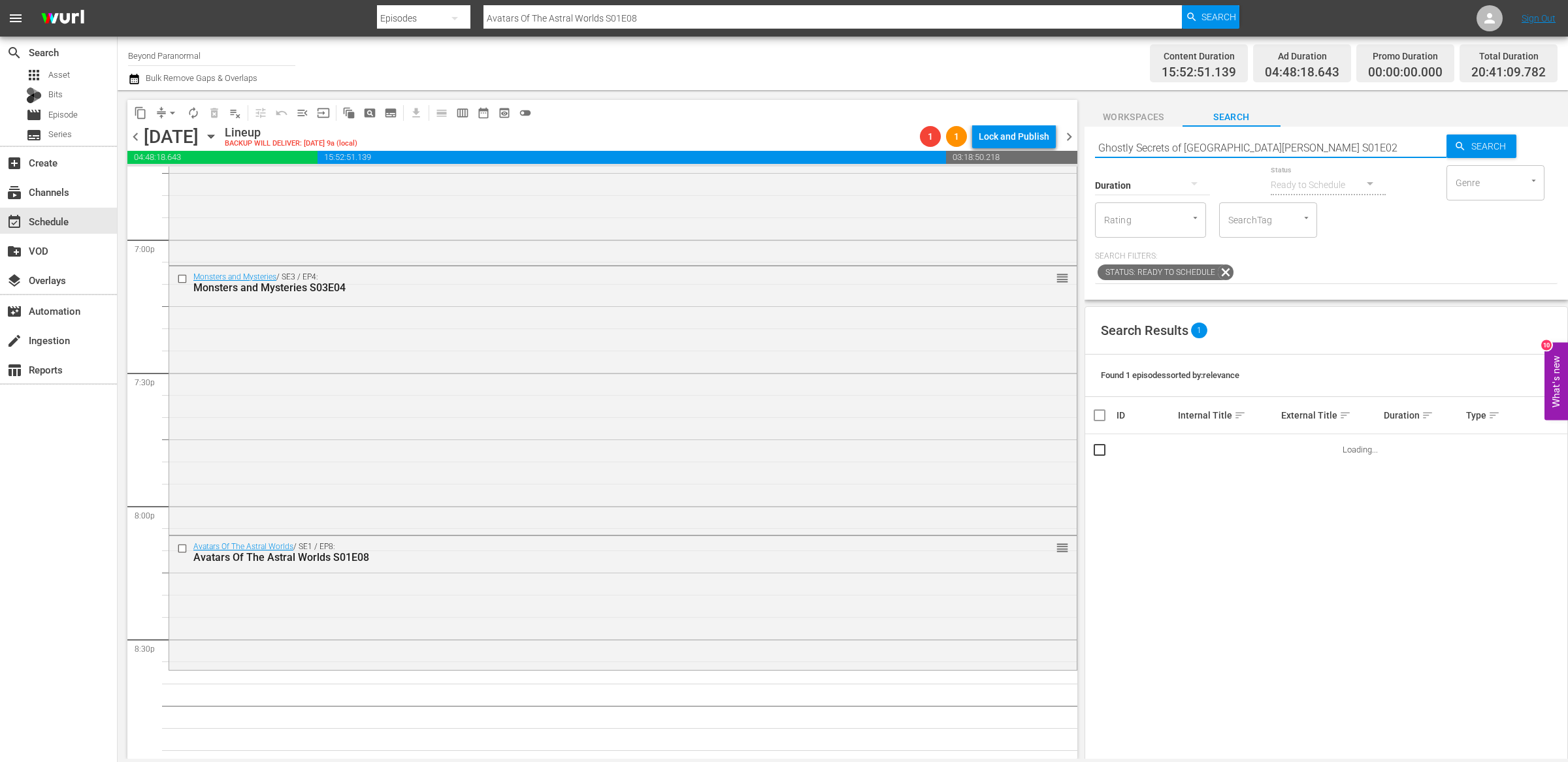
type input "Ghostly Secrets of Hotel San Carlos S01E02"
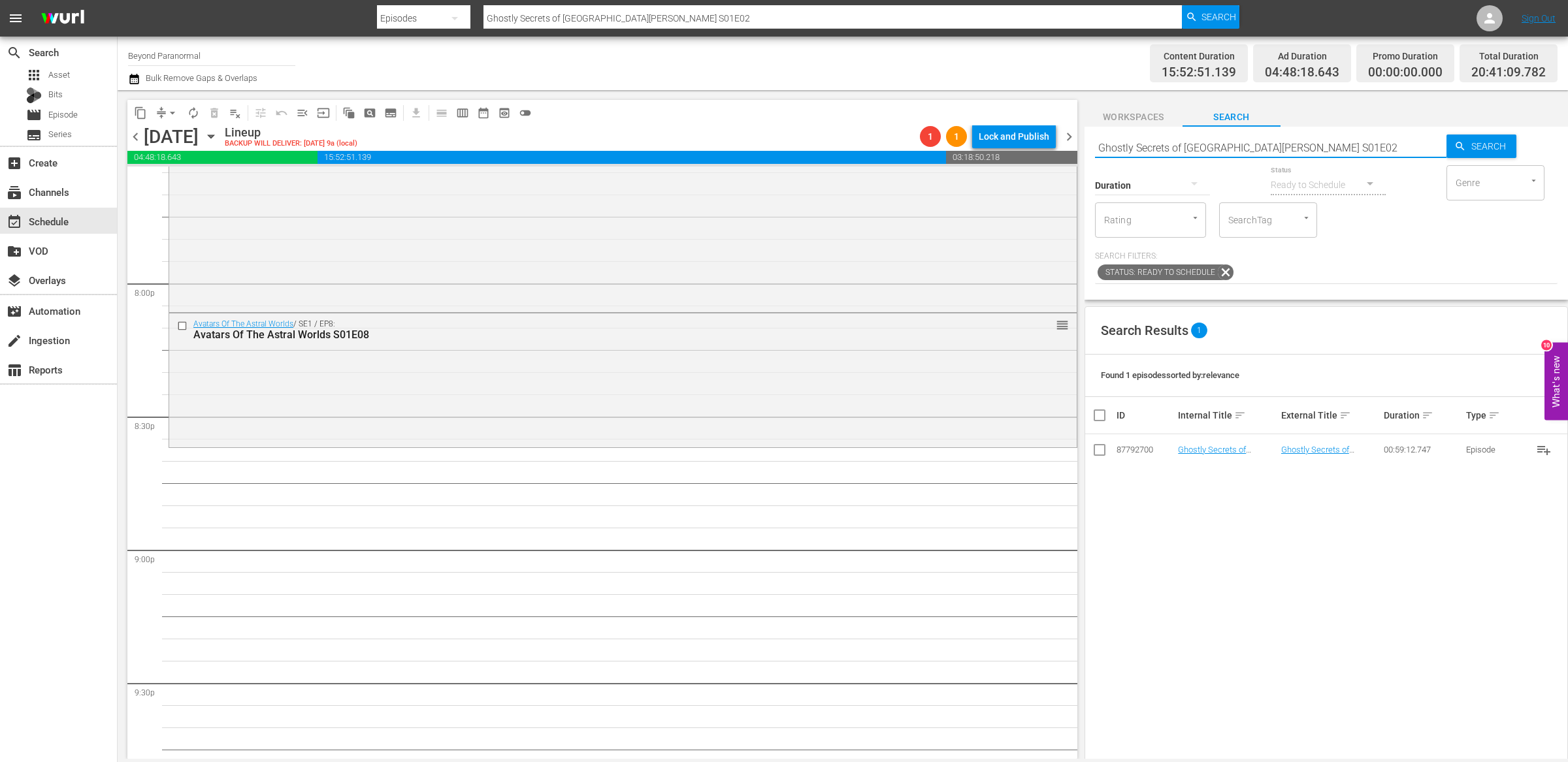
scroll to position [5213, 0]
click at [1142, 142] on input "Ghostly Secrets of Hotel San Carlos S01E02" at bounding box center [1270, 148] width 351 height 31
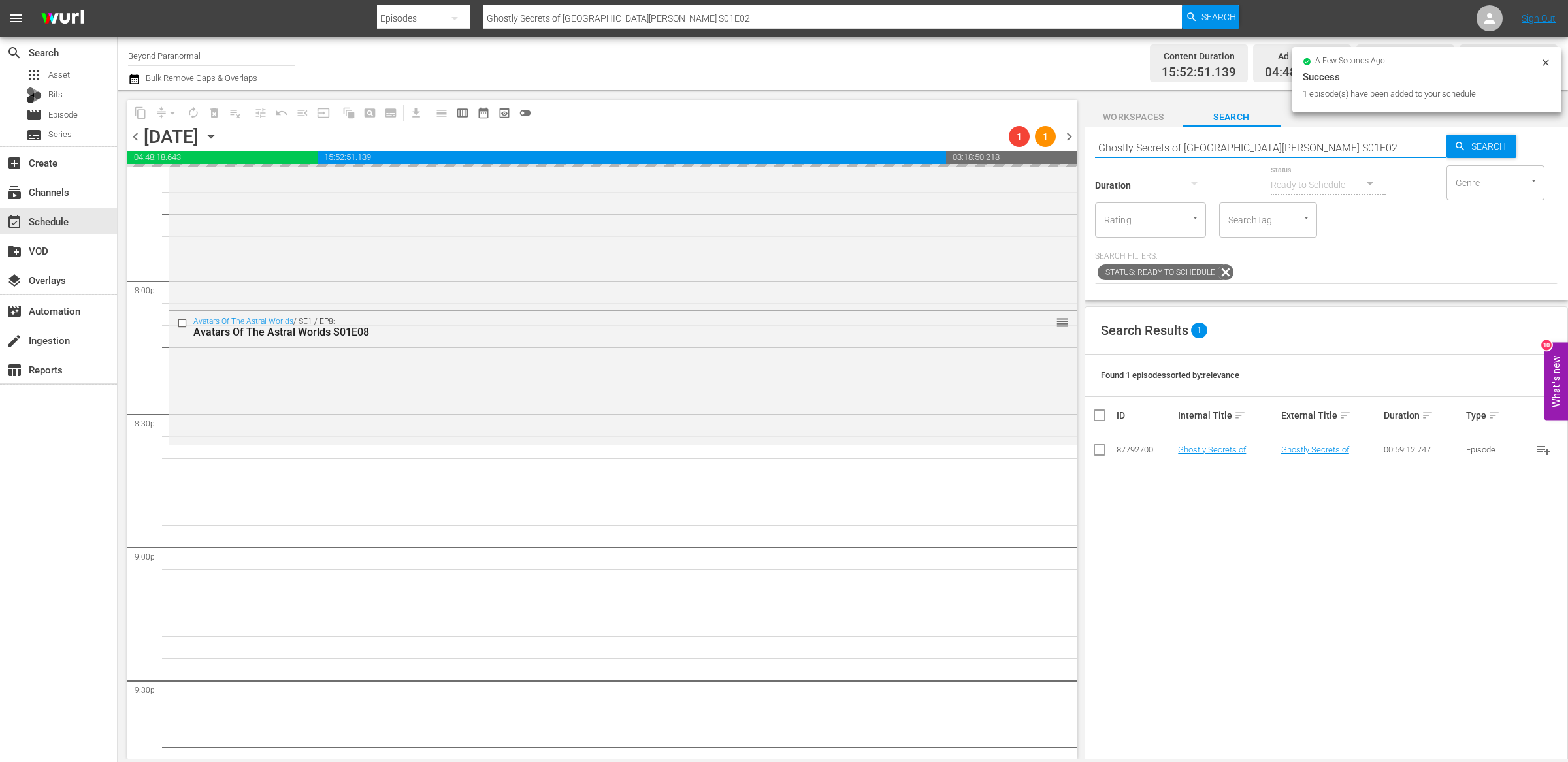
paste input "Eric Mintel Investigates S01E2"
type input "Eric Mintel Investigates S01E22"
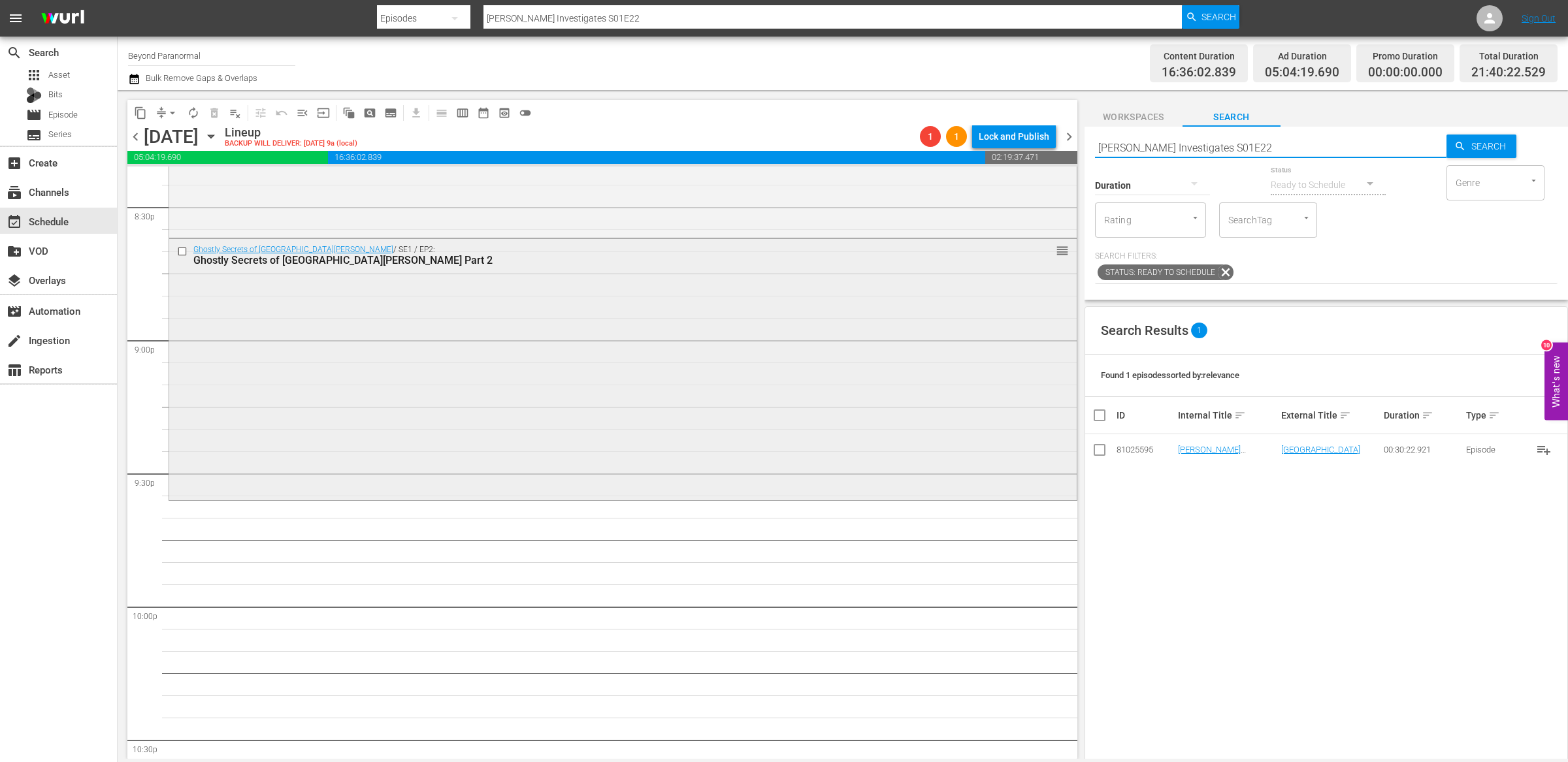
scroll to position [5423, 0]
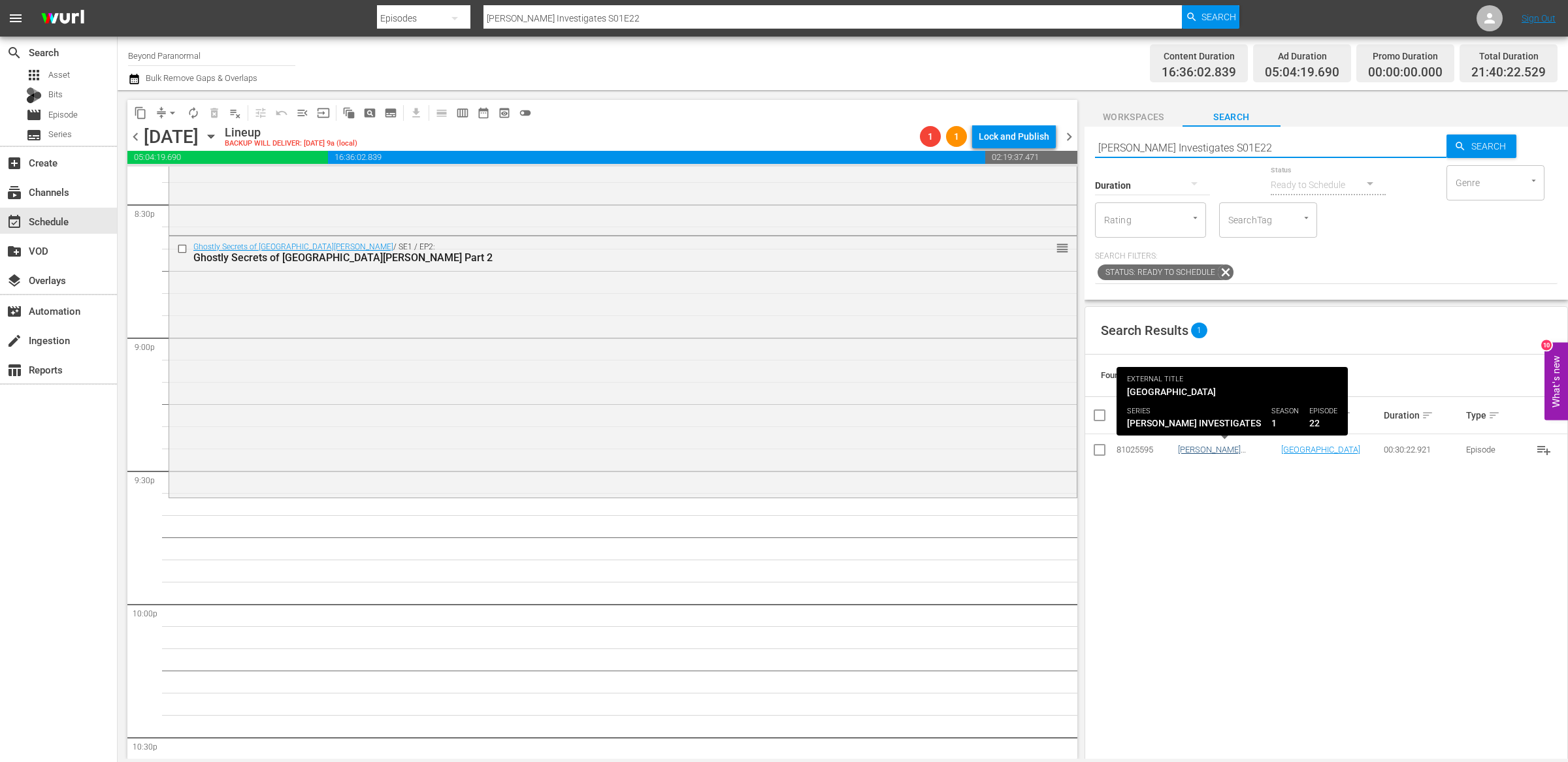
type input "Eric Mintel Investigates S01E22"
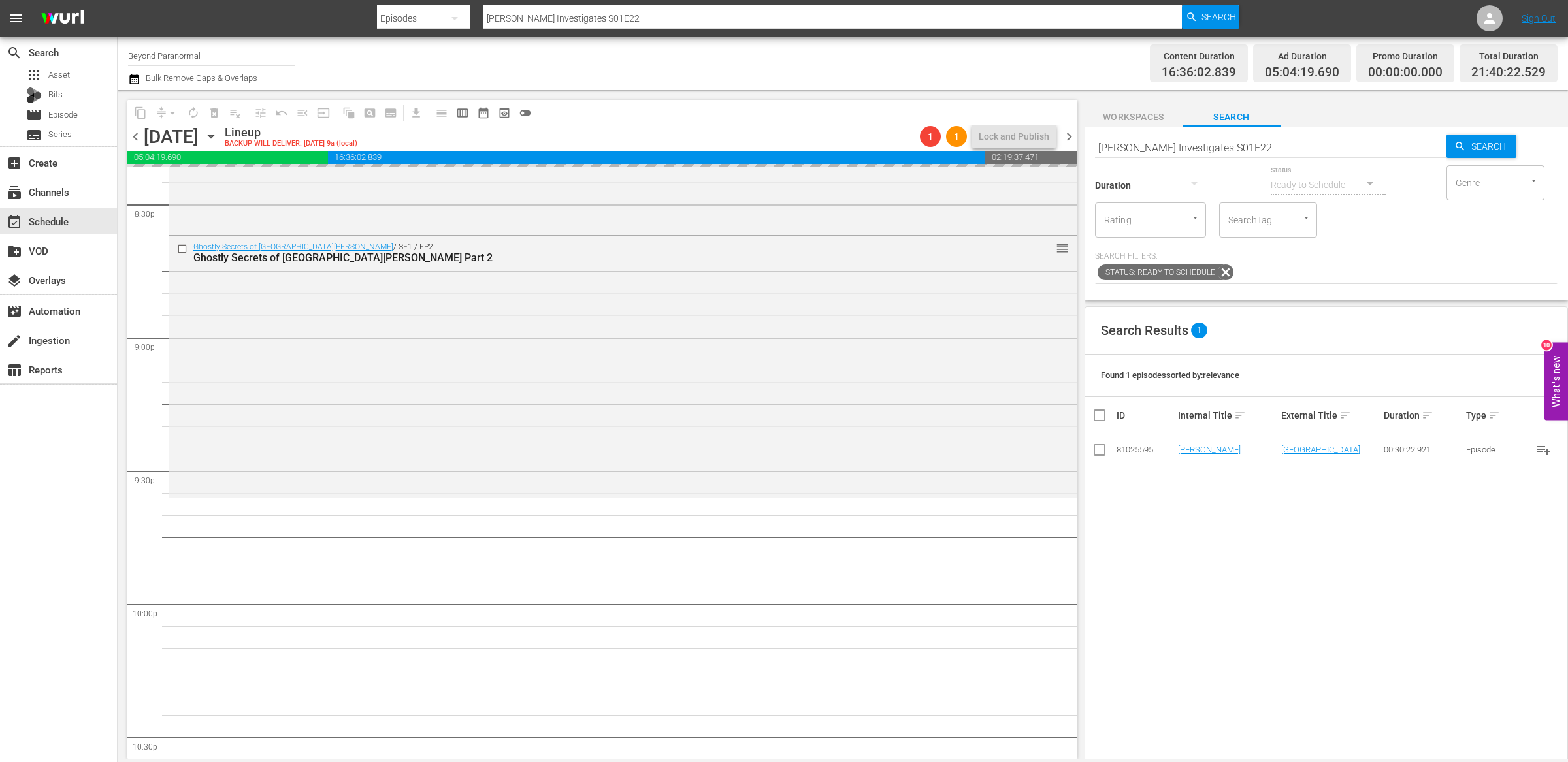
click at [1137, 148] on input "Eric Mintel Investigates S01E22" at bounding box center [1270, 148] width 351 height 31
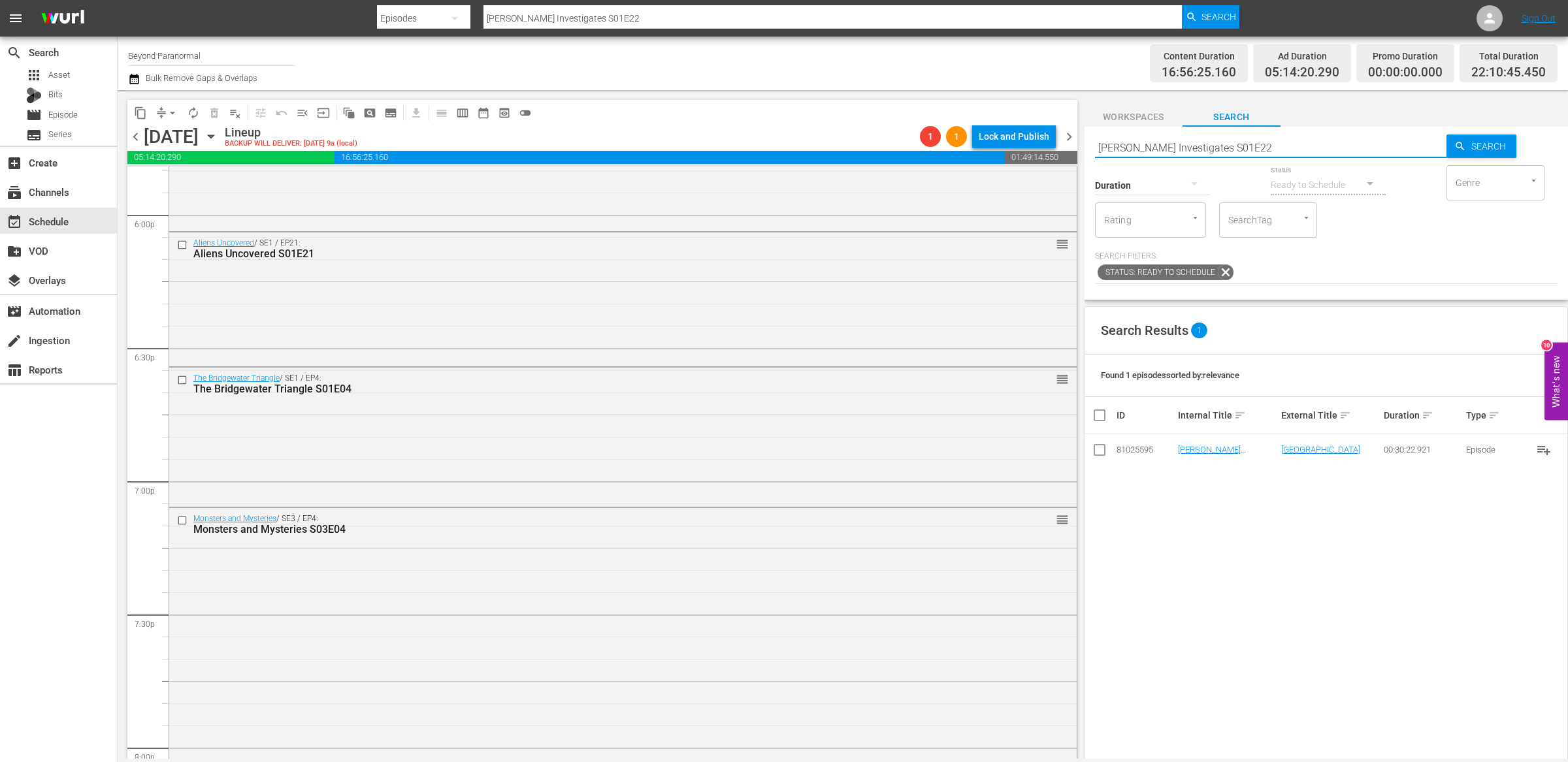
scroll to position [4708, 0]
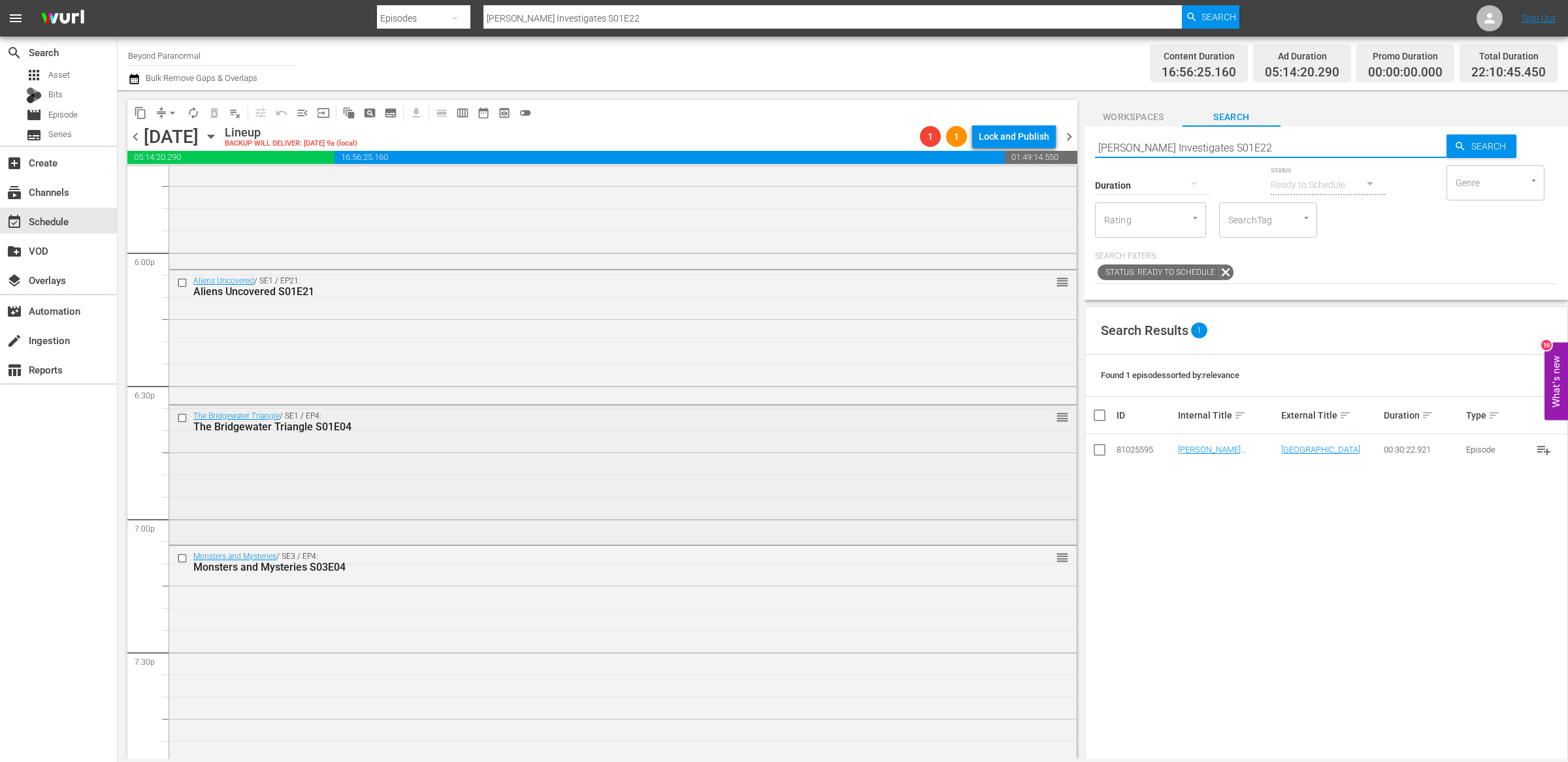
click at [183, 416] on input "checkbox" at bounding box center [183, 417] width 14 height 11
click at [182, 561] on input "checkbox" at bounding box center [183, 559] width 14 height 11
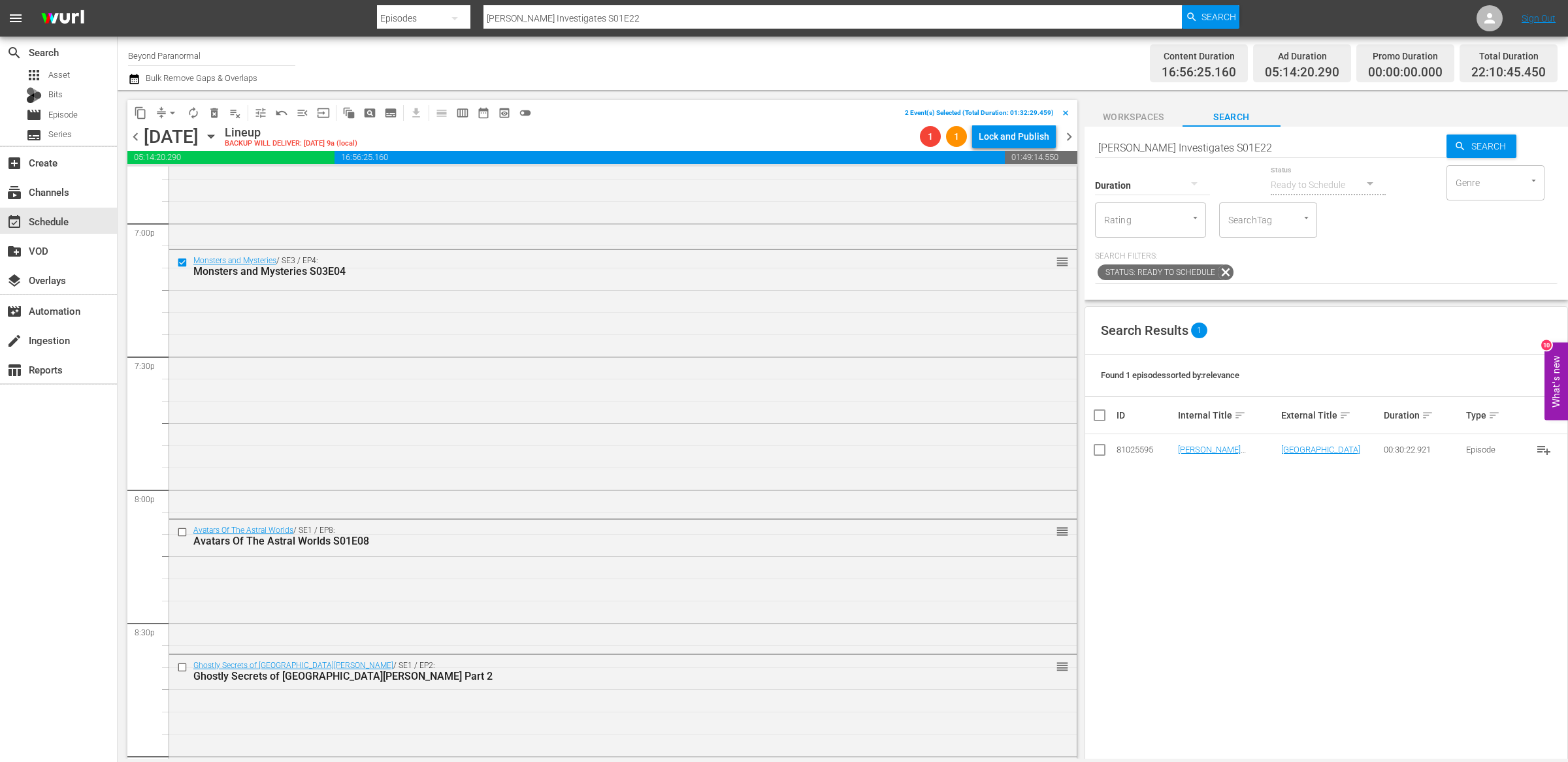
scroll to position [5143, 0]
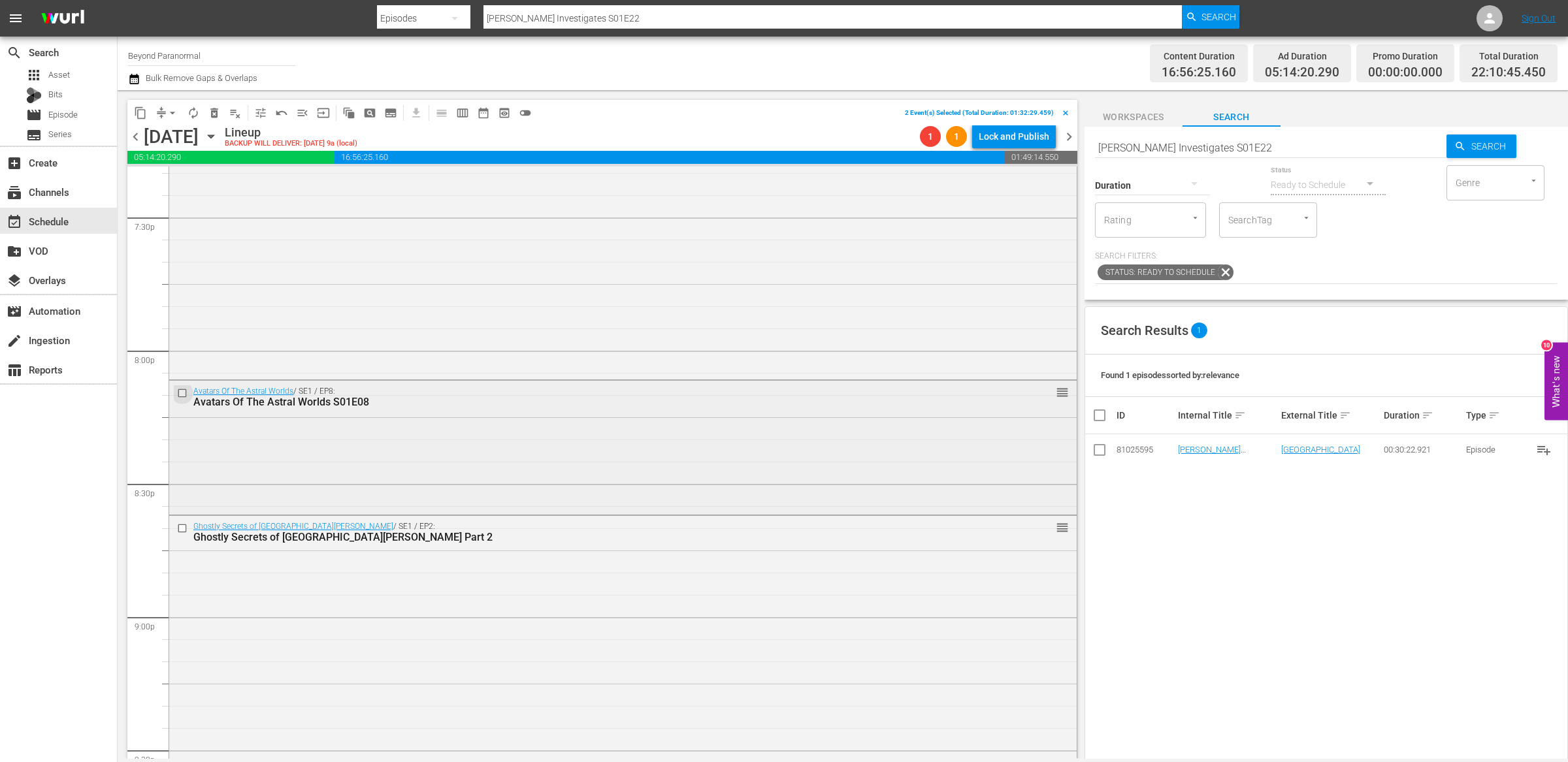
click at [181, 395] on input "checkbox" at bounding box center [183, 394] width 14 height 11
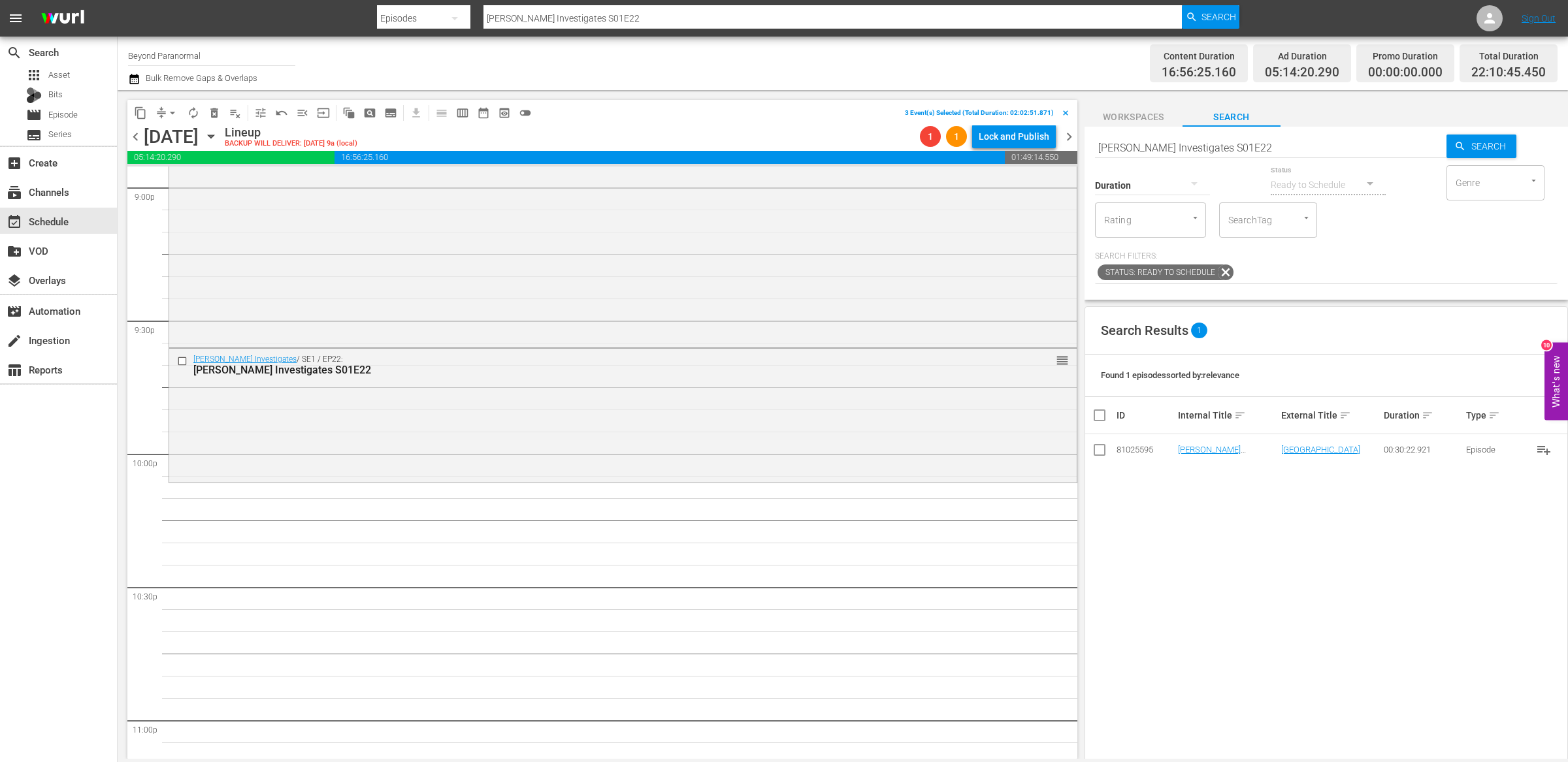
scroll to position [5574, 0]
click at [139, 114] on span "content_copy" at bounding box center [140, 113] width 13 height 13
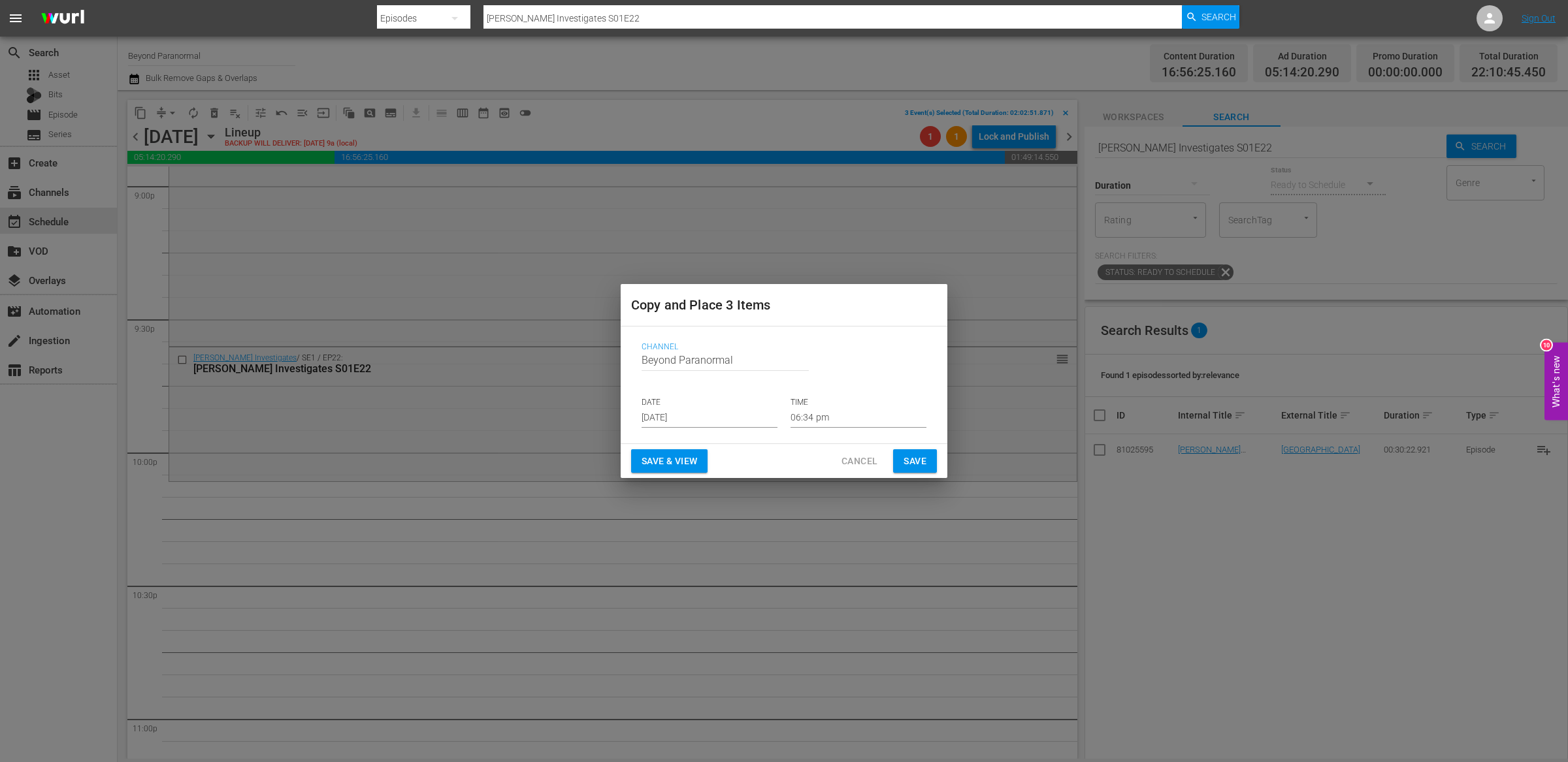
click at [693, 423] on input "[DATE]" at bounding box center [709, 418] width 136 height 20
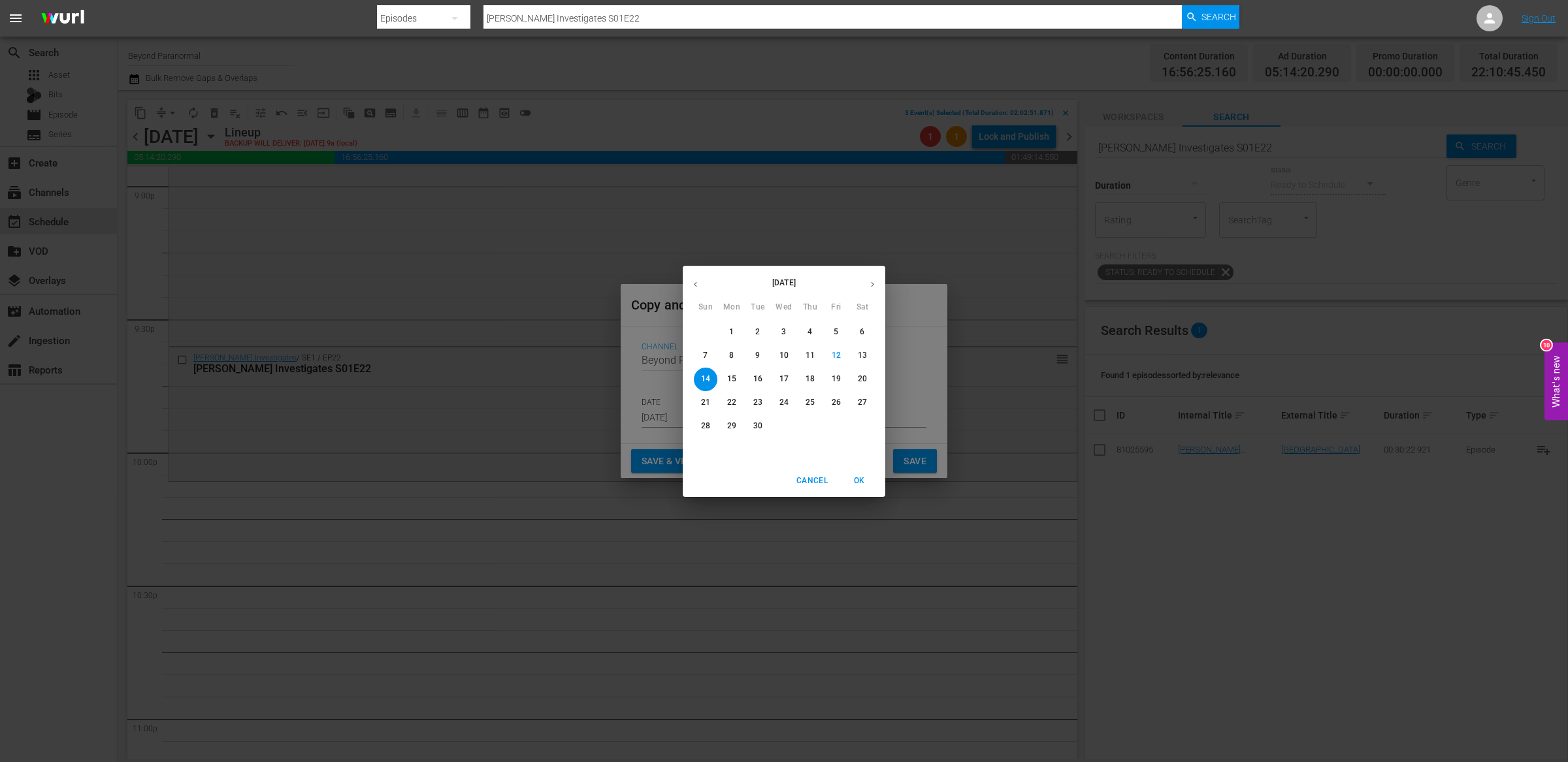
click at [875, 285] on icon "button" at bounding box center [872, 284] width 10 height 10
click at [706, 405] on p "19" at bounding box center [705, 403] width 9 height 11
type input "Oct 19th 2025"
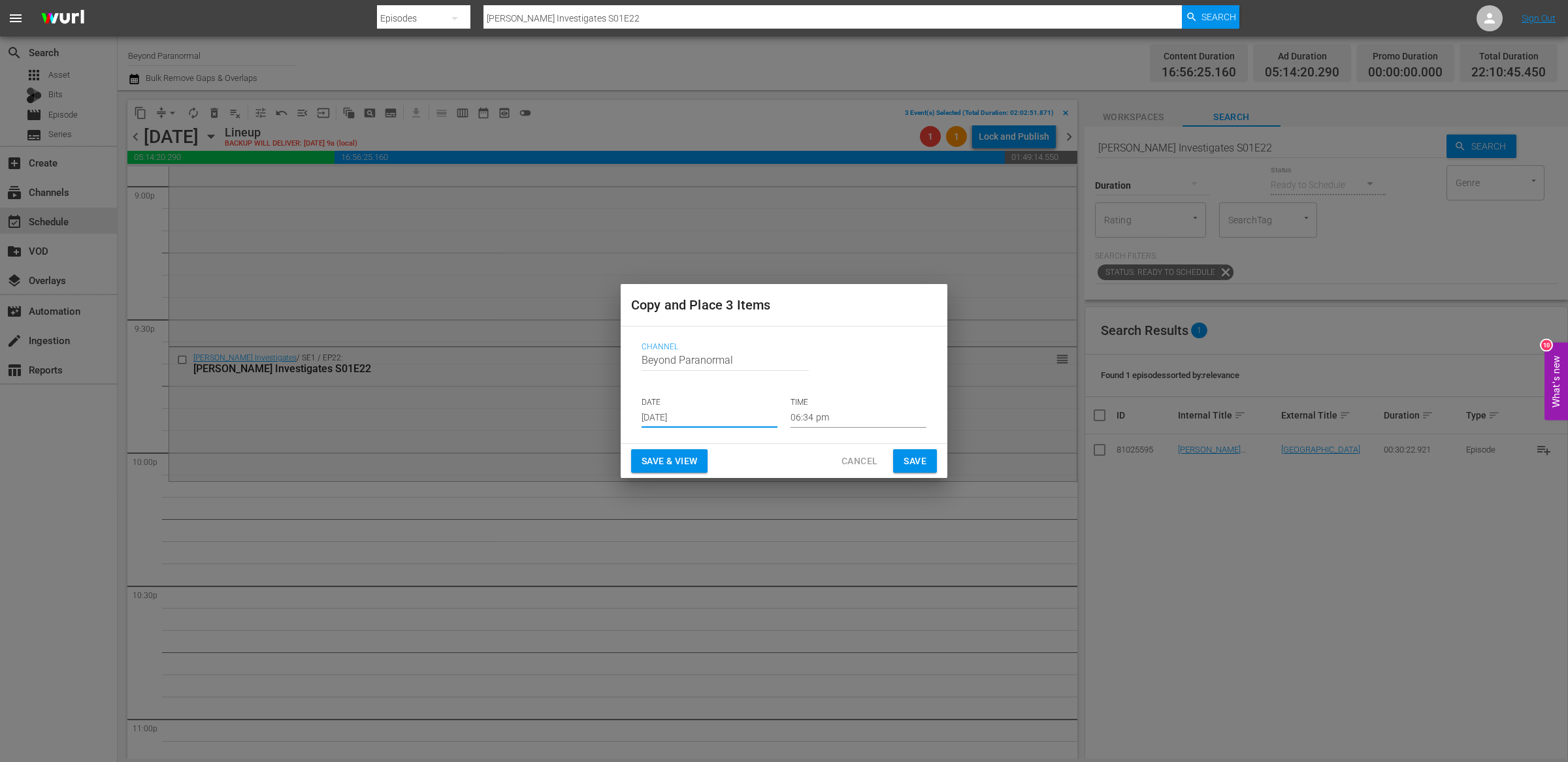
click at [831, 412] on input "06:34 pm" at bounding box center [858, 418] width 136 height 20
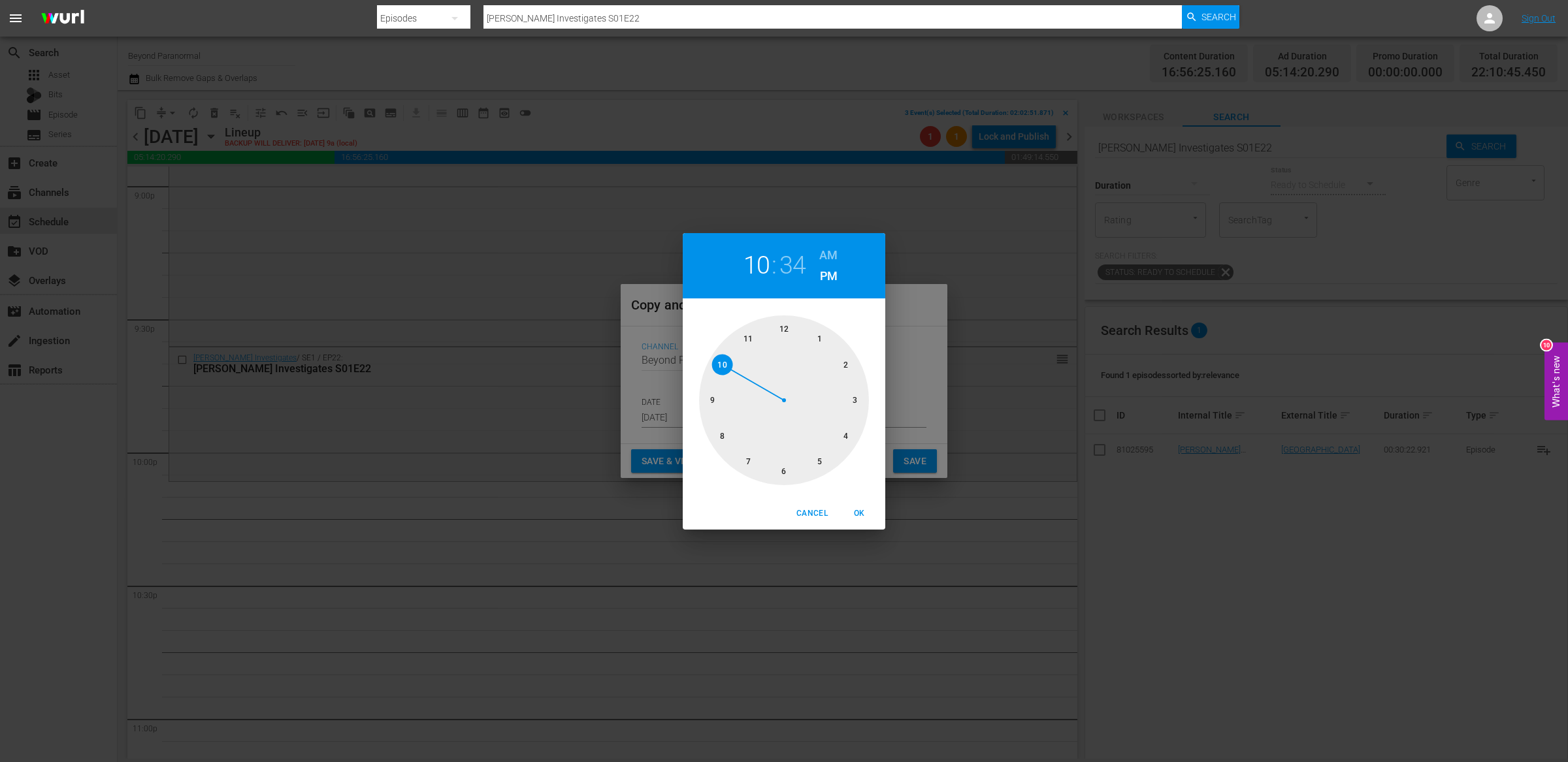
click at [726, 362] on div at bounding box center [784, 400] width 170 height 170
click at [853, 396] on div at bounding box center [784, 400] width 170 height 170
click at [860, 509] on span "OK" at bounding box center [859, 513] width 31 height 14
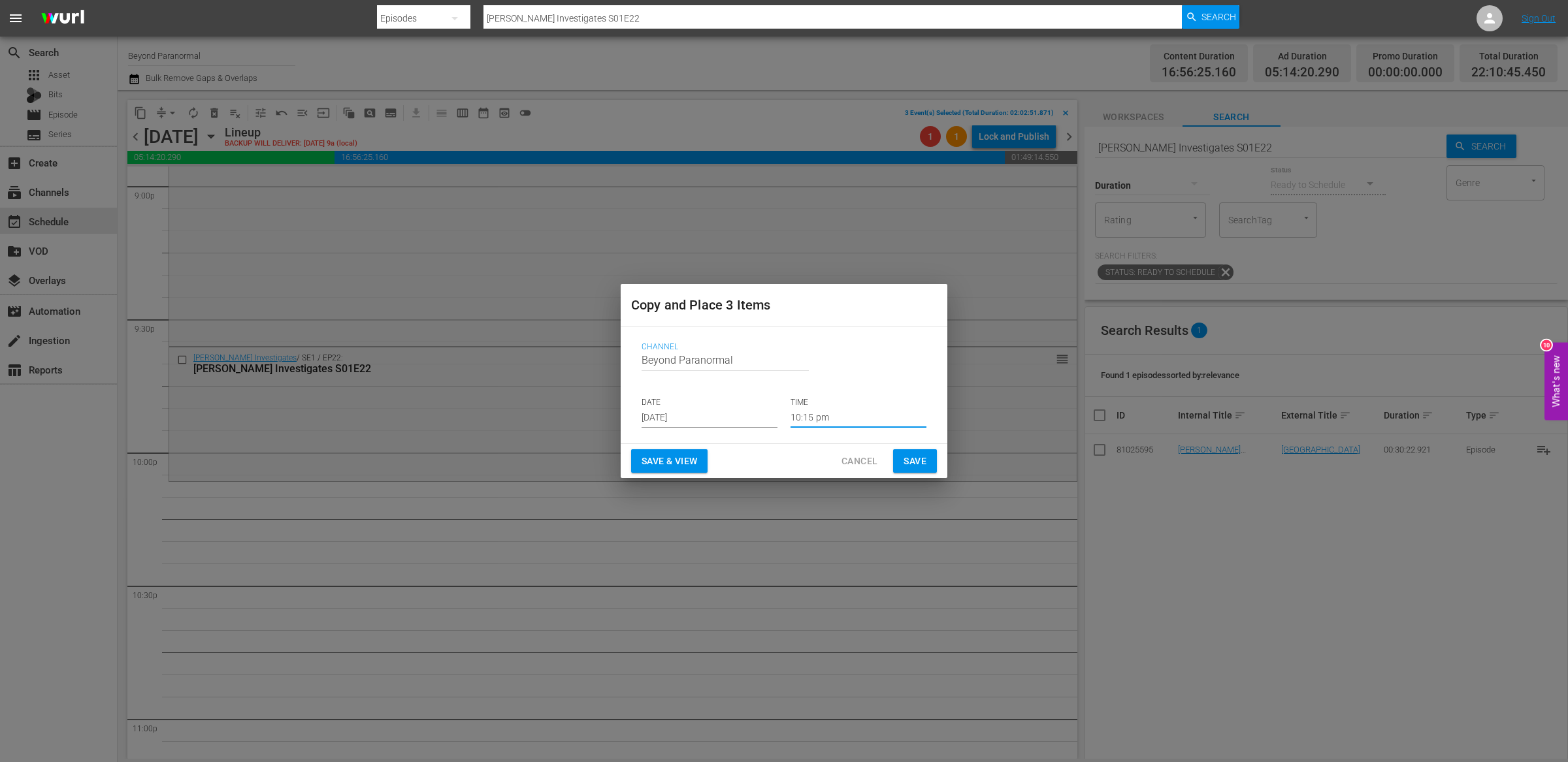
type input "10:15 pm"
click at [914, 460] on span "Save" at bounding box center [915, 461] width 23 height 16
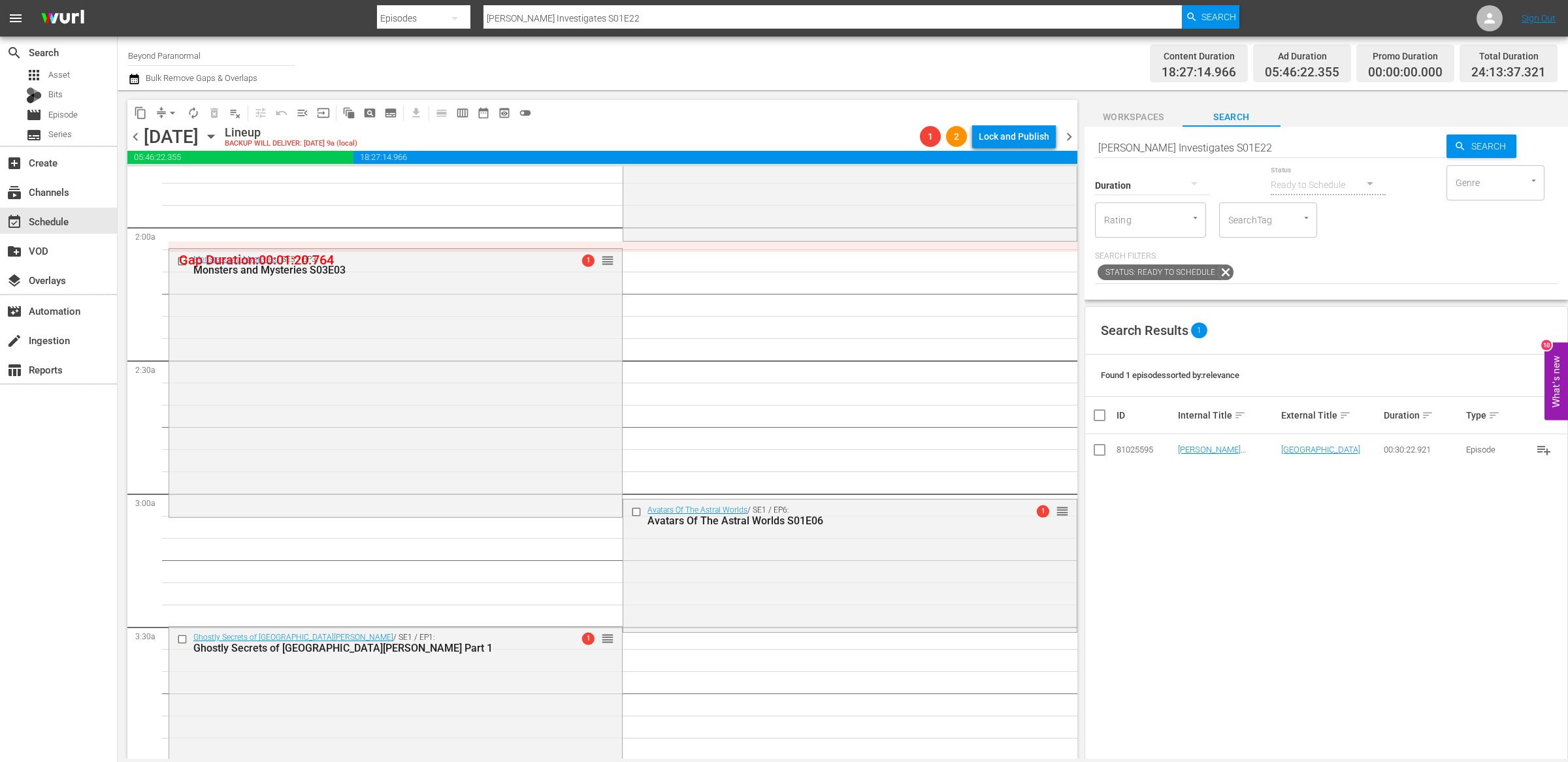
scroll to position [0, 0]
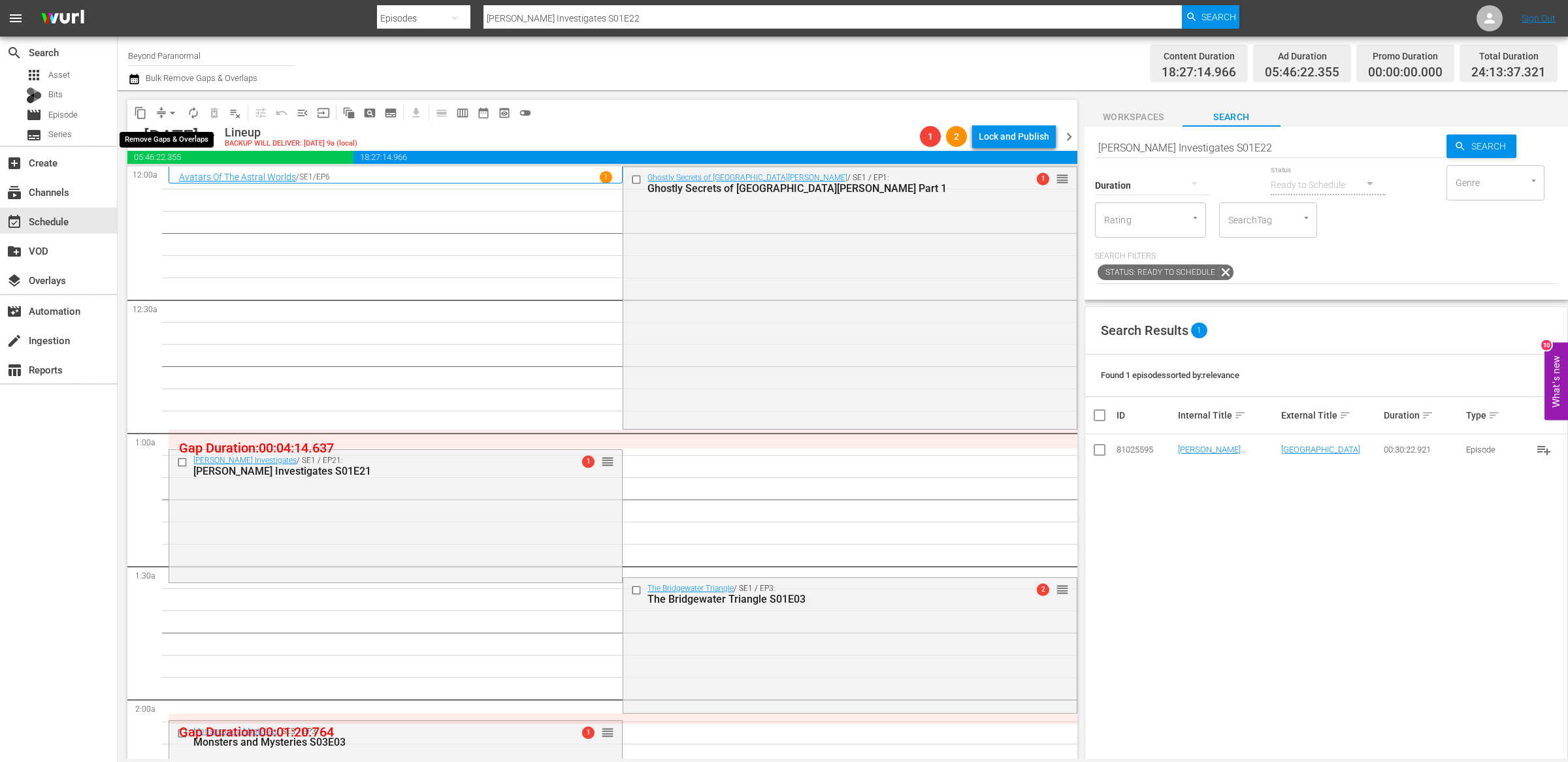
click at [164, 111] on button "arrow_drop_down" at bounding box center [173, 113] width 21 height 21
click at [175, 178] on li "Align to End of Previous Day" at bounding box center [173, 182] width 137 height 21
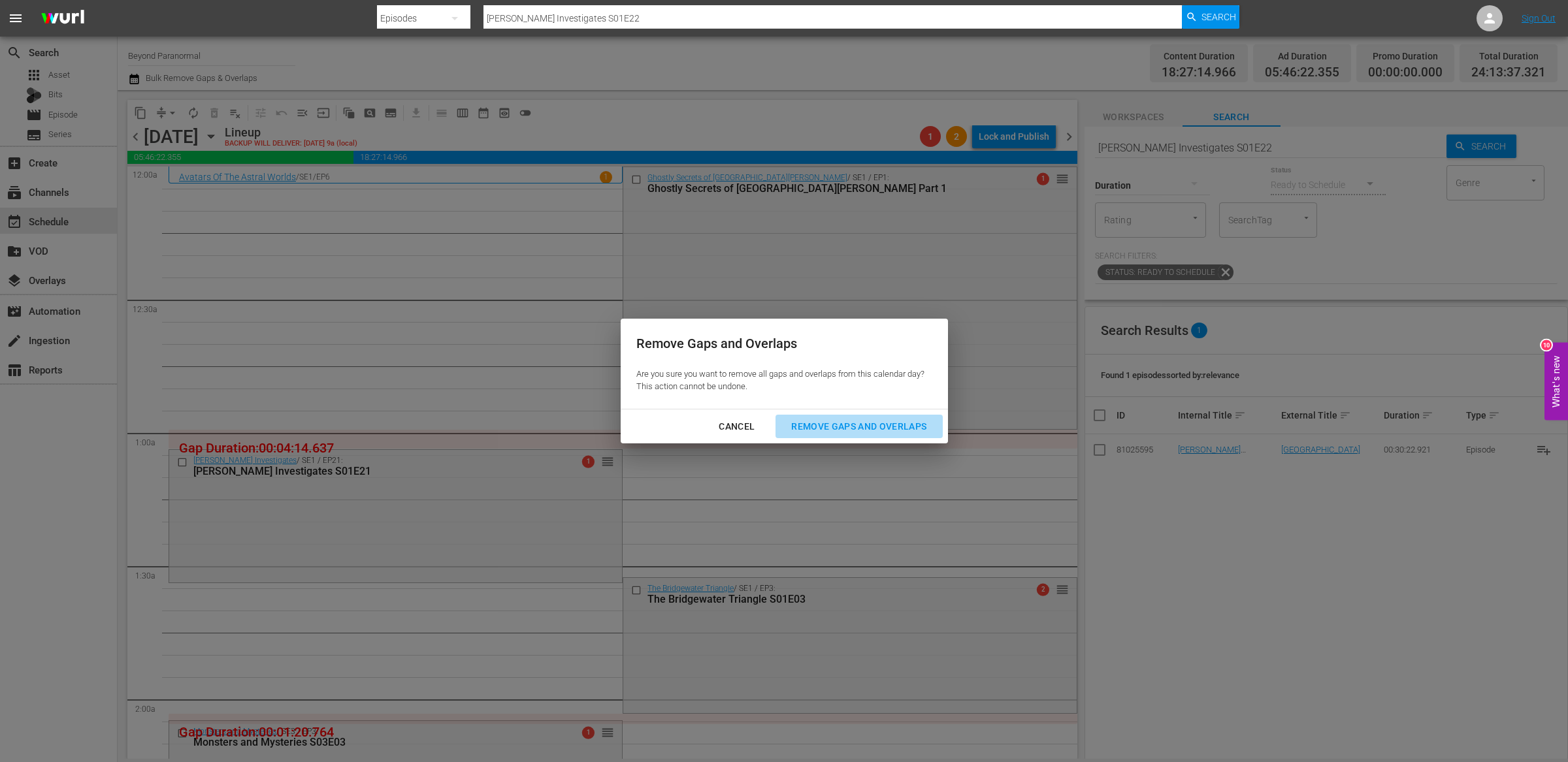
click at [810, 425] on div "Remove Gaps and Overlaps" at bounding box center [858, 426] width 156 height 16
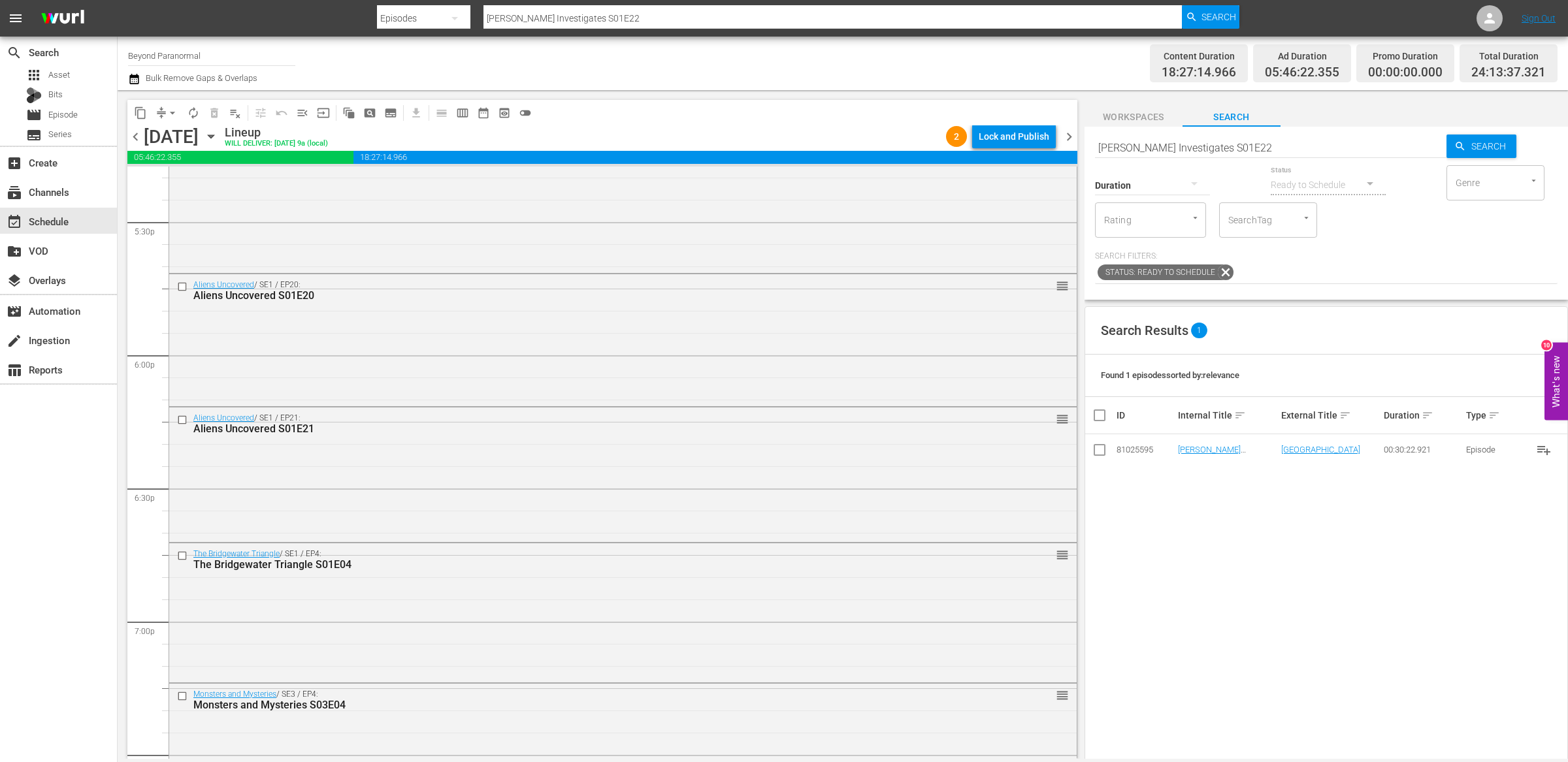
scroll to position [4748, 0]
click at [700, 445] on div "The Bridgewater Triangle / SE1 / EP4: The Bridgewater Triangle S01E04 reorder" at bounding box center [622, 469] width 908 height 137
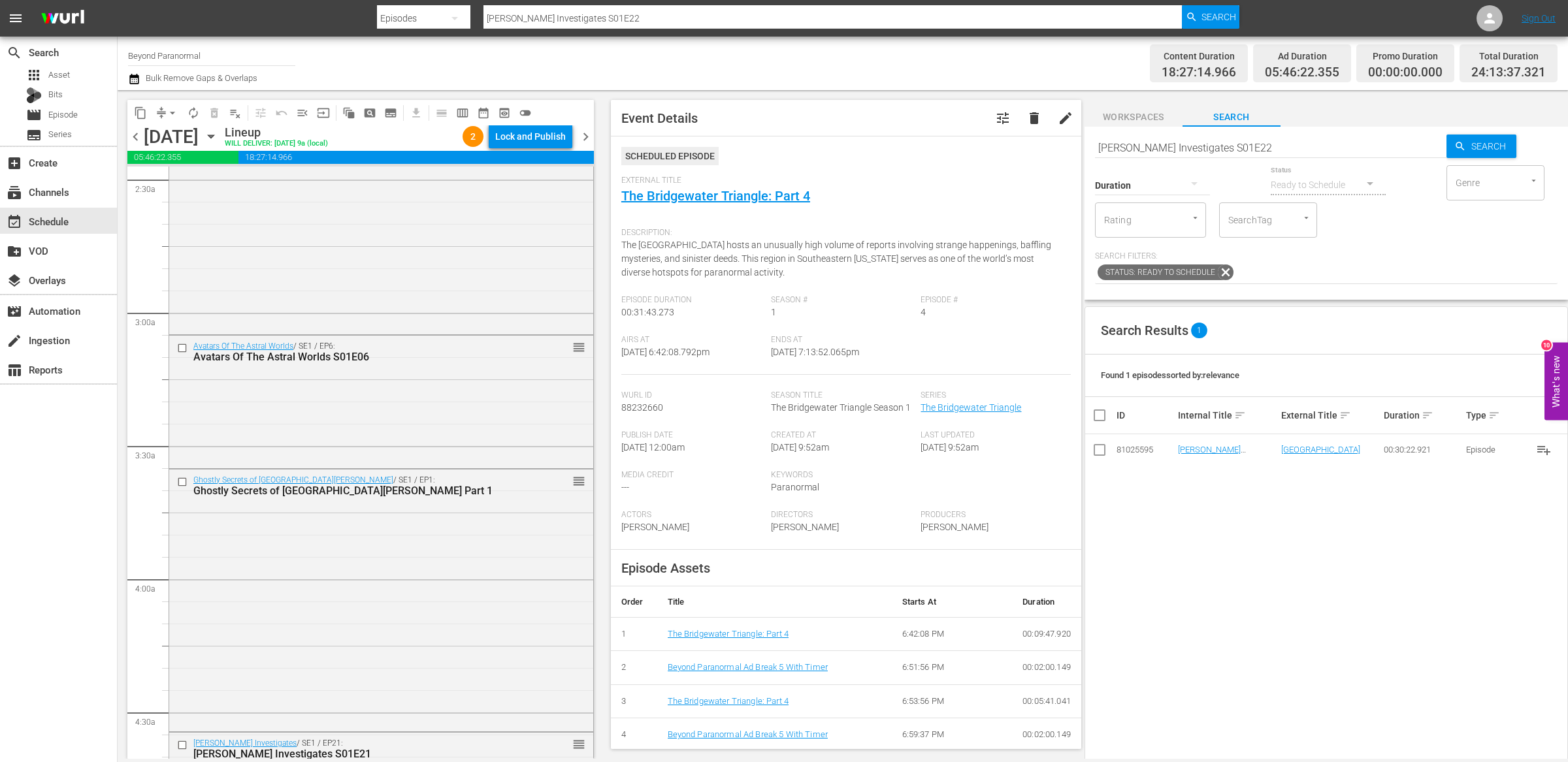
scroll to position [656, 0]
click at [181, 345] on input "checkbox" at bounding box center [183, 346] width 14 height 11
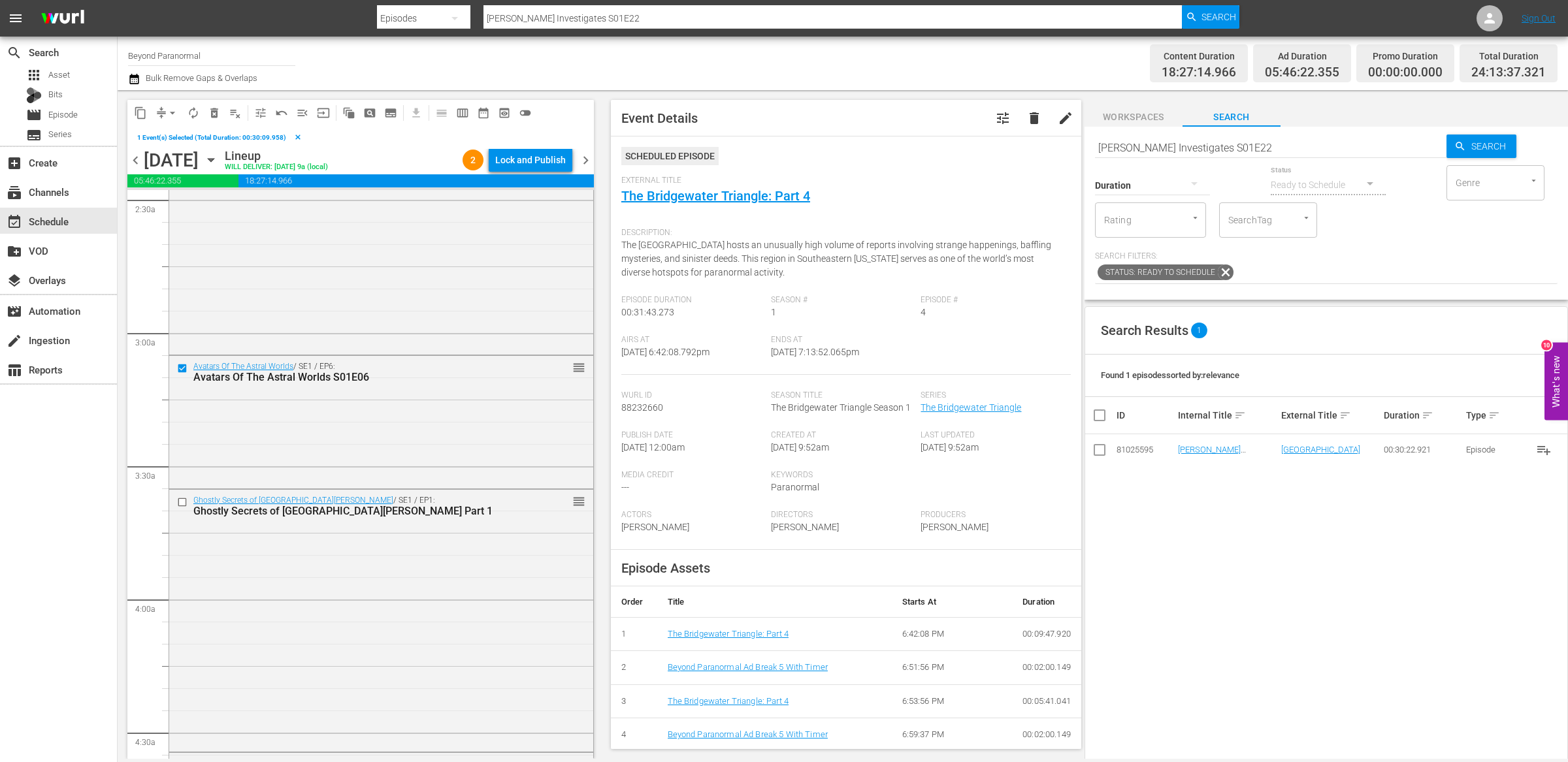
click at [214, 116] on span "delete_forever_outlined" at bounding box center [214, 113] width 13 height 13
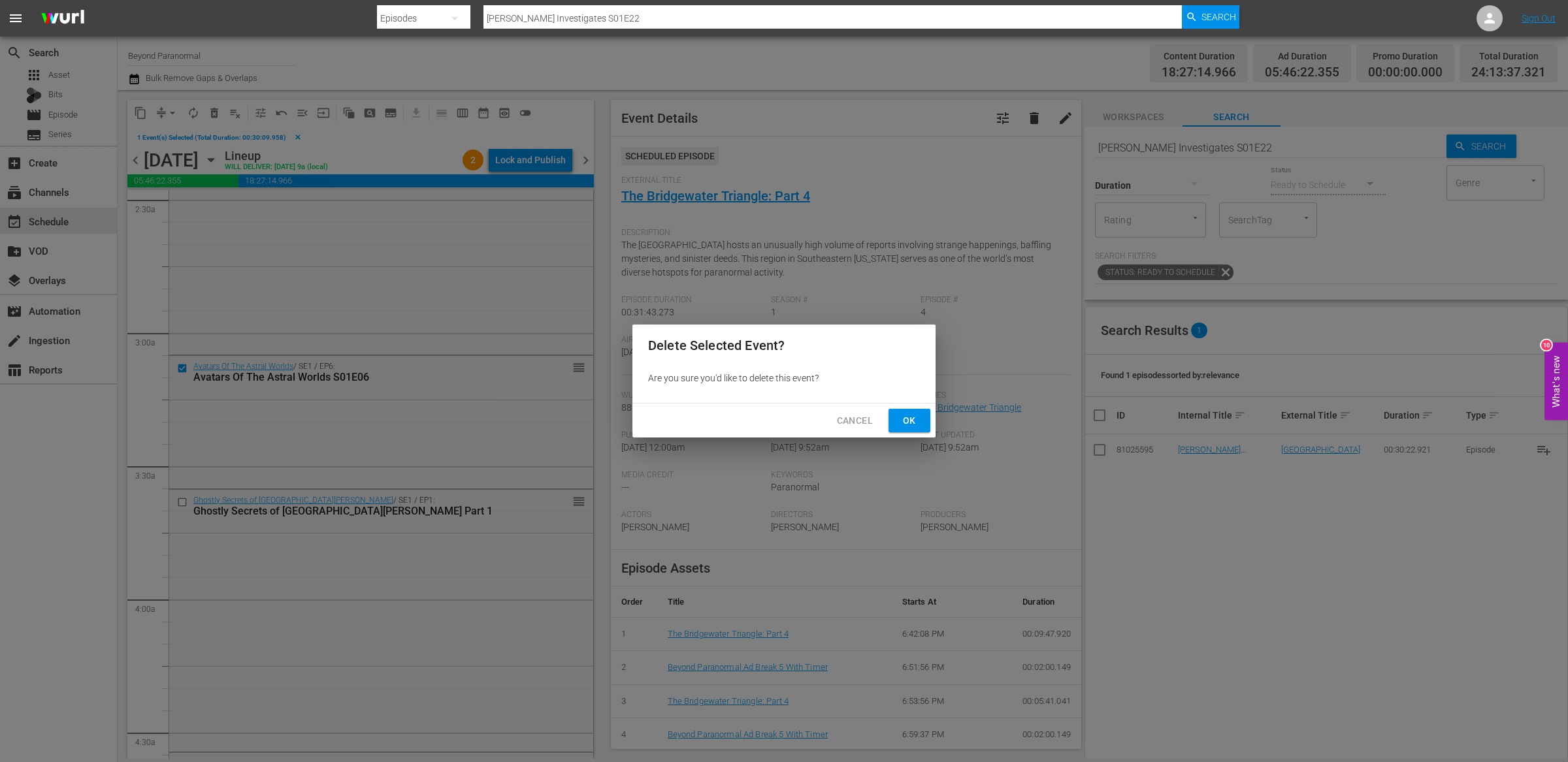
click at [908, 423] on span "Ok" at bounding box center [909, 421] width 21 height 16
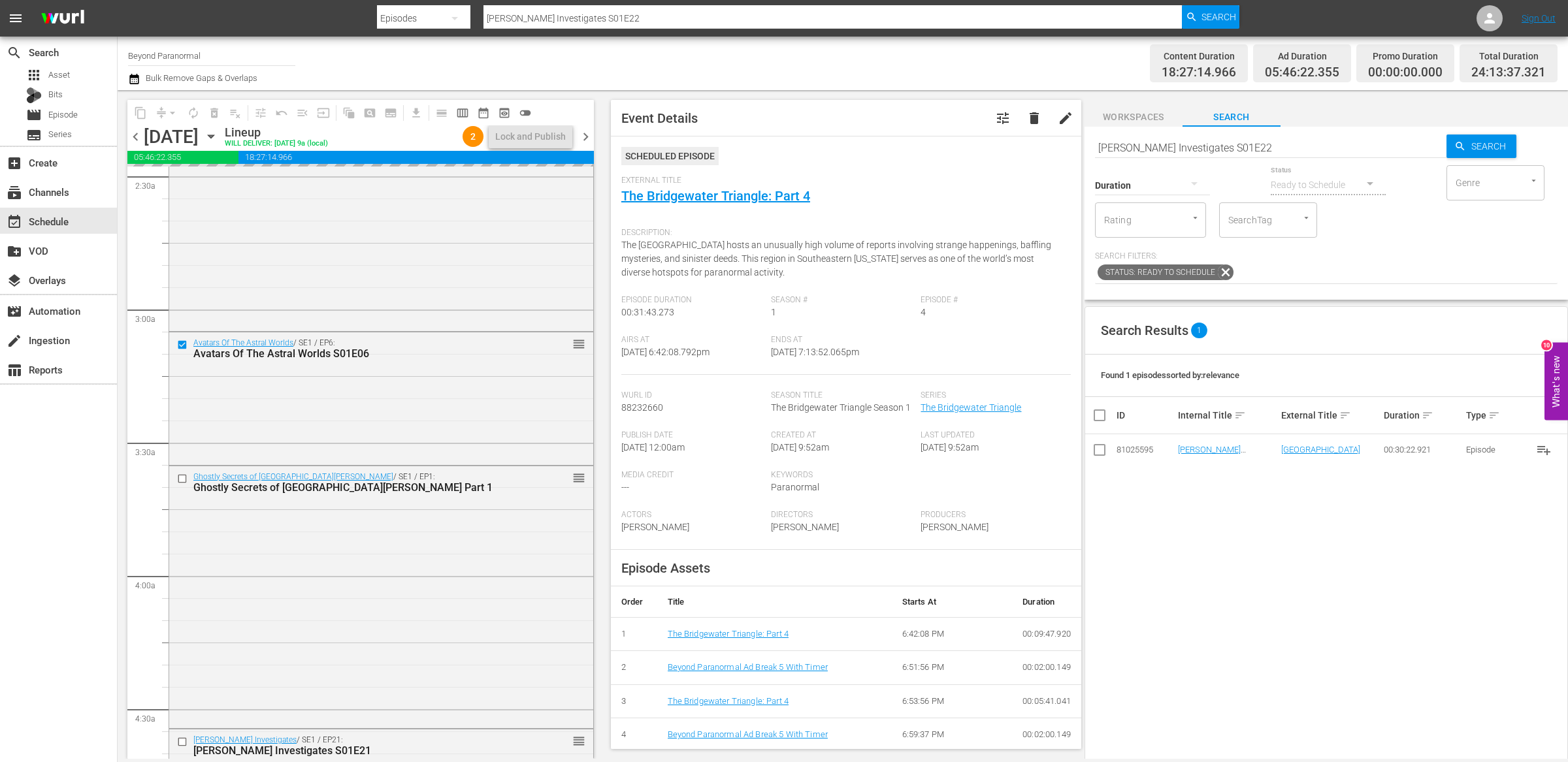
click at [1143, 143] on input "Eric Mintel Investigates S01E22" at bounding box center [1270, 148] width 351 height 31
type input "unveiled"
click at [1174, 189] on div at bounding box center [1152, 184] width 115 height 37
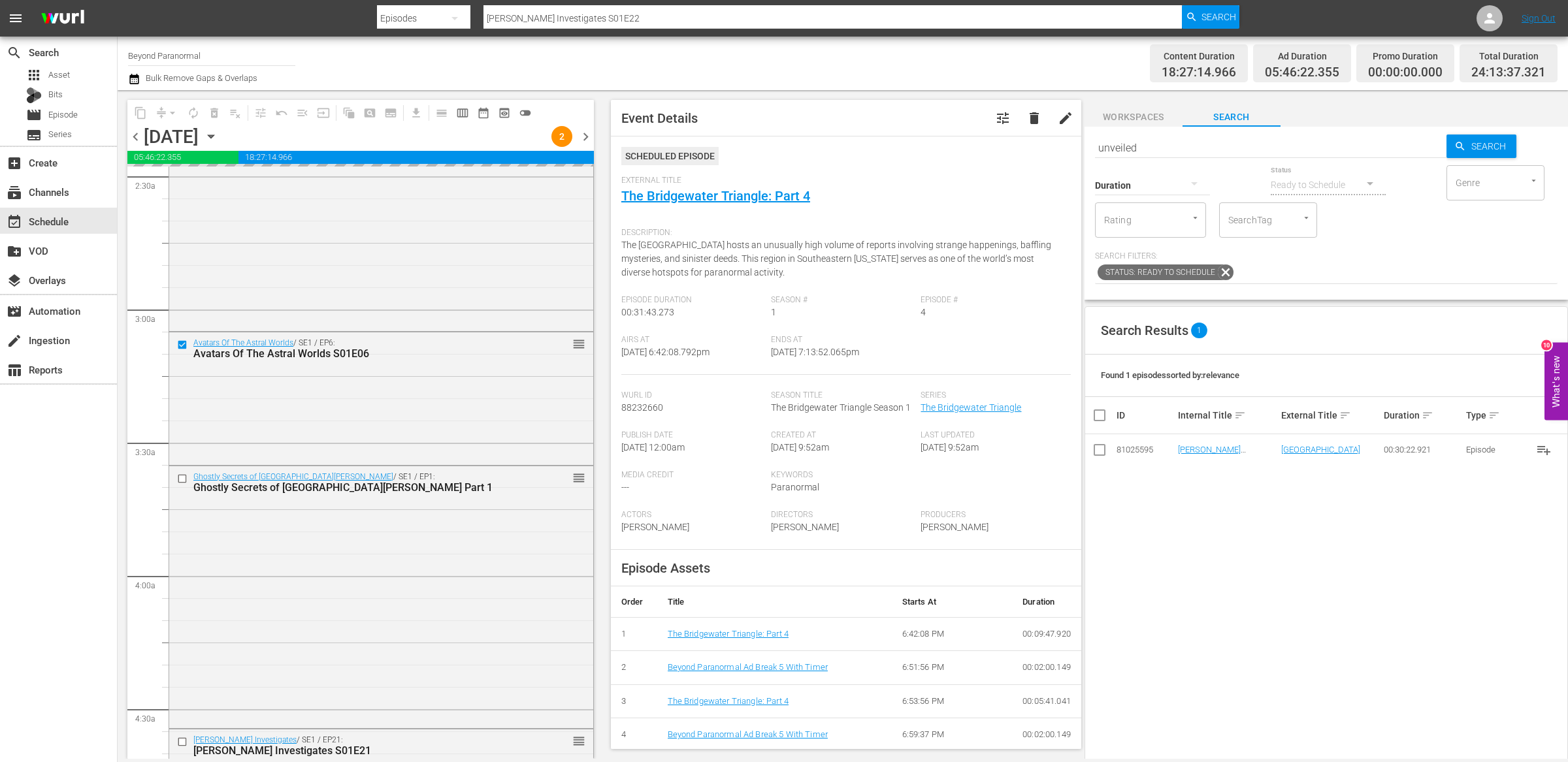
type input "unveiled"
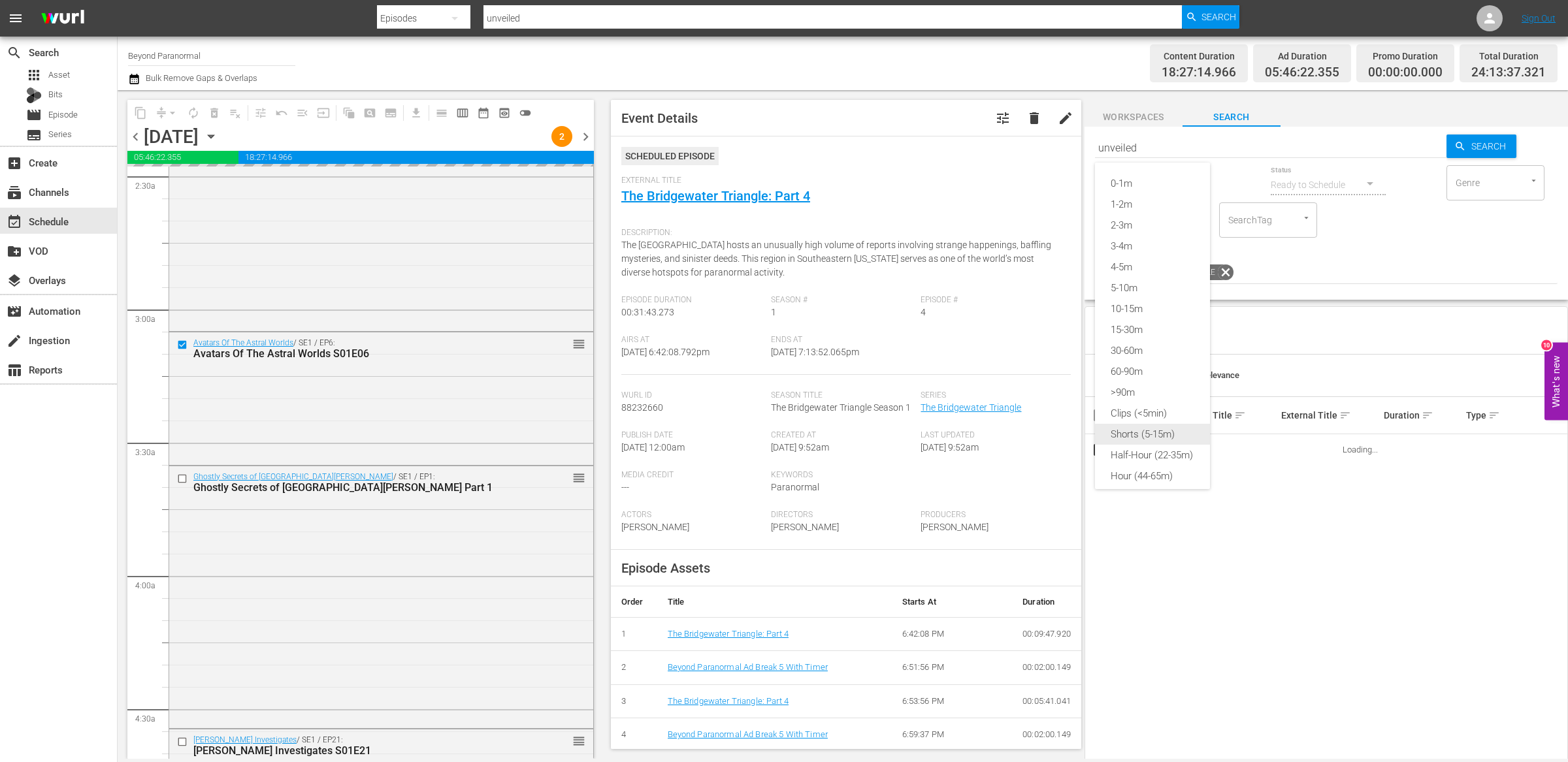
click at [1137, 430] on div "Shorts (5-15m)" at bounding box center [1152, 434] width 115 height 21
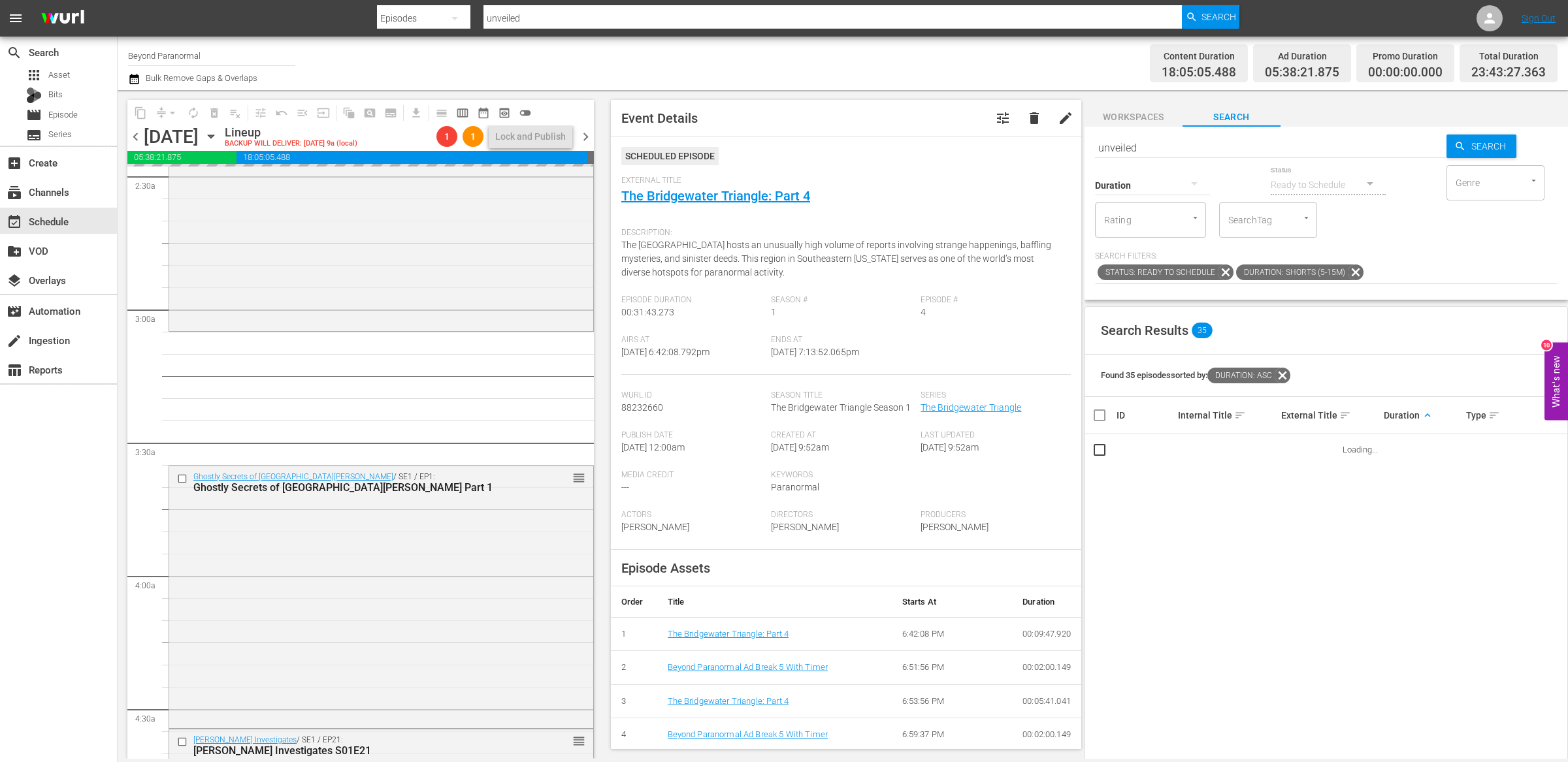
click at [1421, 417] on span "keyboard_arrow_up" at bounding box center [1427, 415] width 11 height 11
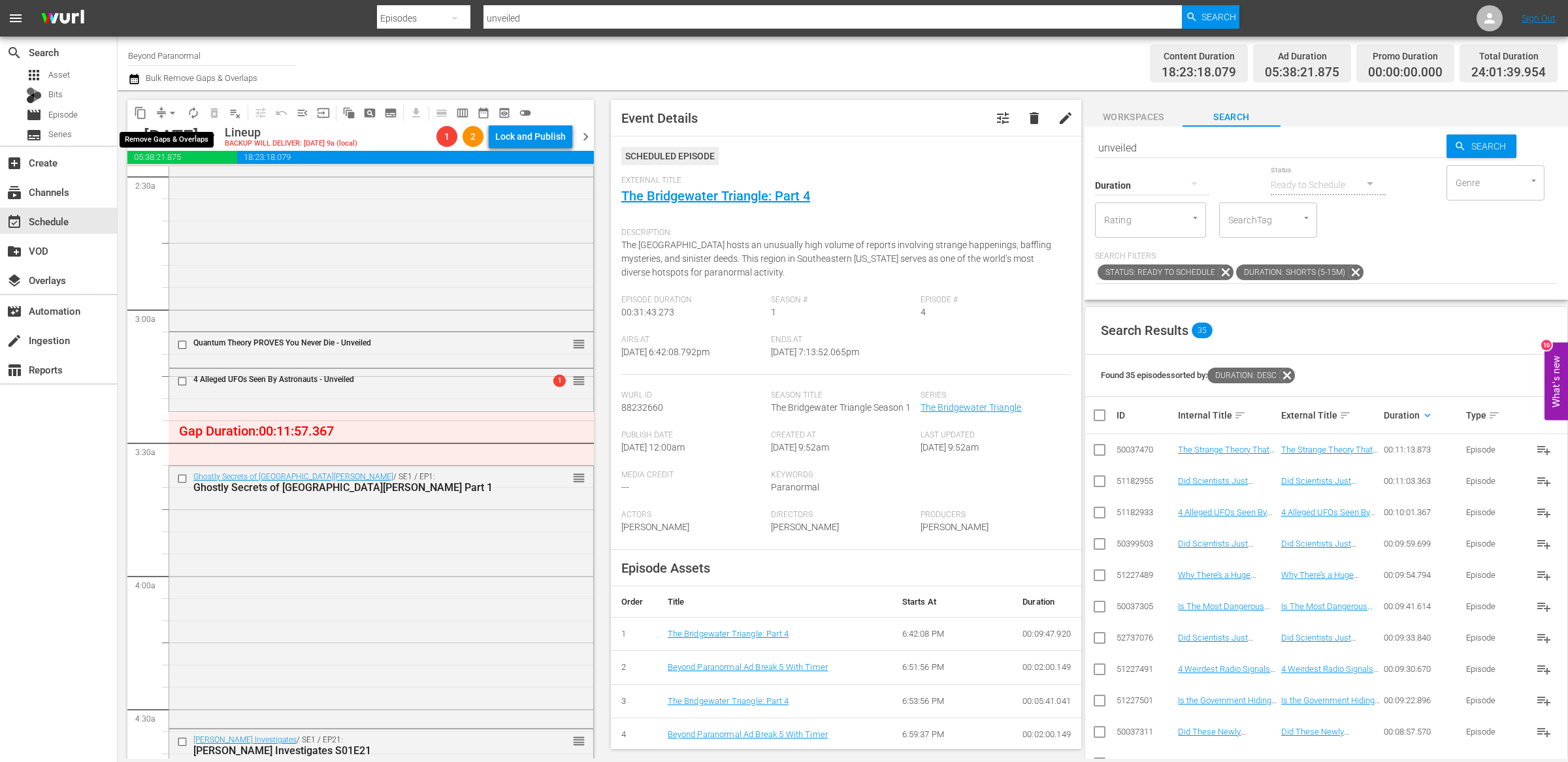
click at [167, 110] on span "arrow_drop_down" at bounding box center [172, 113] width 13 height 13
click at [192, 181] on li "Align to End of Previous Day" at bounding box center [173, 182] width 137 height 21
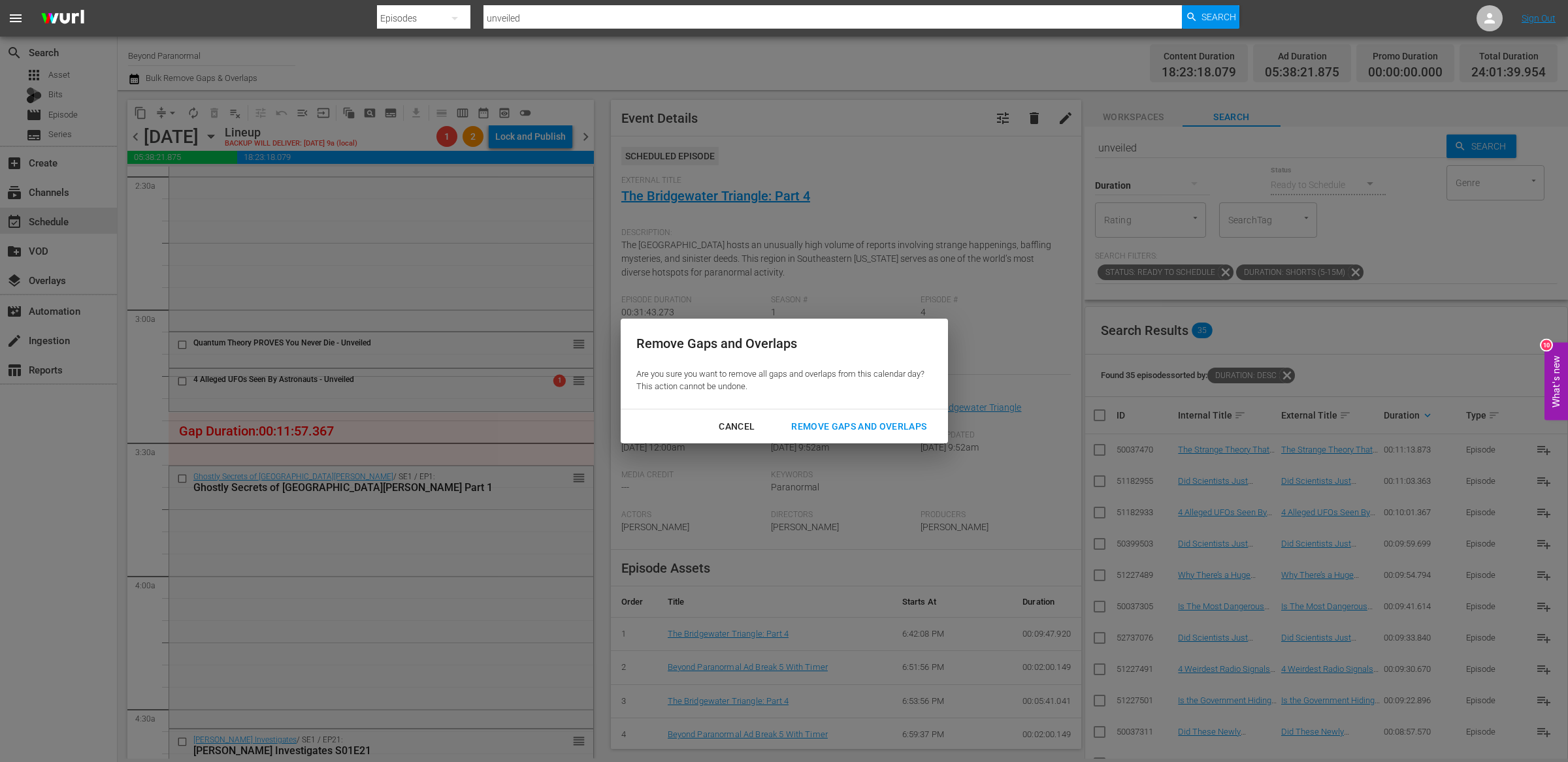
click at [824, 438] on div "Cancel Remove Gaps and Overlaps" at bounding box center [784, 426] width 327 height 34
click at [825, 429] on div "Remove Gaps and Overlaps" at bounding box center [858, 426] width 156 height 16
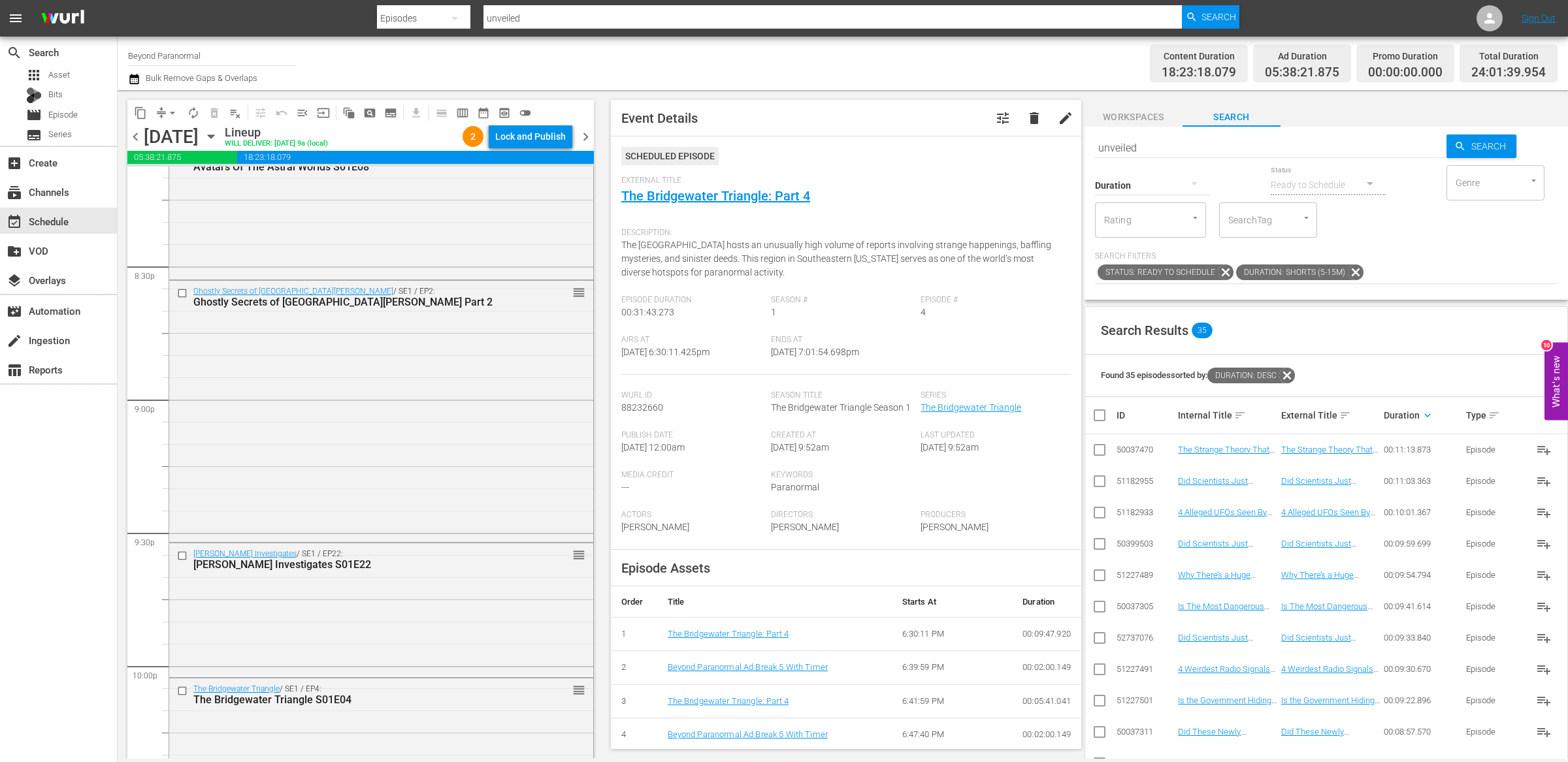
scroll to position [5335, 0]
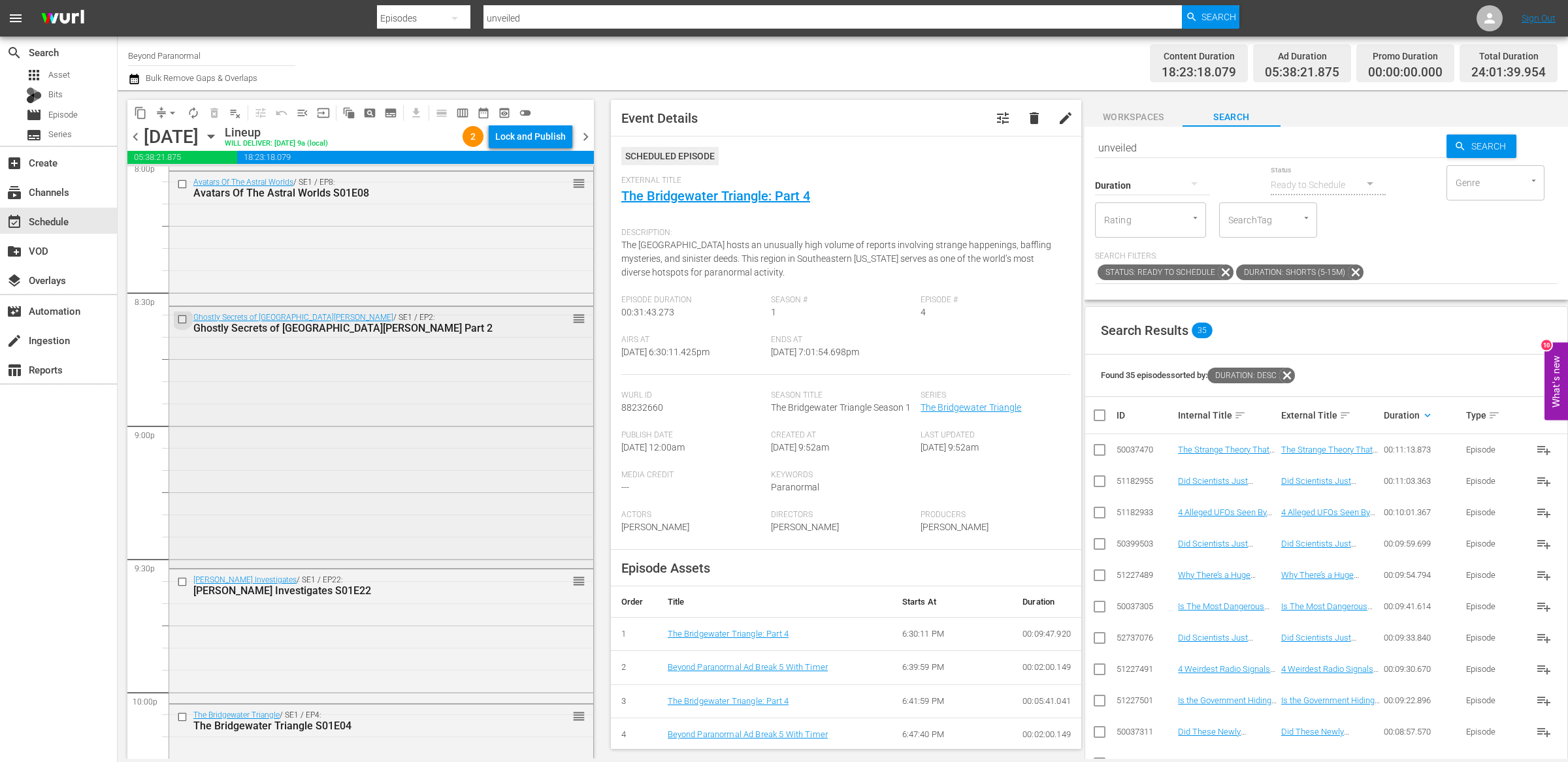
click at [183, 319] on input "checkbox" at bounding box center [183, 319] width 14 height 11
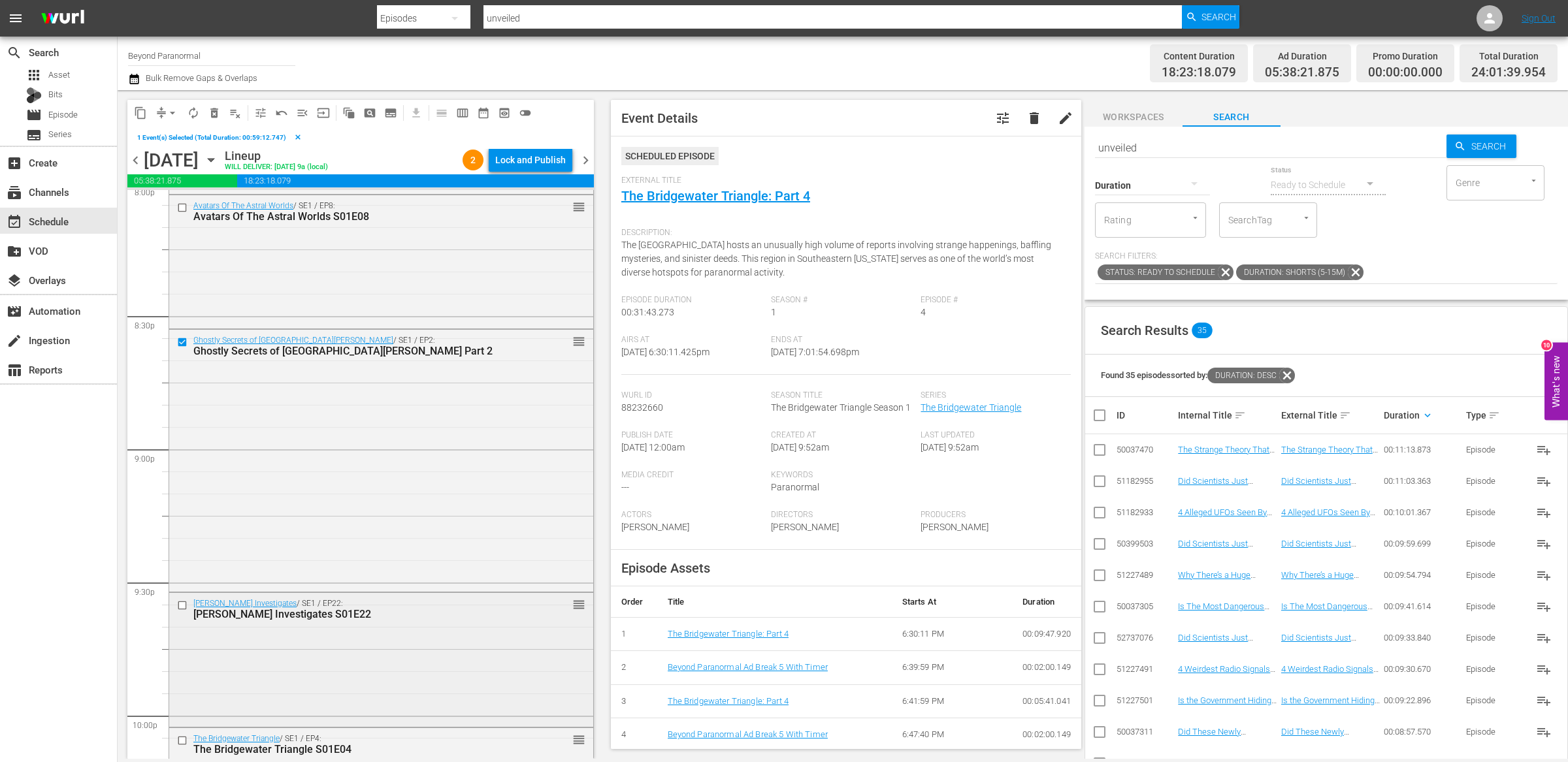
click at [180, 606] on input "checkbox" at bounding box center [183, 606] width 14 height 11
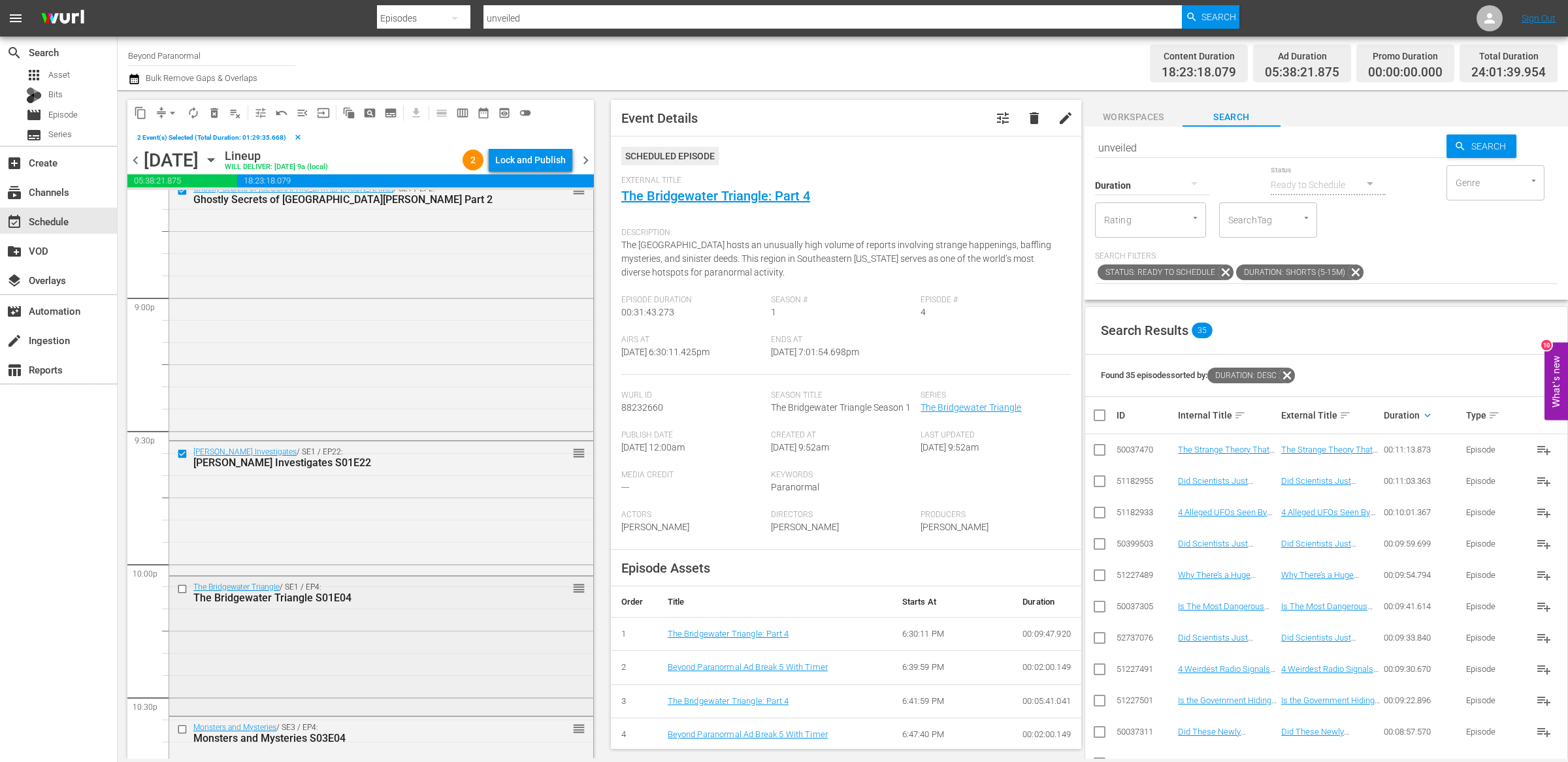
click at [182, 590] on input "checkbox" at bounding box center [183, 588] width 14 height 11
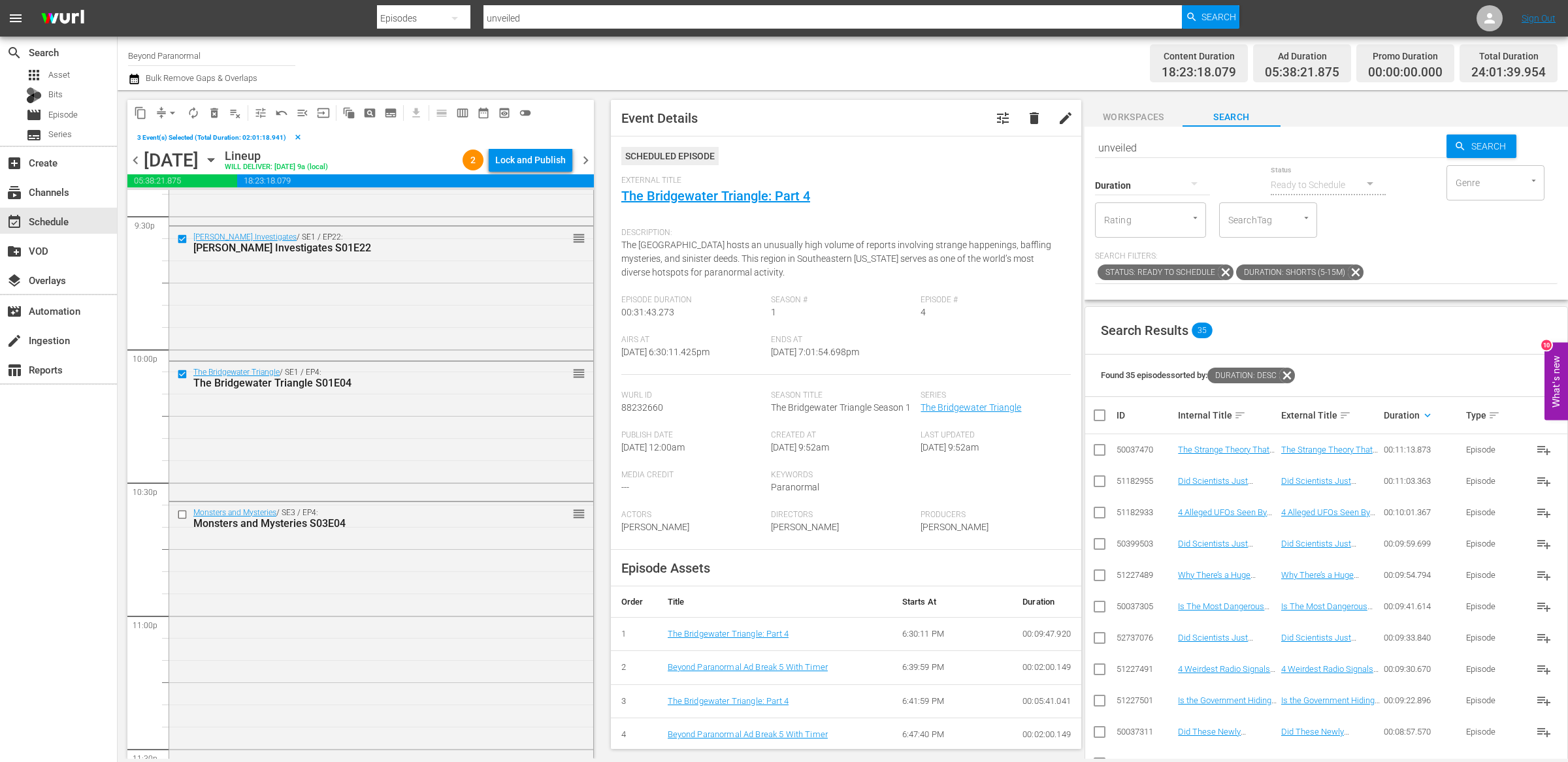
scroll to position [5814, 0]
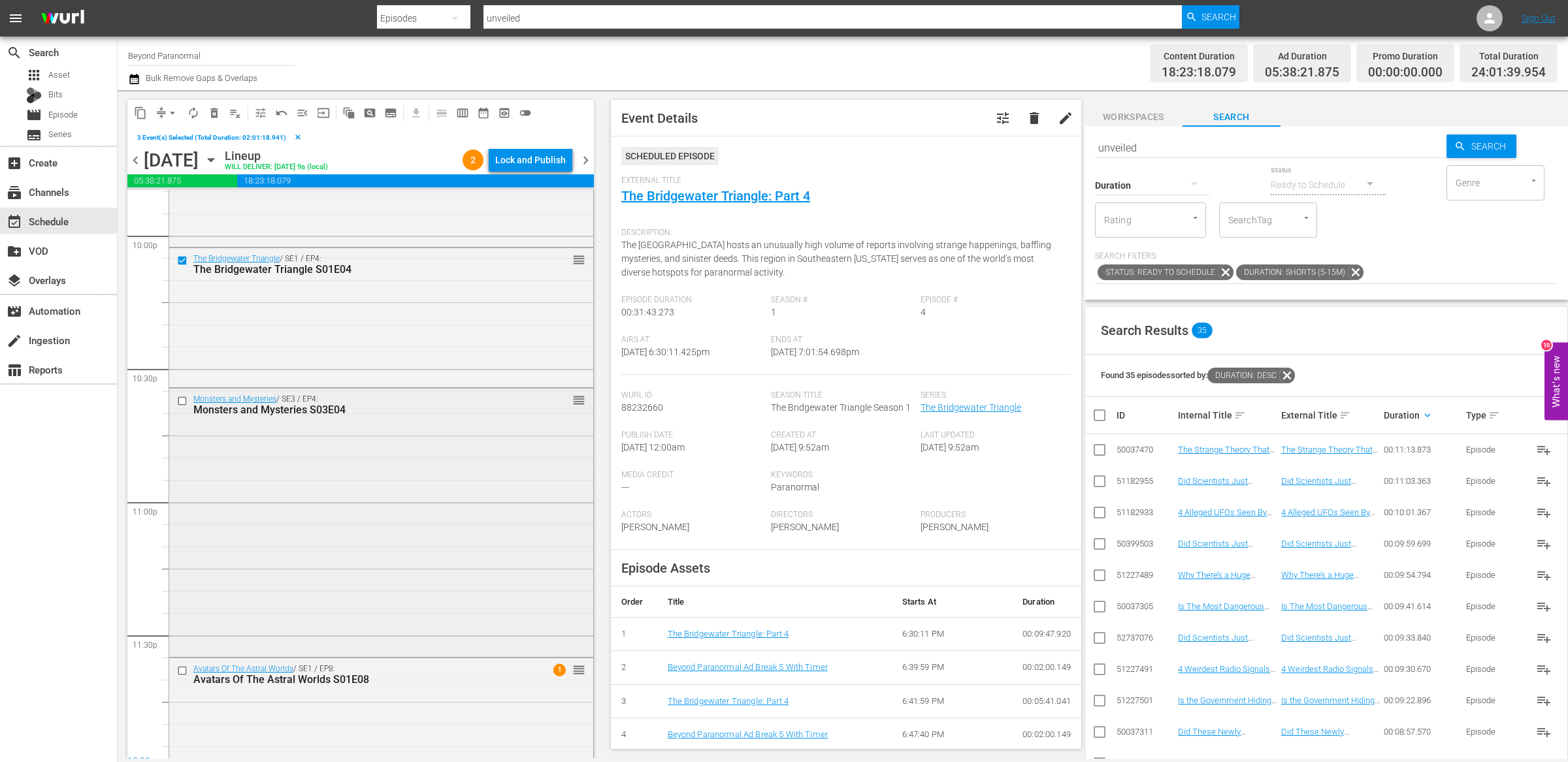
click at [182, 403] on input "checkbox" at bounding box center [183, 401] width 14 height 11
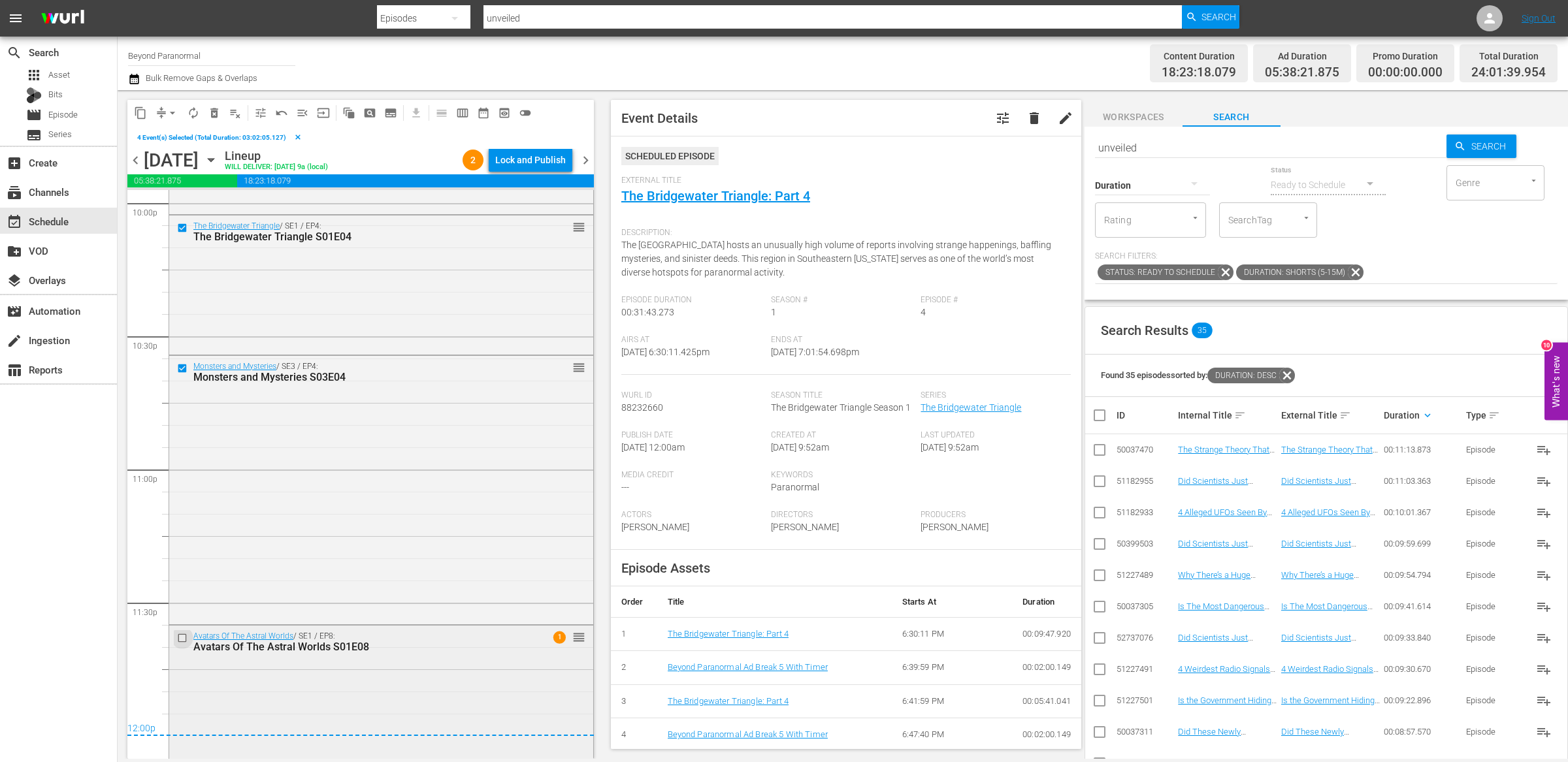
click at [182, 641] on input "checkbox" at bounding box center [183, 638] width 14 height 11
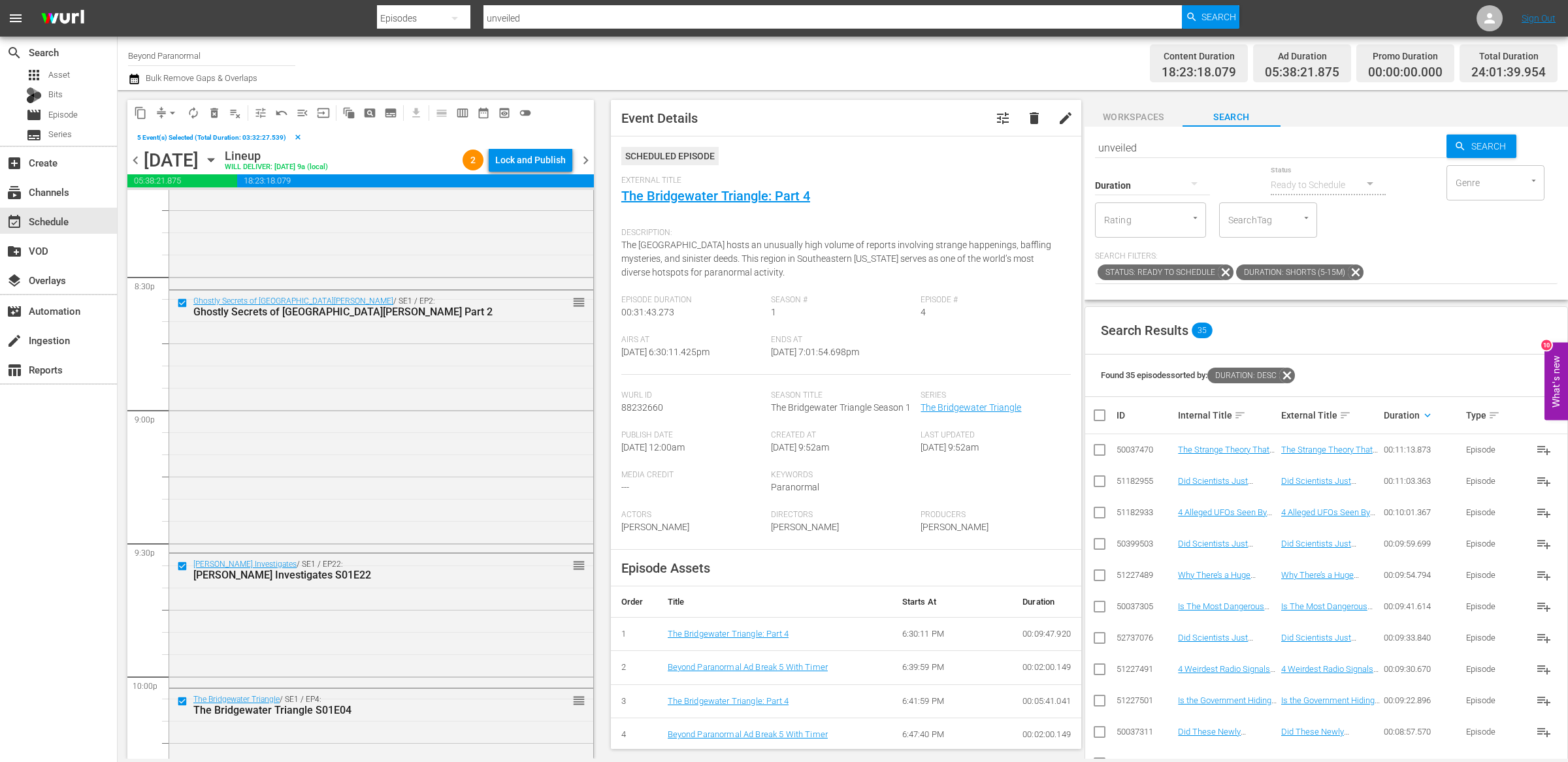
scroll to position [5328, 0]
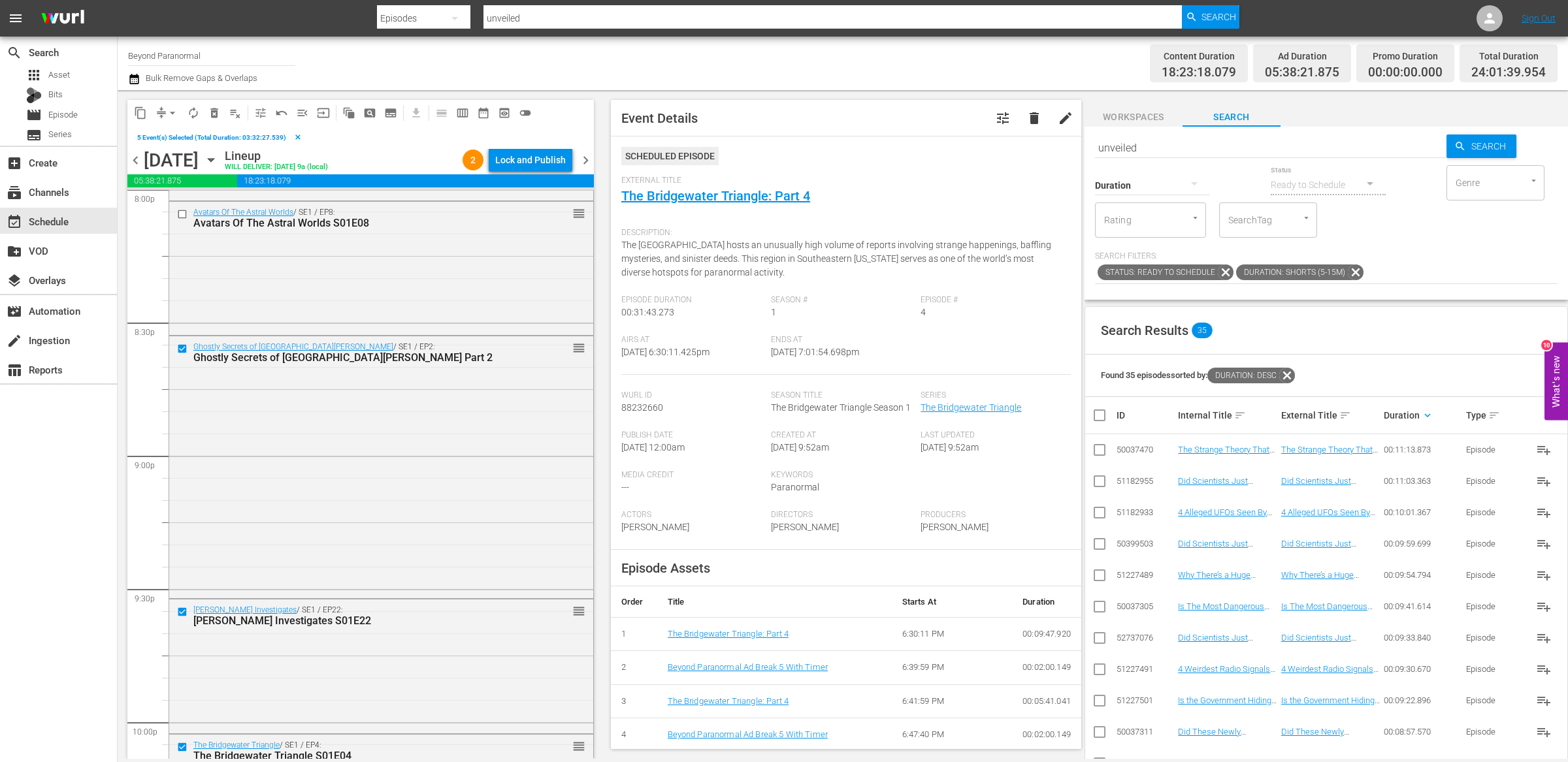
click at [145, 116] on span "content_copy" at bounding box center [140, 113] width 13 height 13
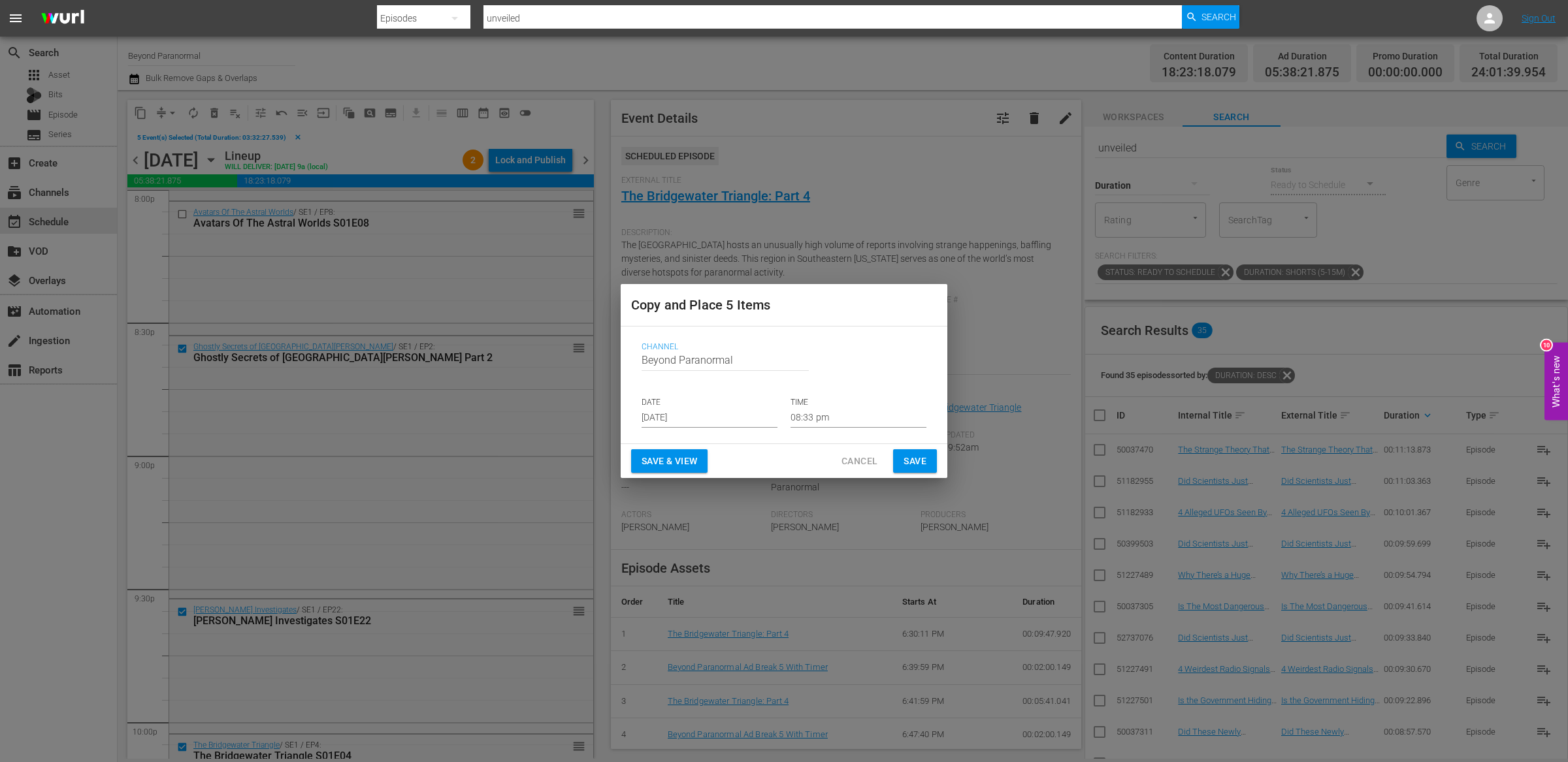
click at [688, 415] on input "[DATE]" at bounding box center [709, 418] width 136 height 20
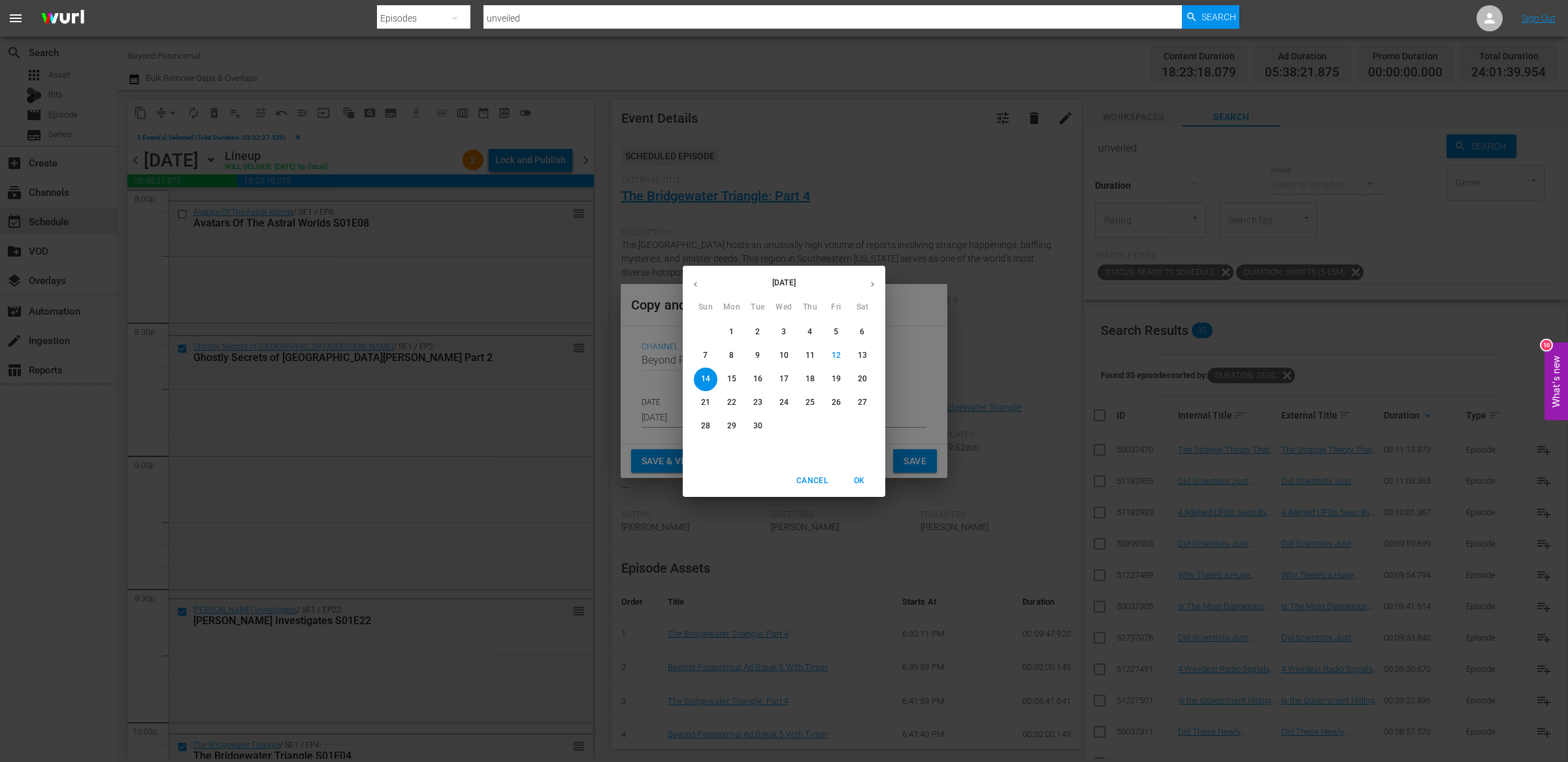
click at [876, 282] on icon "button" at bounding box center [872, 284] width 10 height 10
click at [862, 405] on p "25" at bounding box center [862, 403] width 9 height 11
type input "Oct 25th 2025"
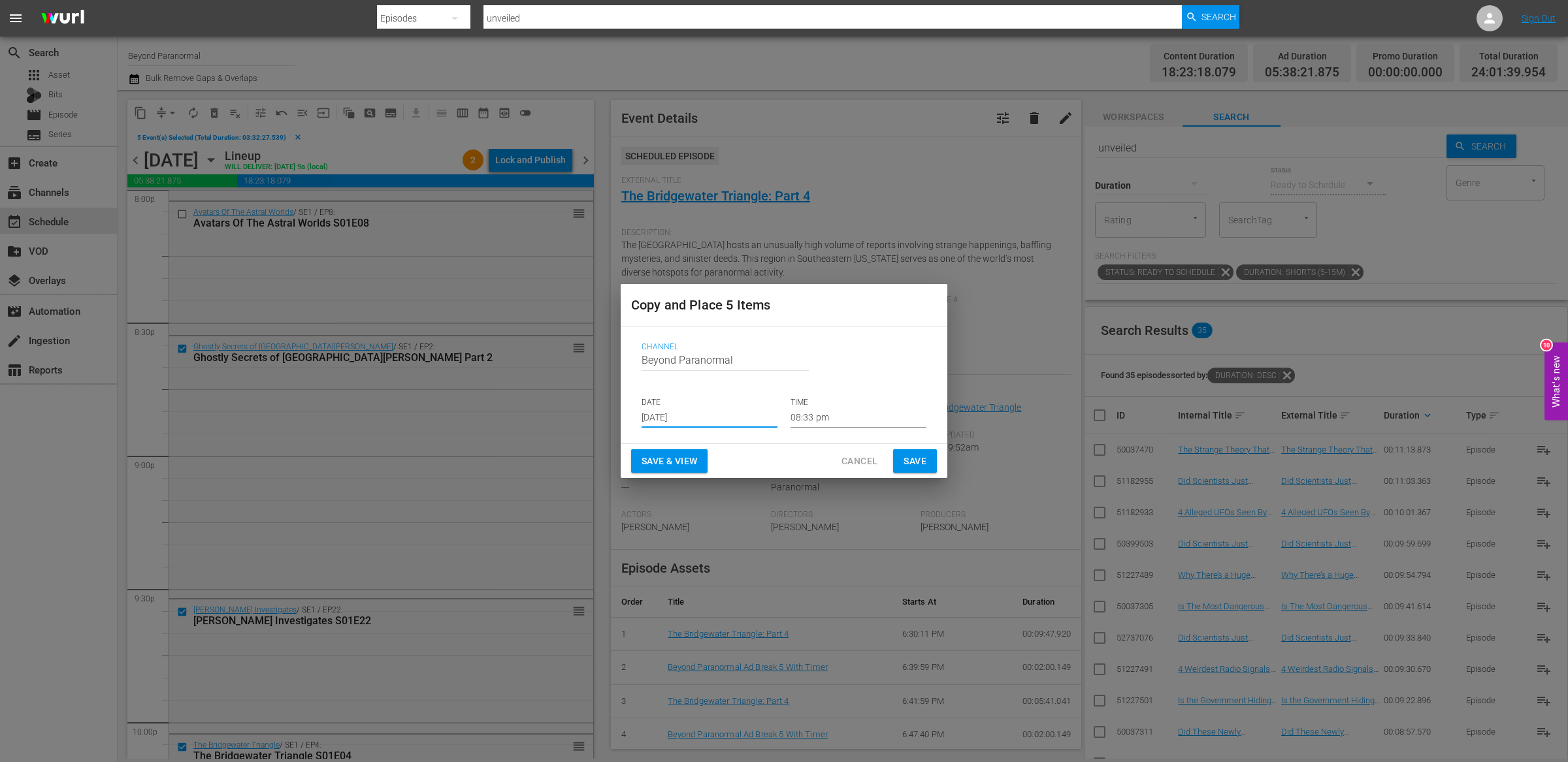
click at [803, 424] on input "08:33 pm" at bounding box center [858, 418] width 136 height 20
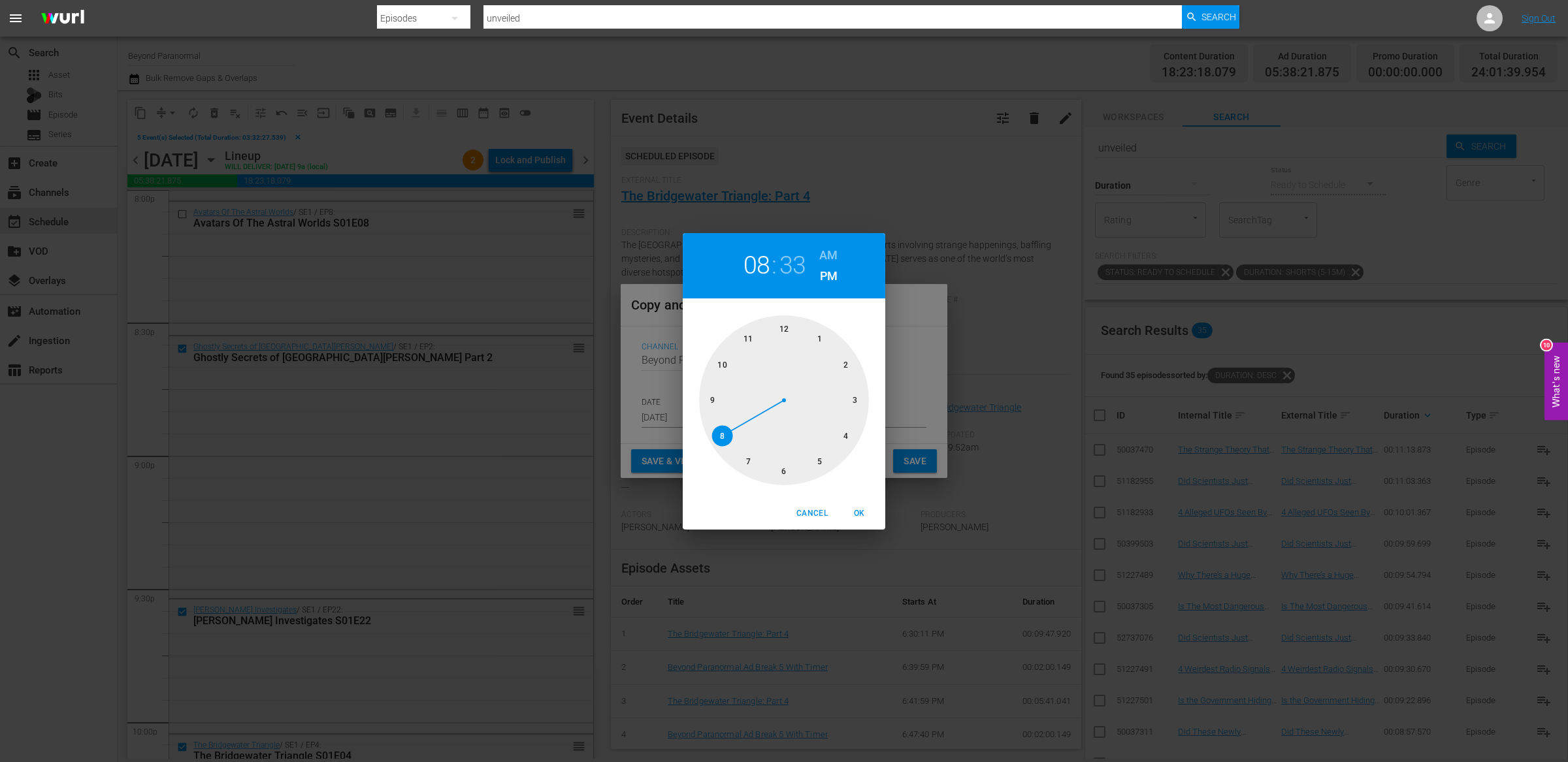
click at [782, 333] on div at bounding box center [784, 400] width 170 height 170
click at [830, 258] on h6 "AM" at bounding box center [828, 255] width 18 height 21
click at [790, 324] on div at bounding box center [784, 400] width 170 height 170
click at [865, 509] on span "OK" at bounding box center [859, 513] width 31 height 14
type input "12:00 am"
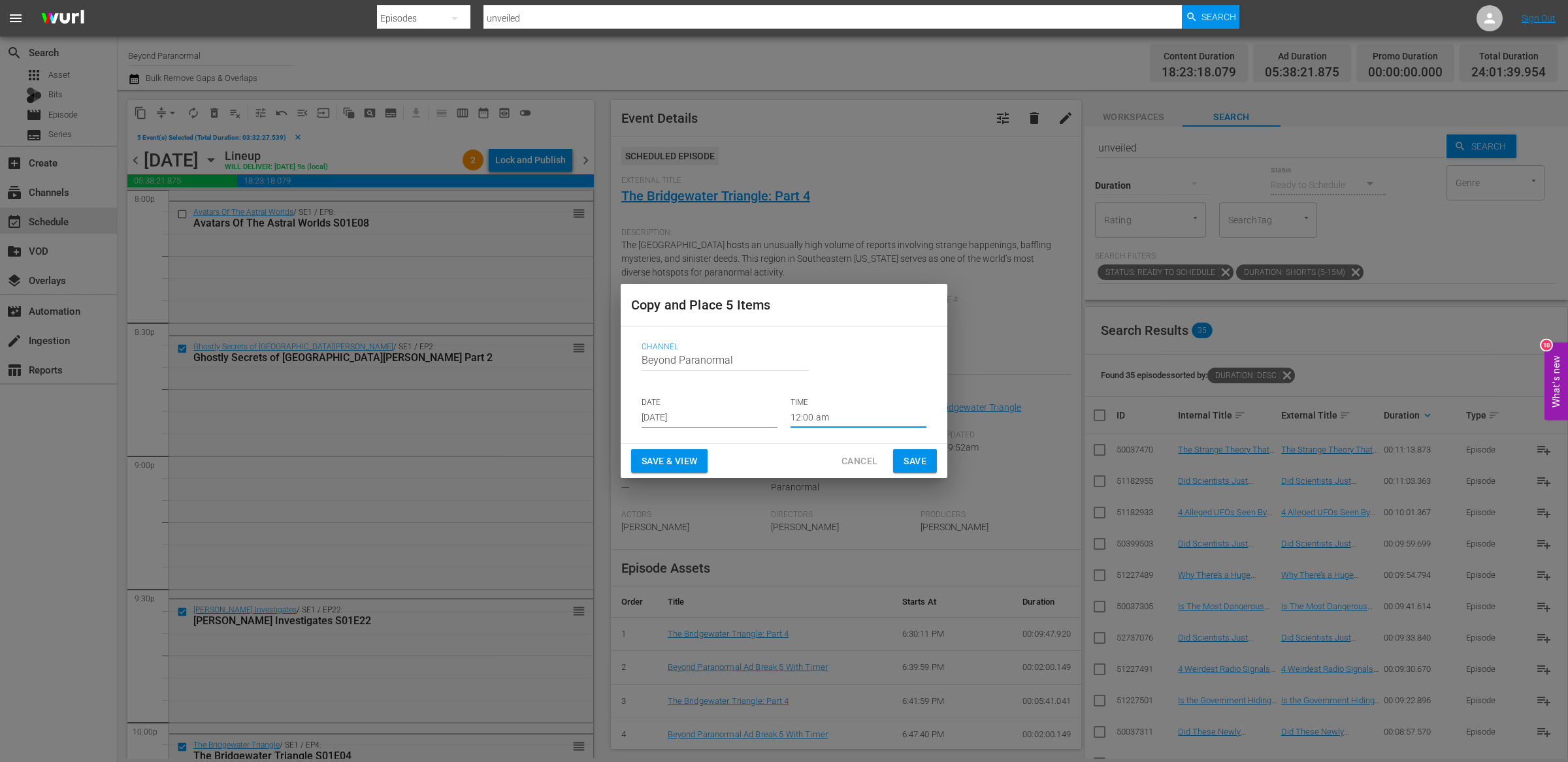
click at [909, 469] on button "Save" at bounding box center [915, 461] width 44 height 24
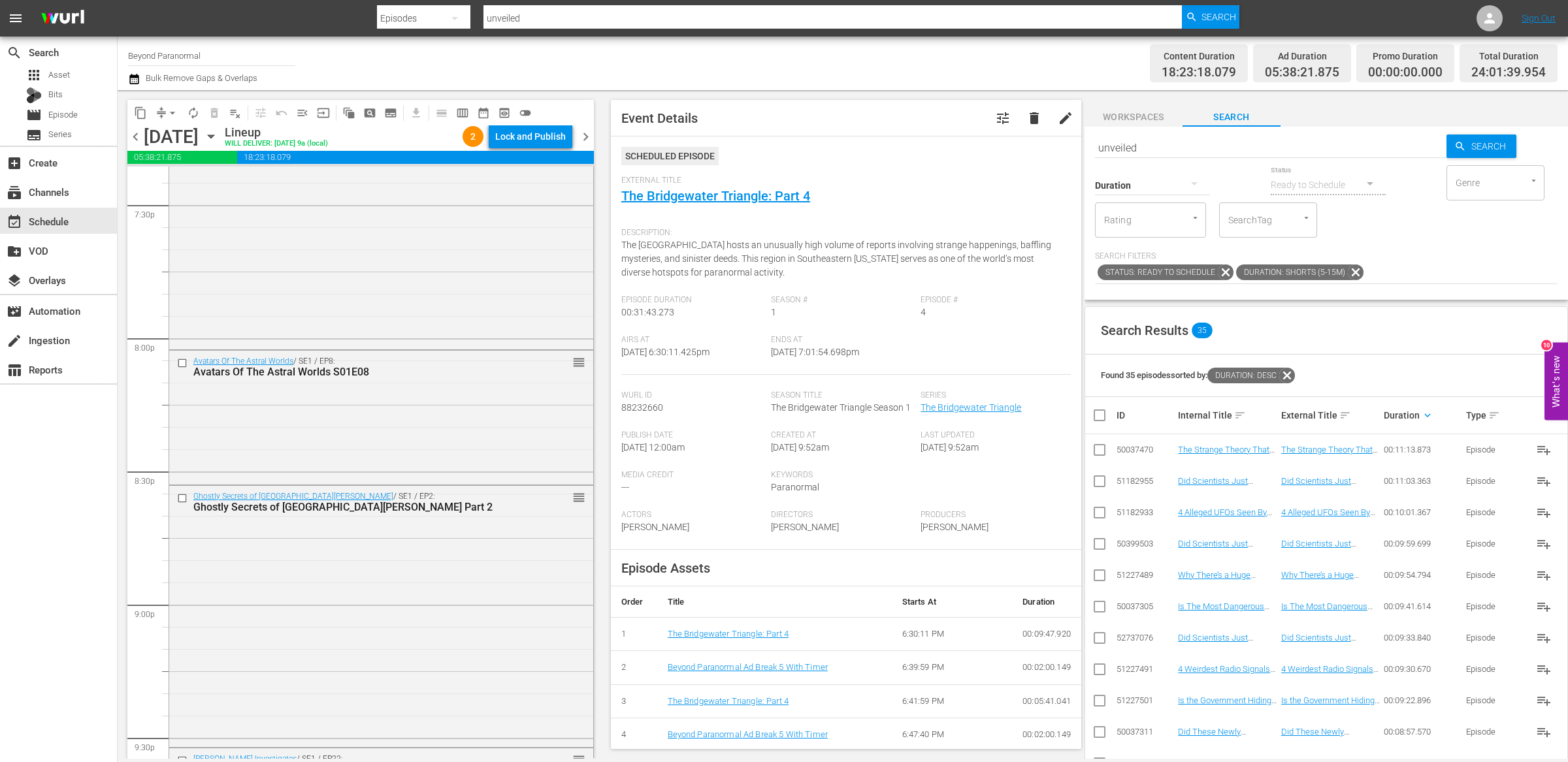
scroll to position [5824, 0]
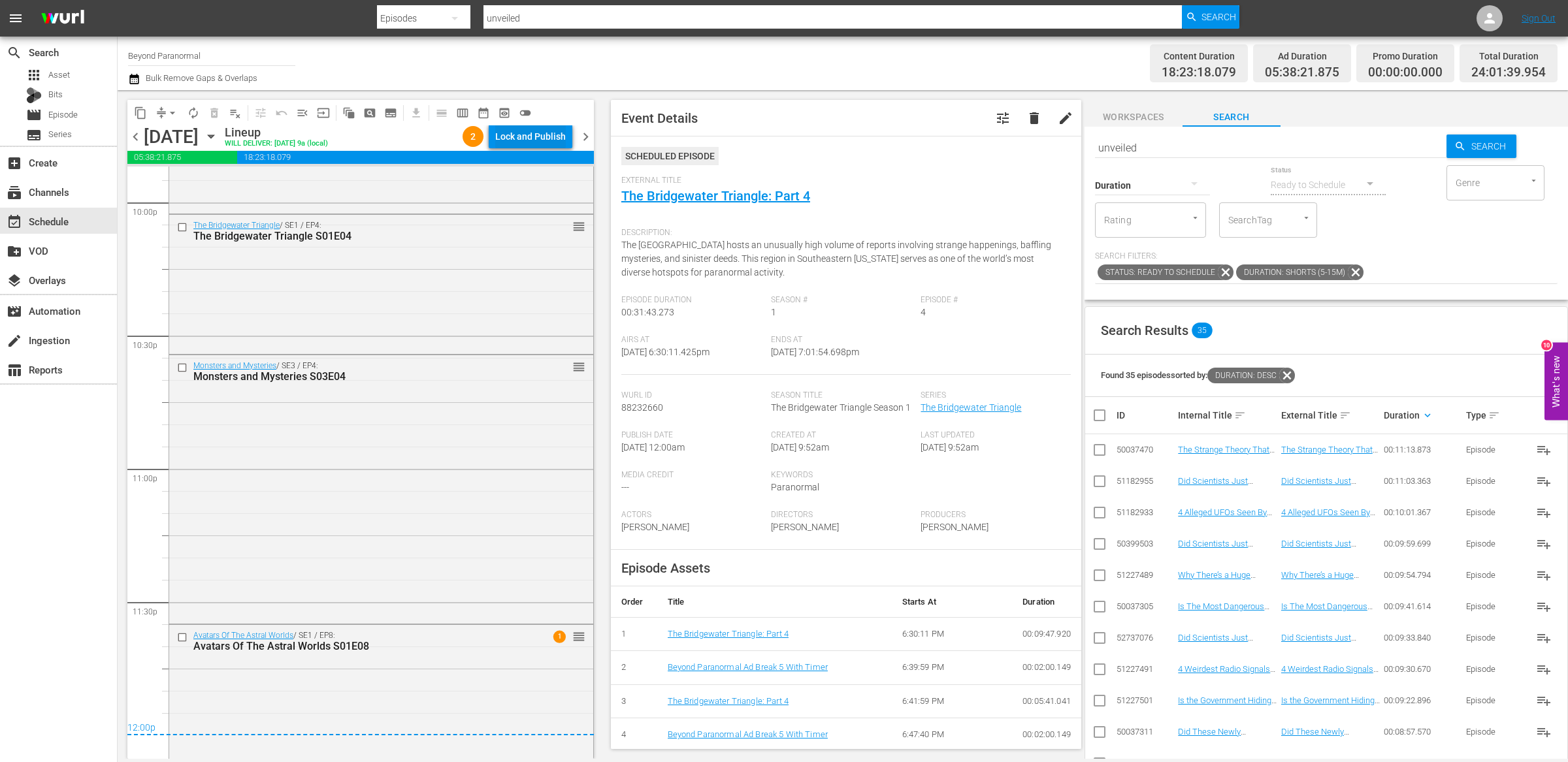
click at [550, 132] on div "Lock and Publish" at bounding box center [530, 136] width 71 height 24
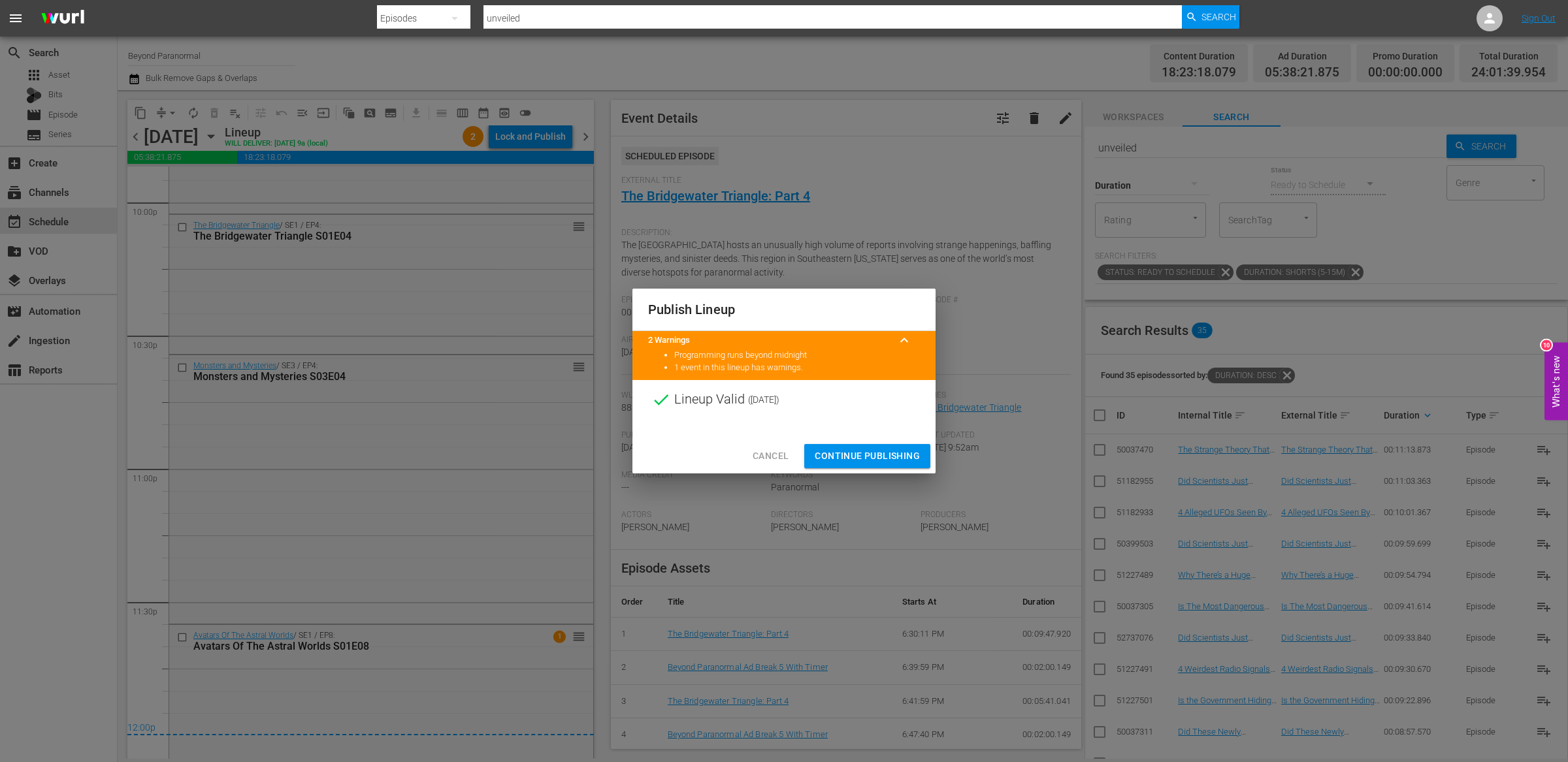
click at [854, 458] on span "Continue Publishing" at bounding box center [867, 456] width 105 height 16
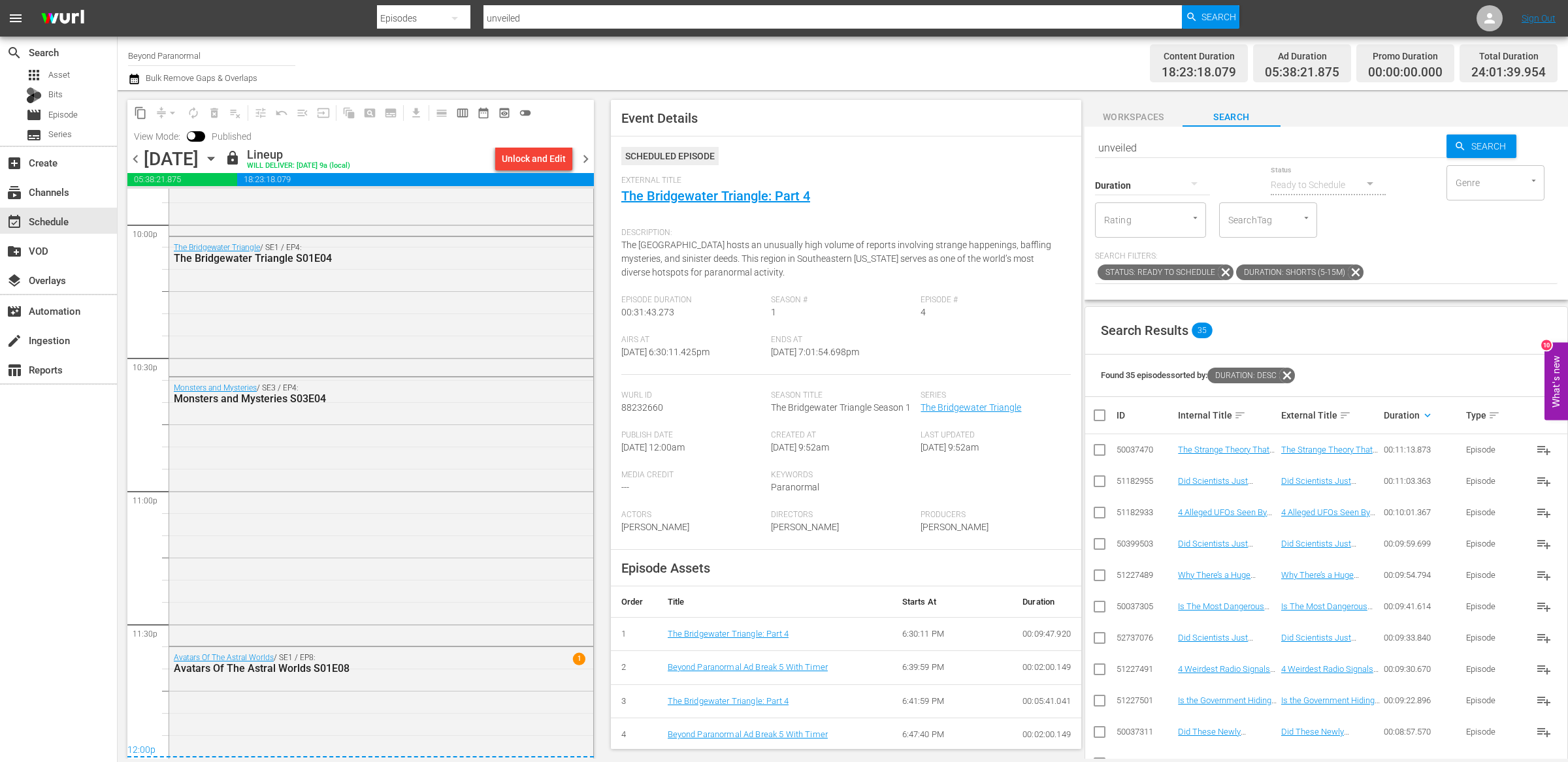
click at [590, 160] on span "chevron_right" at bounding box center [585, 159] width 16 height 16
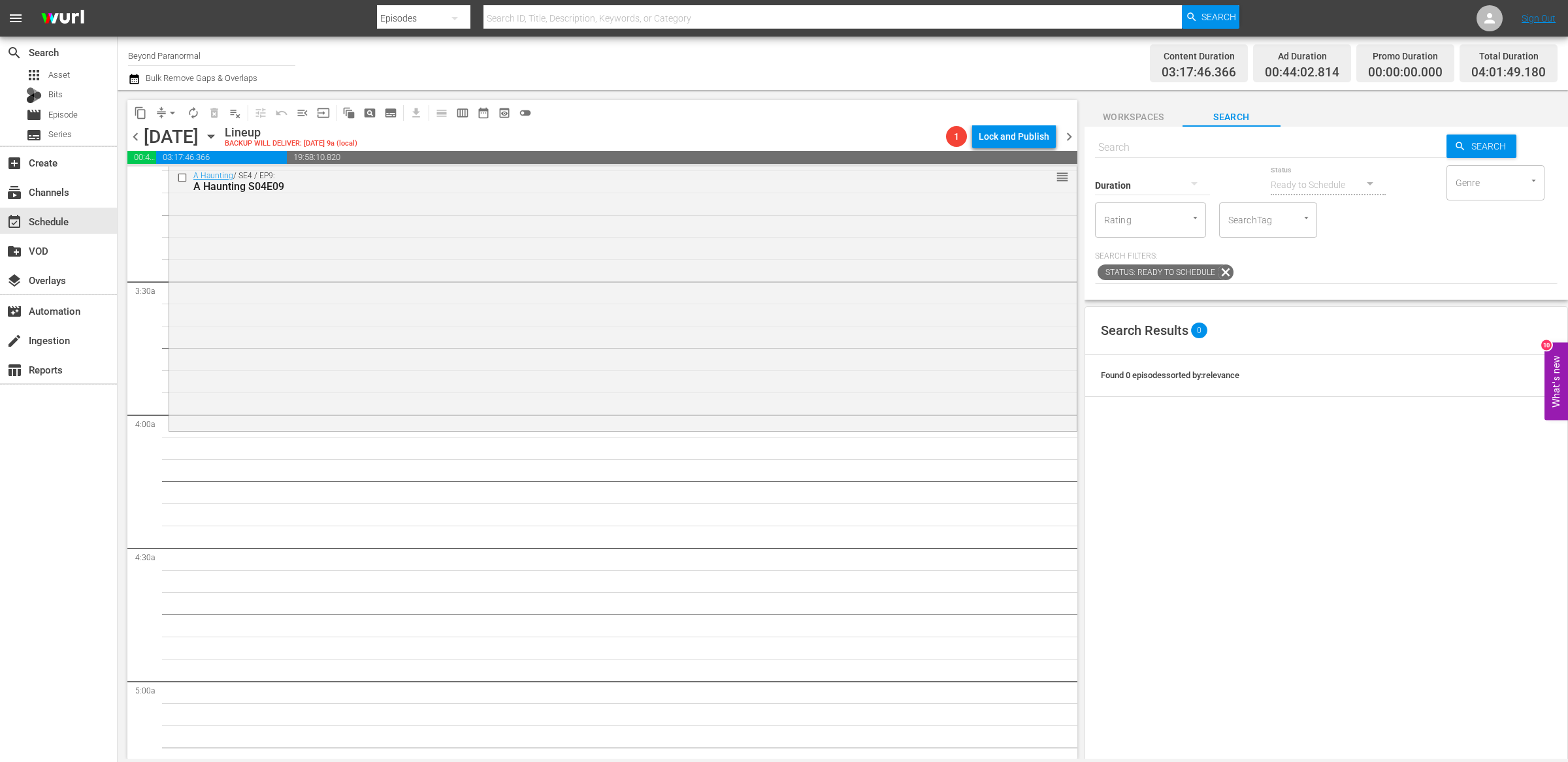
scroll to position [822, 0]
click at [146, 108] on span "content_copy" at bounding box center [140, 113] width 13 height 13
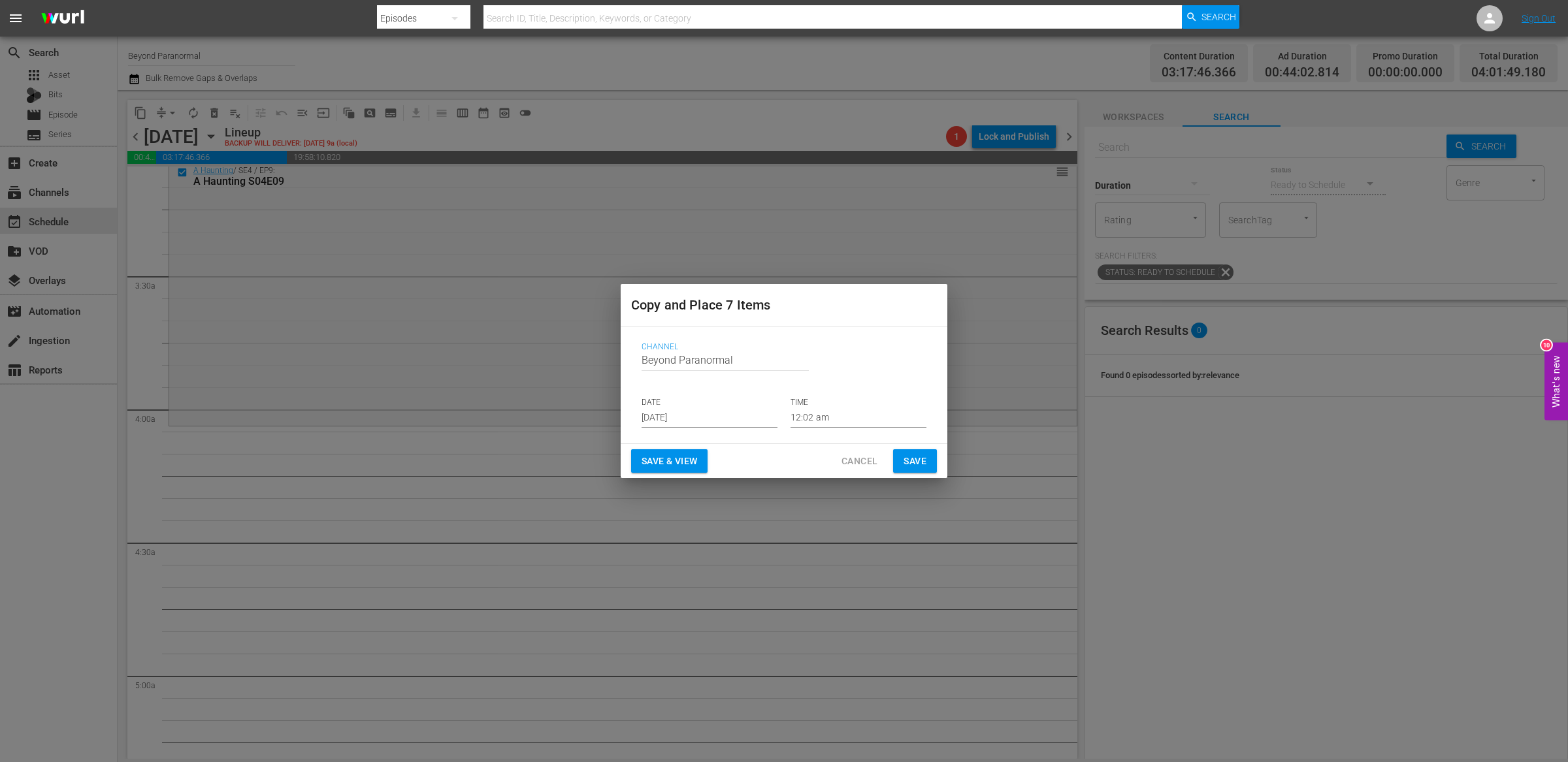
click at [680, 421] on input "[DATE]" at bounding box center [709, 418] width 136 height 20
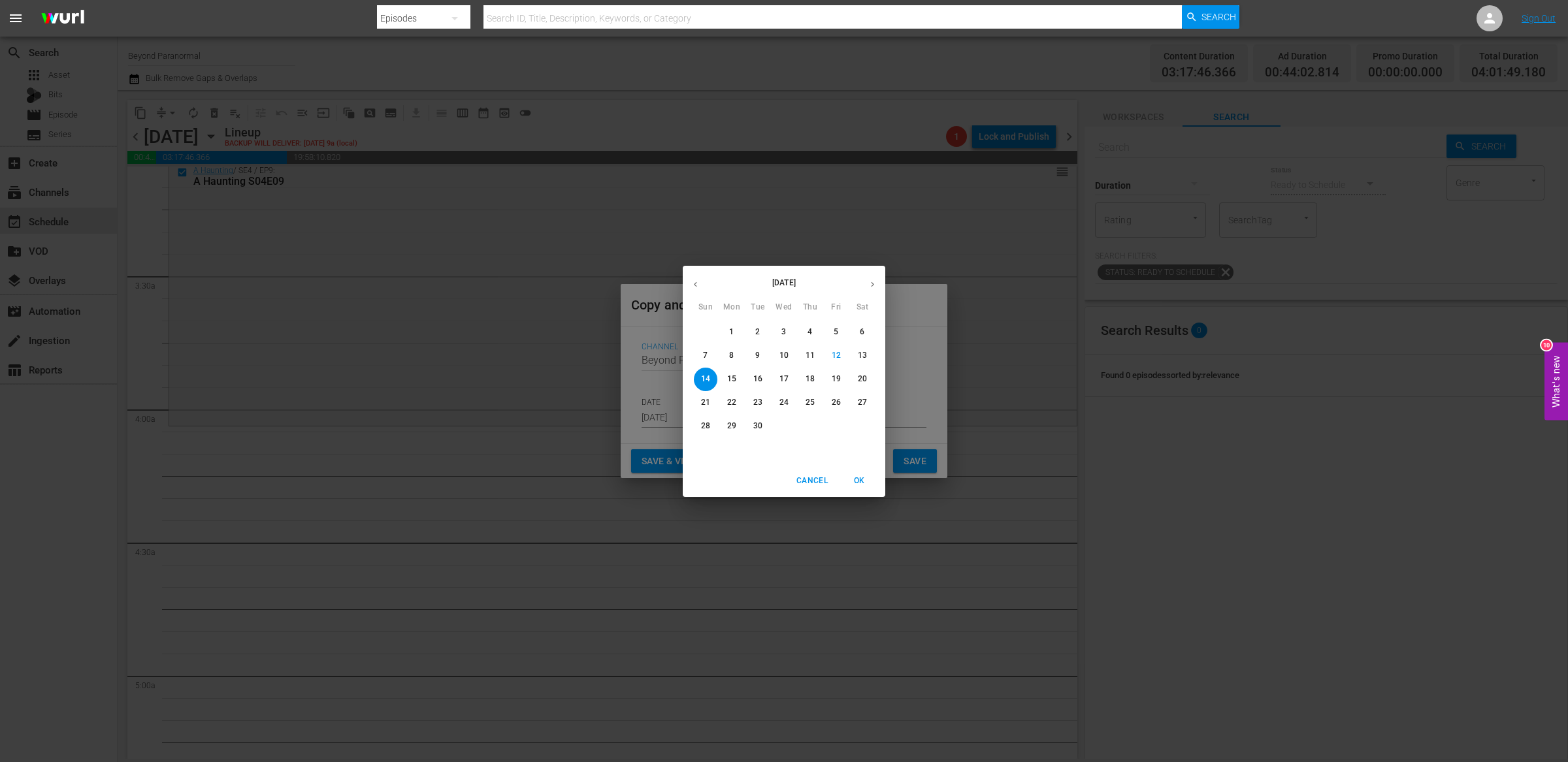
click at [868, 284] on icon "button" at bounding box center [872, 284] width 10 height 10
click at [726, 405] on span "20" at bounding box center [731, 403] width 24 height 11
type input "Oct 20th 2025"
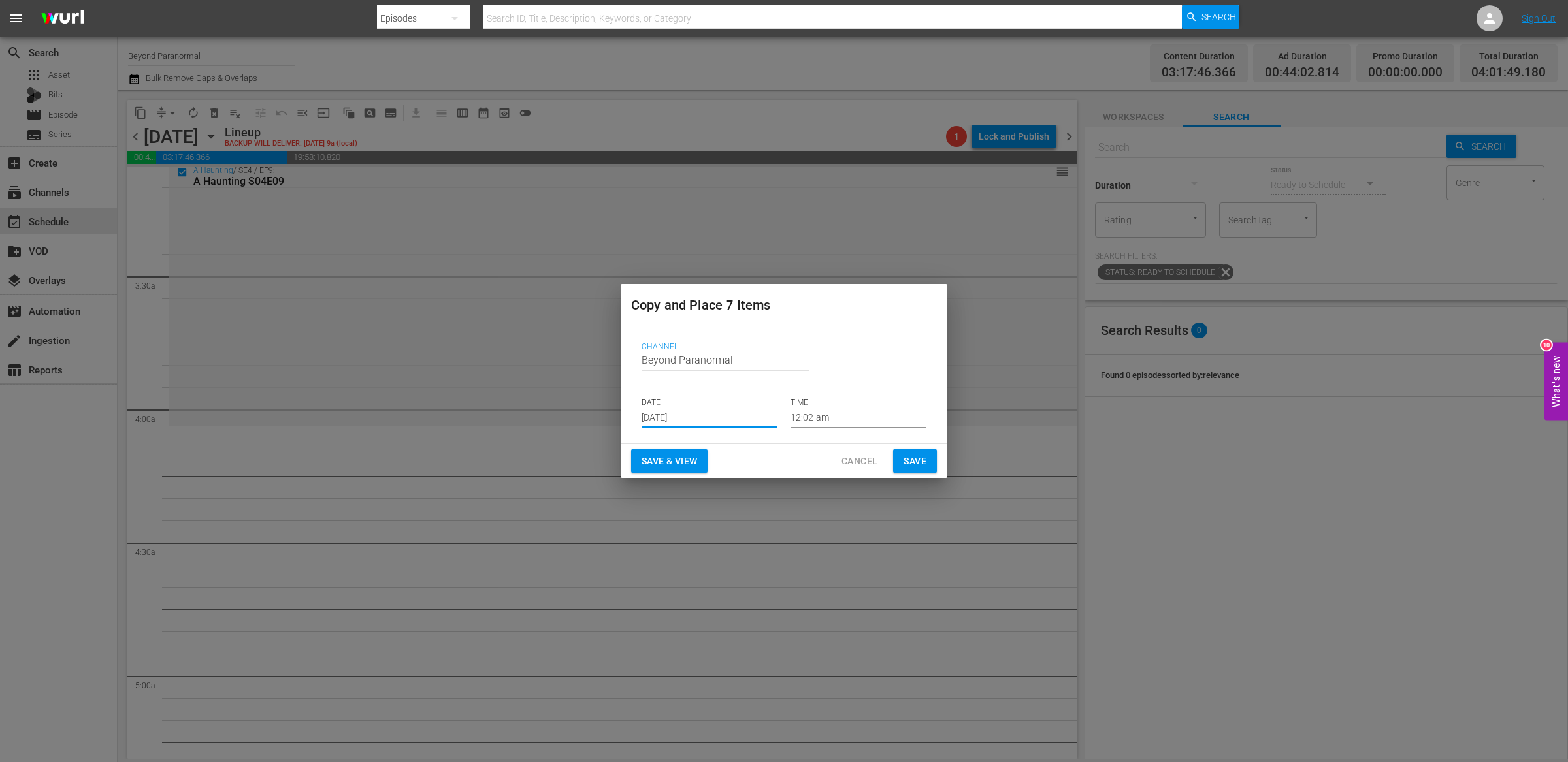
click at [819, 421] on input "12:02 am" at bounding box center [858, 418] width 136 height 20
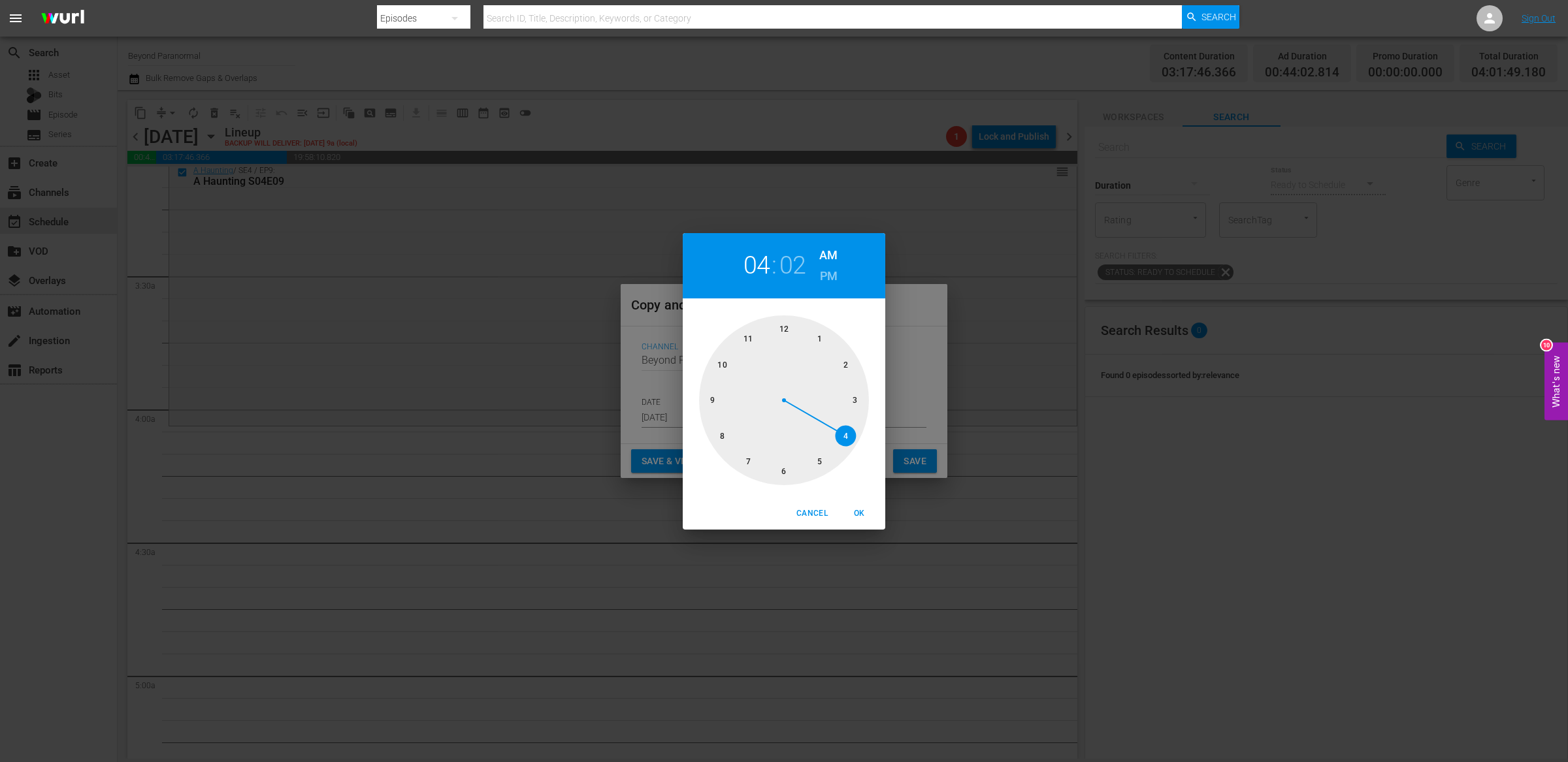
click at [842, 437] on div at bounding box center [784, 400] width 170 height 170
click at [868, 516] on span "OK" at bounding box center [859, 513] width 31 height 14
type input "04:02 am"
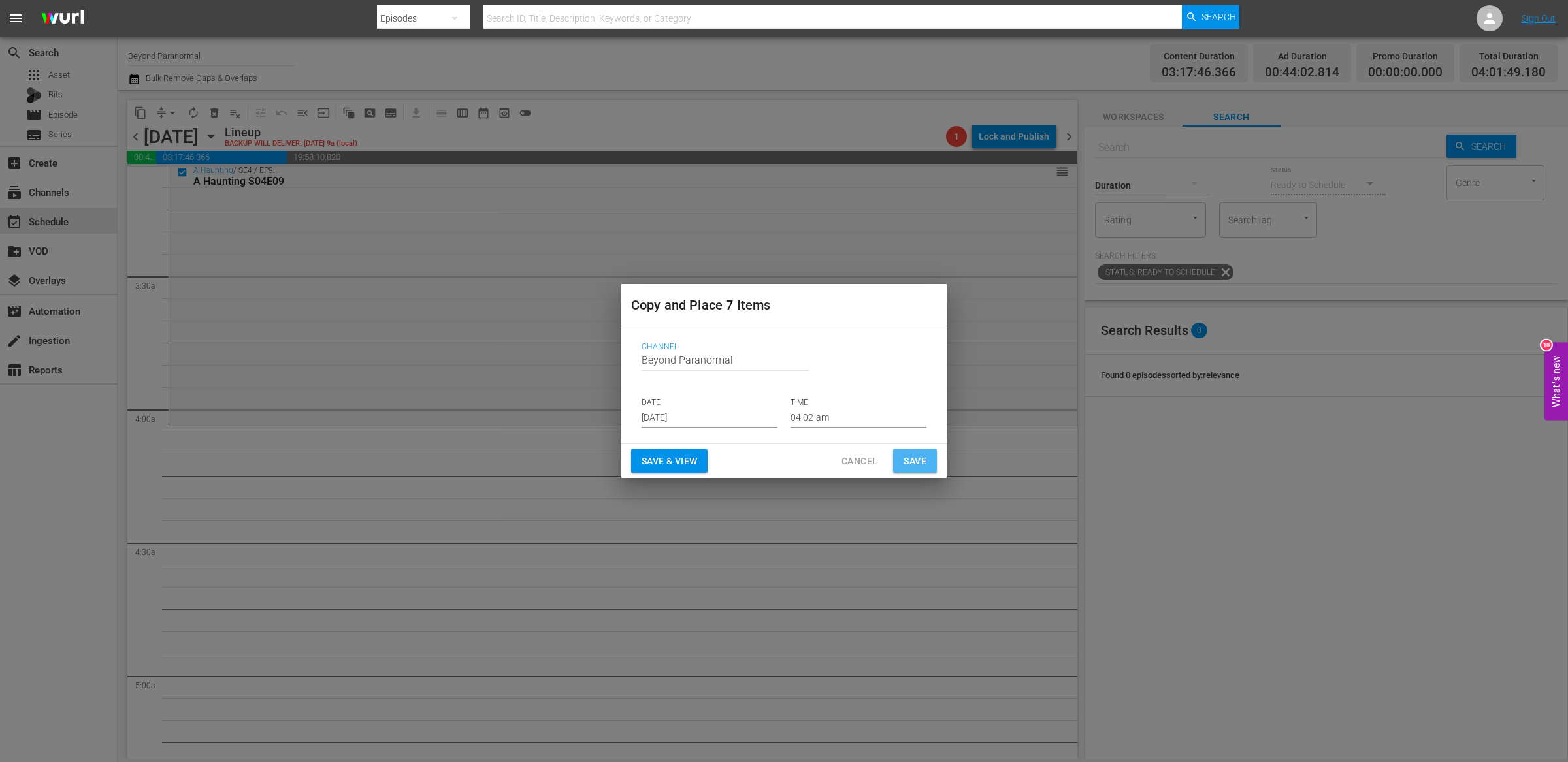
click at [901, 460] on button "Save" at bounding box center [915, 461] width 44 height 24
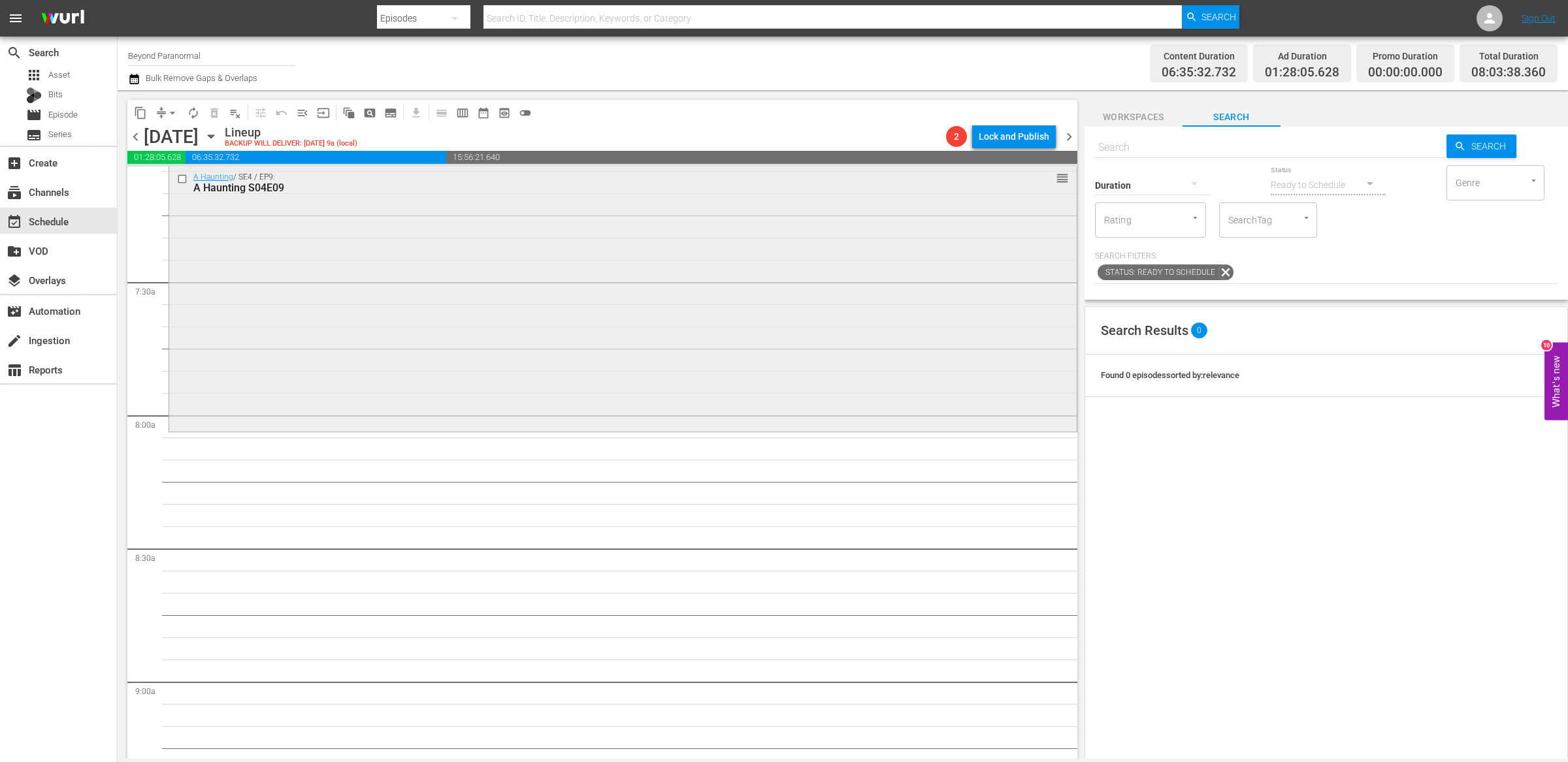
scroll to position [1885, 0]
click at [146, 113] on span "content_copy" at bounding box center [140, 113] width 13 height 13
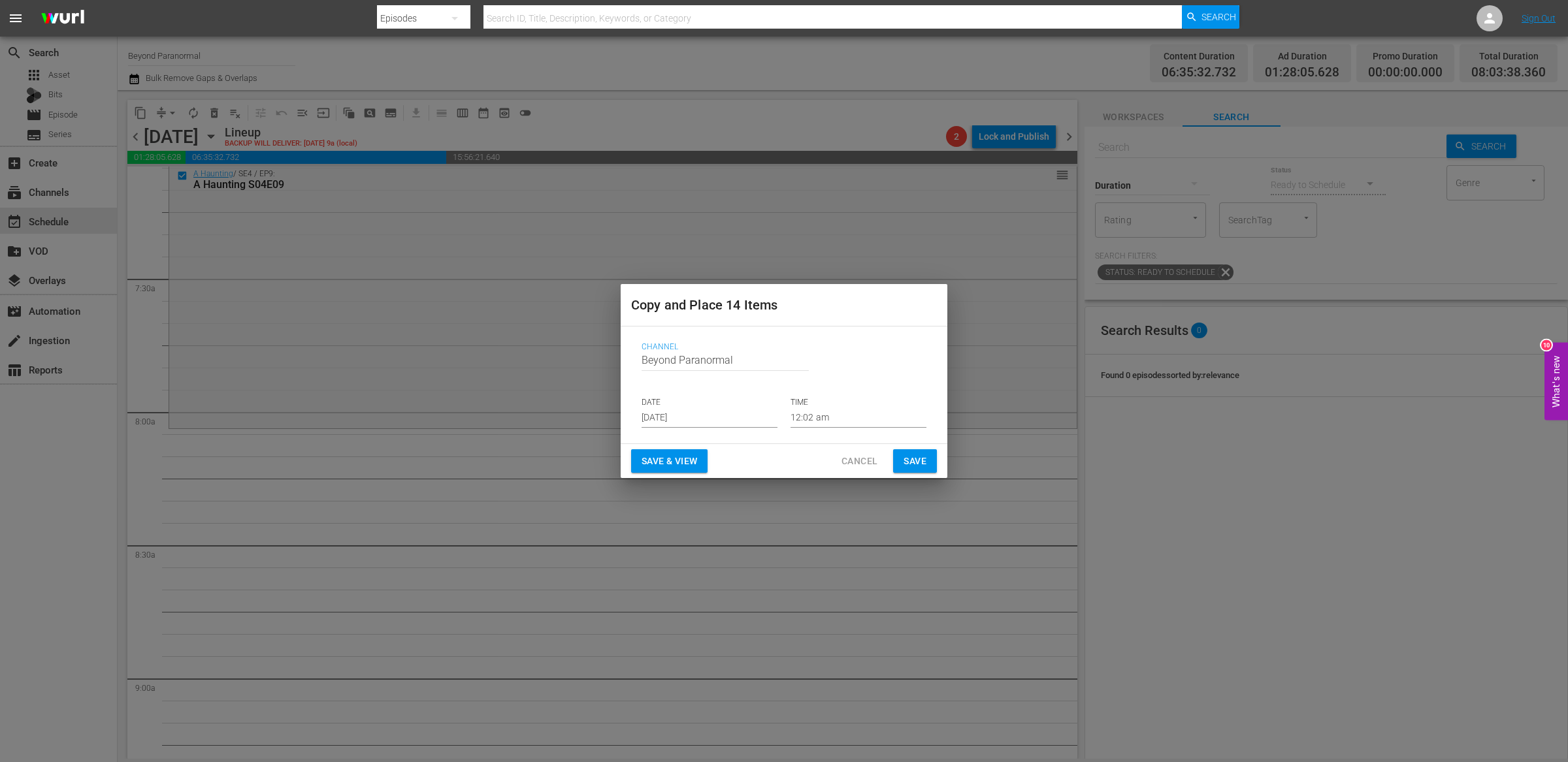
click at [689, 421] on input "[DATE]" at bounding box center [709, 418] width 136 height 20
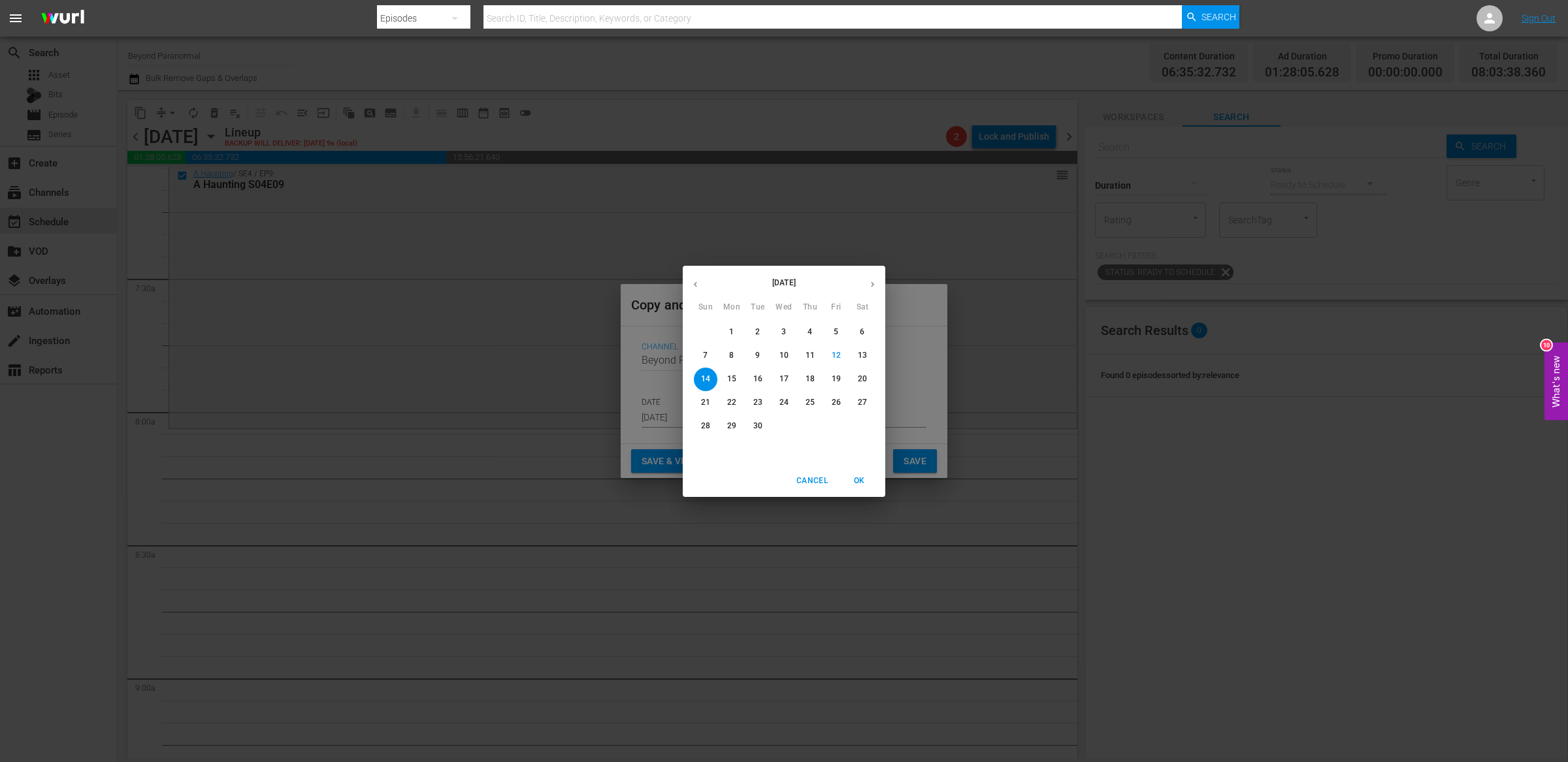
click at [872, 280] on icon "button" at bounding box center [872, 284] width 10 height 10
click at [732, 406] on p "20" at bounding box center [731, 403] width 9 height 11
type input "Oct 20th 2025"
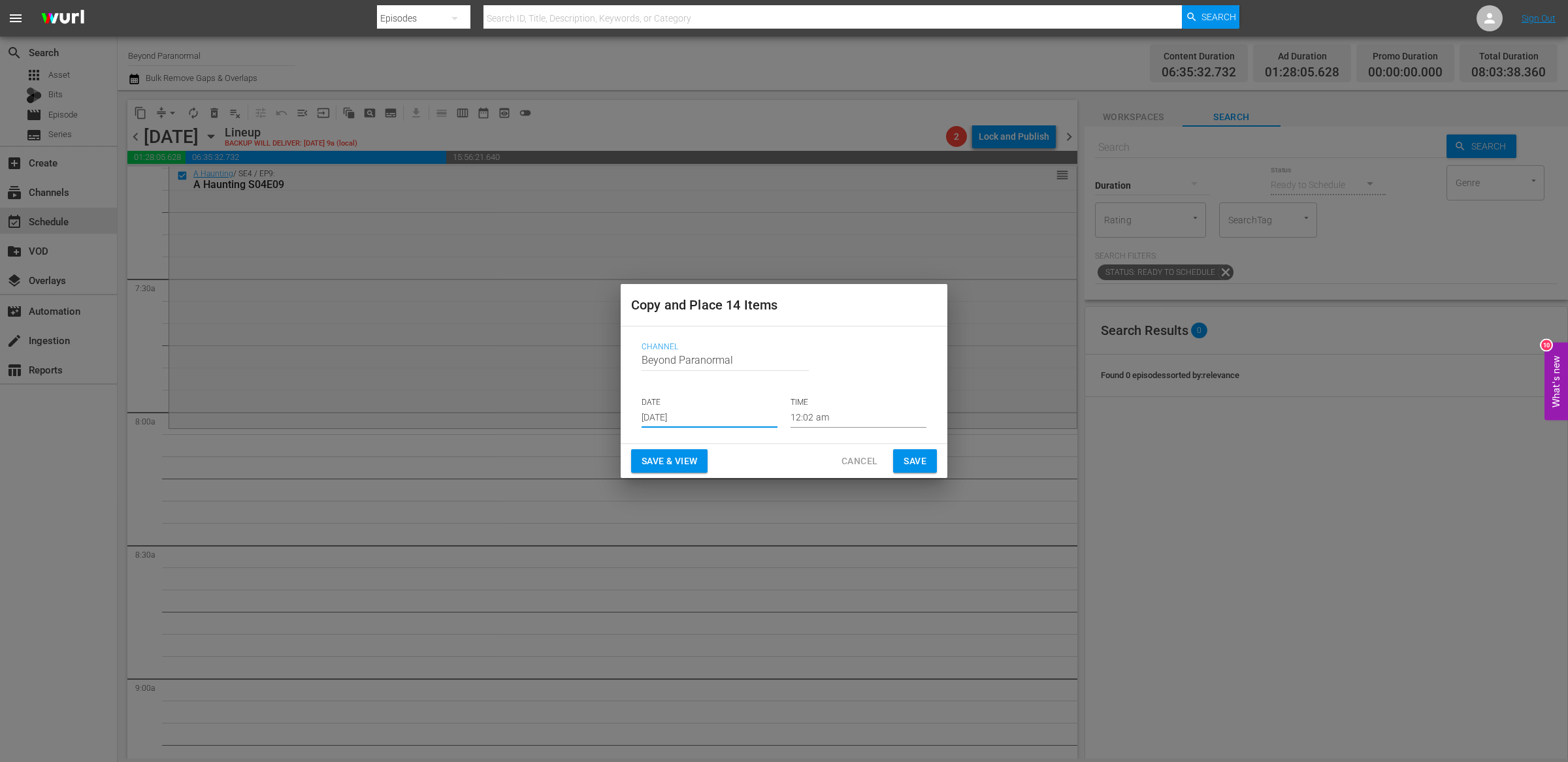
click at [825, 420] on input "12:02 am" at bounding box center [858, 418] width 136 height 20
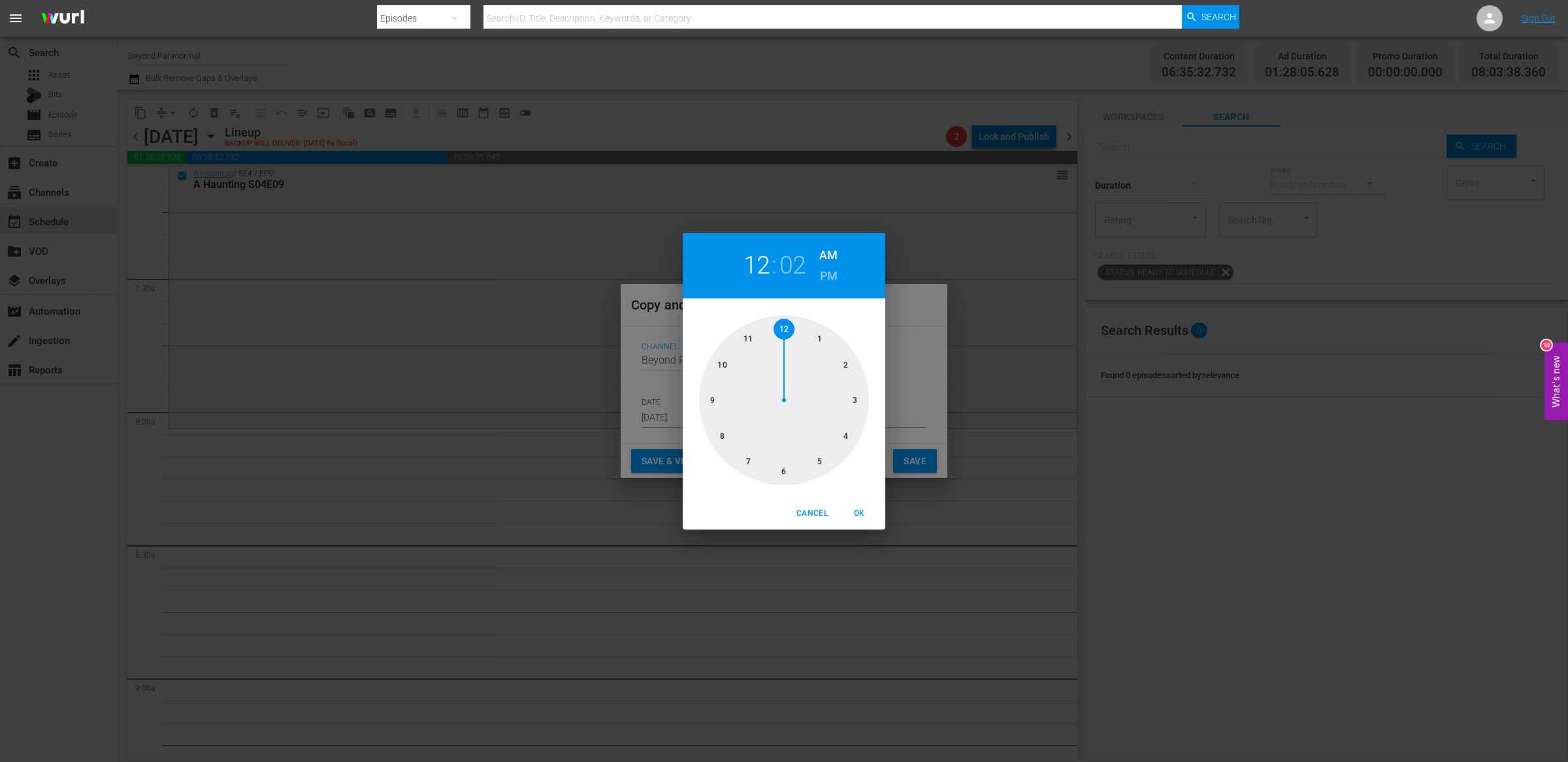
click at [718, 438] on div at bounding box center [784, 400] width 170 height 170
click at [859, 517] on span "OK" at bounding box center [859, 513] width 31 height 14
type input "08:02 am"
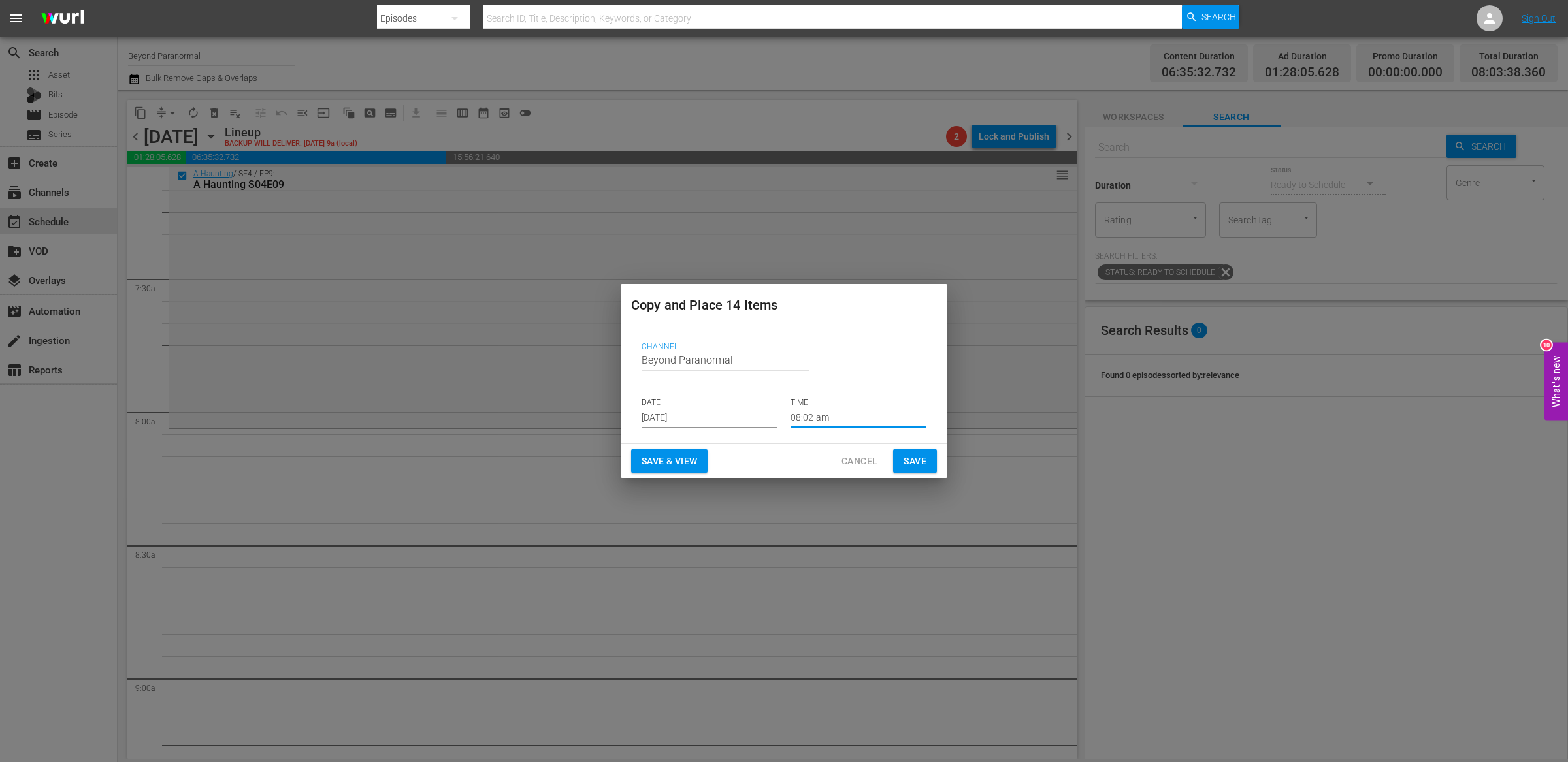
click at [904, 459] on span "Save" at bounding box center [915, 461] width 23 height 16
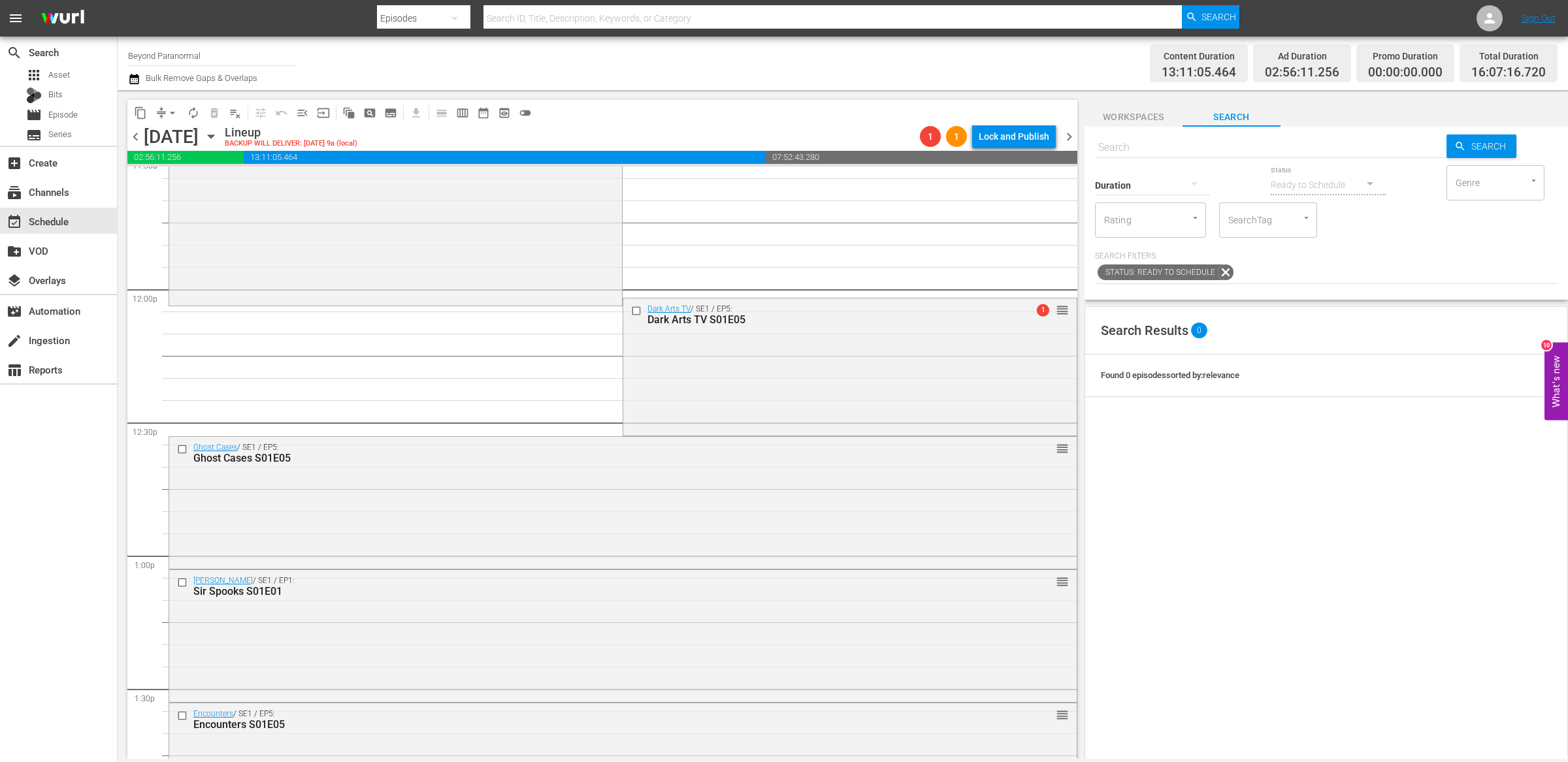
scroll to position [3188, 0]
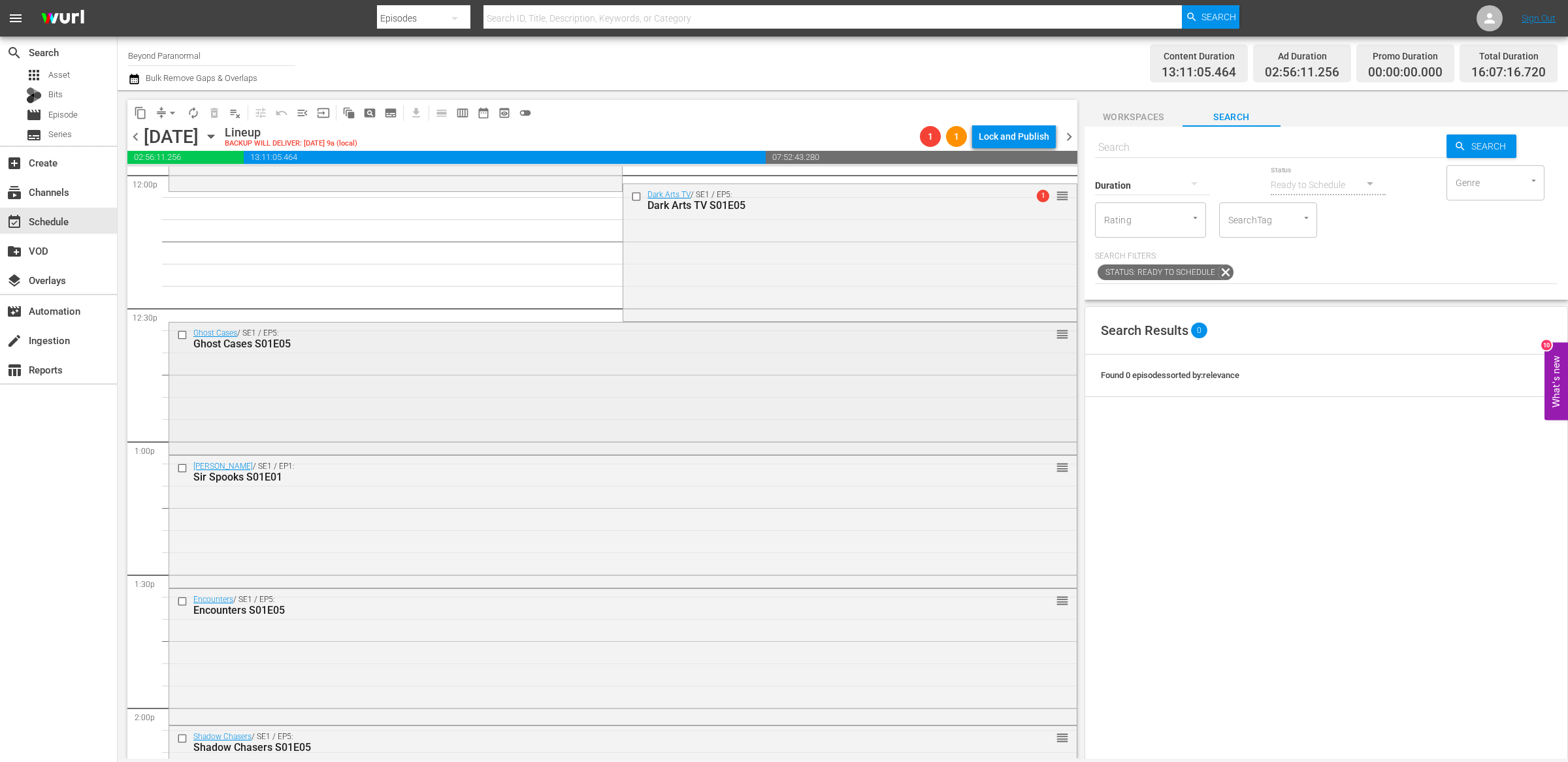
click at [180, 337] on input "checkbox" at bounding box center [183, 336] width 14 height 11
click at [183, 463] on input "checkbox" at bounding box center [183, 468] width 14 height 11
click at [183, 601] on input "checkbox" at bounding box center [183, 601] width 14 height 11
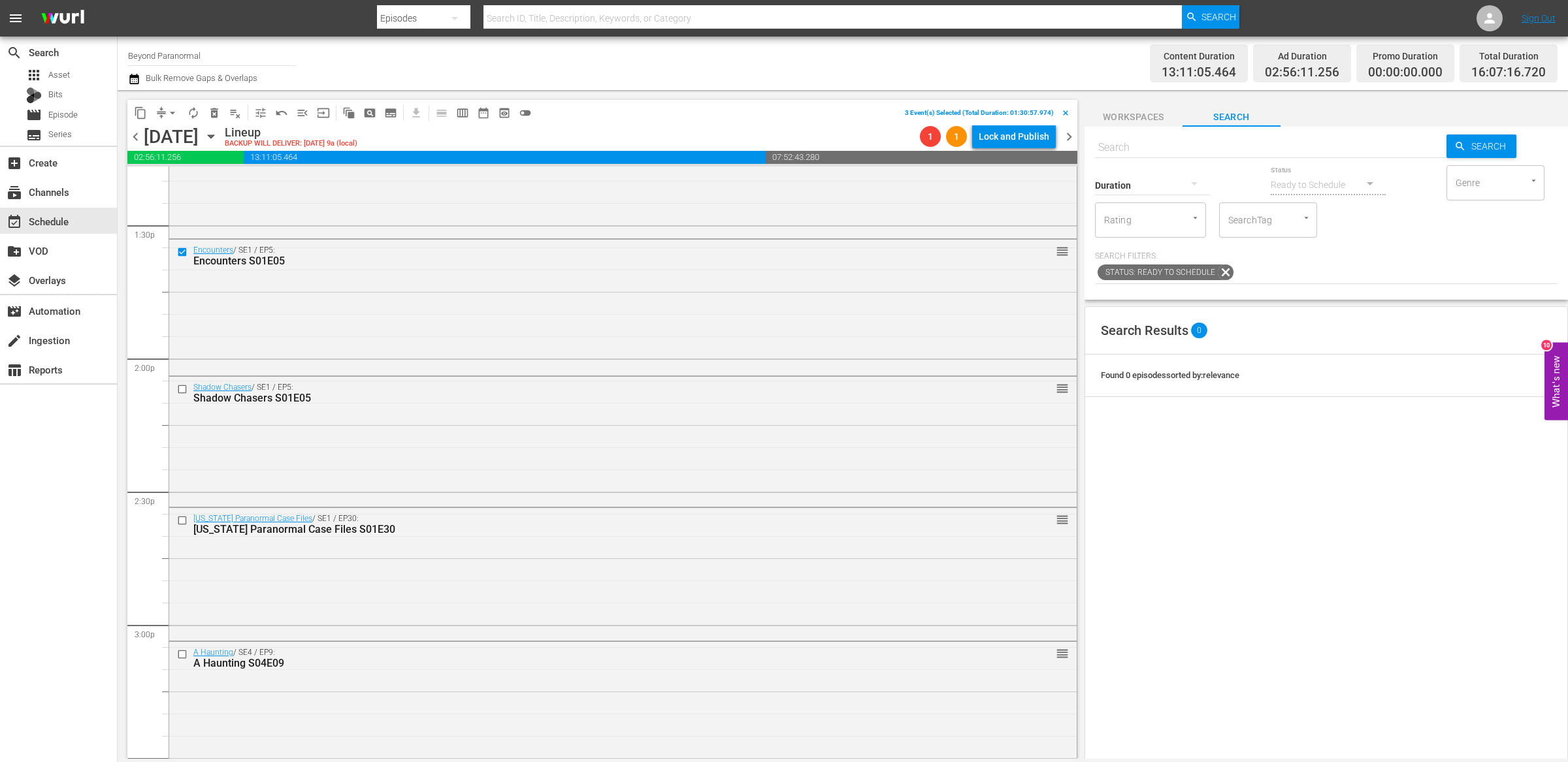
scroll to position [3556, 0]
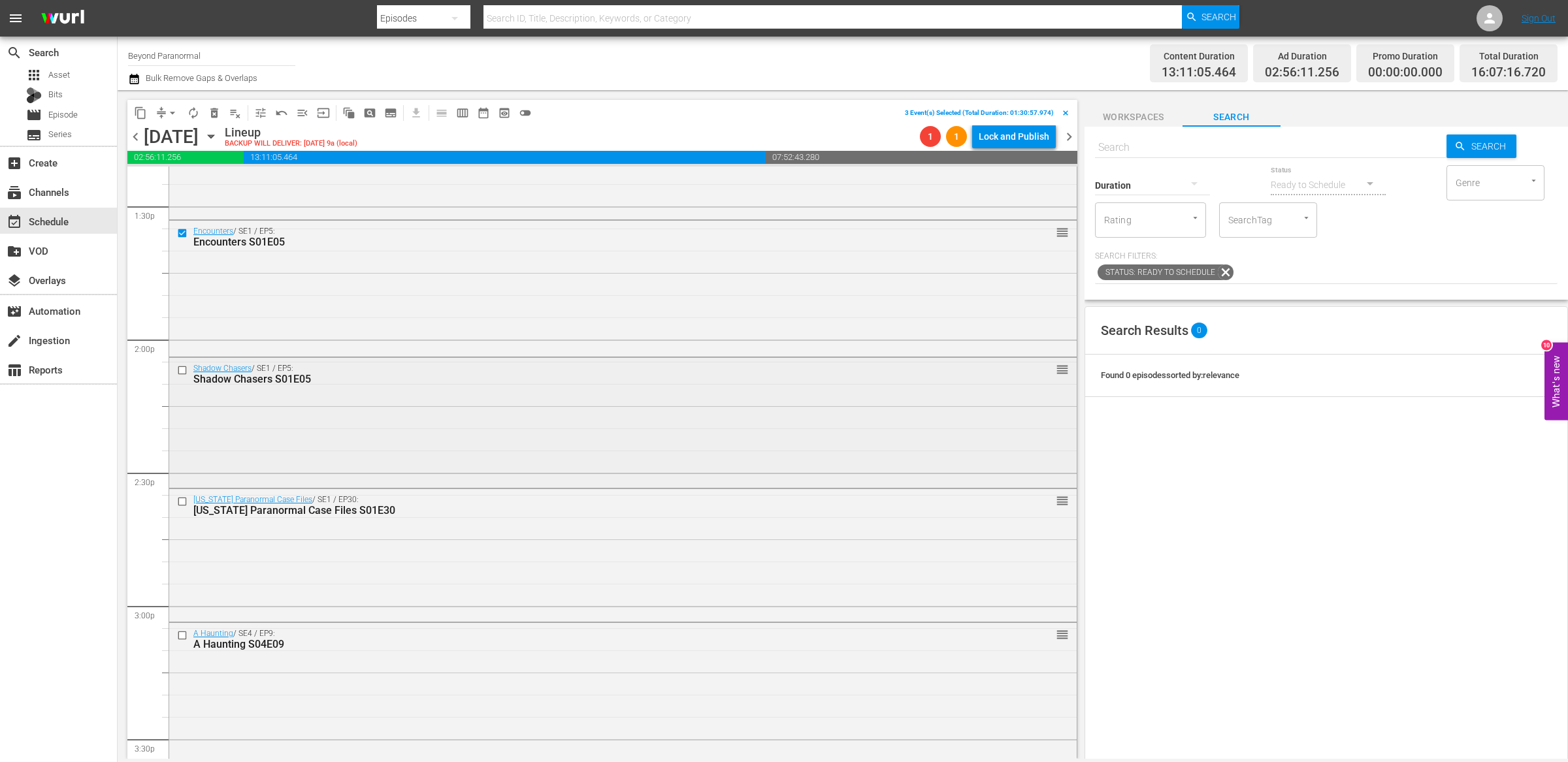
click at [182, 369] on input "checkbox" at bounding box center [183, 370] width 14 height 11
click at [179, 504] on input "checkbox" at bounding box center [183, 501] width 14 height 11
click at [182, 636] on input "checkbox" at bounding box center [183, 636] width 14 height 11
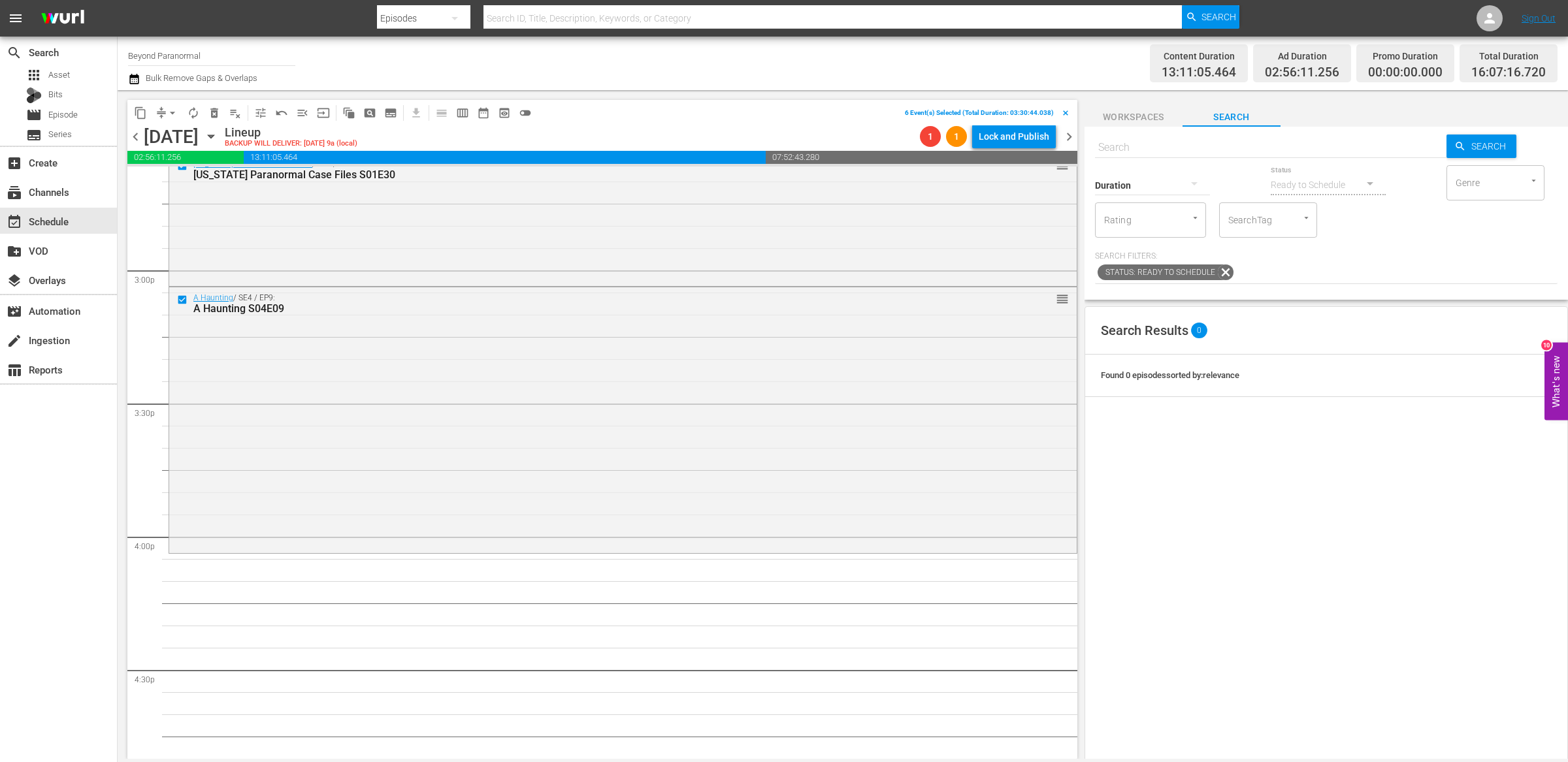
scroll to position [3893, 0]
click at [216, 109] on span "delete_forever_outlined" at bounding box center [214, 113] width 13 height 13
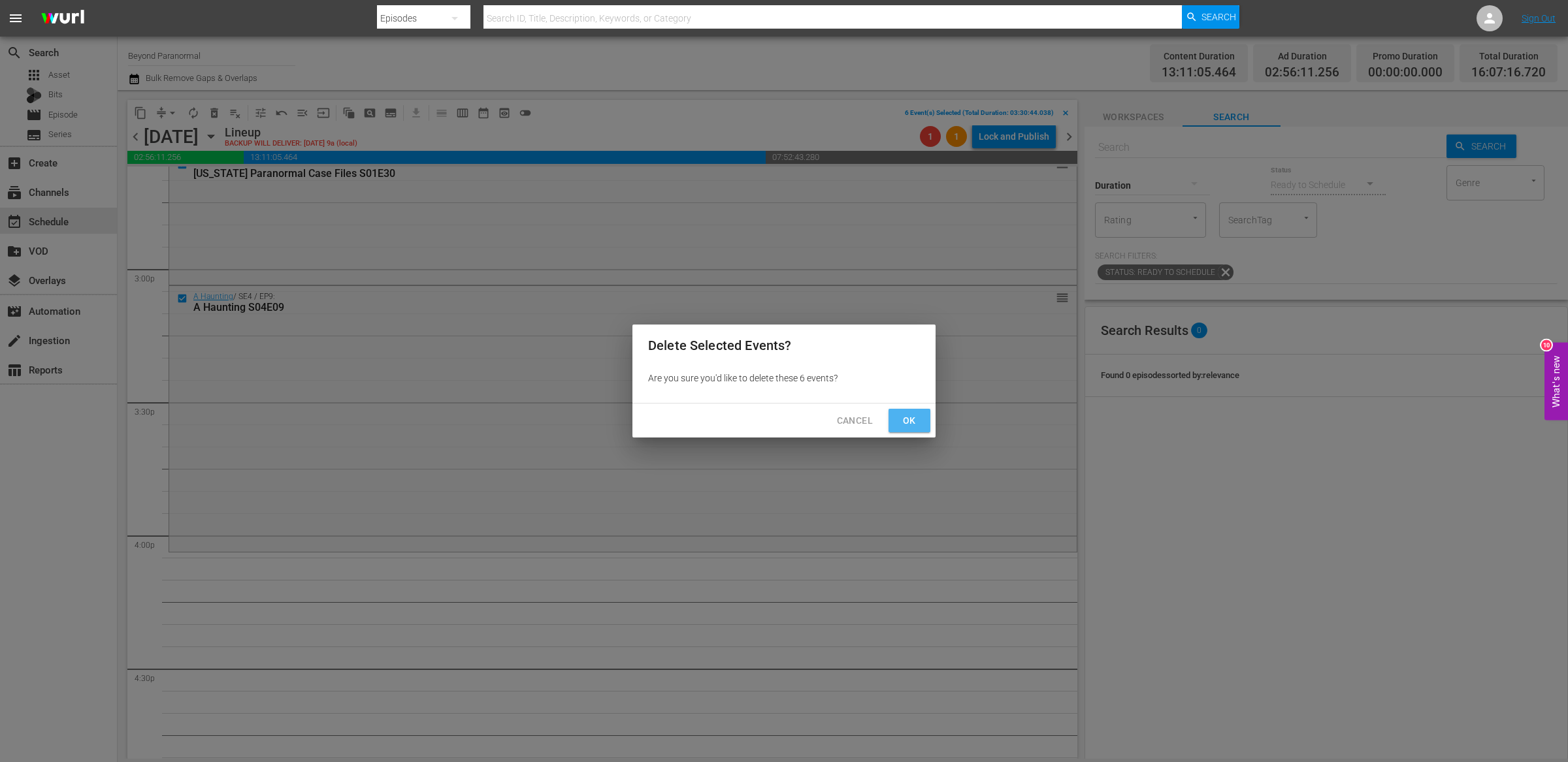
click at [896, 415] on button "Ok" at bounding box center [908, 421] width 42 height 24
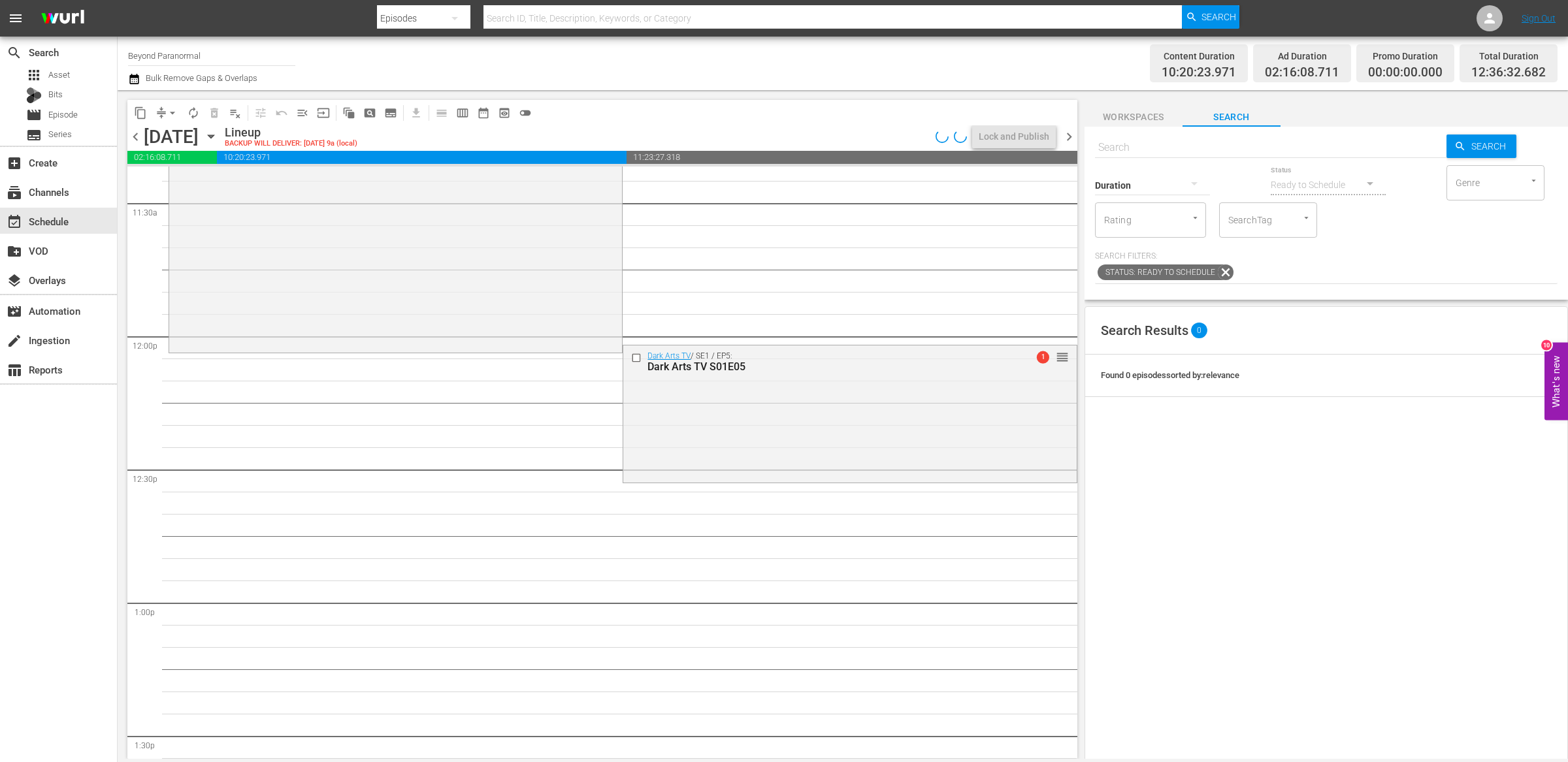
scroll to position [3041, 0]
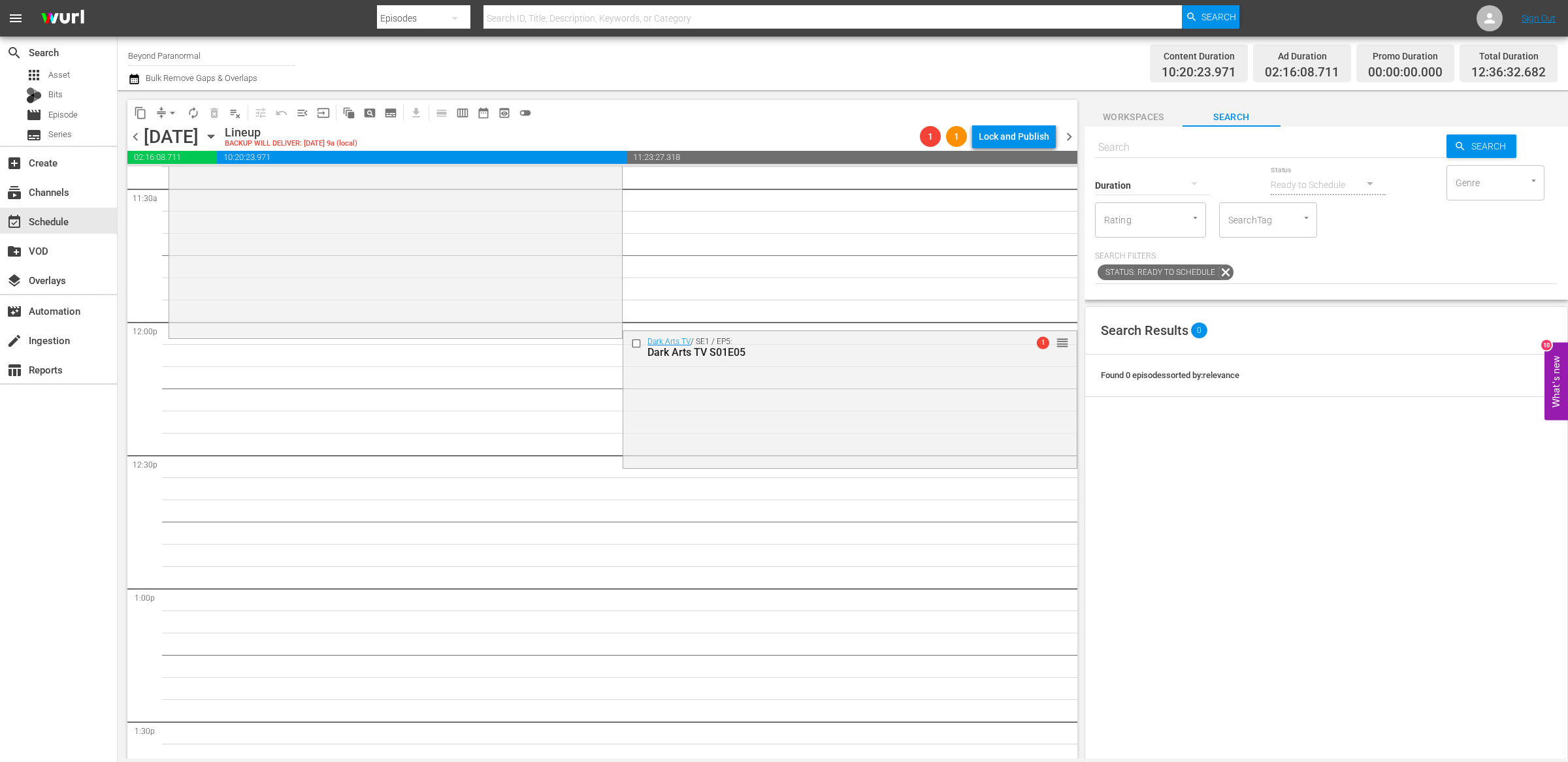
click at [1157, 144] on input "text" at bounding box center [1270, 148] width 351 height 31
paste input "The Conspiracy Show S03E01"
type input "The Conspiracy Show S03E01"
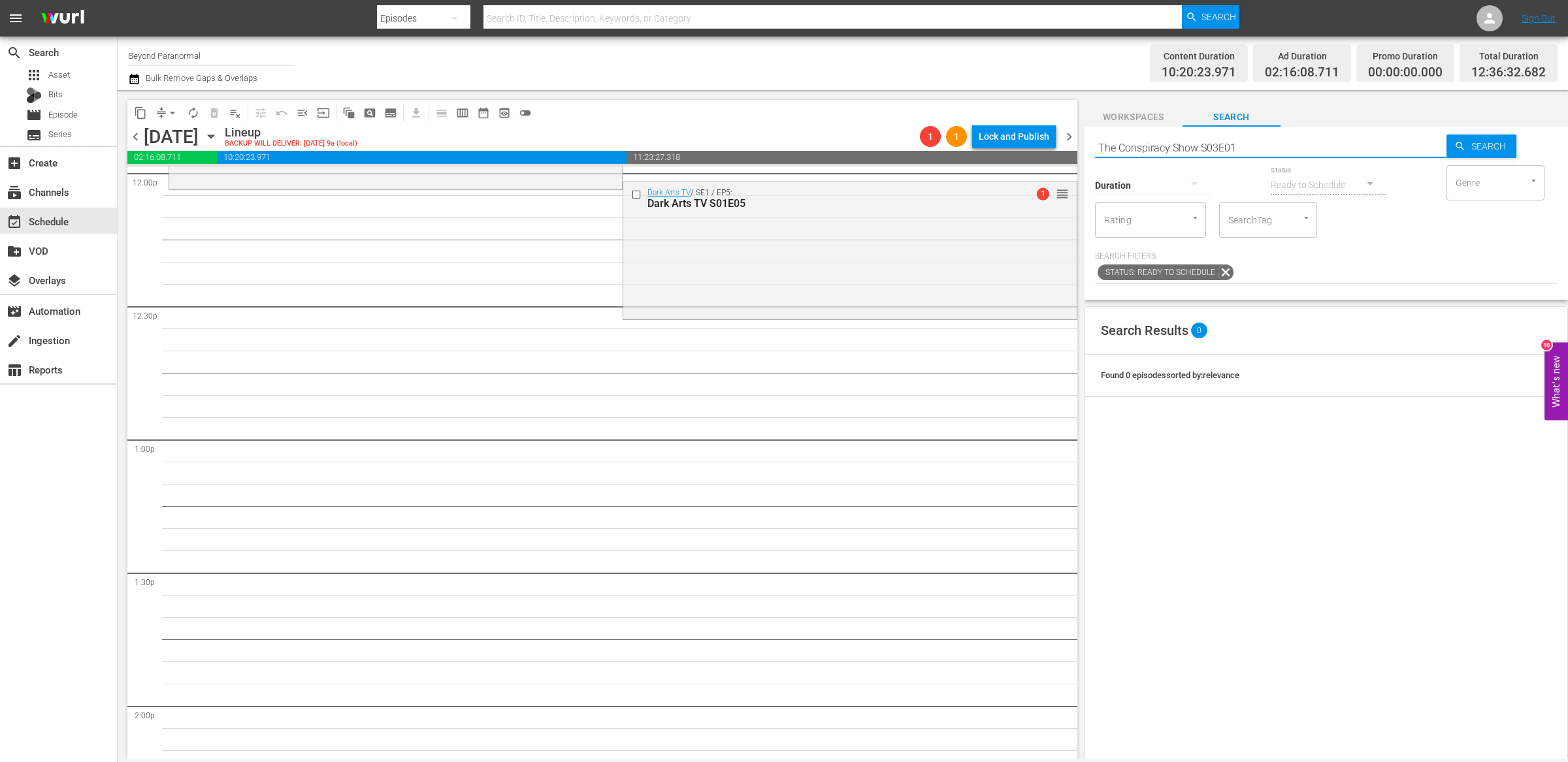
scroll to position [3201, 0]
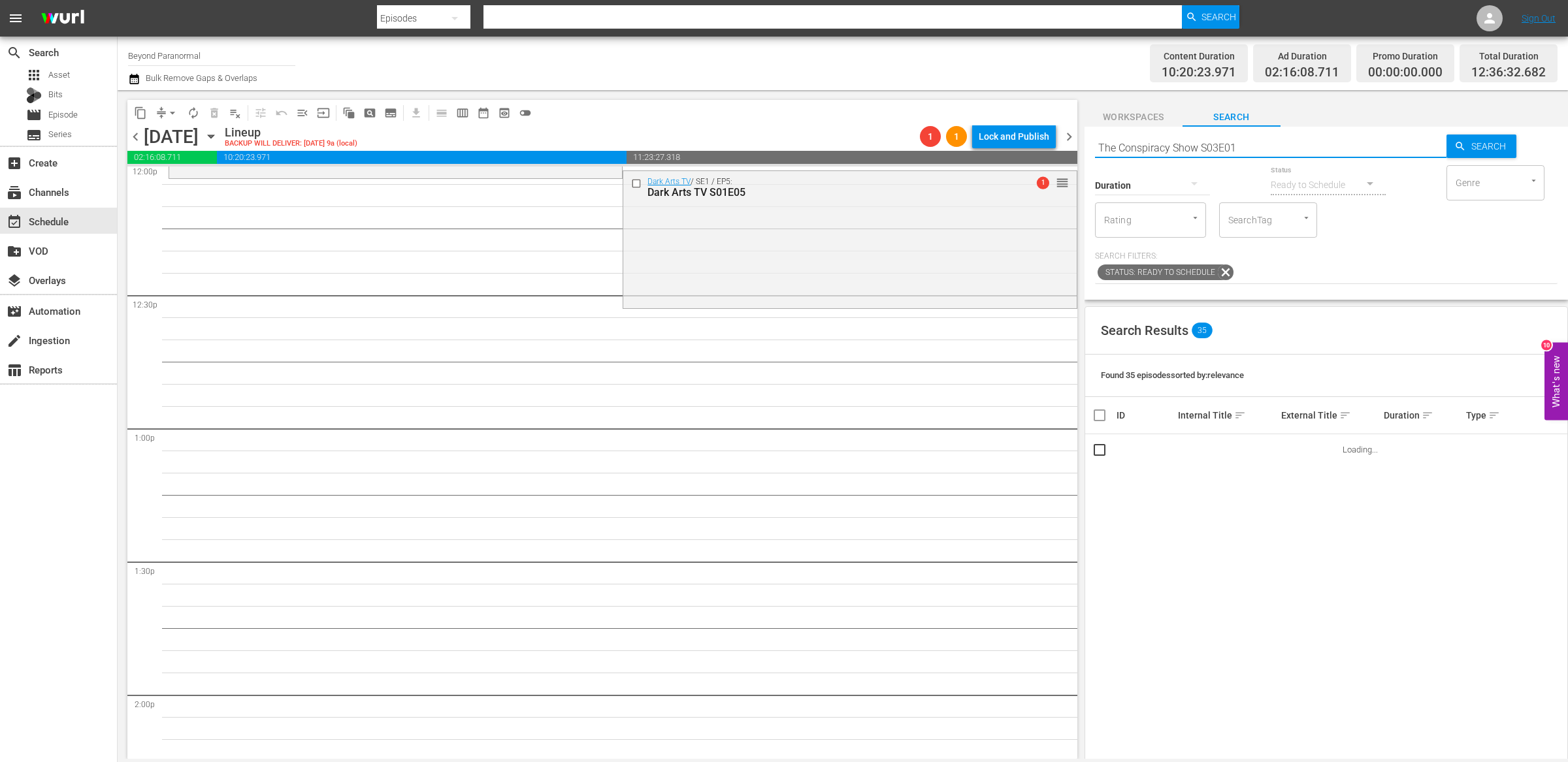
type input "The Conspiracy Show S03E01"
click at [1265, 143] on input "The Conspiracy Show S03E01" at bounding box center [1270, 148] width 351 height 31
type input "The Conspiracy Show S03E02"
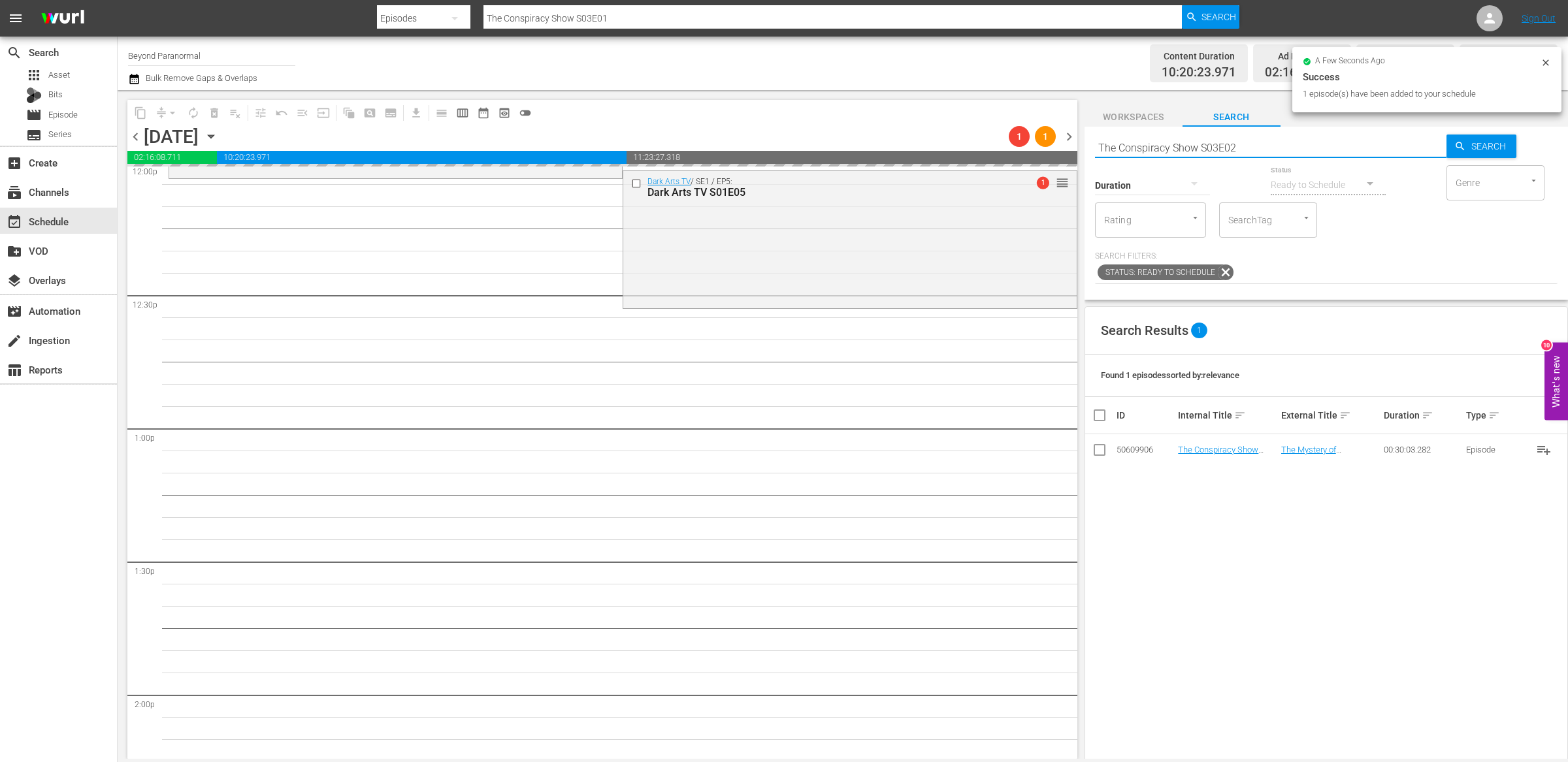
type input "The Conspiracy Show S03E02"
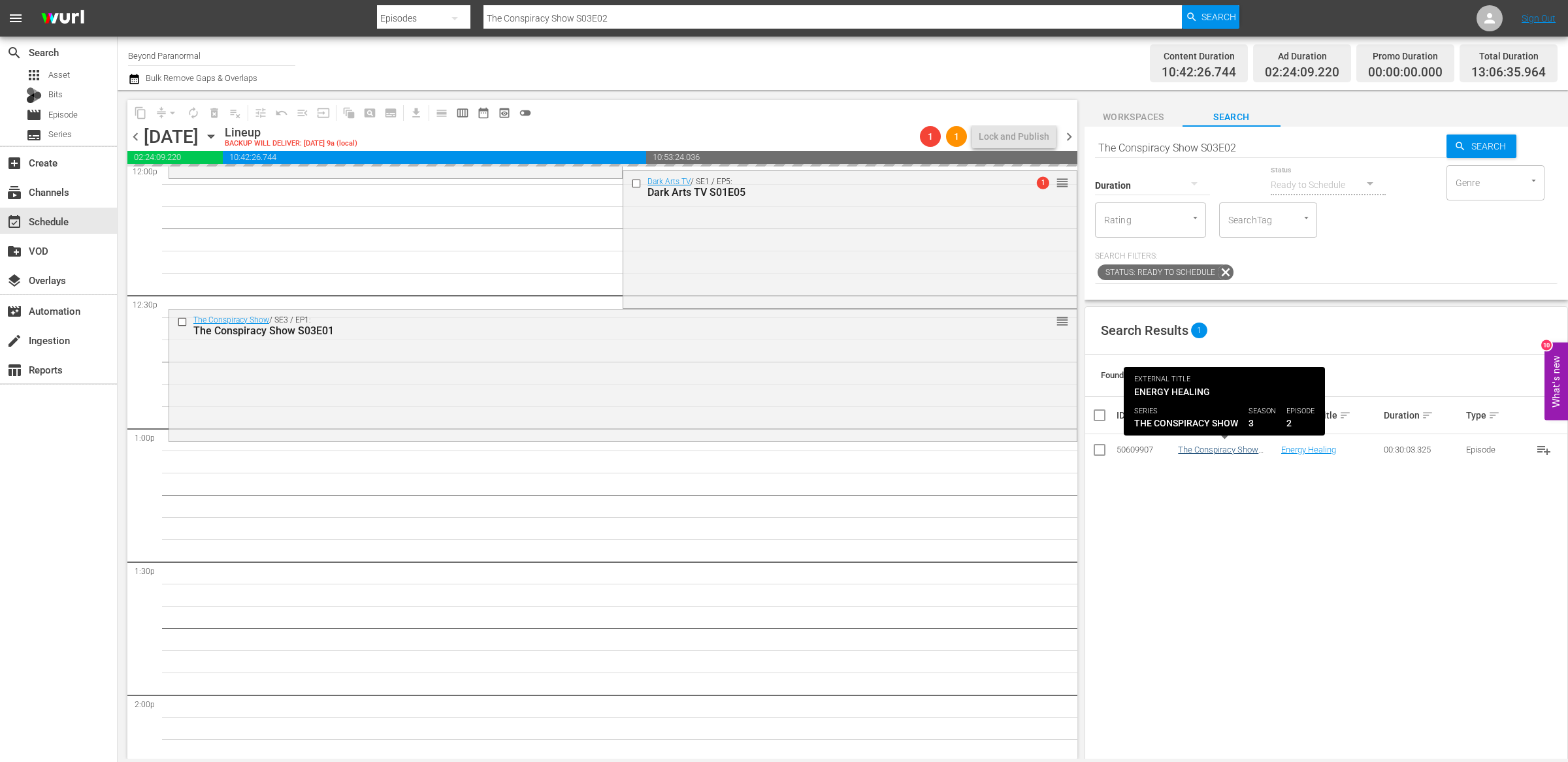
click at [1239, 144] on input "The Conspiracy Show S03E02" at bounding box center [1270, 148] width 351 height 31
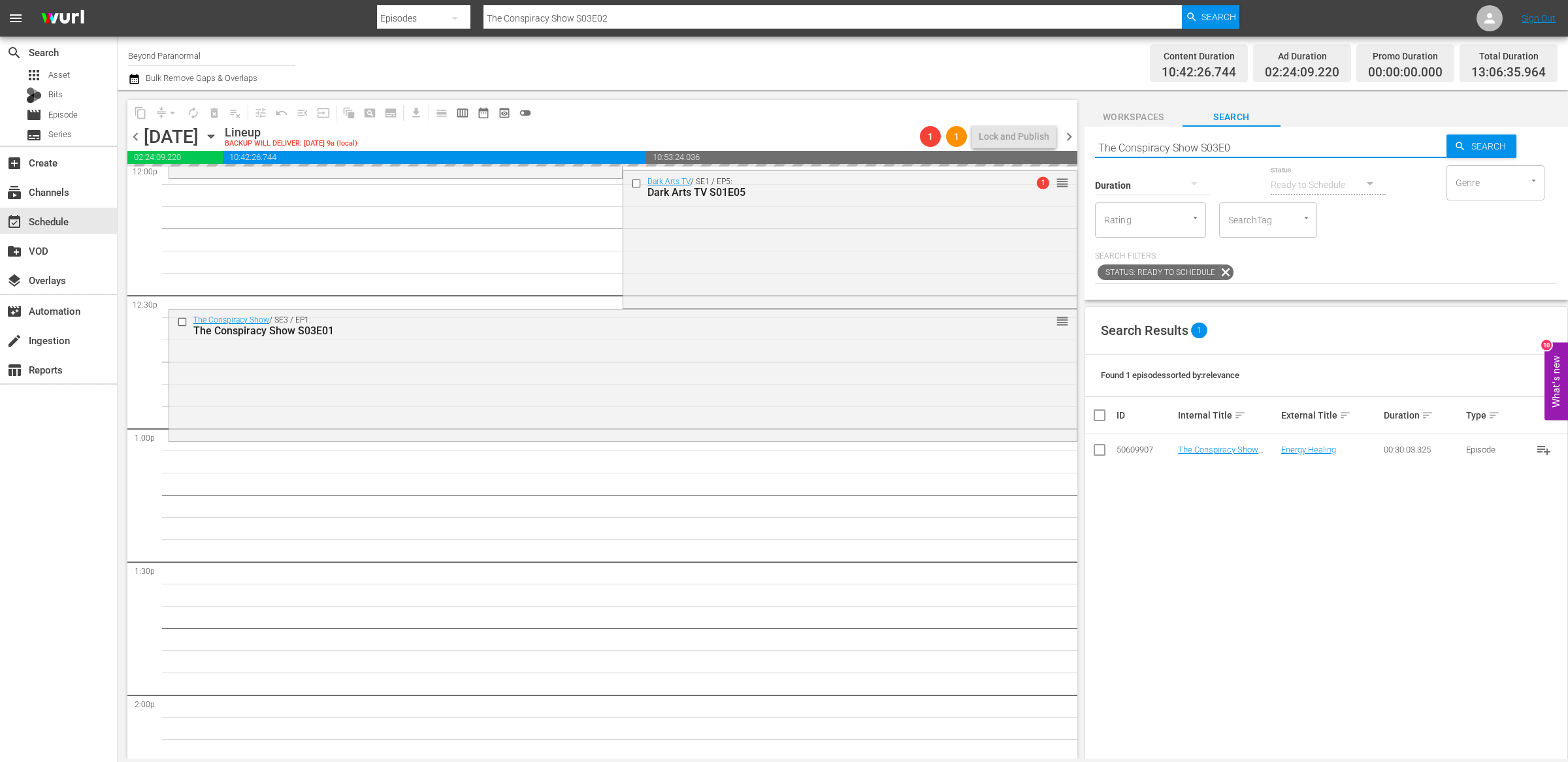
type input "The Conspiracy Show S03E03"
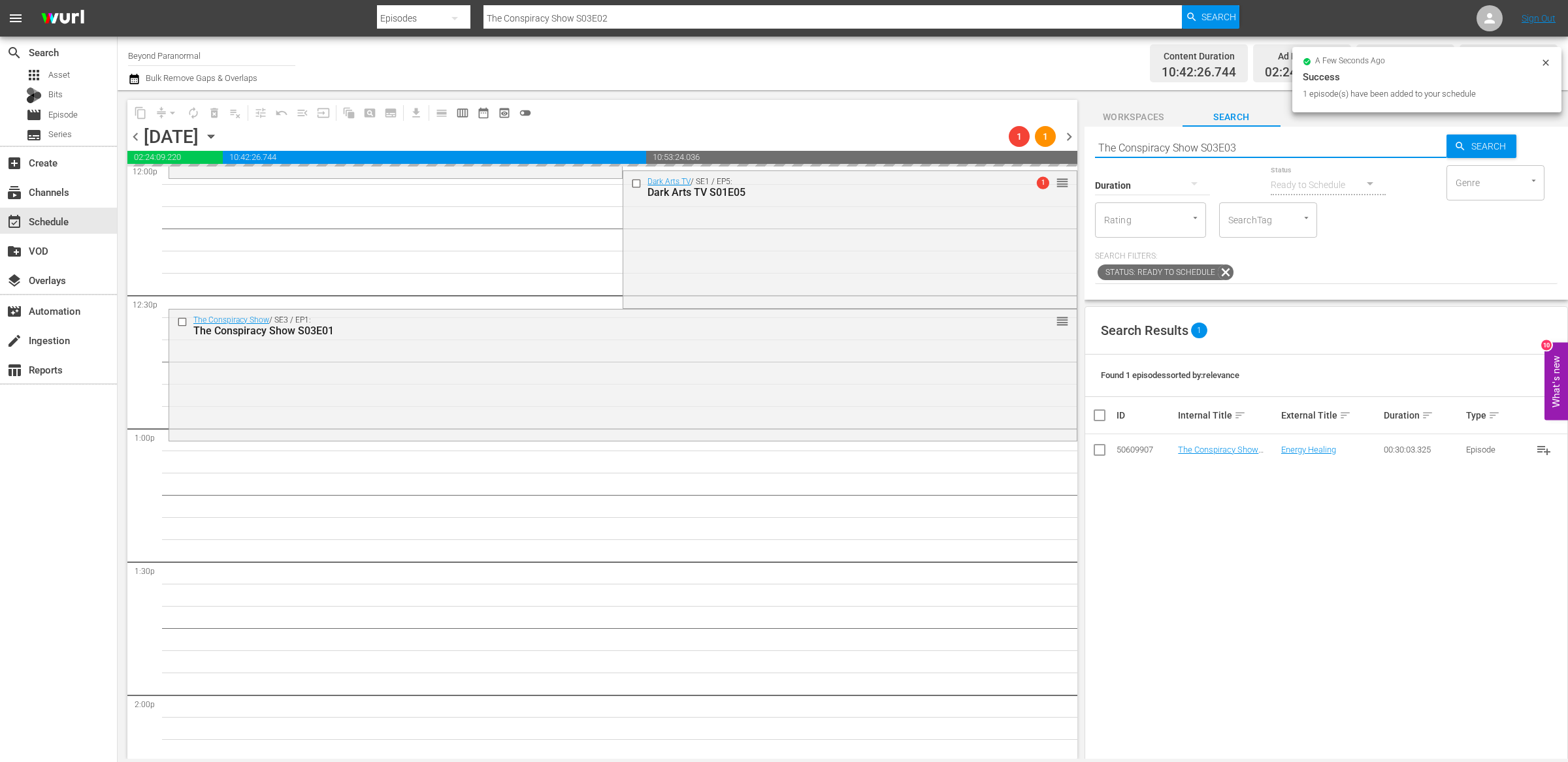
type input "The Conspiracy Show S03E03"
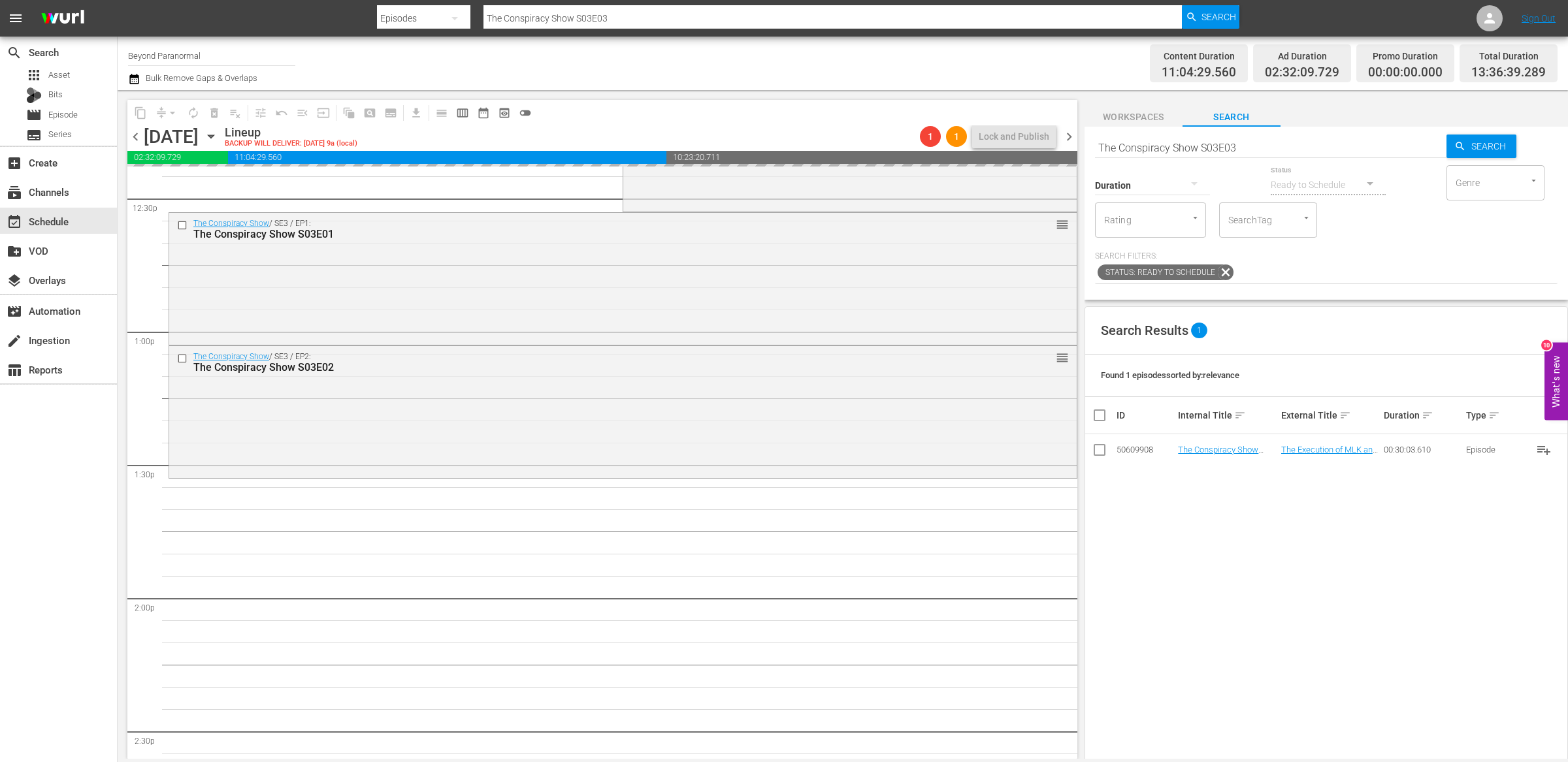
click at [1257, 143] on input "The Conspiracy Show S03E03" at bounding box center [1270, 148] width 351 height 31
type input "The Conspiracy Show S03E04"
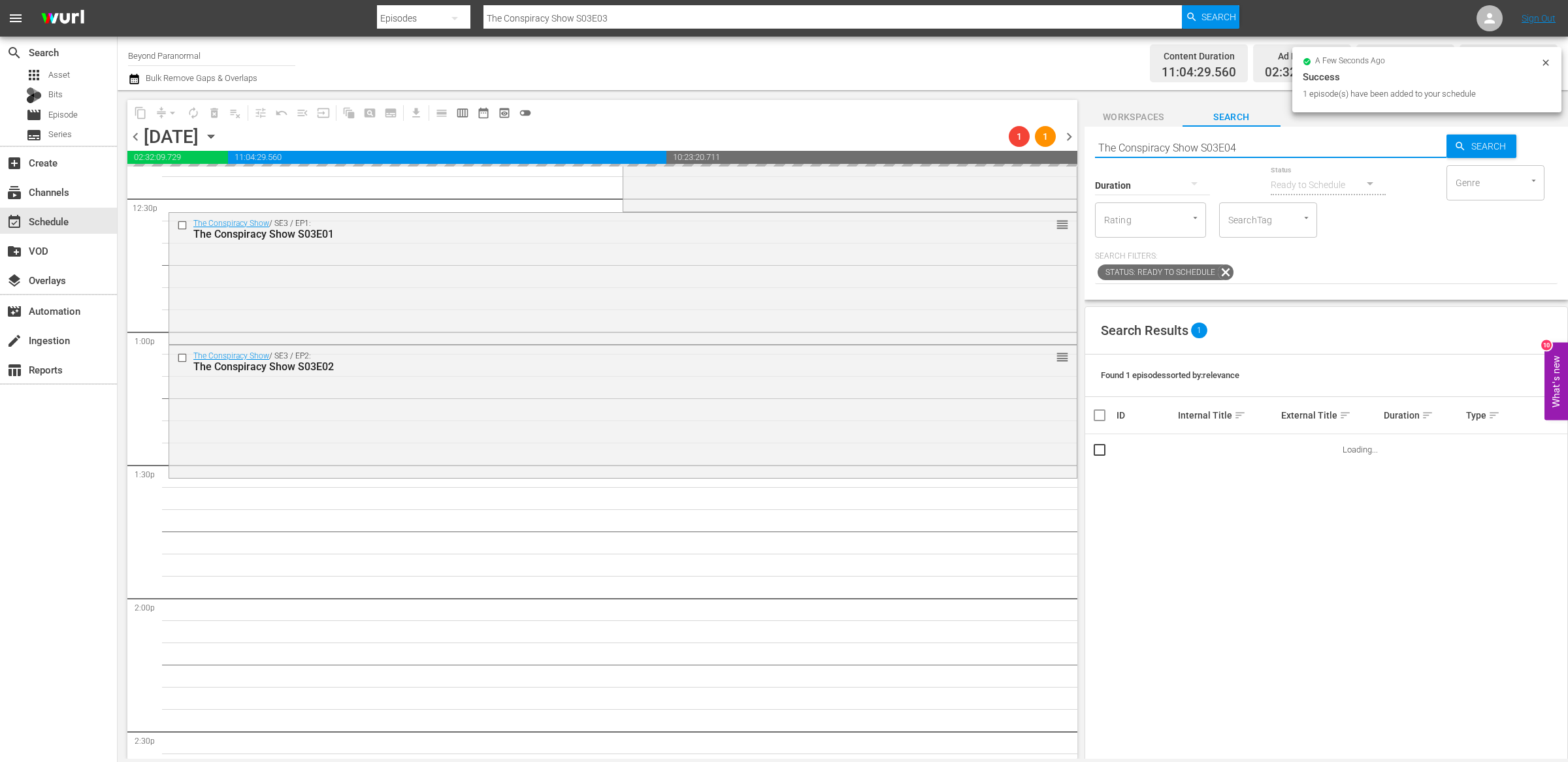
type input "The Conspiracy Show S03E04"
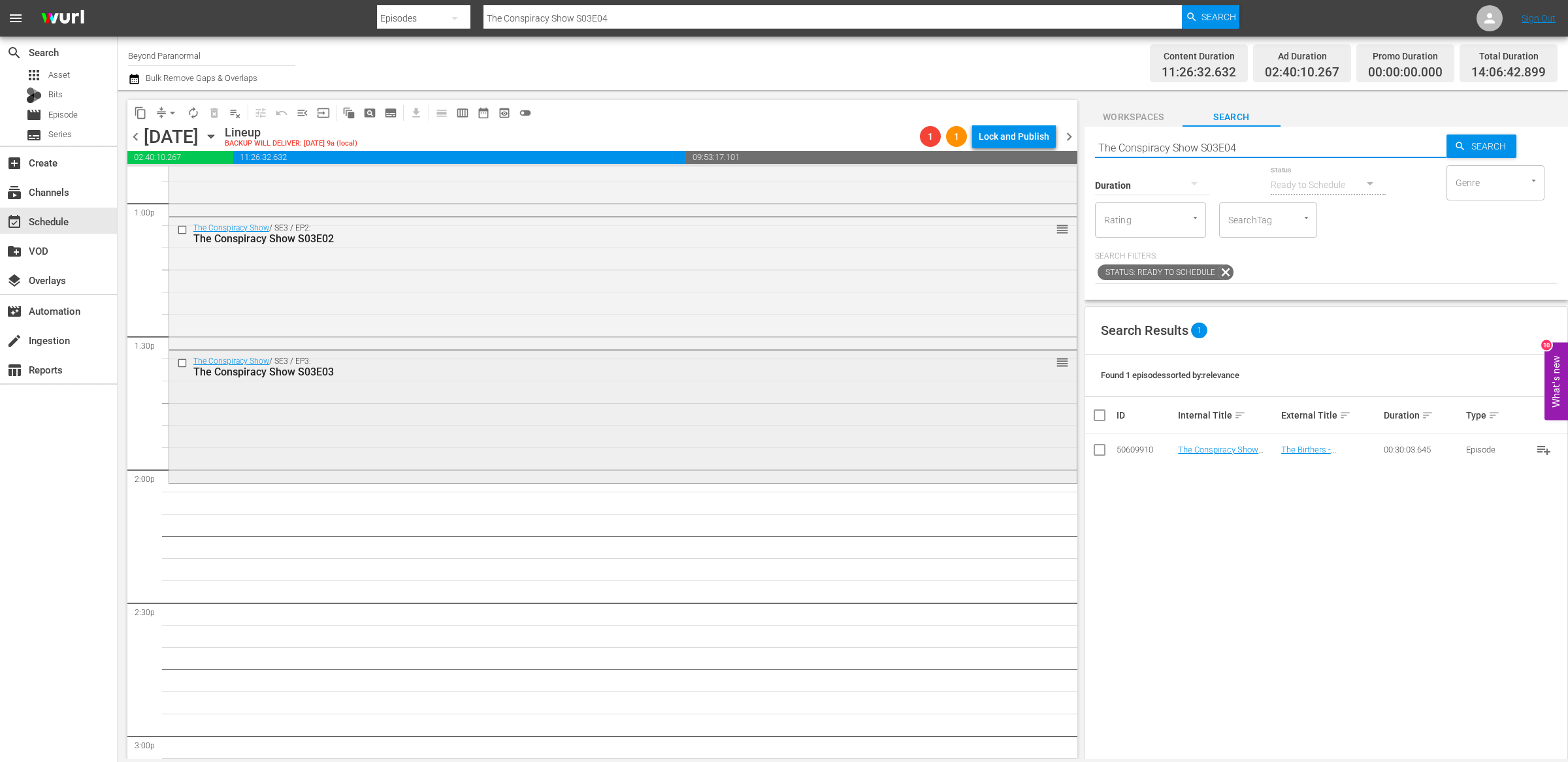
scroll to position [3513, 0]
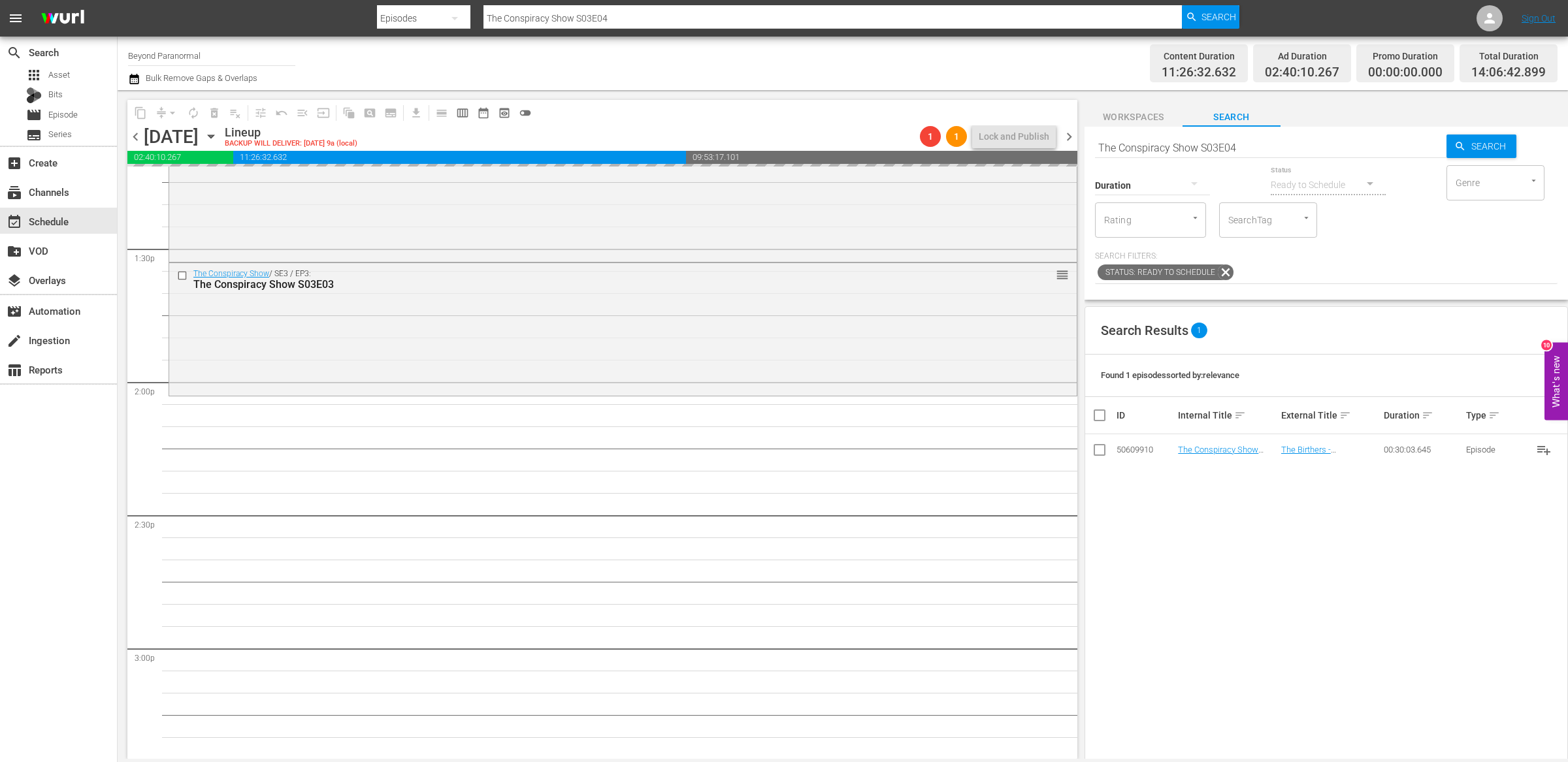
click at [1252, 146] on input "The Conspiracy Show S03E04" at bounding box center [1270, 148] width 351 height 31
type input "The Conspiracy Show S03E05"
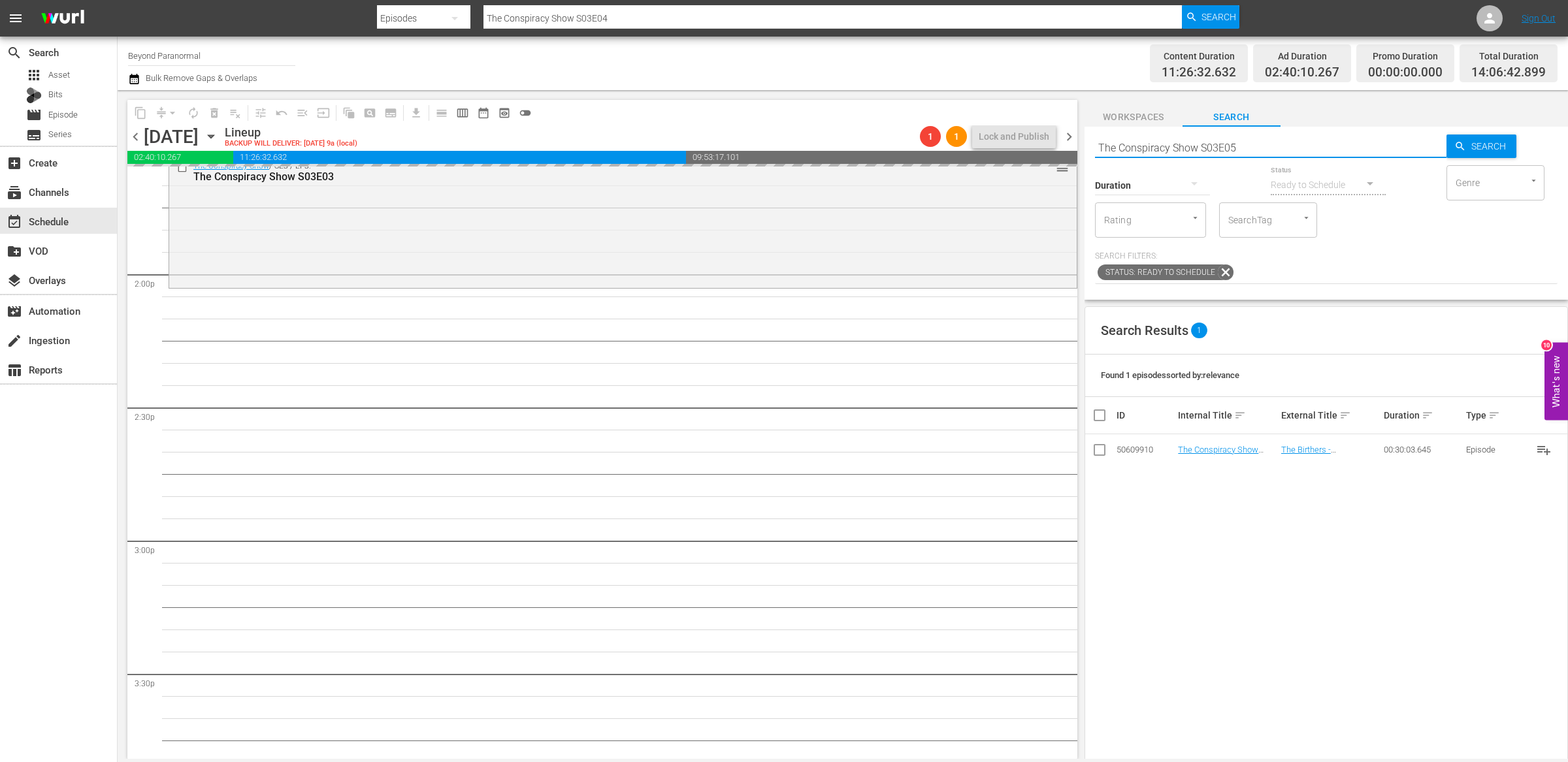
scroll to position [3635, 0]
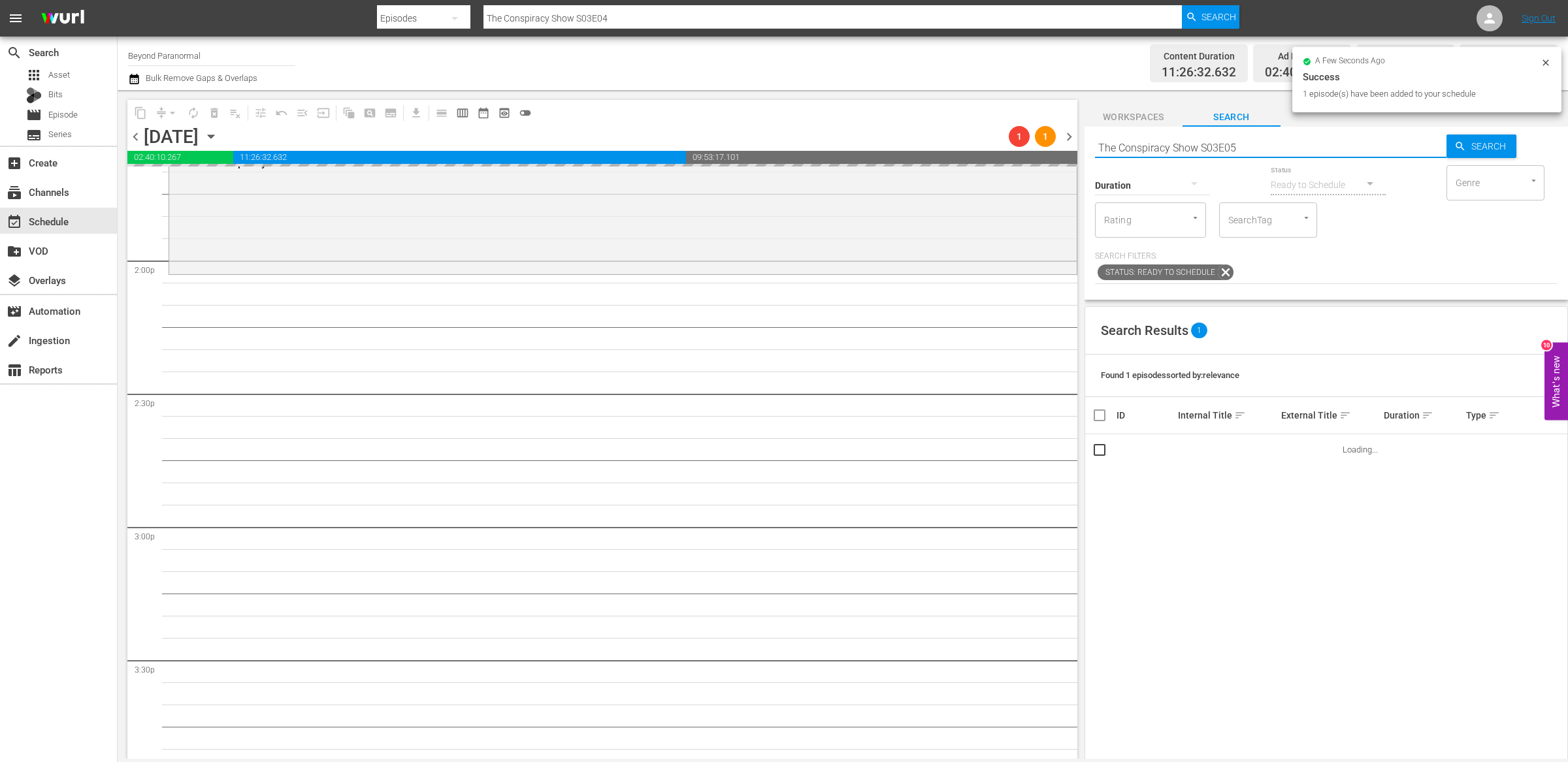
type input "The Conspiracy Show S03E05"
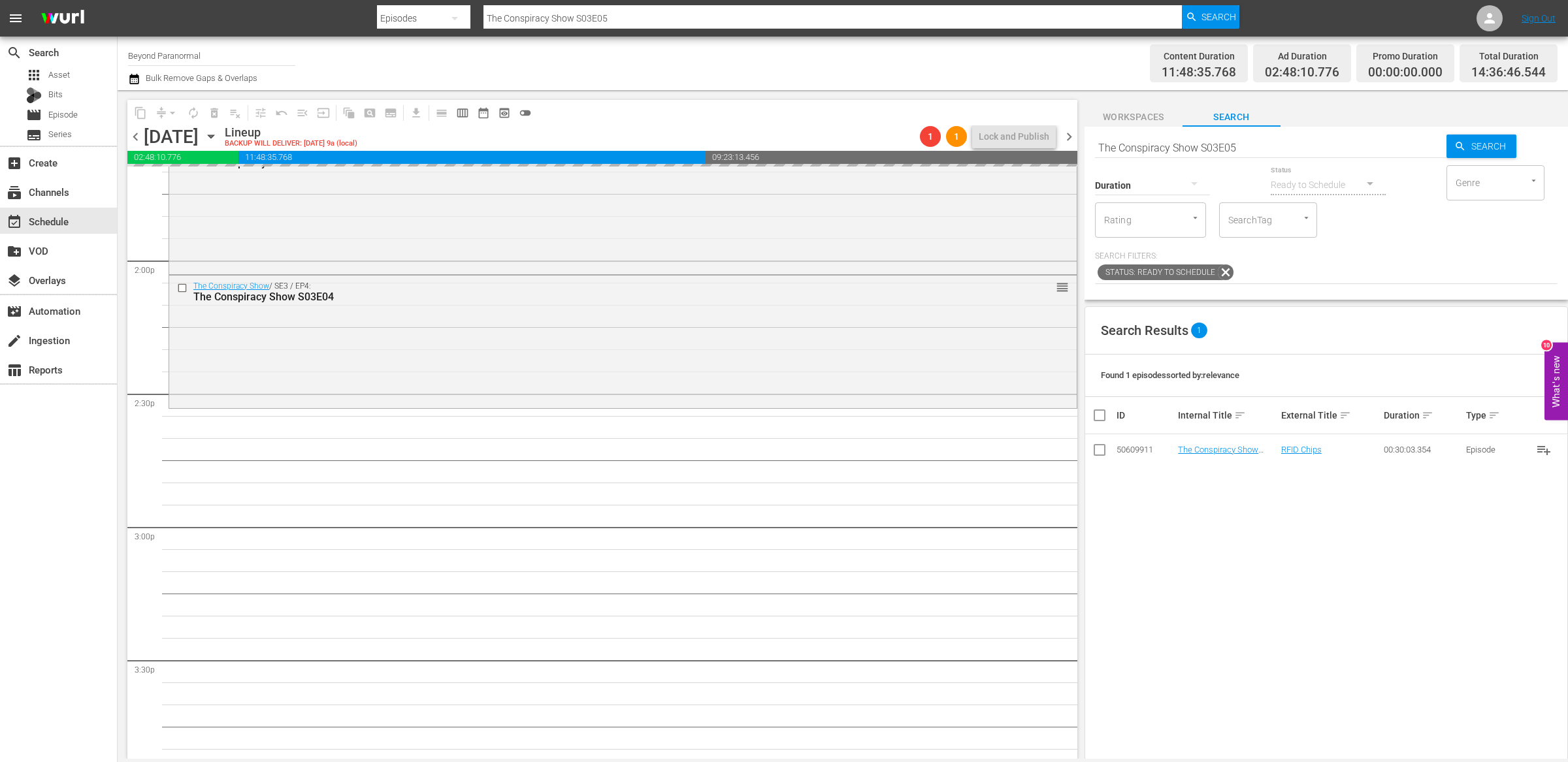
click at [1256, 146] on input "The Conspiracy Show S03E05" at bounding box center [1270, 148] width 351 height 31
type input "The Conspiracy Show S03E06"
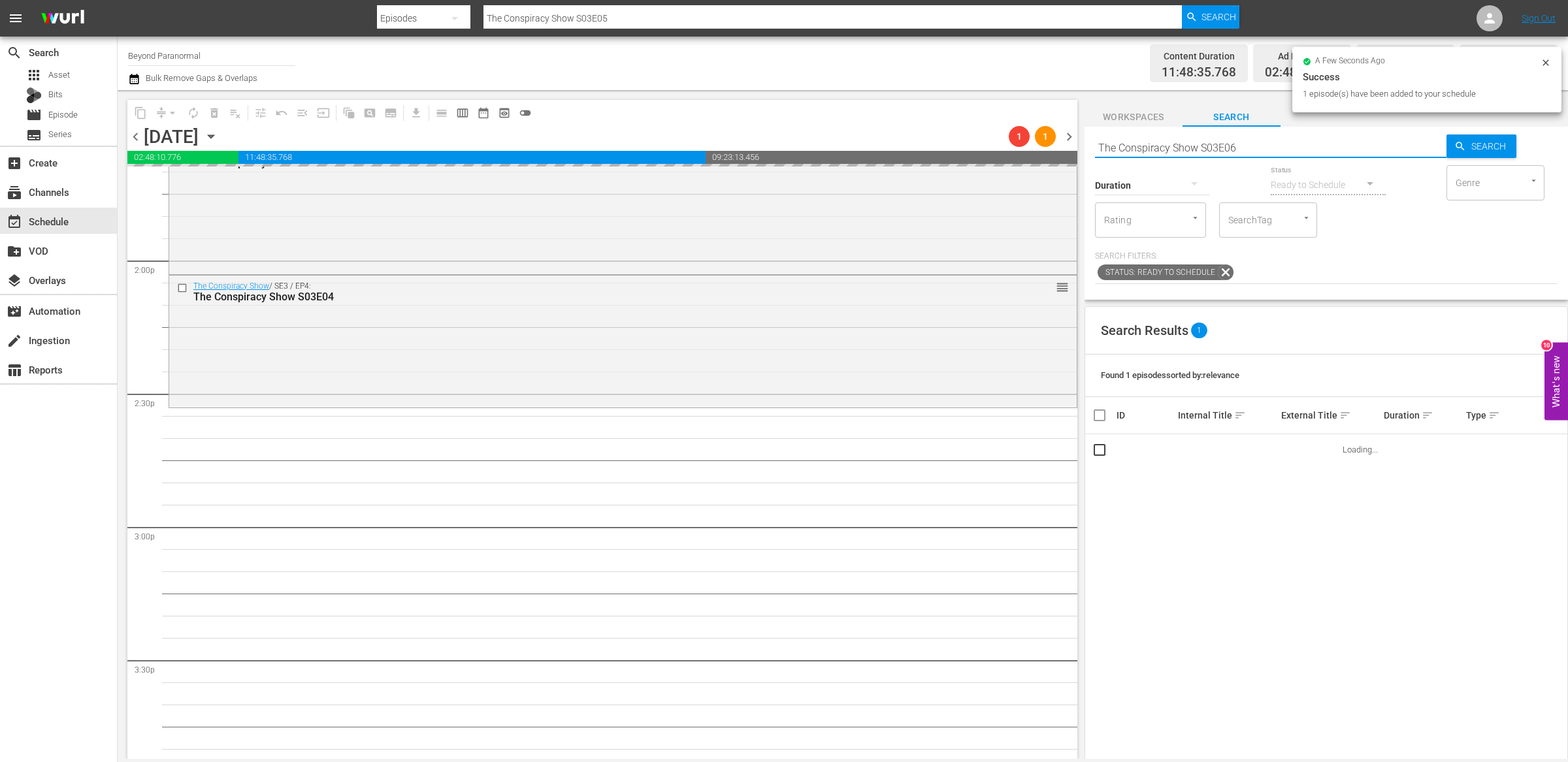
type input "The Conspiracy Show S03E06"
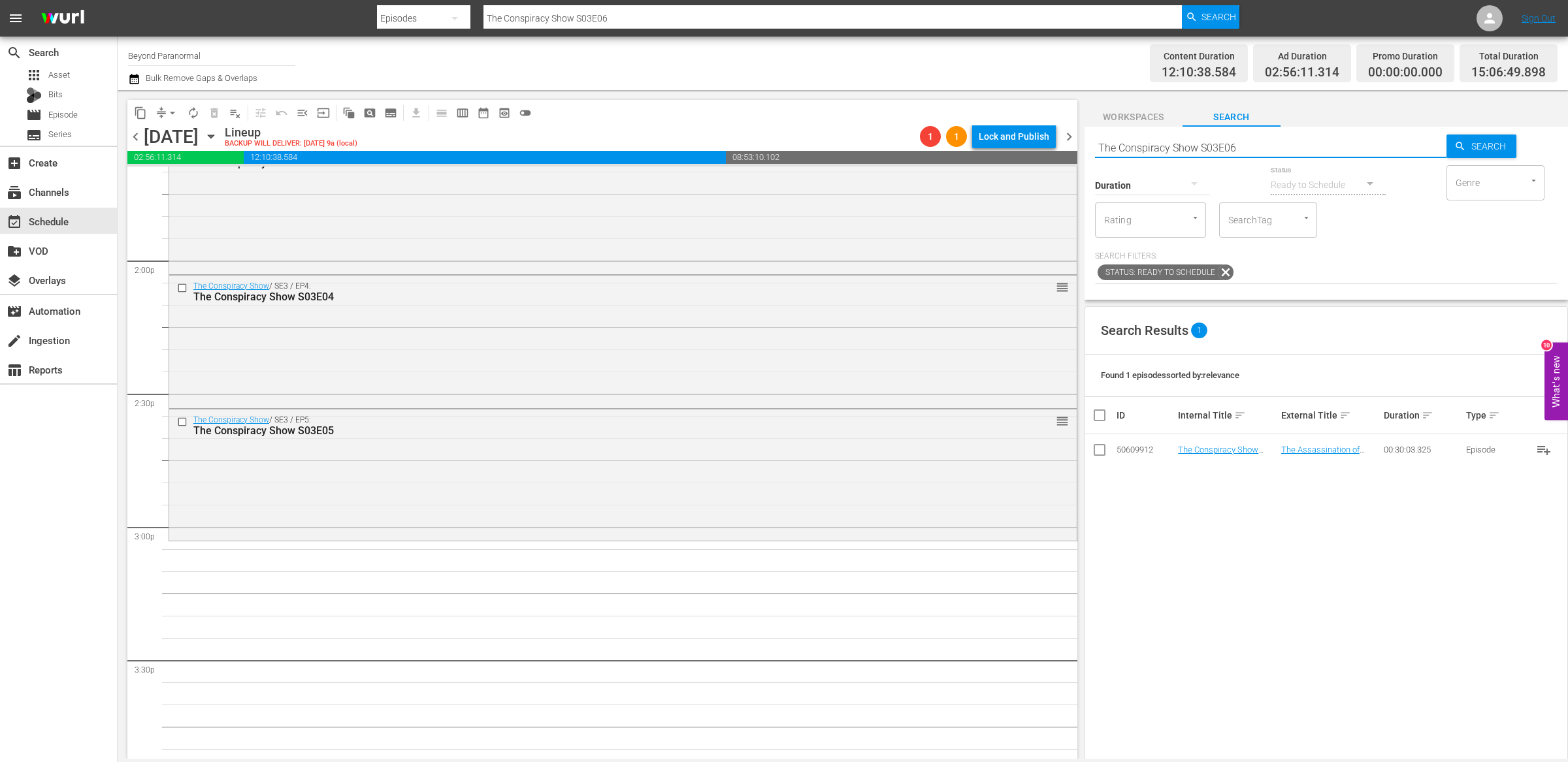
scroll to position [3715, 0]
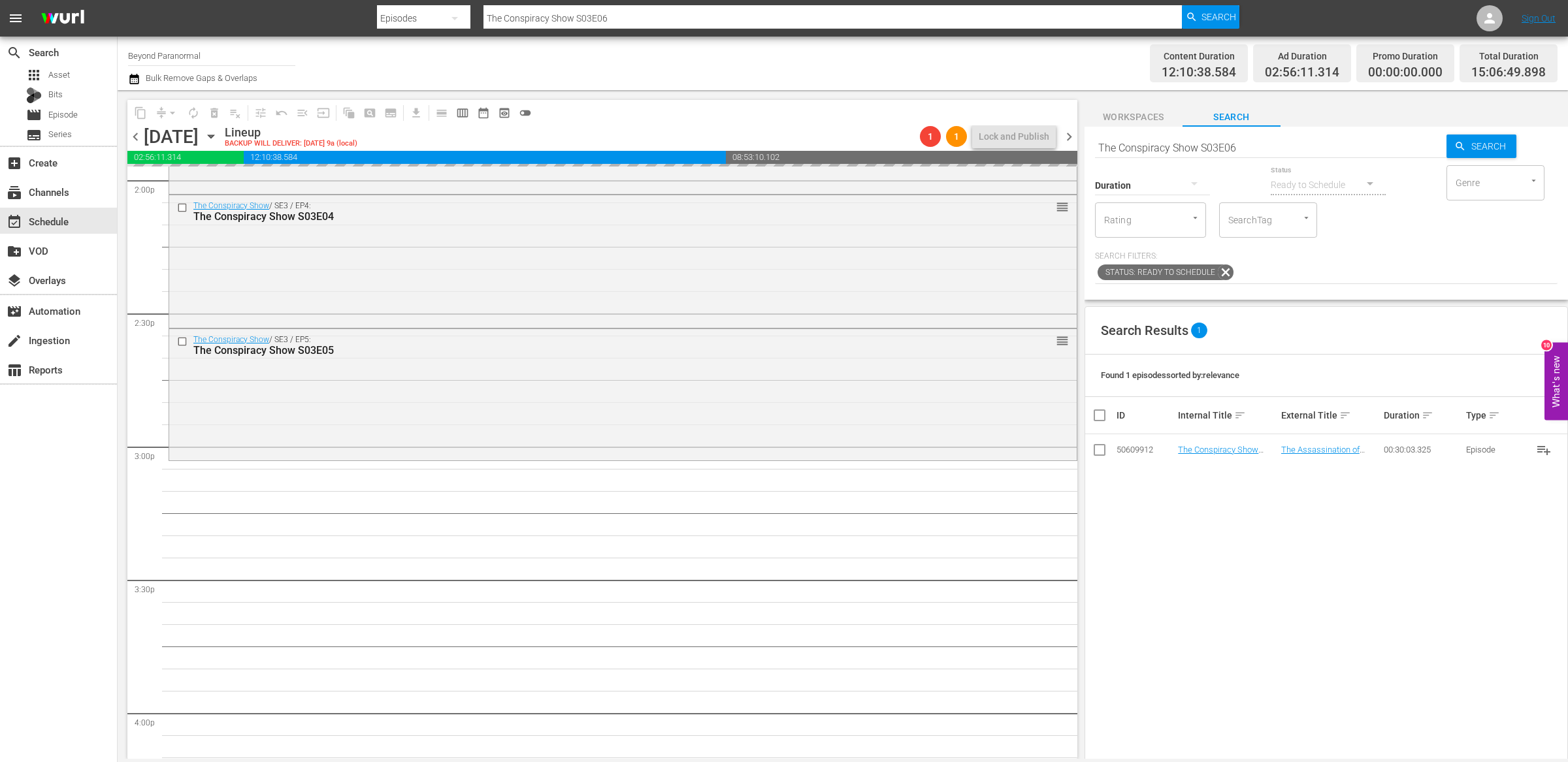
click at [1263, 143] on input "The Conspiracy Show S03E06" at bounding box center [1270, 148] width 351 height 31
type input "The Conspiracy Show S03E07"
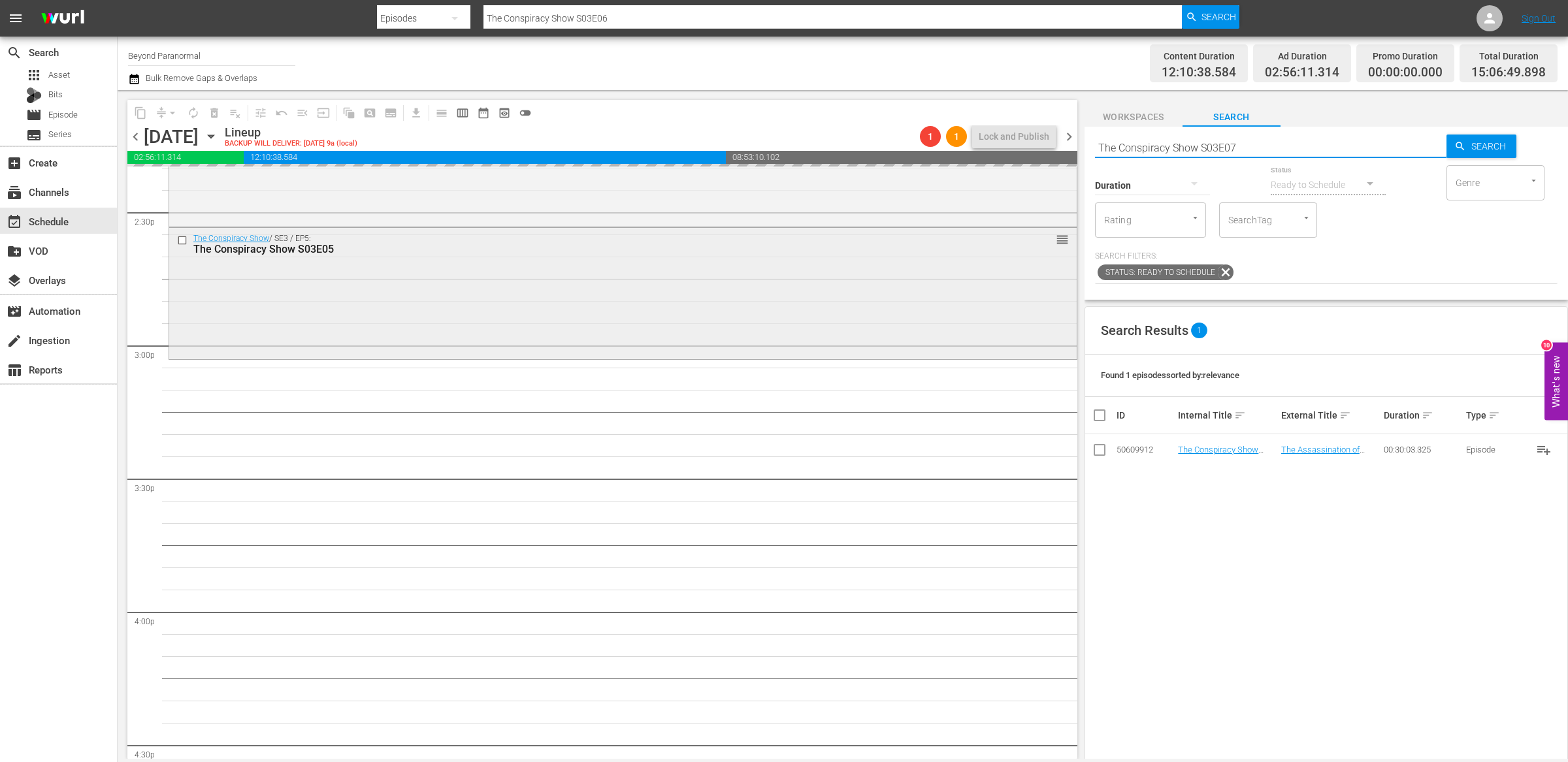
scroll to position [3820, 0]
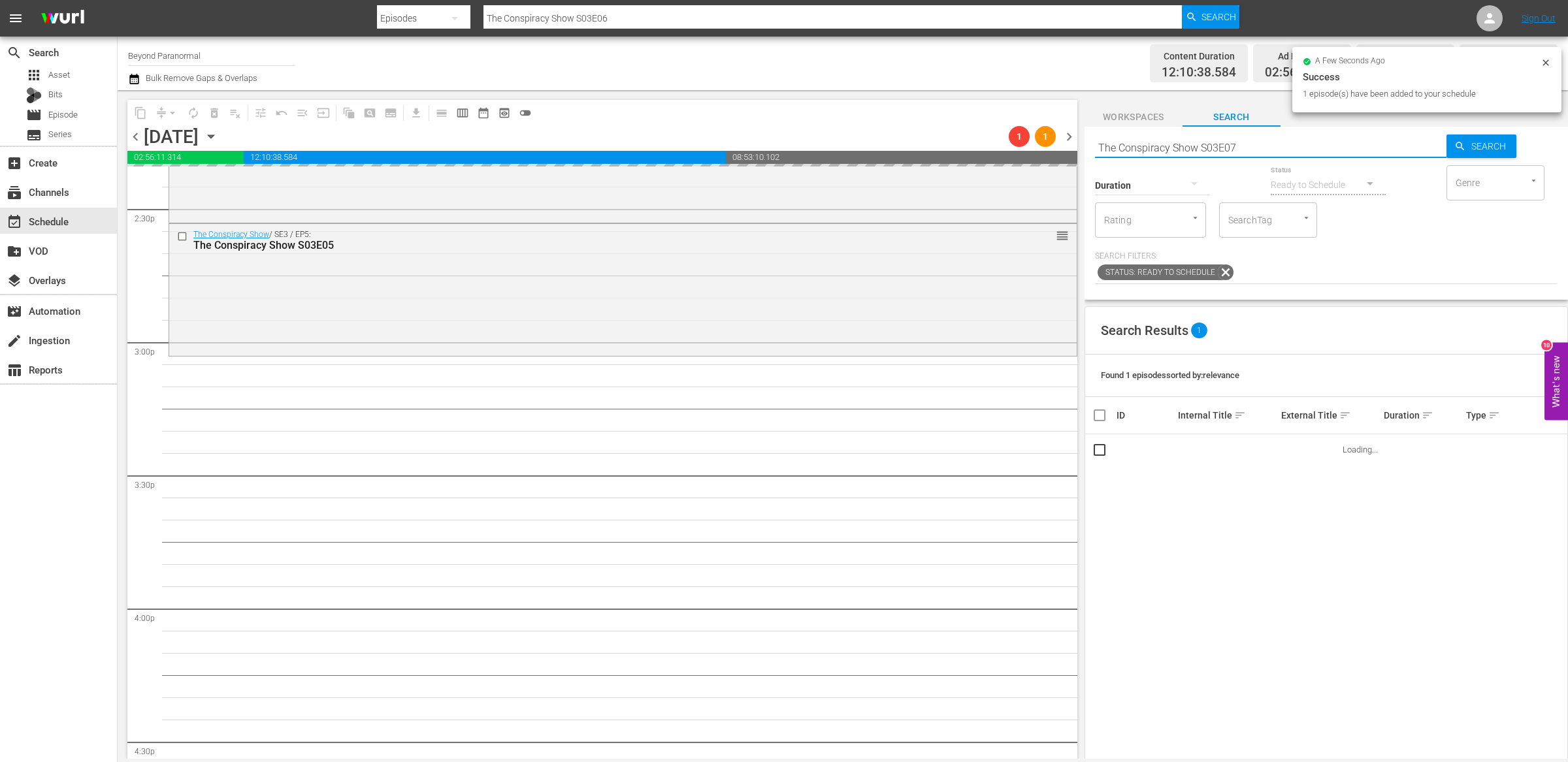
type input "The Conspiracy Show S03E07"
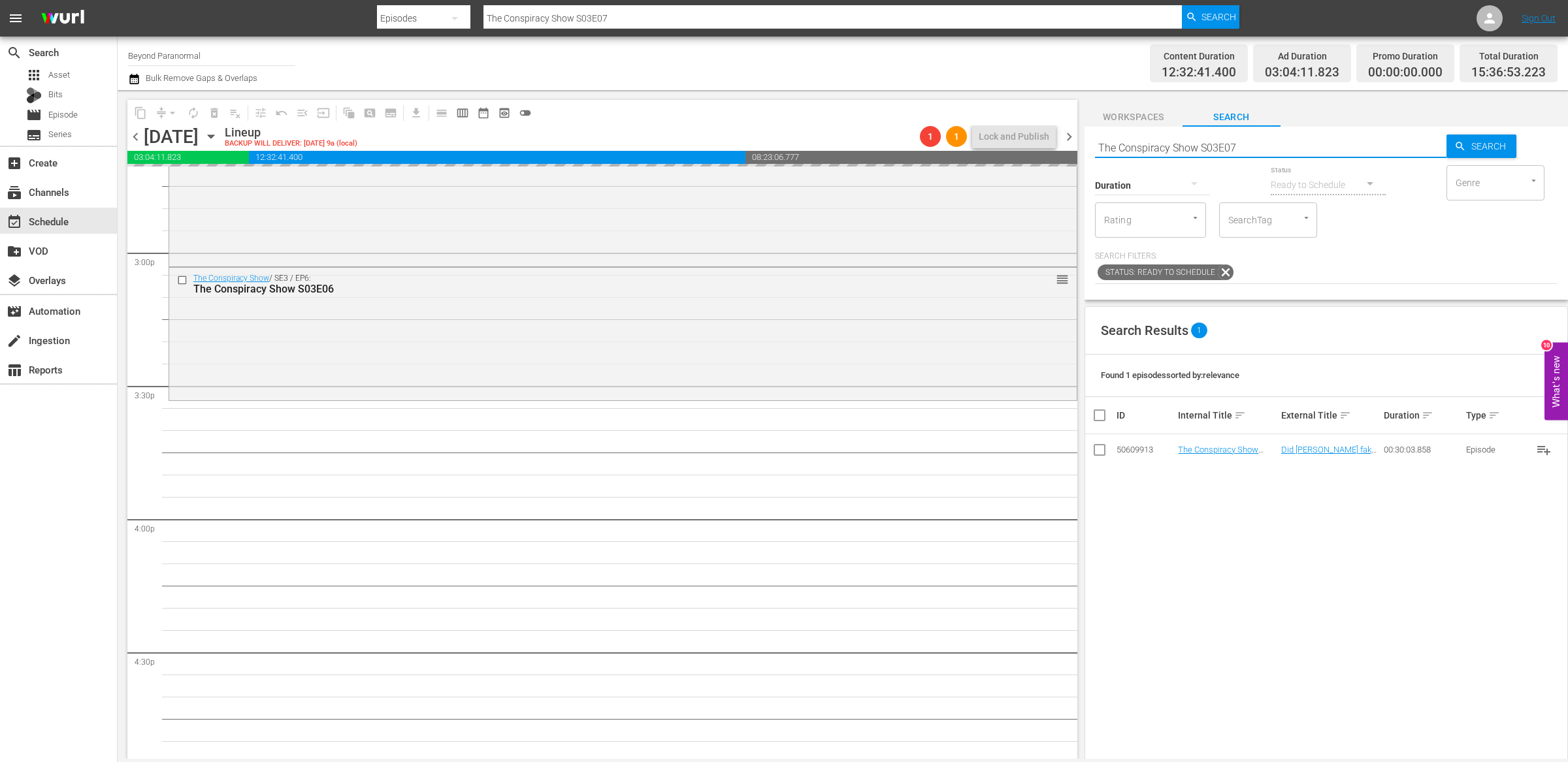
click at [1267, 143] on input "The Conspiracy Show S03E07" at bounding box center [1270, 148] width 351 height 31
type input "The Conspiracy Show S03E08"
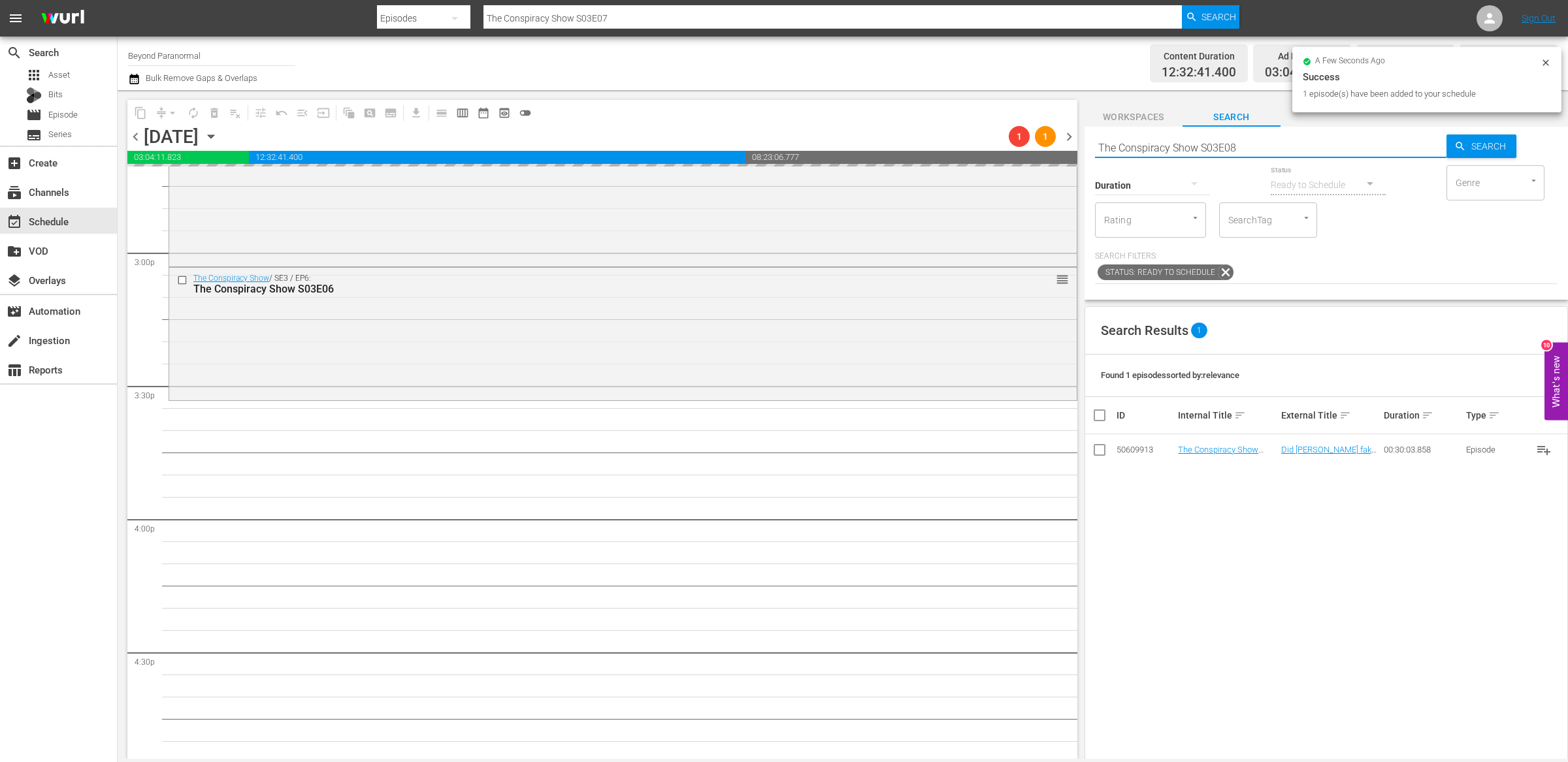
type input "The Conspiracy Show S03E08"
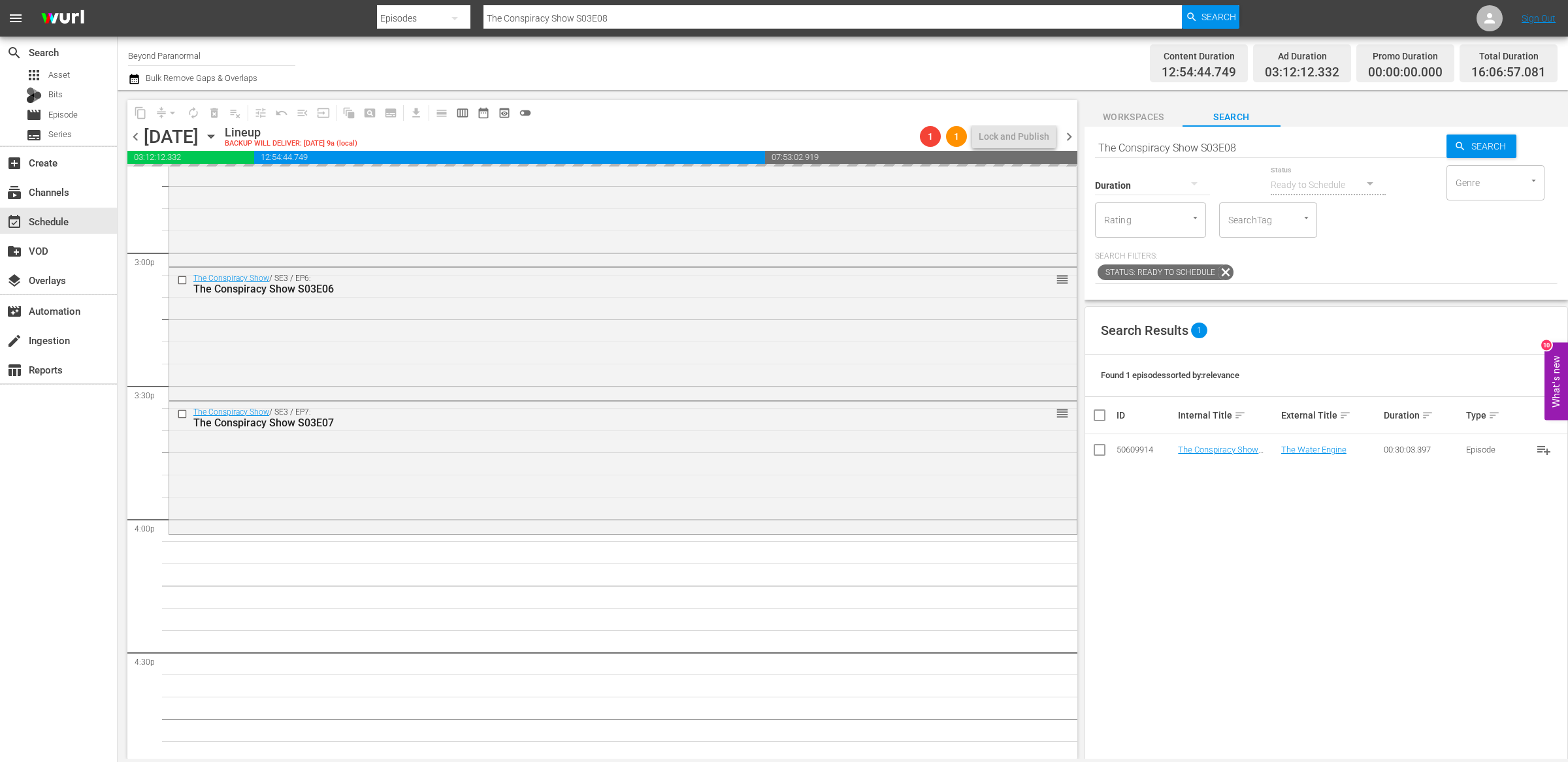
click at [1262, 149] on input "The Conspiracy Show S03E08" at bounding box center [1270, 148] width 351 height 31
type input "The Conspiracy Show S03E09"
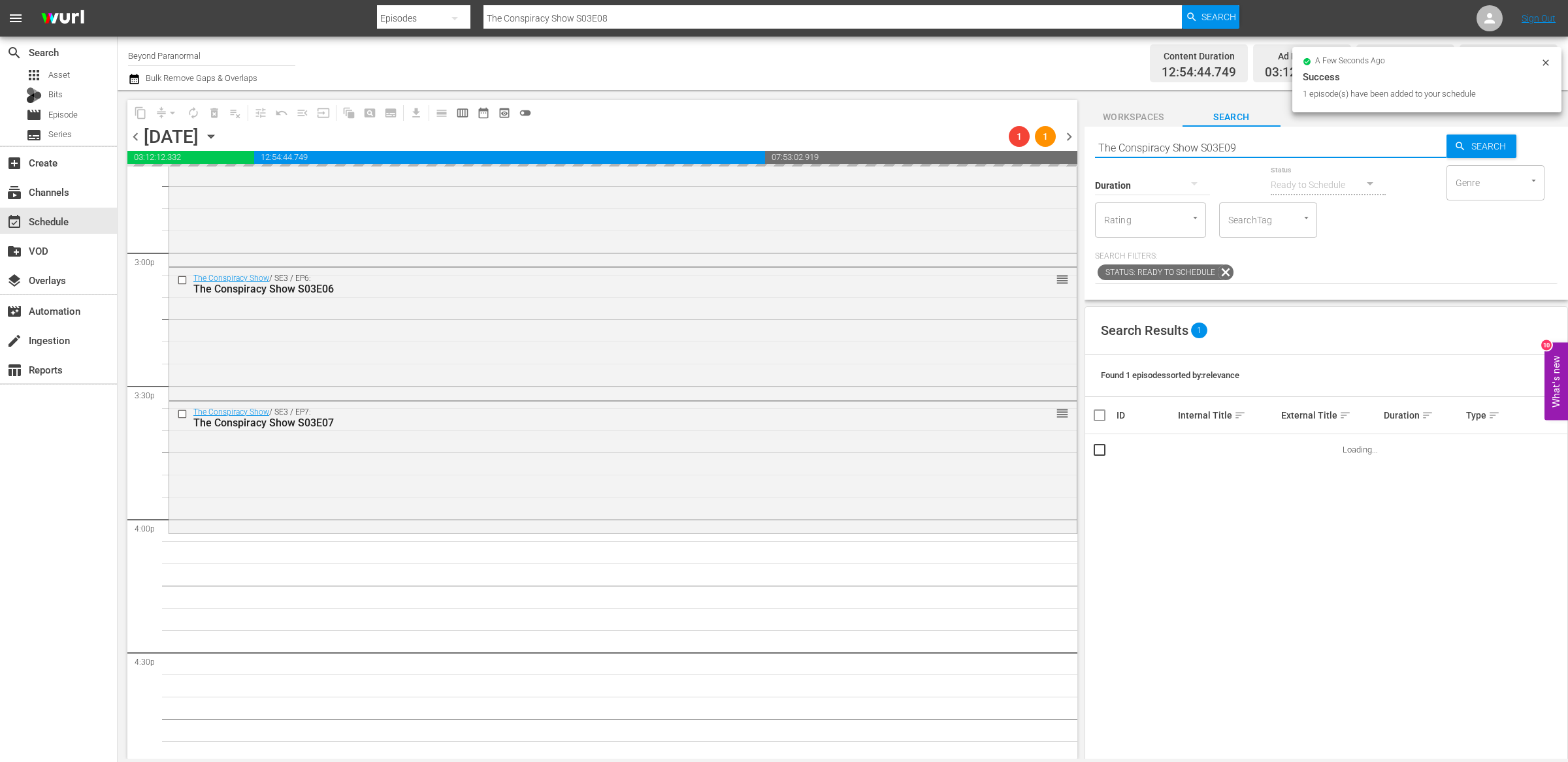
type input "The Conspiracy Show S03E09"
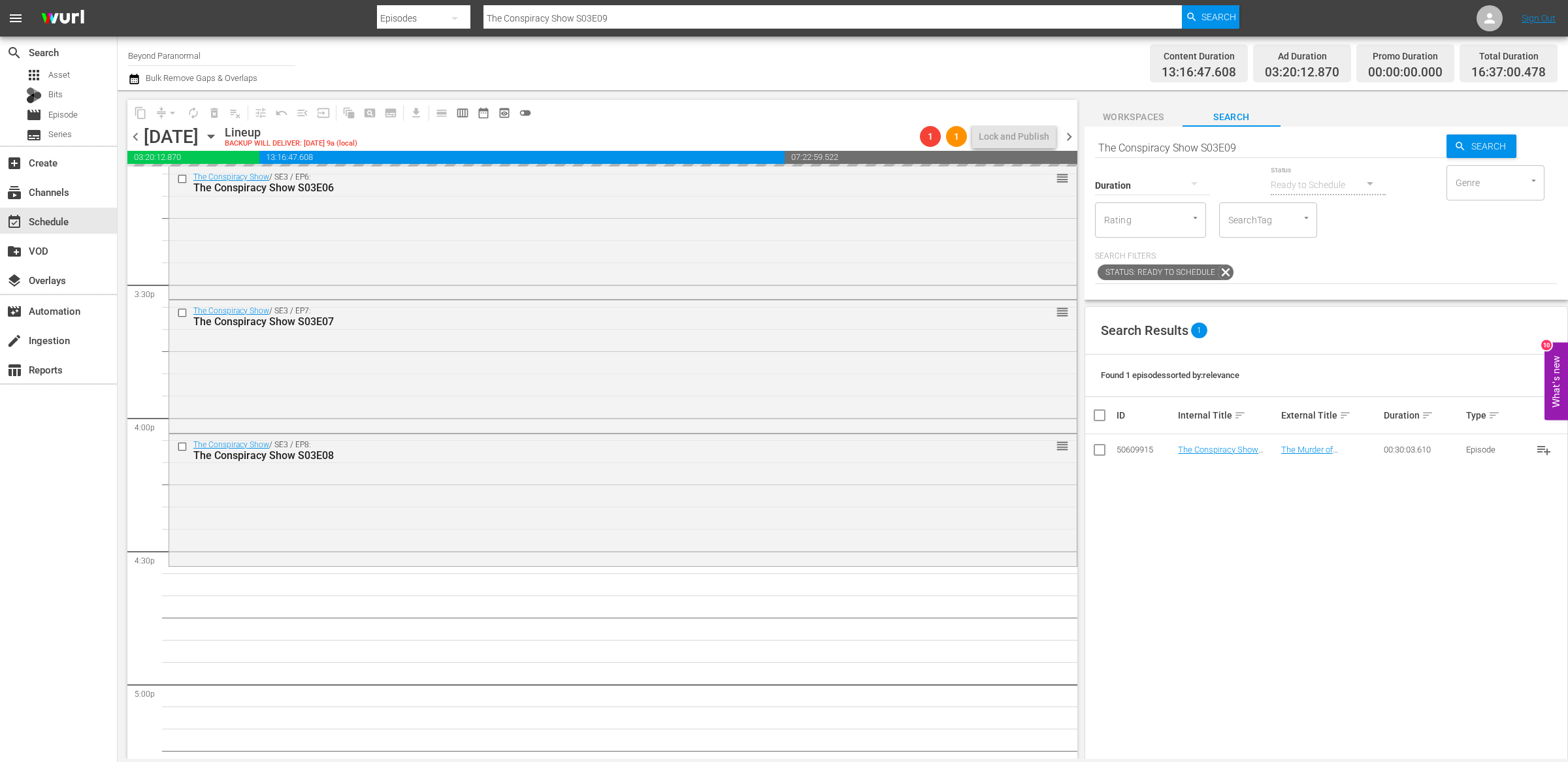
click at [1252, 148] on input "The Conspiracy Show S03E09" at bounding box center [1270, 148] width 351 height 31
type input "The Conspiracy Show S03E10"
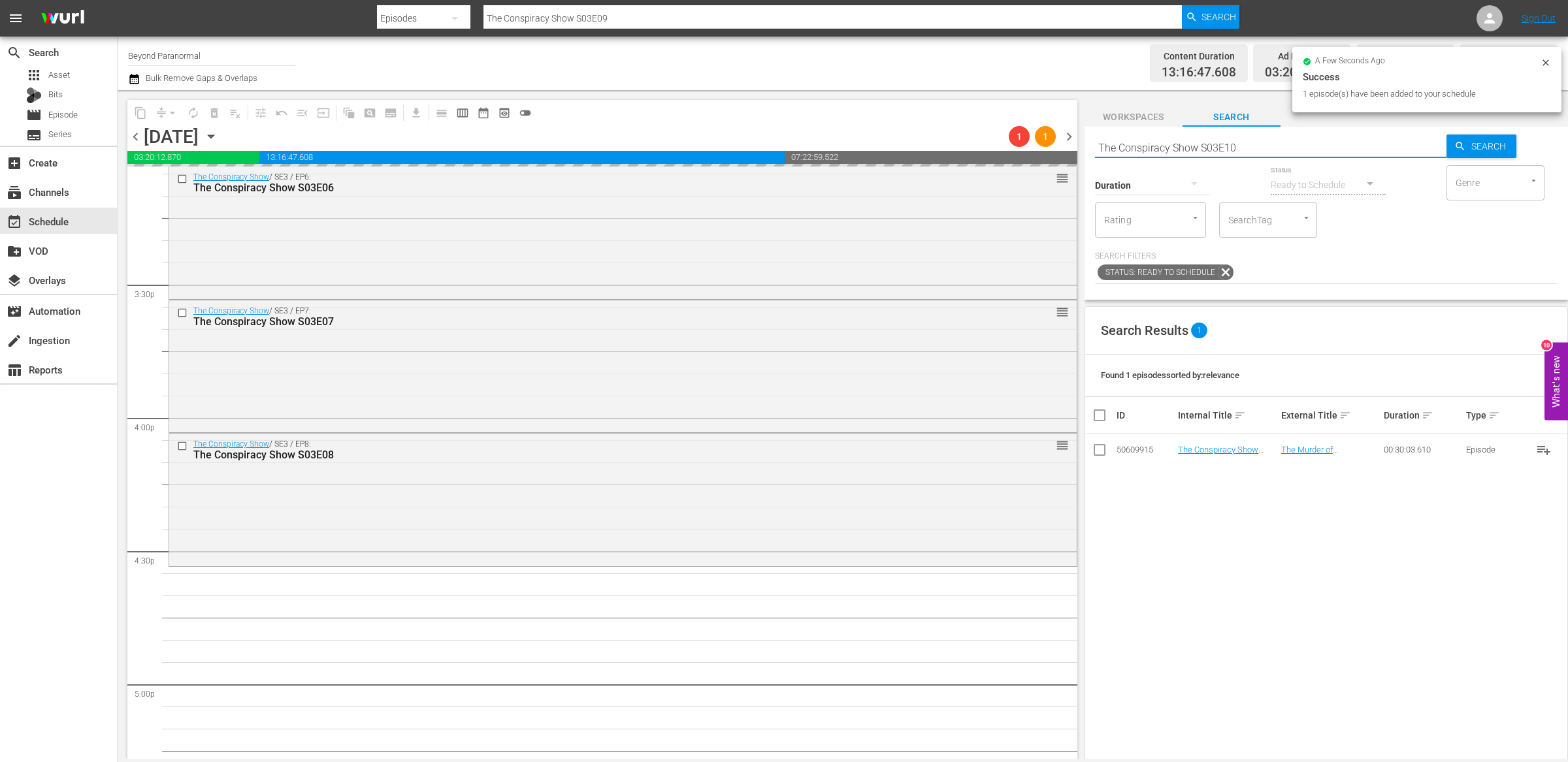
type input "The Conspiracy Show S03E10"
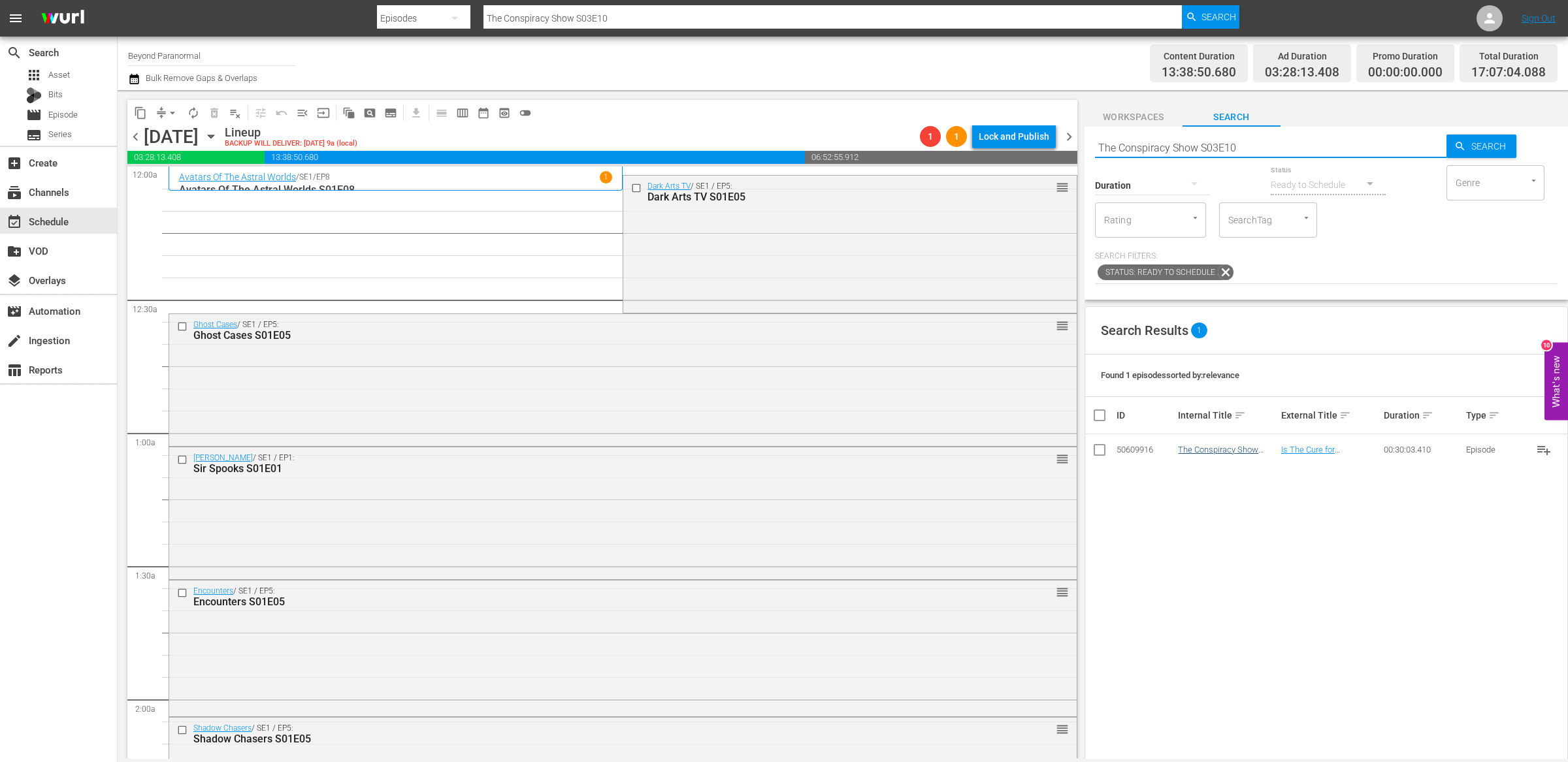
scroll to position [4302, 0]
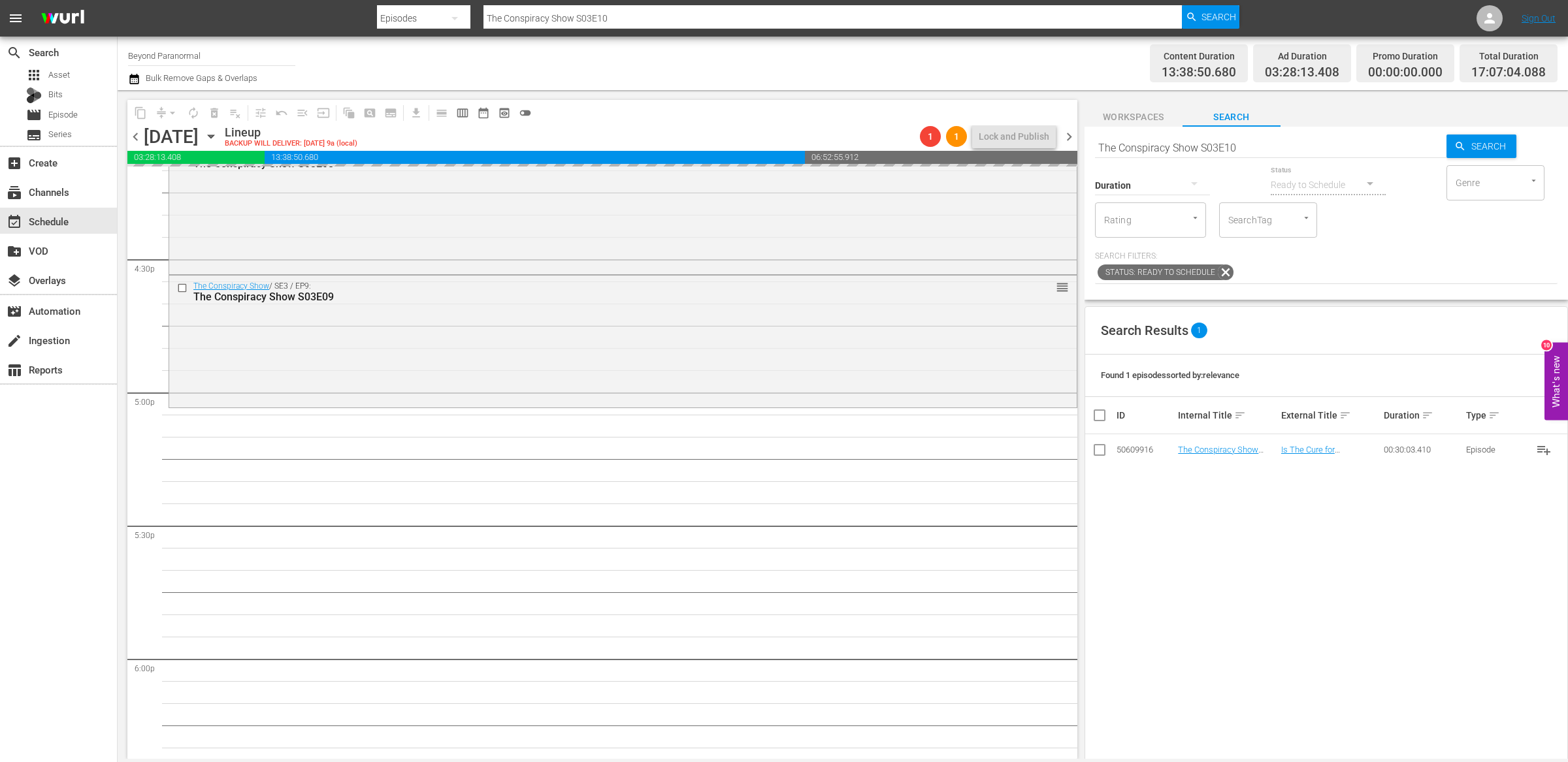
click at [1246, 148] on input "The Conspiracy Show S03E10" at bounding box center [1270, 148] width 351 height 31
type input "The Conspiracy Show S03E11"
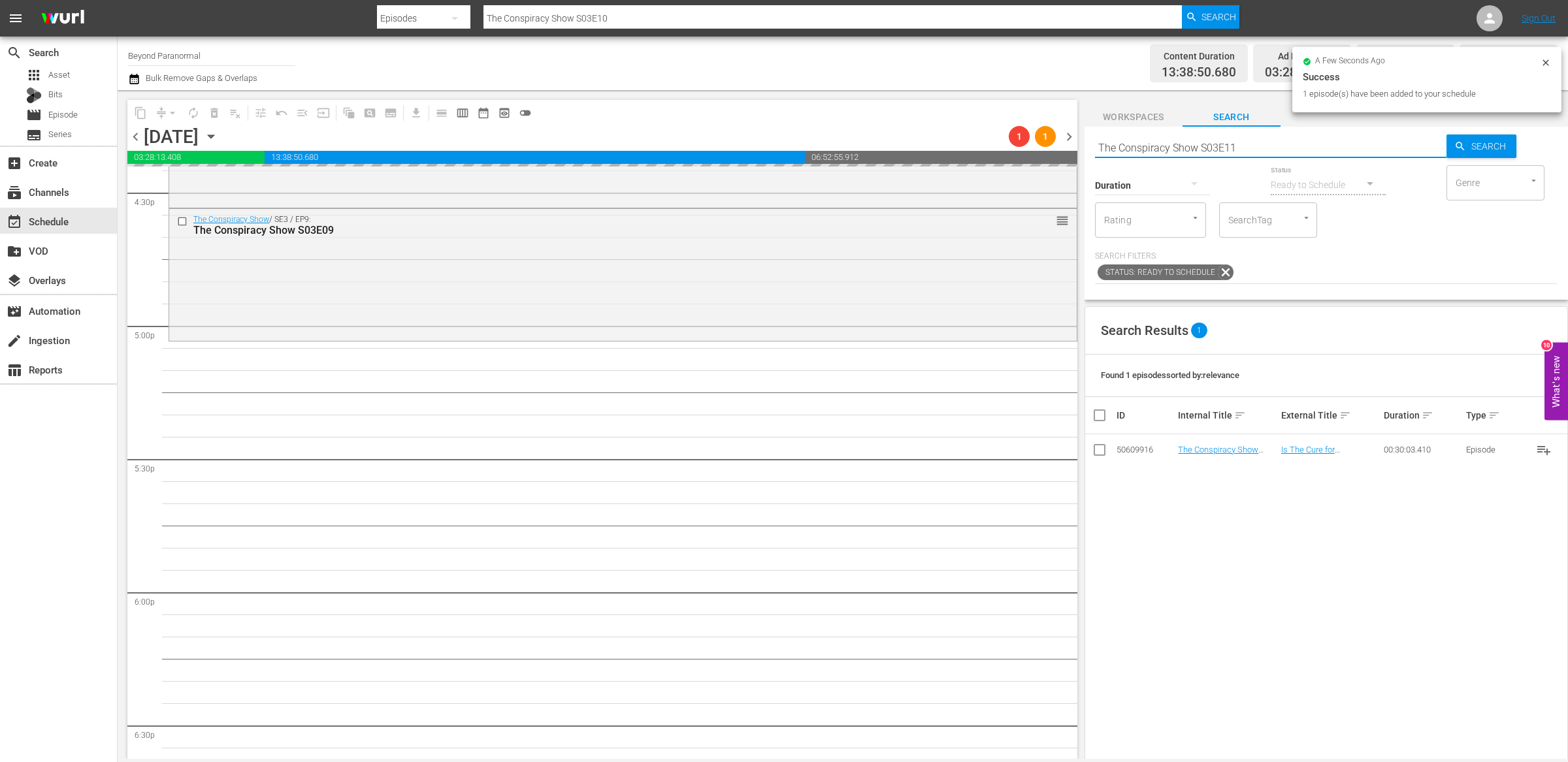
type input "The Conspiracy Show S03E11"
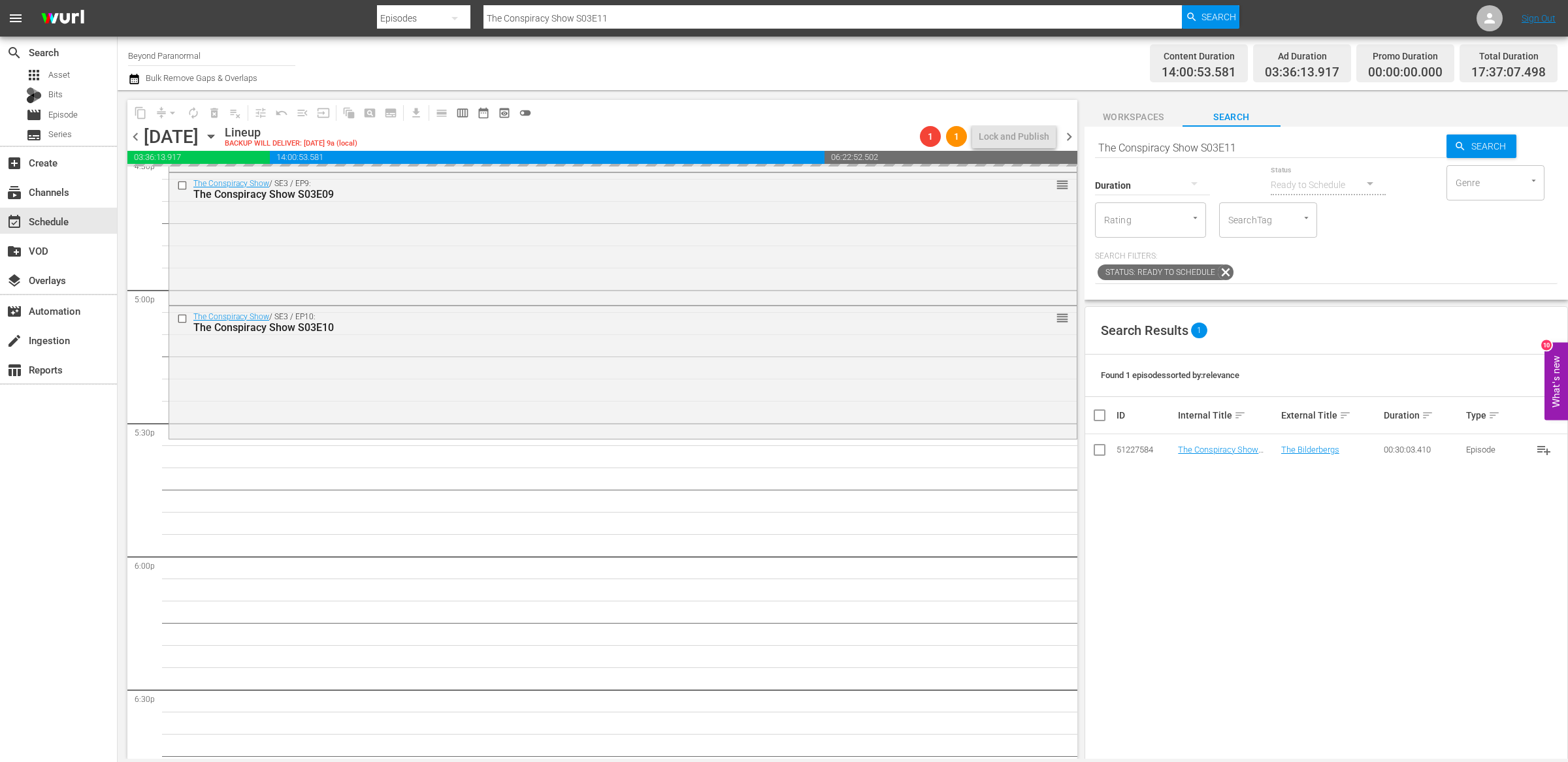
click at [1258, 146] on input "The Conspiracy Show S03E11" at bounding box center [1270, 148] width 351 height 31
type input "The Conspiracy Show S03E12"
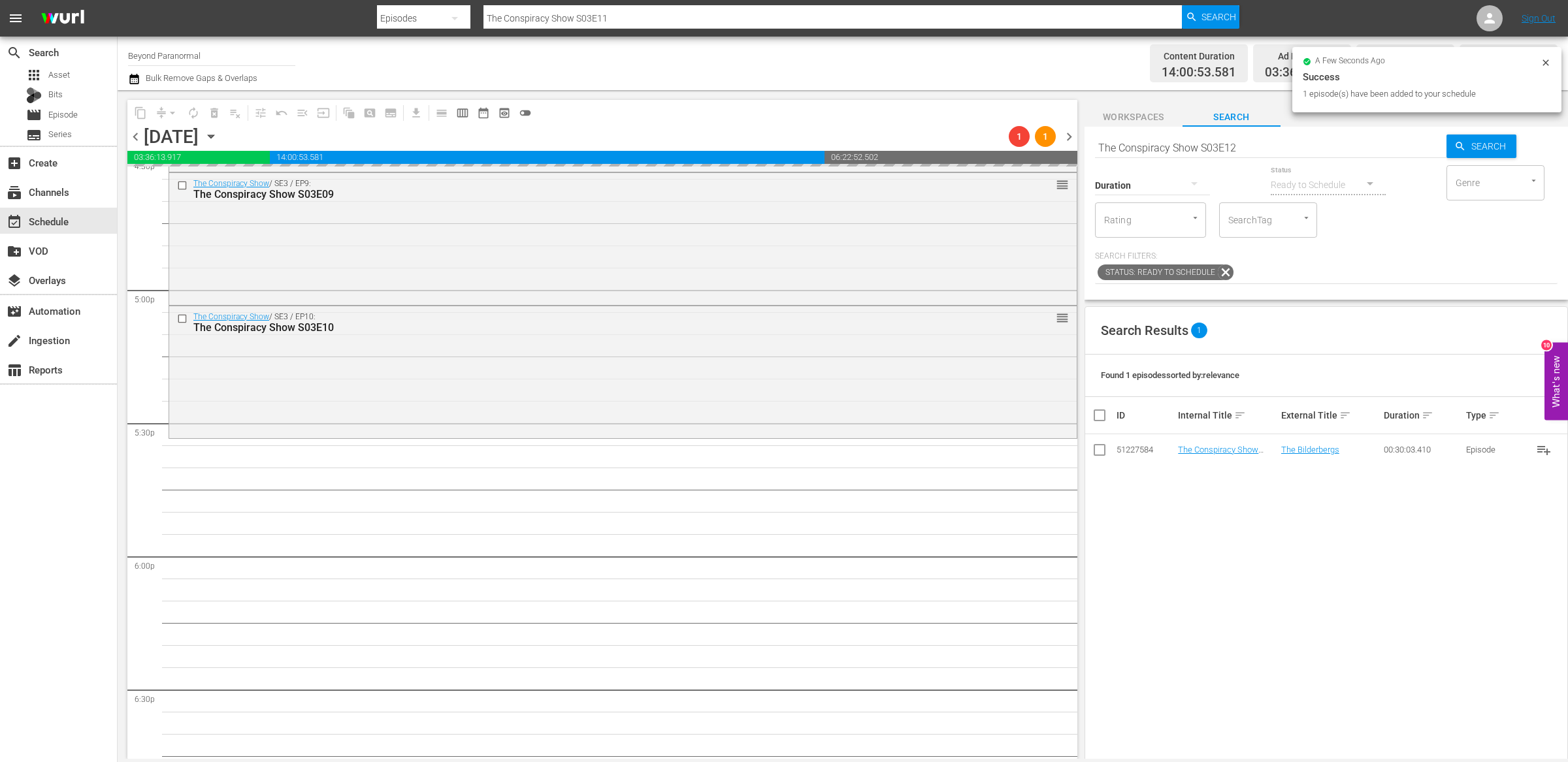
type input "The Conspiracy Show S03E12"
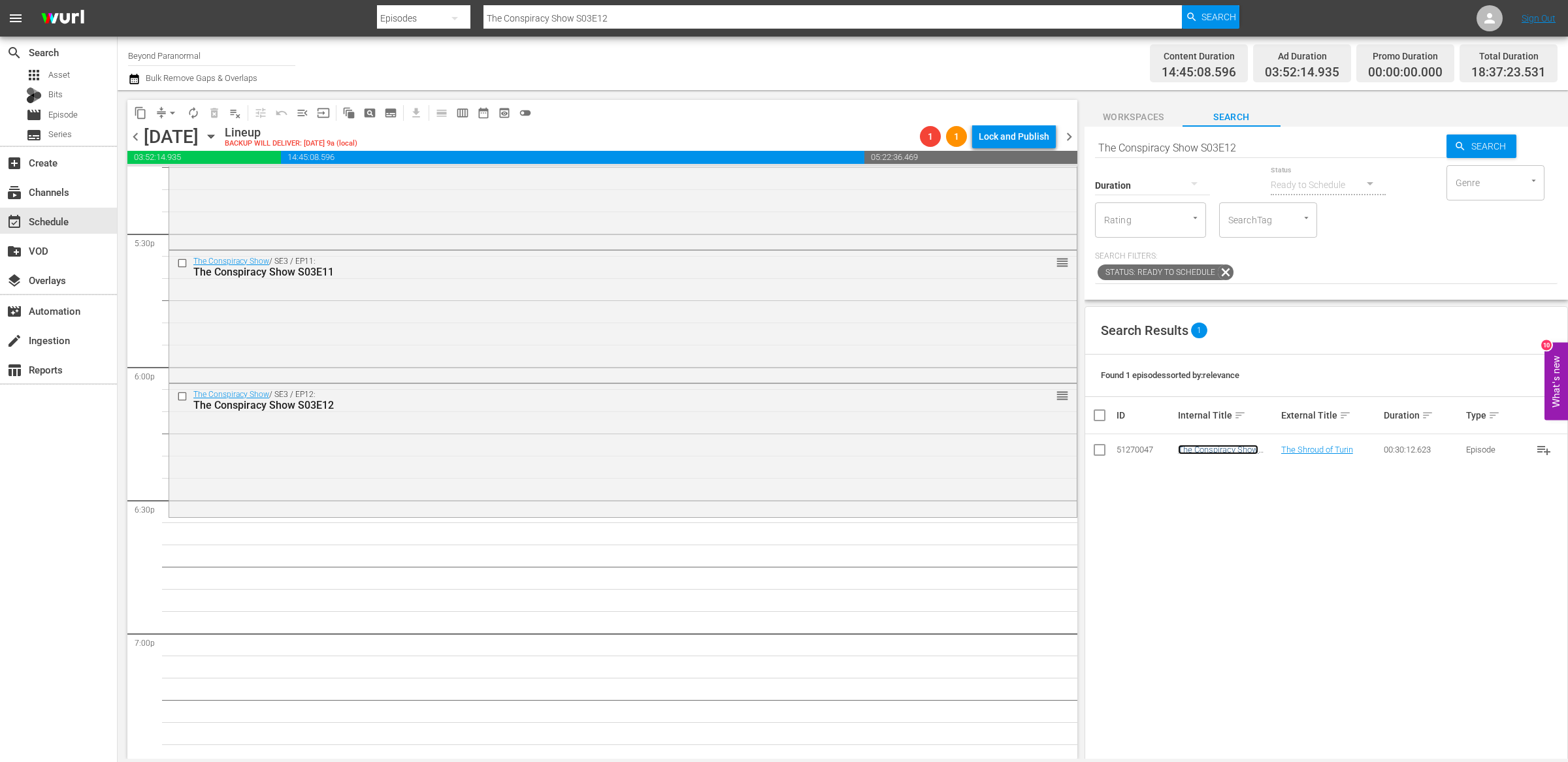
scroll to position [4598, 0]
click at [1151, 149] on input "The Conspiracy Show S03E12" at bounding box center [1270, 148] width 351 height 31
paste input "[US_STATE] Paranormal Case Files S01E31"
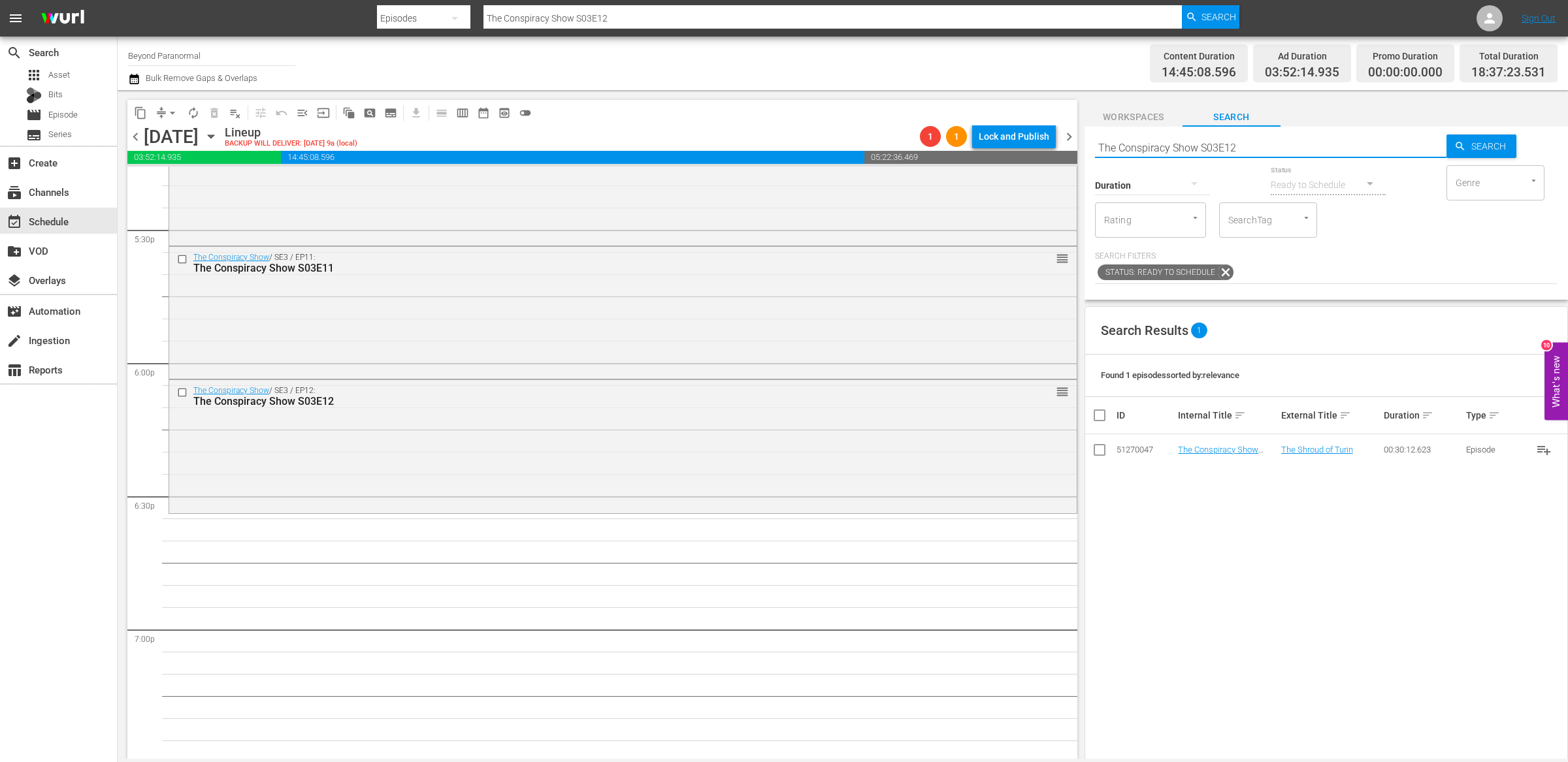
type input "[US_STATE] Paranormal Case Files S01E31"
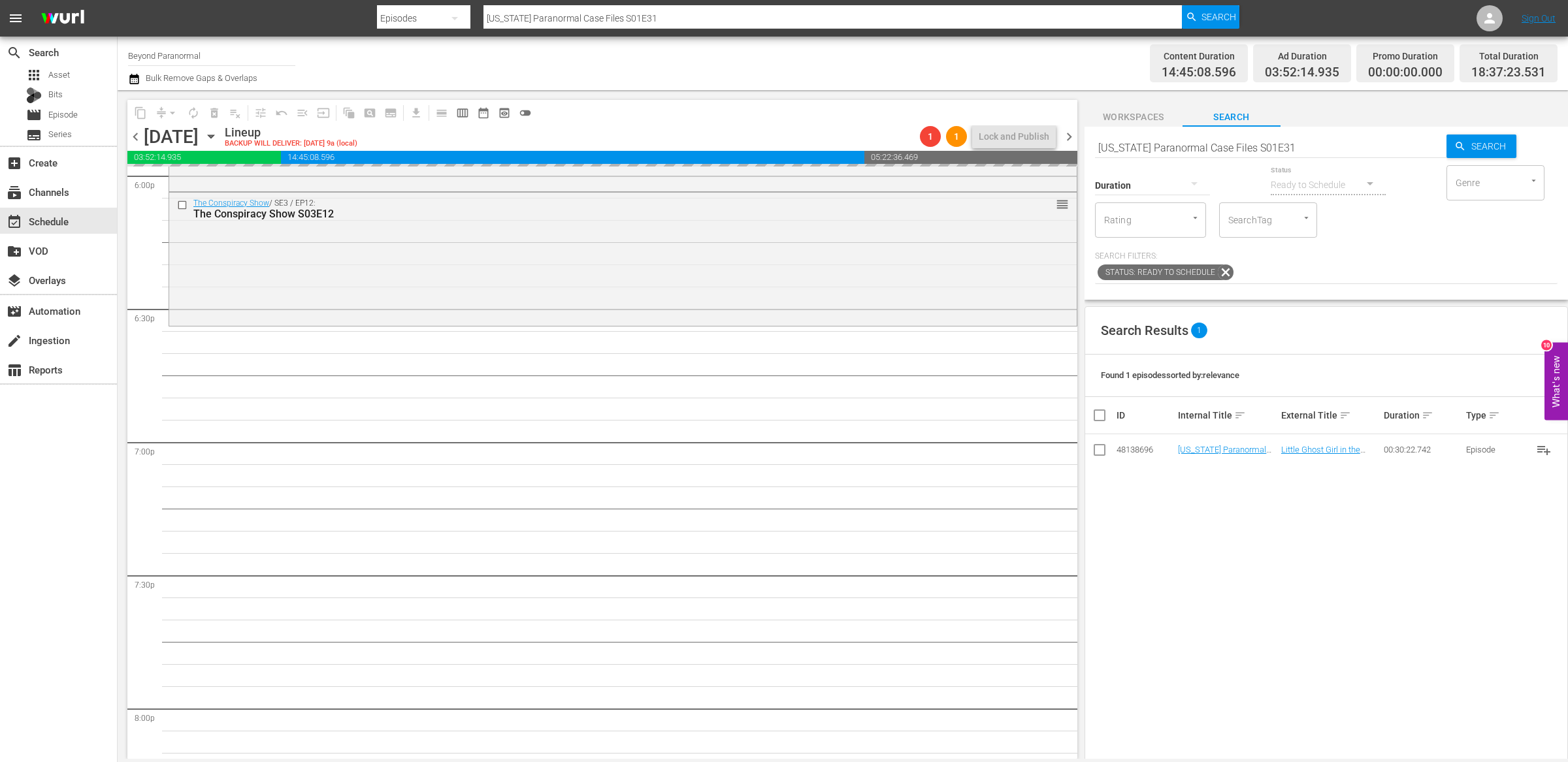
click at [1170, 146] on input "[US_STATE] Paranormal Case Files S01E31" at bounding box center [1270, 148] width 351 height 31
paste input "A Haunting S04E10"
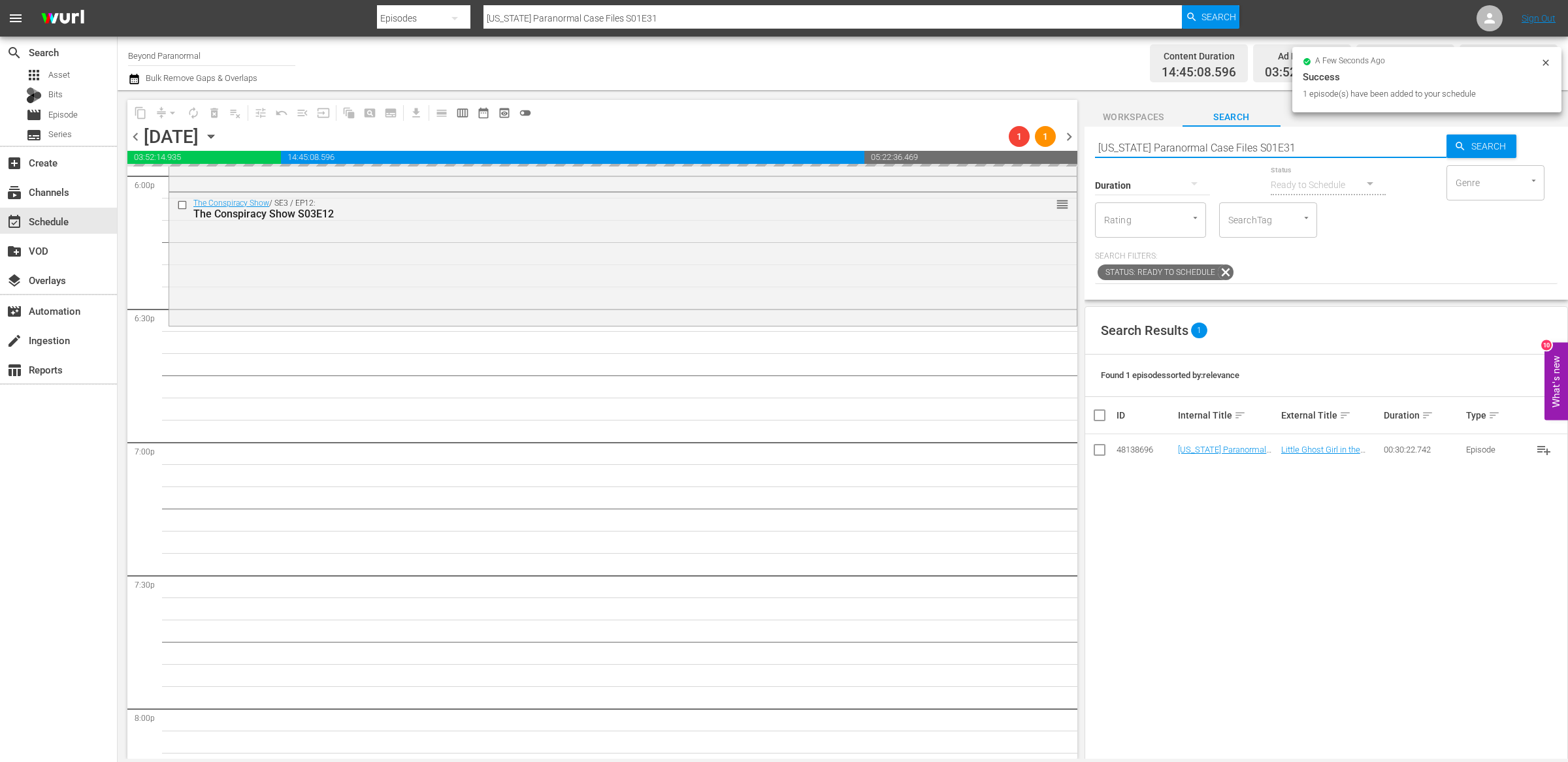
type input "A Haunting S04E10"
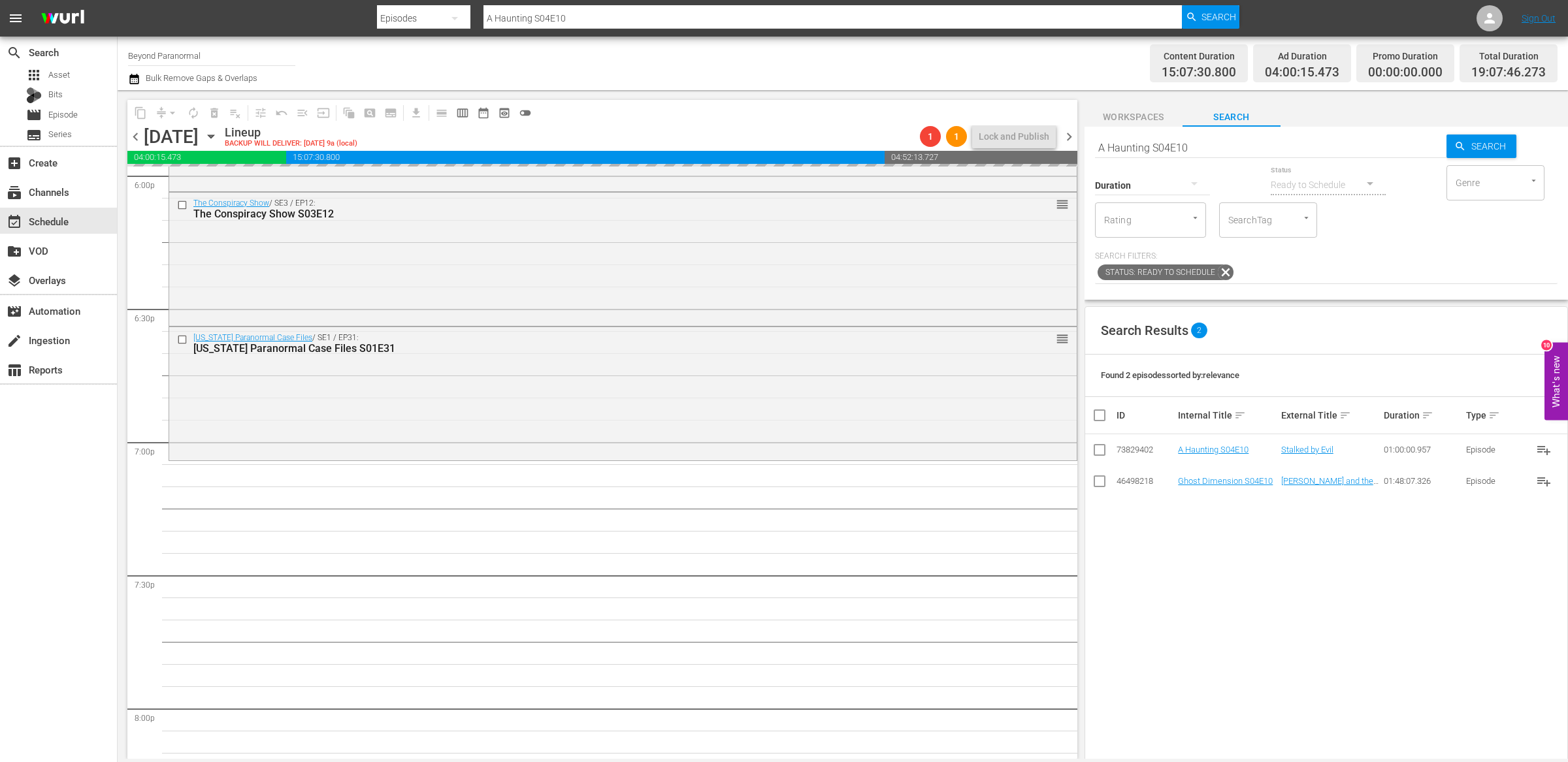
click at [1157, 150] on input "A Haunting S04E10" at bounding box center [1270, 148] width 351 height 31
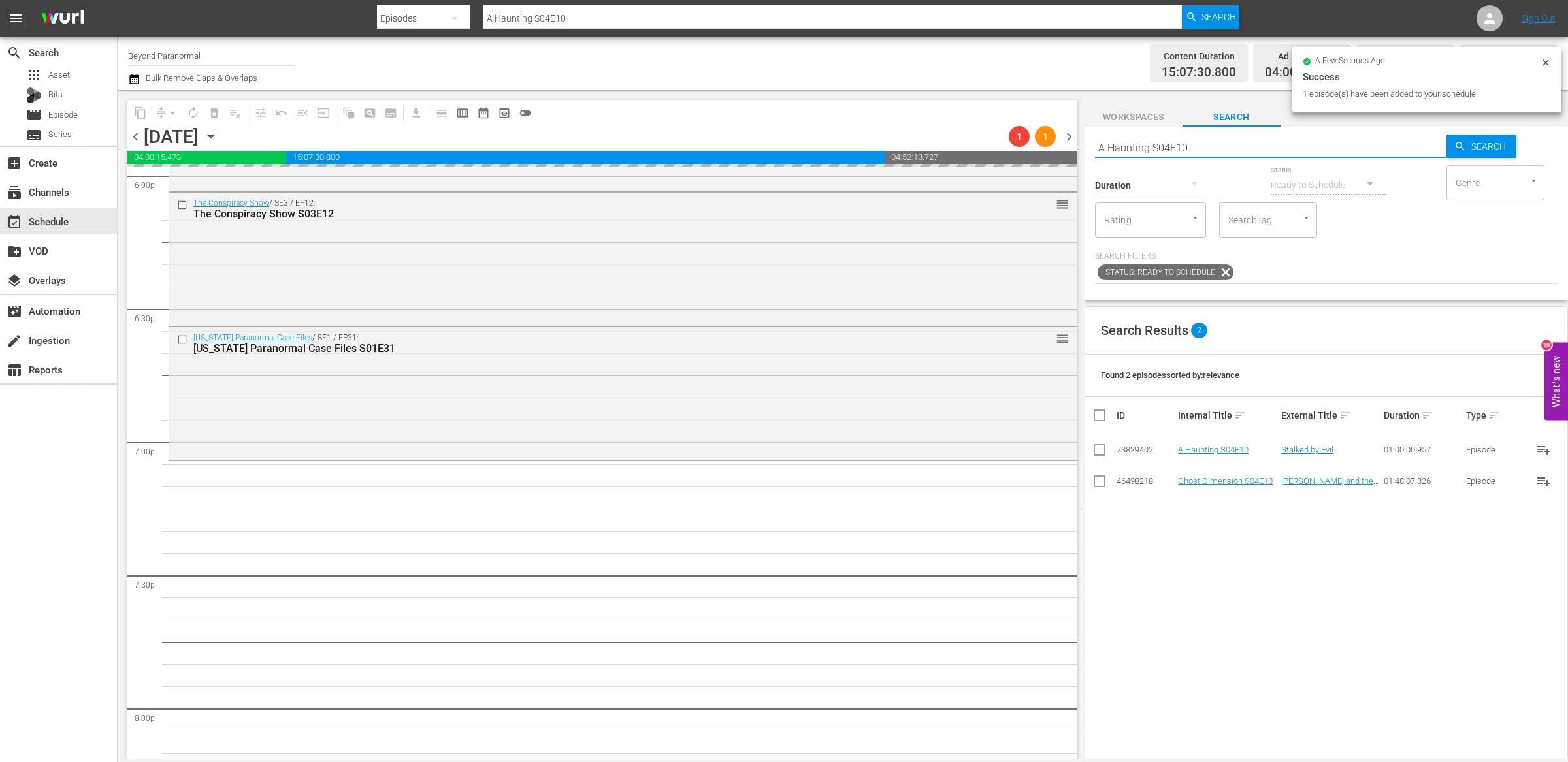
paste input "Dark Arts TV S01E07"
type input "Dark Arts TV S01E07"
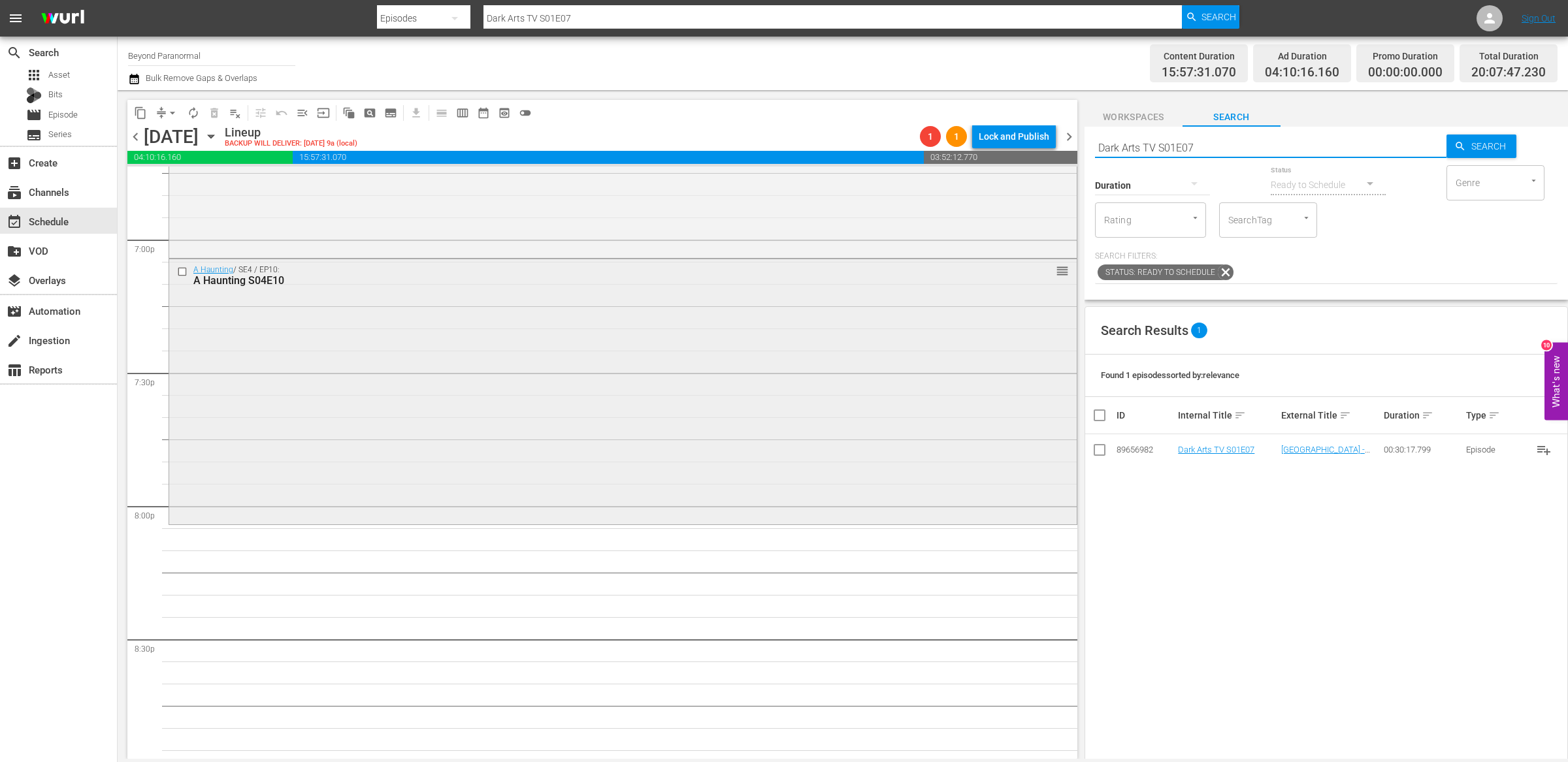
scroll to position [4989, 0]
click at [1144, 154] on div "Duration" at bounding box center [1152, 177] width 115 height 47
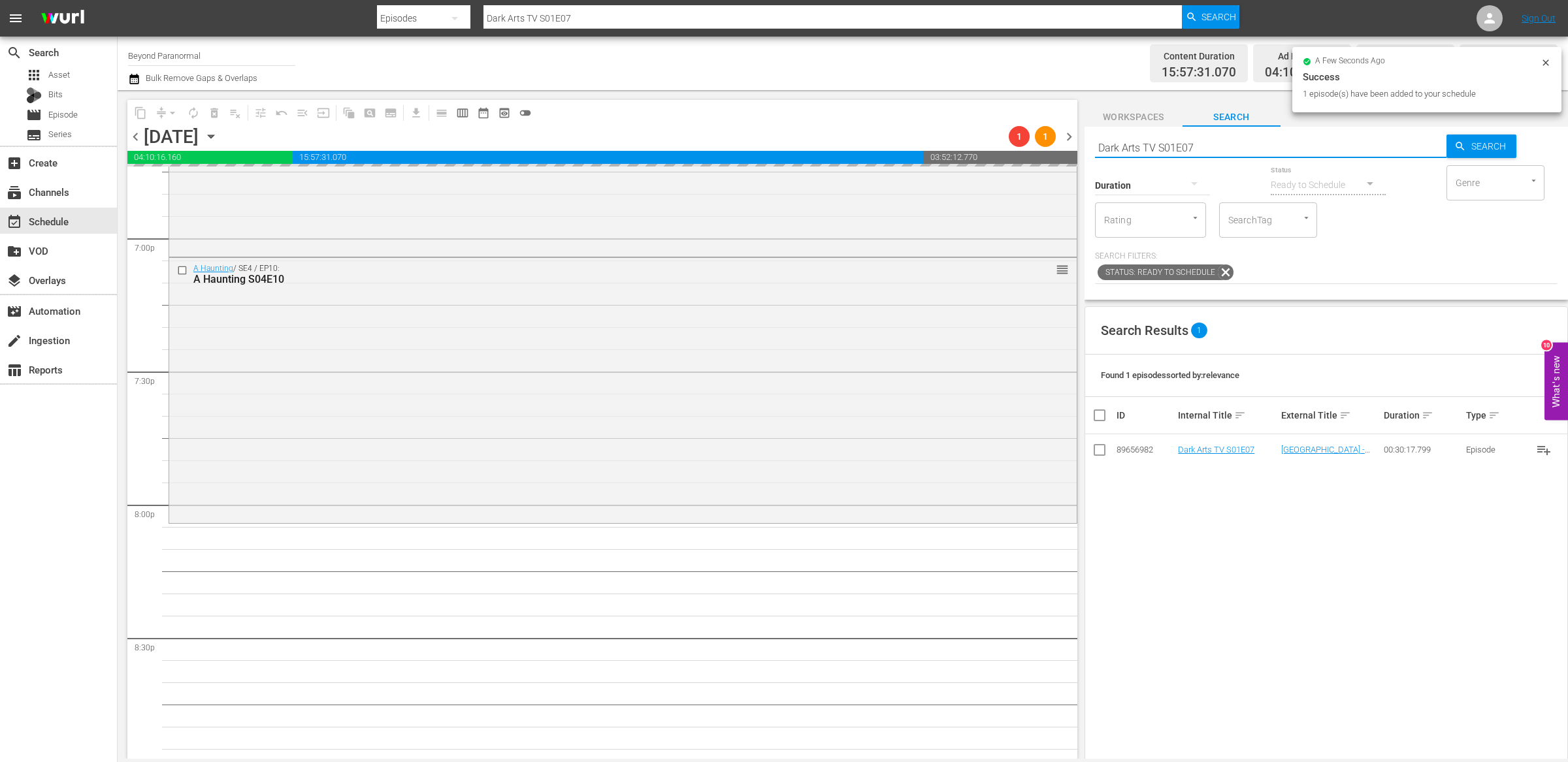
click at [1164, 144] on input "Dark Arts TV S01E07" at bounding box center [1270, 148] width 351 height 31
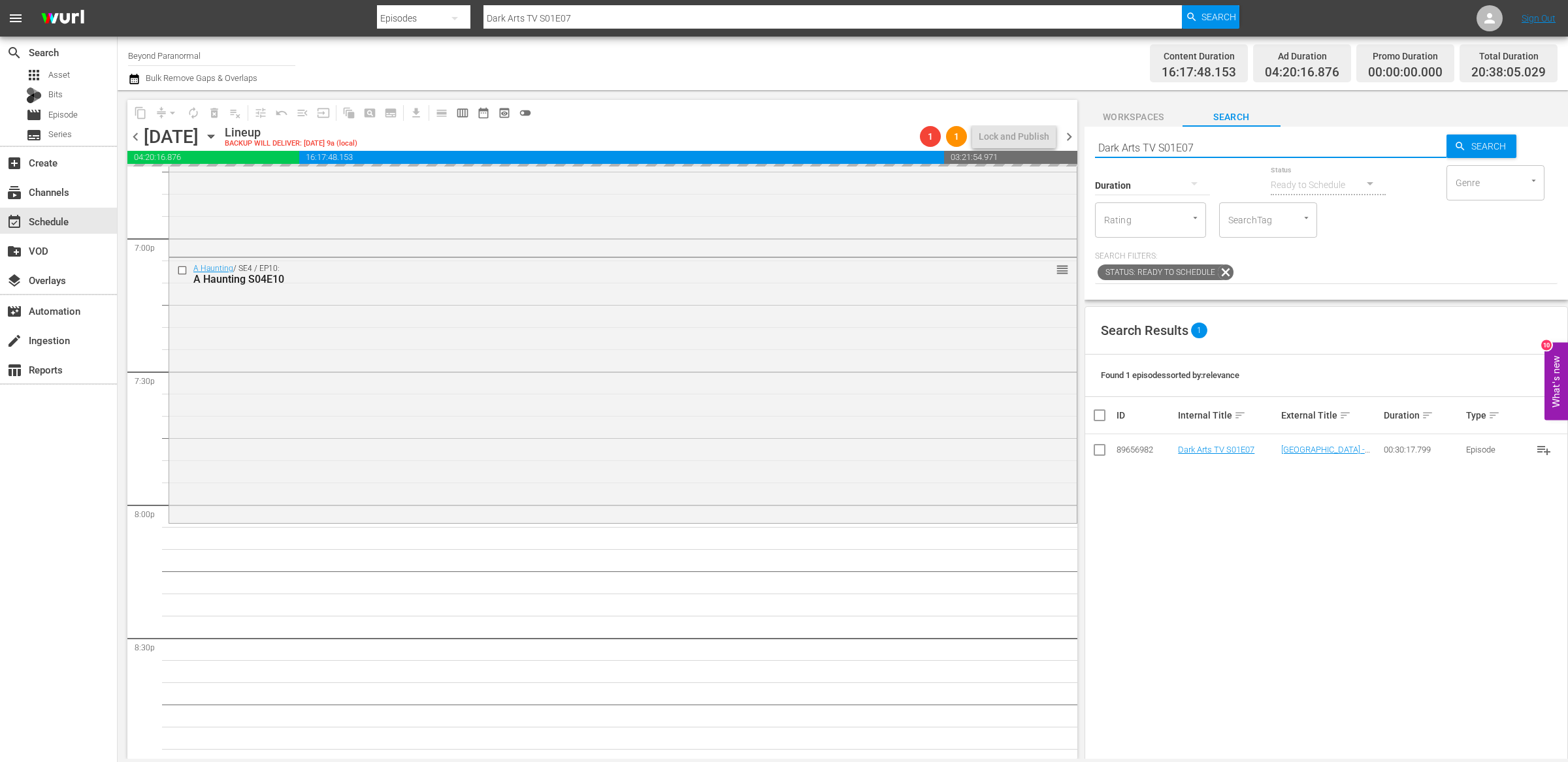
click at [1164, 144] on input "Dark Arts TV S01E07" at bounding box center [1270, 148] width 351 height 31
paste input "Ghost Cases 106"
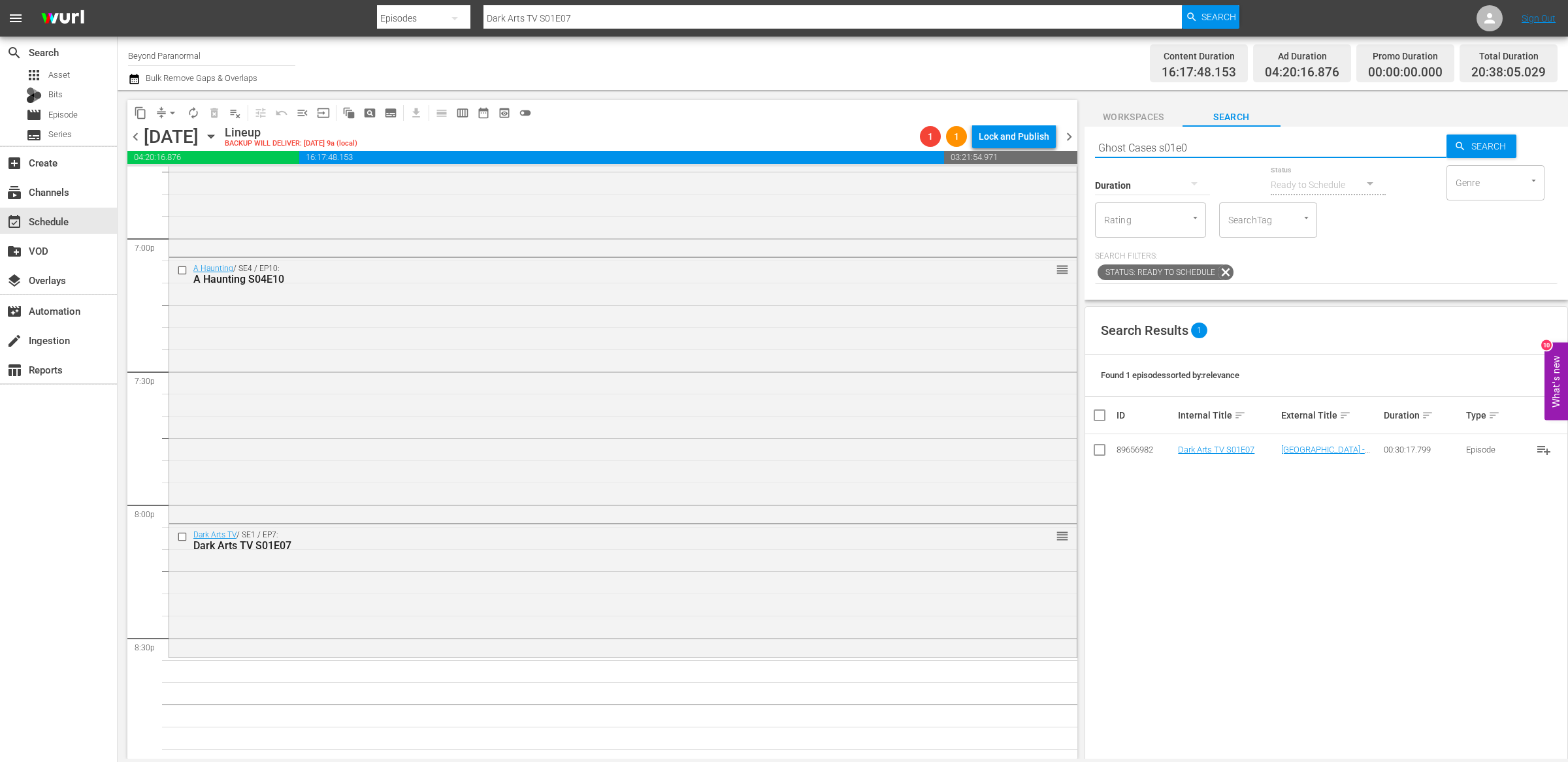
type input "Ghost Cases s01e06"
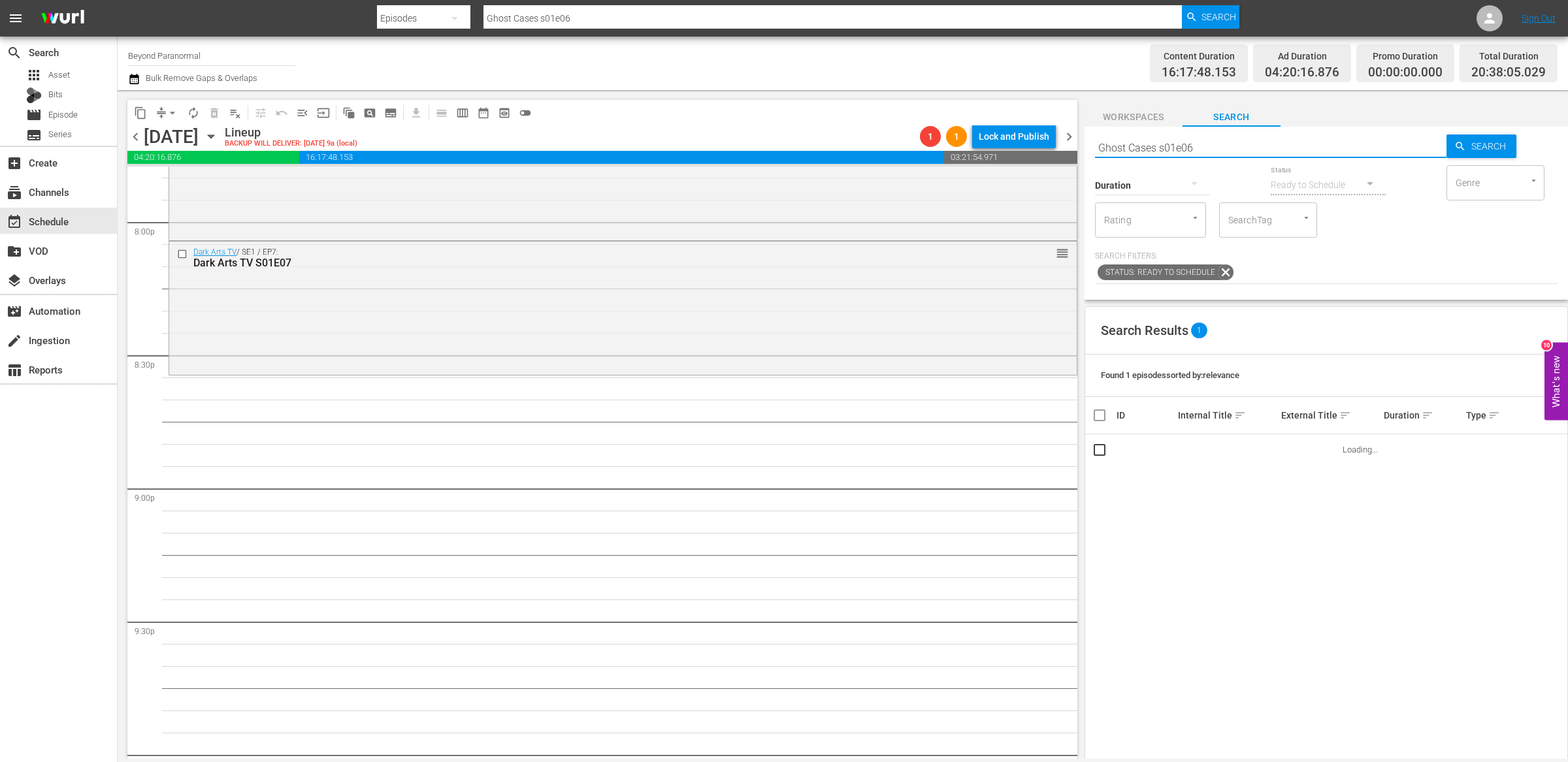
scroll to position [5276, 0]
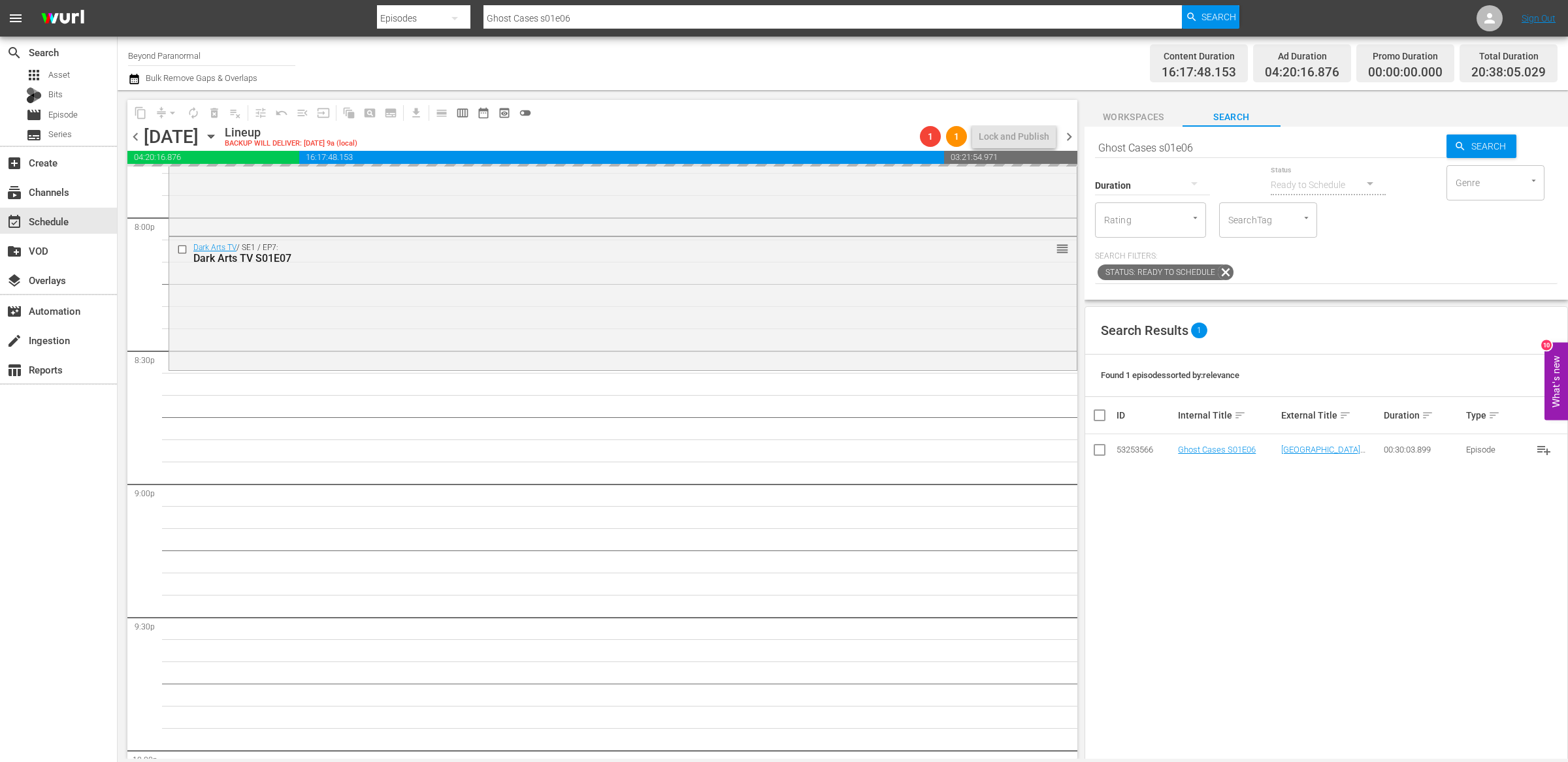
click at [1154, 148] on input "Ghost Cases s01e06" at bounding box center [1270, 148] width 351 height 31
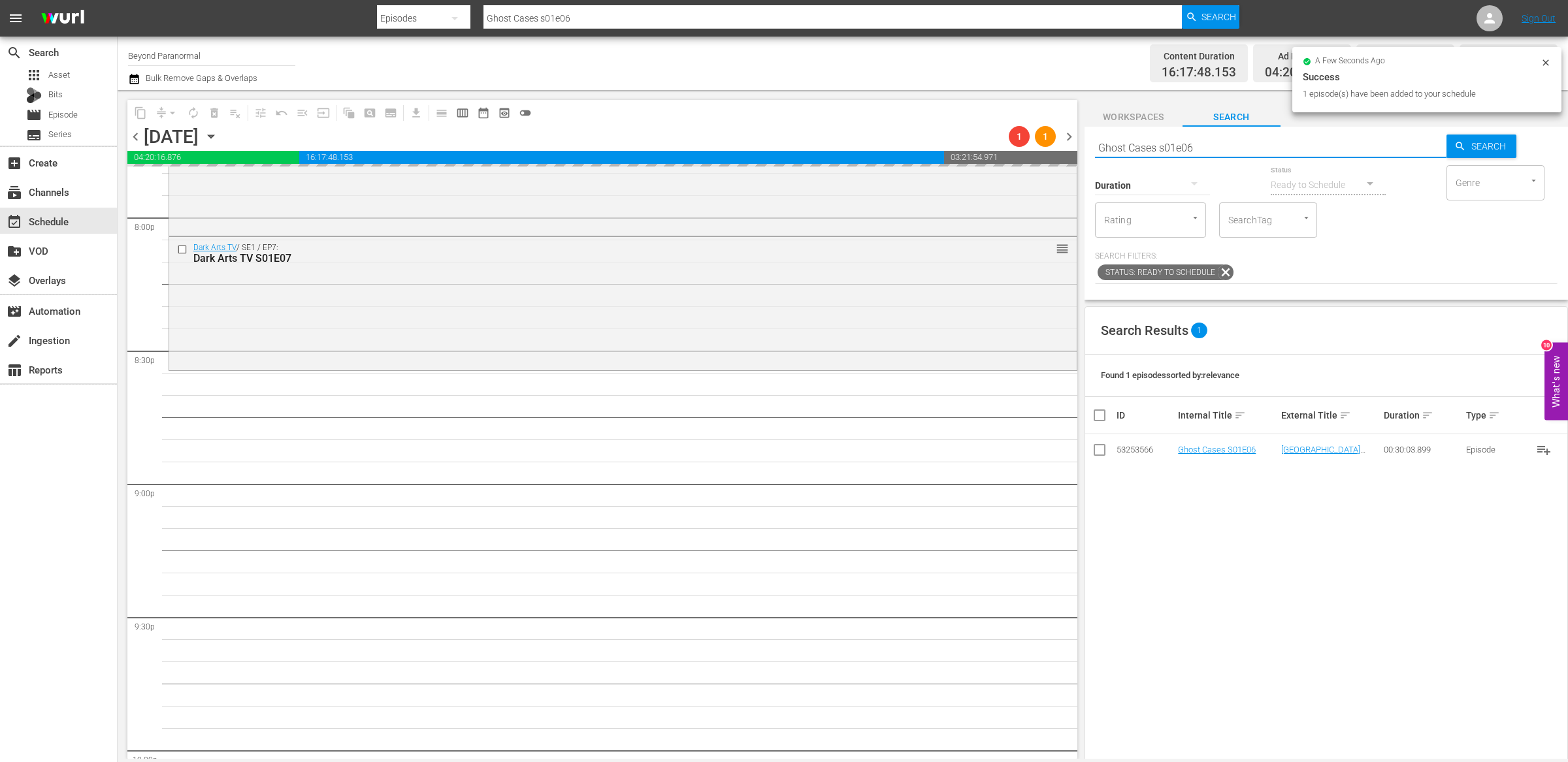
paste input "Sir Spooks S01E03"
type input "Sir Spooks S01E03"
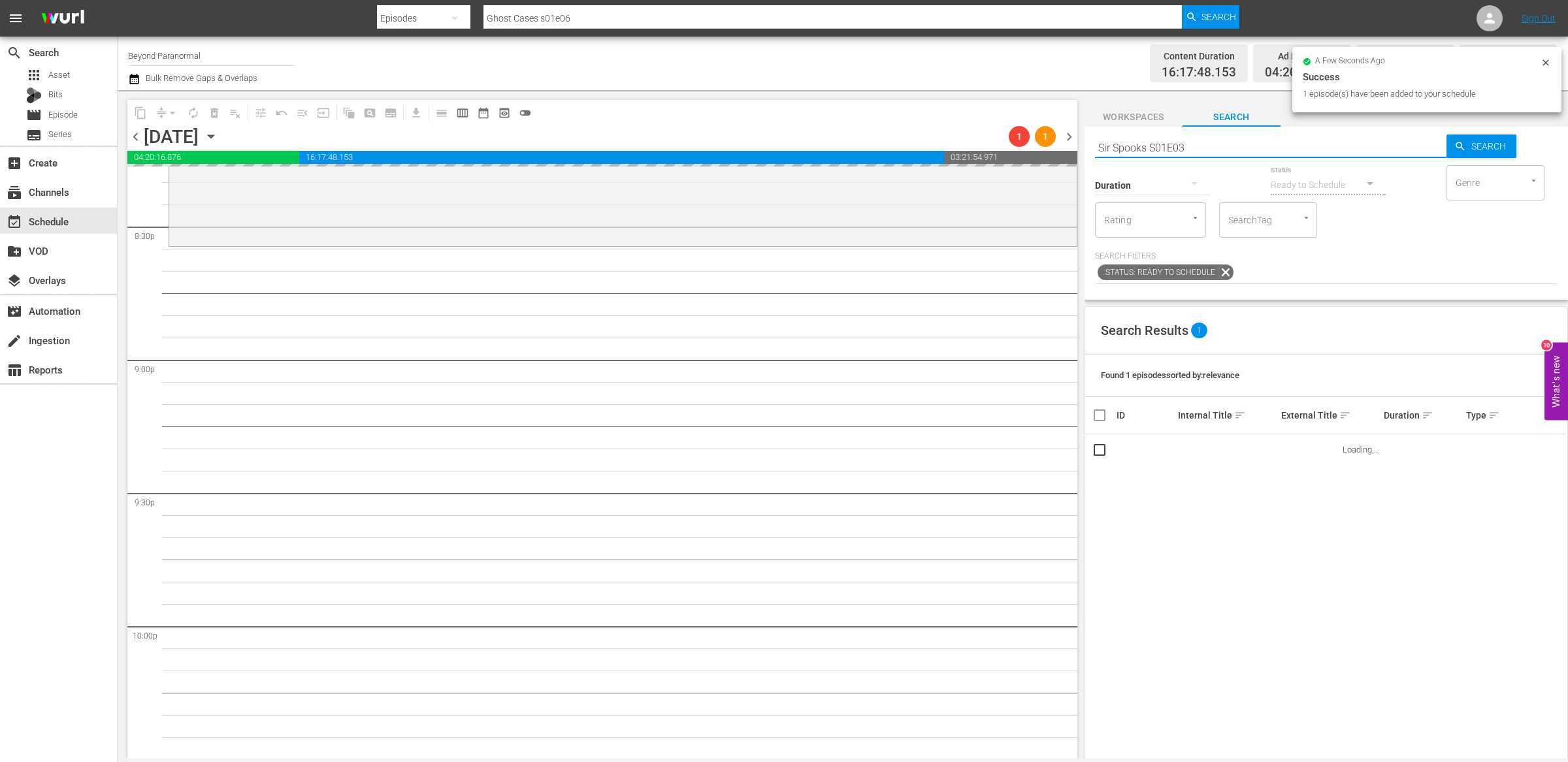
type input "Sir Spooks S01E03"
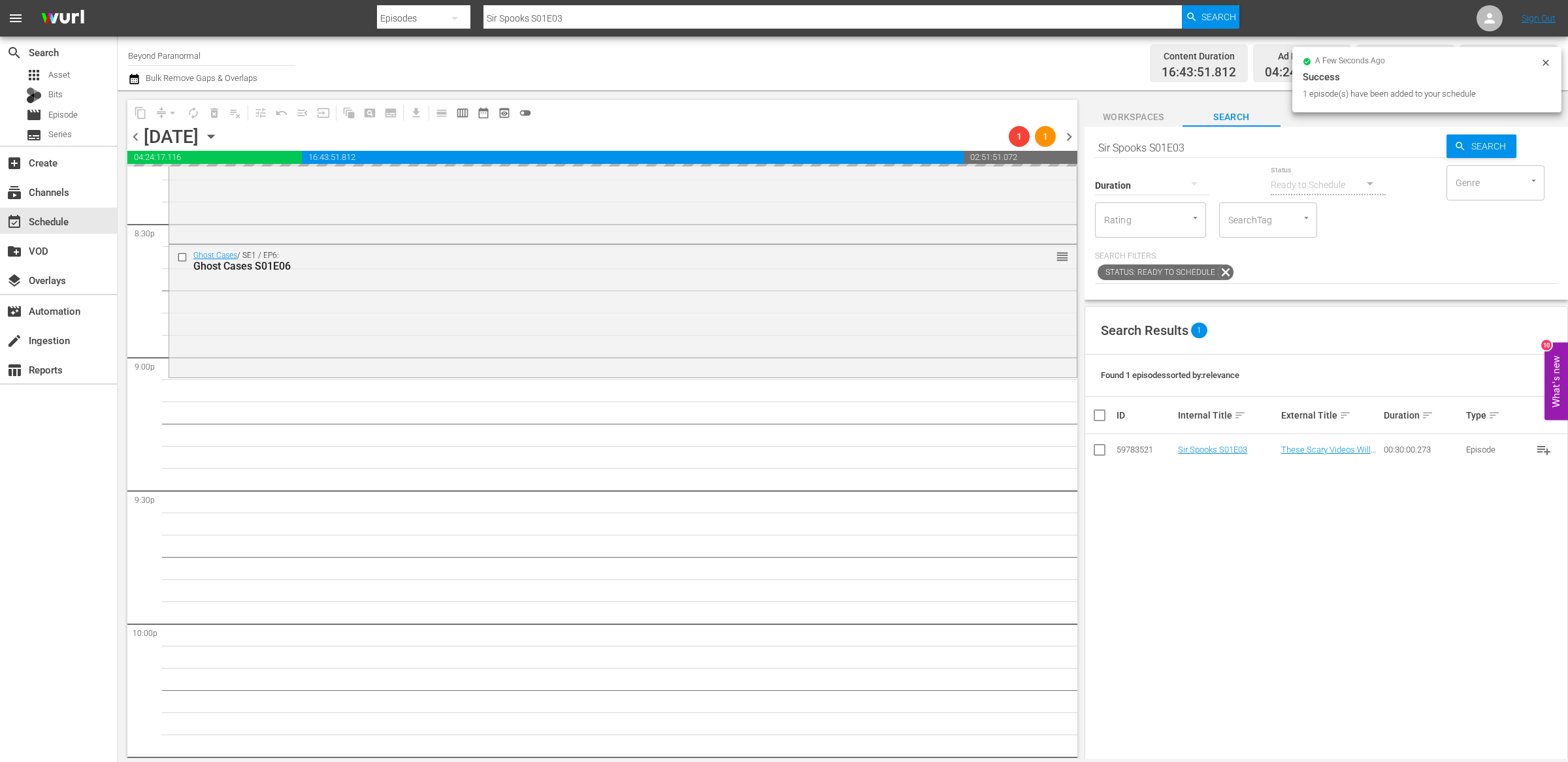
click at [1127, 146] on input "Sir Spooks S01E03" at bounding box center [1270, 148] width 351 height 31
paste input "Encounters S01E06"
type input "Encounters S01E06"
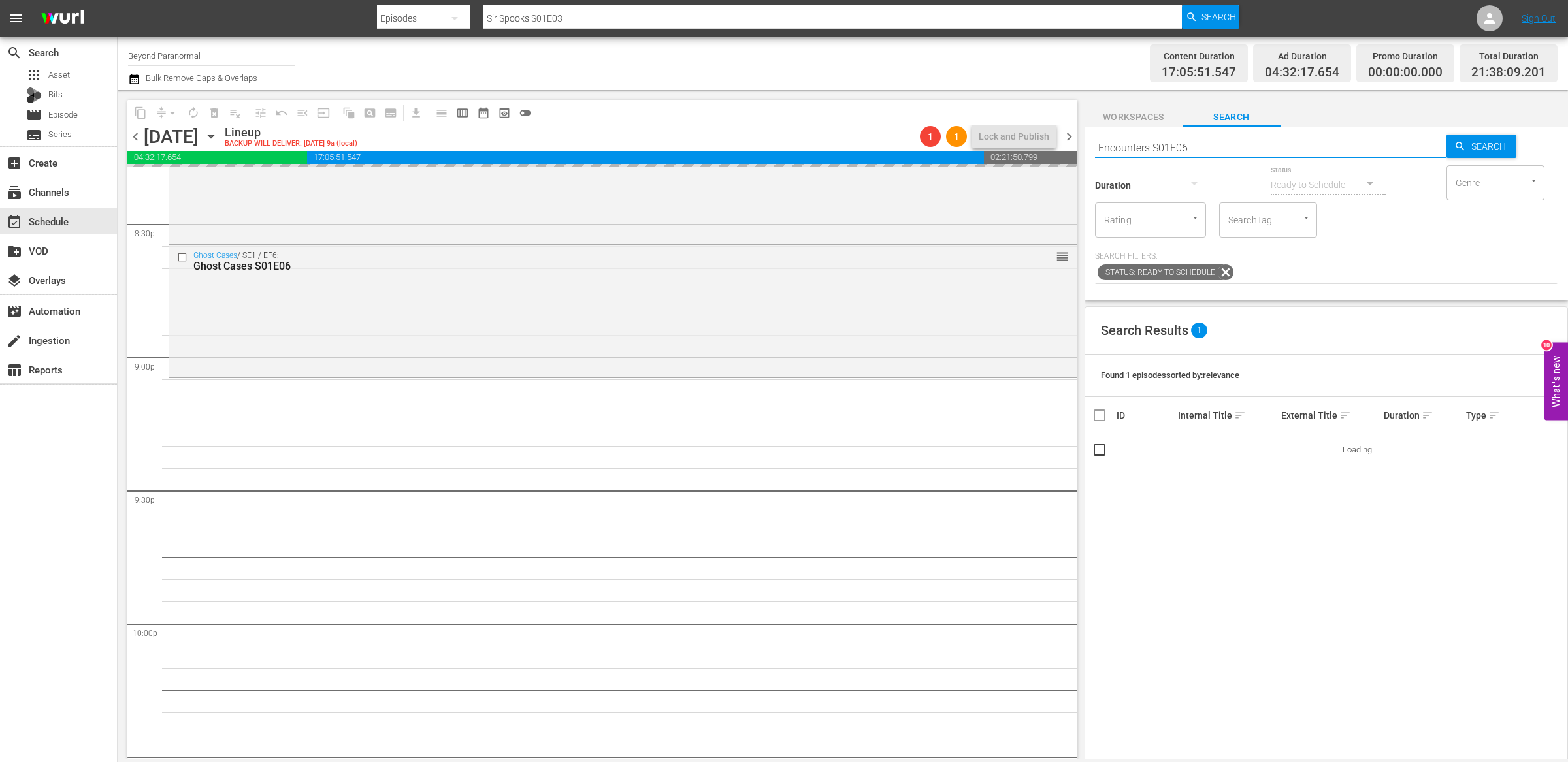
type input "Encounters S01E06"
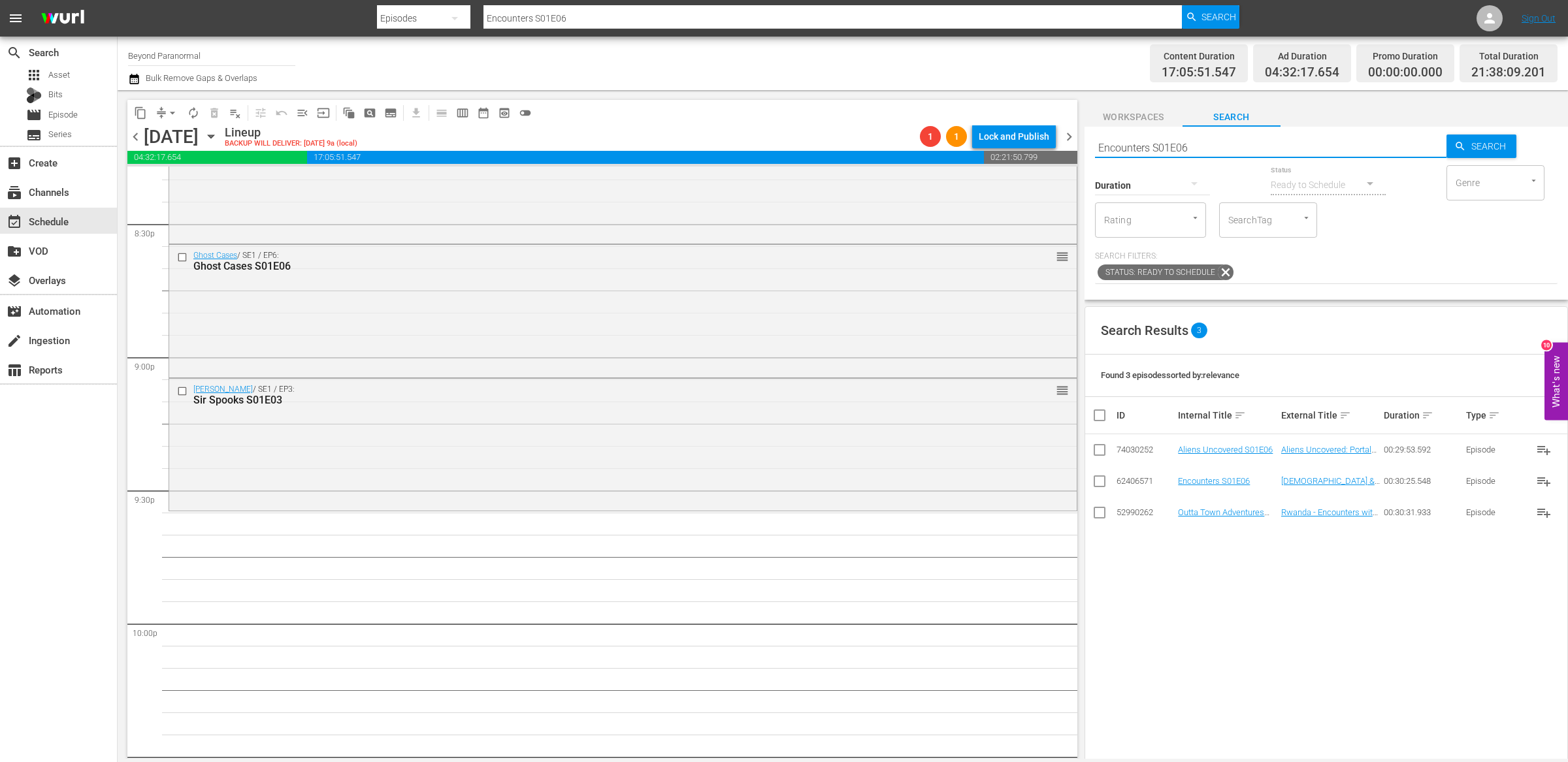
scroll to position [5508, 0]
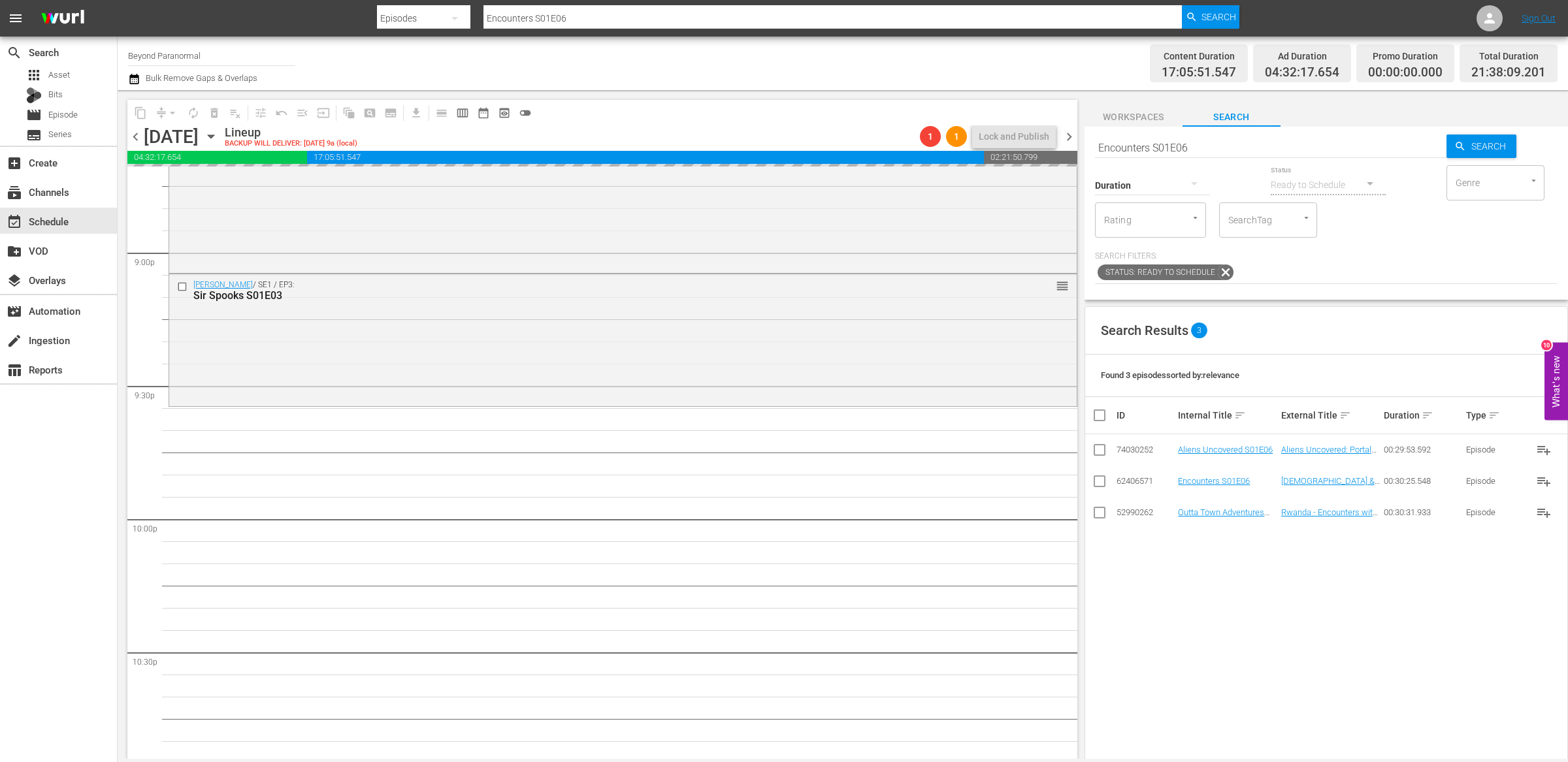
click at [1137, 143] on input "Encounters S01E06" at bounding box center [1270, 148] width 351 height 31
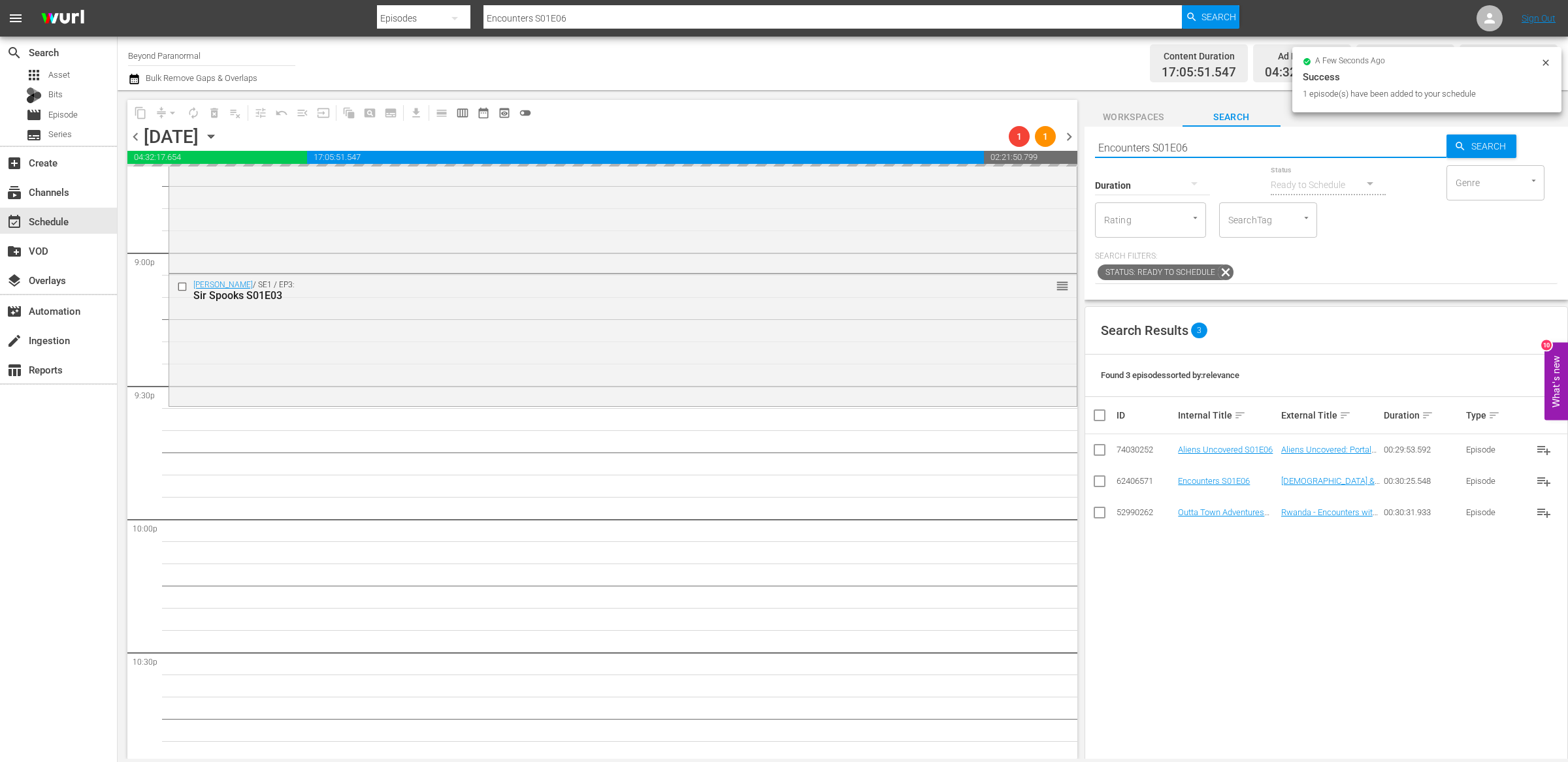
paste input "Shadow [PERSON_NAME]"
type input "Shadow Chasers S01E06"
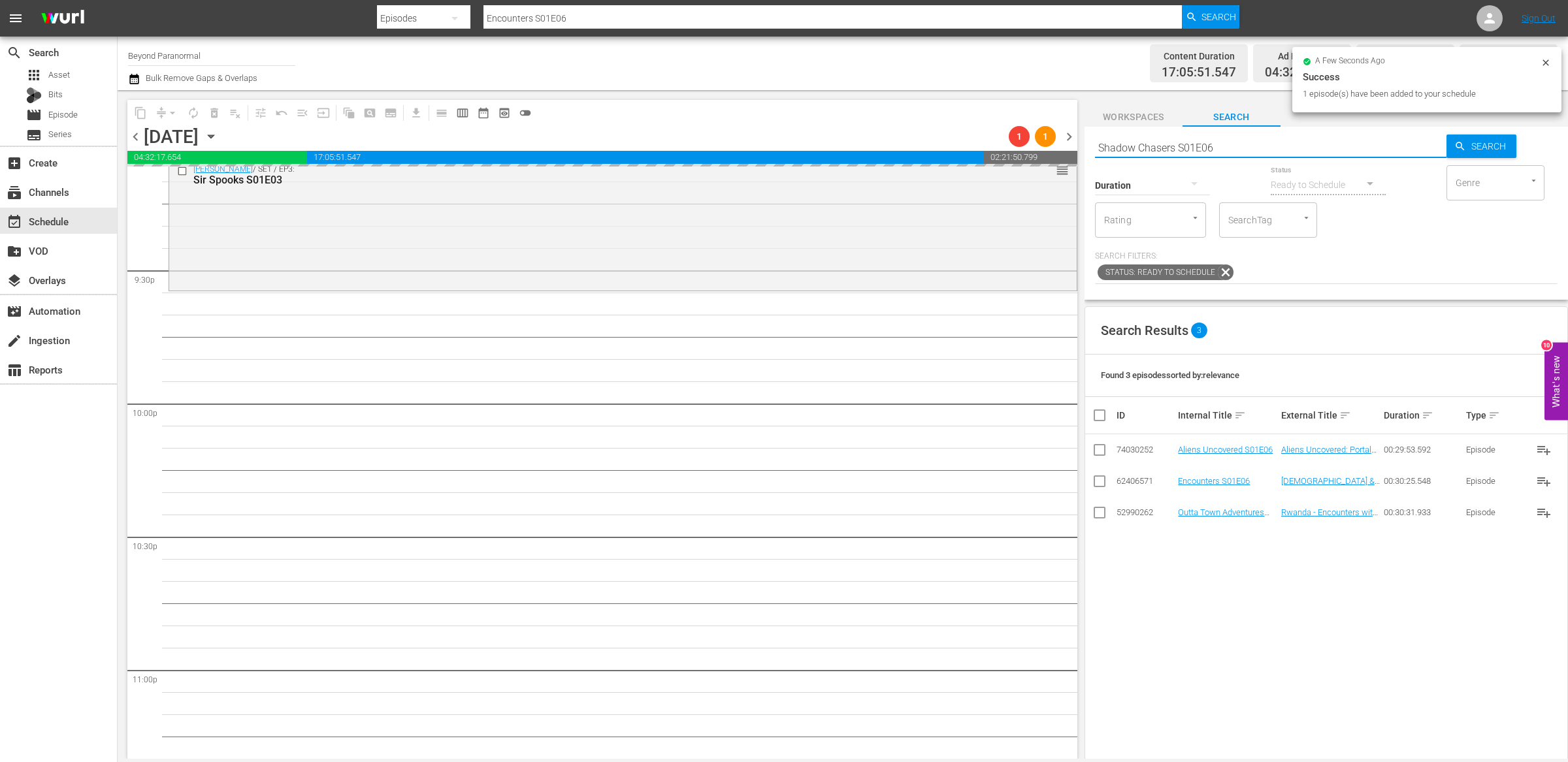
scroll to position [5625, 0]
type input "Shadow Chasers S01E06"
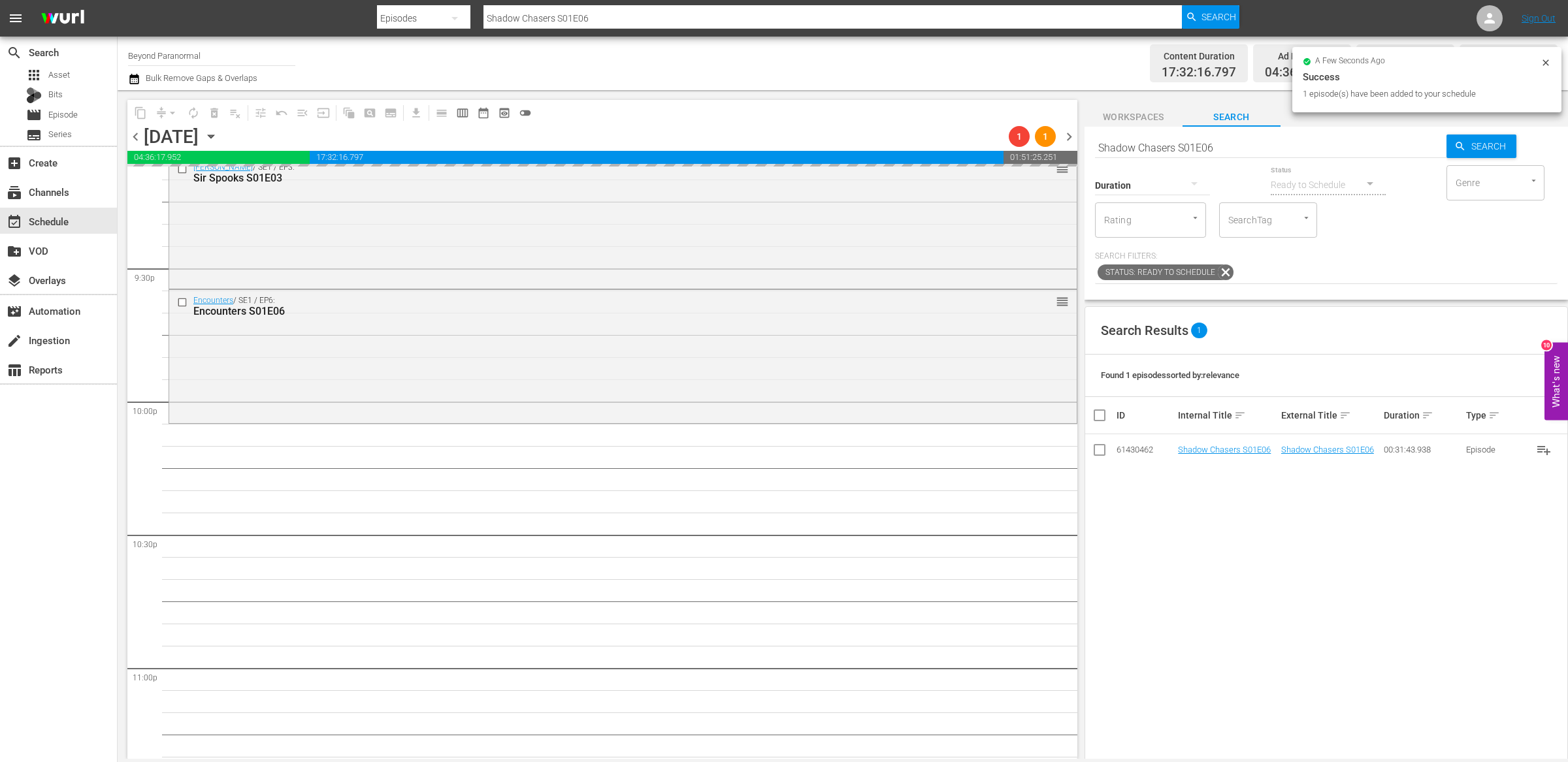
click at [1153, 146] on input "Shadow Chasers S01E06" at bounding box center [1270, 148] width 351 height 31
paste input "[US_STATE] Paranormal Case Files S01E31"
type input "[US_STATE] Paranormal Case Files S01E31"
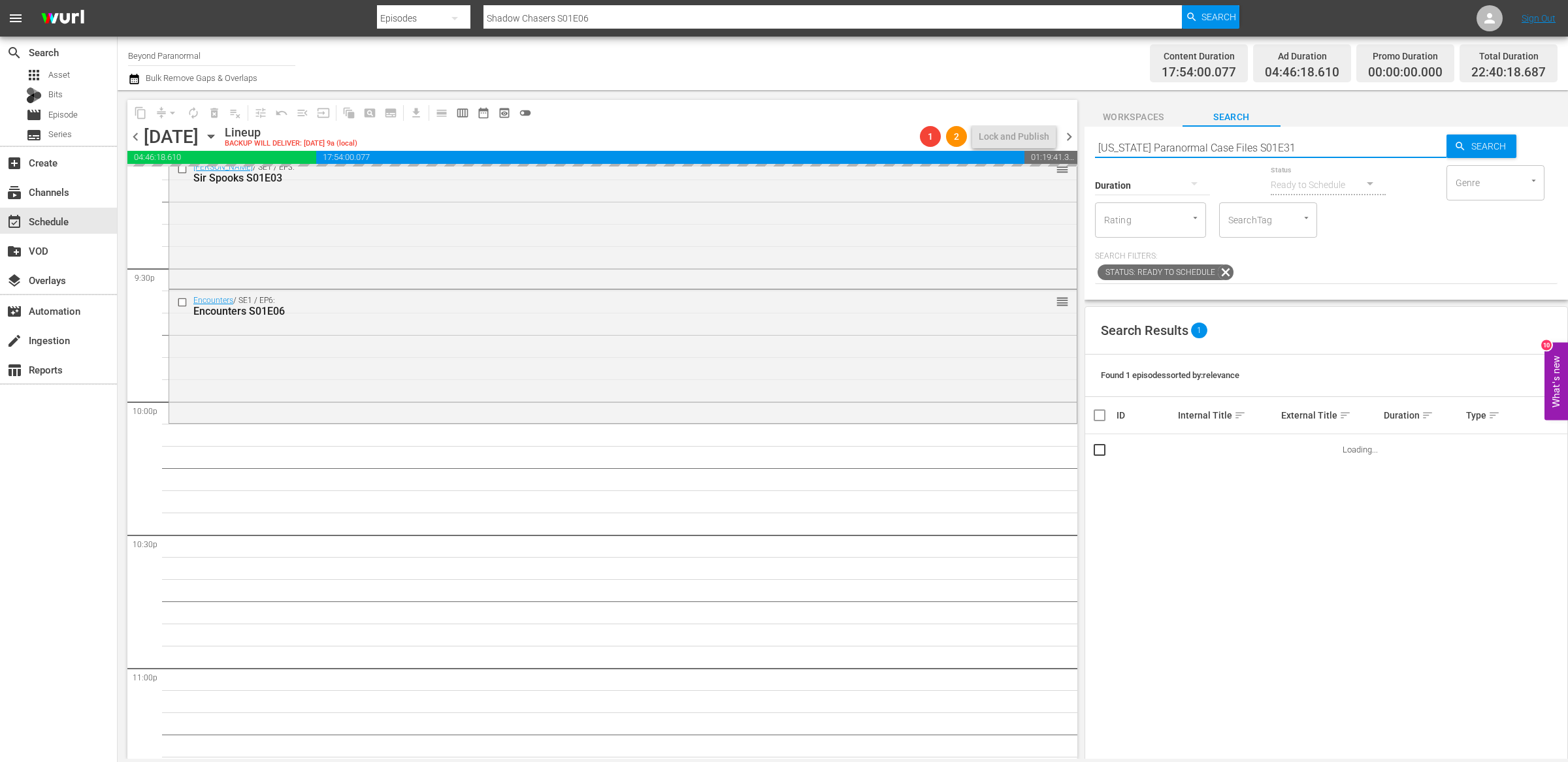
type input "[US_STATE] Paranormal Case Files S01E31"
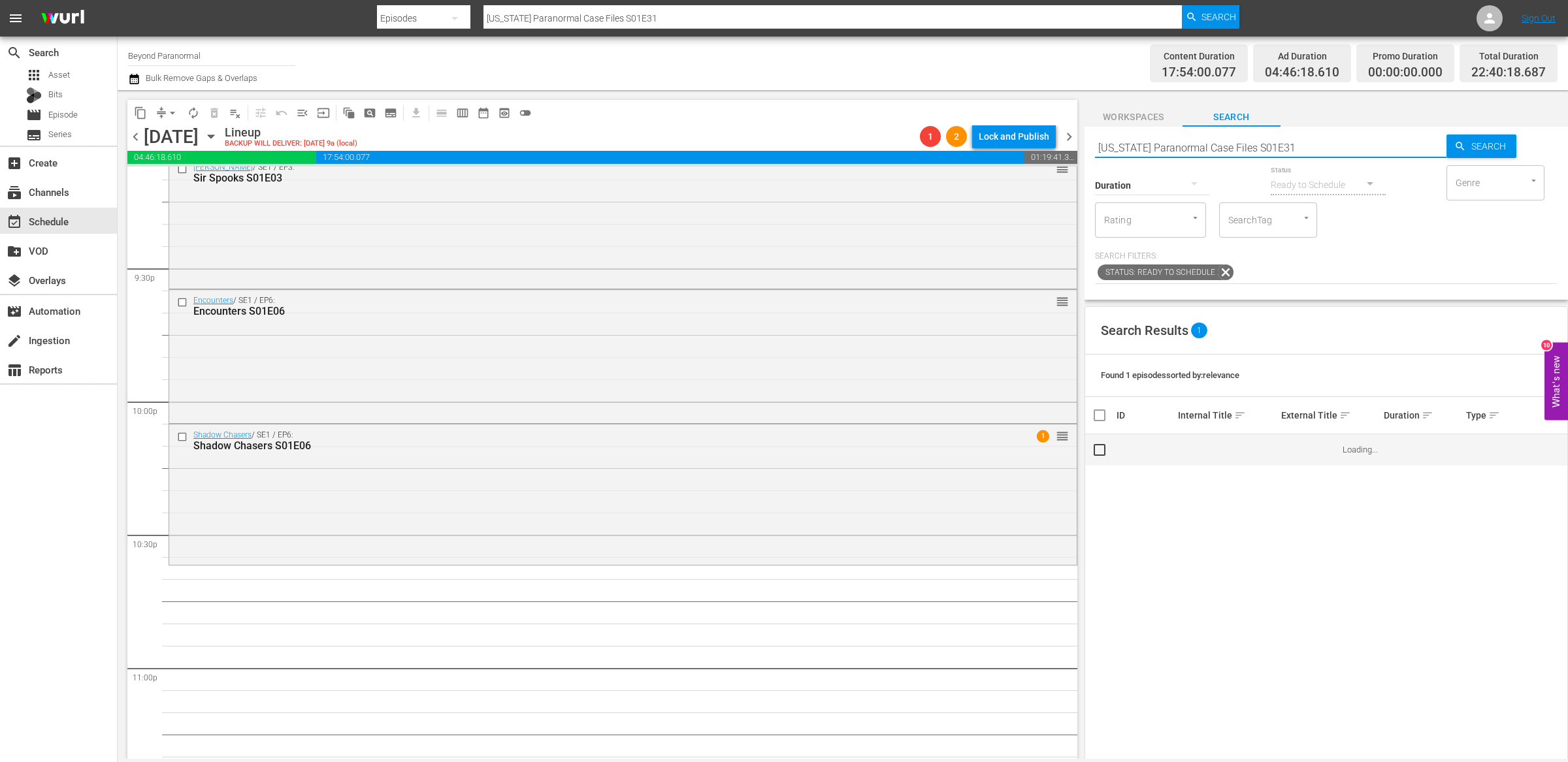
scroll to position [5700, 0]
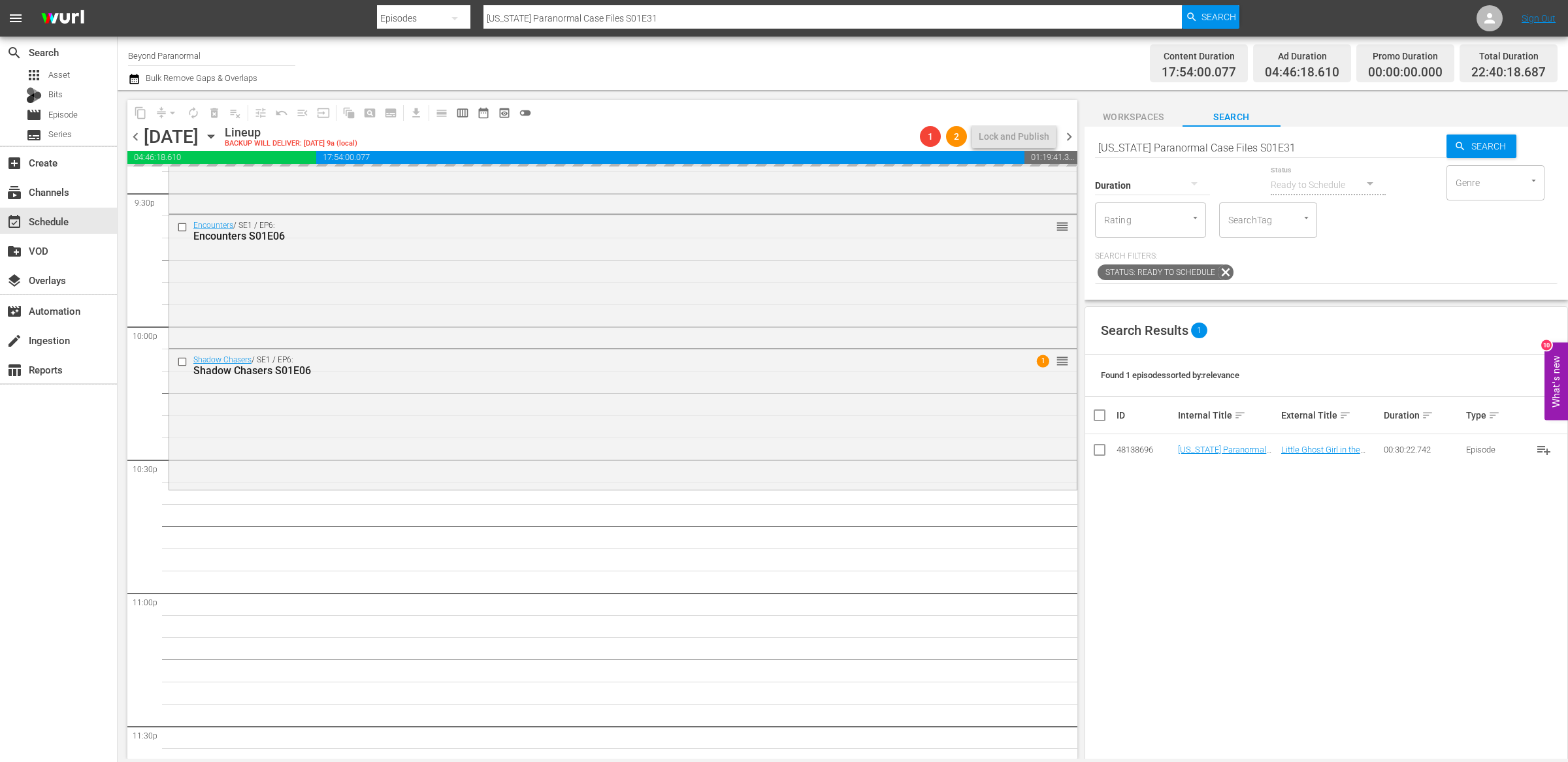
click at [1204, 143] on input "[US_STATE] Paranormal Case Files S01E31" at bounding box center [1270, 148] width 351 height 31
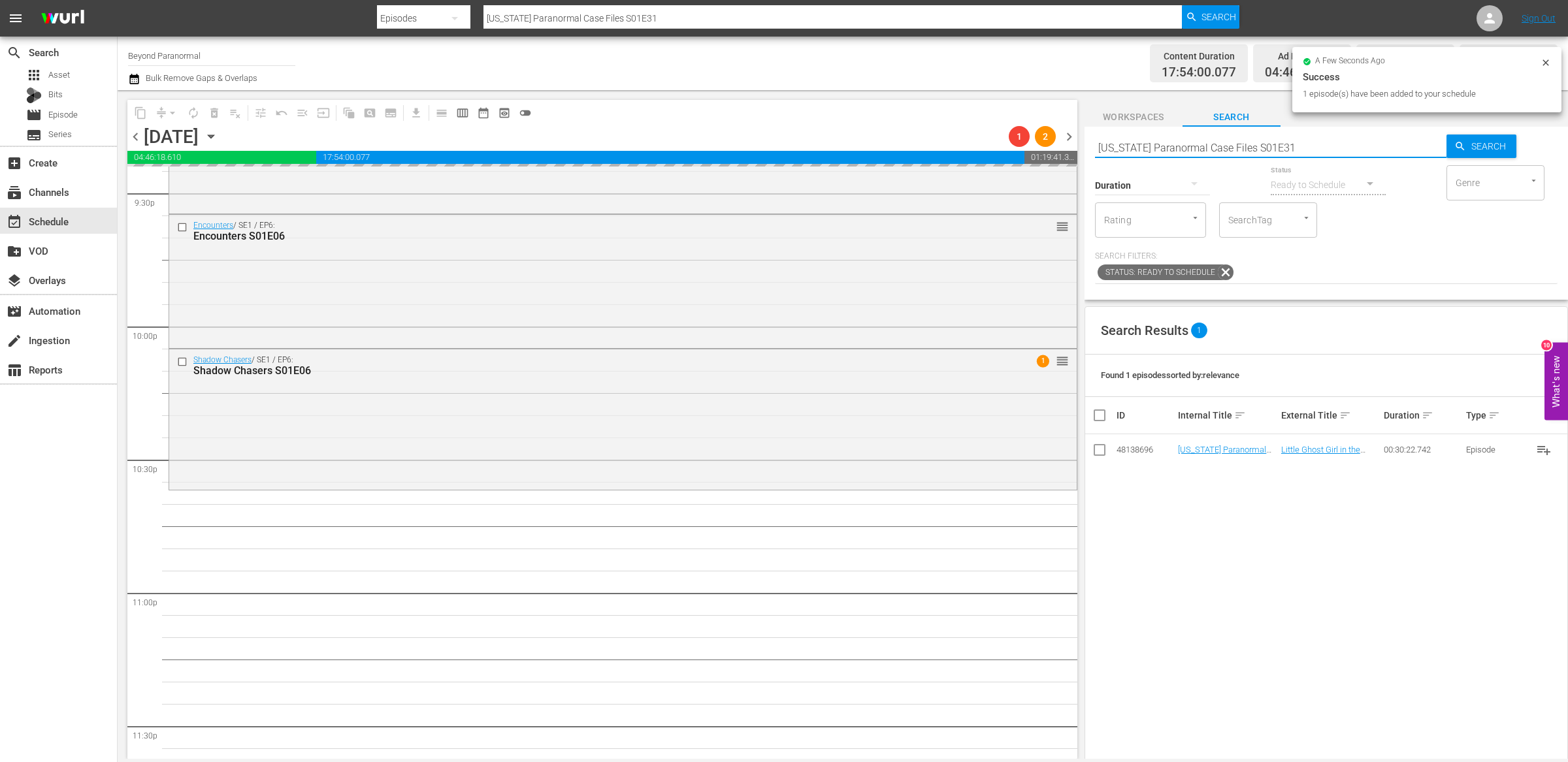
paste input "A Haunting S04E10"
type input "A Haunting S04E10"
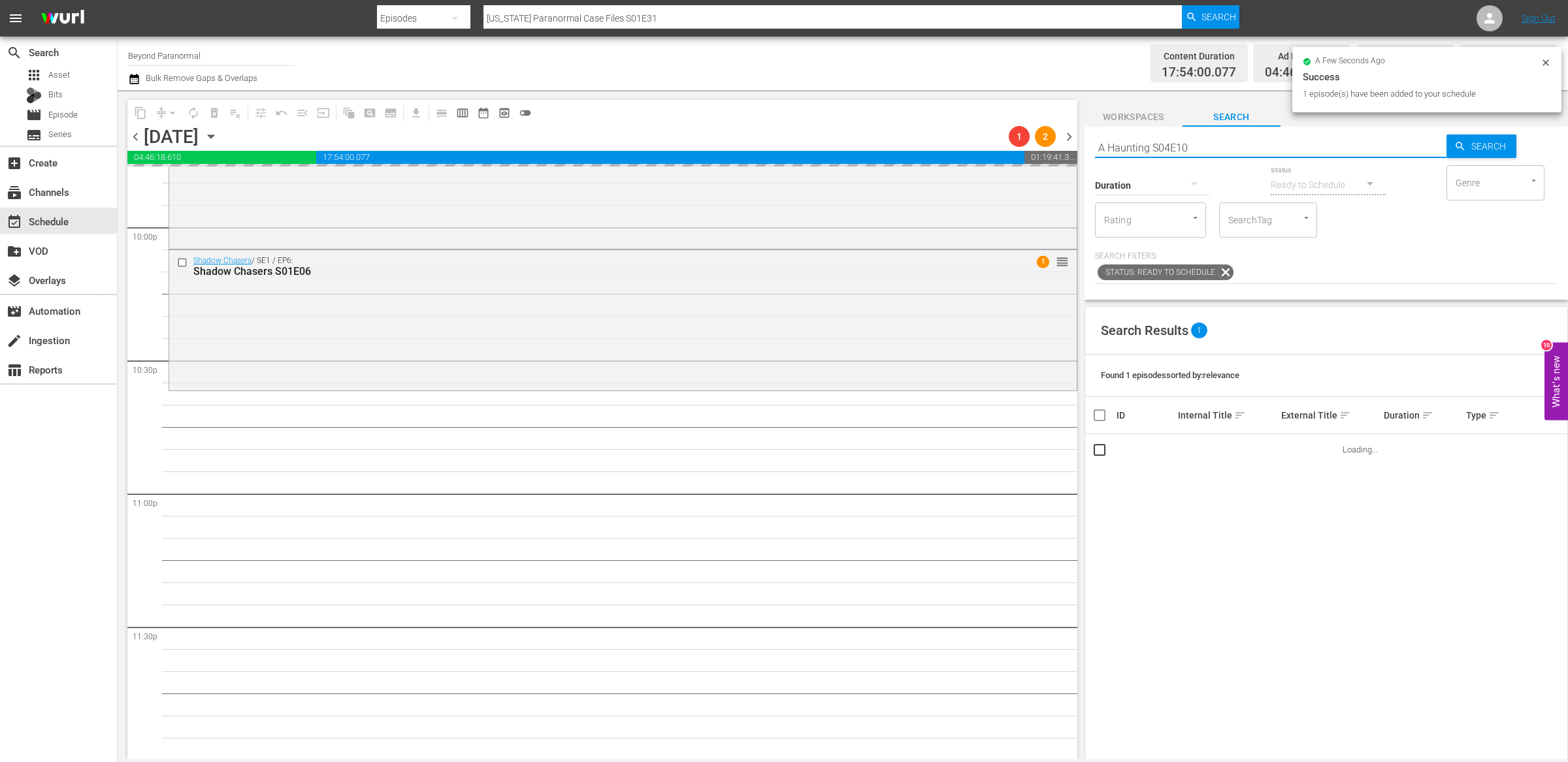
type input "A Haunting S04E10"
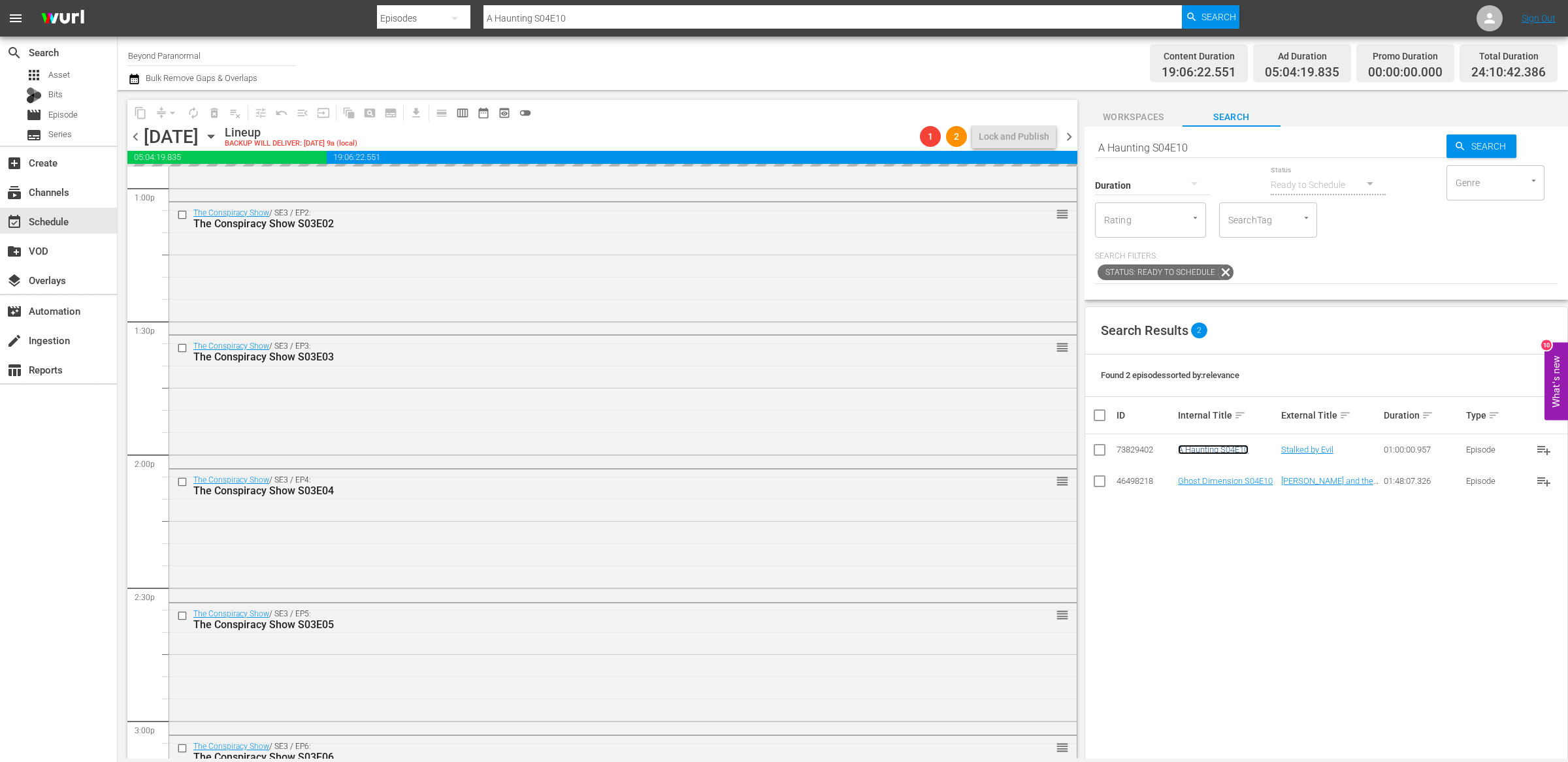
scroll to position [4760, 0]
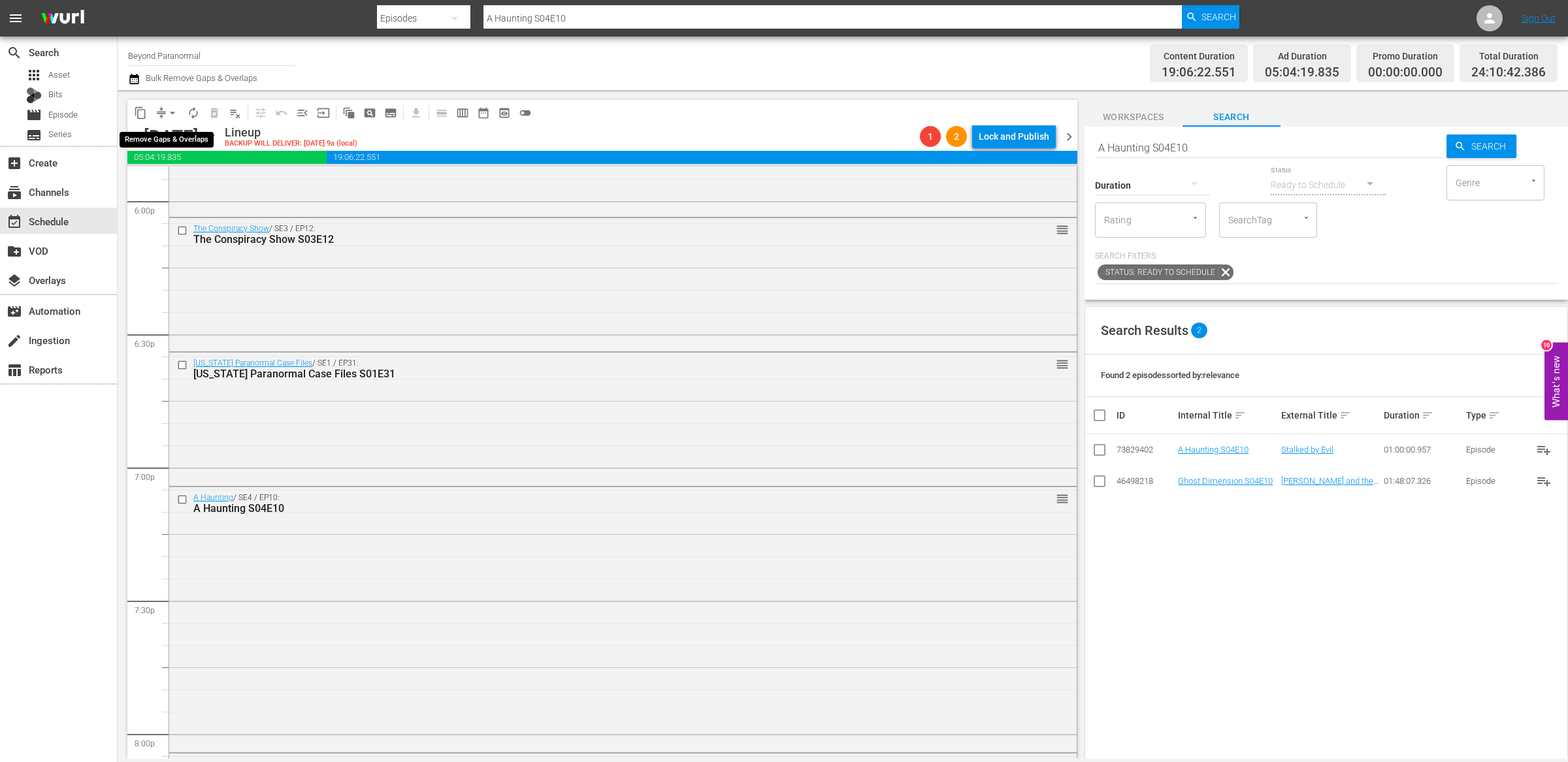
click at [164, 109] on button "arrow_drop_down" at bounding box center [173, 113] width 21 height 21
click at [172, 174] on li "Align to End of Previous Day" at bounding box center [173, 182] width 137 height 21
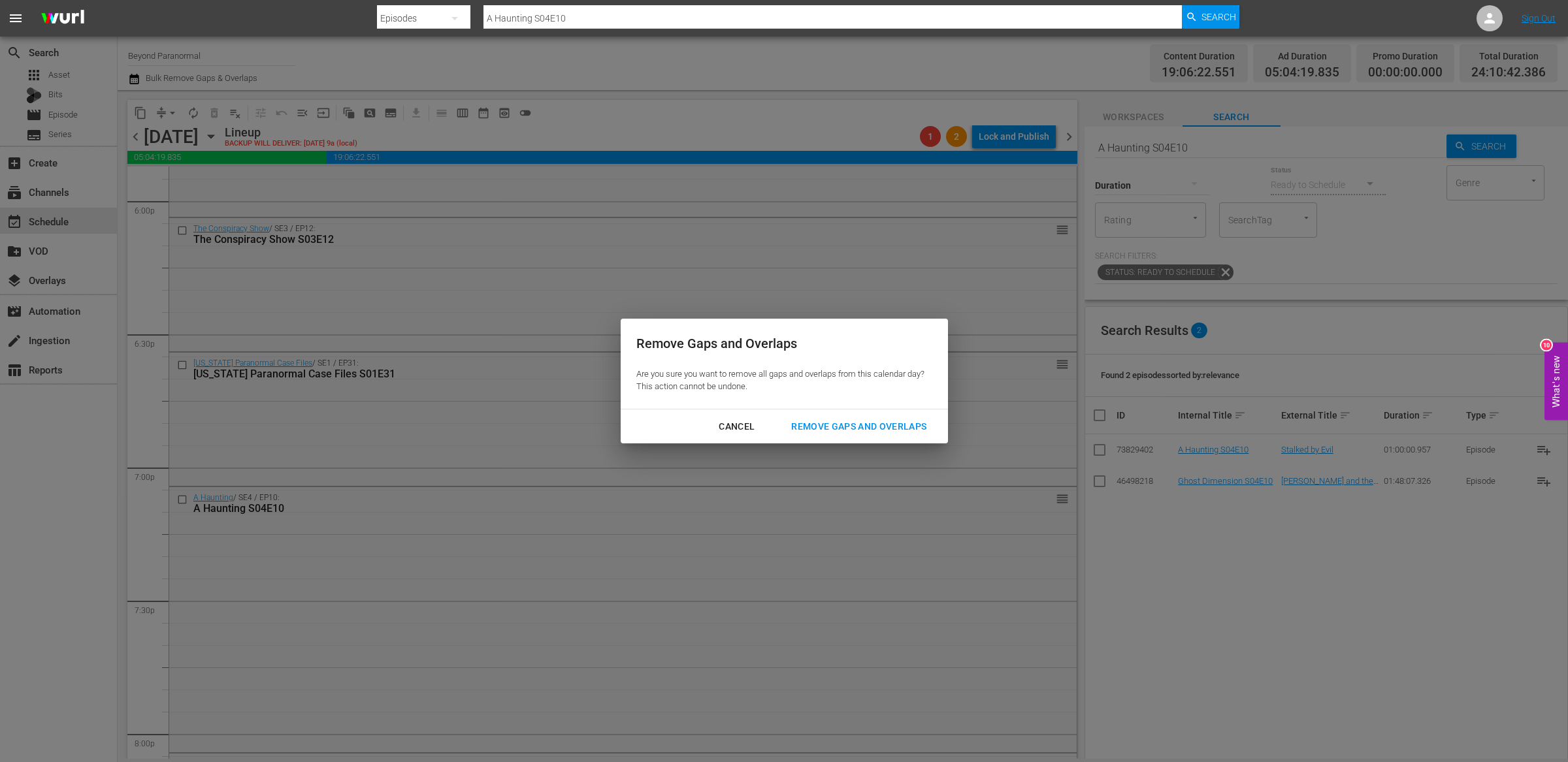
click at [868, 425] on div "Remove Gaps and Overlaps" at bounding box center [858, 426] width 156 height 16
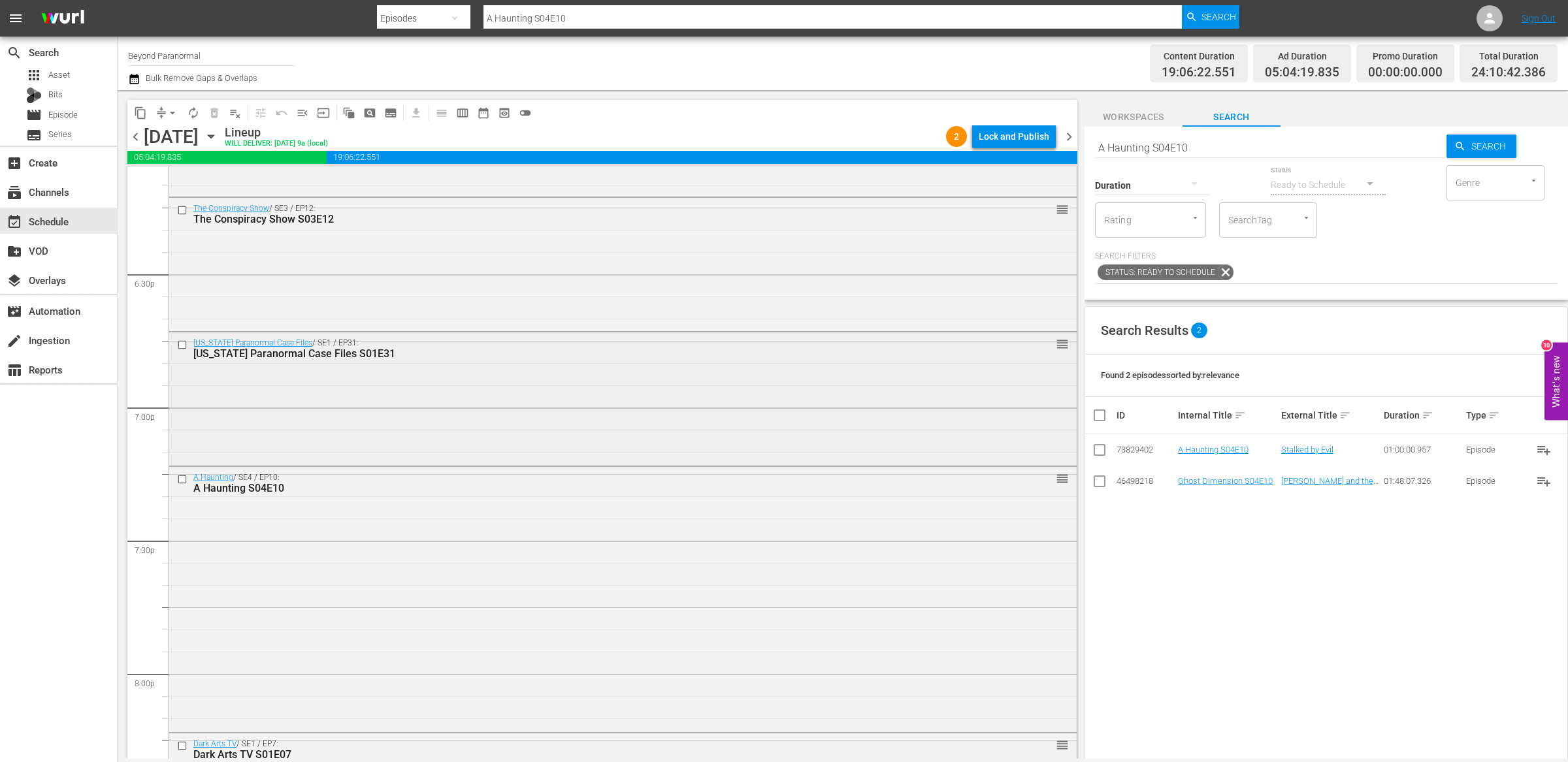
scroll to position [4789, 0]
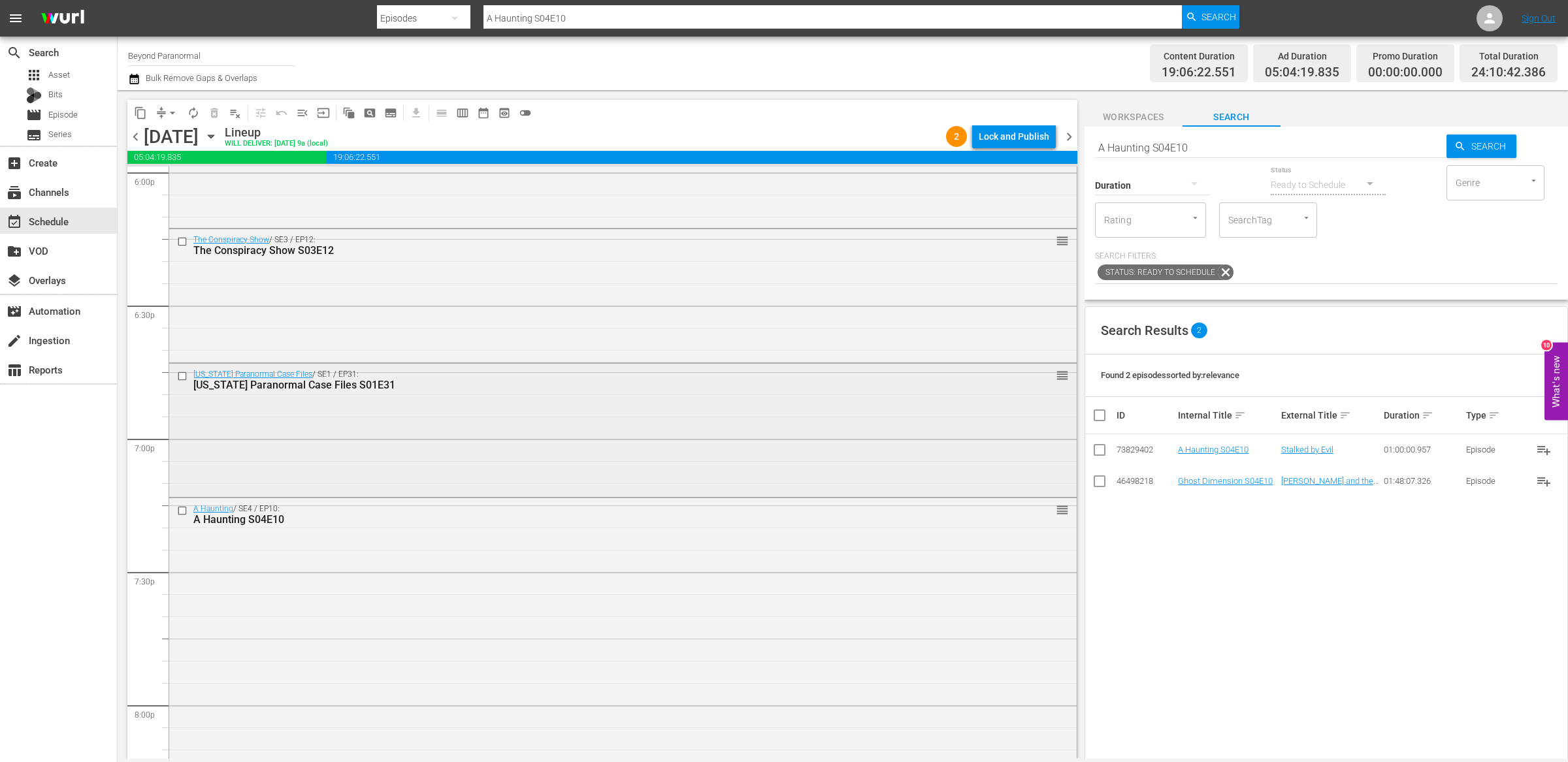
click at [634, 399] on div "[US_STATE] Paranormal Case Files / SE1 / EP31: [US_STATE] Paranormal Case Files…" at bounding box center [622, 429] width 908 height 131
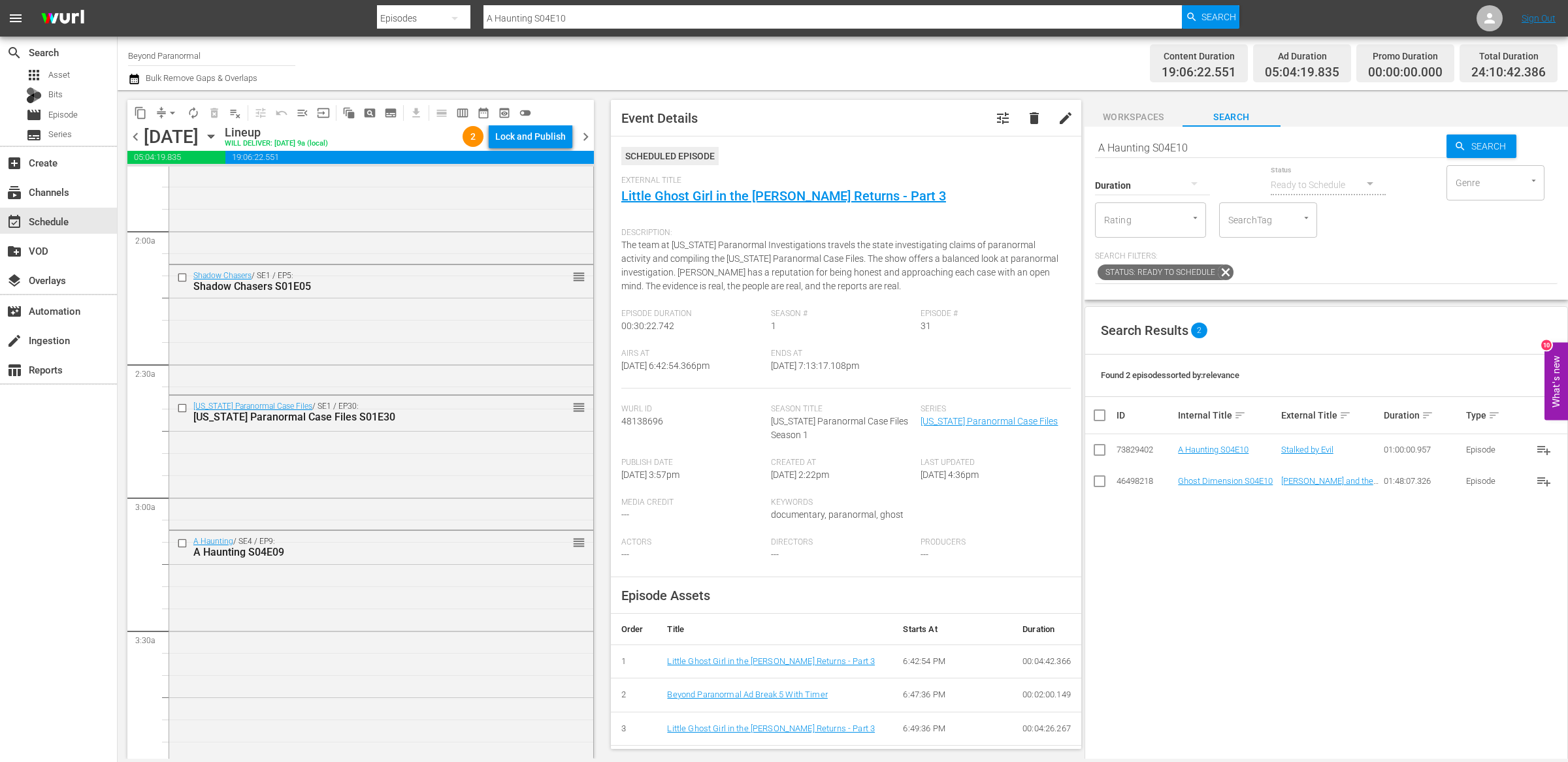
scroll to position [438, 0]
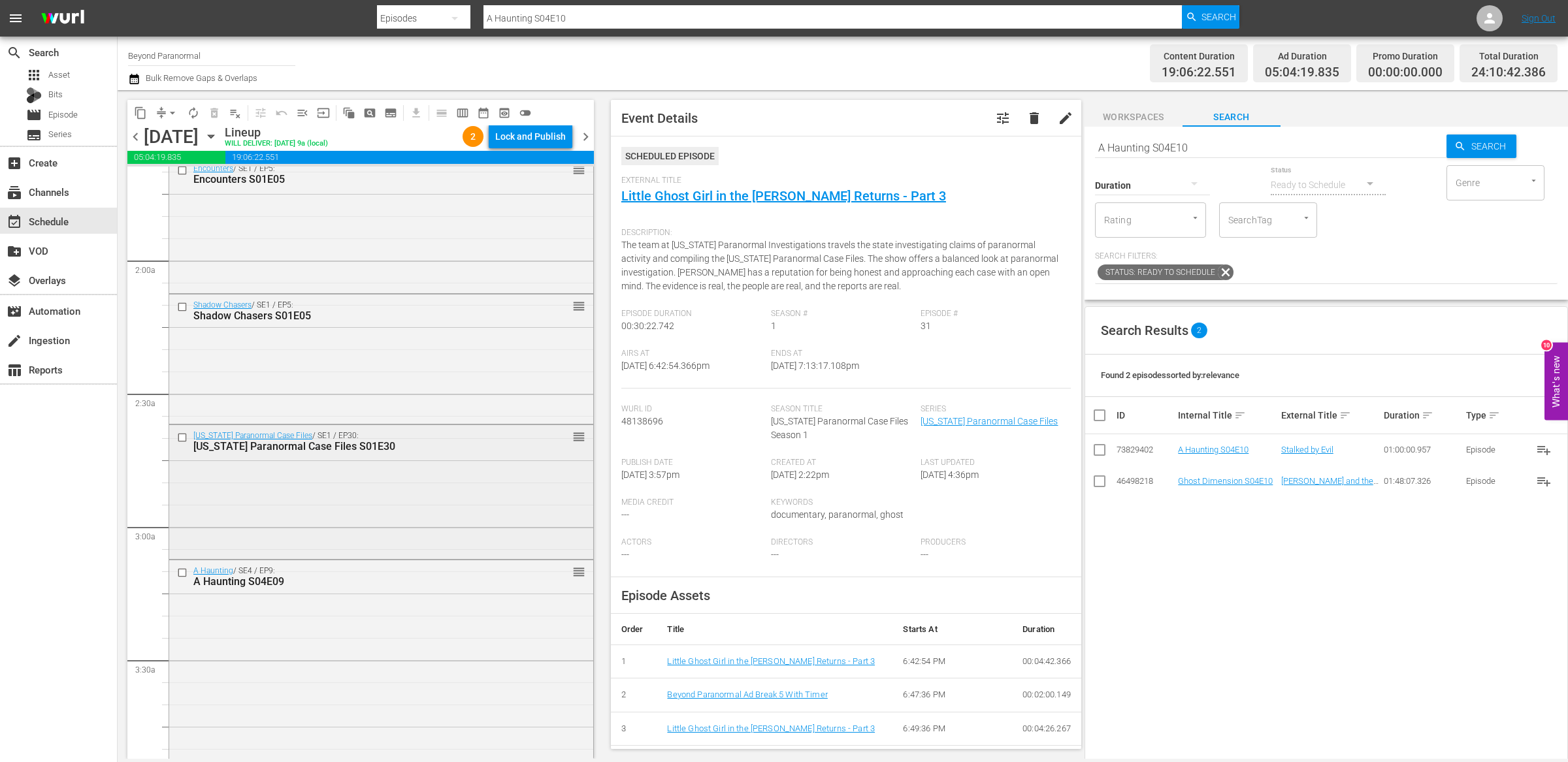
click at [183, 438] on input "checkbox" at bounding box center [183, 438] width 14 height 11
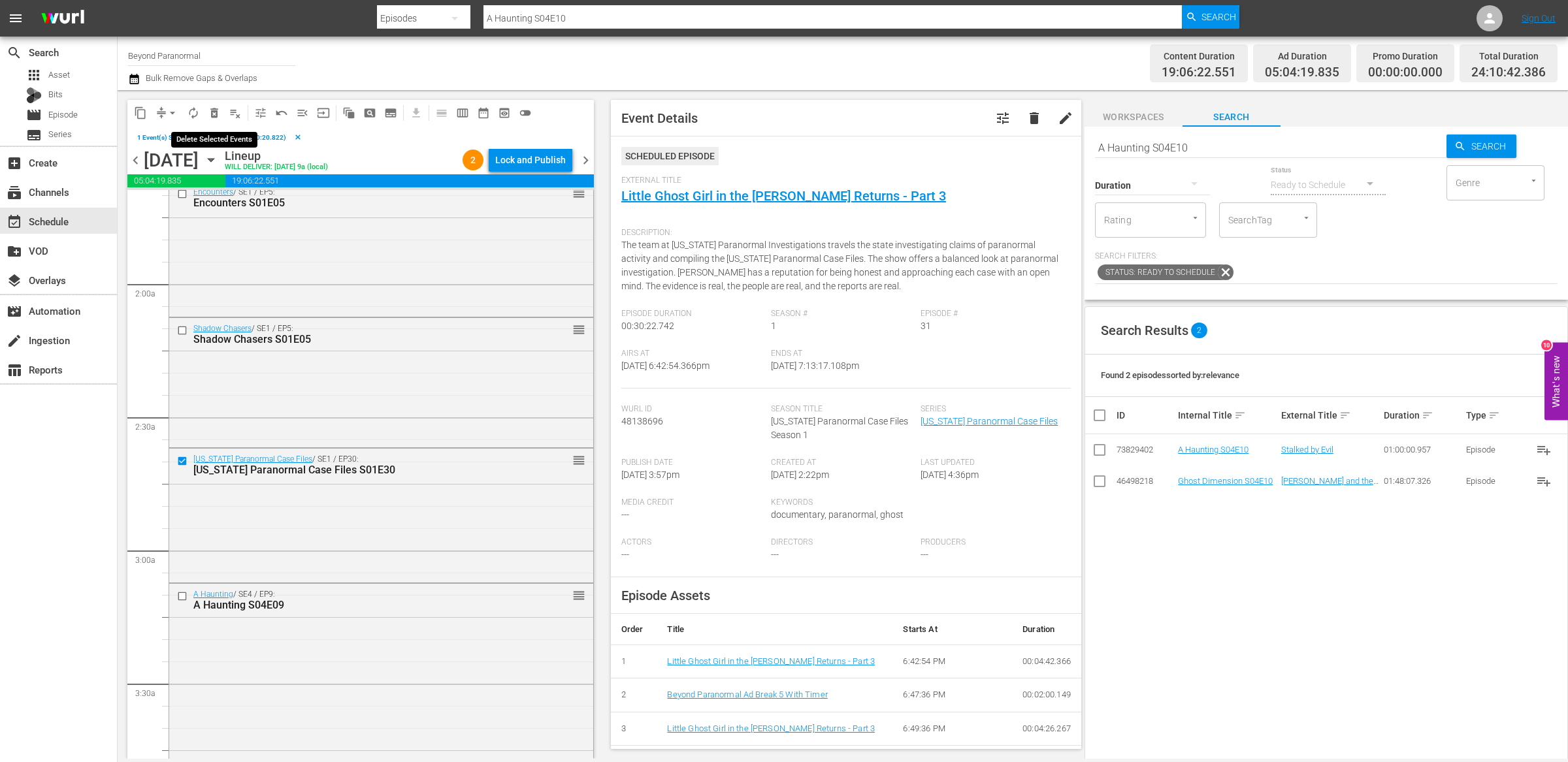
click at [217, 110] on span "delete_forever_outlined" at bounding box center [214, 113] width 13 height 13
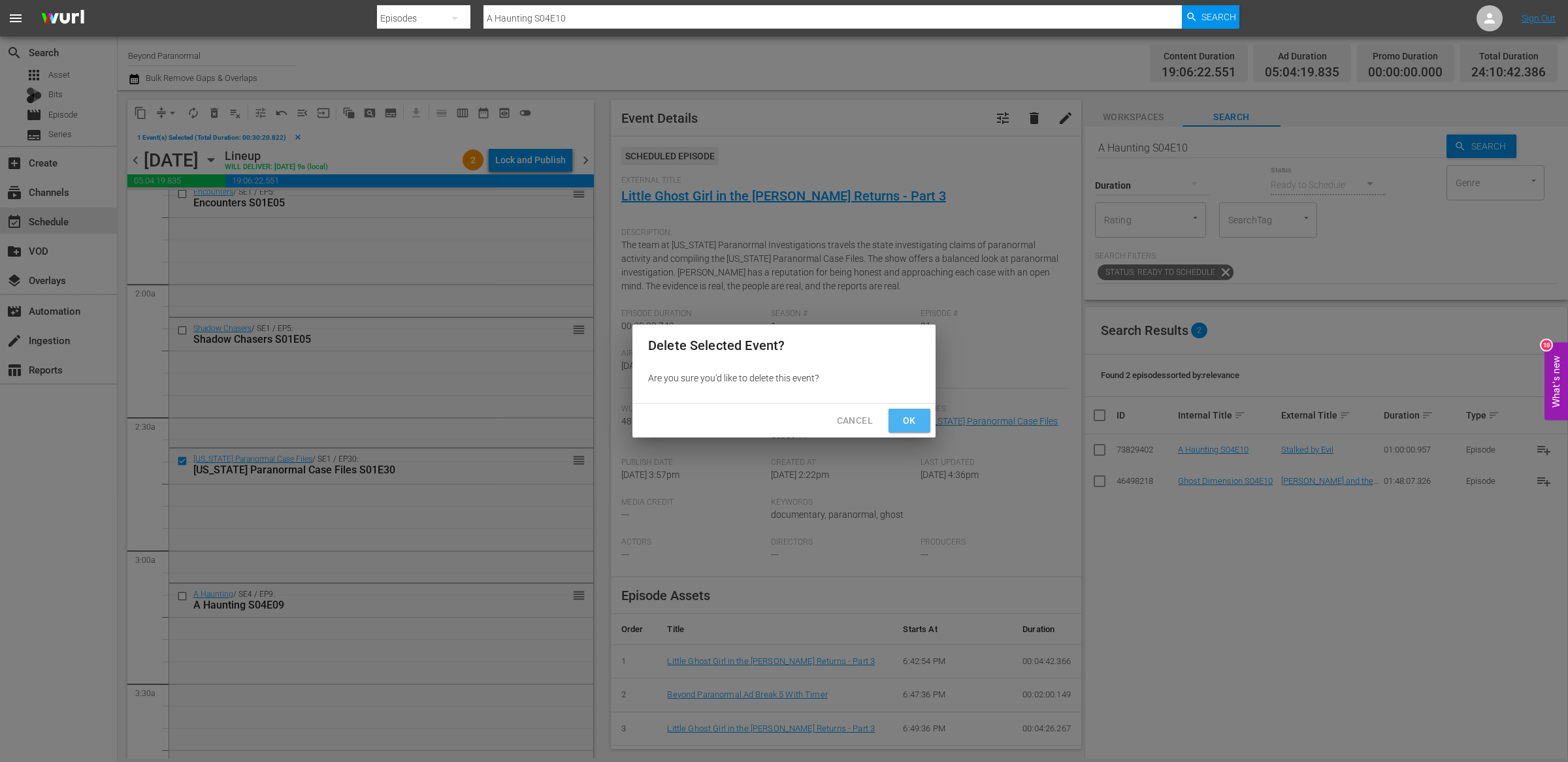
click at [904, 417] on span "Ok" at bounding box center [909, 421] width 21 height 16
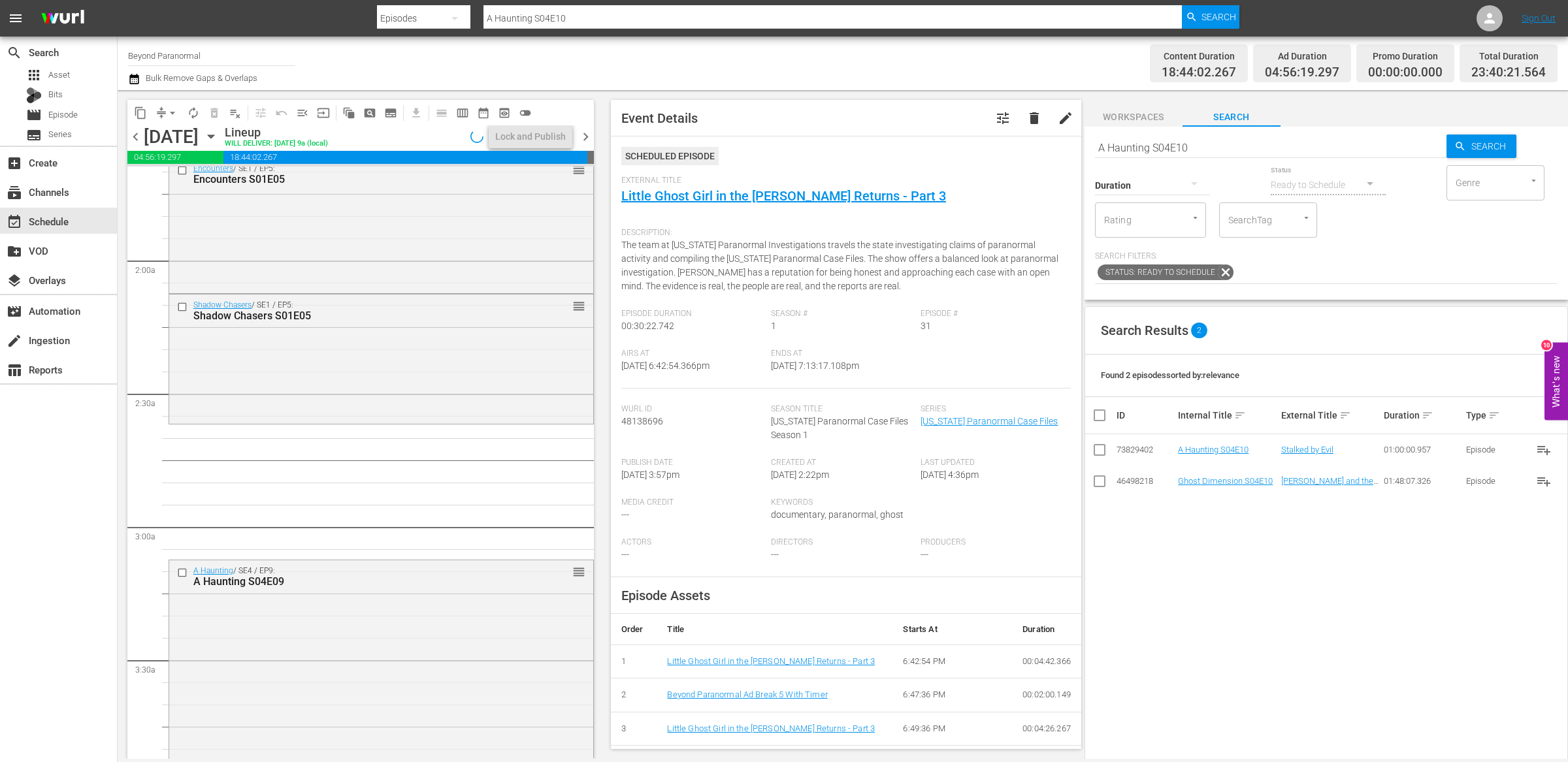
click at [1184, 142] on input "A Haunting S04E10" at bounding box center [1270, 148] width 351 height 31
click at [1198, 178] on icon "button" at bounding box center [1194, 183] width 15 height 15
click at [1132, 429] on div "Shorts (5-15m)" at bounding box center [1152, 434] width 115 height 21
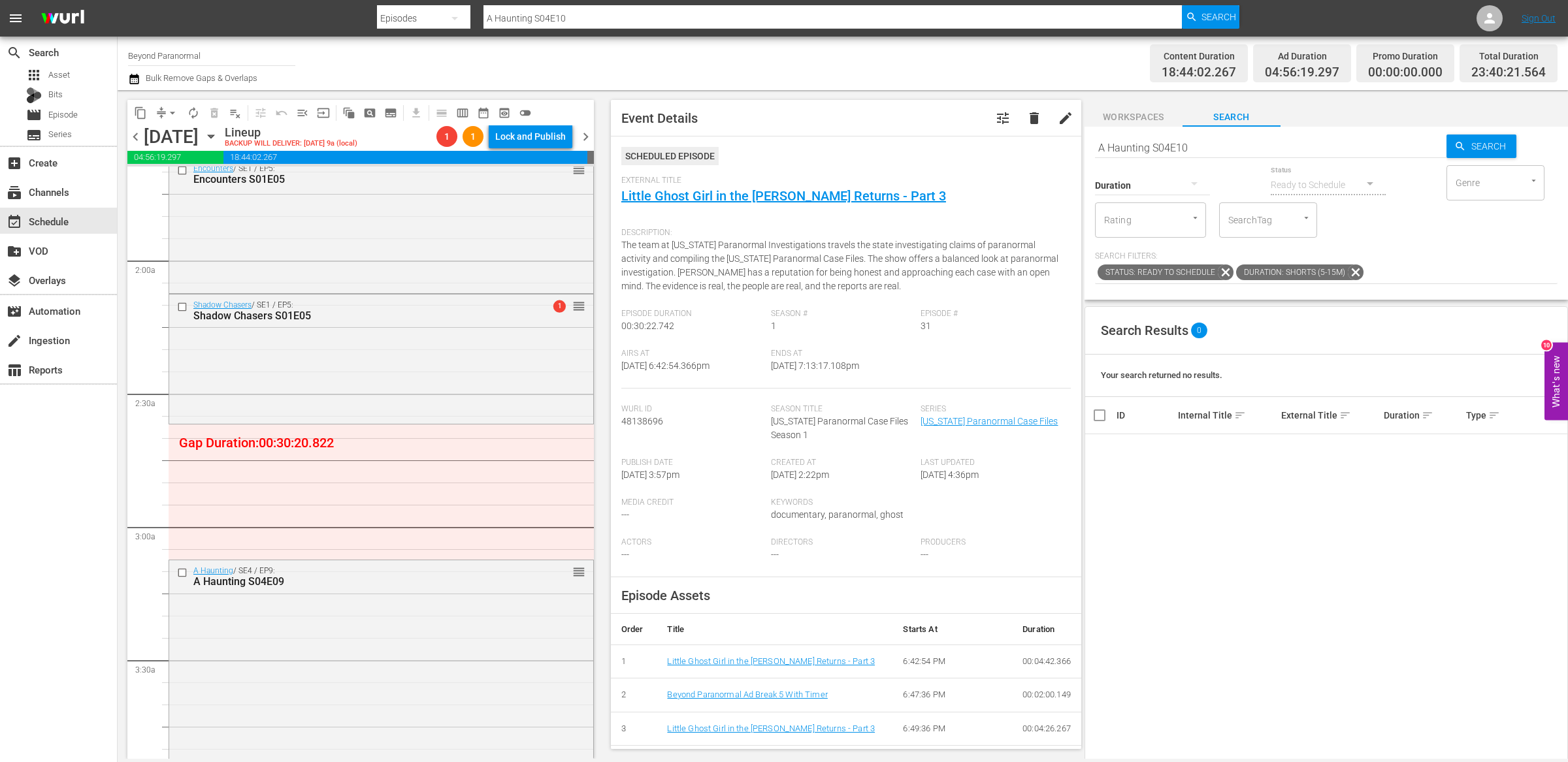
click at [1151, 160] on div "Duration" at bounding box center [1152, 177] width 115 height 47
click at [1151, 149] on input "A Haunting S04E10" at bounding box center [1270, 148] width 351 height 31
click at [1151, 148] on input "A Haunting S04E10" at bounding box center [1270, 148] width 351 height 31
type input "unveiled"
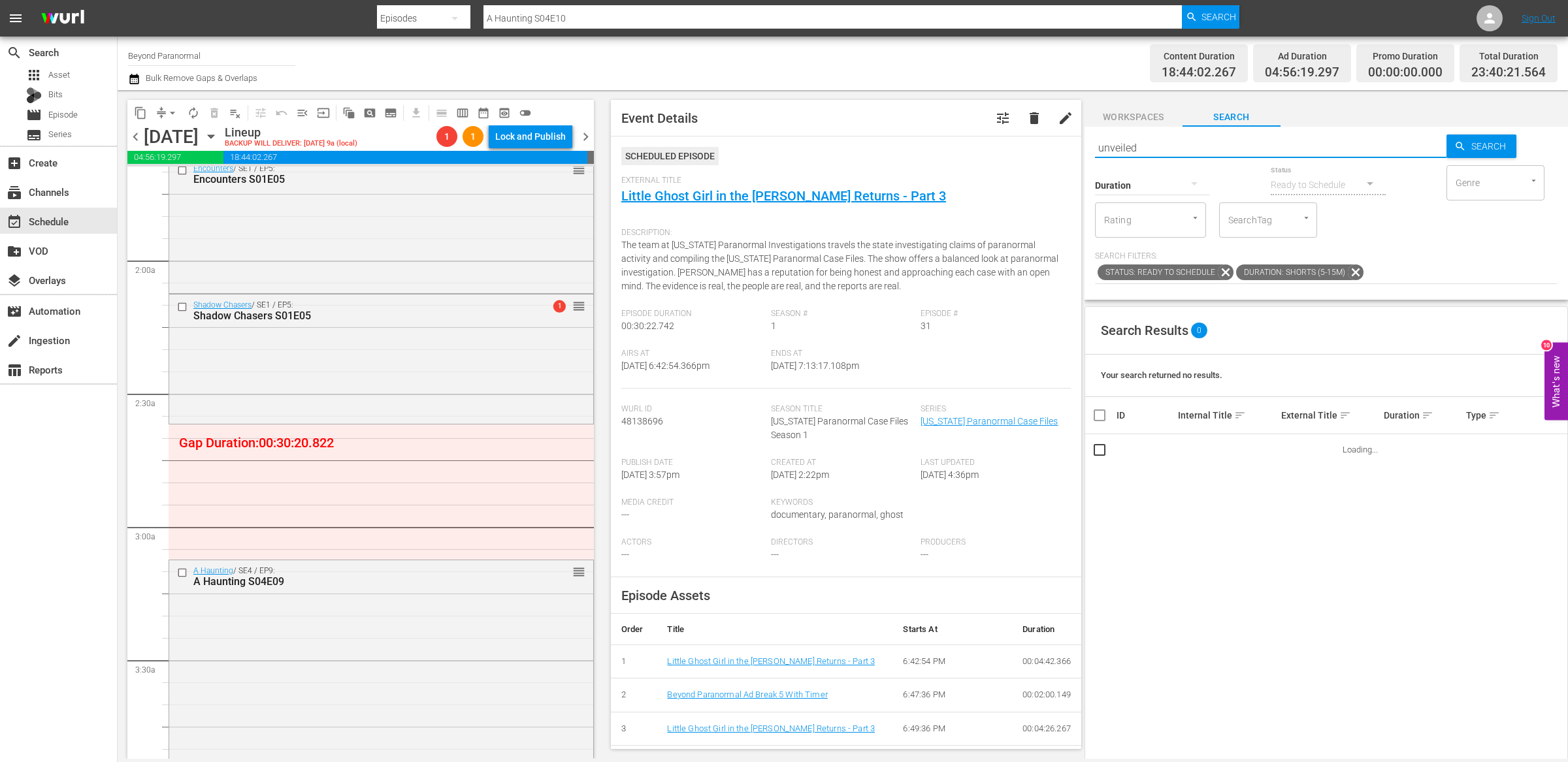
type input "unveiled"
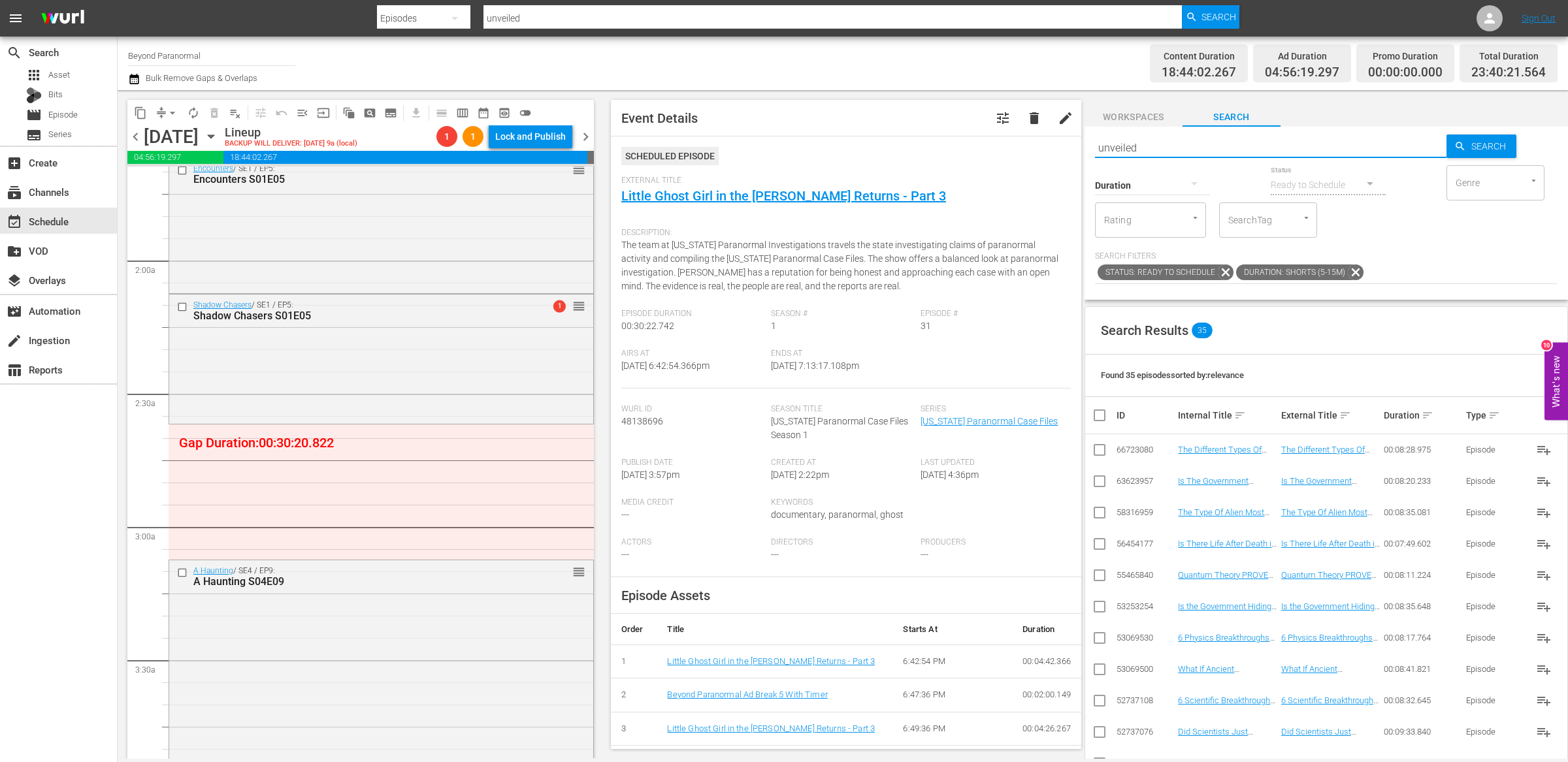
type input "unveiled"
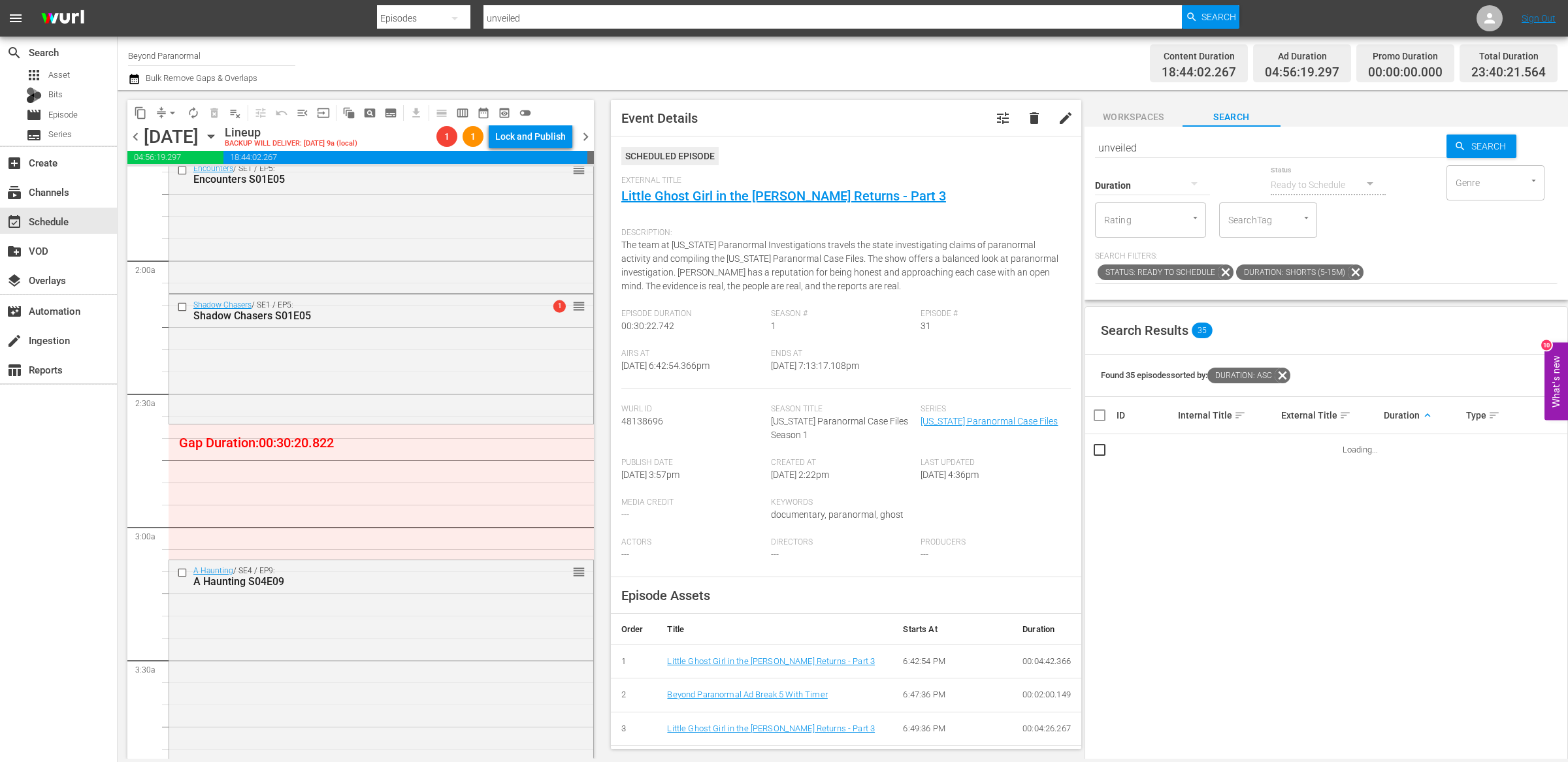
click at [1421, 416] on span "keyboard_arrow_up" at bounding box center [1427, 415] width 11 height 11
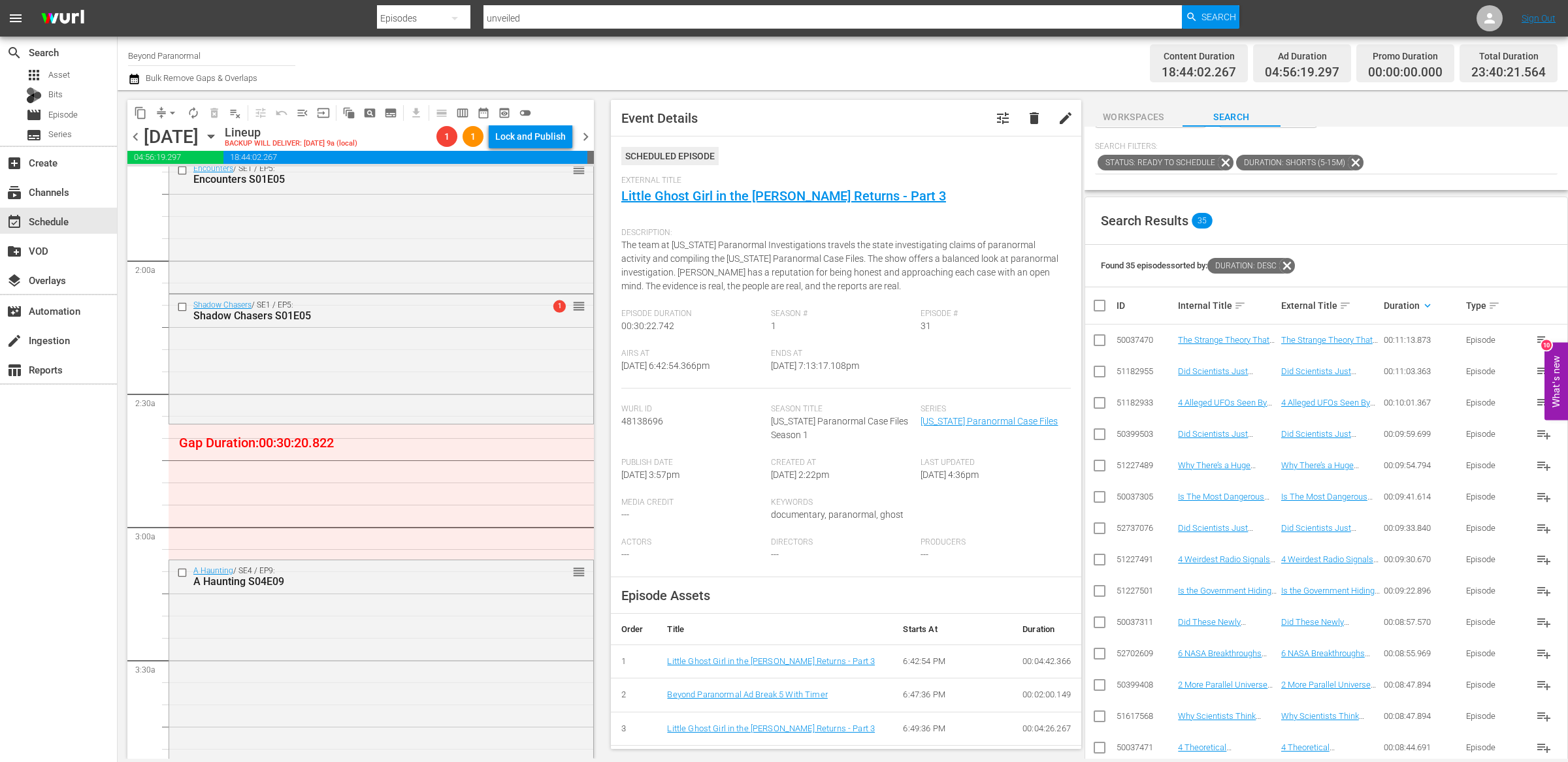
scroll to position [109, 0]
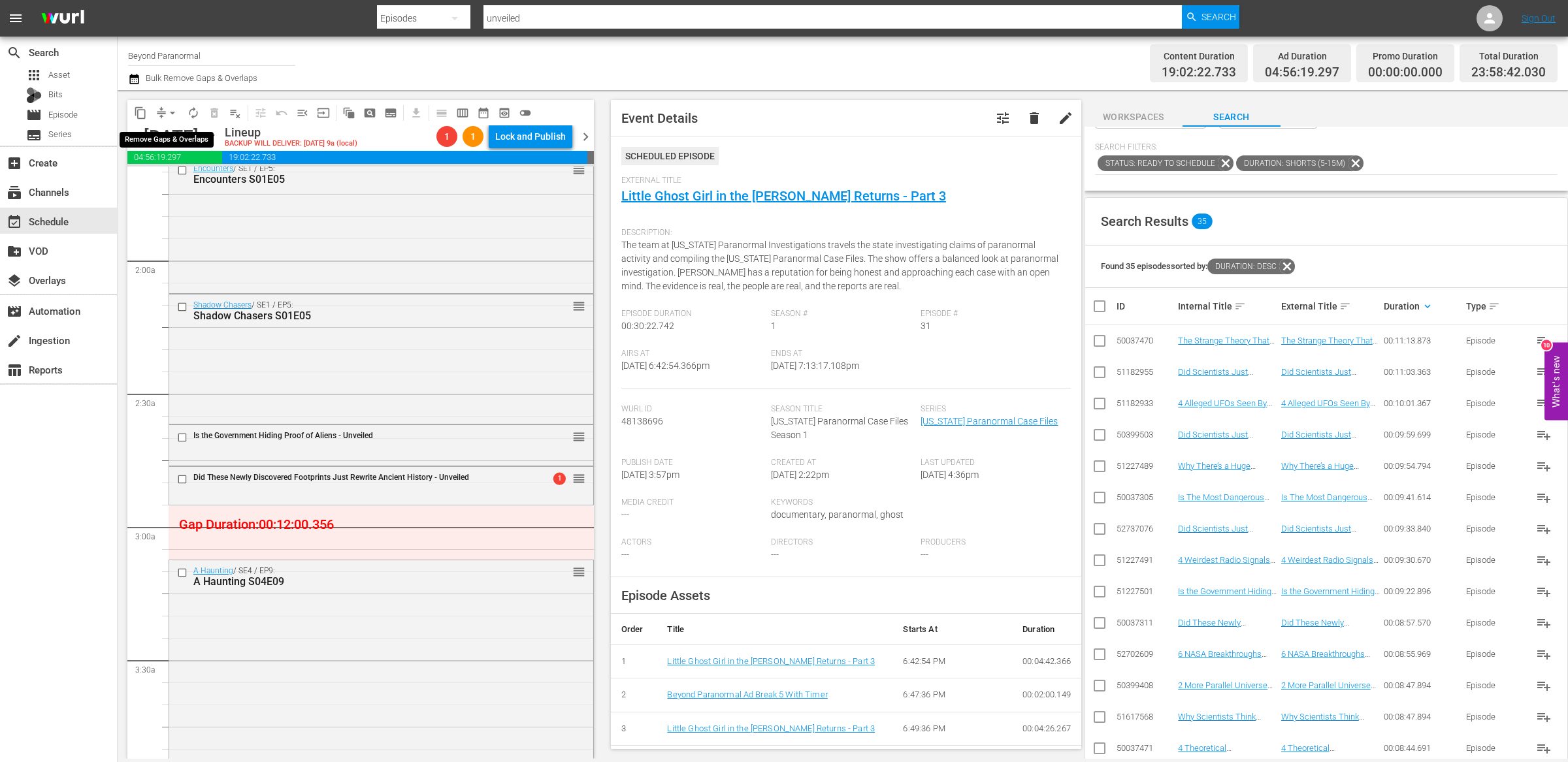
click at [168, 110] on span "arrow_drop_down" at bounding box center [172, 113] width 13 height 13
click at [166, 183] on li "Align to End of Previous Day" at bounding box center [173, 182] width 137 height 21
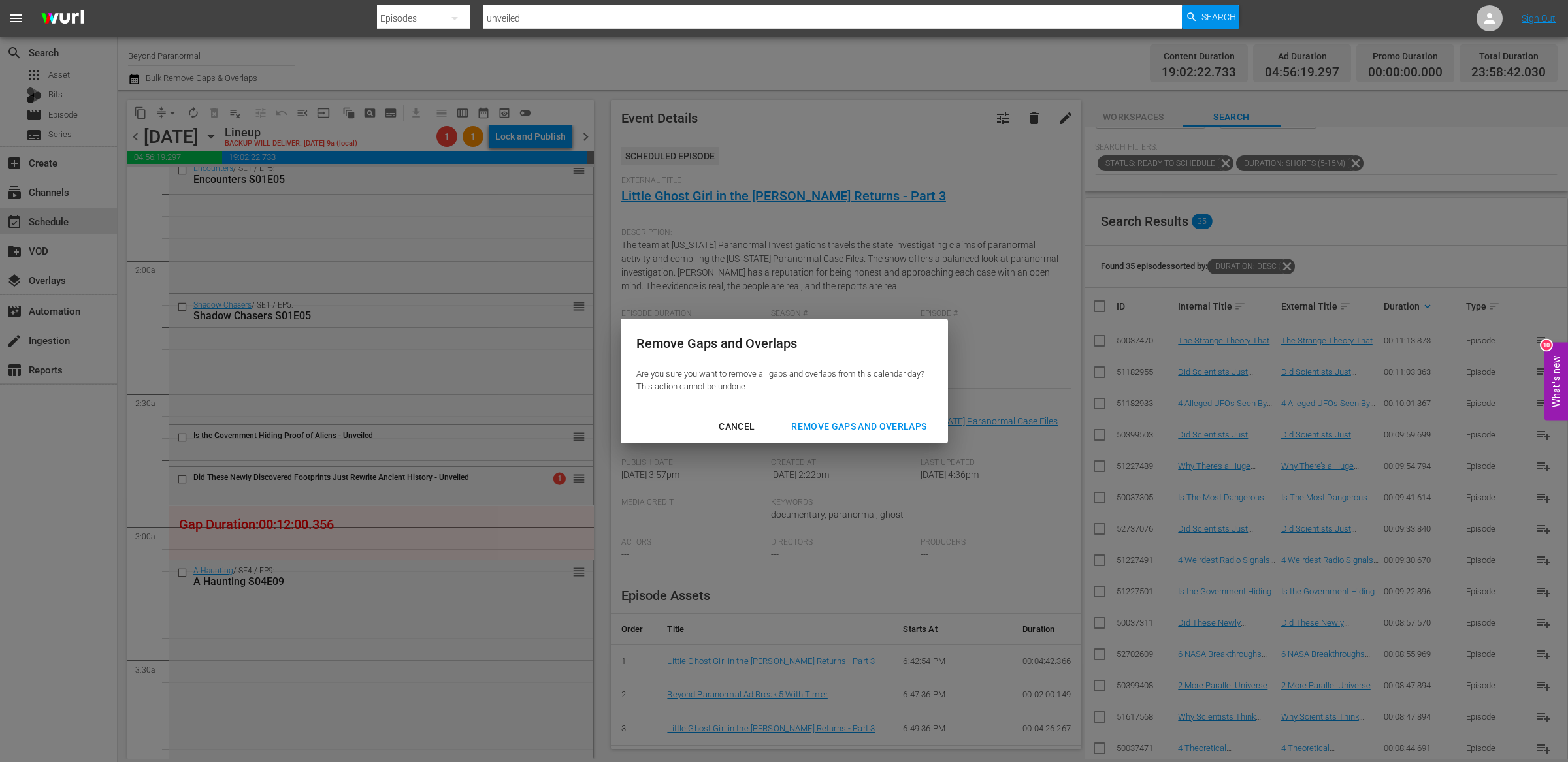
click at [806, 425] on div "Remove Gaps and Overlaps" at bounding box center [858, 426] width 156 height 16
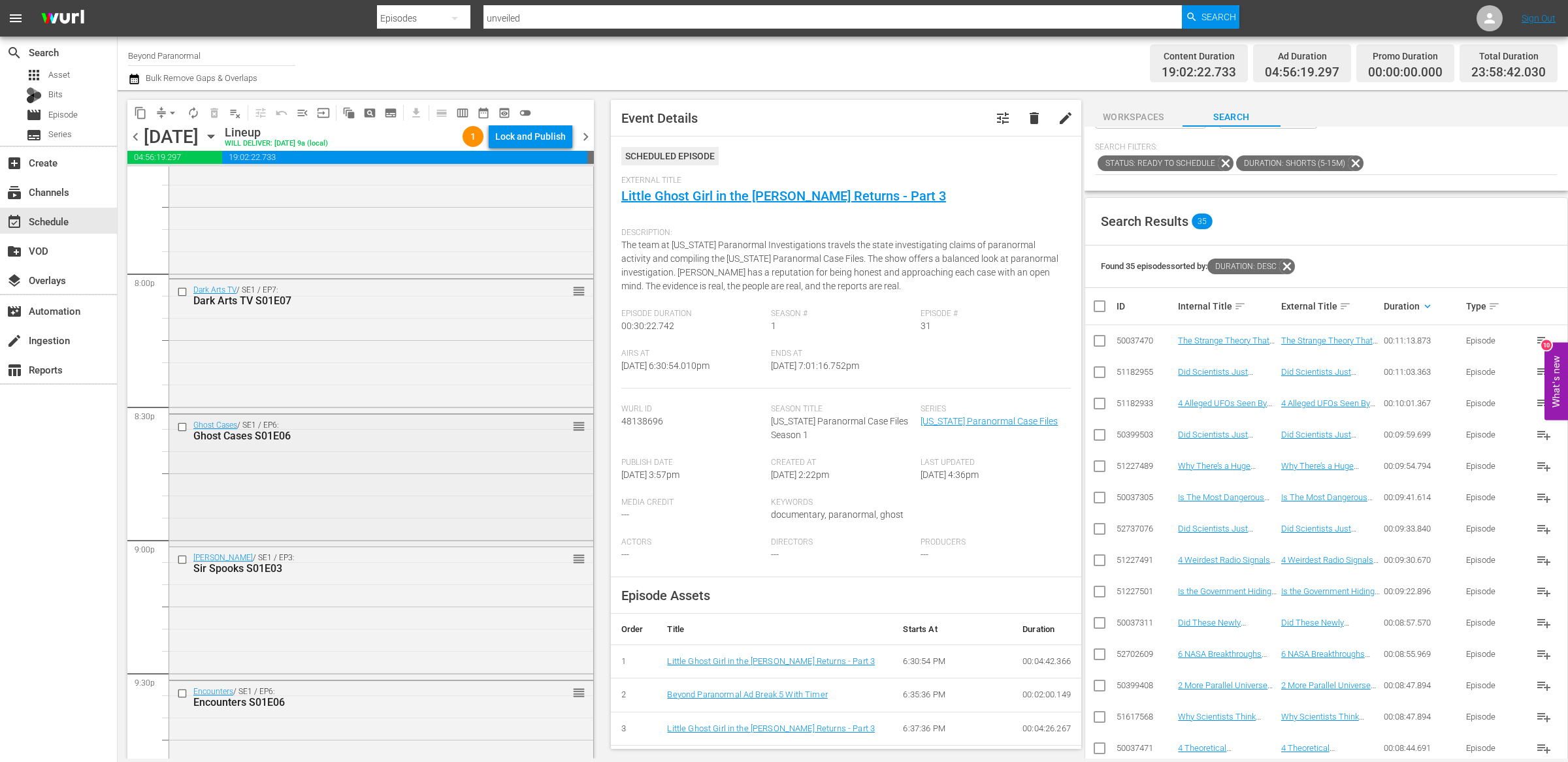
scroll to position [5195, 0]
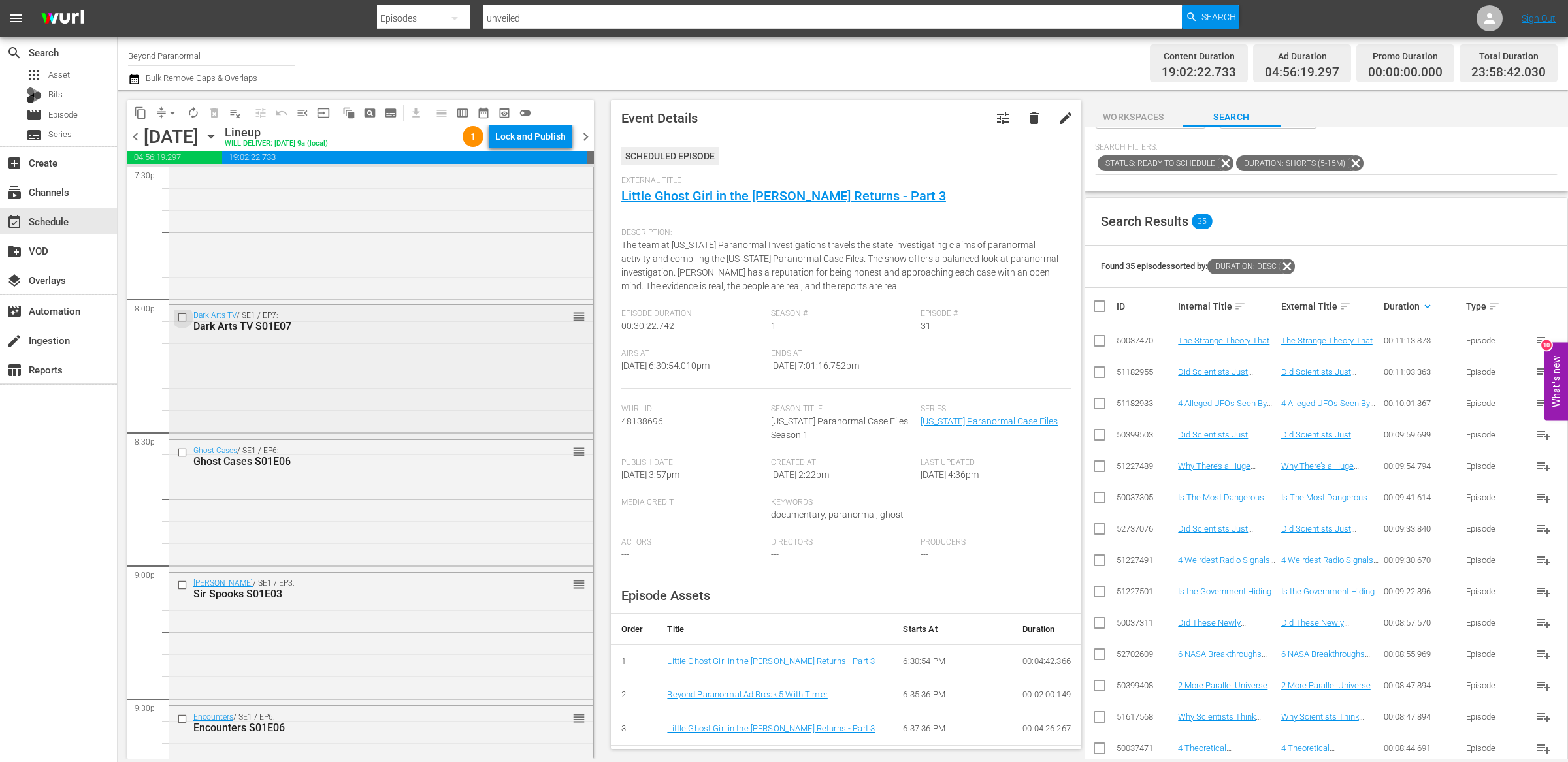
click at [183, 317] on input "checkbox" at bounding box center [183, 318] width 14 height 11
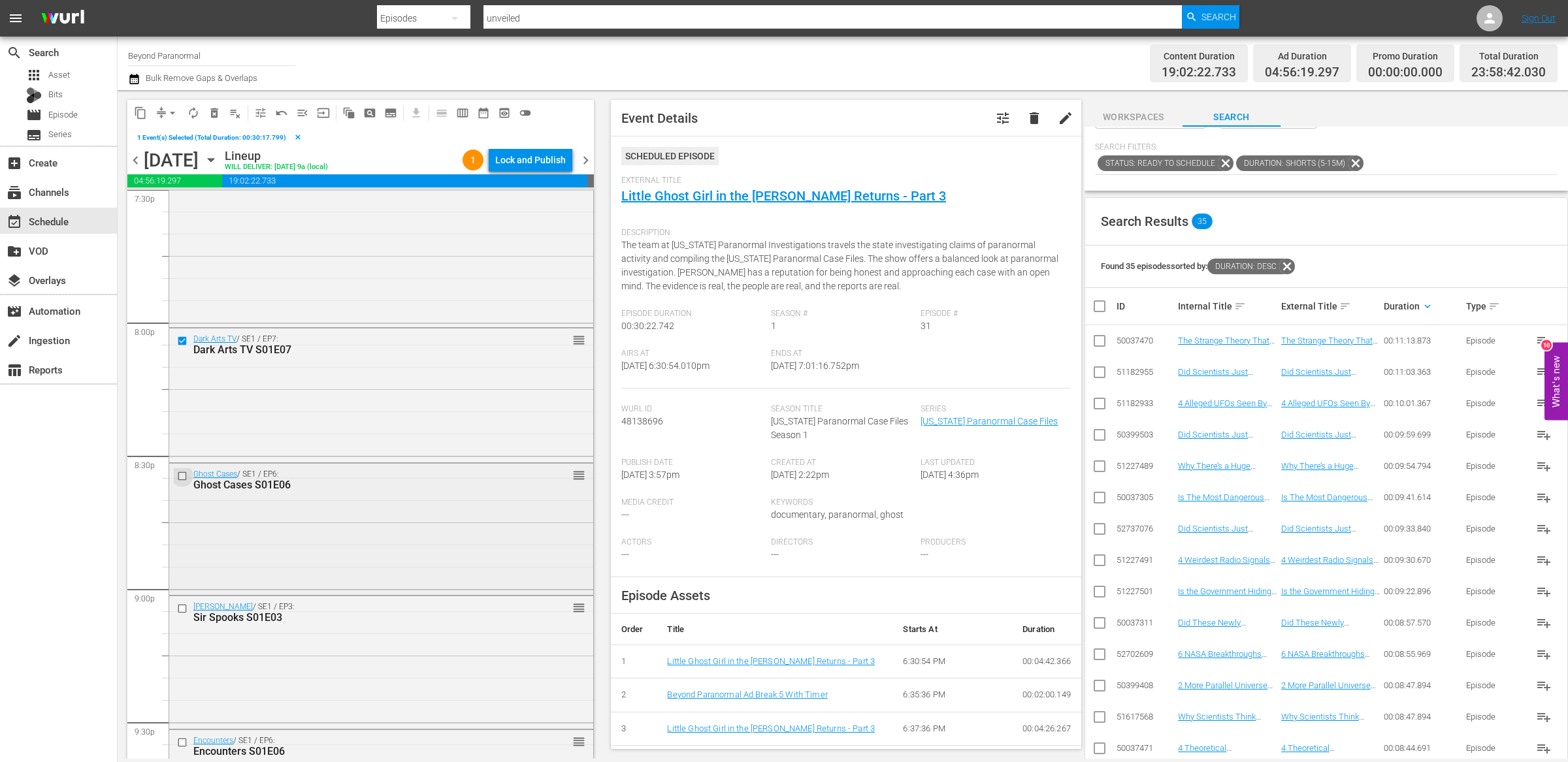
click at [182, 475] on input "checkbox" at bounding box center [183, 476] width 14 height 11
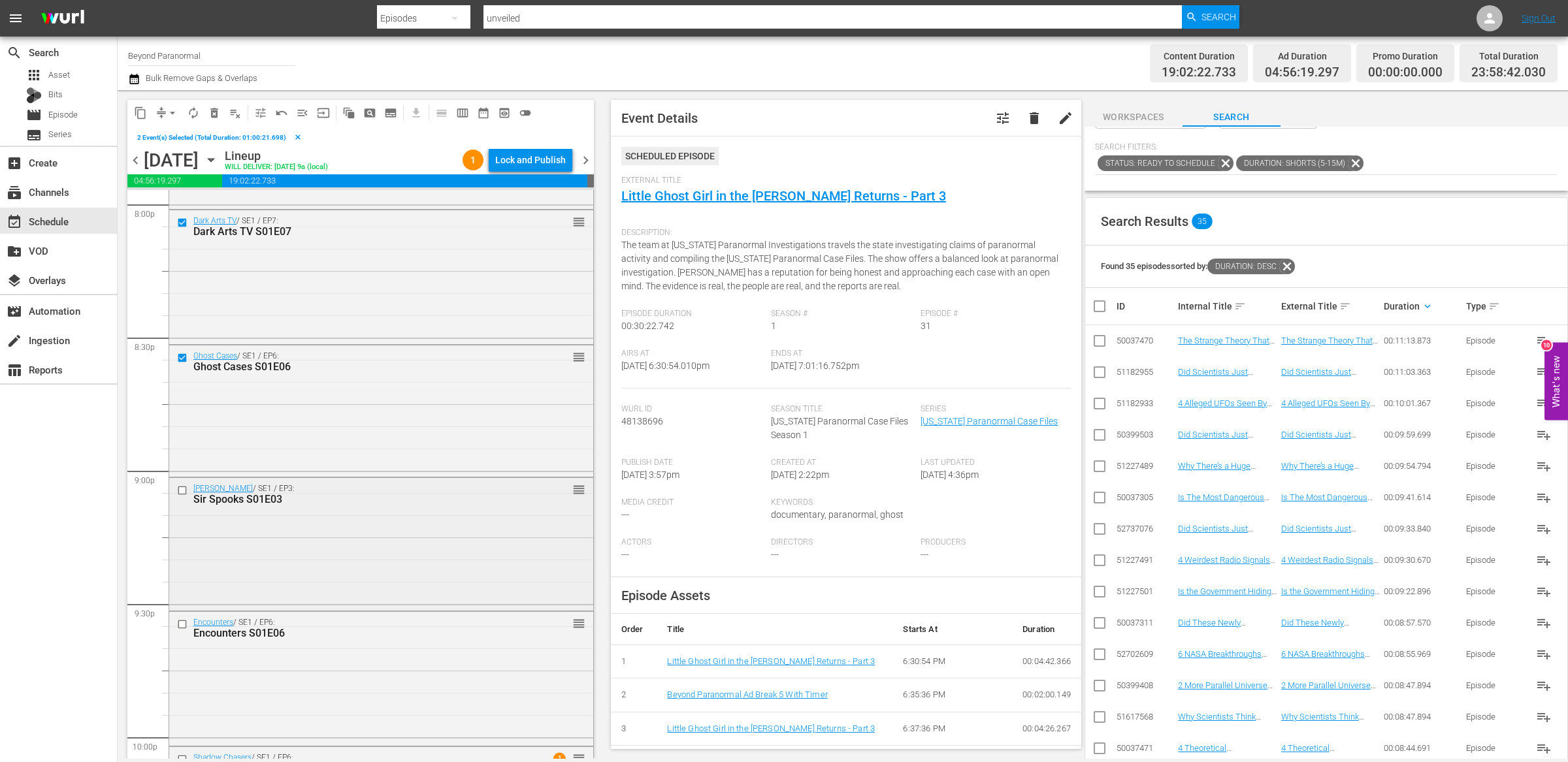
click at [183, 489] on input "checkbox" at bounding box center [183, 491] width 14 height 11
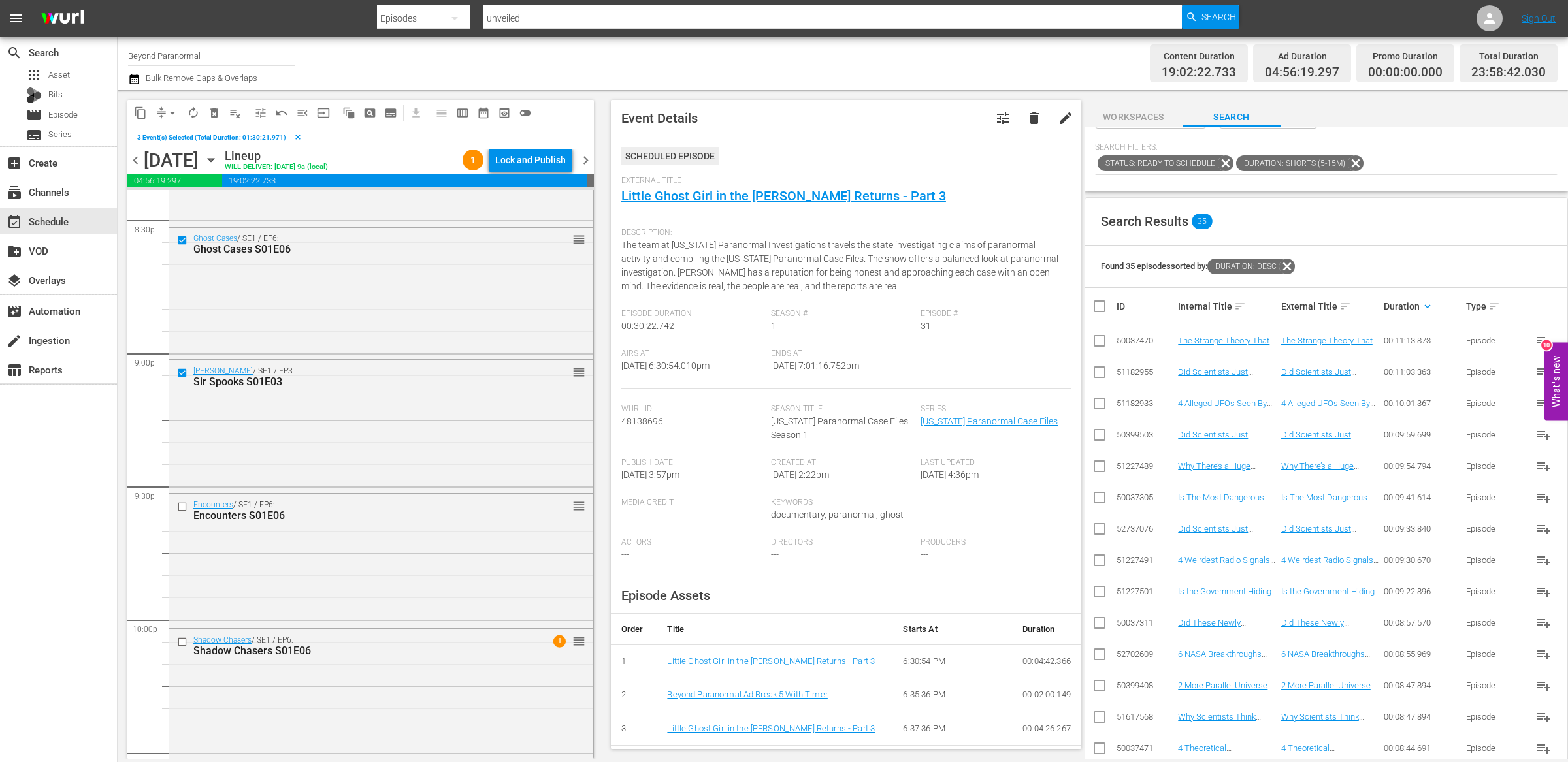
scroll to position [5449, 0]
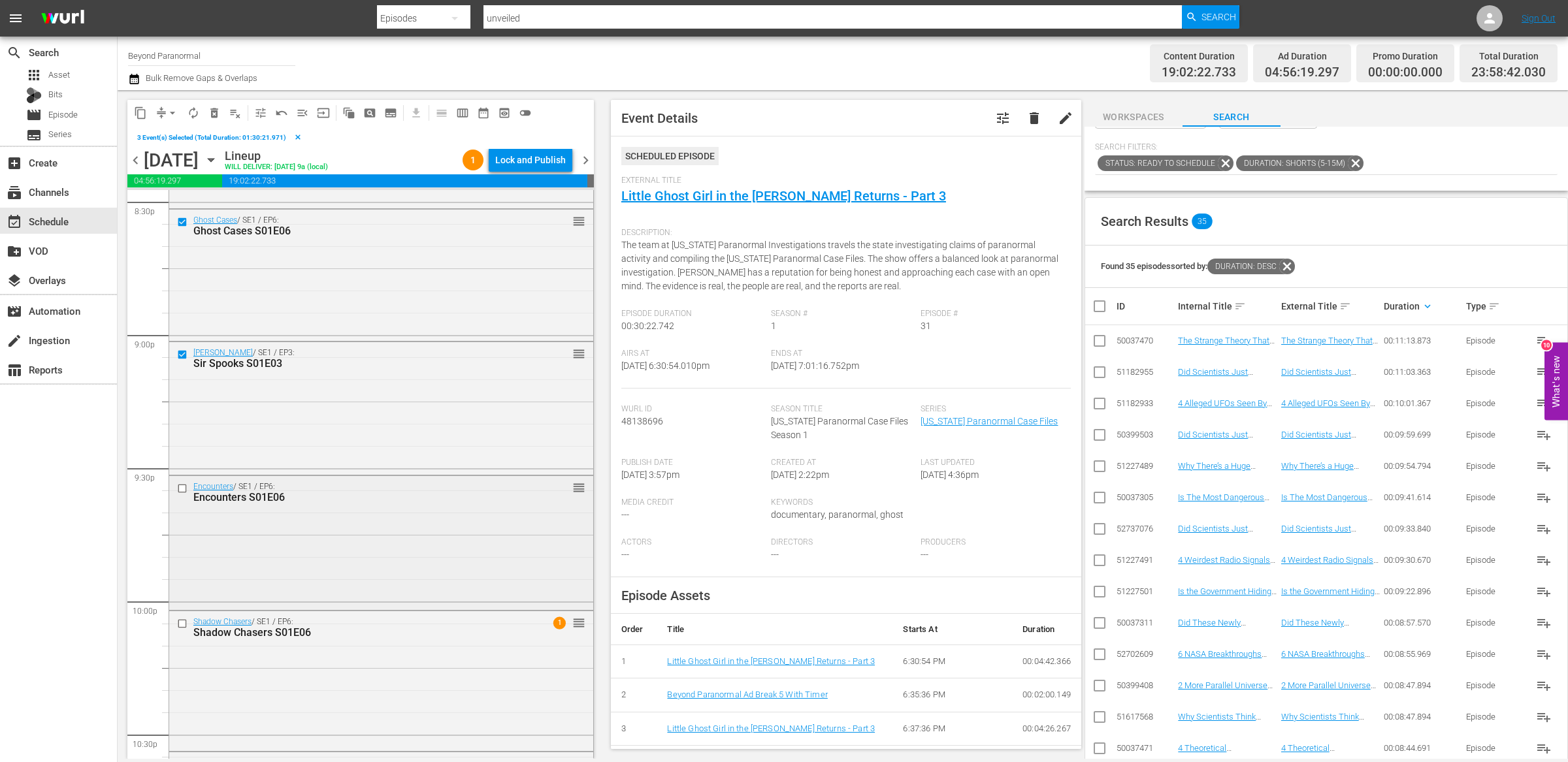
click at [182, 487] on input "checkbox" at bounding box center [183, 489] width 14 height 11
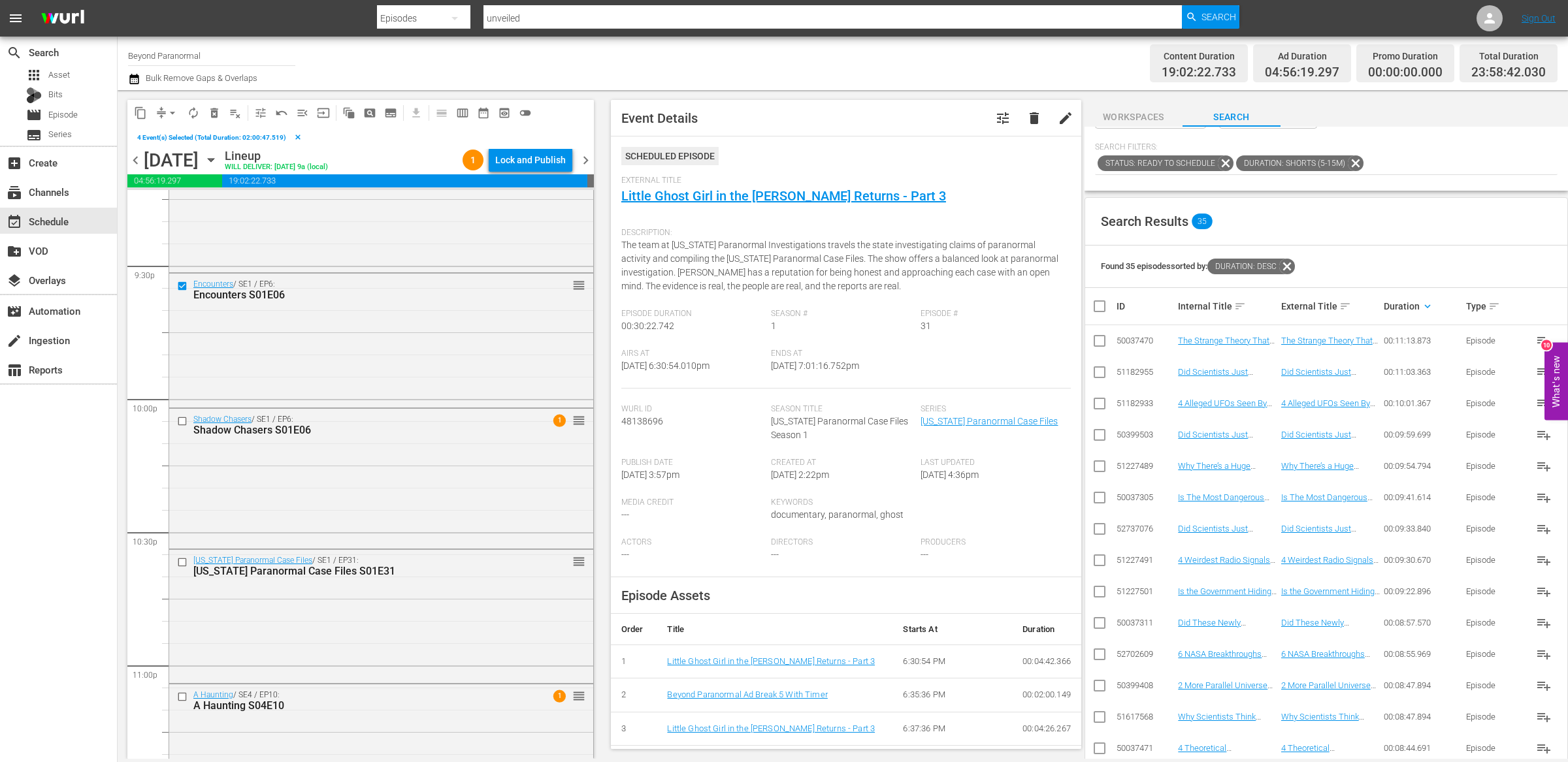
scroll to position [5655, 0]
click at [181, 419] on input "checkbox" at bounding box center [183, 417] width 14 height 11
click at [184, 560] on input "checkbox" at bounding box center [183, 559] width 14 height 11
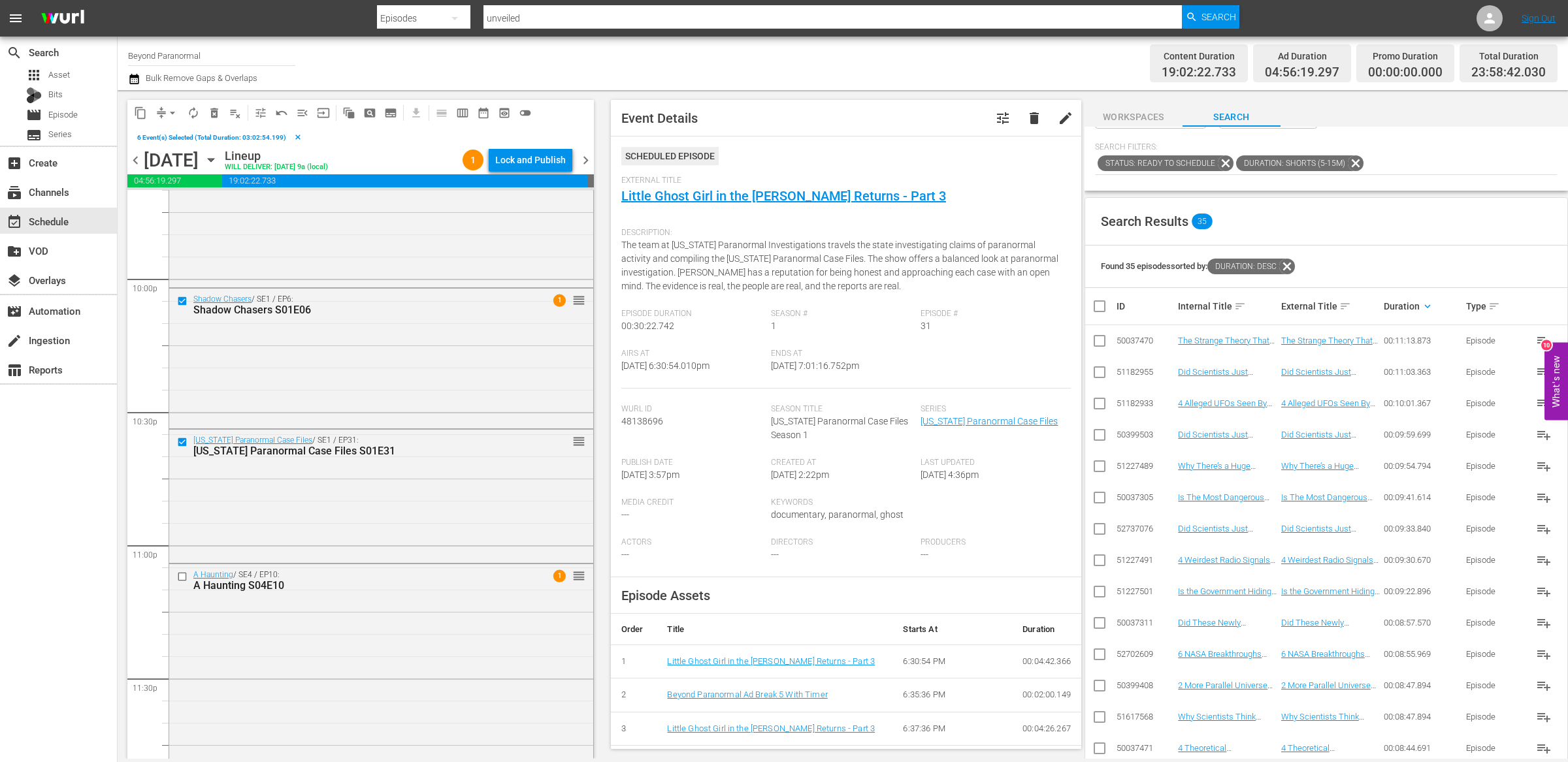
scroll to position [5838, 0]
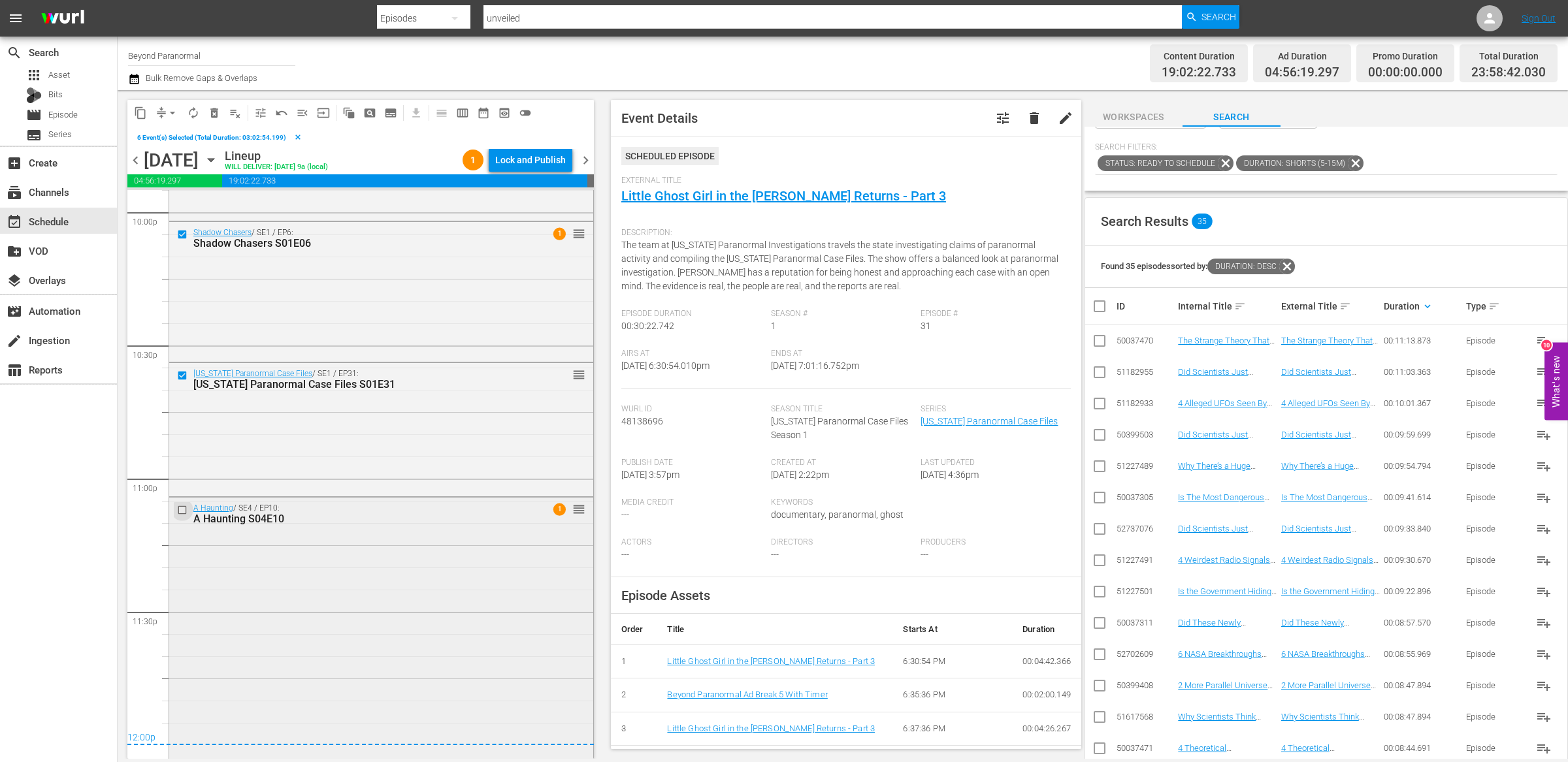
click at [184, 510] on input "checkbox" at bounding box center [183, 509] width 14 height 11
click at [143, 108] on span "content_copy" at bounding box center [140, 113] width 13 height 13
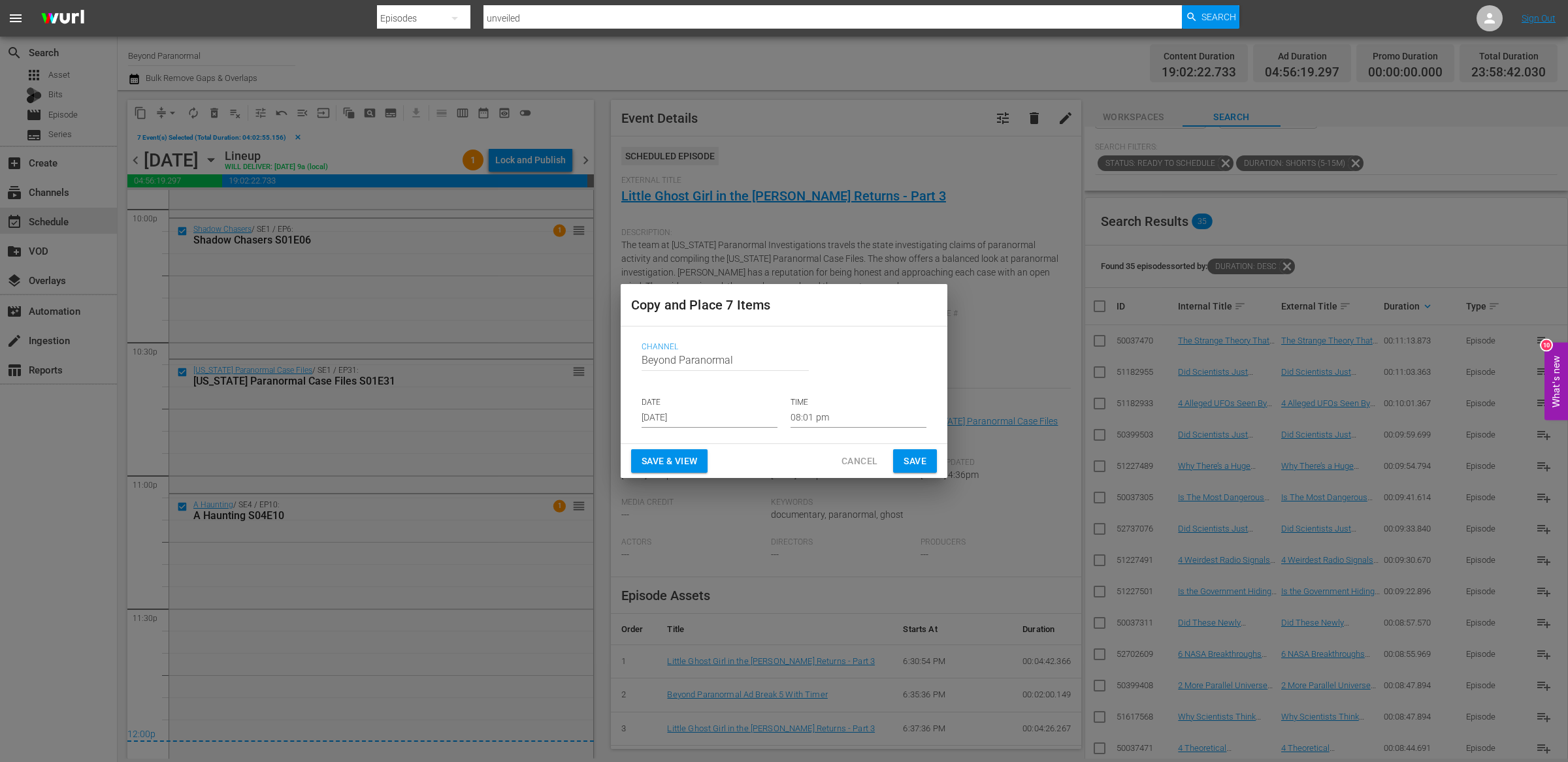
click at [680, 418] on input "[DATE]" at bounding box center [709, 418] width 136 height 20
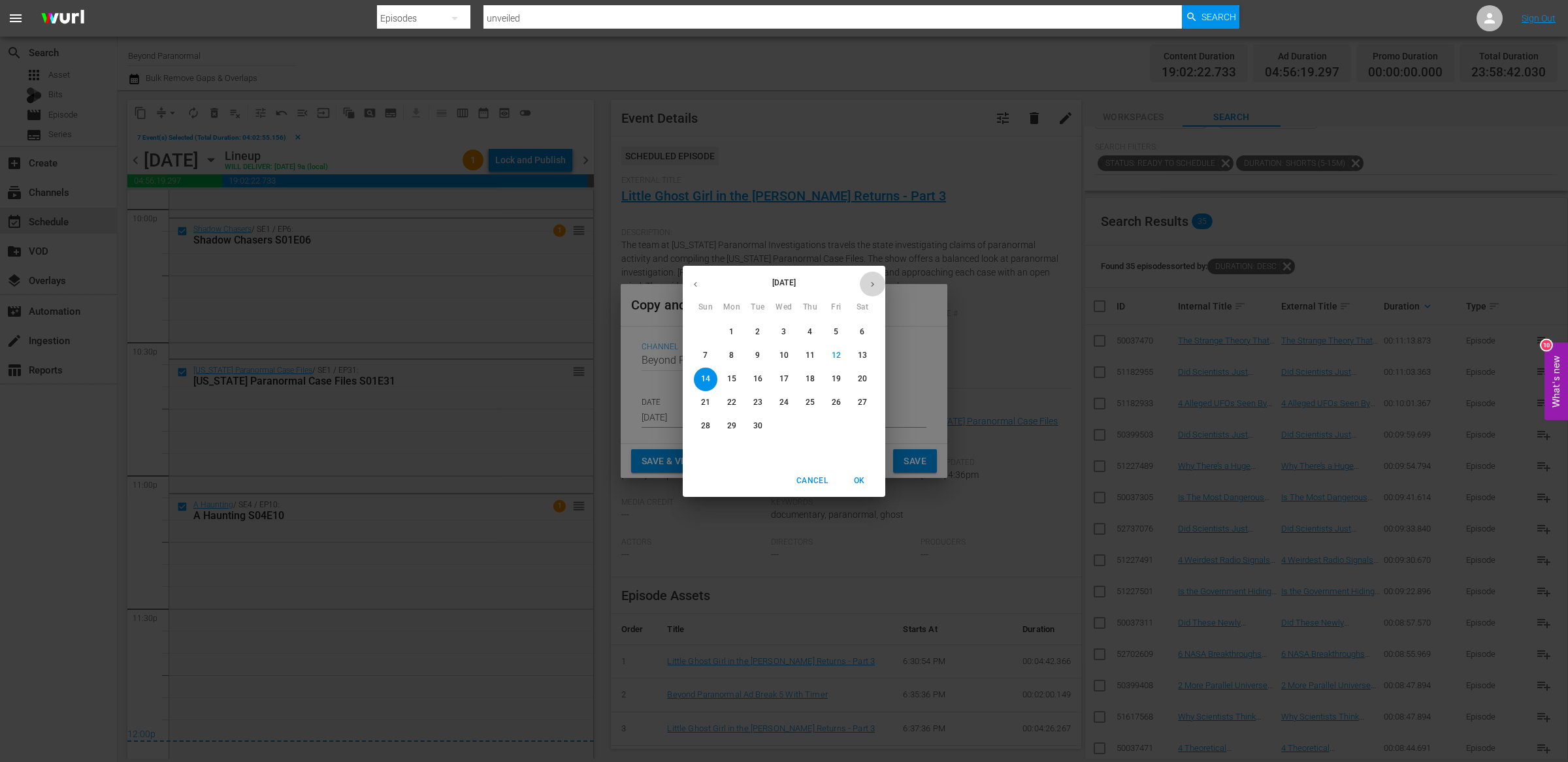
click at [872, 285] on icon "button" at bounding box center [872, 284] width 3 height 5
click at [757, 404] on p "21" at bounding box center [757, 403] width 9 height 11
type input "Oct 21st 2025"
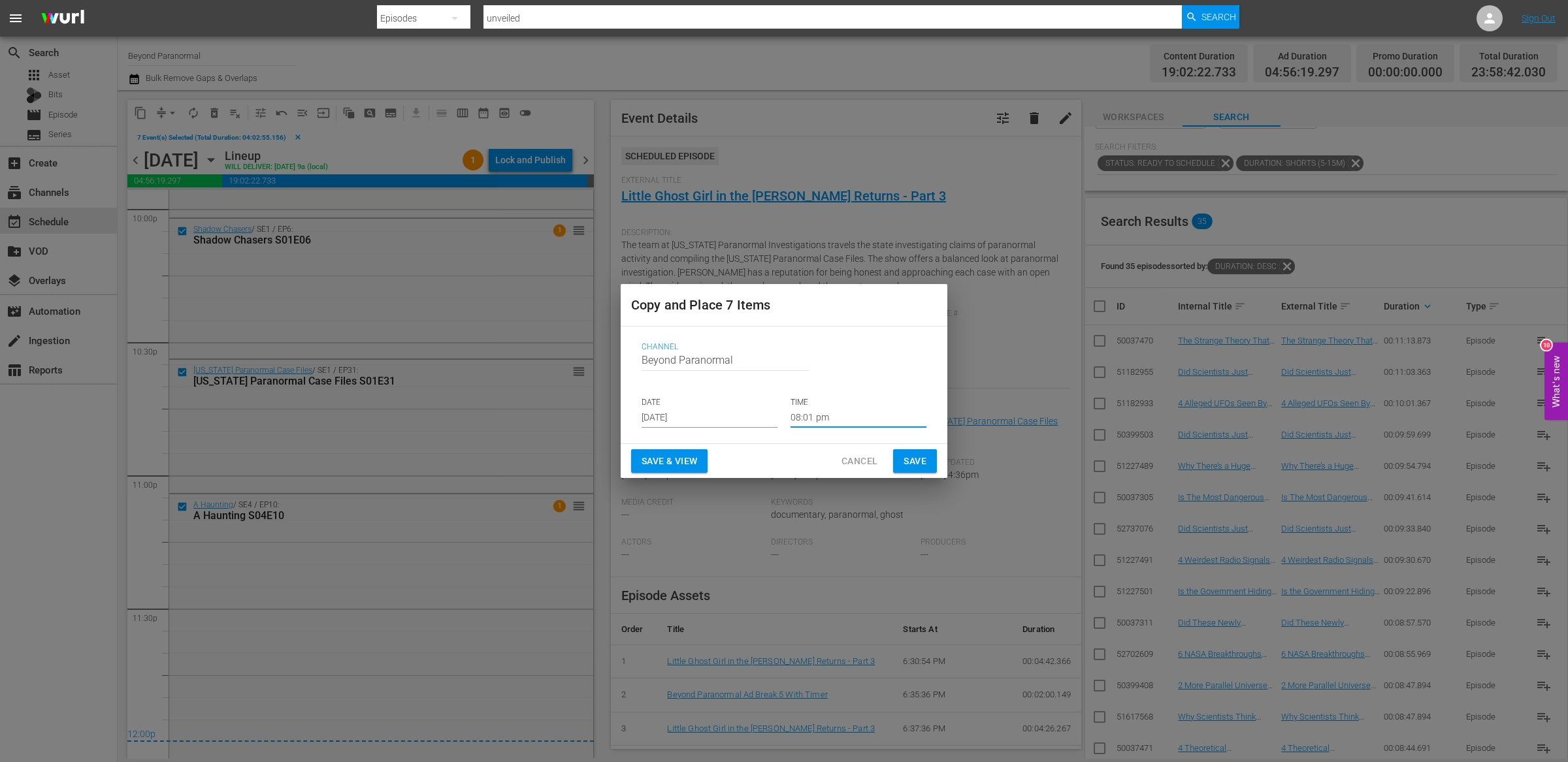
click at [812, 420] on input "08:01 pm" at bounding box center [858, 418] width 136 height 20
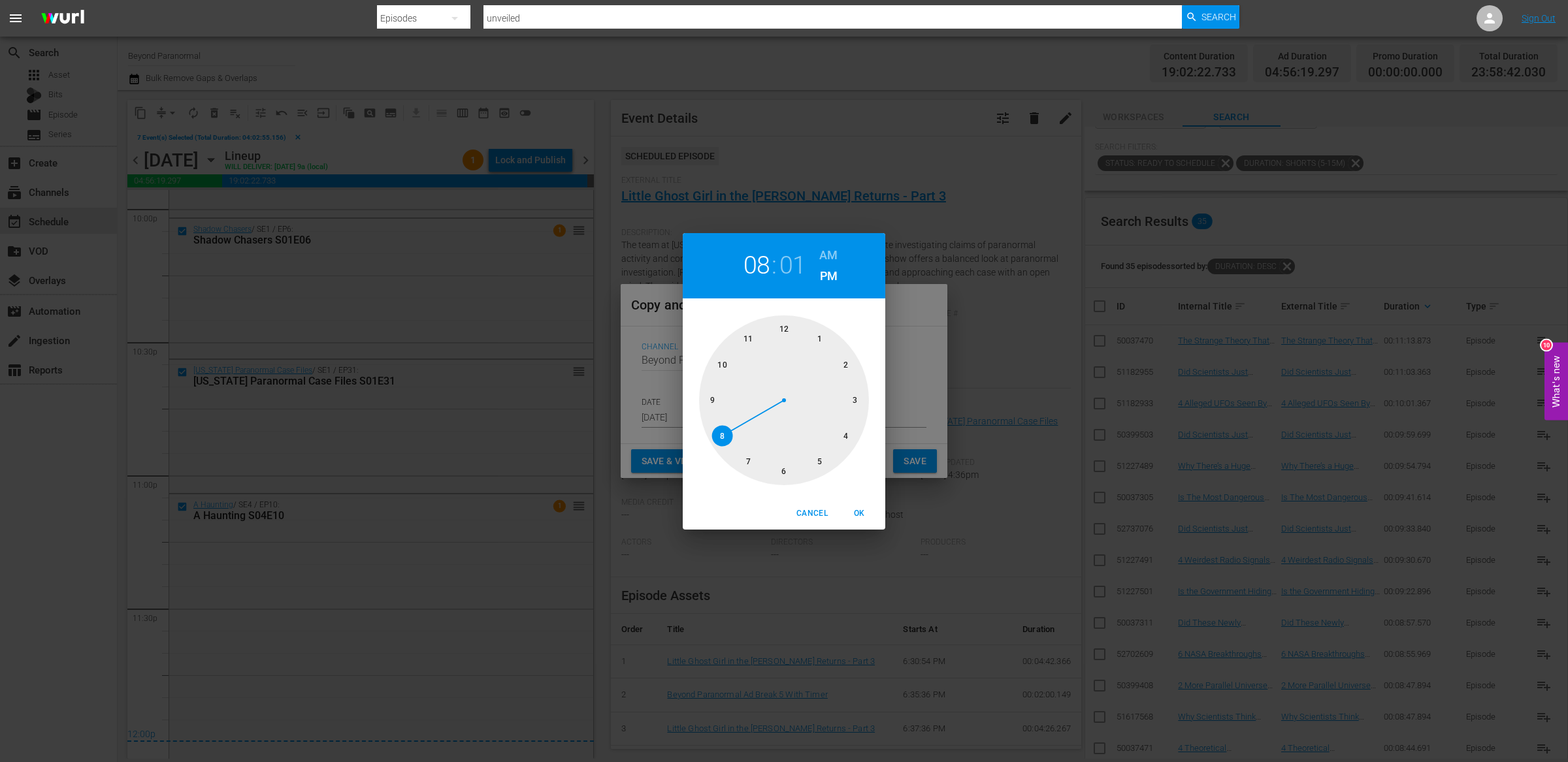
click at [788, 333] on div at bounding box center [784, 400] width 170 height 170
click at [833, 251] on h6 "AM" at bounding box center [828, 255] width 18 height 21
click at [858, 514] on span "OK" at bounding box center [859, 513] width 31 height 14
type input "12:01 am"
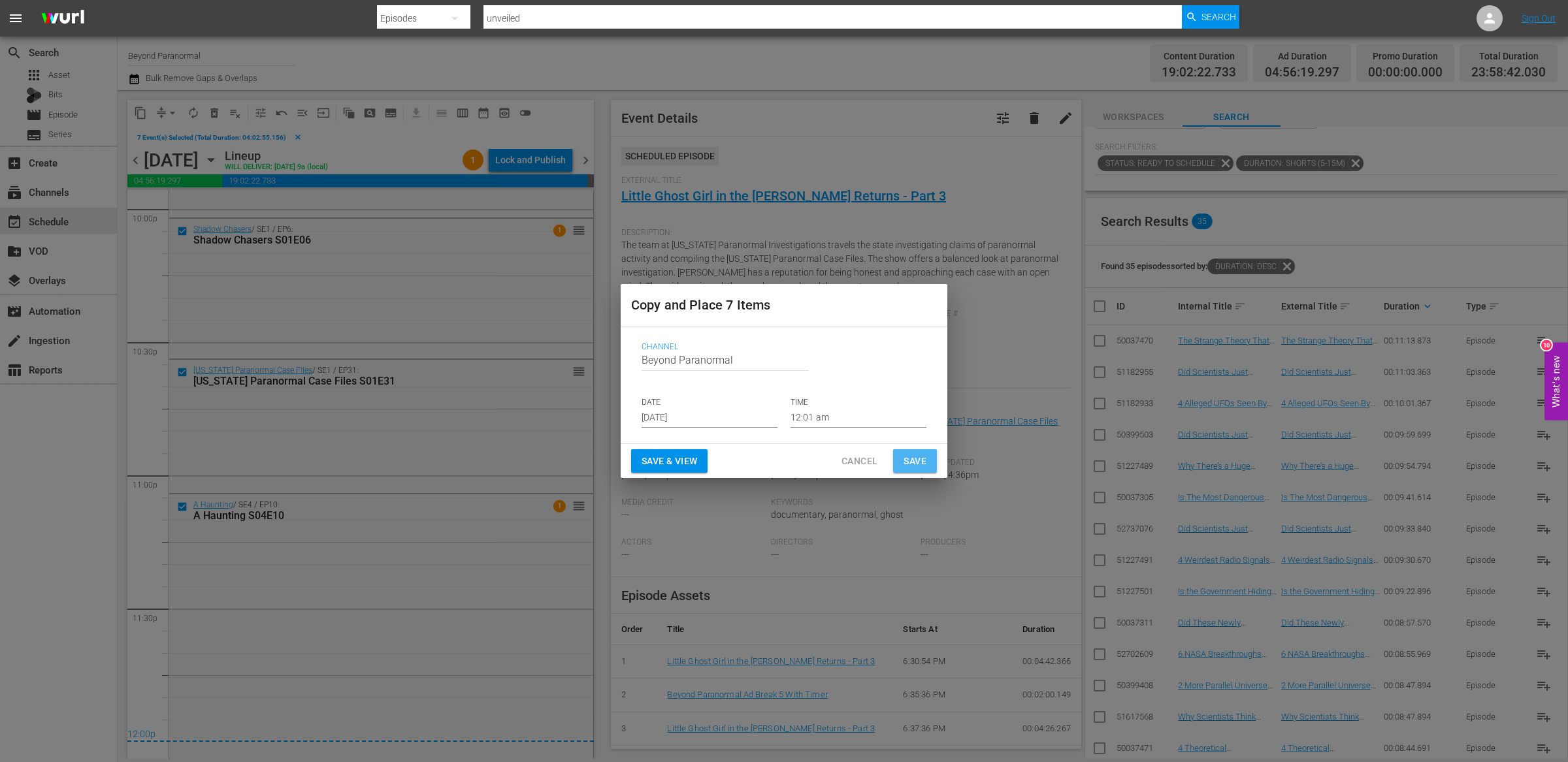
click at [909, 463] on span "Save" at bounding box center [915, 461] width 23 height 16
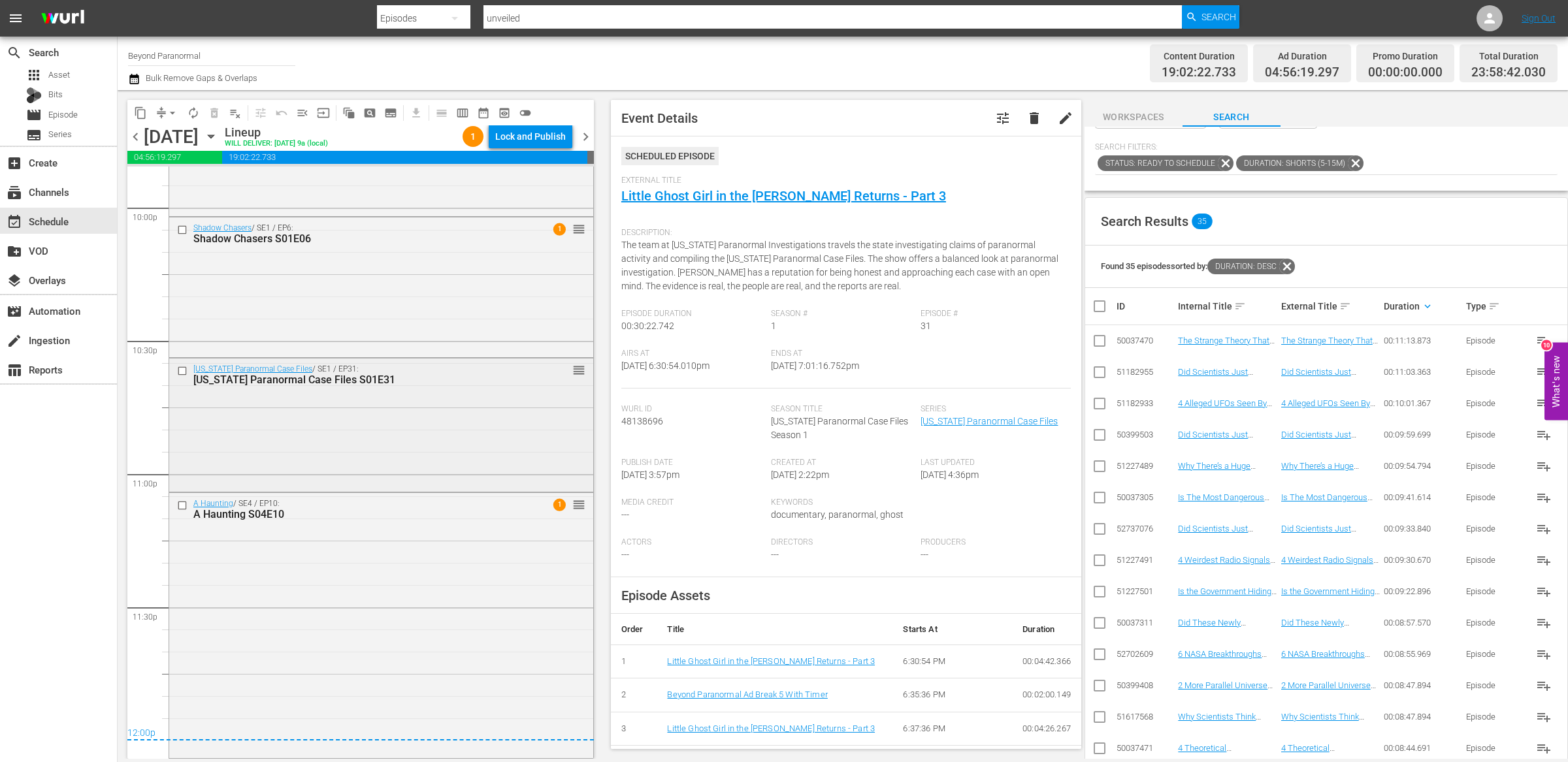
scroll to position [5818, 0]
click at [586, 139] on span "chevron_right" at bounding box center [585, 137] width 16 height 16
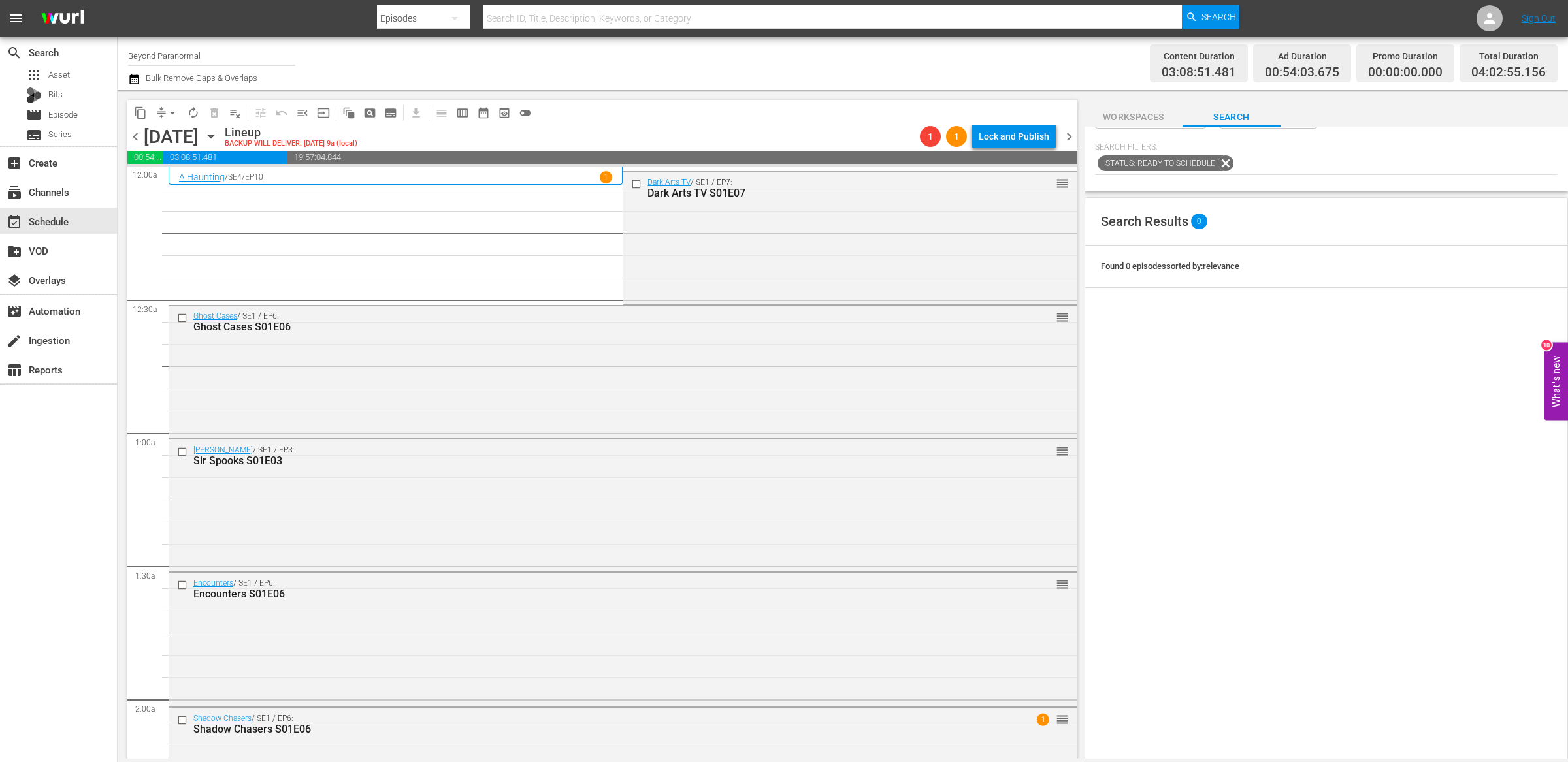
click at [139, 134] on span "chevron_left" at bounding box center [135, 137] width 16 height 16
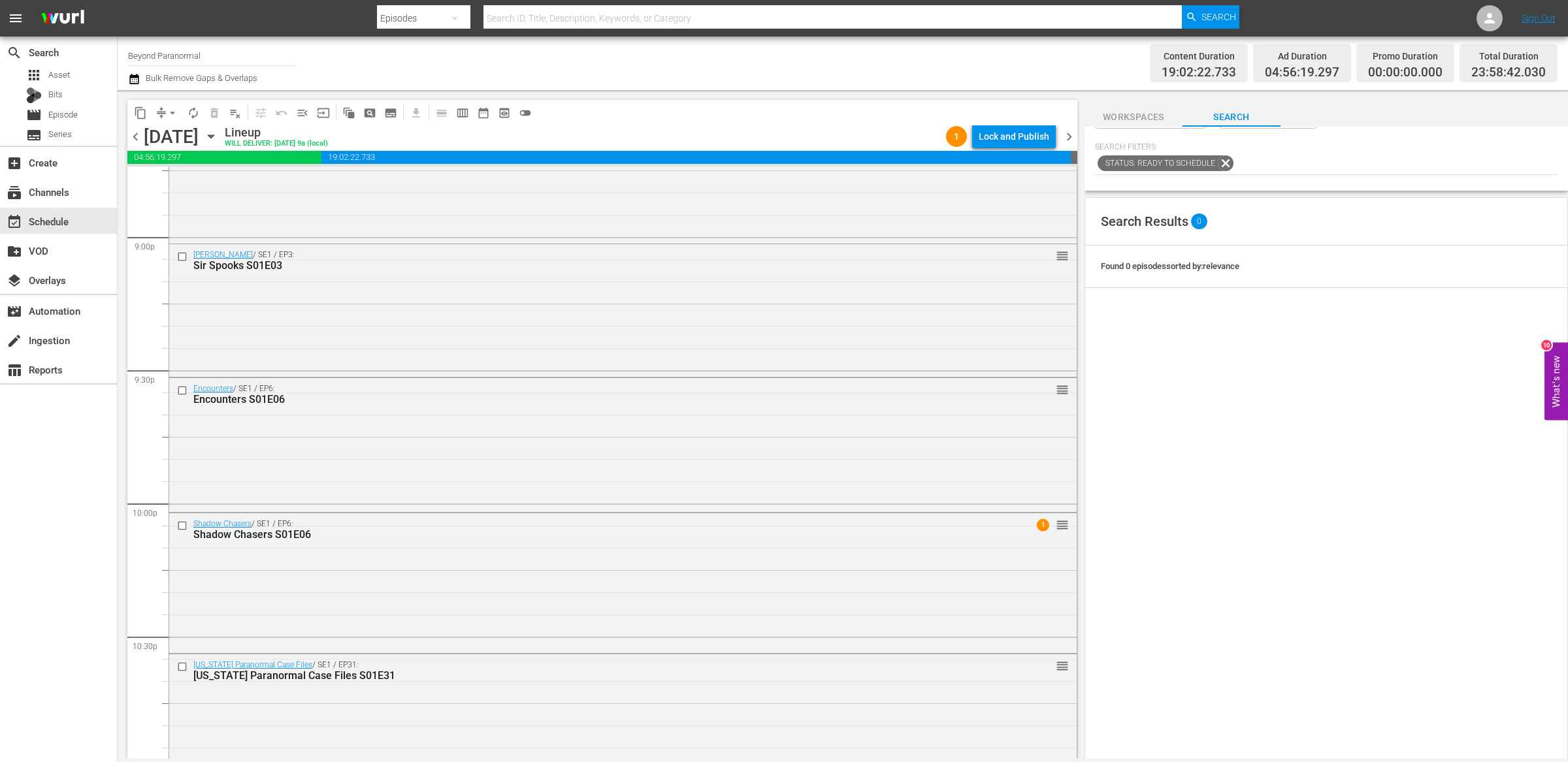
scroll to position [5818, 0]
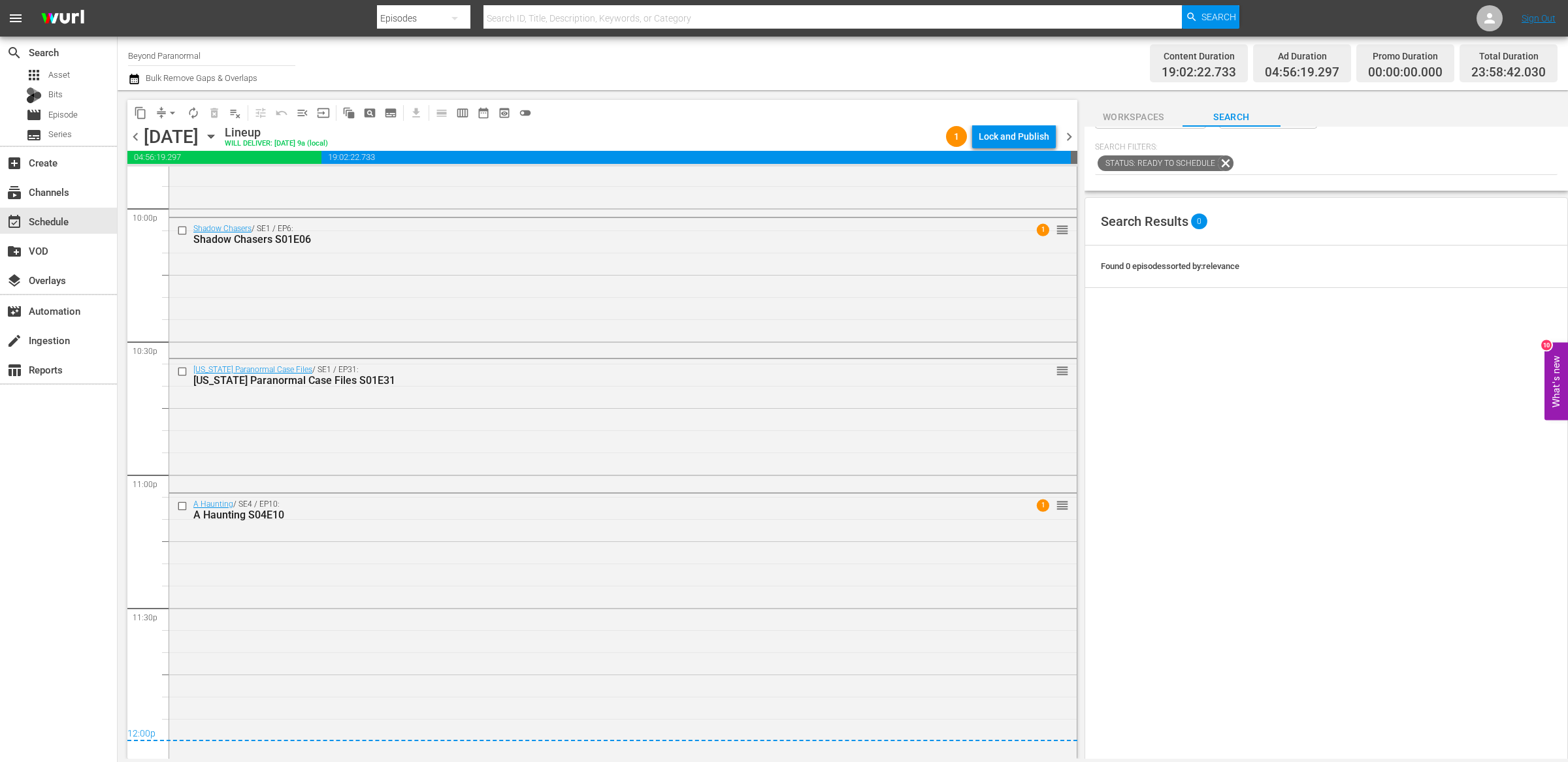
click at [1005, 139] on div "Lock and Publish" at bounding box center [1014, 136] width 71 height 24
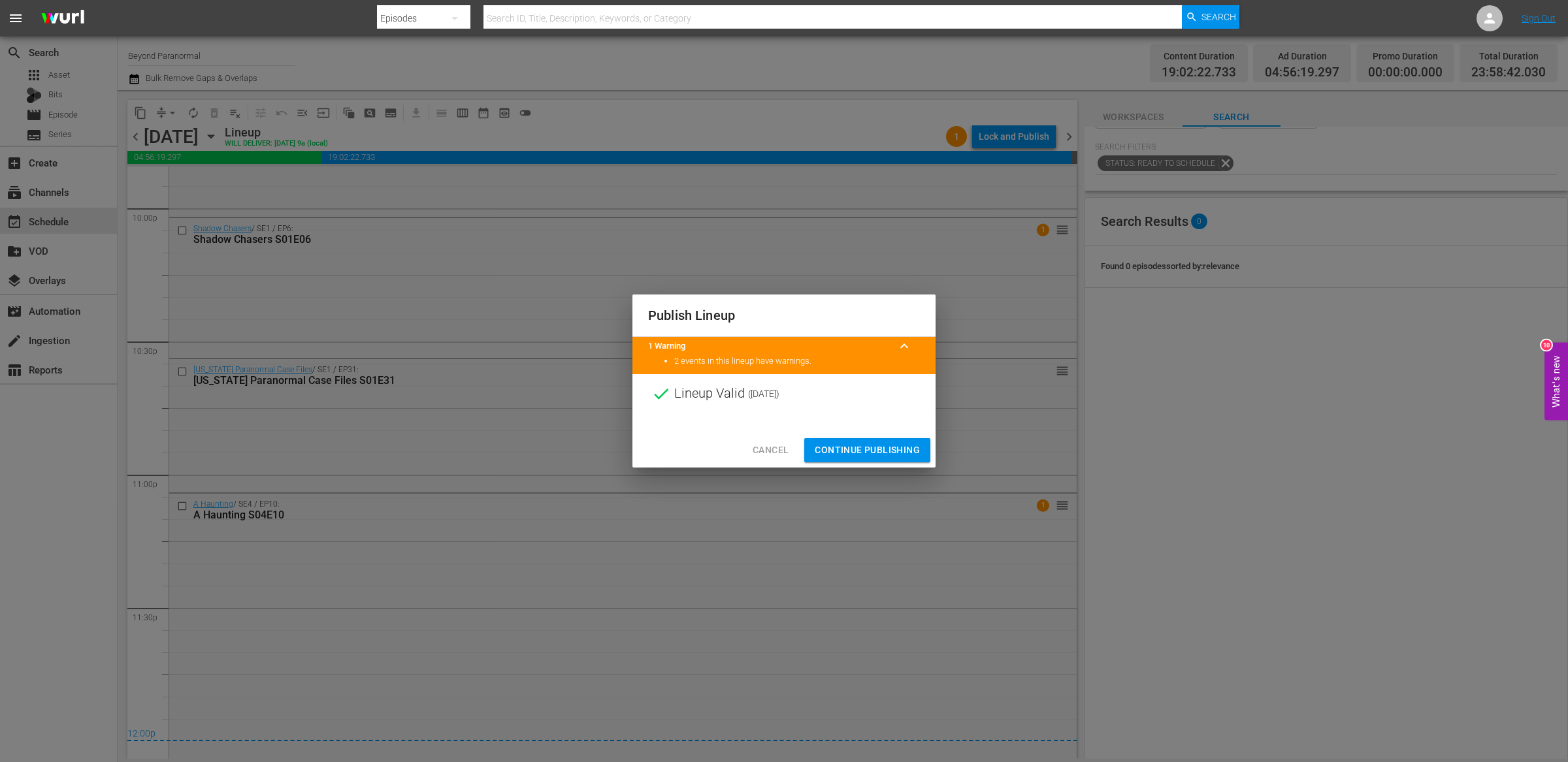
click at [865, 447] on span "Continue Publishing" at bounding box center [867, 450] width 105 height 16
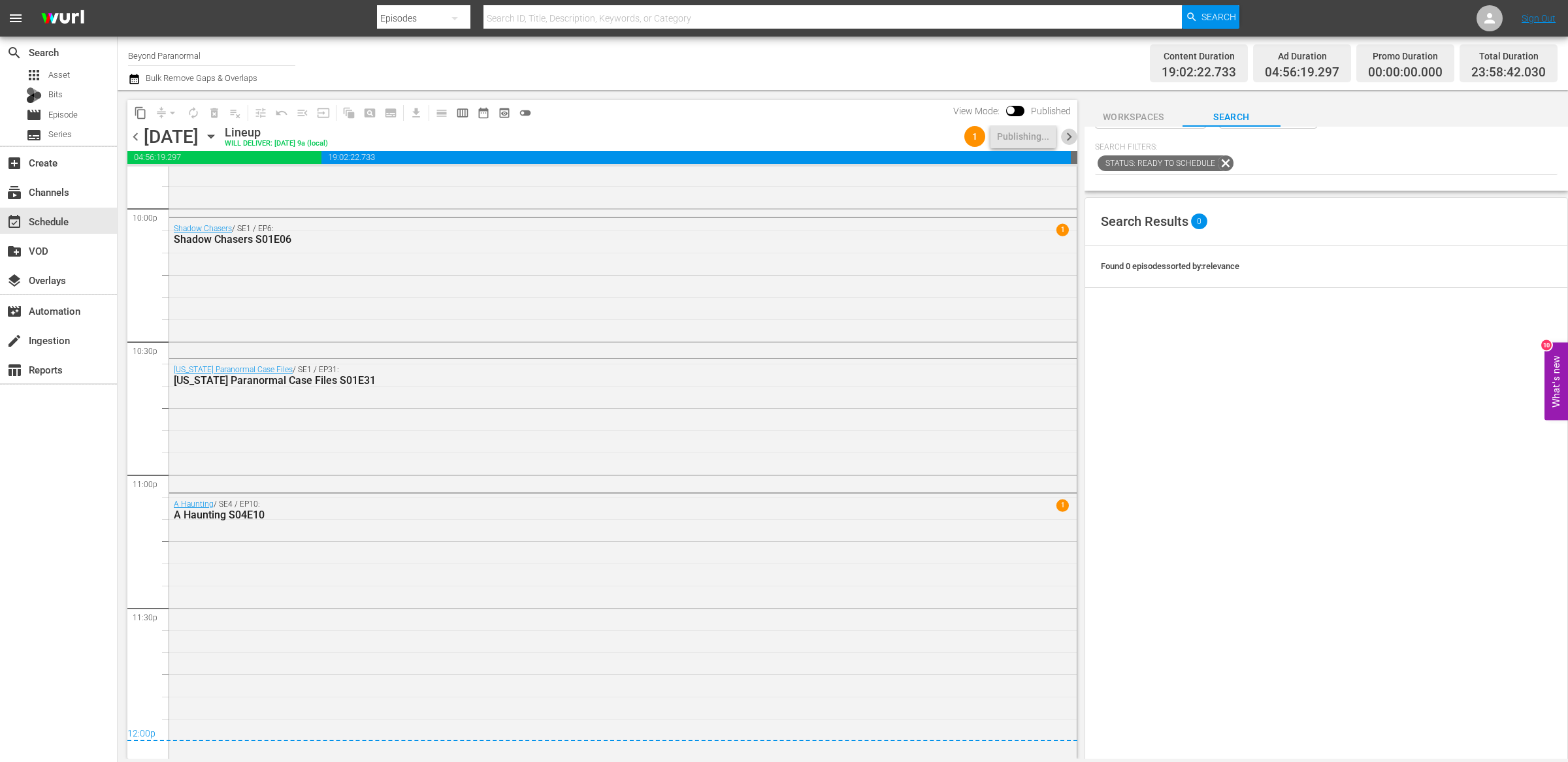
click at [1070, 137] on span "chevron_right" at bounding box center [1069, 137] width 16 height 16
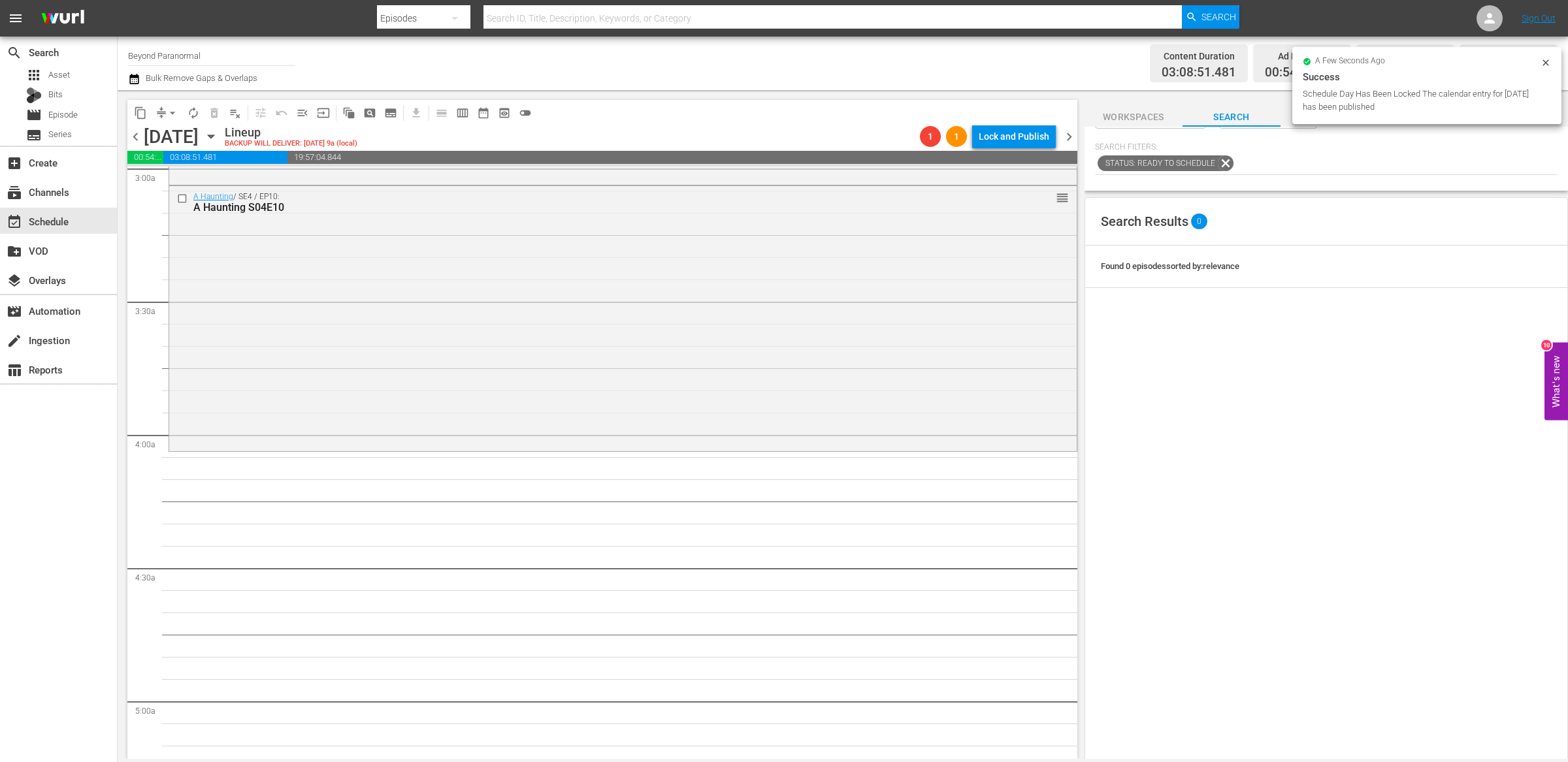
scroll to position [810, 0]
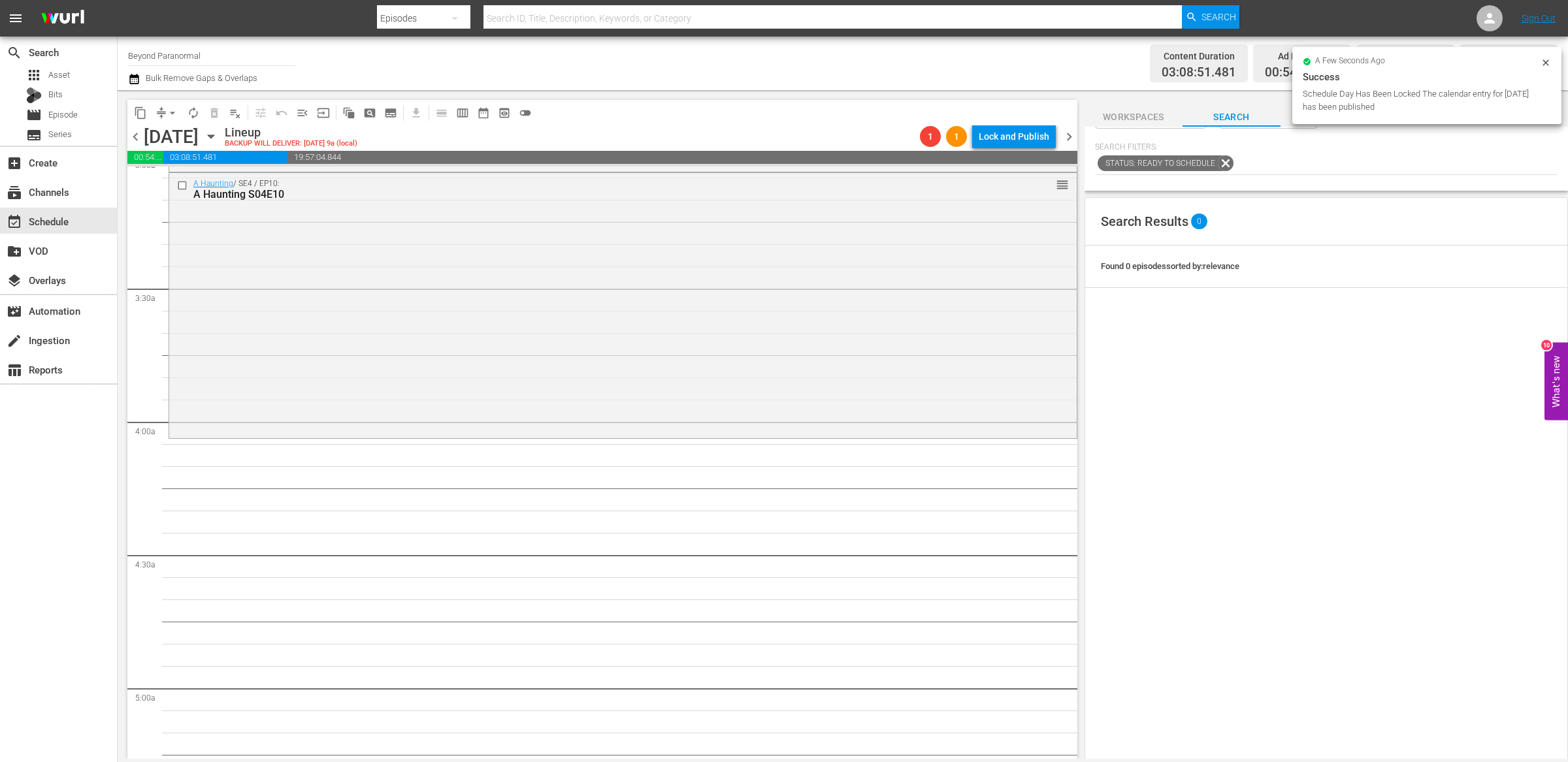
click at [144, 112] on span "content_copy" at bounding box center [140, 113] width 13 height 13
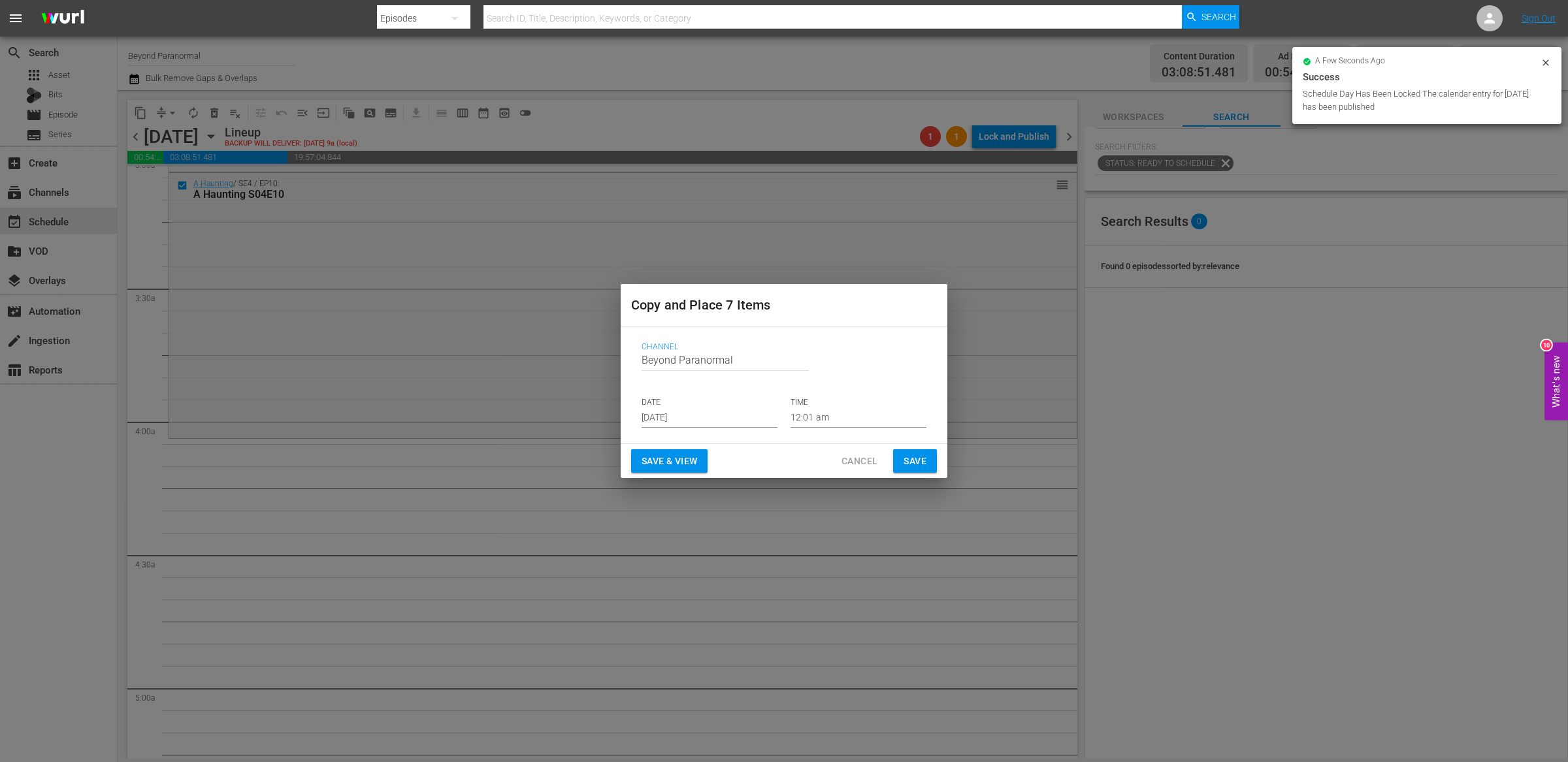
click at [673, 421] on input "[DATE]" at bounding box center [709, 418] width 136 height 20
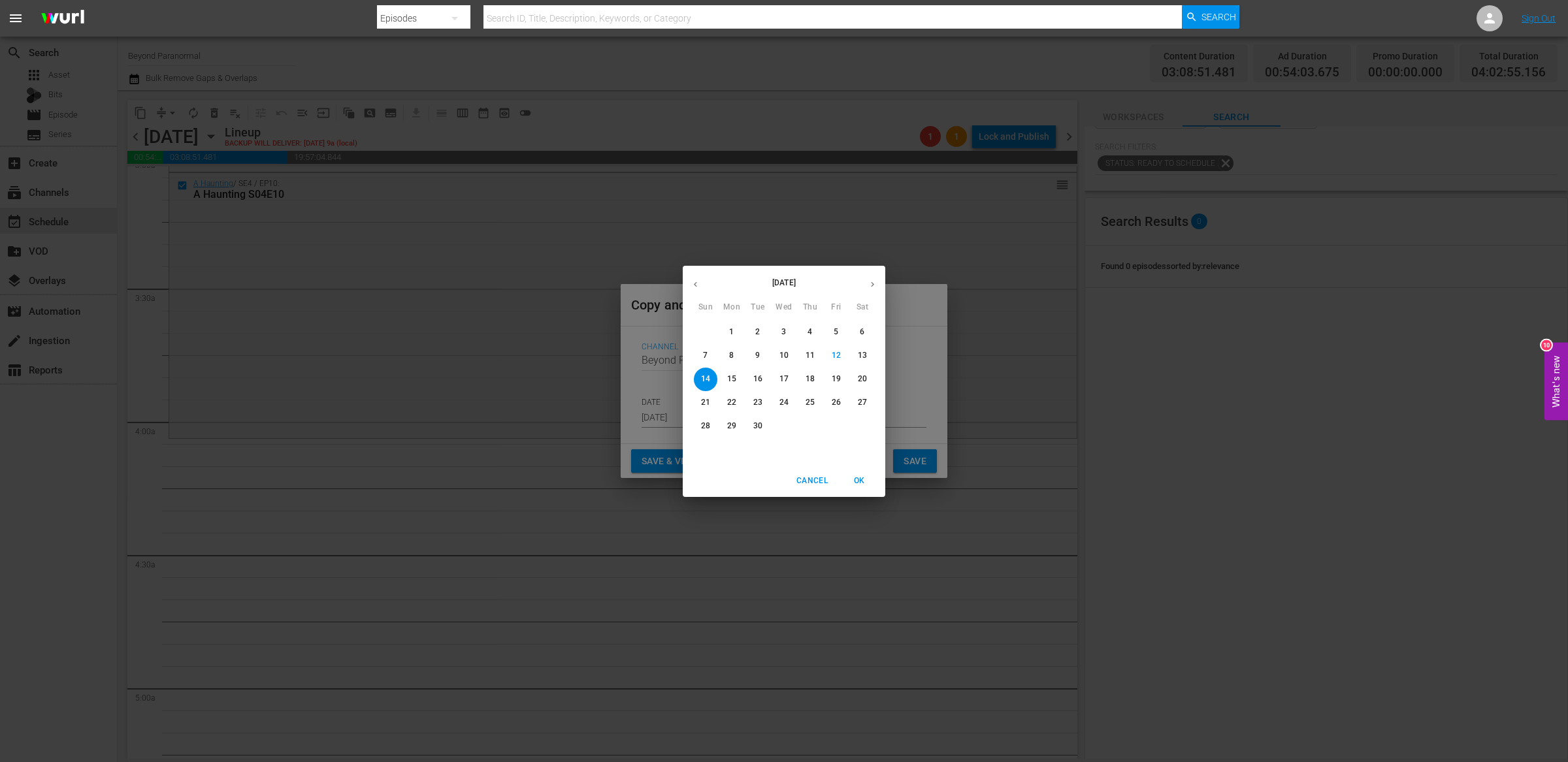
click at [868, 283] on icon "button" at bounding box center [872, 284] width 10 height 10
click at [757, 406] on p "21" at bounding box center [757, 403] width 9 height 11
type input "Oct 21st 2025"
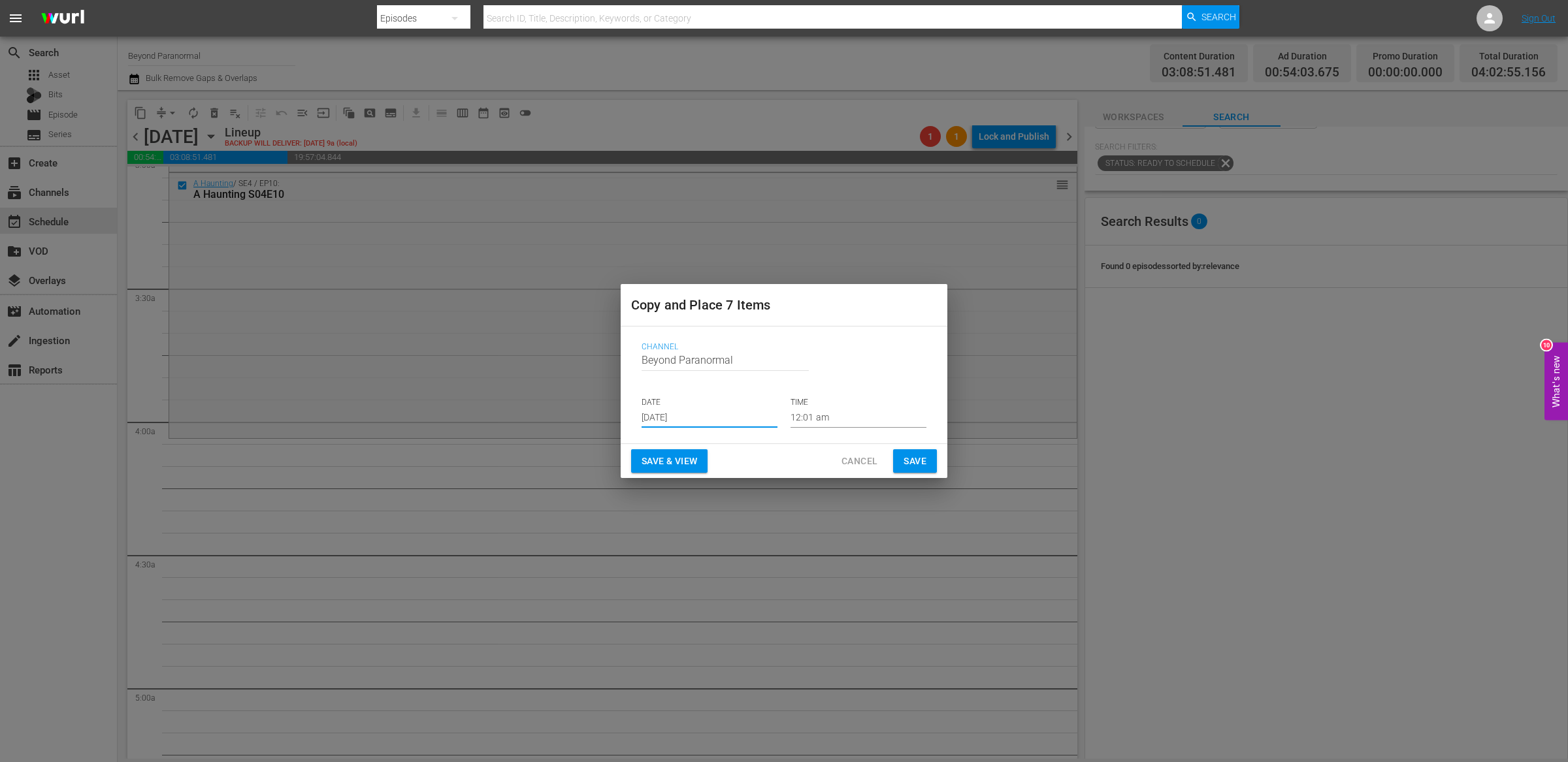
click at [831, 417] on input "12:01 am" at bounding box center [858, 418] width 136 height 20
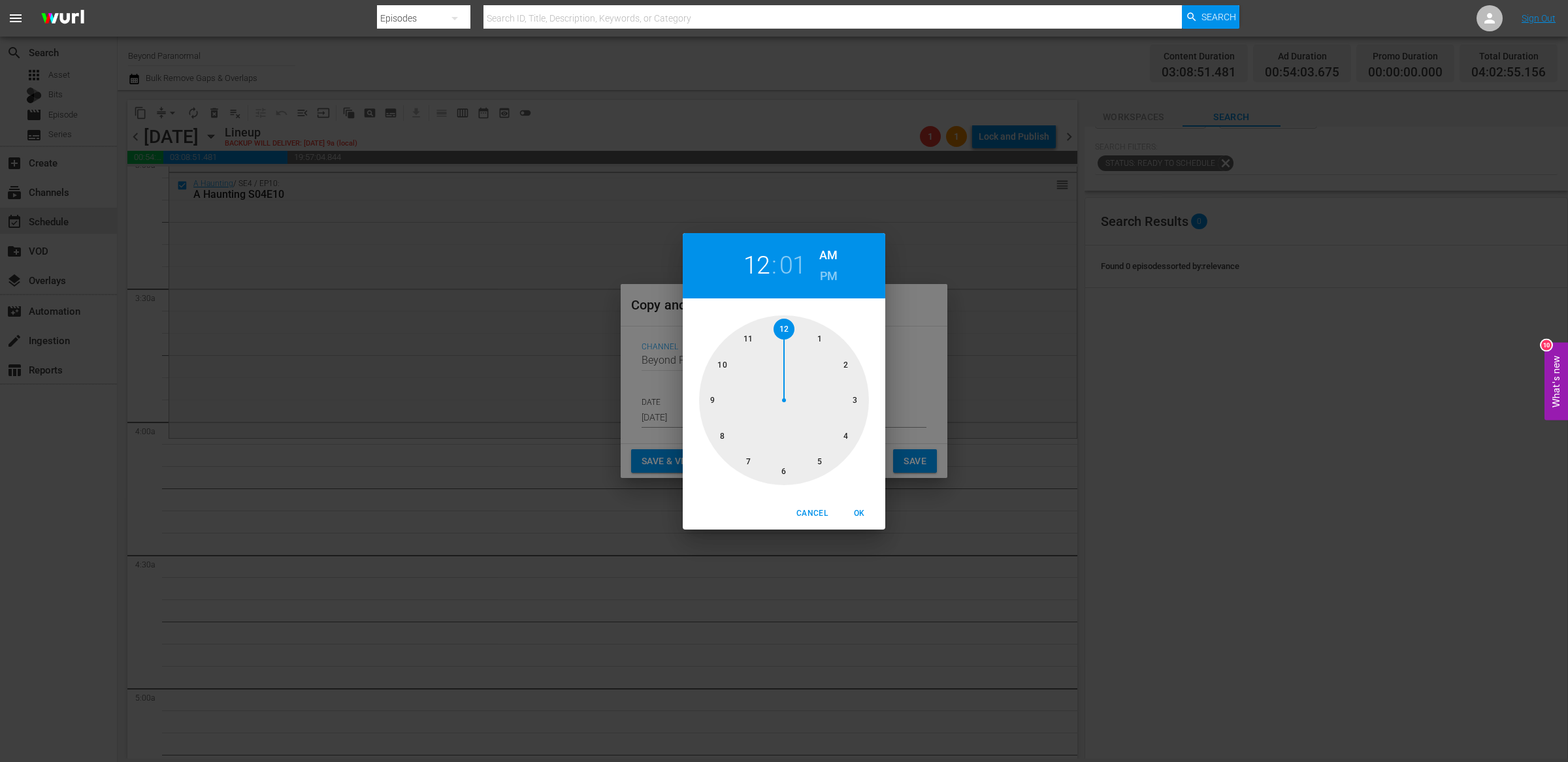
click at [846, 433] on div at bounding box center [784, 400] width 170 height 170
click at [864, 514] on span "OK" at bounding box center [859, 513] width 31 height 14
type input "04:01 am"
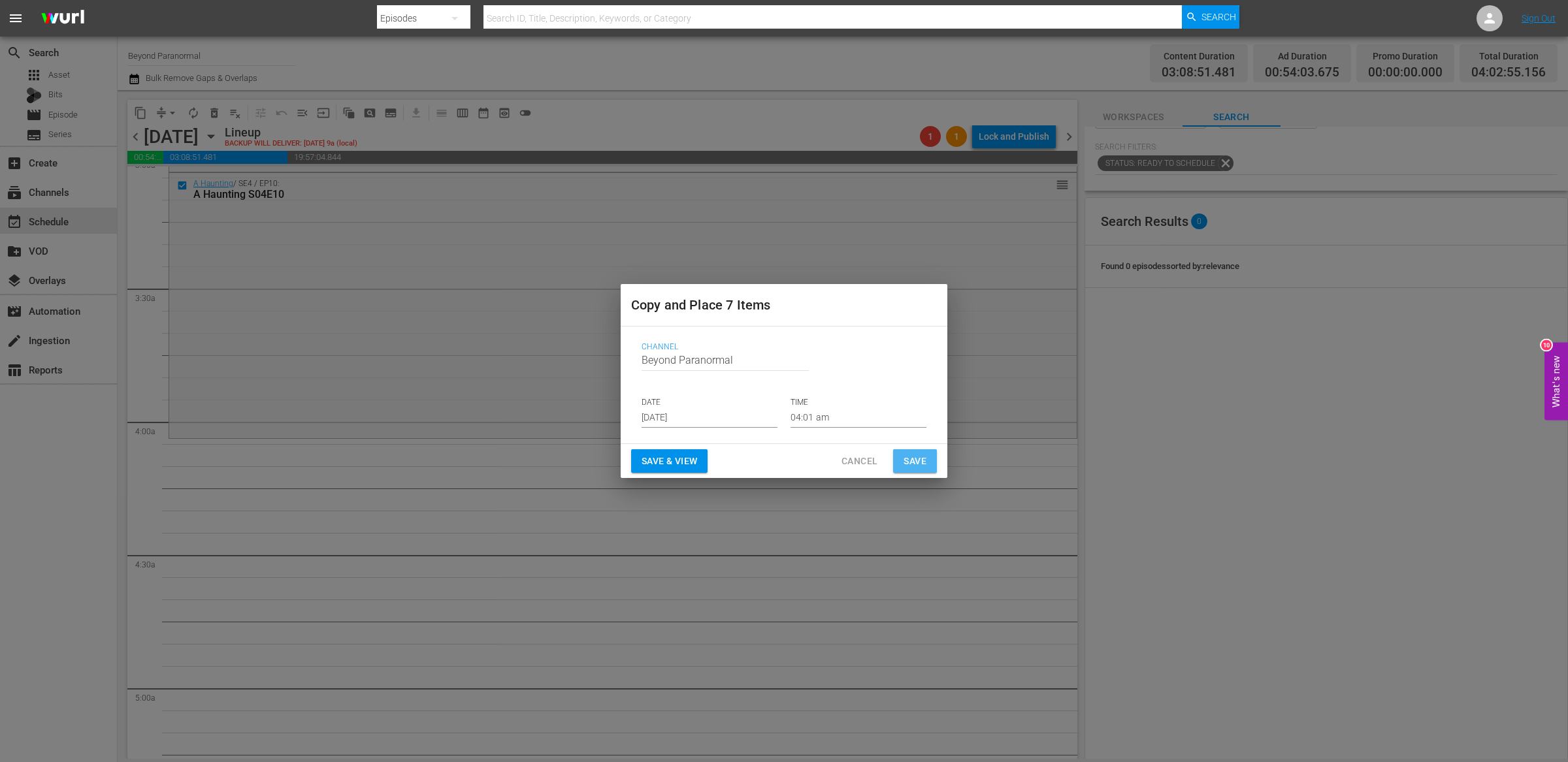
click at [912, 463] on span "Save" at bounding box center [915, 461] width 23 height 16
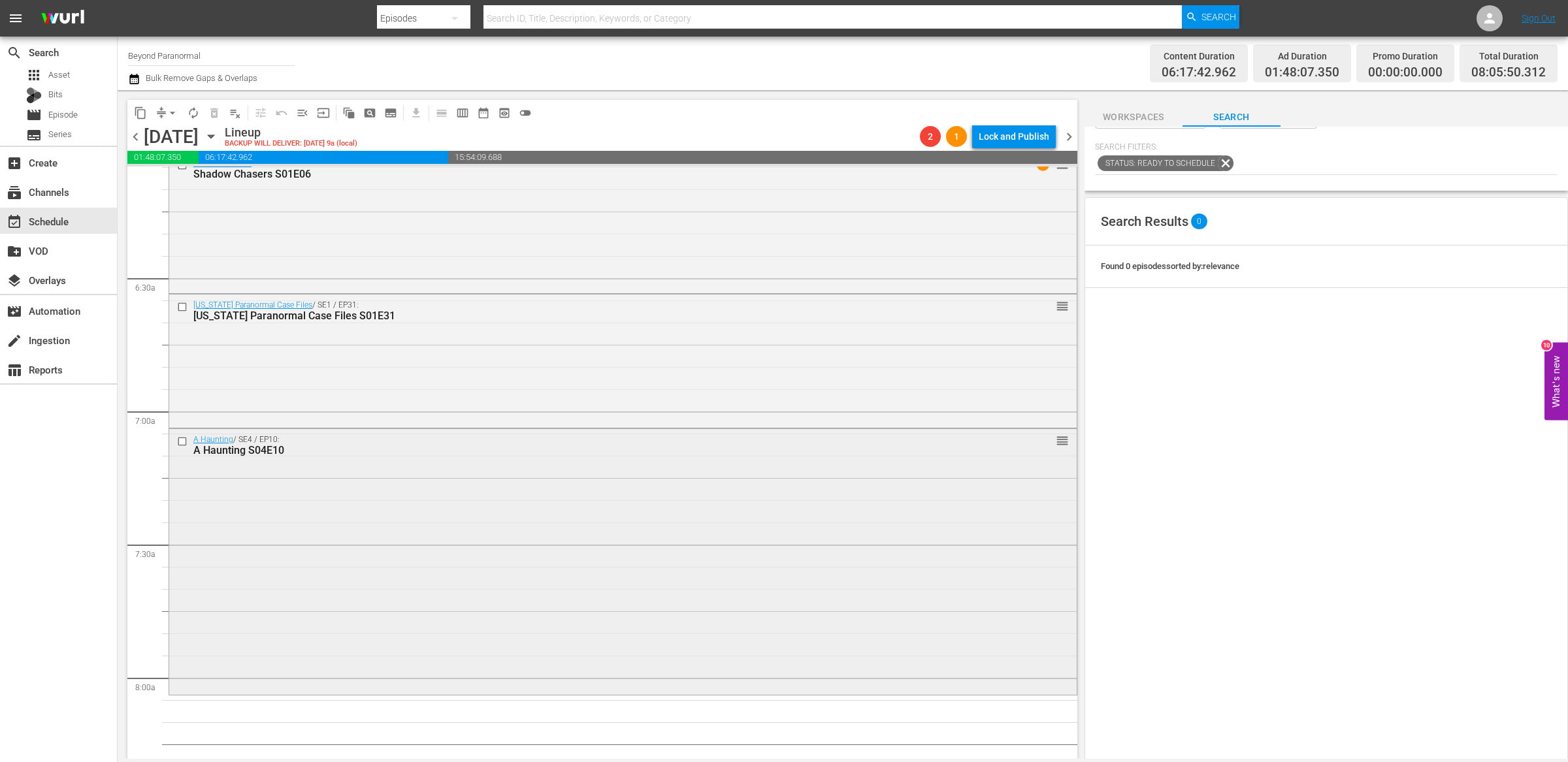
scroll to position [1624, 0]
click at [140, 107] on span "content_copy" at bounding box center [140, 113] width 13 height 13
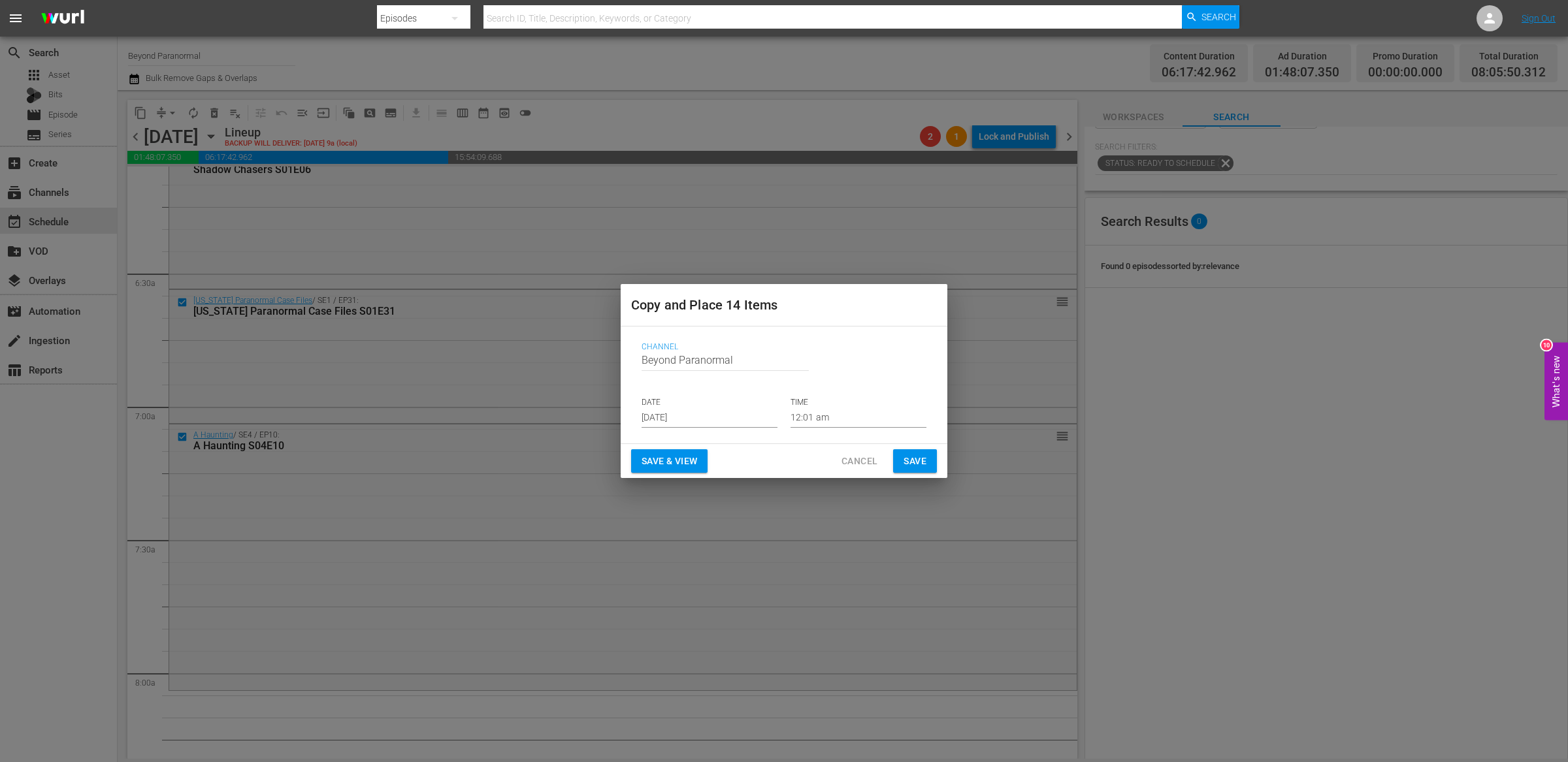
click at [685, 424] on input "[DATE]" at bounding box center [709, 418] width 136 height 20
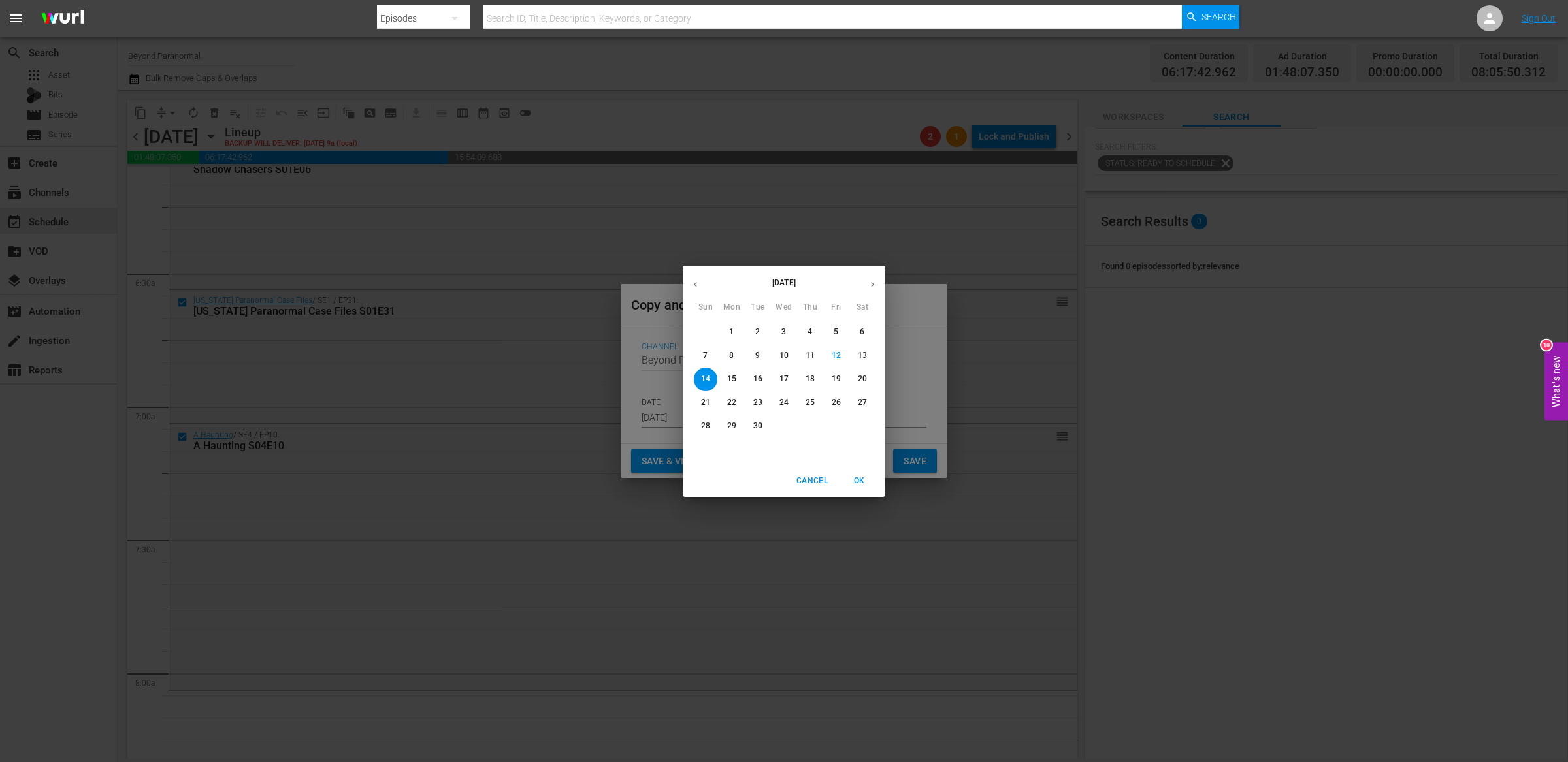
click at [876, 280] on icon "button" at bounding box center [872, 284] width 10 height 10
click at [760, 404] on p "21" at bounding box center [757, 403] width 9 height 11
type input "Oct 21st 2025"
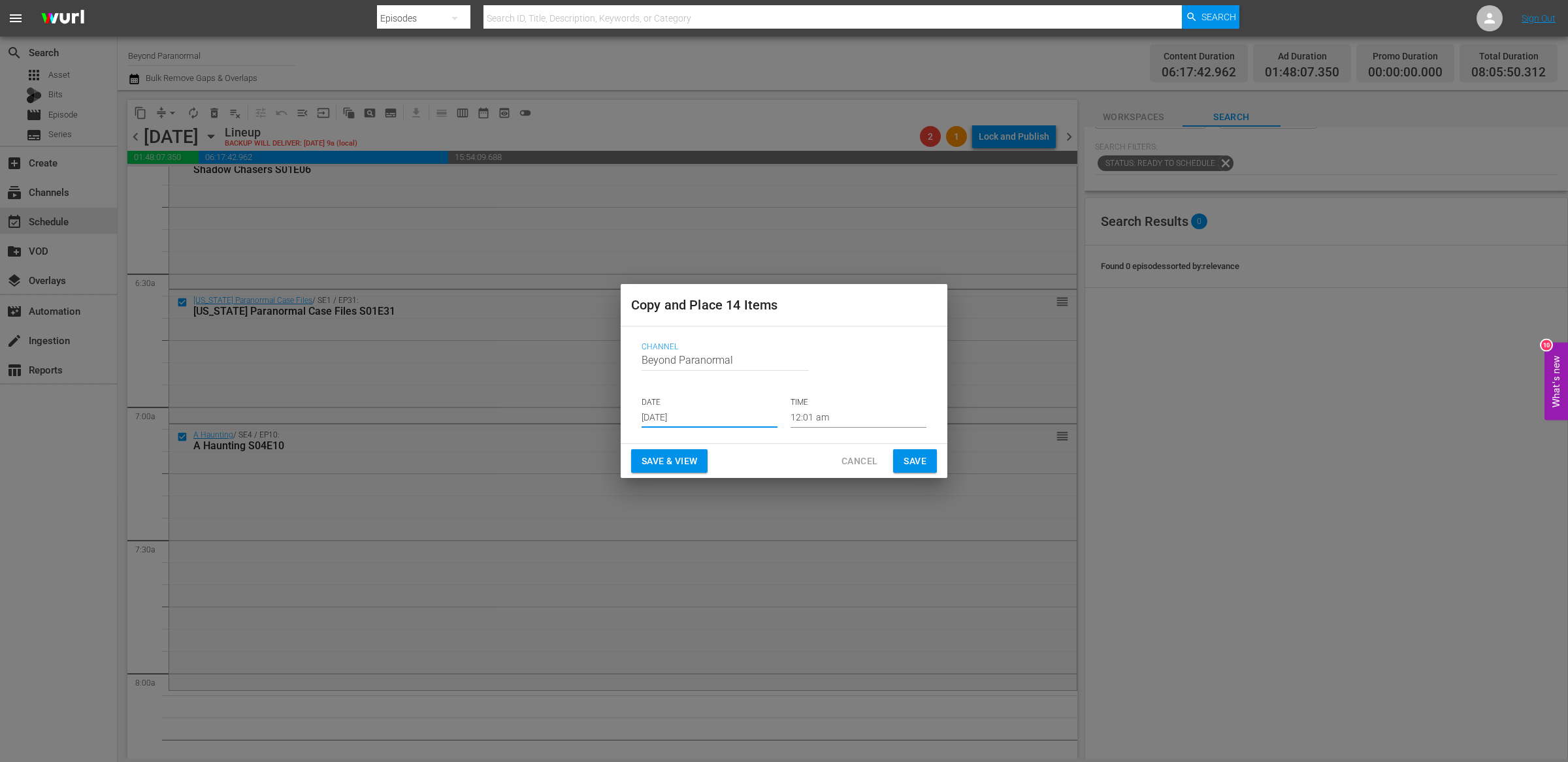
click at [808, 419] on input "12:01 am" at bounding box center [858, 418] width 136 height 20
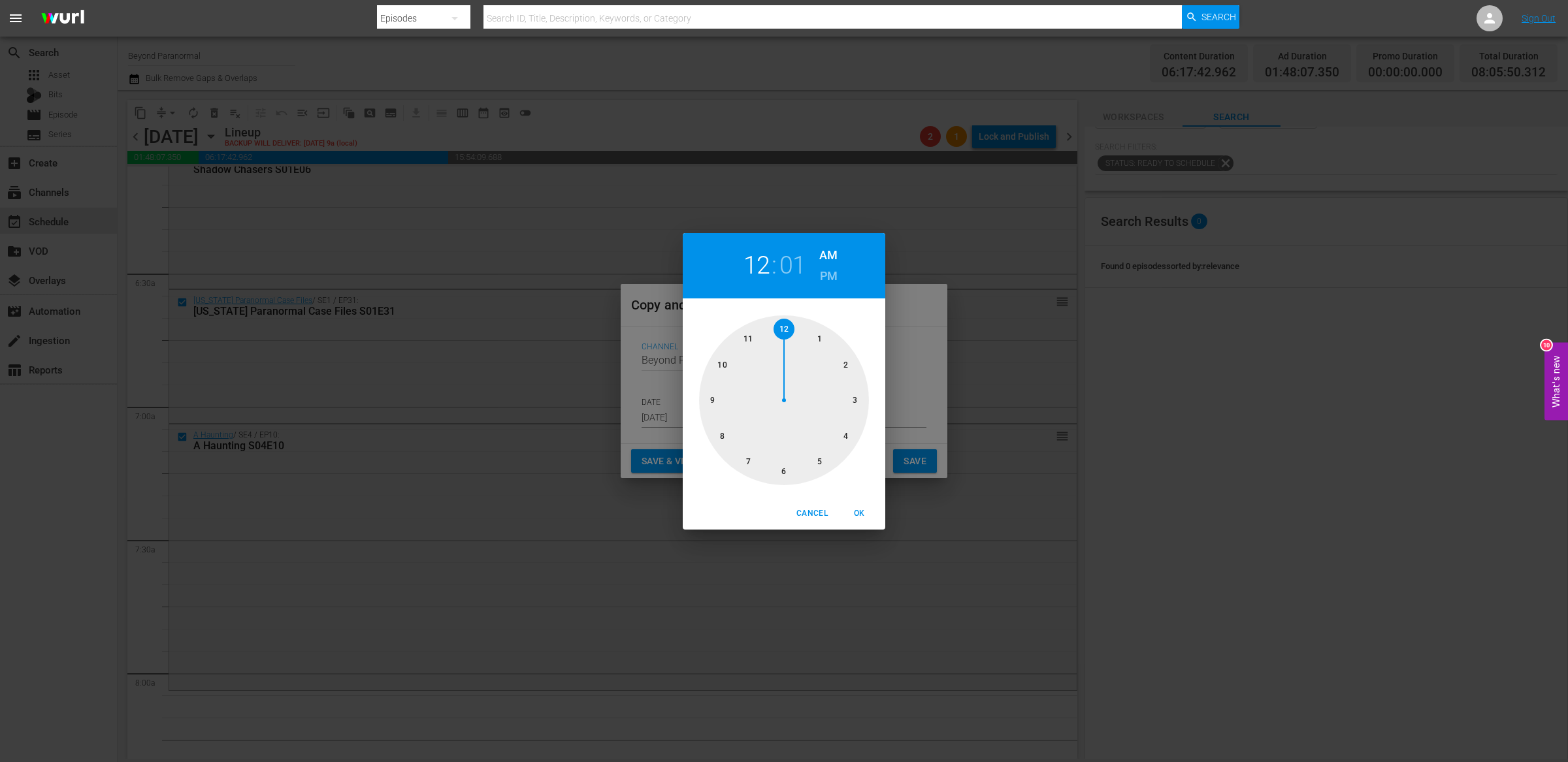
click at [723, 438] on div at bounding box center [784, 400] width 170 height 170
click at [864, 518] on span "OK" at bounding box center [859, 513] width 31 height 14
type input "08:01 am"
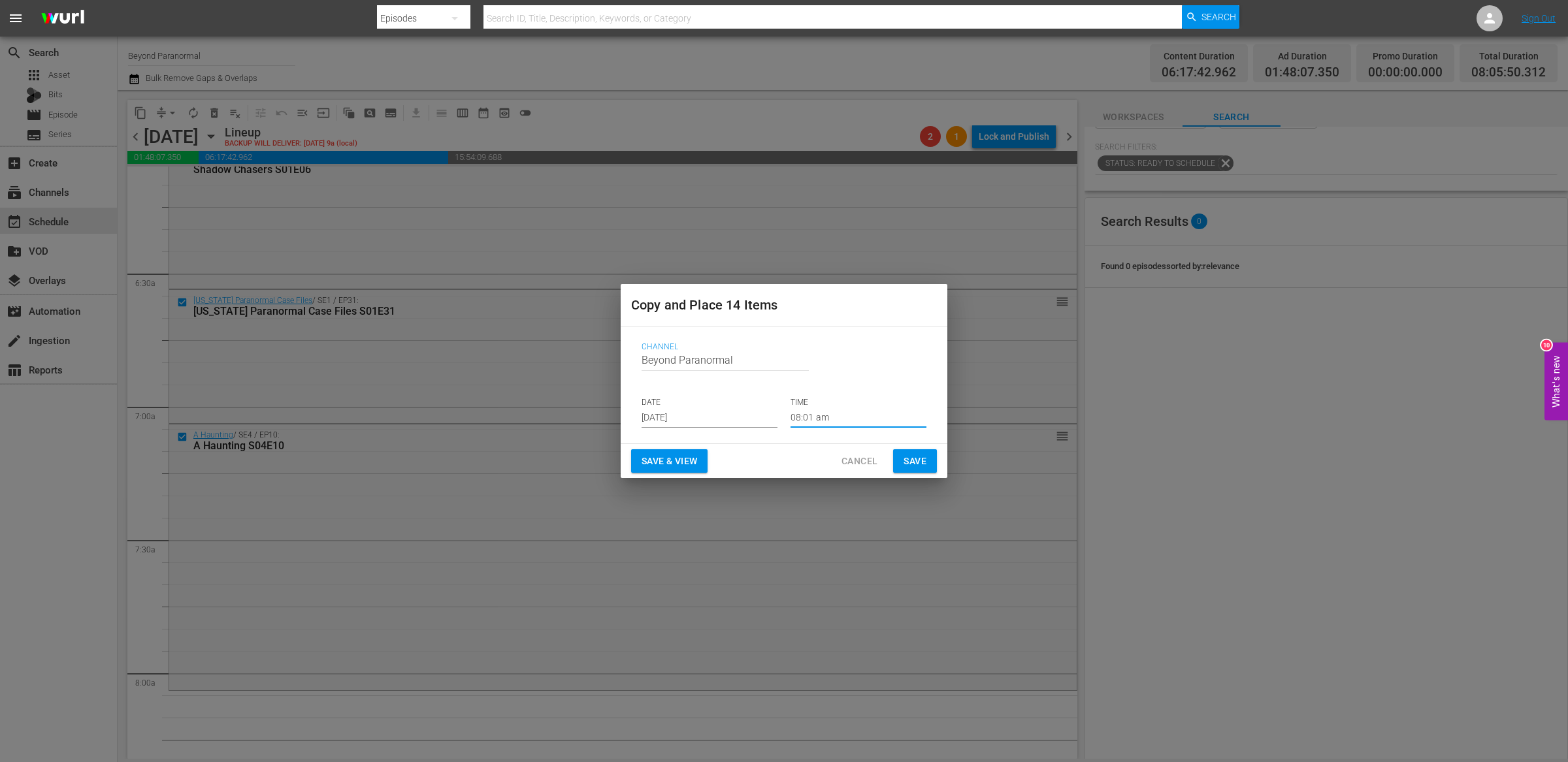
click at [925, 466] on span "Save" at bounding box center [915, 461] width 23 height 16
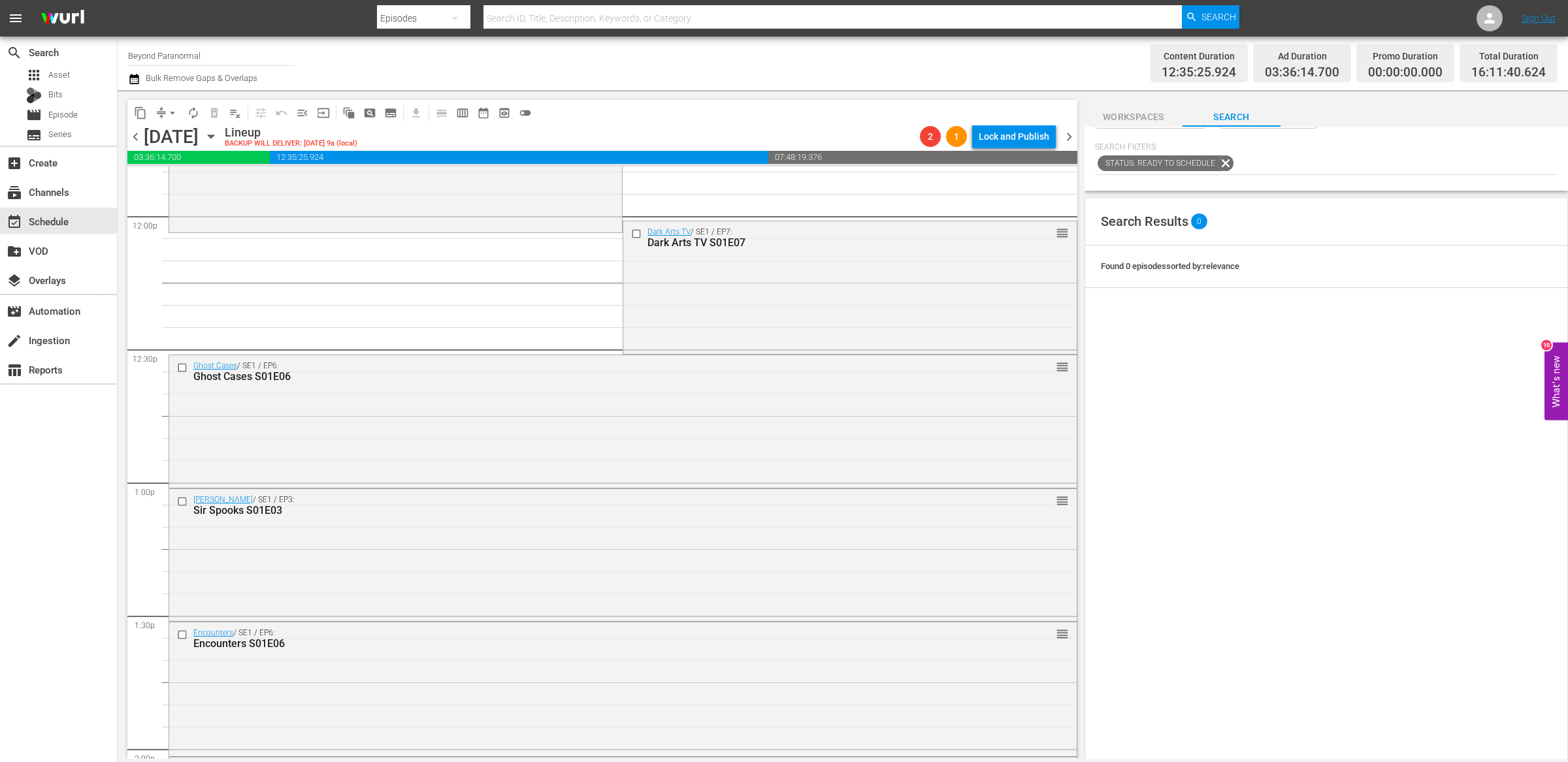
scroll to position [3173, 0]
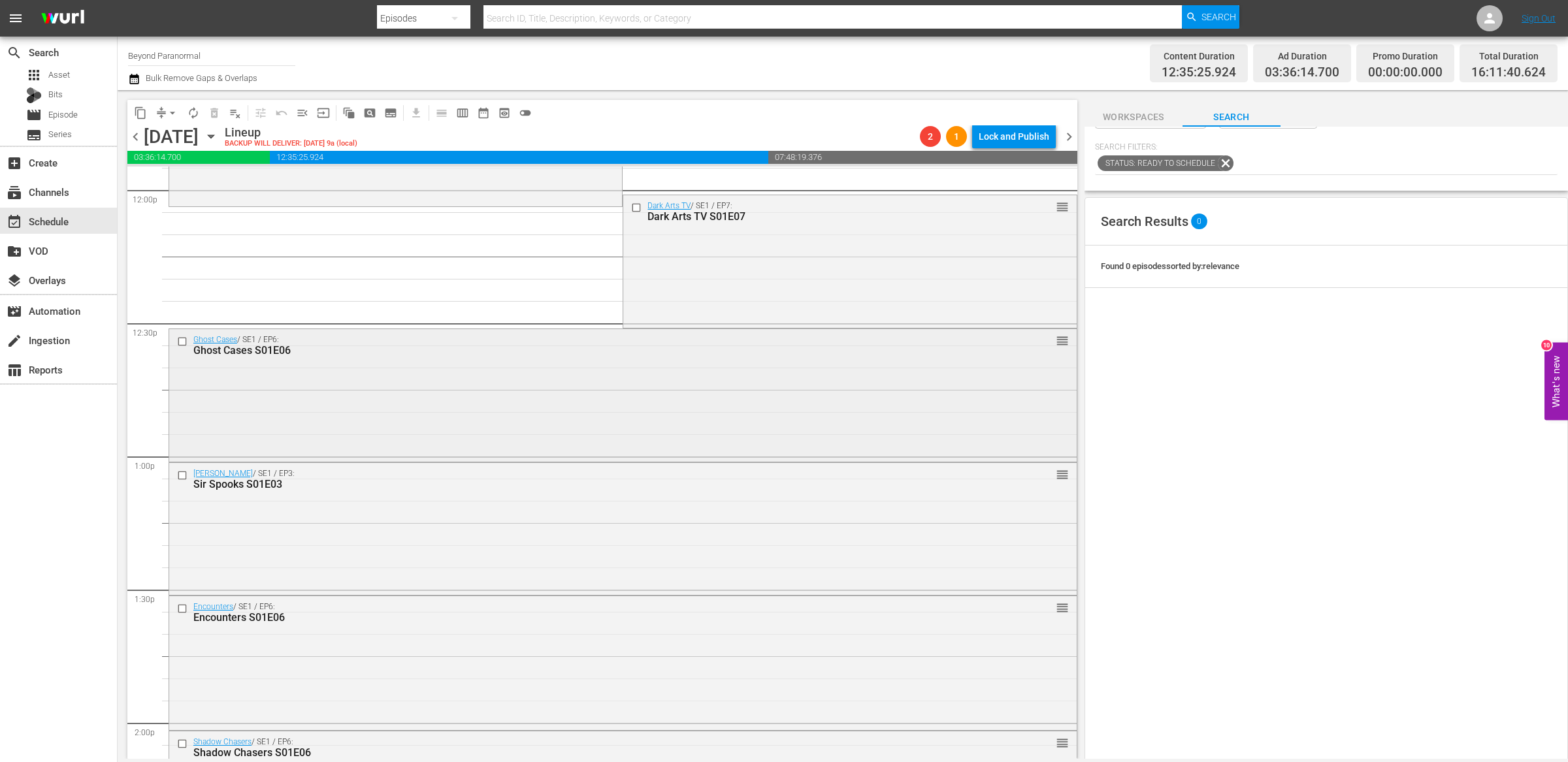
click at [185, 340] on input "checkbox" at bounding box center [183, 342] width 14 height 11
click at [184, 479] on input "checkbox" at bounding box center [183, 475] width 14 height 11
click at [186, 609] on input "checkbox" at bounding box center [183, 608] width 14 height 11
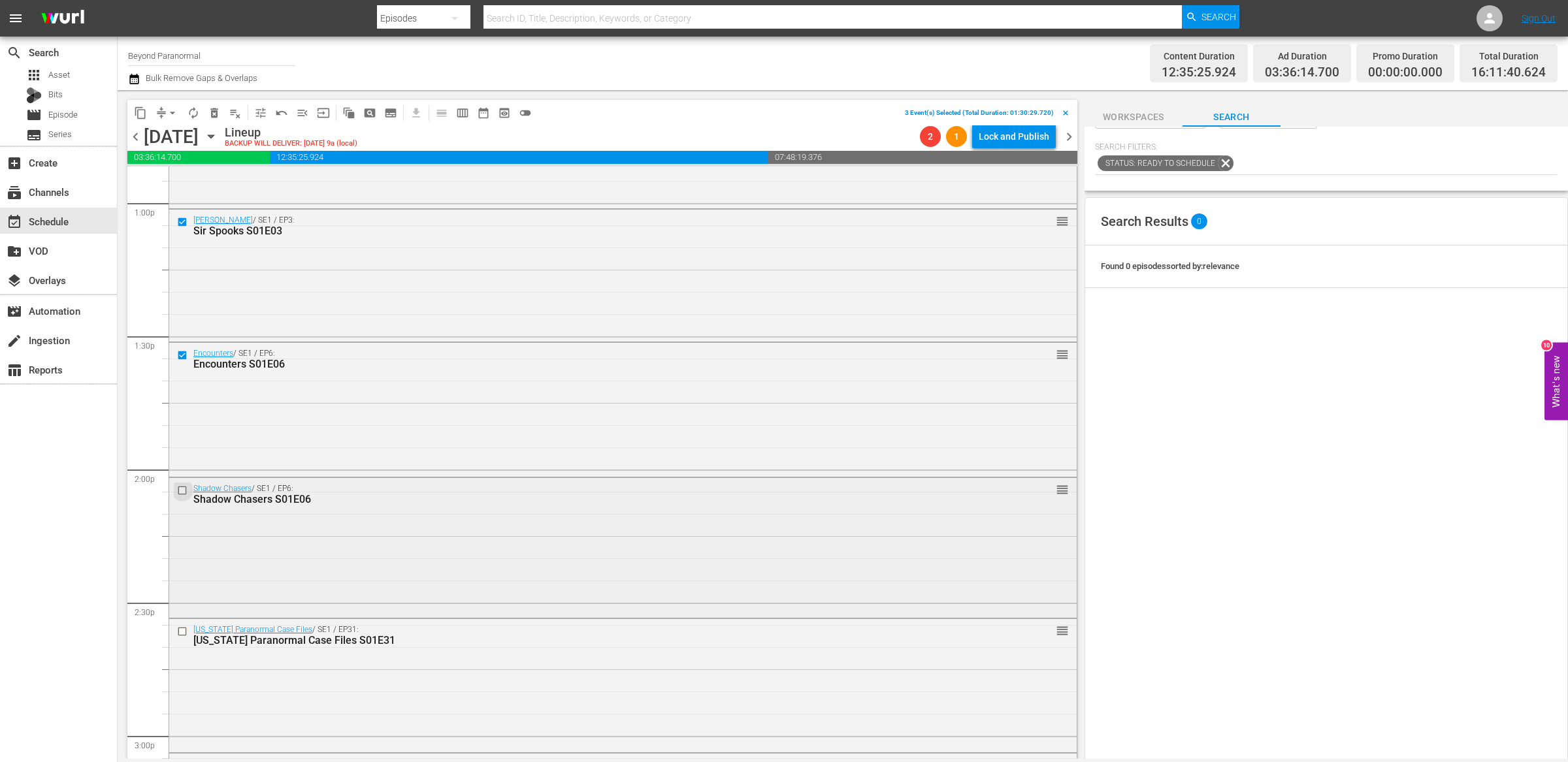
click at [181, 492] on input "checkbox" at bounding box center [183, 491] width 14 height 11
click at [183, 632] on input "checkbox" at bounding box center [183, 631] width 14 height 11
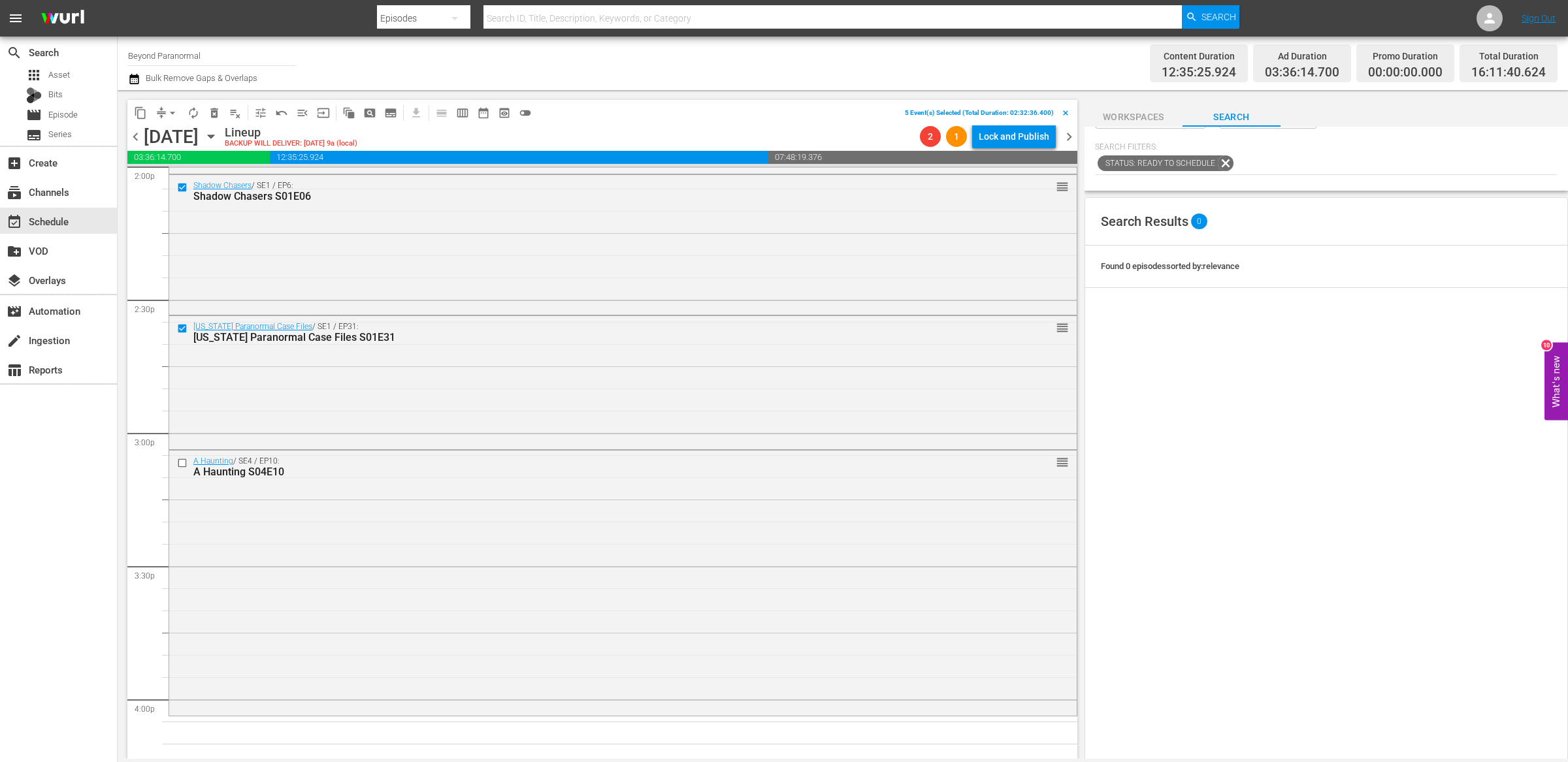
scroll to position [3771, 0]
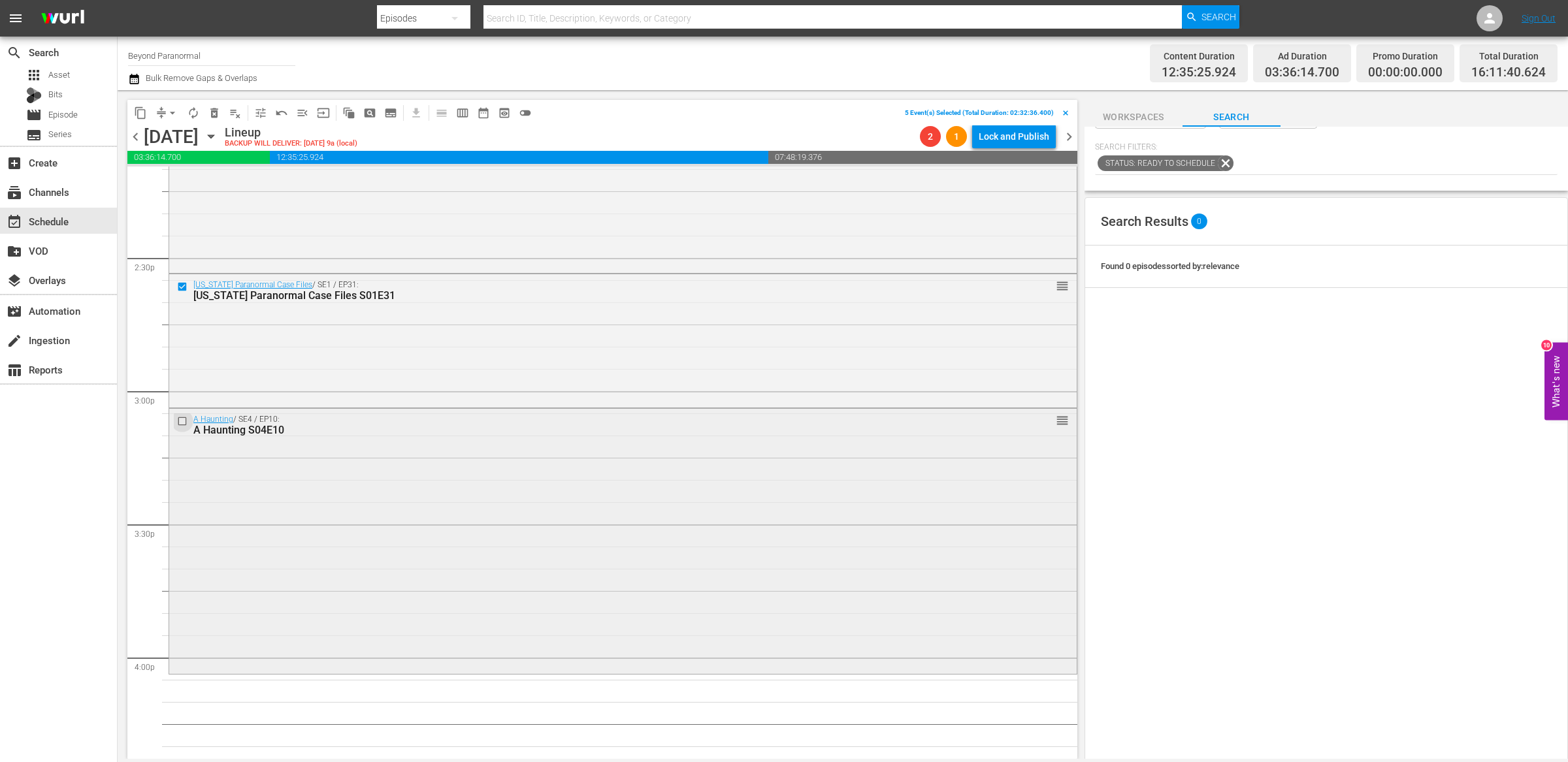
click at [182, 420] on input "checkbox" at bounding box center [183, 421] width 14 height 11
click at [214, 118] on span "delete_forever_outlined" at bounding box center [214, 113] width 13 height 13
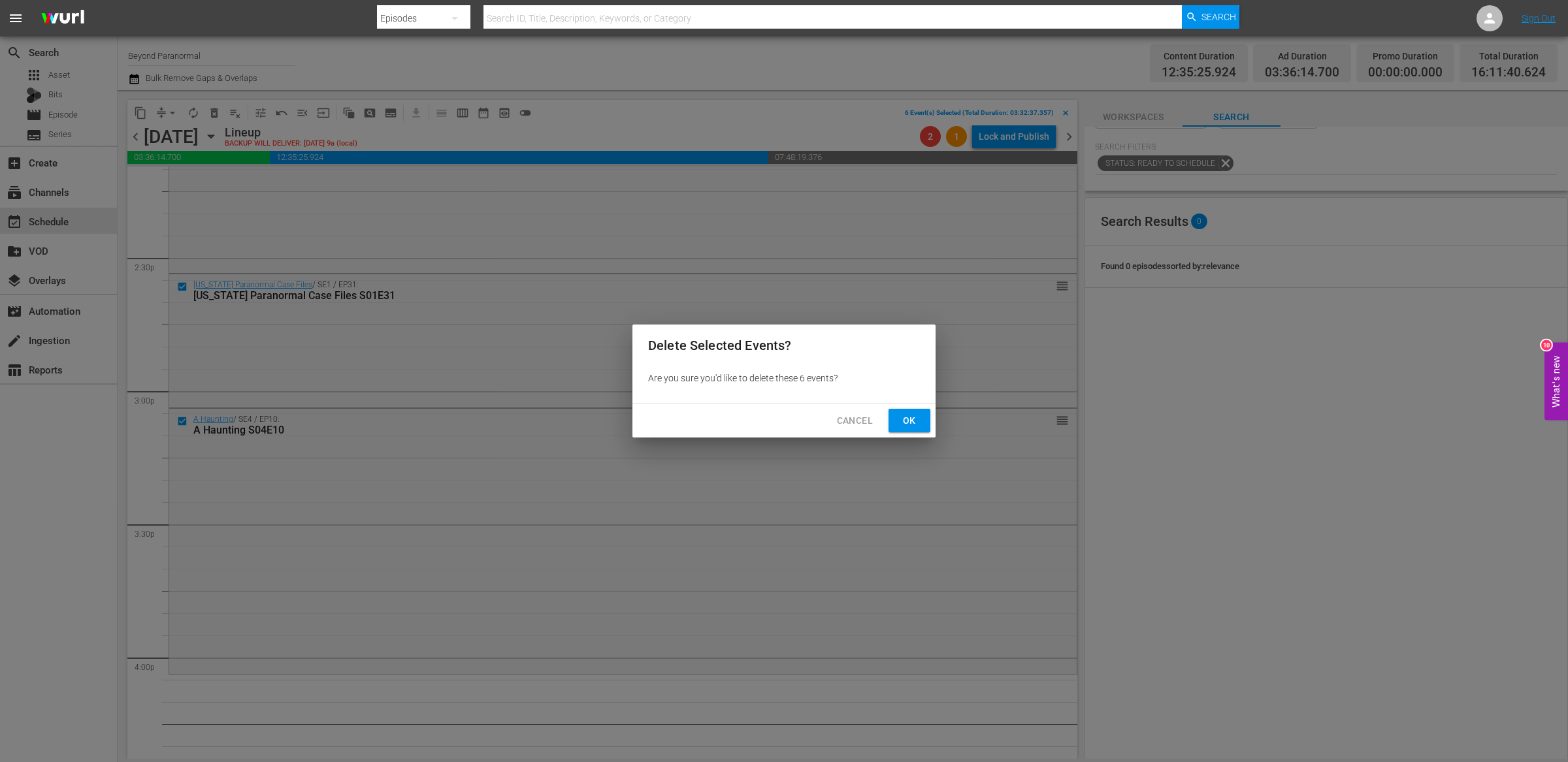
click at [912, 417] on span "Ok" at bounding box center [909, 421] width 21 height 16
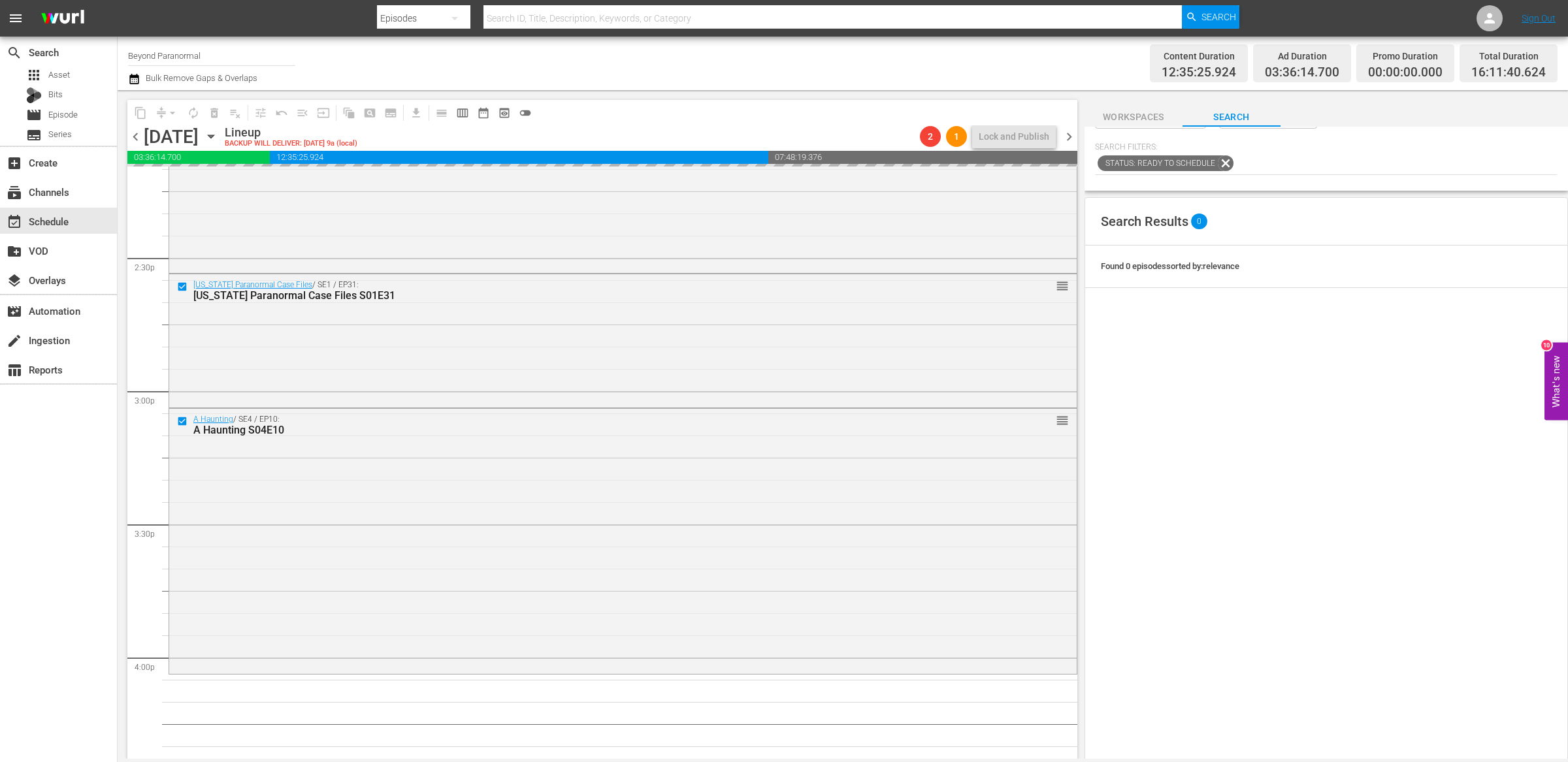
click at [1133, 54] on input "text" at bounding box center [1270, 38] width 351 height 31
click at [1111, 54] on input "text" at bounding box center [1270, 38] width 351 height 31
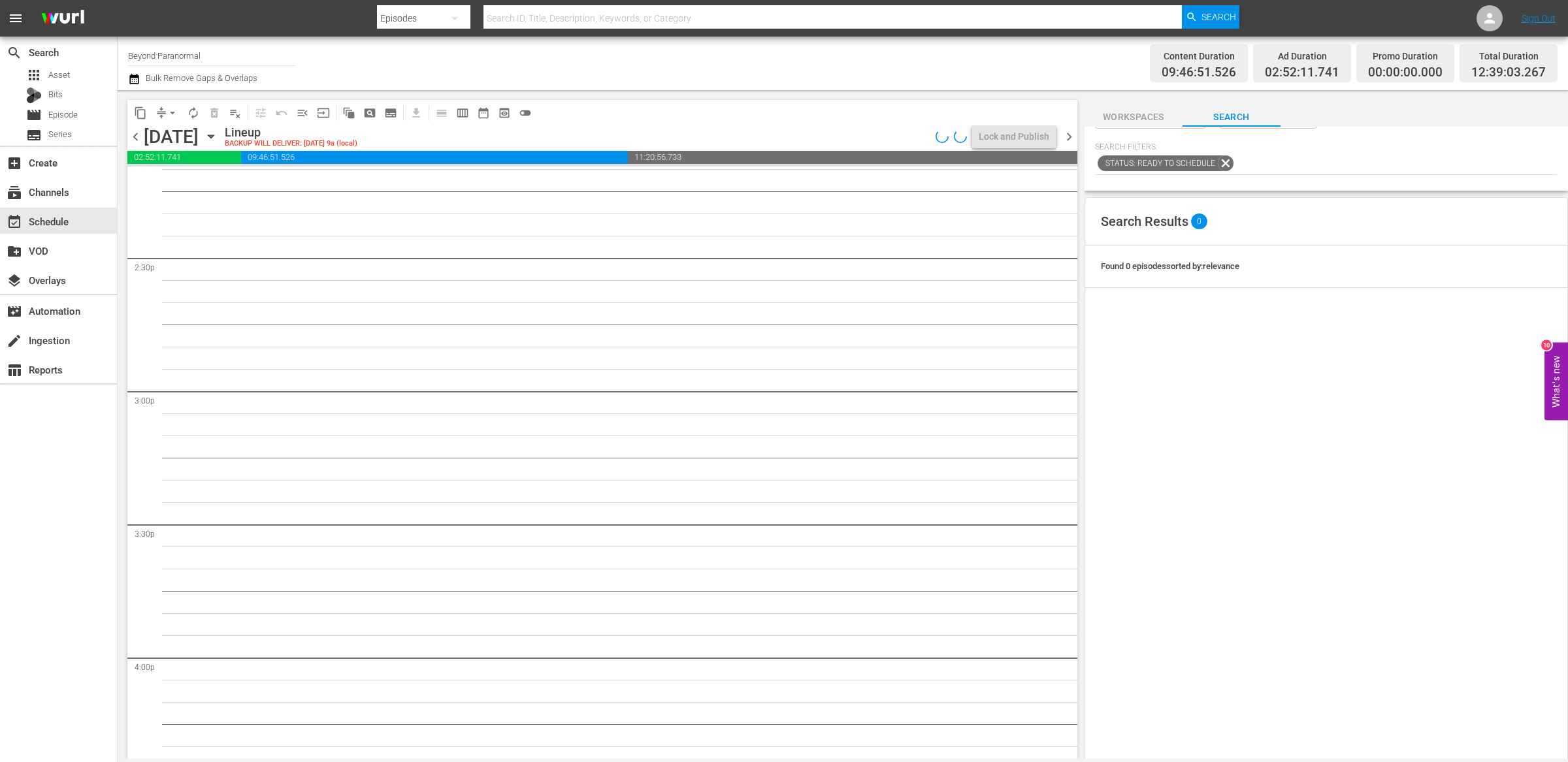
scroll to position [0, 0]
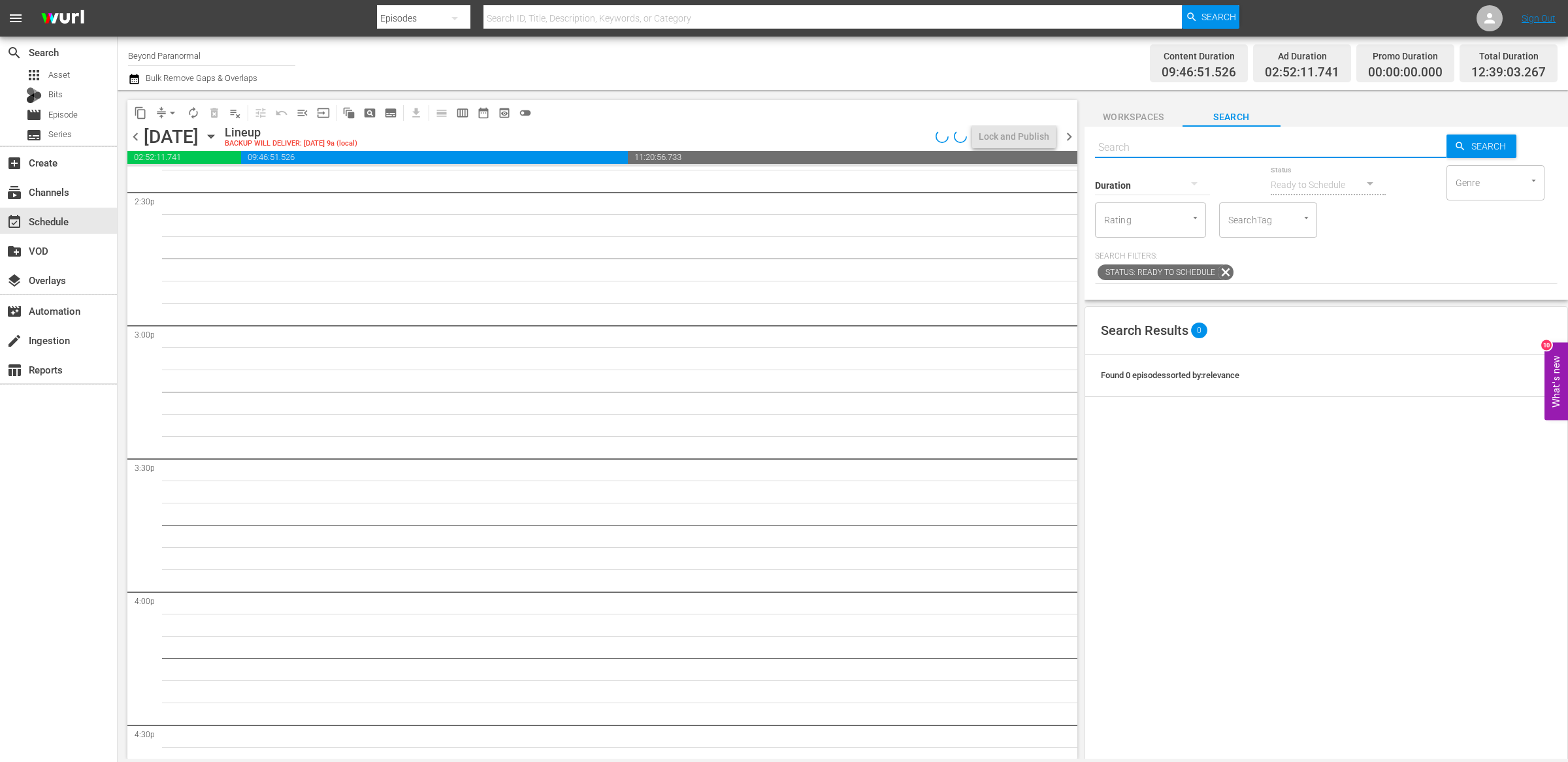
paste input "Virginia Paranormal Case Files S01E20"
type input "Virginia Paranormal Case Files S01E20"
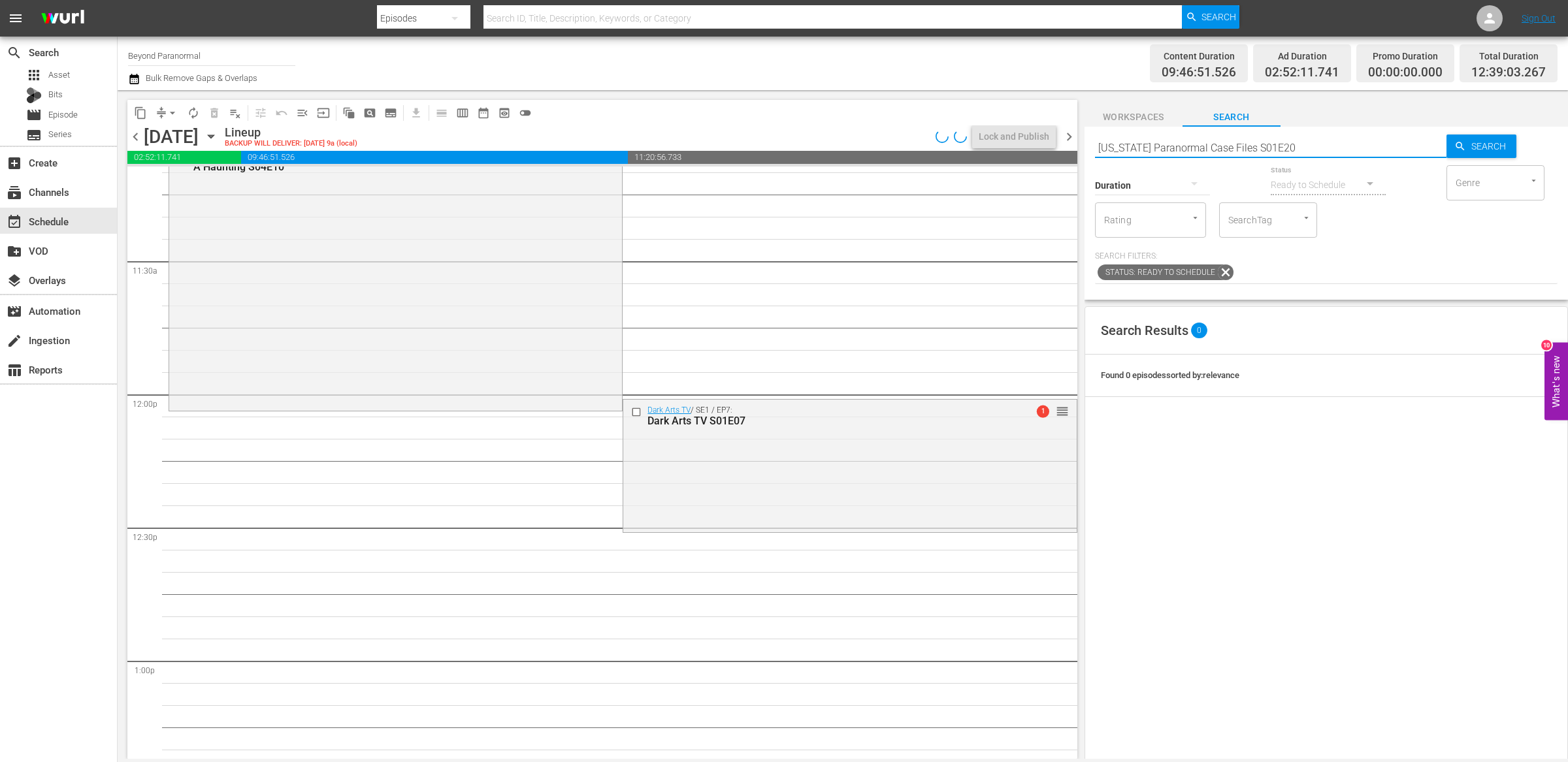
type input "Virginia Paranormal Case Files S01E20"
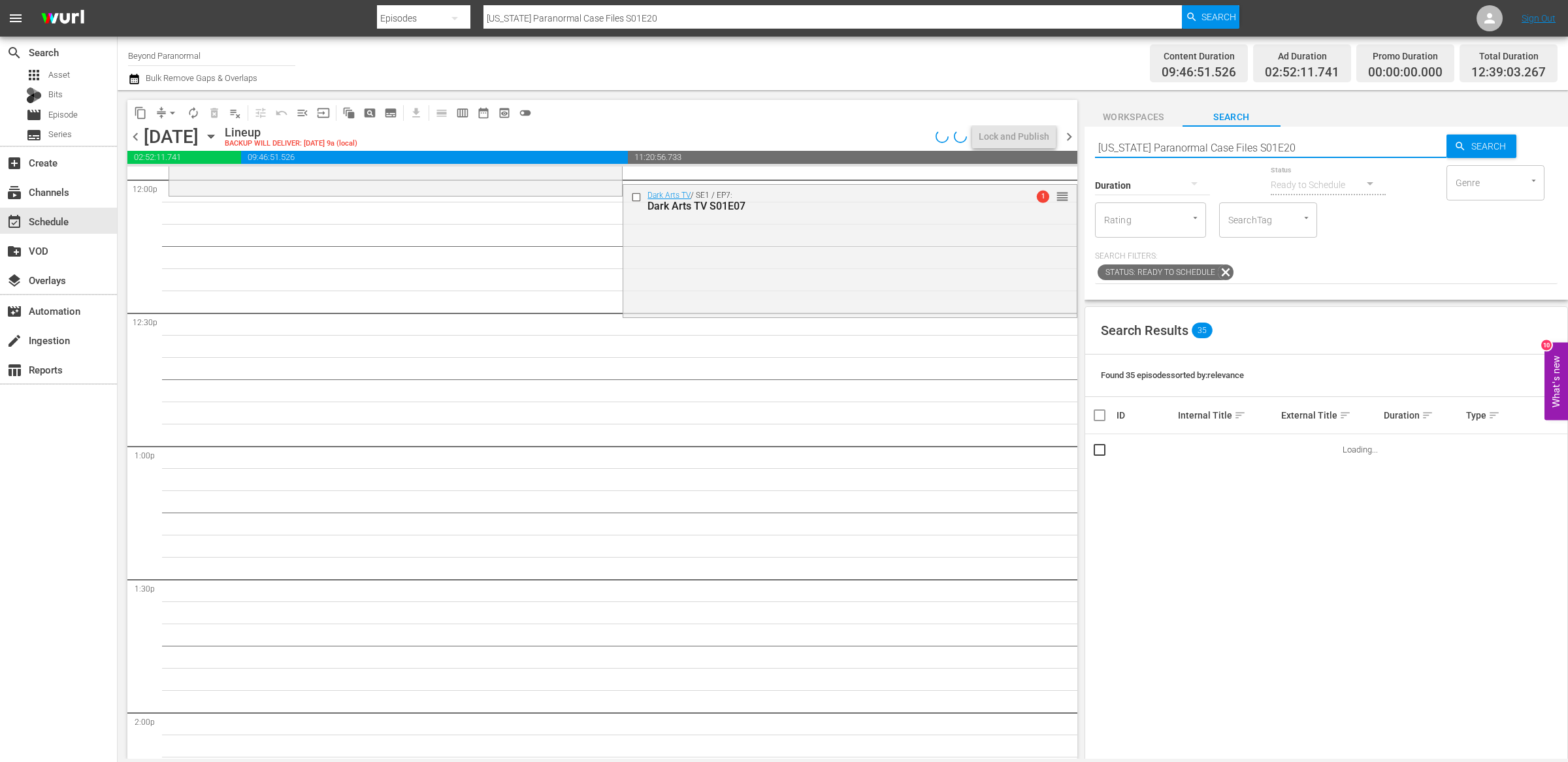
scroll to position [3202, 0]
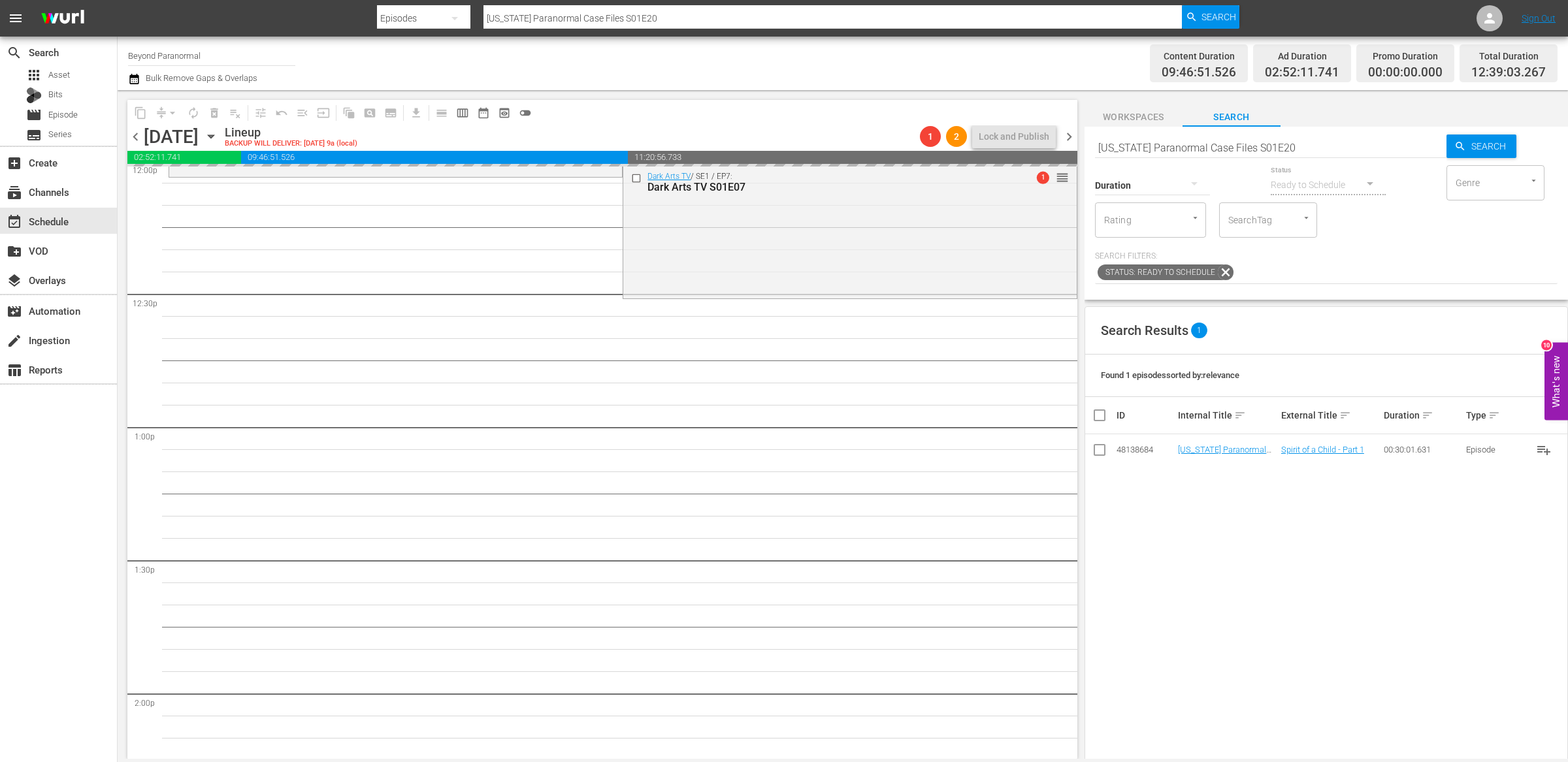
click at [1305, 146] on input "Virginia Paranormal Case Files S01E20" at bounding box center [1270, 148] width 351 height 31
type input "Virginia Paranormal Case Files S01E21"
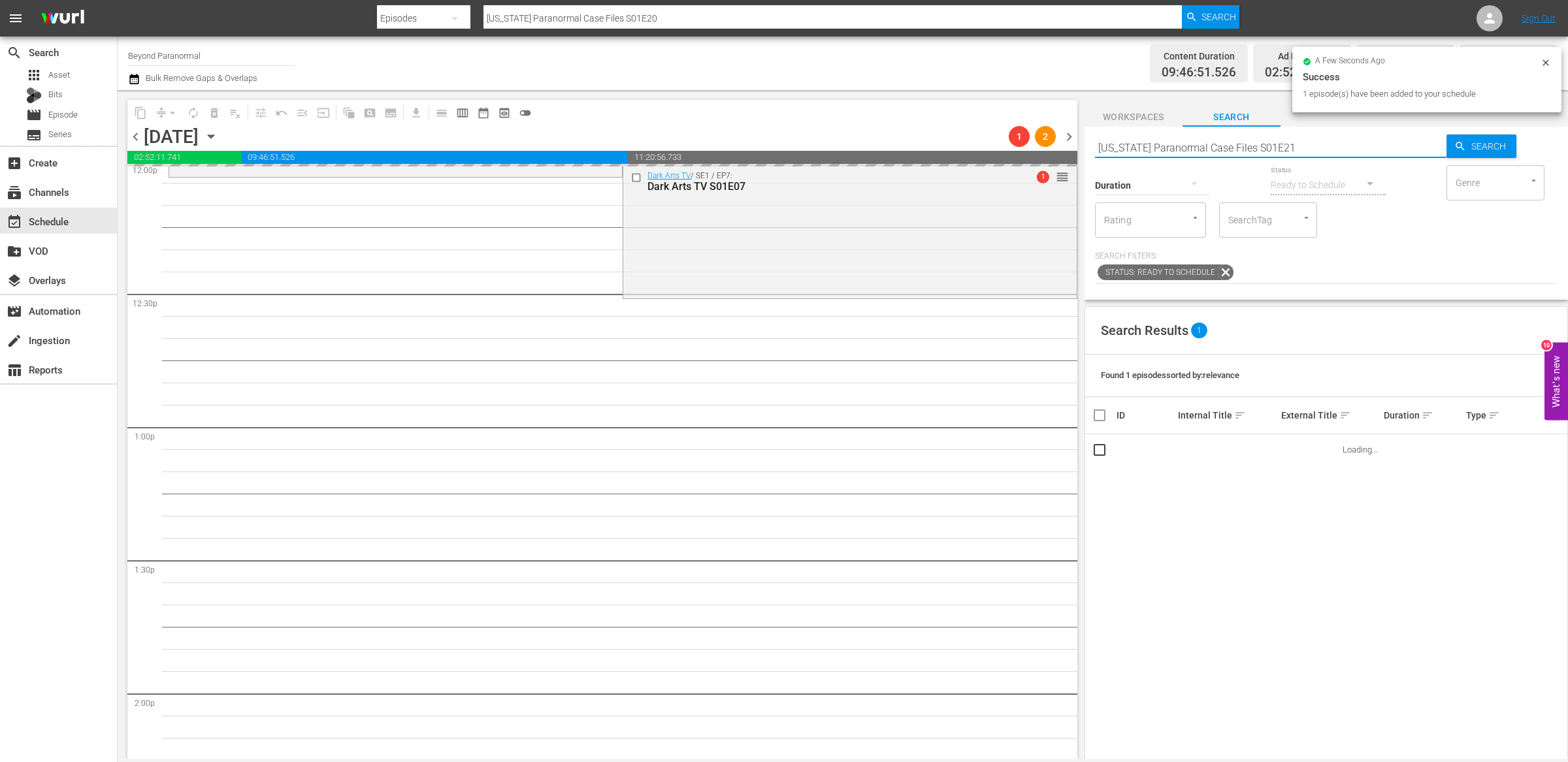
type input "Virginia Paranormal Case Files S01E21"
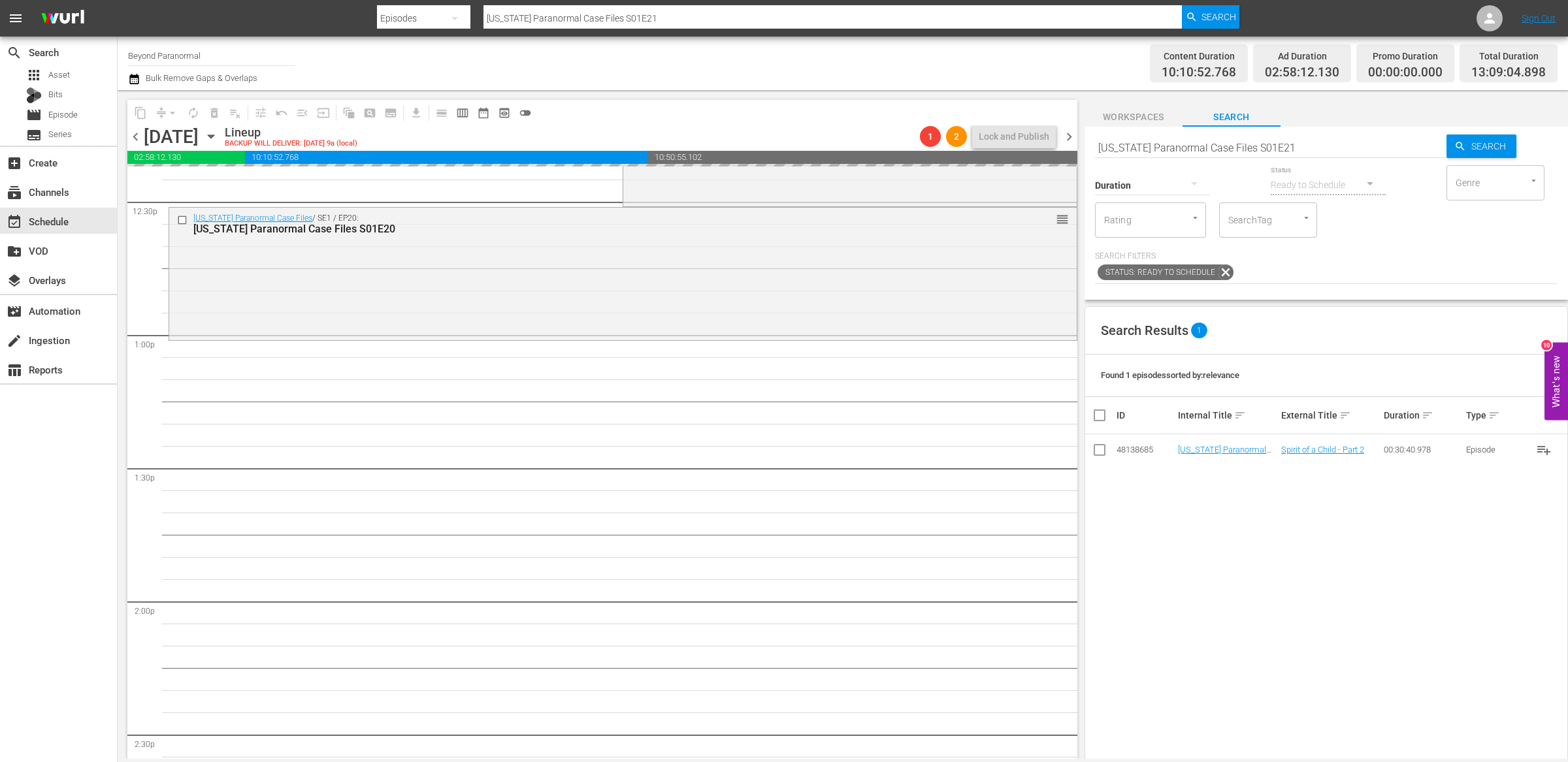
click at [1297, 146] on input "Virginia Paranormal Case Files S01E21" at bounding box center [1270, 148] width 351 height 31
type input "Virginia Paranormal Case Files S01E22"
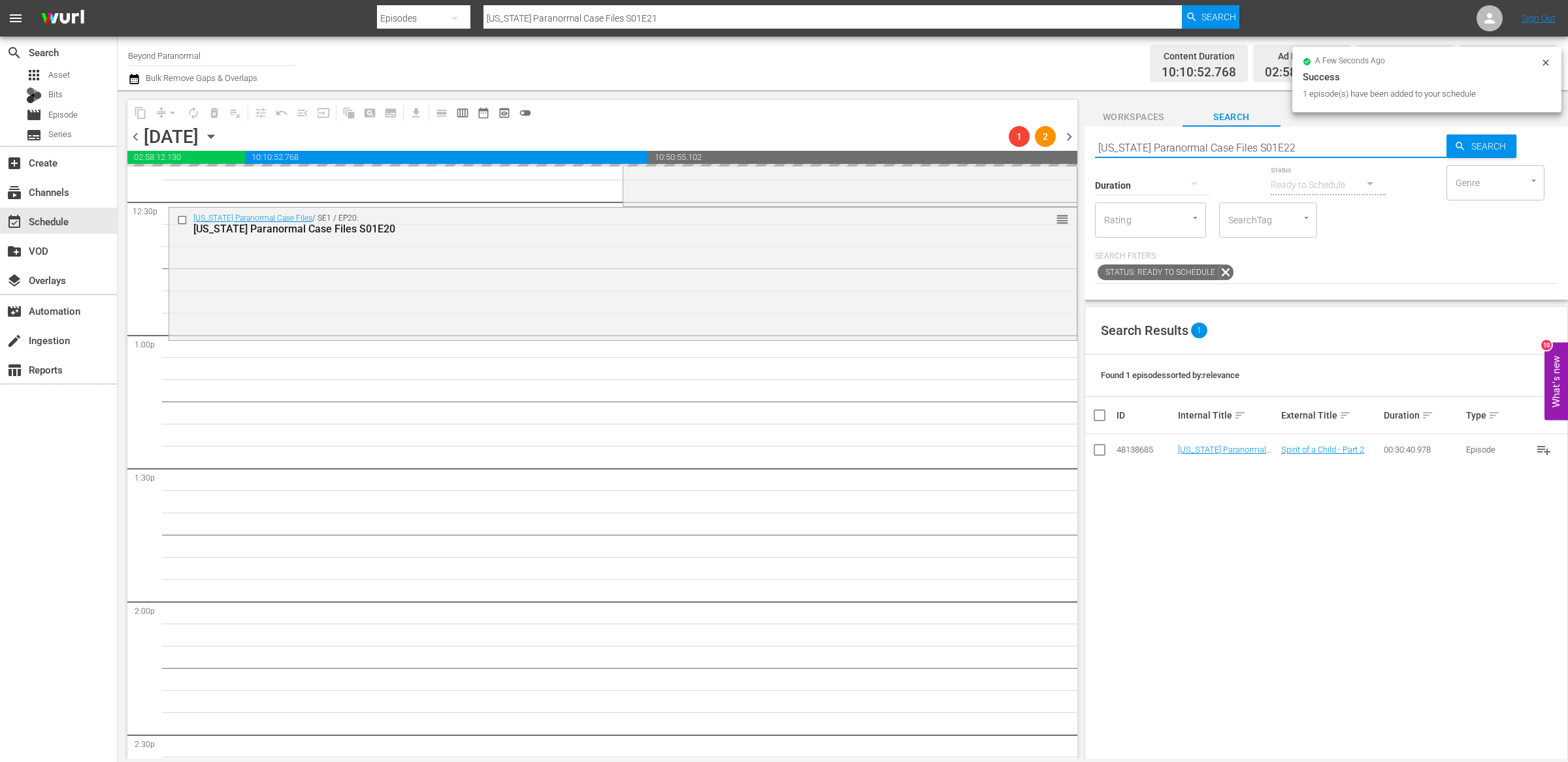
type input "Virginia Paranormal Case Files S01E22"
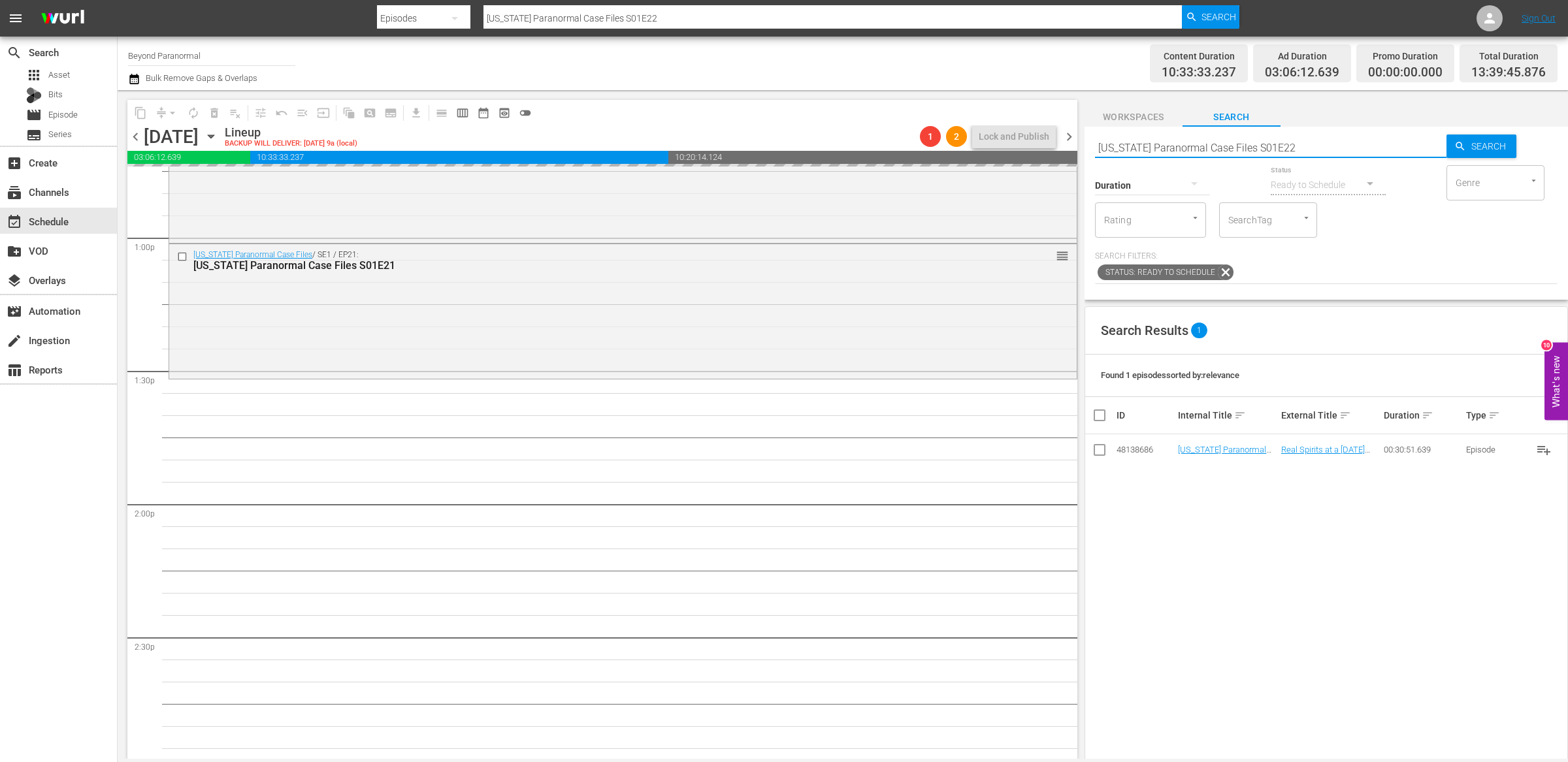
click at [1300, 144] on input "Virginia Paranormal Case Files S01E22" at bounding box center [1270, 148] width 351 height 31
type input "Virginia Paranormal Case Files S01E23"
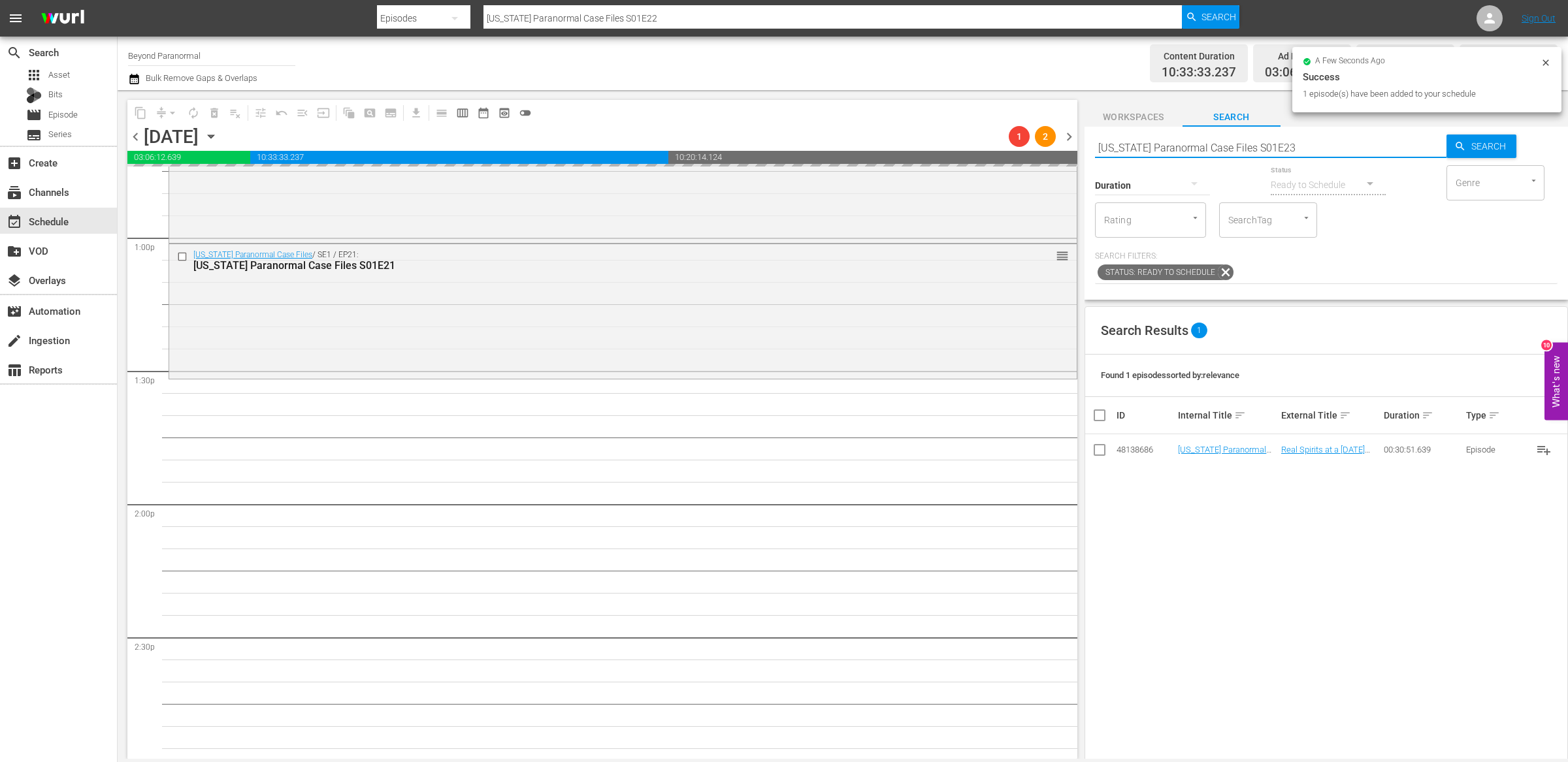
type input "Virginia Paranormal Case Files S01E23"
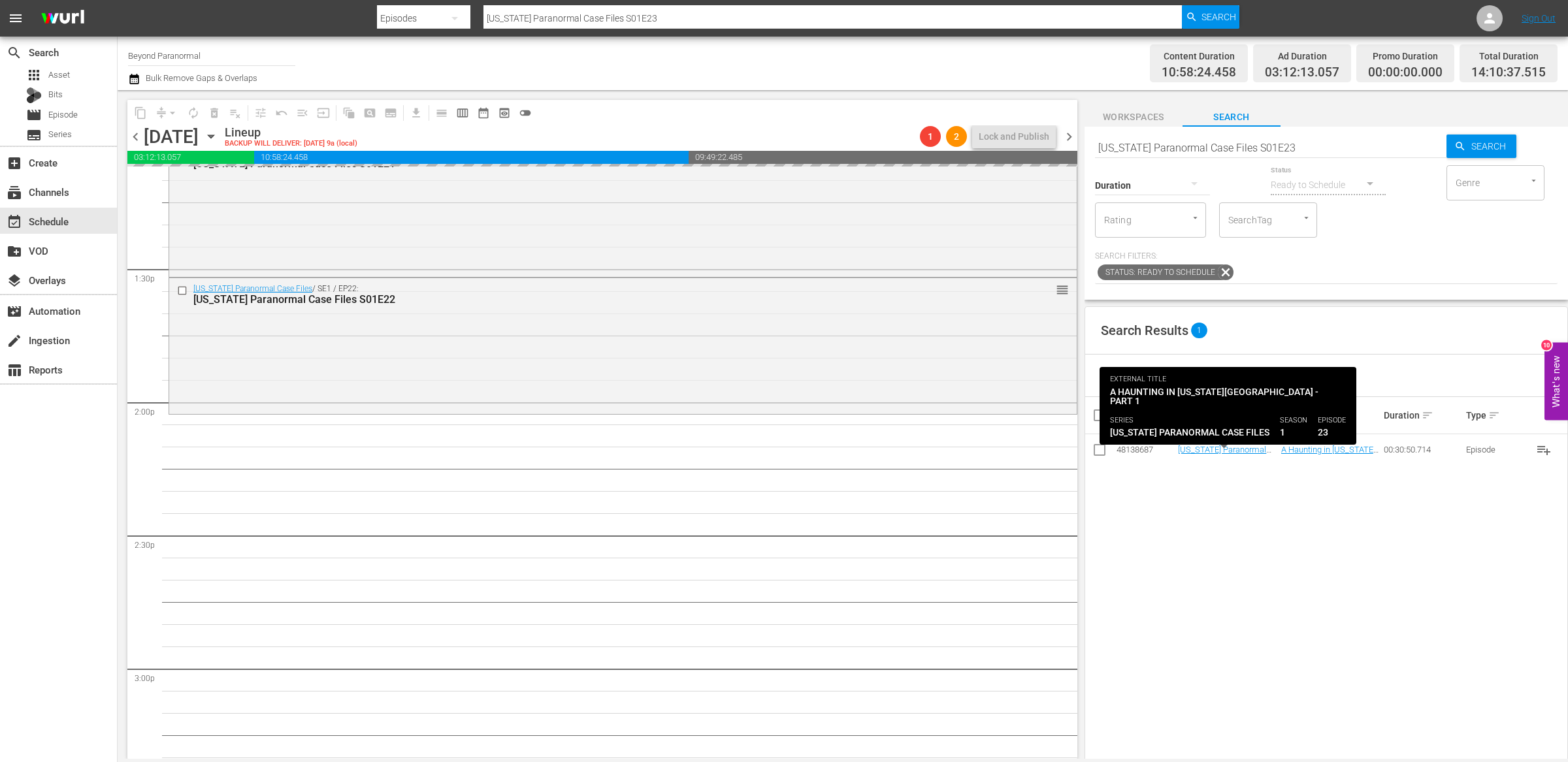
click at [1292, 148] on input "Virginia Paranormal Case Files S01E23" at bounding box center [1270, 148] width 351 height 31
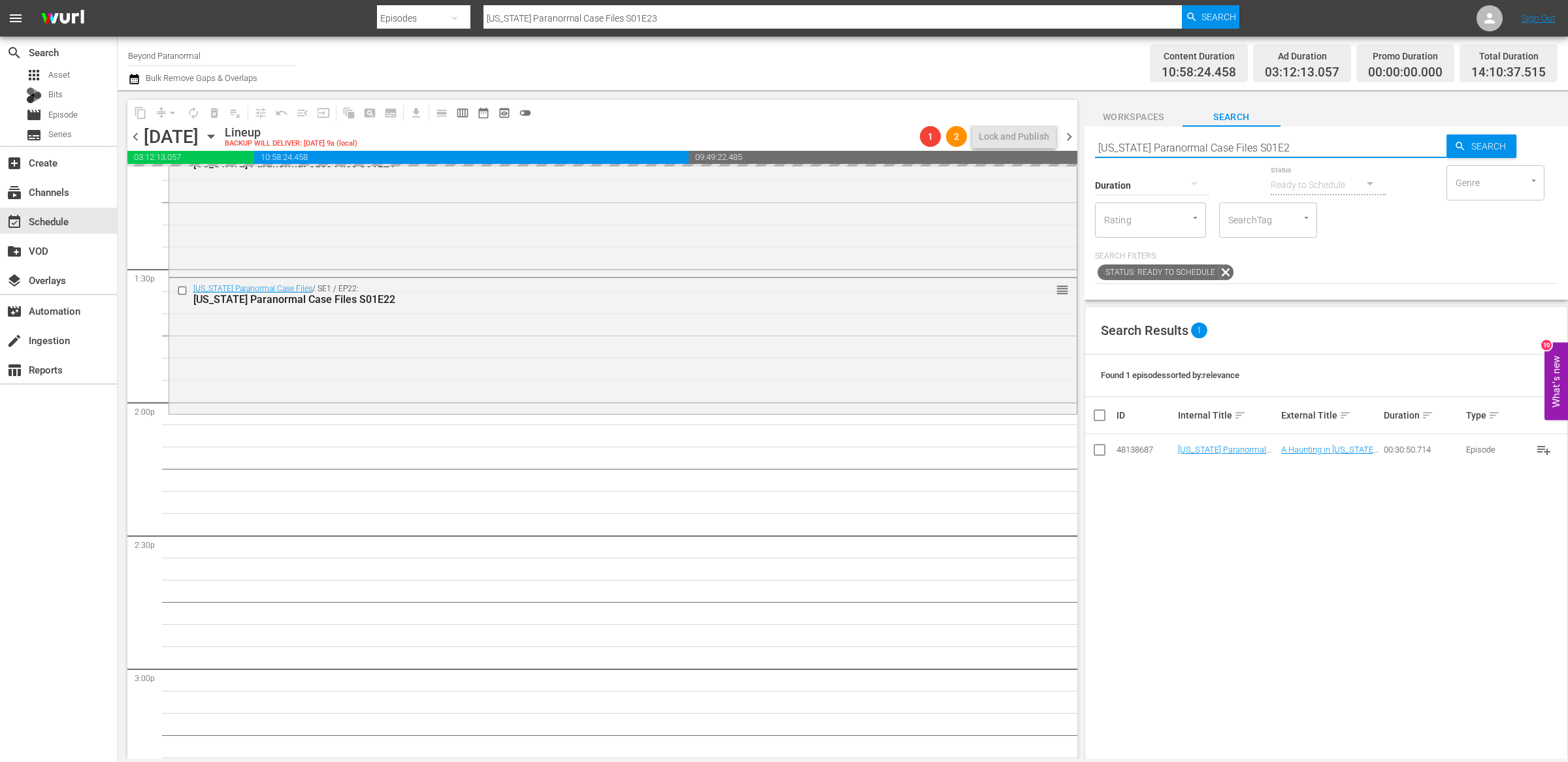
type input "Virginia Paranormal Case Files S01E24"
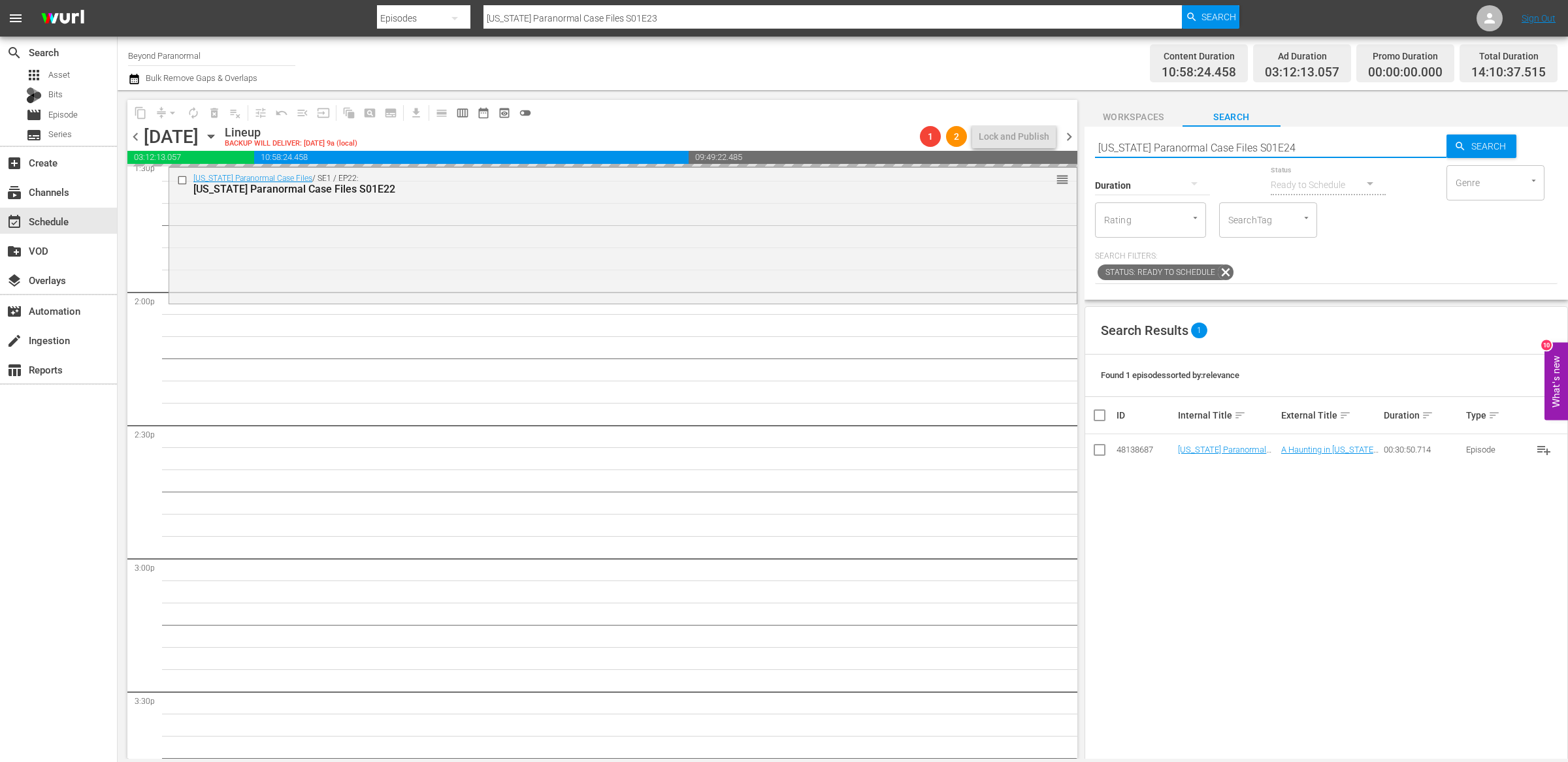
scroll to position [3608, 0]
type input "Virginia Paranormal Case Files S01E24"
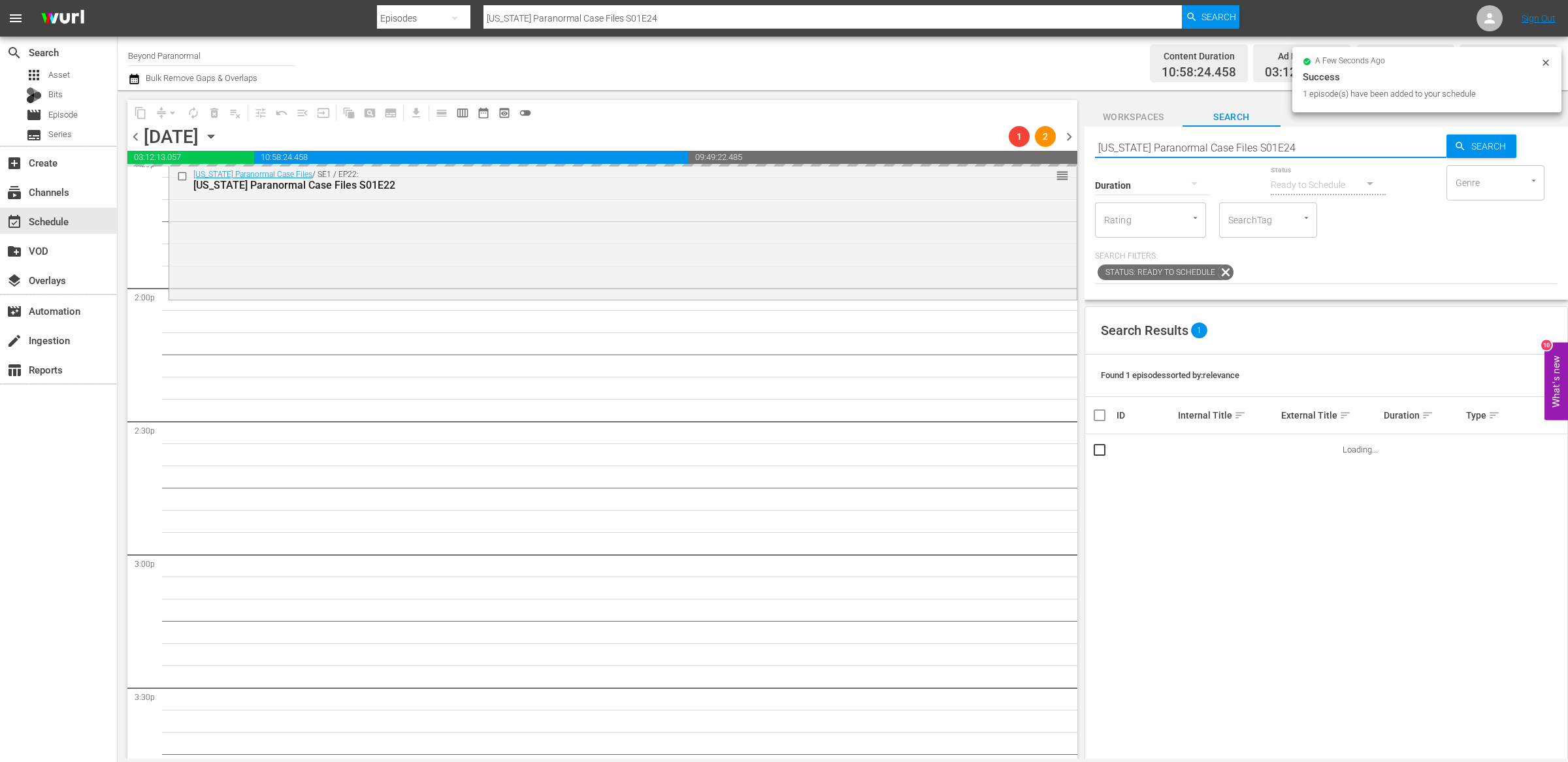
scroll to position [3643, 0]
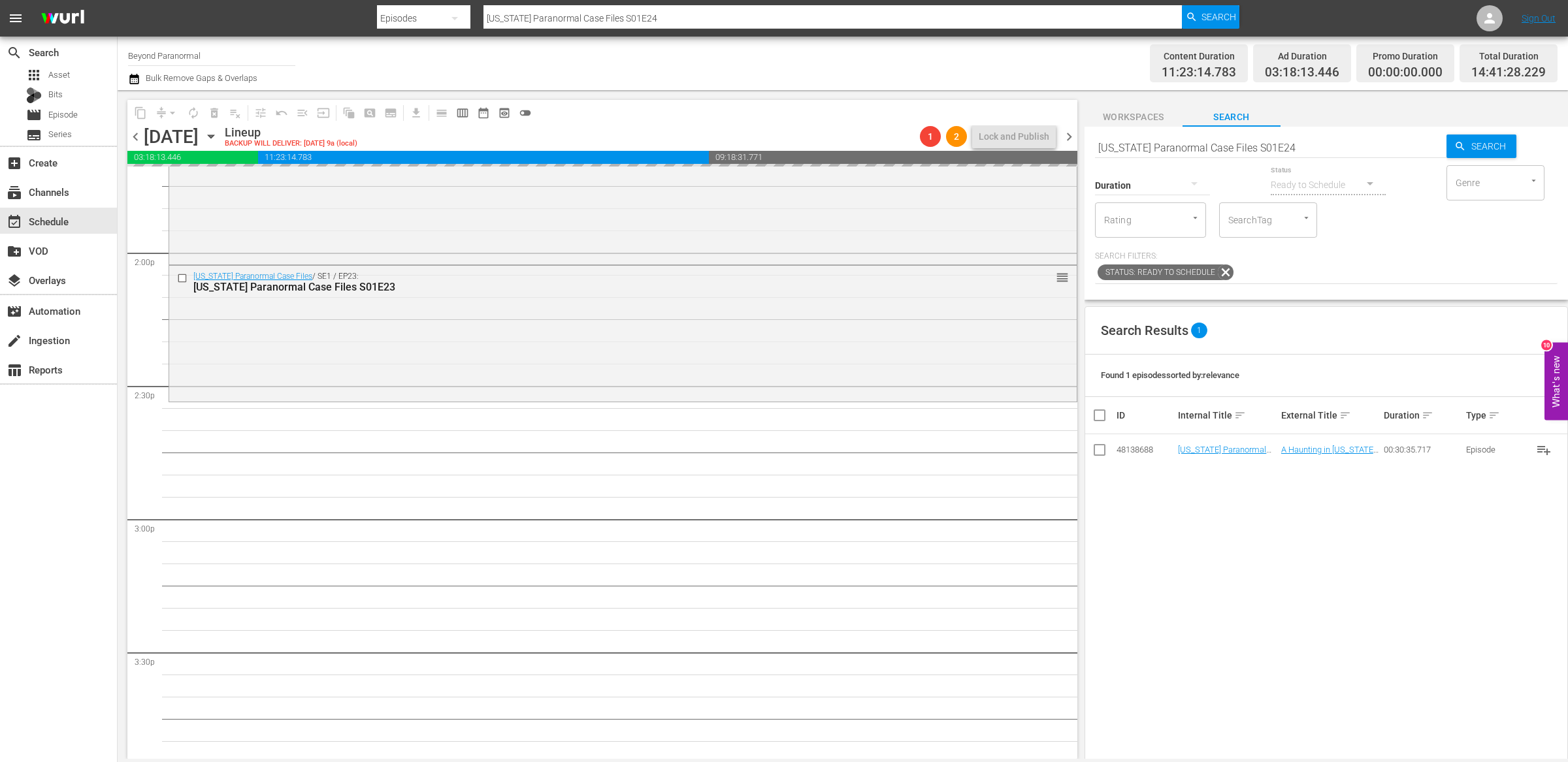
click at [1295, 146] on input "Virginia Paranormal Case Files S01E24" at bounding box center [1270, 148] width 351 height 31
type input "Virginia Paranormal Case Files S01E25"
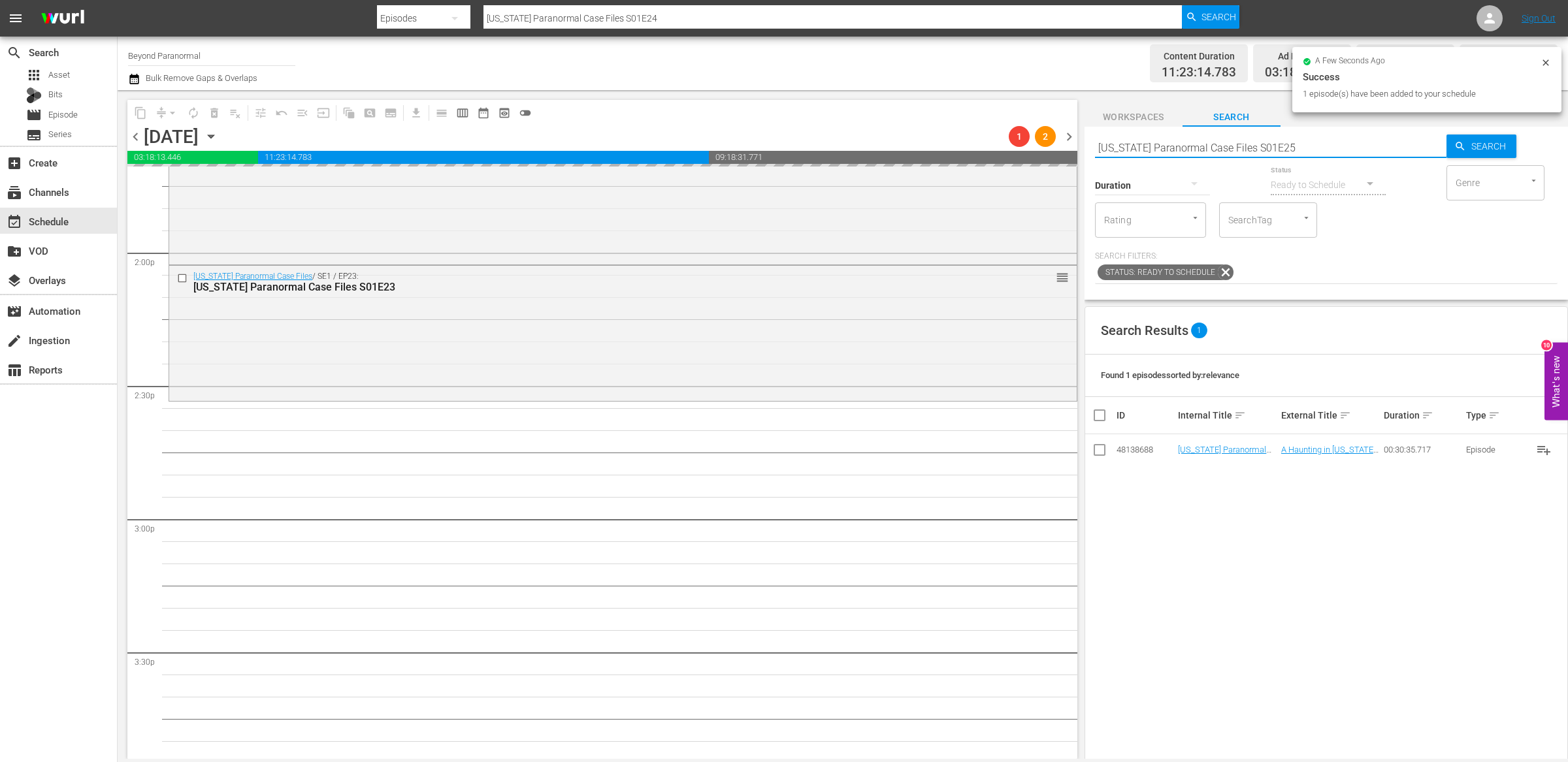
type input "Virginia Paranormal Case Files S01E25"
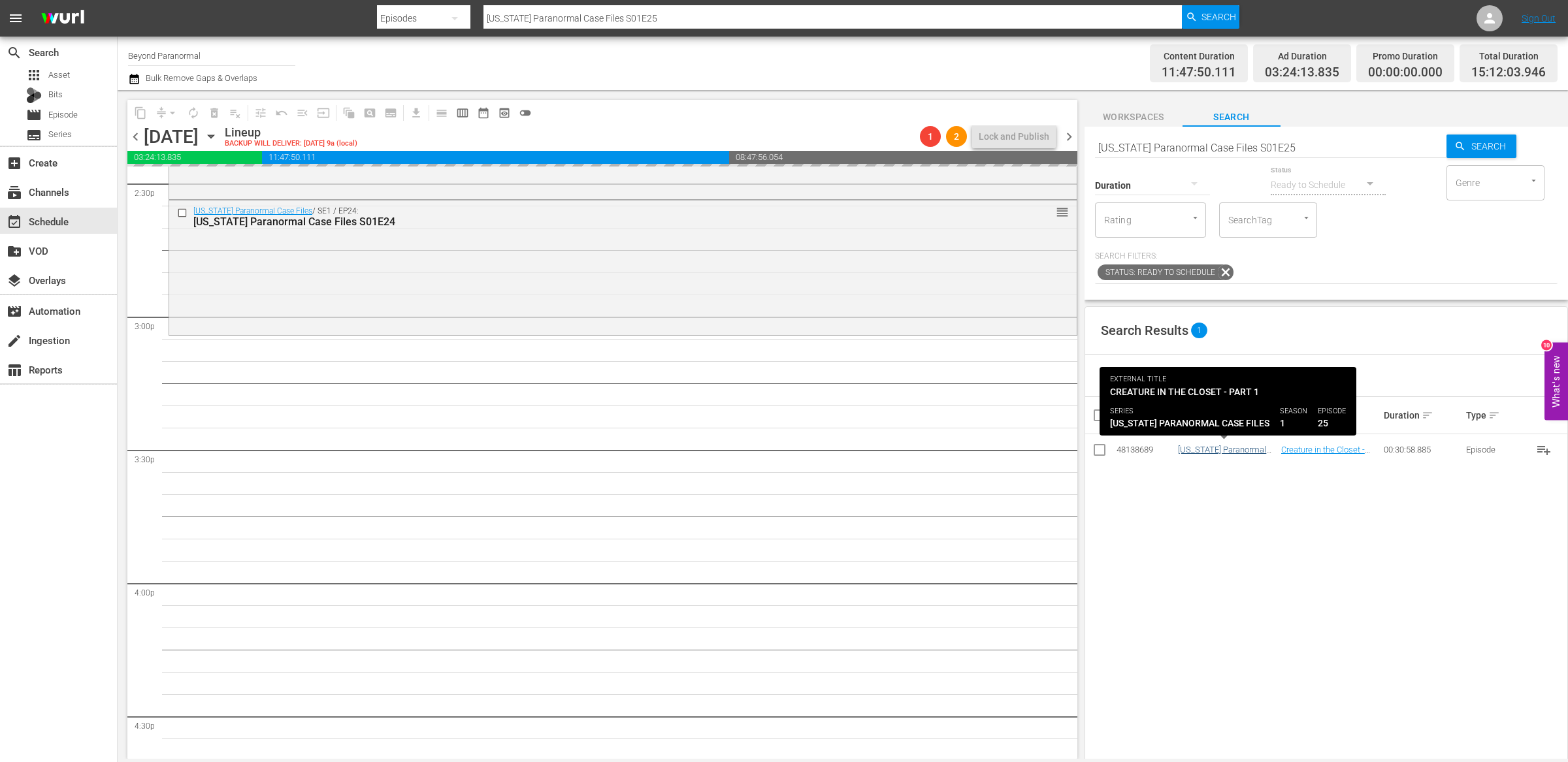
click at [1297, 145] on input "Virginia Paranormal Case Files S01E25" at bounding box center [1270, 148] width 351 height 31
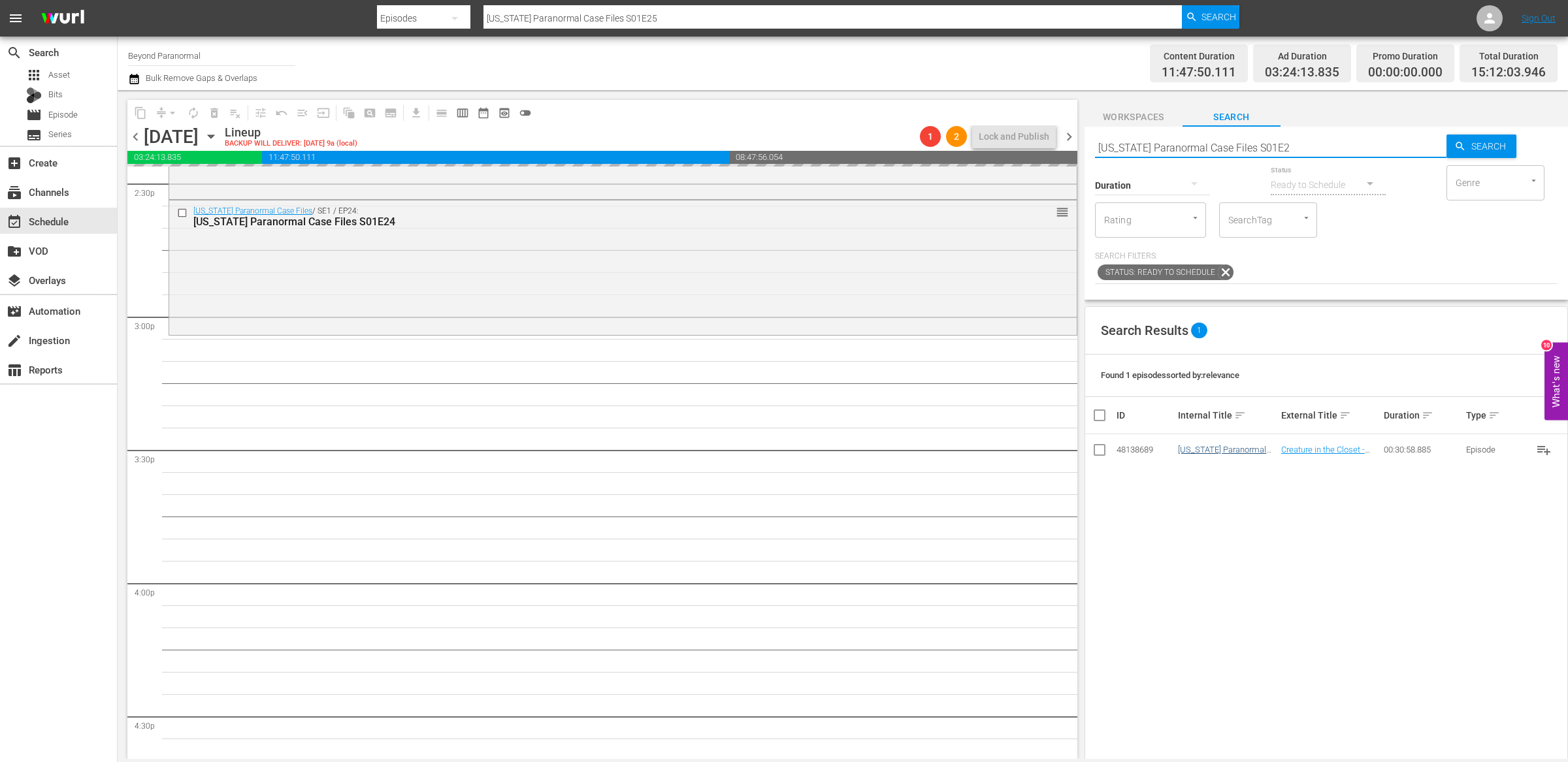
type input "Virginia Paranormal Case Files S01E26"
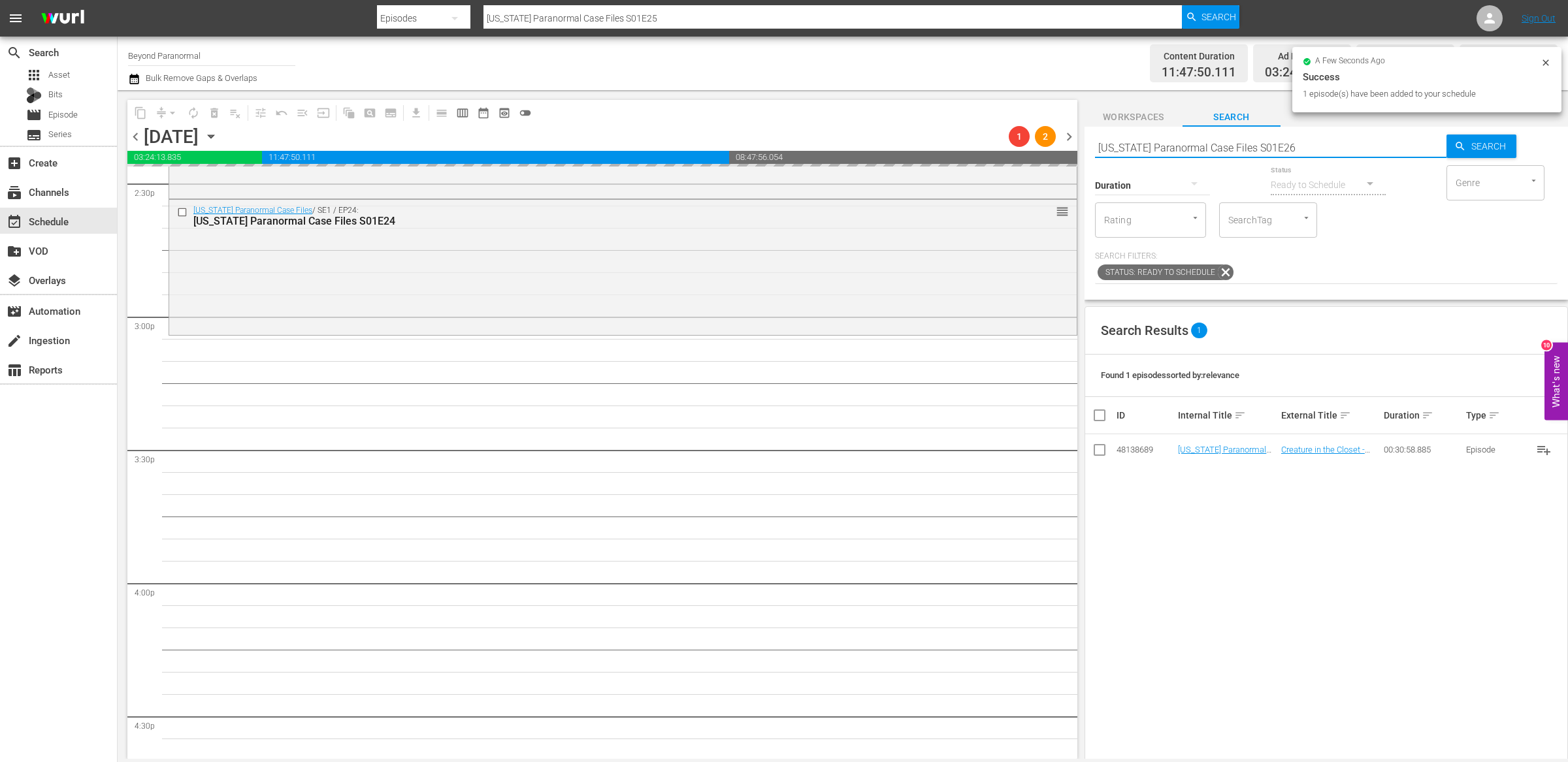
type input "Virginia Paranormal Case Files S01E26"
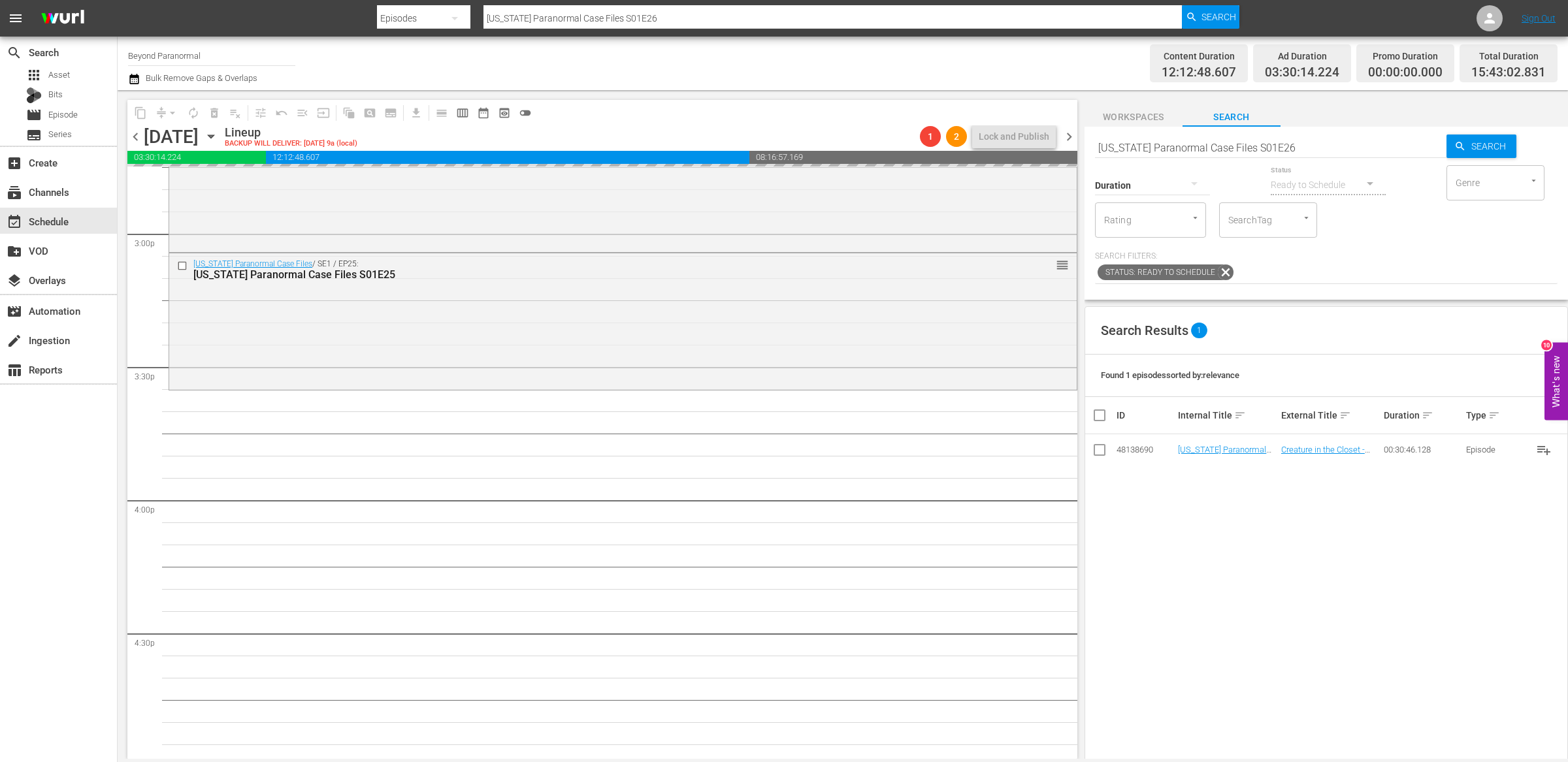
click at [1303, 147] on input "Virginia Paranormal Case Files S01E26" at bounding box center [1270, 148] width 351 height 31
type input "Virginia Paranormal Case Files S01E27"
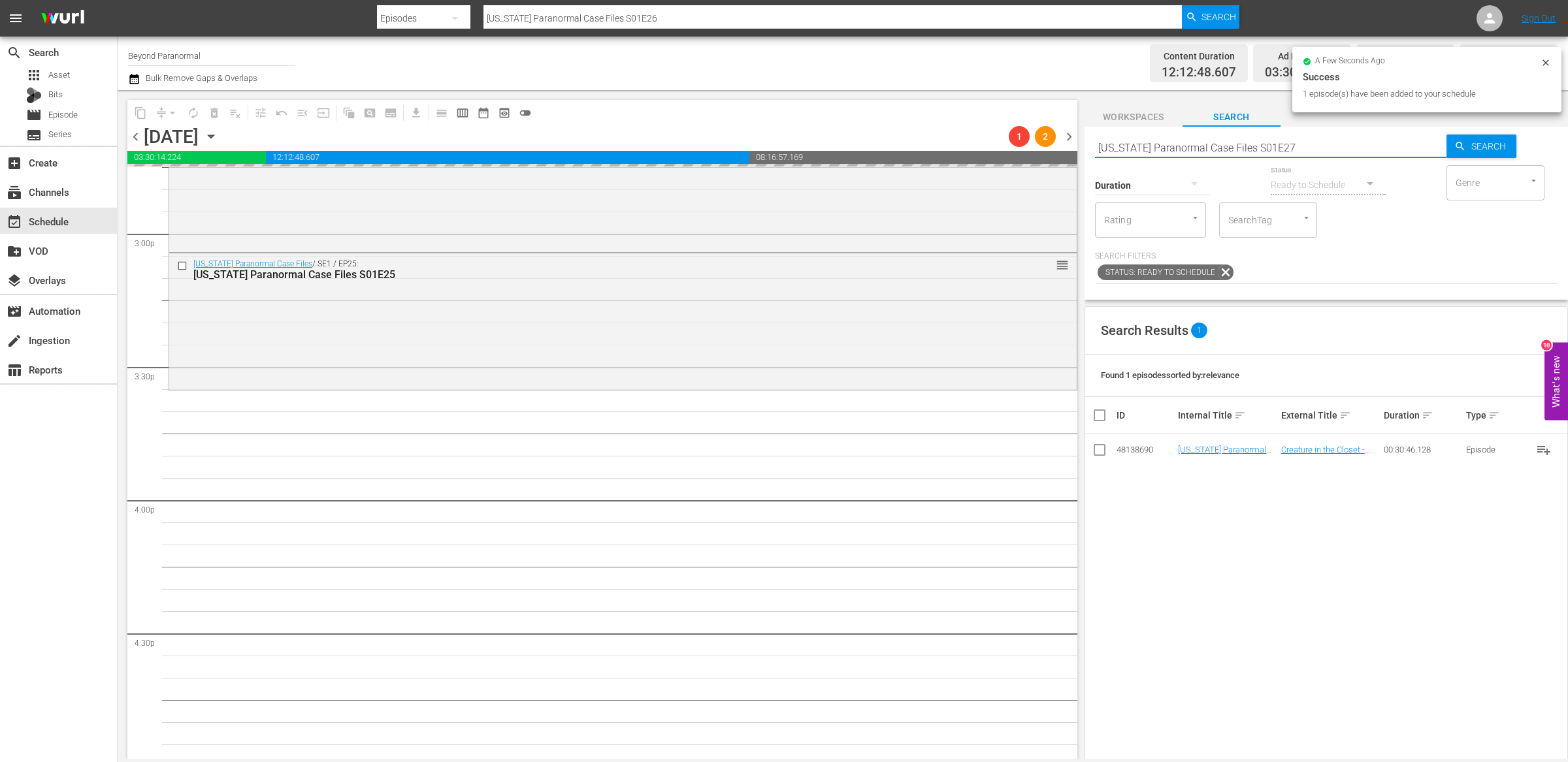
type input "Virginia Paranormal Case Files S01E27"
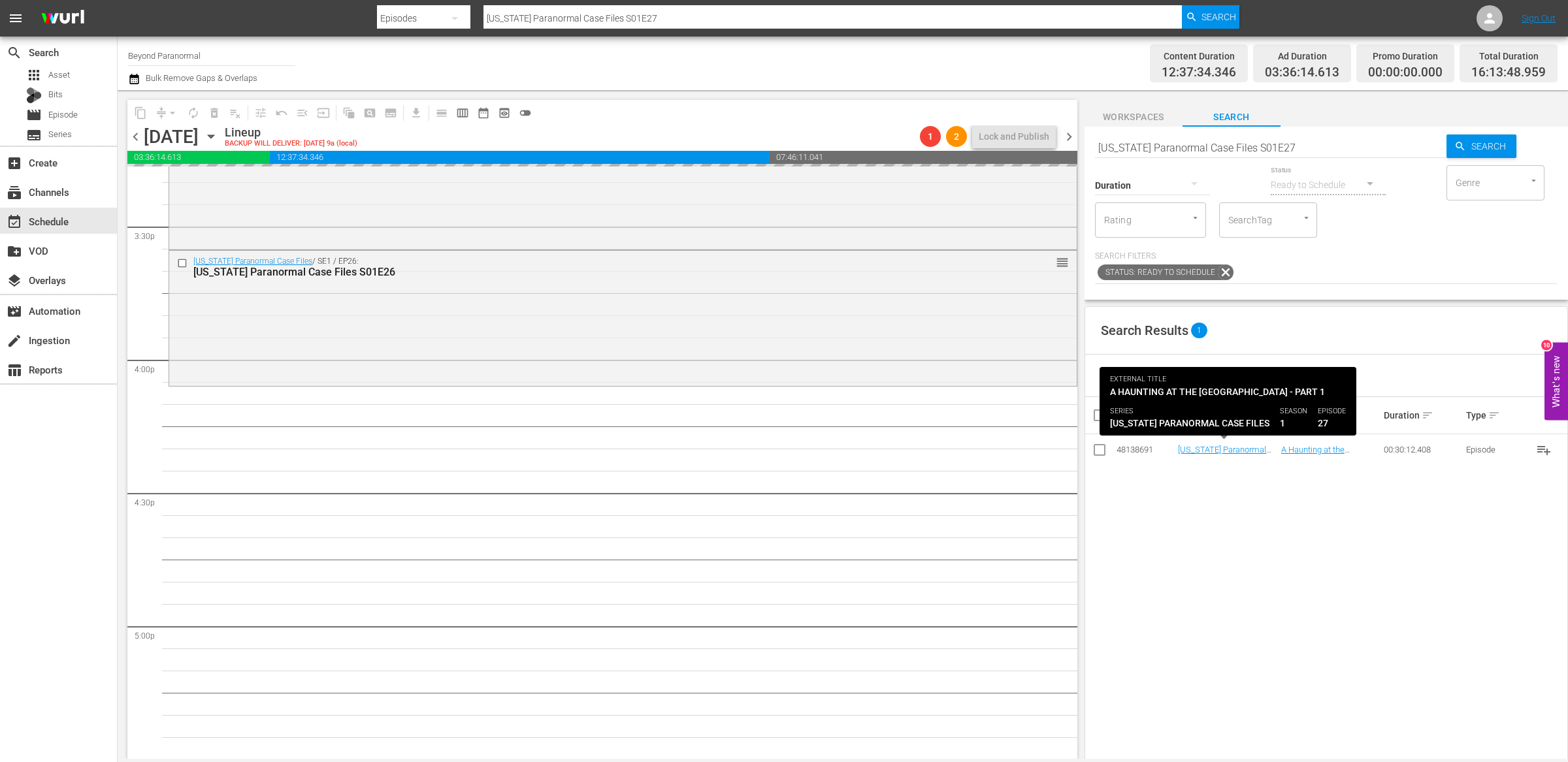
click at [1301, 148] on input "Virginia Paranormal Case Files S01E27" at bounding box center [1270, 148] width 351 height 31
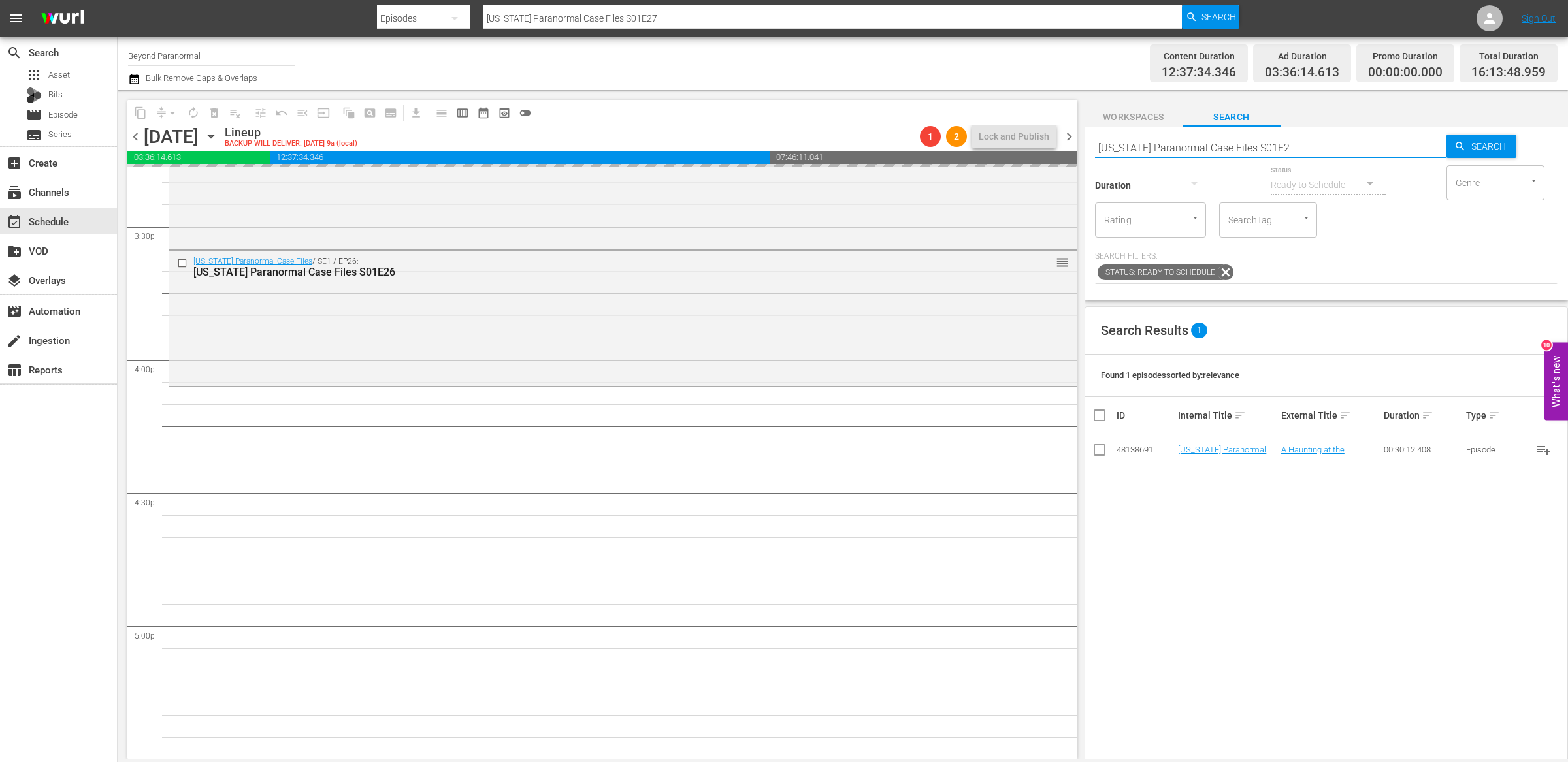
type input "Virginia Paranormal Case Files S01E28"
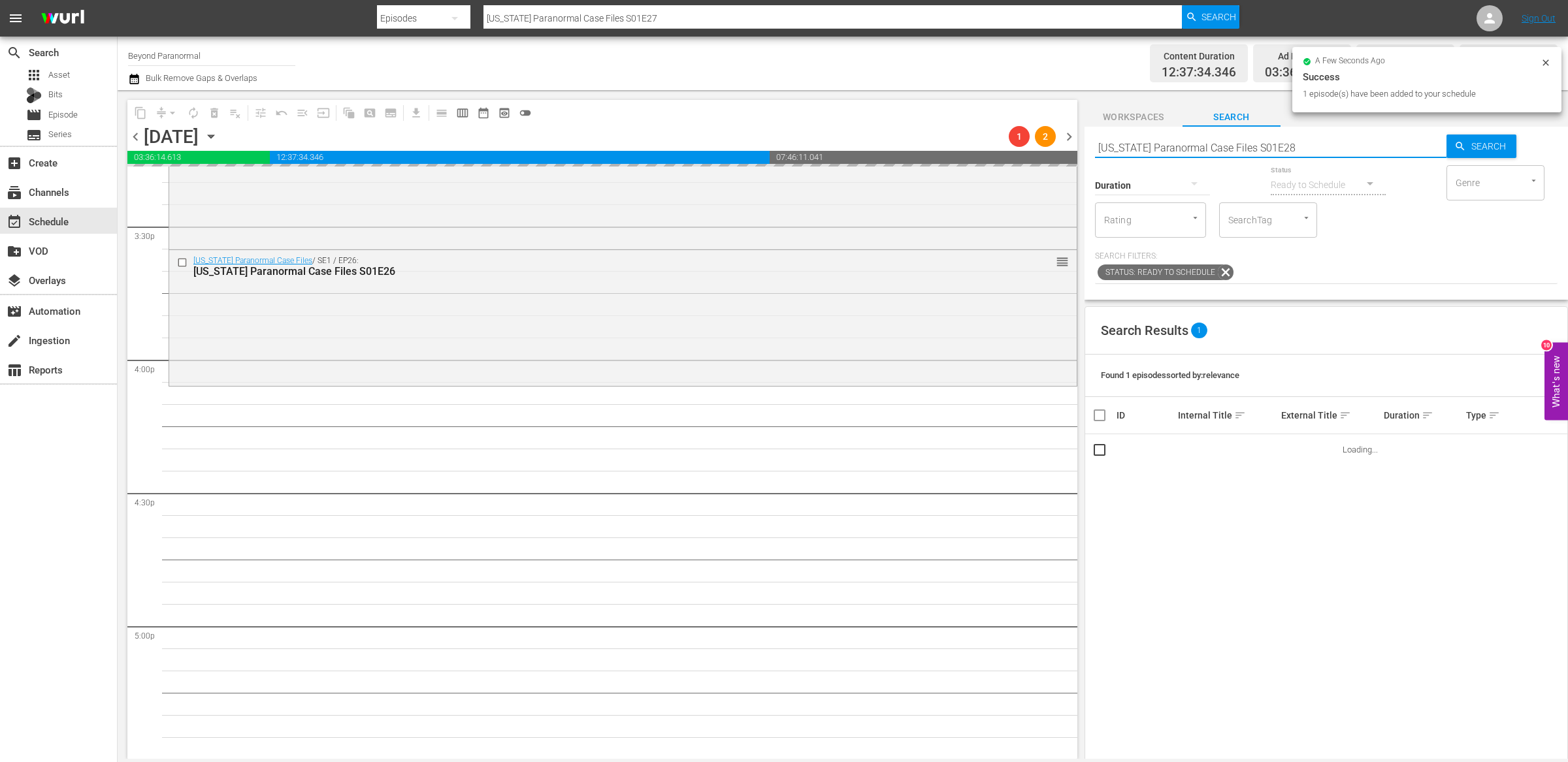
type input "Virginia Paranormal Case Files S01E28"
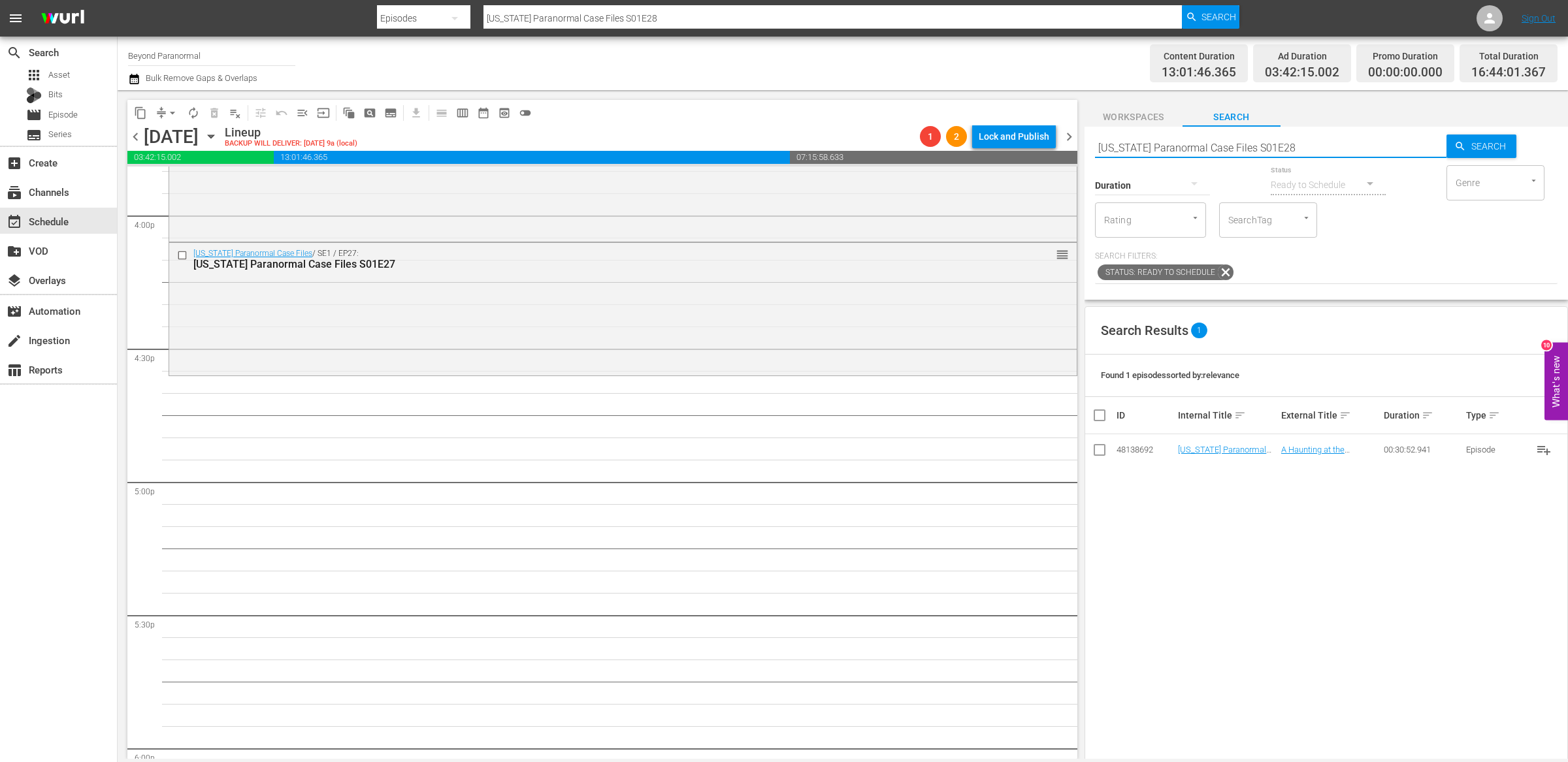
scroll to position [4219, 0]
click at [1296, 146] on input "Virginia Paranormal Case Files S01E28" at bounding box center [1270, 148] width 351 height 31
type input "Virginia Paranormal Case Files S01E29"
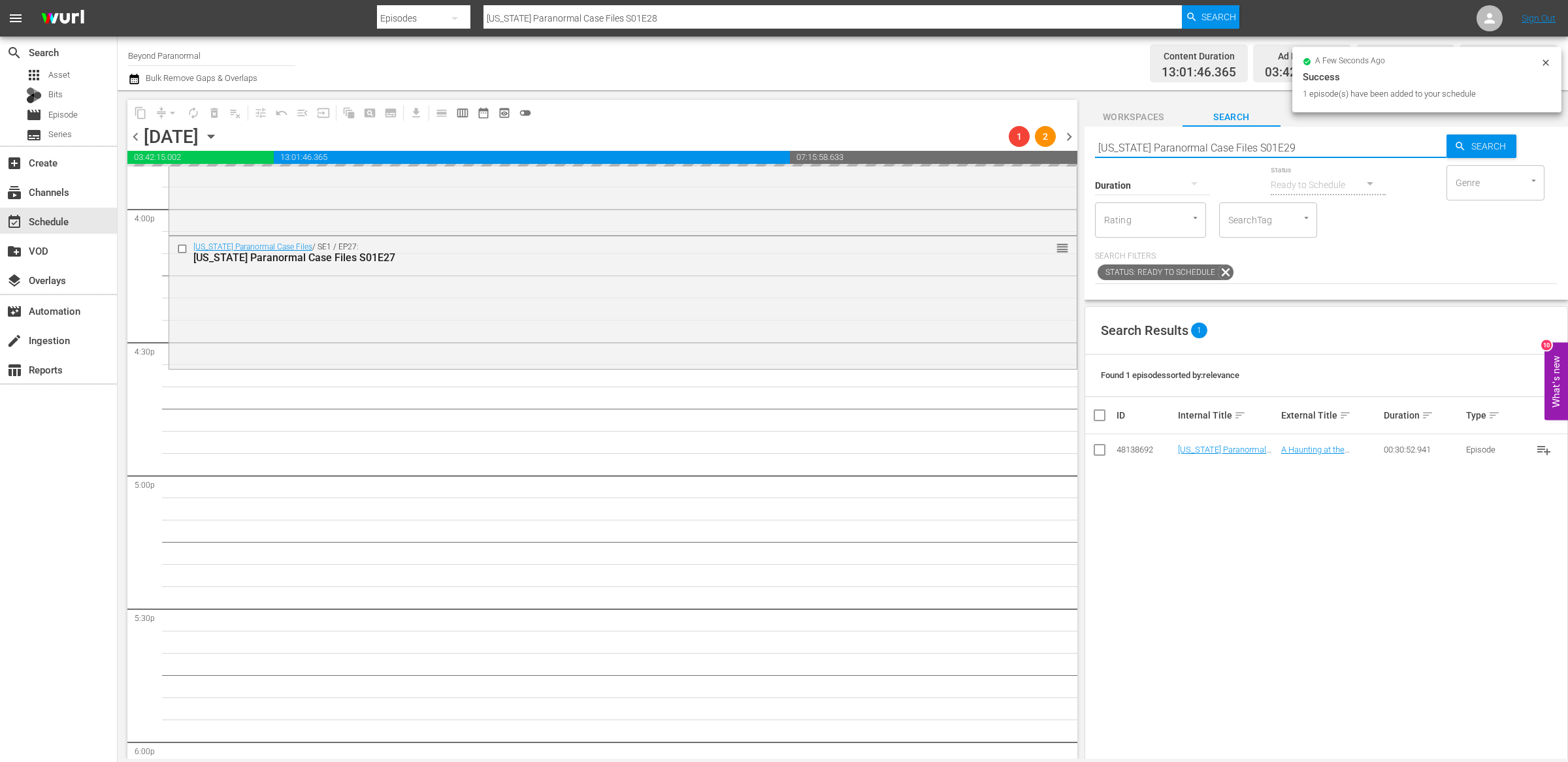
type input "Virginia Paranormal Case Files S01E29"
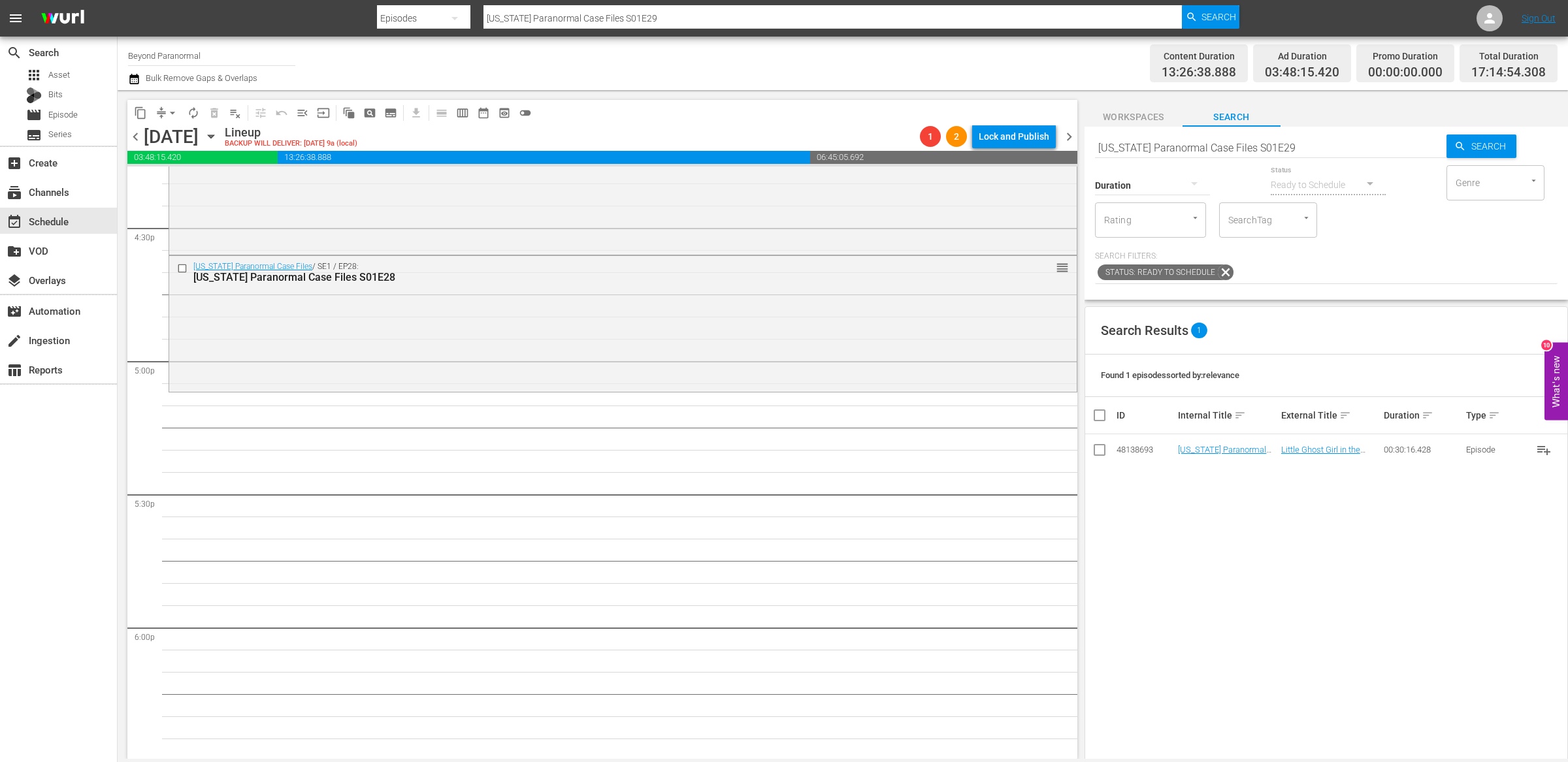
scroll to position [4347, 0]
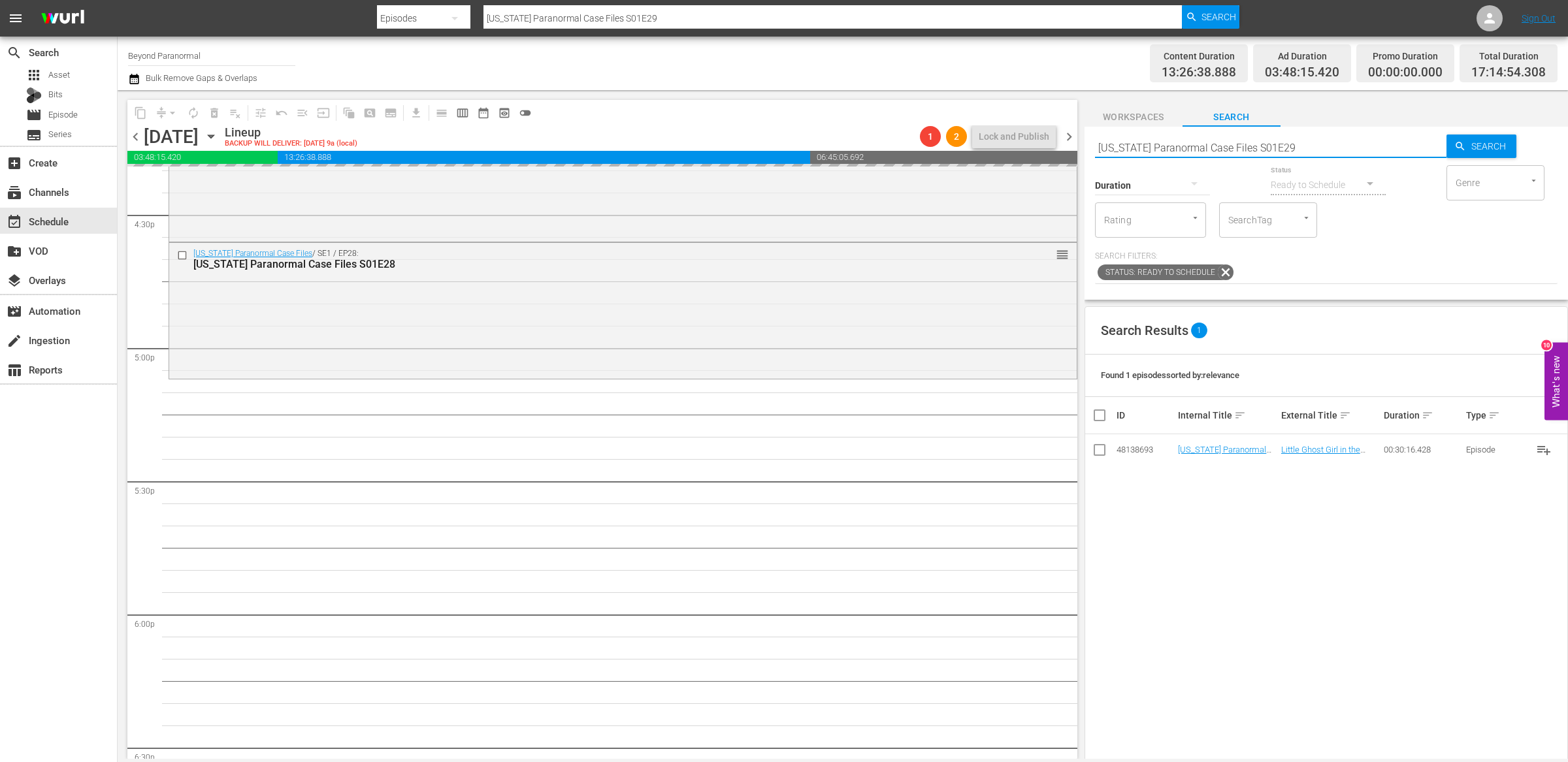
click at [1289, 142] on input "Virginia Paranormal Case Files S01E29" at bounding box center [1270, 148] width 351 height 31
type input "Virginia Paranormal Case Files S01E30"
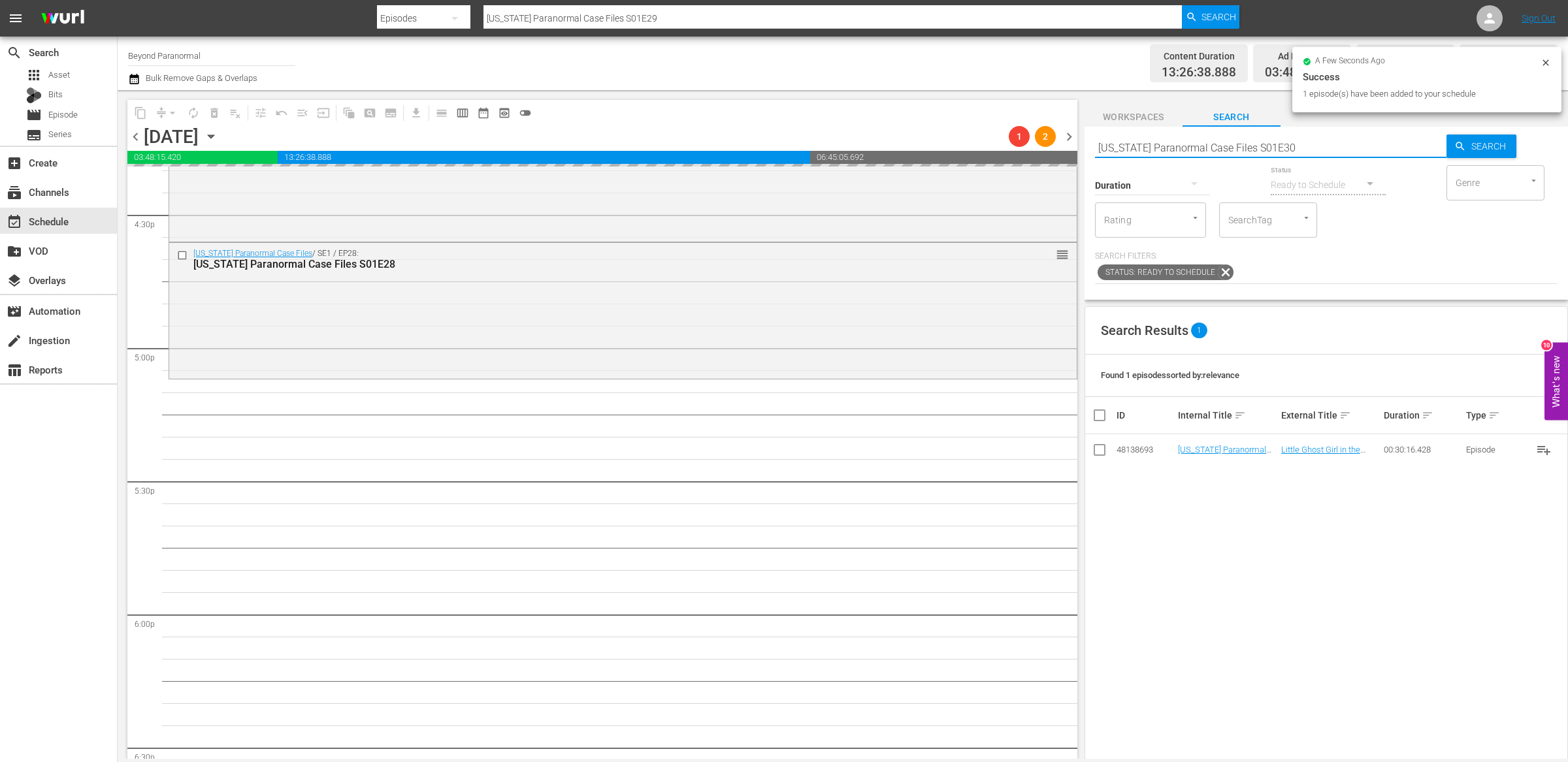
type input "Virginia Paranormal Case Files S01E30"
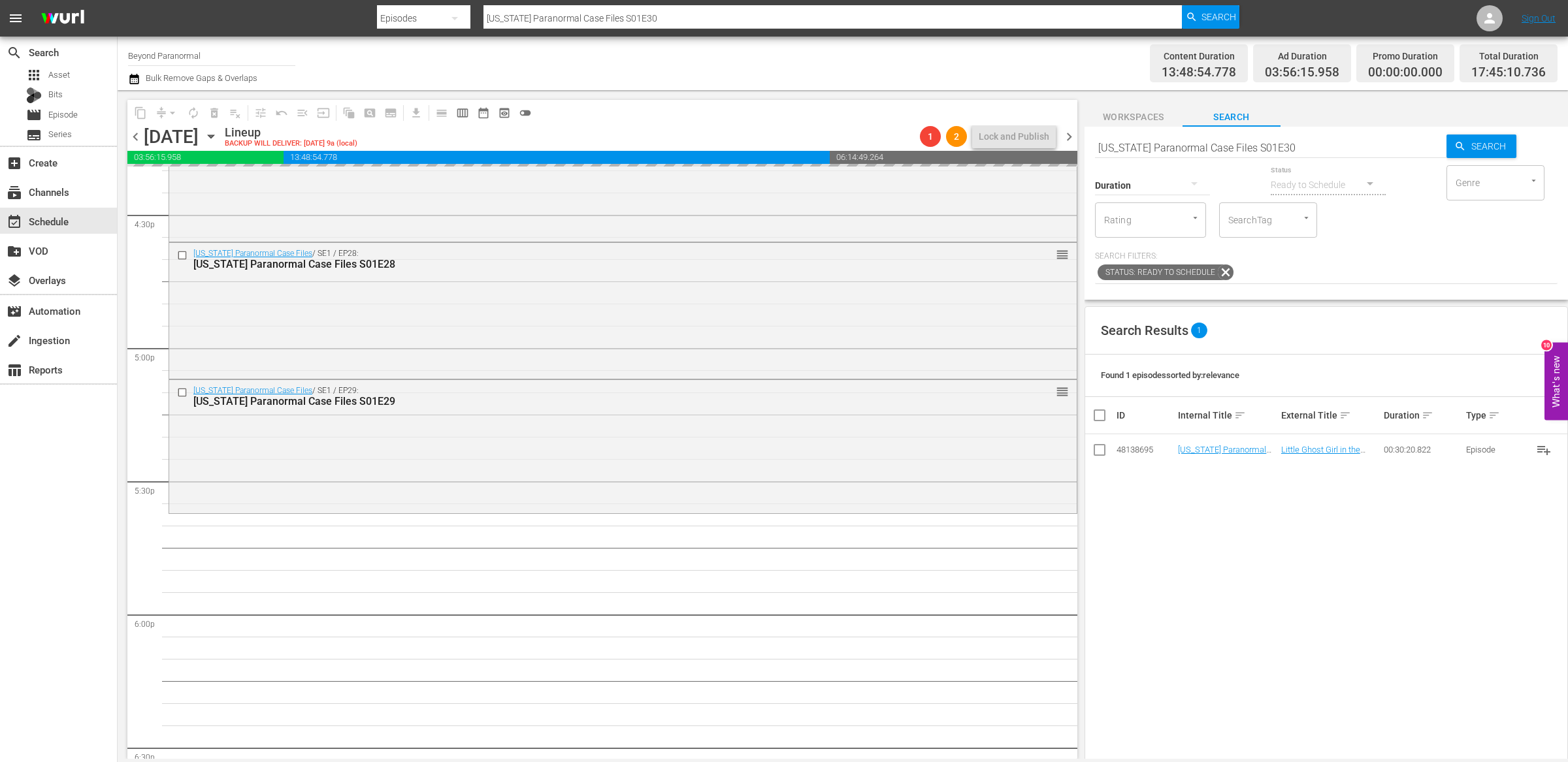
click at [1289, 146] on input "Virginia Paranormal Case Files S01E30" at bounding box center [1270, 148] width 351 height 31
type input "Virginia Paranormal Case Files S01E31"
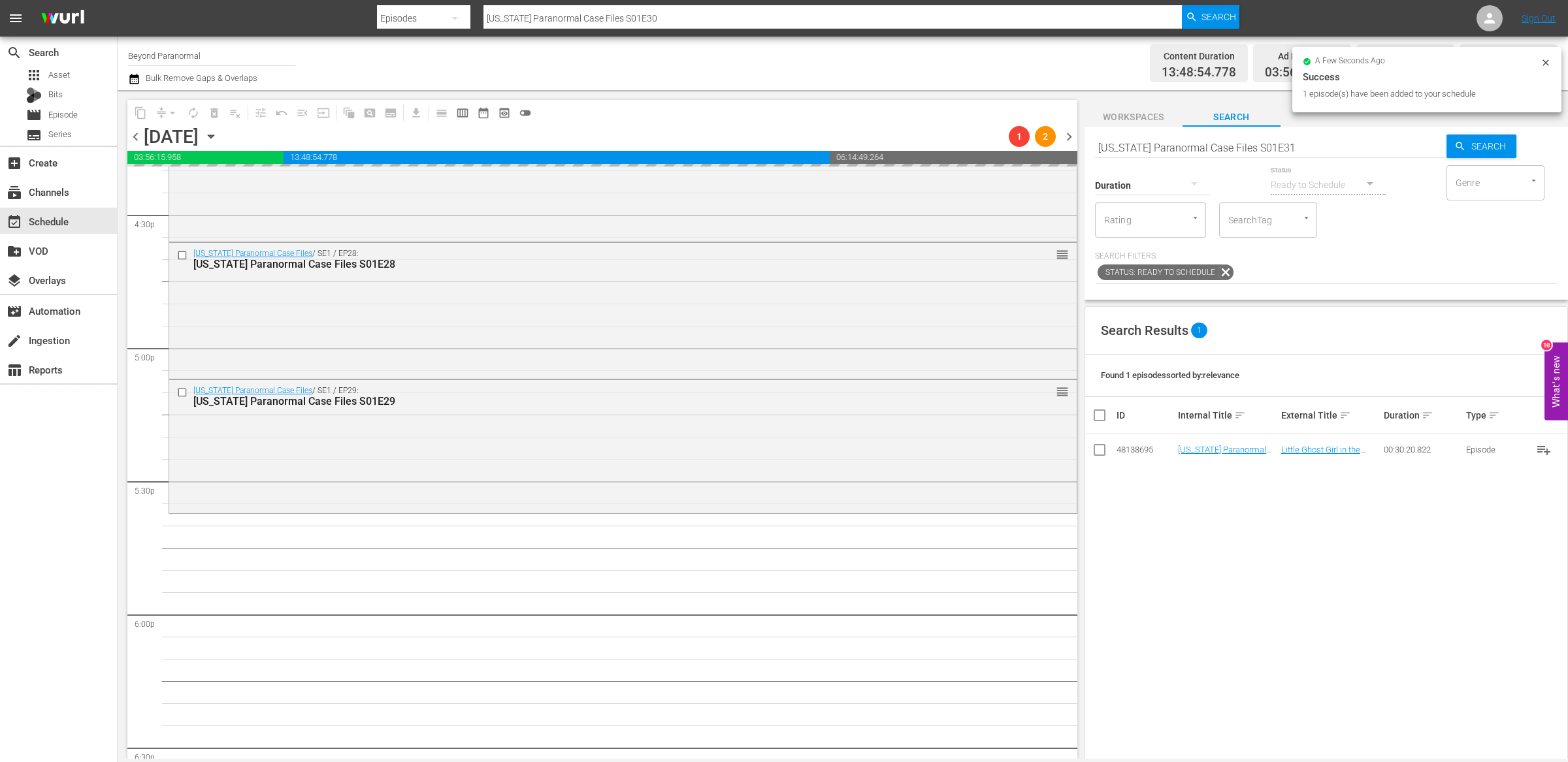
type input "Virginia Paranormal Case Files S01E31"
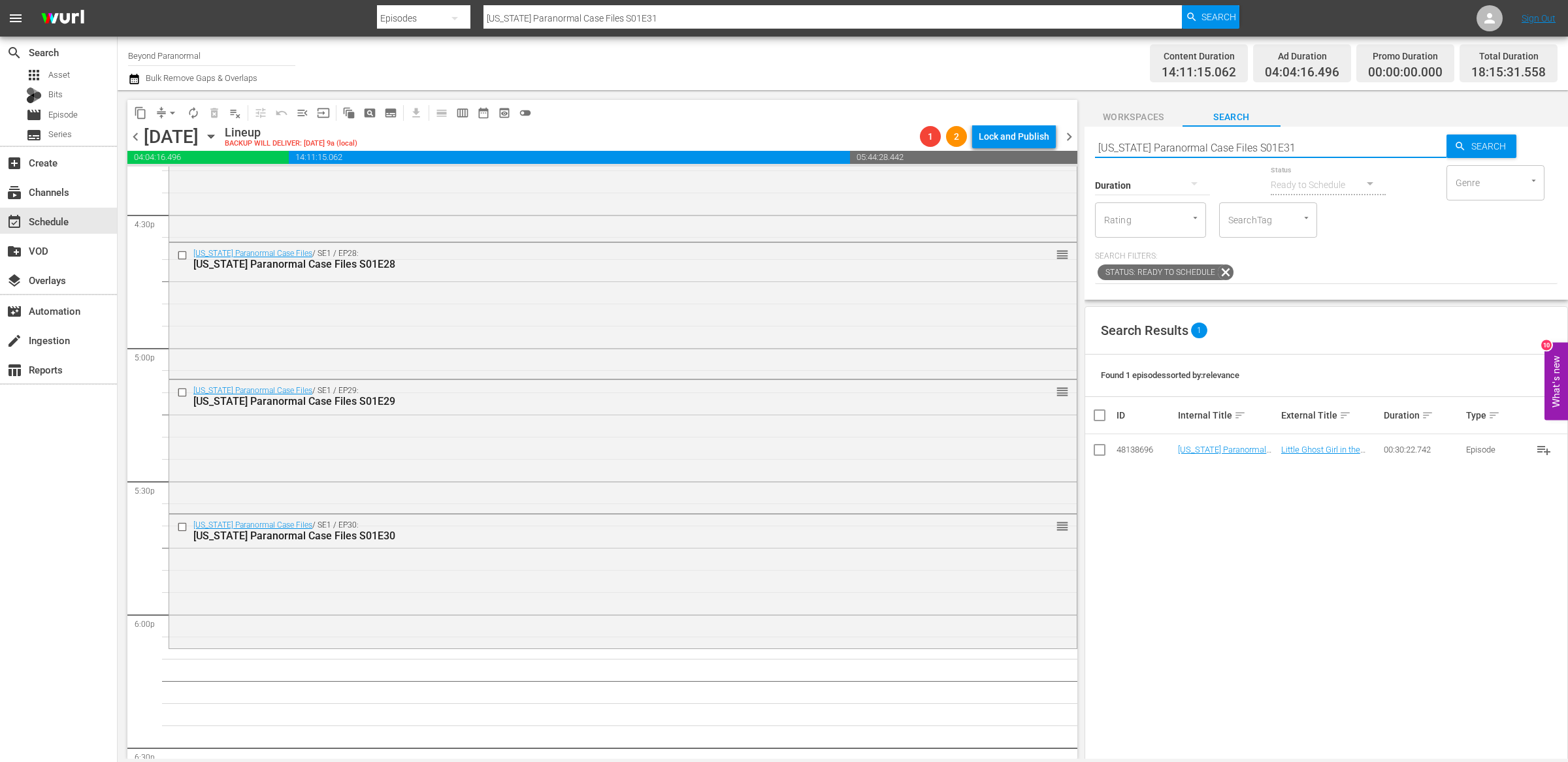
scroll to position [4460, 0]
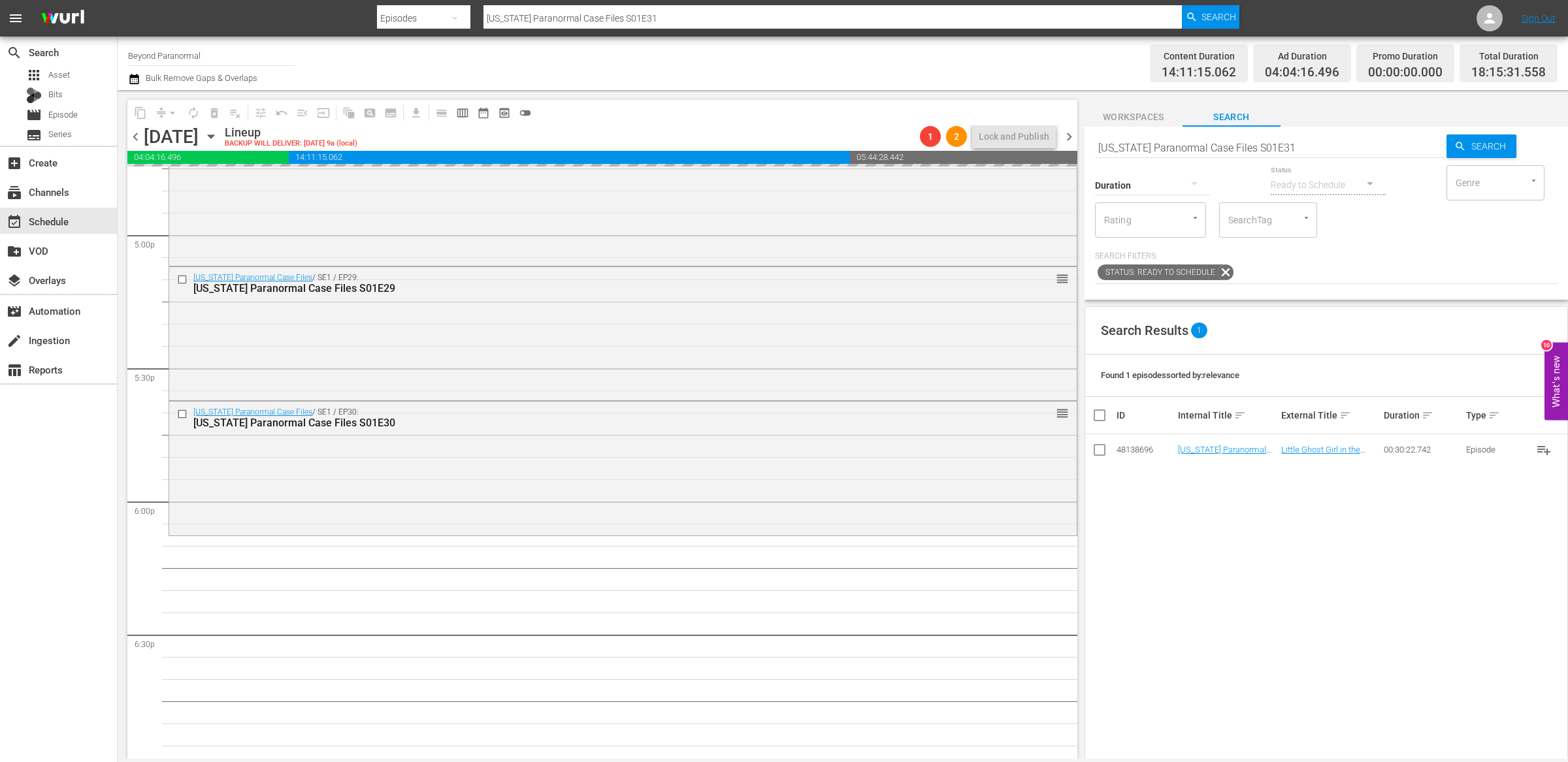
click at [1207, 146] on input "Virginia Paranormal Case Files S01E31" at bounding box center [1270, 148] width 351 height 31
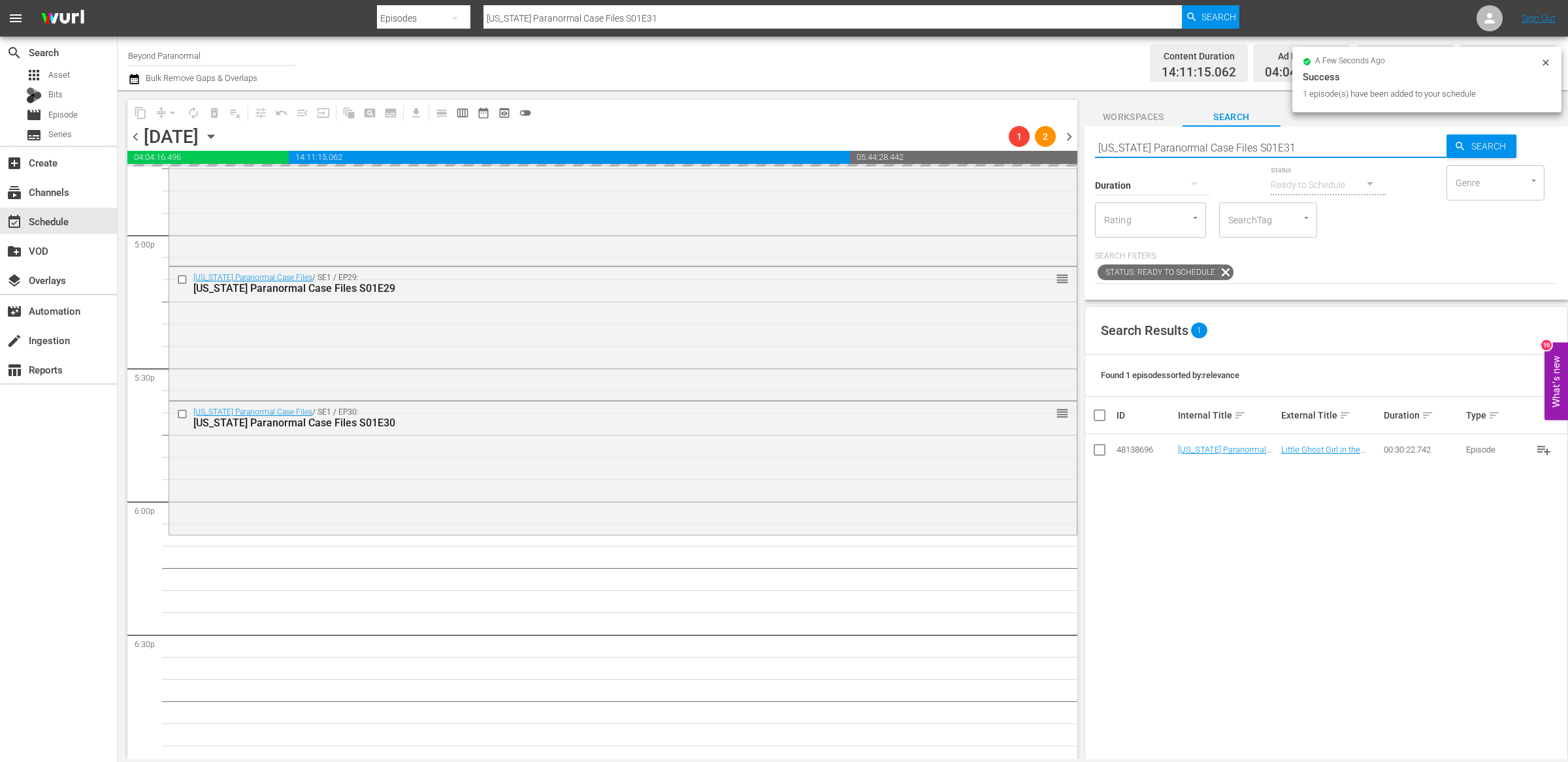
paste input "2"
type input "[US_STATE] Paranormal Case Files S01E32"
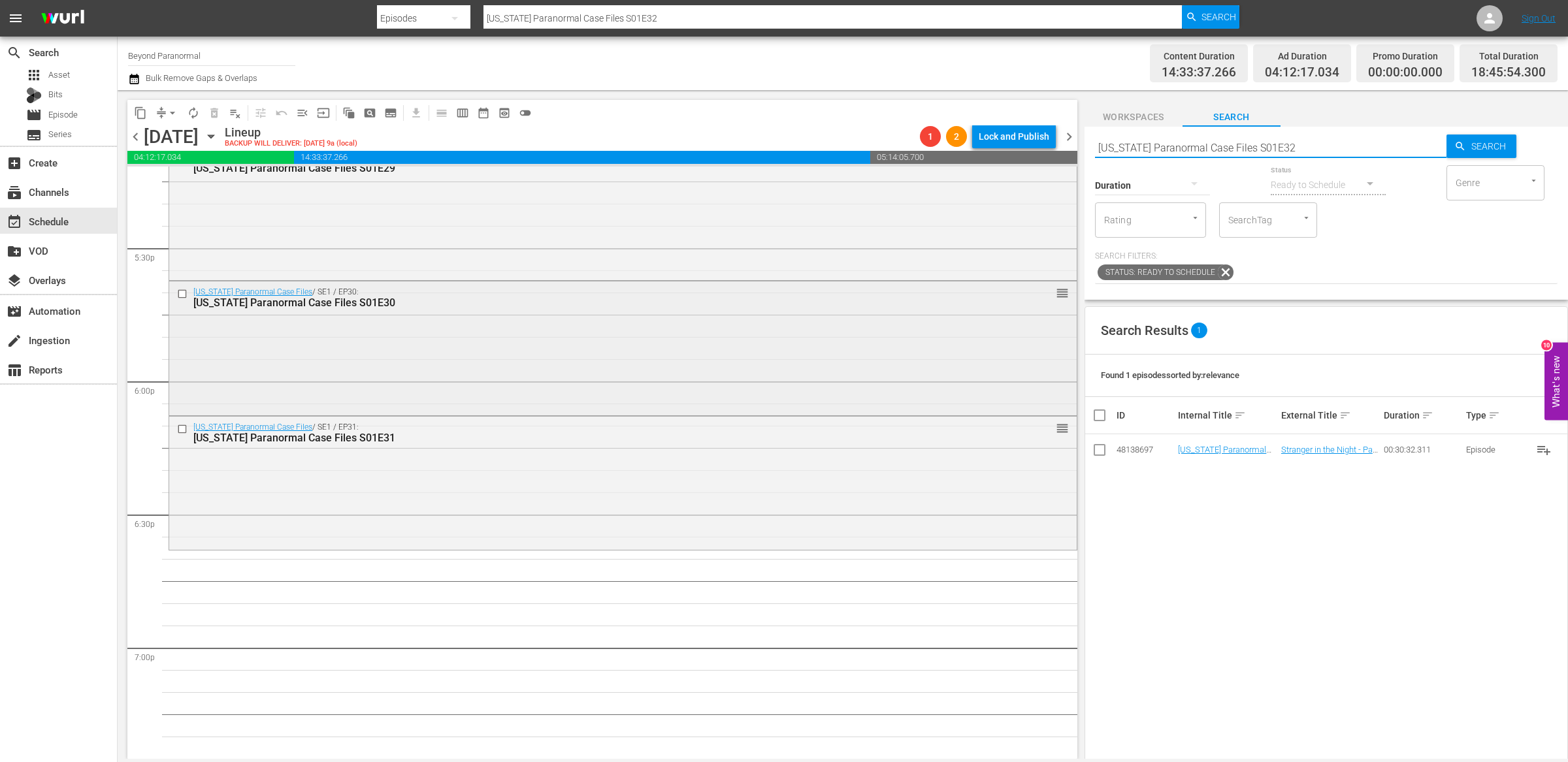
scroll to position [4581, 0]
click at [1134, 143] on input "[US_STATE] Paranormal Case Files S01E32" at bounding box center [1270, 148] width 351 height 31
click at [1134, 145] on input "[US_STATE] Paranormal Case Files S01E32" at bounding box center [1270, 148] width 351 height 31
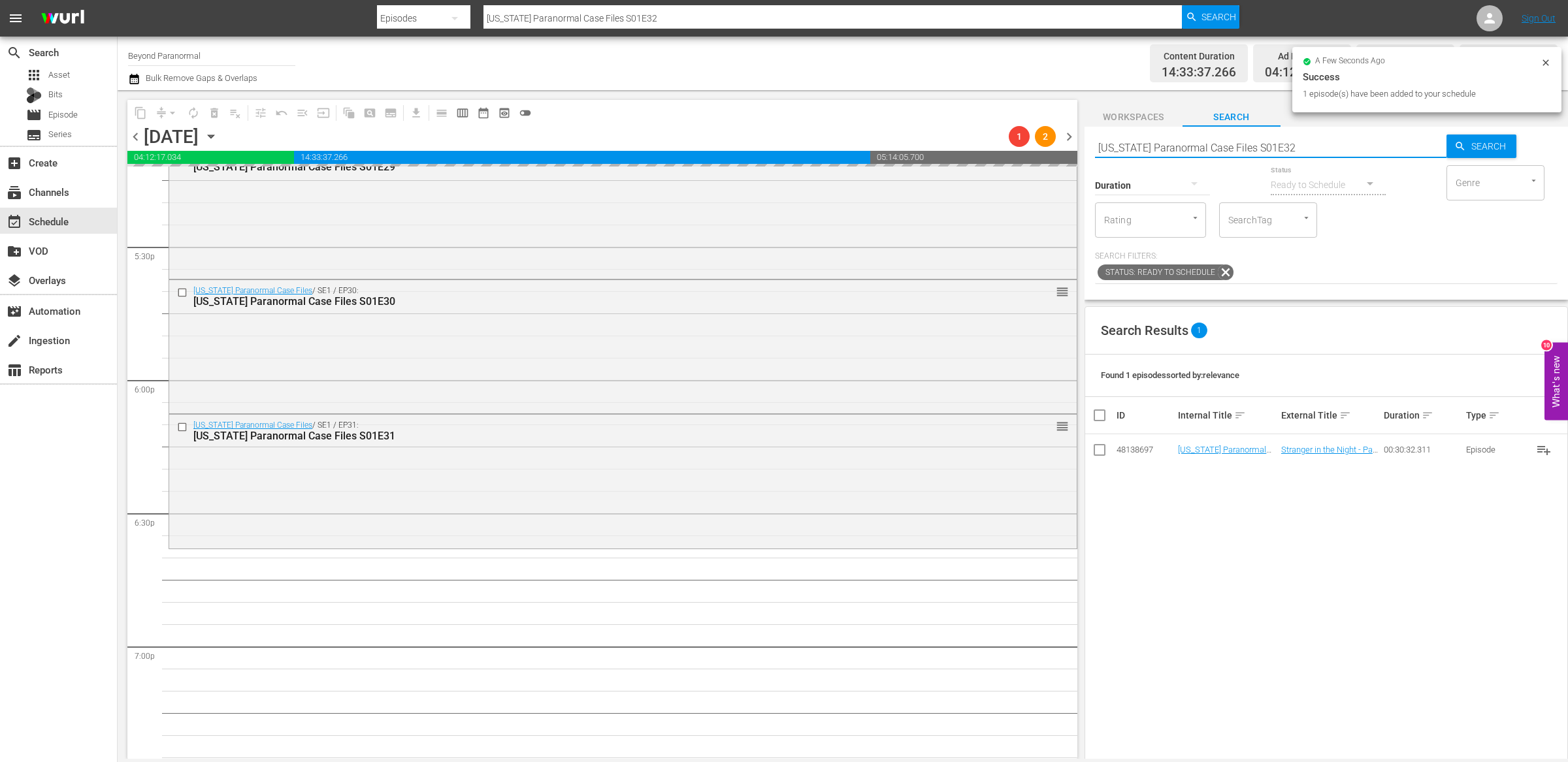
paste input "A Haunting S04E11"
type input "A Haunting S04E11"
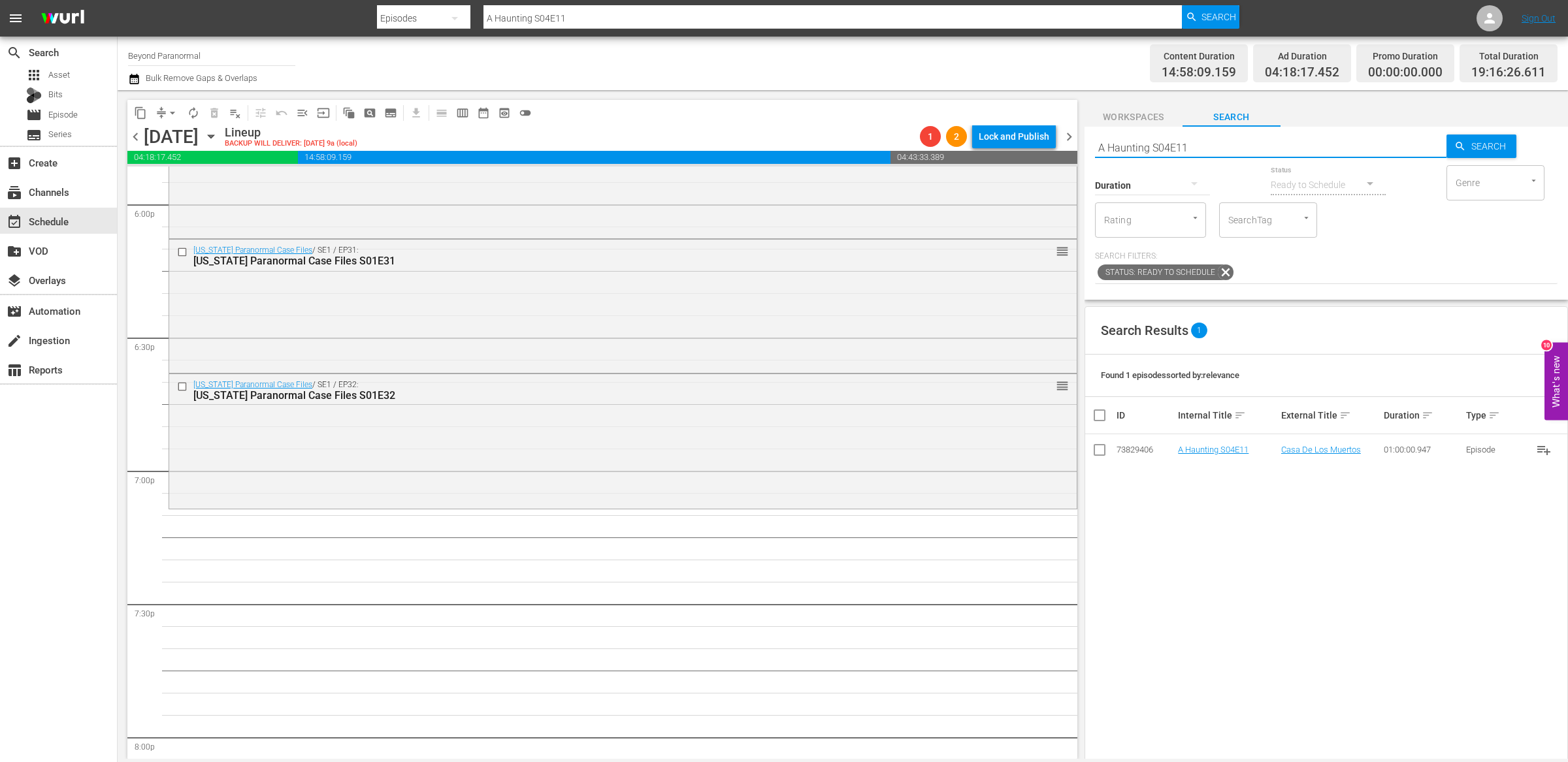
scroll to position [4759, 0]
click at [1164, 148] on input "A Haunting S04E11" at bounding box center [1270, 148] width 351 height 31
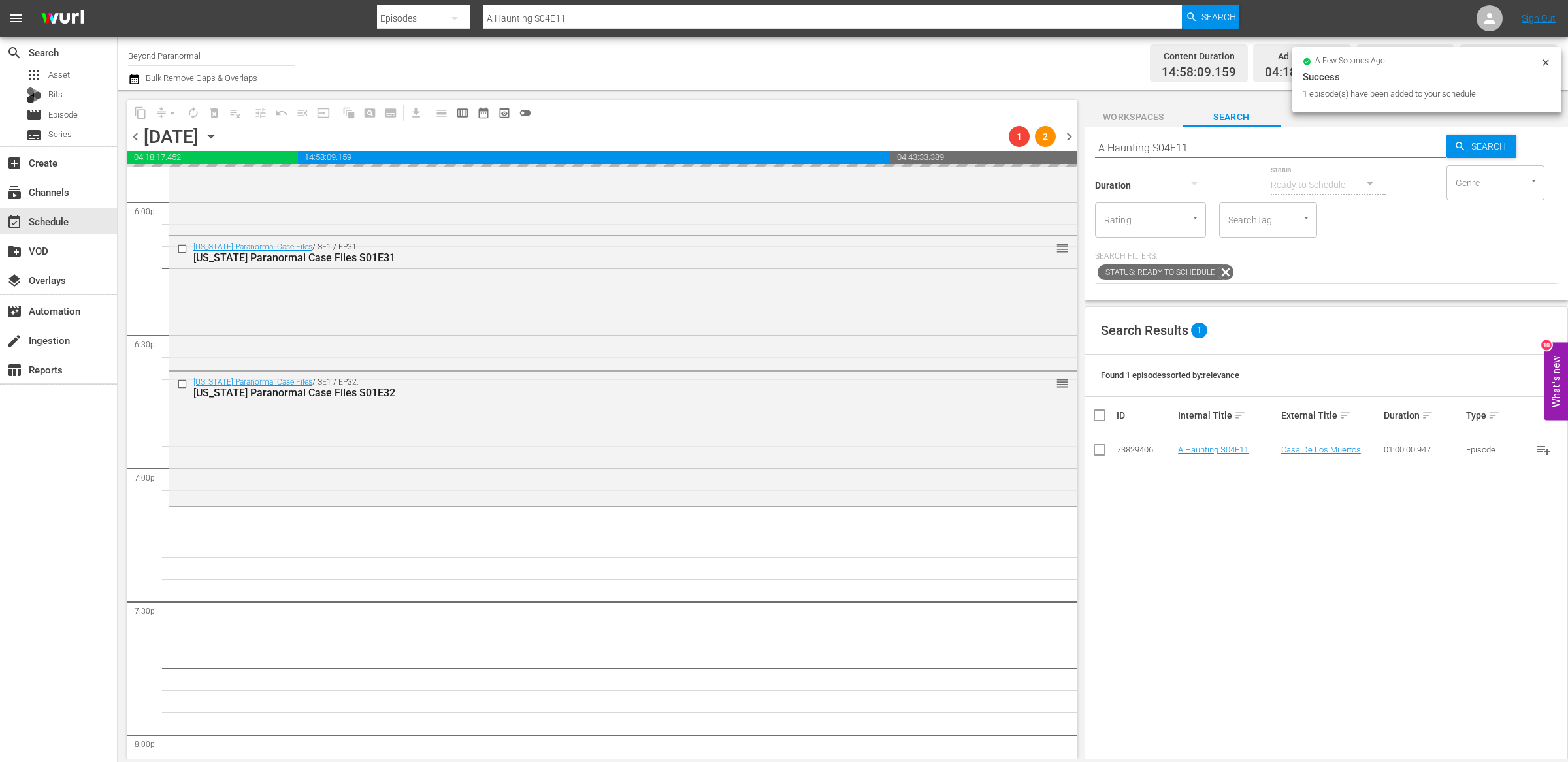
paste input "Dark Arts TV S01E02"
type input "Dark Arts TV S01E02"
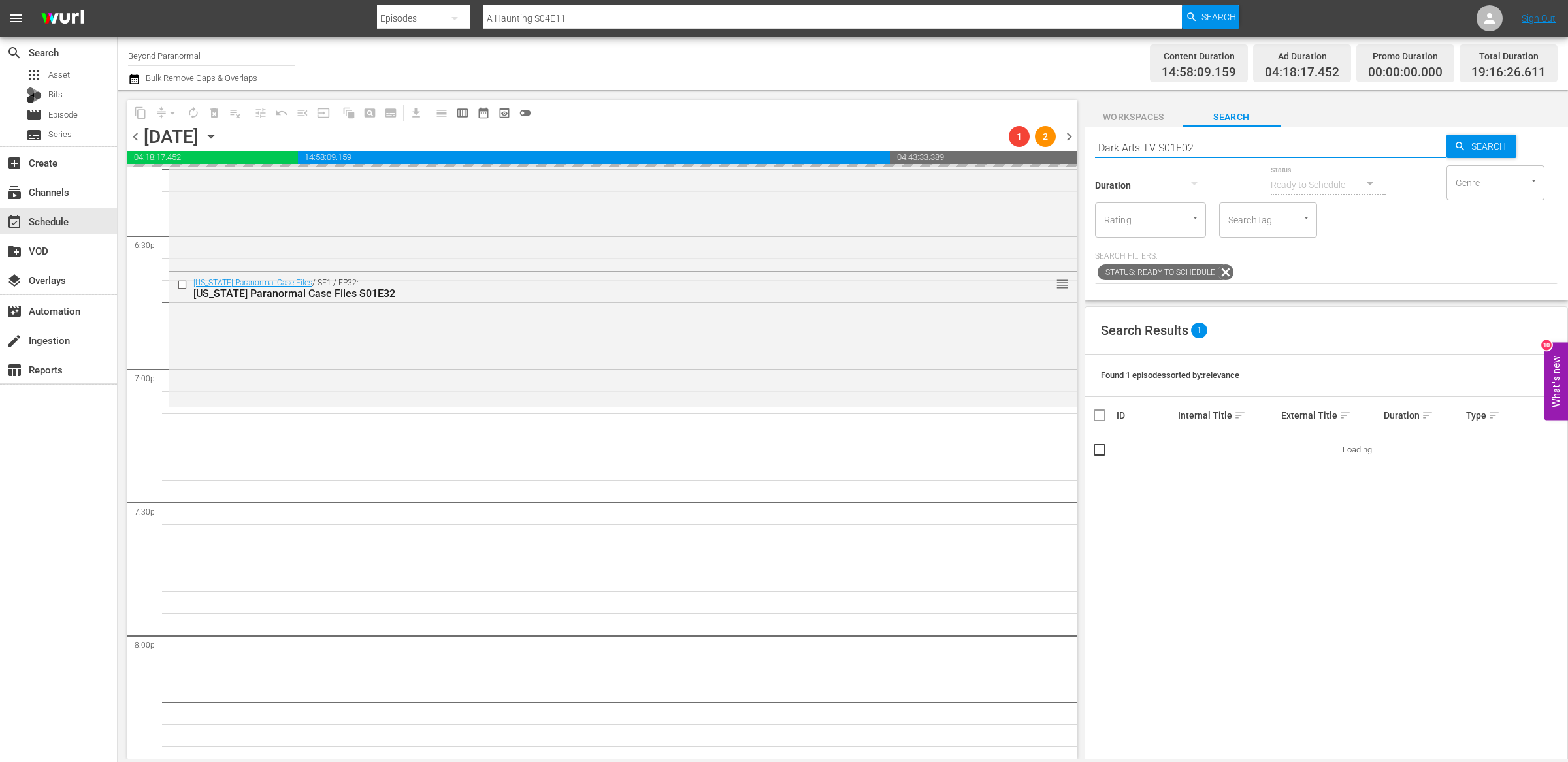
type input "Dark Arts TV S01E02"
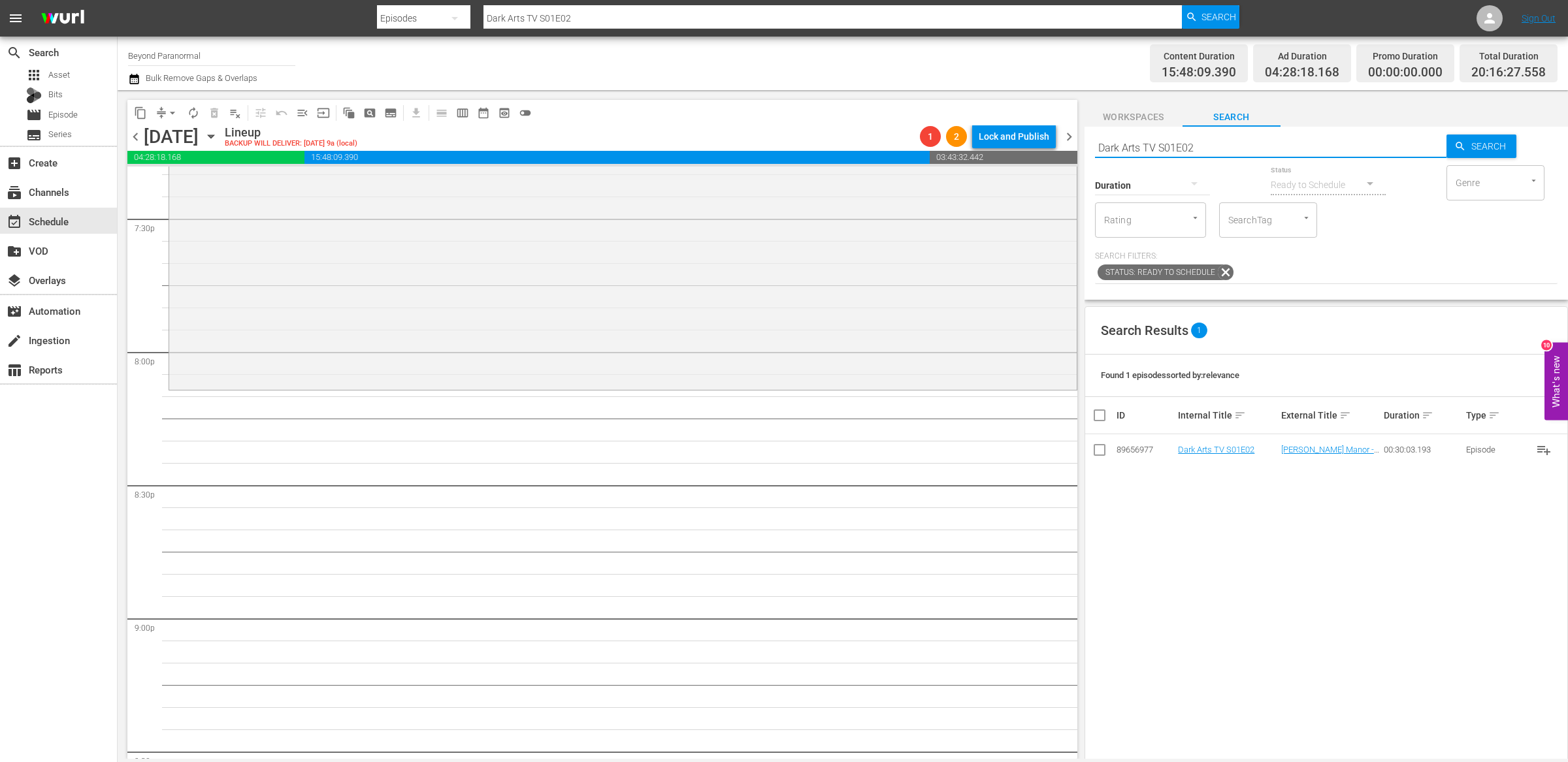
scroll to position [5141, 0]
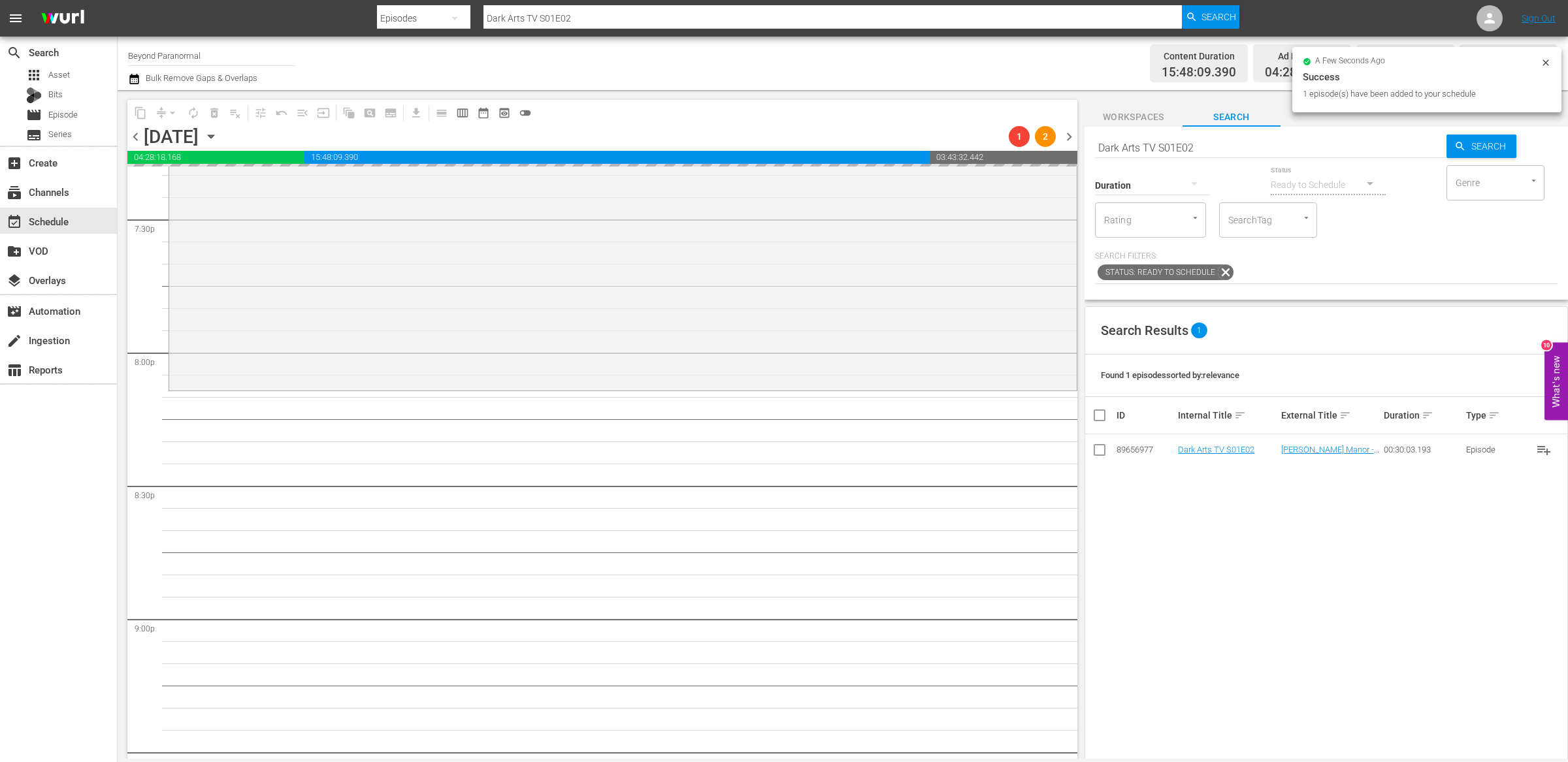
click at [1135, 149] on input "Dark Arts TV S01E02" at bounding box center [1270, 148] width 351 height 31
paste input "Ghost Cases 107"
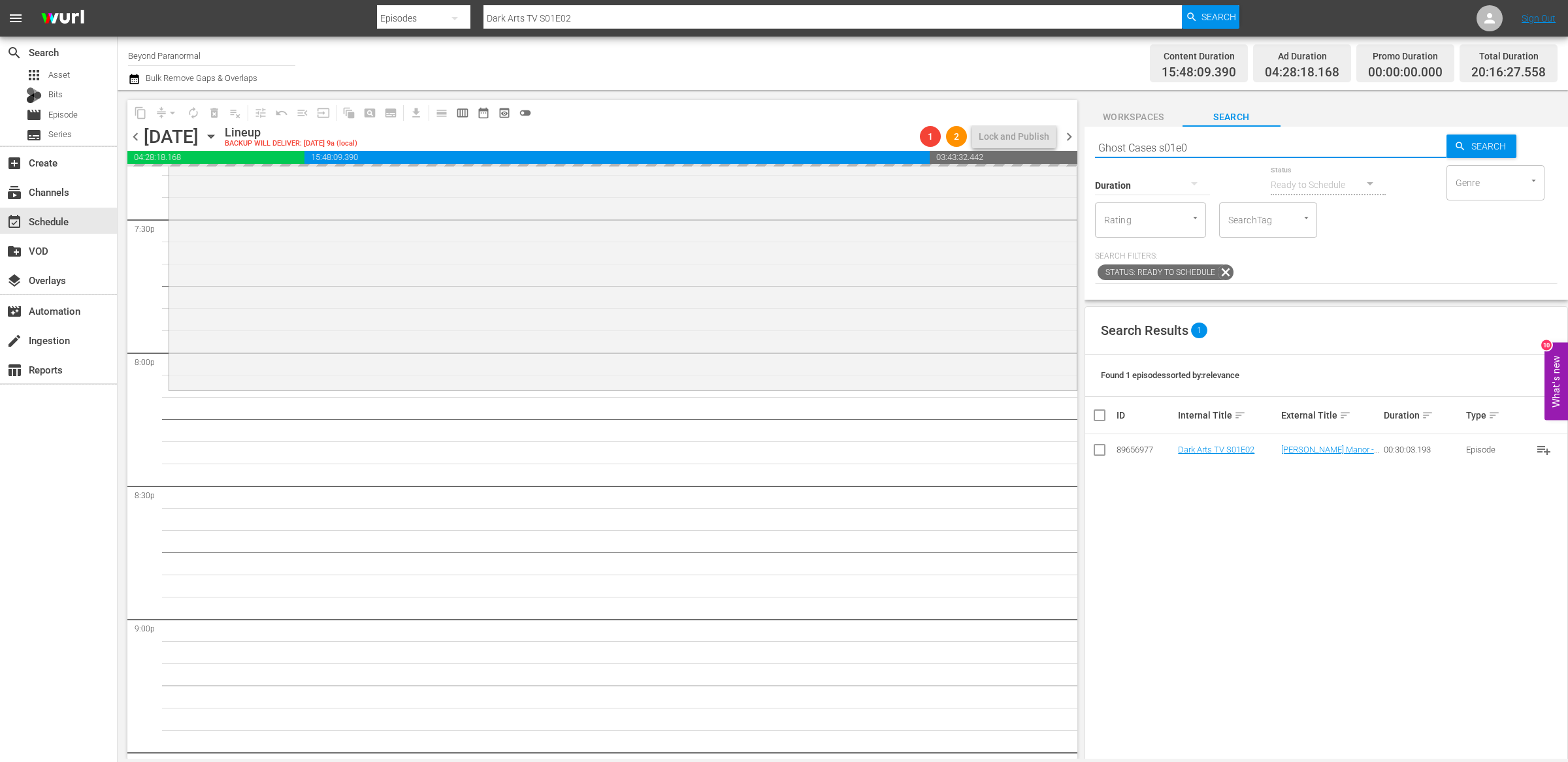
type input "Ghost Cases s01e07"
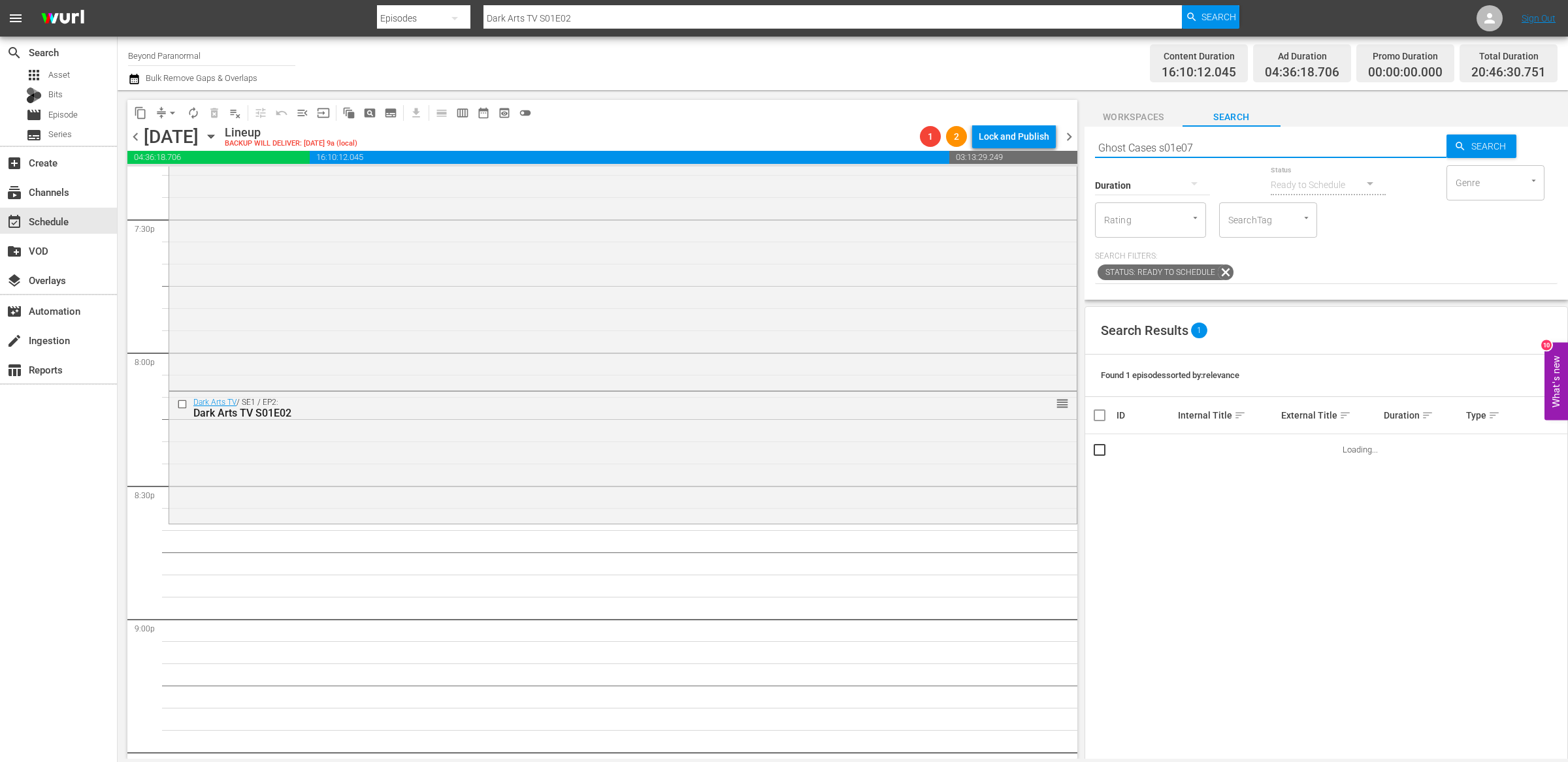
type input "Ghost Cases s01e07"
click at [1140, 145] on input "Ghost Cases s01e07" at bounding box center [1270, 148] width 351 height 31
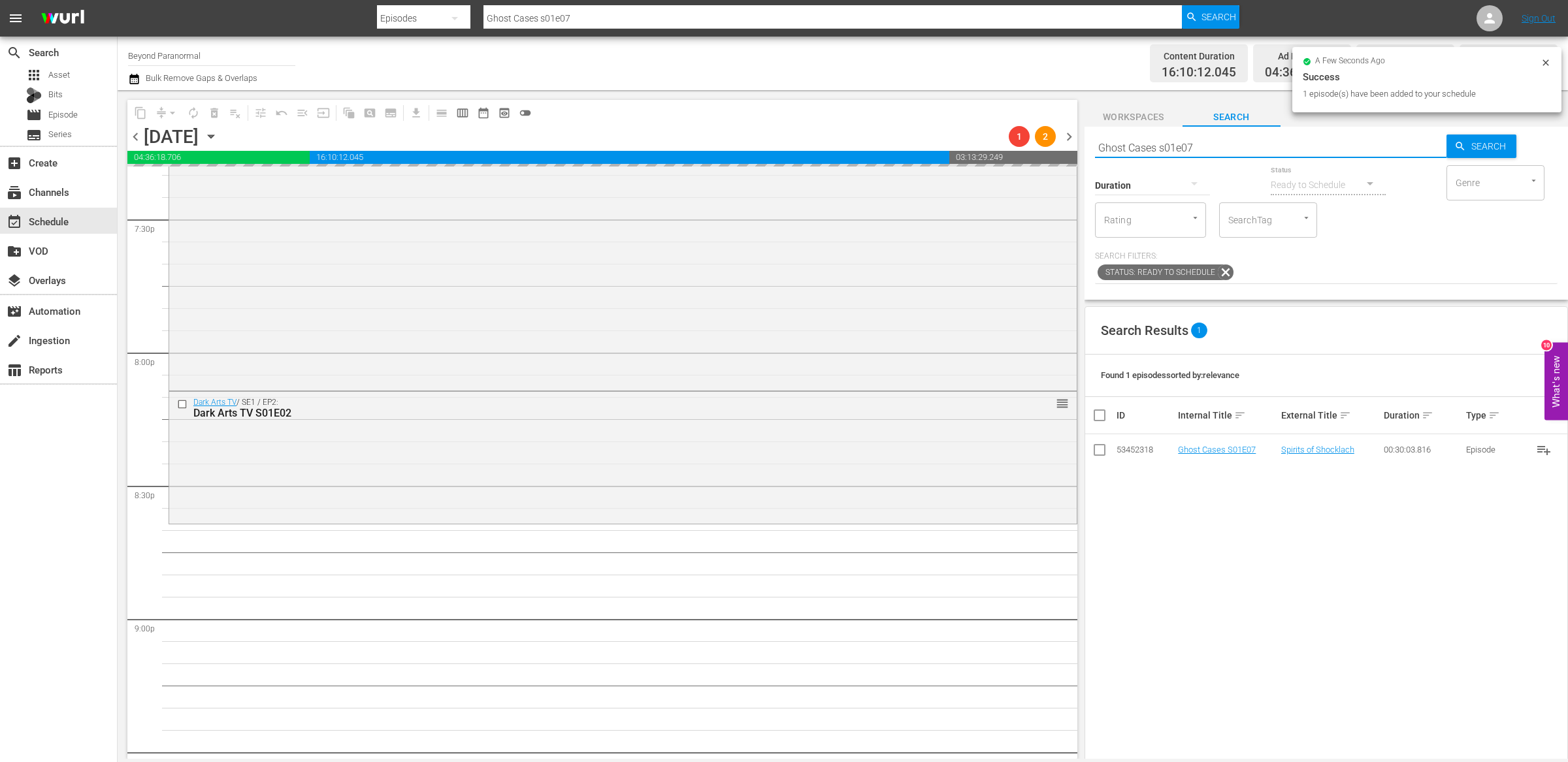
paste input "Sir Spooks S01E05"
type input "Sir Spooks S01E05"
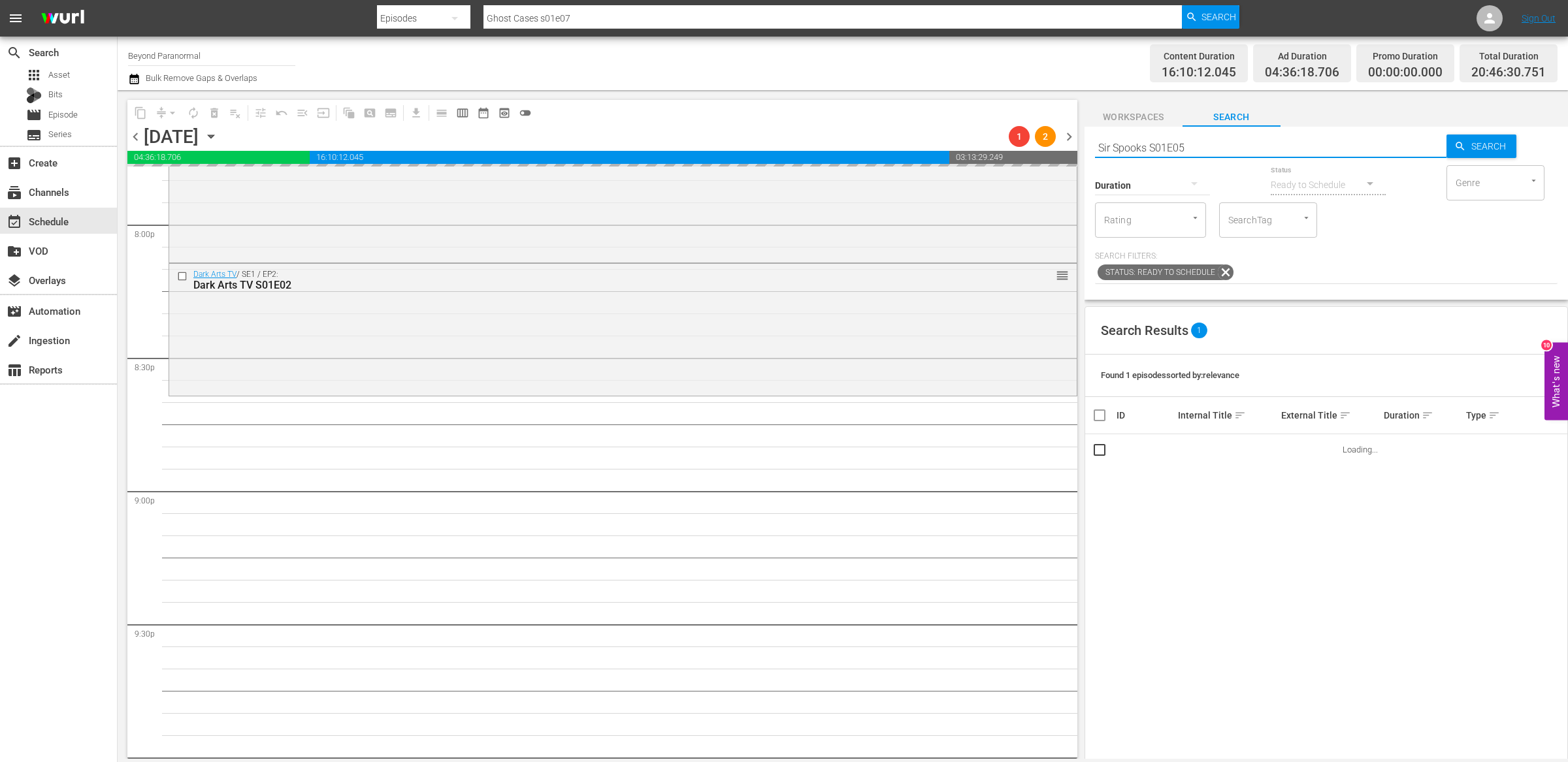
type input "Sir Spooks S01E05"
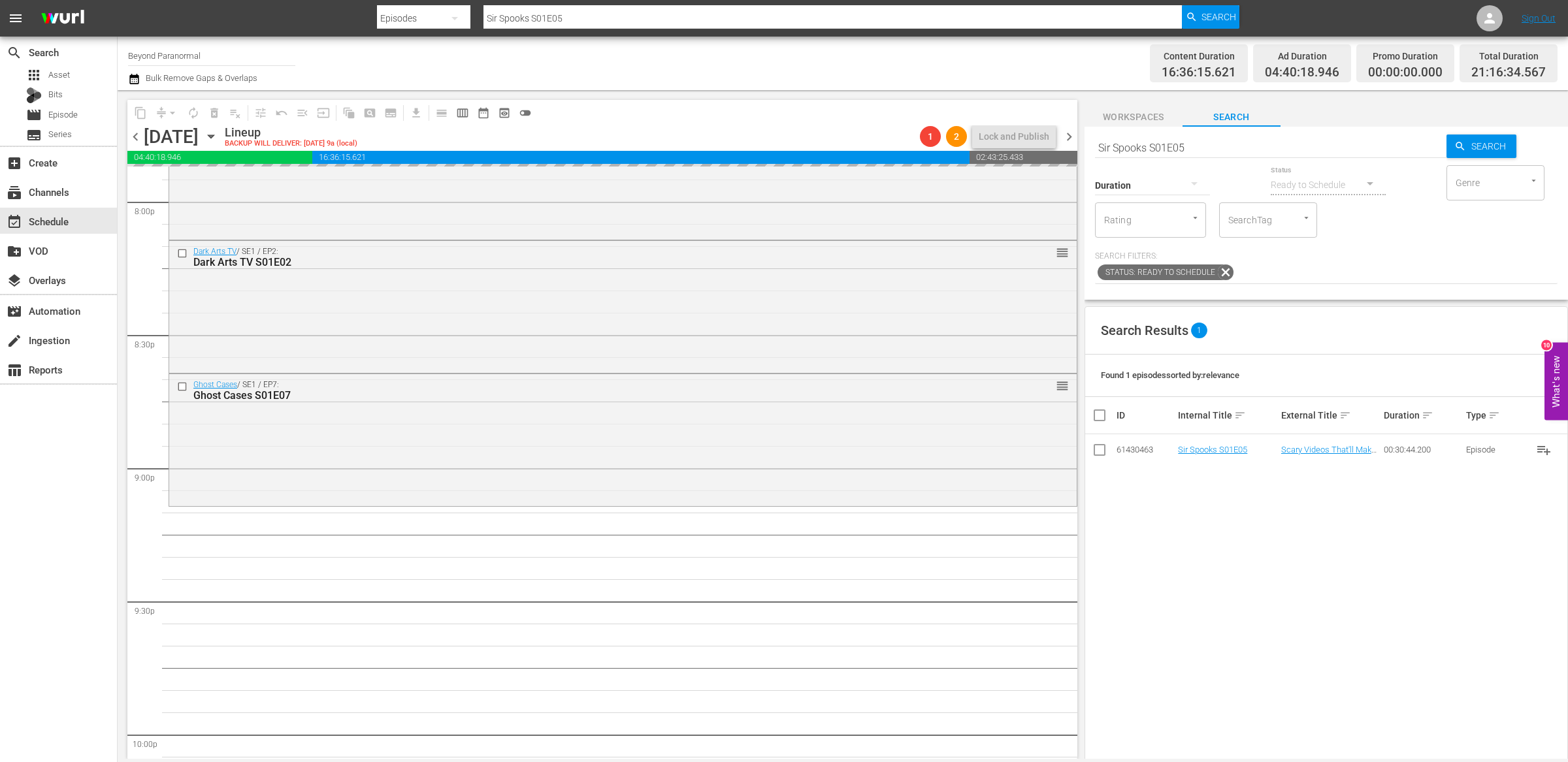
click at [1185, 143] on input "Sir Spooks S01E05" at bounding box center [1270, 148] width 351 height 31
click at [1161, 144] on input "Sir Spooks S01E05" at bounding box center [1270, 148] width 351 height 31
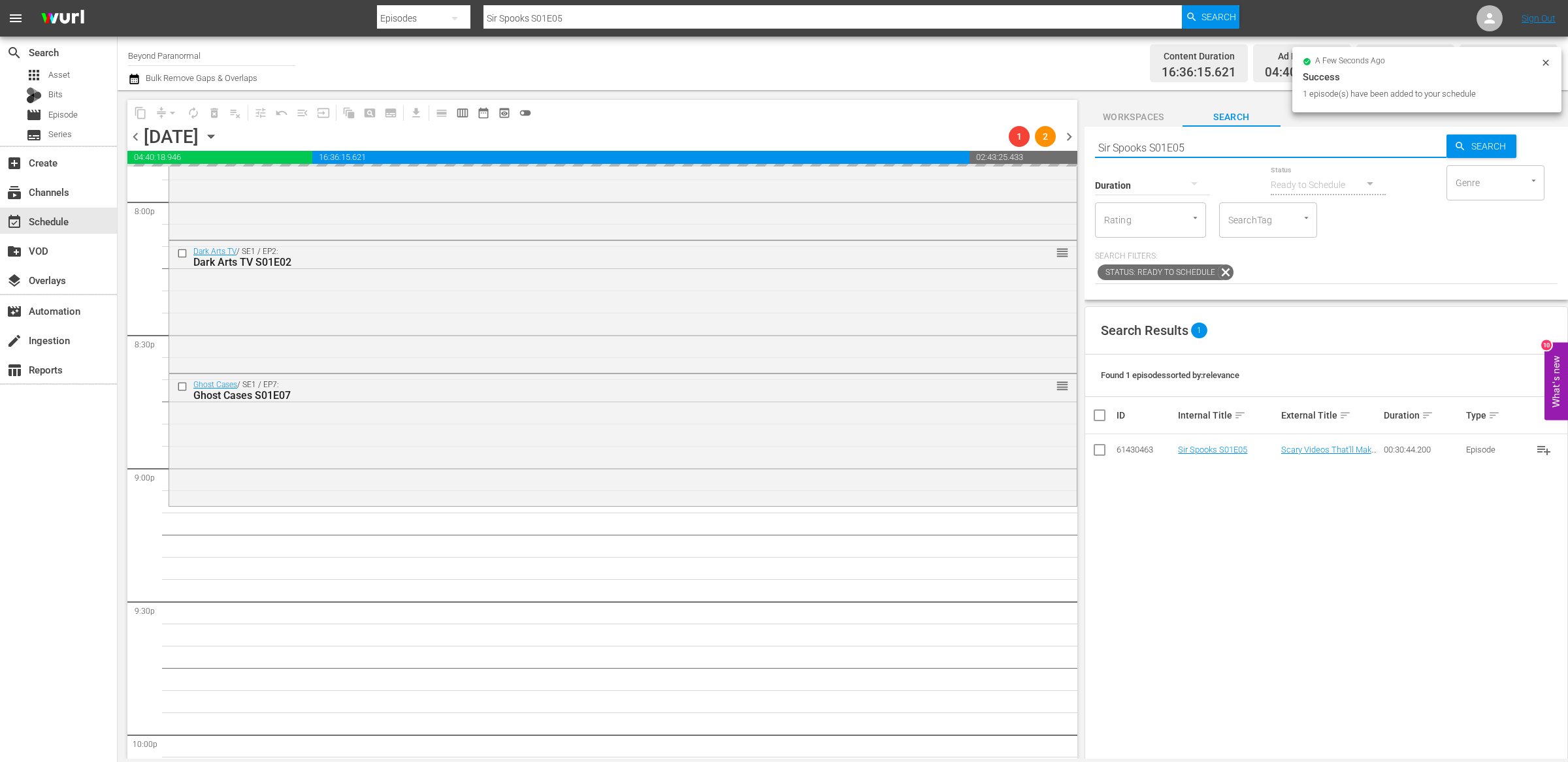
click at [1149, 146] on input "Sir Spooks S01E05" at bounding box center [1270, 148] width 351 height 31
paste input "Encounters S01E07"
type input "Encounters S01E07"
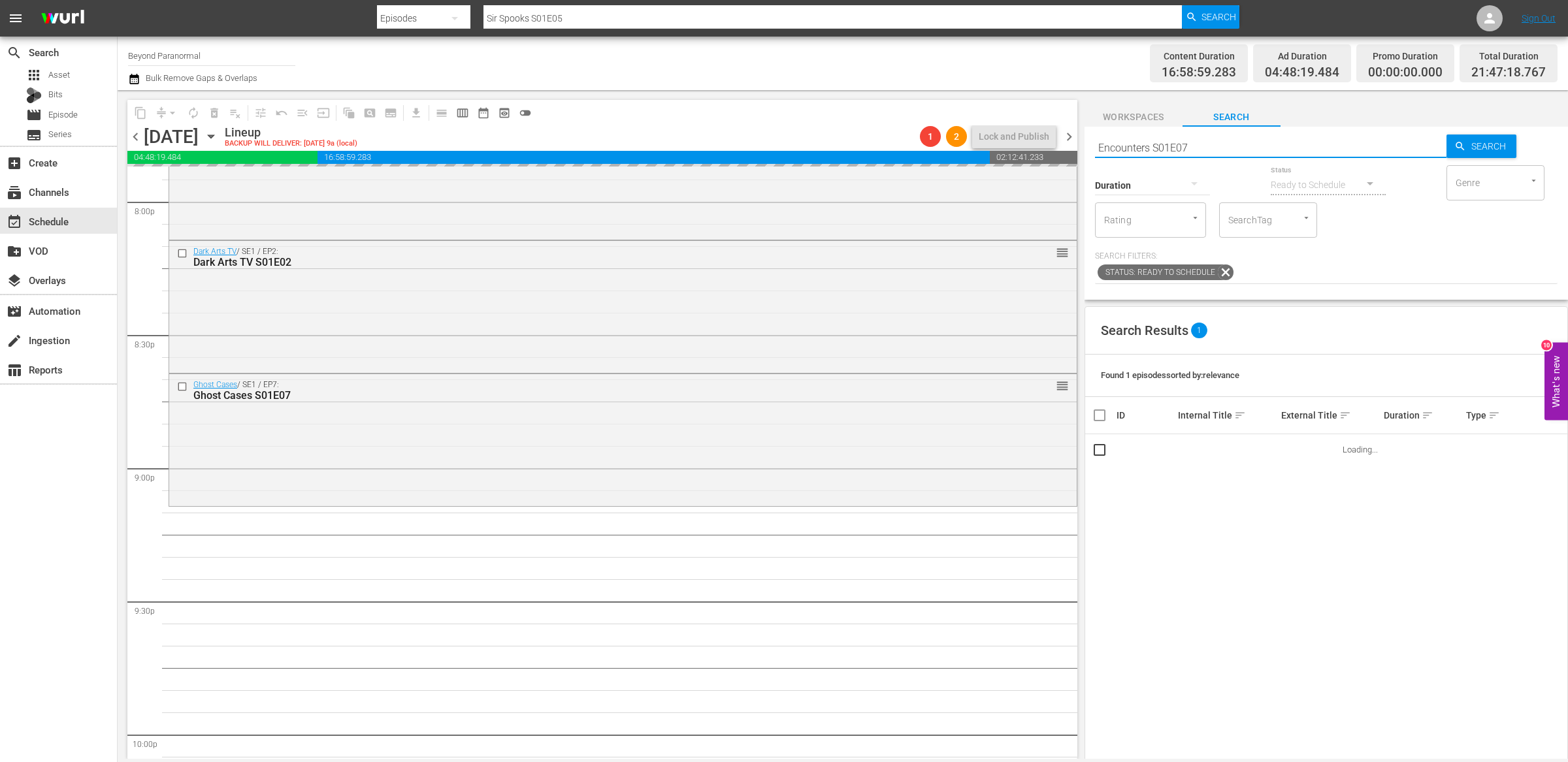
type input "Encounters S01E07"
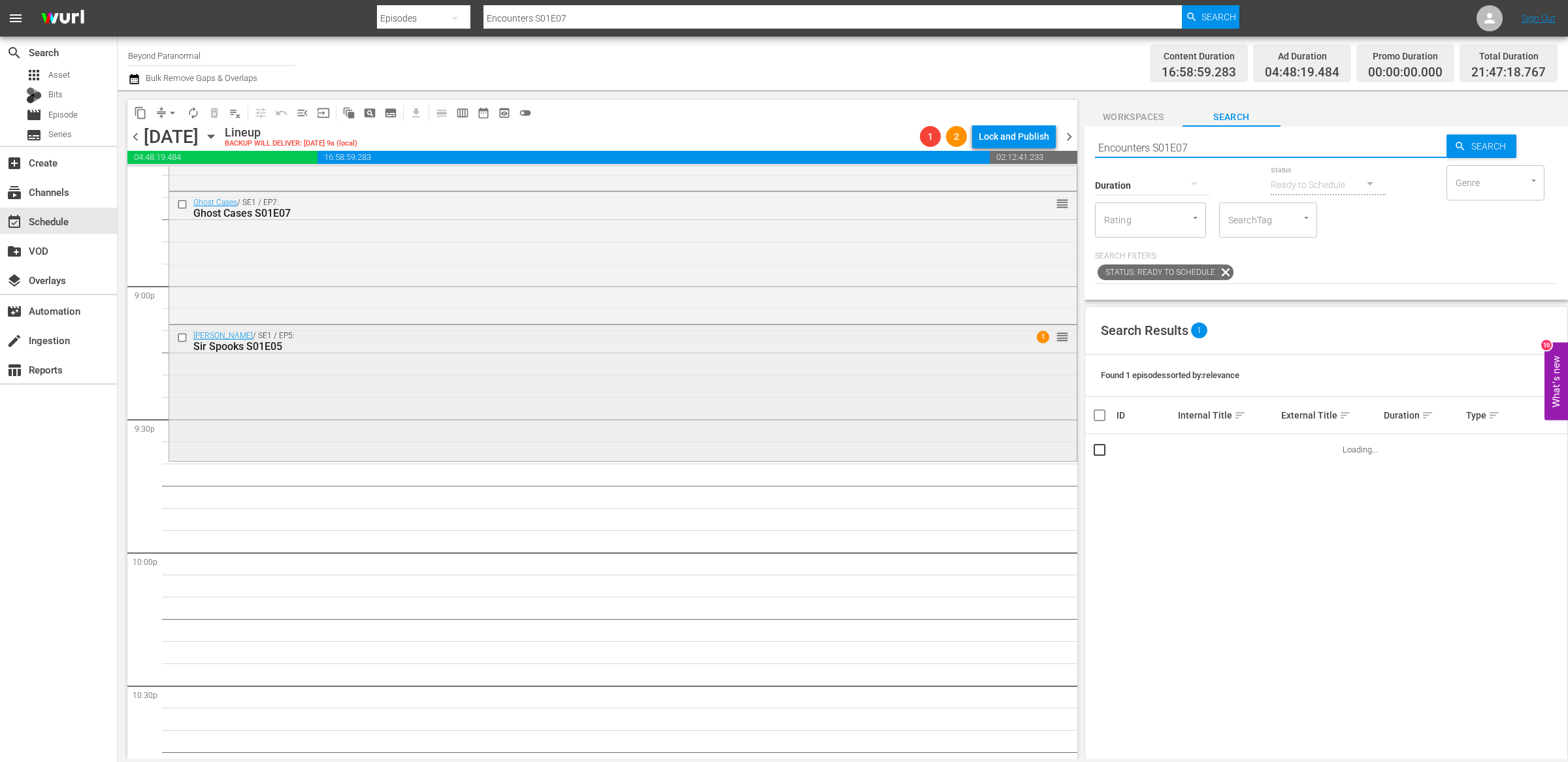
scroll to position [5475, 0]
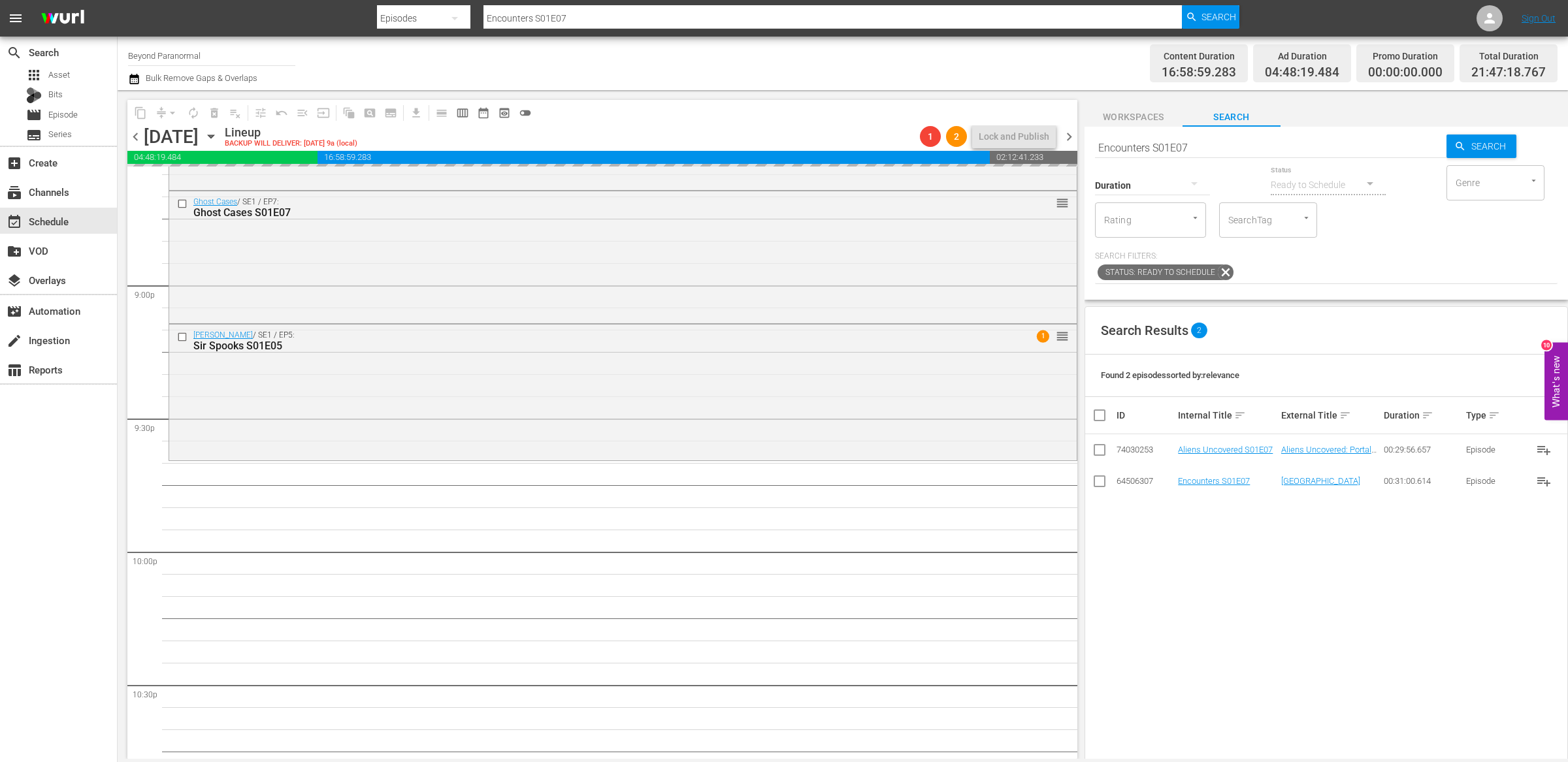
click at [1168, 146] on input "Encounters S01E07" at bounding box center [1270, 148] width 351 height 31
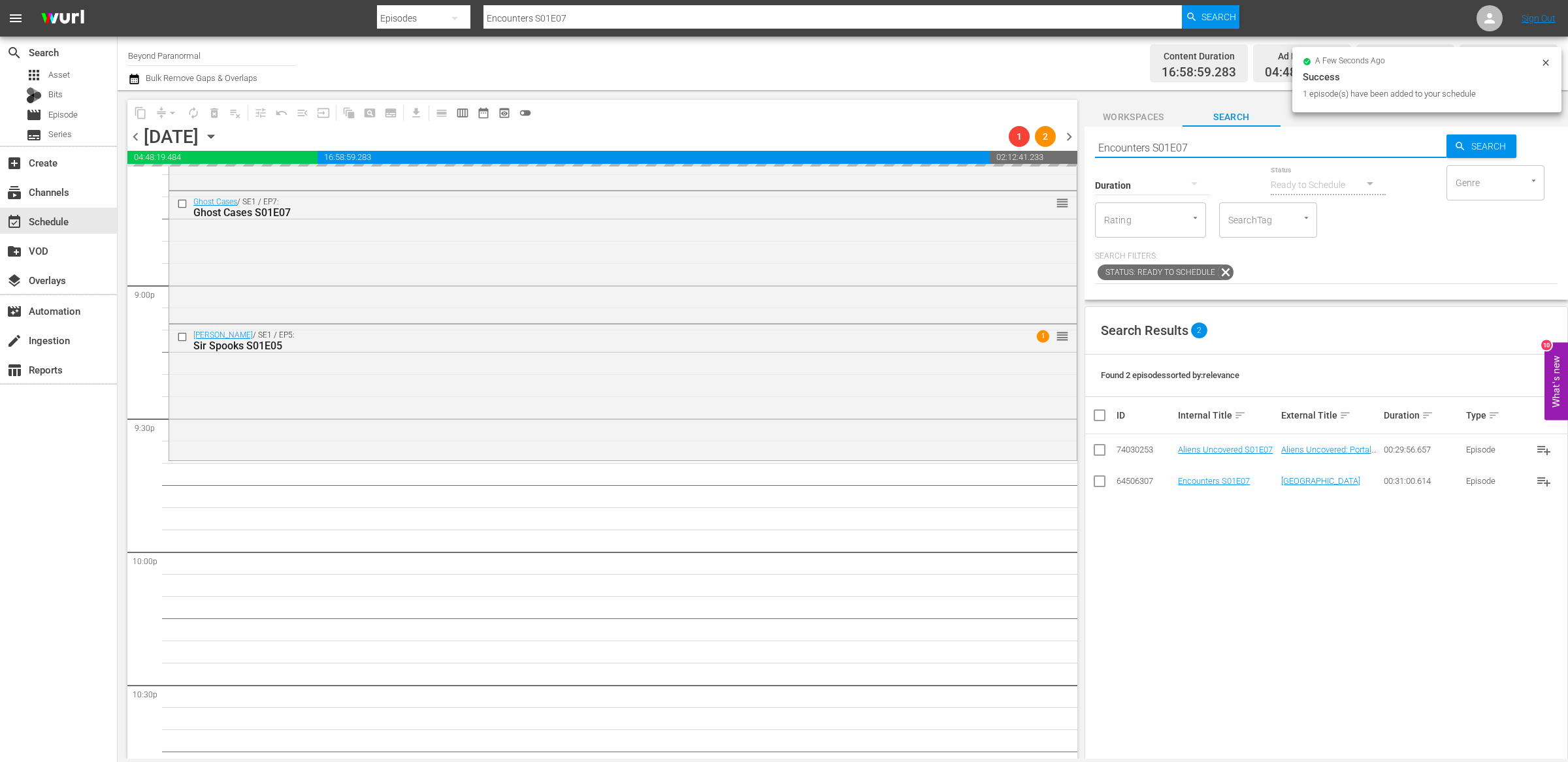
paste input "Shadow Chasers S02E01"
type input "Shadow Chasers S02E01"
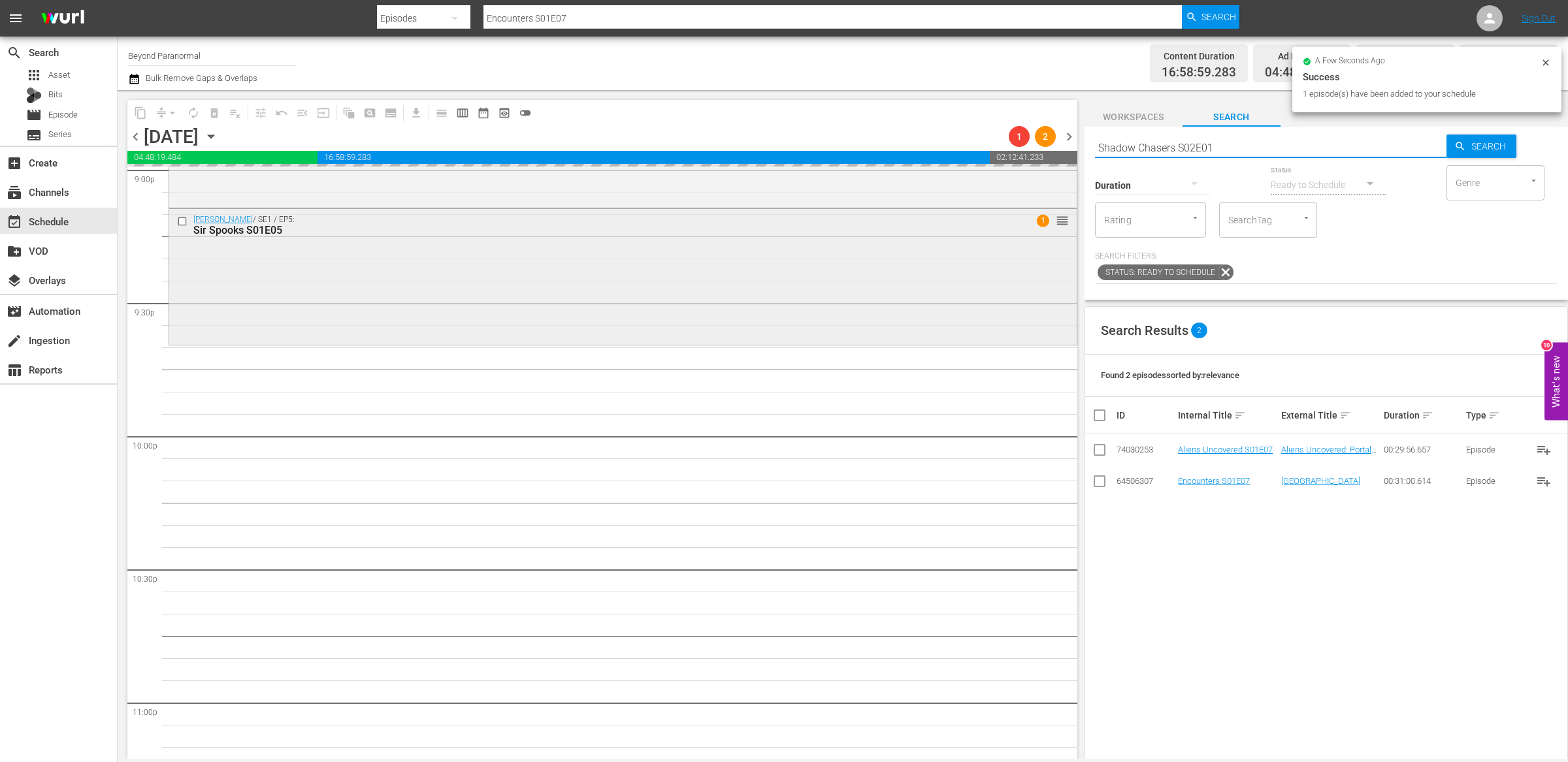
scroll to position [5593, 0]
type input "Shadow Chasers S02E01"
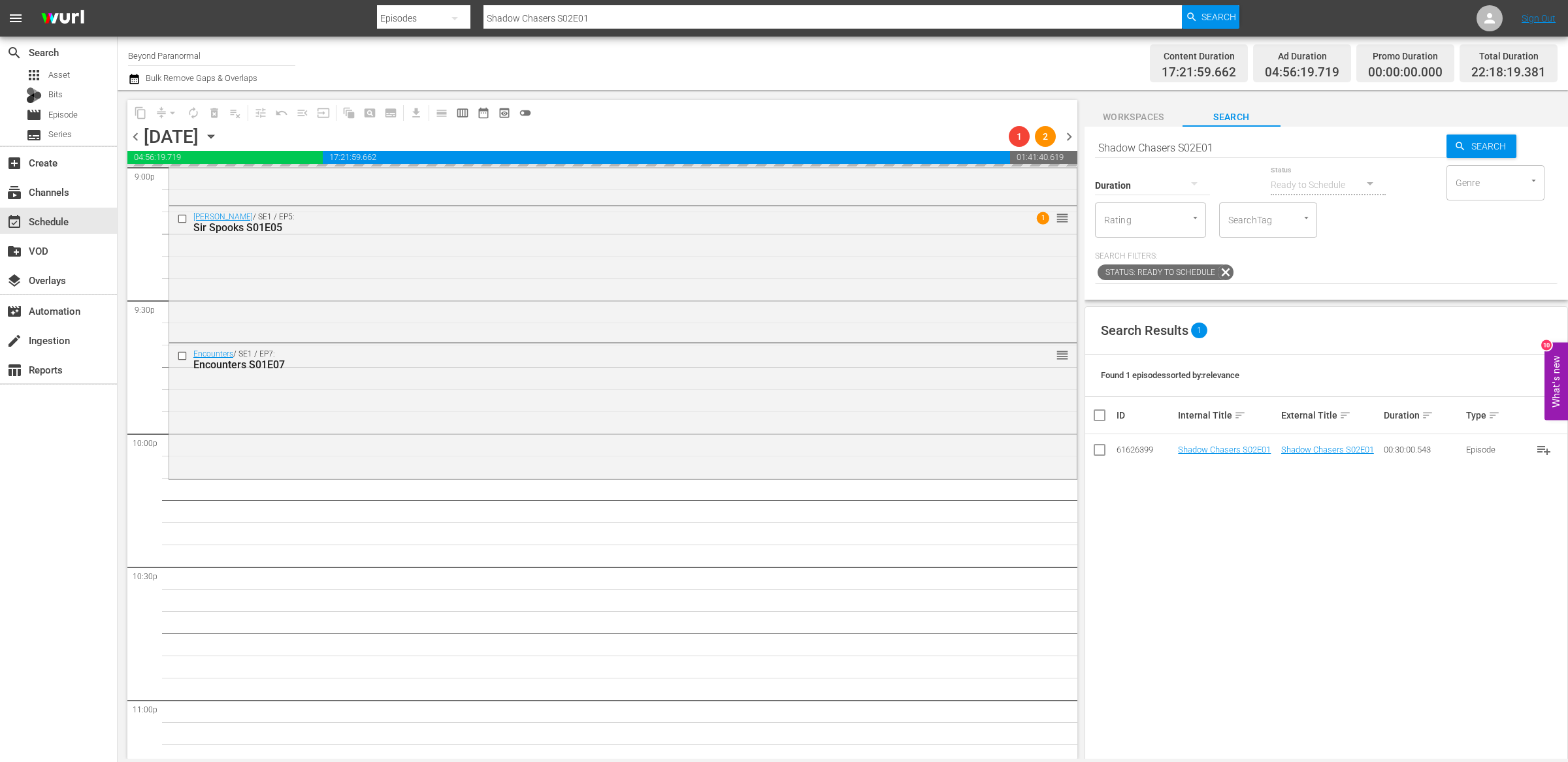
click at [1143, 147] on input "Shadow Chasers S02E01" at bounding box center [1270, 148] width 351 height 31
paste input "[US_STATE] Paranormal Case Files S01E32"
type input "[US_STATE] Paranormal Case Files S01E32"
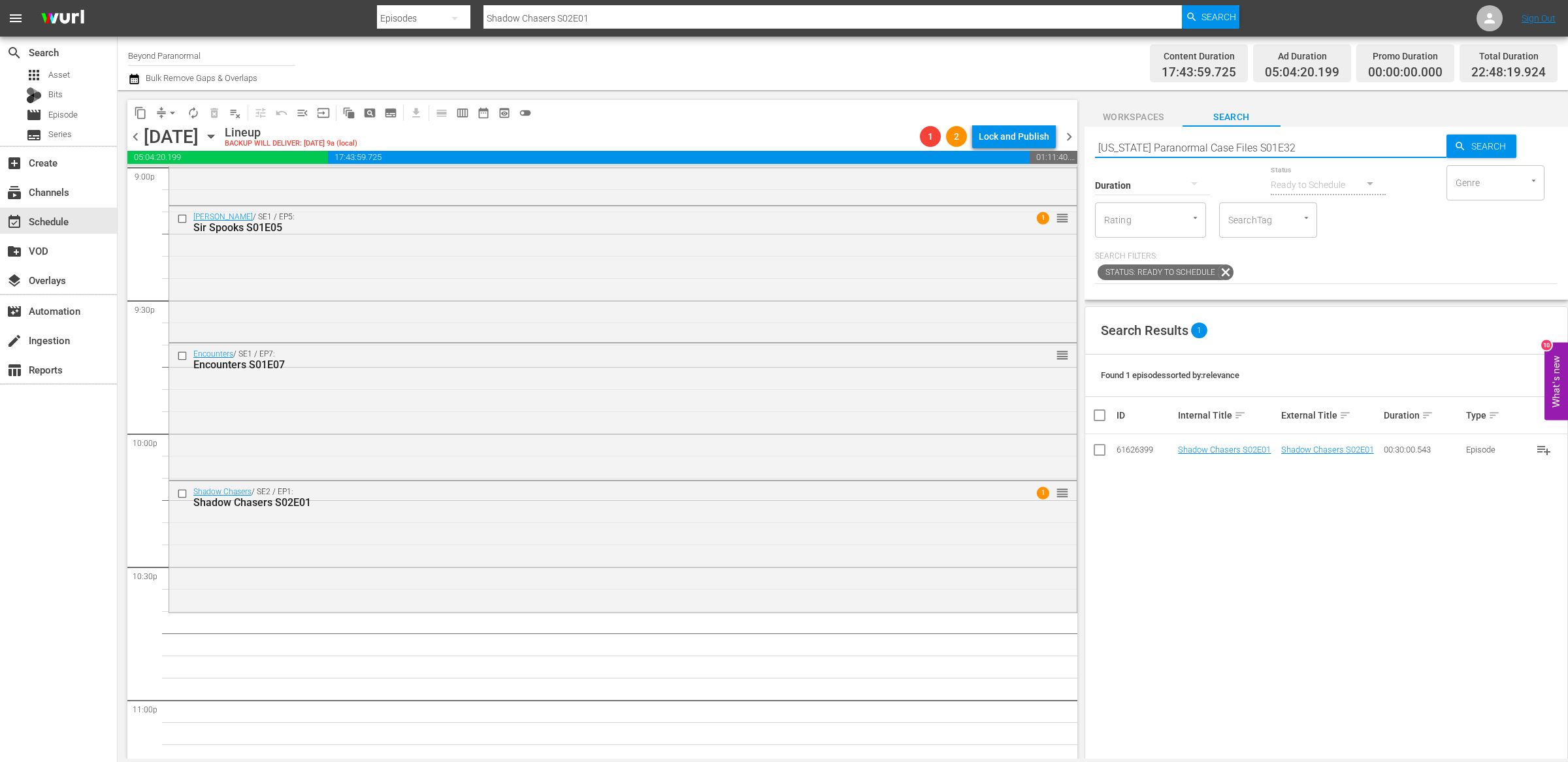
type input "[US_STATE] Paranormal Case Files S01E32"
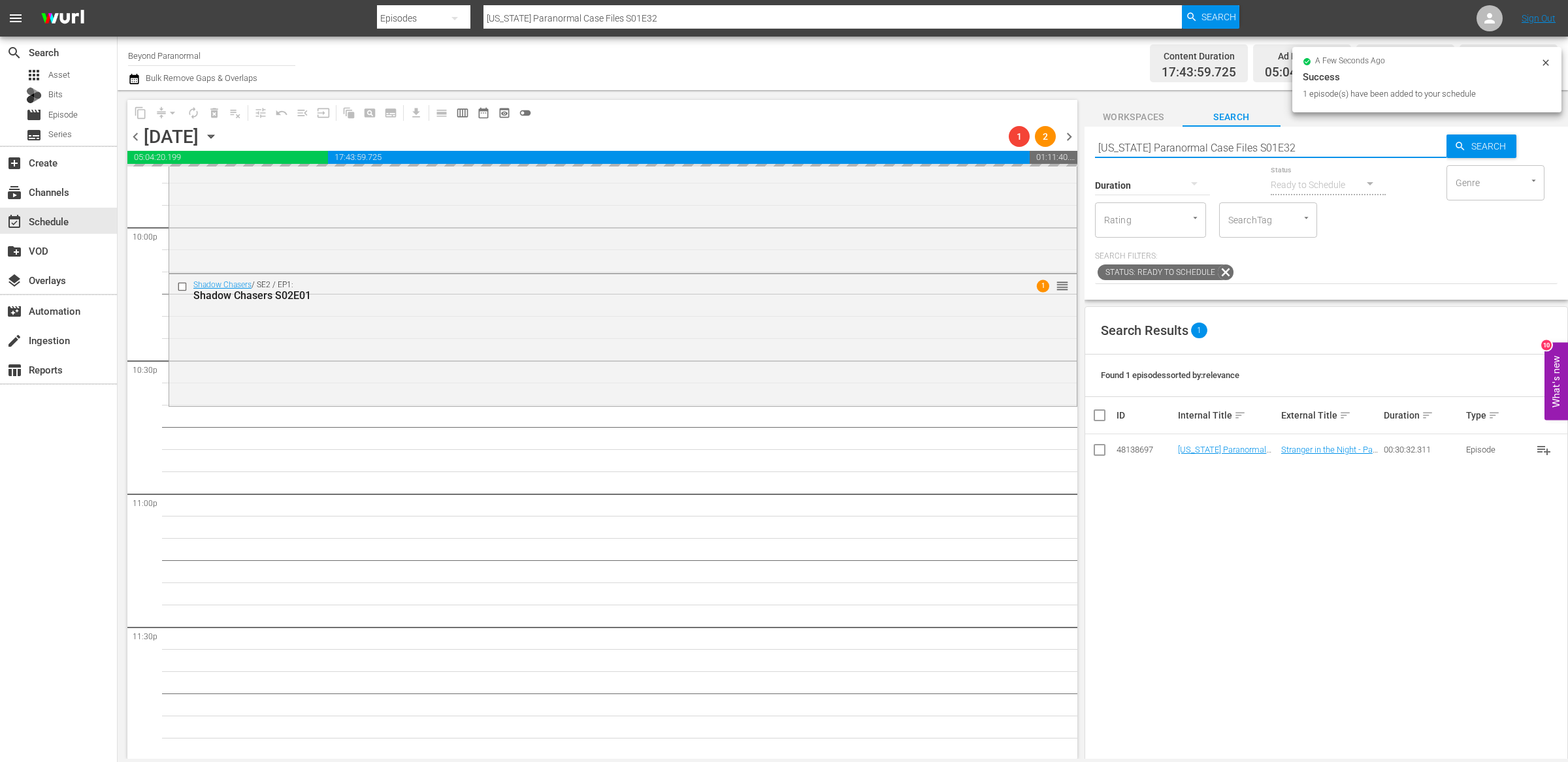
click at [1170, 146] on input "[US_STATE] Paranormal Case Files S01E32" at bounding box center [1270, 148] width 351 height 31
paste input "A Haunting S04E11"
type input "A Haunting S04E11"
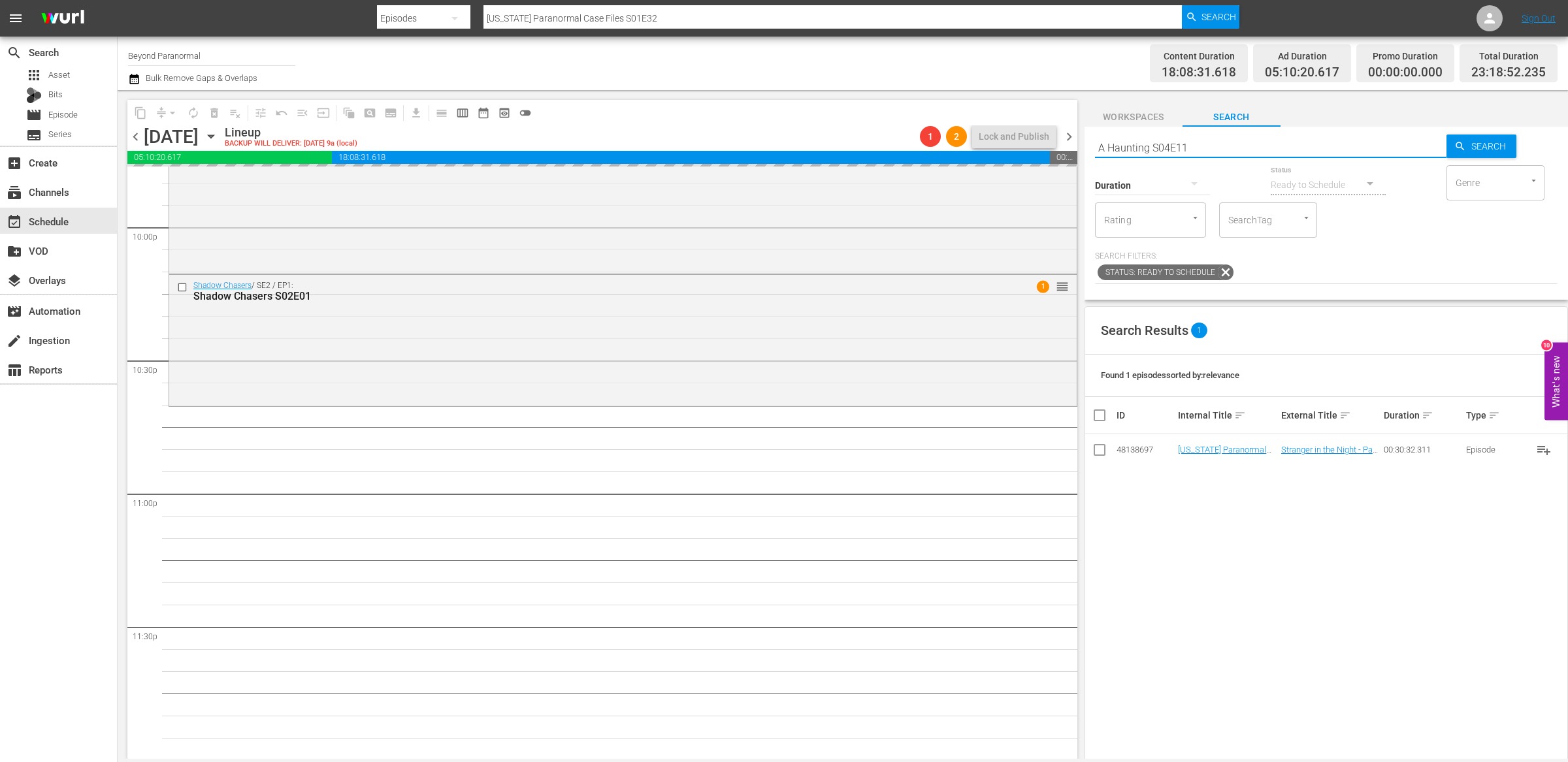
type input "A Haunting S04E11"
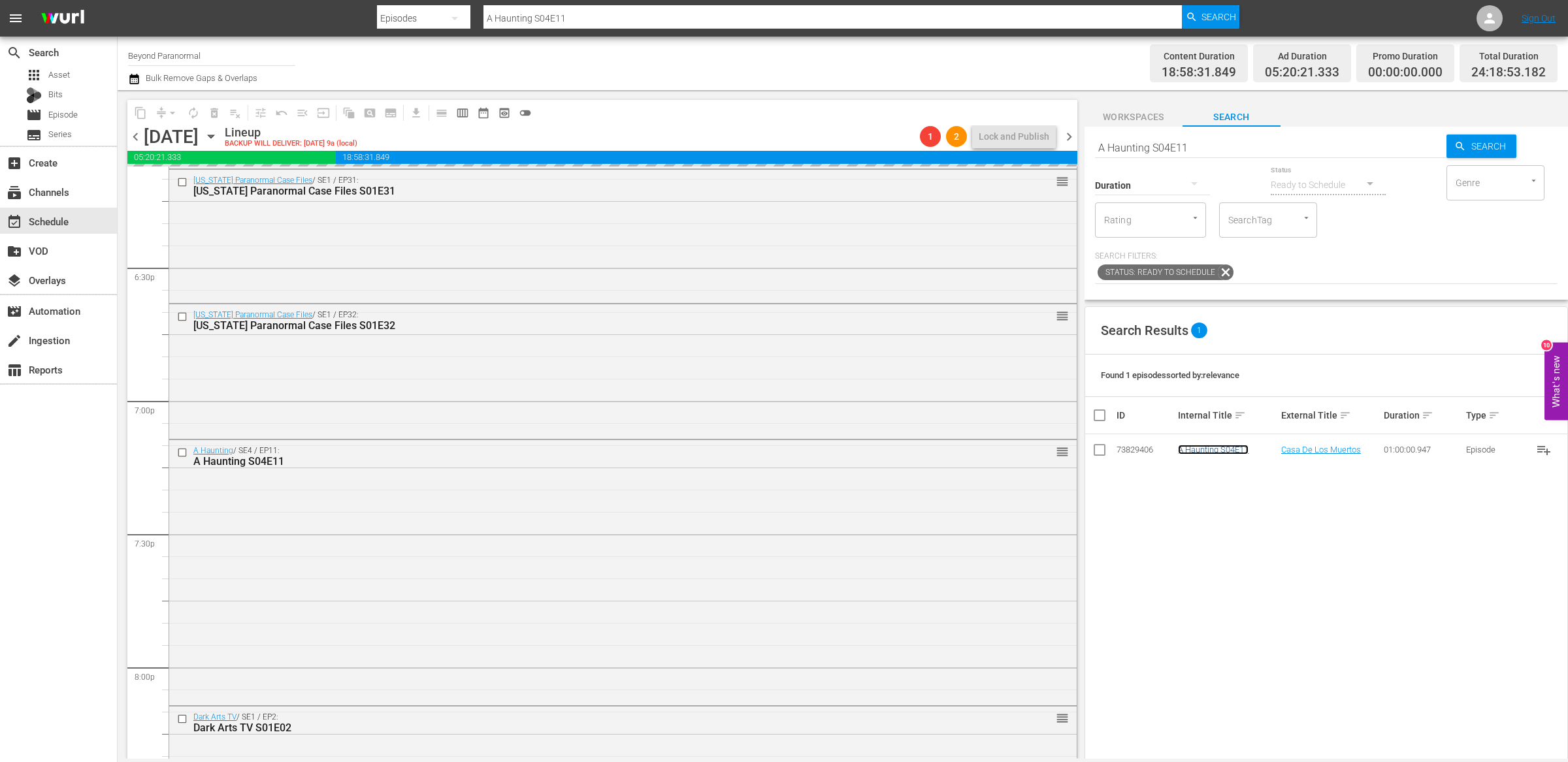
scroll to position [4714, 0]
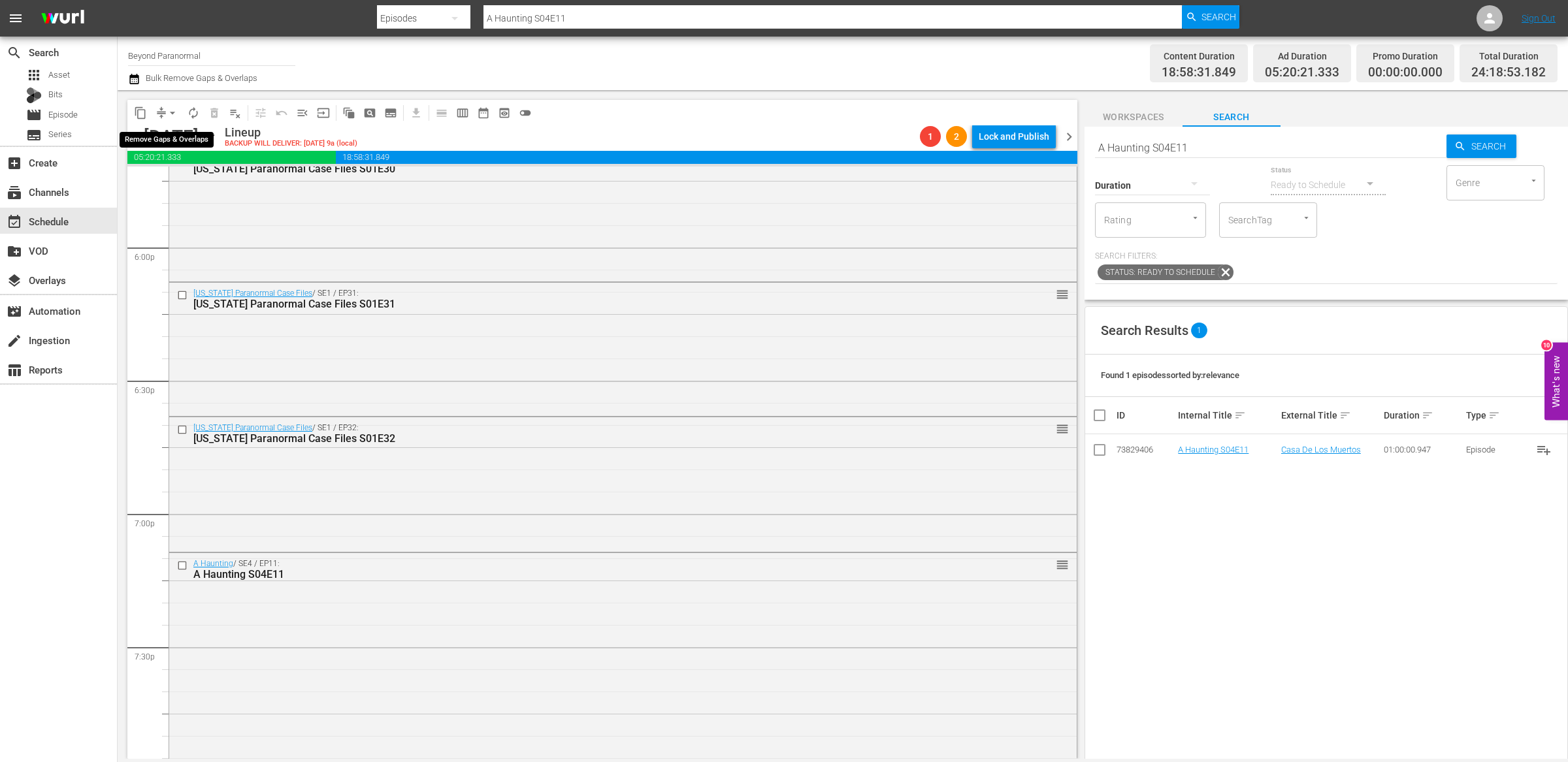
click at [167, 112] on span "arrow_drop_down" at bounding box center [172, 113] width 13 height 13
click at [175, 172] on li "Align to End of Previous Day" at bounding box center [173, 182] width 137 height 21
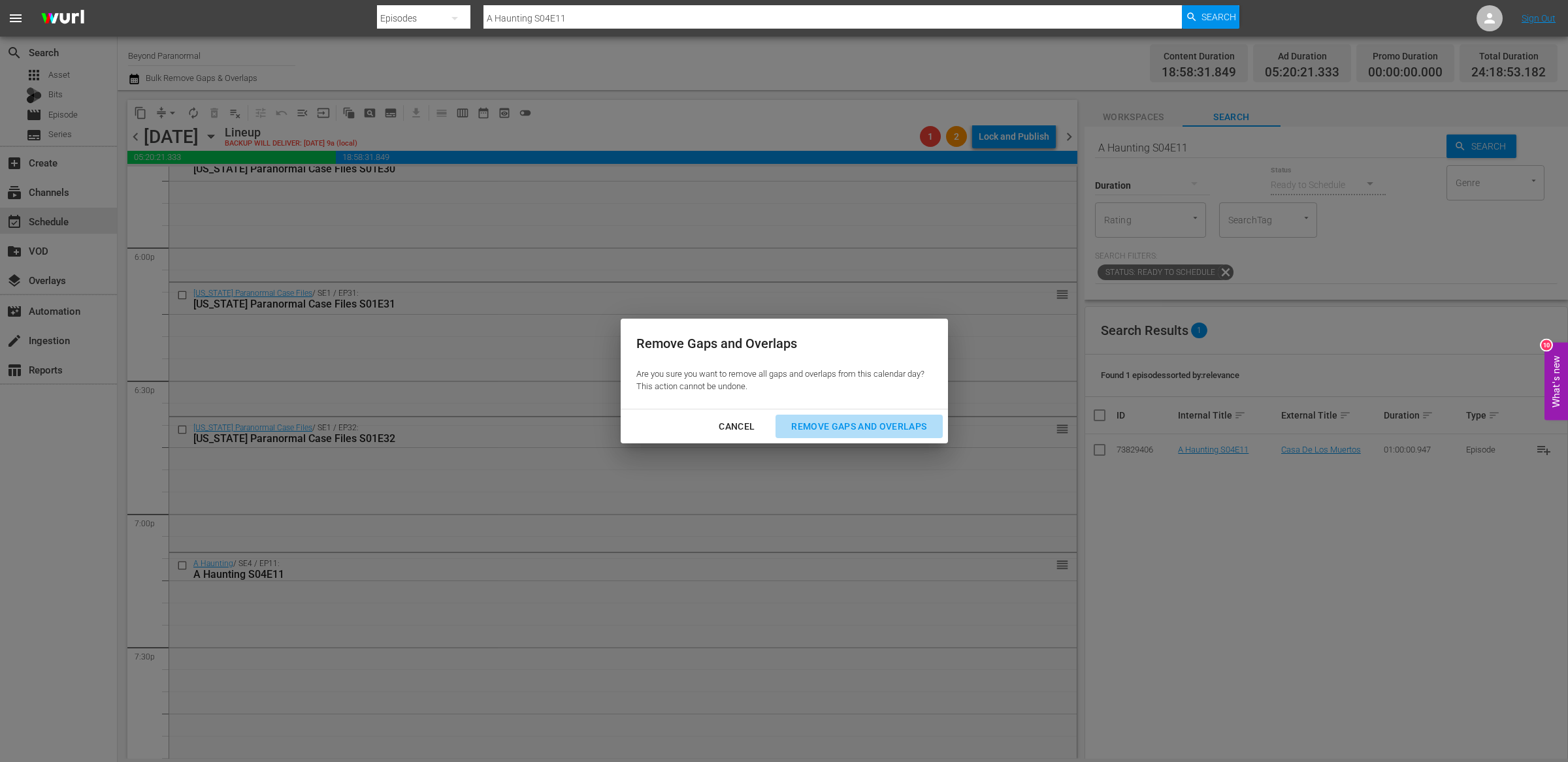
click at [861, 421] on div "Remove Gaps and Overlaps" at bounding box center [858, 426] width 156 height 16
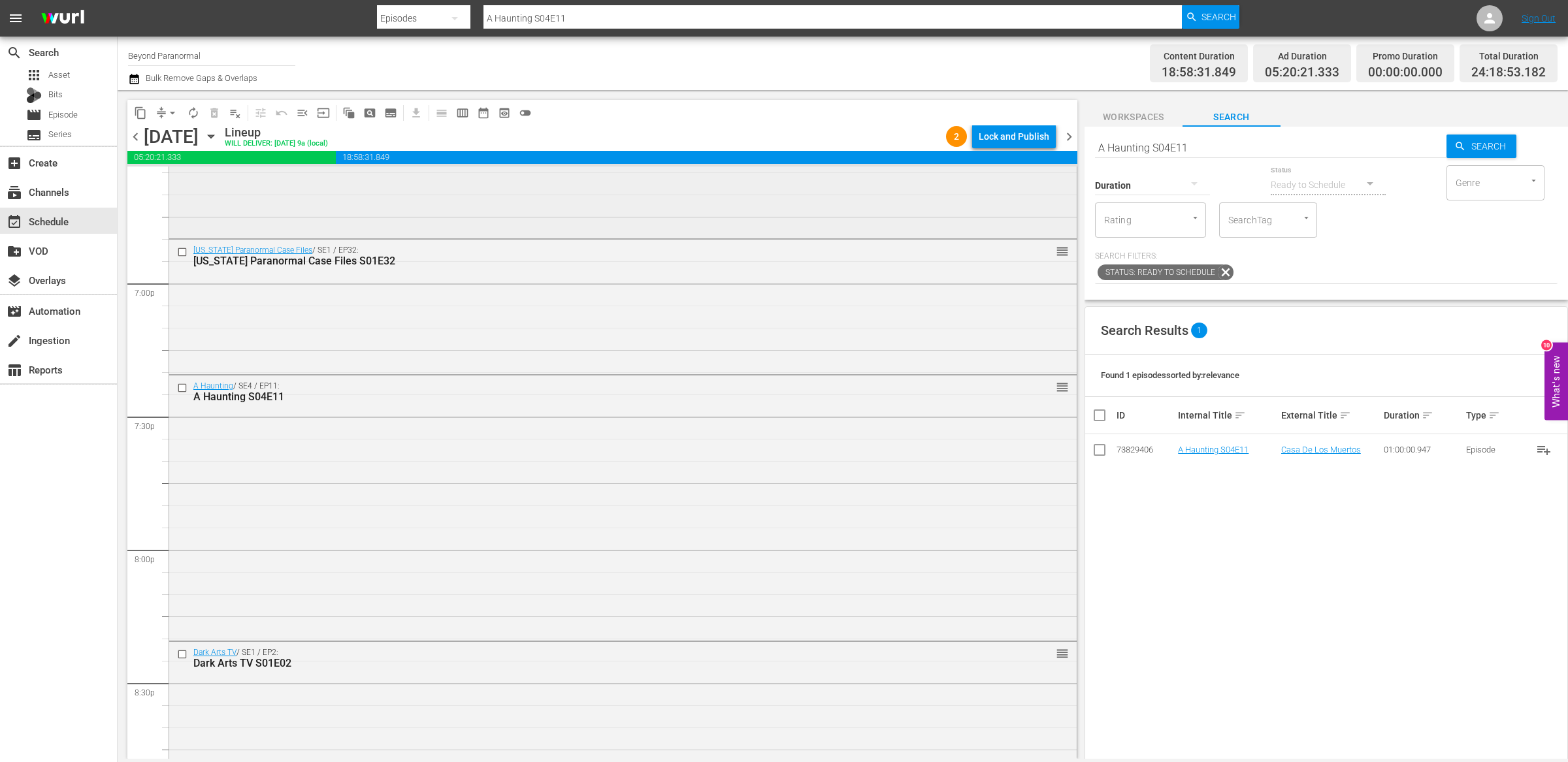
scroll to position [4753, 0]
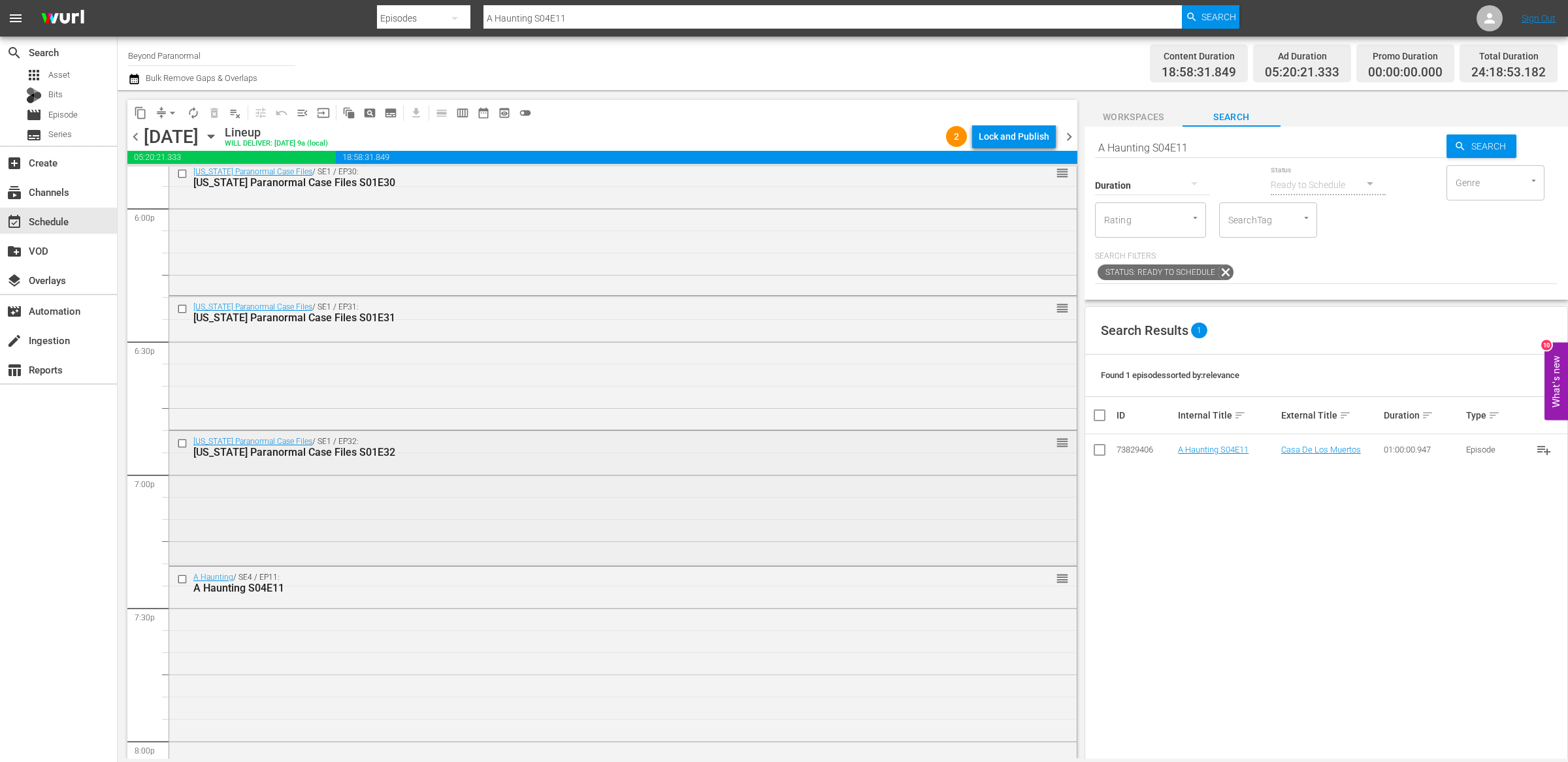
click at [497, 496] on div "Virginia Paranormal Case Files / SE1 / EP32: Virginia Paranormal Case Files S01…" at bounding box center [622, 497] width 908 height 132
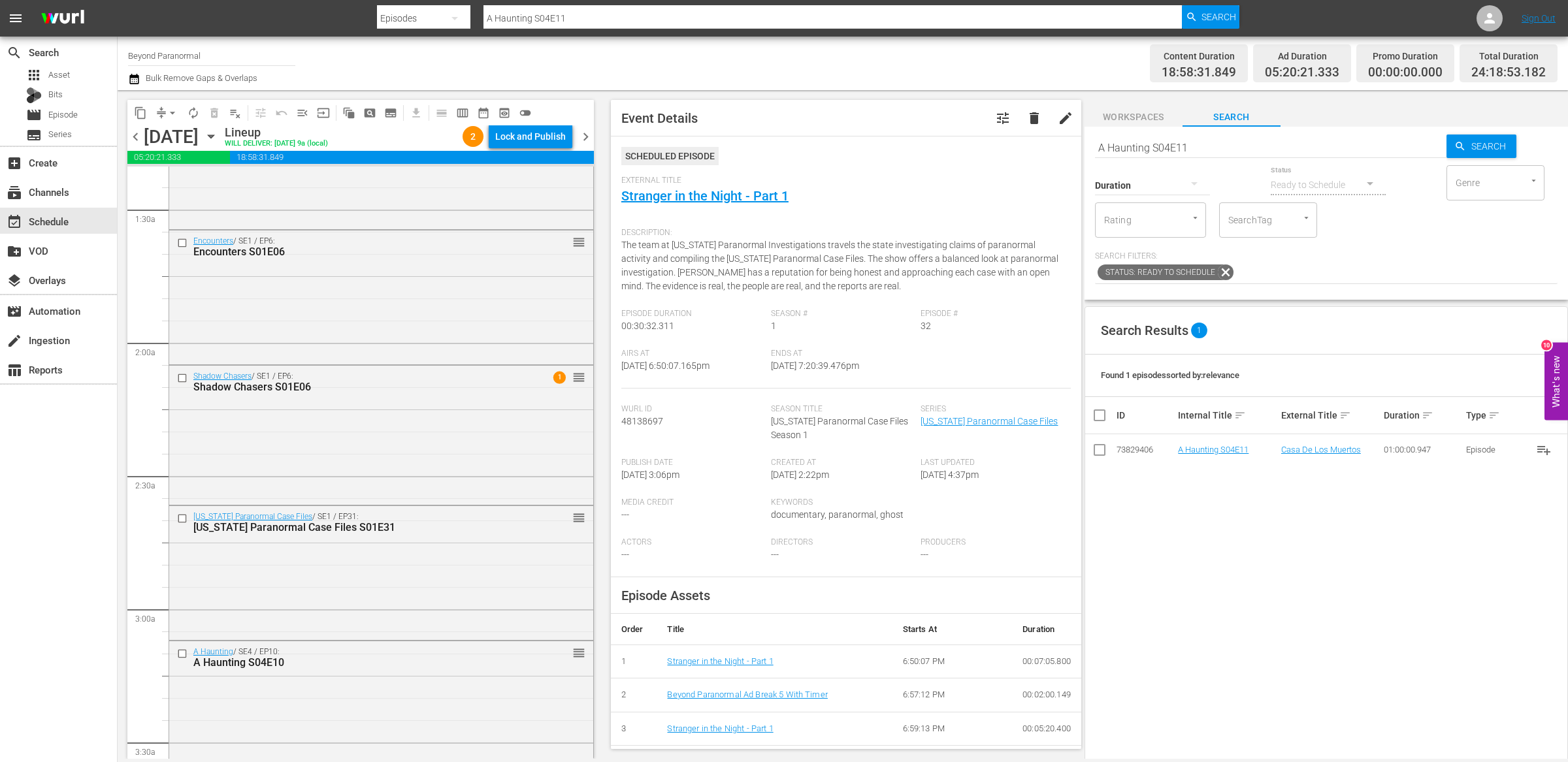
scroll to position [357, 0]
click at [183, 518] on input "checkbox" at bounding box center [183, 518] width 14 height 11
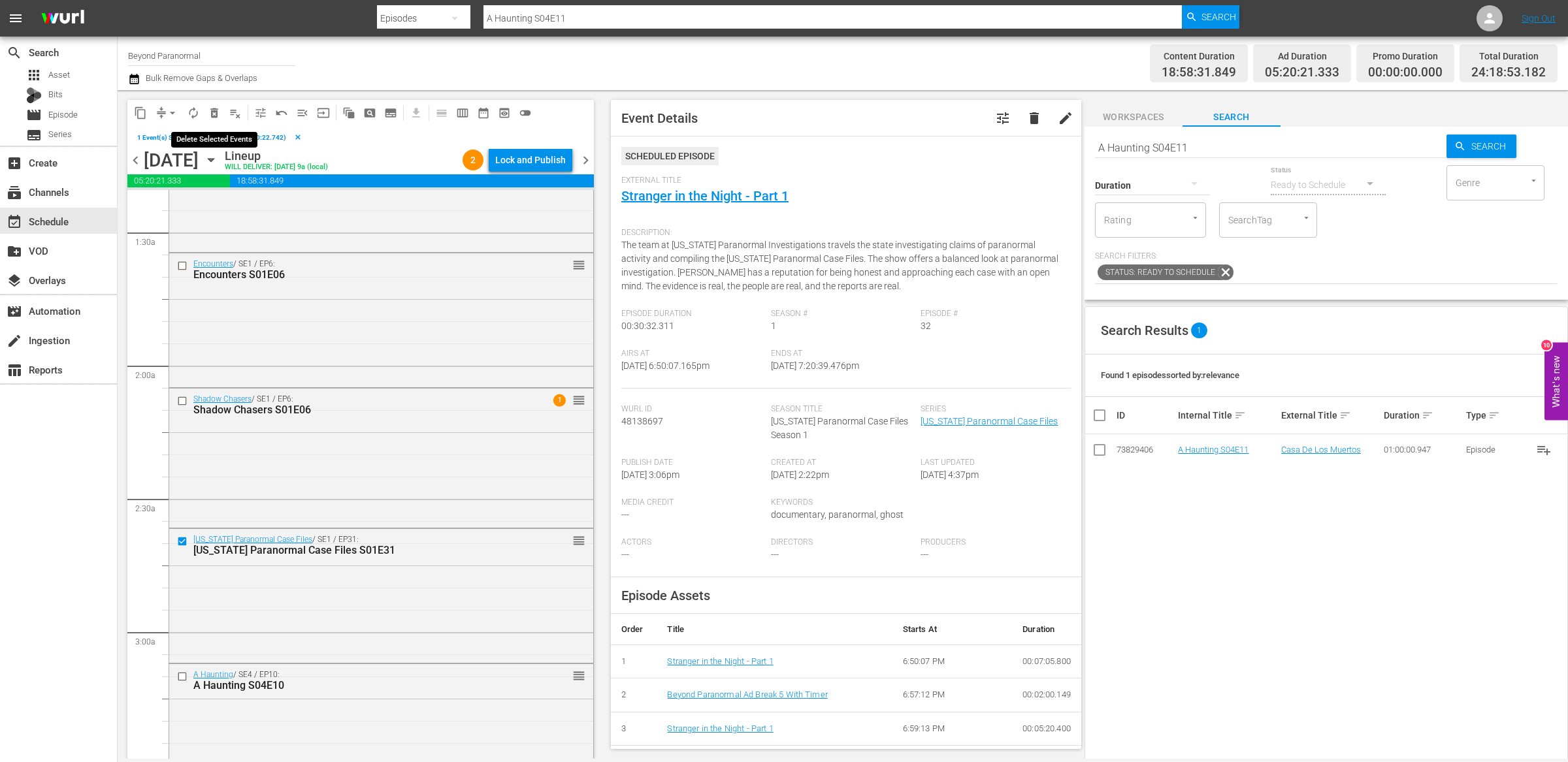
click at [215, 110] on span "delete_forever_outlined" at bounding box center [214, 113] width 13 height 13
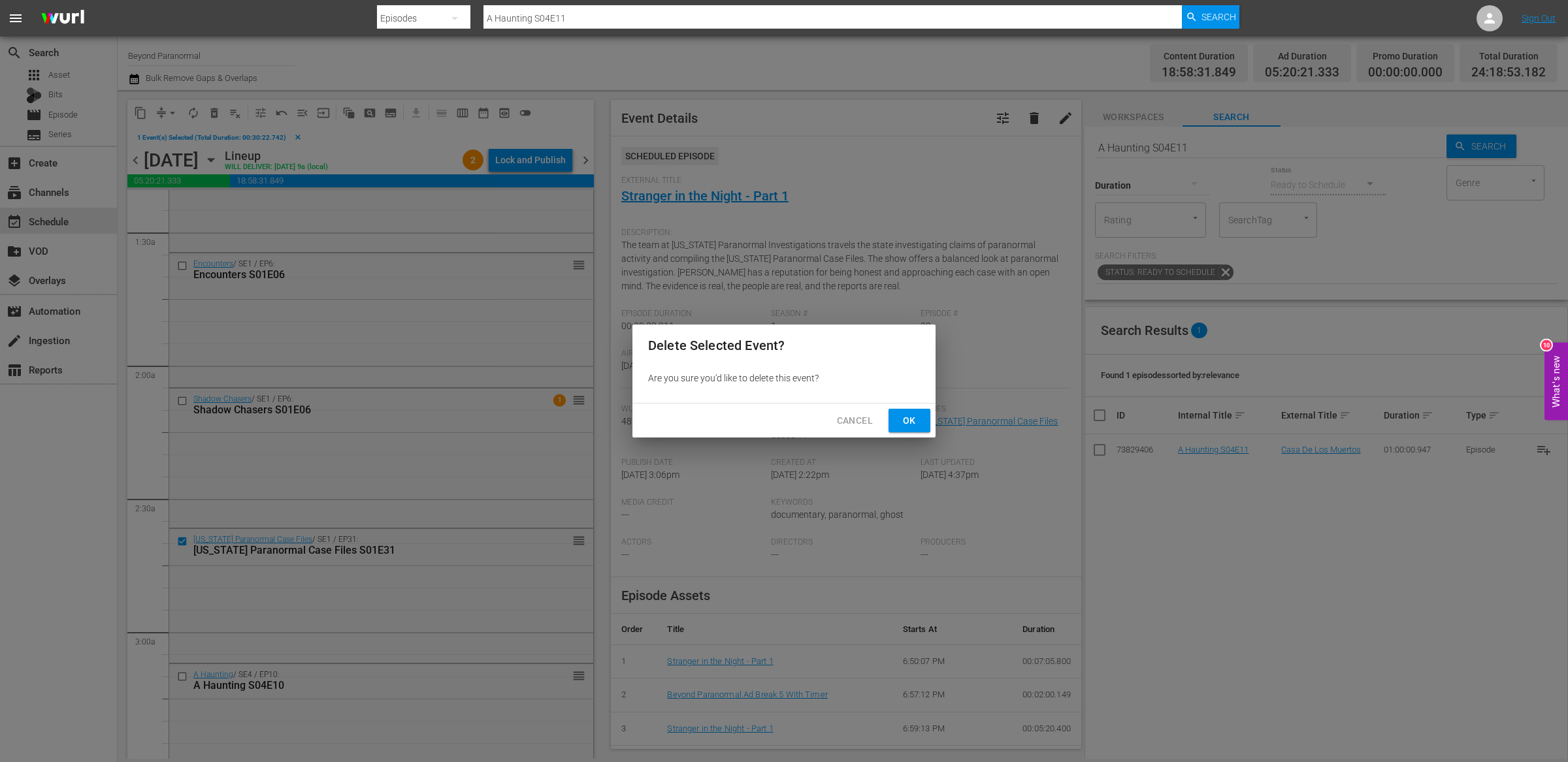
click at [919, 423] on span "Ok" at bounding box center [909, 421] width 21 height 16
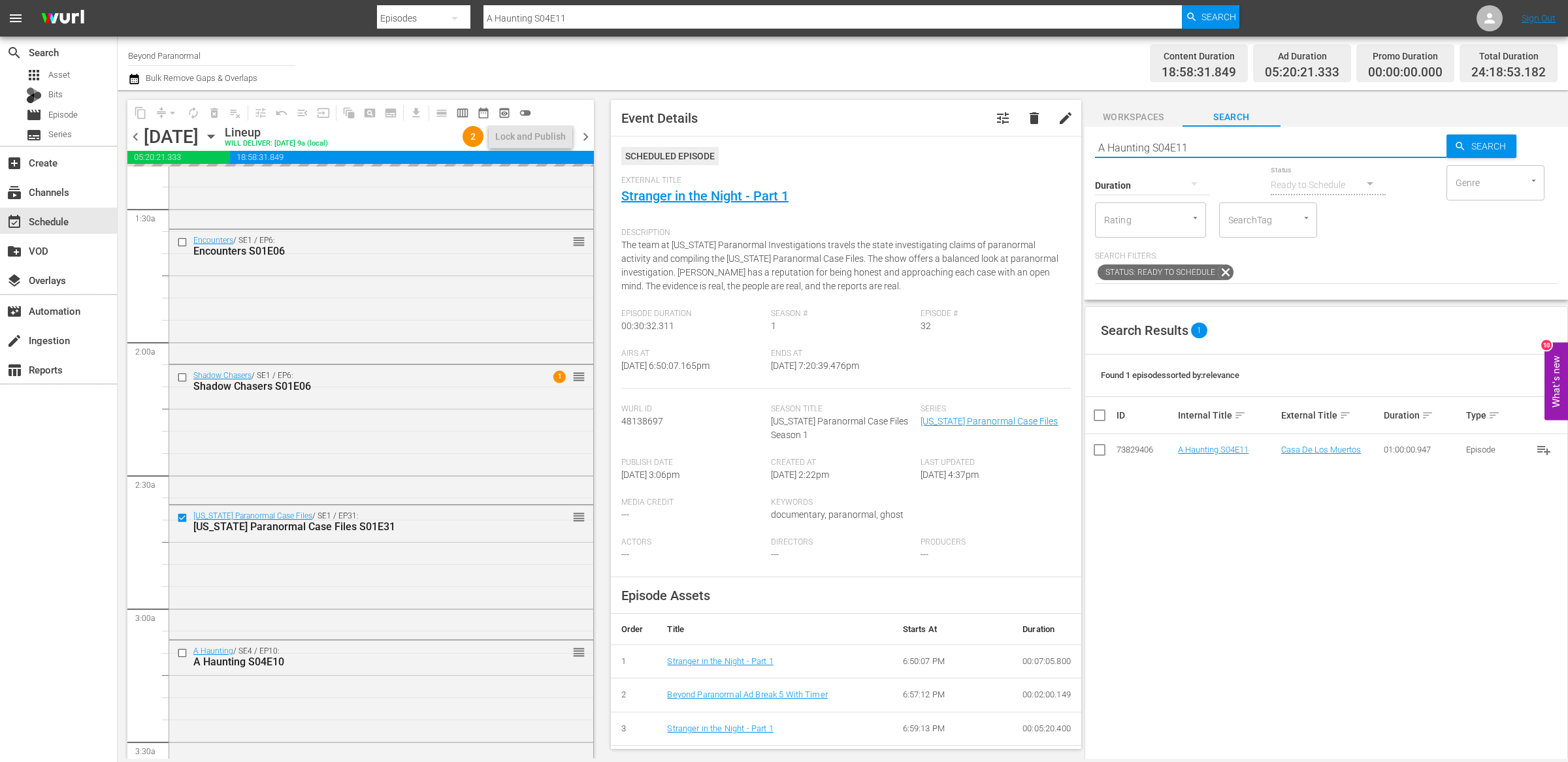
click at [1164, 152] on input "A Haunting S04E11" at bounding box center [1270, 148] width 351 height 31
click at [1164, 151] on input "A Haunting S04E11" at bounding box center [1270, 148] width 351 height 31
type input "unveiled"
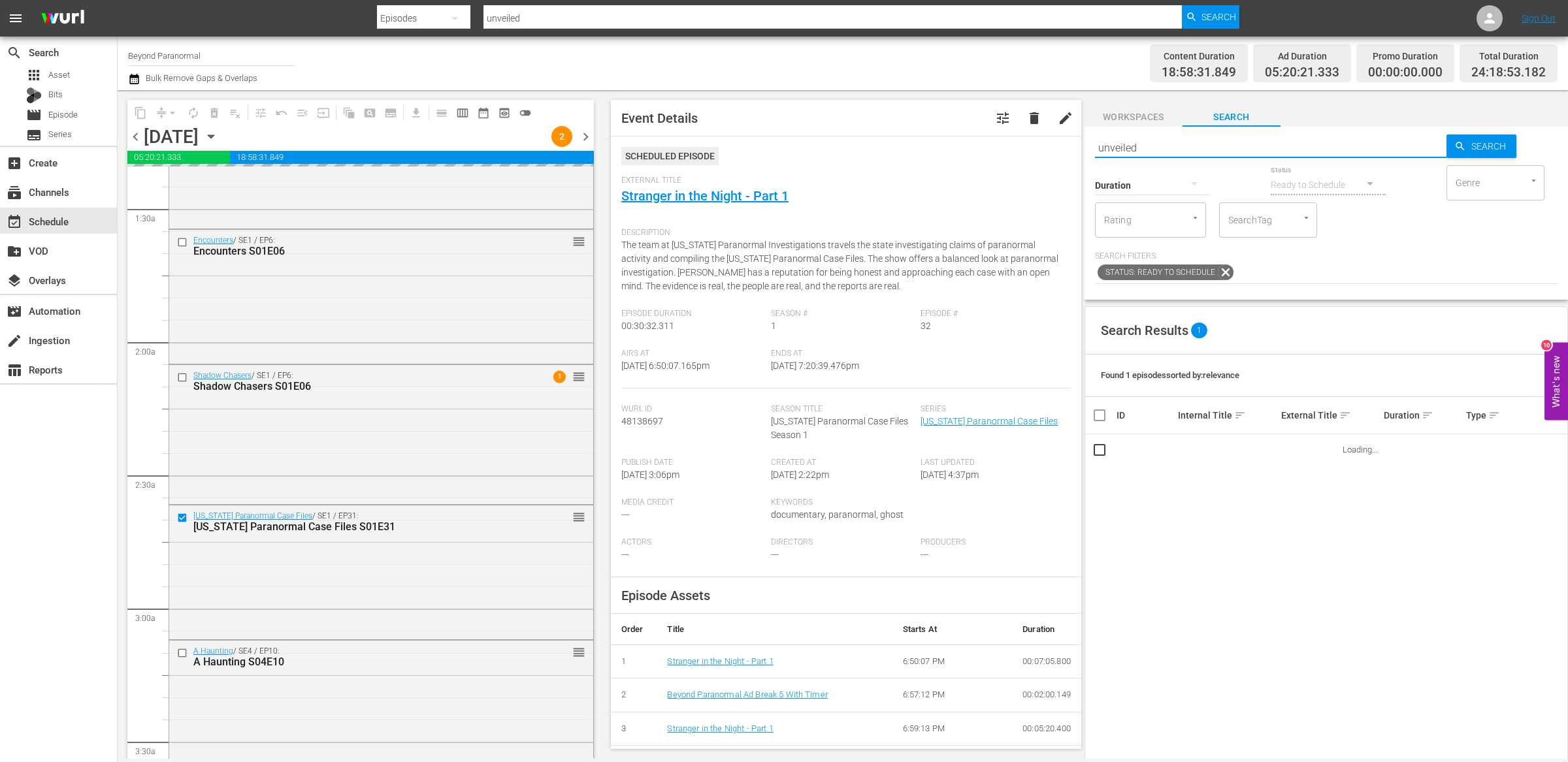
type input "unveiled"
click at [1193, 186] on icon "button" at bounding box center [1194, 183] width 15 height 15
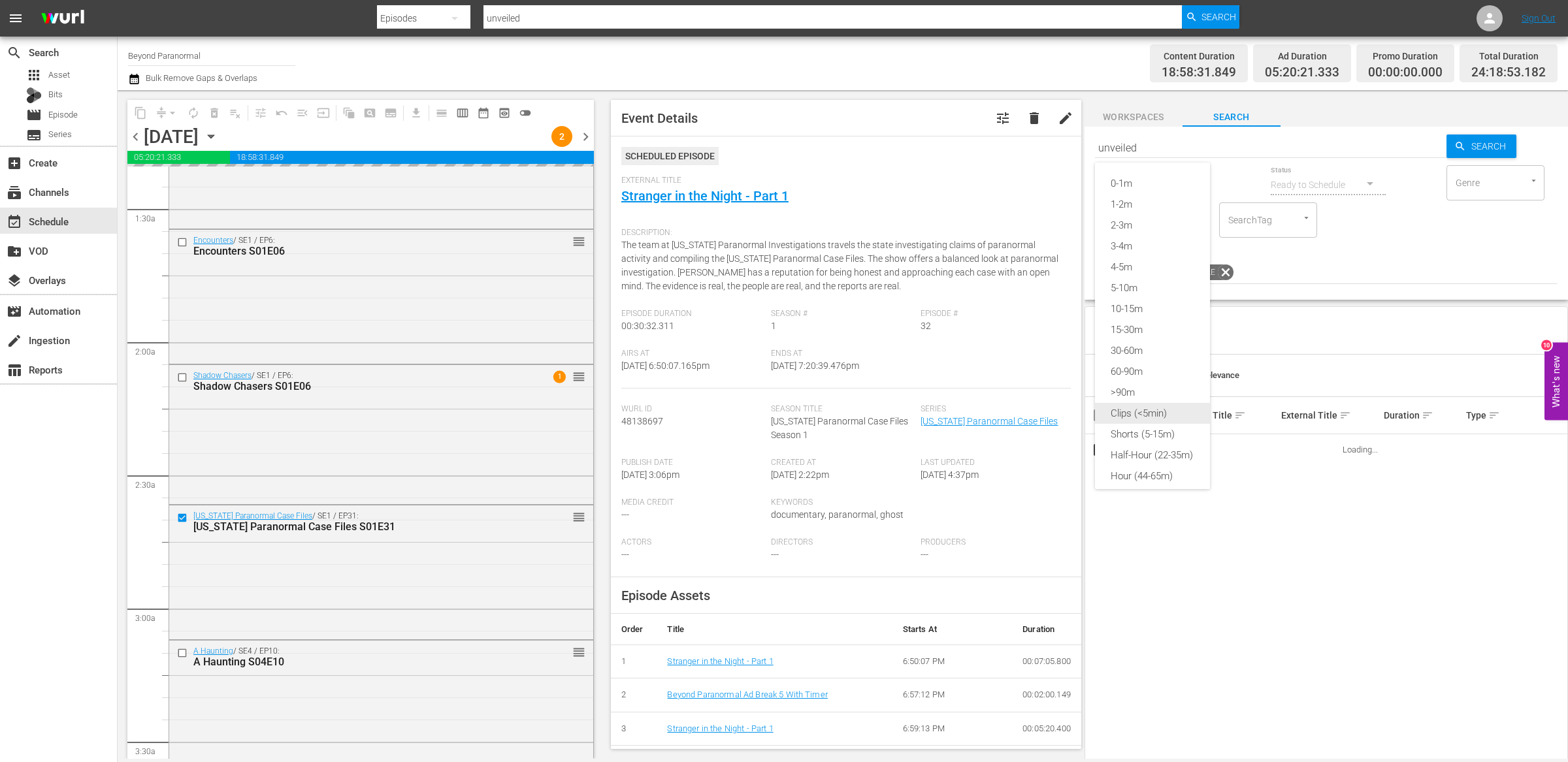
click at [1149, 429] on div "Shorts (5-15m)" at bounding box center [1152, 434] width 115 height 21
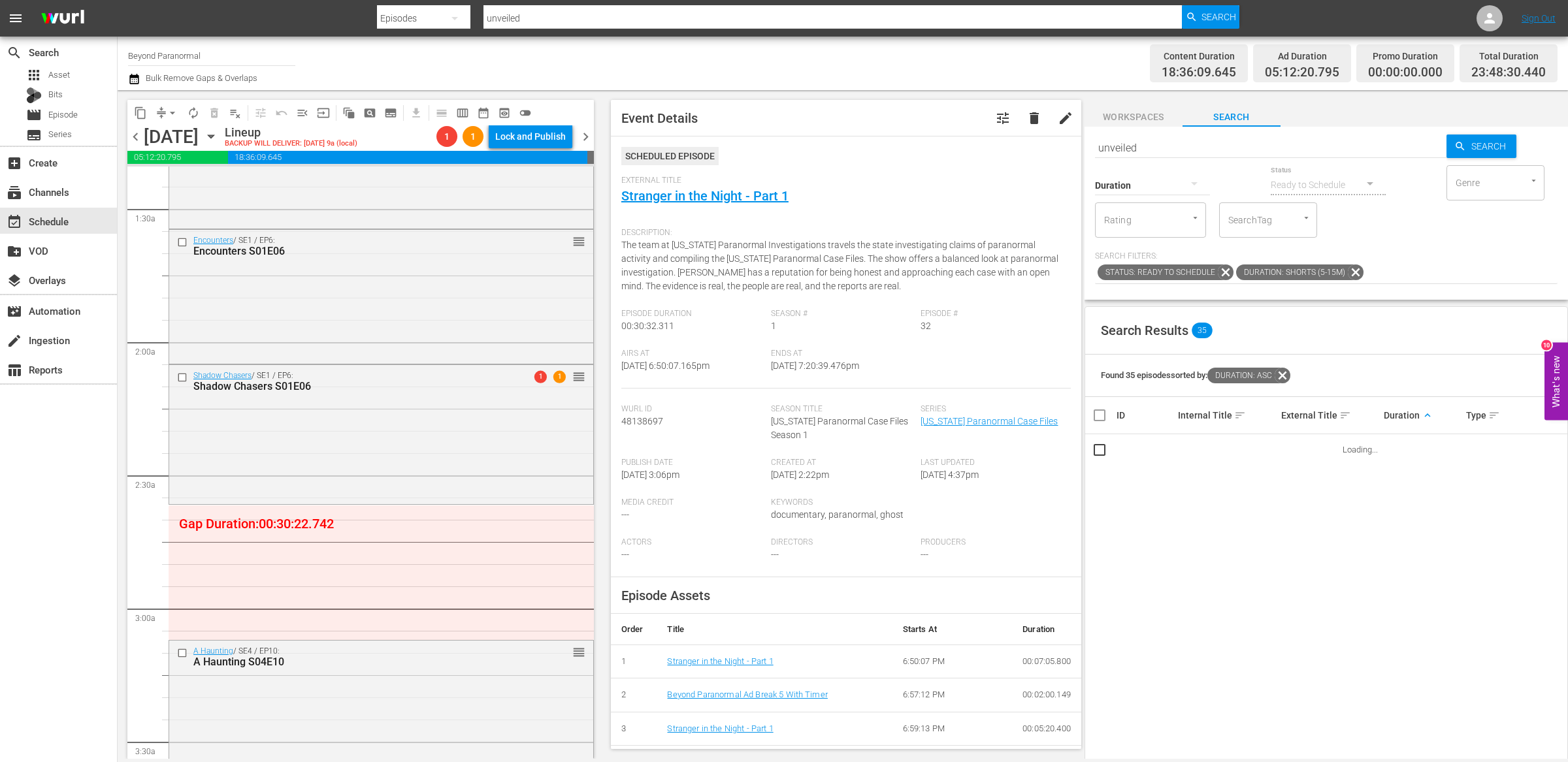
click at [1421, 417] on span "keyboard_arrow_up" at bounding box center [1427, 415] width 11 height 11
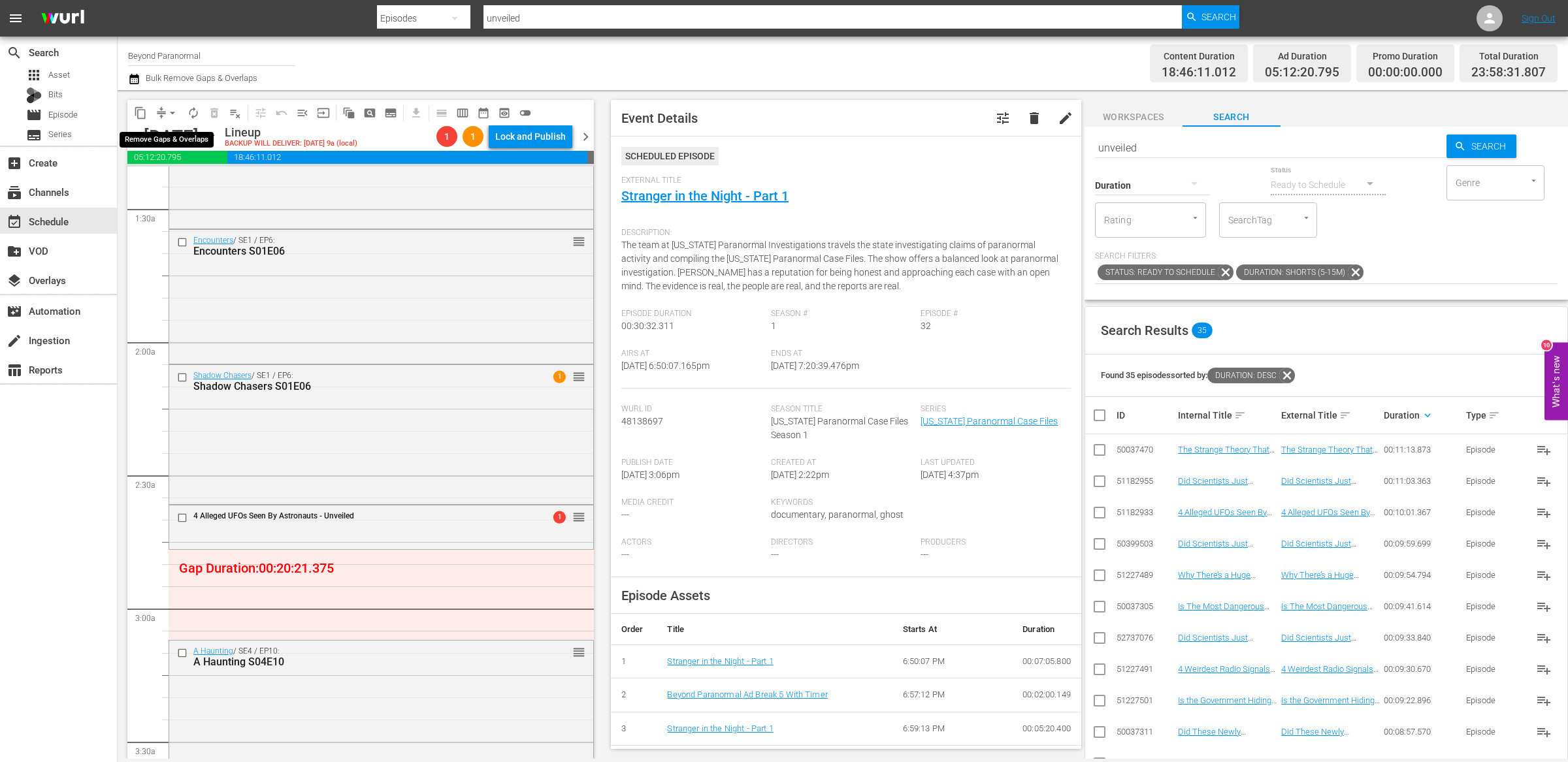
click at [167, 113] on span "arrow_drop_down" at bounding box center [172, 113] width 13 height 13
click at [197, 179] on li "Align to End of Previous Day" at bounding box center [173, 182] width 137 height 21
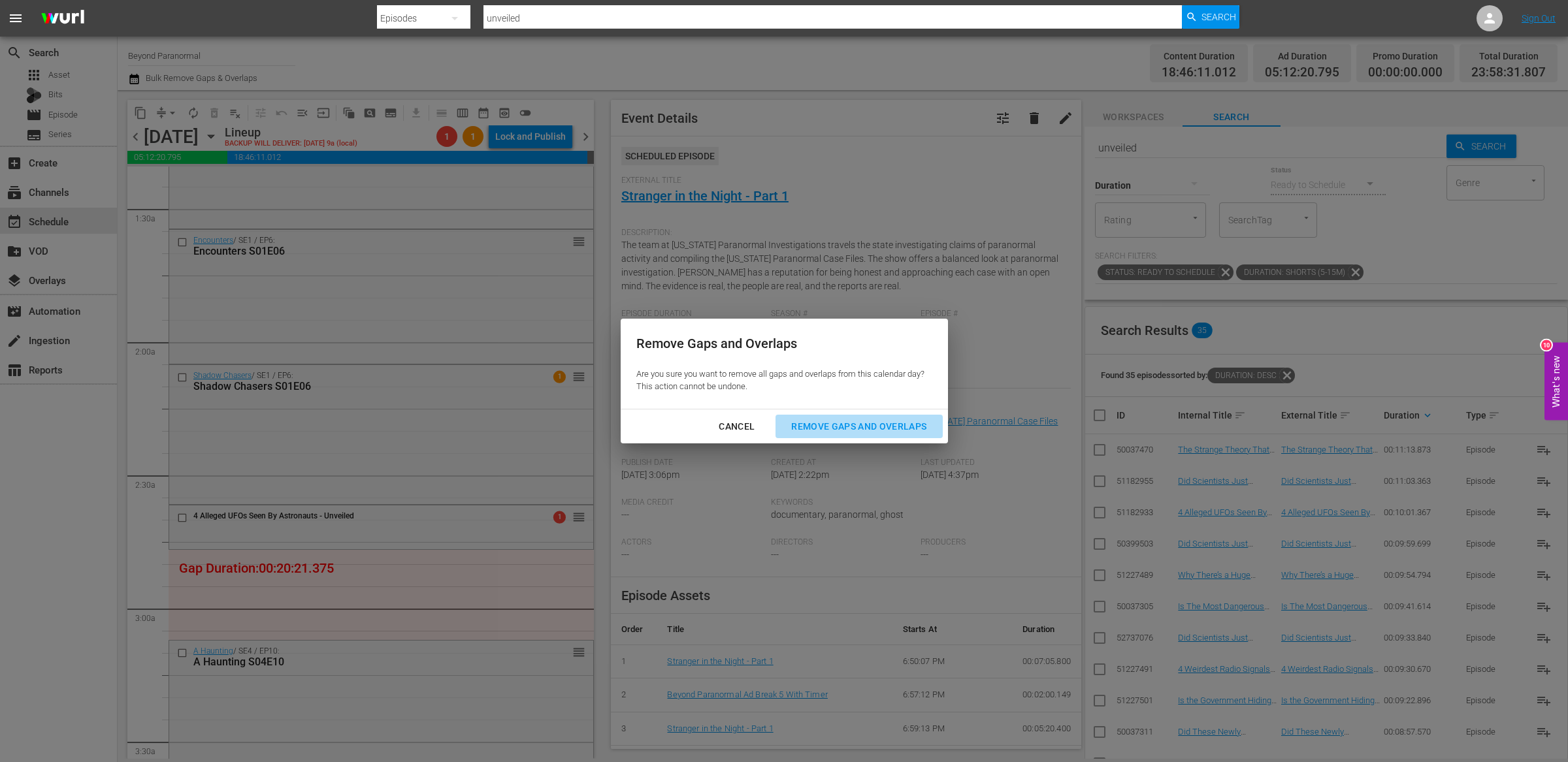
click at [828, 420] on div "Remove Gaps and Overlaps" at bounding box center [858, 426] width 156 height 16
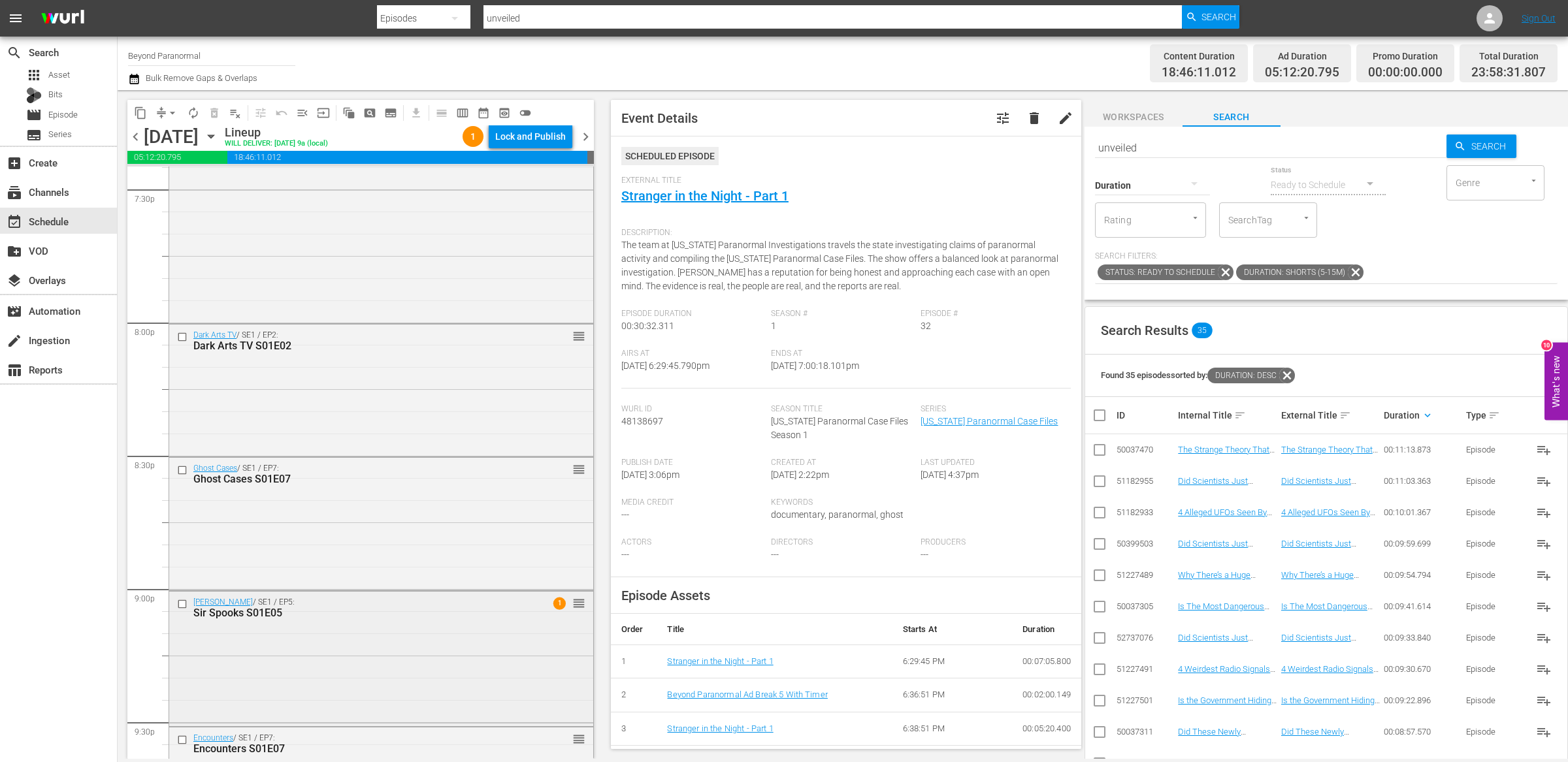
scroll to position [5153, 0]
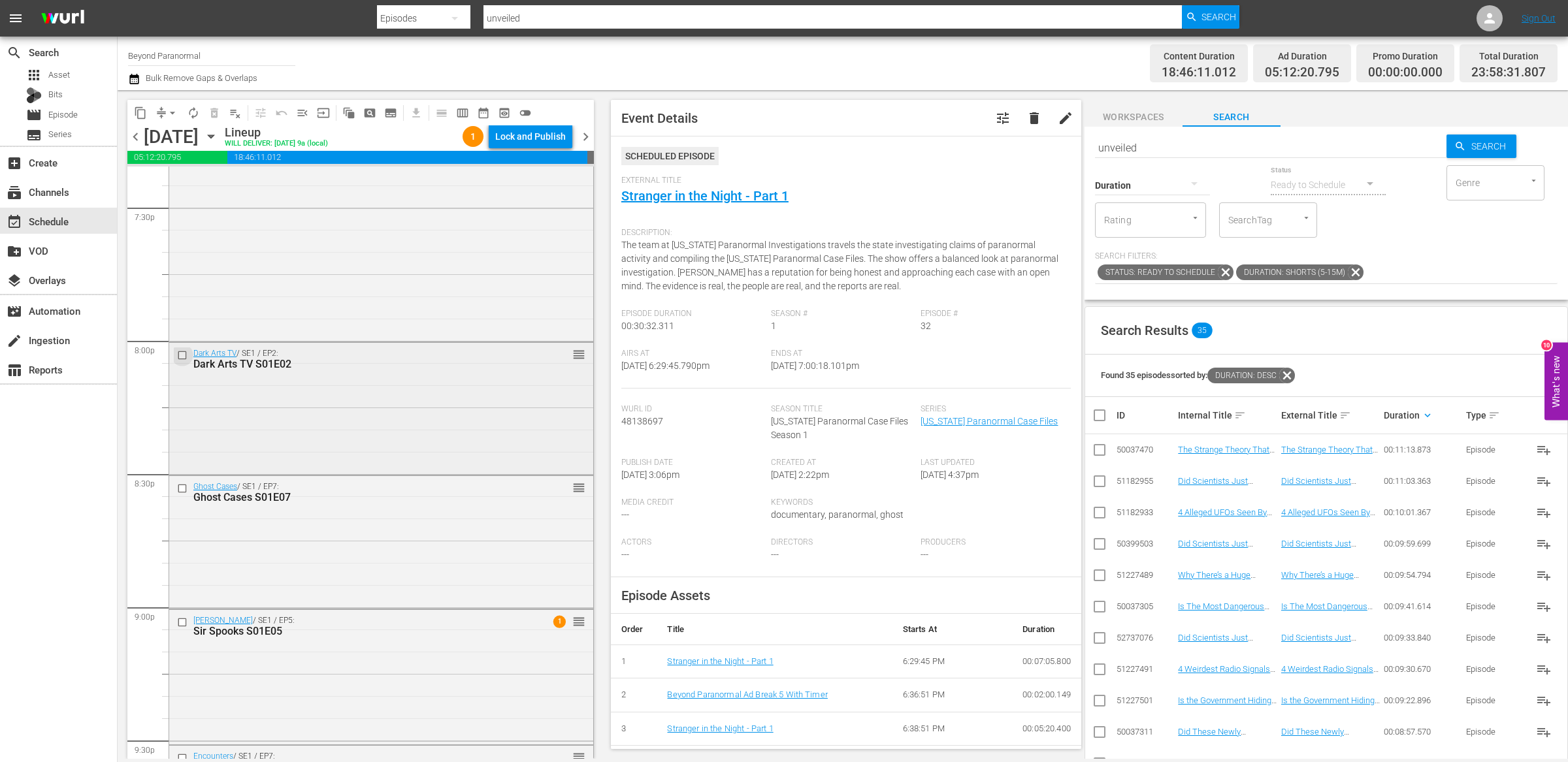
click at [182, 350] on input "checkbox" at bounding box center [183, 355] width 14 height 11
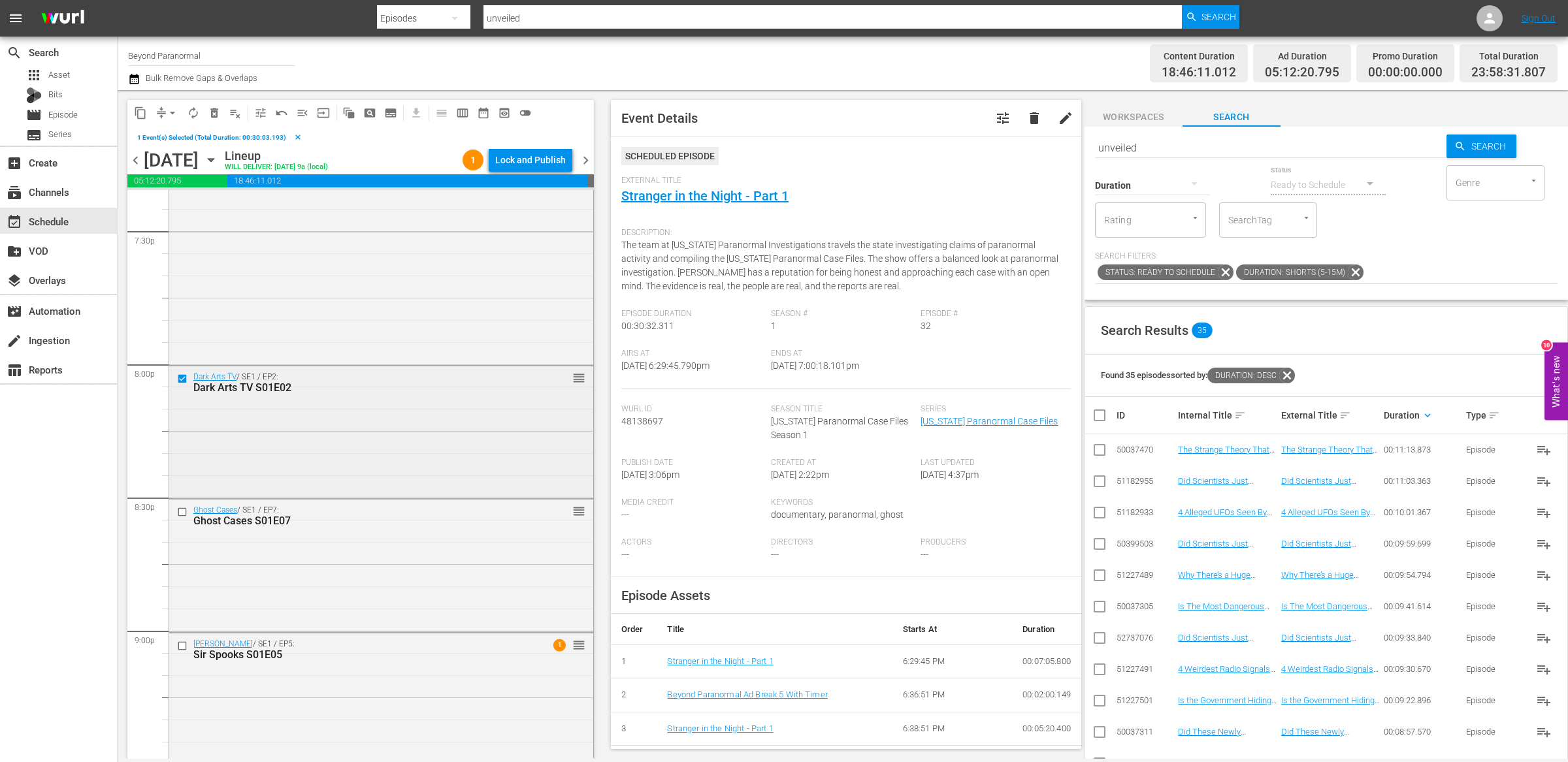
click at [183, 489] on div "Dark Arts TV / SE1 / EP2: Dark Arts TV S01E02 reorder" at bounding box center [381, 430] width 424 height 130
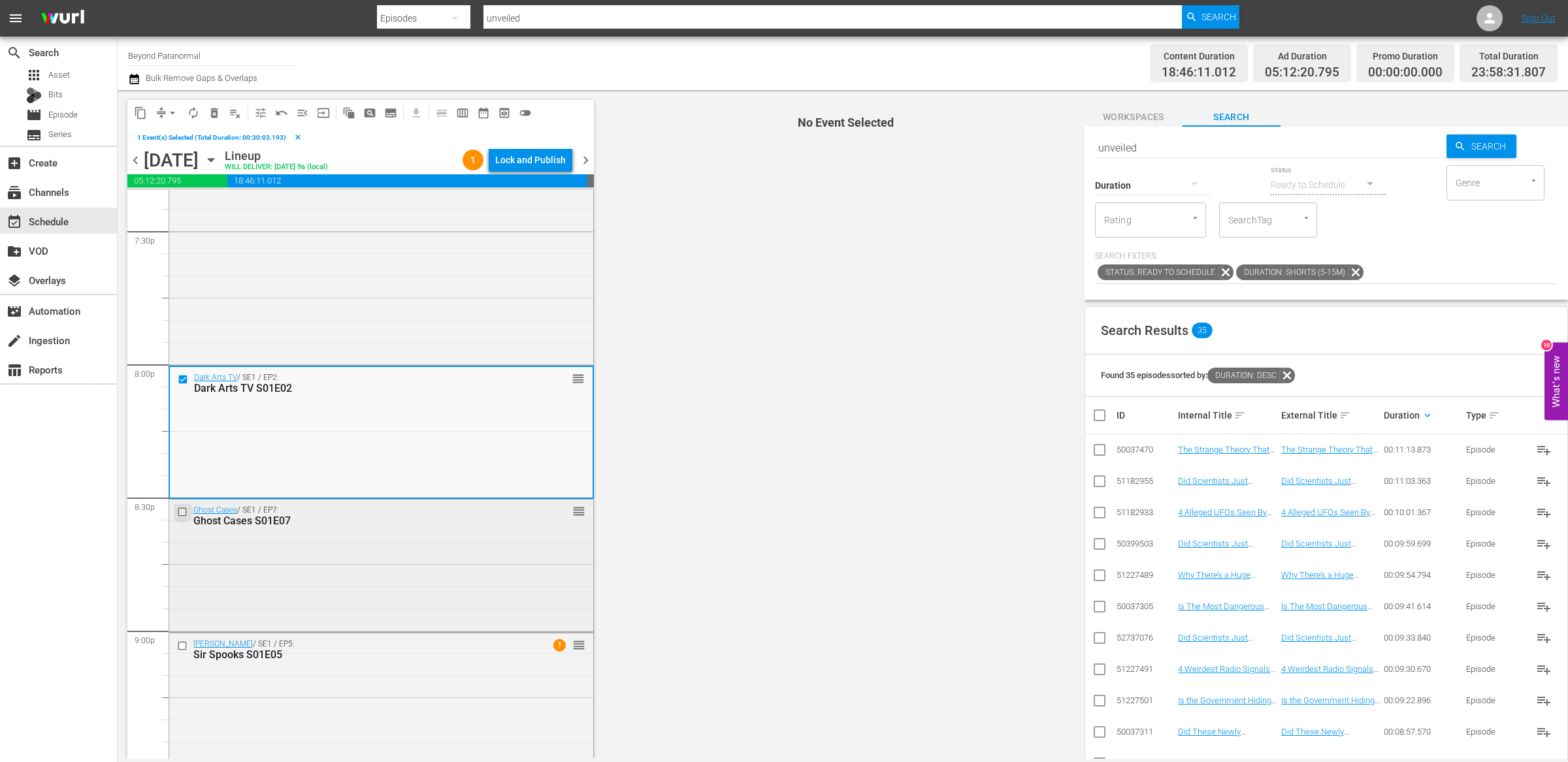
click at [182, 513] on input "checkbox" at bounding box center [183, 512] width 14 height 11
click at [183, 646] on input "checkbox" at bounding box center [183, 645] width 14 height 11
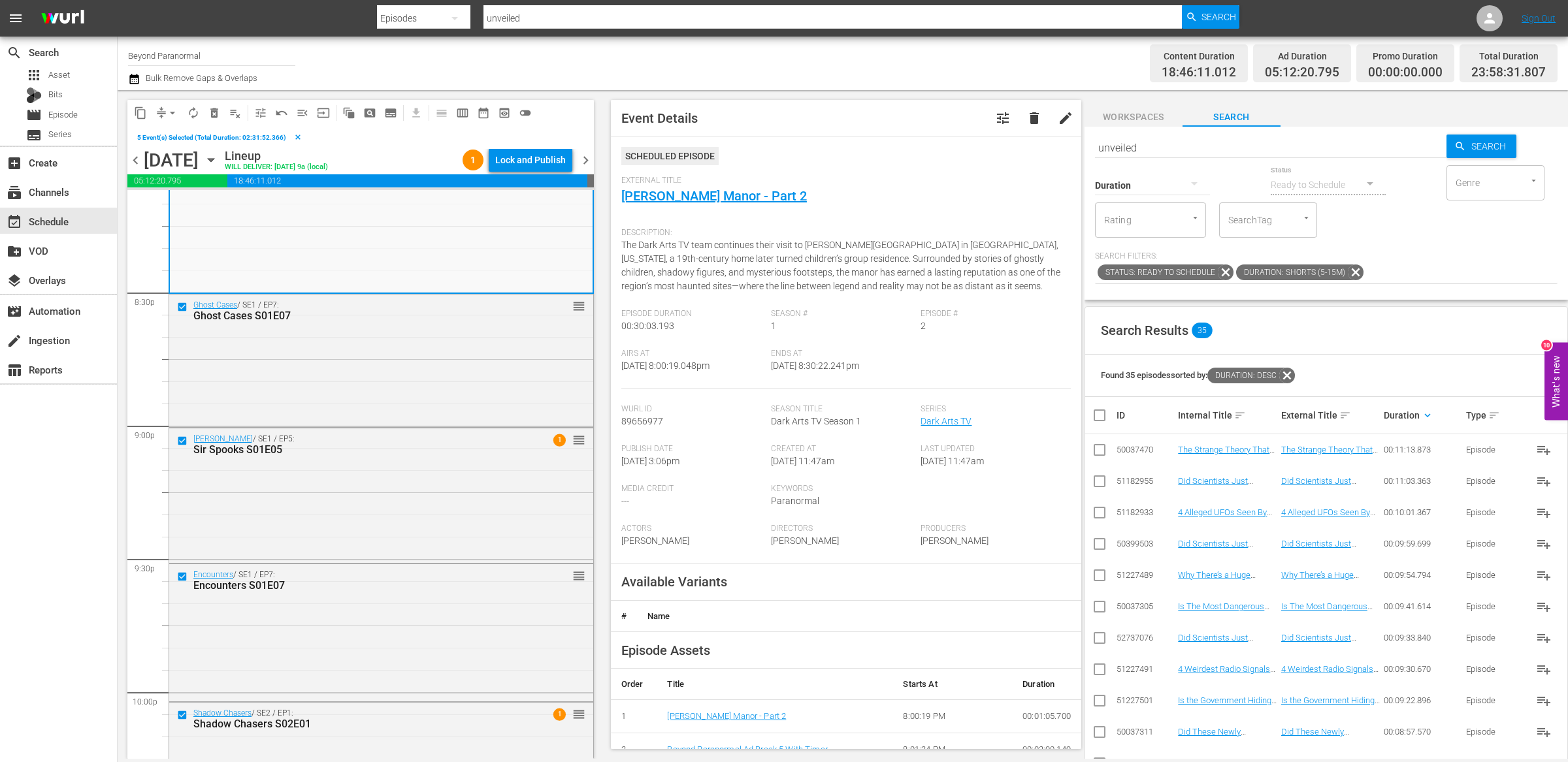
scroll to position [5647, 0]
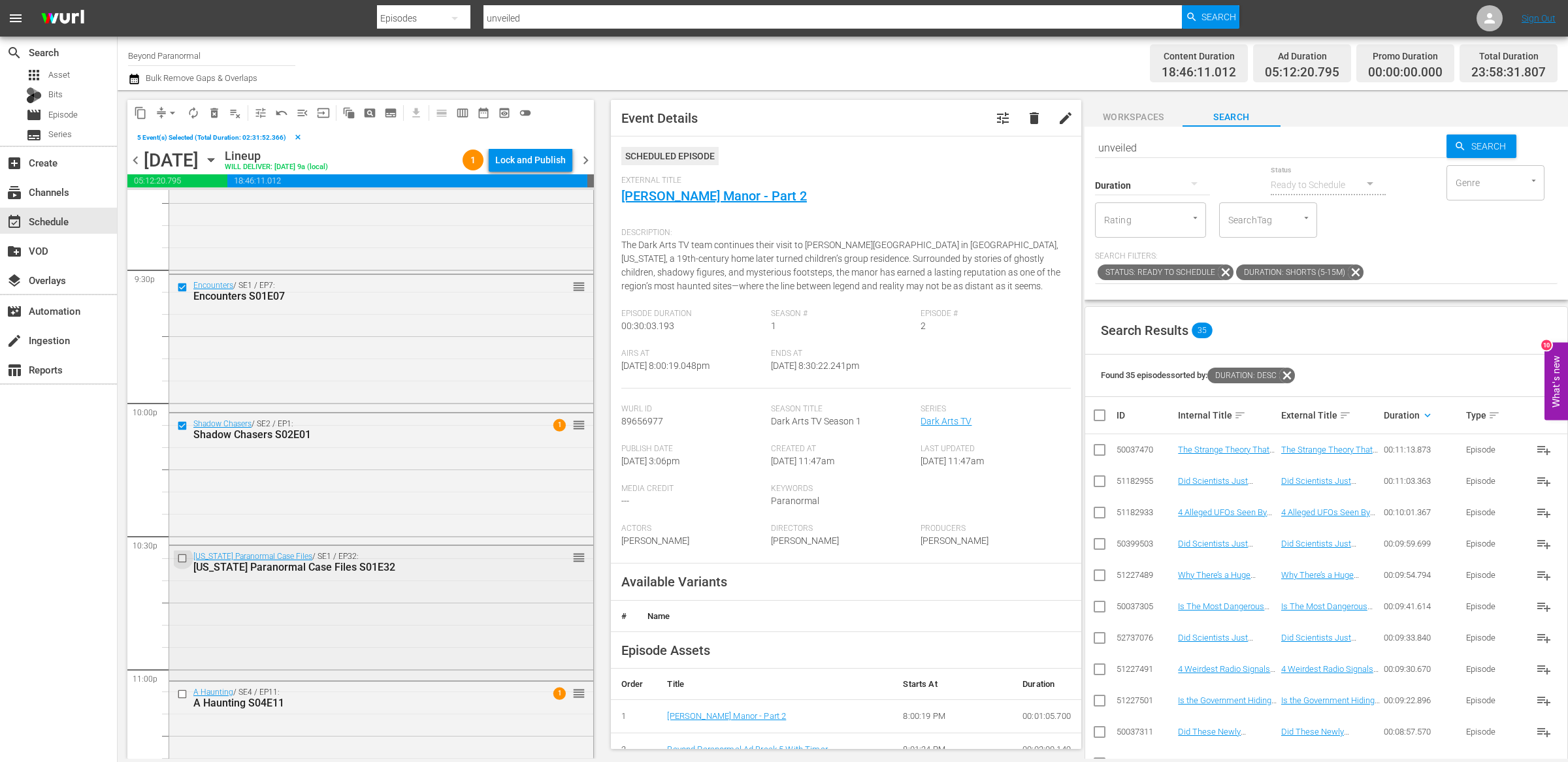
click at [182, 562] on input "checkbox" at bounding box center [183, 559] width 14 height 11
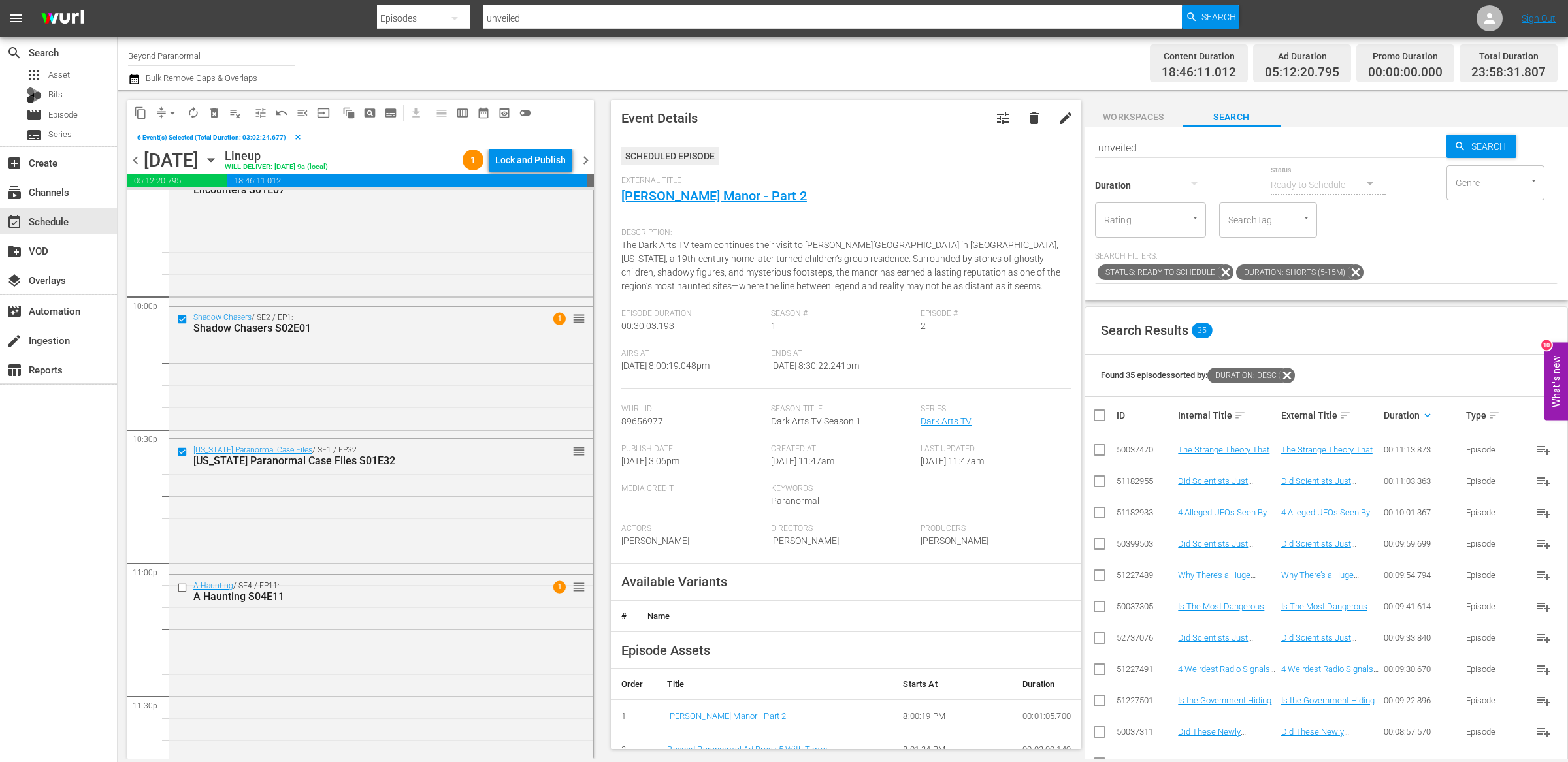
scroll to position [5798, 0]
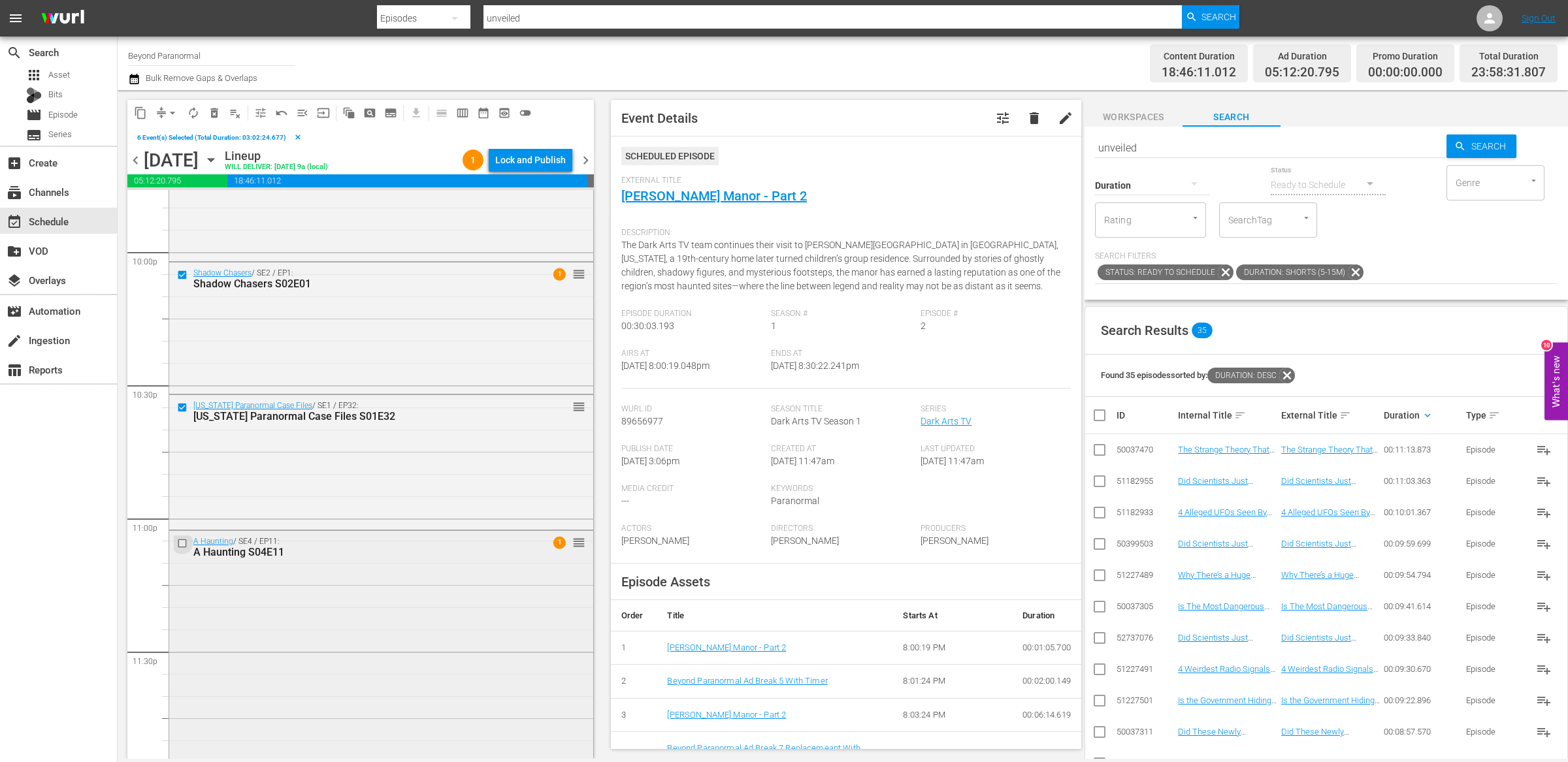
click at [184, 543] on input "checkbox" at bounding box center [183, 543] width 14 height 11
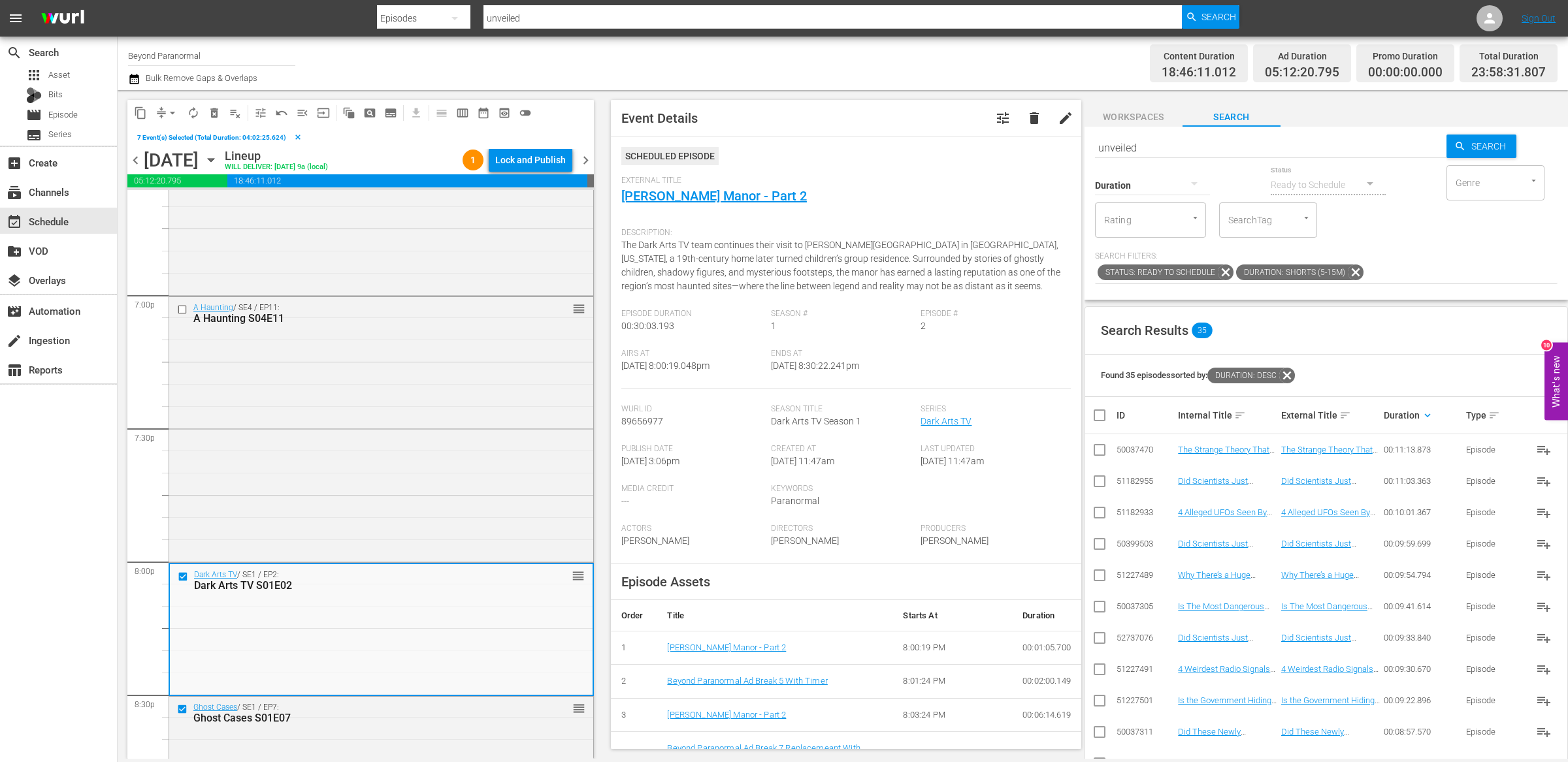
scroll to position [4961, 0]
click at [140, 107] on span "content_copy" at bounding box center [140, 113] width 13 height 13
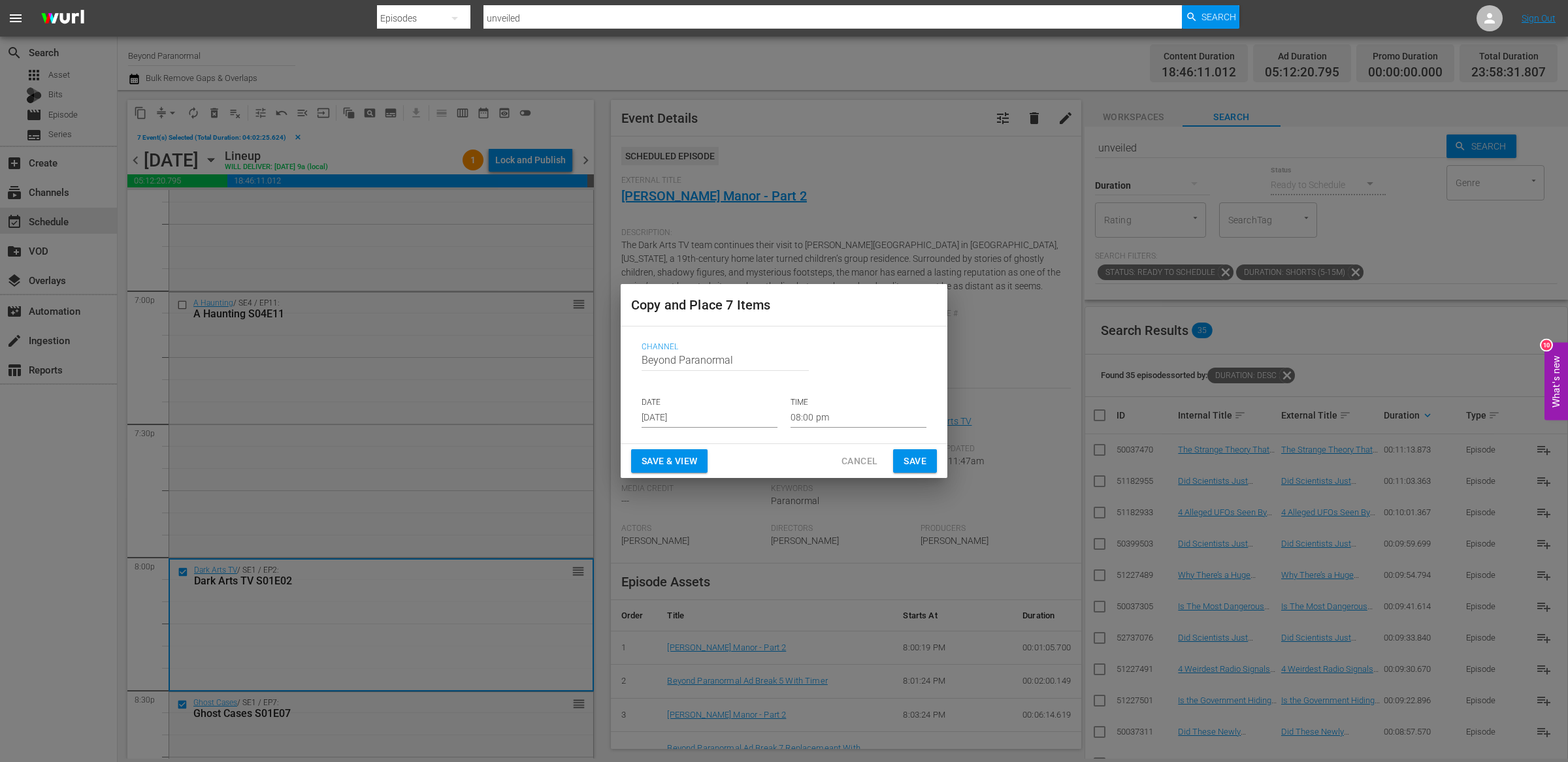
click at [687, 415] on input "[DATE]" at bounding box center [709, 418] width 136 height 20
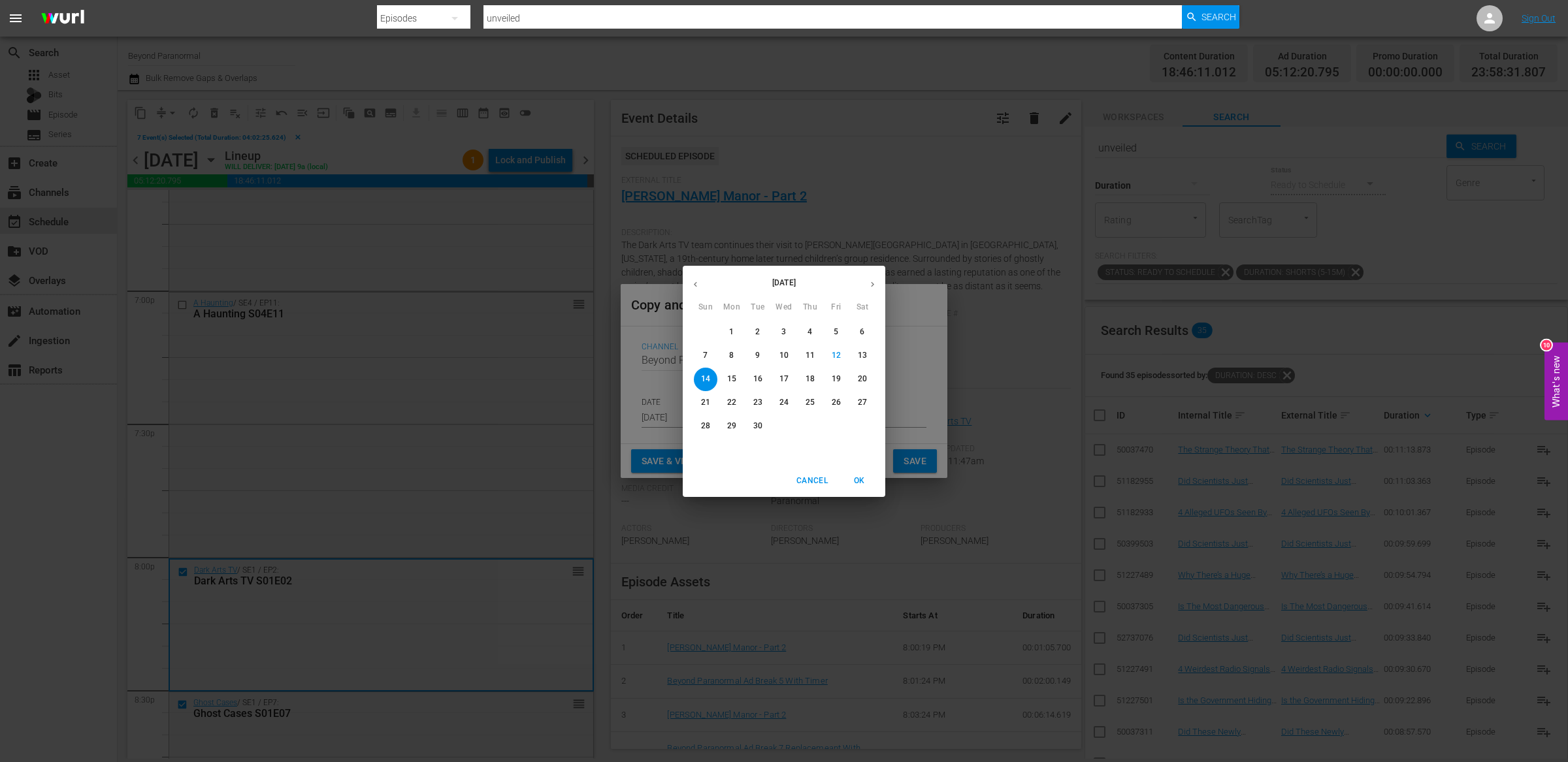
click at [872, 280] on icon "button" at bounding box center [872, 284] width 10 height 10
click at [780, 404] on p "22" at bounding box center [784, 403] width 9 height 11
type input "[DATE]"
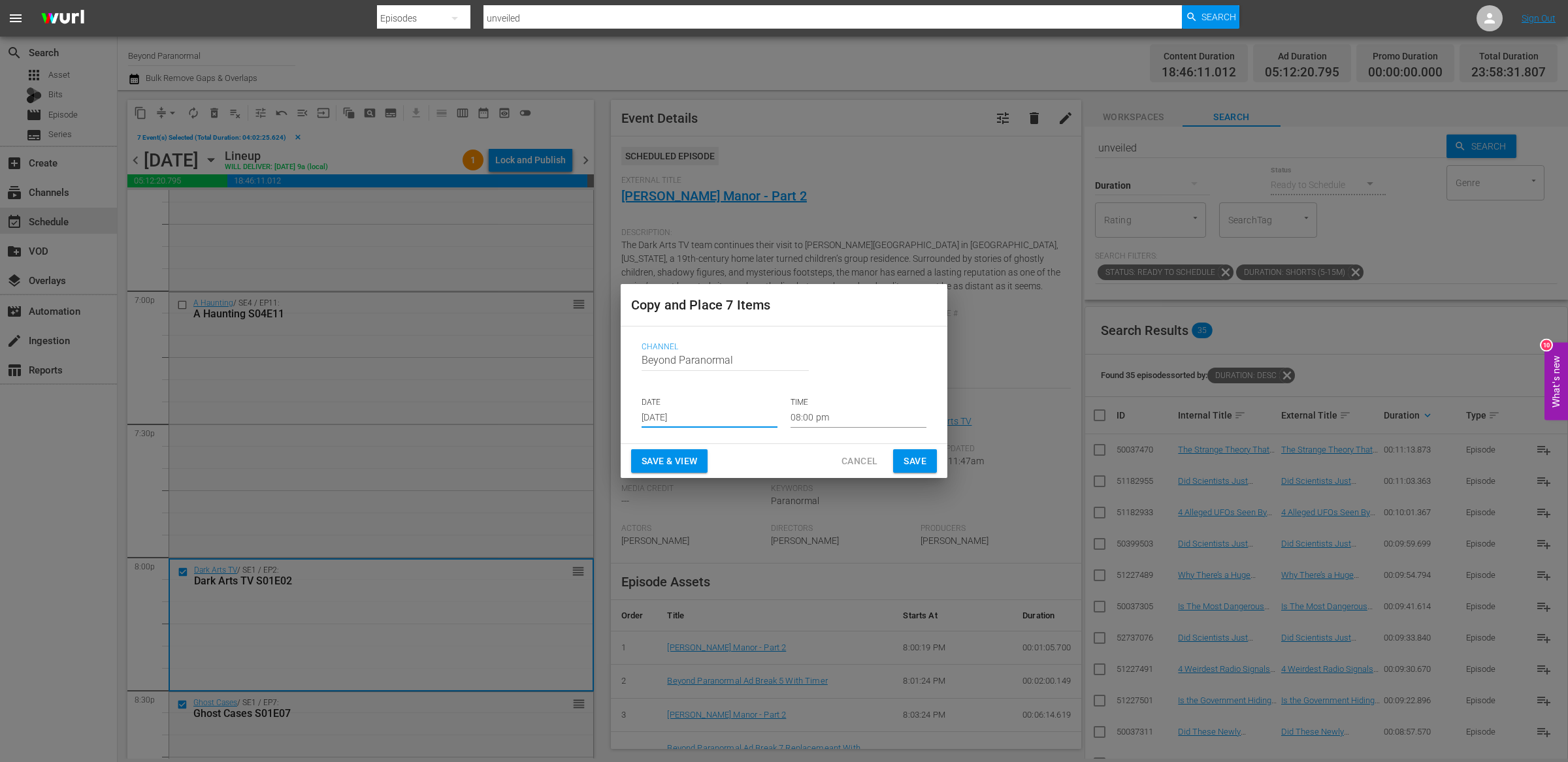
click at [817, 421] on input "08:00 pm" at bounding box center [858, 418] width 136 height 20
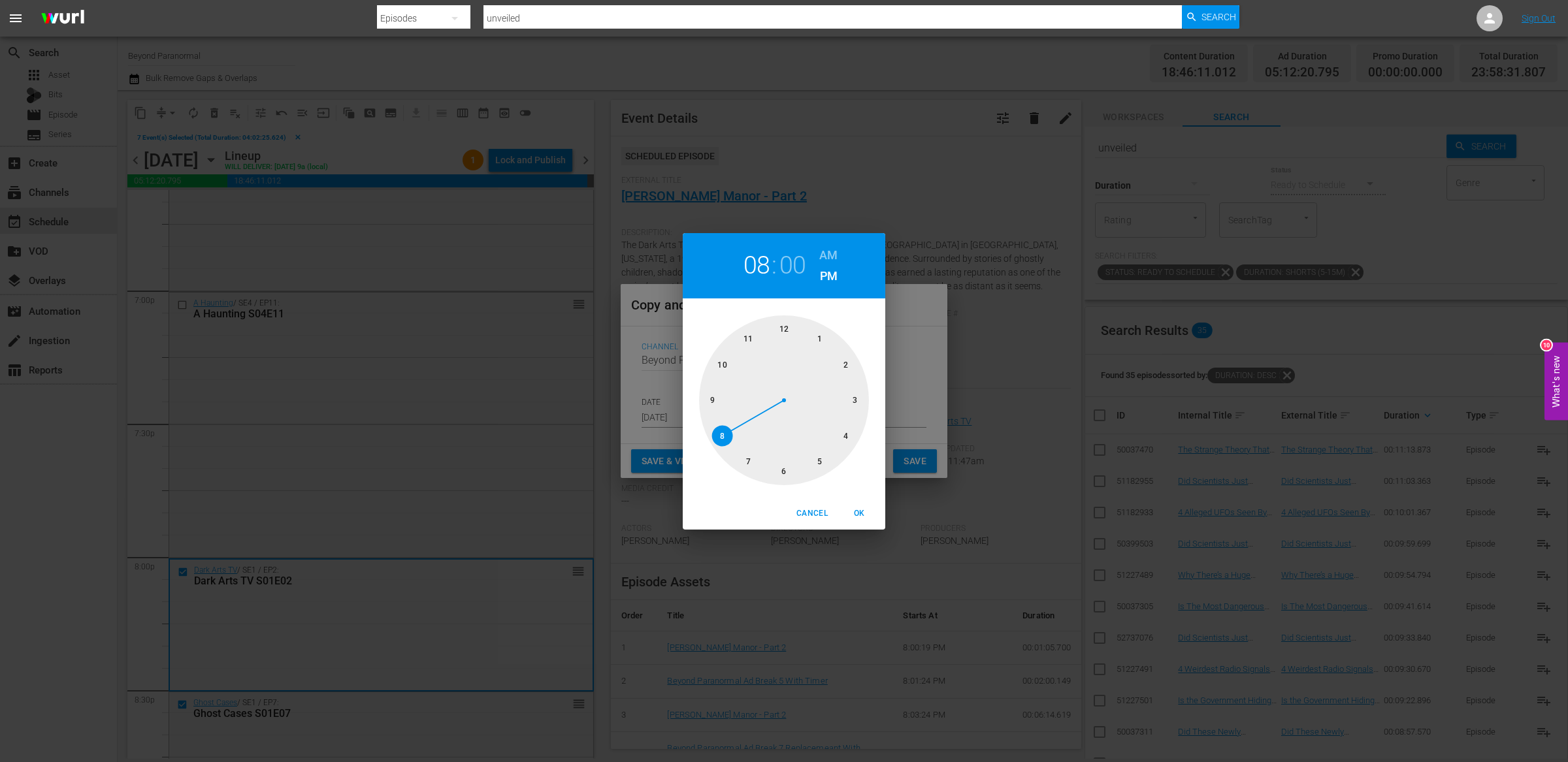
click at [787, 322] on div at bounding box center [784, 400] width 170 height 170
click at [834, 253] on h6 "AM" at bounding box center [828, 255] width 18 height 21
click at [865, 512] on span "OK" at bounding box center [859, 513] width 31 height 14
type input "12:00 am"
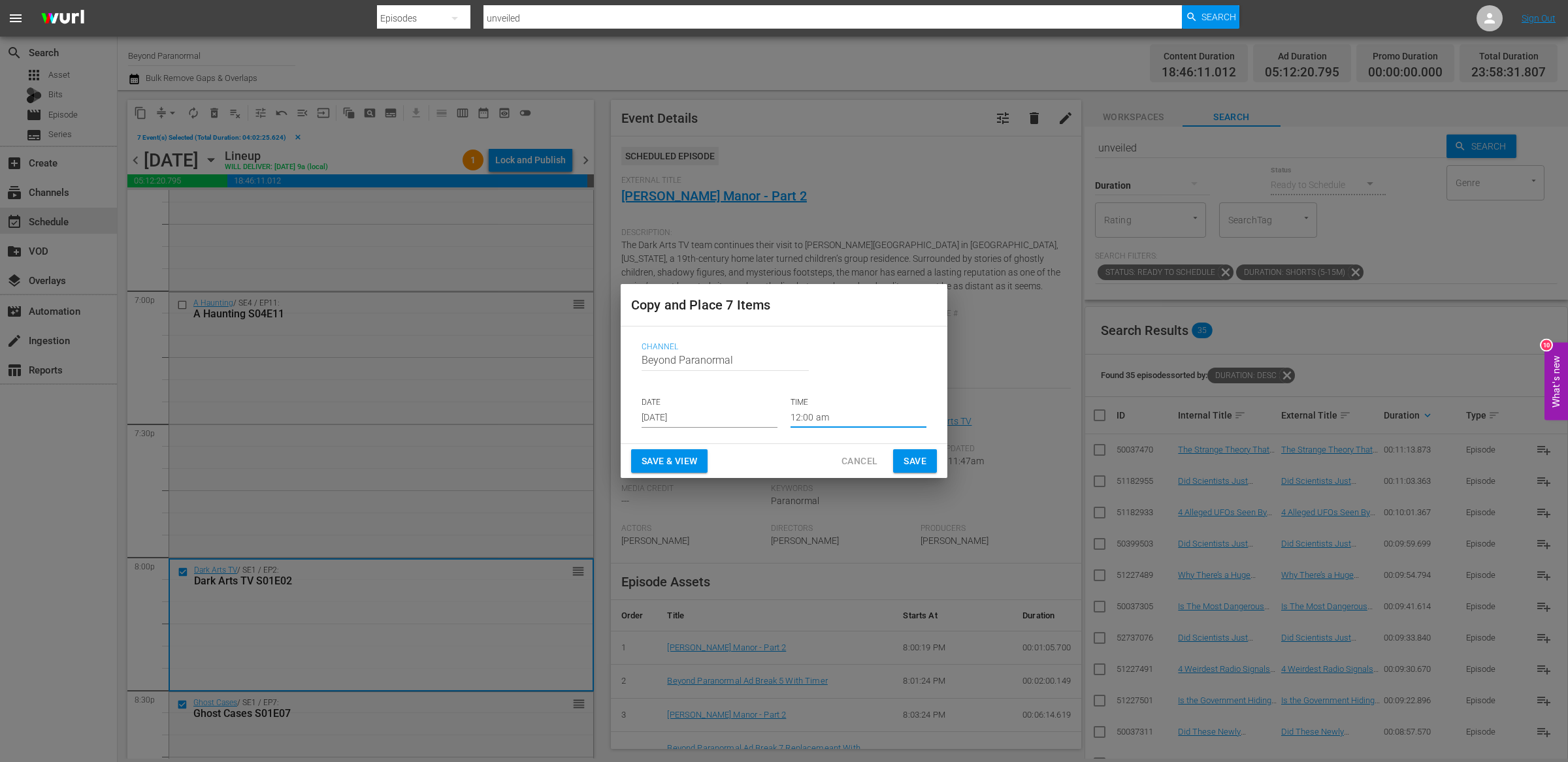
click at [929, 458] on button "Save" at bounding box center [915, 461] width 44 height 24
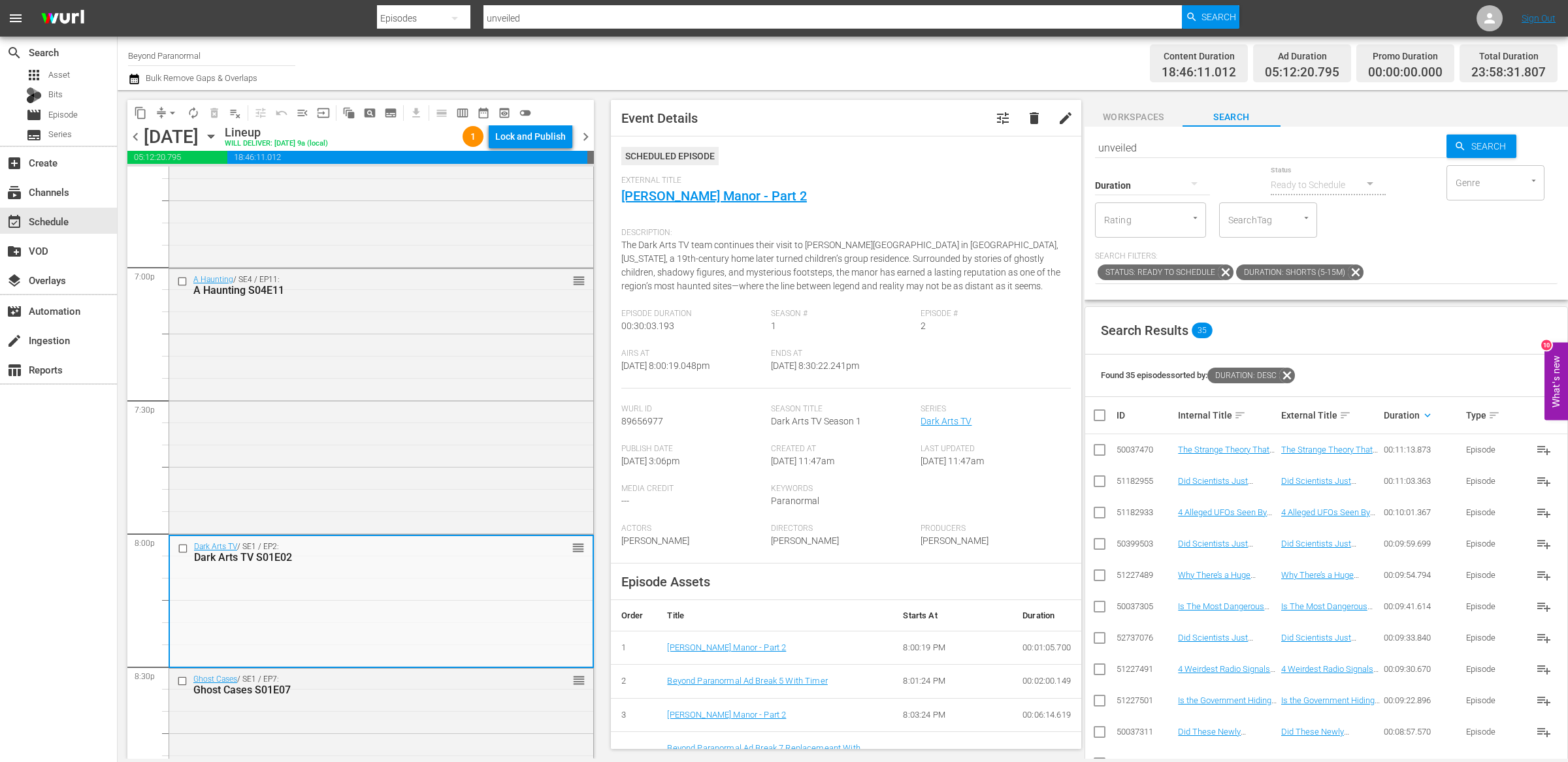
click at [590, 136] on span "chevron_right" at bounding box center [585, 137] width 16 height 16
click at [590, 136] on div "chevron_left Tuesday, October 21st October 21st Lineup WILL DELIVER: 10/20 @ 9a…" at bounding box center [360, 138] width 466 height 25
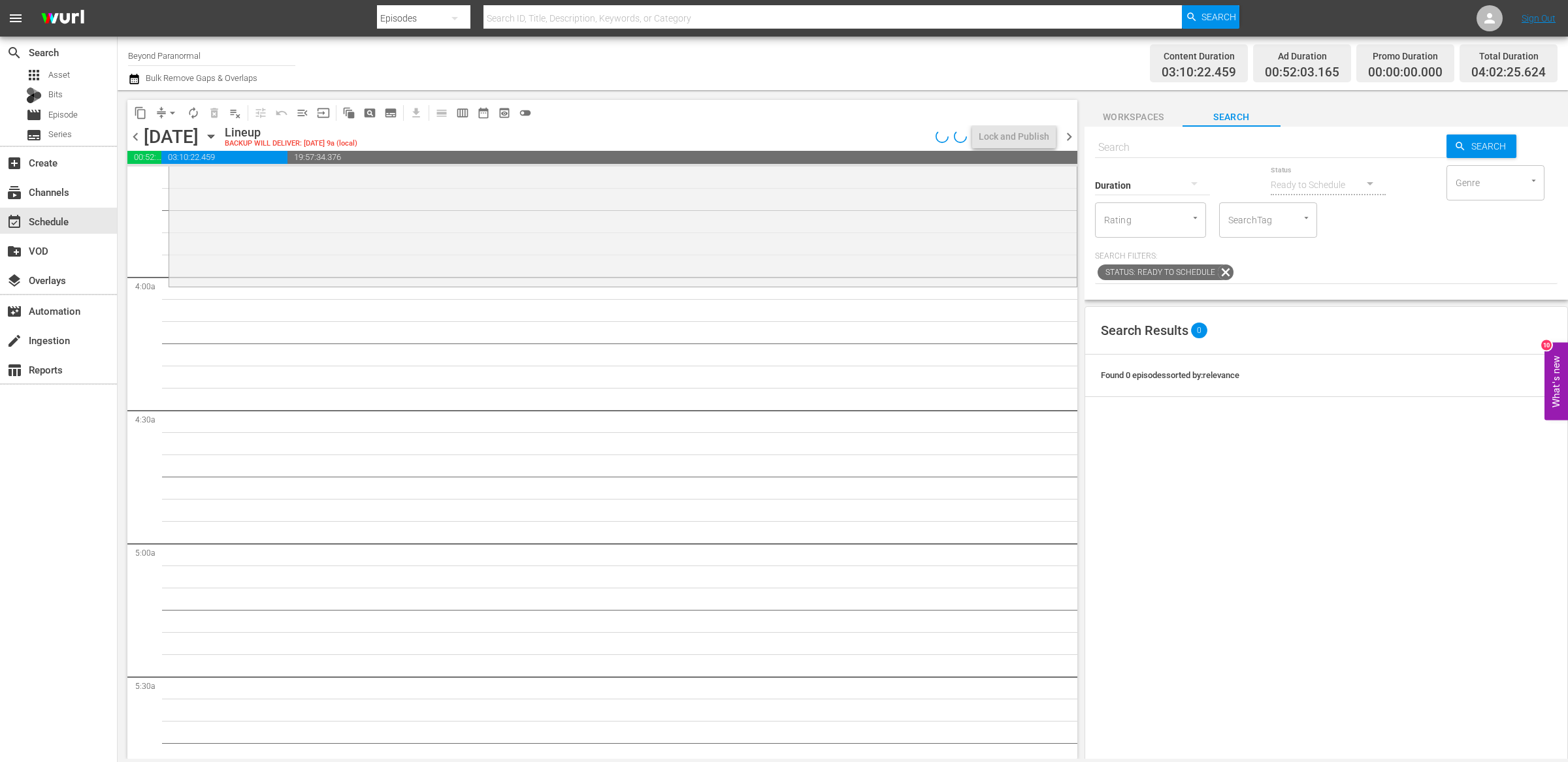
scroll to position [965, 0]
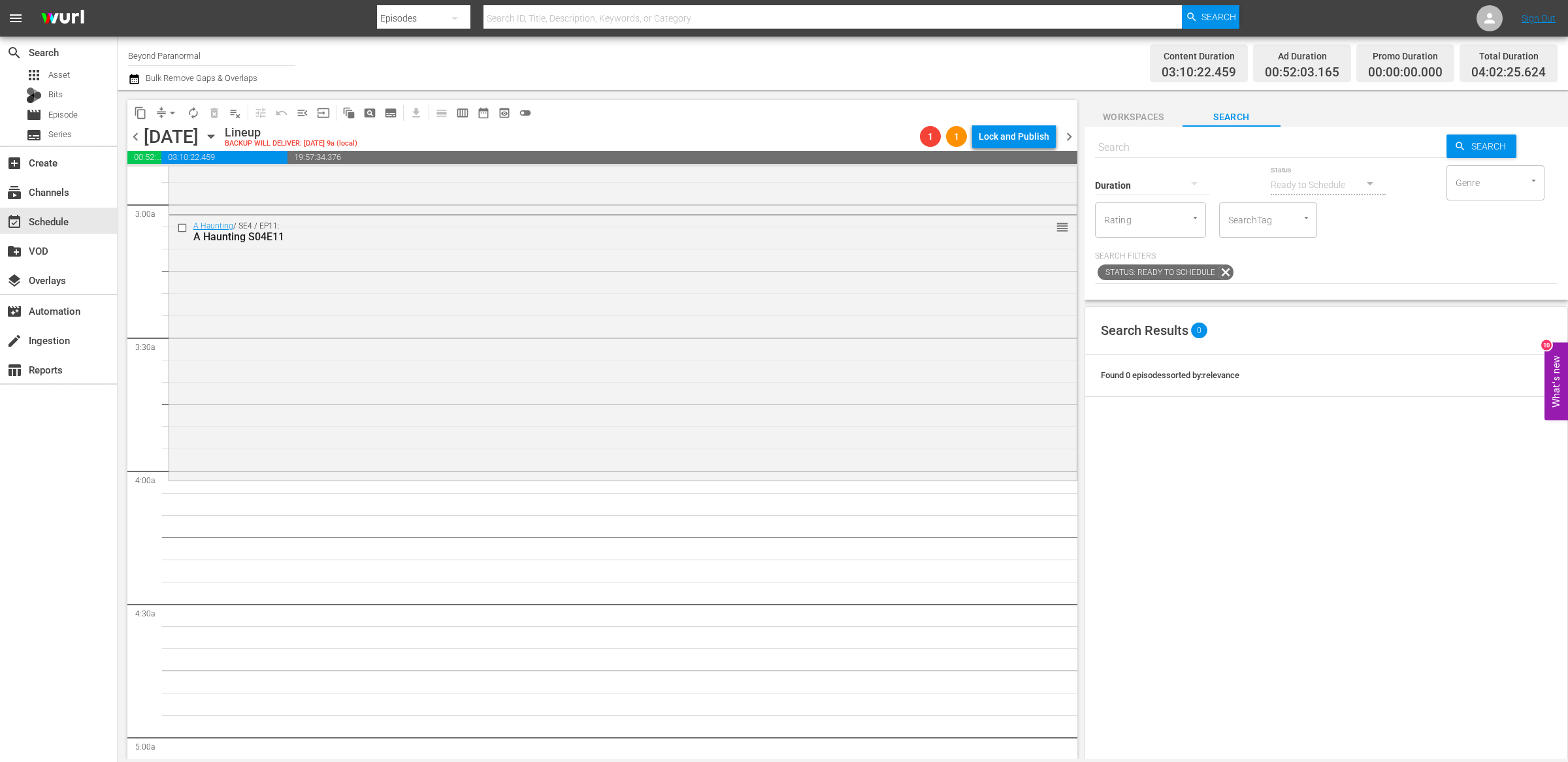
click at [137, 139] on span "chevron_left" at bounding box center [135, 137] width 16 height 16
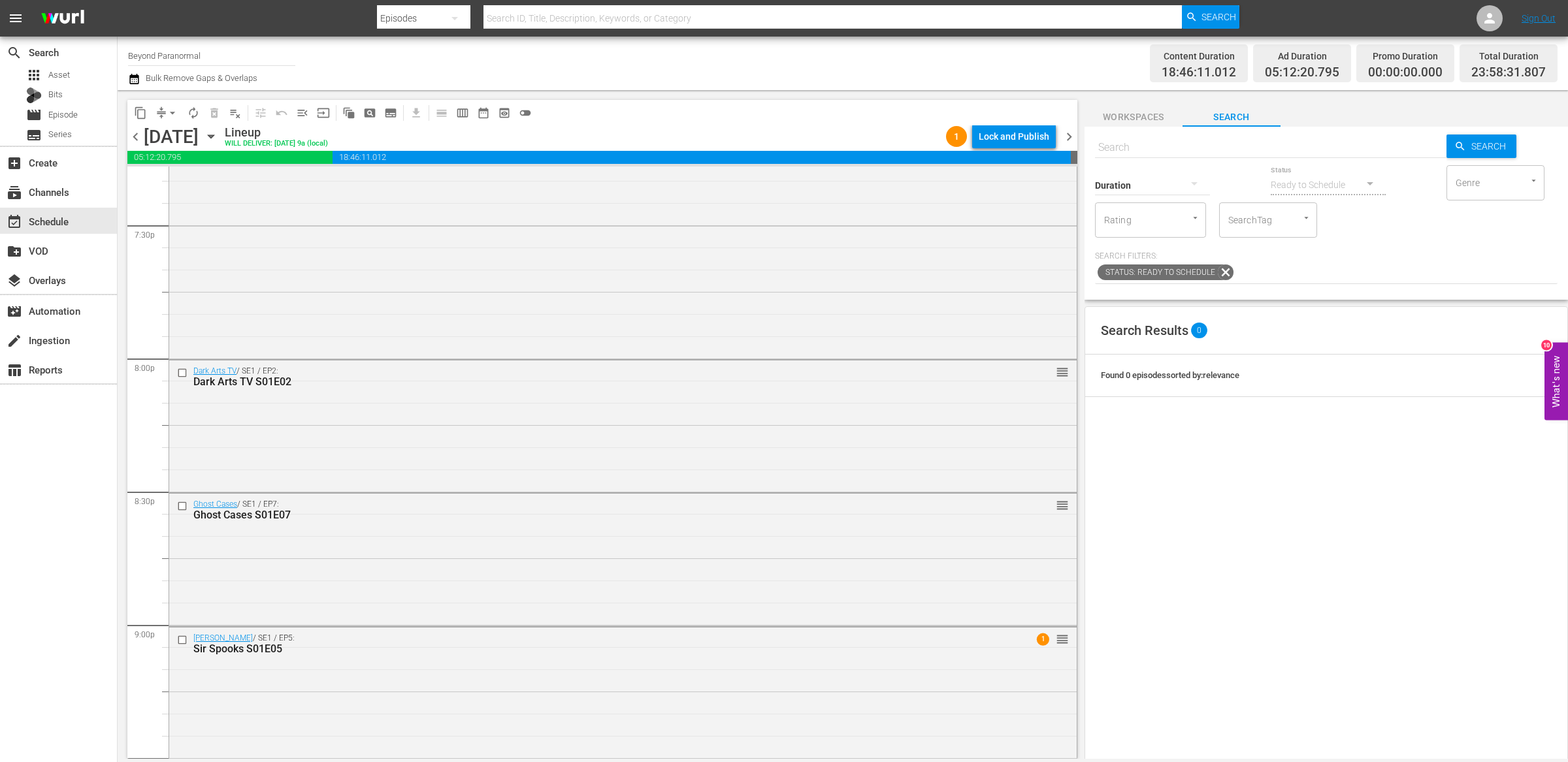
scroll to position [5812, 0]
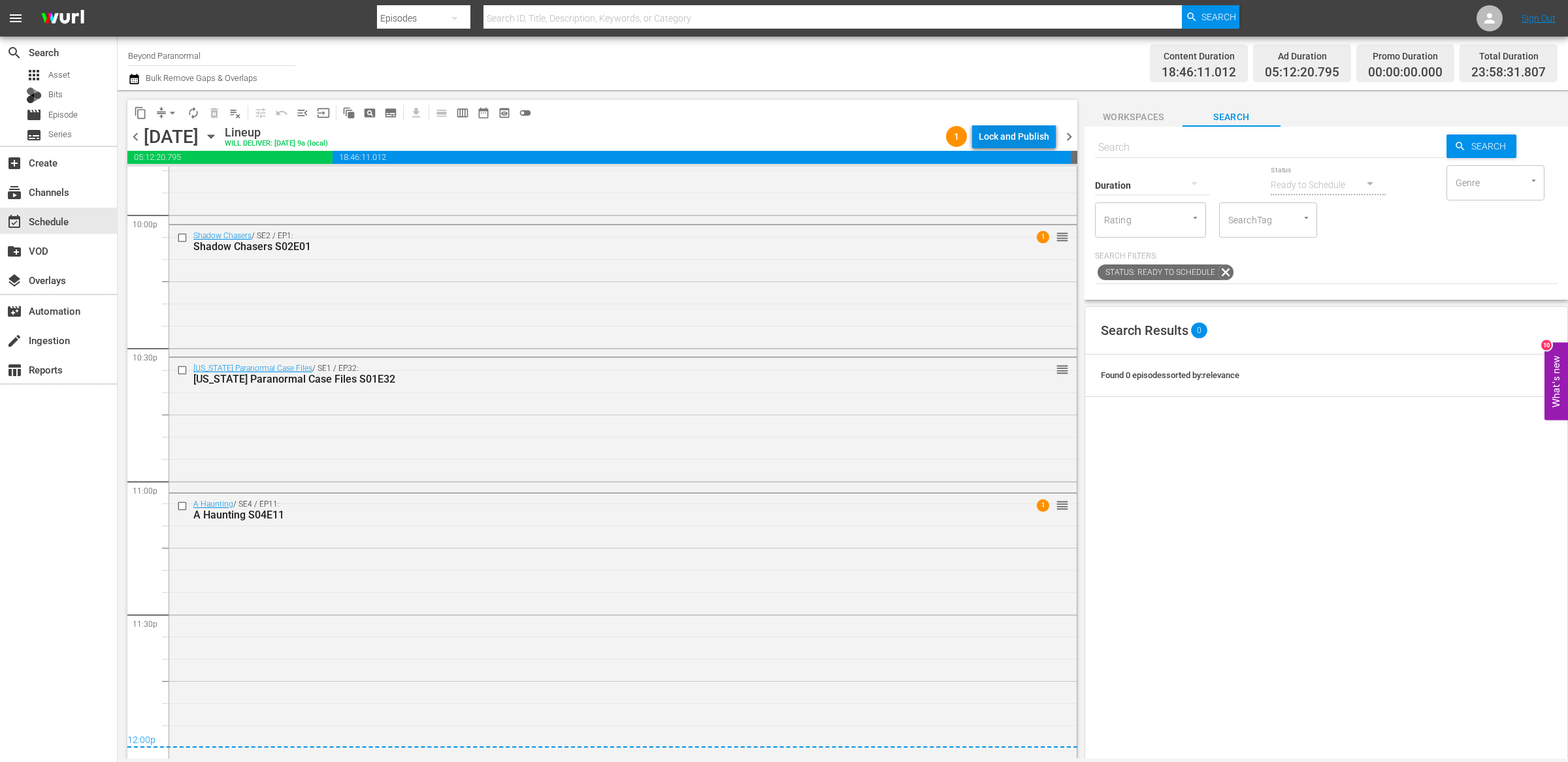
click at [996, 134] on div "Lock and Publish" at bounding box center [1014, 136] width 71 height 24
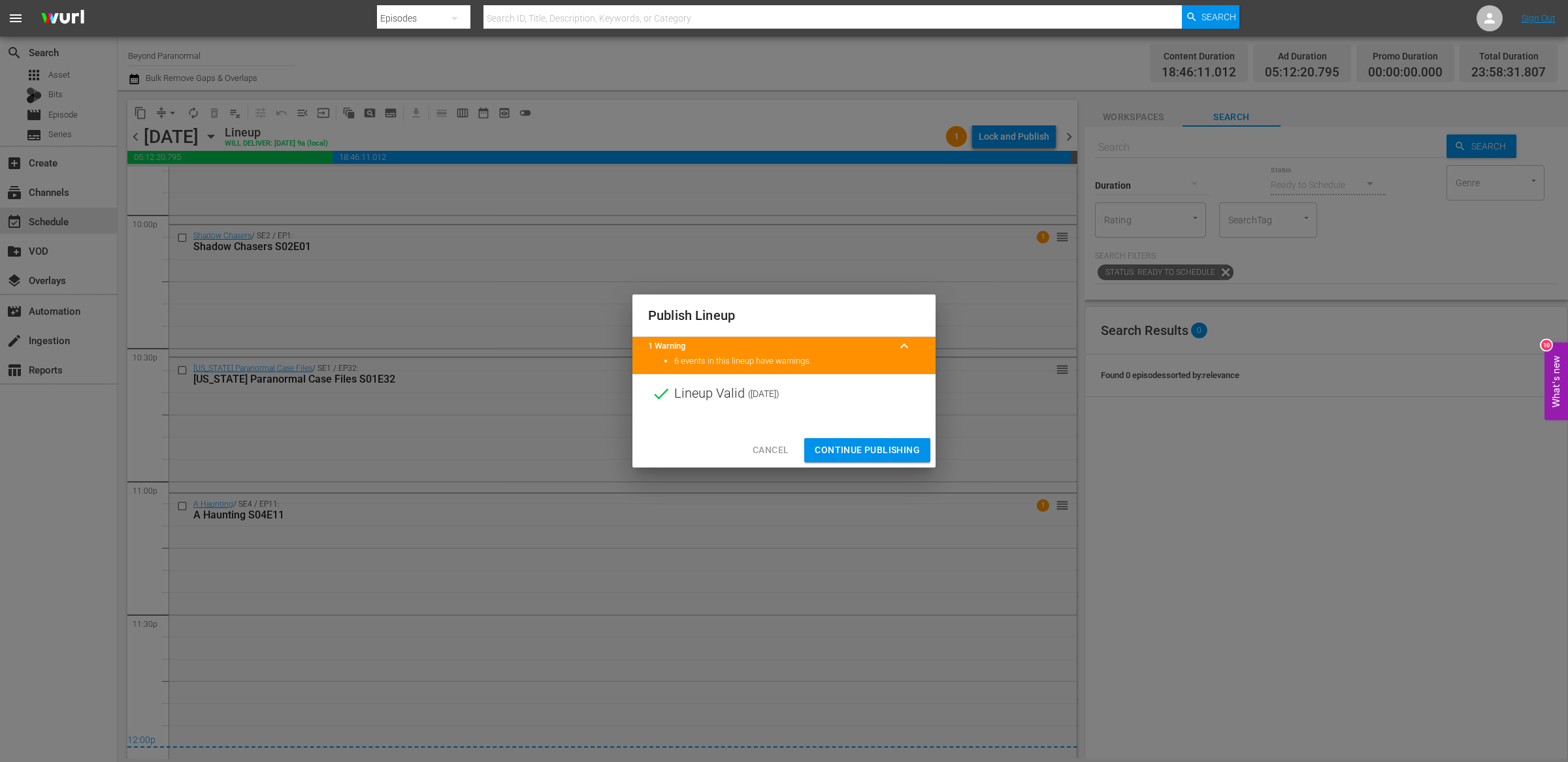
click at [882, 435] on div "Cancel Continue Publishing" at bounding box center [784, 450] width 303 height 34
click at [865, 447] on span "Continue Publishing" at bounding box center [867, 450] width 105 height 16
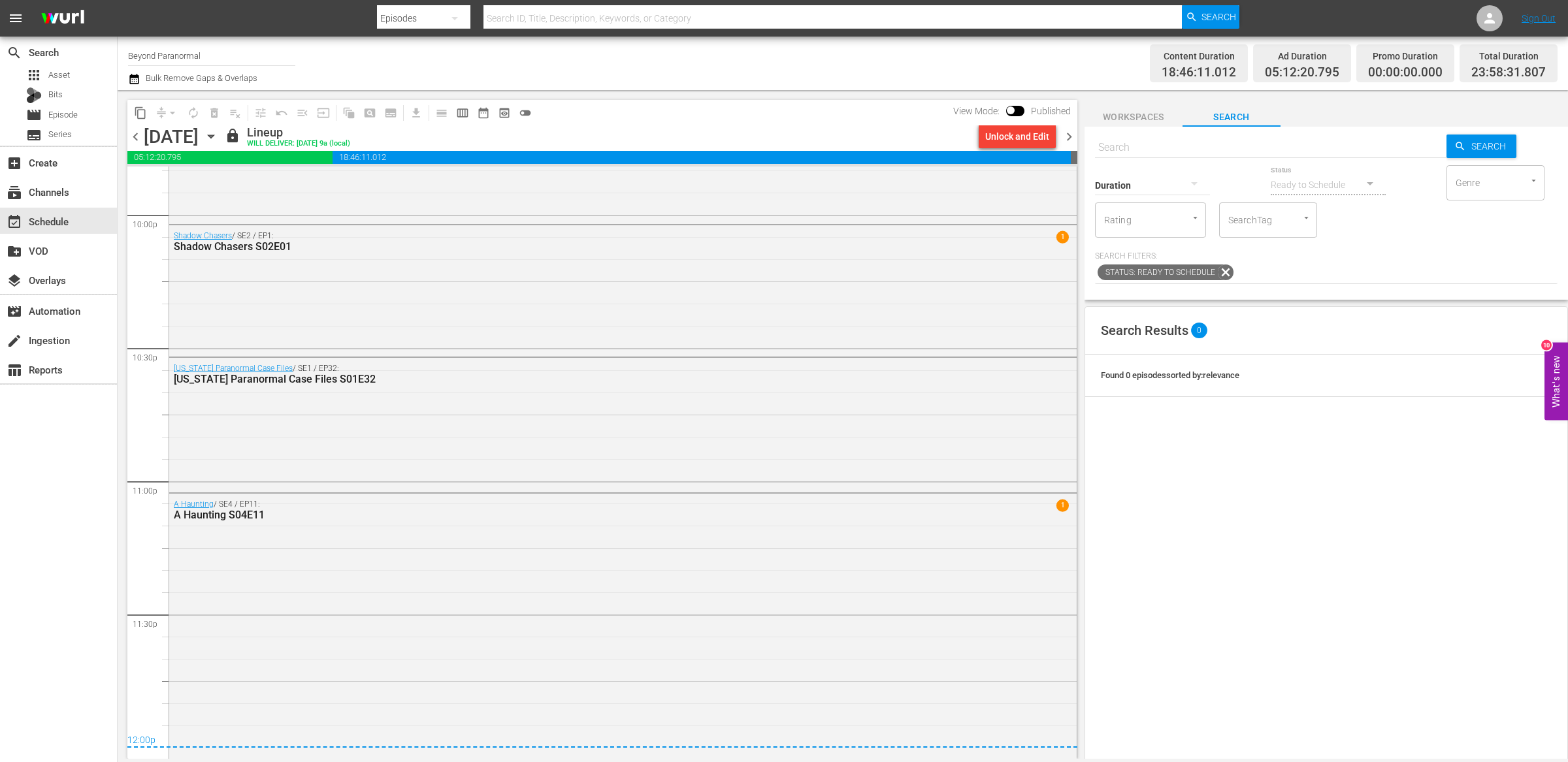
click at [1070, 138] on span "chevron_right" at bounding box center [1069, 137] width 16 height 16
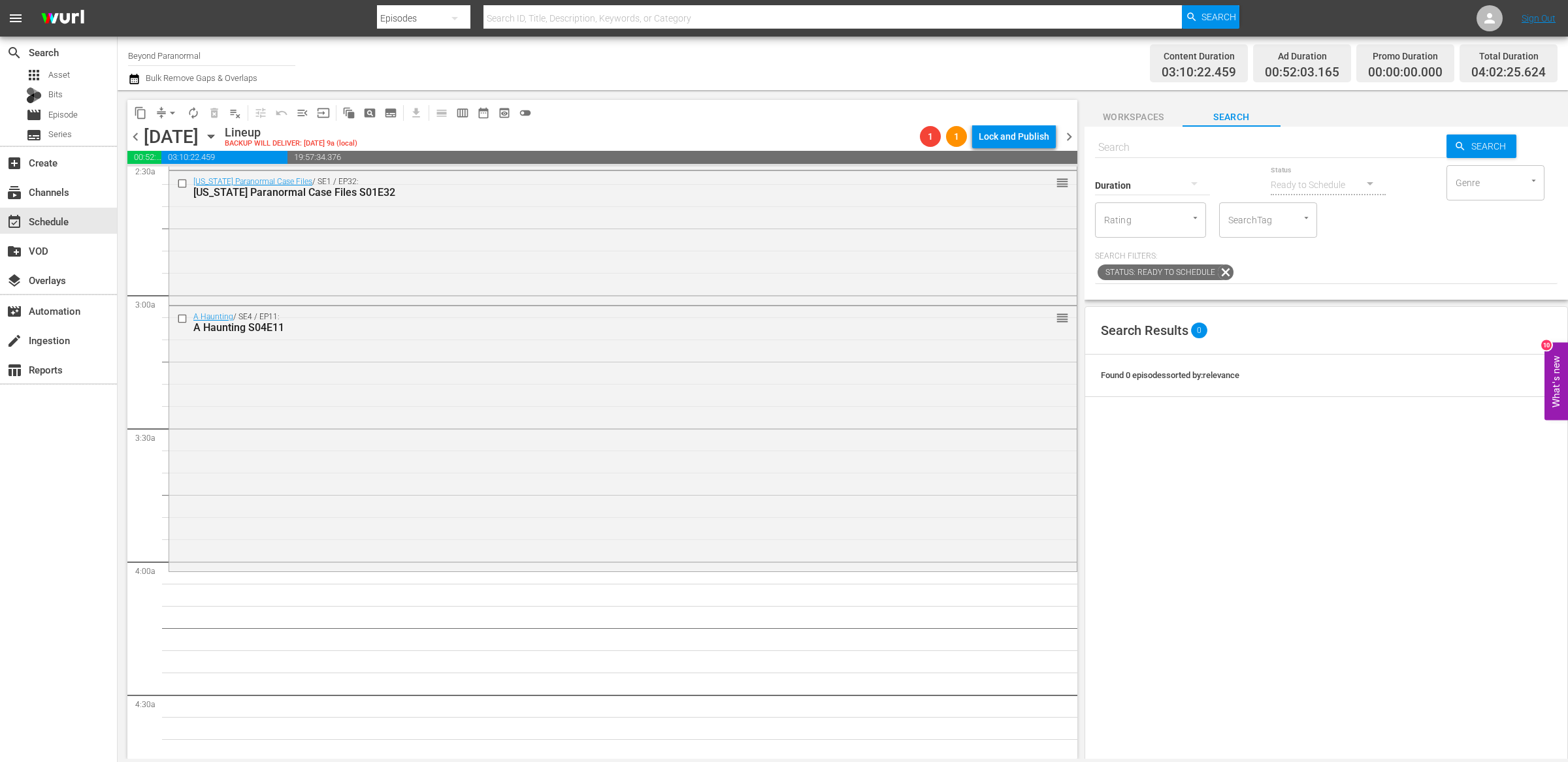
scroll to position [794, 0]
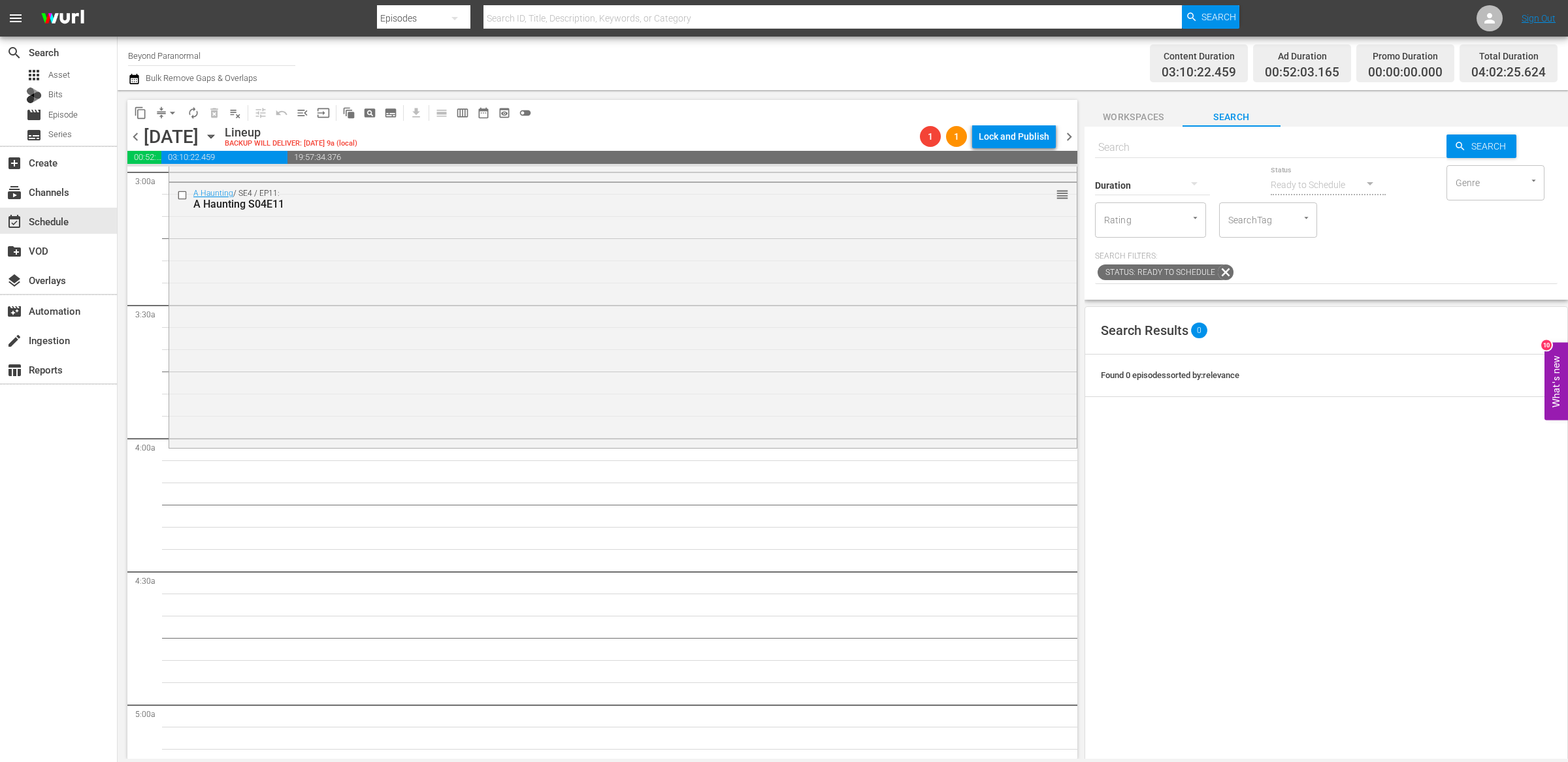
click at [143, 112] on span "content_copy" at bounding box center [140, 113] width 13 height 13
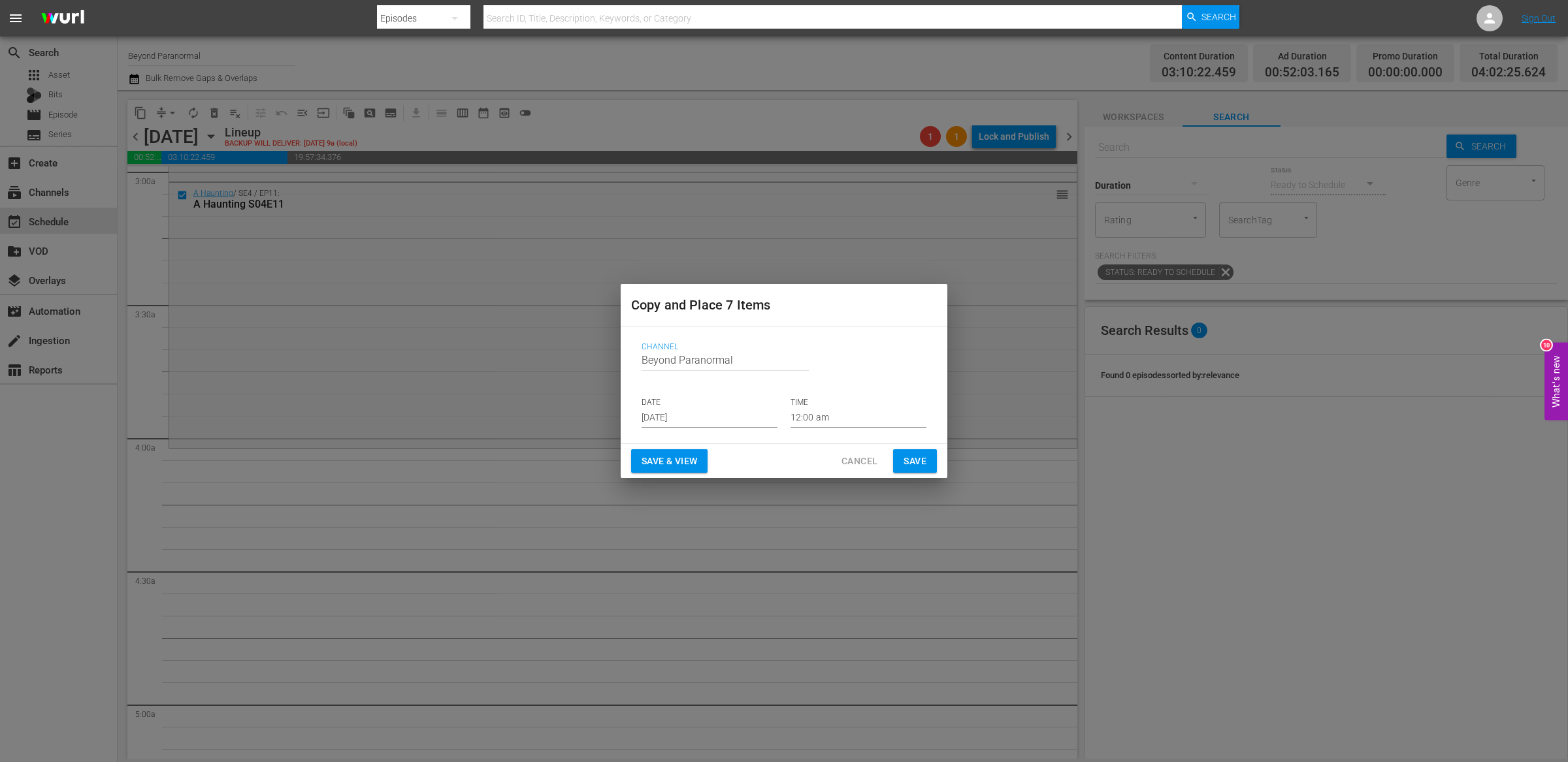
click at [675, 427] on div "Channel Channel Title Beyond Paranormal DATE [DATE] TIME 12:00 am" at bounding box center [784, 385] width 306 height 107
click at [678, 432] on div "Channel Channel Title Beyond Paranormal DATE [DATE] TIME 12:00 am" at bounding box center [784, 385] width 306 height 107
click at [678, 419] on input "[DATE]" at bounding box center [709, 418] width 136 height 20
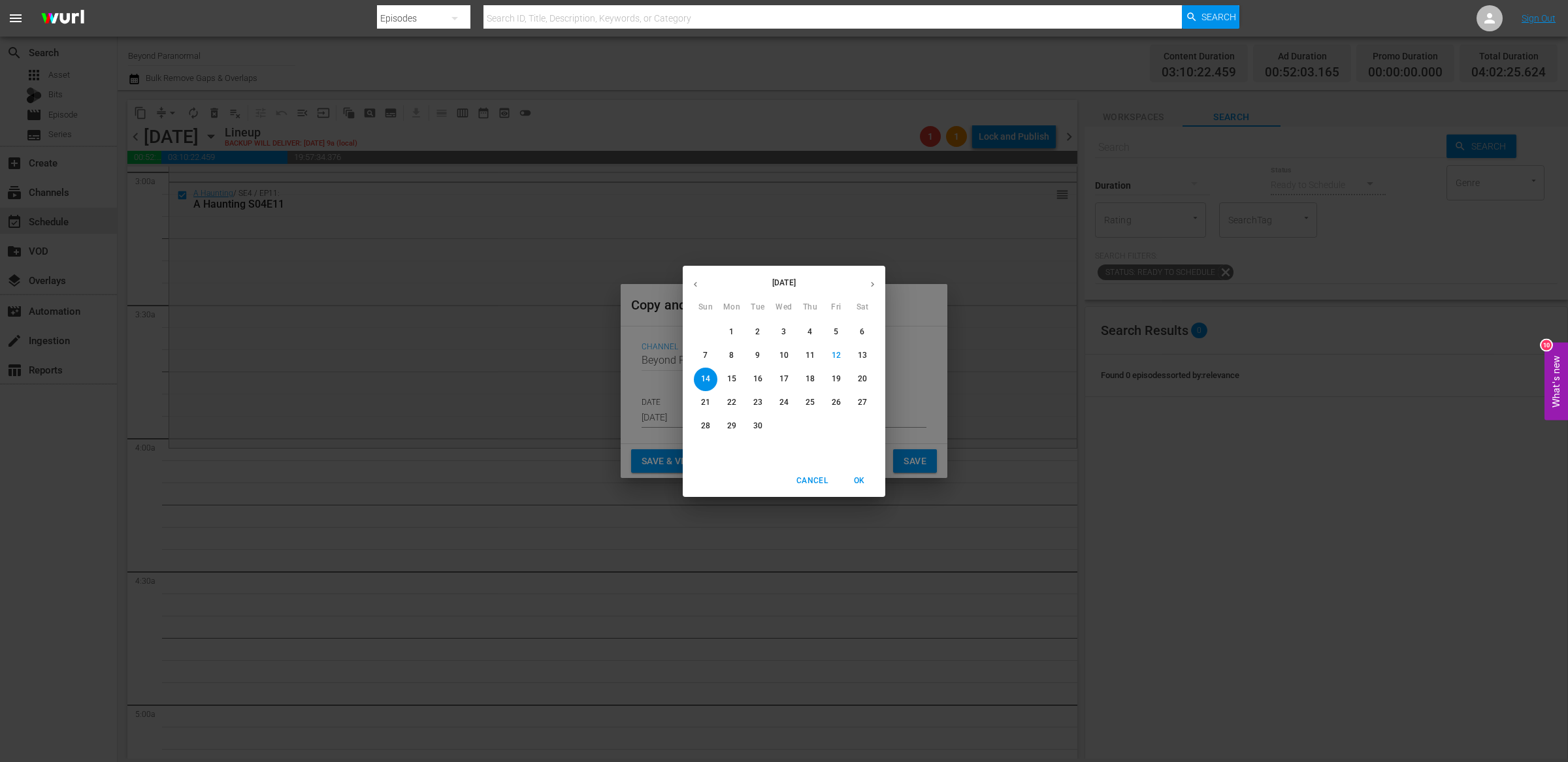
click at [877, 280] on icon "button" at bounding box center [872, 284] width 10 height 10
click at [787, 402] on p "22" at bounding box center [784, 403] width 9 height 11
type input "[DATE]"
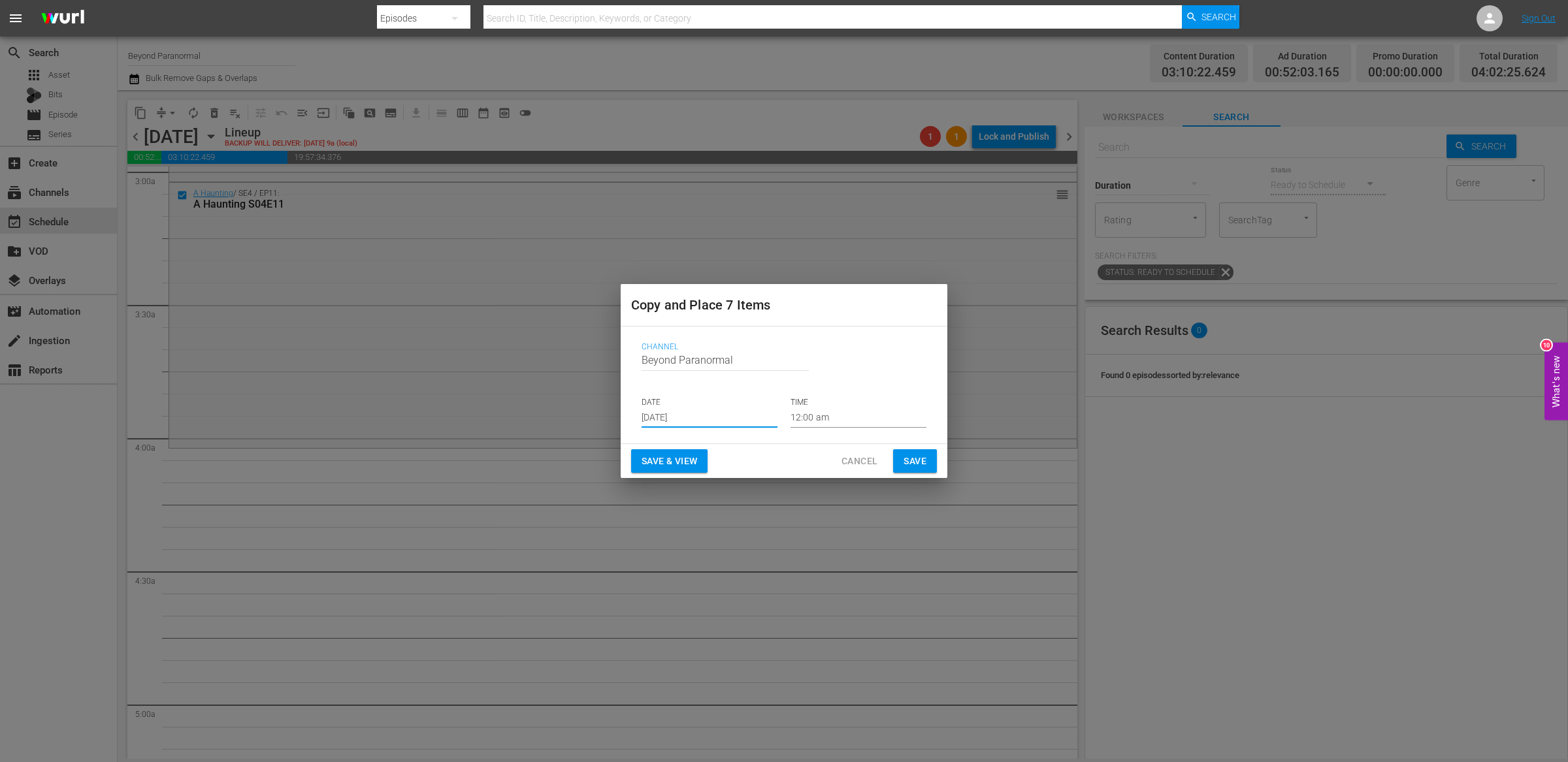
click at [814, 418] on input "12:00 am" at bounding box center [858, 418] width 136 height 20
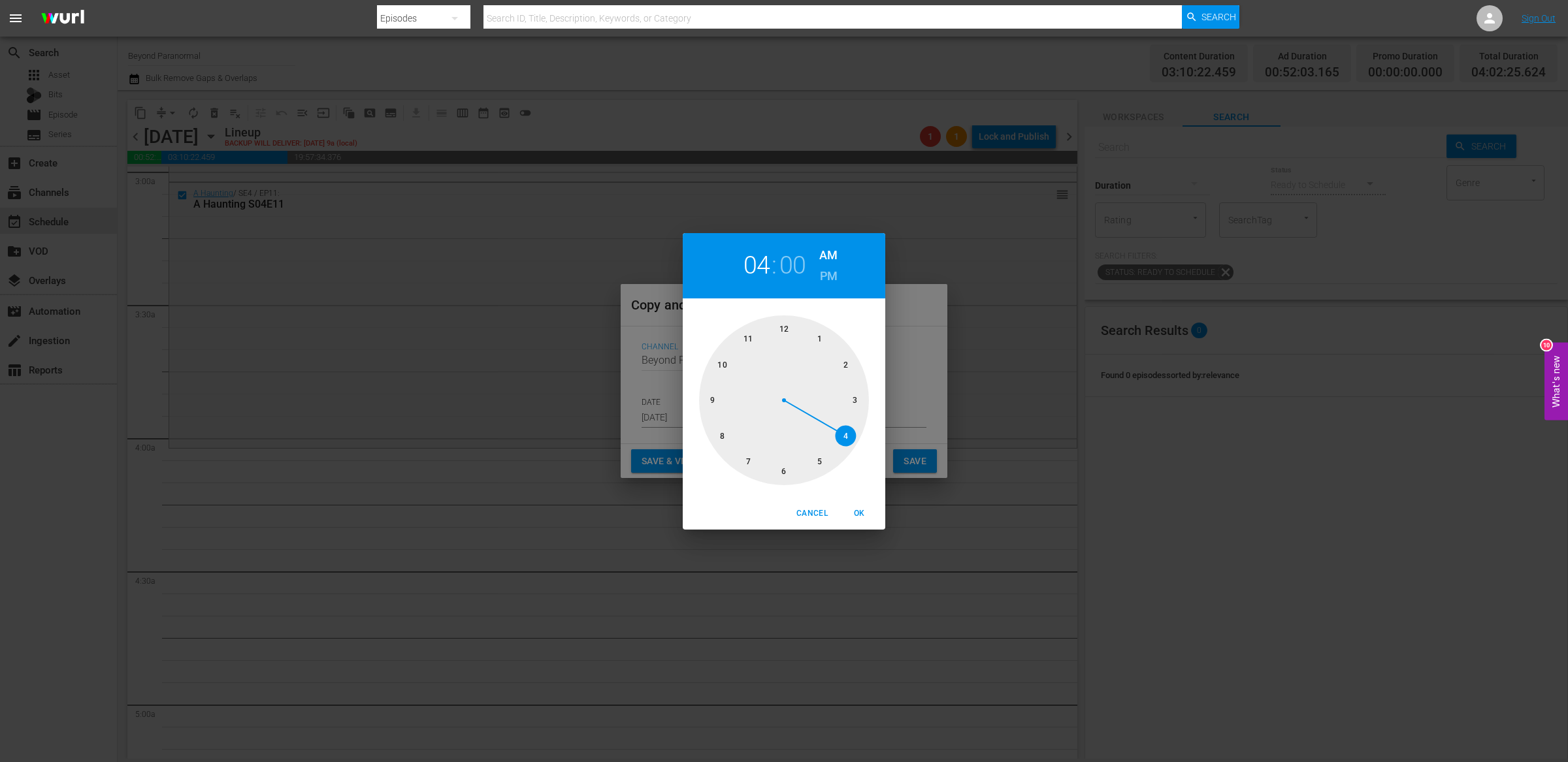
click at [844, 441] on div at bounding box center [784, 400] width 170 height 170
click at [865, 518] on span "OK" at bounding box center [859, 513] width 31 height 14
type input "04:00 am"
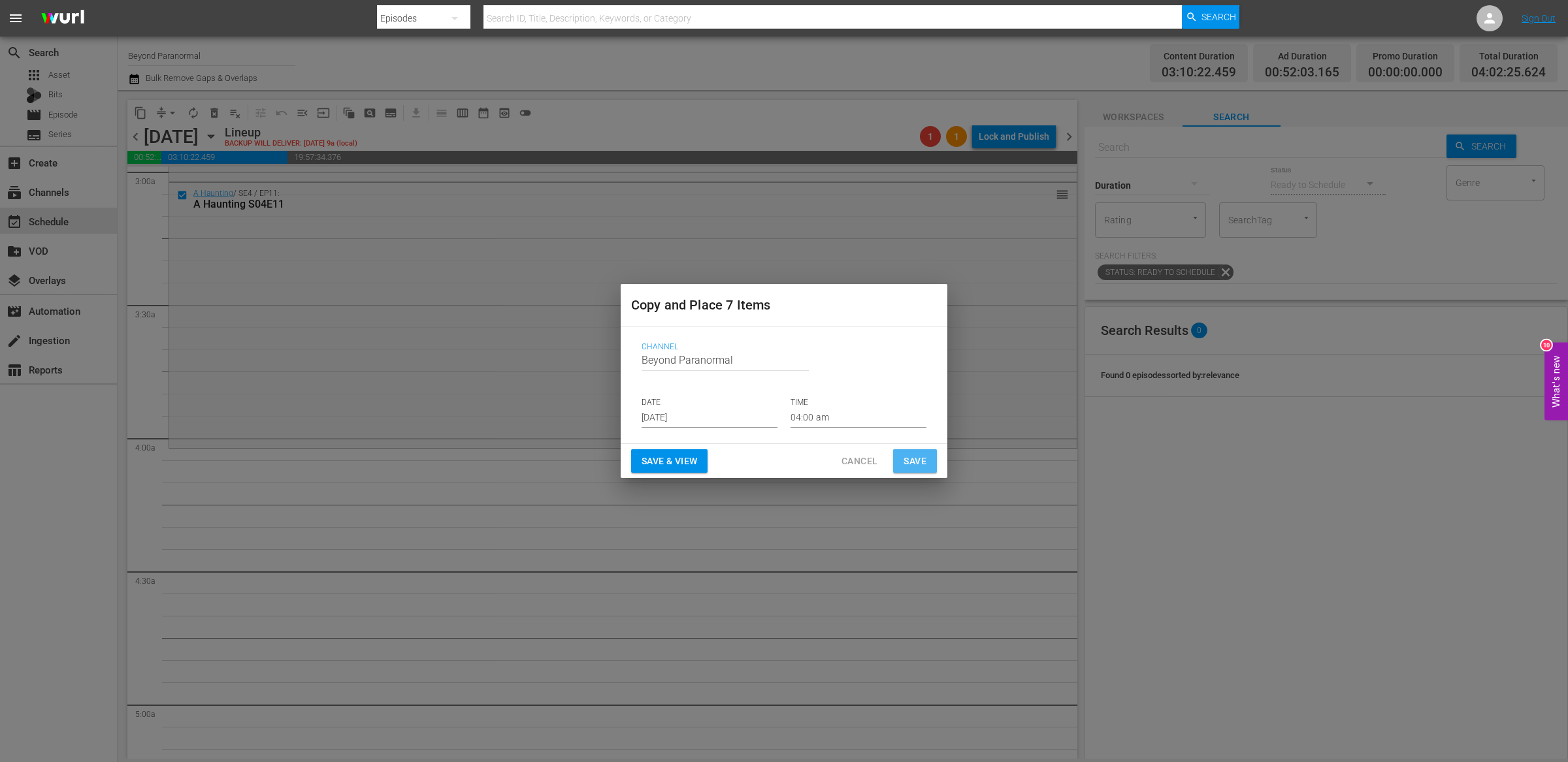
click at [916, 457] on span "Save" at bounding box center [915, 461] width 23 height 16
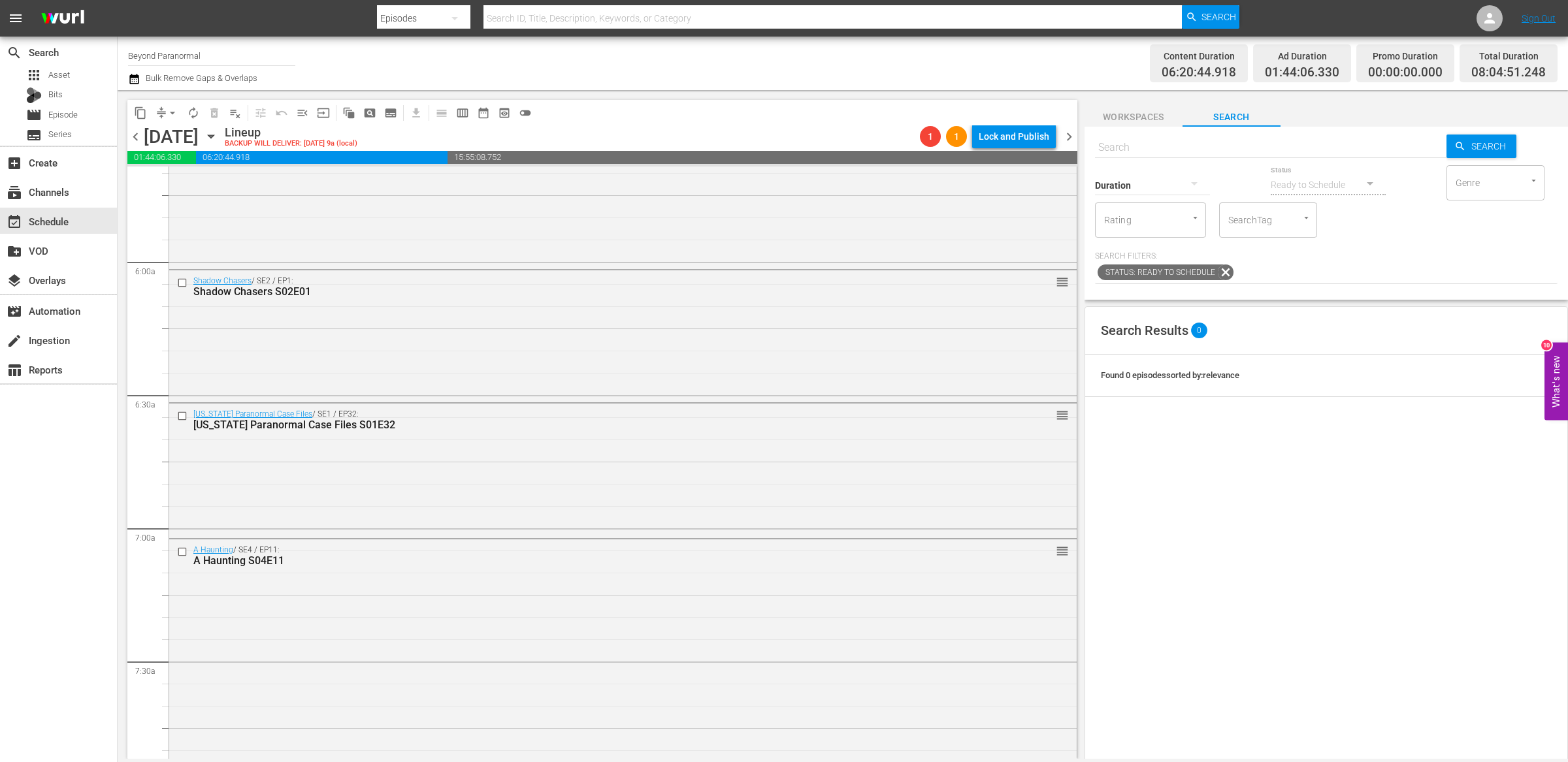
scroll to position [1793, 0]
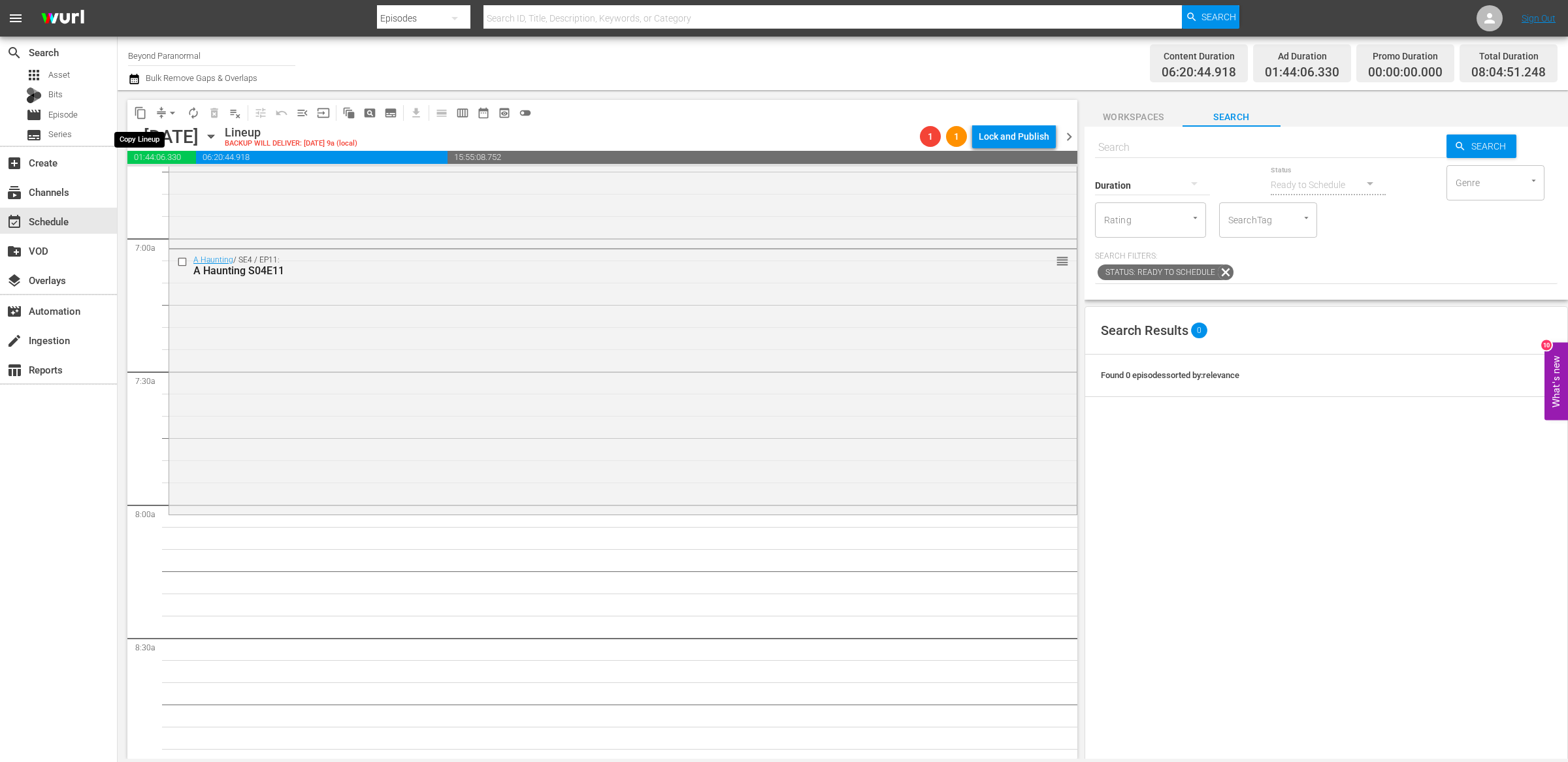
click at [139, 111] on span "content_copy" at bounding box center [140, 113] width 13 height 13
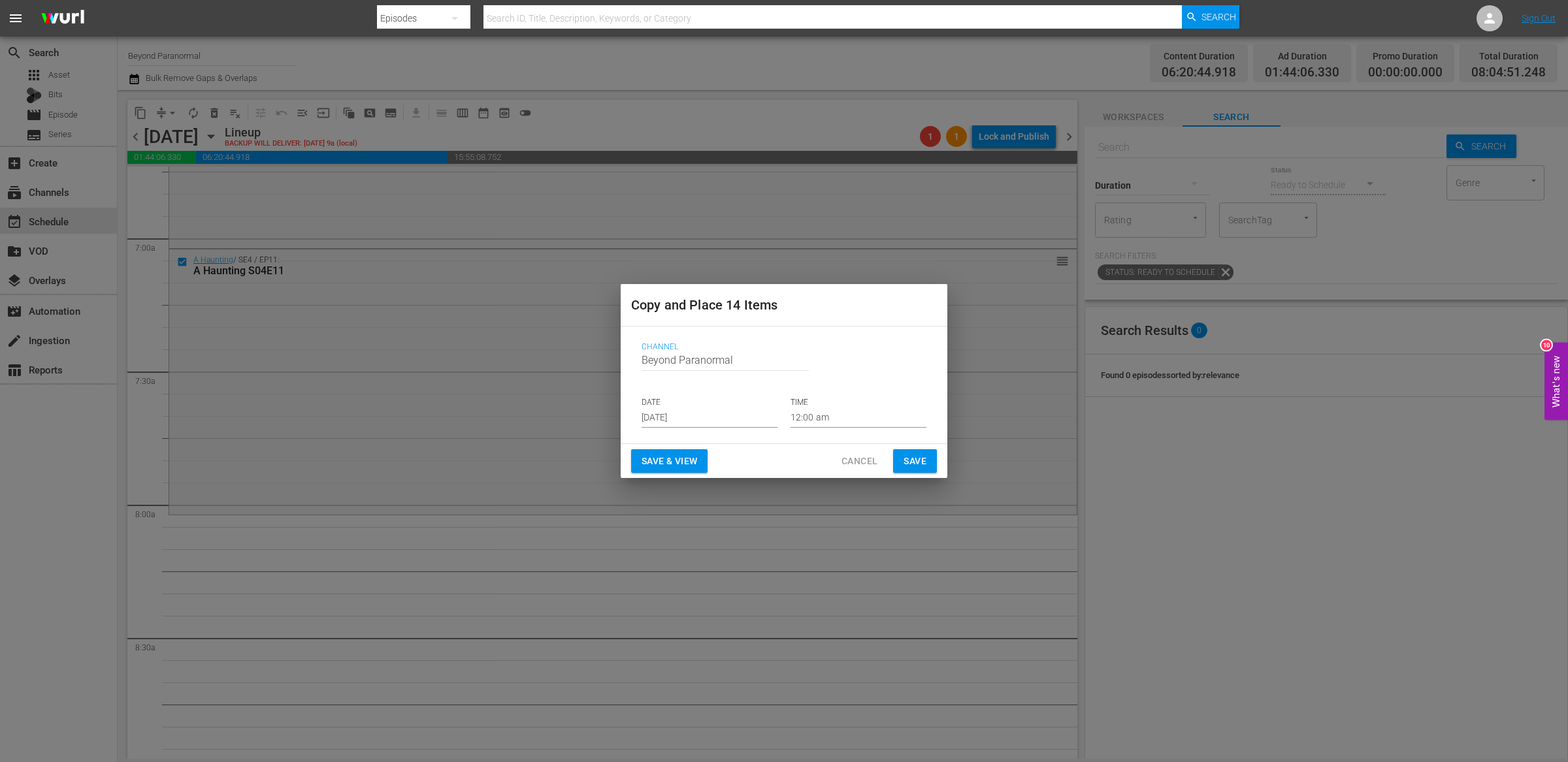
click at [704, 414] on input "[DATE]" at bounding box center [709, 418] width 136 height 20
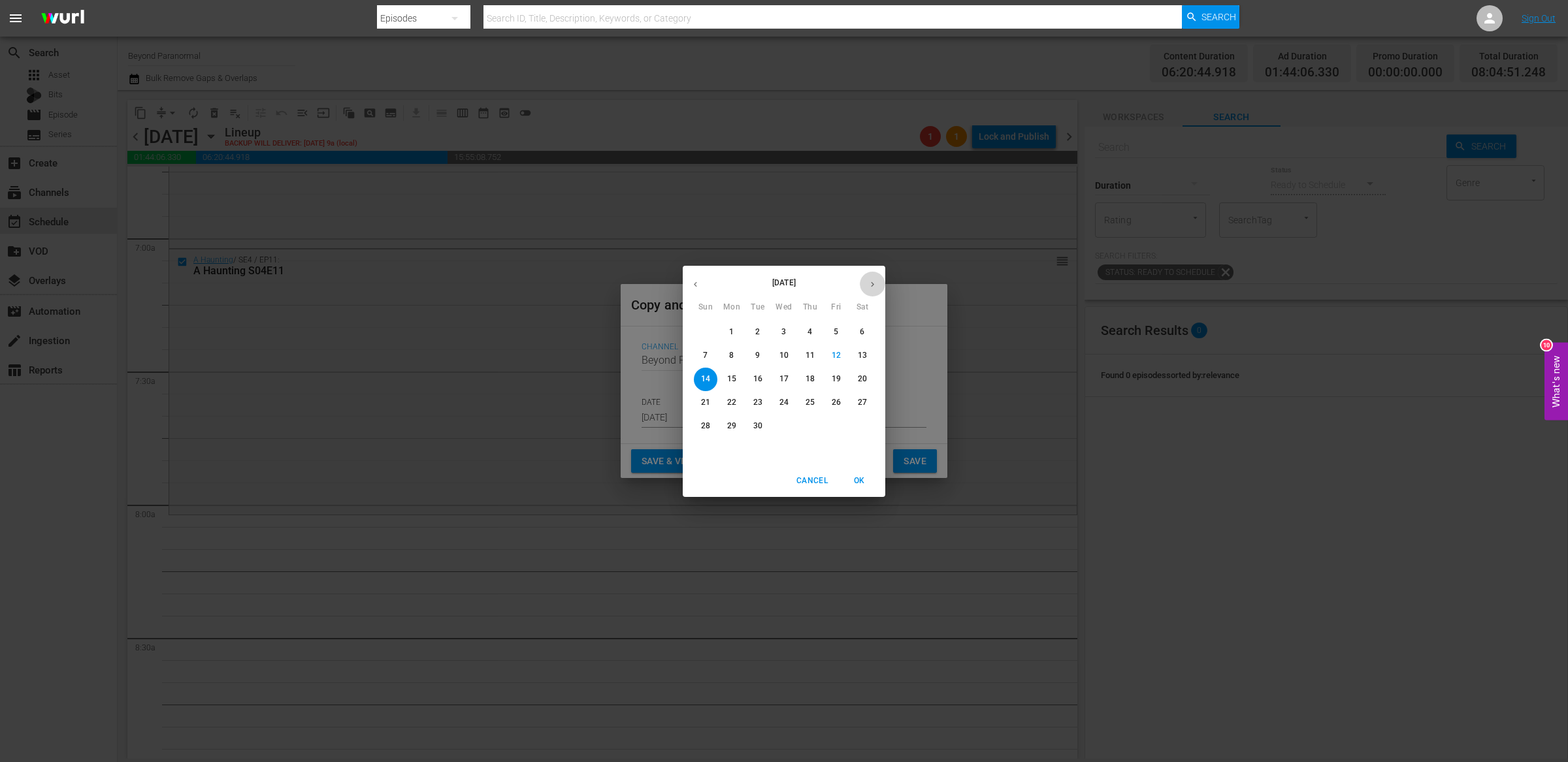
click at [870, 285] on icon "button" at bounding box center [872, 284] width 10 height 10
click at [786, 407] on p "22" at bounding box center [784, 403] width 9 height 11
type input "[DATE]"
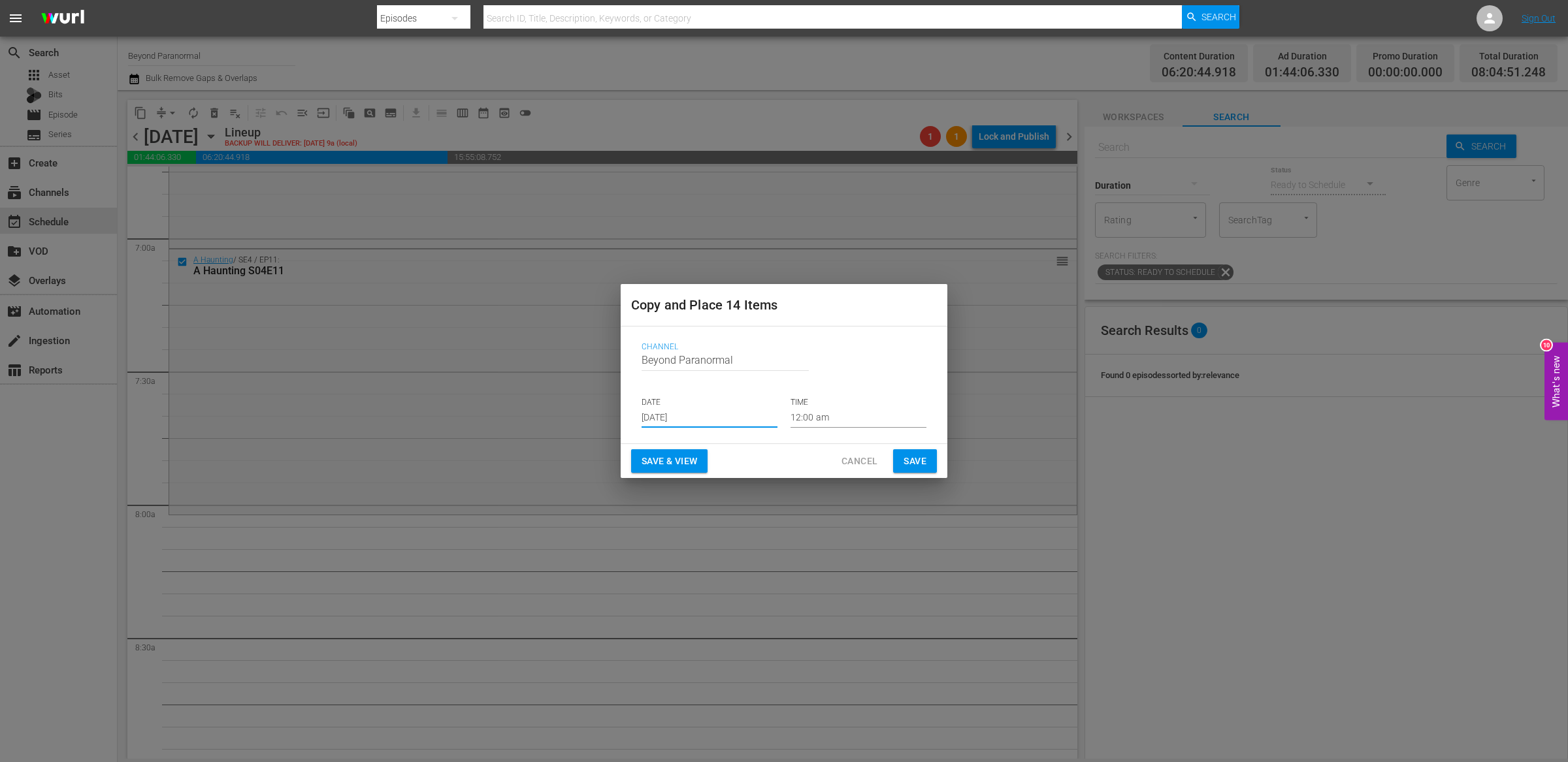
click at [828, 416] on input "12:00 am" at bounding box center [858, 418] width 136 height 20
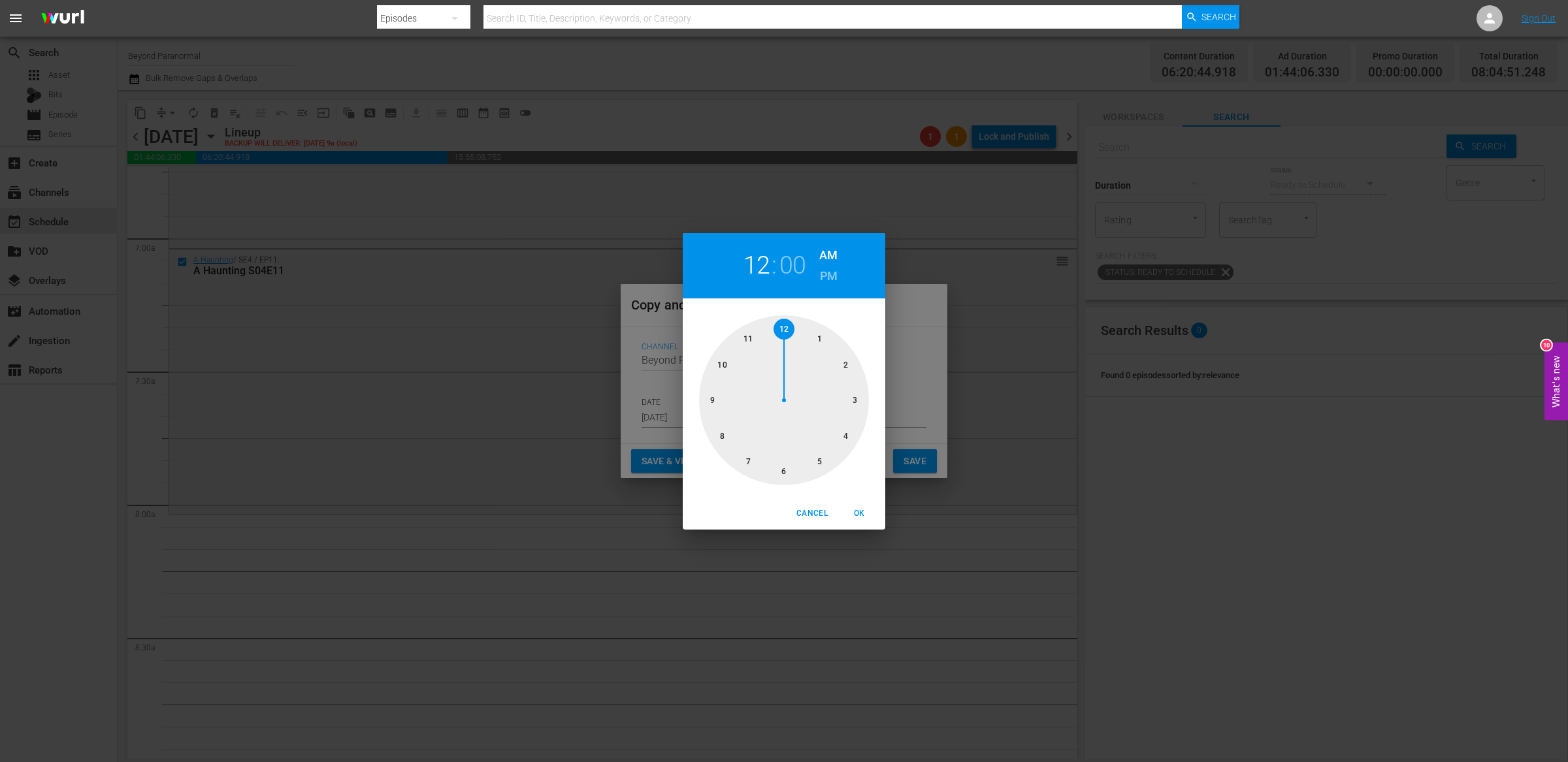
click at [721, 433] on div at bounding box center [784, 400] width 170 height 170
click at [862, 519] on span "OK" at bounding box center [859, 513] width 31 height 14
type input "08:00 am"
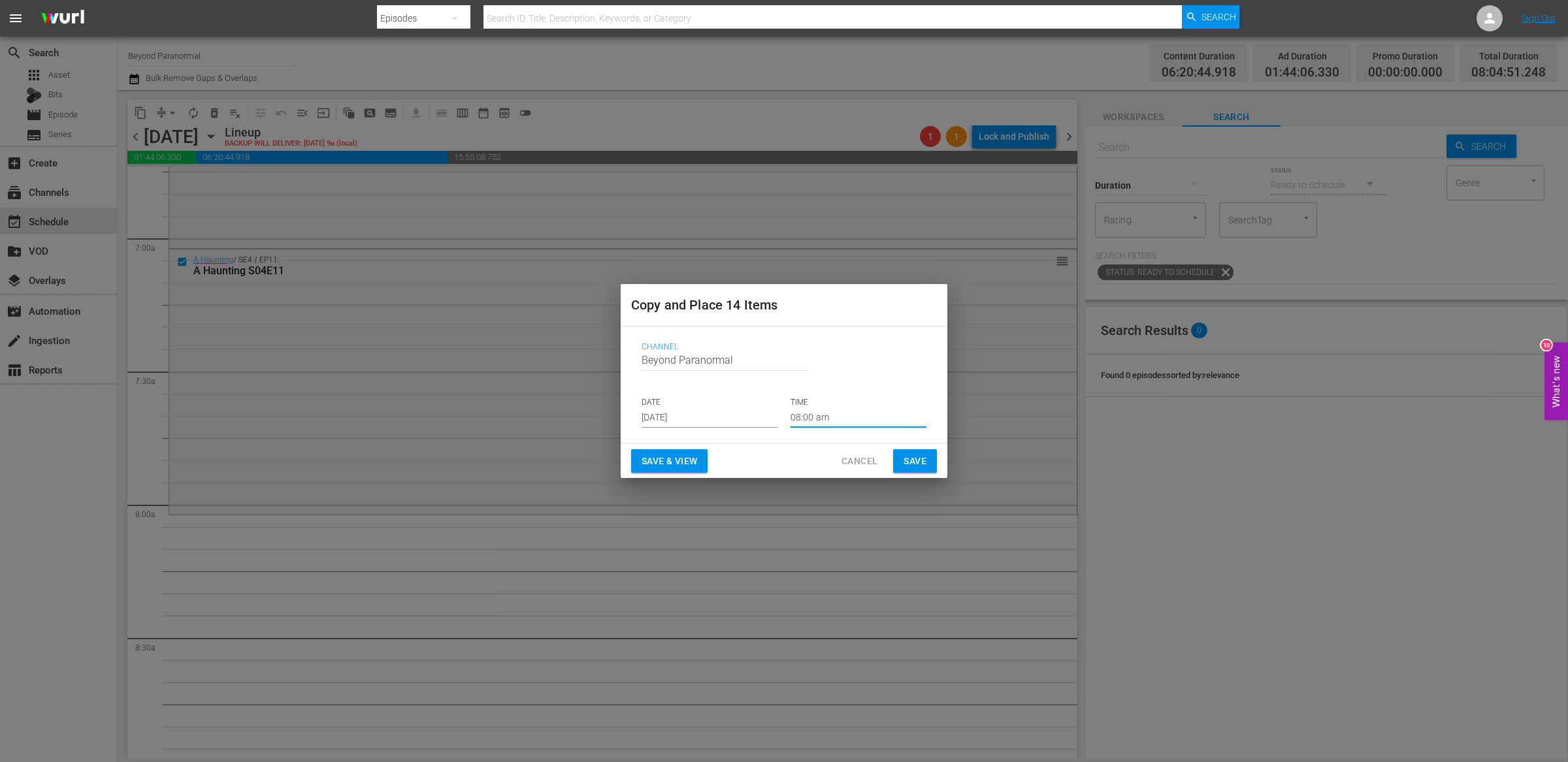
click at [903, 453] on span "Save" at bounding box center [915, 461] width 23 height 16
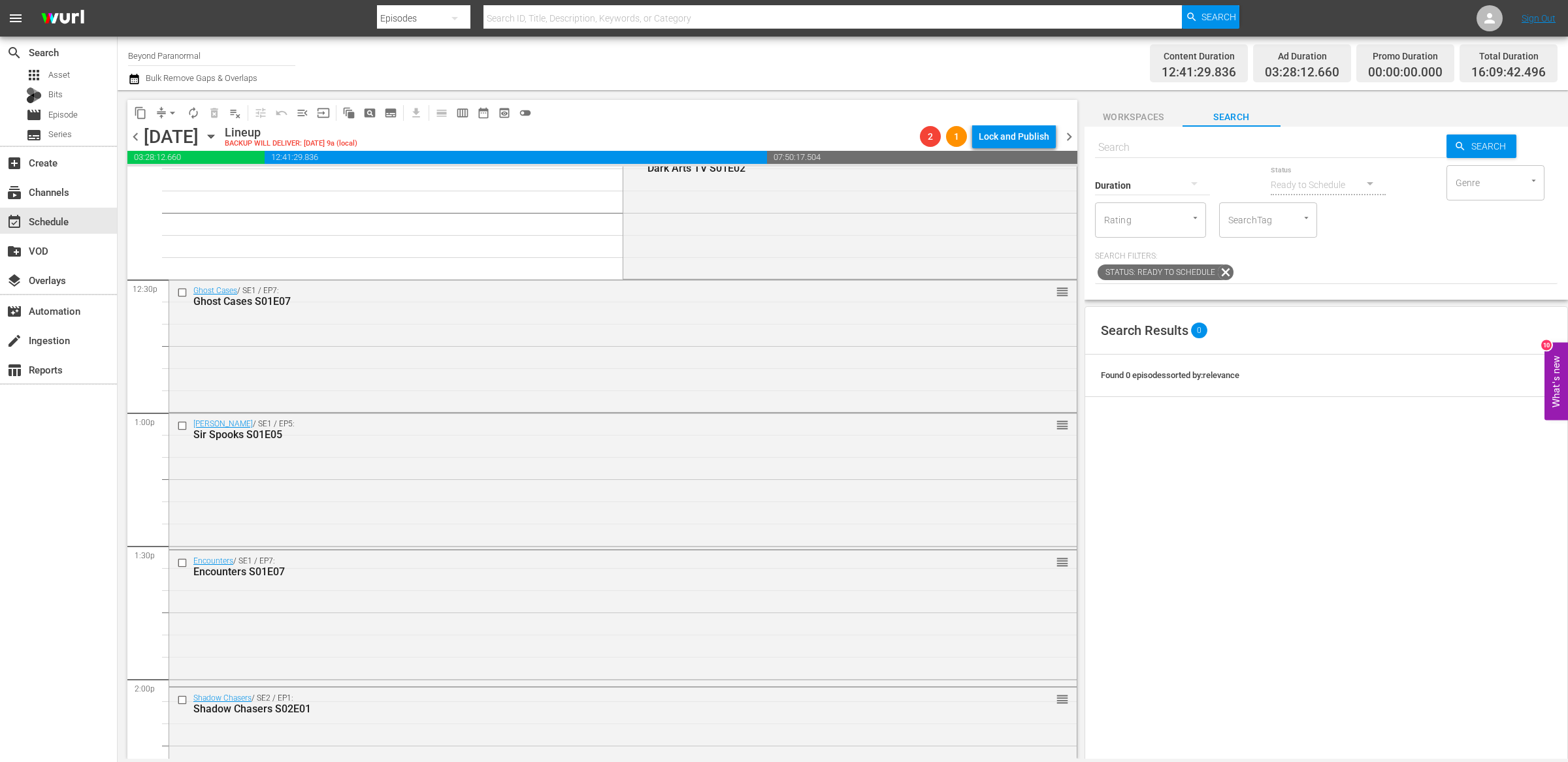
scroll to position [3223, 0]
click at [183, 287] on input "checkbox" at bounding box center [183, 286] width 14 height 11
click at [183, 420] on input "checkbox" at bounding box center [183, 420] width 14 height 11
click at [182, 557] on input "checkbox" at bounding box center [183, 556] width 14 height 11
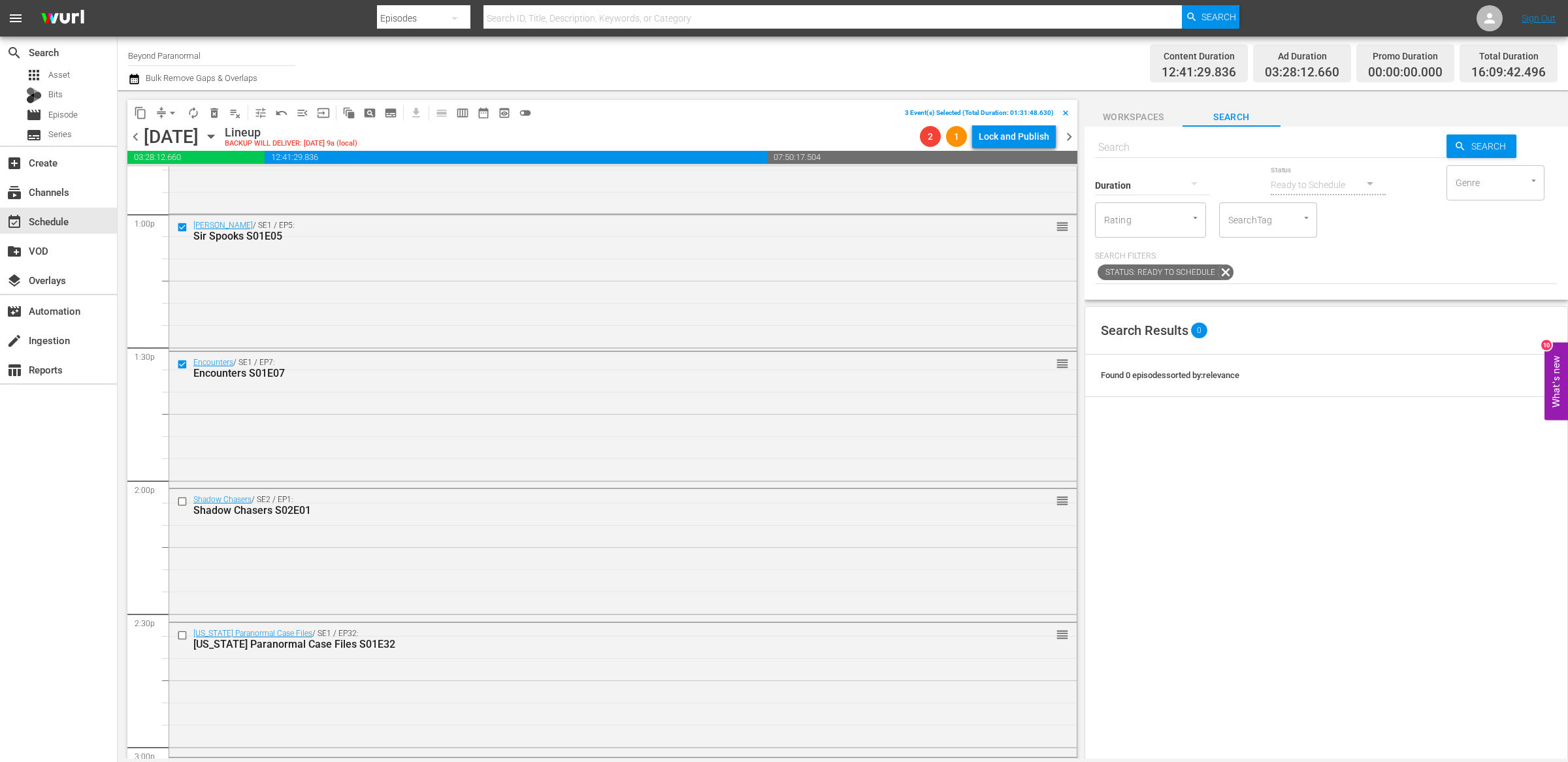
scroll to position [3448, 0]
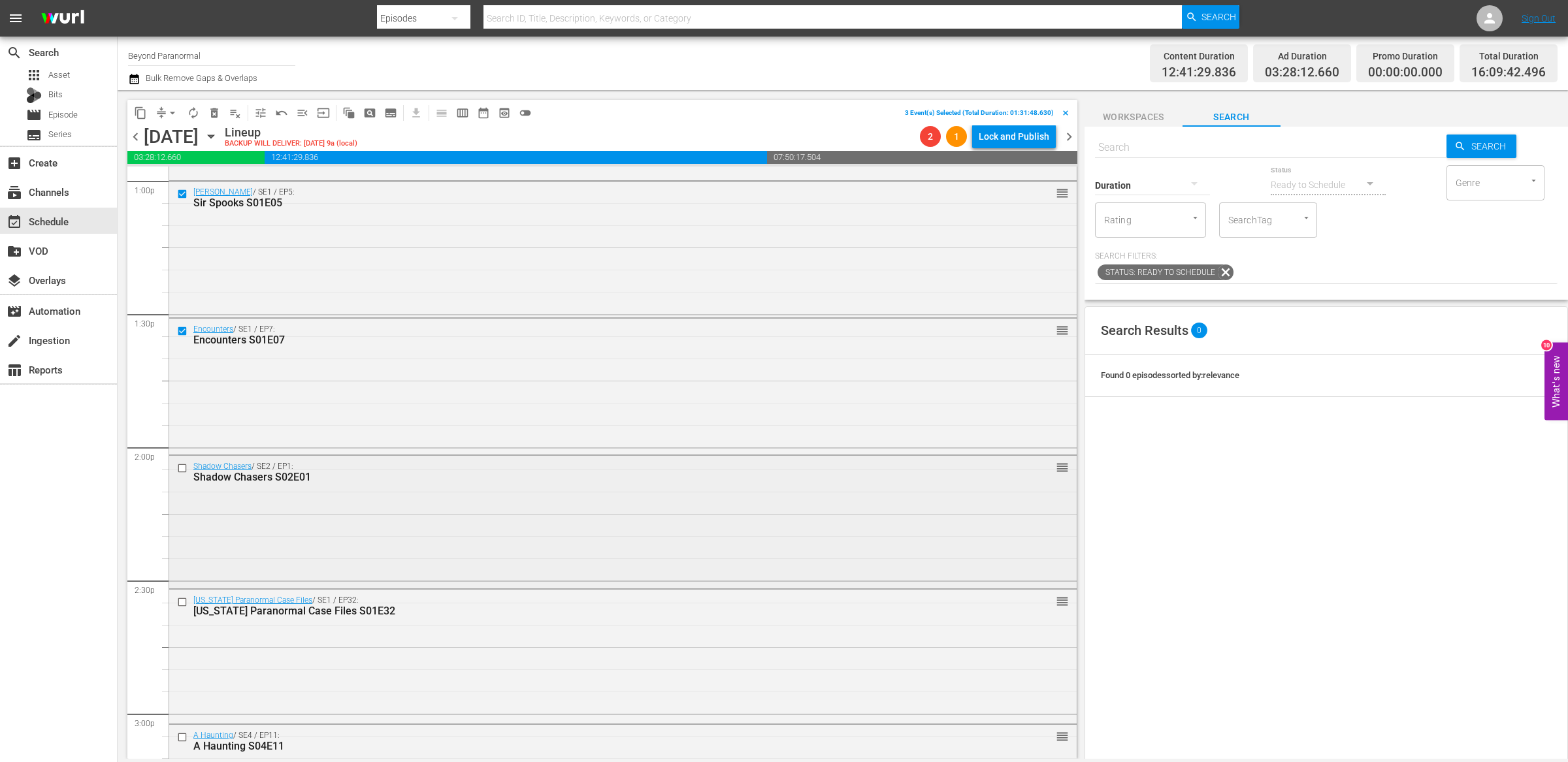
click at [183, 472] on input "checkbox" at bounding box center [183, 469] width 14 height 11
click at [183, 605] on input "checkbox" at bounding box center [183, 601] width 14 height 11
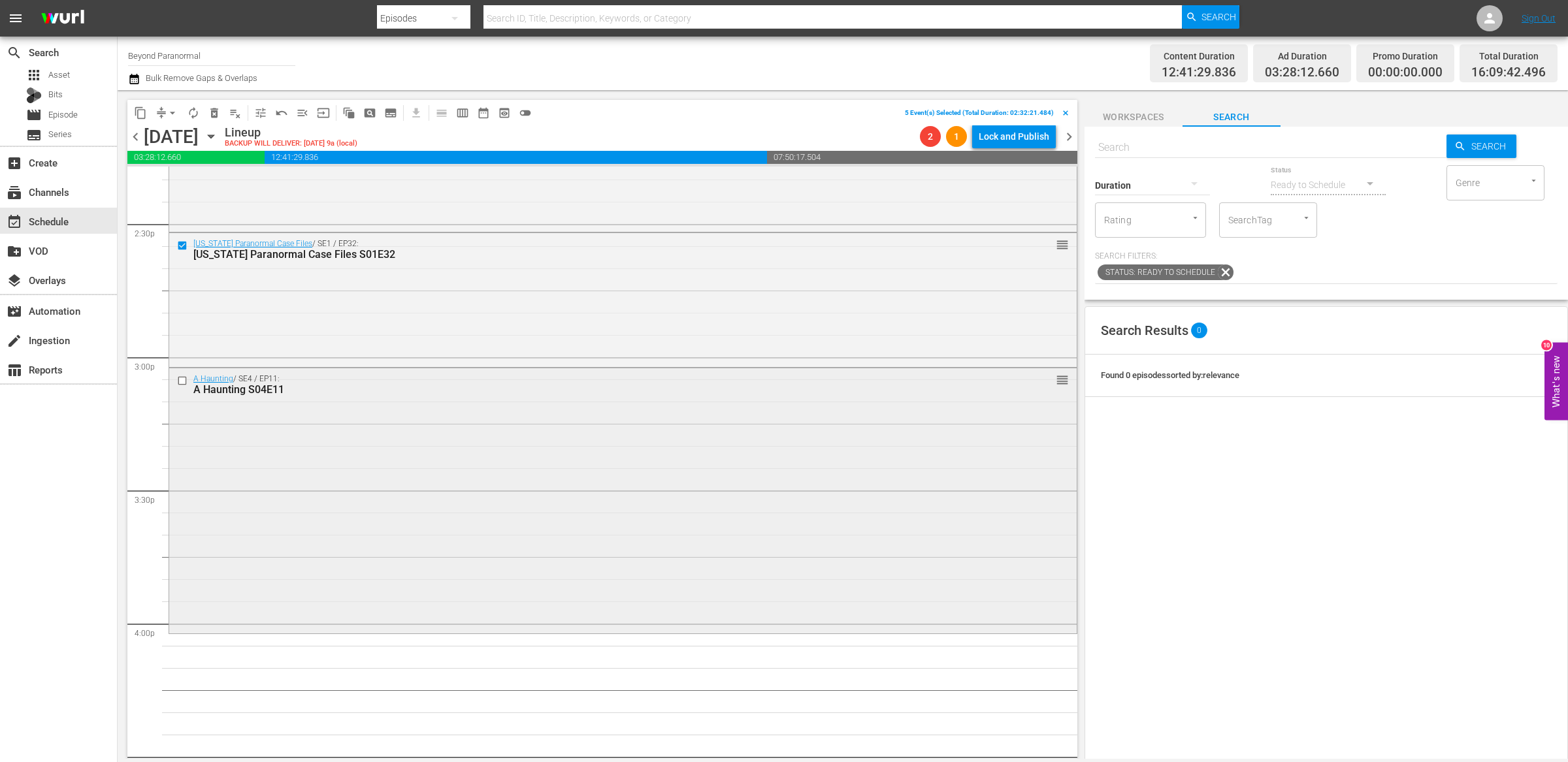
scroll to position [3807, 0]
click at [181, 378] on input "checkbox" at bounding box center [183, 379] width 14 height 11
click at [214, 116] on span "delete_forever_outlined" at bounding box center [214, 113] width 13 height 13
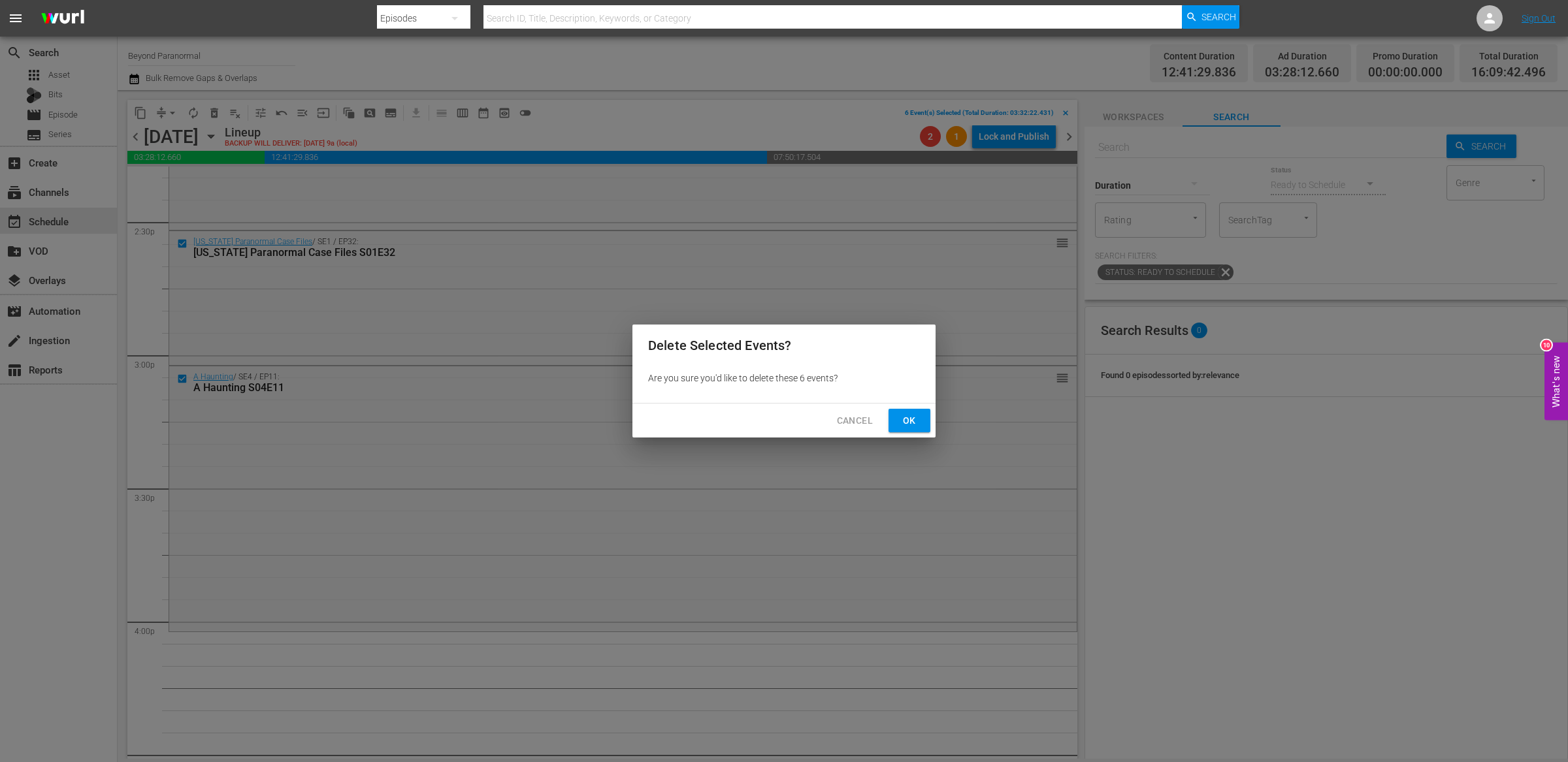
click at [911, 425] on span "Ok" at bounding box center [909, 421] width 21 height 16
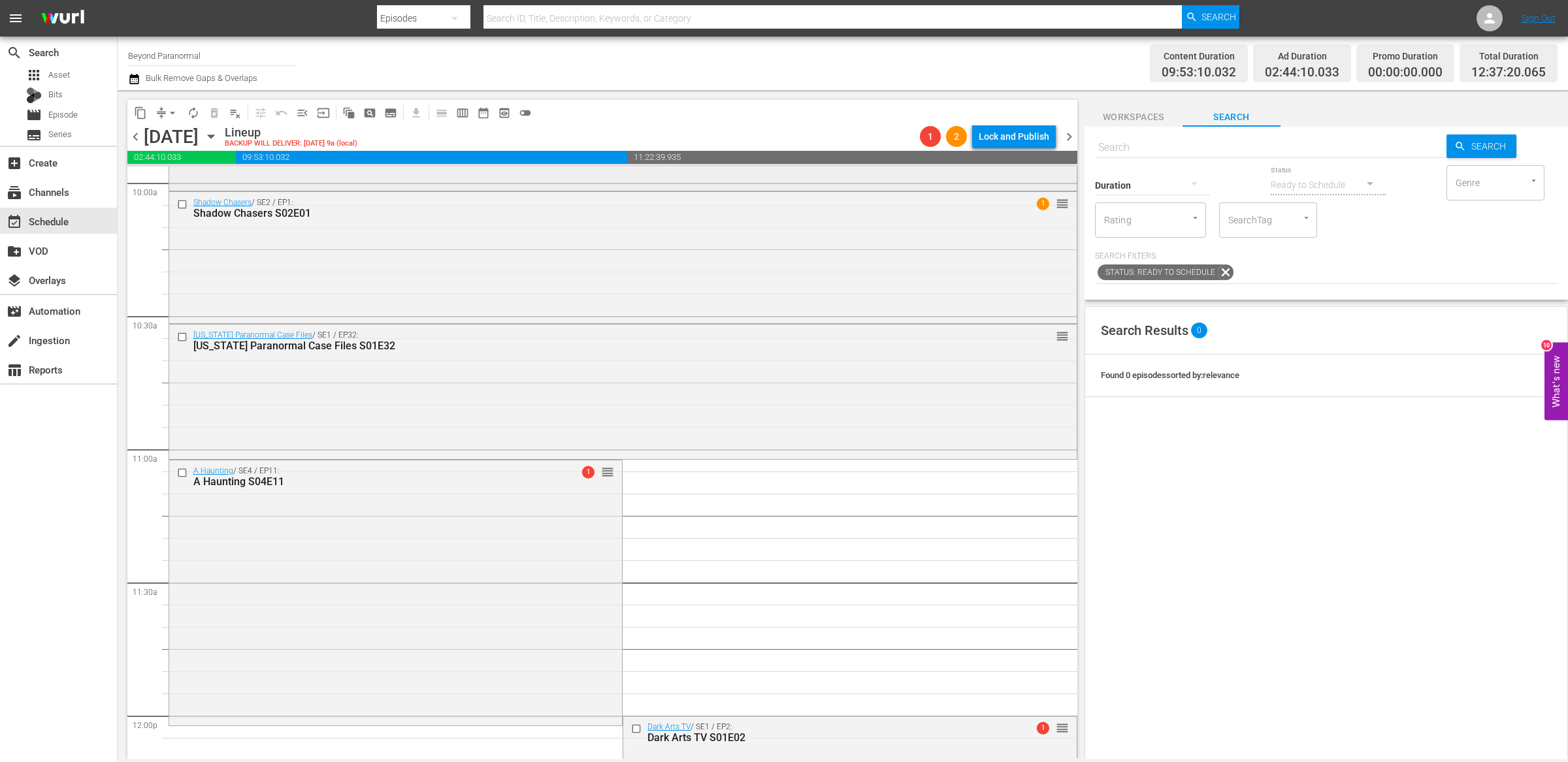
scroll to position [2861, 0]
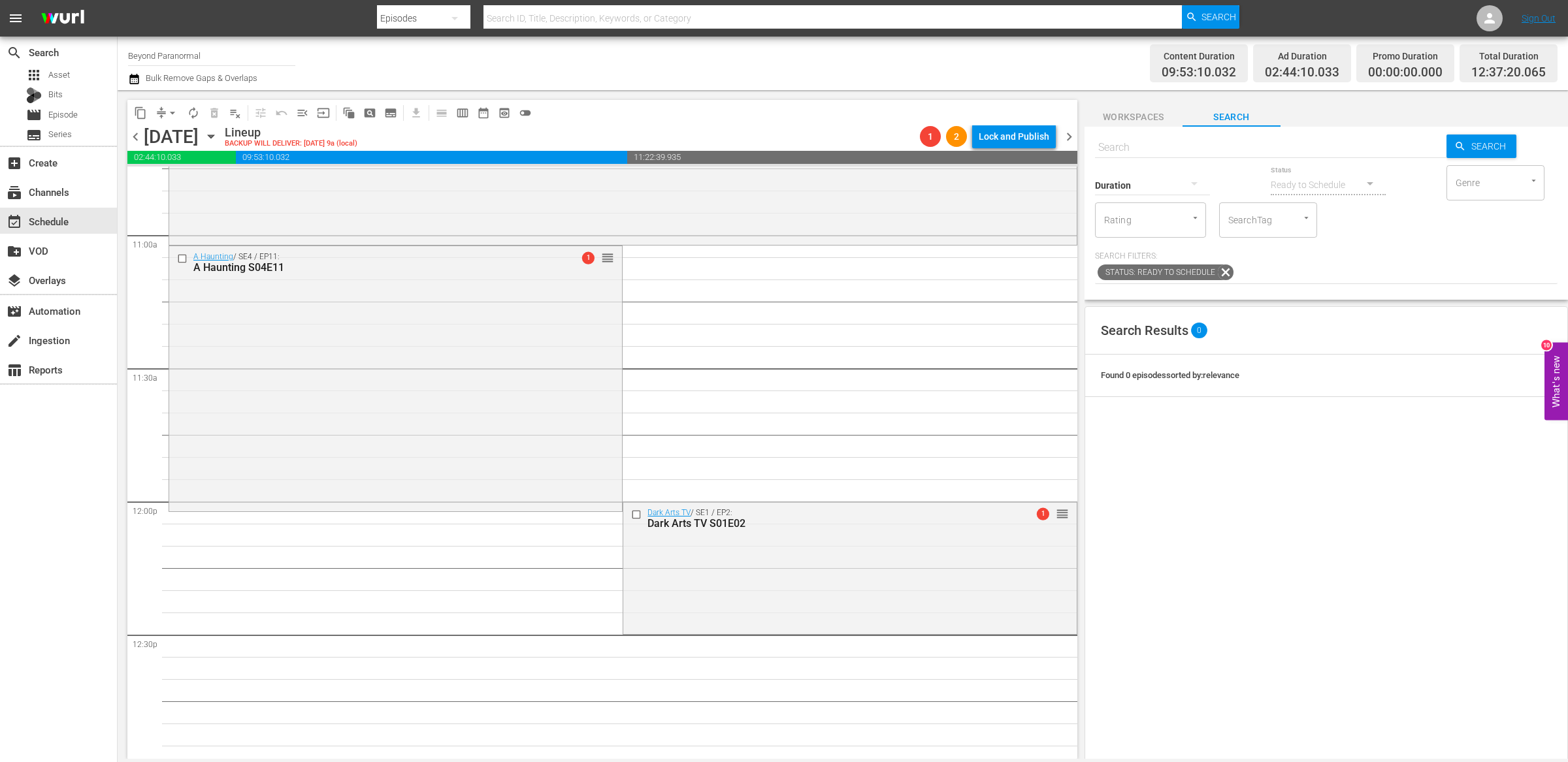
click at [1140, 147] on input "text" at bounding box center [1270, 148] width 351 height 31
paste input "Unveiled S01E90"
type input "Unveiled S01E90"
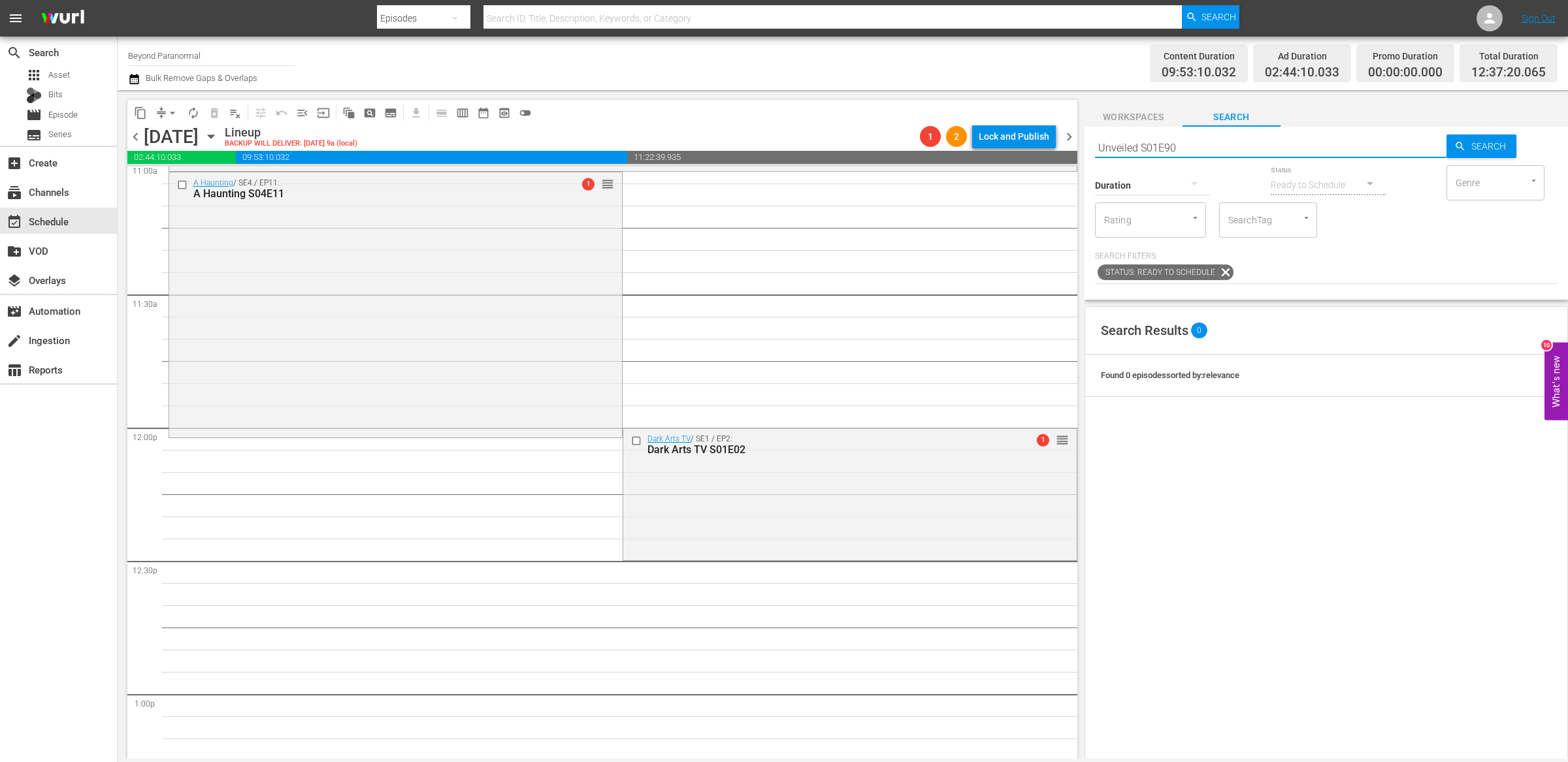
type input "Unveiled S01E90"
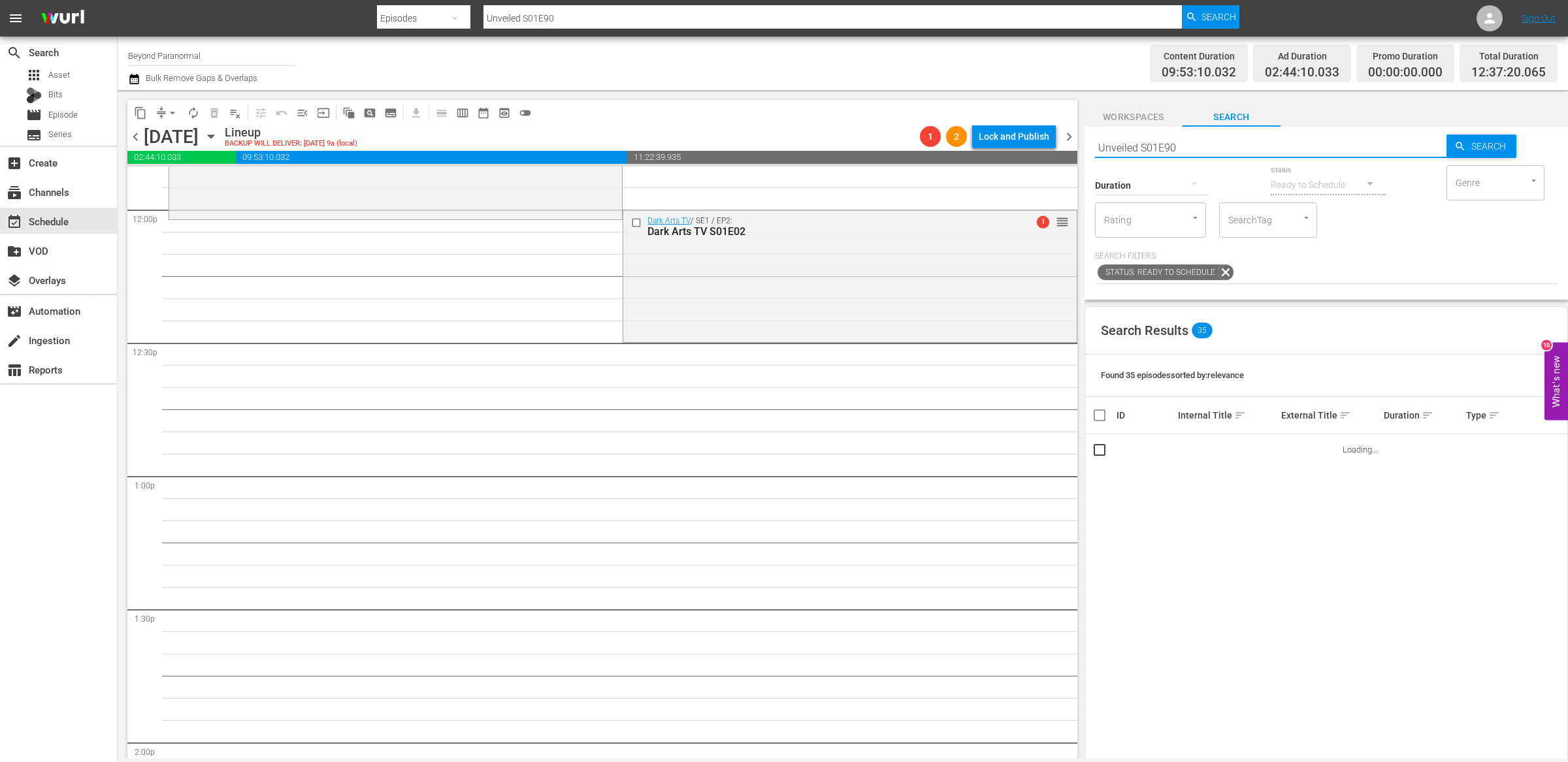
scroll to position [3177, 0]
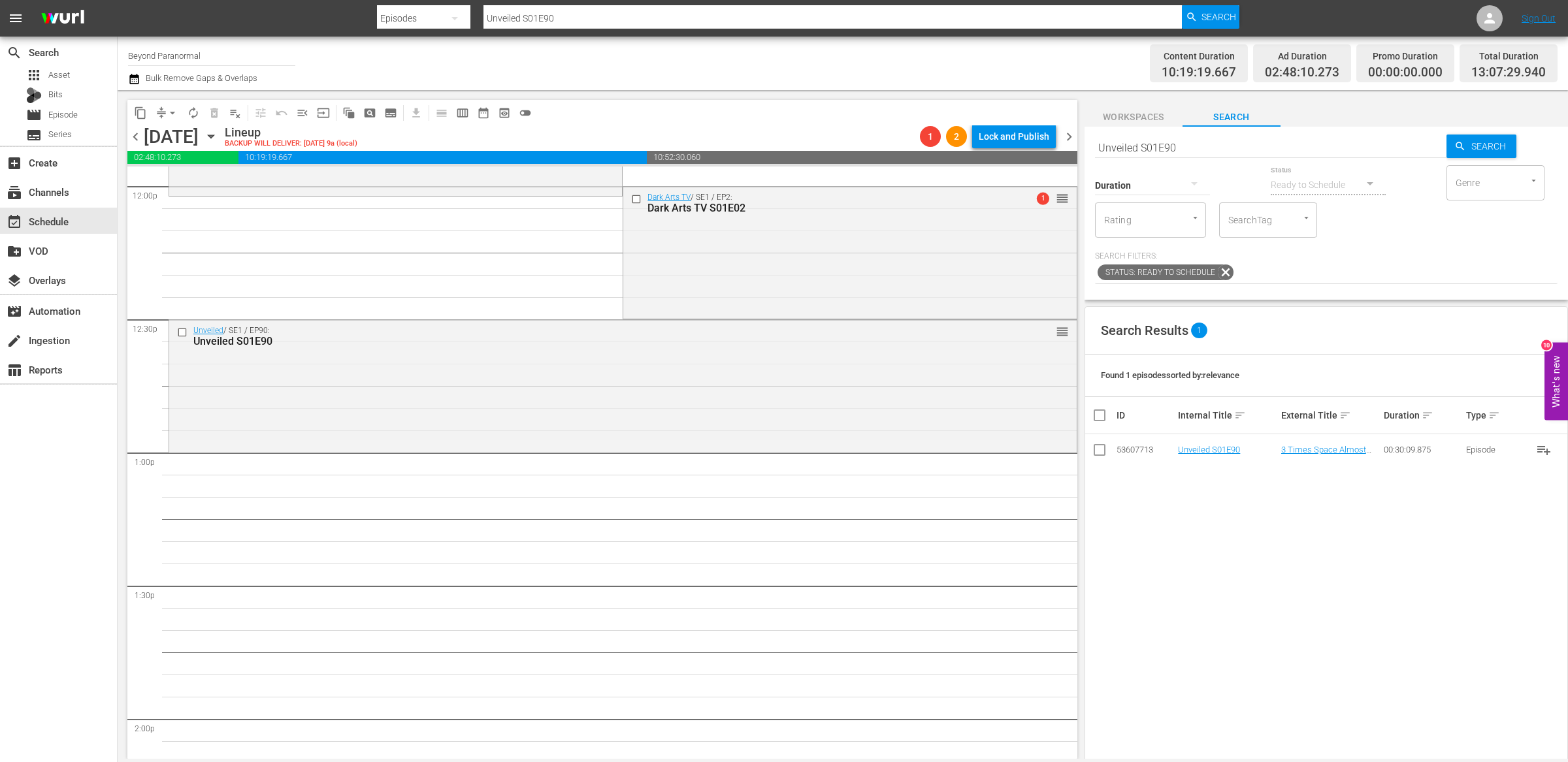
click at [1208, 150] on input "Unveiled S01E90" at bounding box center [1270, 148] width 351 height 31
type input "Unveiled S01E91"
click at [1193, 143] on input "Unveiled S01E91" at bounding box center [1270, 148] width 351 height 31
type input "Unveiled S01E92"
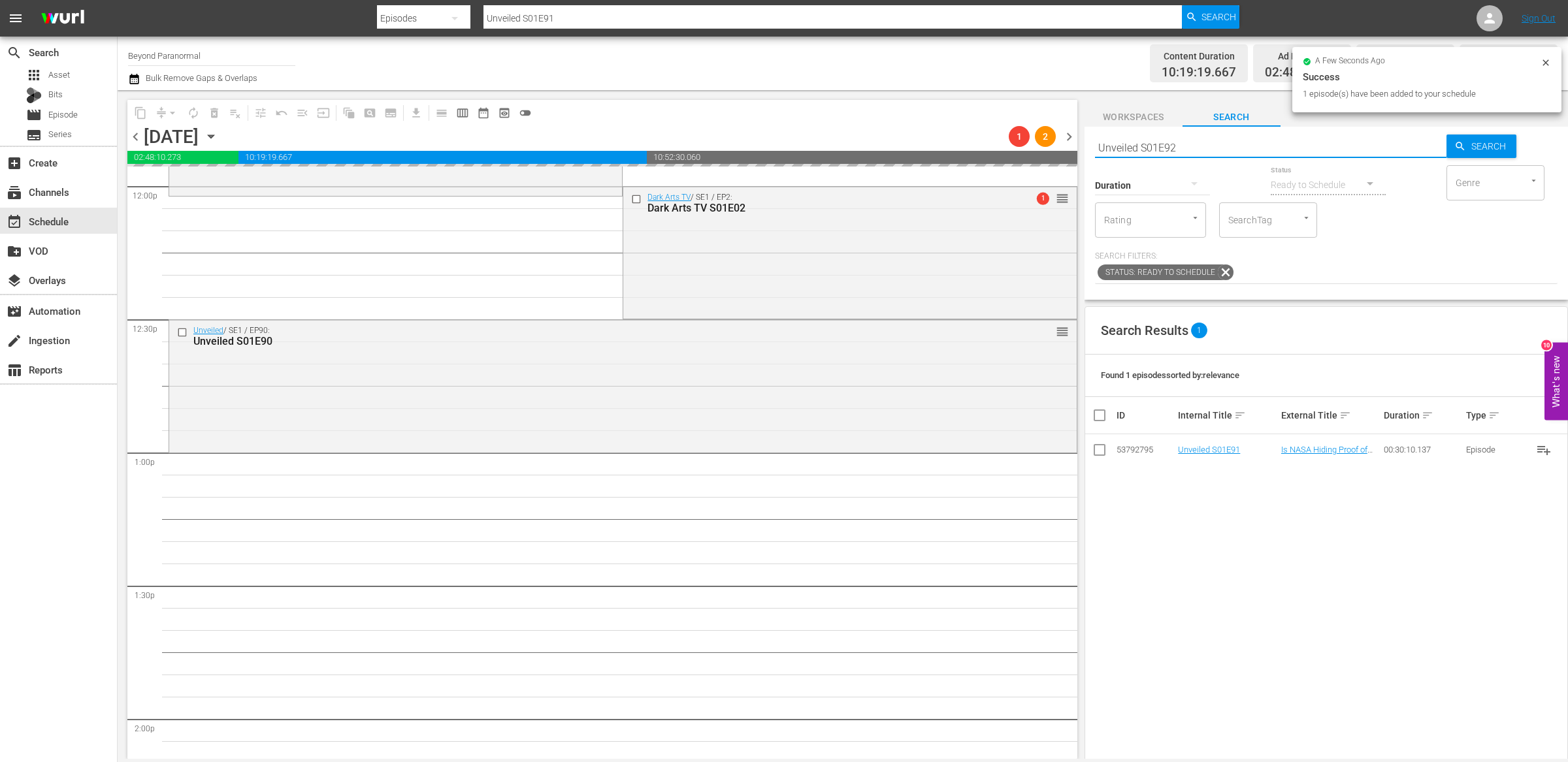
type input "Unveiled S01E92"
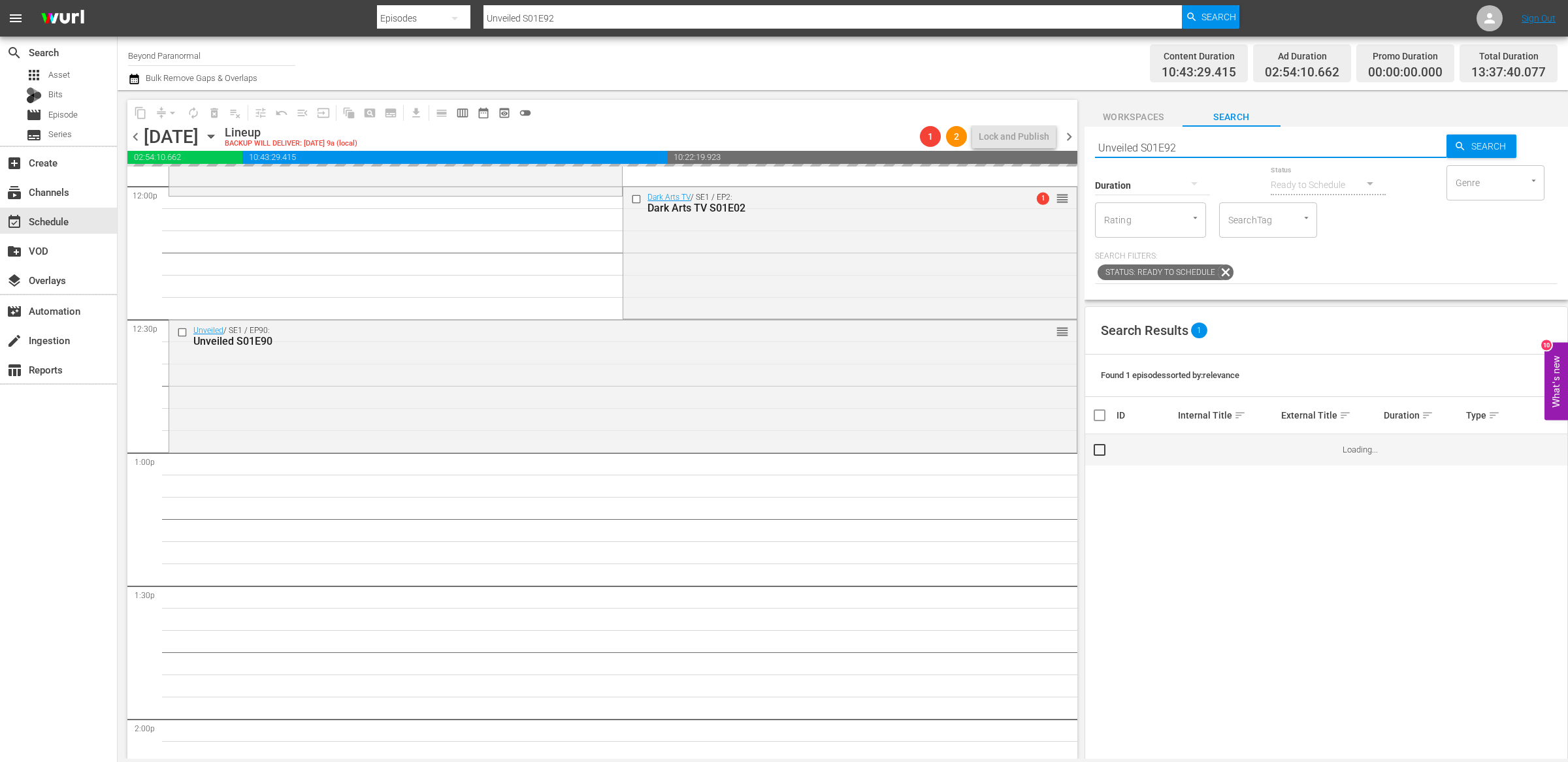
scroll to position [3259, 0]
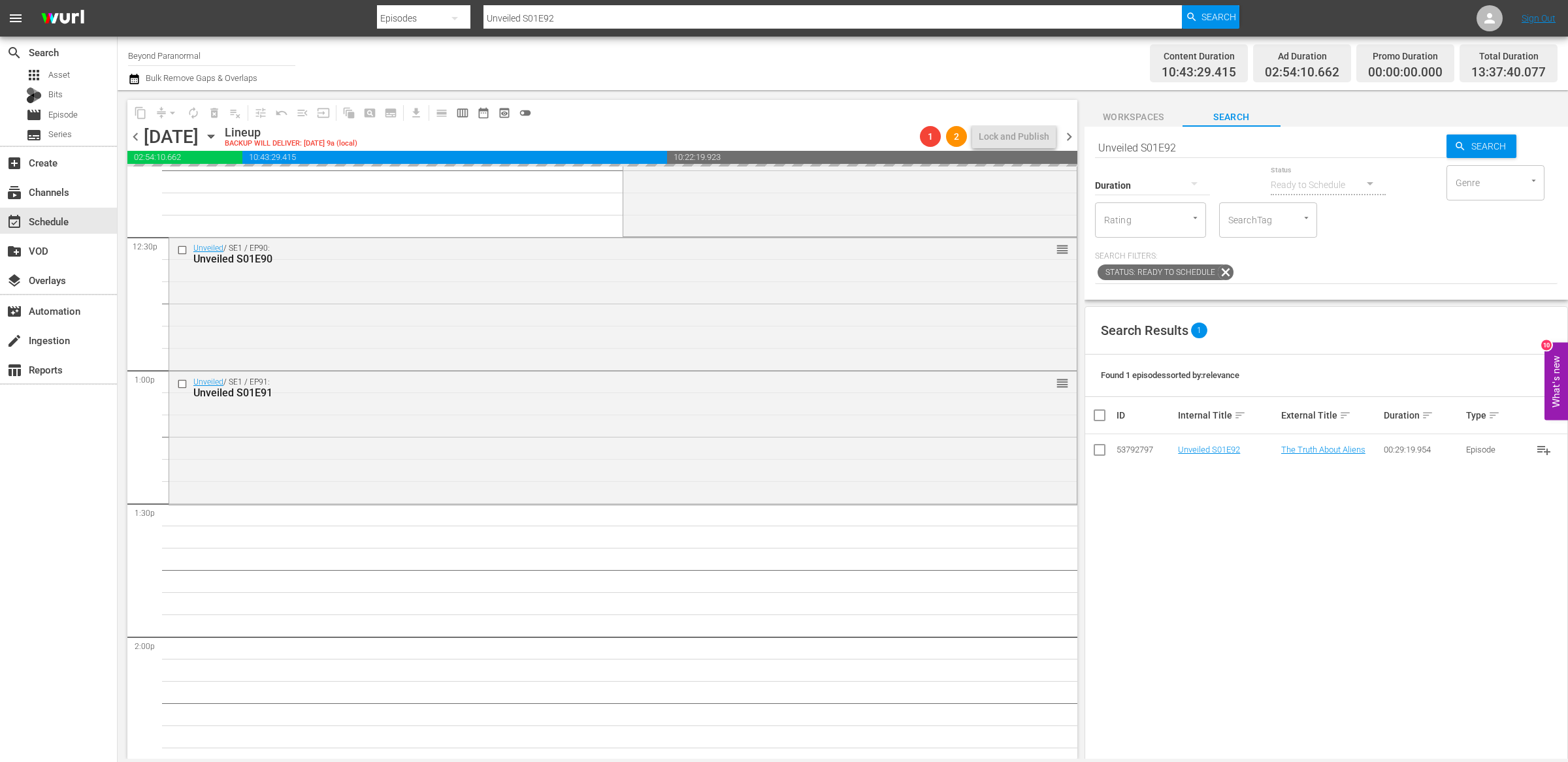
click at [1201, 144] on input "Unveiled S01E92" at bounding box center [1270, 148] width 351 height 31
type input "Unveiled S01E93"
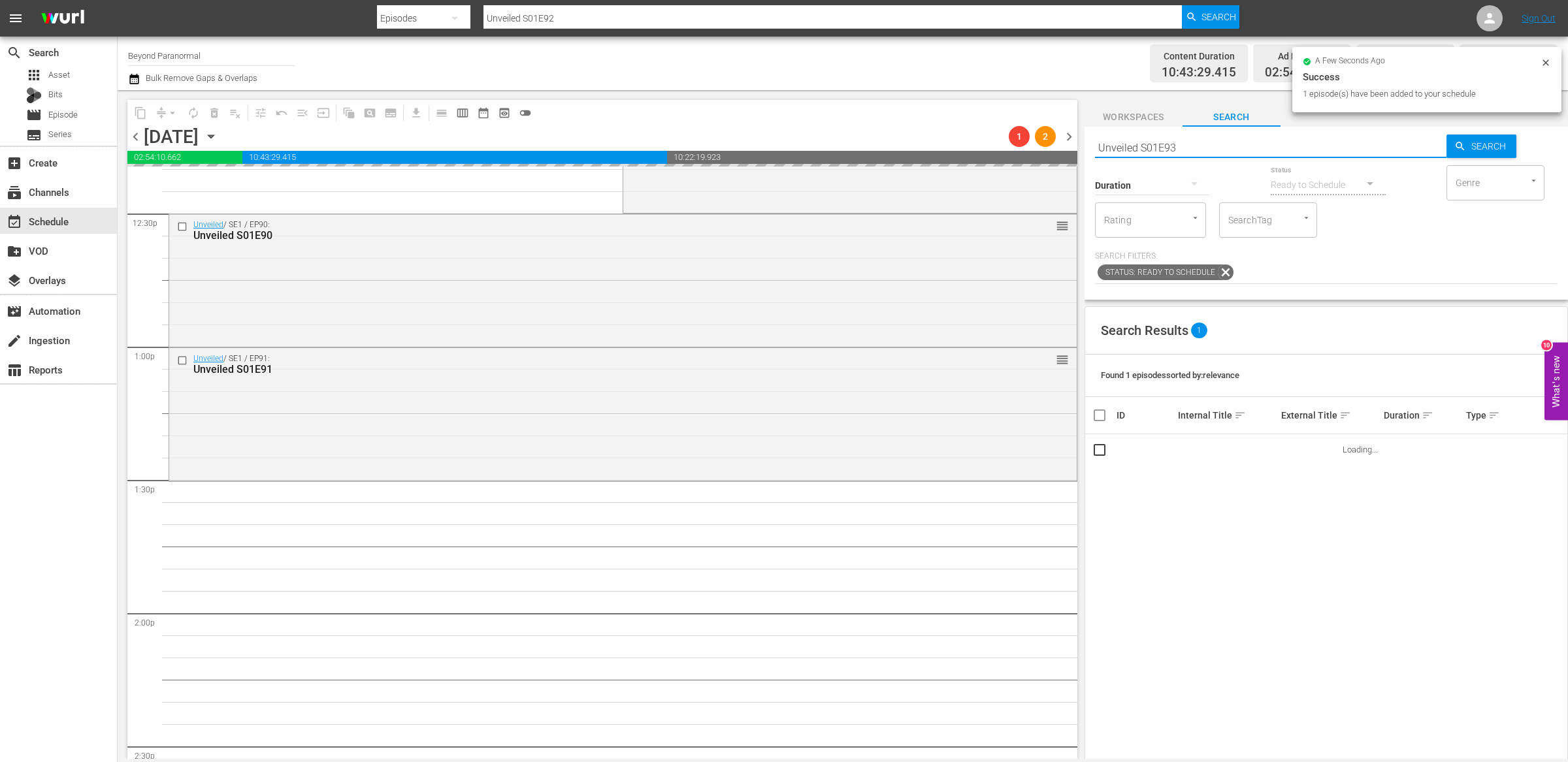
type input "Unveiled S01E93"
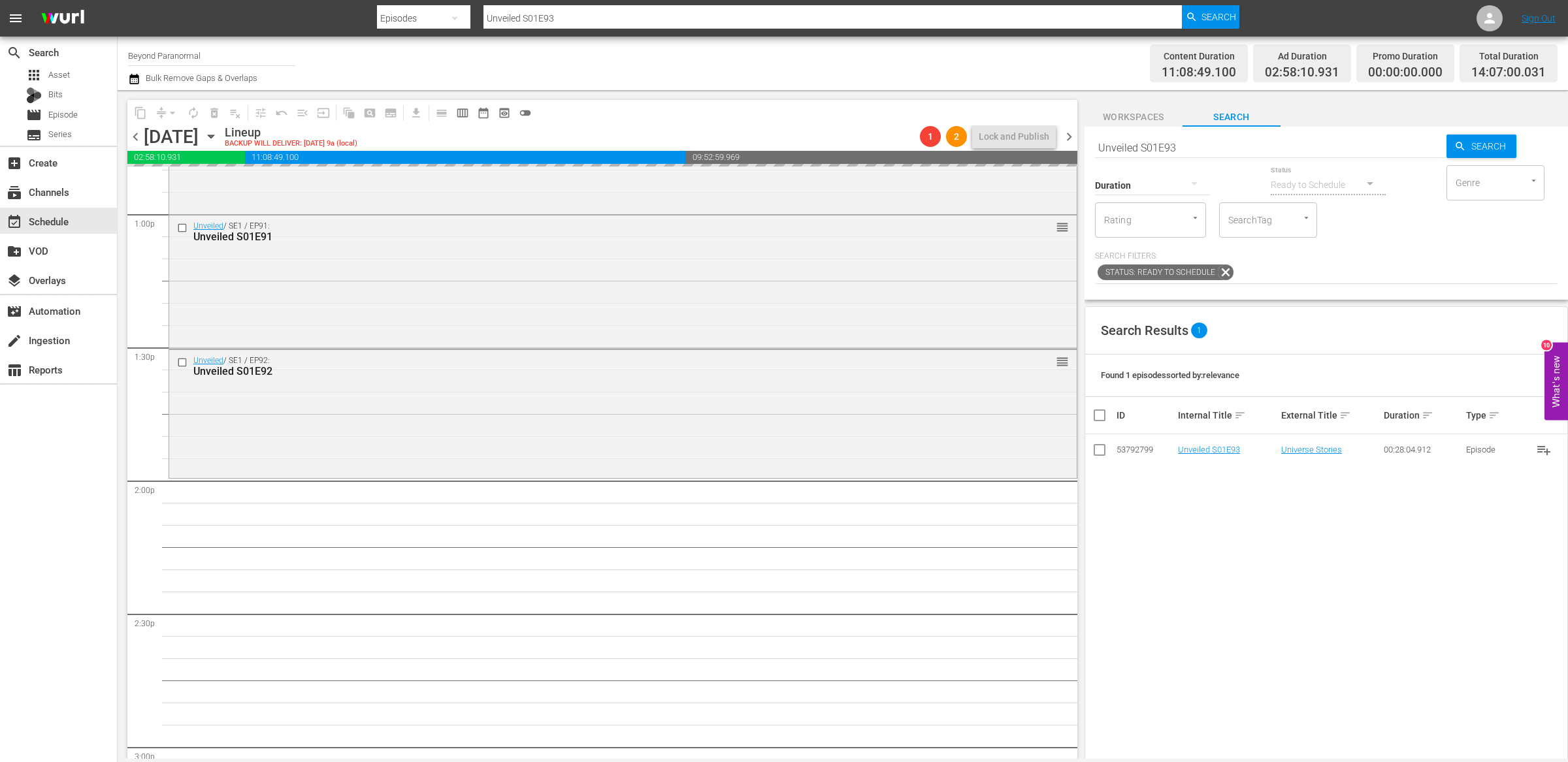
click at [1199, 146] on input "Unveiled S01E93" at bounding box center [1270, 148] width 351 height 31
type input "Unveiled S01E94"
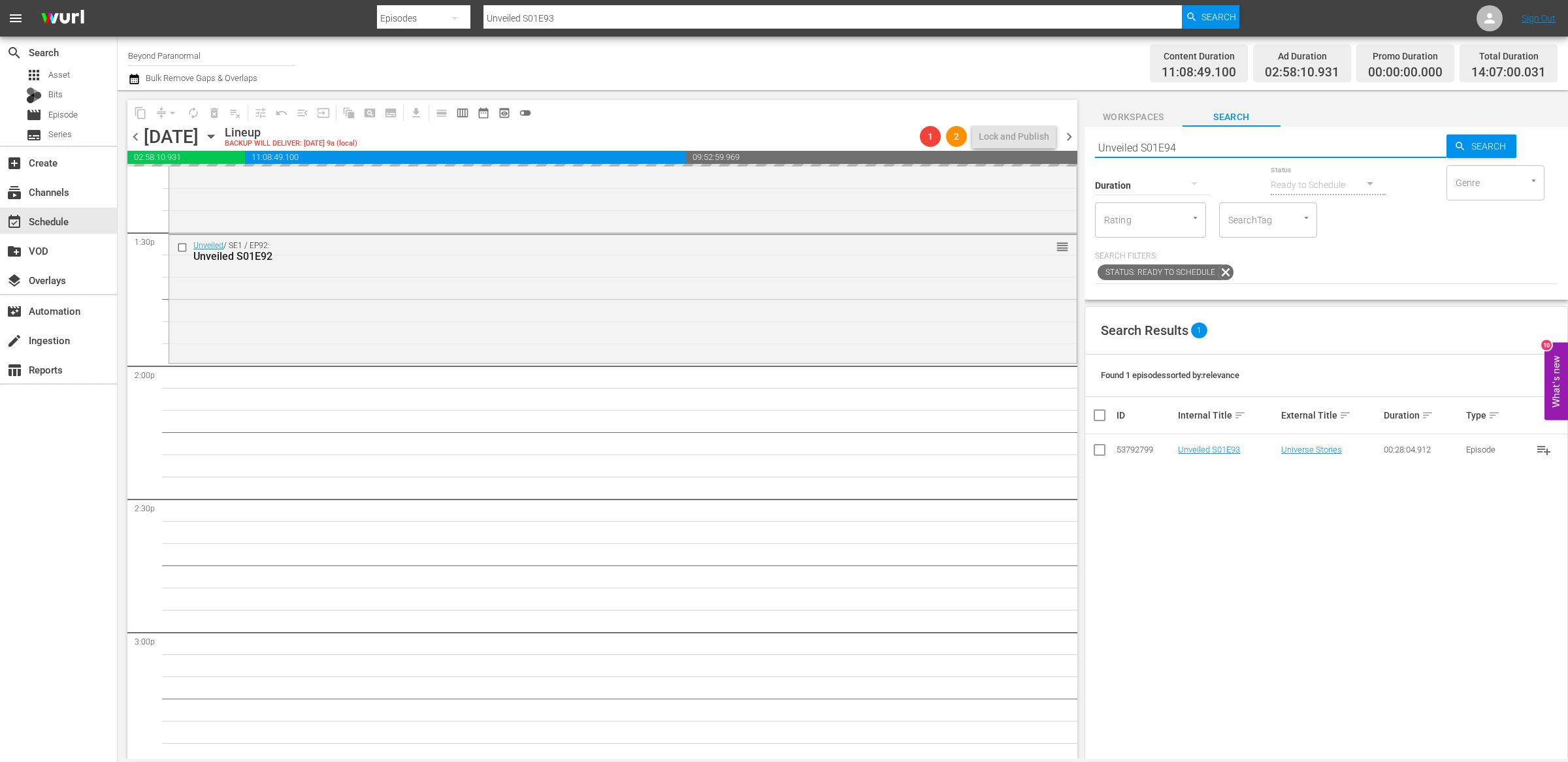
scroll to position [3539, 0]
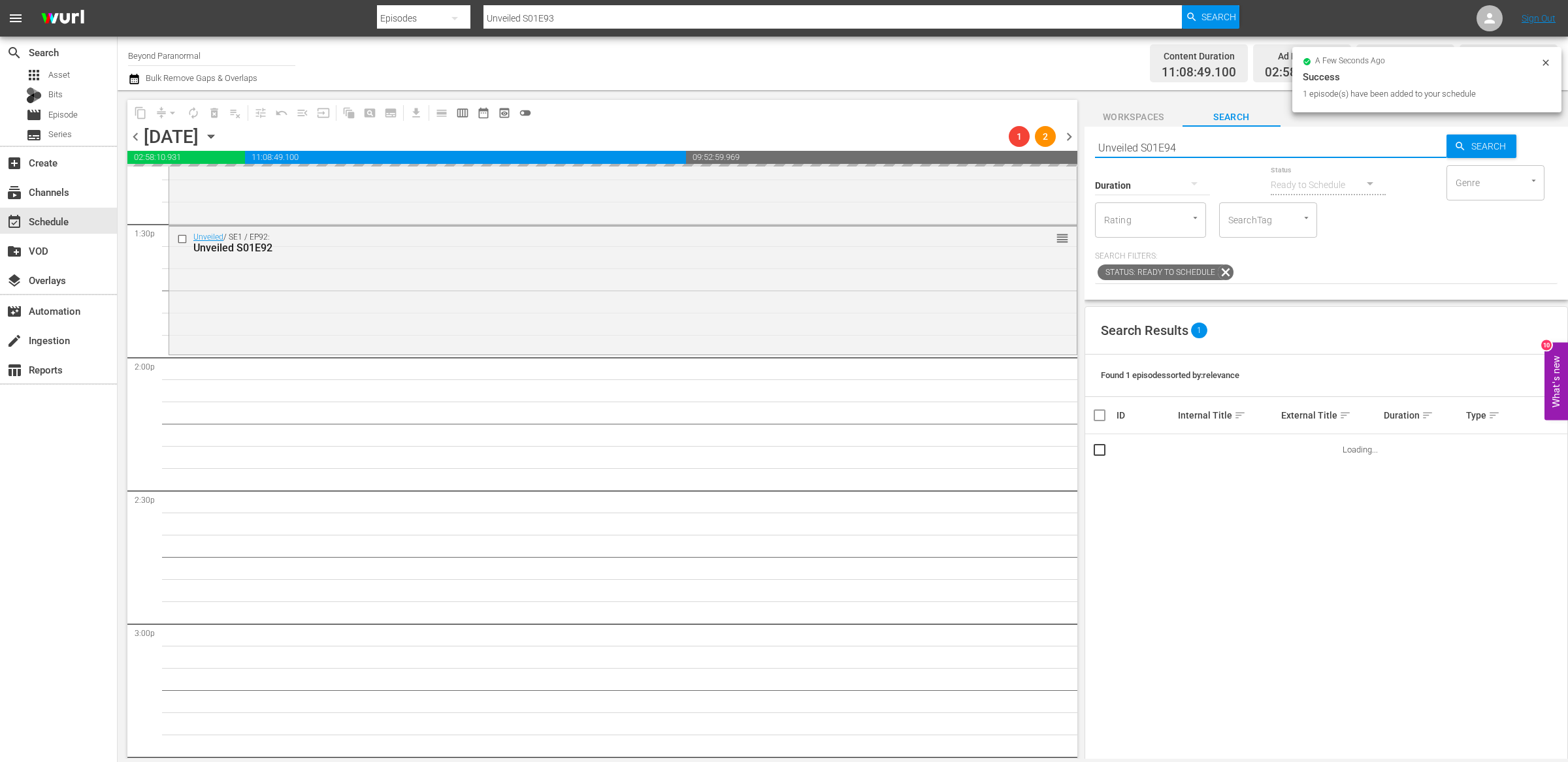
type input "Unveiled S01E94"
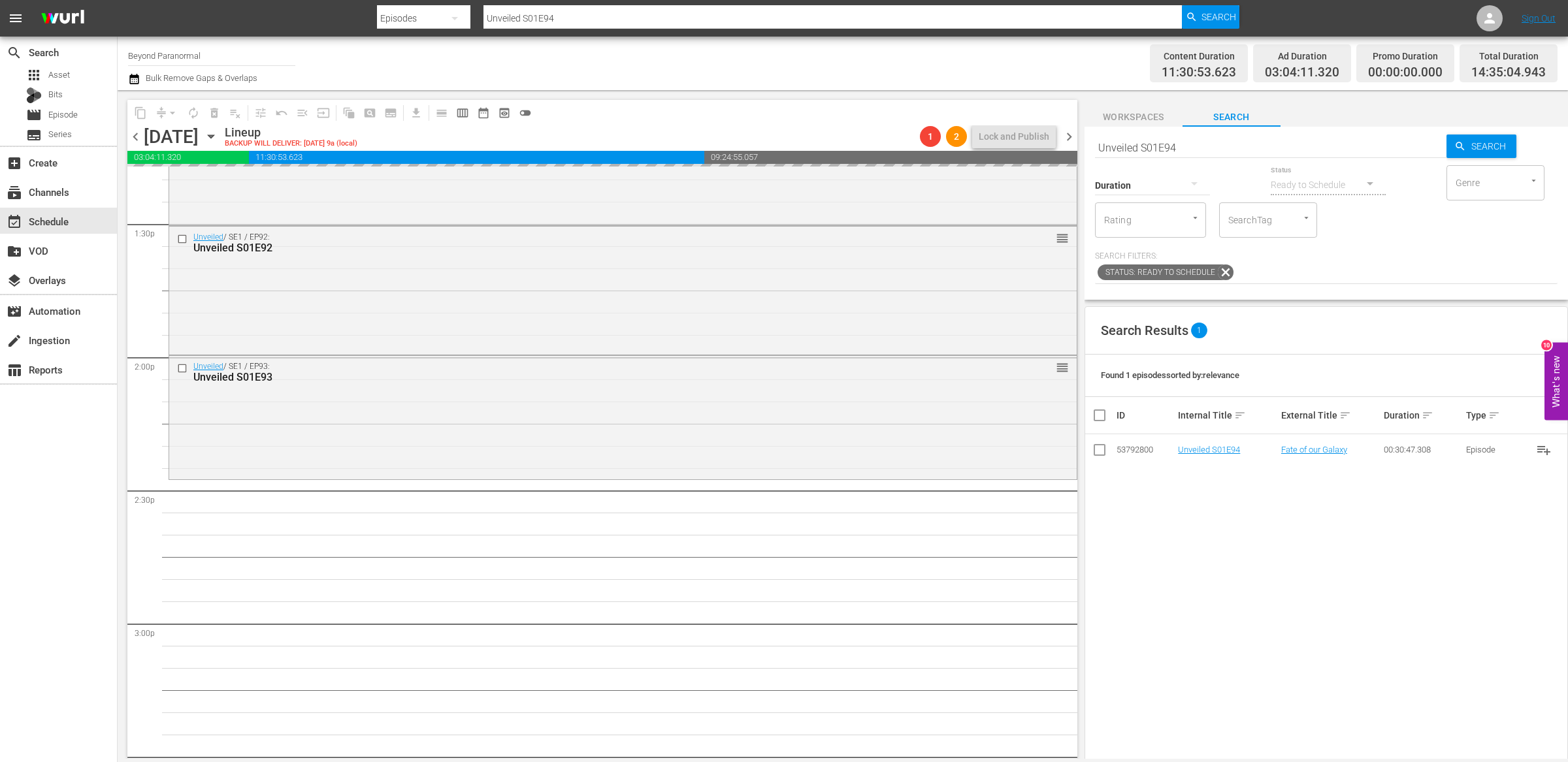
click at [1206, 146] on input "Unveiled S01E94" at bounding box center [1270, 148] width 351 height 31
type input "Unveiled S01E95"
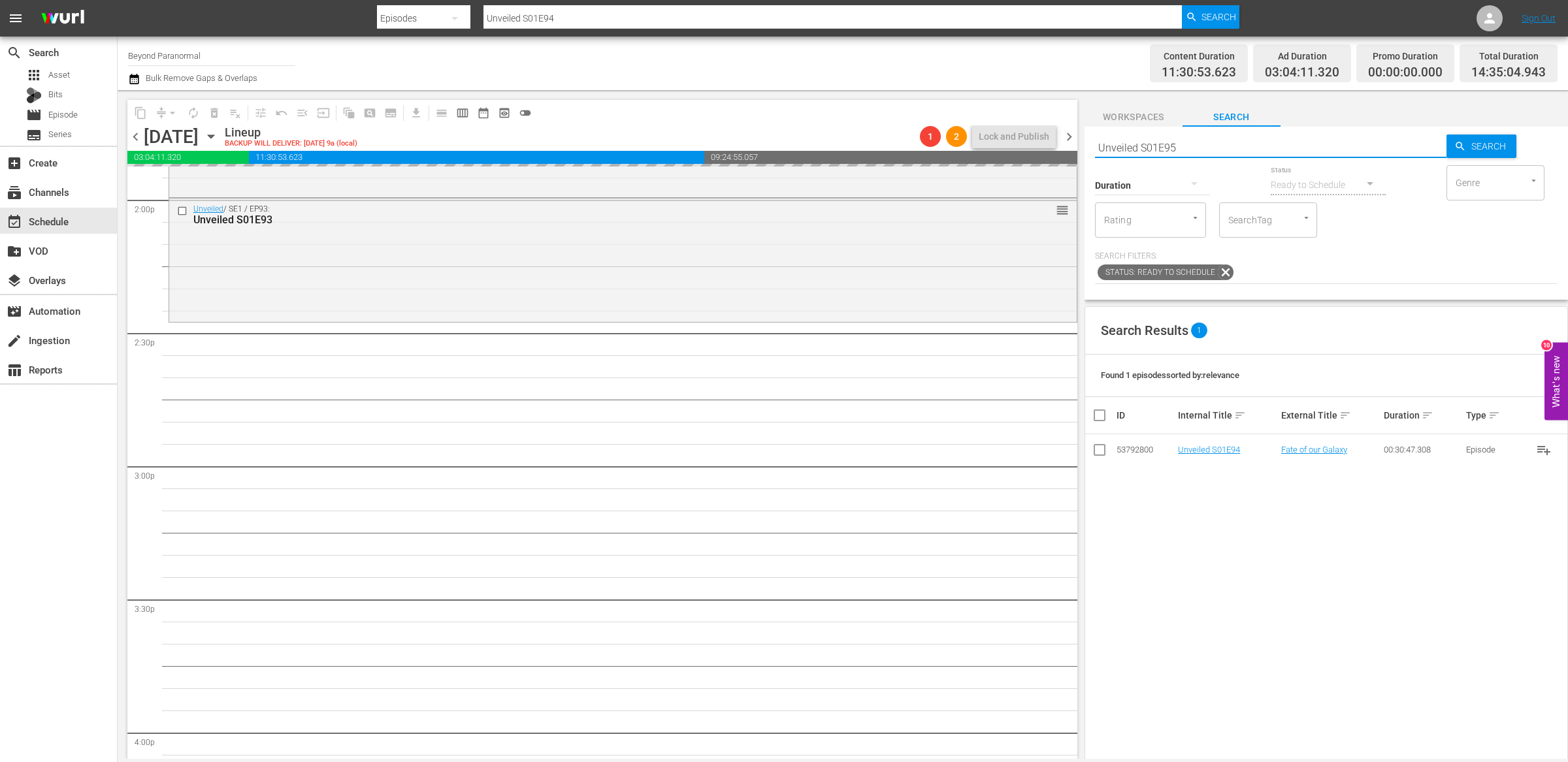
scroll to position [3702, 0]
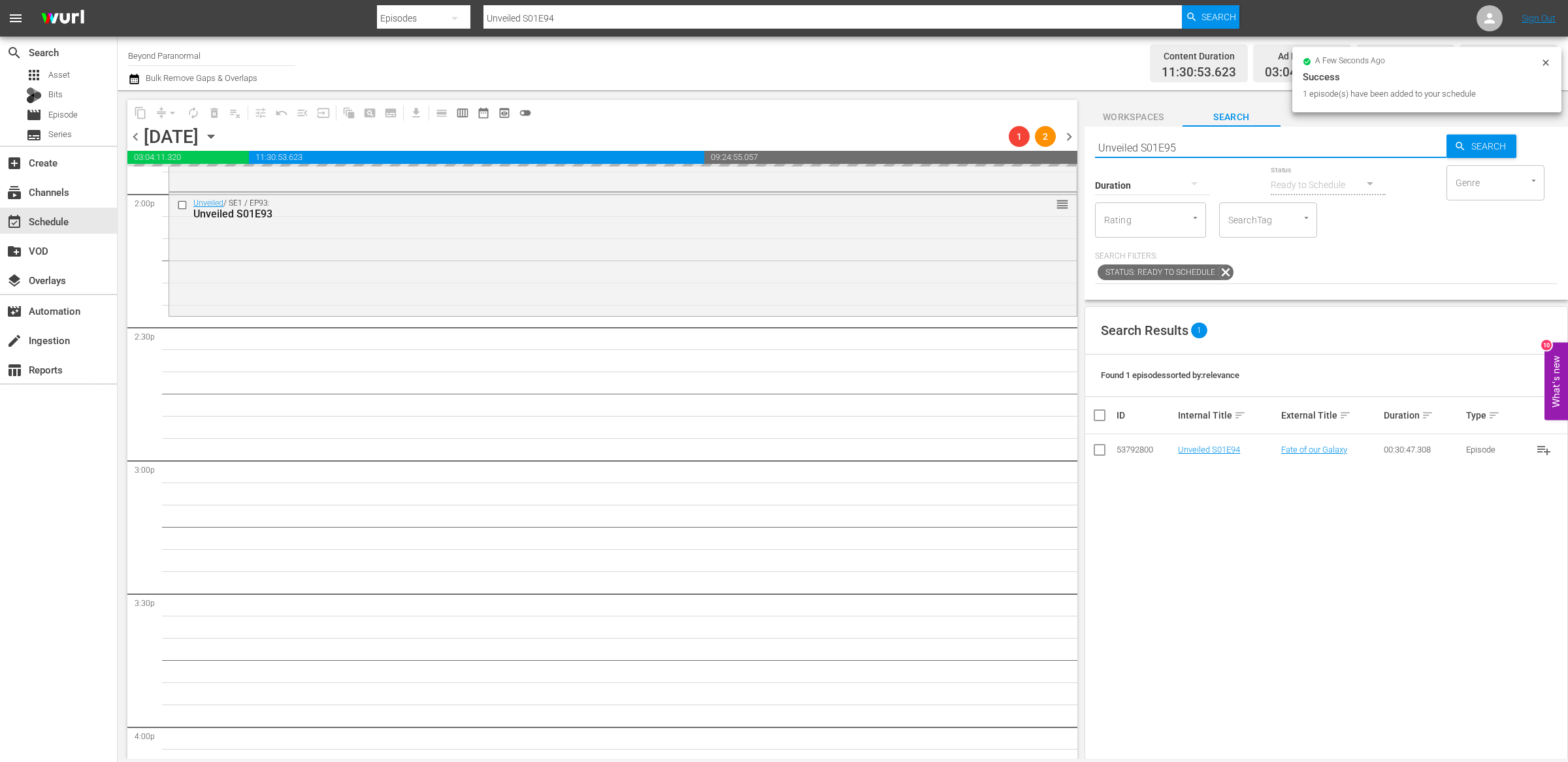
type input "Unveiled S01E95"
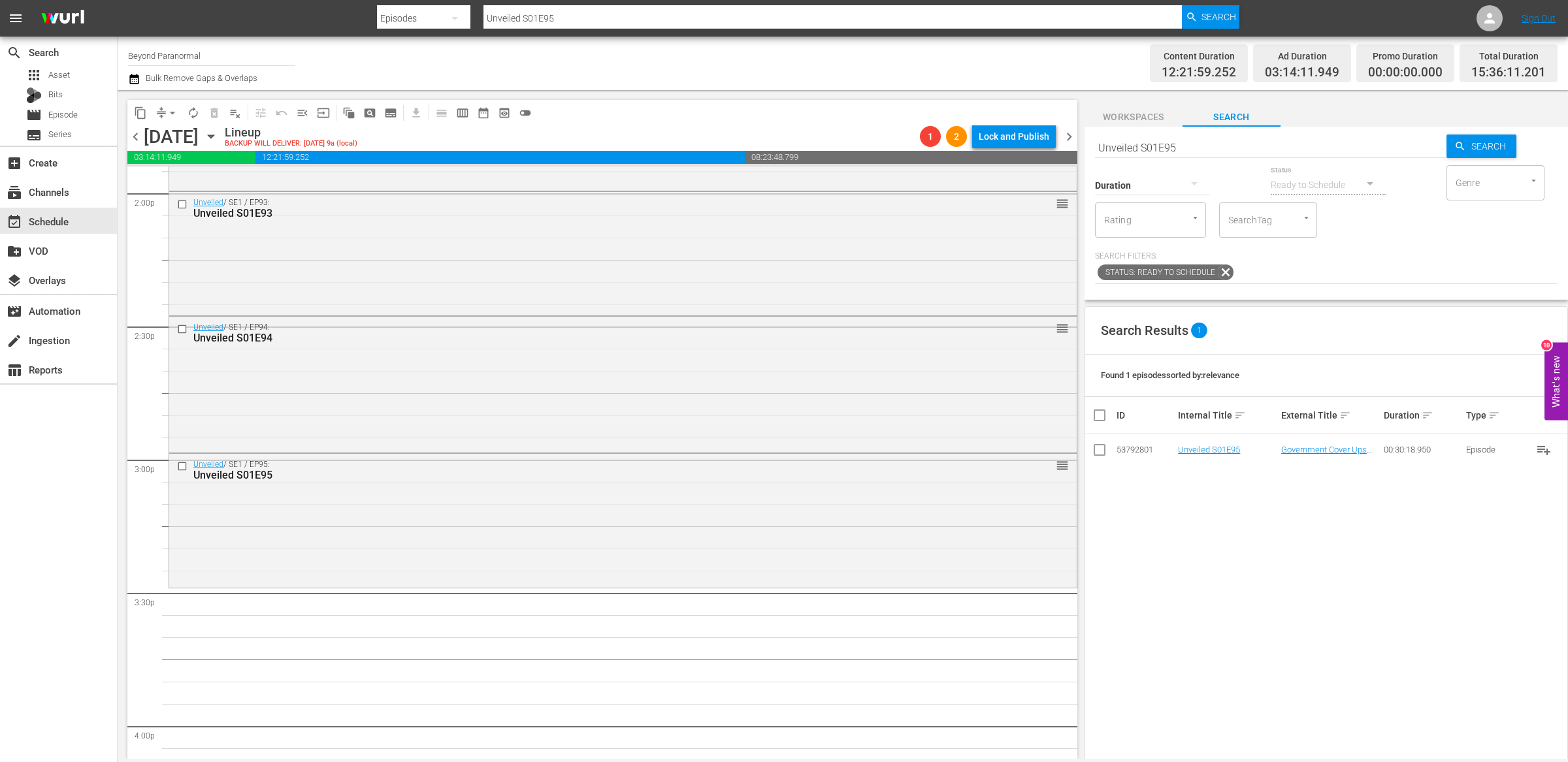
click at [1207, 150] on input "Unveiled S01E95" at bounding box center [1270, 148] width 351 height 31
type input "Unveiled S01E96"
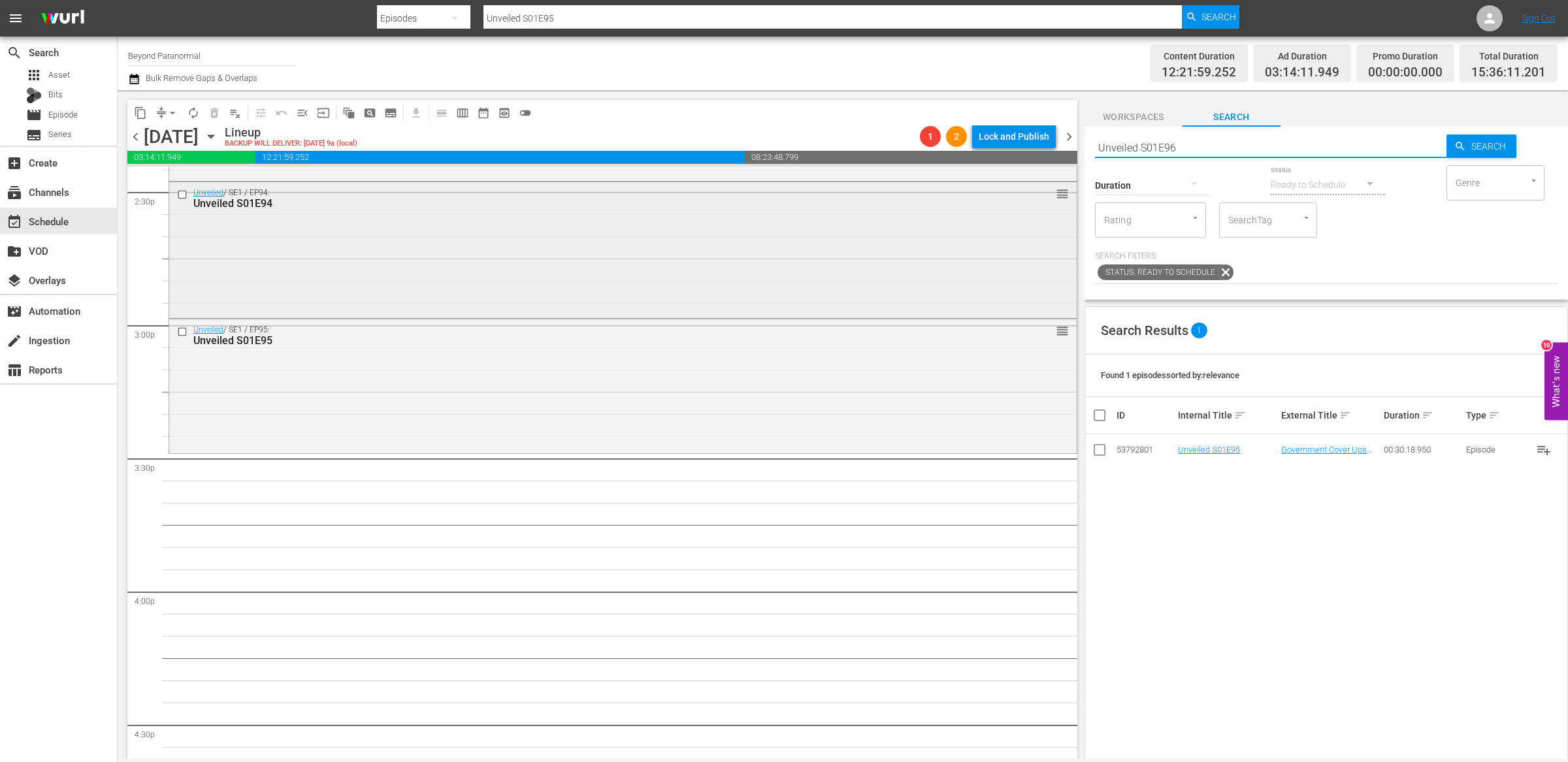
type input "Unveiled S01E96"
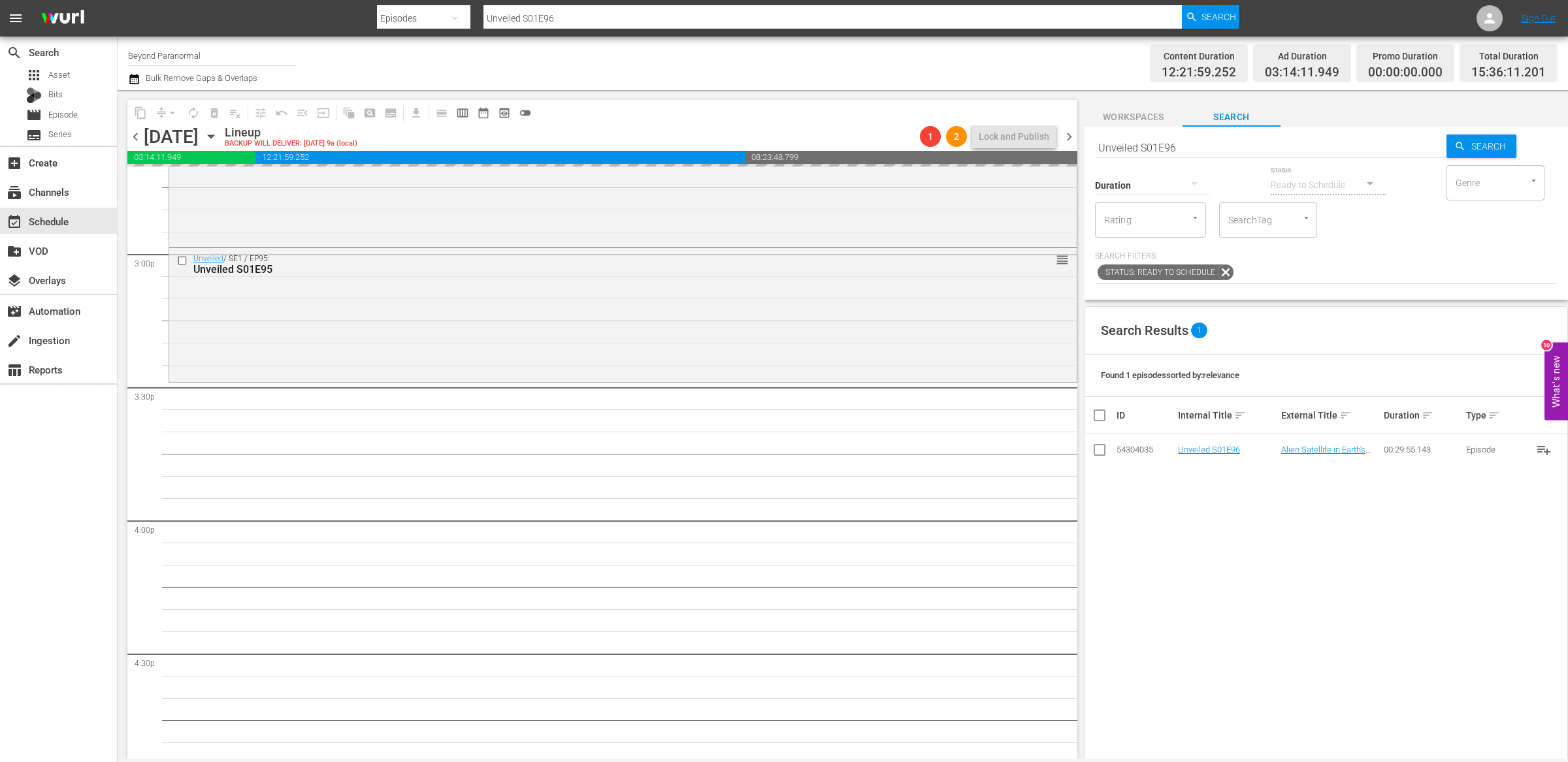
click at [1191, 148] on input "Unveiled S01E96" at bounding box center [1270, 148] width 351 height 31
type input "Unveiled S01E97"
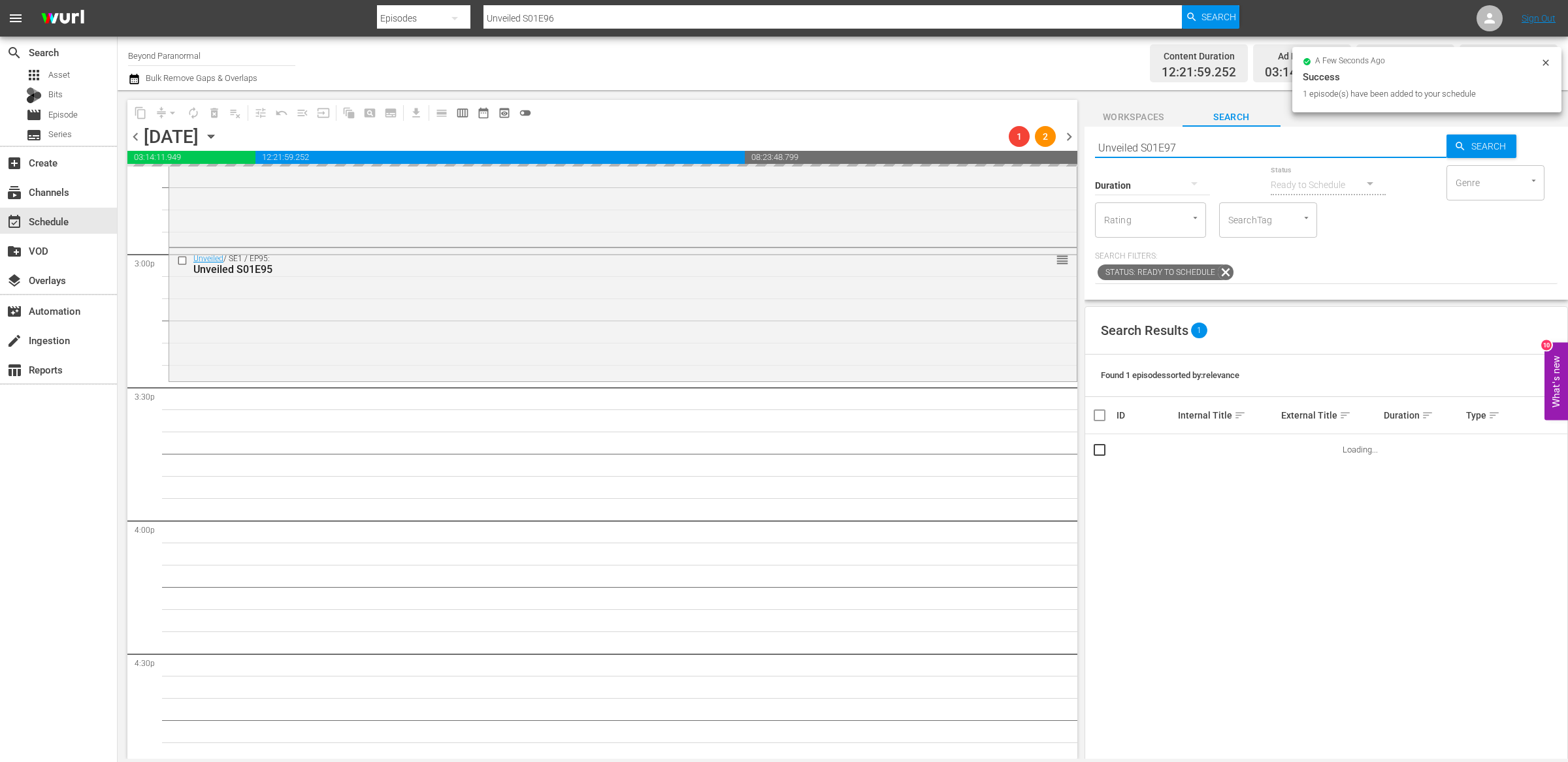
type input "Unveiled S01E97"
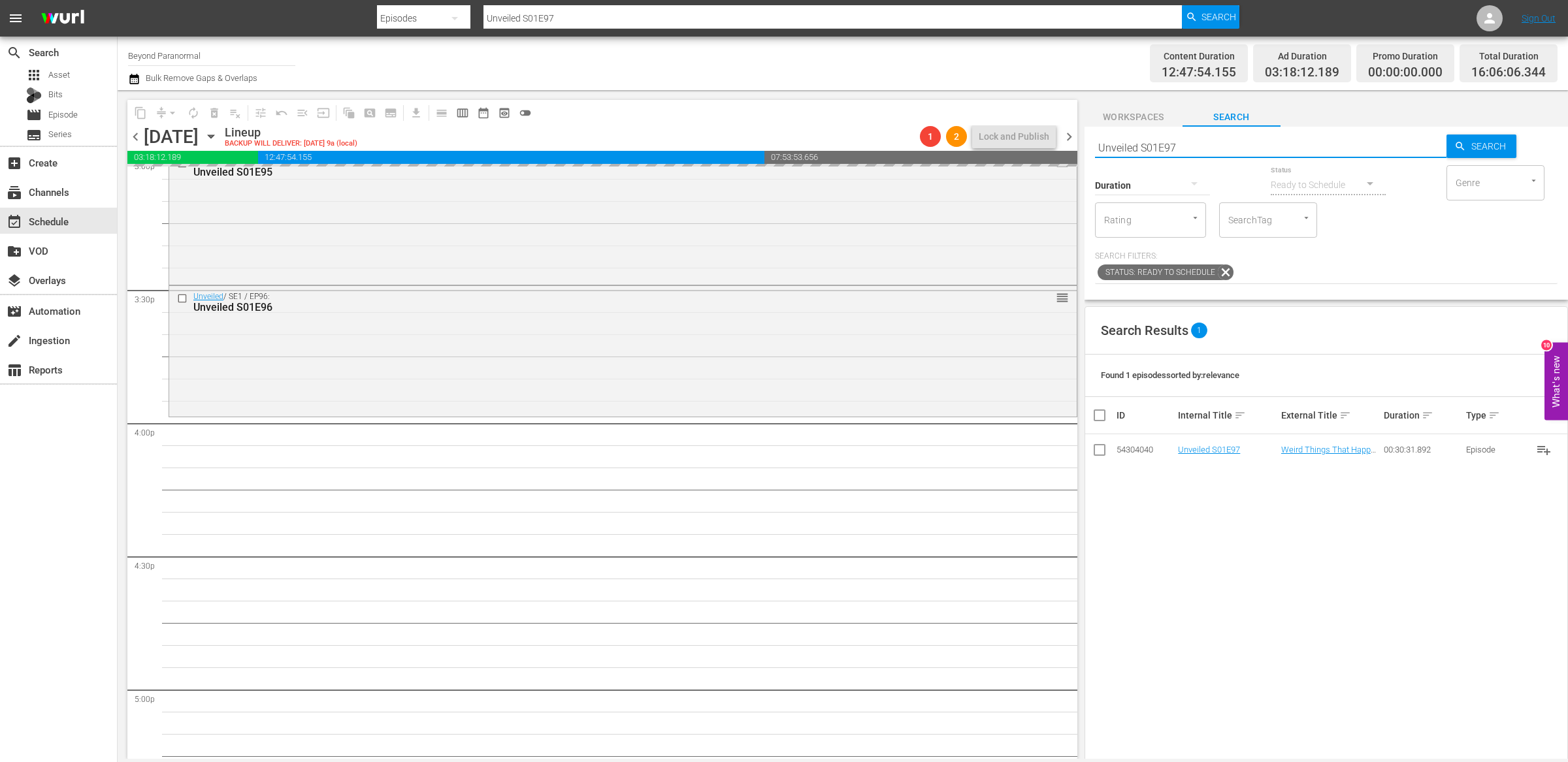
click at [1199, 146] on input "Unveiled S01E97" at bounding box center [1270, 148] width 351 height 31
type input "Unveiled S01E98"
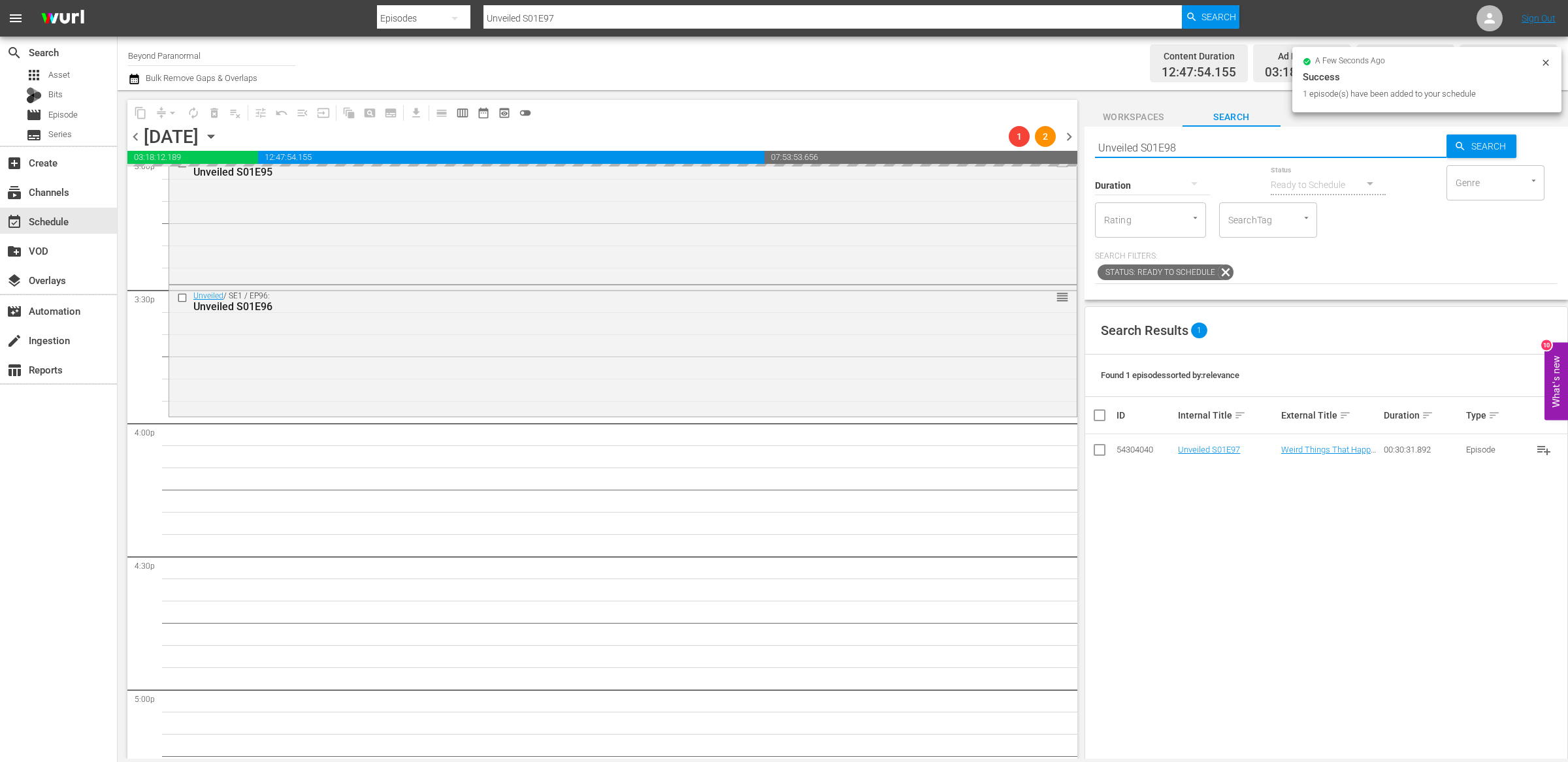
type input "Unveiled S01E98"
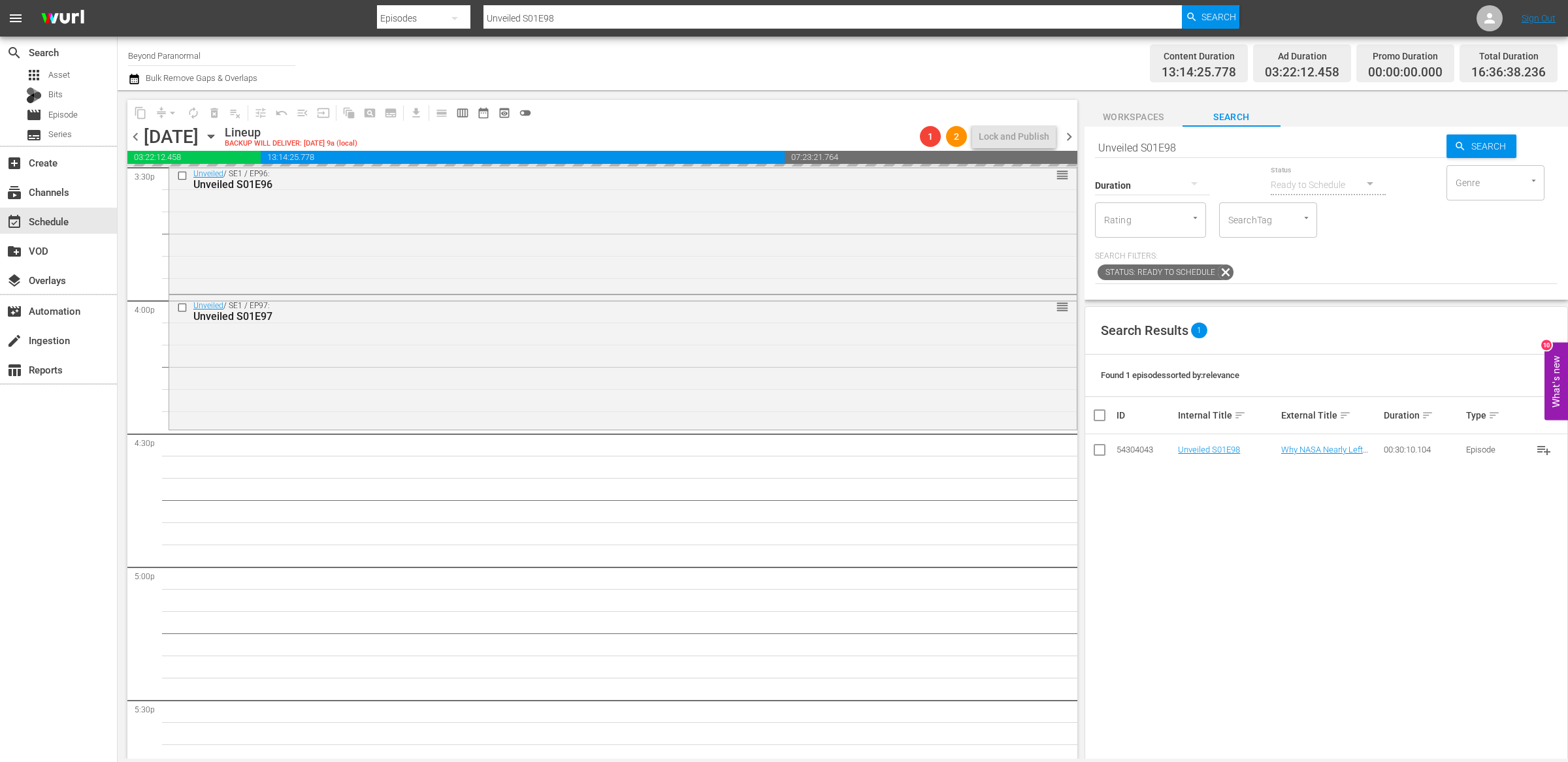
click at [1200, 148] on input "Unveiled S01E98" at bounding box center [1270, 148] width 351 height 31
click at [1198, 145] on input "Unveiled S01E98" at bounding box center [1270, 148] width 351 height 31
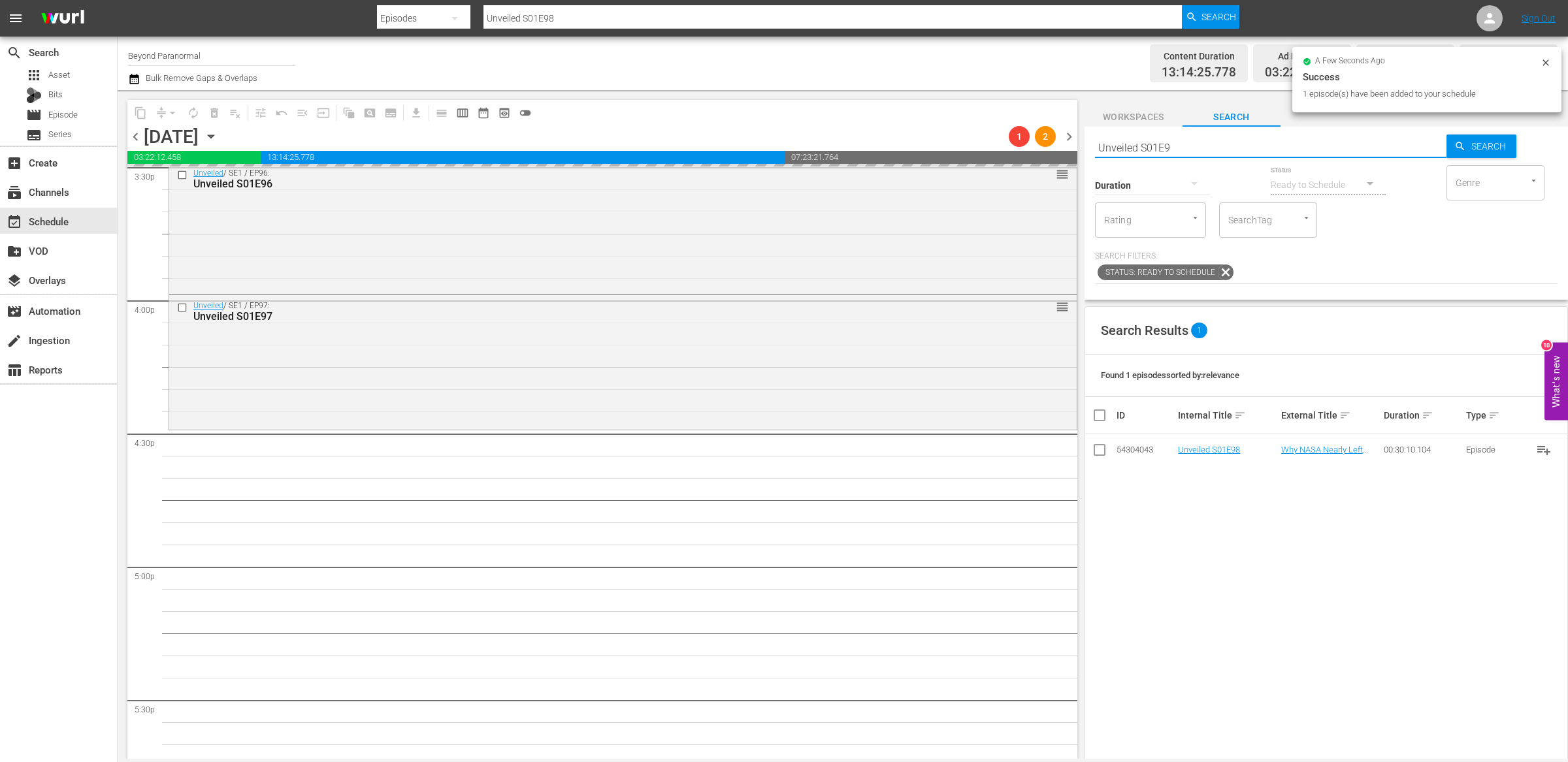
type input "Unveiled S01E99"
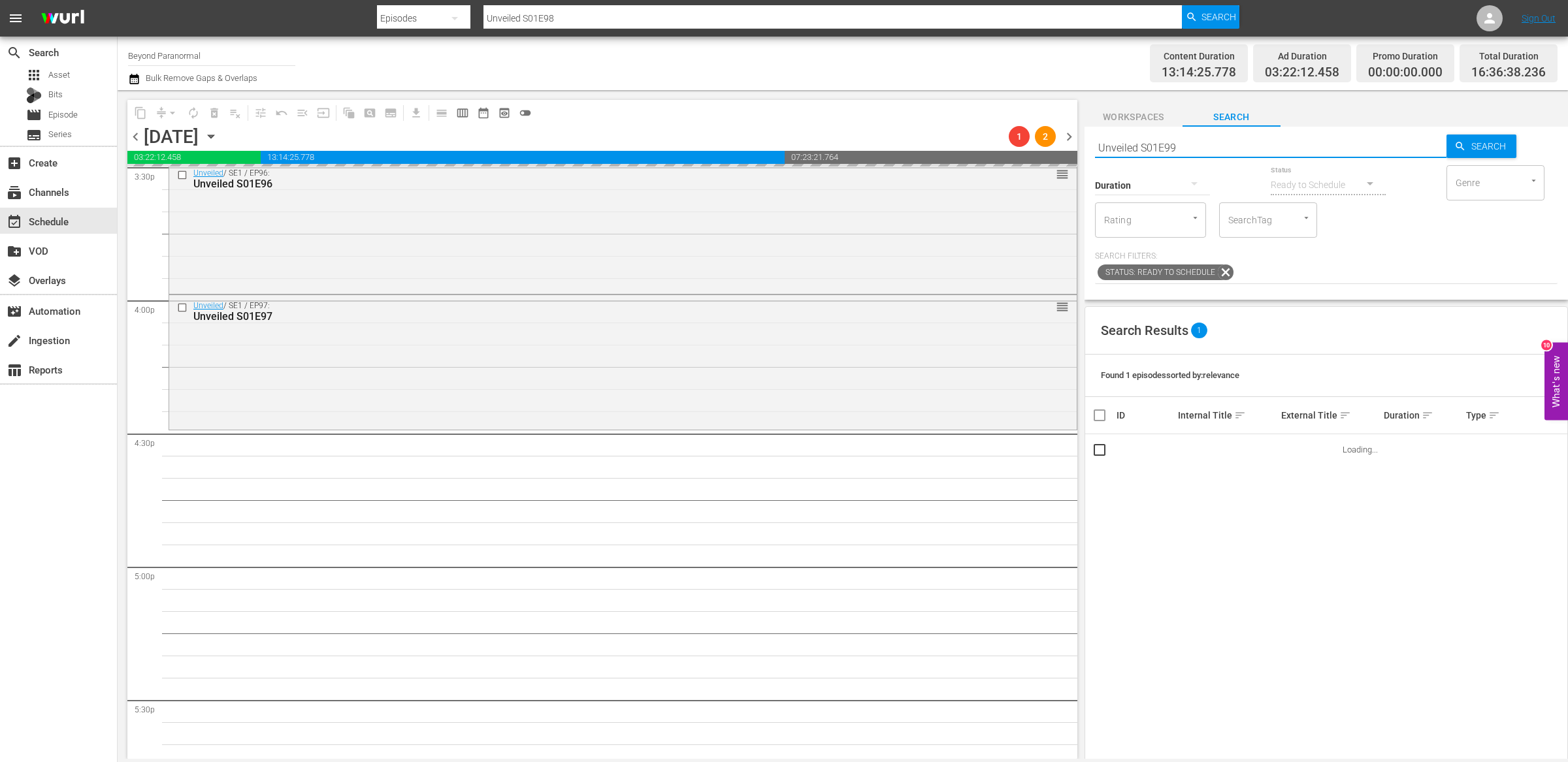
type input "Unveiled S01E99"
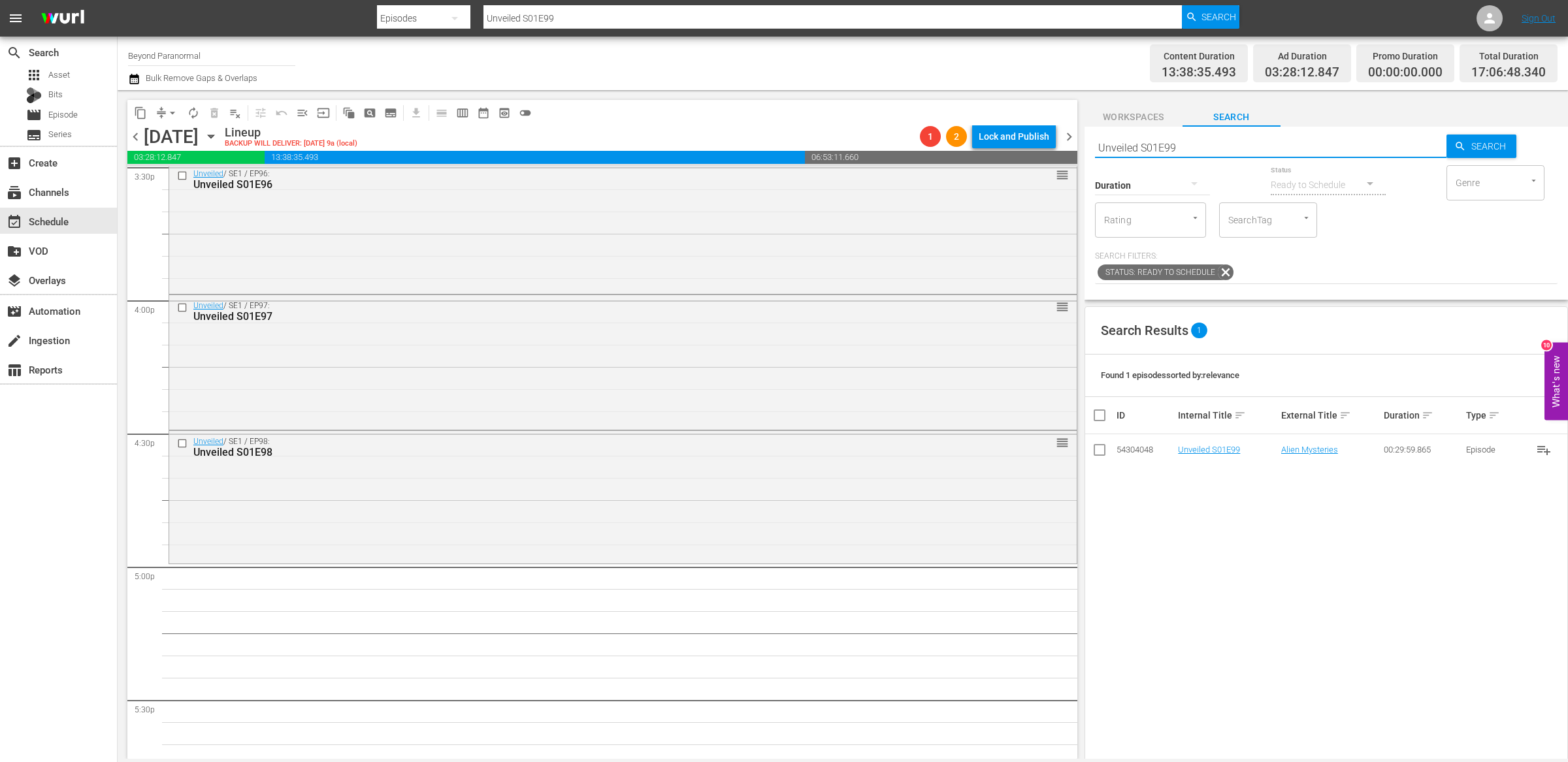
scroll to position [4229, 0]
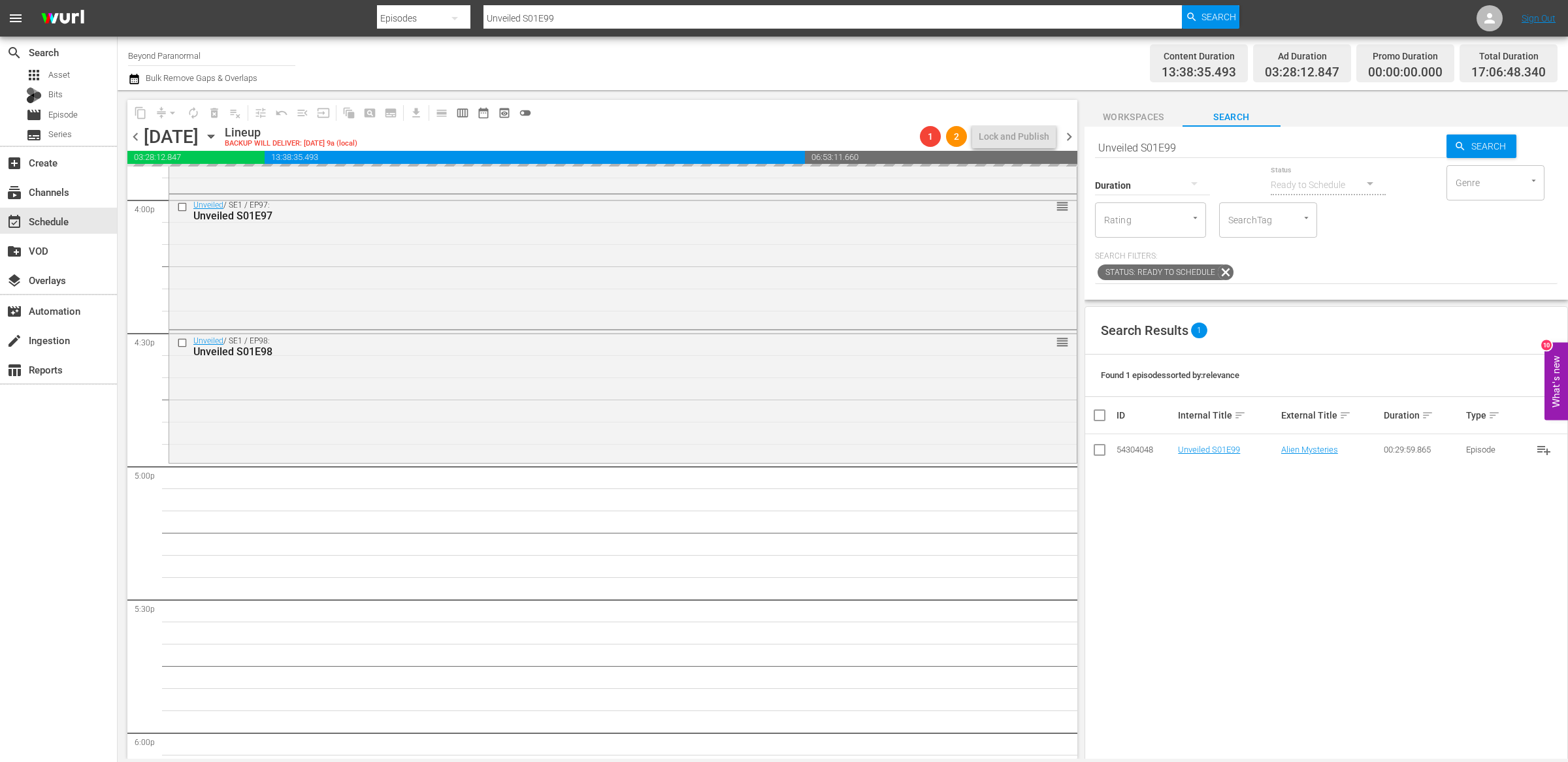
click at [1197, 144] on input "Unveiled S01E99" at bounding box center [1270, 148] width 351 height 31
type input "Unveiled S01E100"
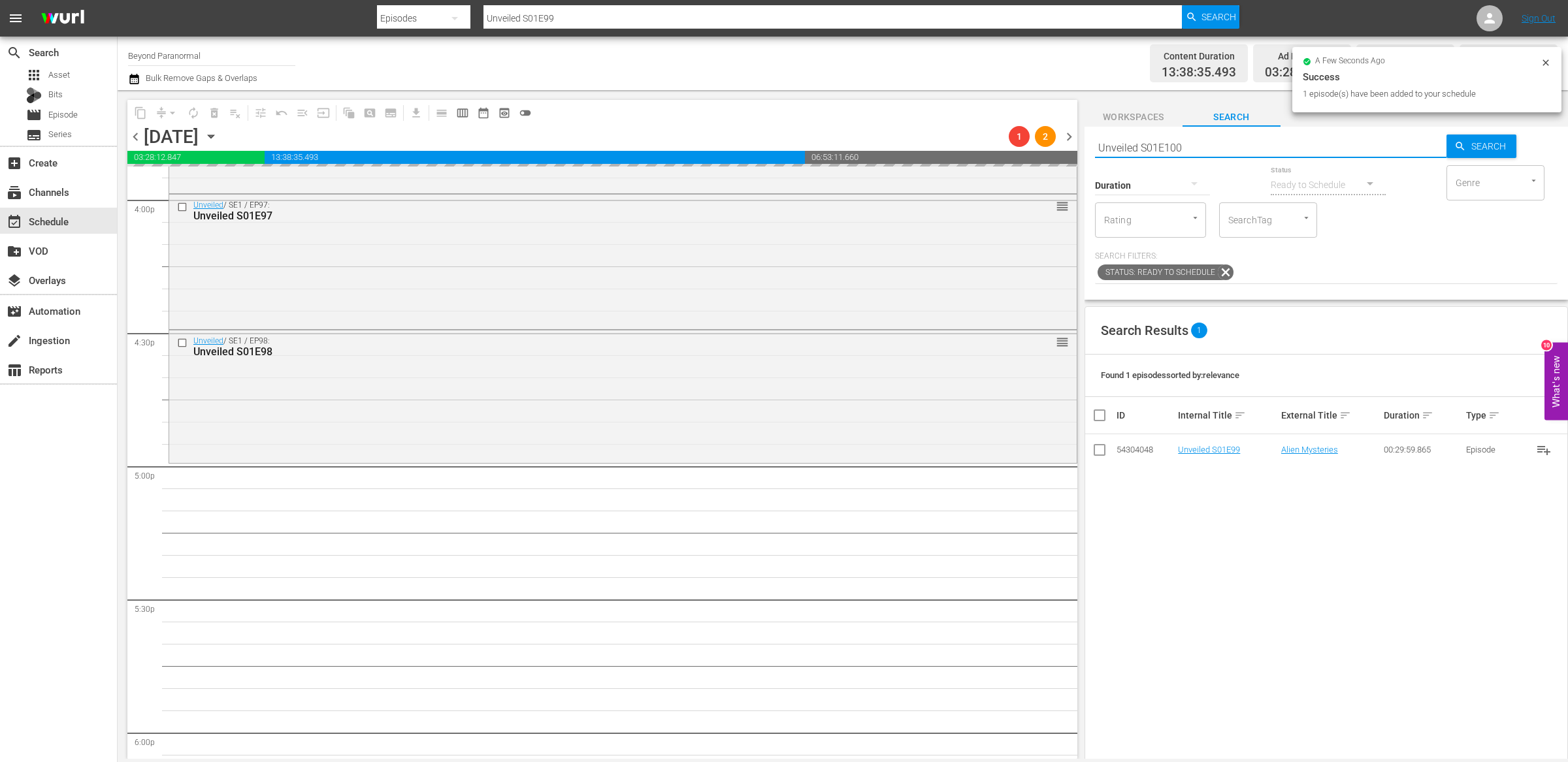
type input "Unveiled S01E100"
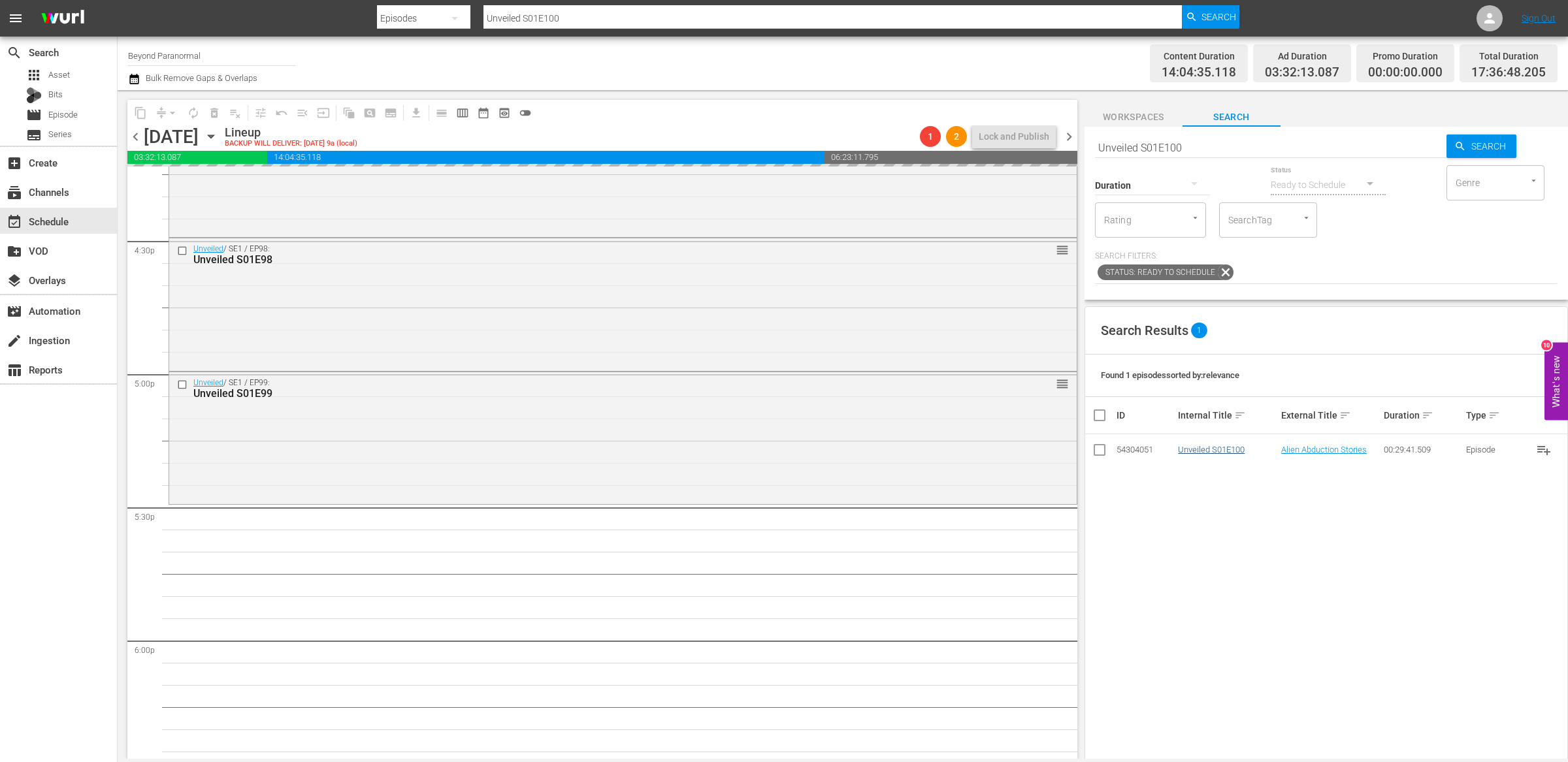
click at [1195, 146] on input "Unveiled S01E100" at bounding box center [1270, 148] width 351 height 31
type input "Unveiled S01E101"
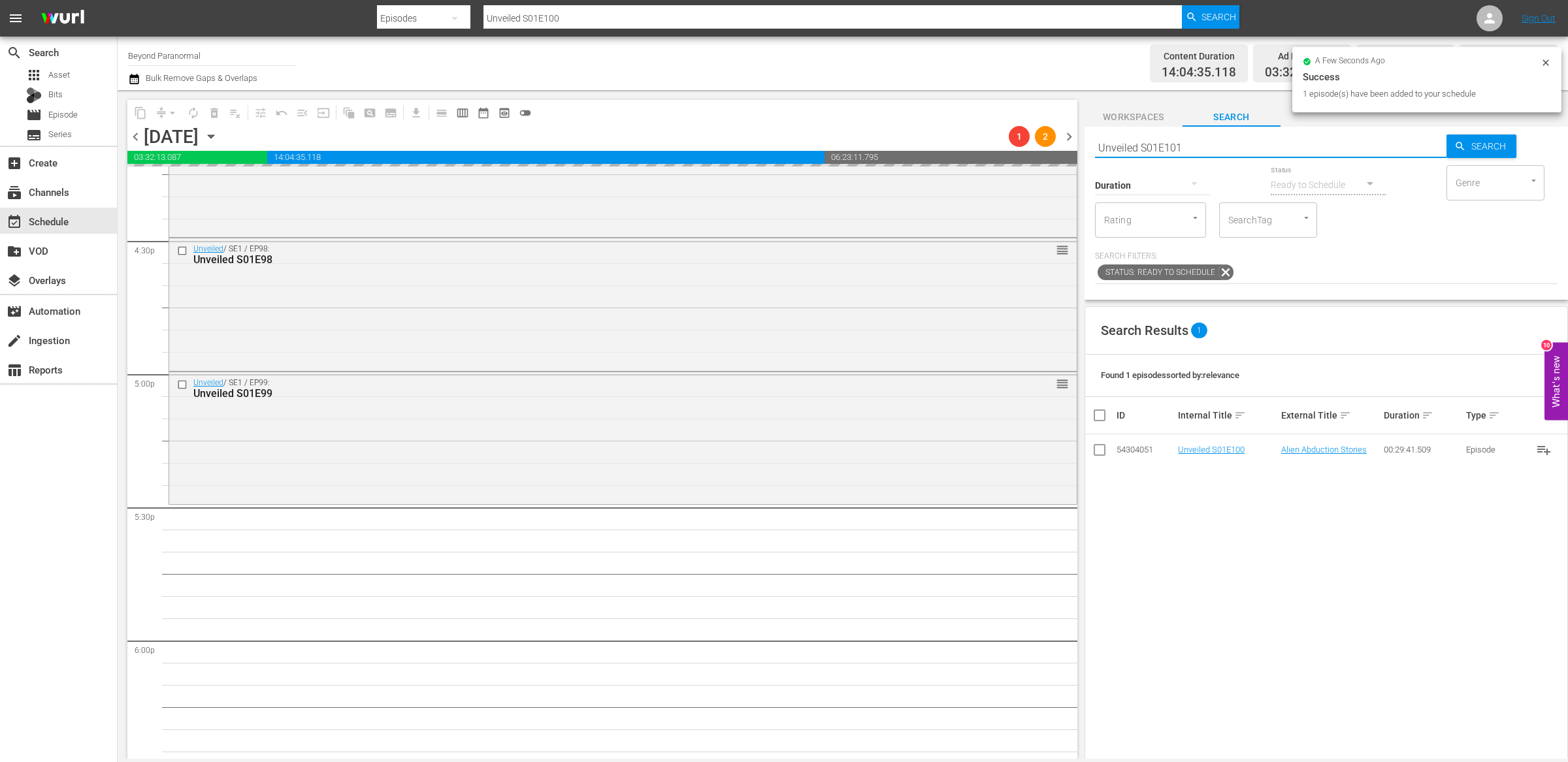
type input "Unveiled S01E101"
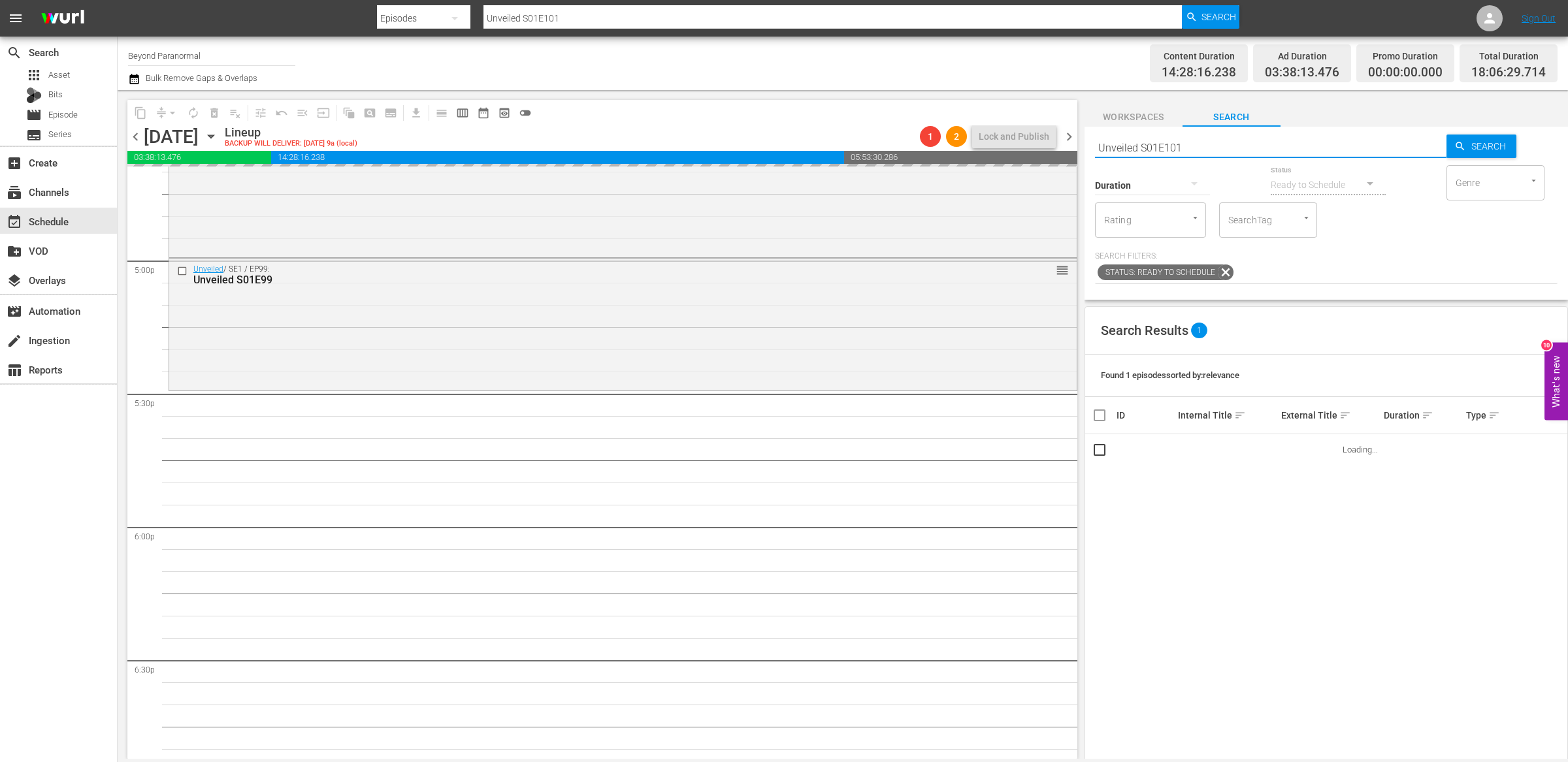
scroll to position [4438, 0]
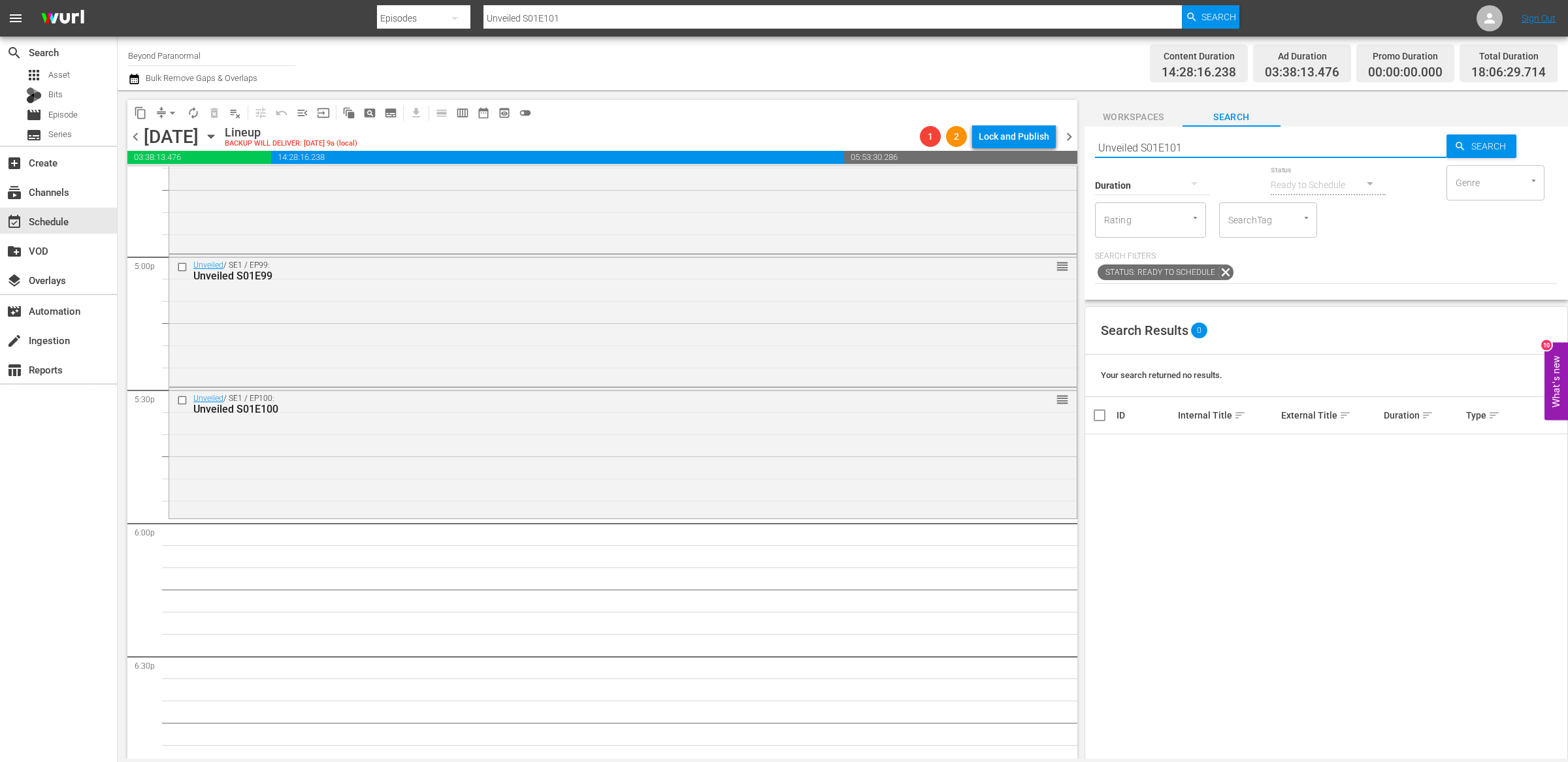
type input "Unveiled S01E10"
click at [1189, 146] on input "Unveiled S01E10" at bounding box center [1270, 148] width 351 height 31
type input "Unveiled S01E01"
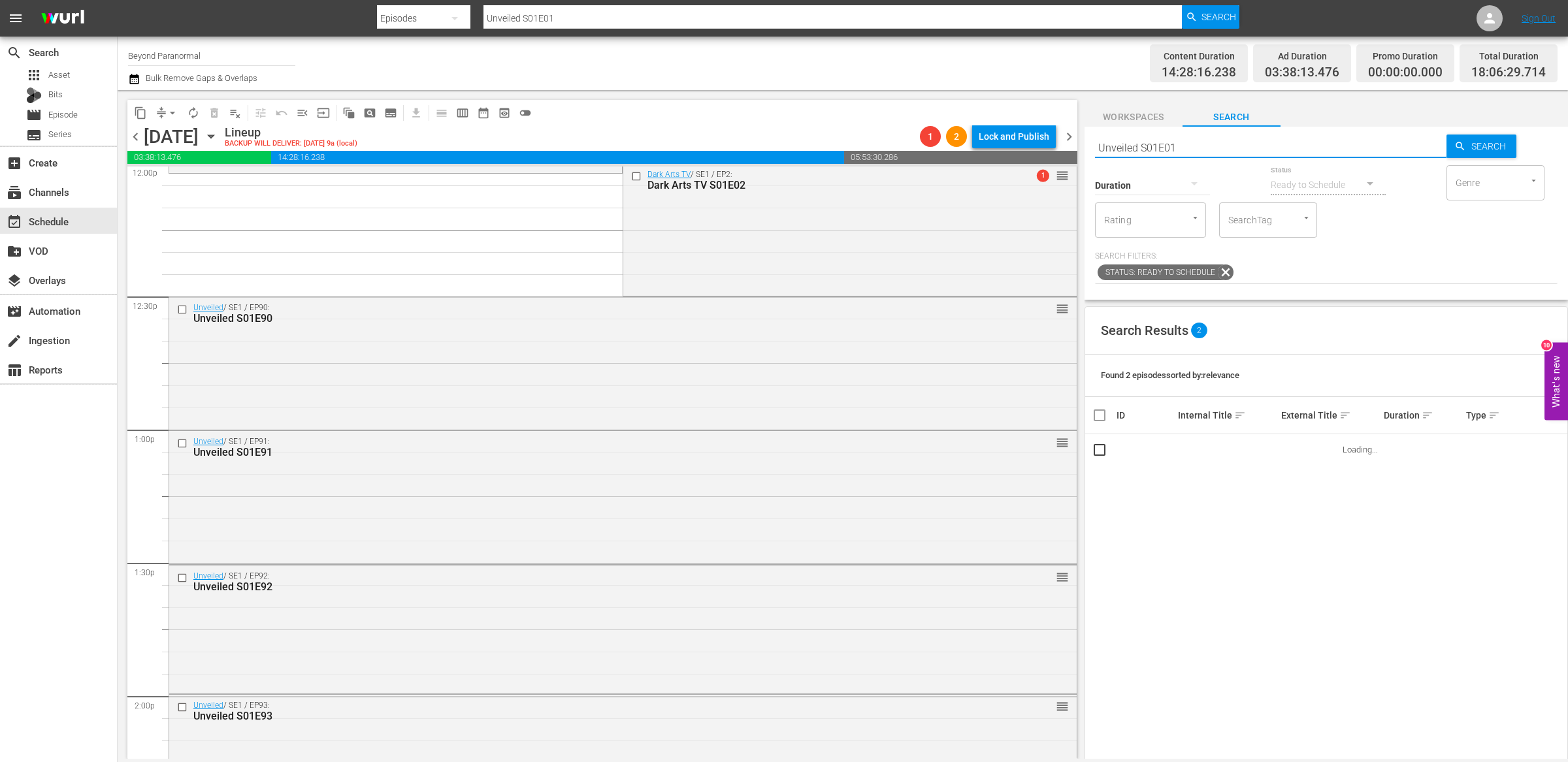
scroll to position [3247, 0]
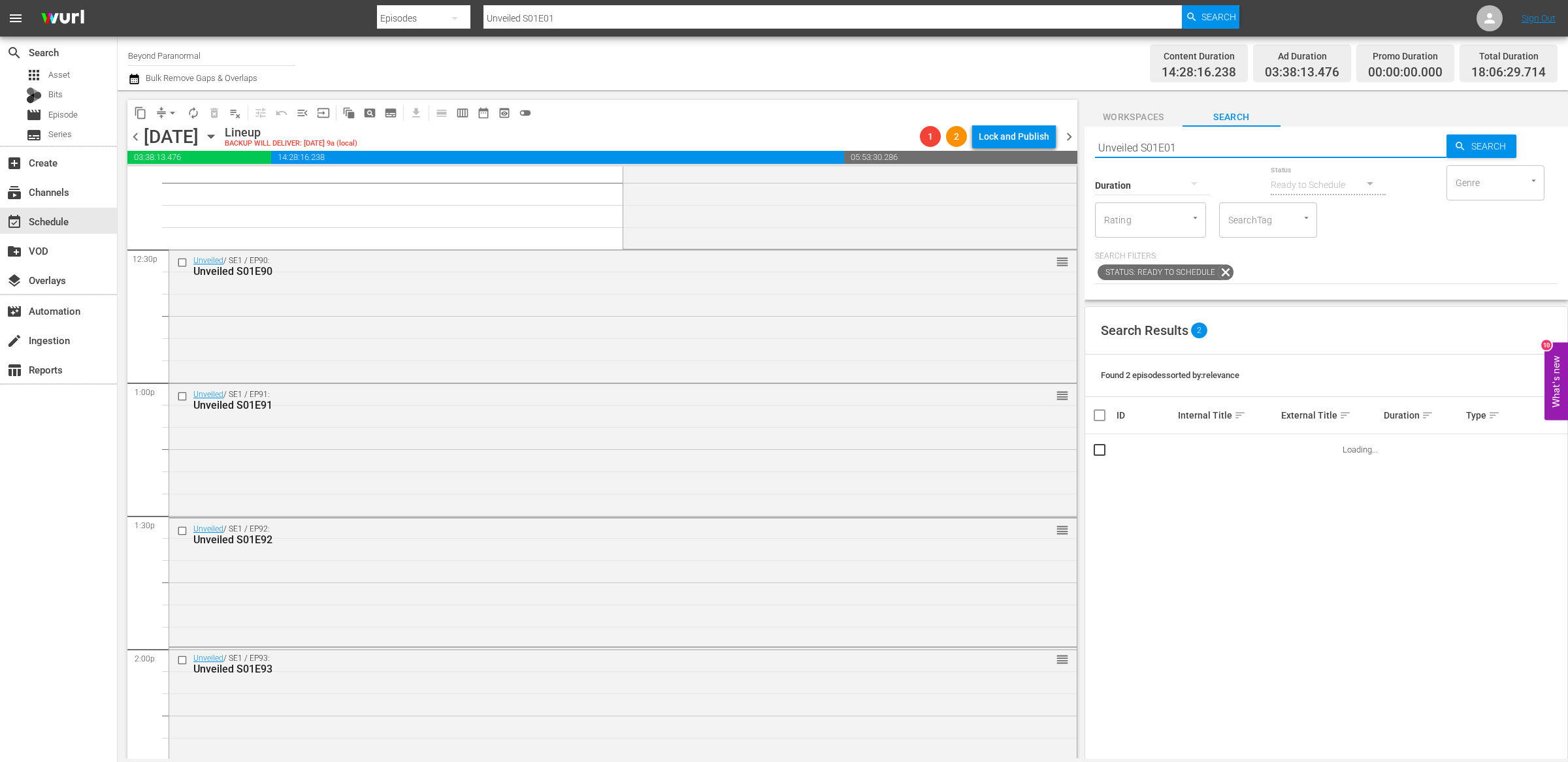
click at [1187, 143] on input "Unveiled S01E01" at bounding box center [1270, 148] width 351 height 31
type input "Unveiled S01E90"
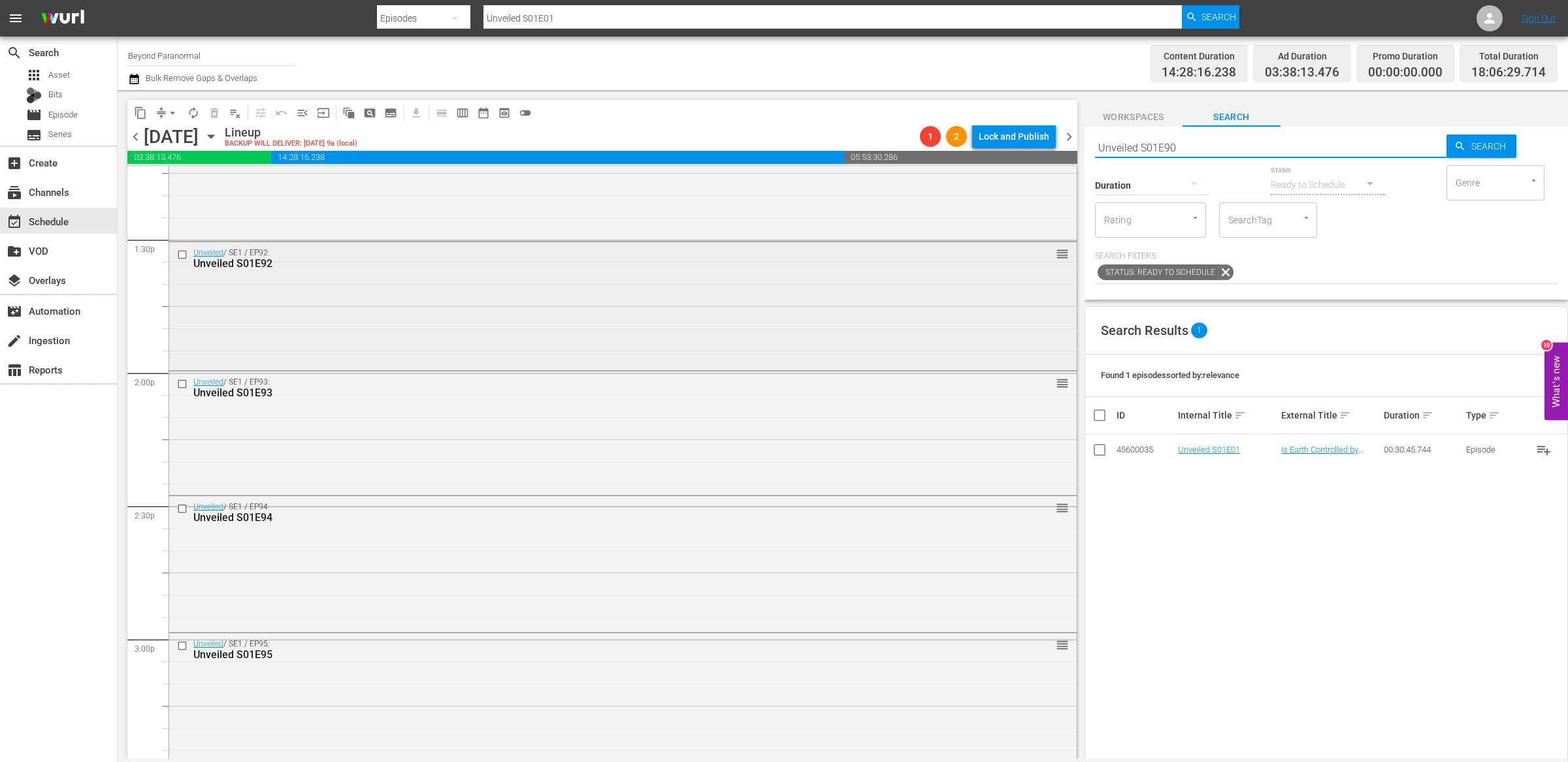
type input "Unveiled S01E90"
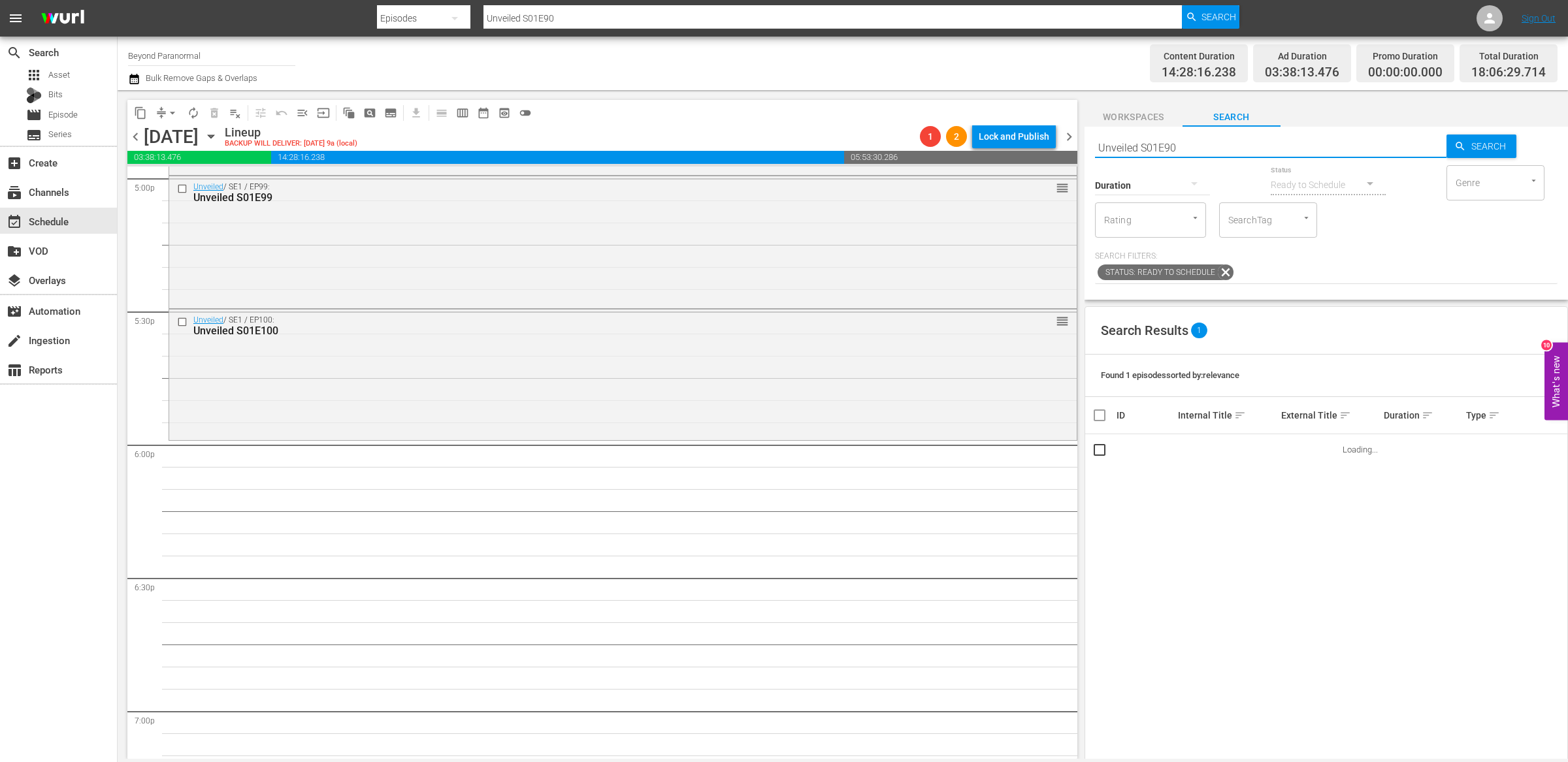
scroll to position [4517, 0]
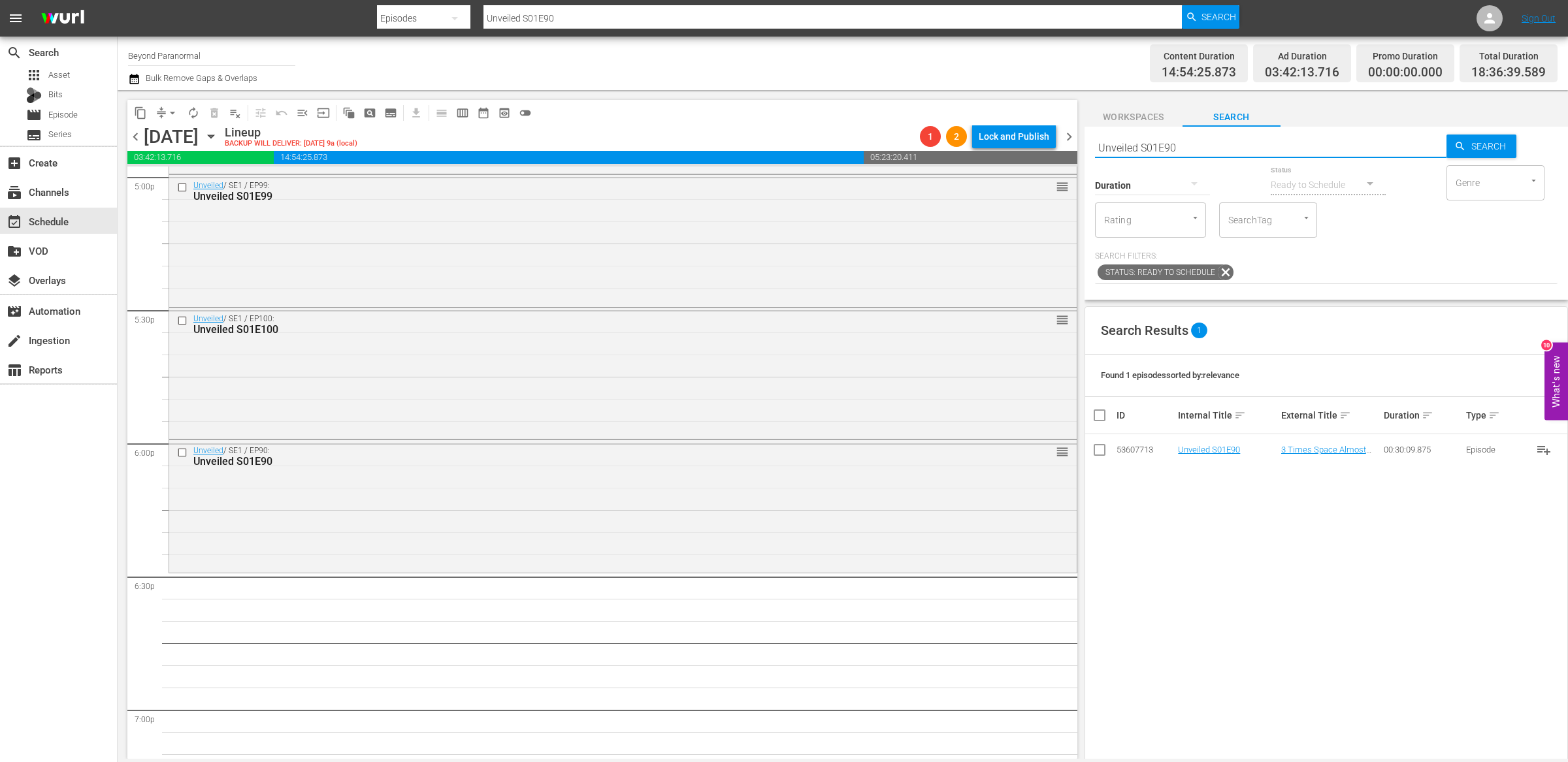
click at [1132, 146] on input "Unveiled S01E90" at bounding box center [1270, 148] width 351 height 31
paste input "[US_STATE] Paranormal Case Files S01E33"
type input "[US_STATE] Paranormal Case Files S01E33"
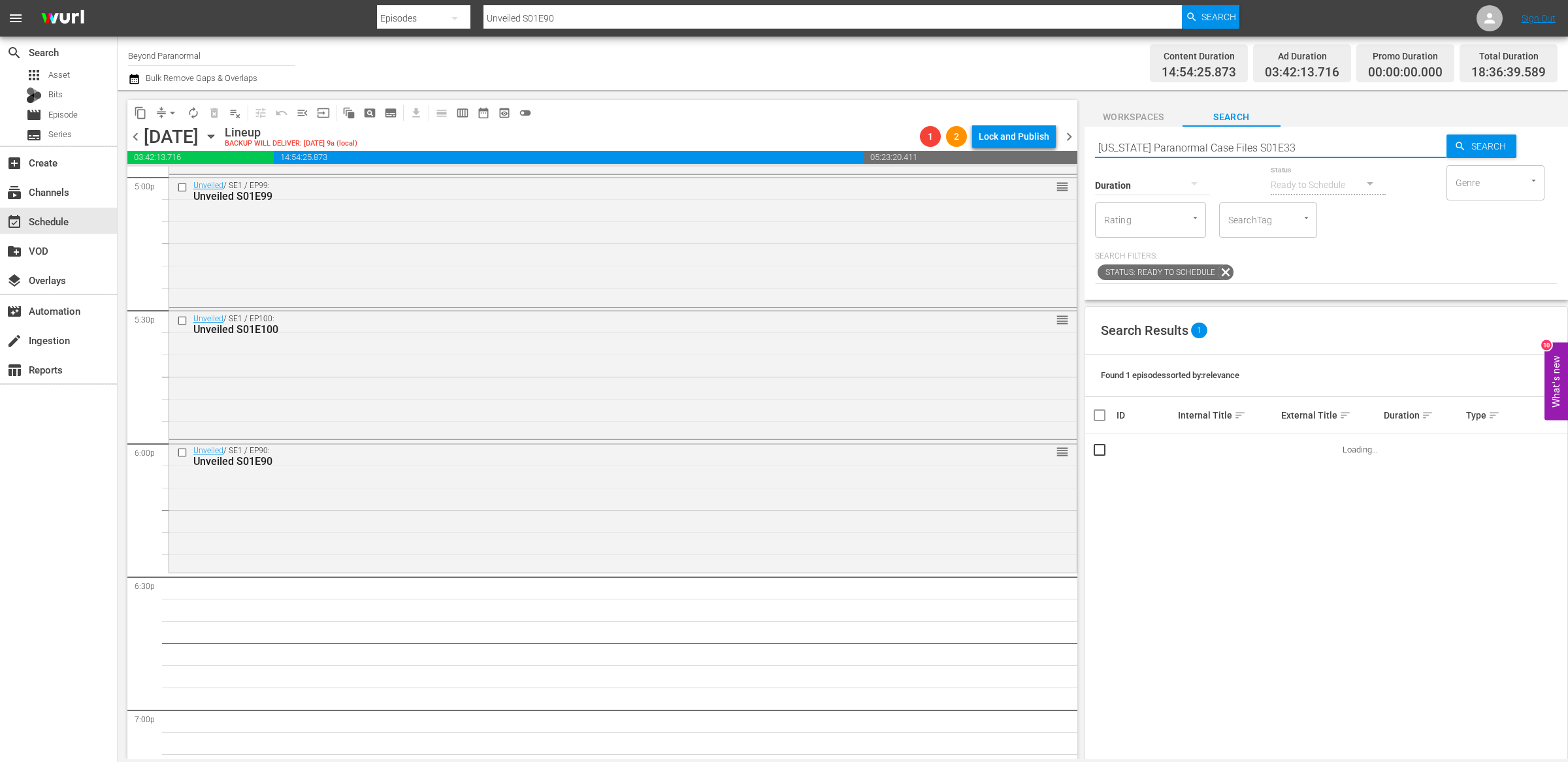
type input "[US_STATE] Paranormal Case Files S01E33"
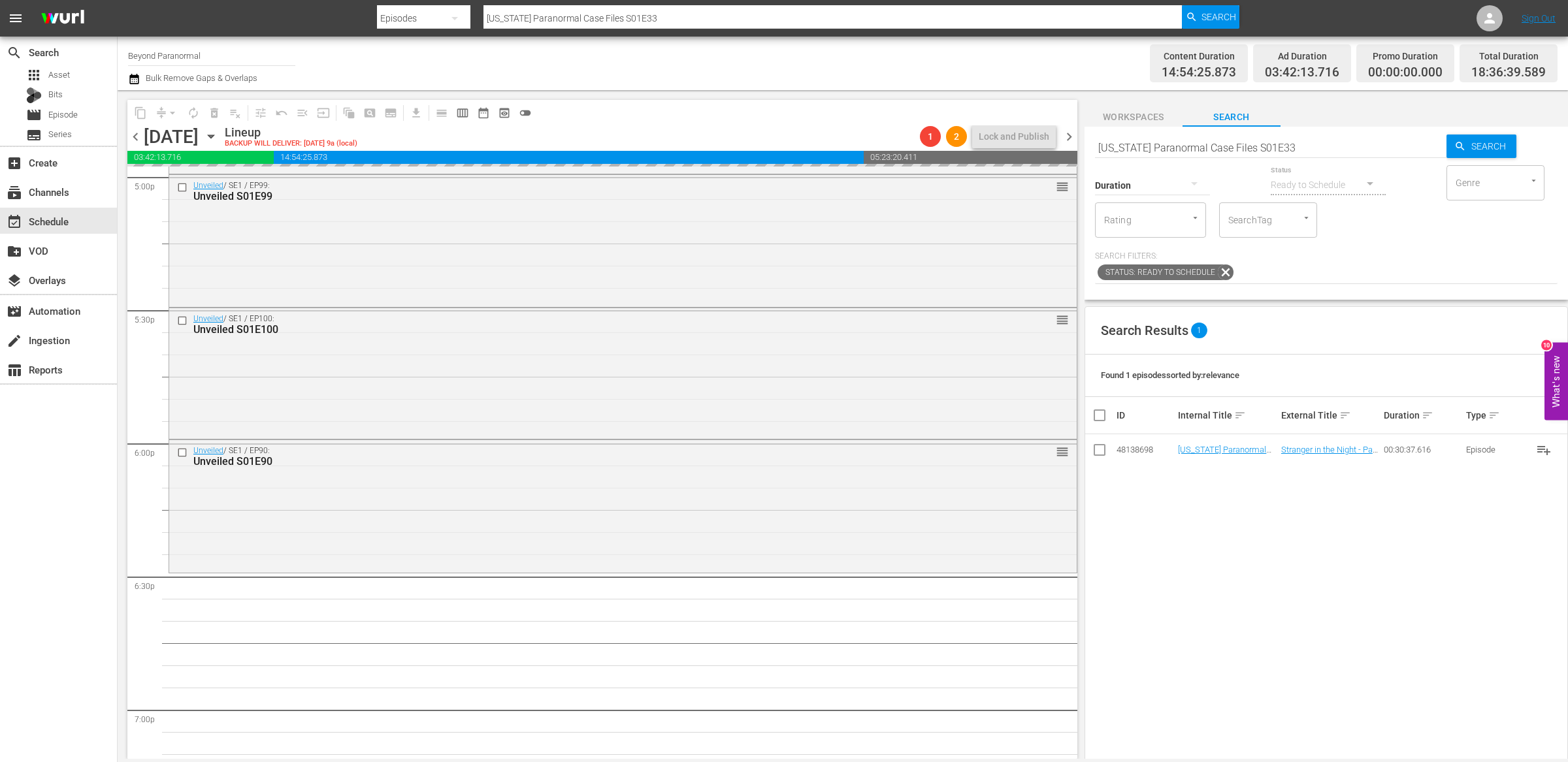
drag, startPoint x: 1221, startPoint y: 451, endPoint x: 432, endPoint y: 1, distance: 908.3
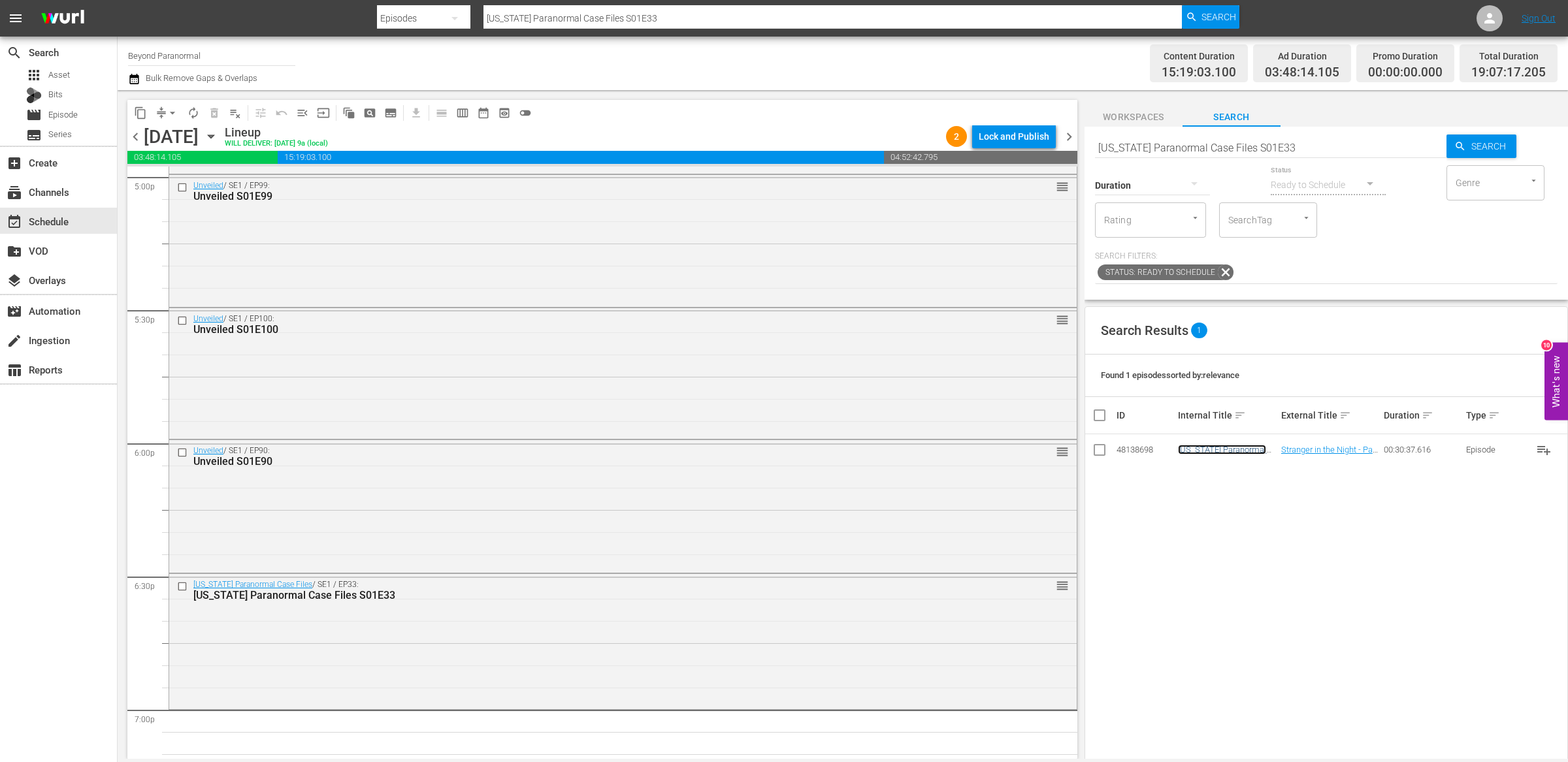
scroll to position [4637, 0]
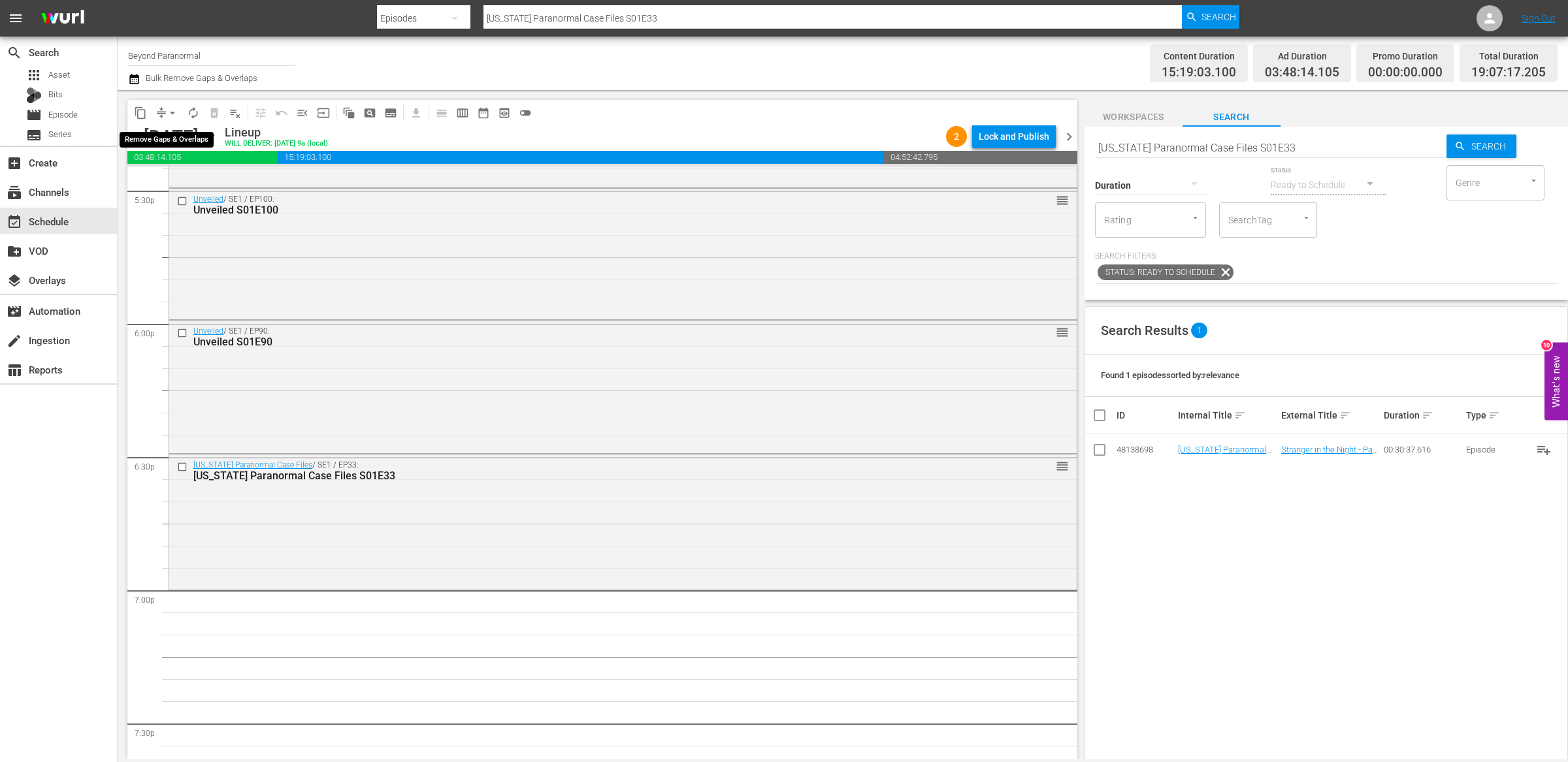
click at [162, 113] on button "arrow_drop_down" at bounding box center [173, 113] width 21 height 21
click at [206, 183] on li "Align to End of Previous Day" at bounding box center [173, 182] width 137 height 21
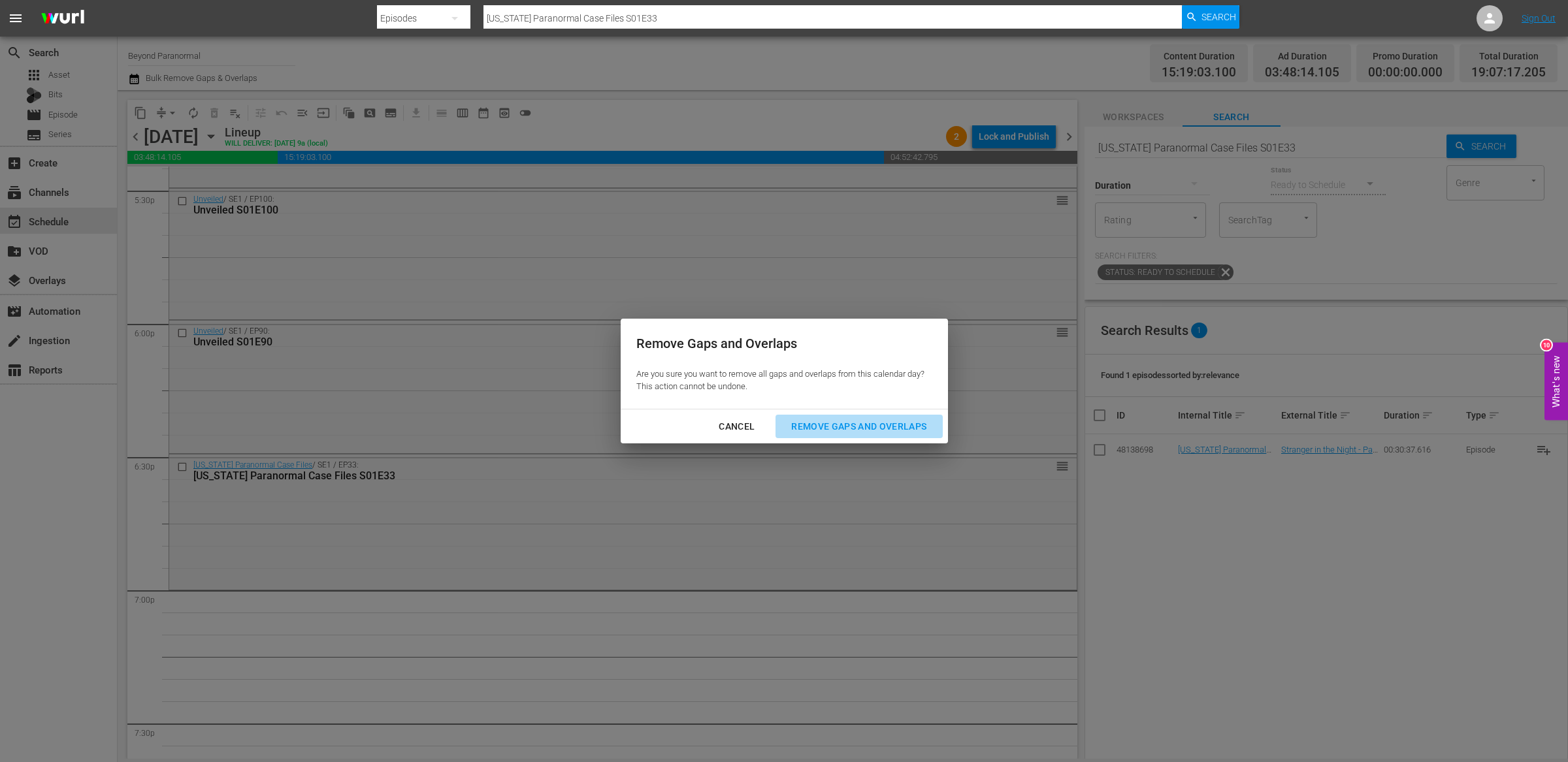
click at [841, 425] on div "Remove Gaps and Overlaps" at bounding box center [858, 426] width 156 height 16
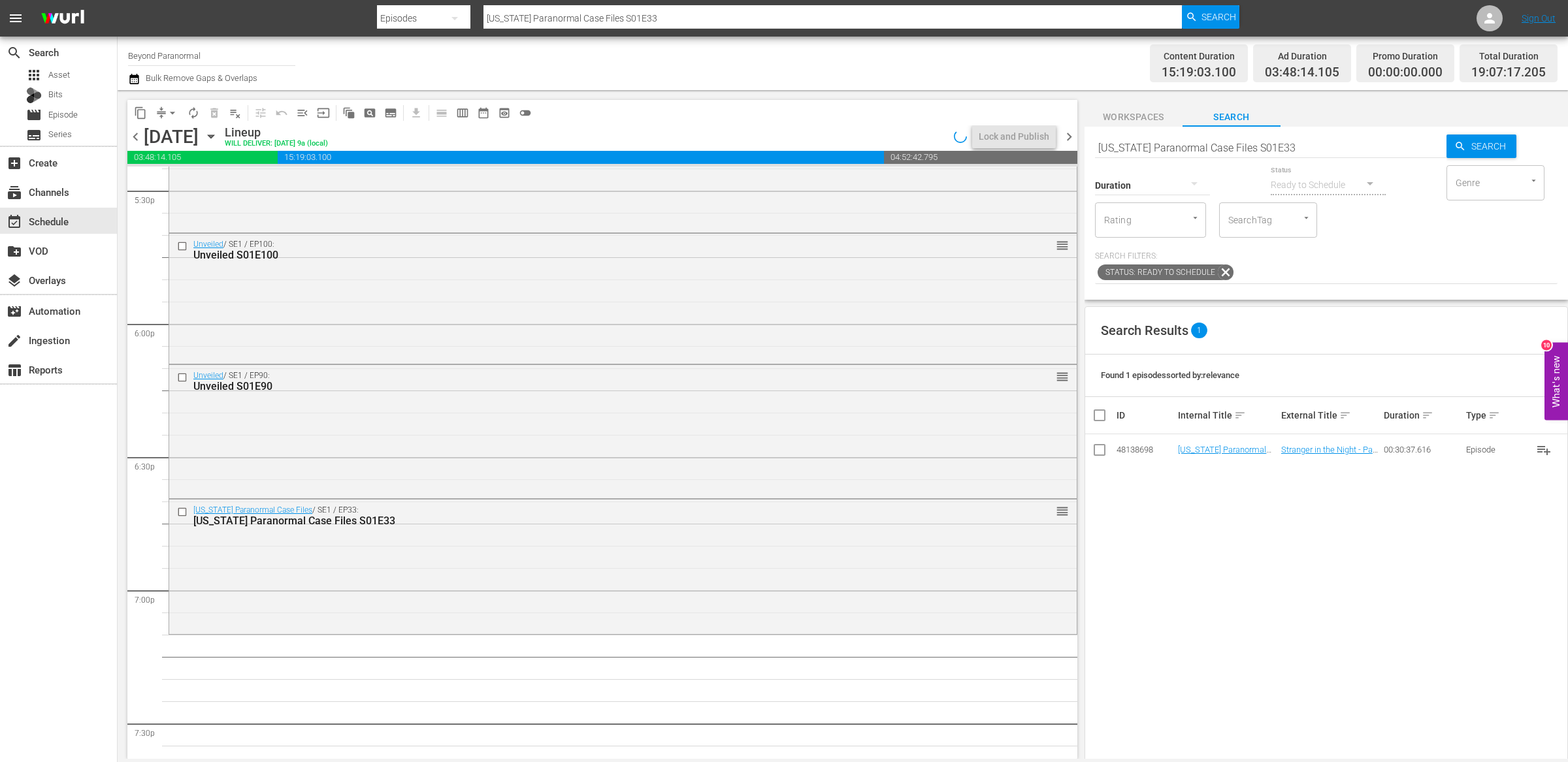
click at [1129, 143] on input "[US_STATE] Paranormal Case Files S01E33" at bounding box center [1270, 148] width 351 height 31
click at [1129, 144] on input "[US_STATE] Paranormal Case Files S01E33" at bounding box center [1270, 148] width 351 height 31
paste input "A Haunting S04E12"
type input "A Haunting S04E12"
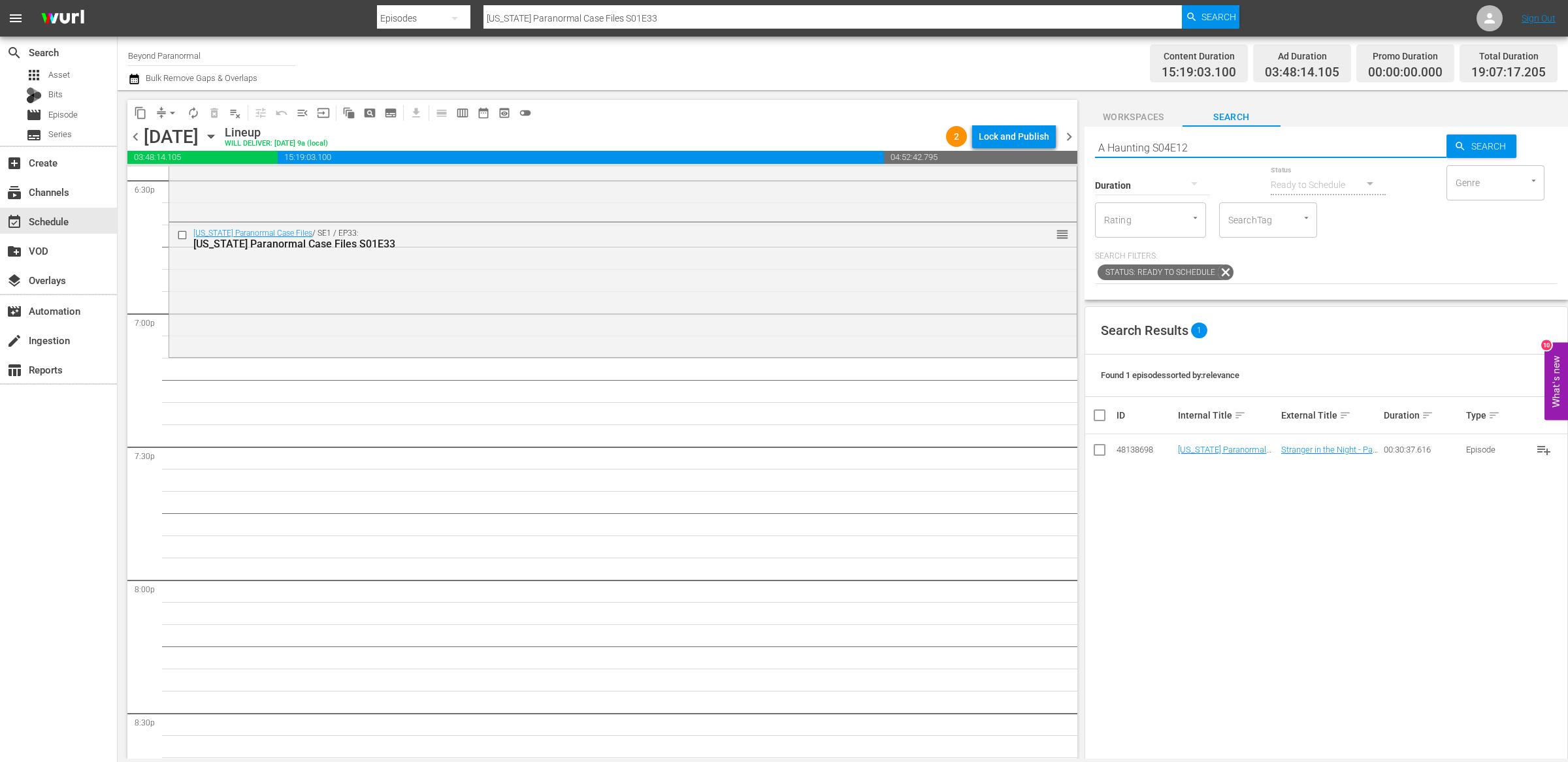
scroll to position [4917, 0]
type input "A Haunting S04E12"
click at [1158, 146] on input "A Haunting S04E12" at bounding box center [1270, 148] width 351 height 31
click at [1157, 146] on input "A Haunting S04E12" at bounding box center [1270, 148] width 351 height 31
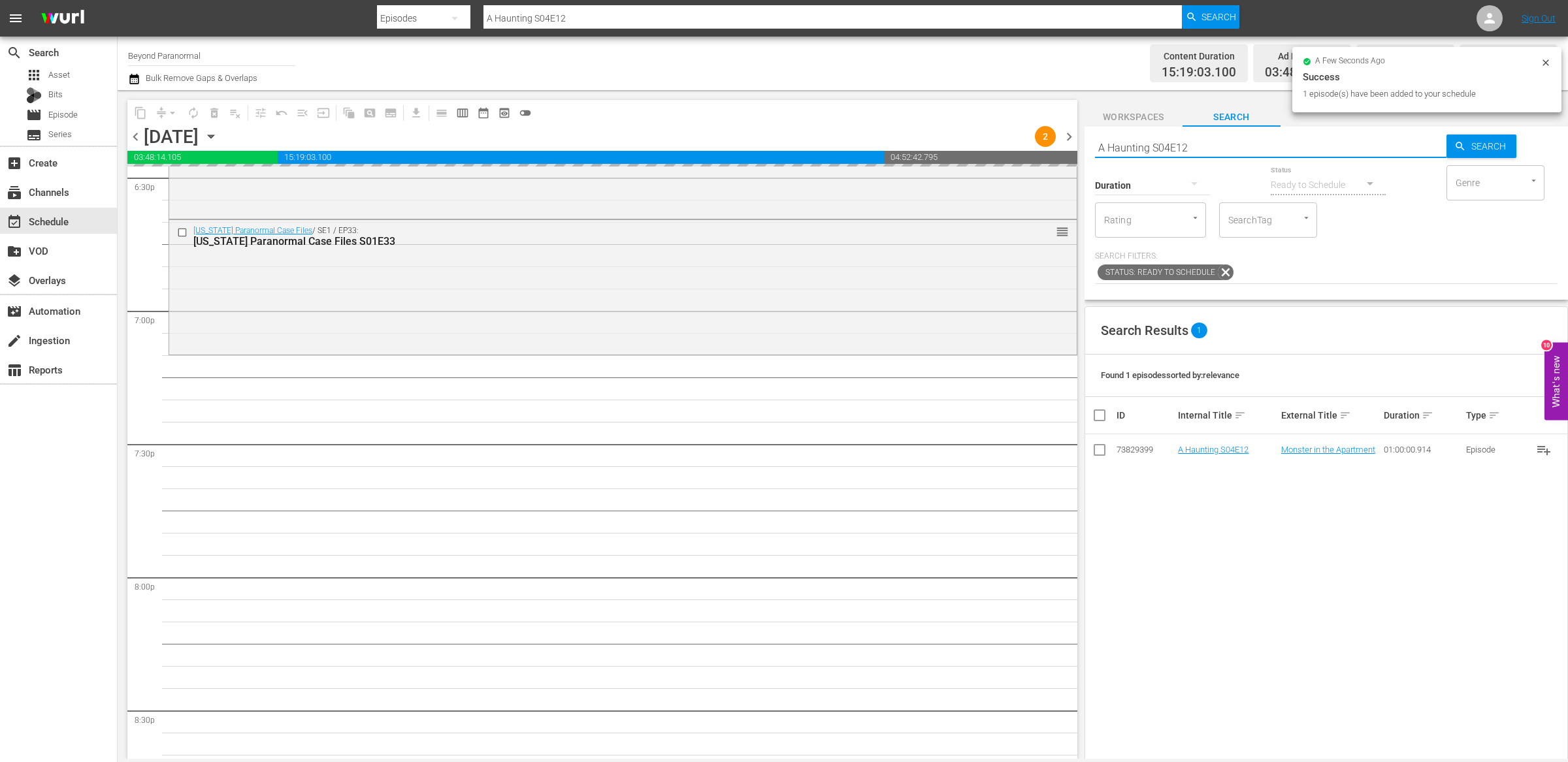
paste input "Dark Arts TV S01E04"
type input "Dark Arts TV S01E04"
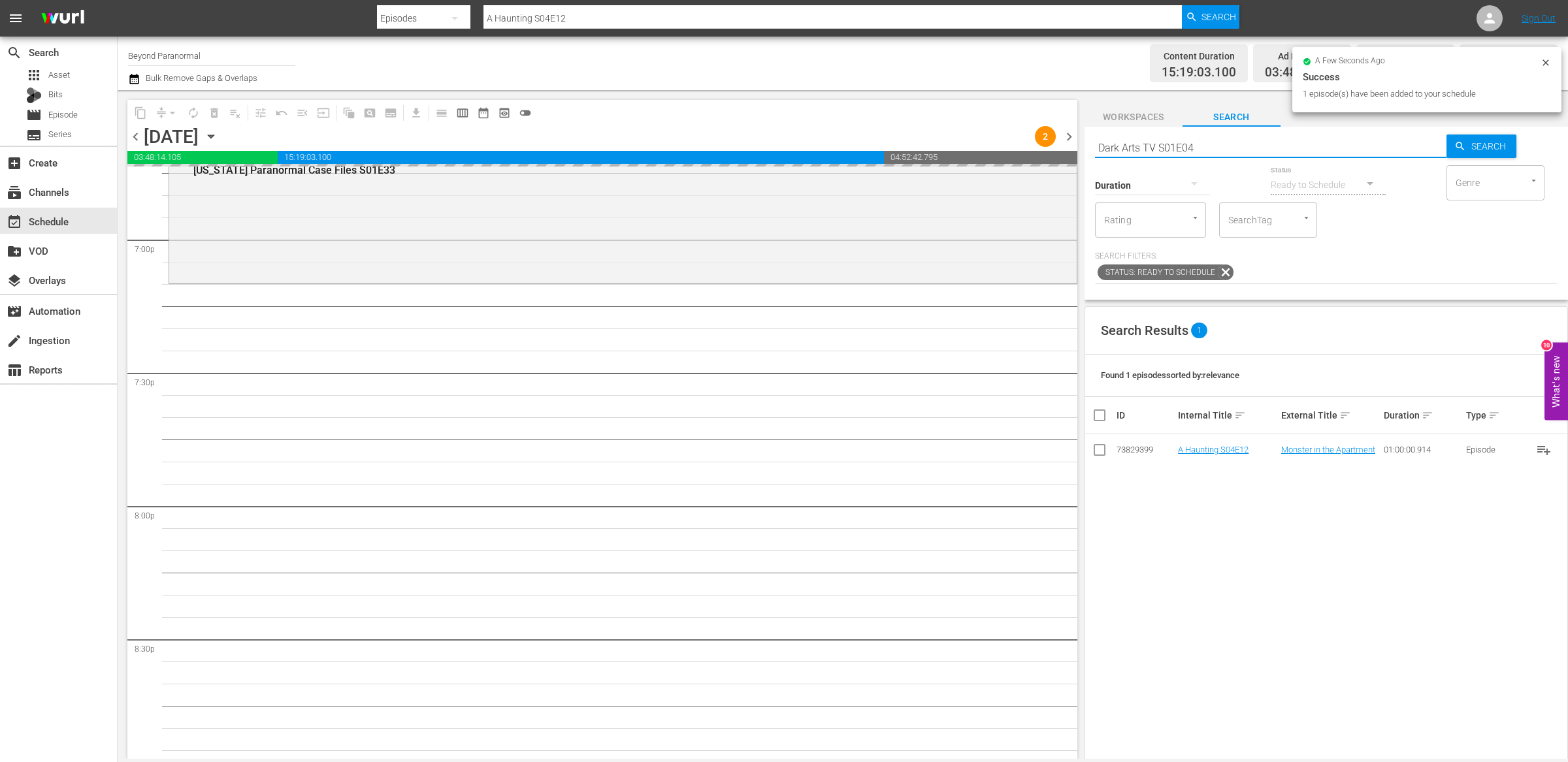
scroll to position [4993, 0]
type input "Dark Arts TV S01E04"
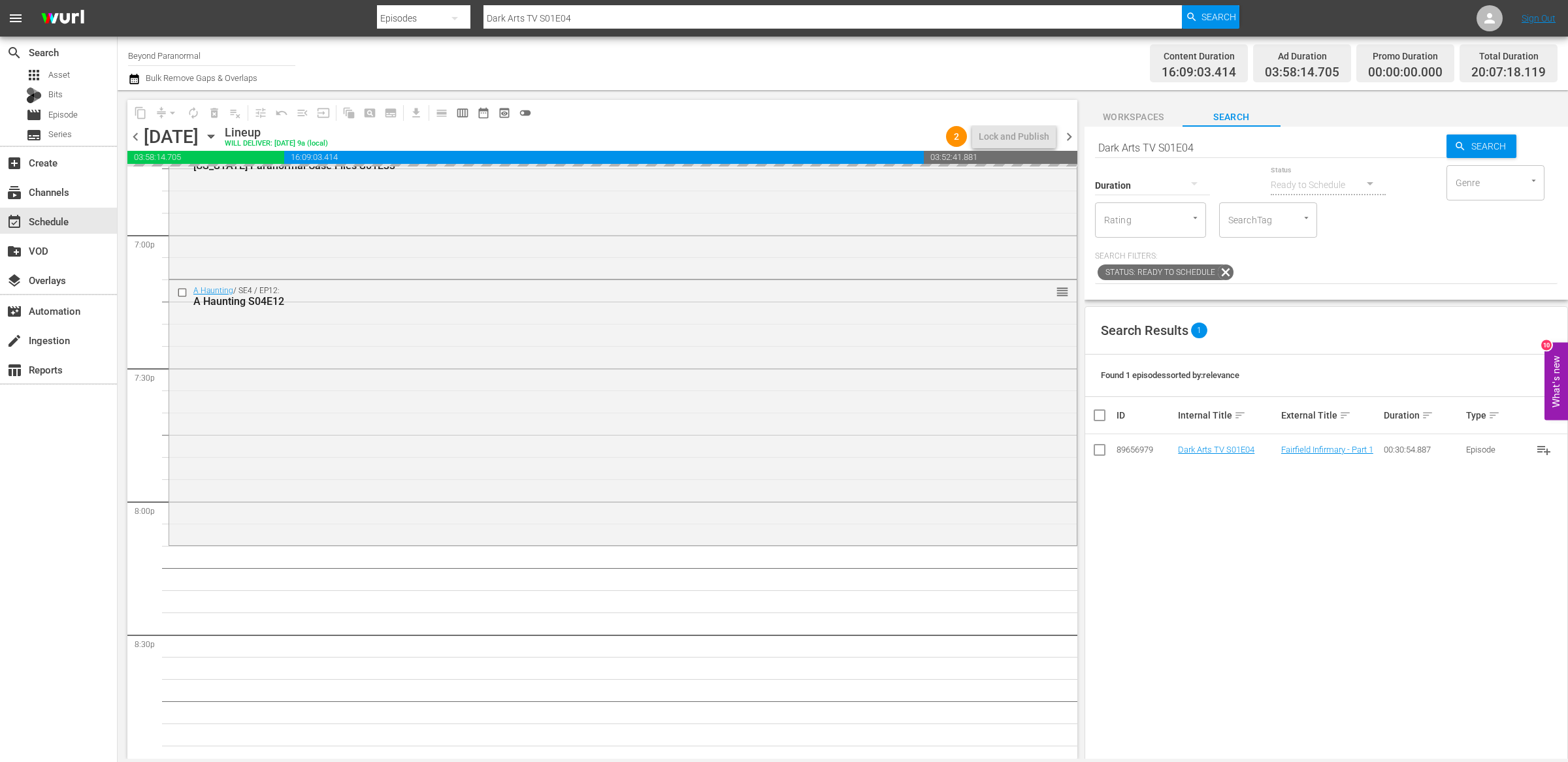
click at [1144, 152] on input "Dark Arts TV S01E04" at bounding box center [1270, 148] width 351 height 31
paste input "Ghost Cases 108"
type input "Ghost Cases s01e08"
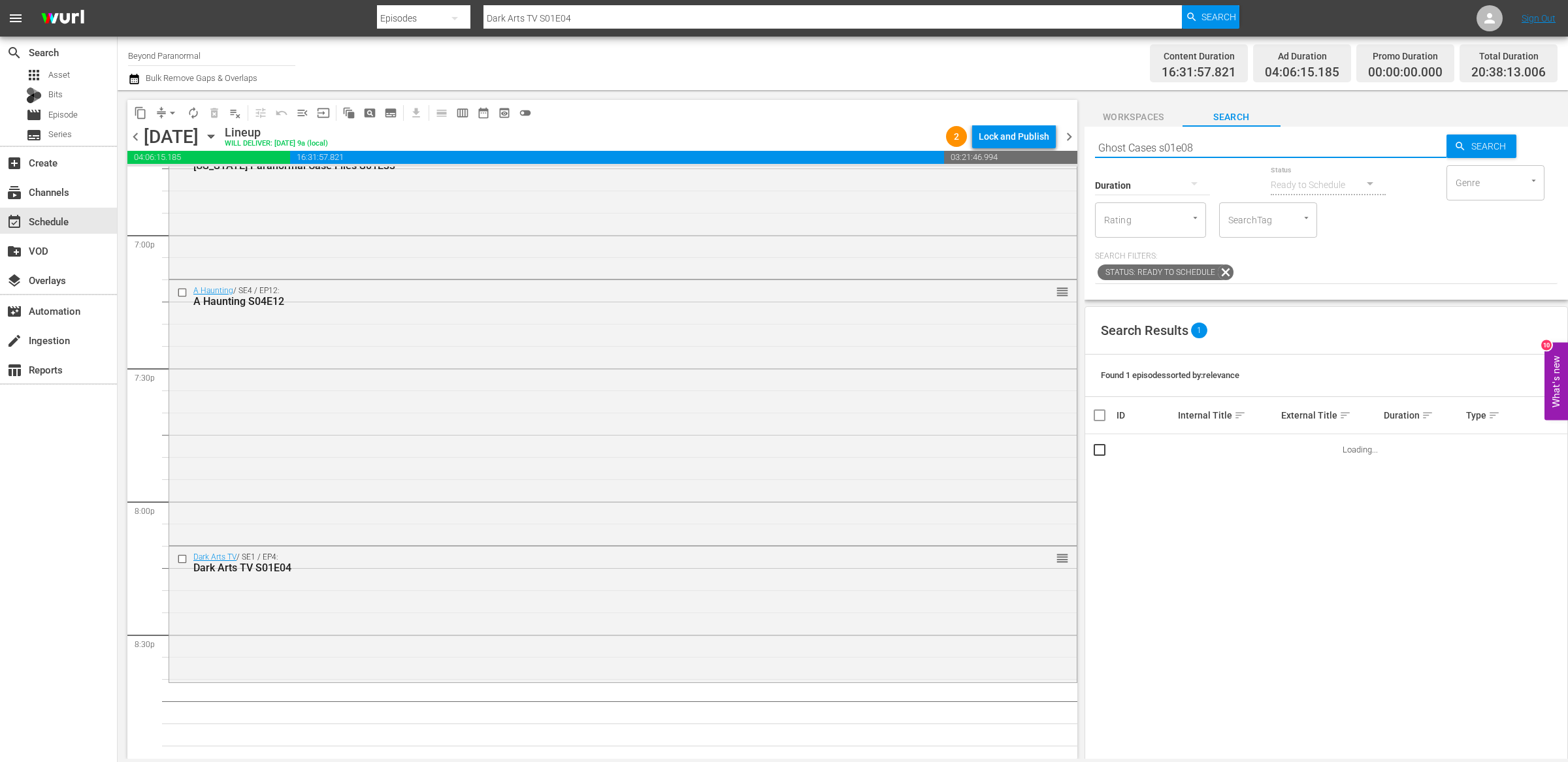
type input "Ghost Cases s01e08"
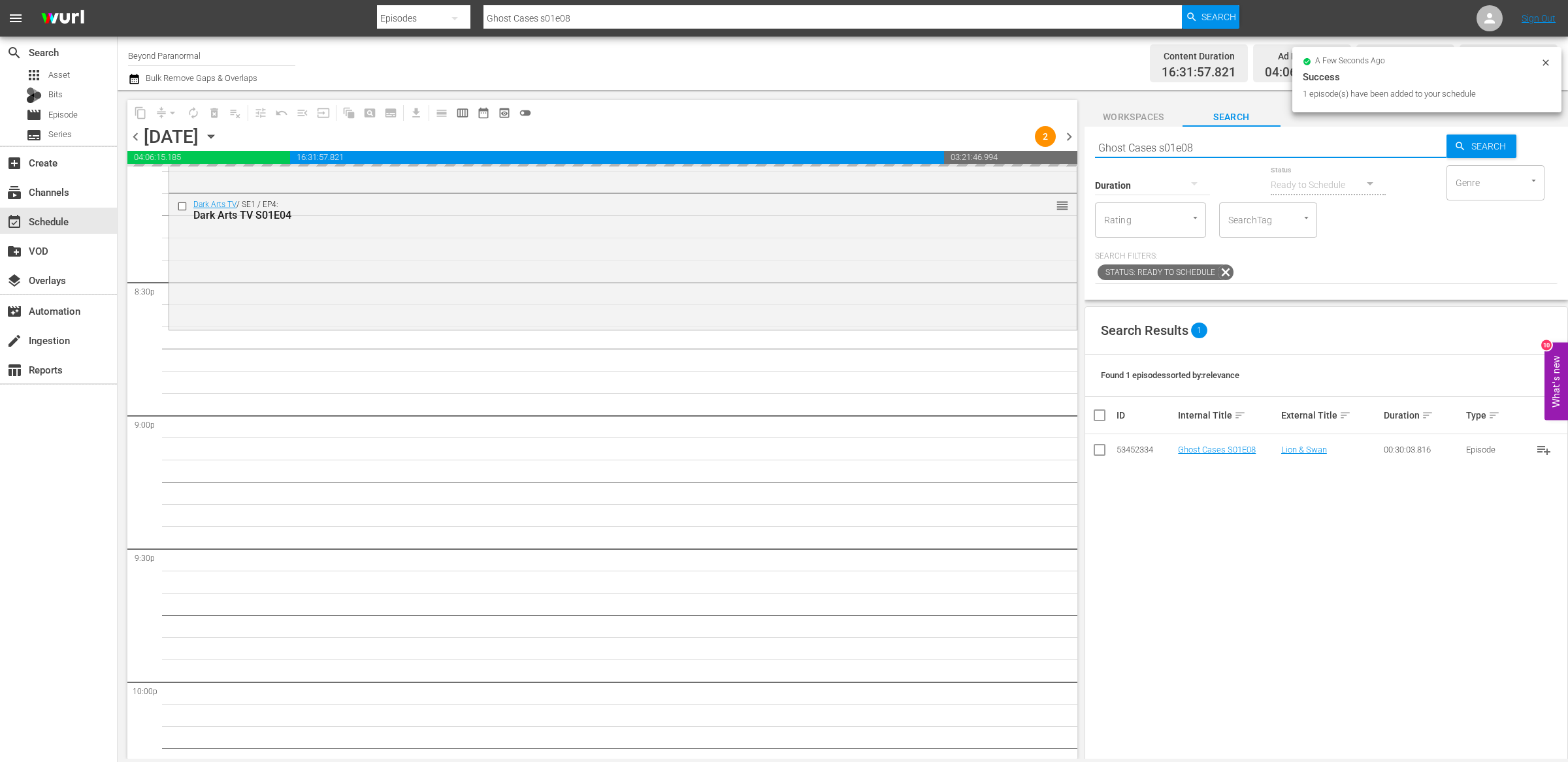
click at [1159, 148] on input "Ghost Cases s01e08" at bounding box center [1270, 148] width 351 height 31
paste input "Sir Spooks S01E07"
type input "Sir Spooks S01E07"
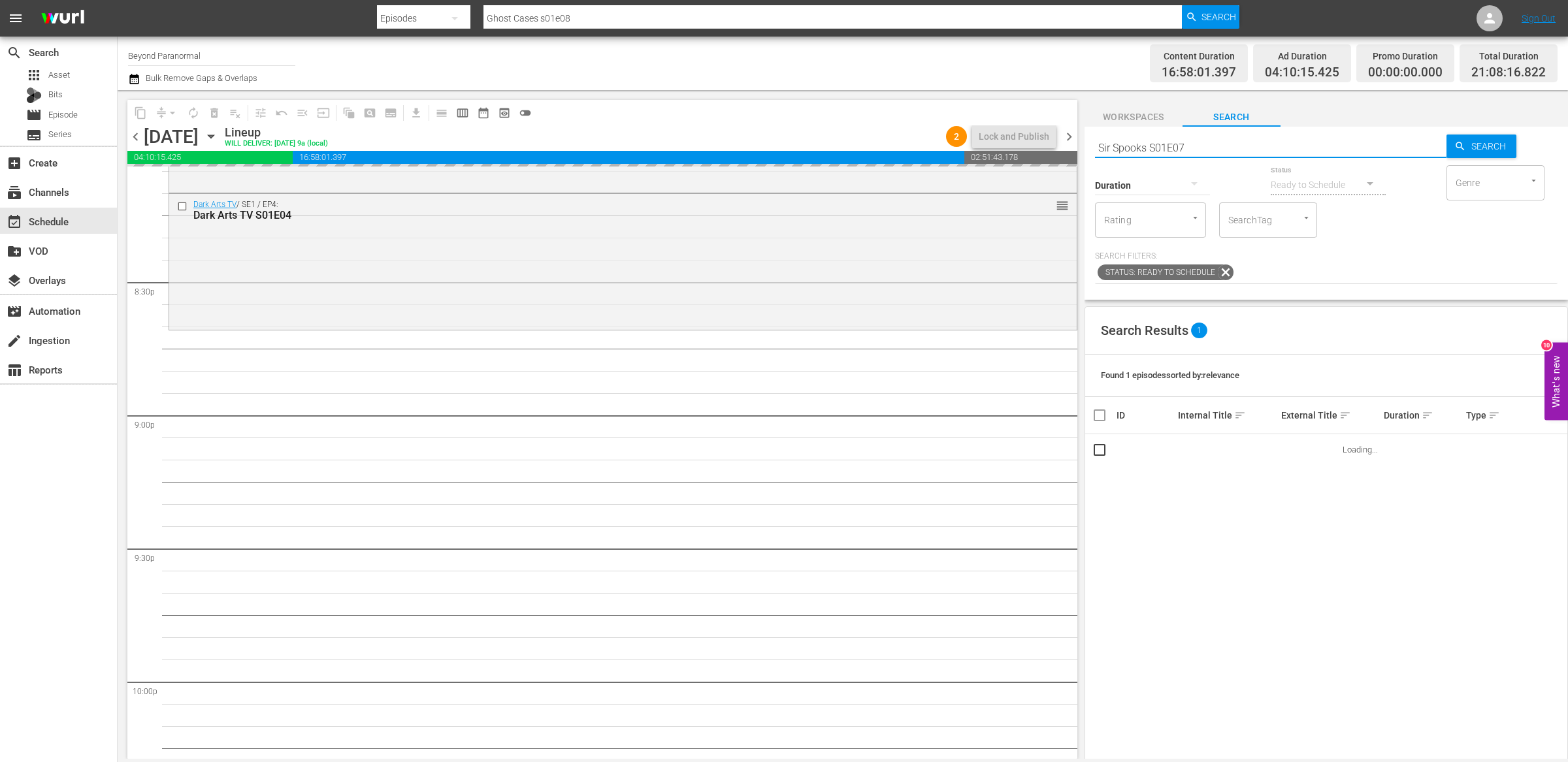
type input "Sir Spooks S01E07"
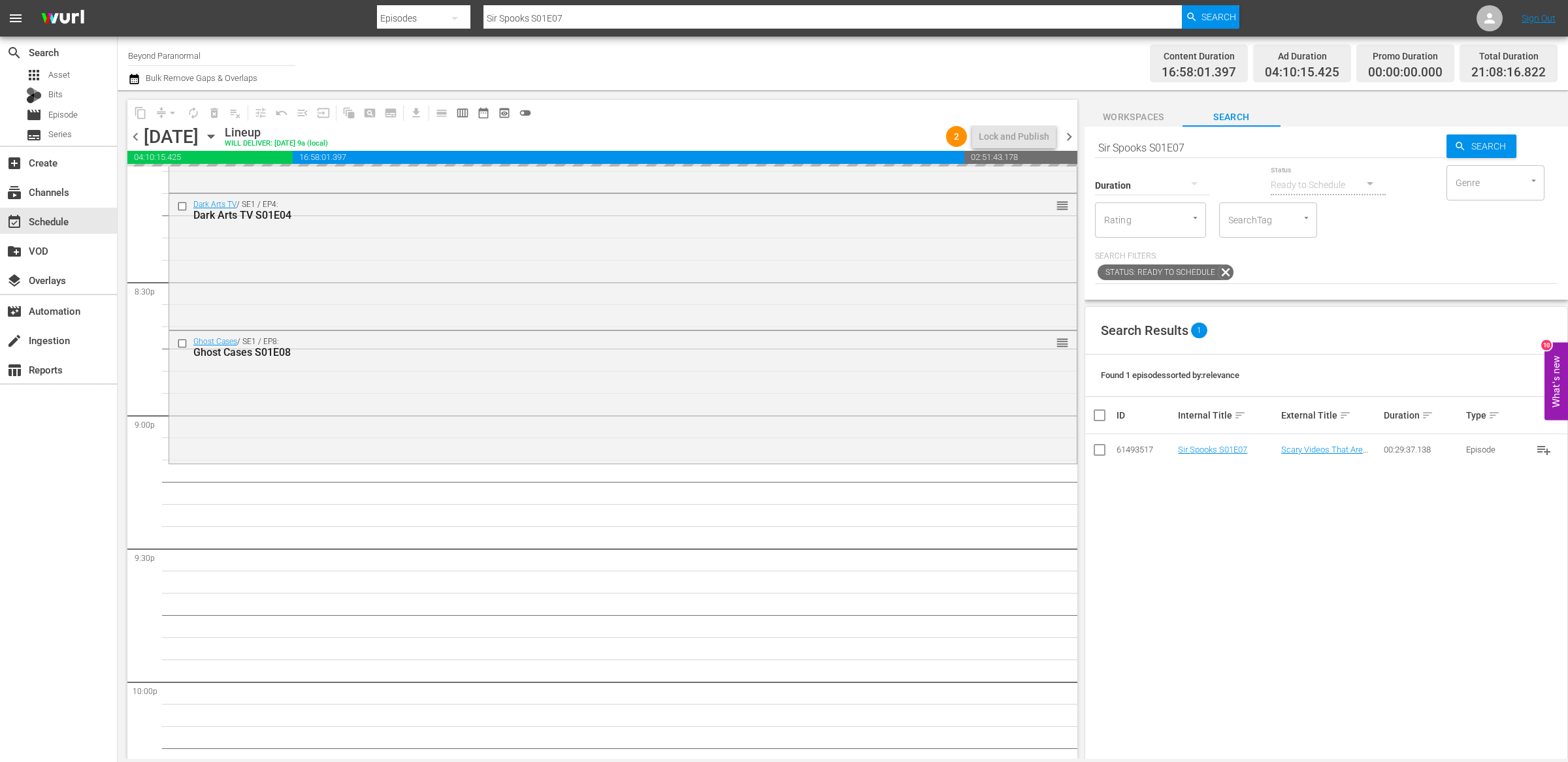
click at [1151, 149] on input "Sir Spooks S01E07" at bounding box center [1270, 148] width 351 height 31
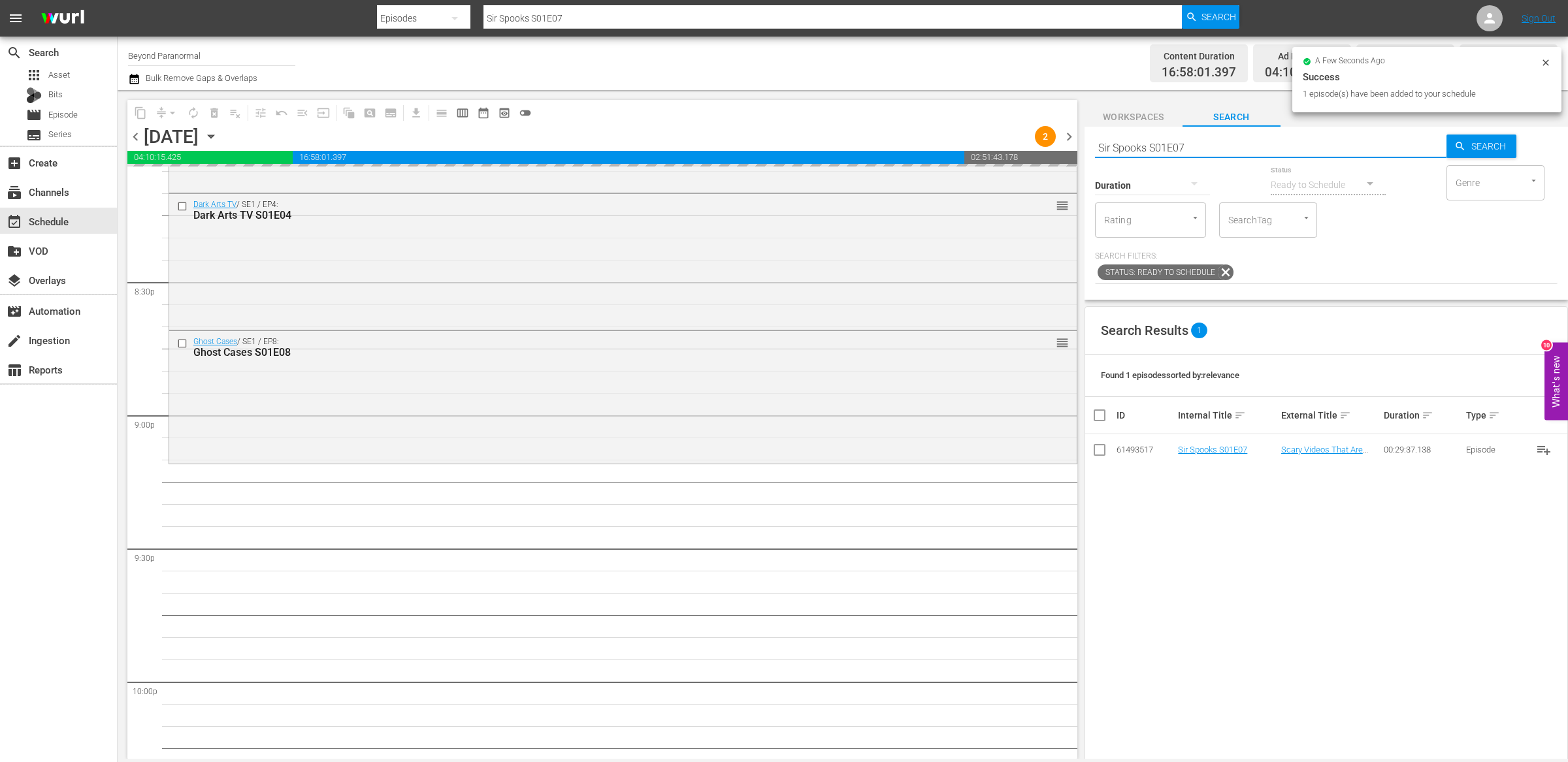
paste input "Encounters S01E08"
type input "Encounters S01E08"
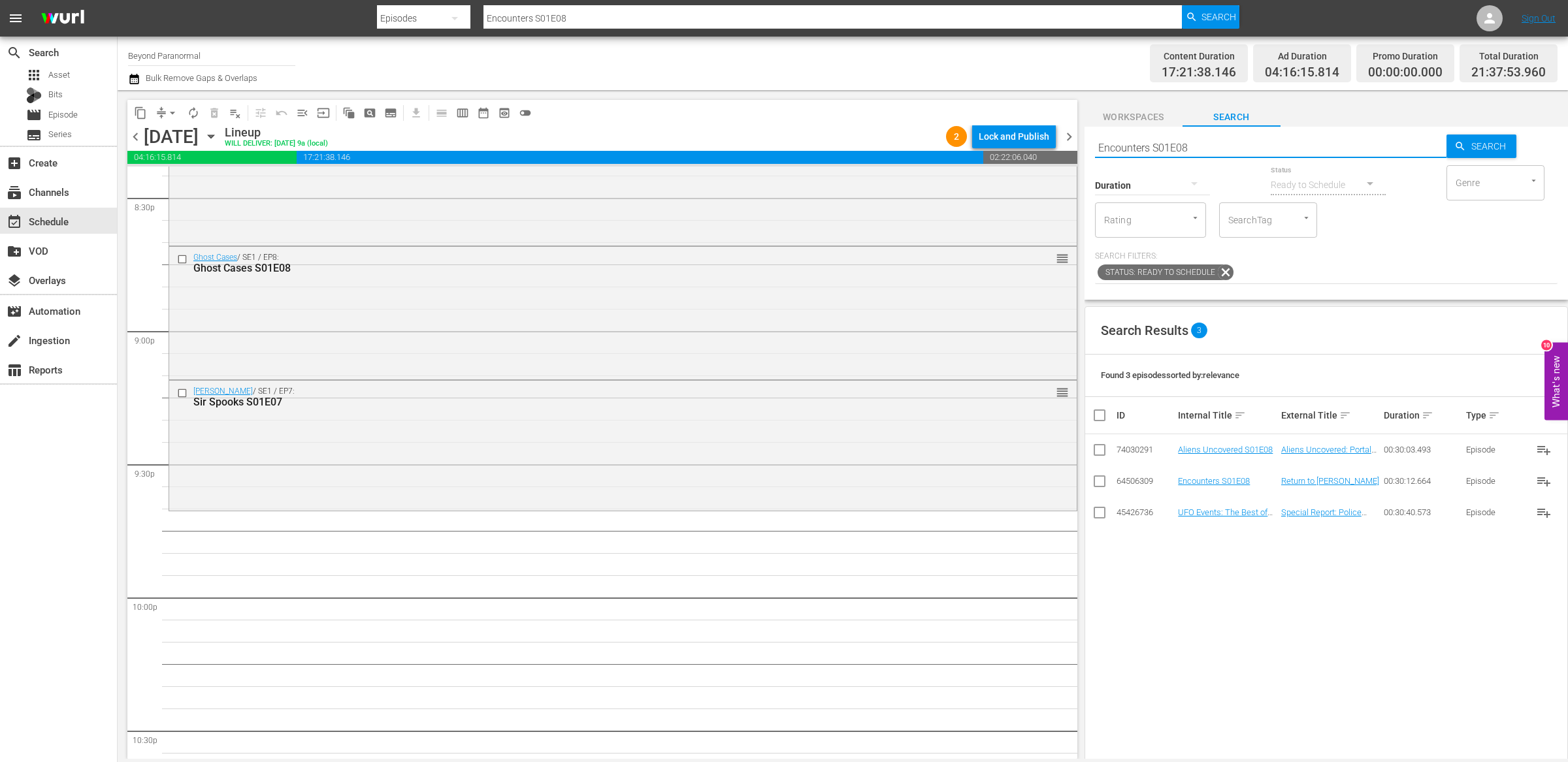
scroll to position [5433, 0]
click at [1137, 148] on input "Encounters S01E08" at bounding box center [1270, 148] width 351 height 31
paste input "Shadow Chasers S02E02"
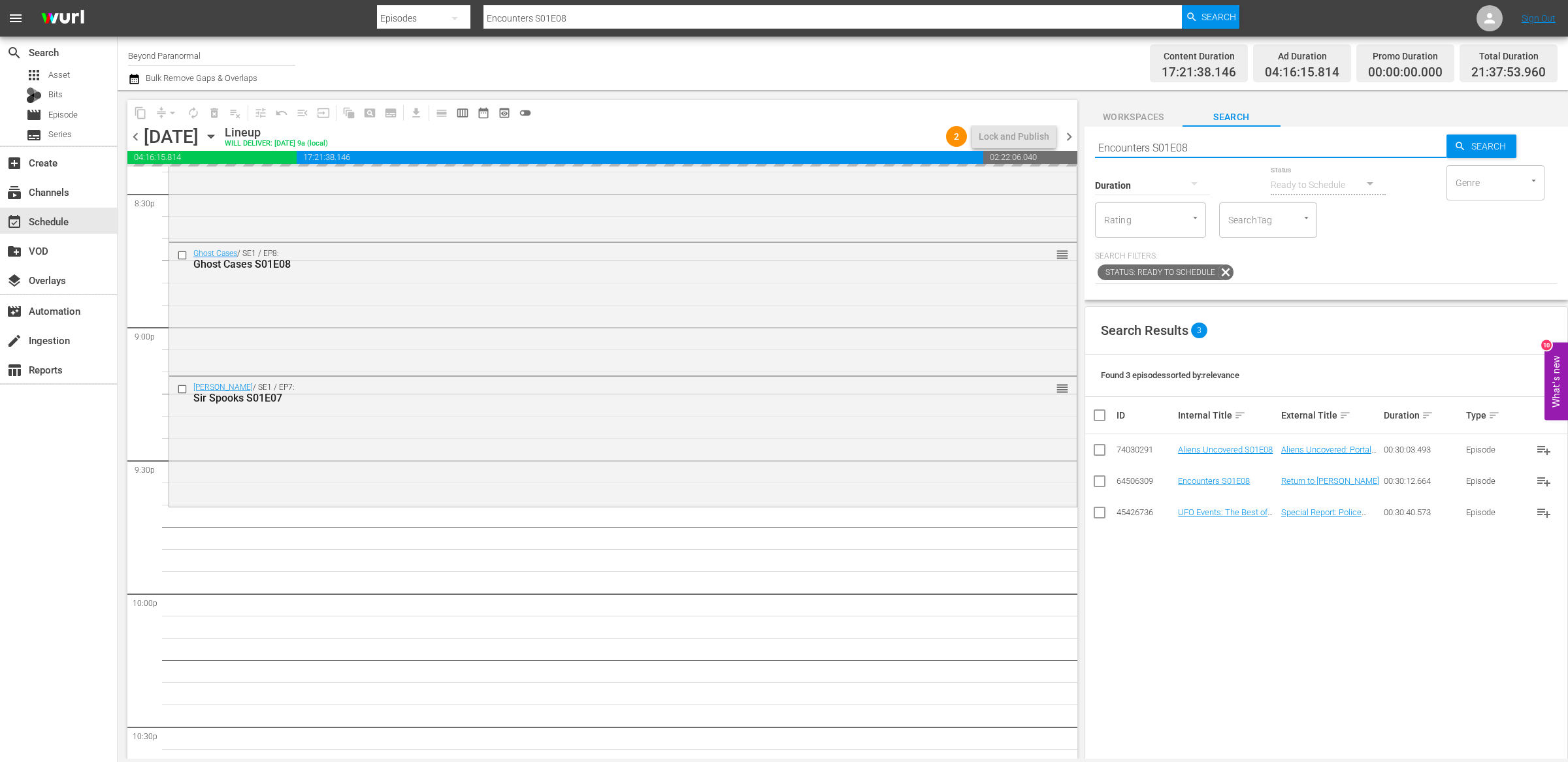
type input "Shadow Chasers S02E02"
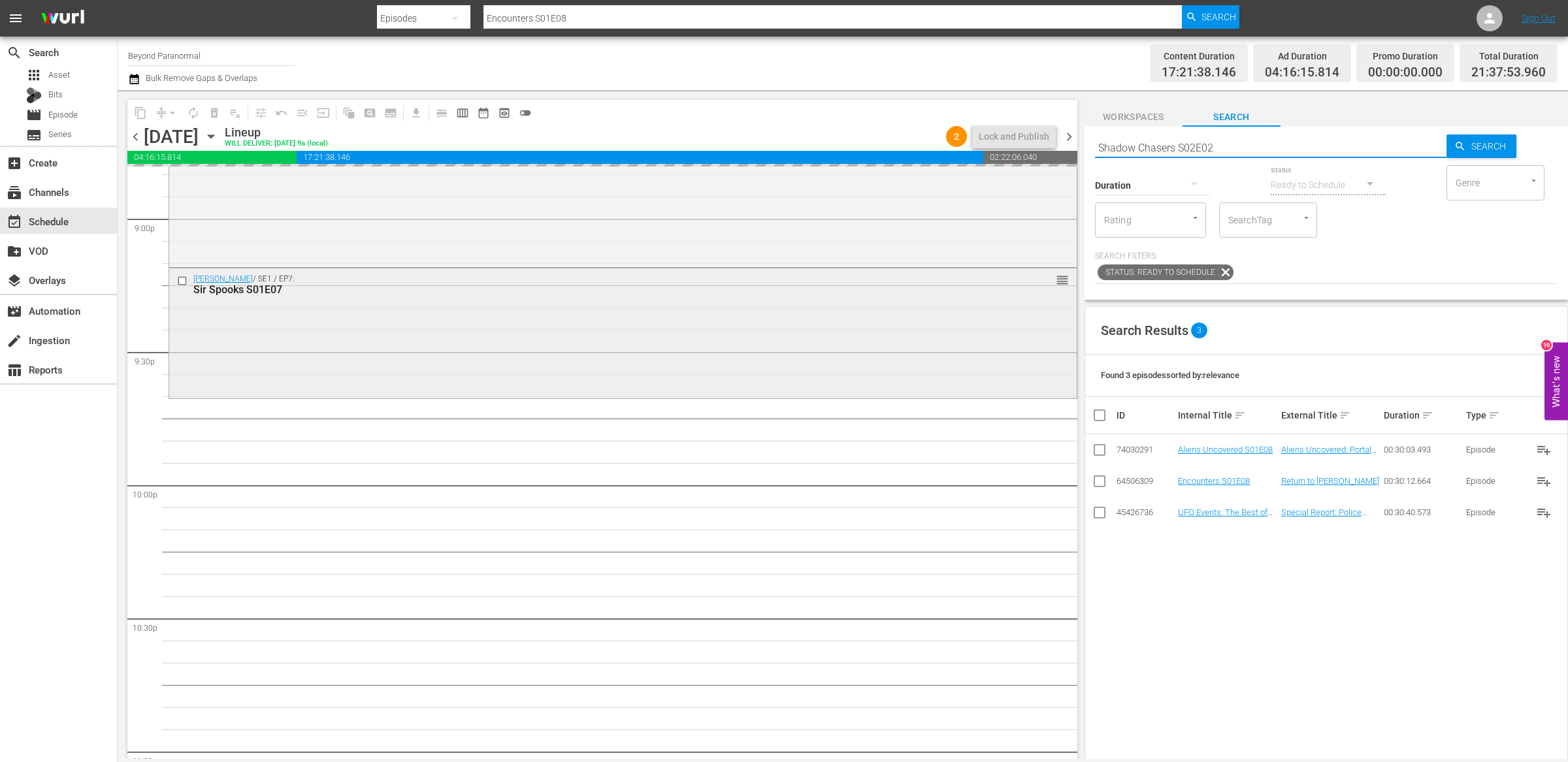
scroll to position [5548, 0]
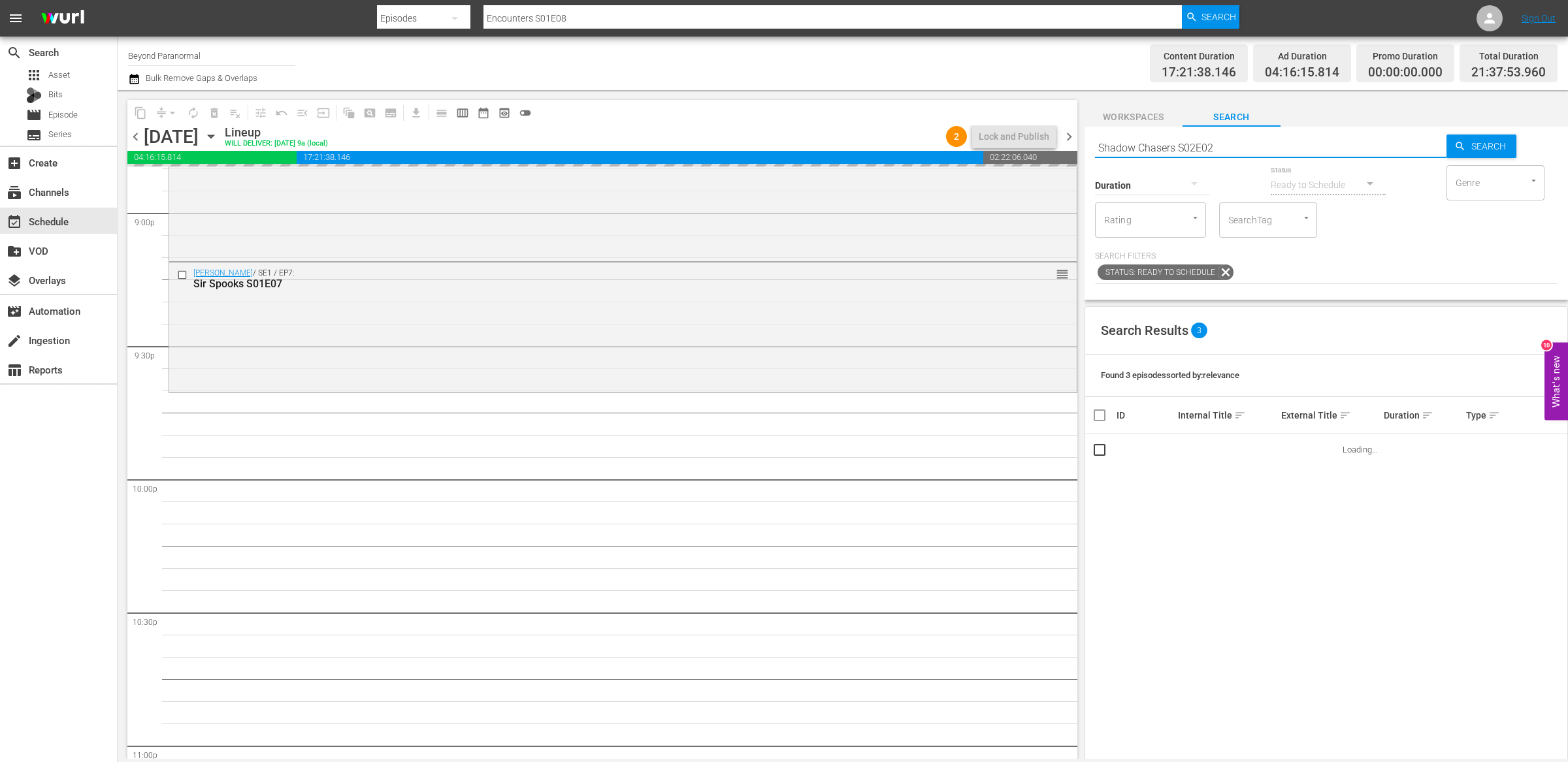
type input "Shadow Chasers S02E02"
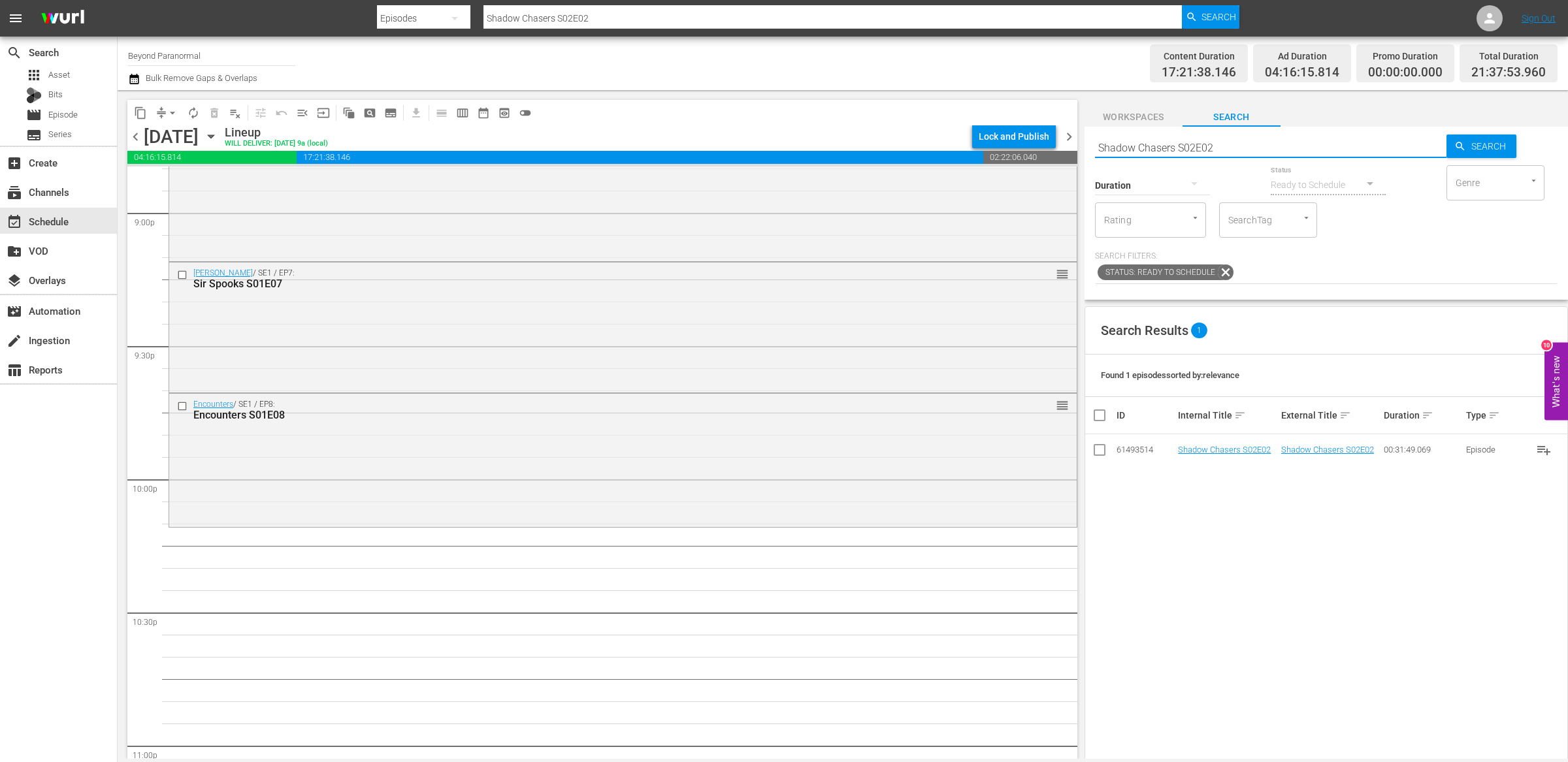
click at [1227, 481] on div "Search Results 1 Found 1 episodes sorted by: relevance ID Internal Title sort E…" at bounding box center [1326, 623] width 484 height 632
click at [1133, 148] on input "Shadow Chasers S02E02" at bounding box center [1270, 148] width 351 height 31
click at [1133, 149] on input "Shadow Chasers S02E02" at bounding box center [1270, 148] width 351 height 31
paste input "[US_STATE] Paranormal Case Files S01E33"
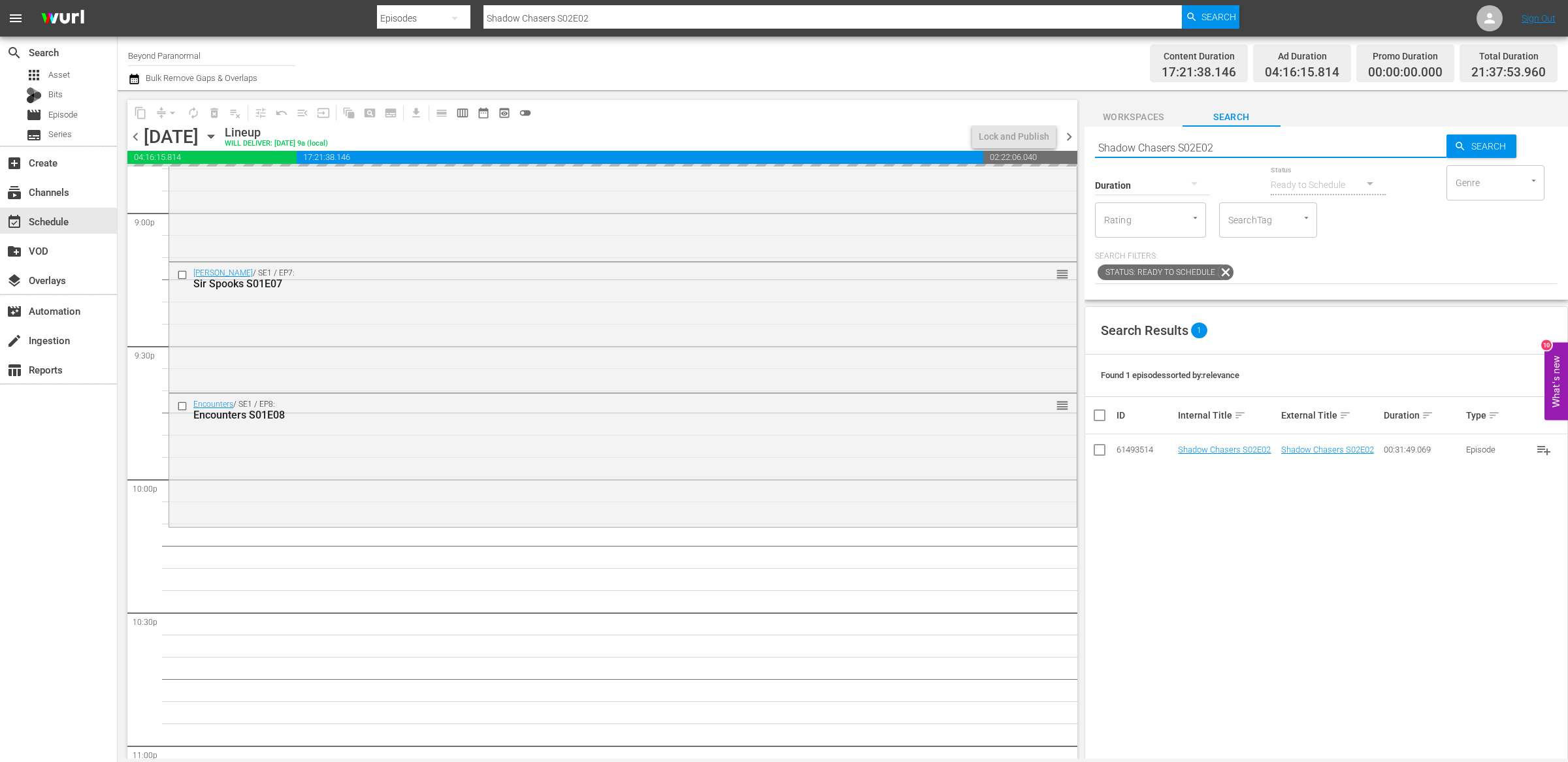
type input "[US_STATE] Paranormal Case Files S01E33"
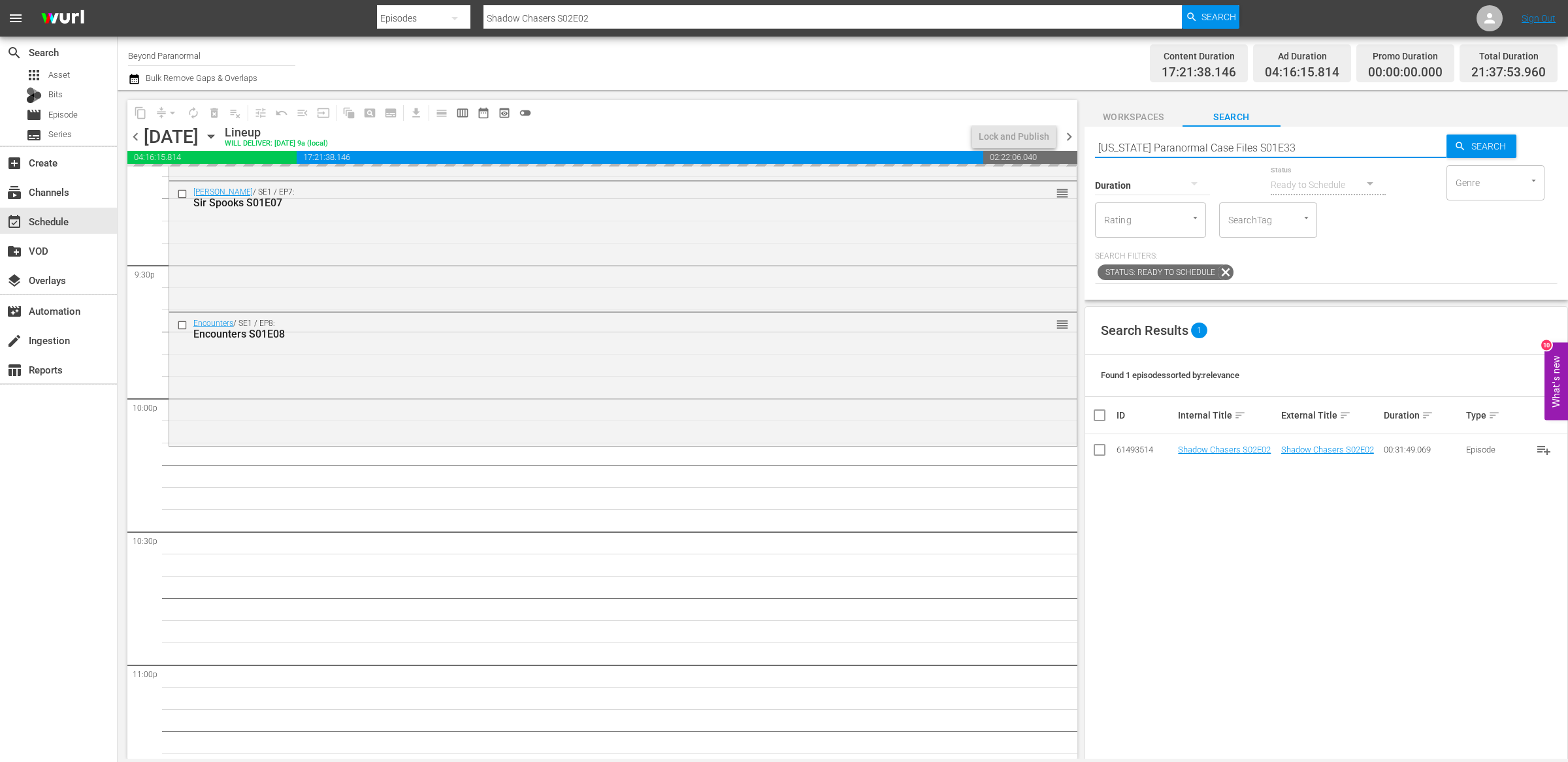
type input "[US_STATE] Paranormal Case Files S01E33"
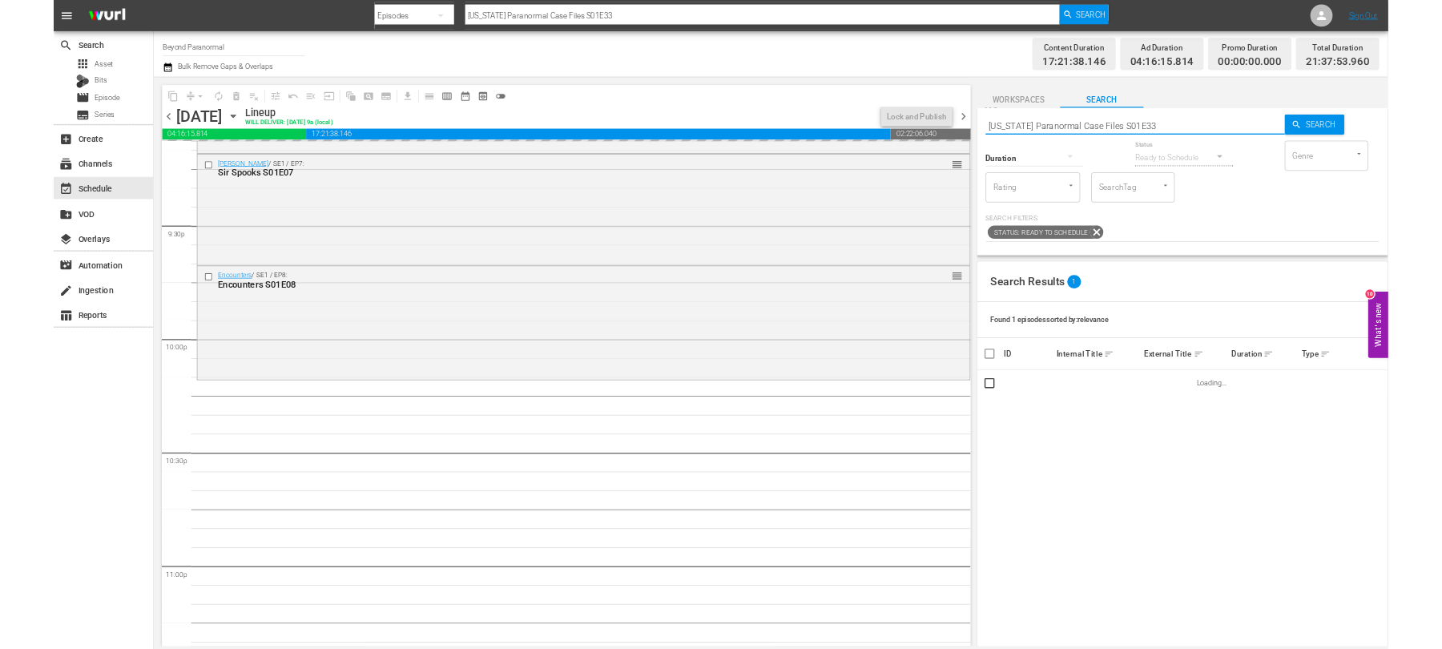
scroll to position [6907, 0]
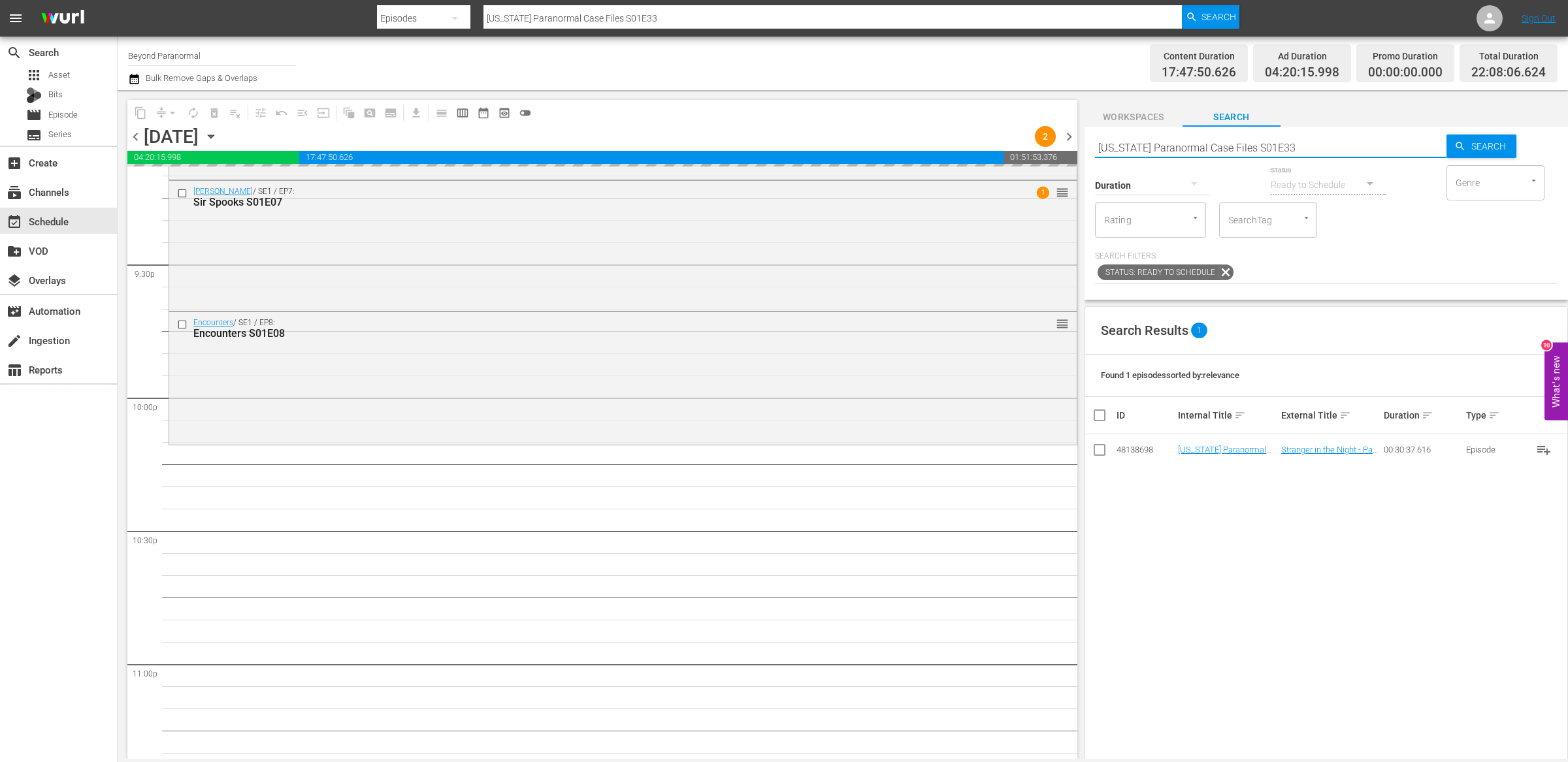
type input "[US_STATE] Paranormal Case Files S01E33"
click at [1262, 512] on div "Search Results 1 Found 1 episodes sorted by: relevance ID Internal Title sort E…" at bounding box center [1326, 623] width 484 height 632
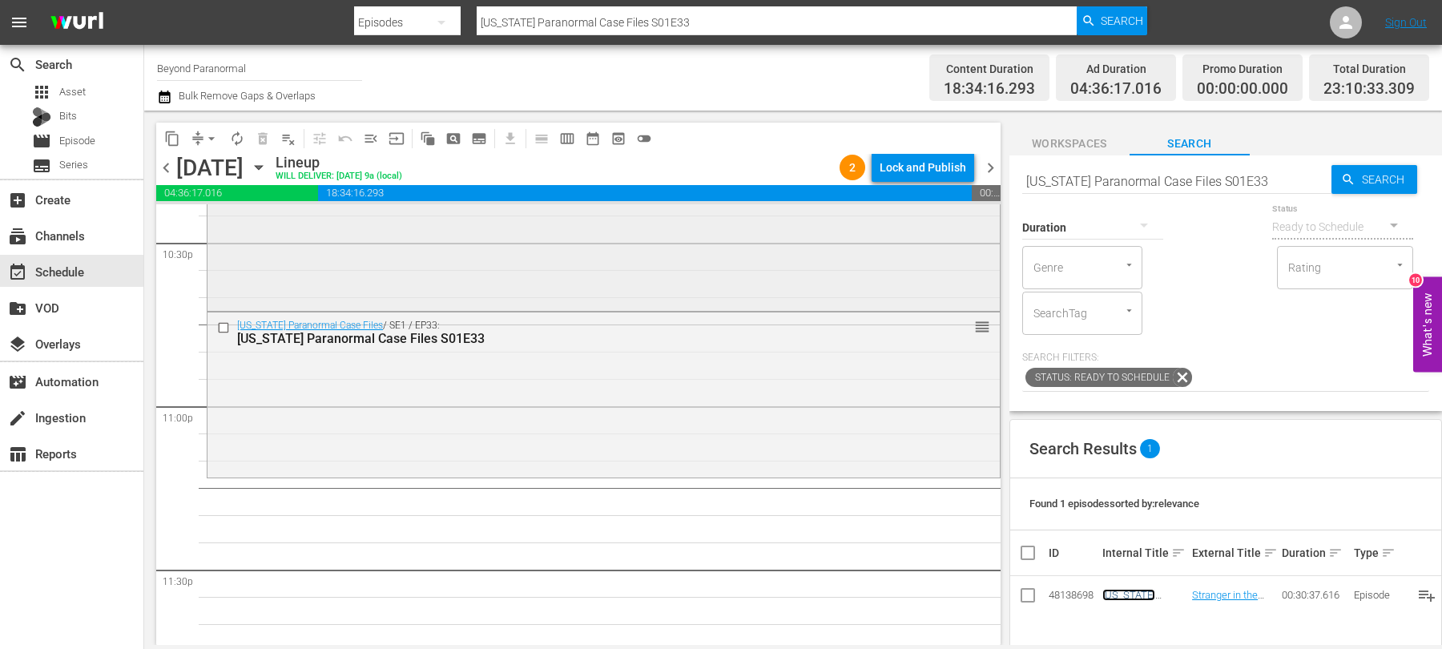
scroll to position [7318, 0]
